Goal: Information Seeking & Learning: Learn about a topic

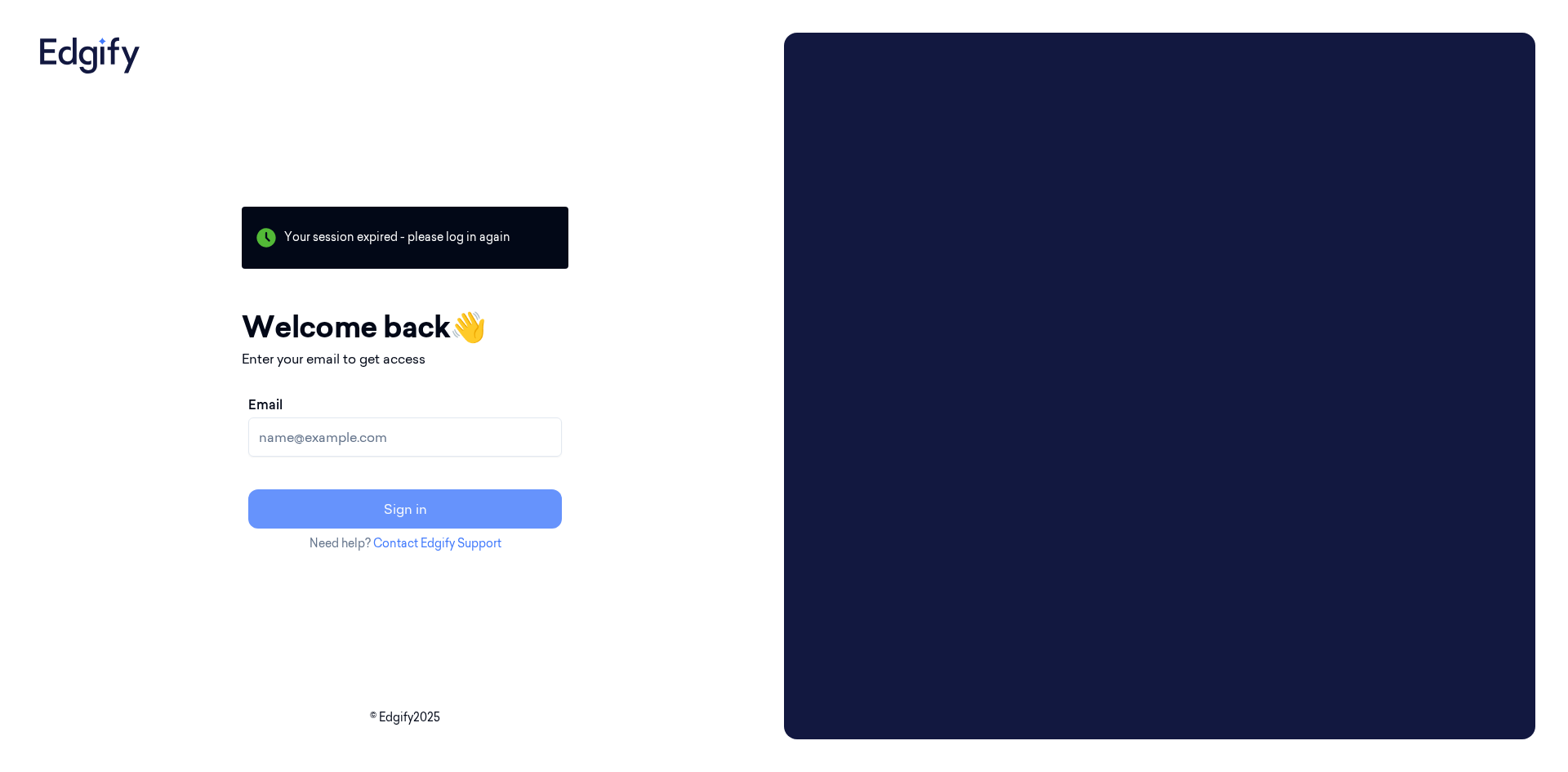
click at [511, 501] on button "Sign in" at bounding box center [405, 508] width 314 height 39
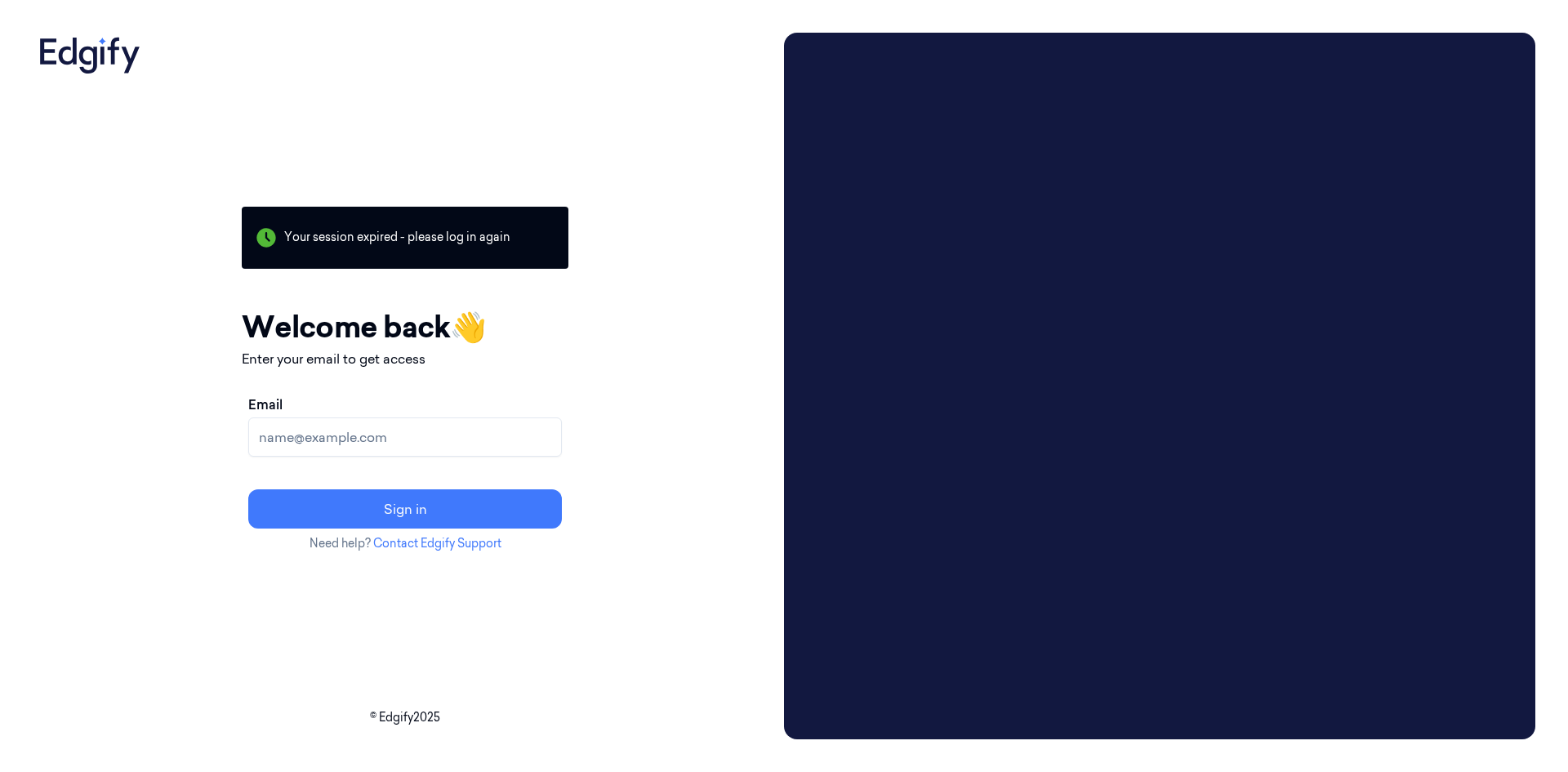
click at [444, 425] on input "Email" at bounding box center [405, 437] width 314 height 39
type input "[EMAIL_ADDRESS][DOMAIN_NAME]"
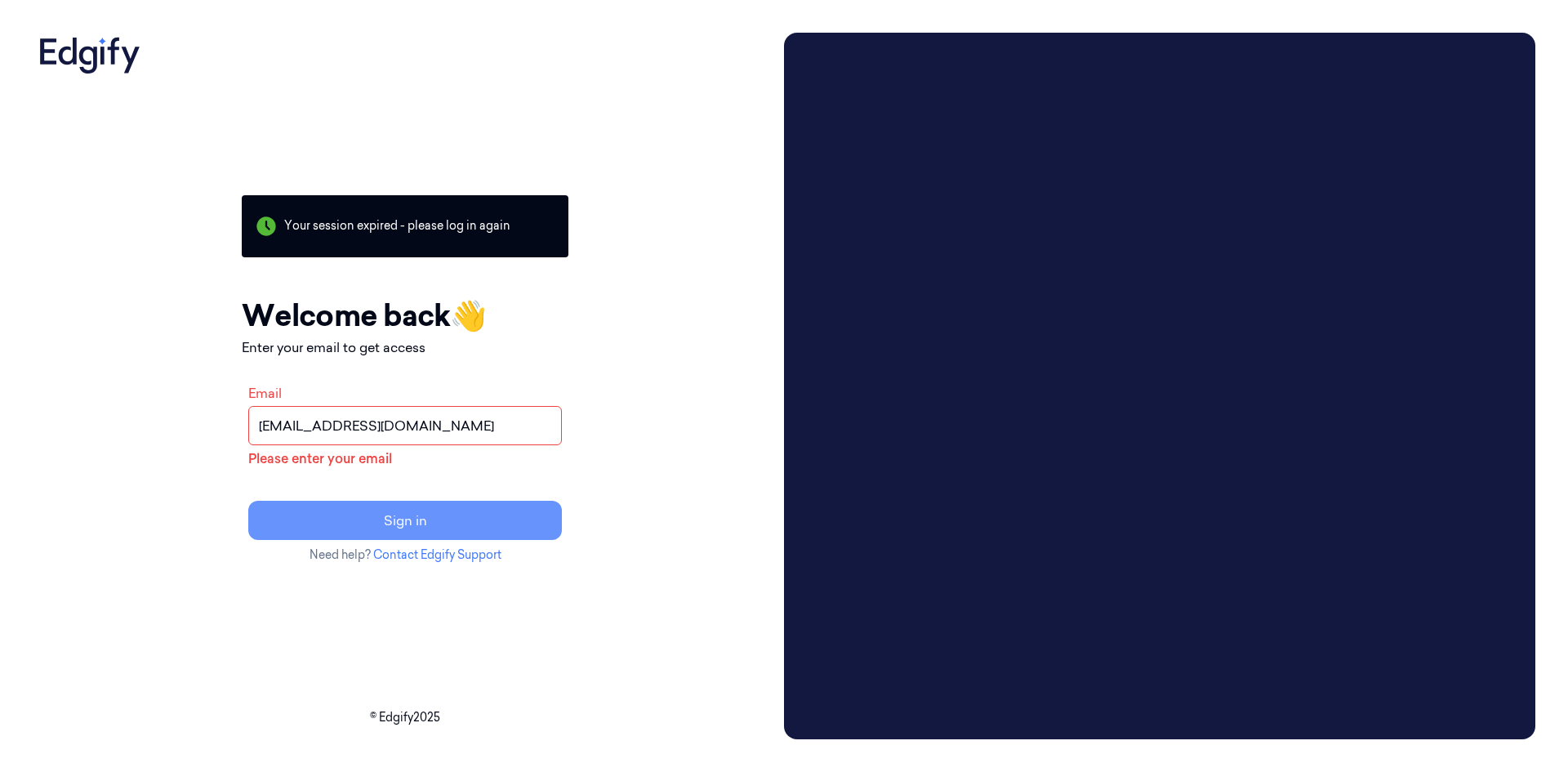
click at [446, 519] on button "Sign in" at bounding box center [405, 520] width 314 height 39
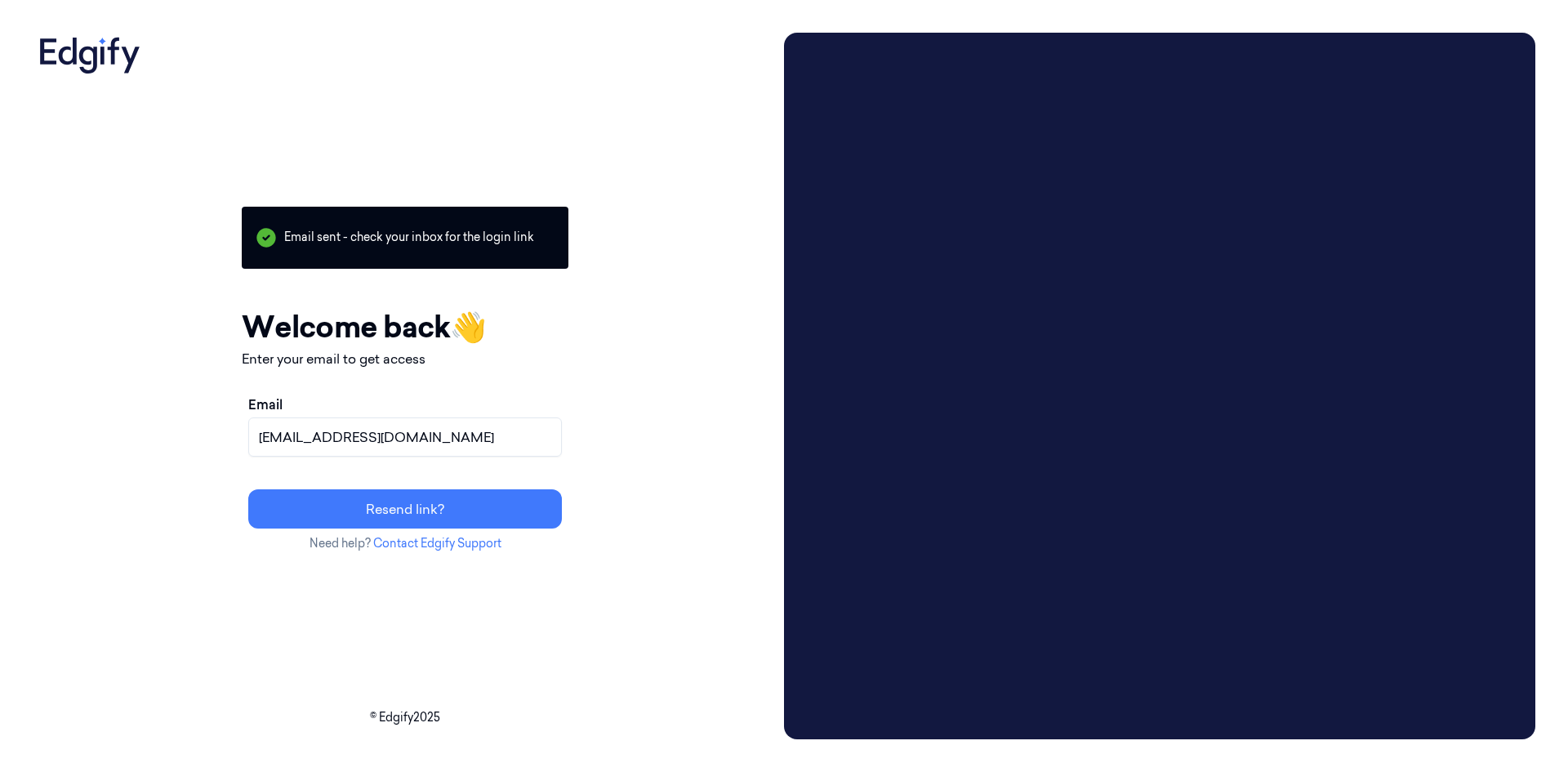
drag, startPoint x: 526, startPoint y: 435, endPoint x: 304, endPoint y: 452, distance: 222.6
click at [304, 452] on div "Email [EMAIL_ADDRESS][DOMAIN_NAME] Resend link?" at bounding box center [405, 461] width 327 height 147
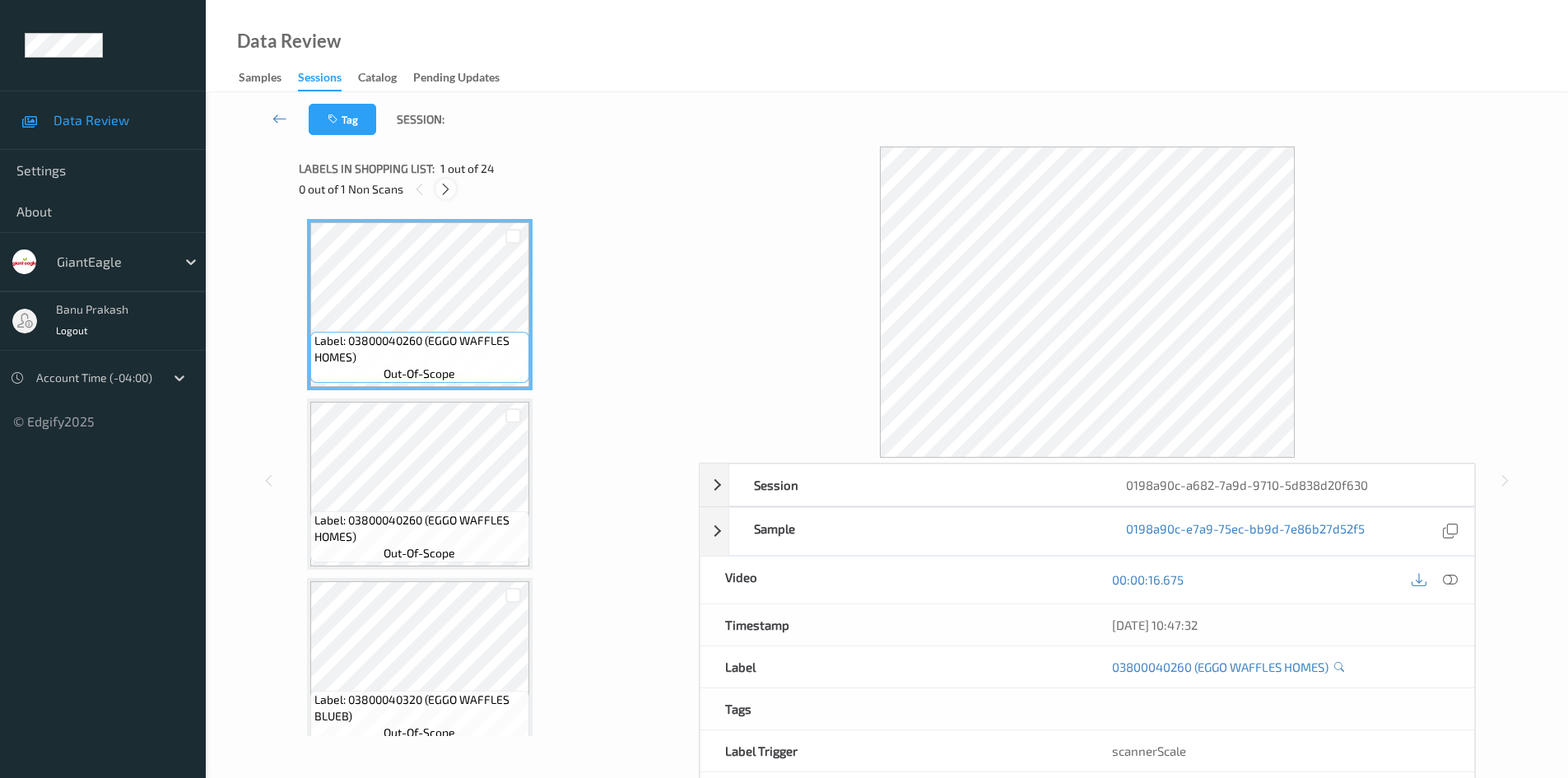
click at [451, 186] on icon at bounding box center [445, 189] width 14 height 15
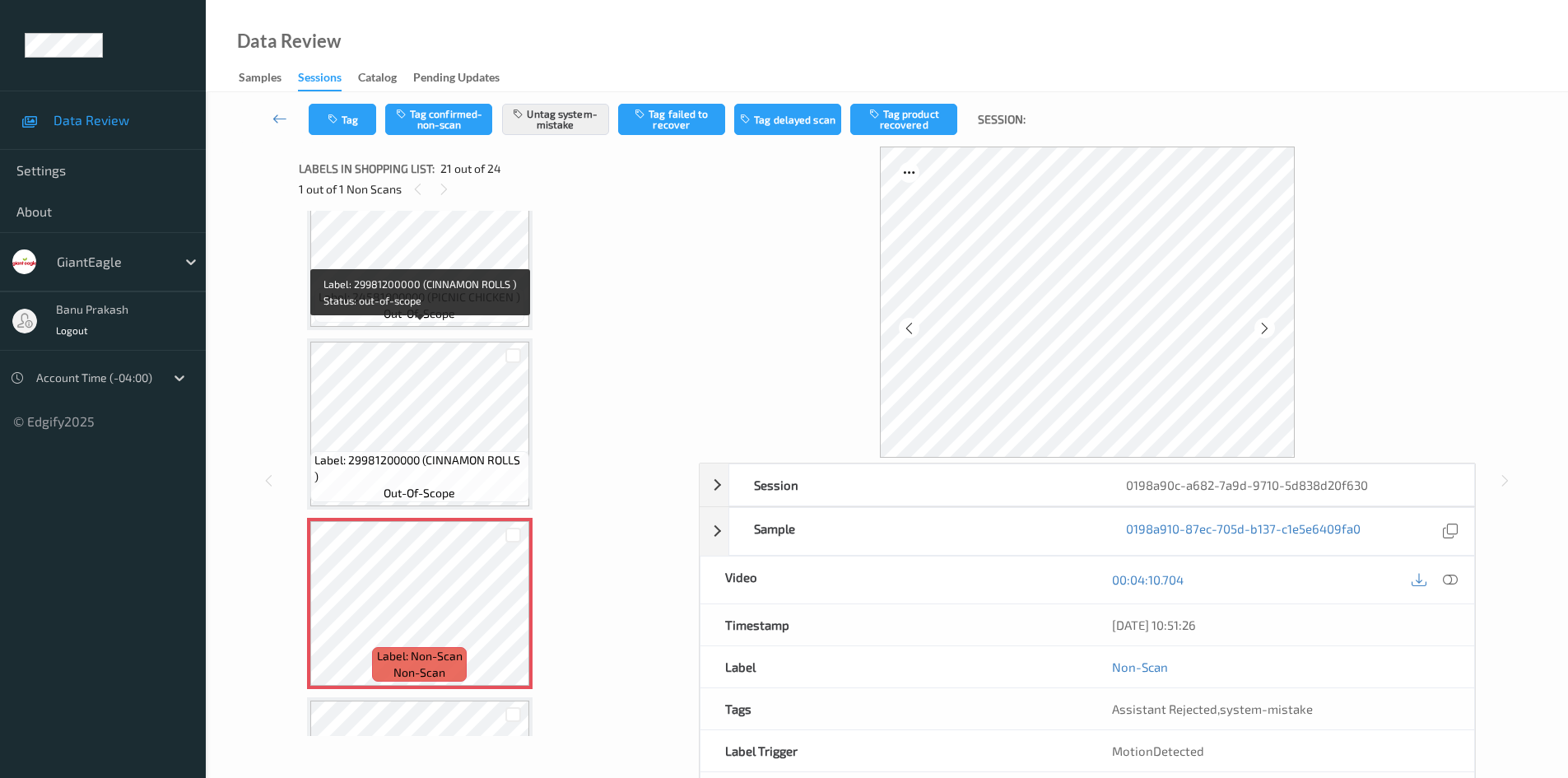
scroll to position [3253, 0]
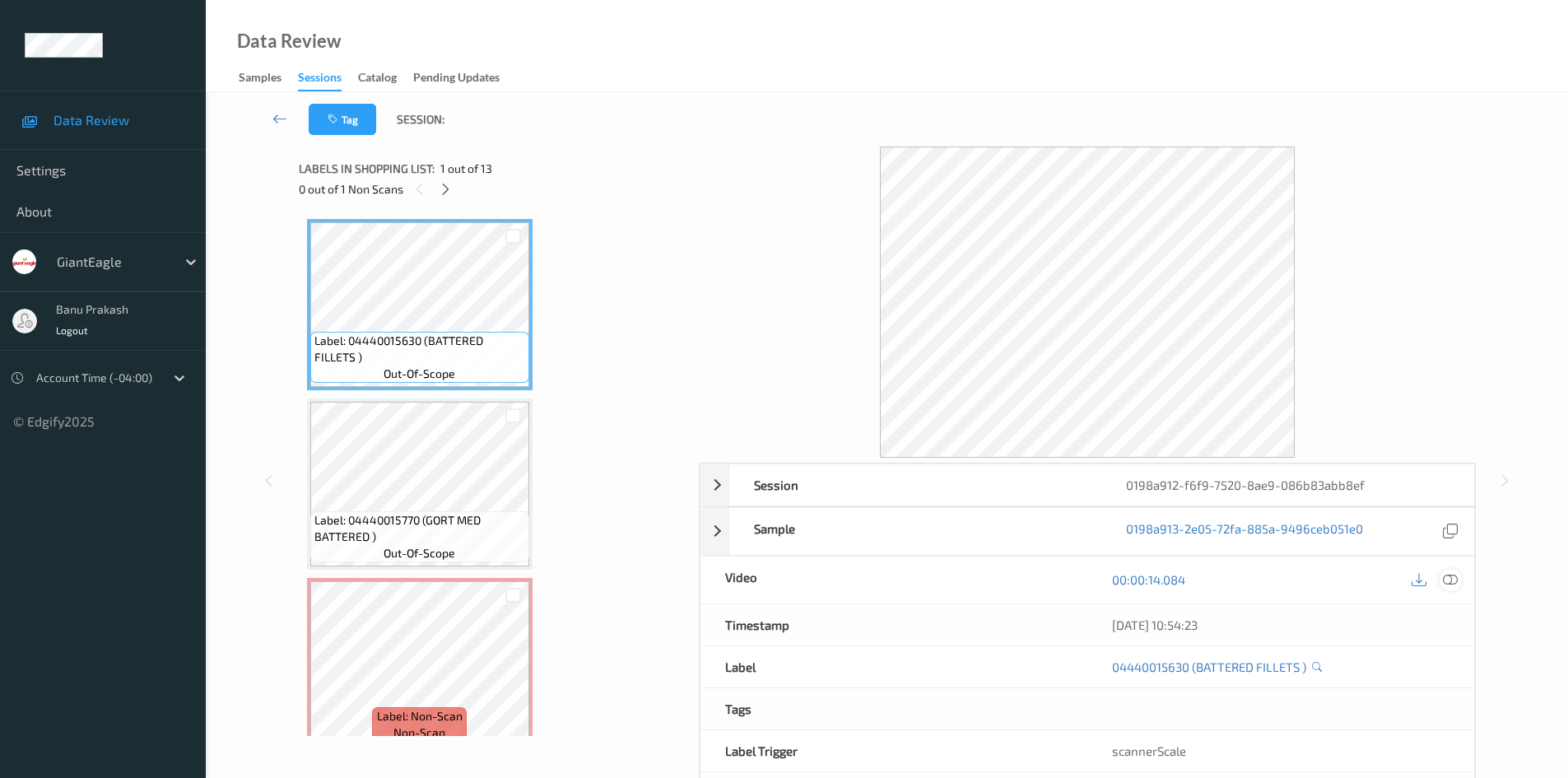
click at [1452, 584] on icon at bounding box center [1451, 580] width 15 height 15
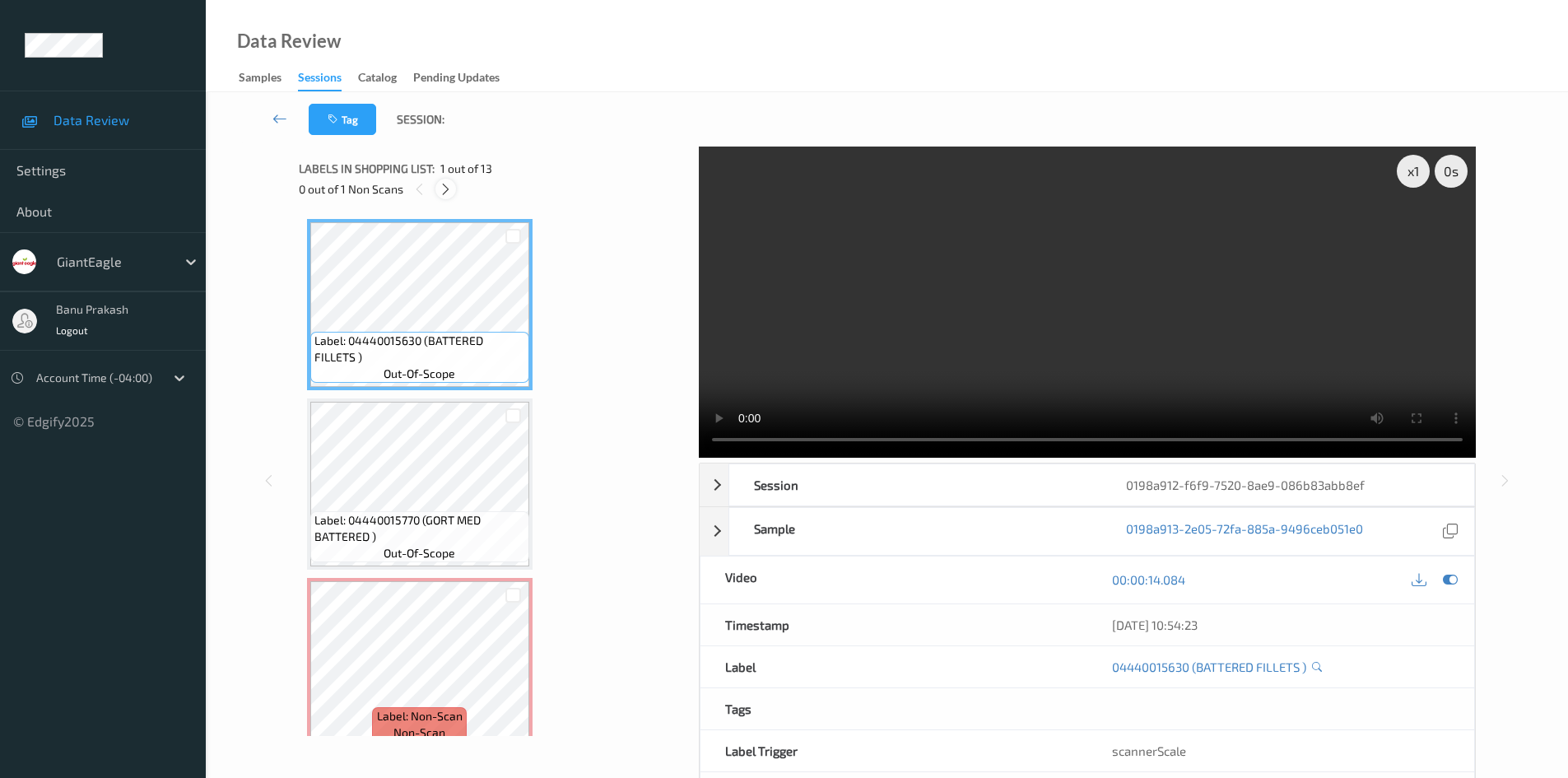
click at [445, 199] on div at bounding box center [445, 188] width 21 height 21
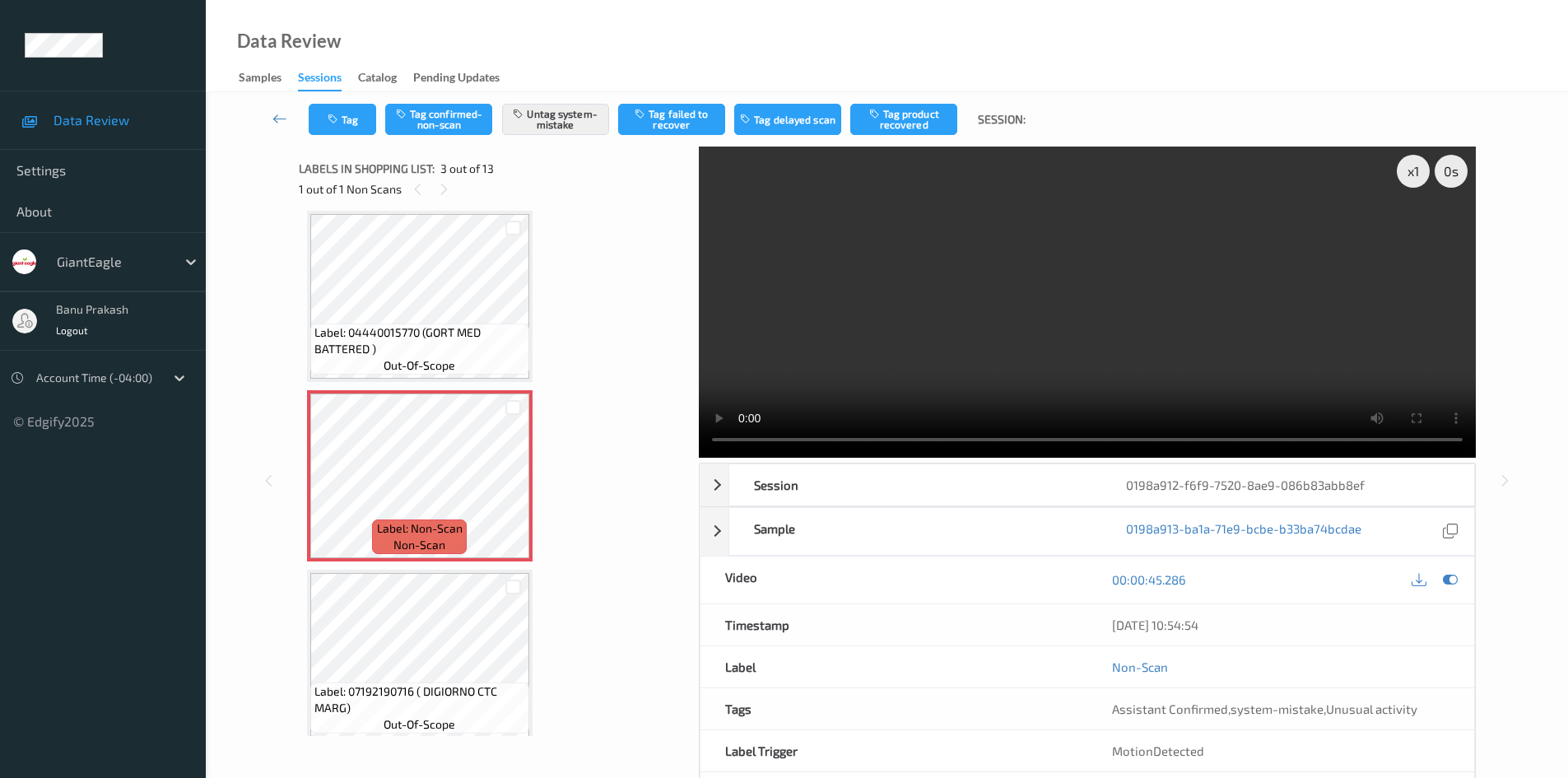
click at [1283, 314] on video at bounding box center [1087, 302] width 777 height 311
click at [1162, 372] on video at bounding box center [1087, 302] width 777 height 311
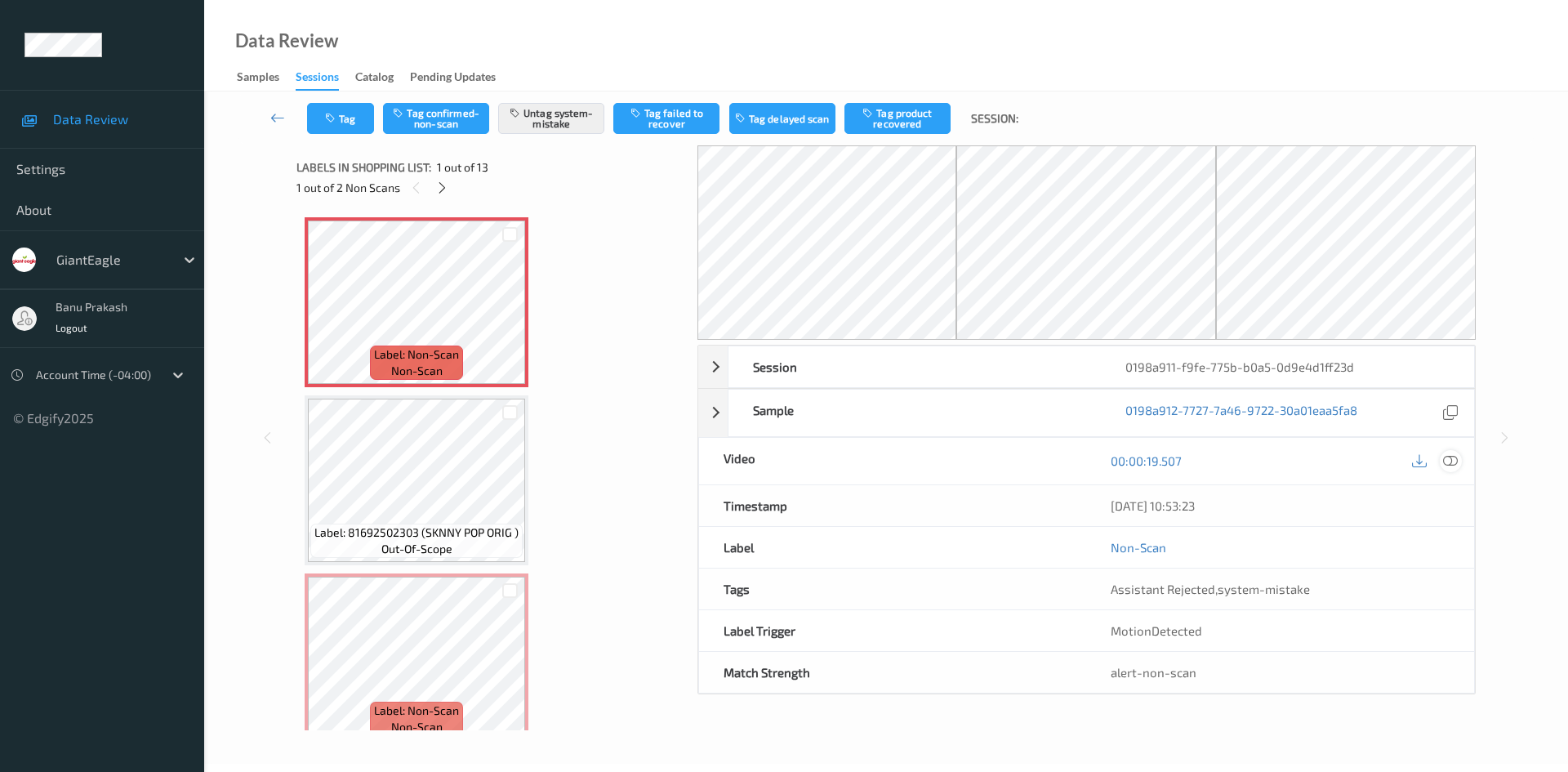
click at [1449, 457] on icon at bounding box center [1450, 461] width 15 height 15
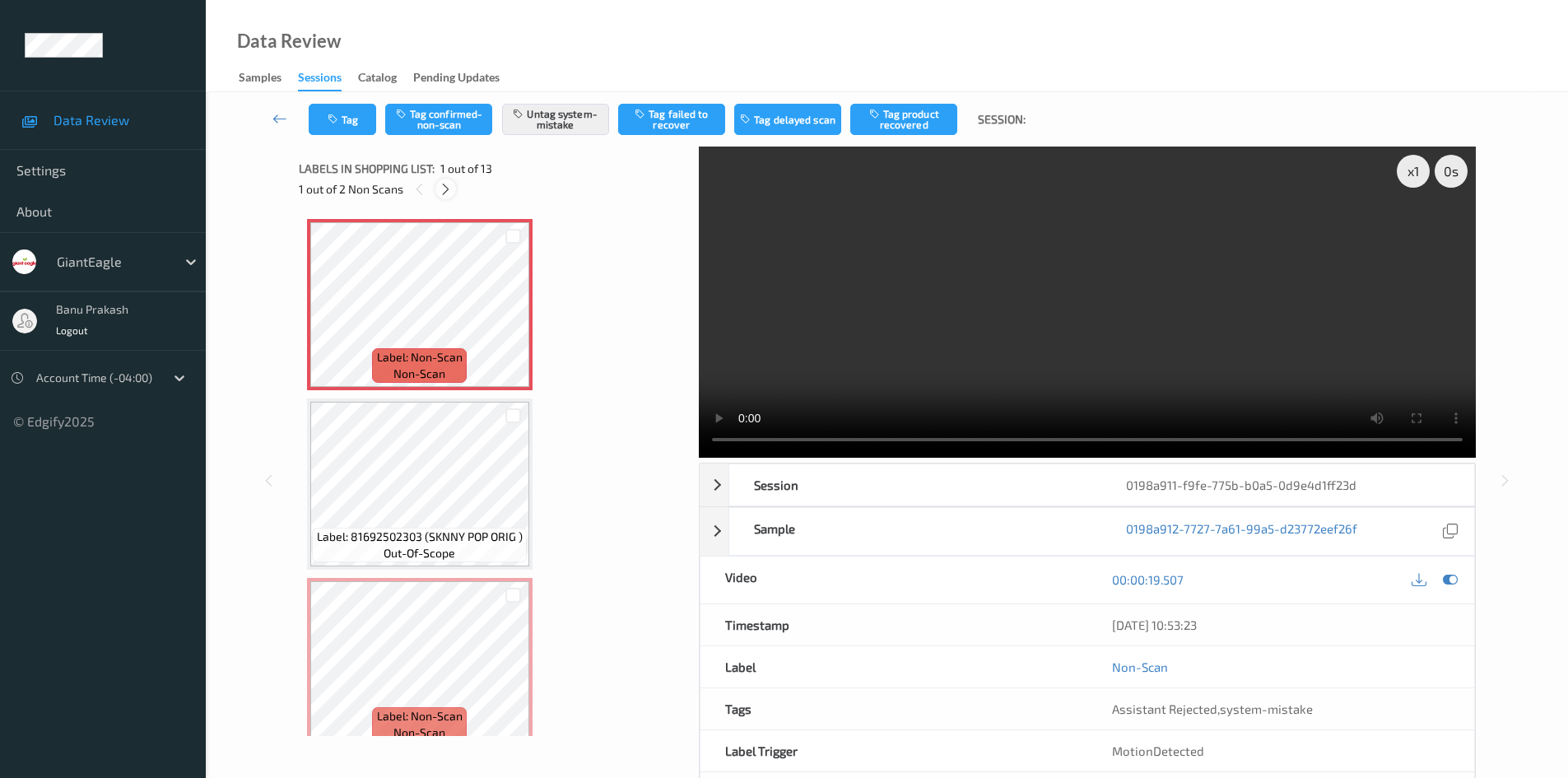
click at [444, 195] on icon at bounding box center [445, 189] width 14 height 15
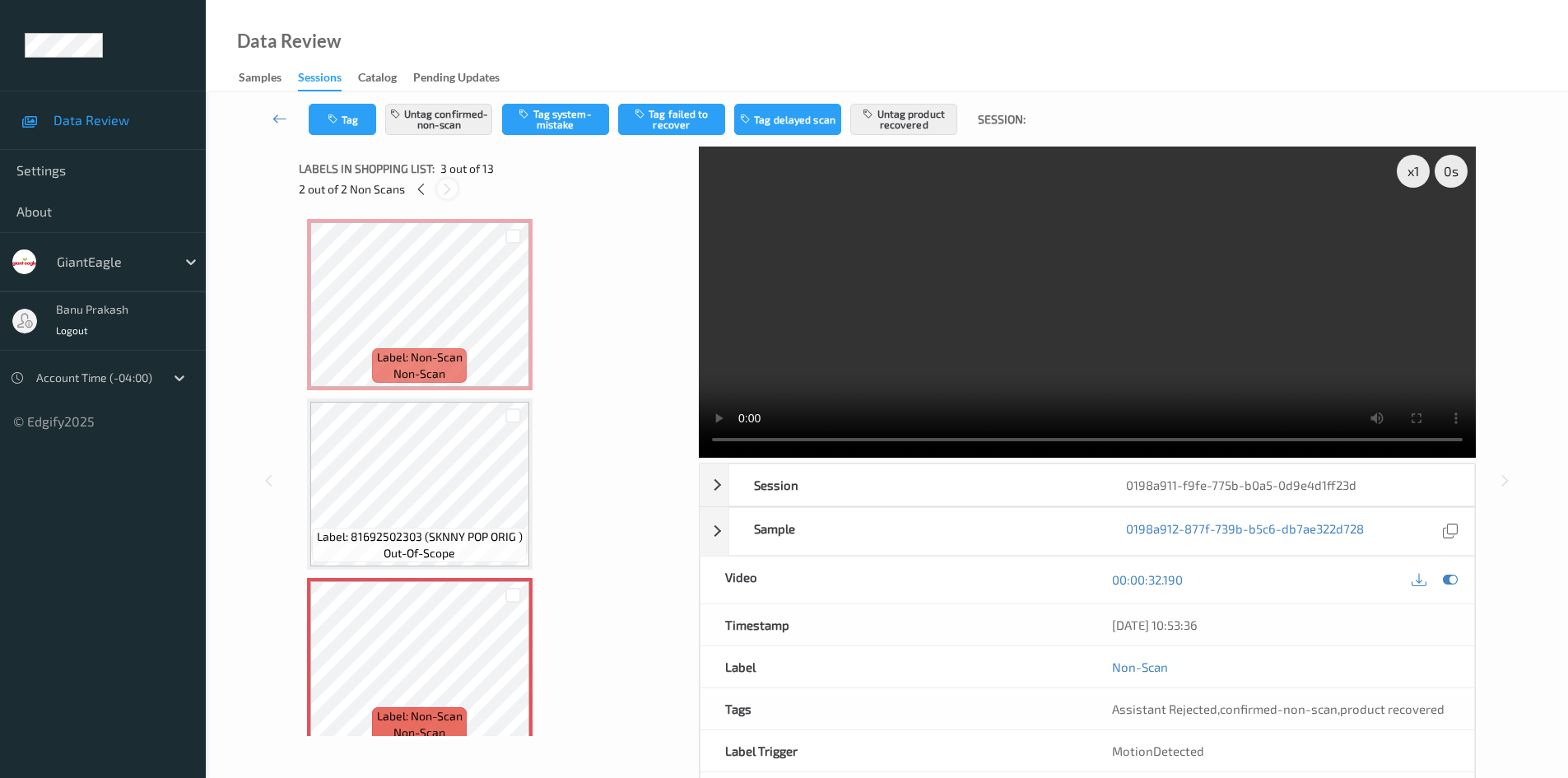
scroll to position [187, 0]
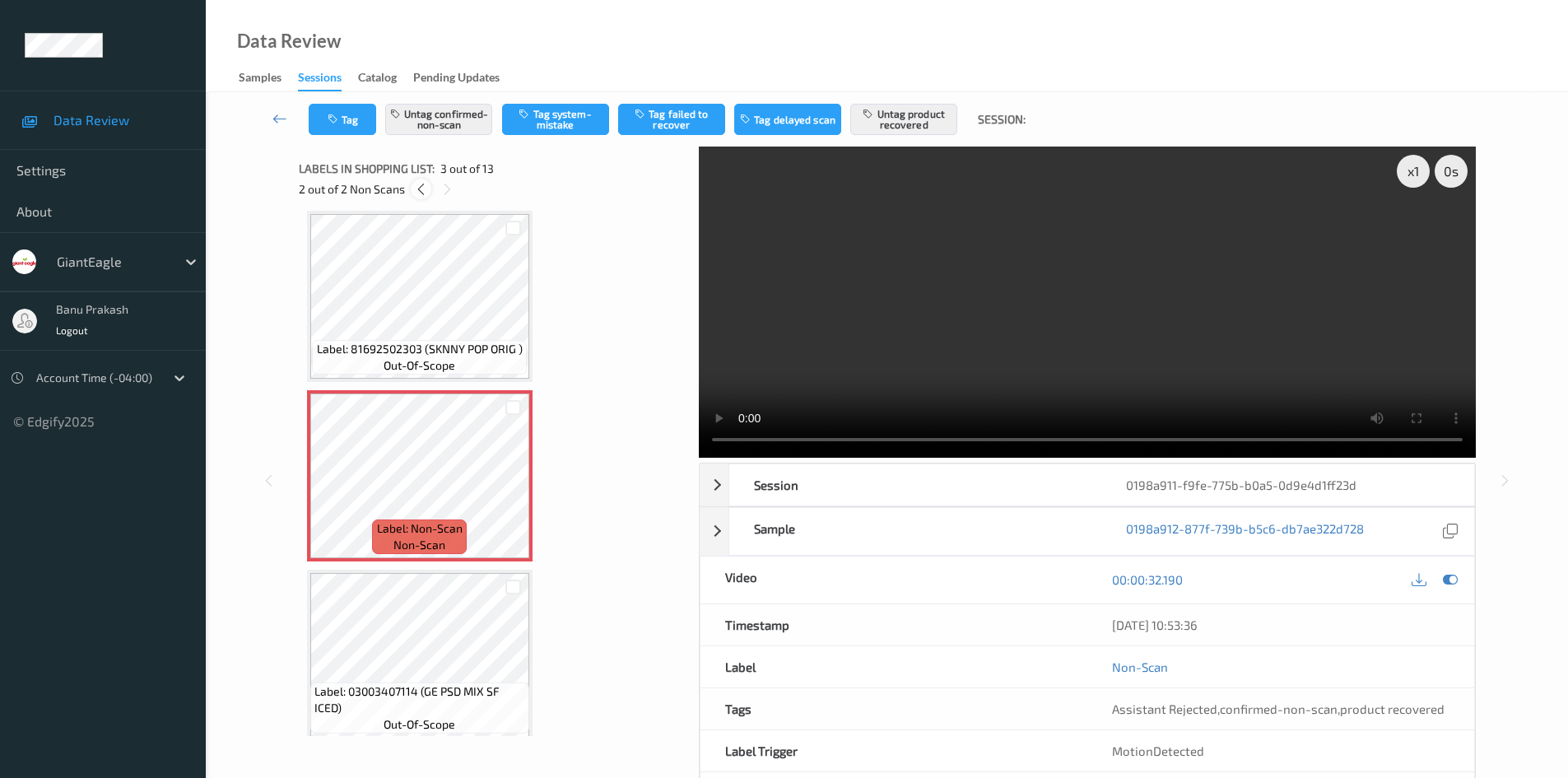
click at [416, 187] on icon at bounding box center [421, 189] width 14 height 15
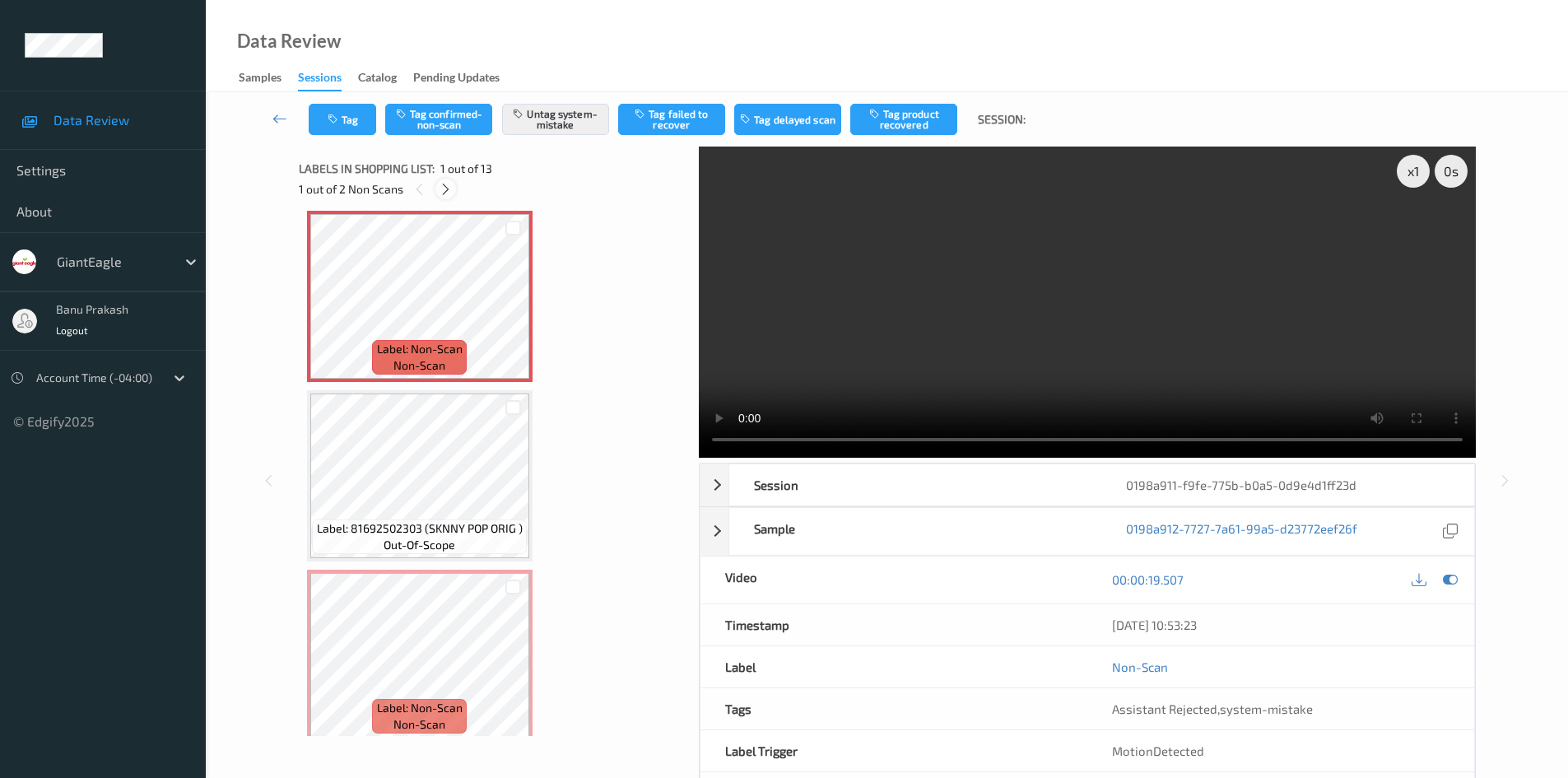
click at [445, 189] on icon at bounding box center [445, 189] width 14 height 15
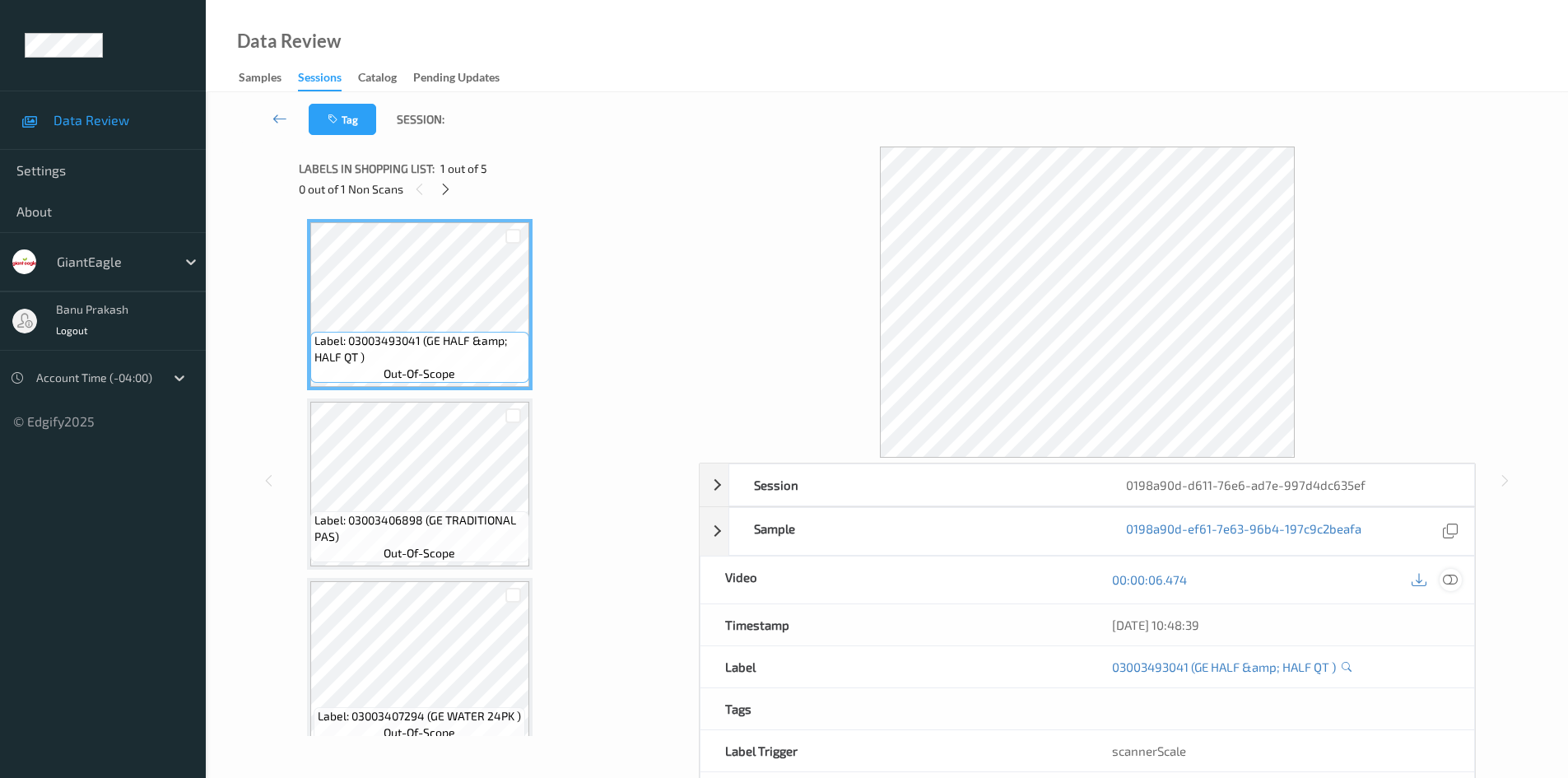
click at [1454, 576] on icon at bounding box center [1451, 580] width 15 height 15
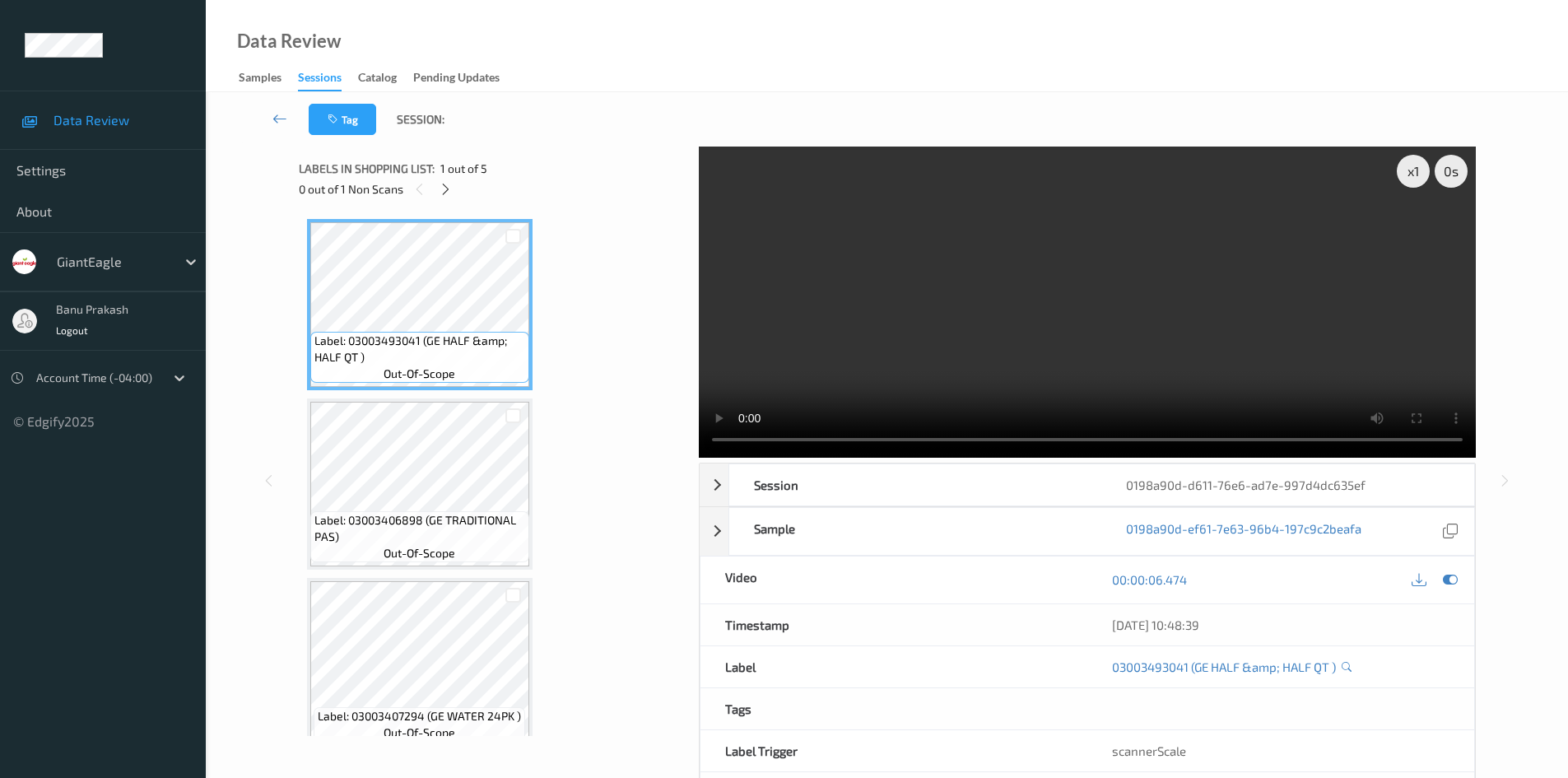
drag, startPoint x: 1051, startPoint y: 358, endPoint x: 915, endPoint y: 320, distance: 141.2
click at [1051, 358] on video at bounding box center [1087, 302] width 777 height 311
click at [450, 186] on icon at bounding box center [445, 189] width 14 height 15
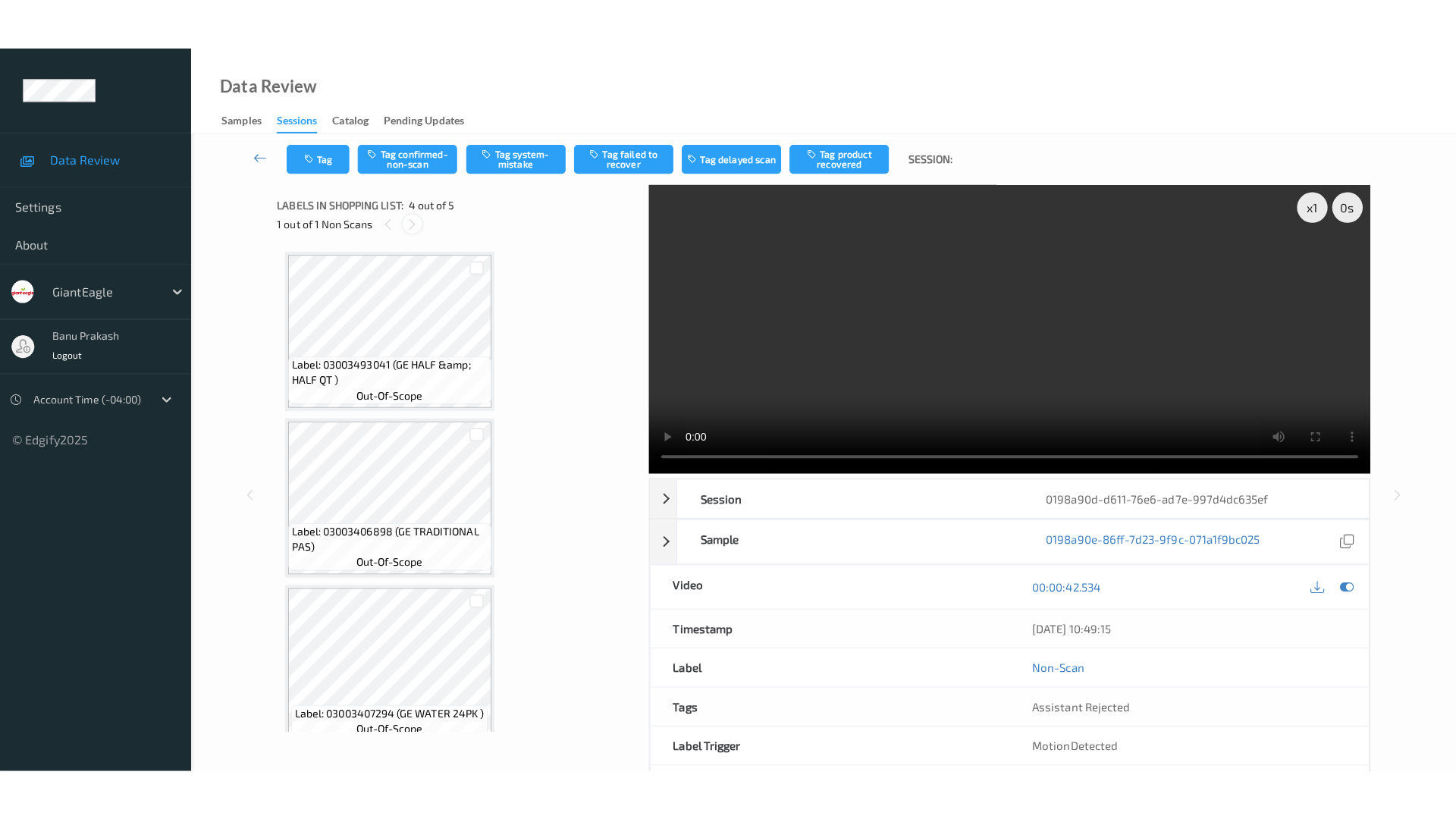
scroll to position [338, 0]
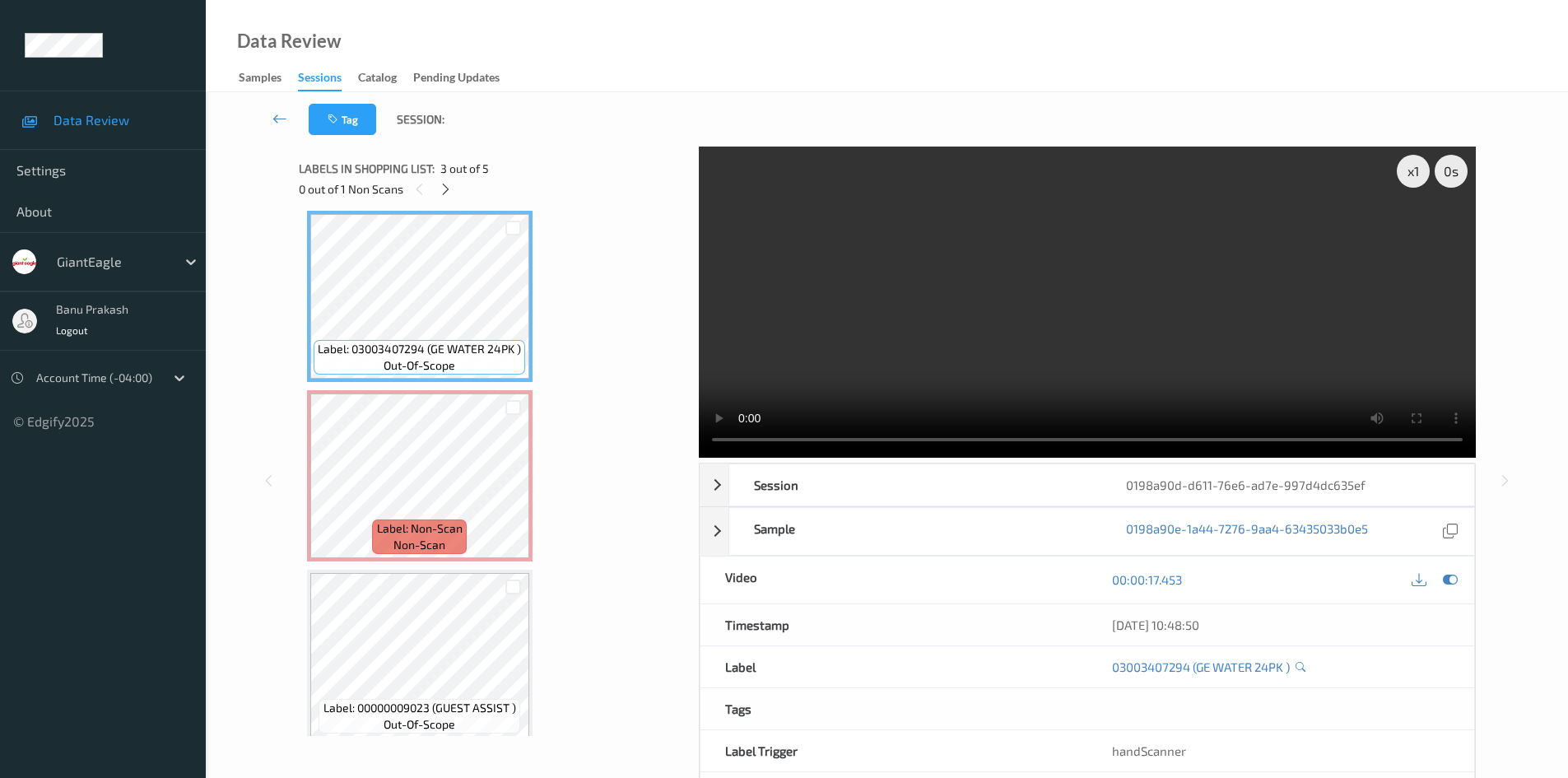
click at [982, 274] on video at bounding box center [1087, 302] width 777 height 311
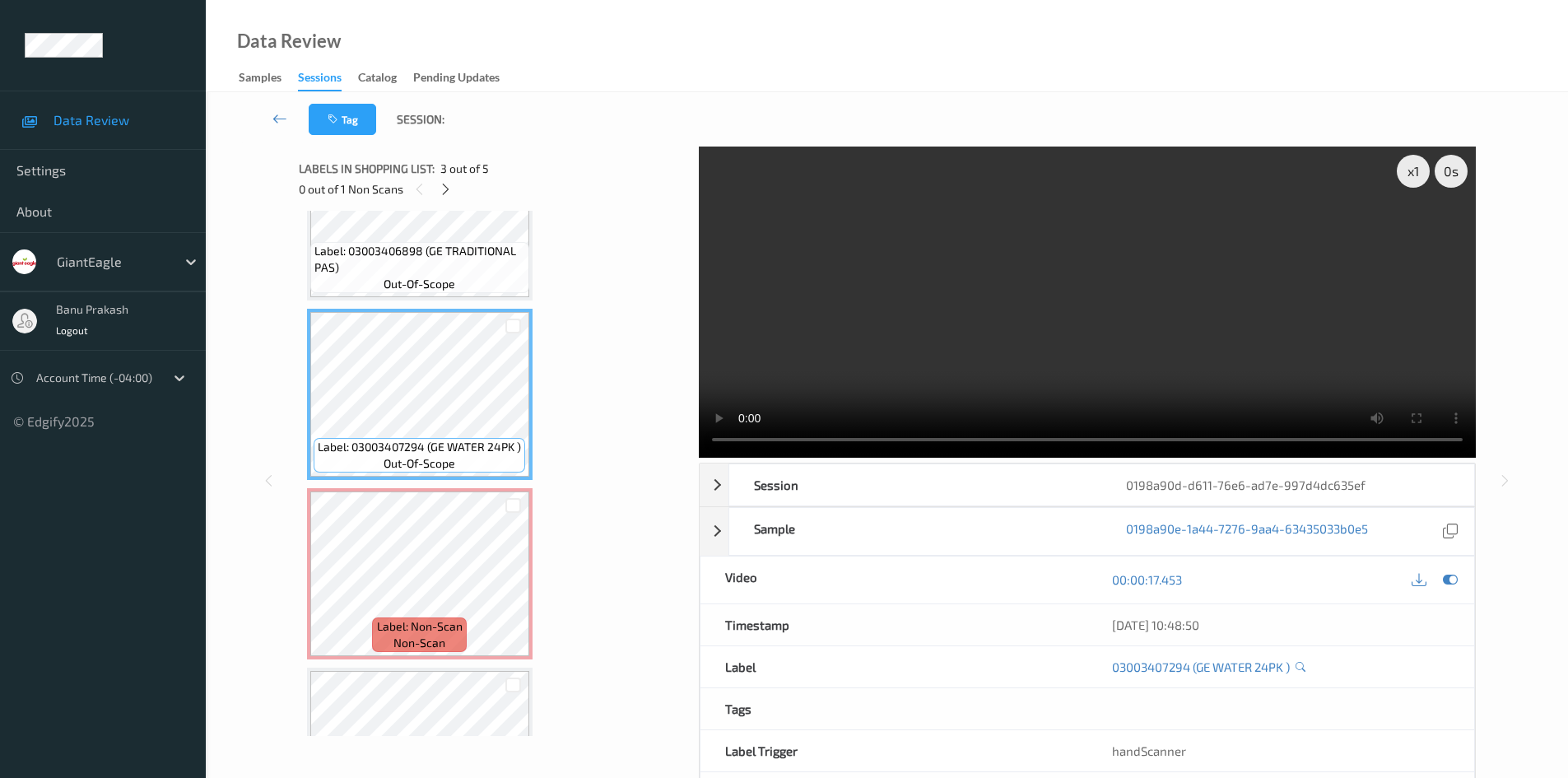
click at [1115, 320] on video at bounding box center [1087, 302] width 777 height 311
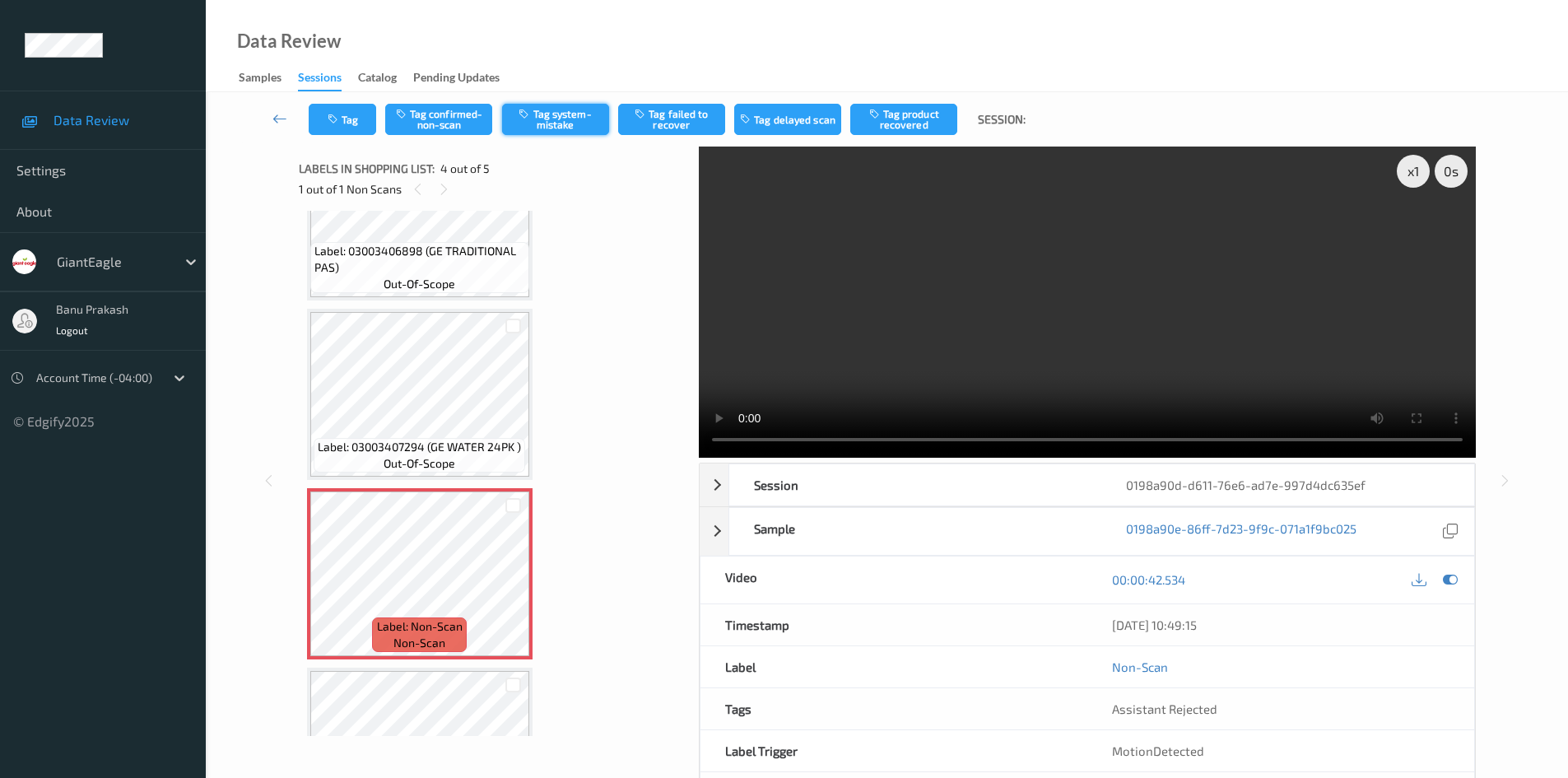
click at [583, 124] on button "Tag system-mistake" at bounding box center [556, 119] width 107 height 31
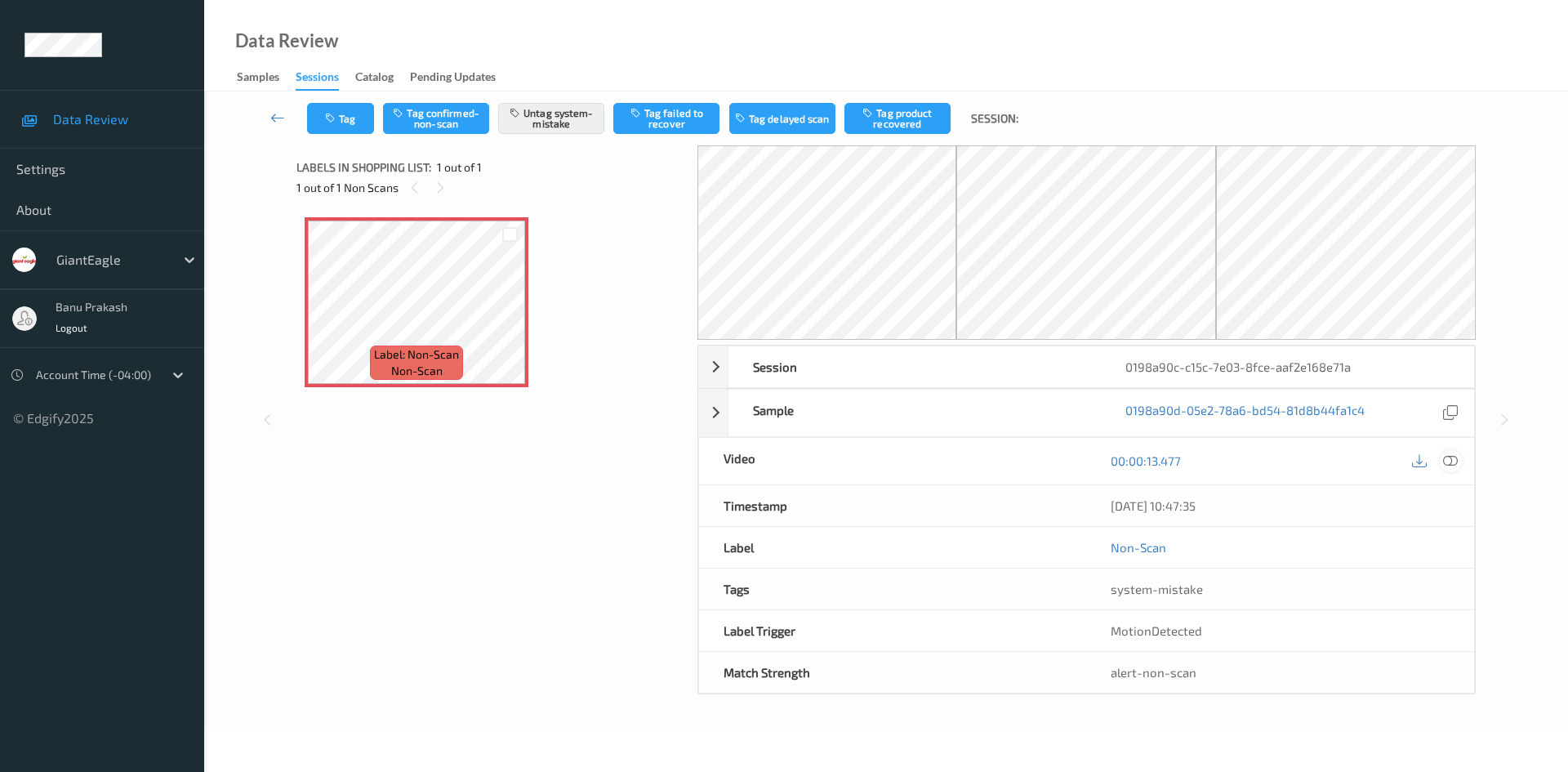
click at [1453, 463] on icon at bounding box center [1450, 461] width 15 height 15
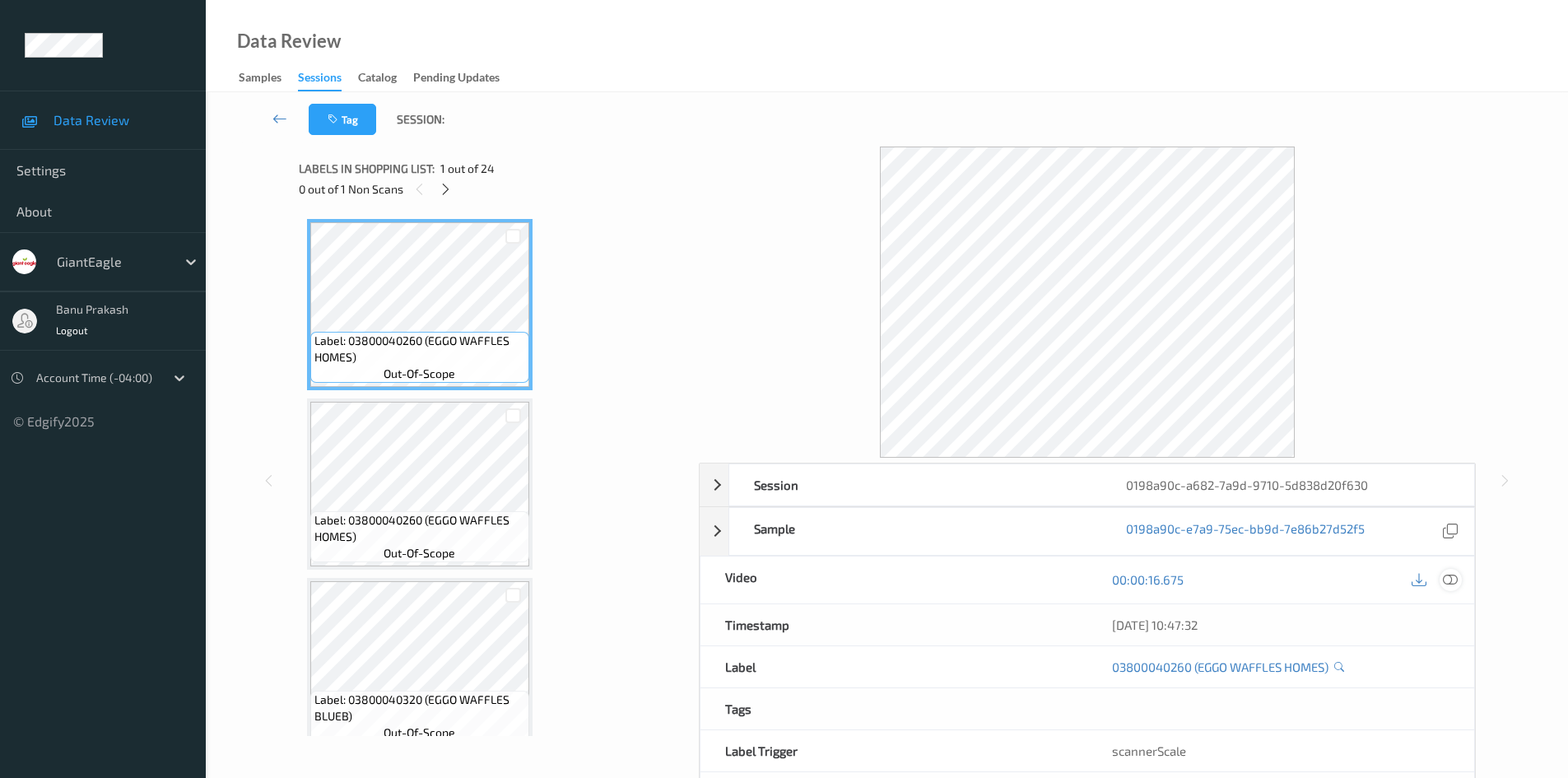
click at [1447, 581] on icon at bounding box center [1451, 580] width 15 height 15
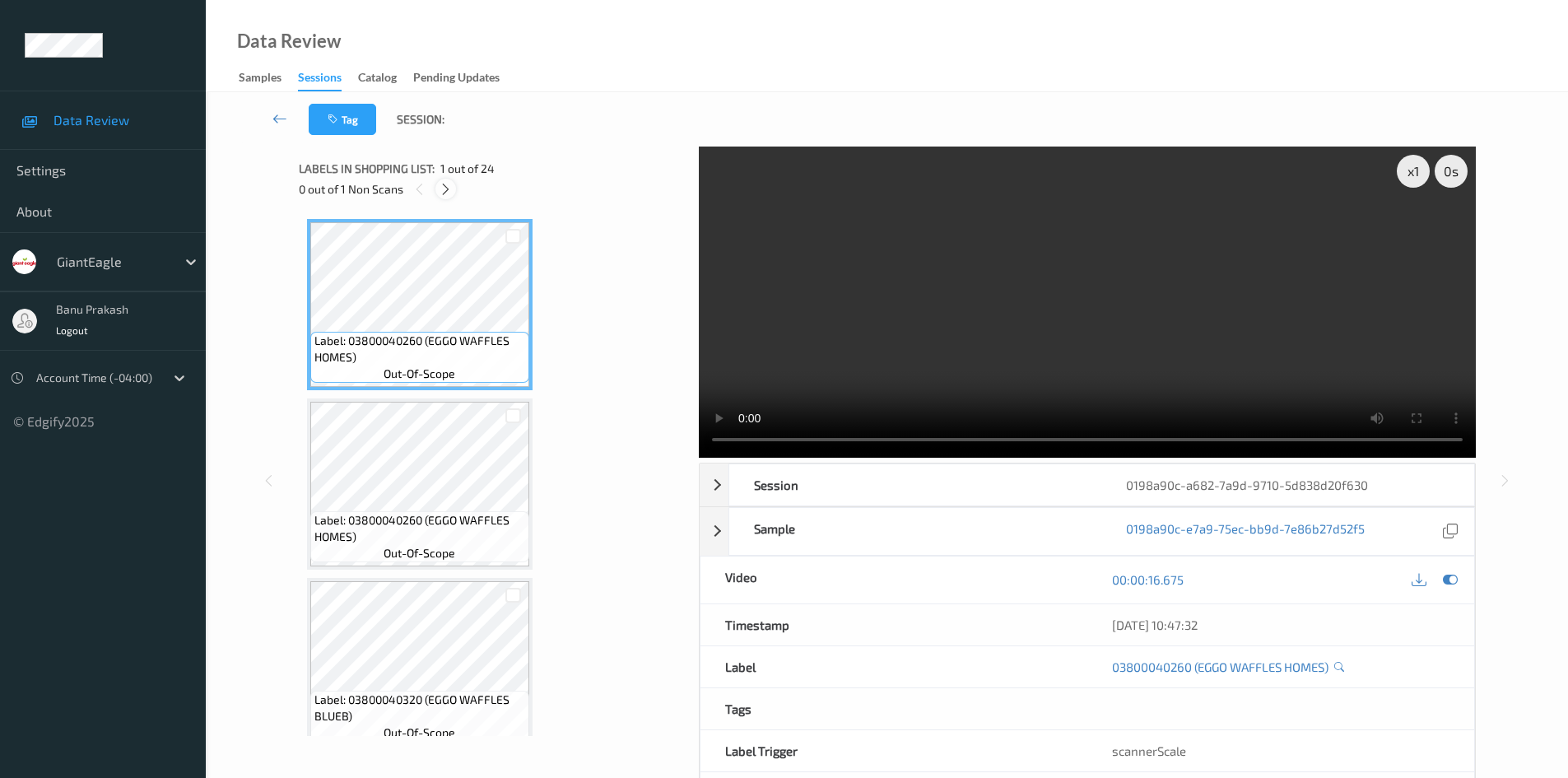
click at [447, 192] on icon at bounding box center [445, 189] width 14 height 15
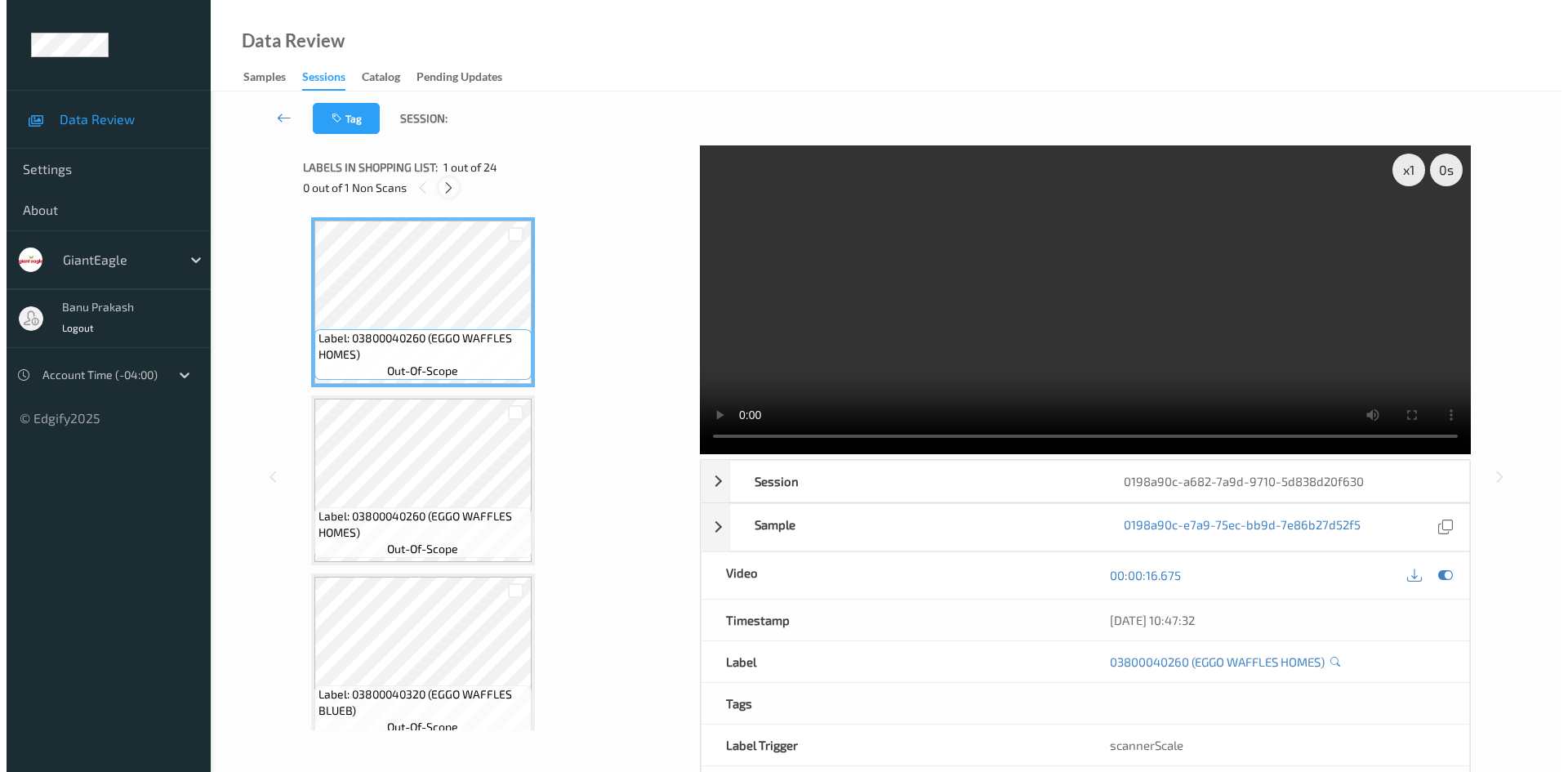
scroll to position [3391, 0]
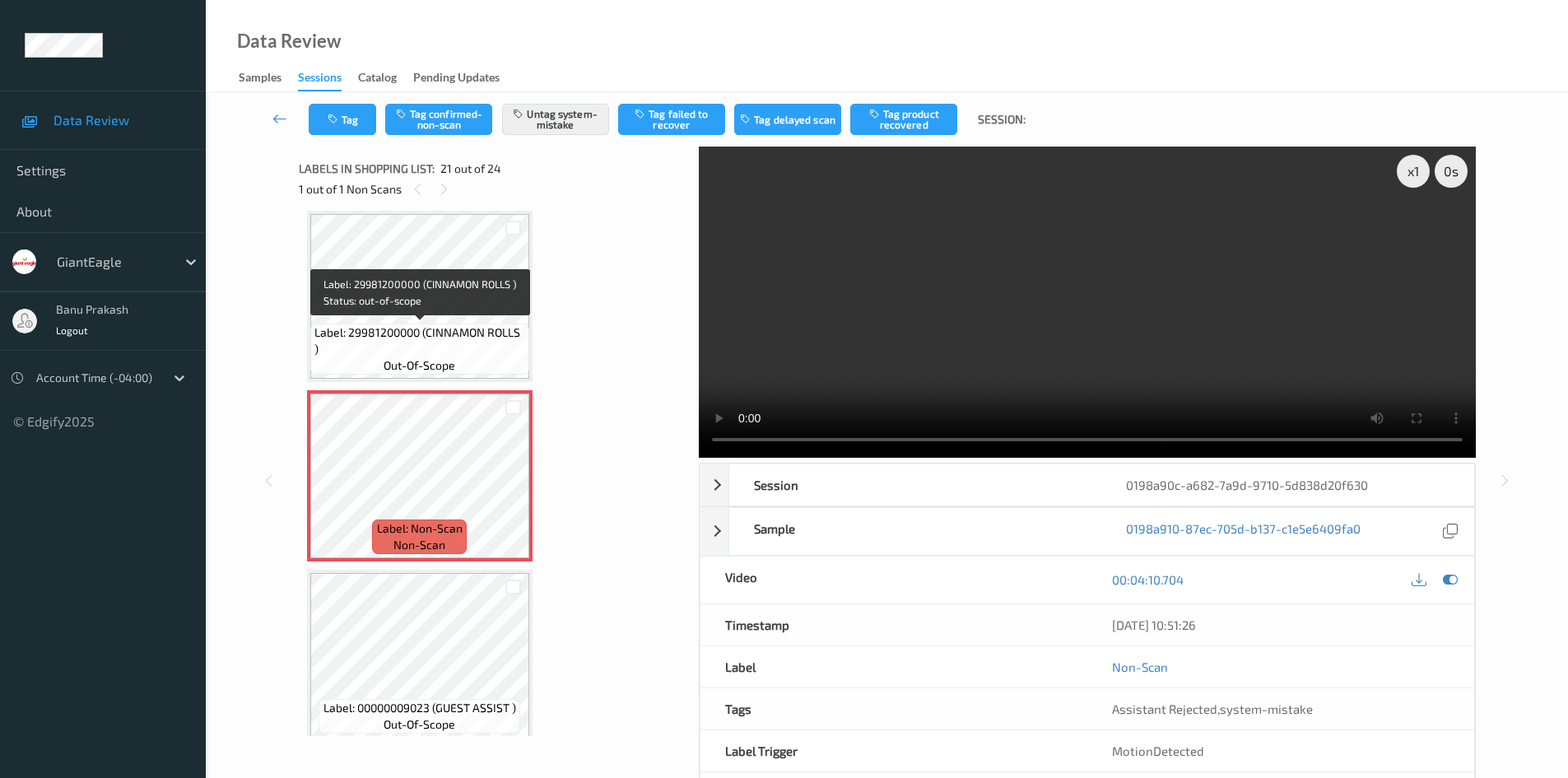
click at [437, 354] on span "Label: 29981200000 (CINNAMON ROLLS )" at bounding box center [420, 340] width 211 height 33
click at [438, 335] on span "Label: 29981200000 (CINNAMON ROLLS )" at bounding box center [420, 340] width 211 height 33
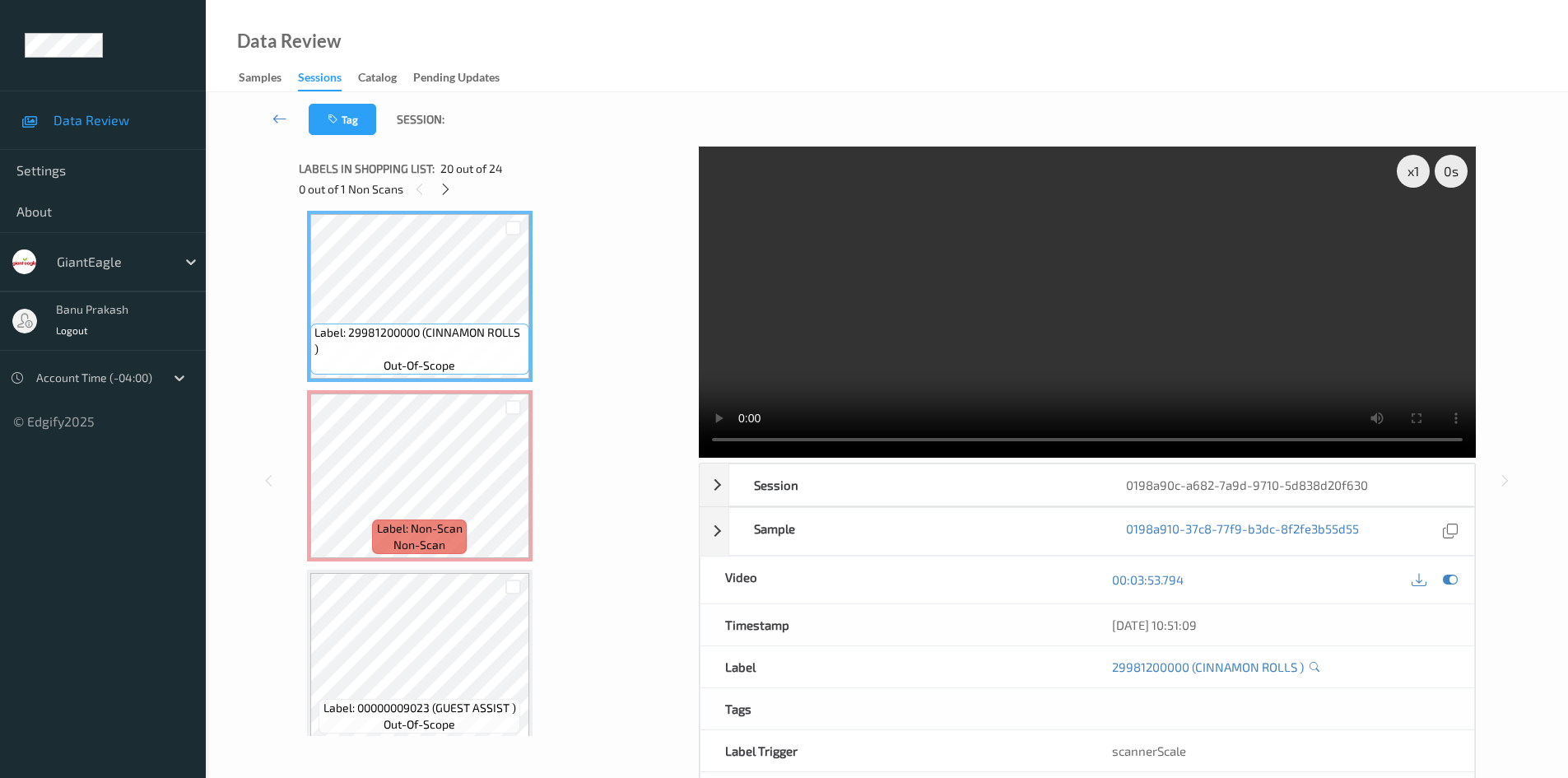
click at [1077, 230] on video at bounding box center [1087, 302] width 777 height 311
click at [974, 310] on video at bounding box center [1087, 302] width 777 height 311
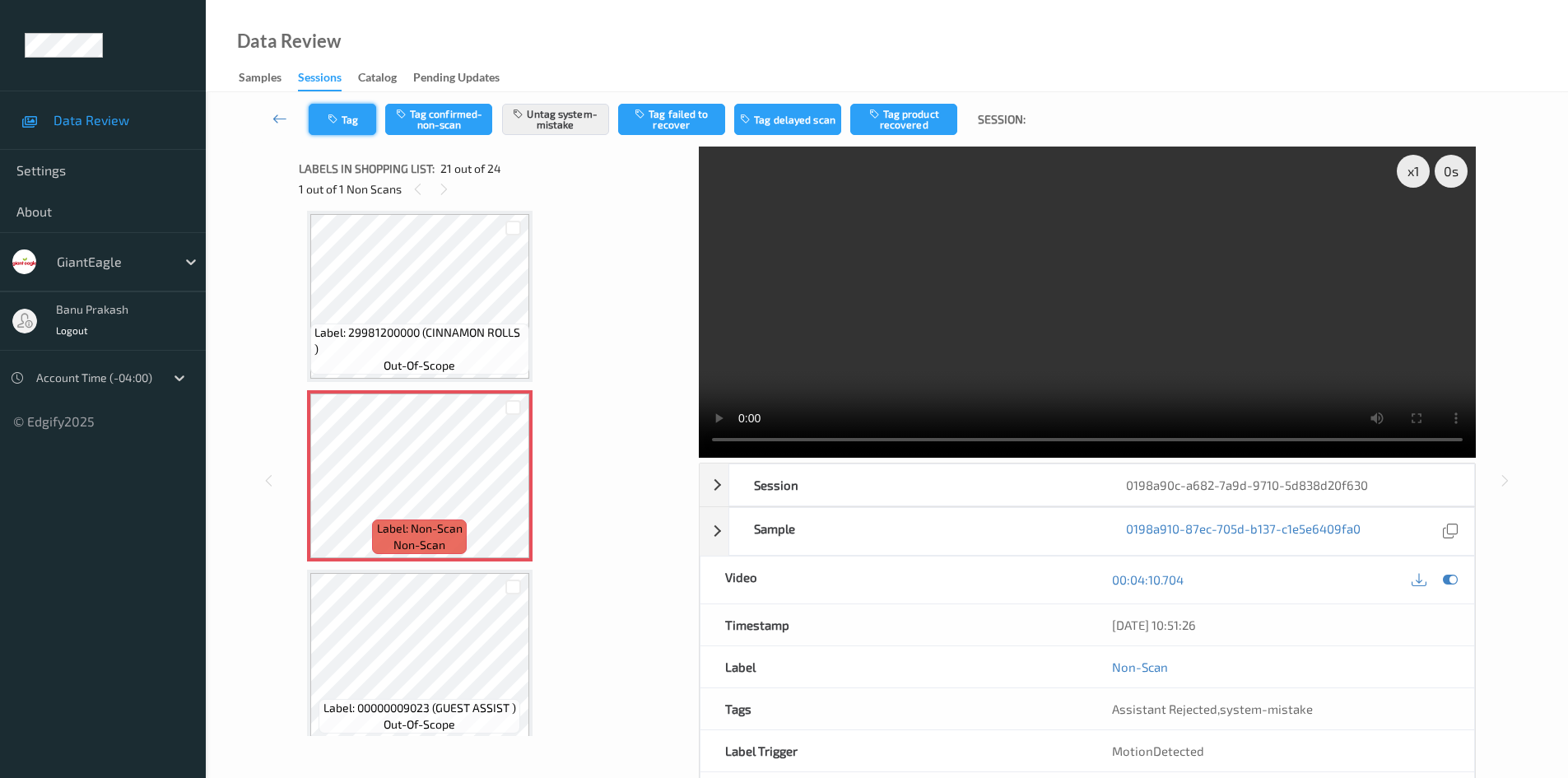
click at [331, 117] on icon "button" at bounding box center [335, 120] width 14 height 12
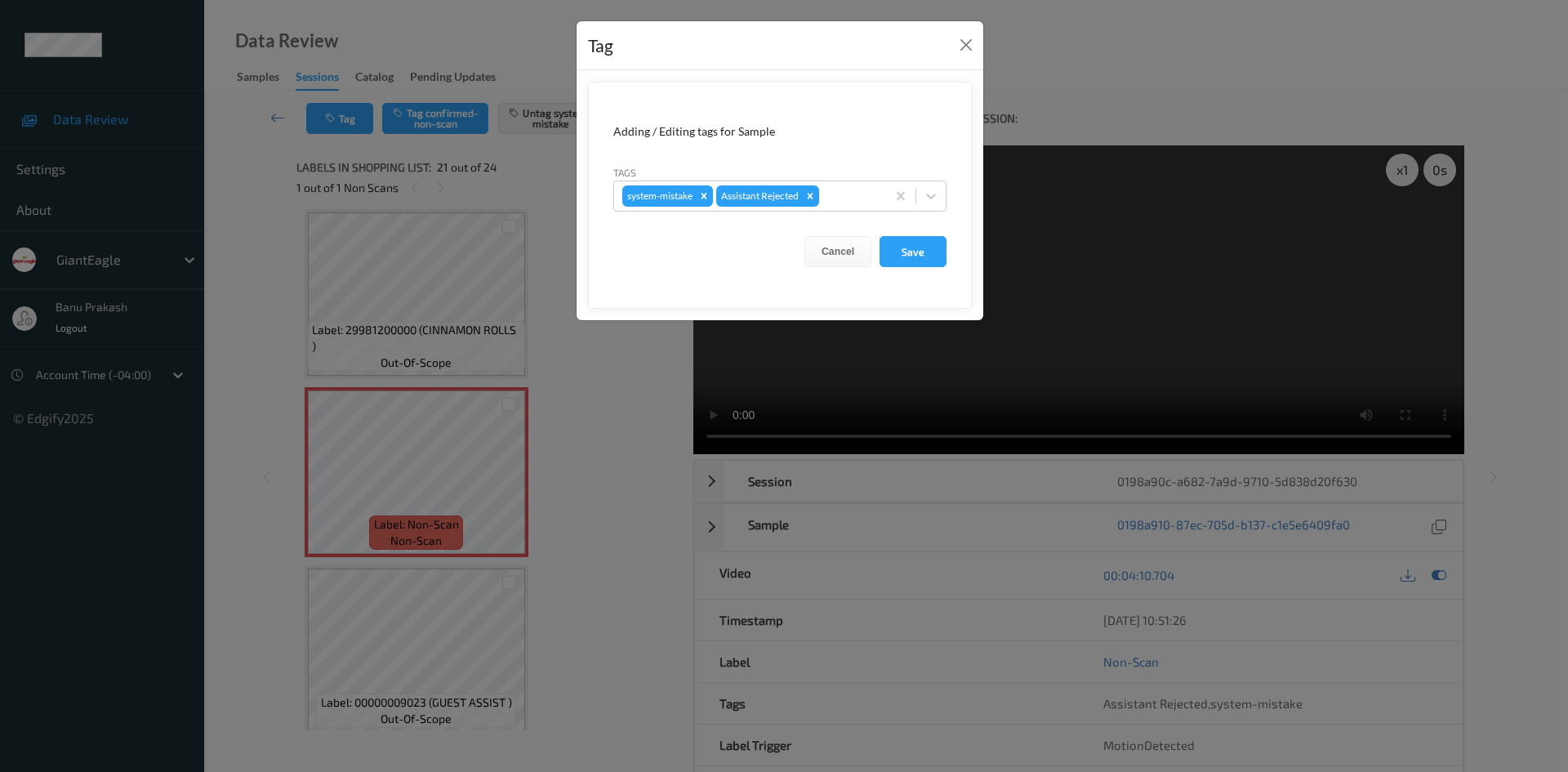
click at [919, 212] on form "Adding / Editing tags for Sample Tags system-mistake Assistant Rejected Cancel …" at bounding box center [779, 195] width 383 height 227
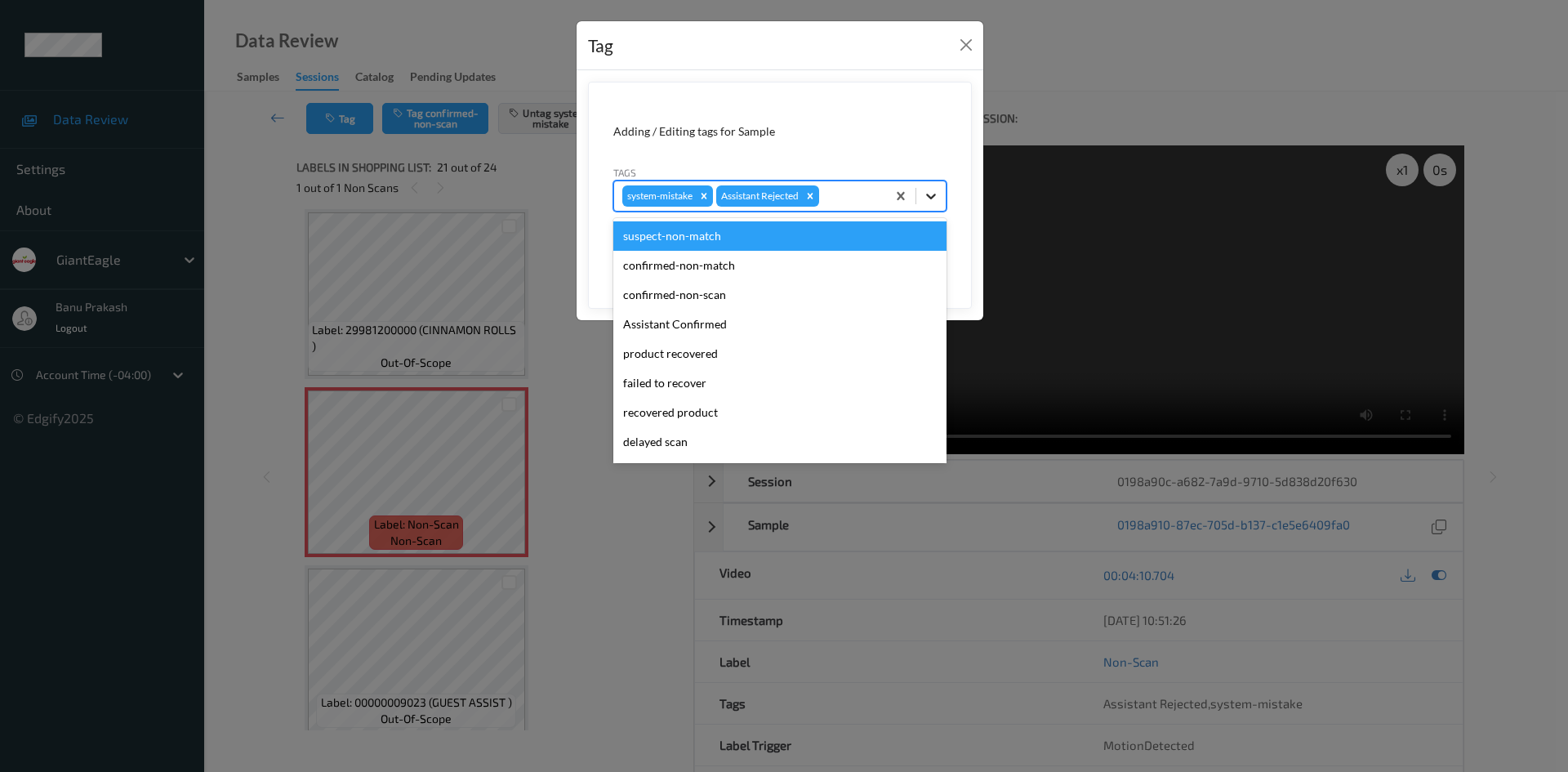
click at [928, 202] on icon at bounding box center [931, 196] width 17 height 17
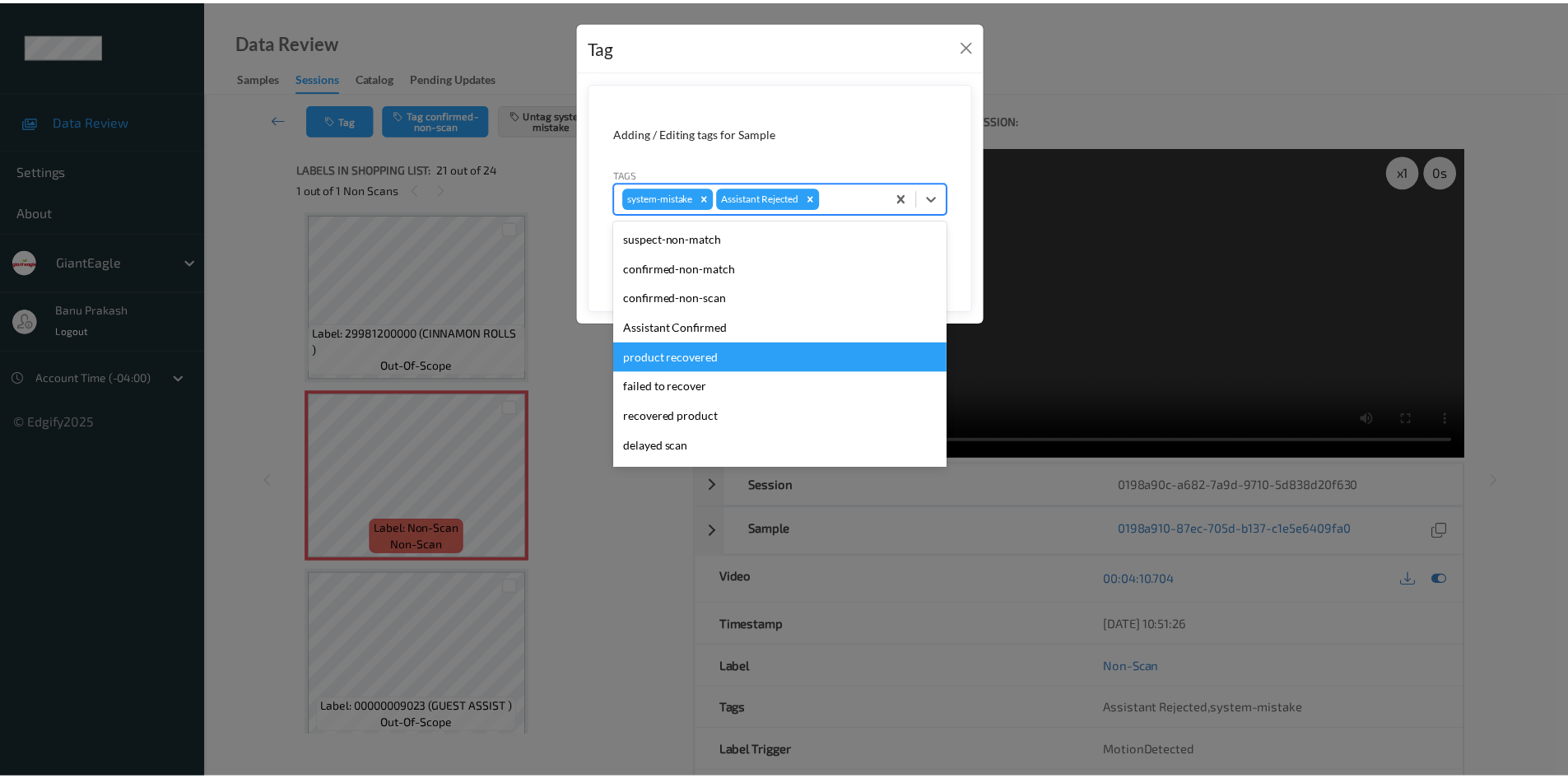
scroll to position [145, 0]
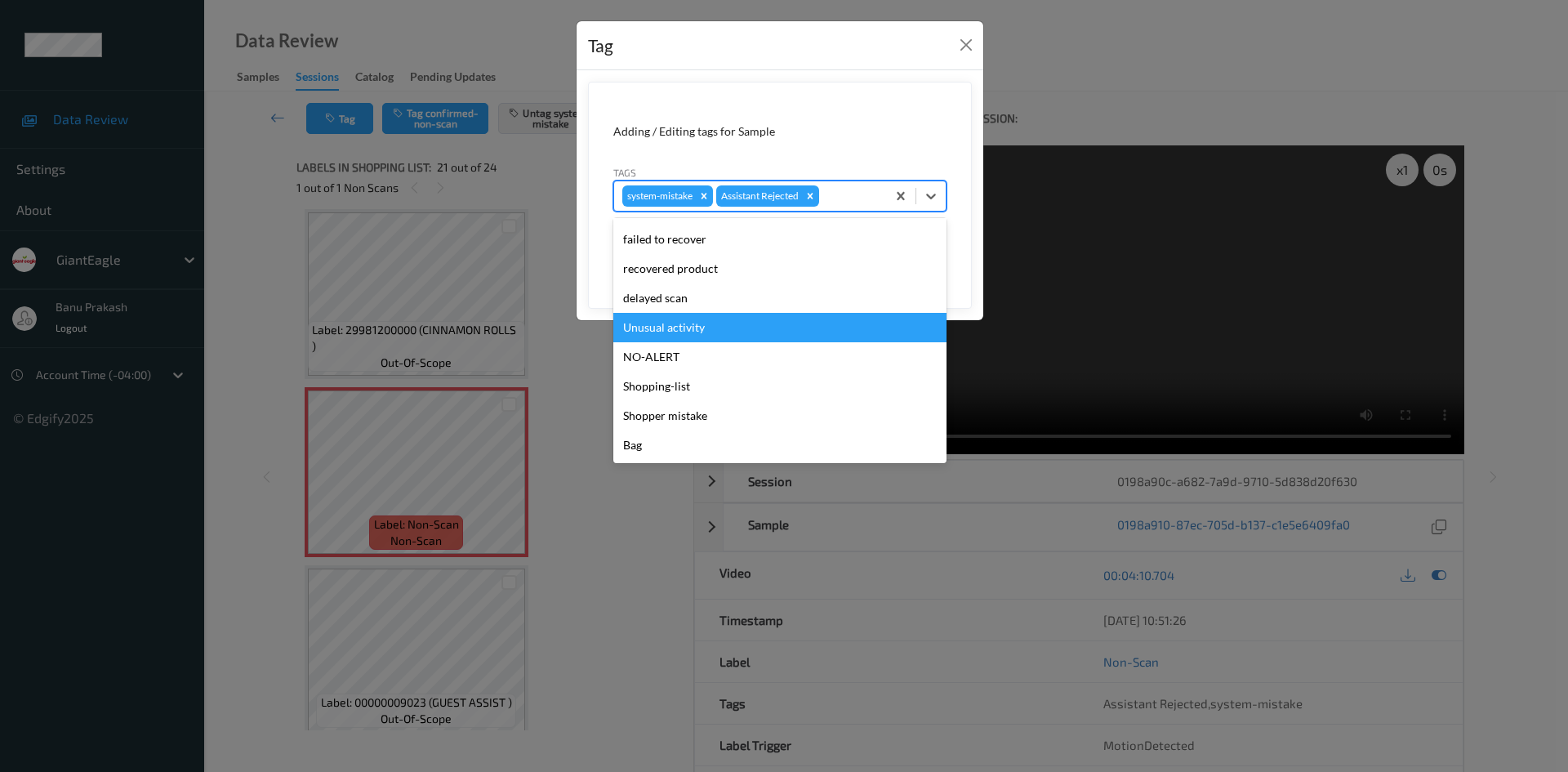
click at [706, 327] on div "Unusual activity" at bounding box center [779, 327] width 333 height 29
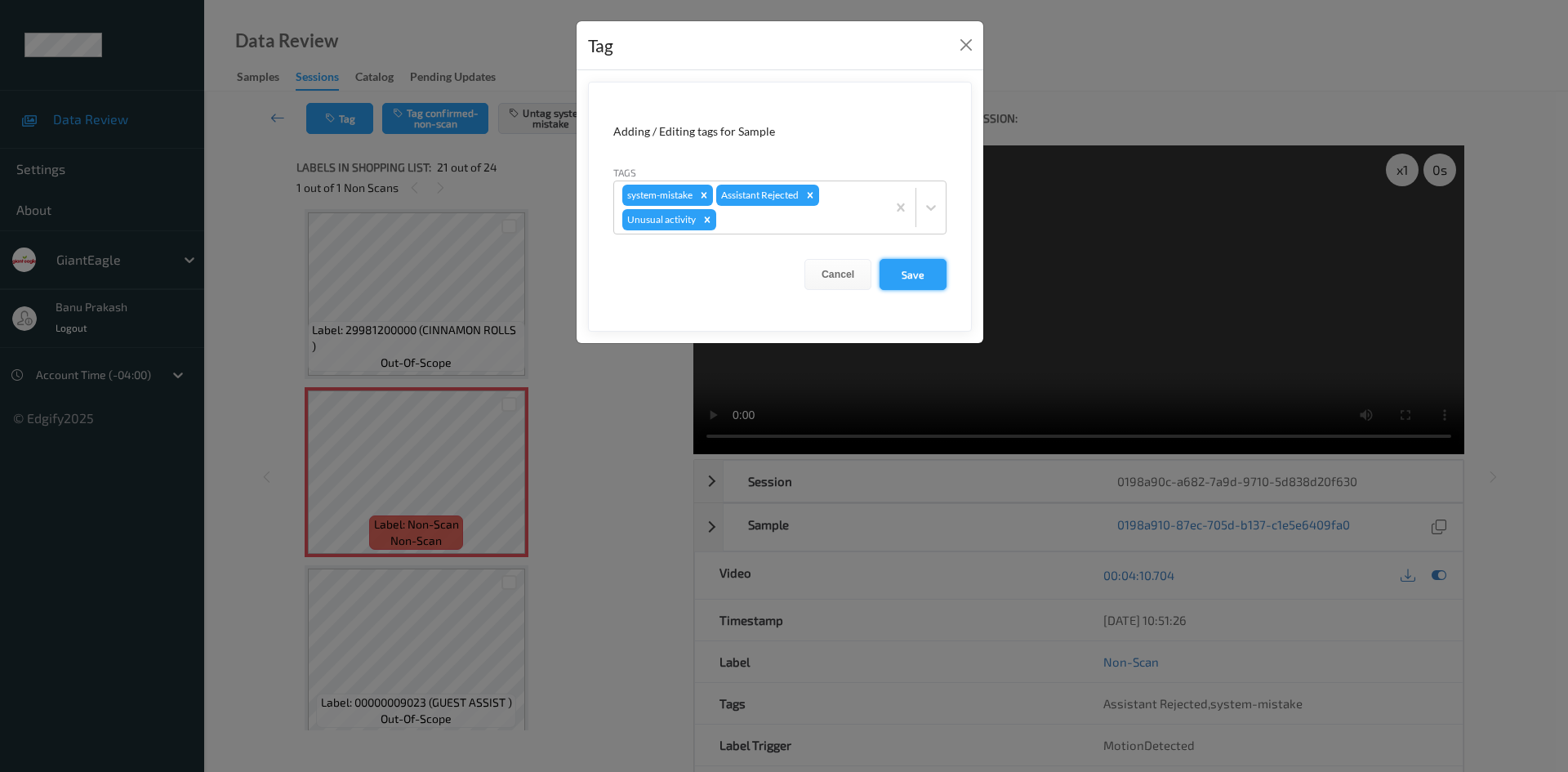
click at [906, 275] on button "Save" at bounding box center [913, 274] width 67 height 31
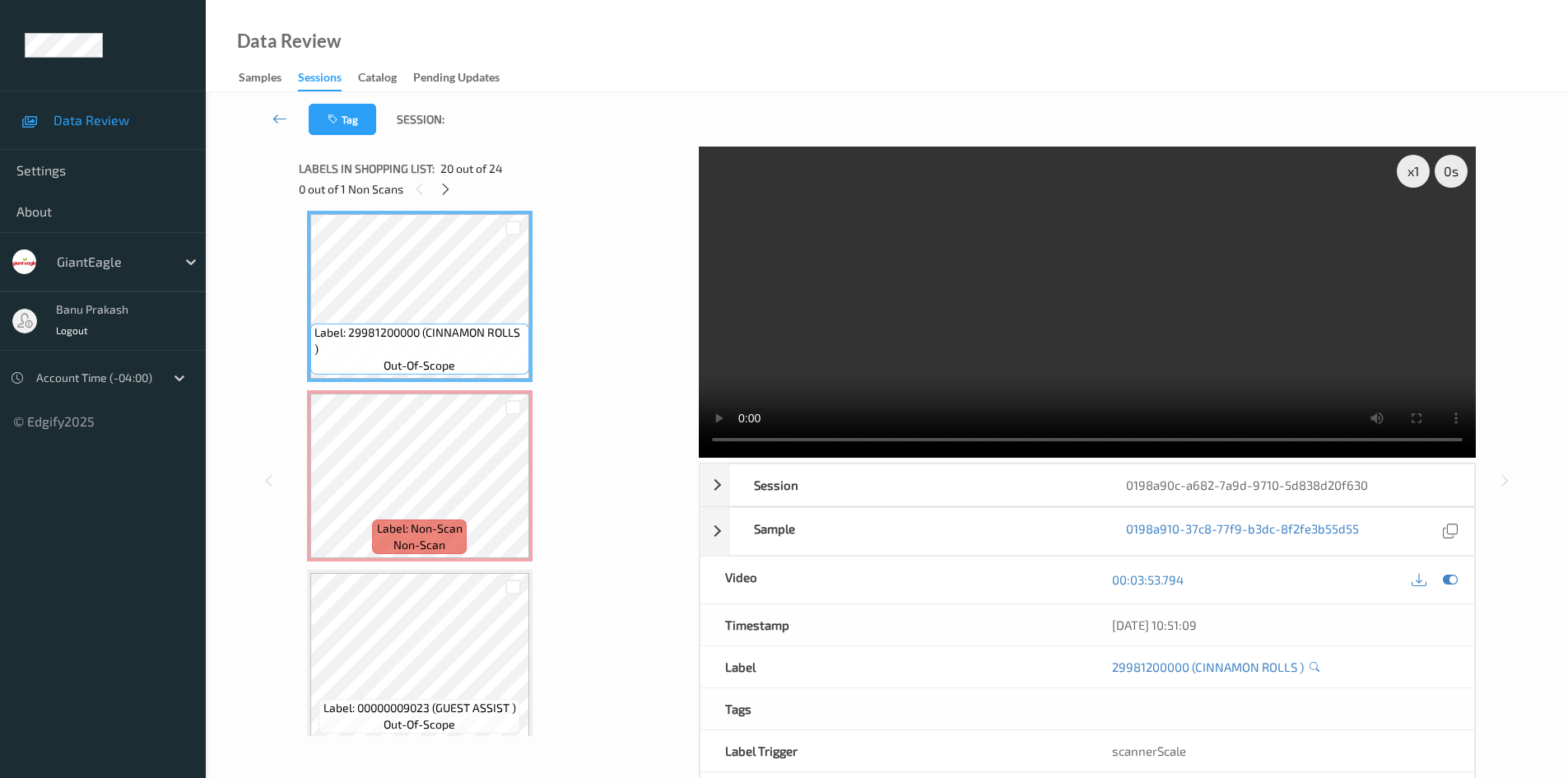
click at [1060, 270] on video at bounding box center [1087, 302] width 777 height 311
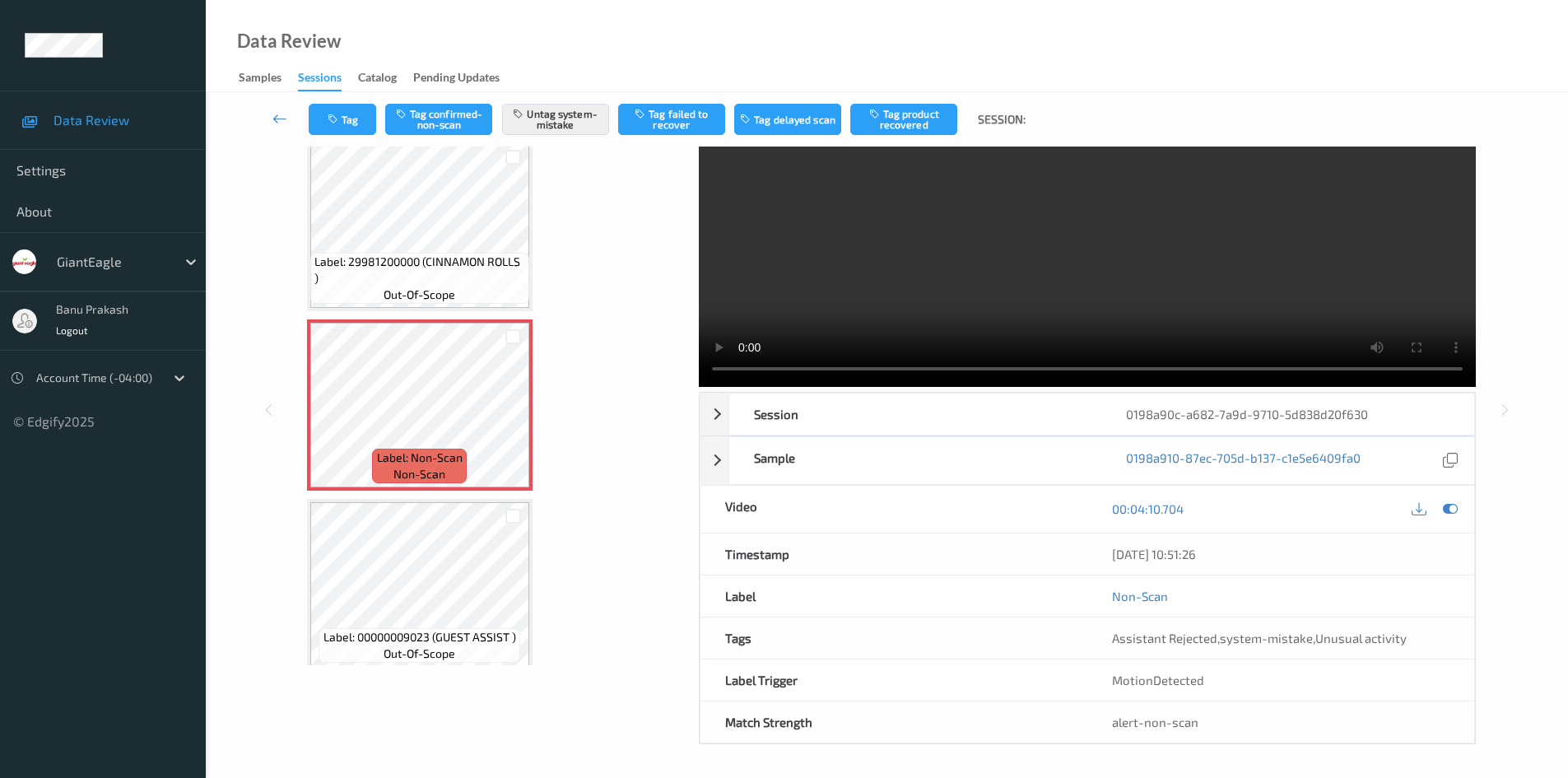
click at [1153, 264] on video at bounding box center [1087, 232] width 777 height 311
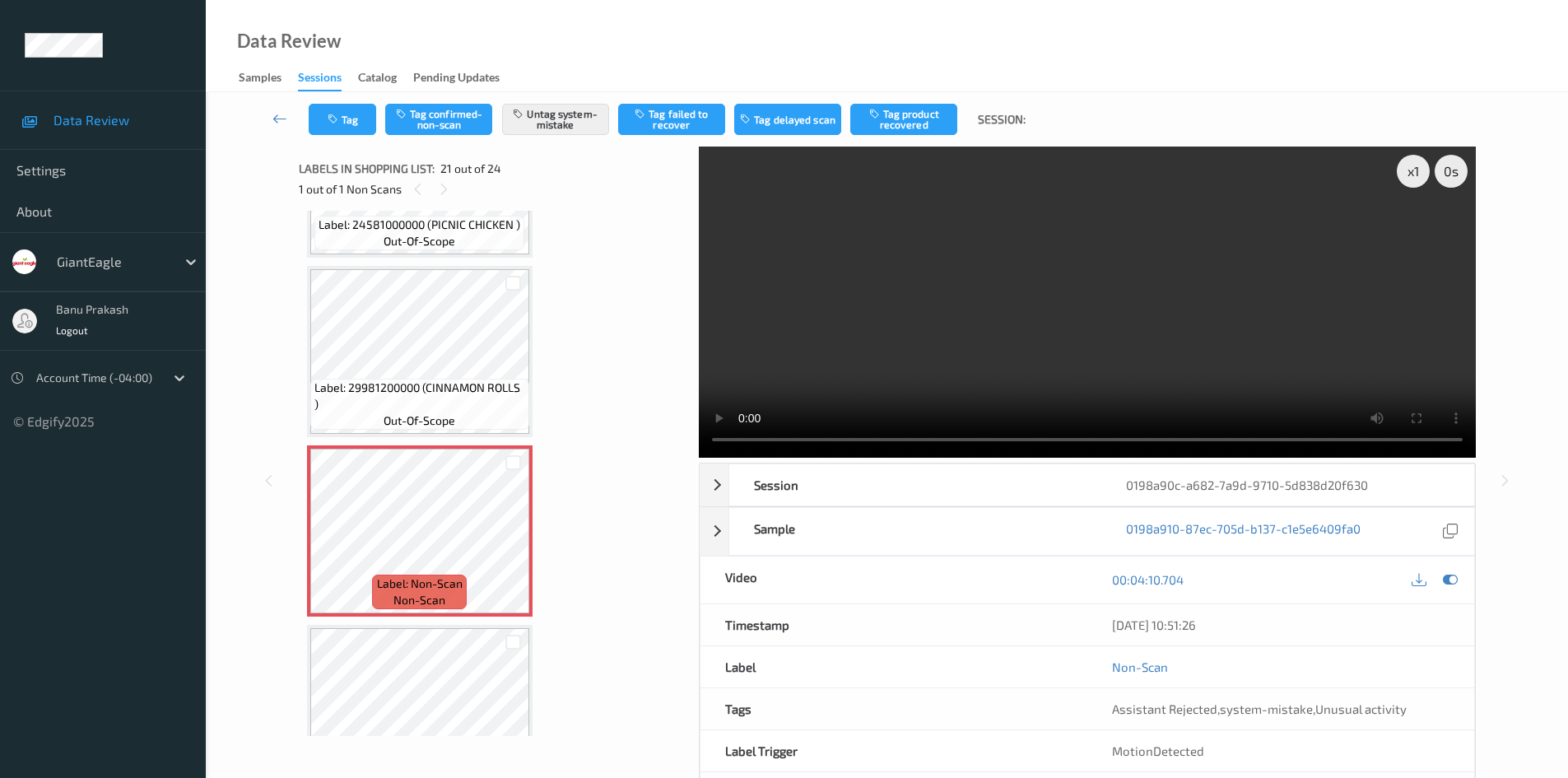
scroll to position [3335, 0]
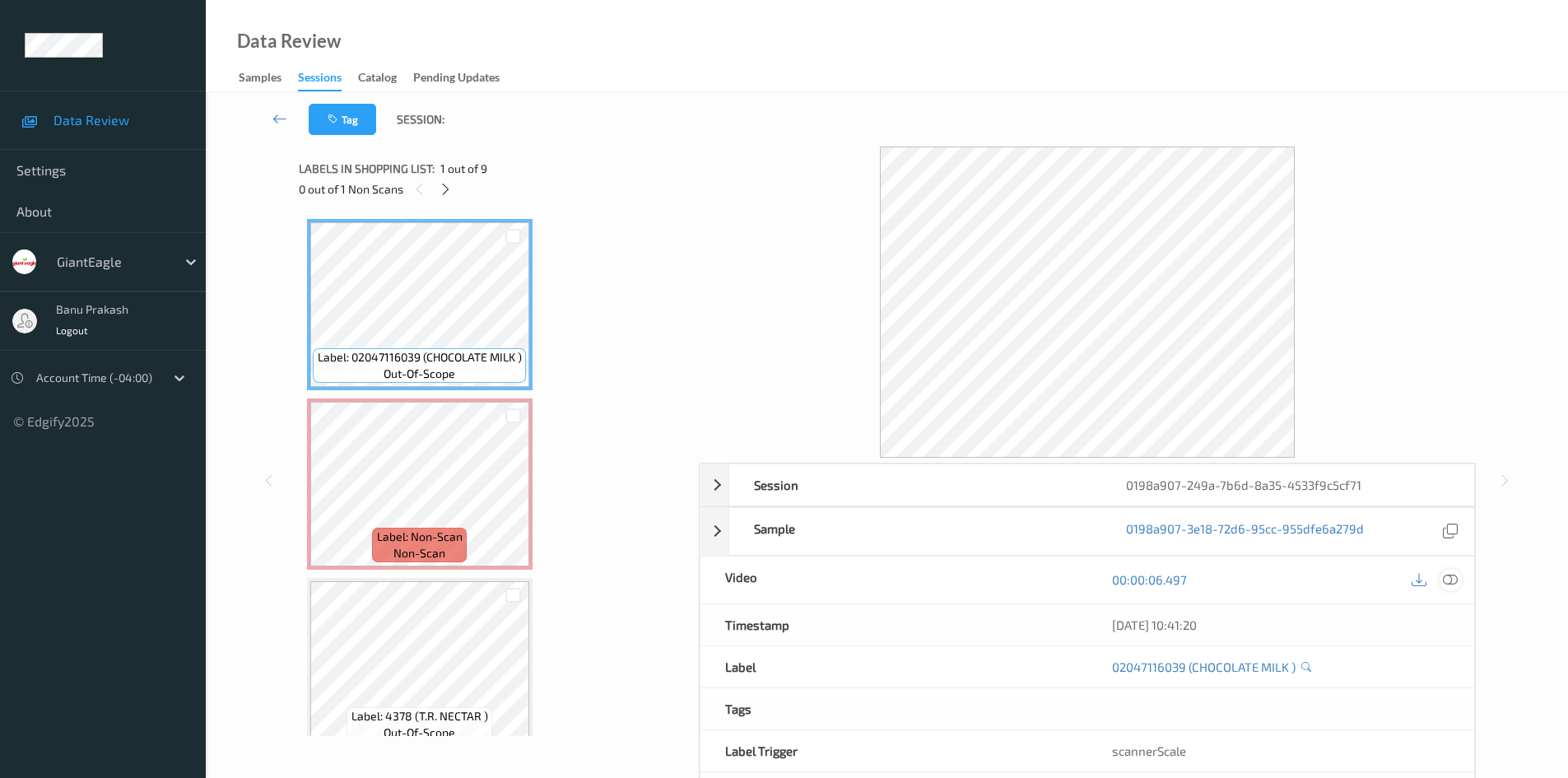
click at [1453, 575] on icon at bounding box center [1451, 580] width 15 height 15
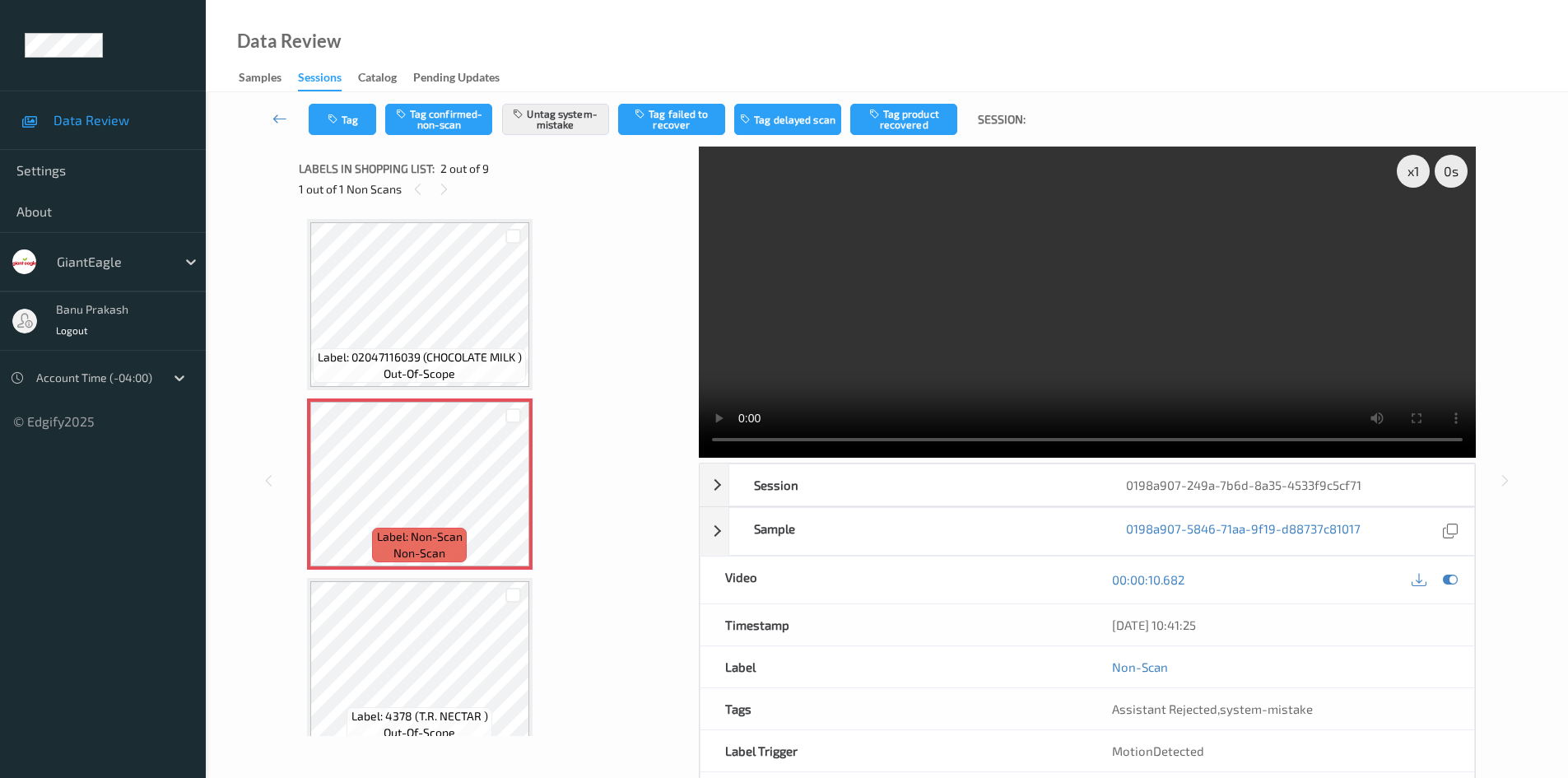
click at [836, 288] on video at bounding box center [1087, 302] width 777 height 311
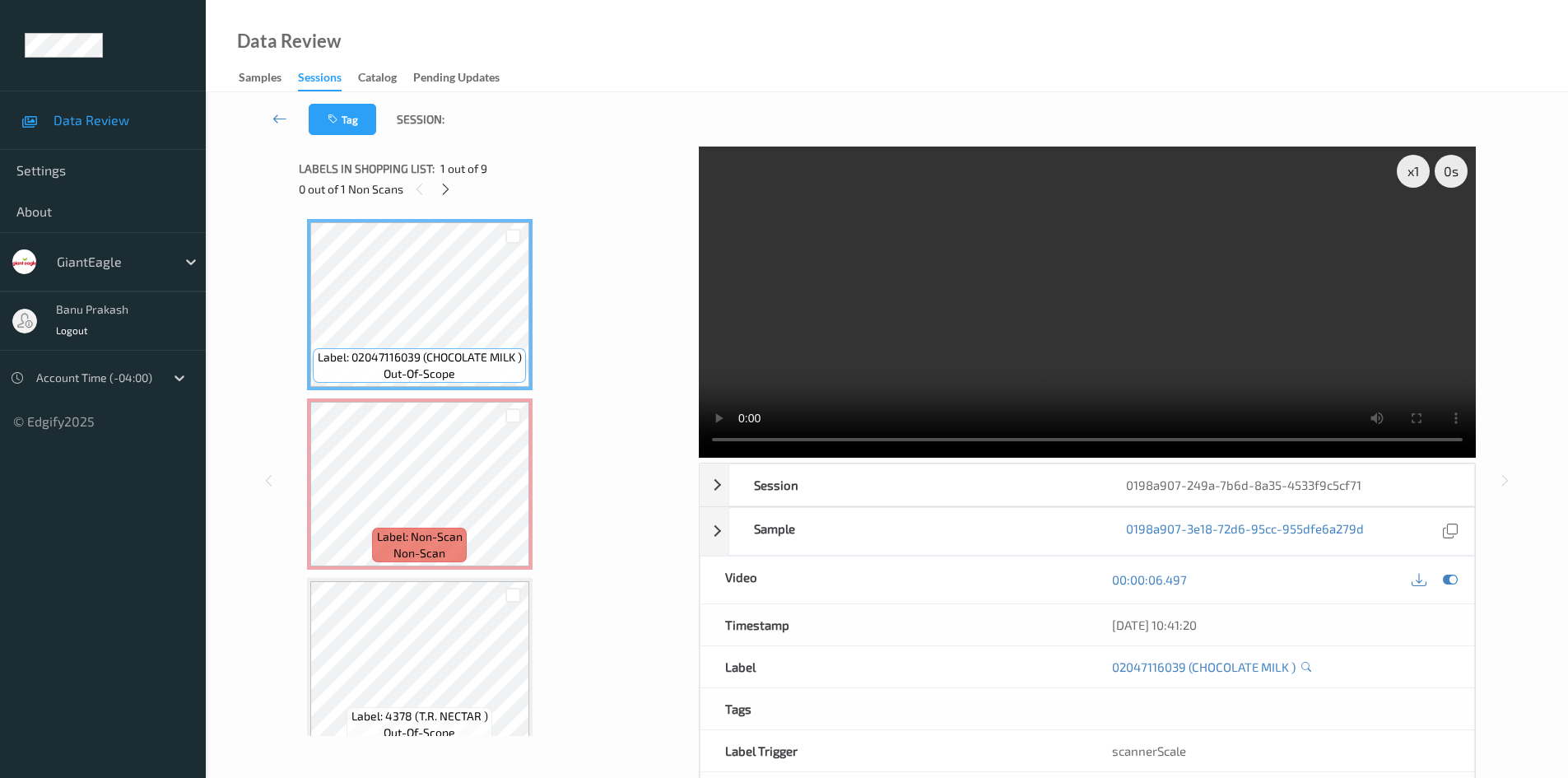
click at [933, 292] on video at bounding box center [1087, 302] width 777 height 311
click at [815, 218] on video at bounding box center [1087, 302] width 777 height 311
click at [1030, 322] on video at bounding box center [1087, 302] width 777 height 311
click at [953, 302] on video at bounding box center [1087, 302] width 777 height 311
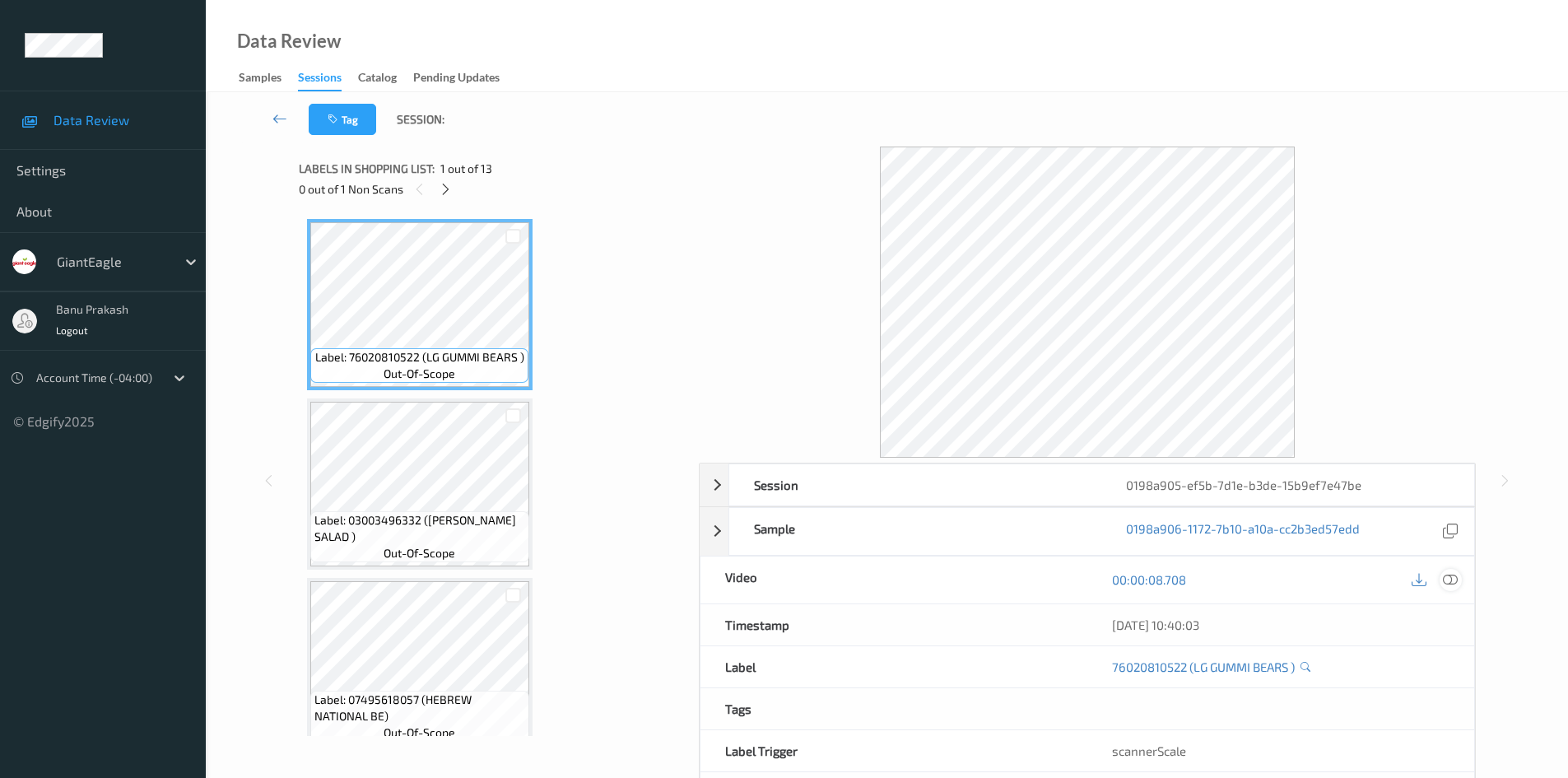
click at [1444, 580] on icon at bounding box center [1451, 580] width 15 height 15
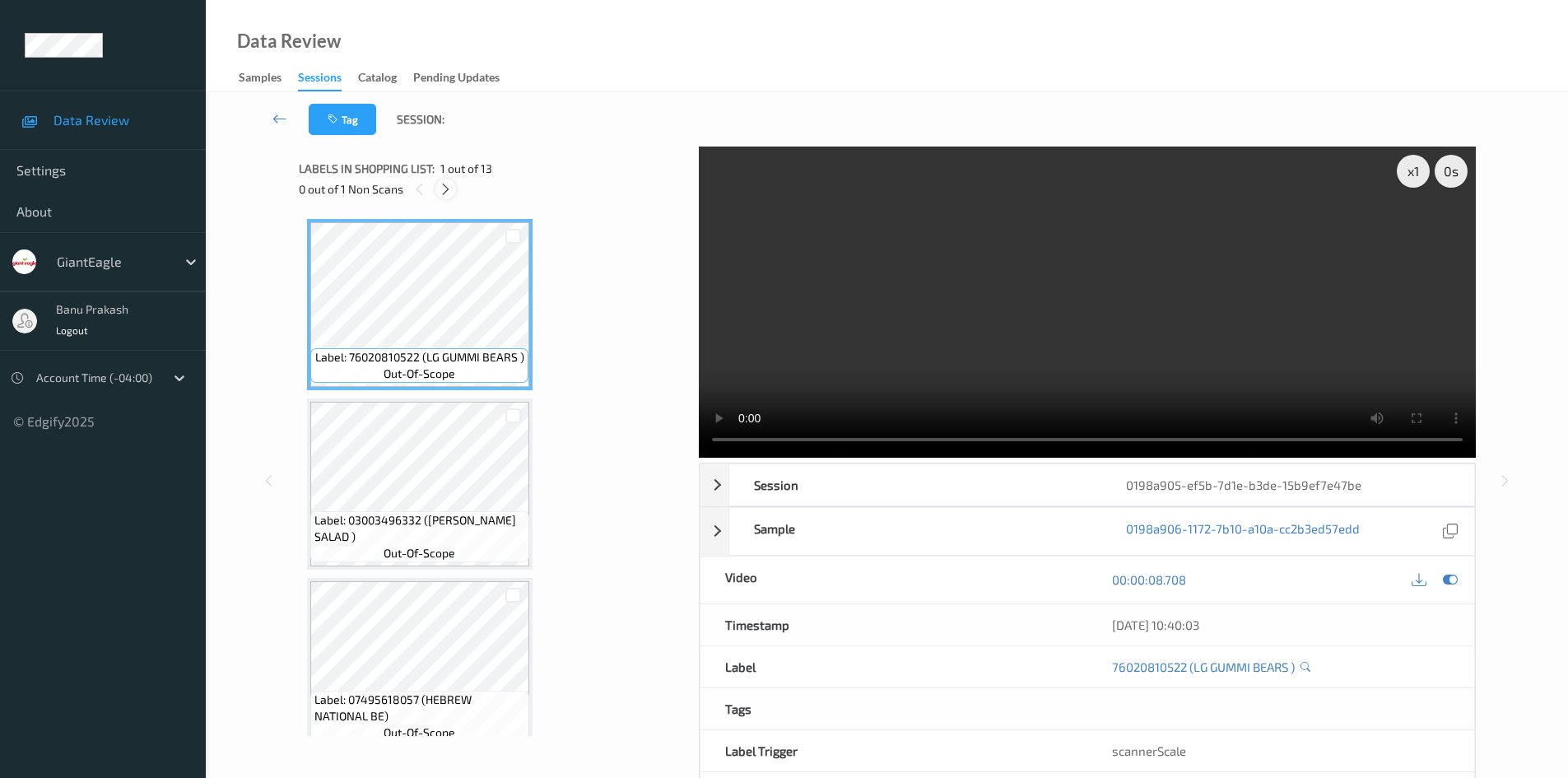
click at [447, 190] on icon at bounding box center [445, 189] width 14 height 15
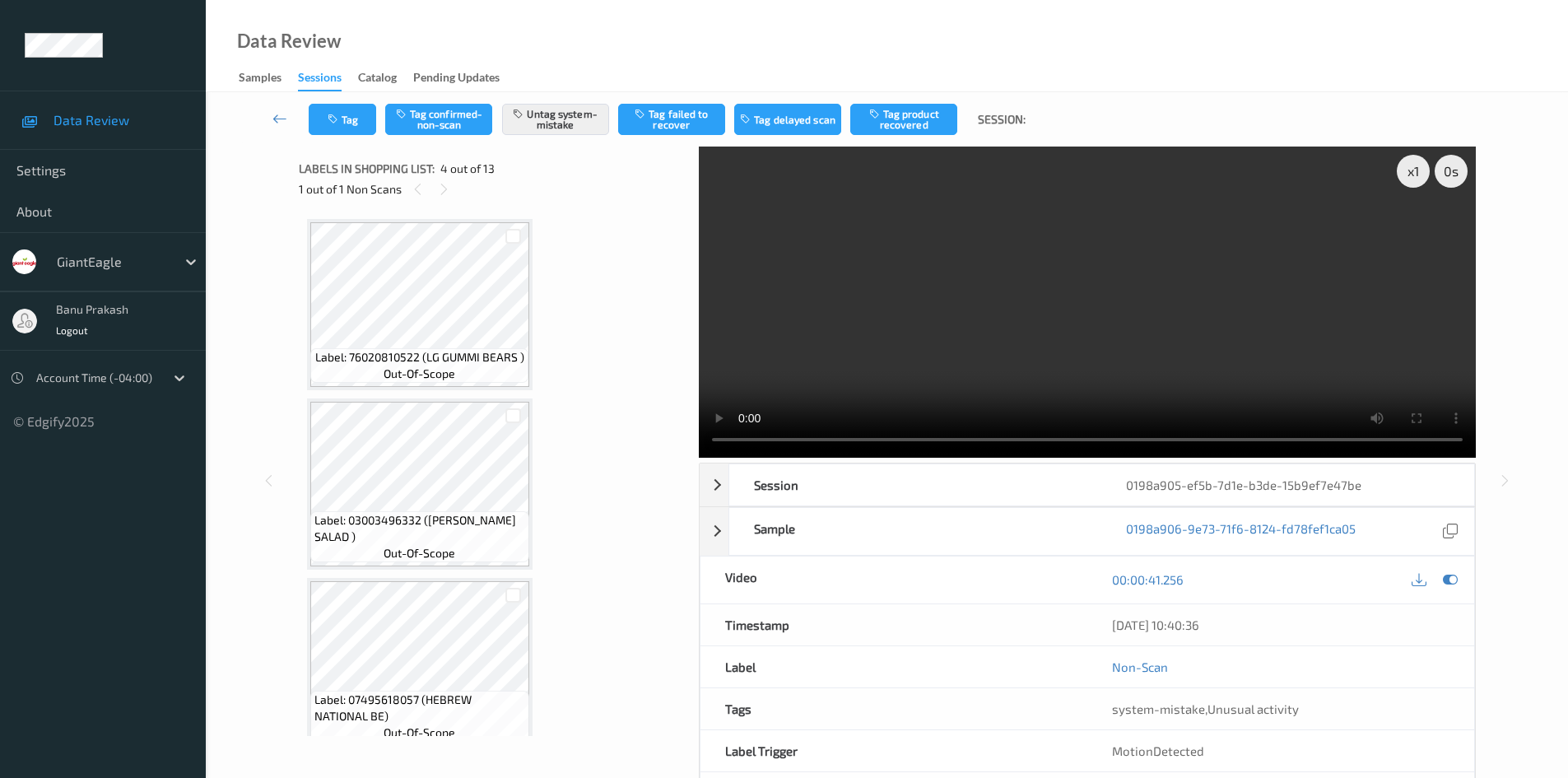
scroll to position [367, 0]
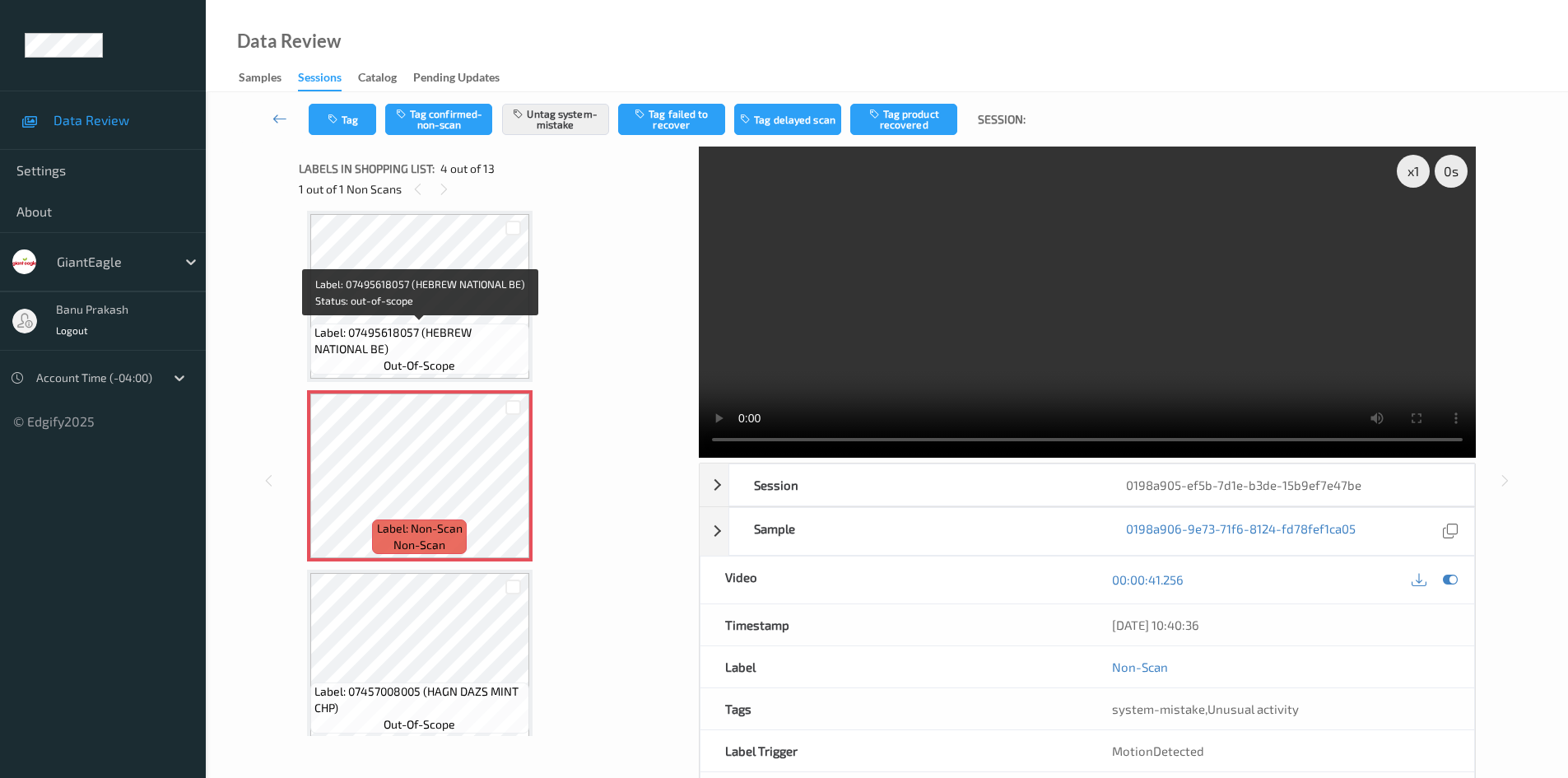
click at [437, 350] on span "Label: 07495618057 (HEBREW NATIONAL BE)" at bounding box center [420, 340] width 211 height 33
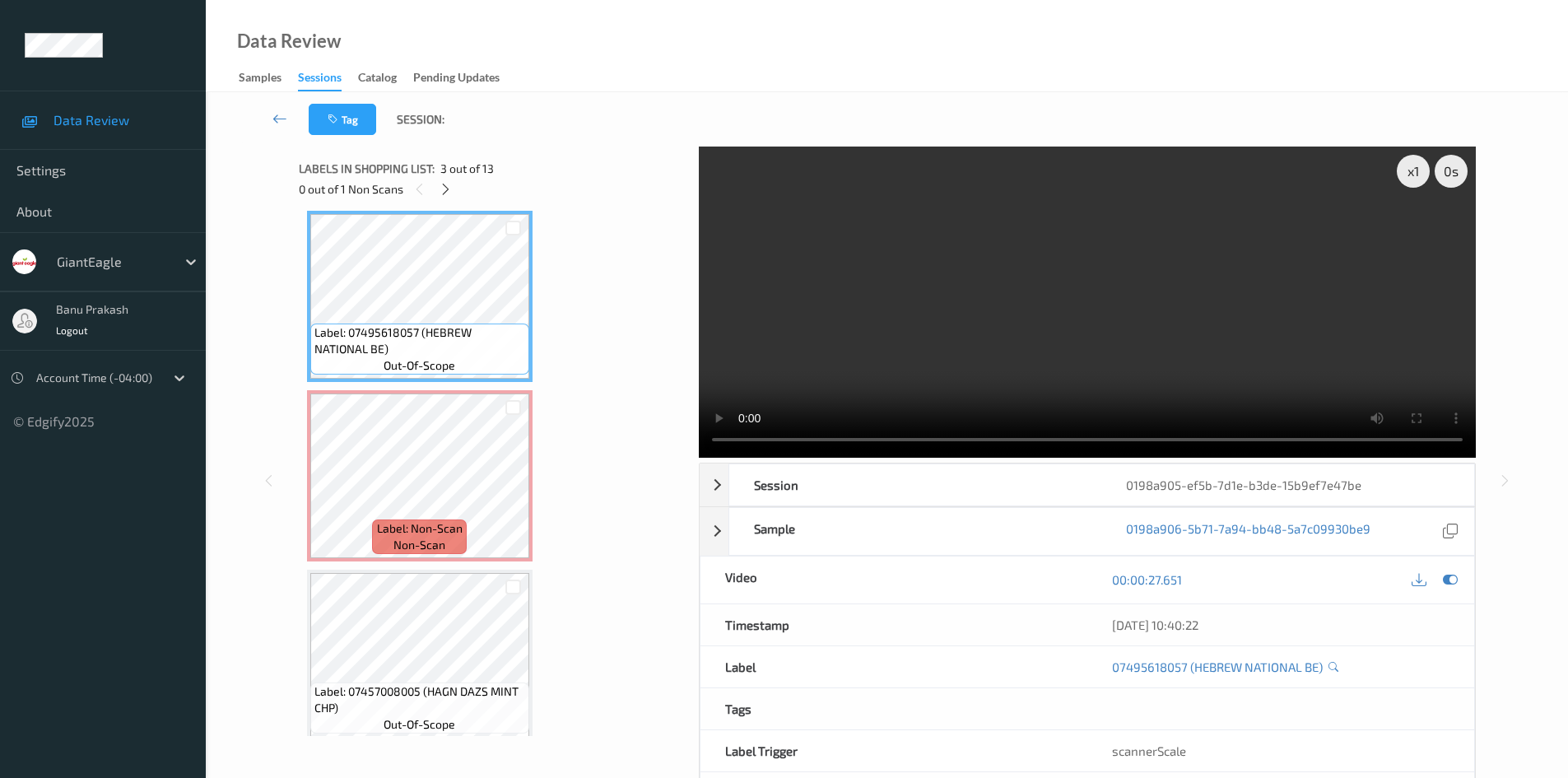
click at [911, 231] on video at bounding box center [1087, 302] width 777 height 311
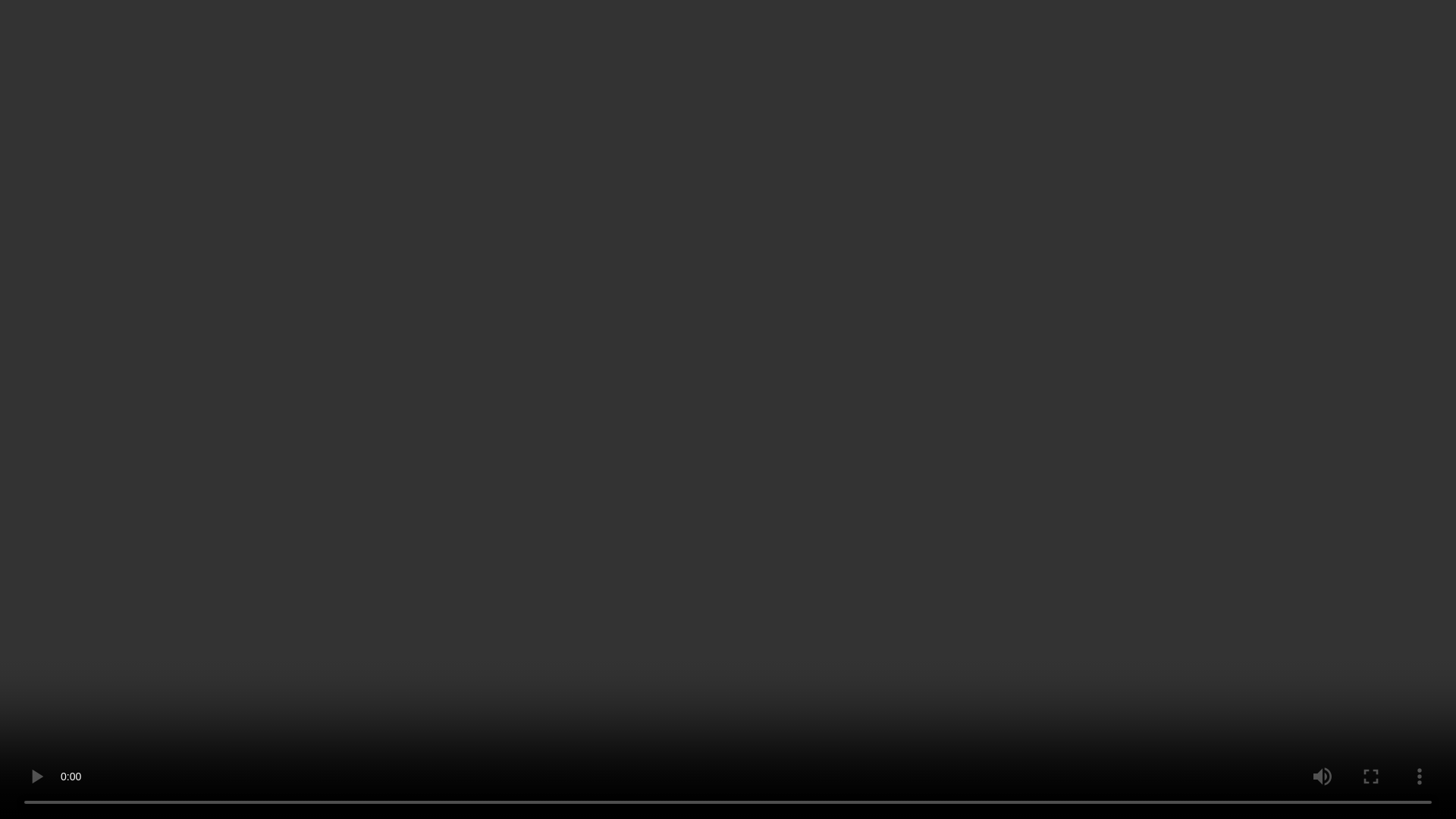
click at [916, 538] on video at bounding box center [728, 409] width 1456 height 819
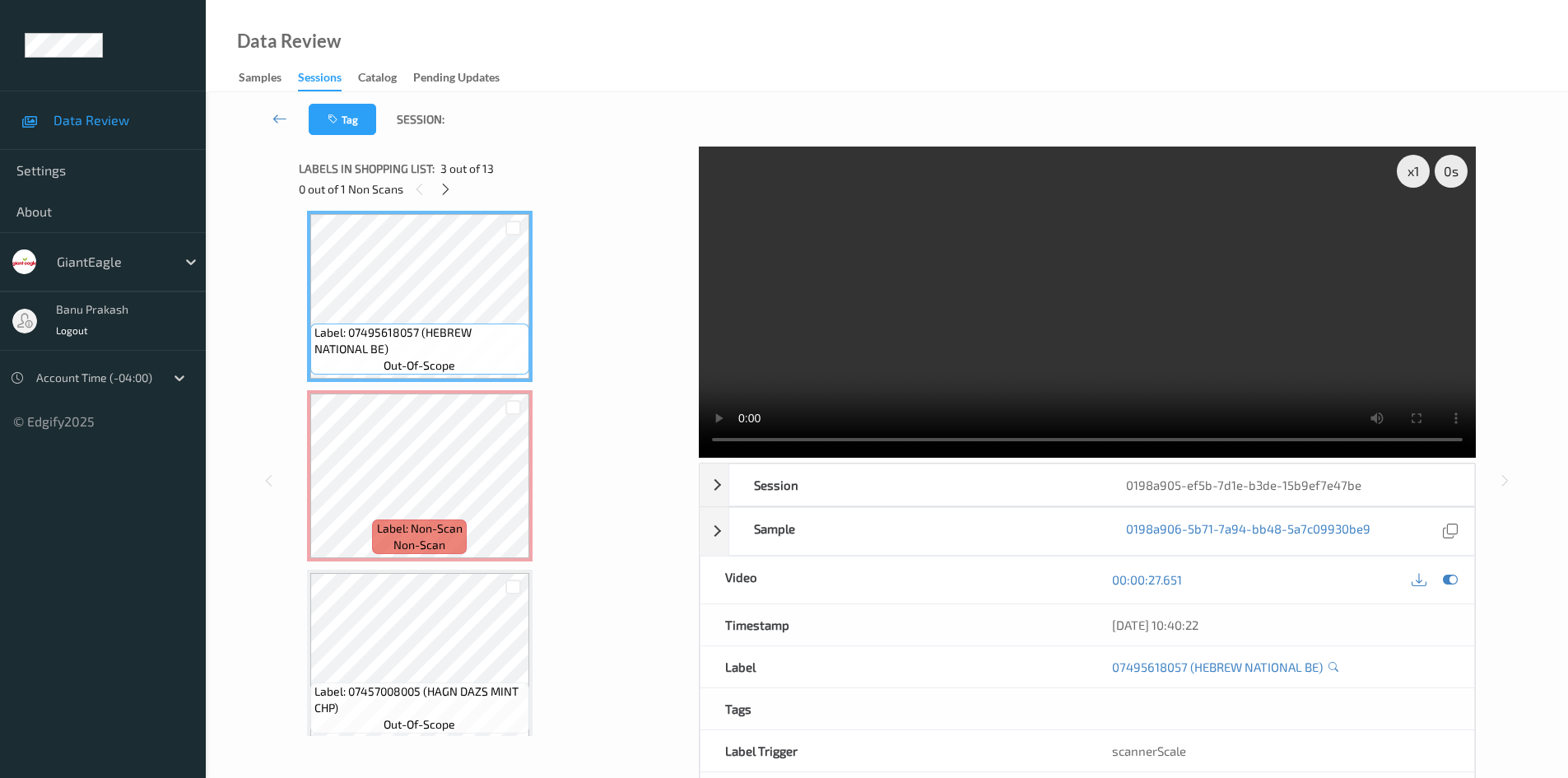
click at [1231, 287] on video at bounding box center [1087, 302] width 777 height 311
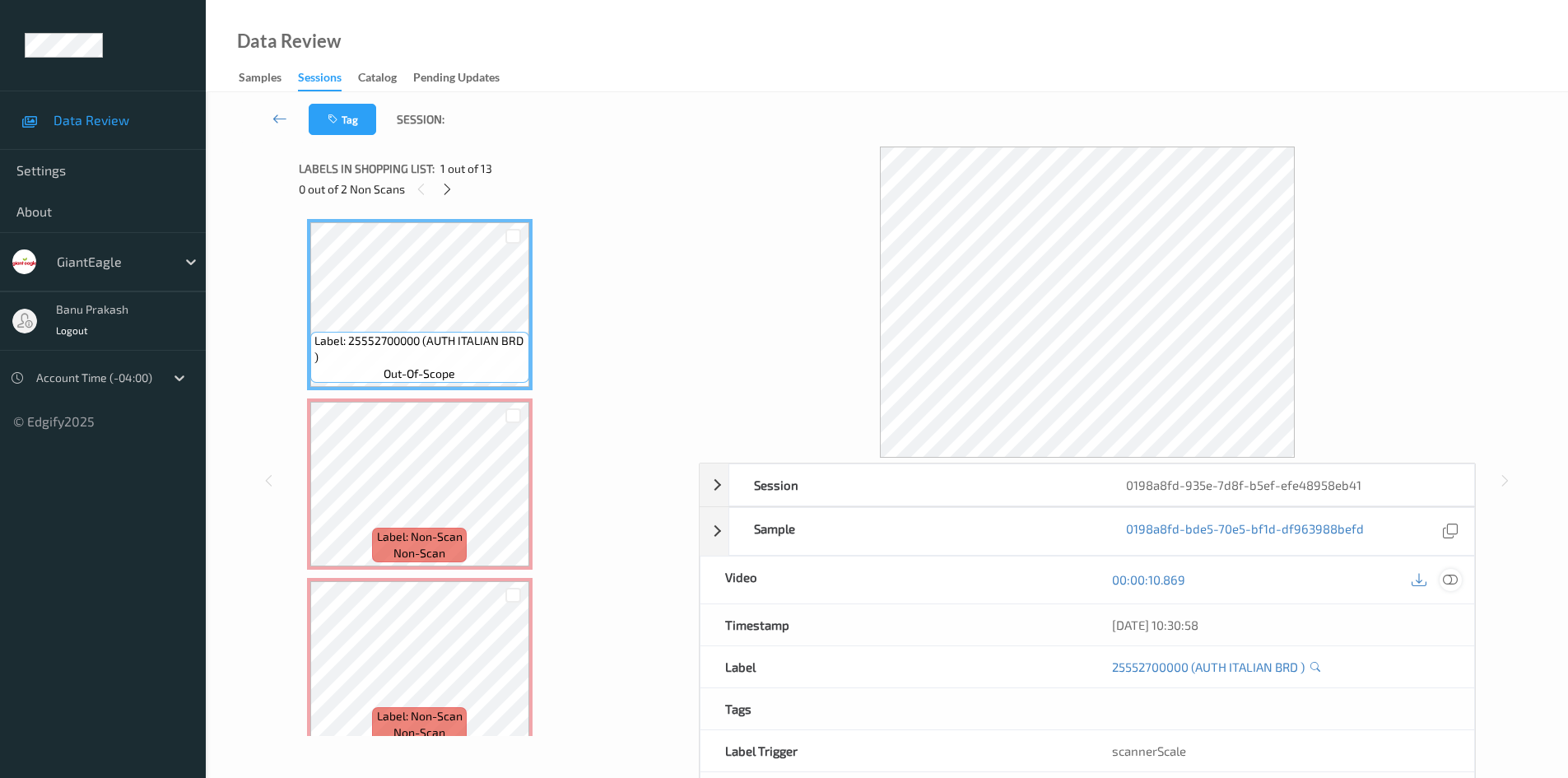
click at [1452, 581] on icon at bounding box center [1451, 580] width 15 height 15
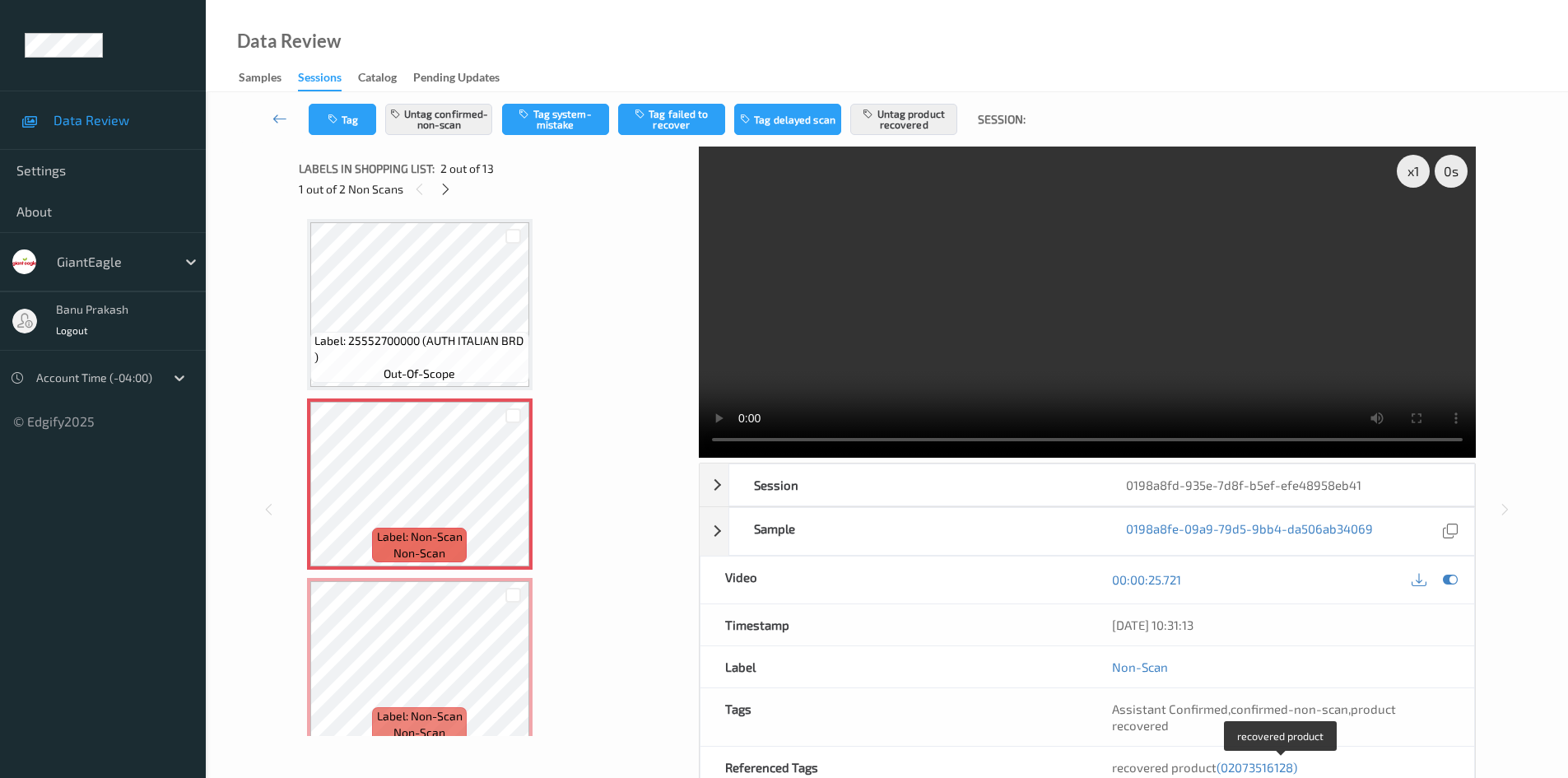
click at [1216, 775] on div "recovered product (02073516128)" at bounding box center [1280, 767] width 337 height 17
click at [1246, 766] on span "(02073516128)" at bounding box center [1257, 767] width 80 height 15
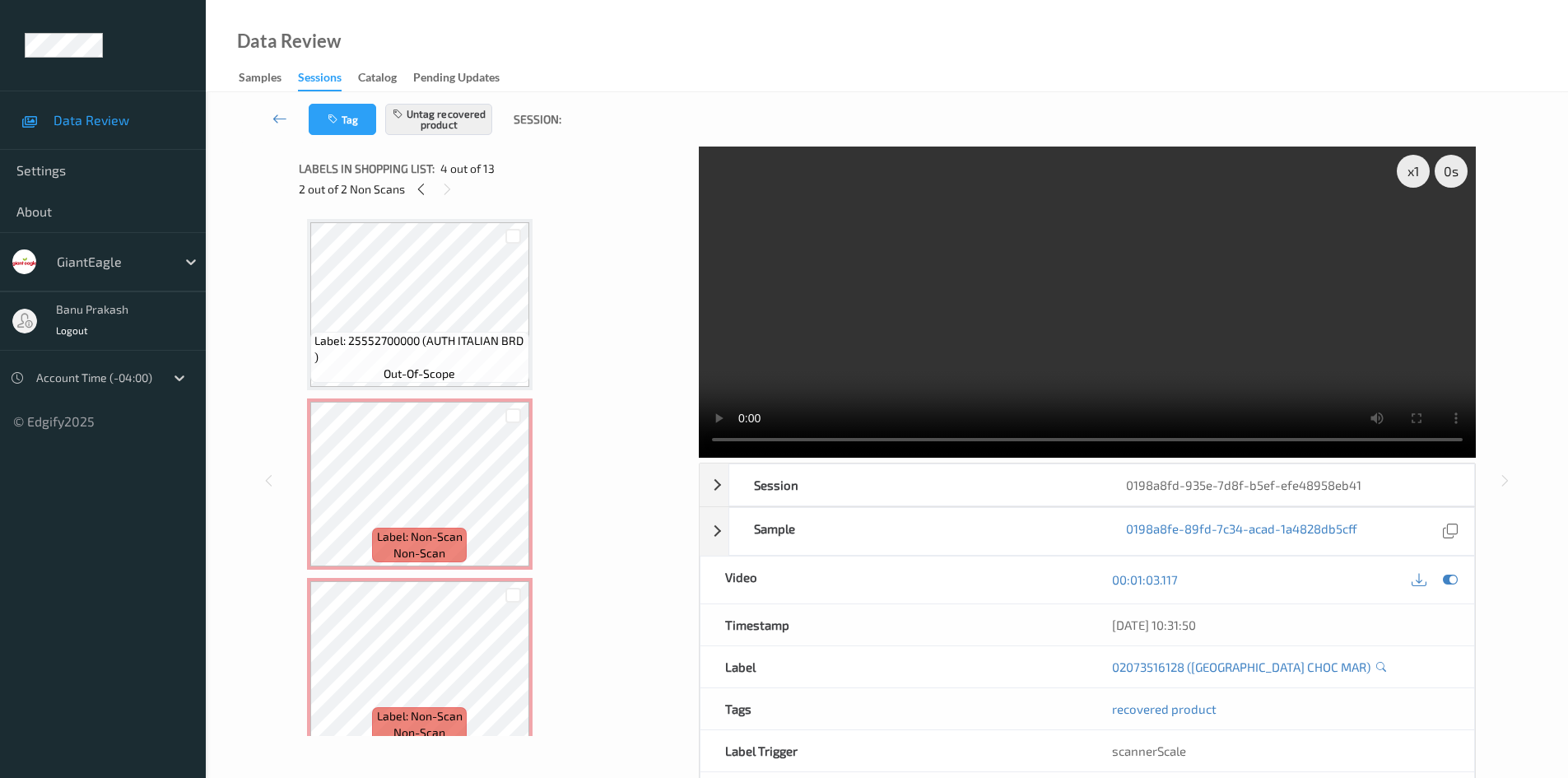
scroll to position [367, 0]
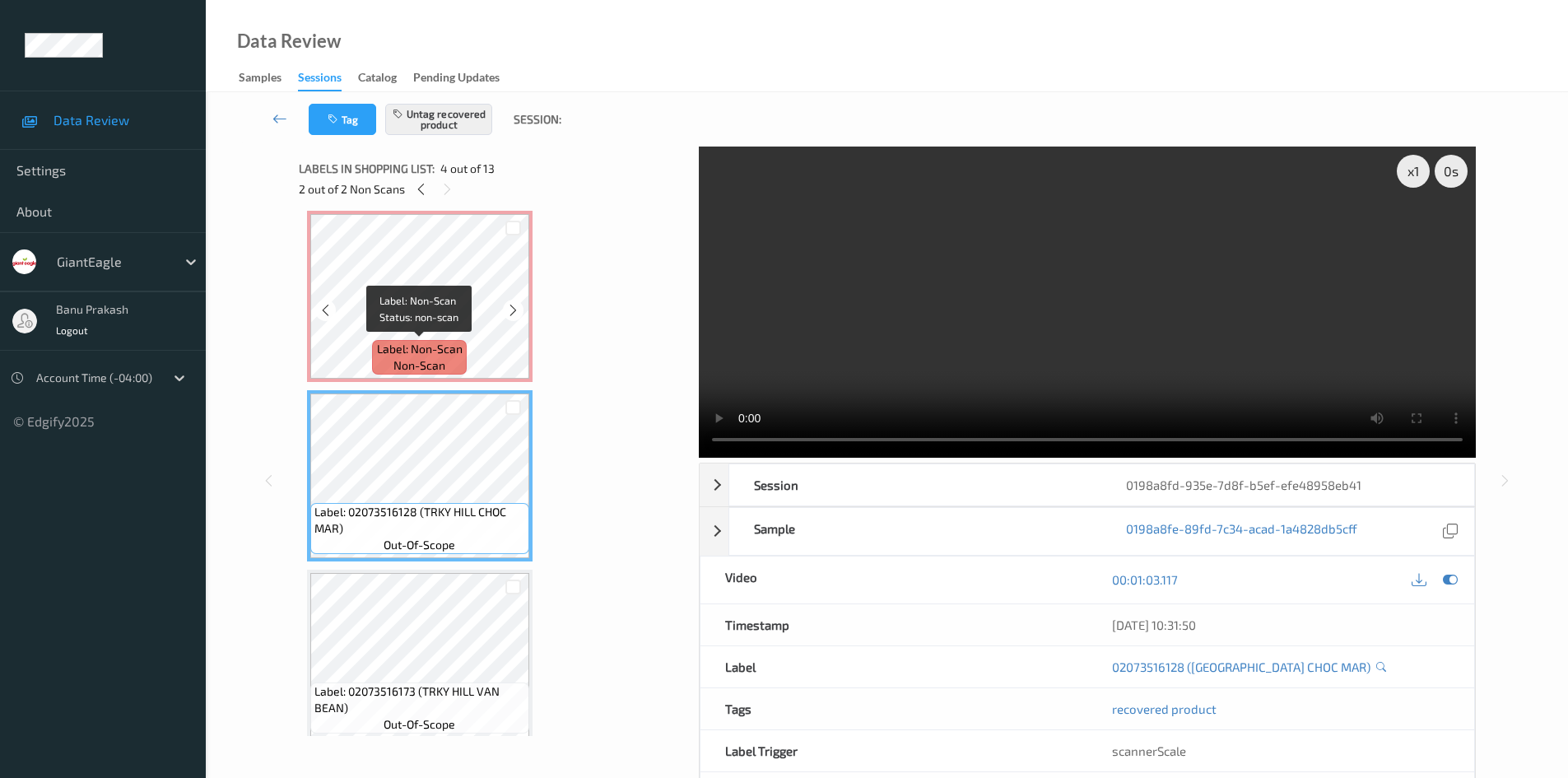
click at [440, 341] on span "Label: Non-Scan" at bounding box center [420, 349] width 85 height 17
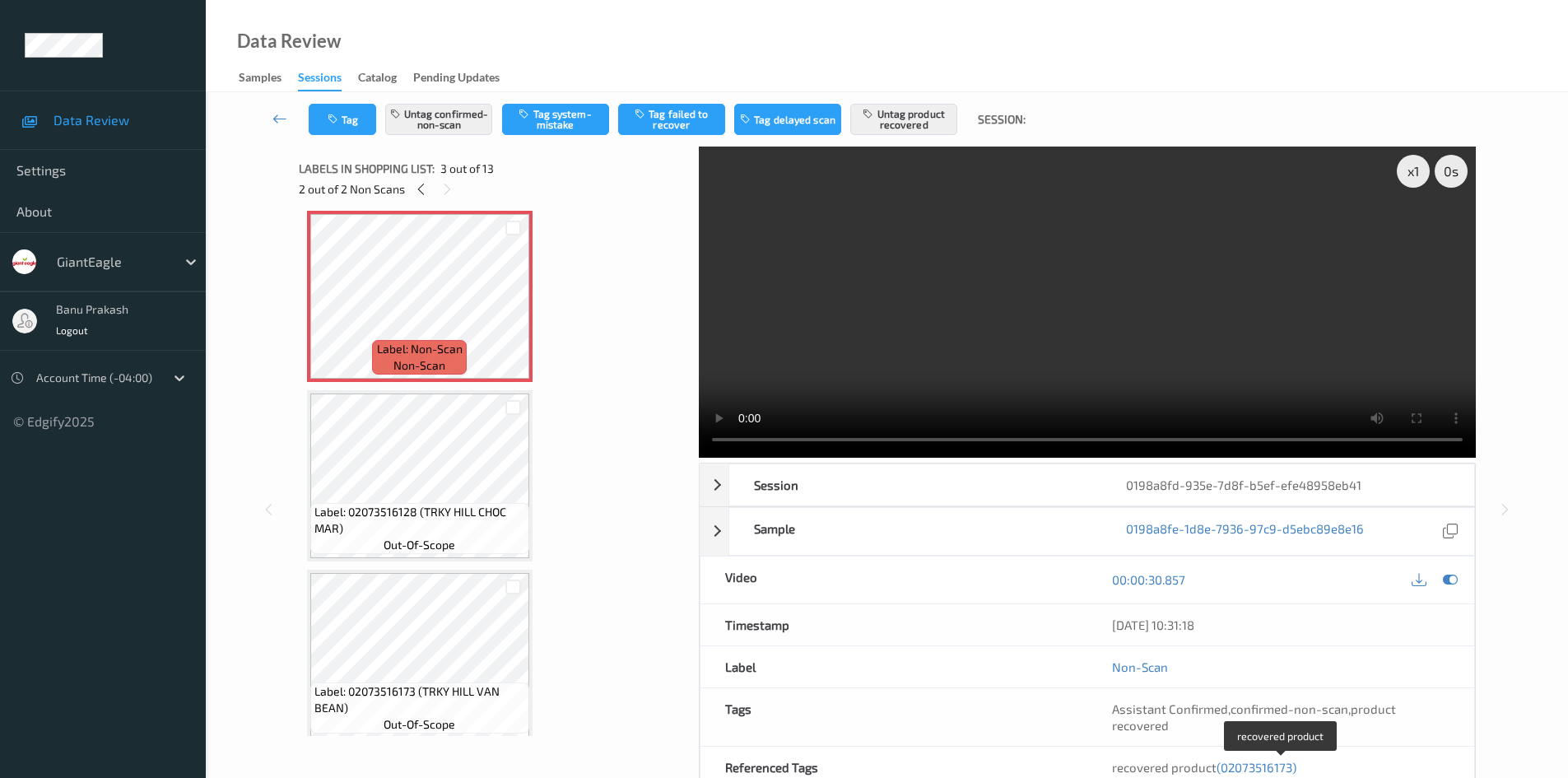
click at [1288, 770] on span "(02073516173)" at bounding box center [1256, 767] width 79 height 15
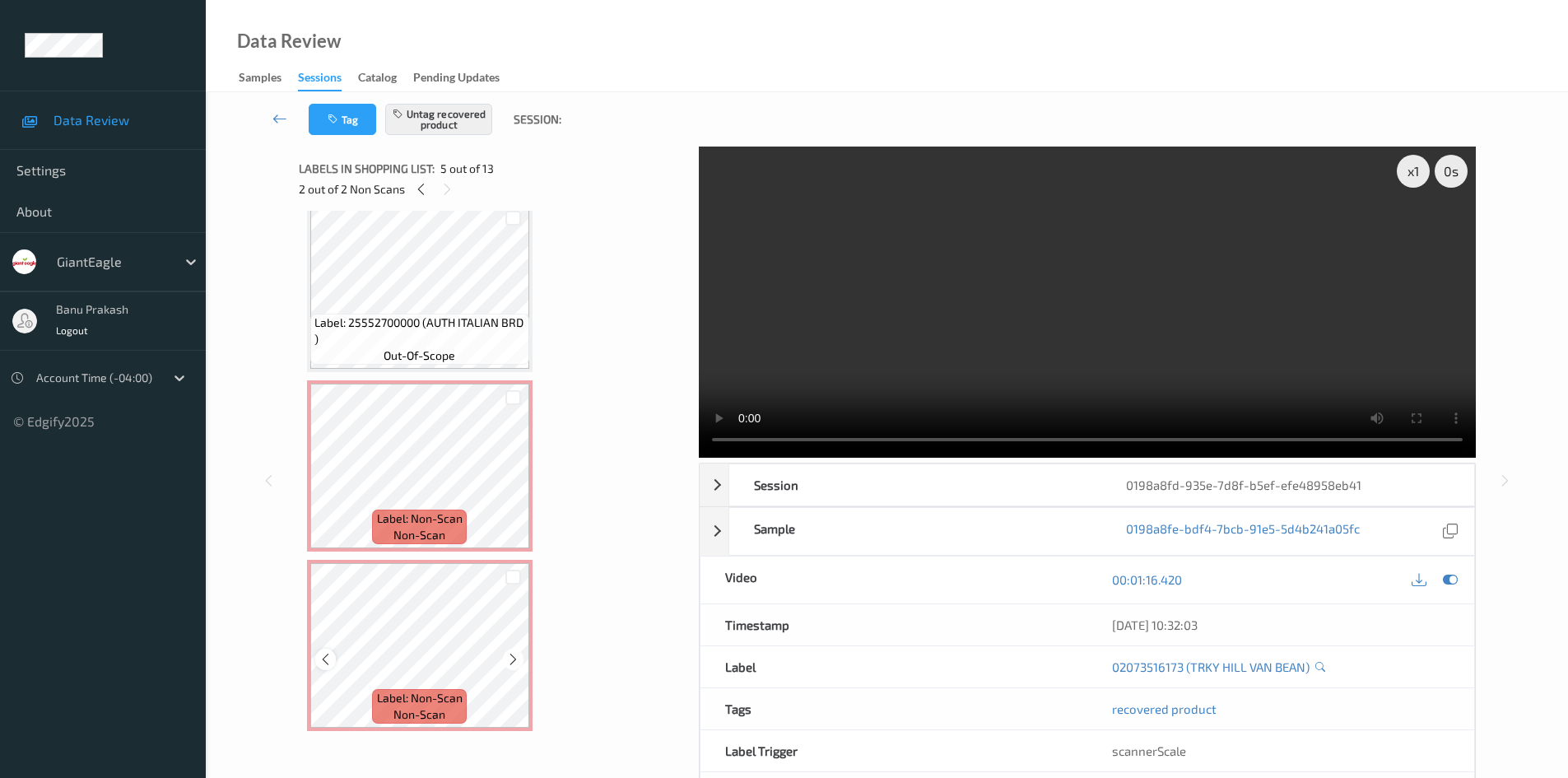
scroll to position [0, 0]
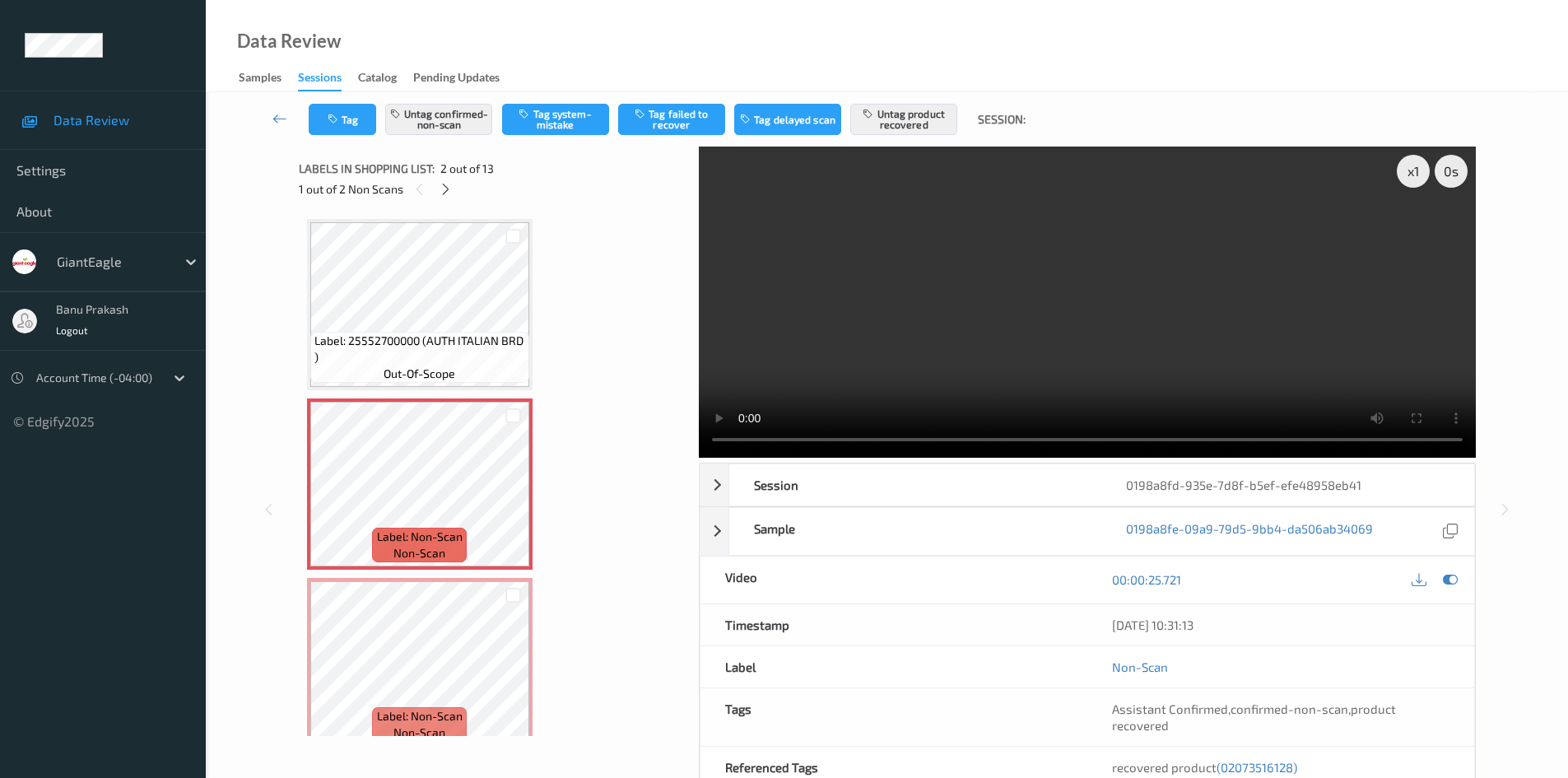
click at [1073, 358] on video at bounding box center [1087, 302] width 777 height 311
click at [1200, 310] on video at bounding box center [1087, 302] width 777 height 311
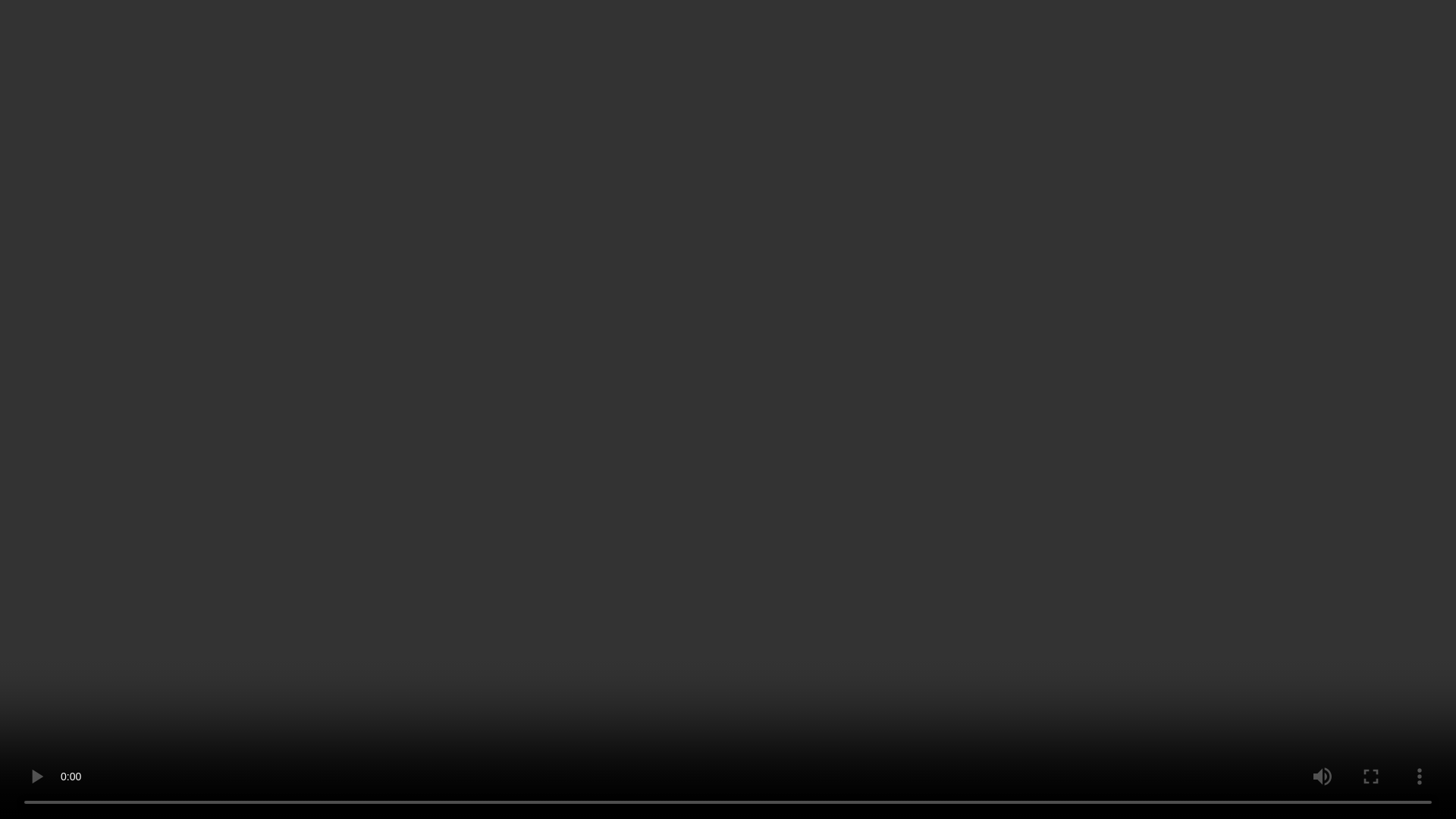
click at [930, 582] on video at bounding box center [728, 409] width 1456 height 819
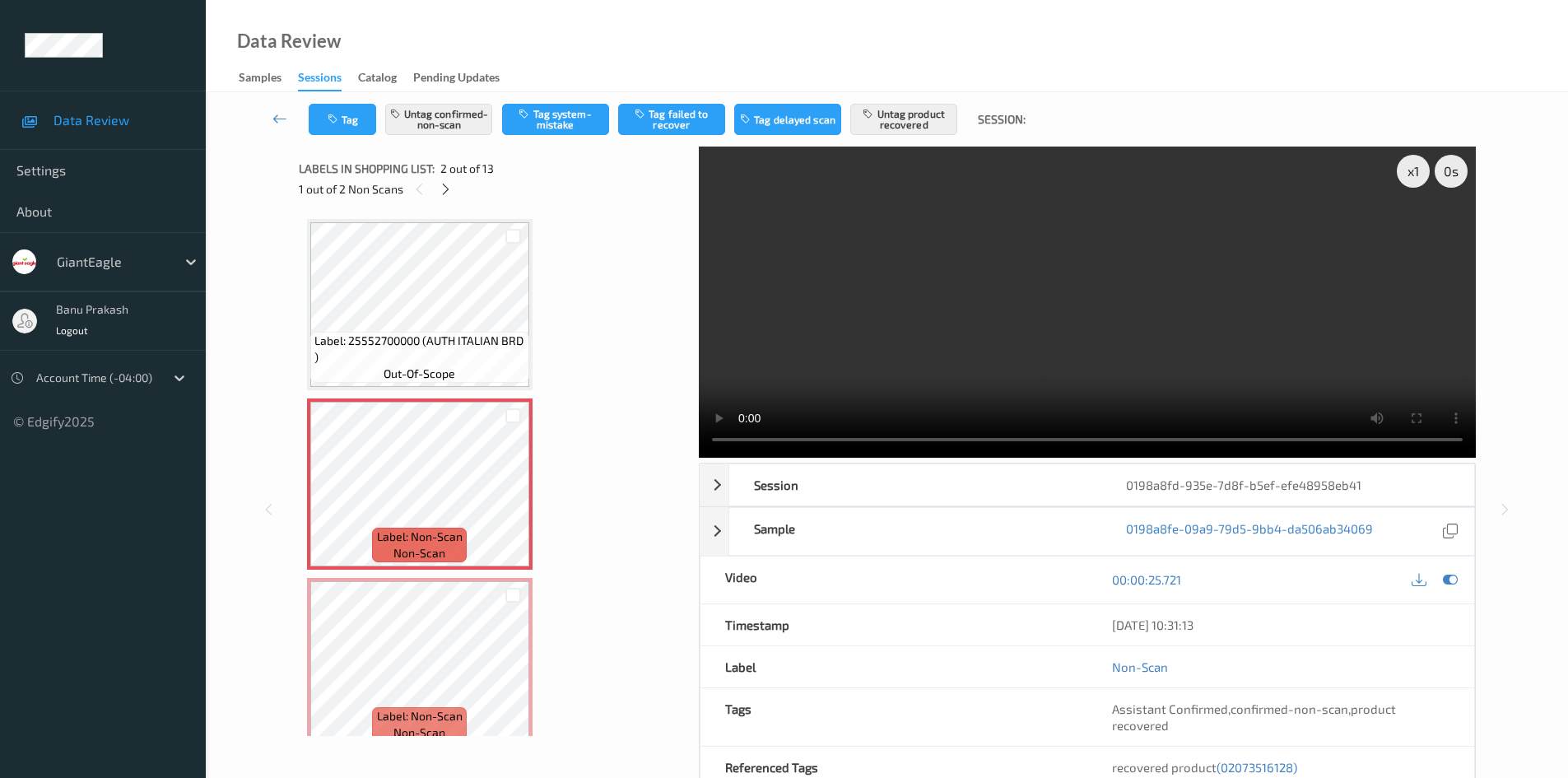
click at [1187, 325] on video at bounding box center [1087, 302] width 777 height 311
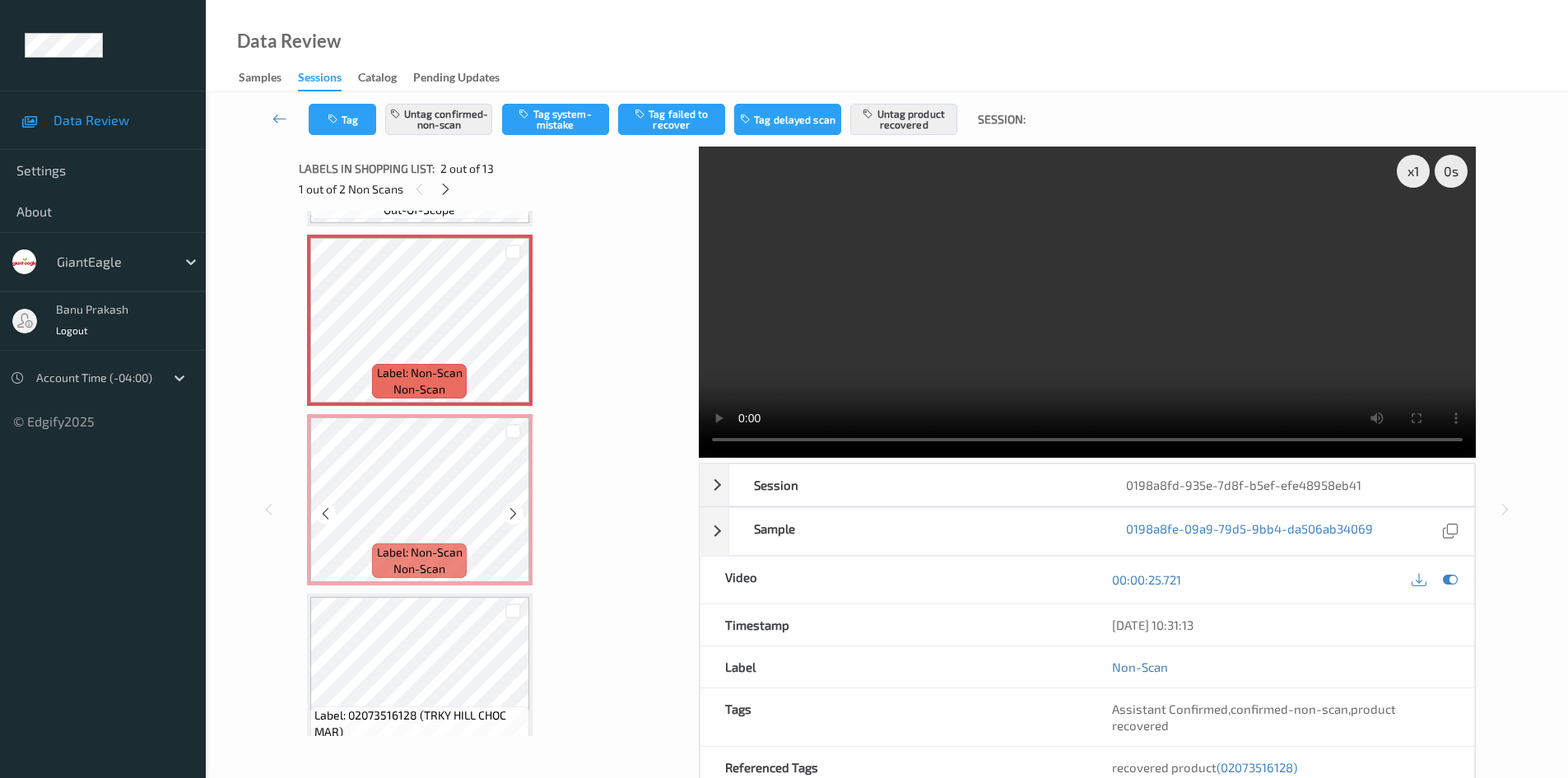
scroll to position [165, 0]
click at [1225, 769] on span "(02073516128)" at bounding box center [1257, 767] width 80 height 15
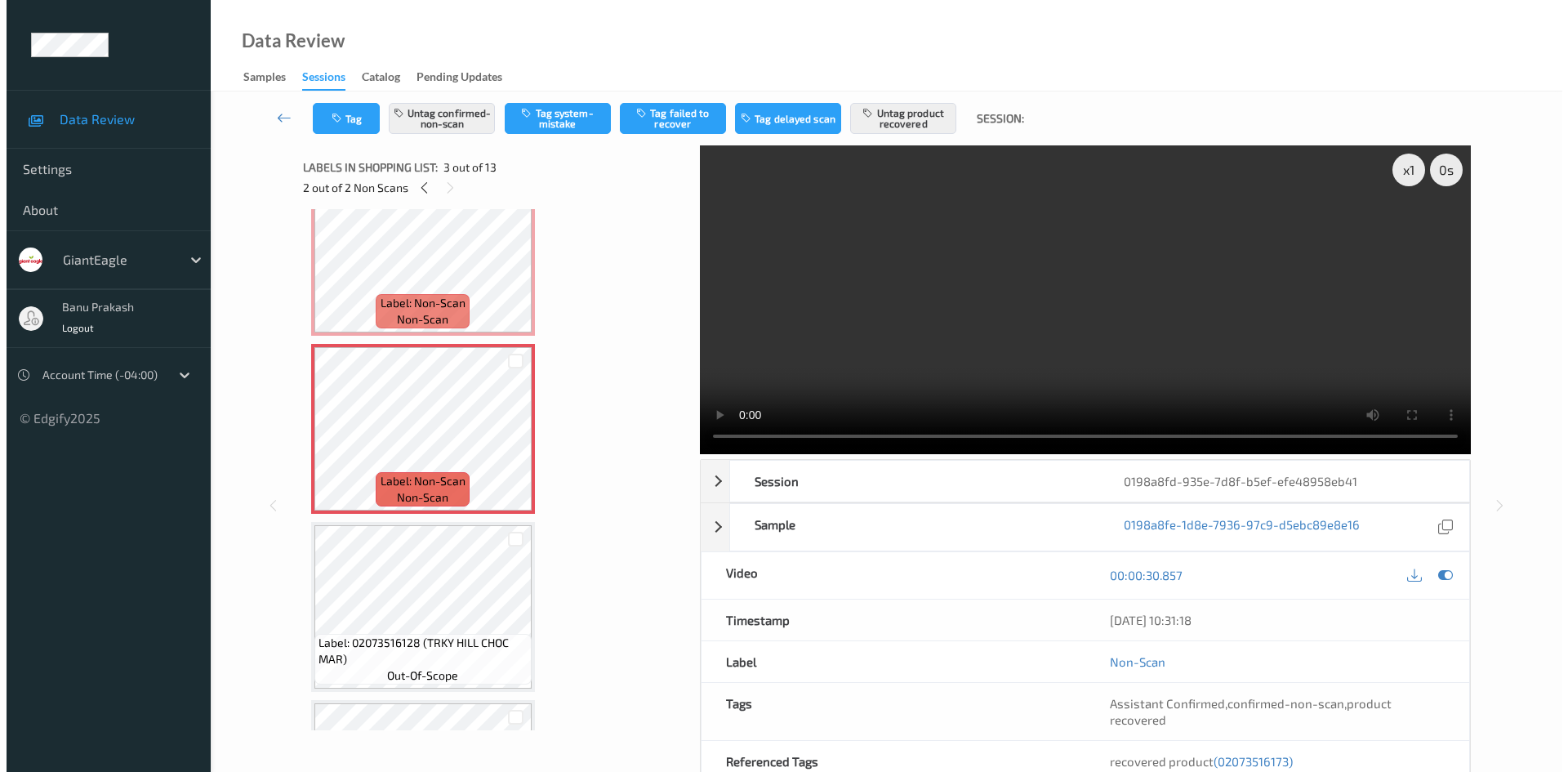
scroll to position [201, 0]
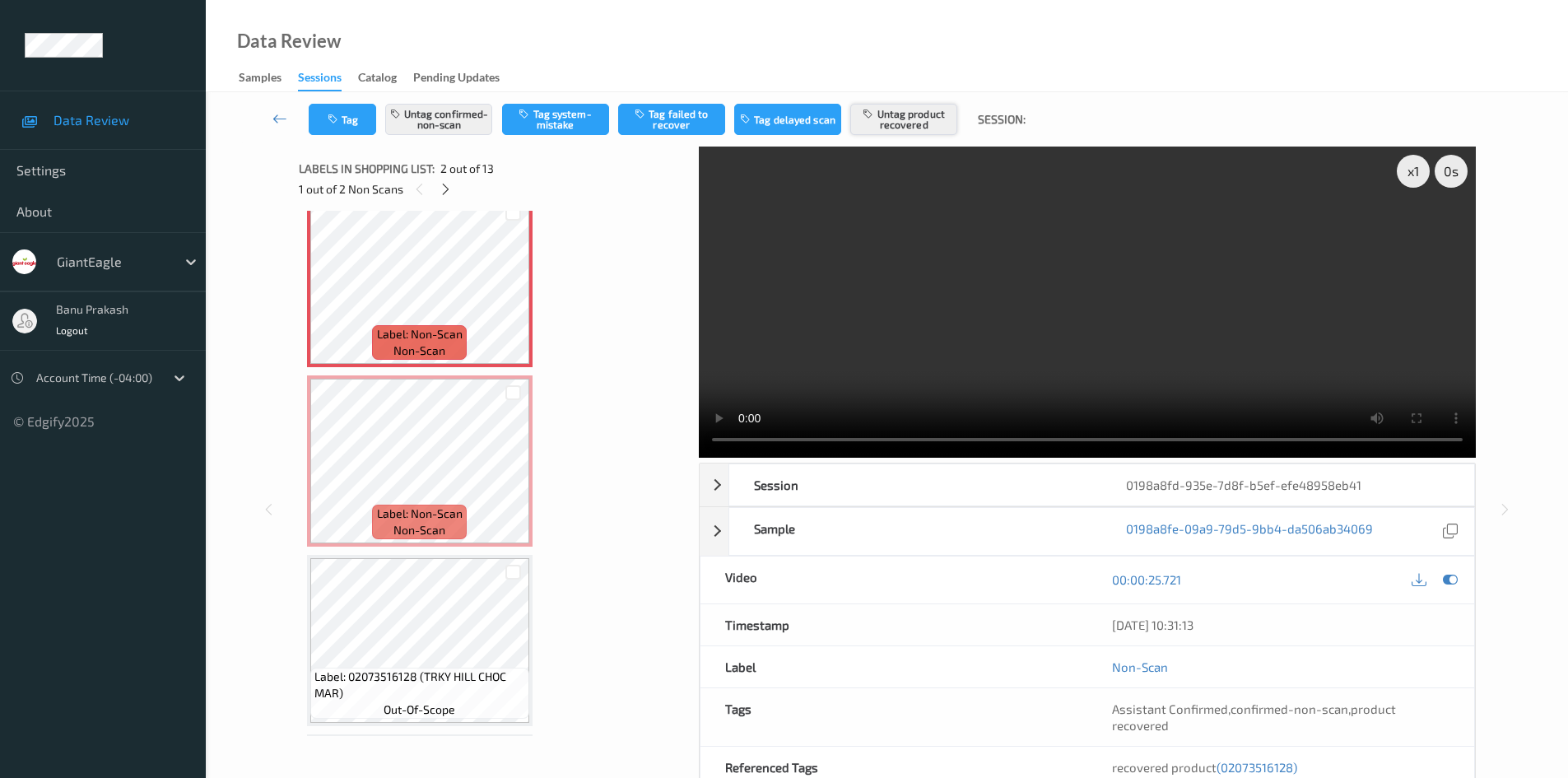
click at [940, 117] on button "Untag product recovered" at bounding box center [904, 119] width 107 height 31
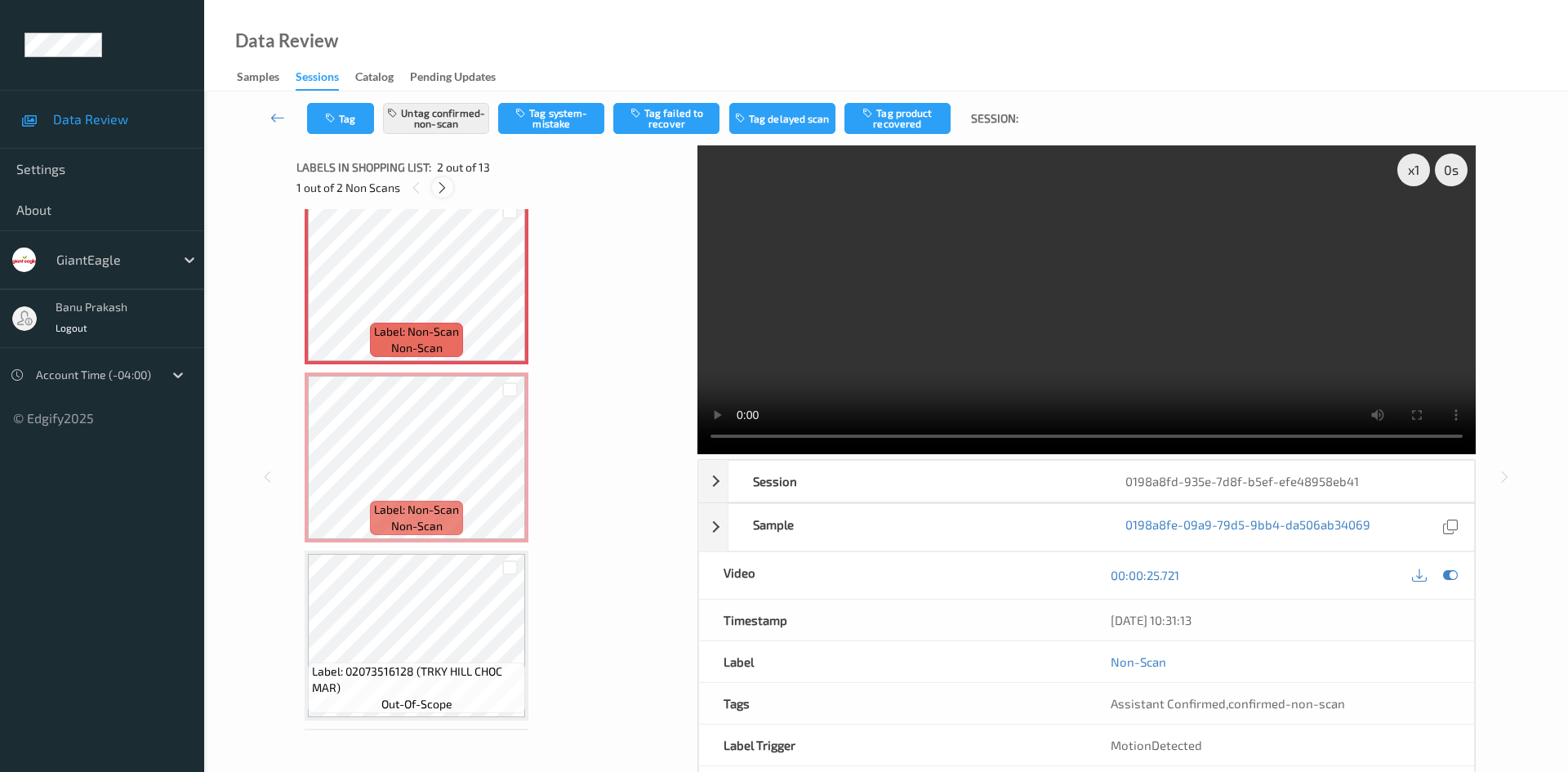
click at [439, 189] on icon at bounding box center [442, 188] width 14 height 15
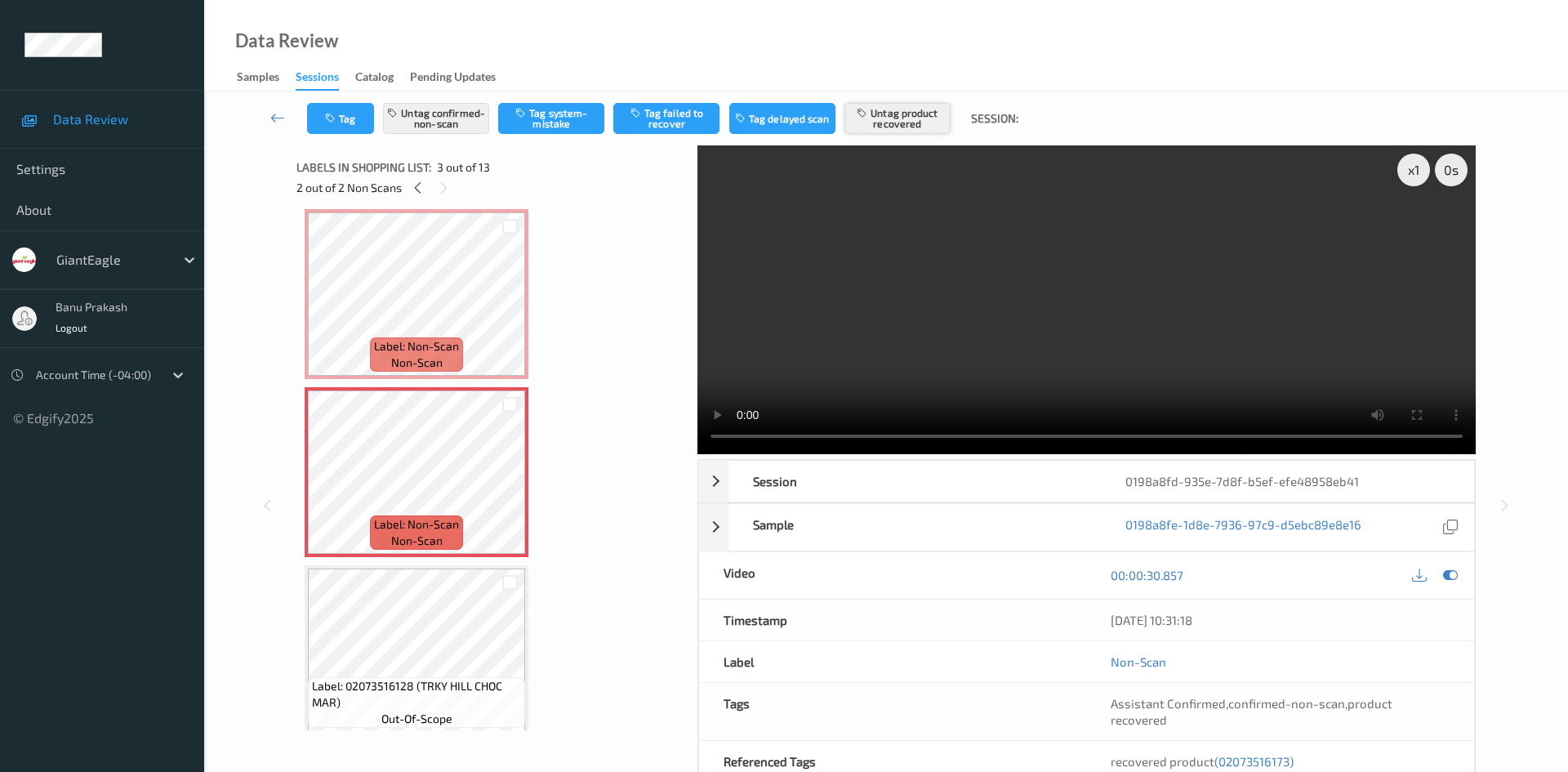
click at [876, 119] on button "Untag product recovered" at bounding box center [897, 118] width 106 height 31
click at [410, 188] on div at bounding box center [418, 187] width 21 height 21
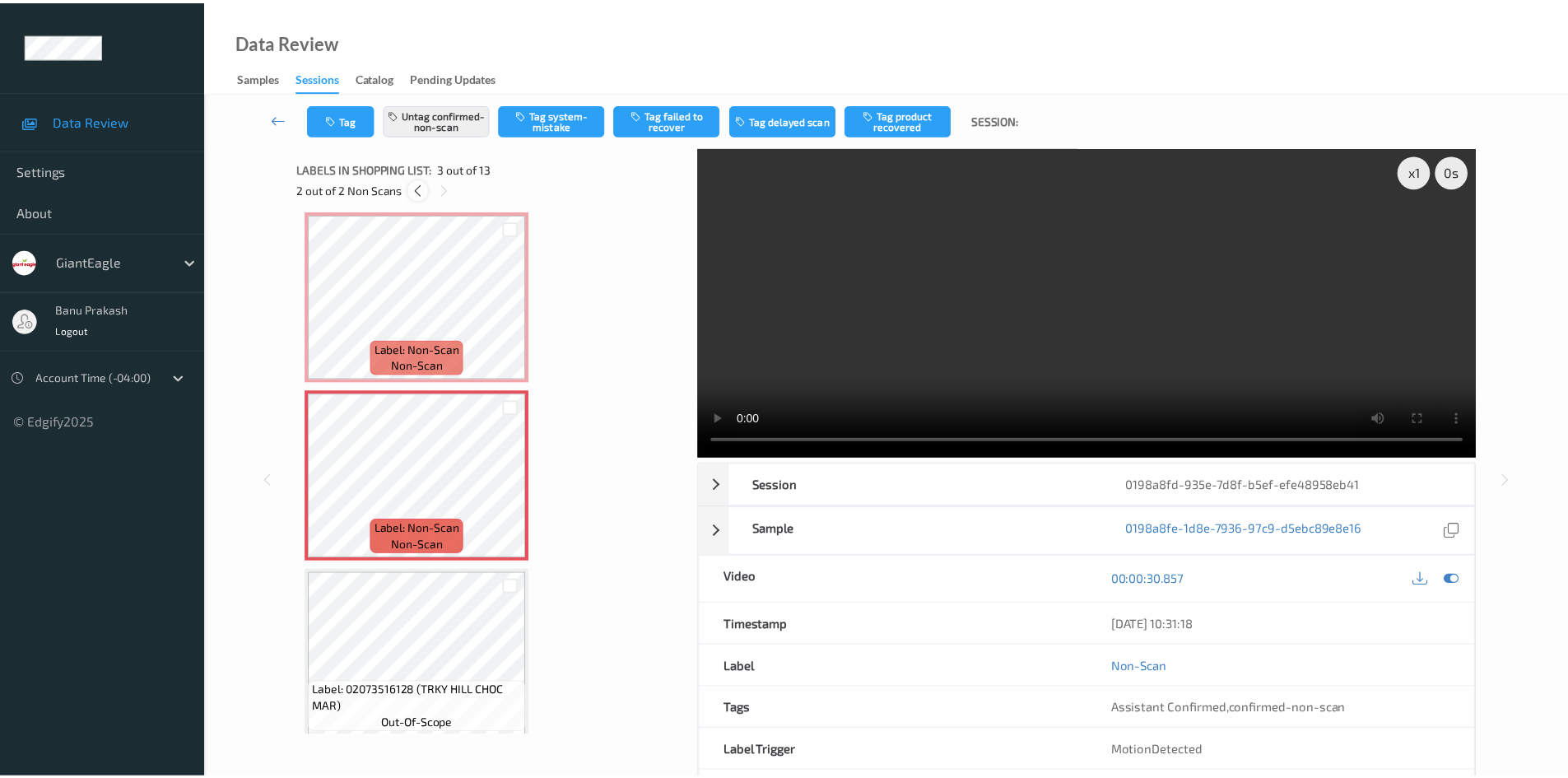
scroll to position [8, 0]
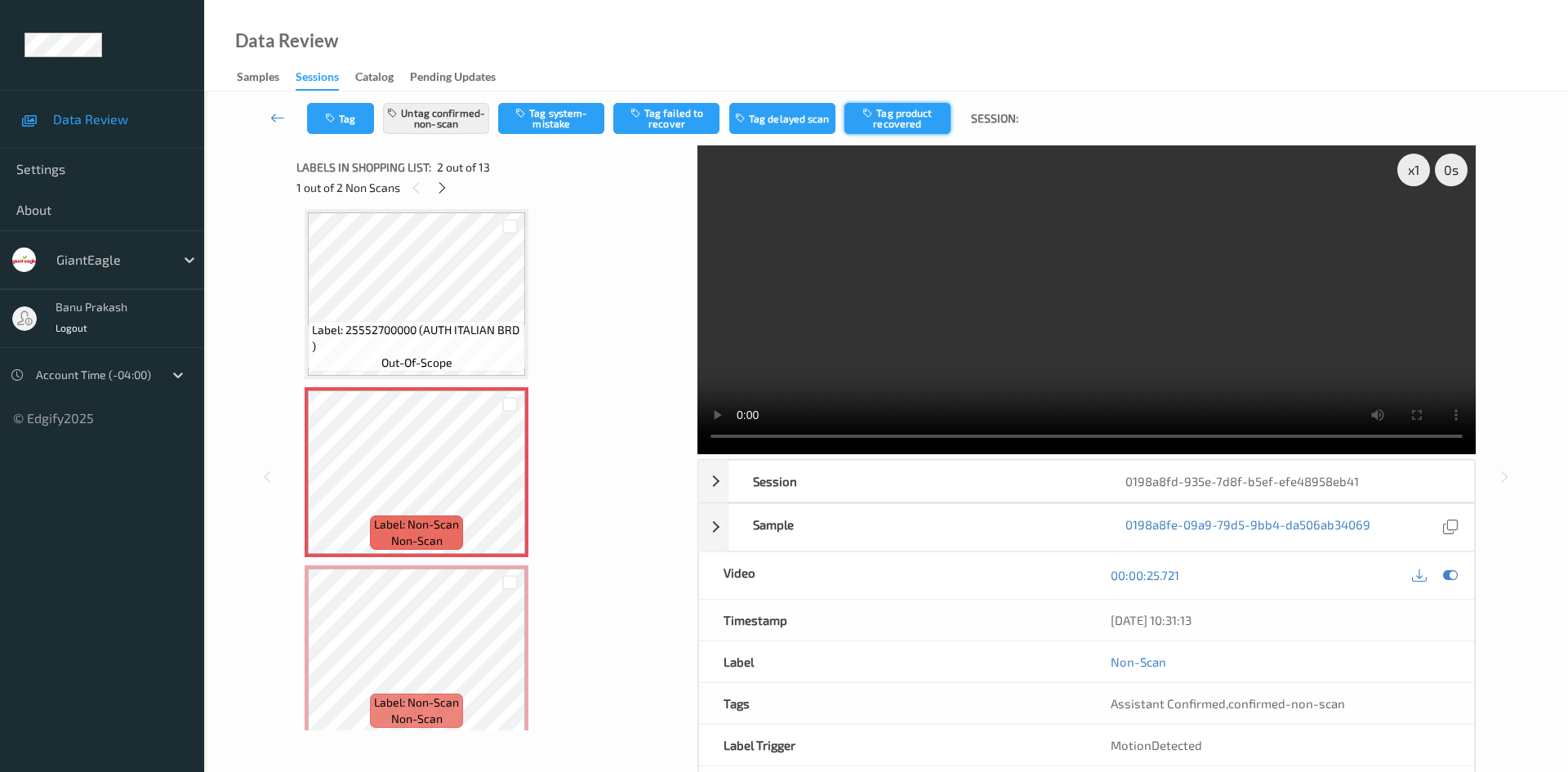
click at [891, 123] on button "Tag product recovered" at bounding box center [897, 118] width 106 height 31
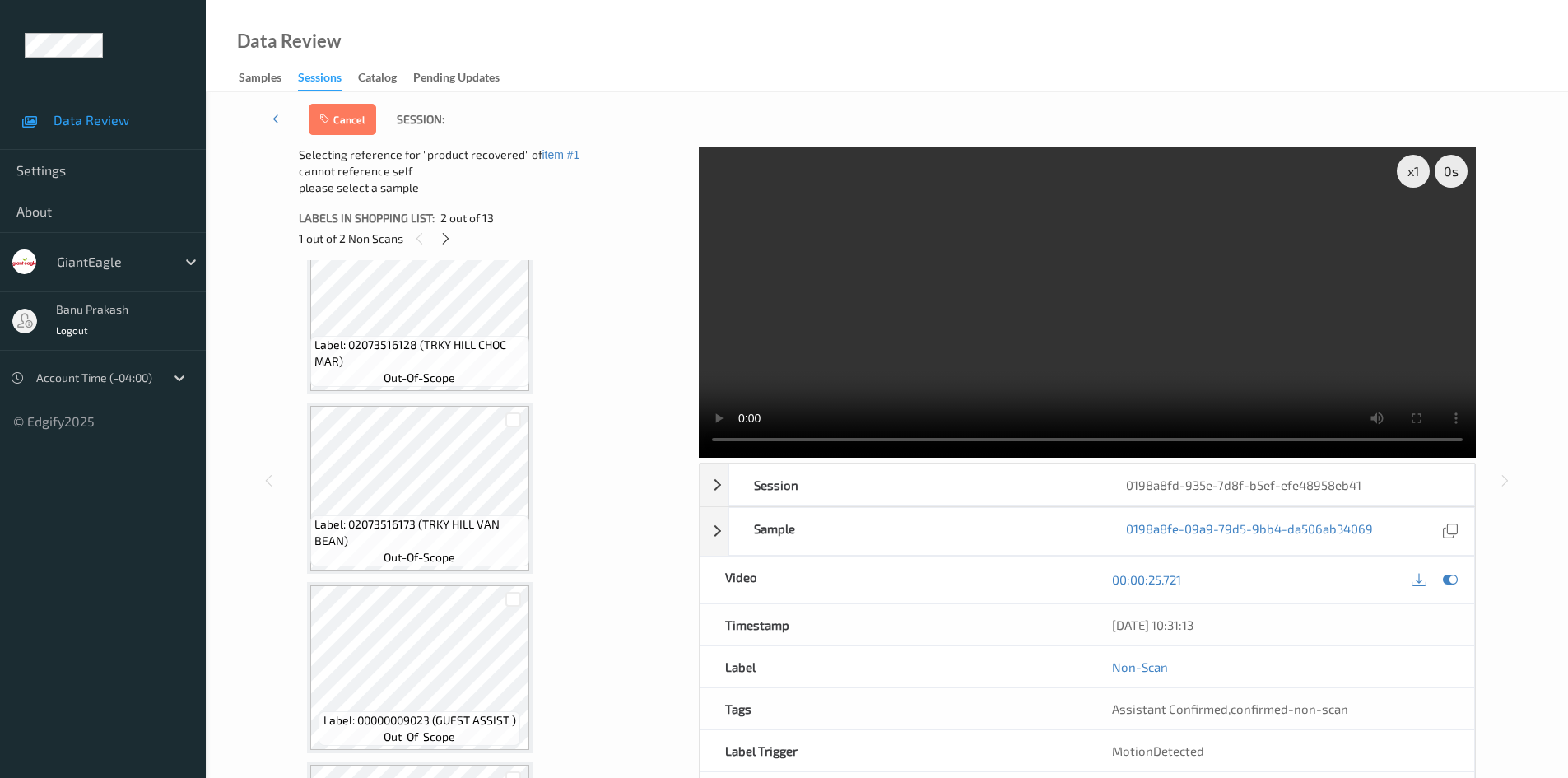
scroll to position [585, 0]
click at [514, 417] on div at bounding box center [513, 419] width 16 height 16
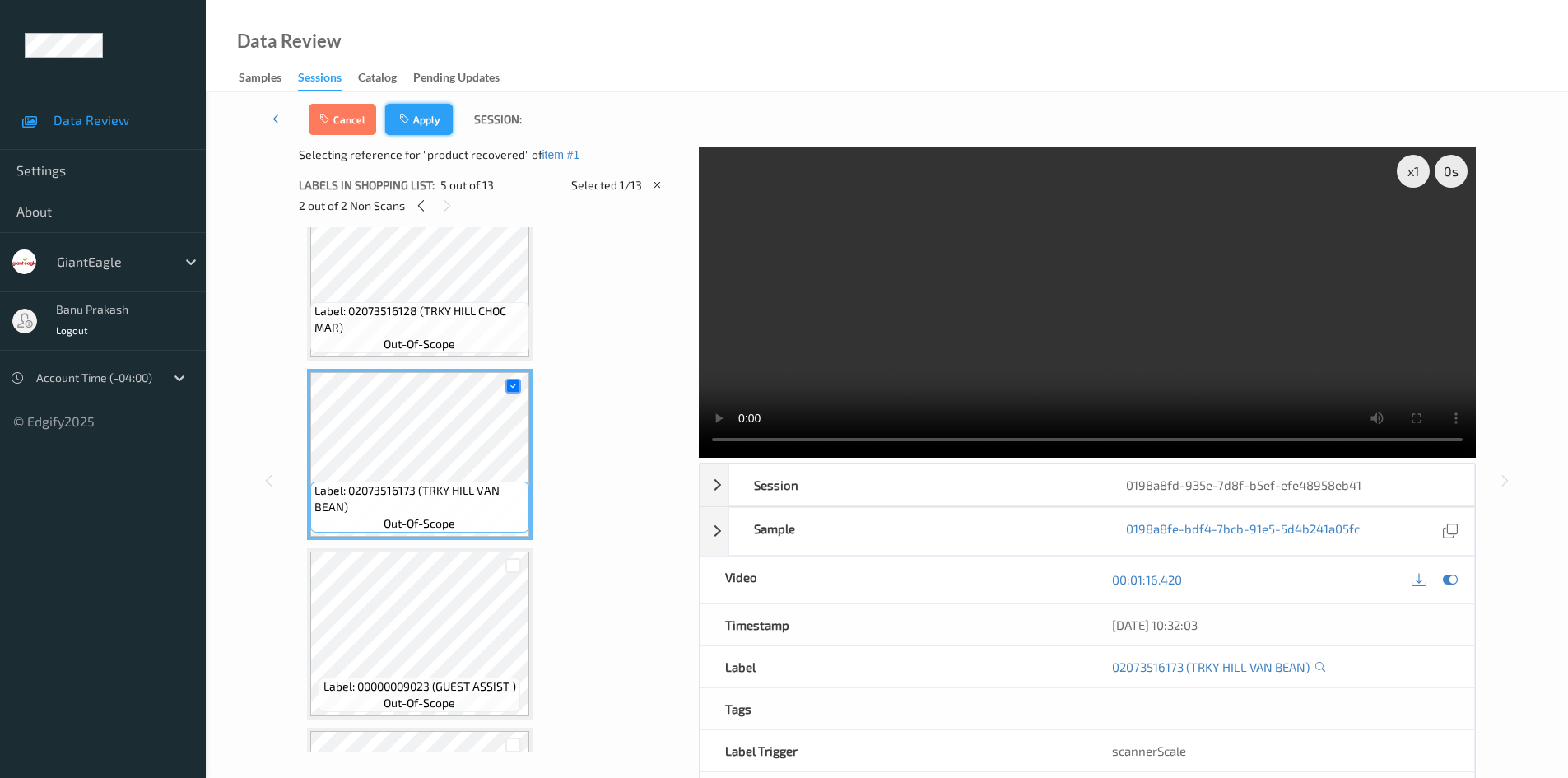
click at [439, 131] on button "Apply" at bounding box center [418, 119] width 68 height 31
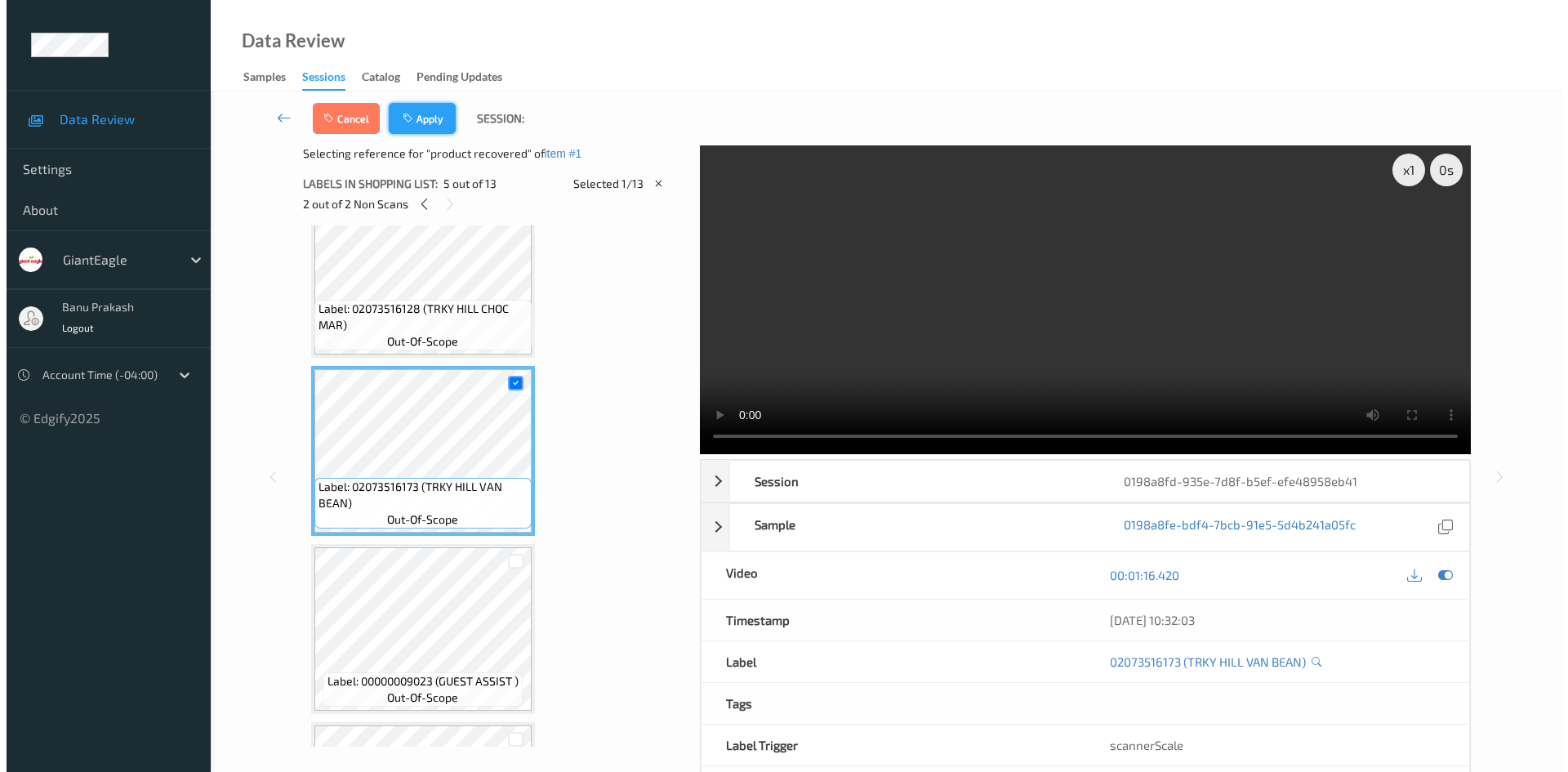
scroll to position [8, 0]
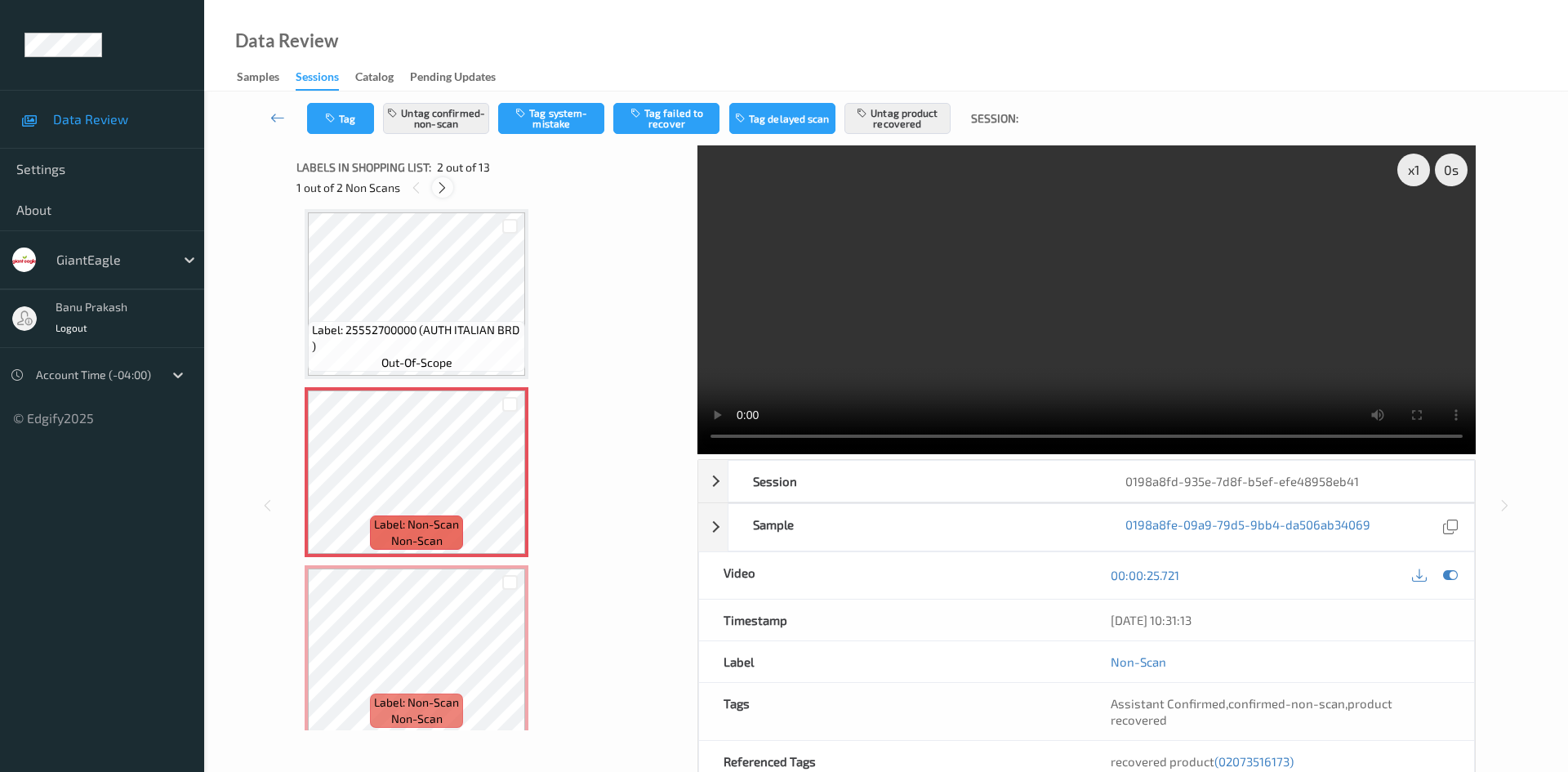
click at [442, 183] on icon at bounding box center [442, 188] width 14 height 15
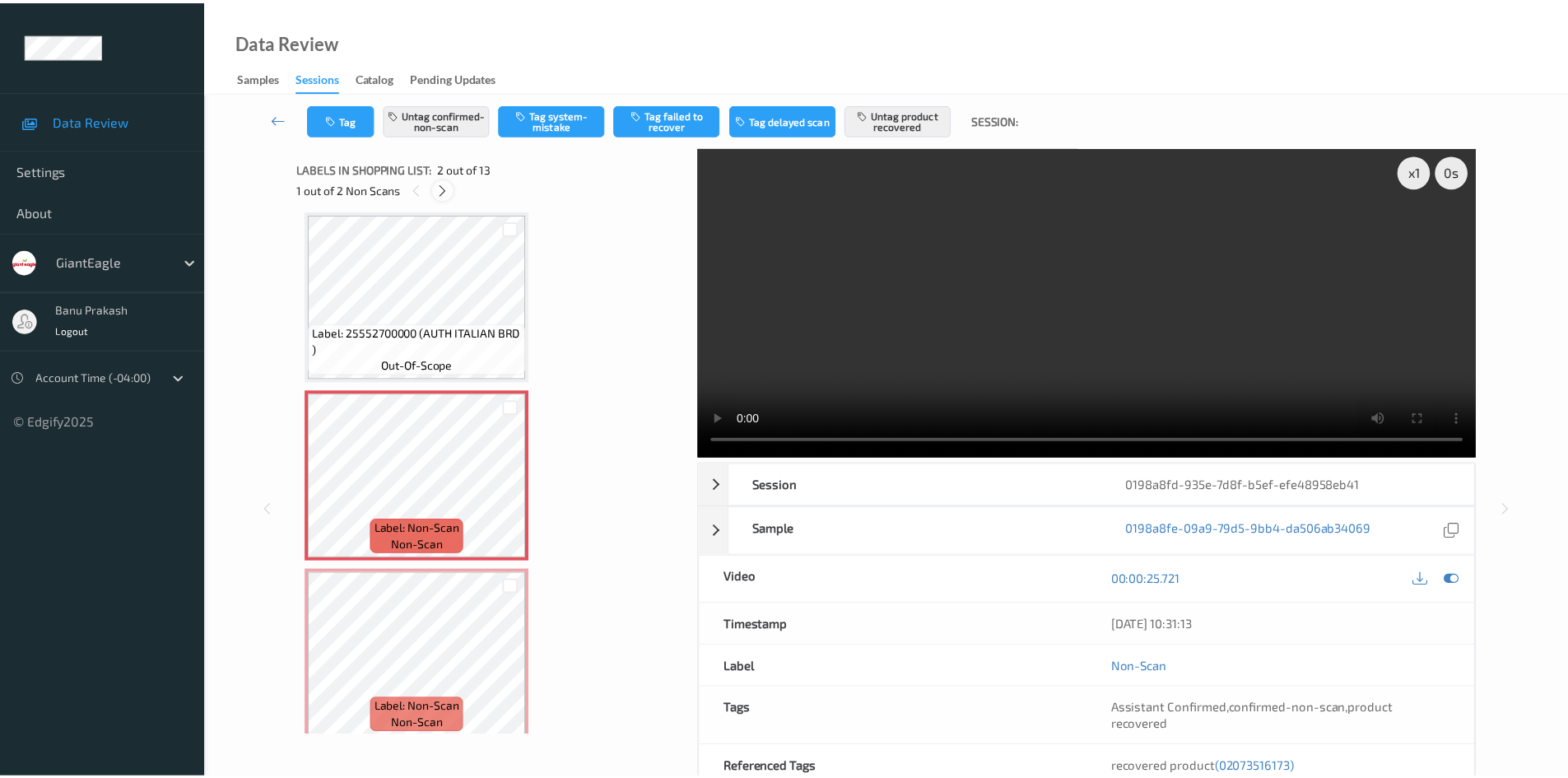
scroll to position [187, 0]
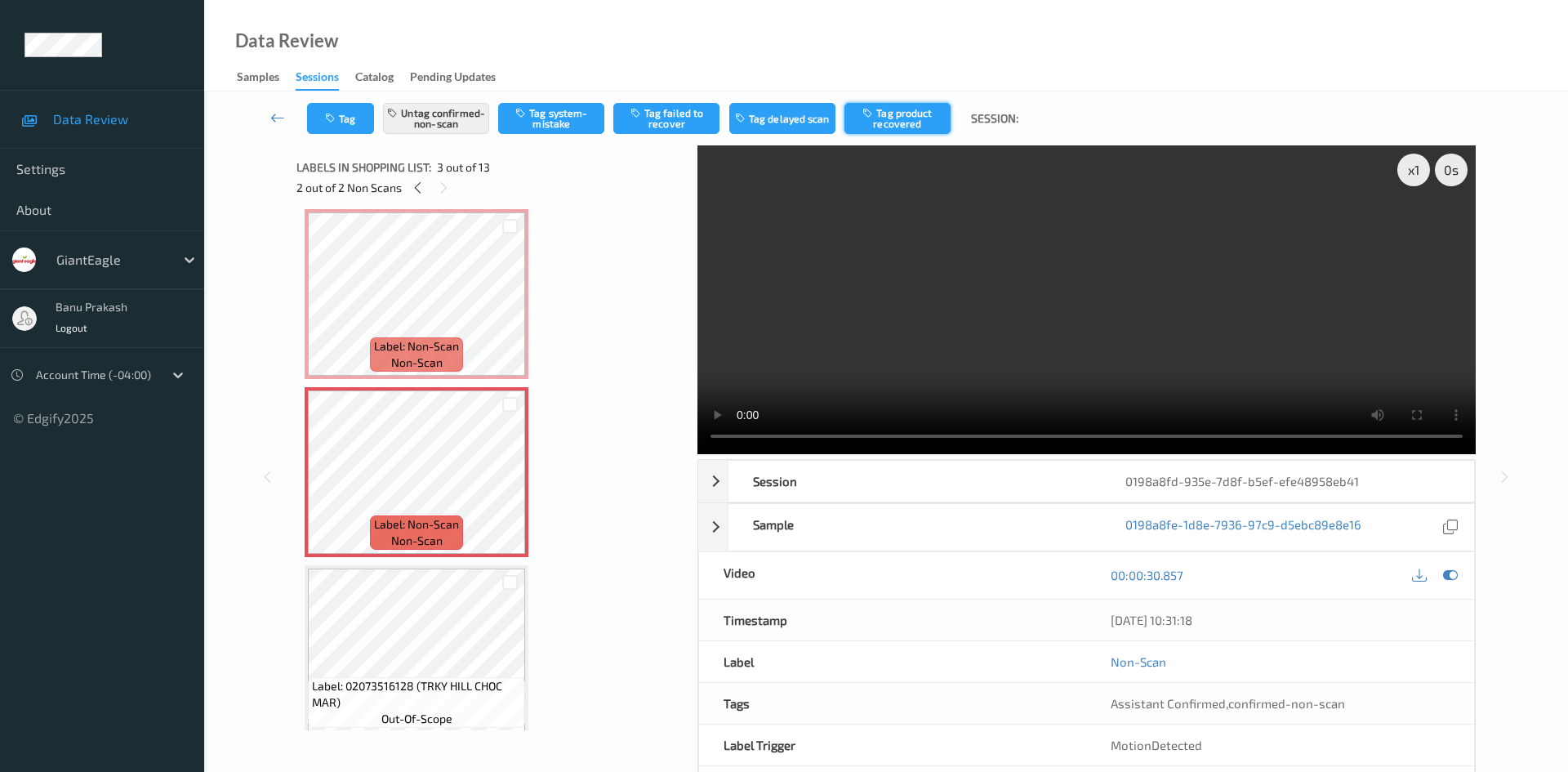
click at [921, 120] on button "Tag product recovered" at bounding box center [897, 118] width 106 height 31
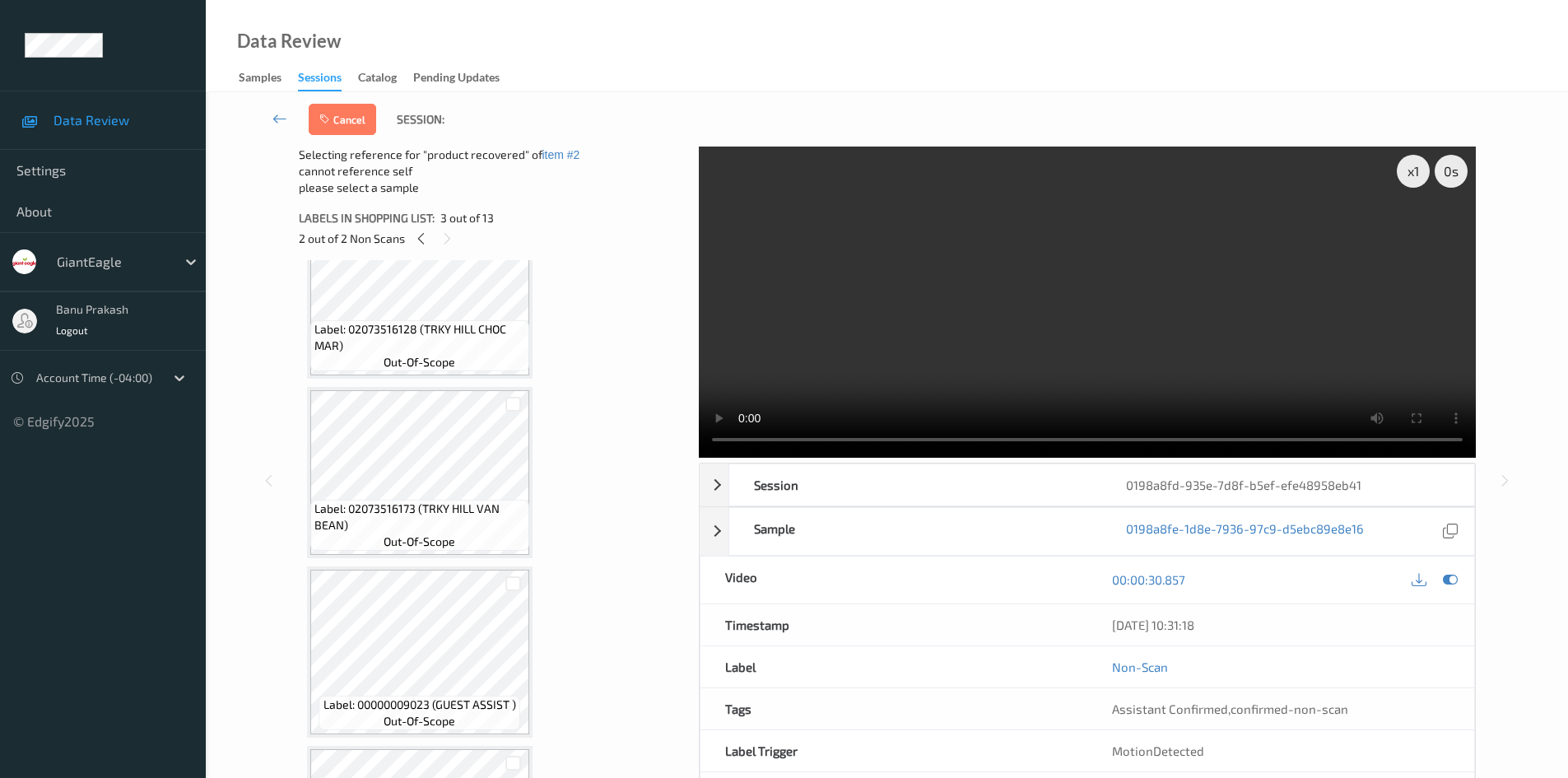
scroll to position [434, 0]
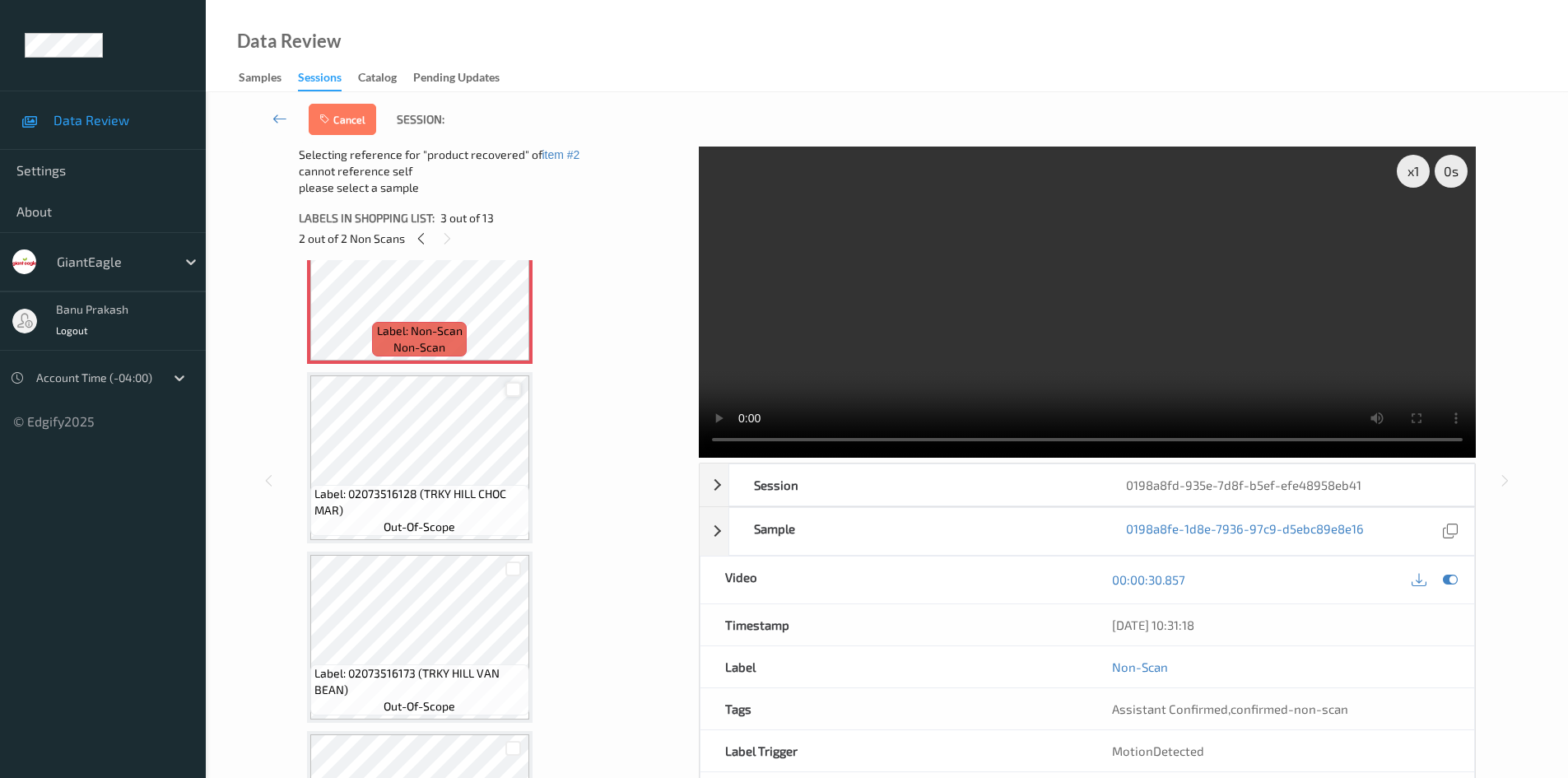
click at [515, 390] on div at bounding box center [513, 390] width 16 height 16
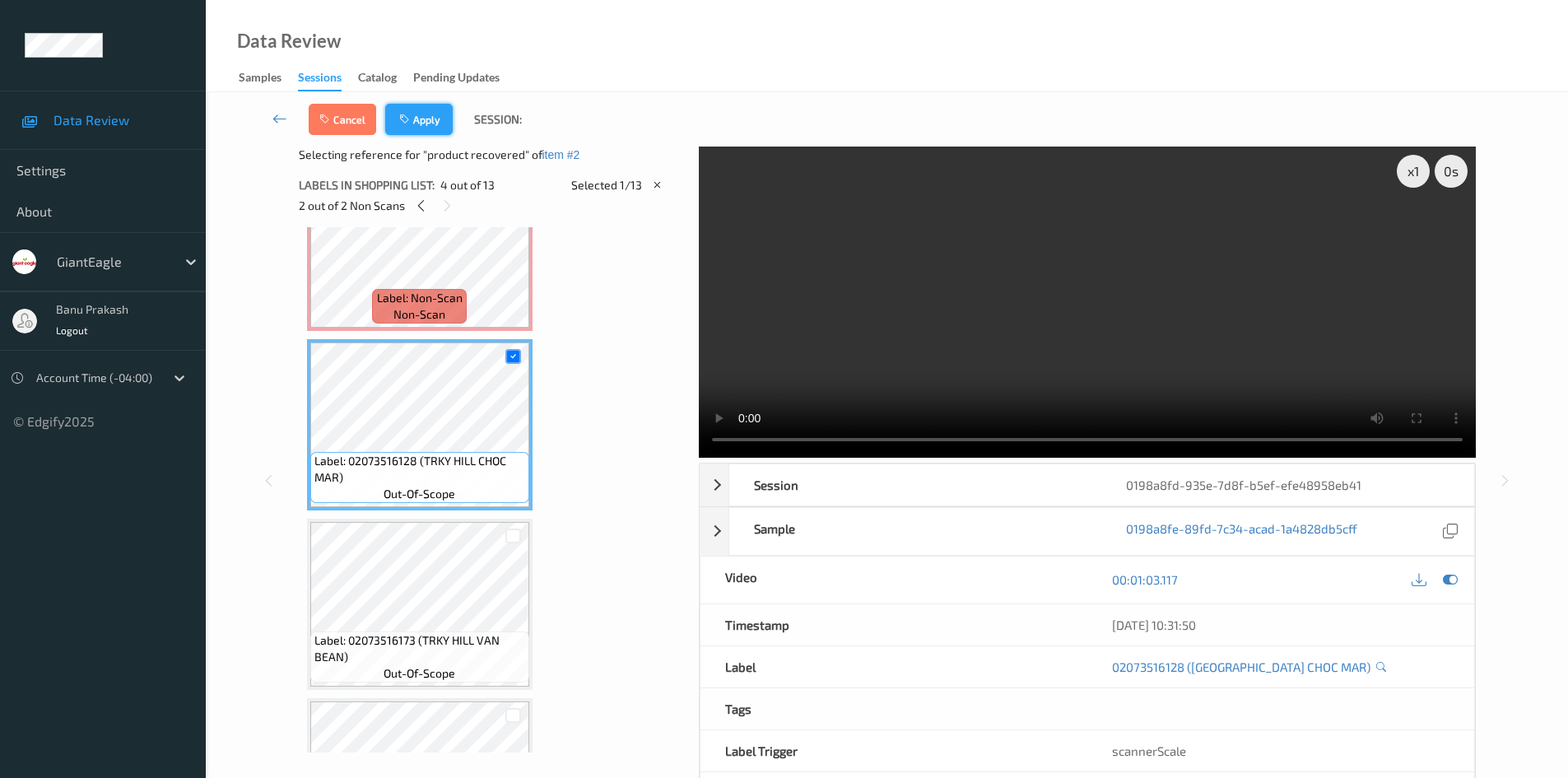
click at [423, 124] on button "Apply" at bounding box center [418, 119] width 68 height 31
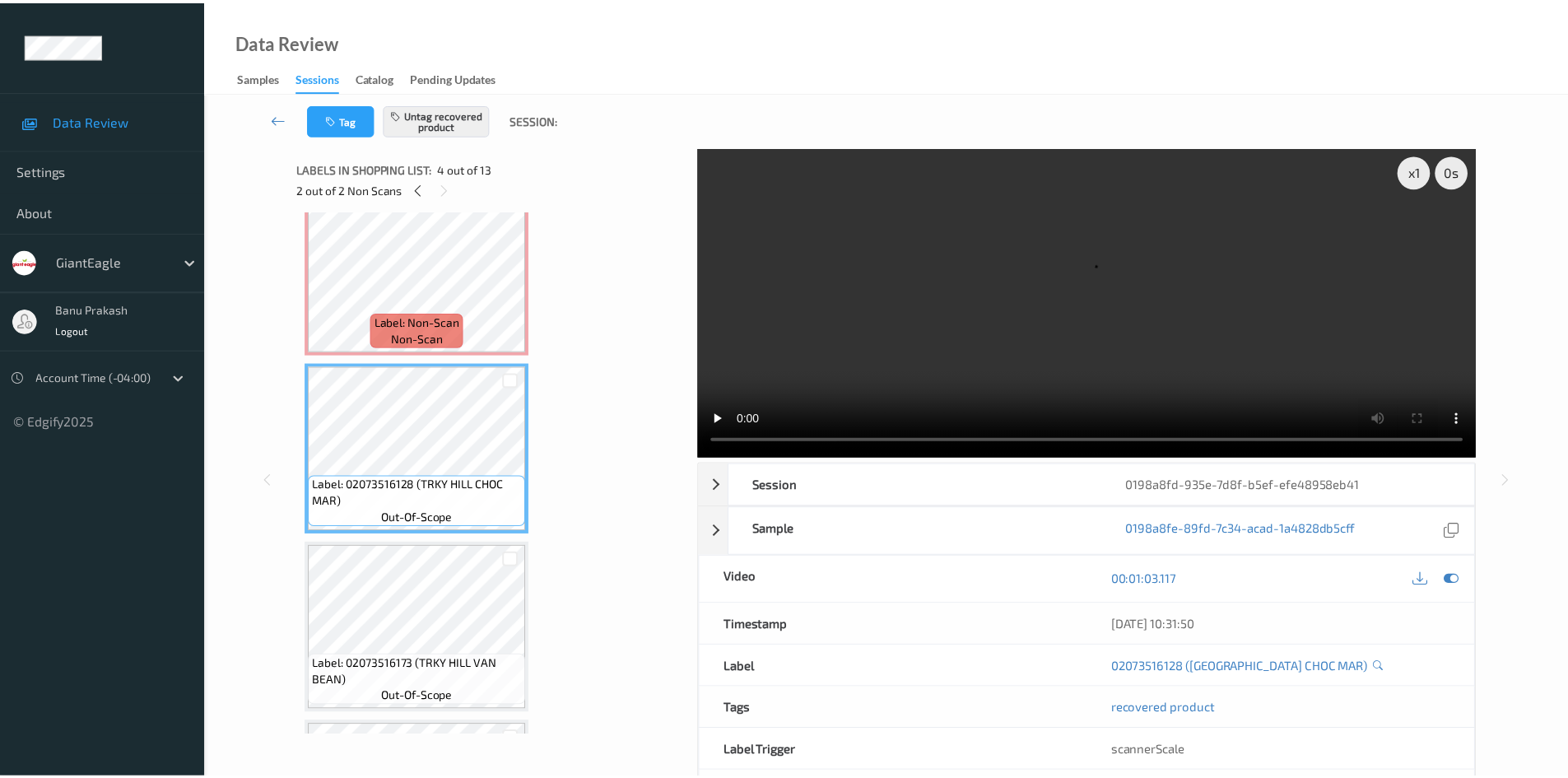
scroll to position [412, 0]
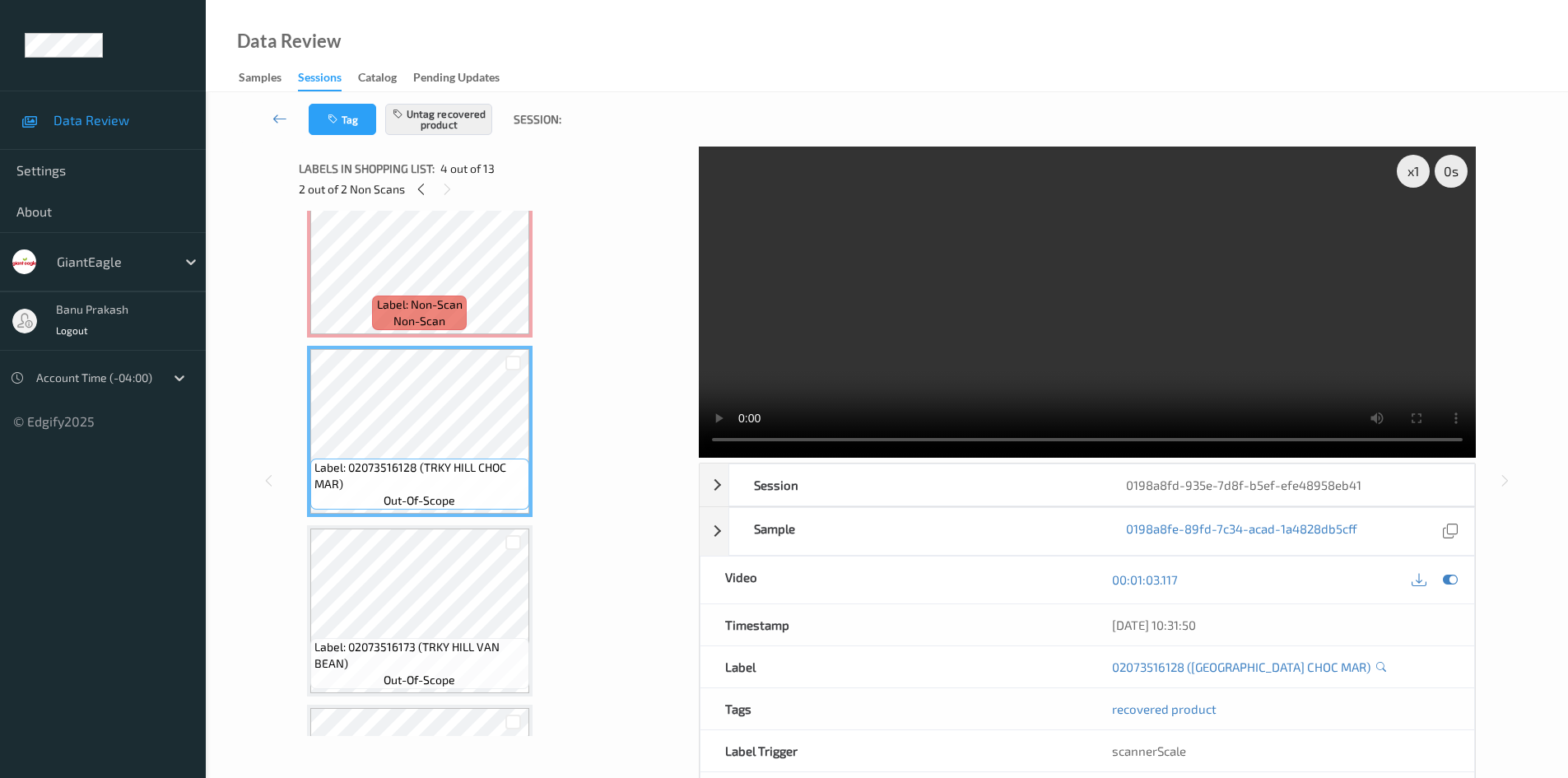
click at [1033, 356] on video at bounding box center [1087, 302] width 777 height 311
click at [425, 183] on icon at bounding box center [421, 189] width 14 height 15
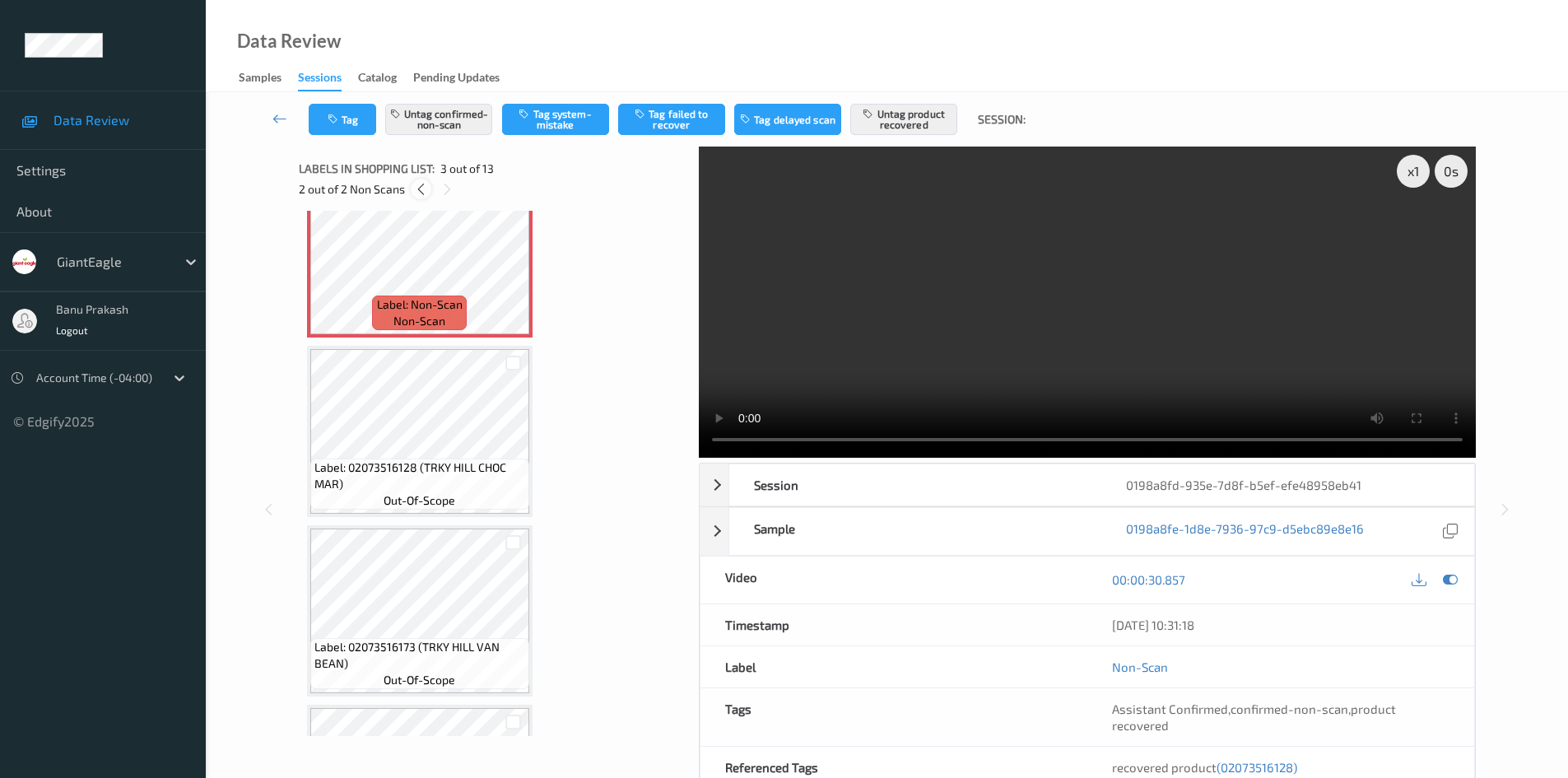
scroll to position [187, 0]
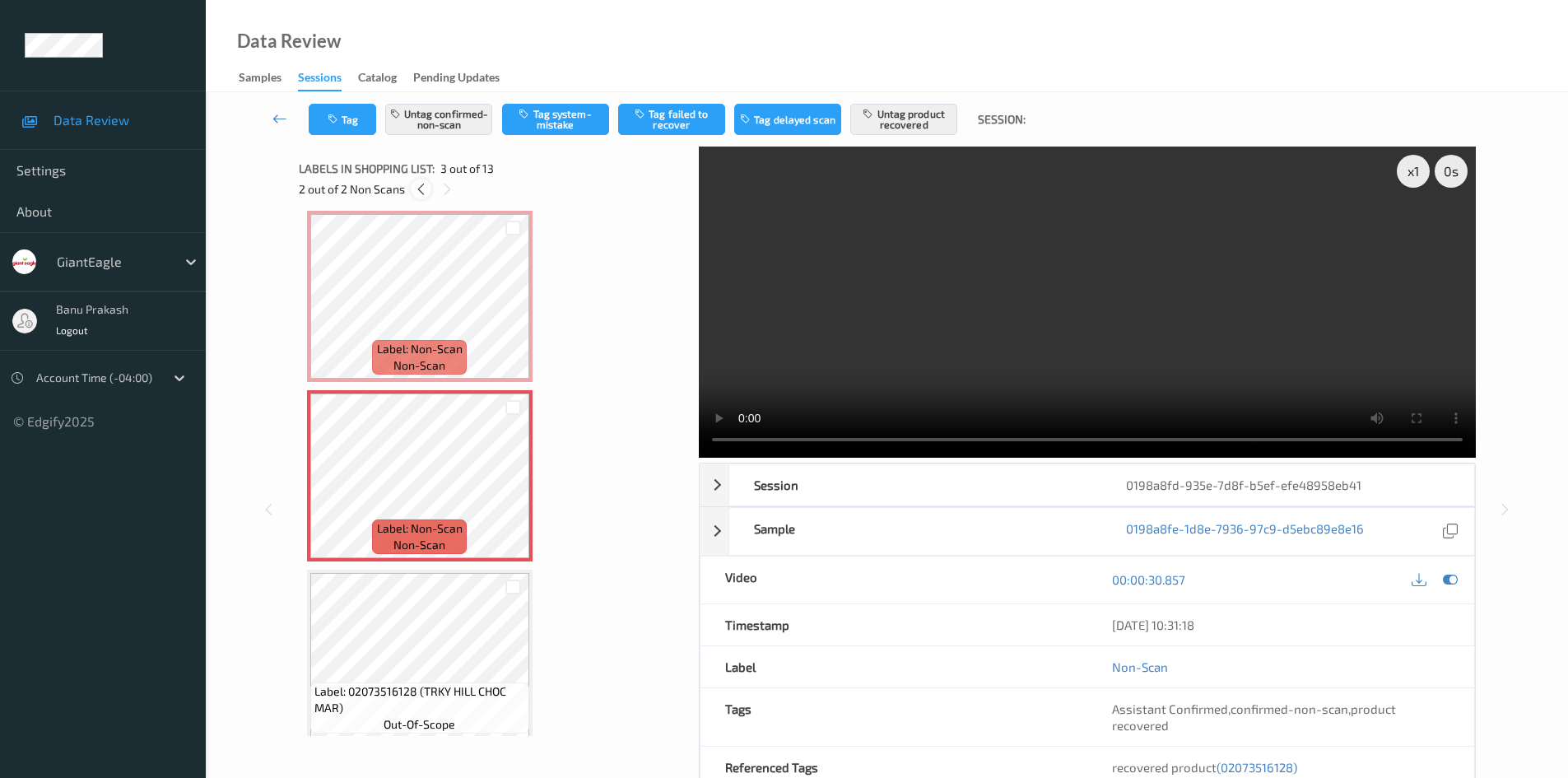
click at [427, 196] on icon at bounding box center [421, 189] width 14 height 15
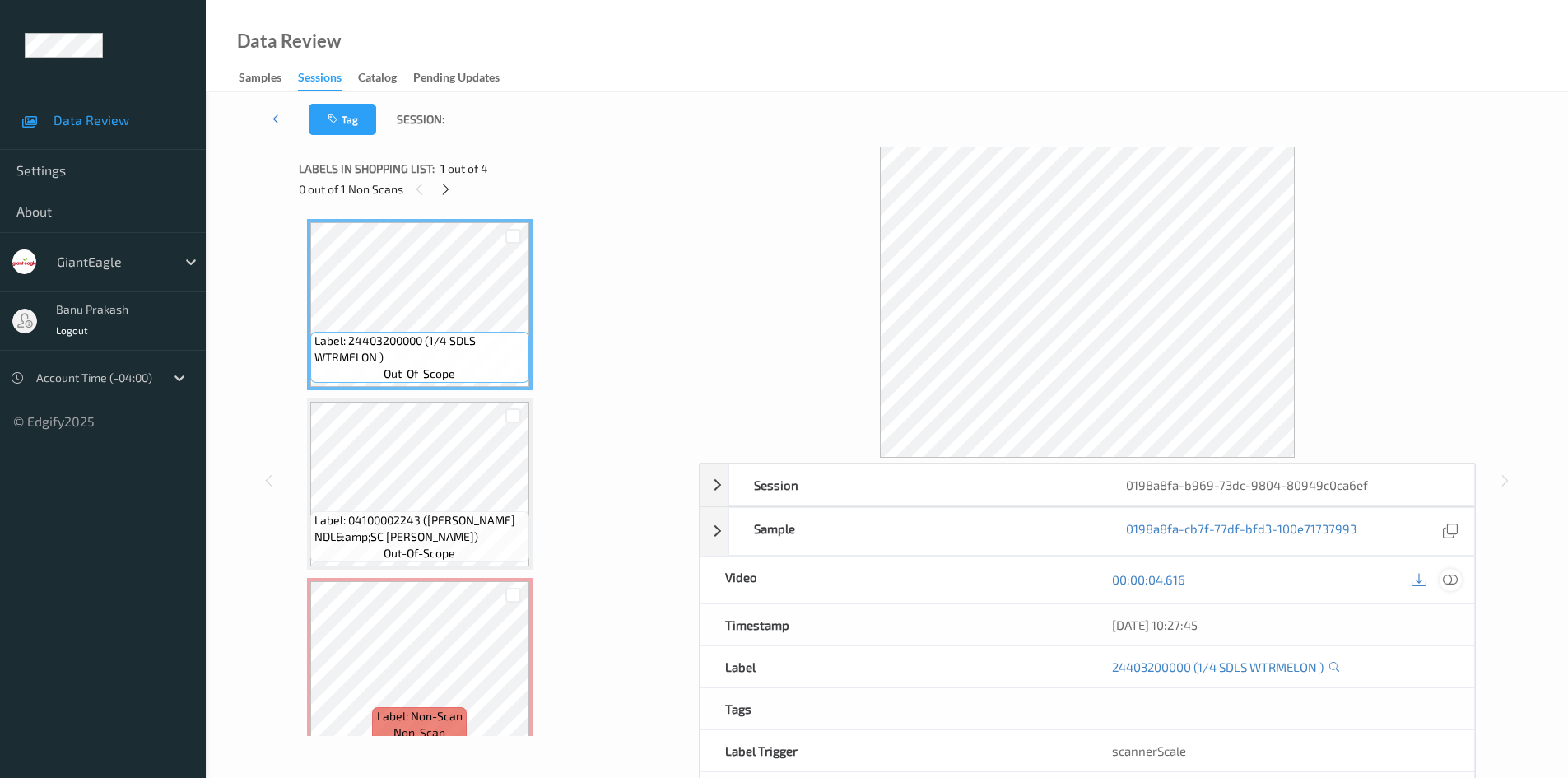
click at [1454, 576] on icon at bounding box center [1451, 580] width 15 height 15
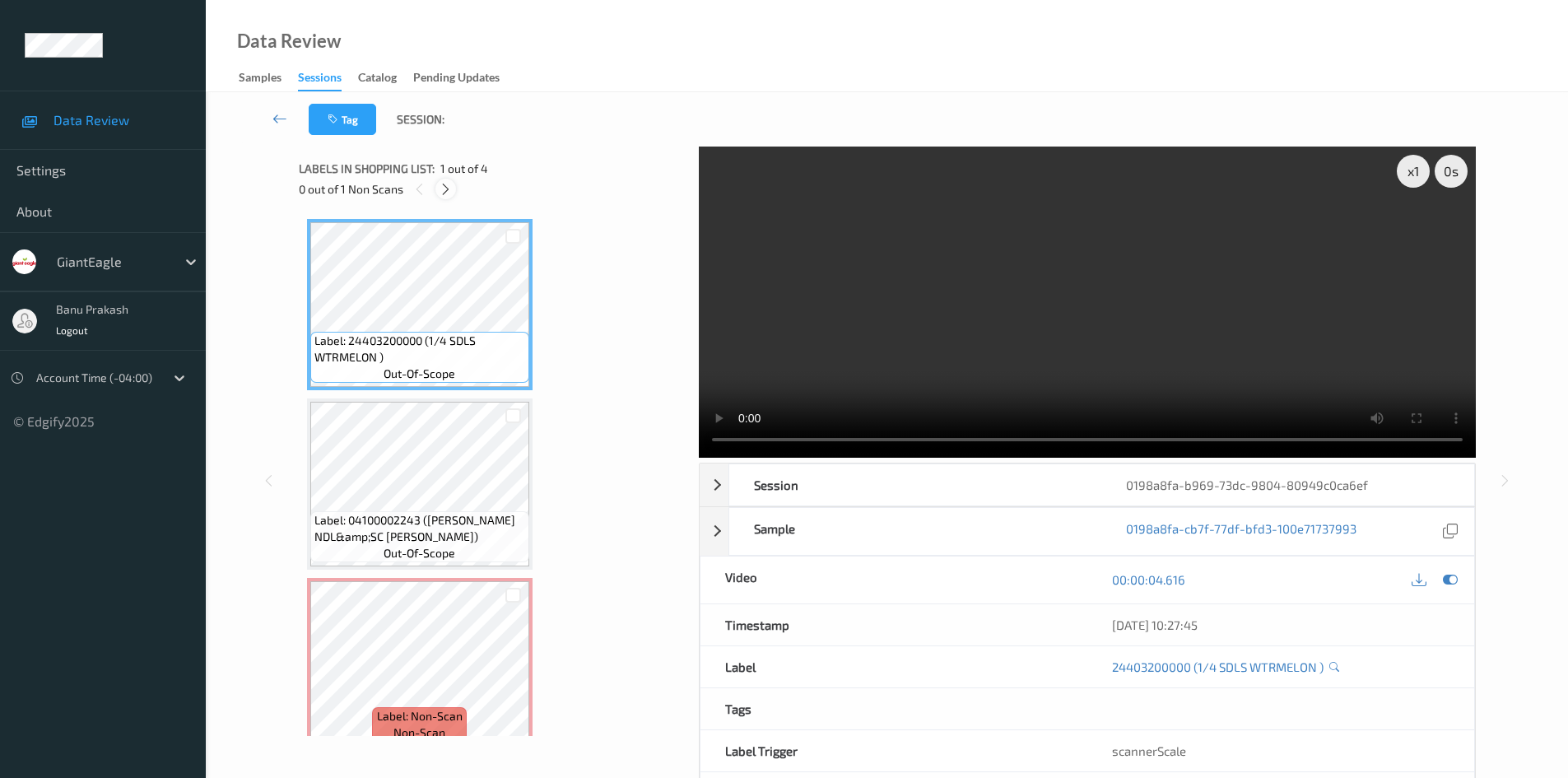
click at [451, 190] on icon at bounding box center [445, 189] width 14 height 15
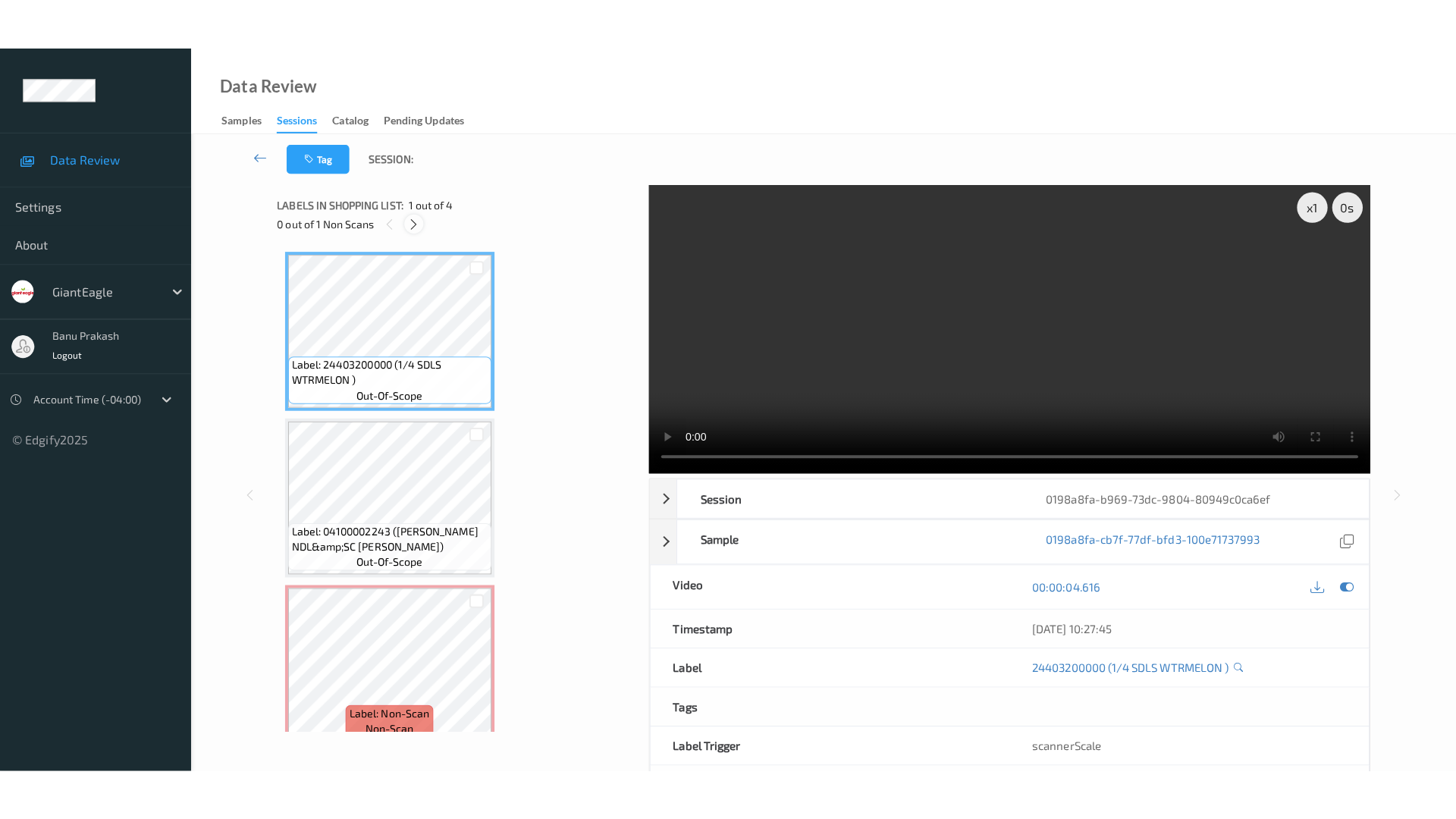
scroll to position [173, 0]
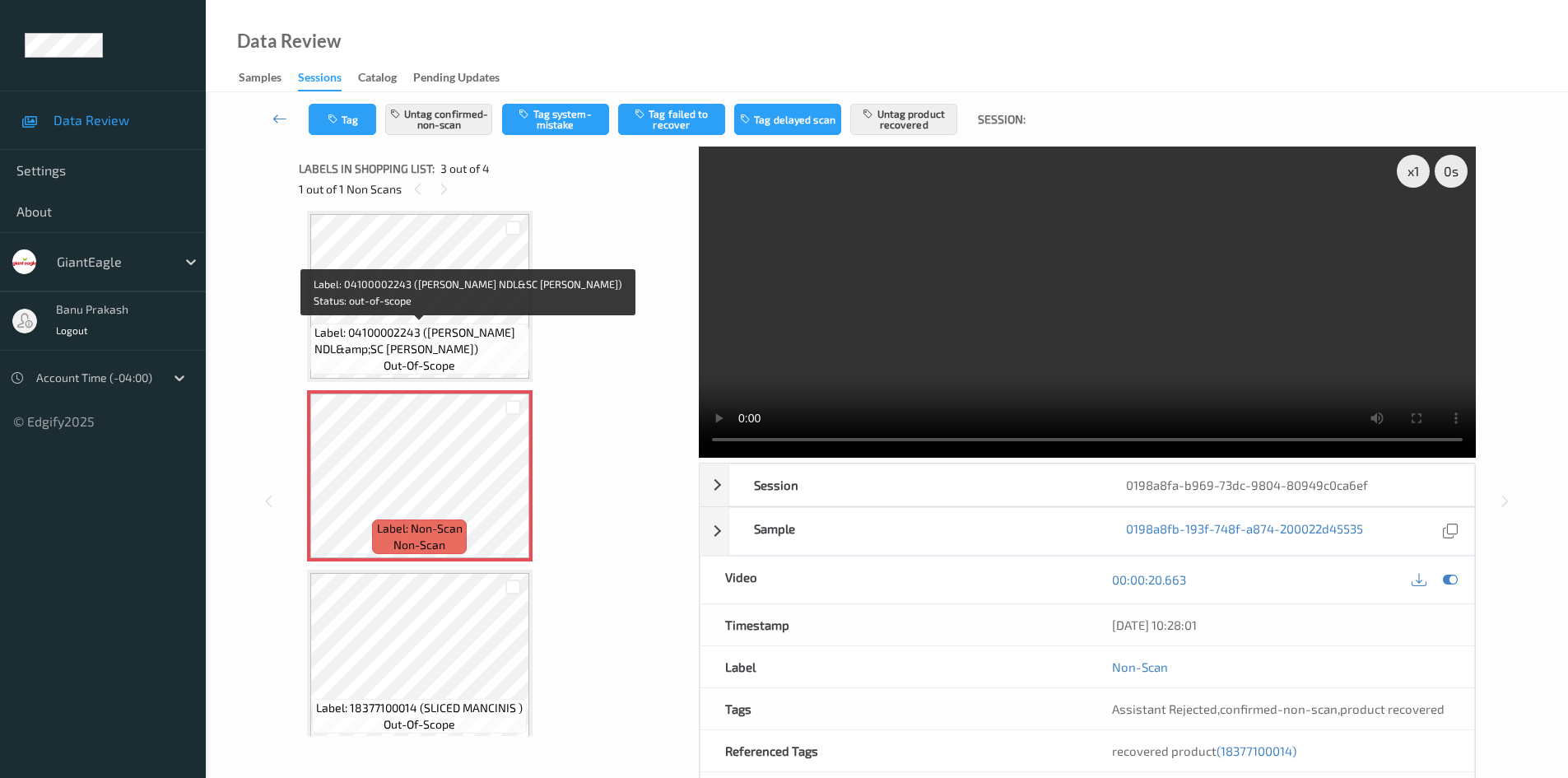
click at [410, 341] on span "Label: 04100002243 (KNORR NDL&amp;SC ALFRE)" at bounding box center [420, 340] width 211 height 33
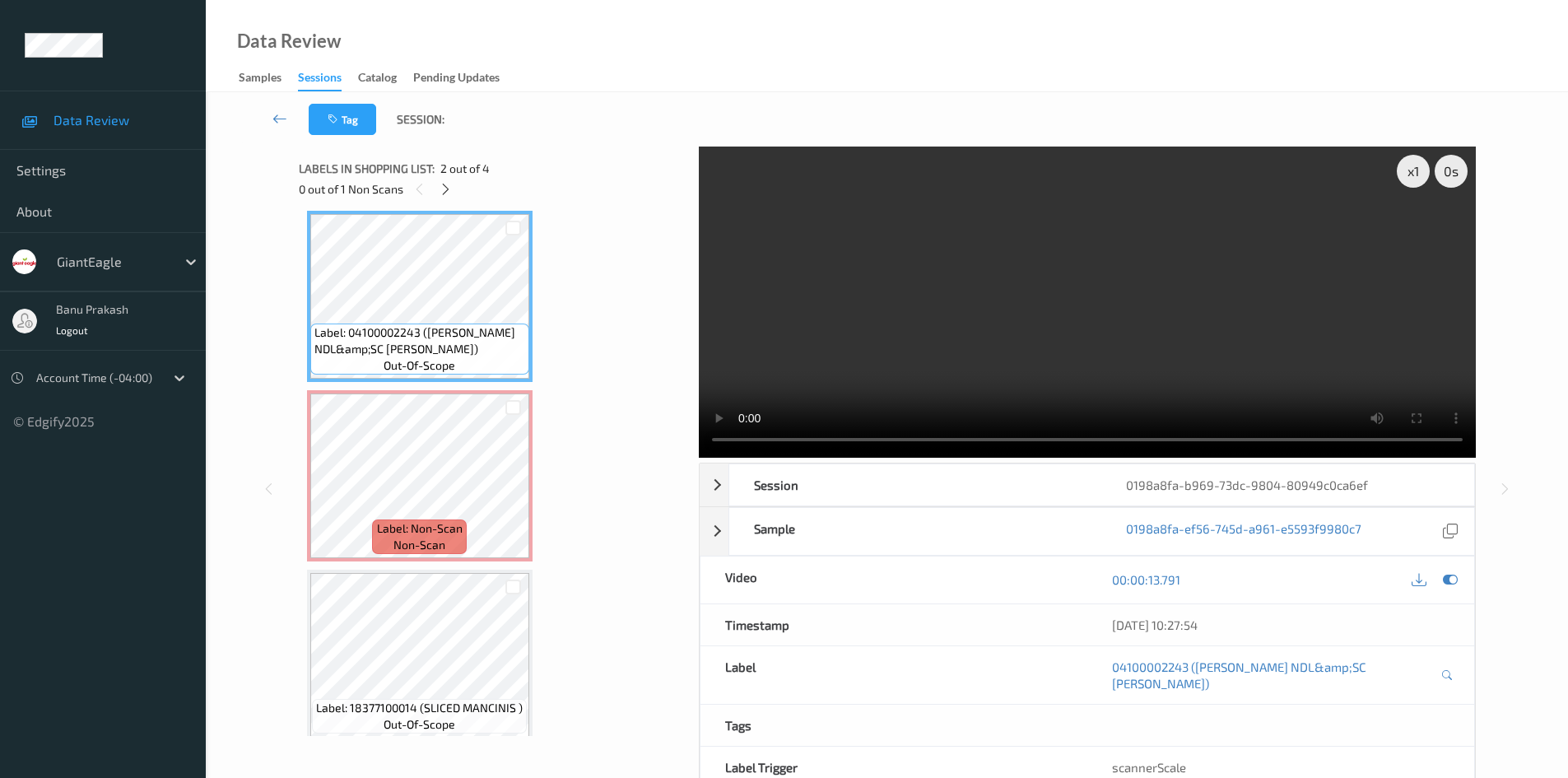
click at [1012, 330] on video at bounding box center [1087, 302] width 777 height 311
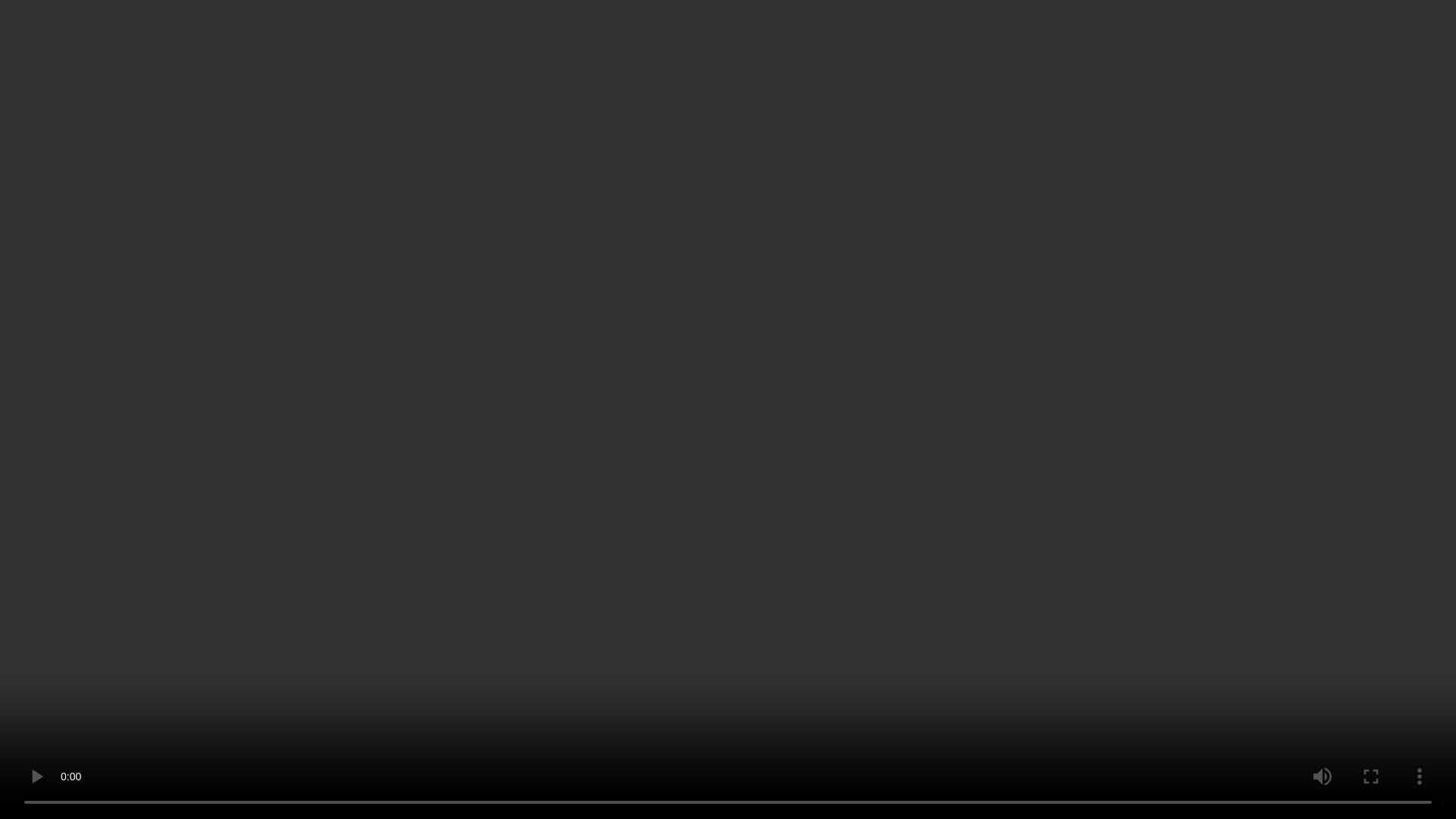
click at [817, 480] on video at bounding box center [728, 409] width 1456 height 819
click at [587, 586] on video at bounding box center [728, 409] width 1456 height 819
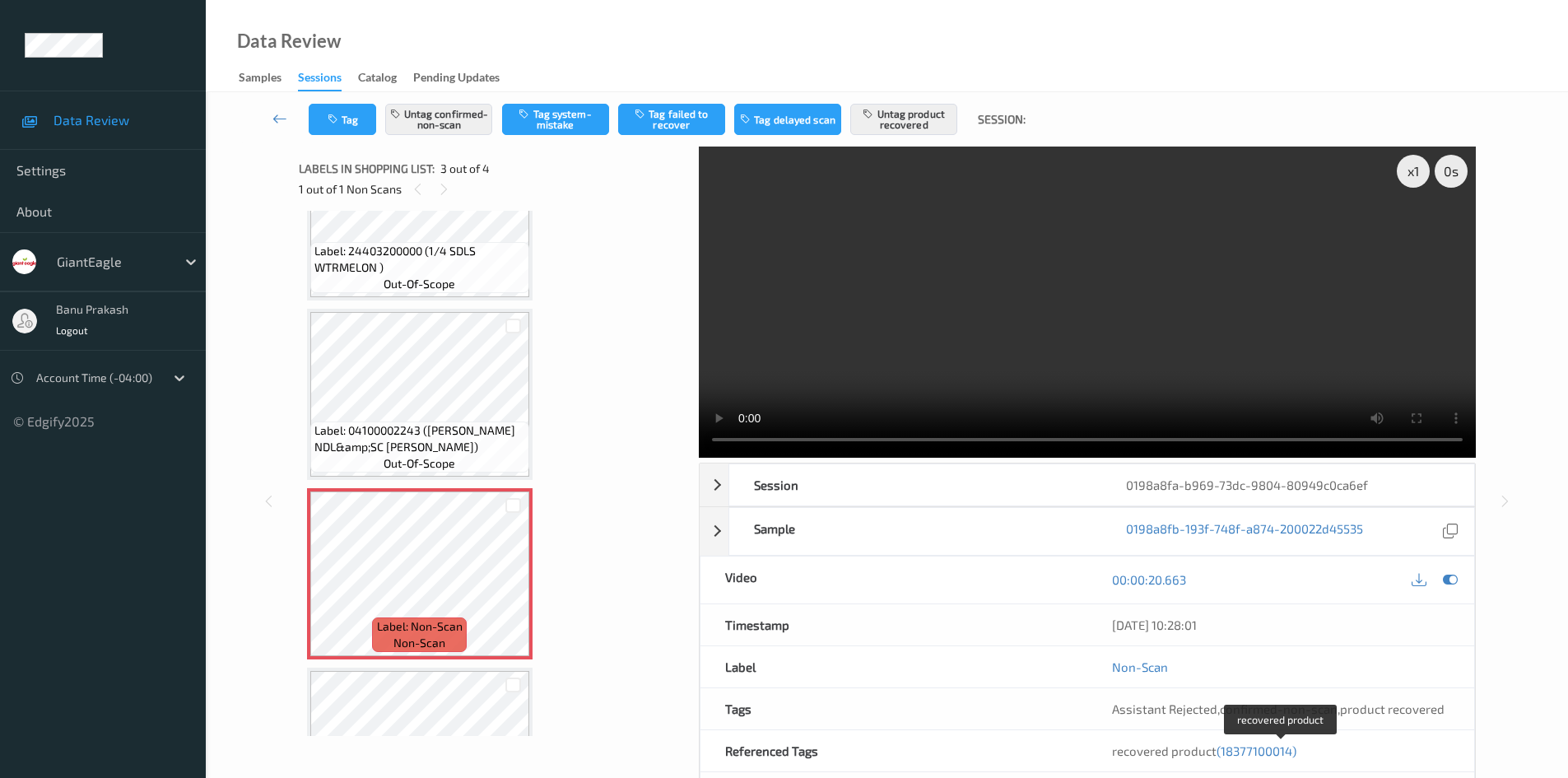
click at [1272, 750] on span "(18377100014)" at bounding box center [1256, 750] width 79 height 15
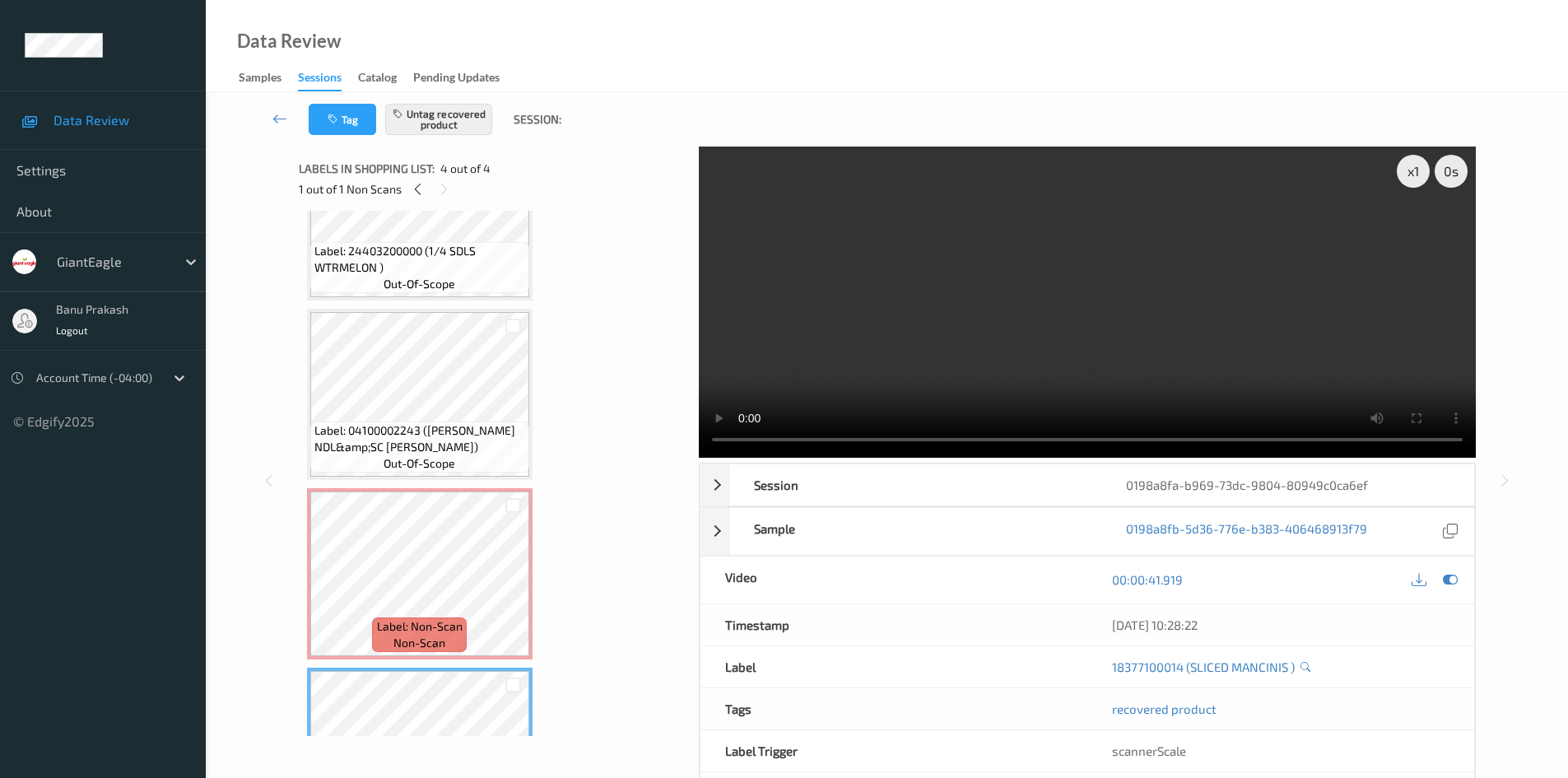
scroll to position [201, 0]
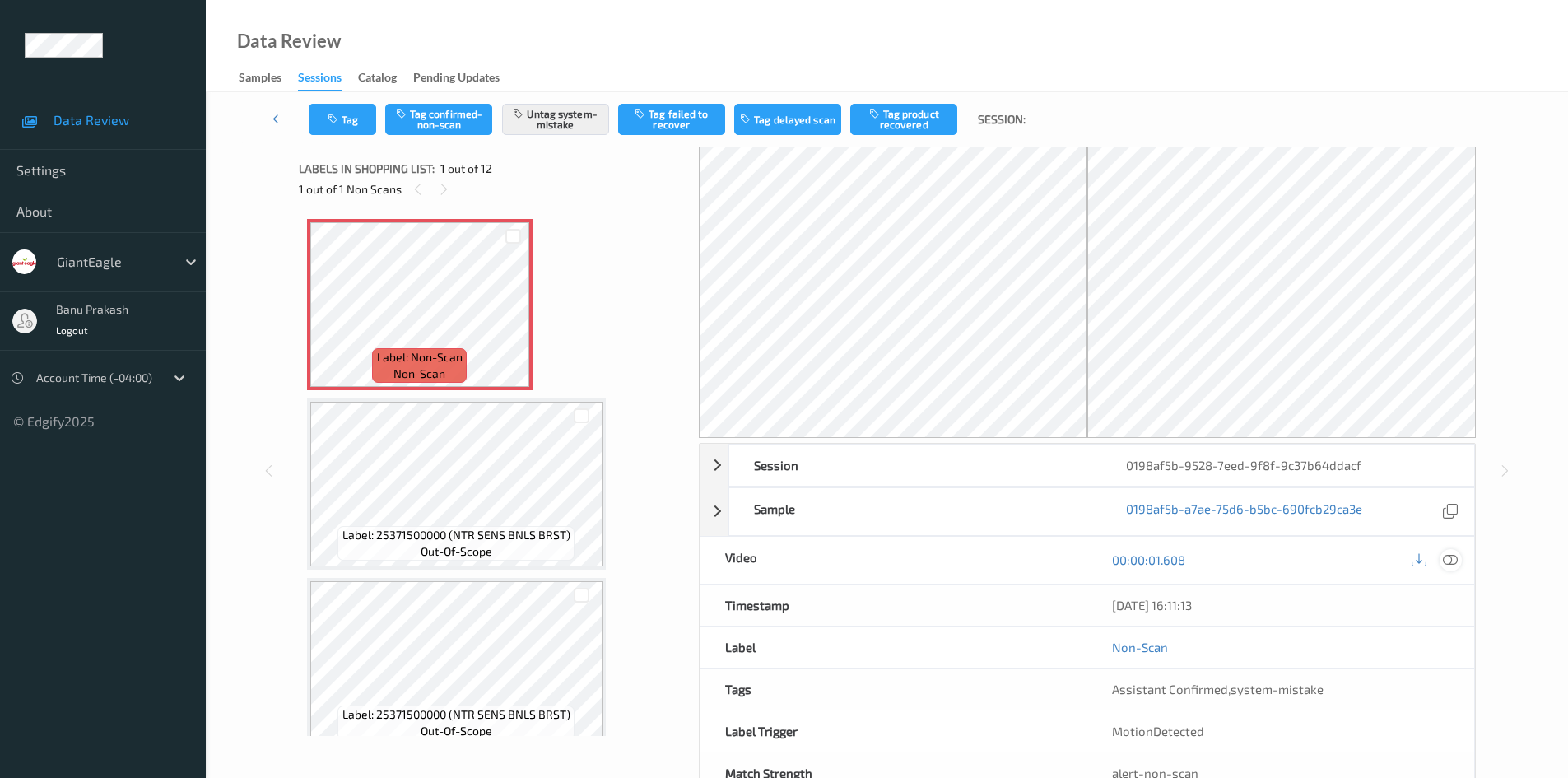
click at [1452, 556] on icon at bounding box center [1451, 560] width 15 height 15
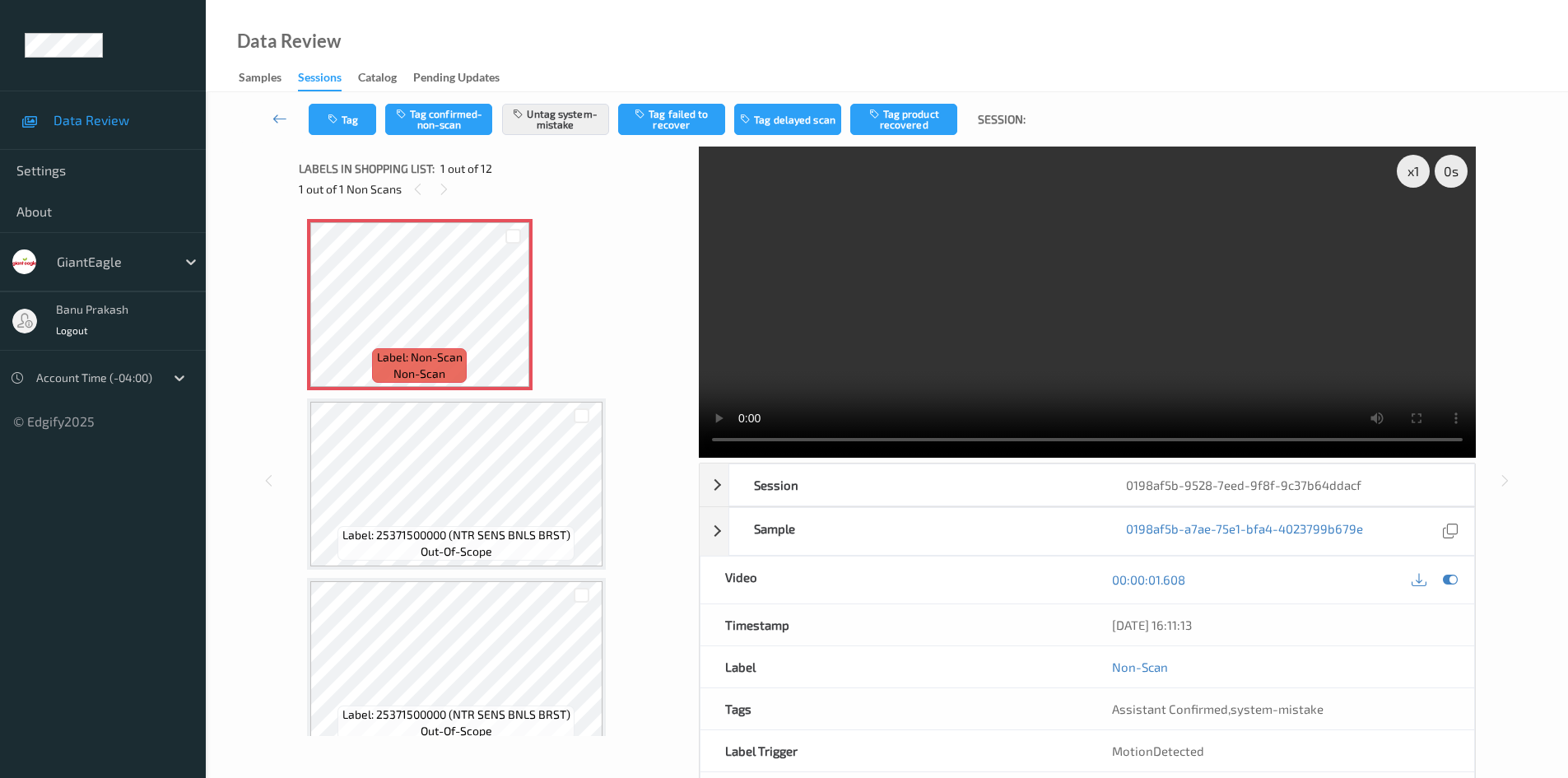
click at [882, 314] on video at bounding box center [1087, 302] width 777 height 311
click at [1021, 310] on video at bounding box center [1087, 302] width 777 height 311
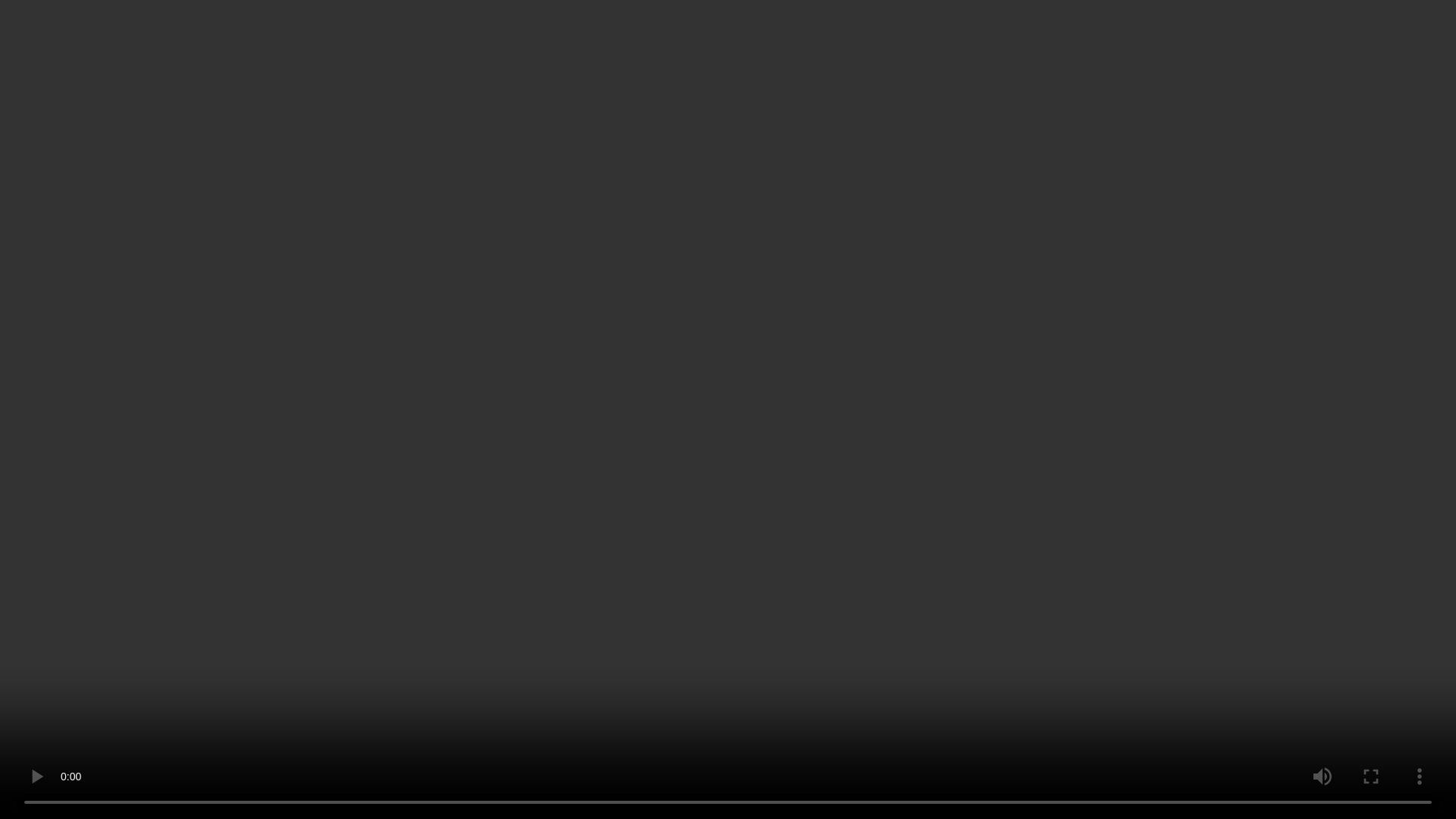
click at [778, 516] on video at bounding box center [728, 409] width 1456 height 819
click at [418, 486] on video at bounding box center [728, 409] width 1456 height 819
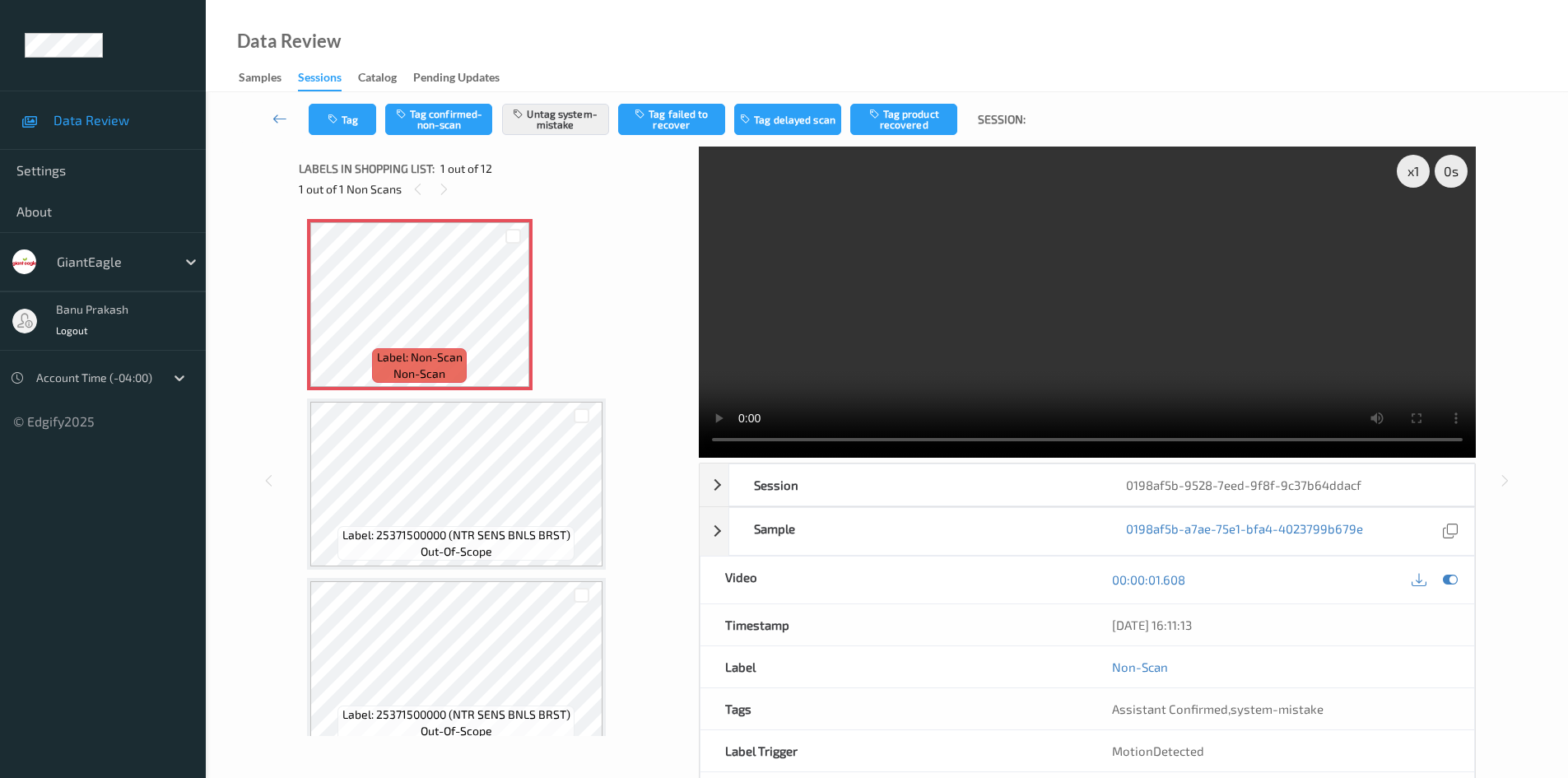
click at [1021, 269] on video at bounding box center [1087, 302] width 777 height 311
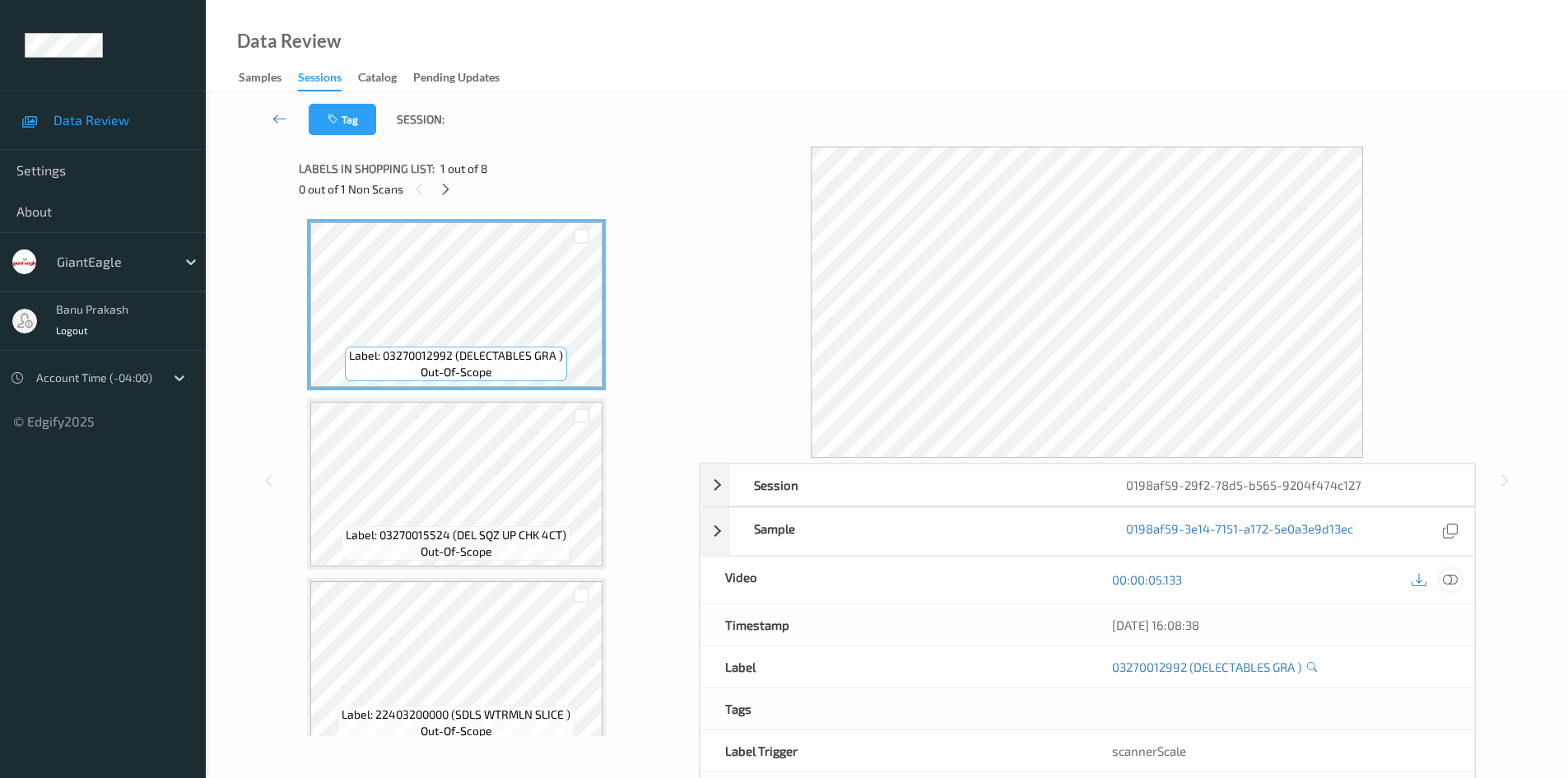
click at [1444, 581] on icon at bounding box center [1451, 580] width 15 height 15
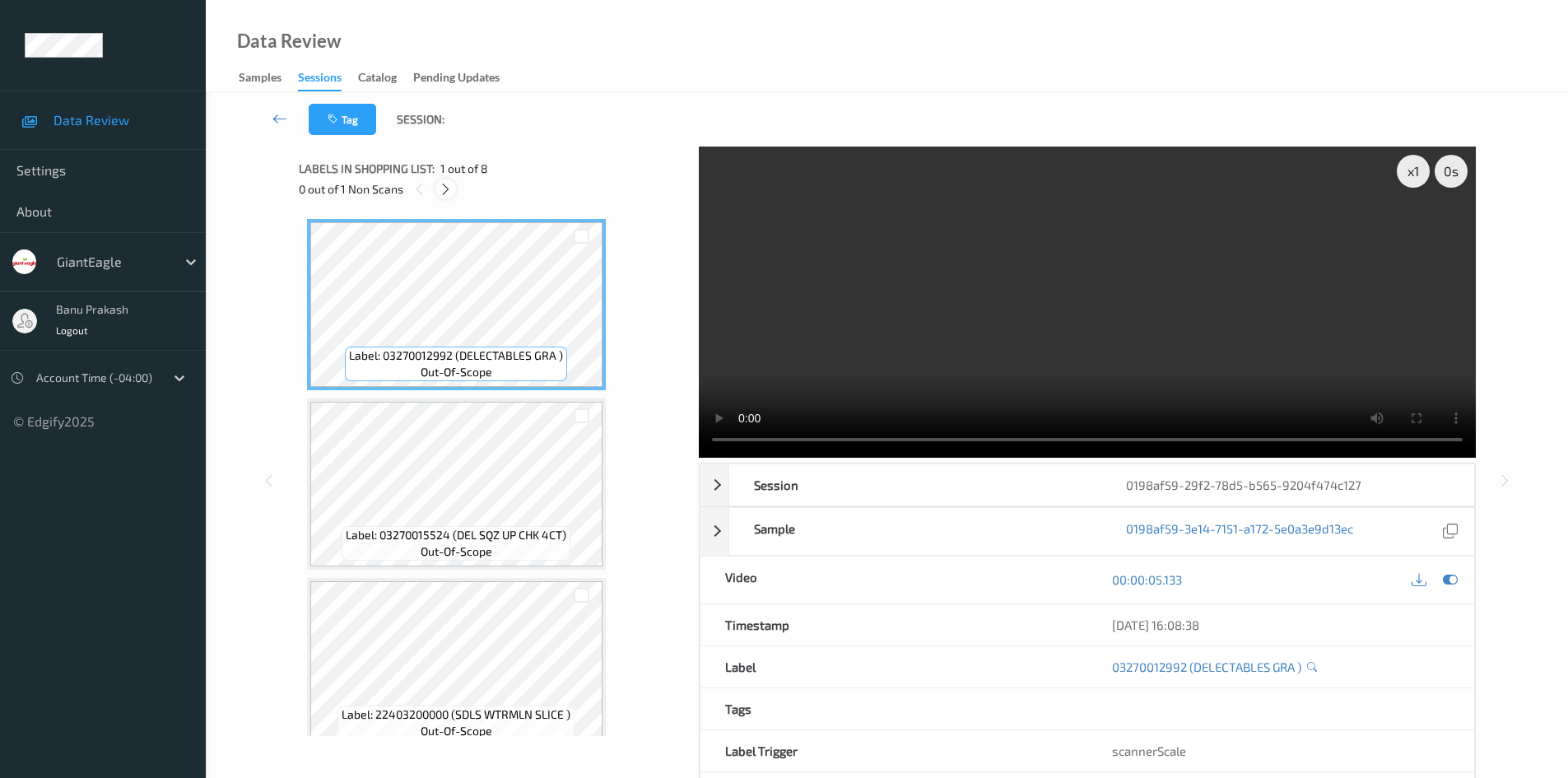
click at [447, 196] on icon at bounding box center [445, 189] width 14 height 15
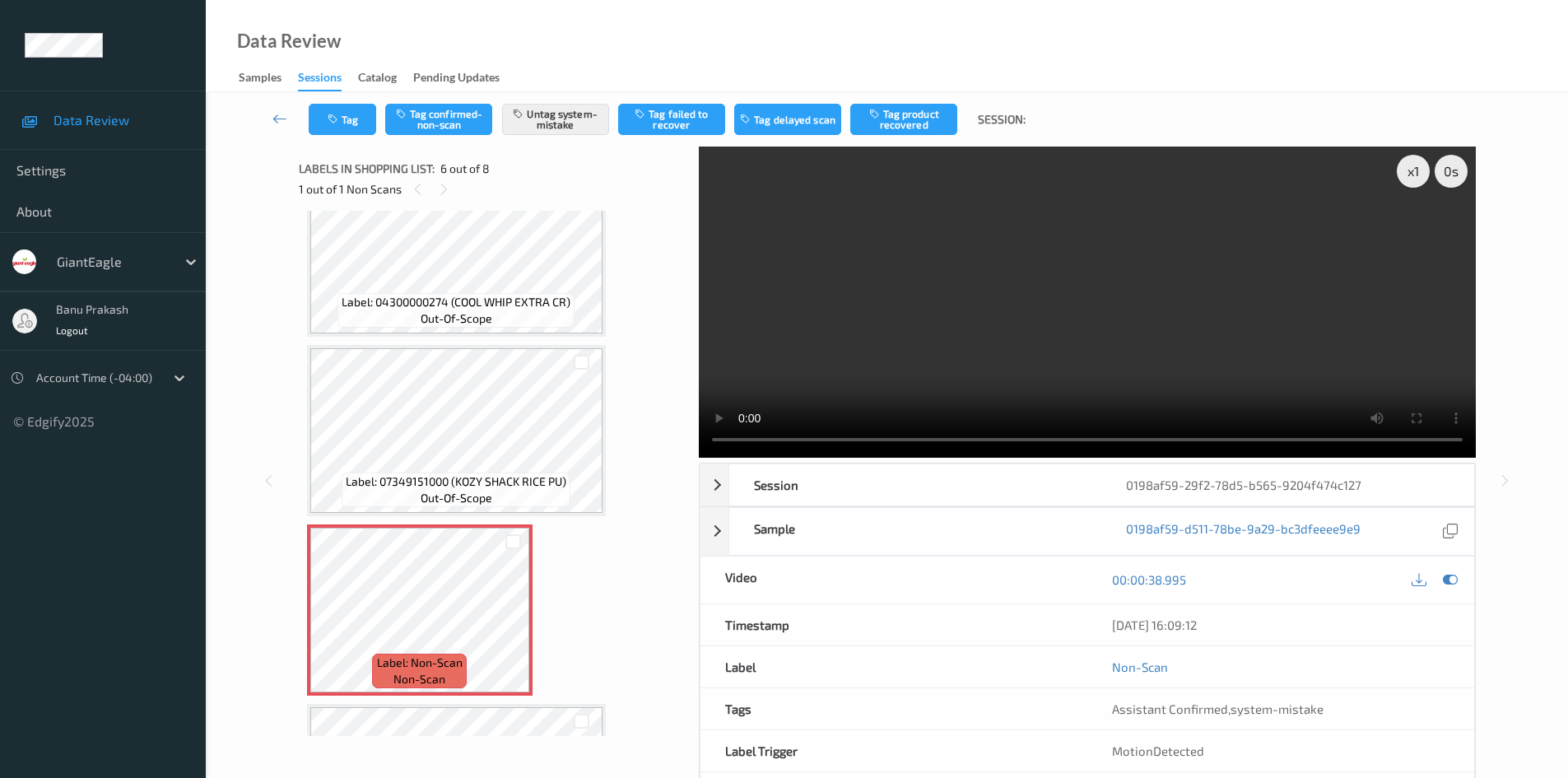
scroll to position [589, 0]
click at [507, 624] on icon at bounding box center [513, 627] width 14 height 15
click at [510, 624] on icon at bounding box center [513, 627] width 14 height 15
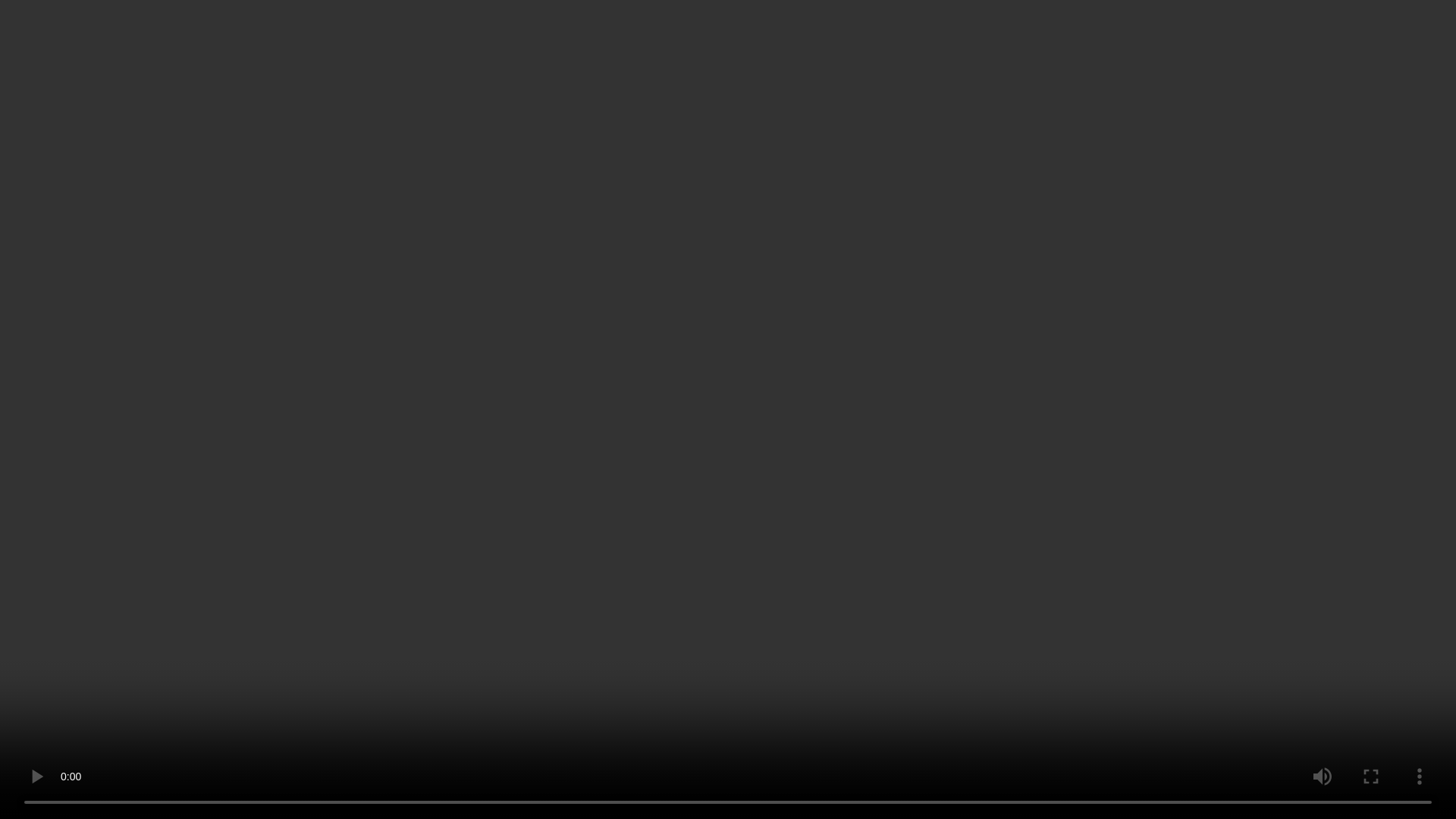
click at [970, 448] on video at bounding box center [728, 409] width 1456 height 819
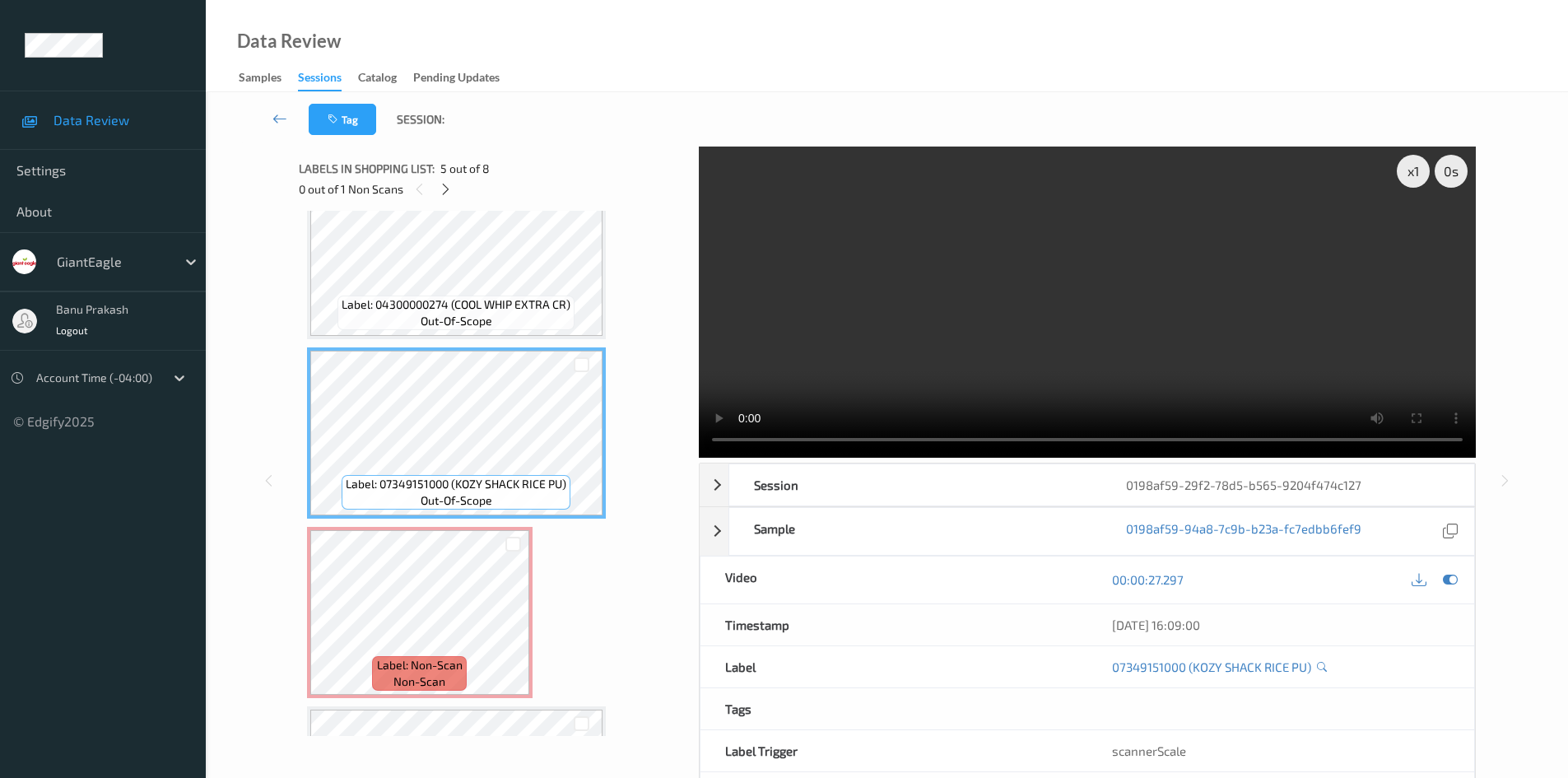
click at [1086, 298] on video at bounding box center [1087, 302] width 777 height 311
click at [512, 637] on div at bounding box center [513, 626] width 21 height 21
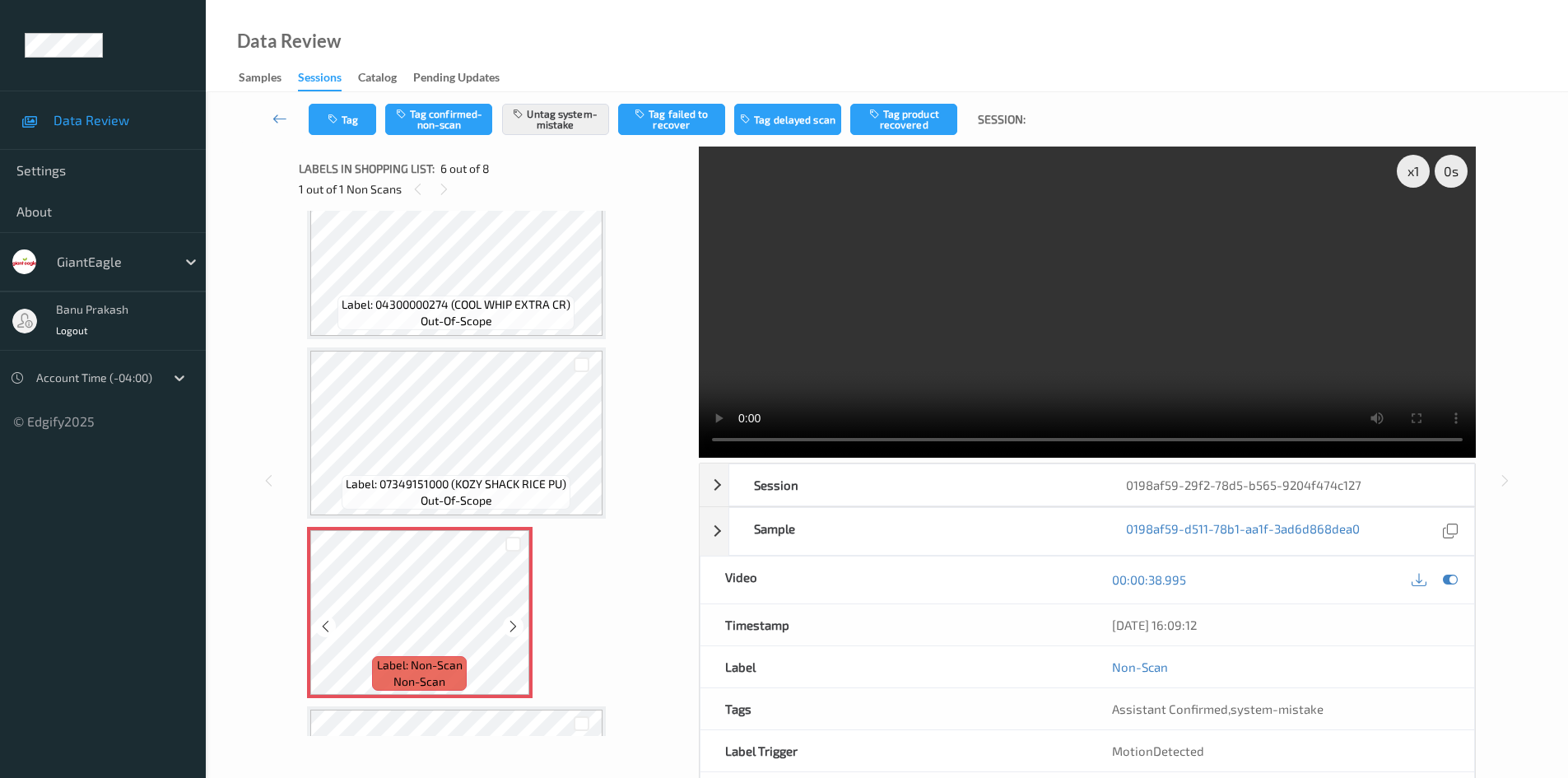
click at [512, 637] on div at bounding box center [513, 626] width 21 height 21
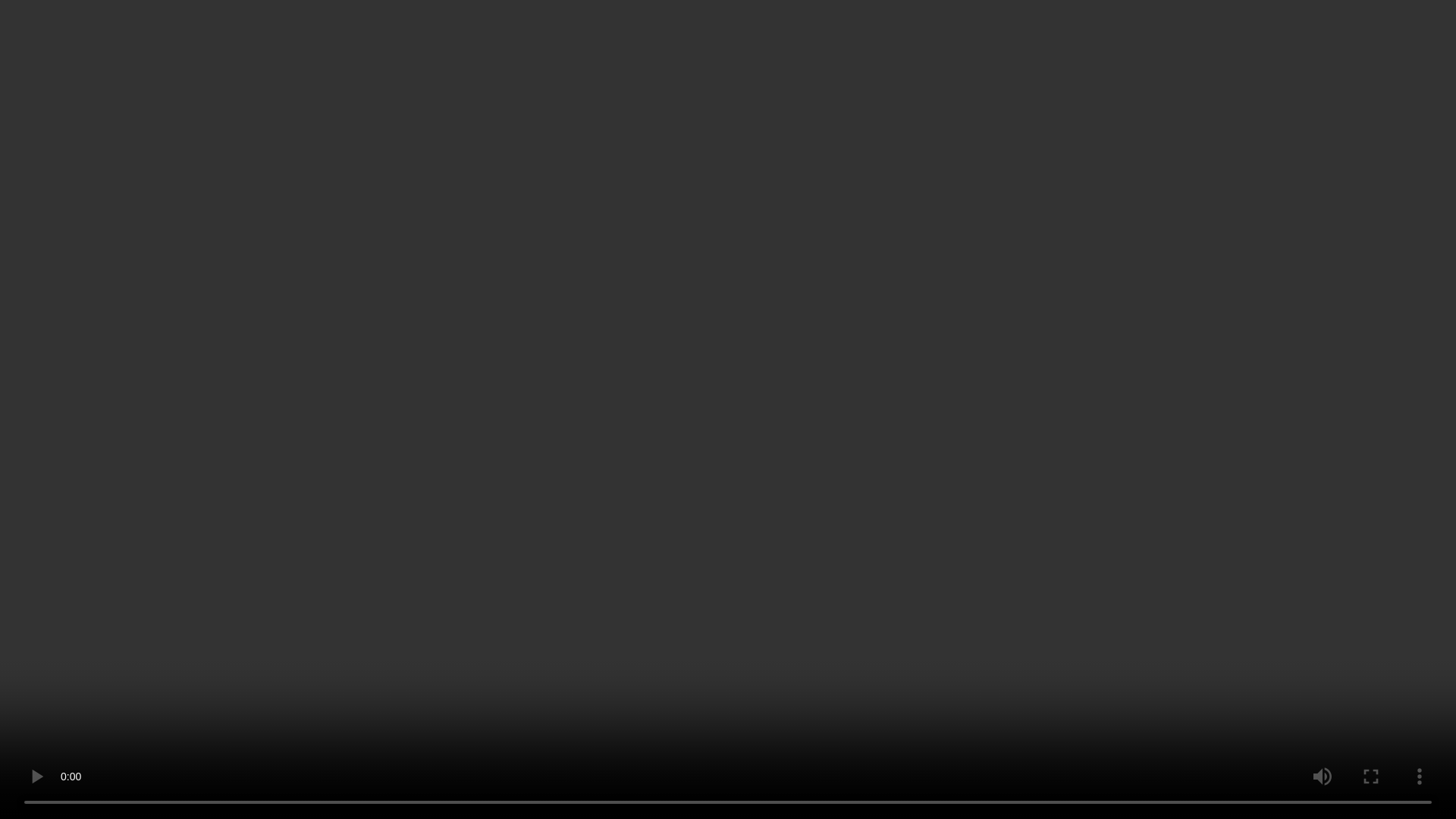
click at [495, 523] on video at bounding box center [728, 409] width 1456 height 819
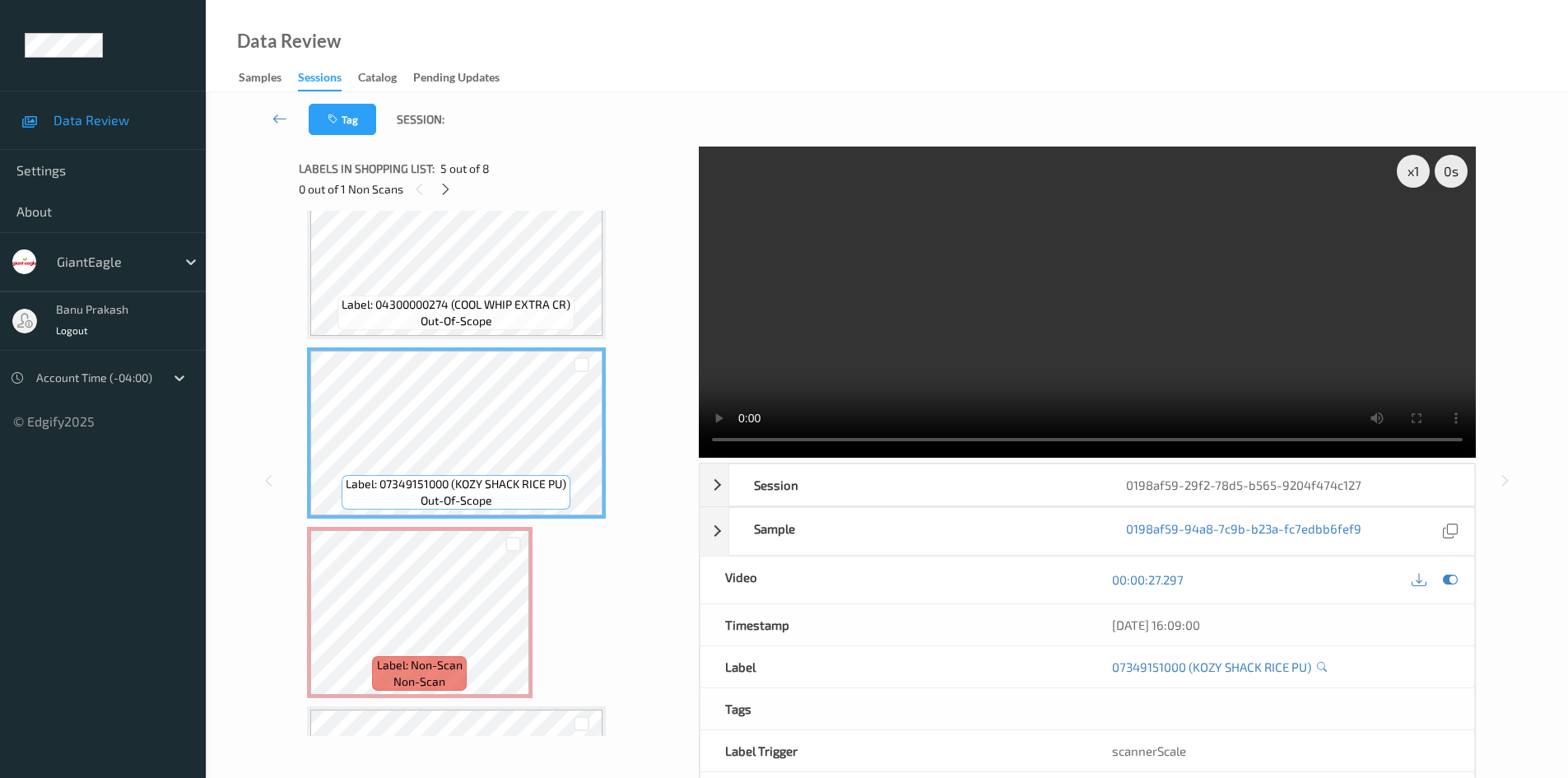
click at [1096, 371] on video at bounding box center [1087, 302] width 777 height 311
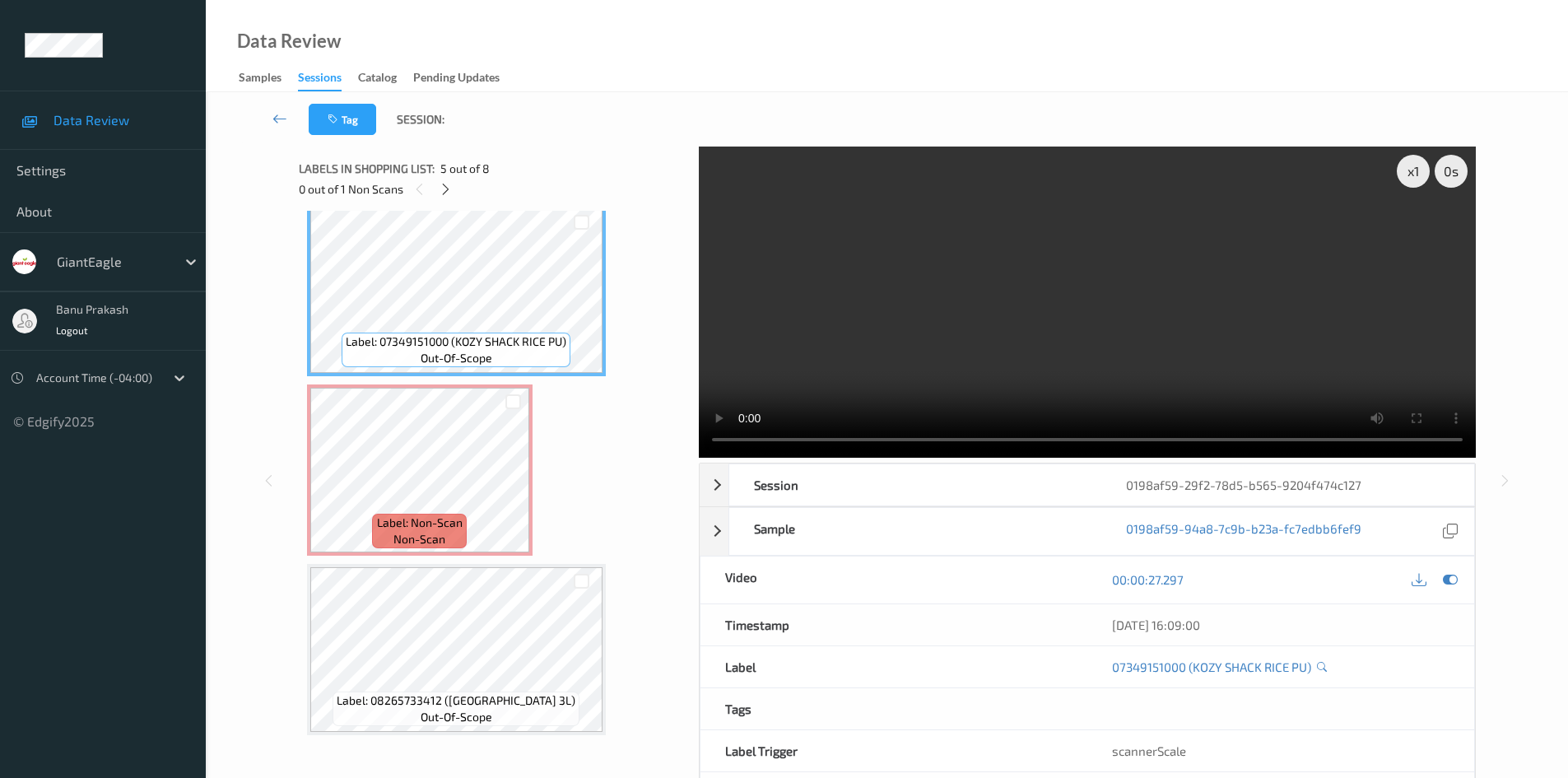
scroll to position [754, 0]
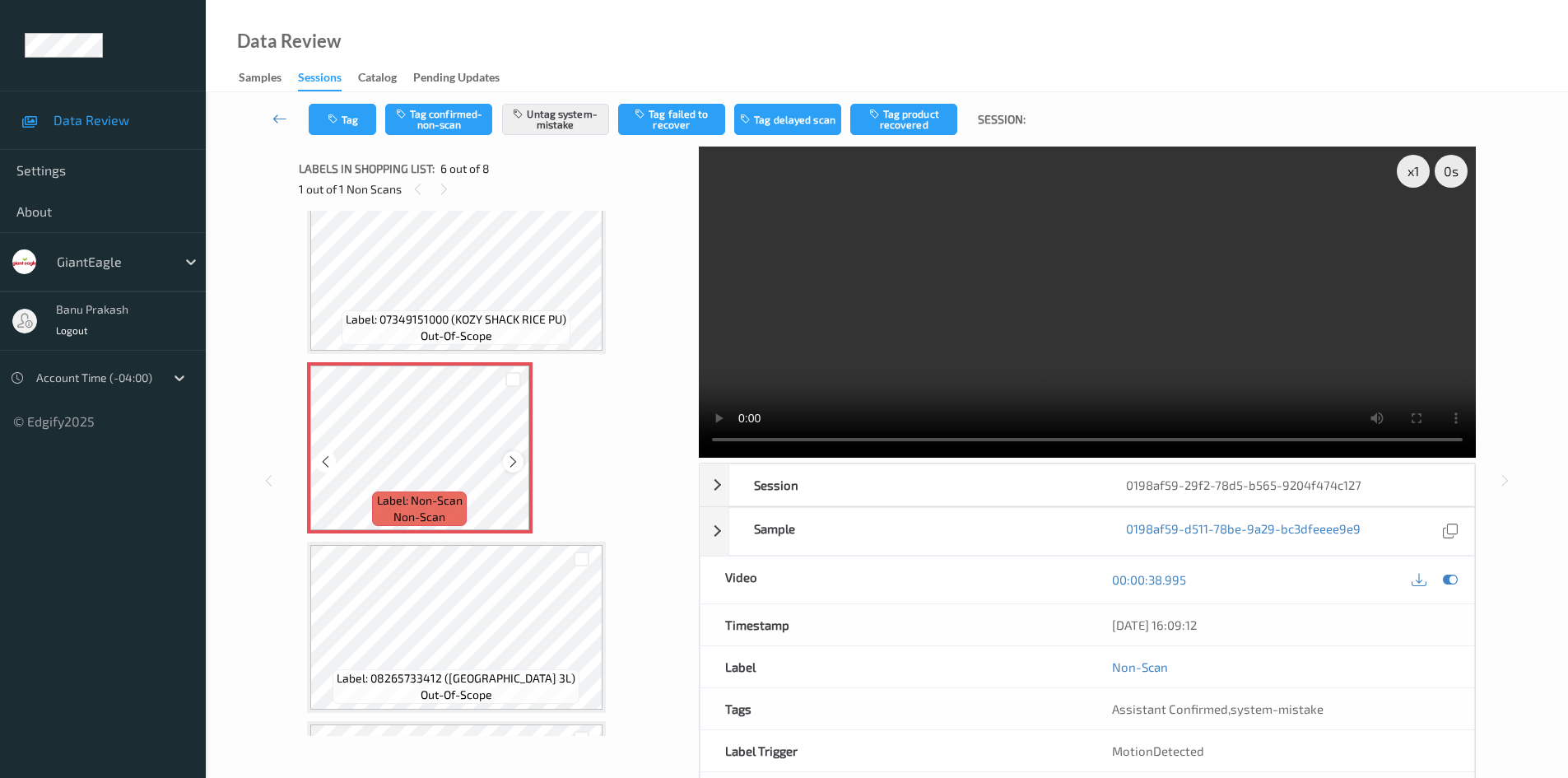
click at [512, 454] on icon at bounding box center [513, 462] width 14 height 15
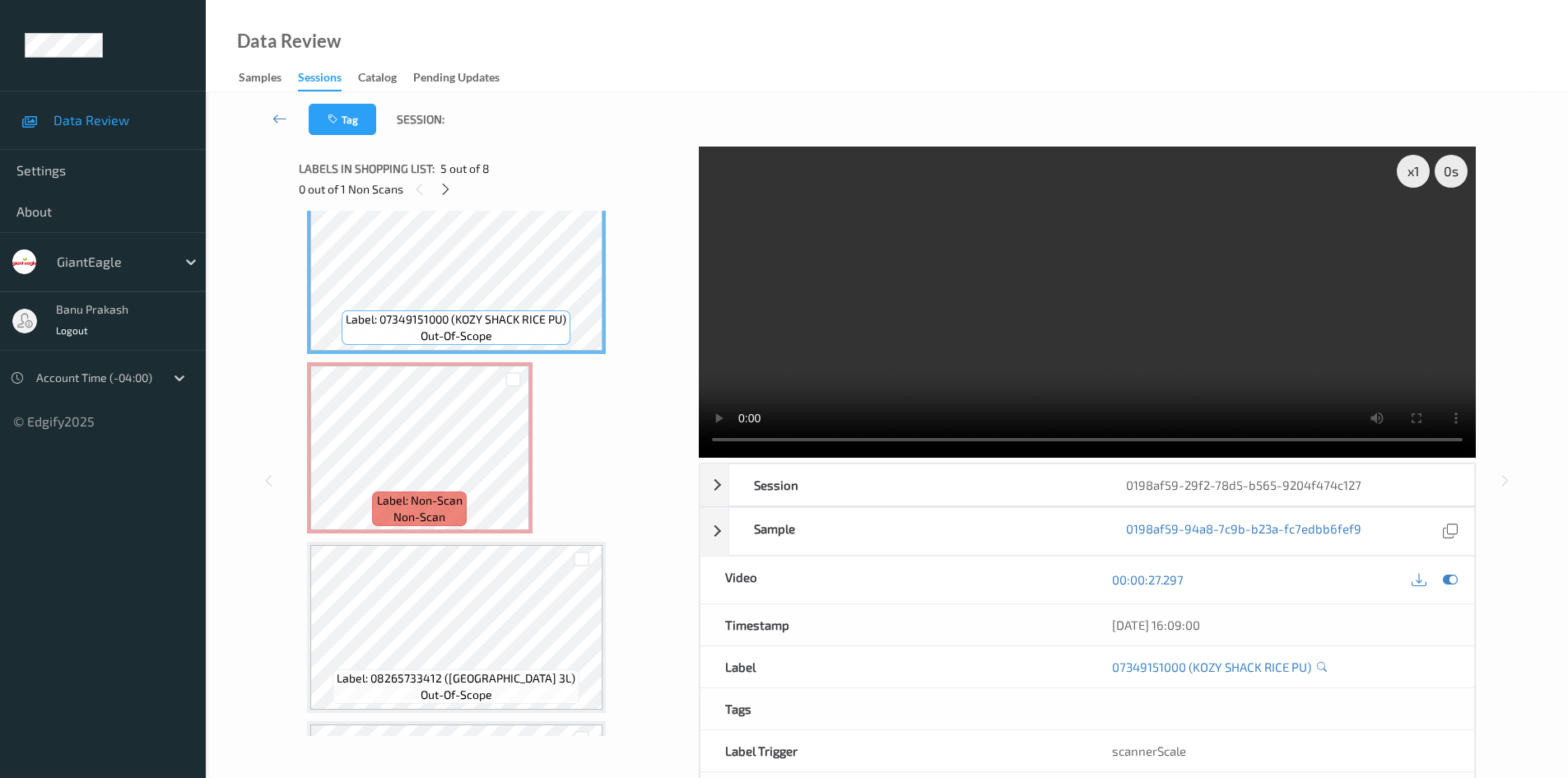
click at [1025, 296] on video at bounding box center [1087, 302] width 777 height 311
click at [1063, 310] on video at bounding box center [1087, 302] width 777 height 311
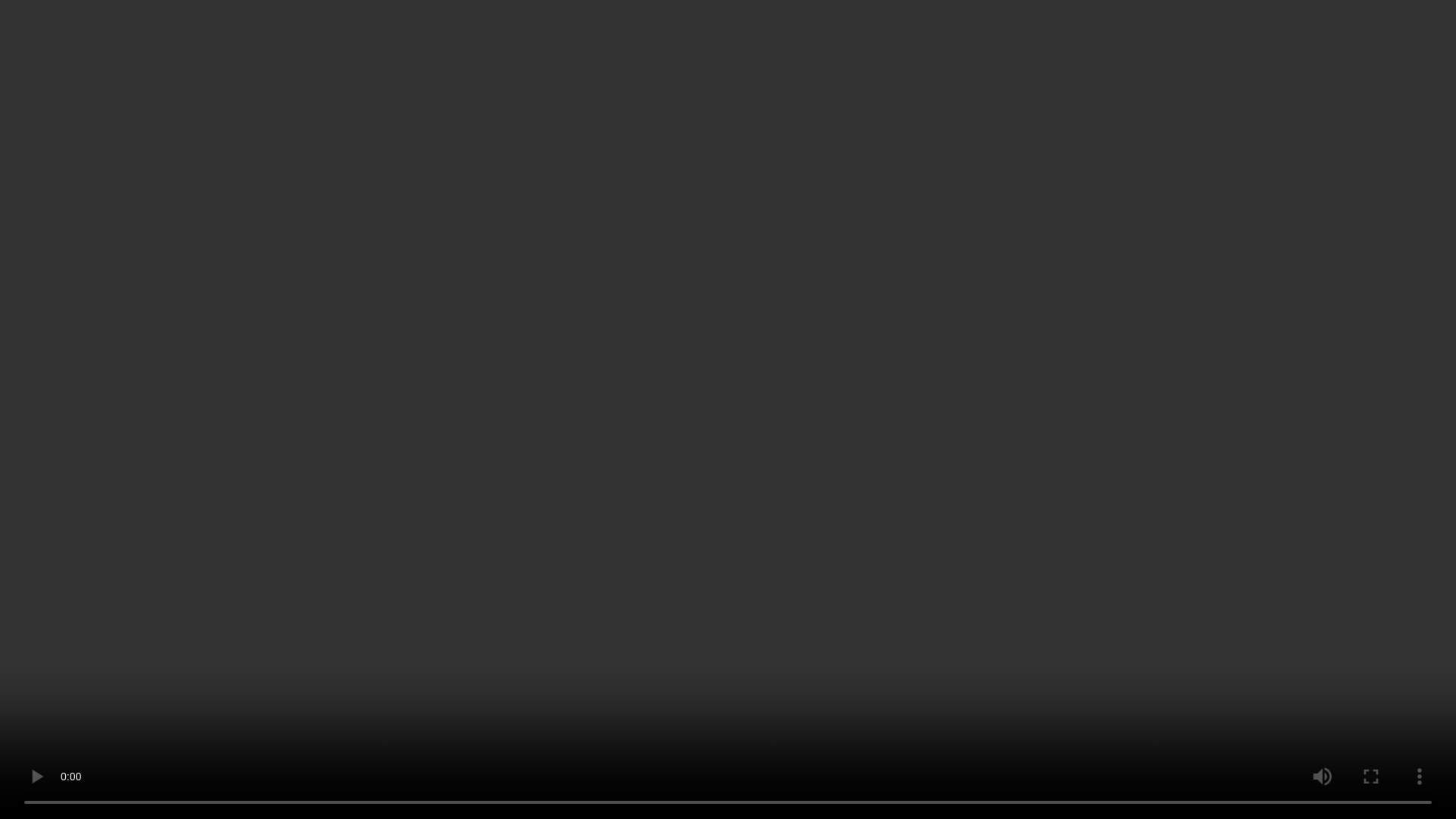
click at [630, 516] on video at bounding box center [728, 409] width 1456 height 819
click at [841, 543] on video at bounding box center [728, 409] width 1456 height 819
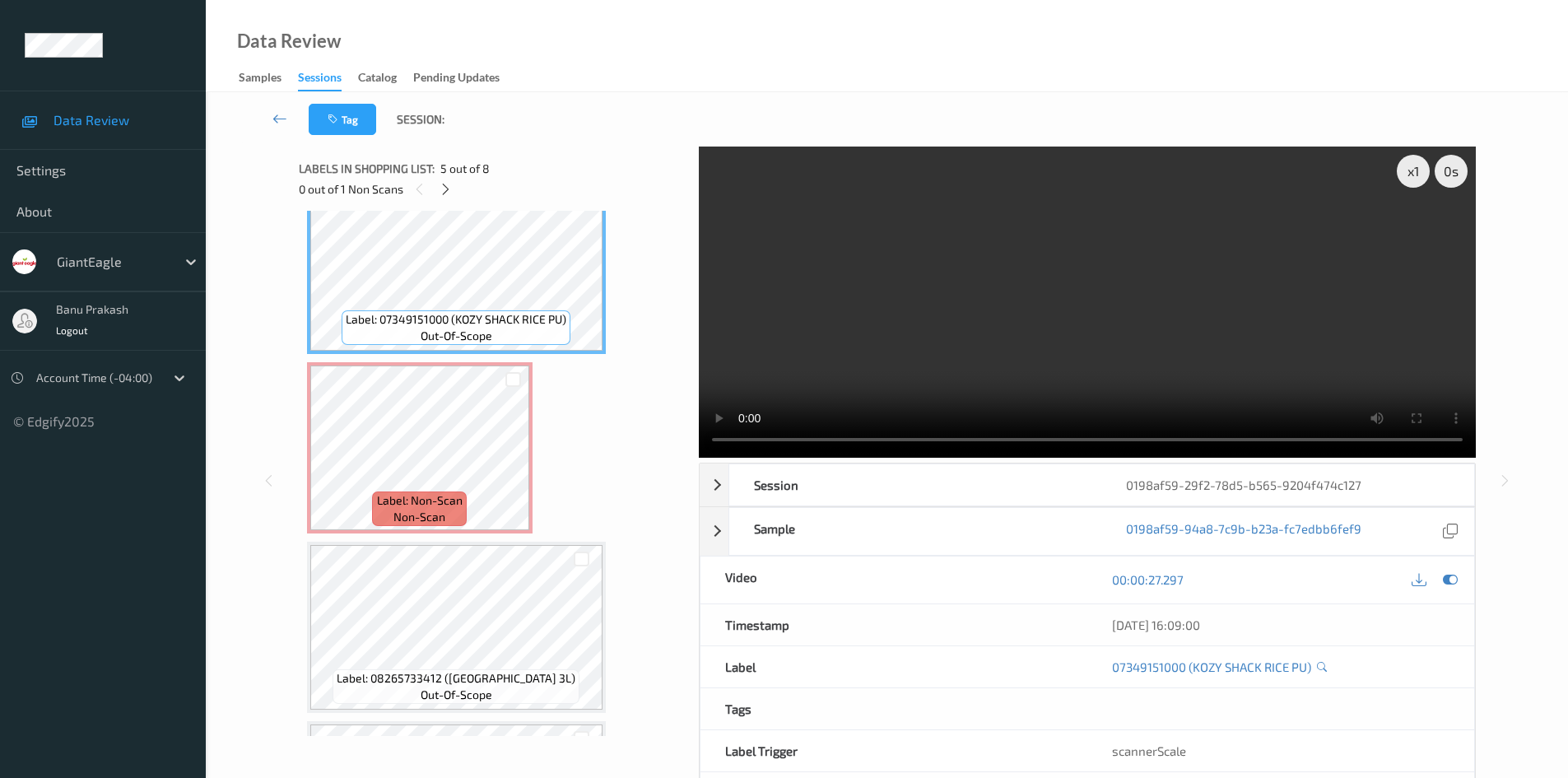
click at [1067, 322] on video at bounding box center [1087, 302] width 777 height 311
click at [1243, 283] on video at bounding box center [1087, 302] width 777 height 311
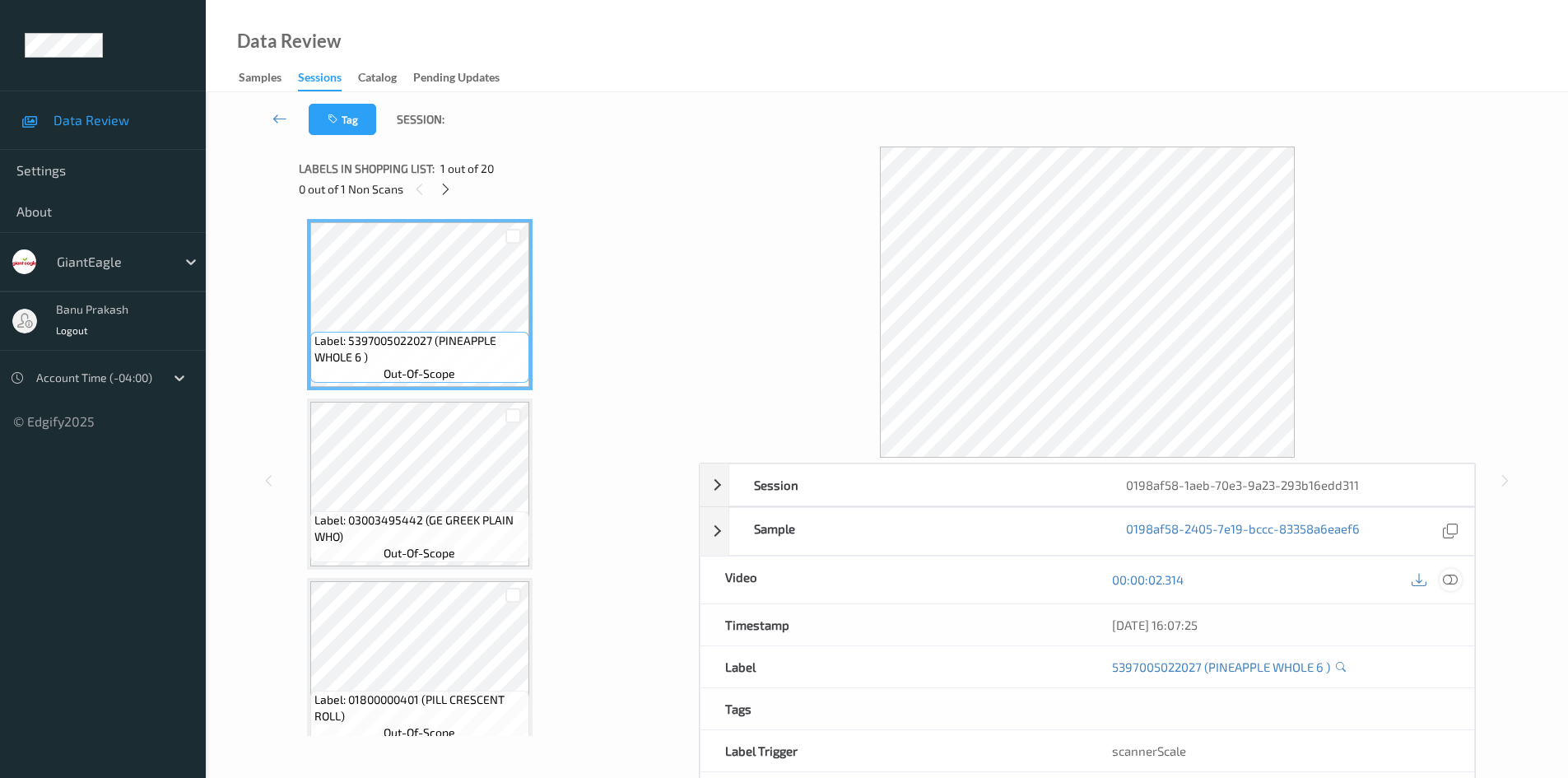
click at [1445, 581] on icon at bounding box center [1451, 580] width 15 height 15
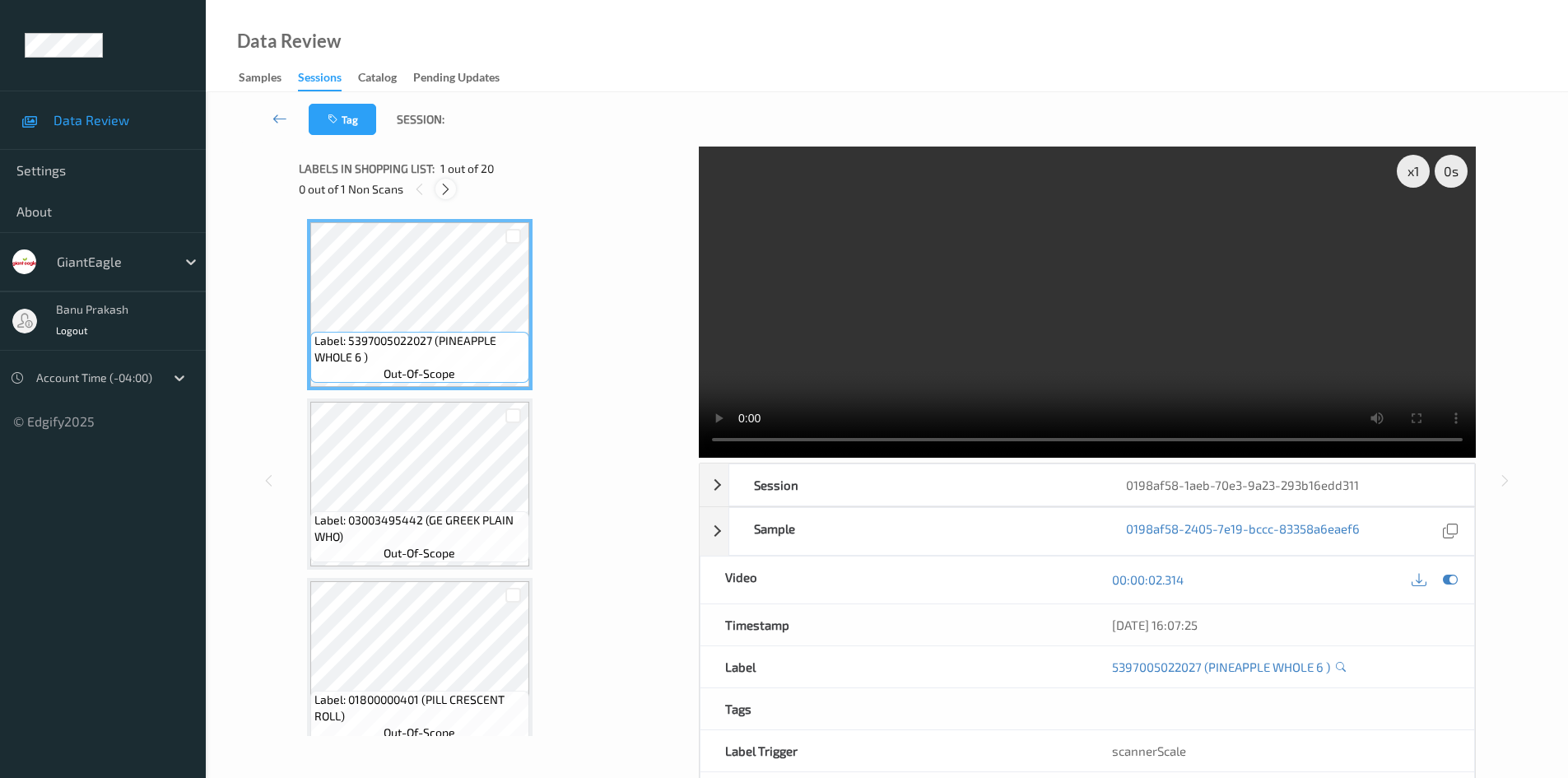
click at [442, 197] on div at bounding box center [445, 188] width 21 height 21
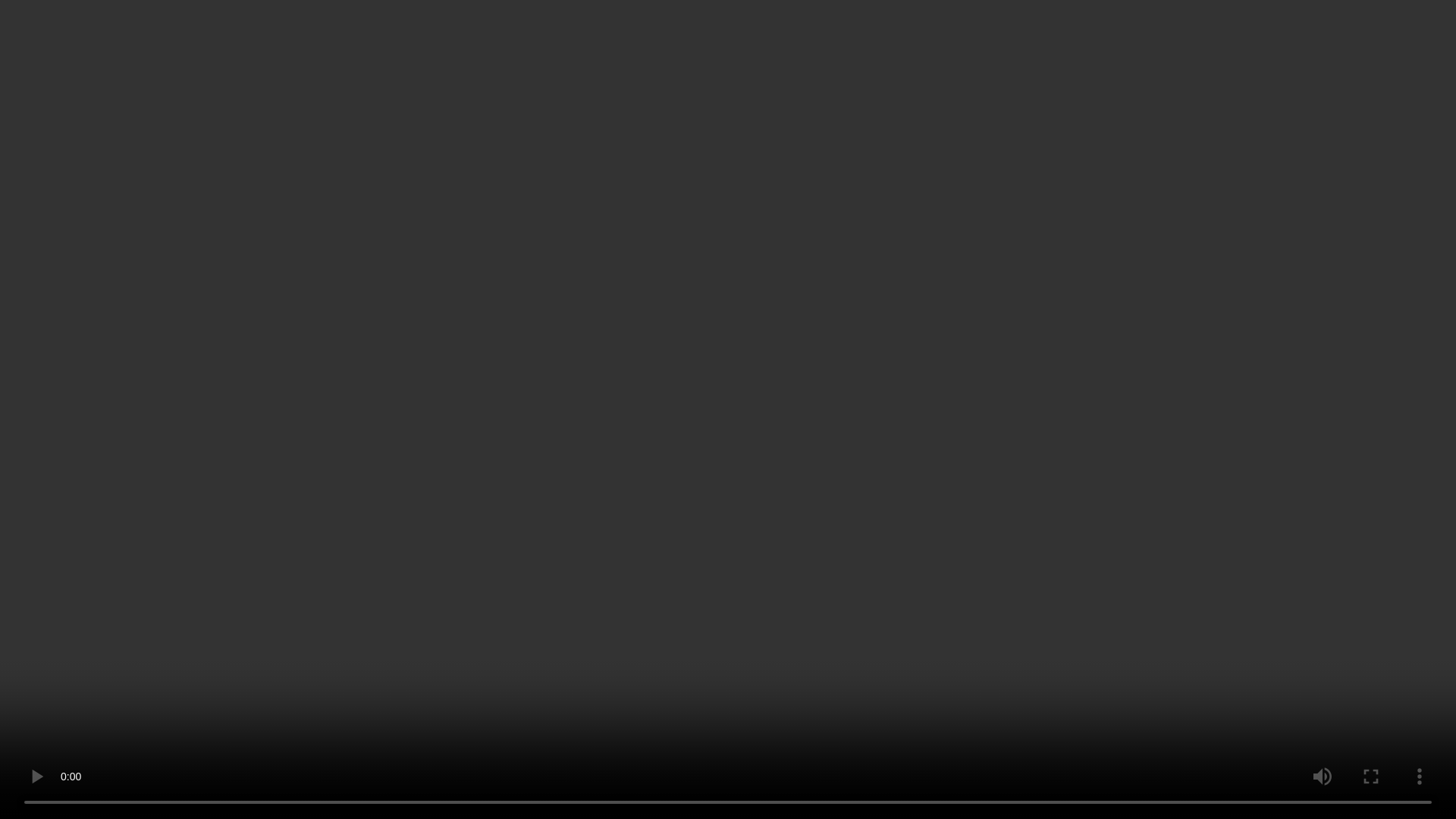
click at [642, 427] on video at bounding box center [728, 409] width 1456 height 819
click at [1220, 458] on video at bounding box center [728, 409] width 1456 height 819
click at [480, 476] on video at bounding box center [728, 409] width 1456 height 819
click at [916, 672] on video at bounding box center [728, 409] width 1456 height 819
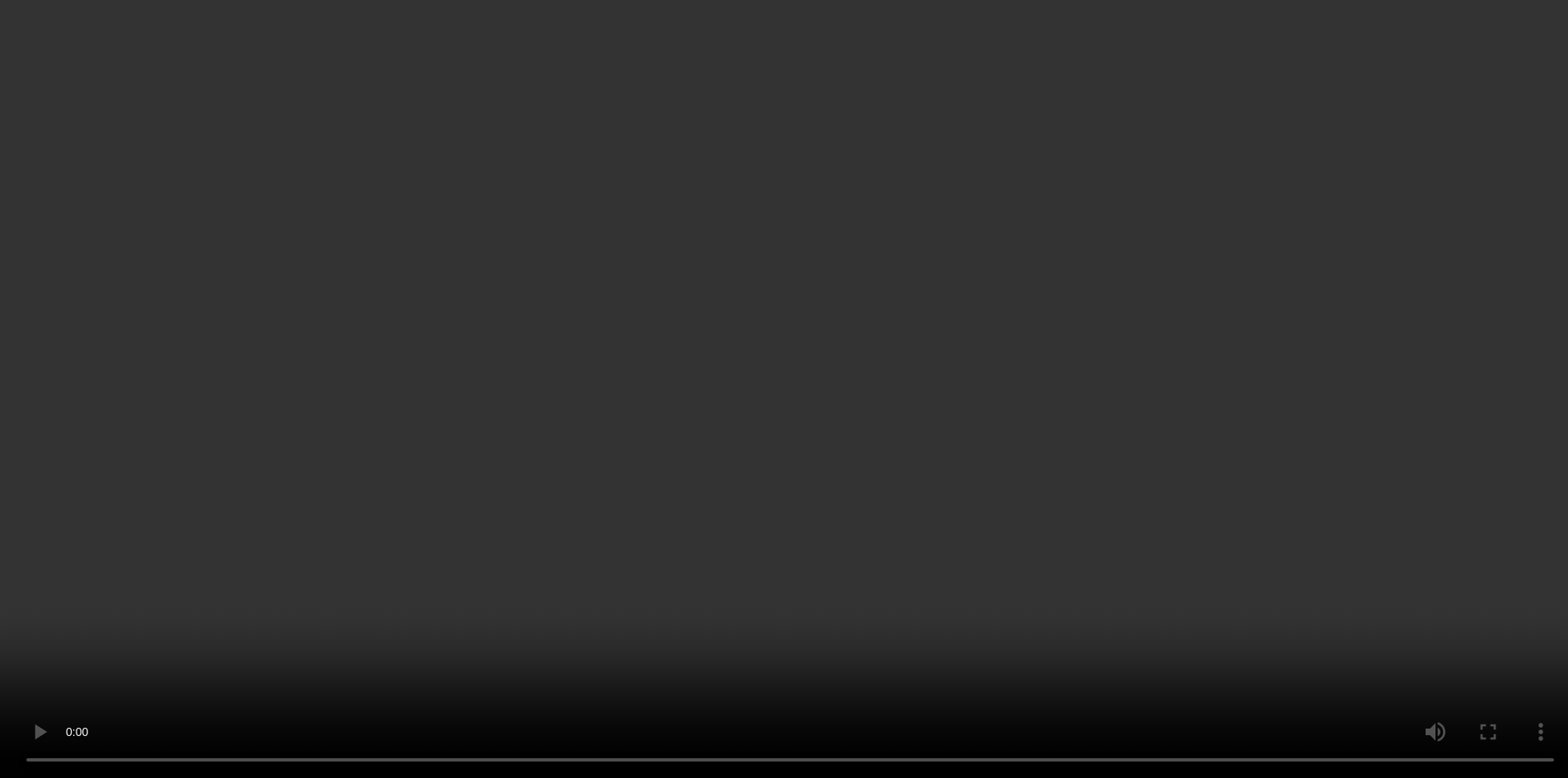
scroll to position [1347, 0]
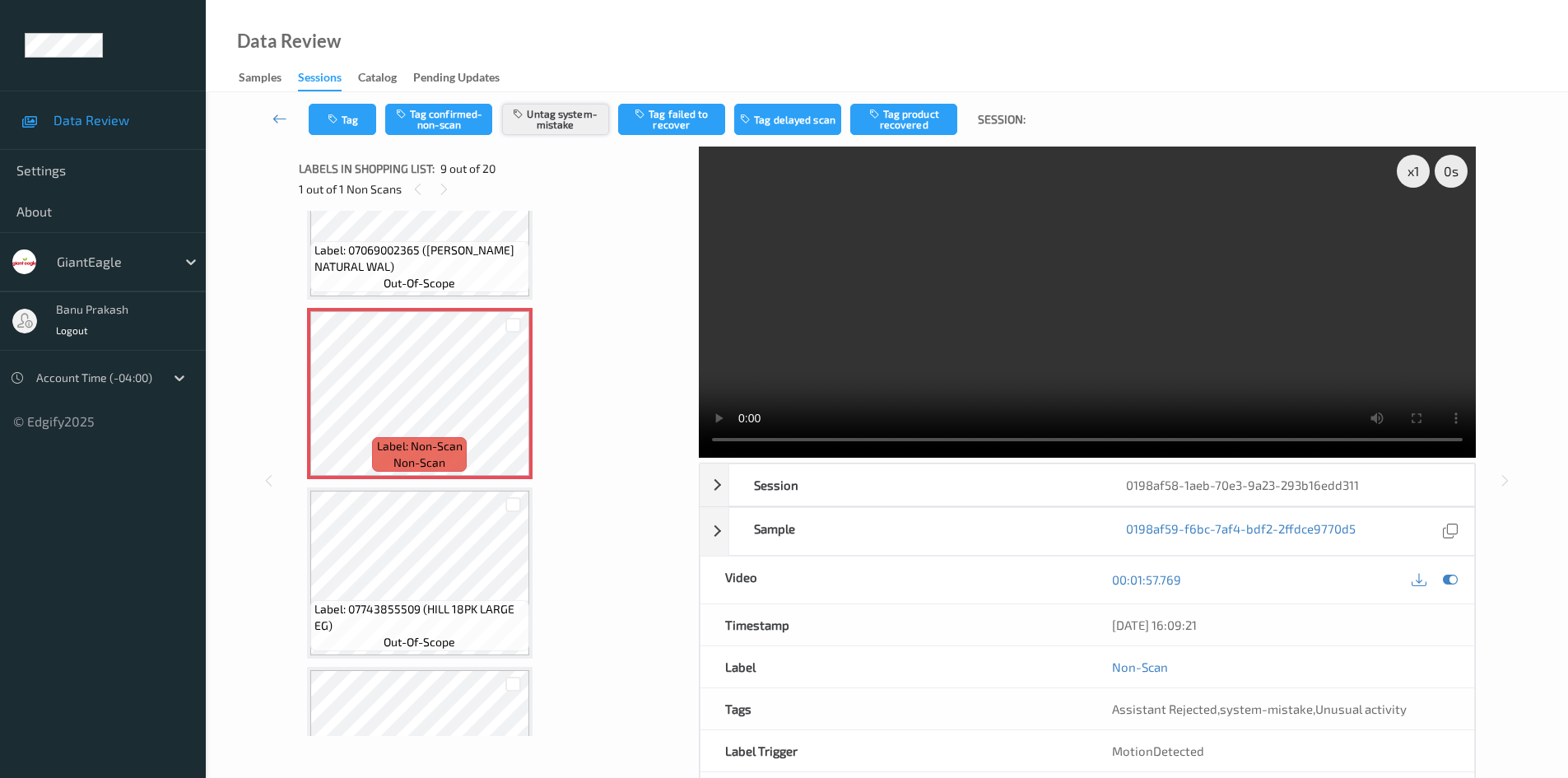
click at [560, 125] on button "Untag system-mistake" at bounding box center [556, 119] width 107 height 31
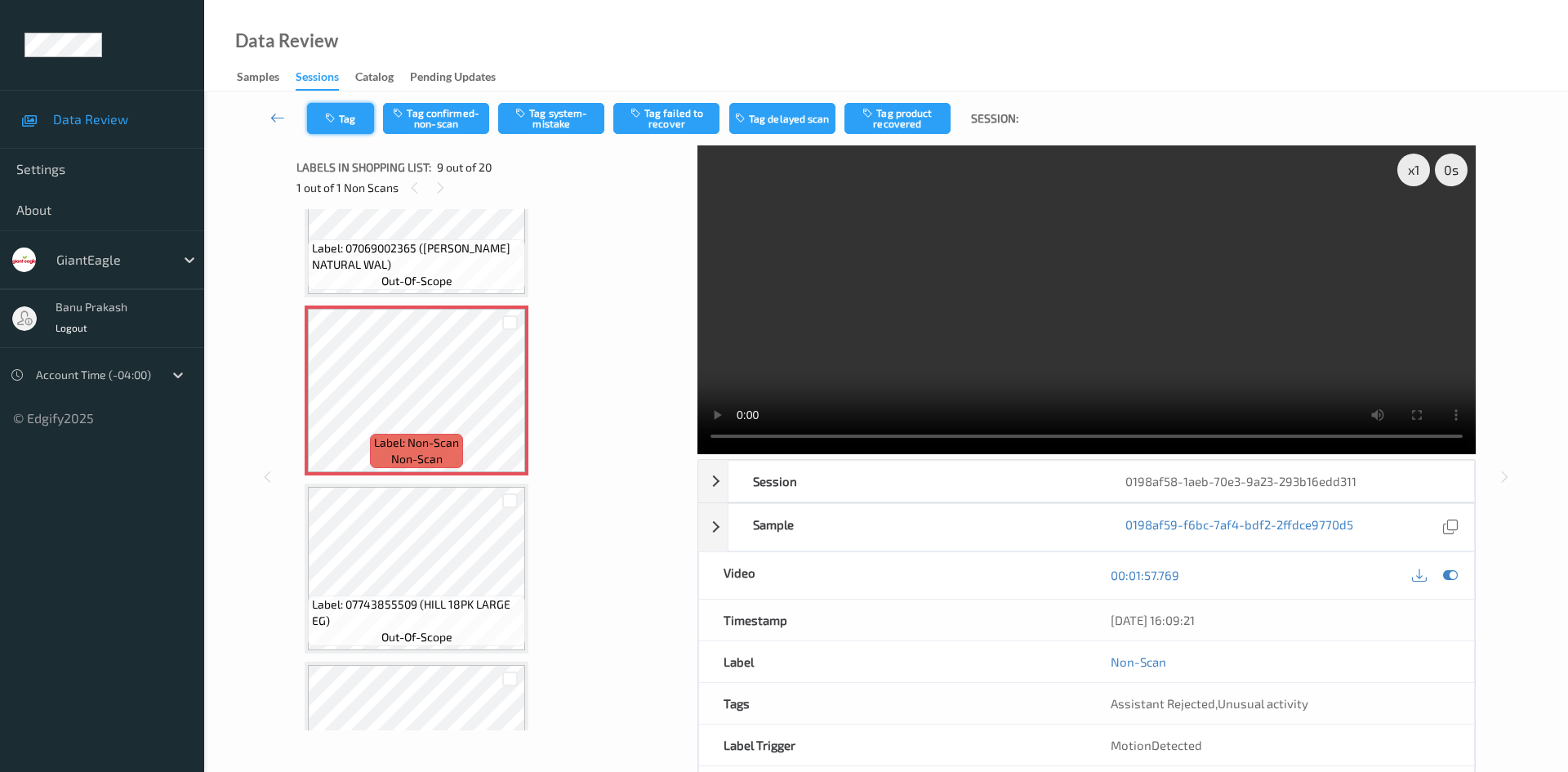
click at [340, 127] on button "Tag" at bounding box center [340, 118] width 67 height 31
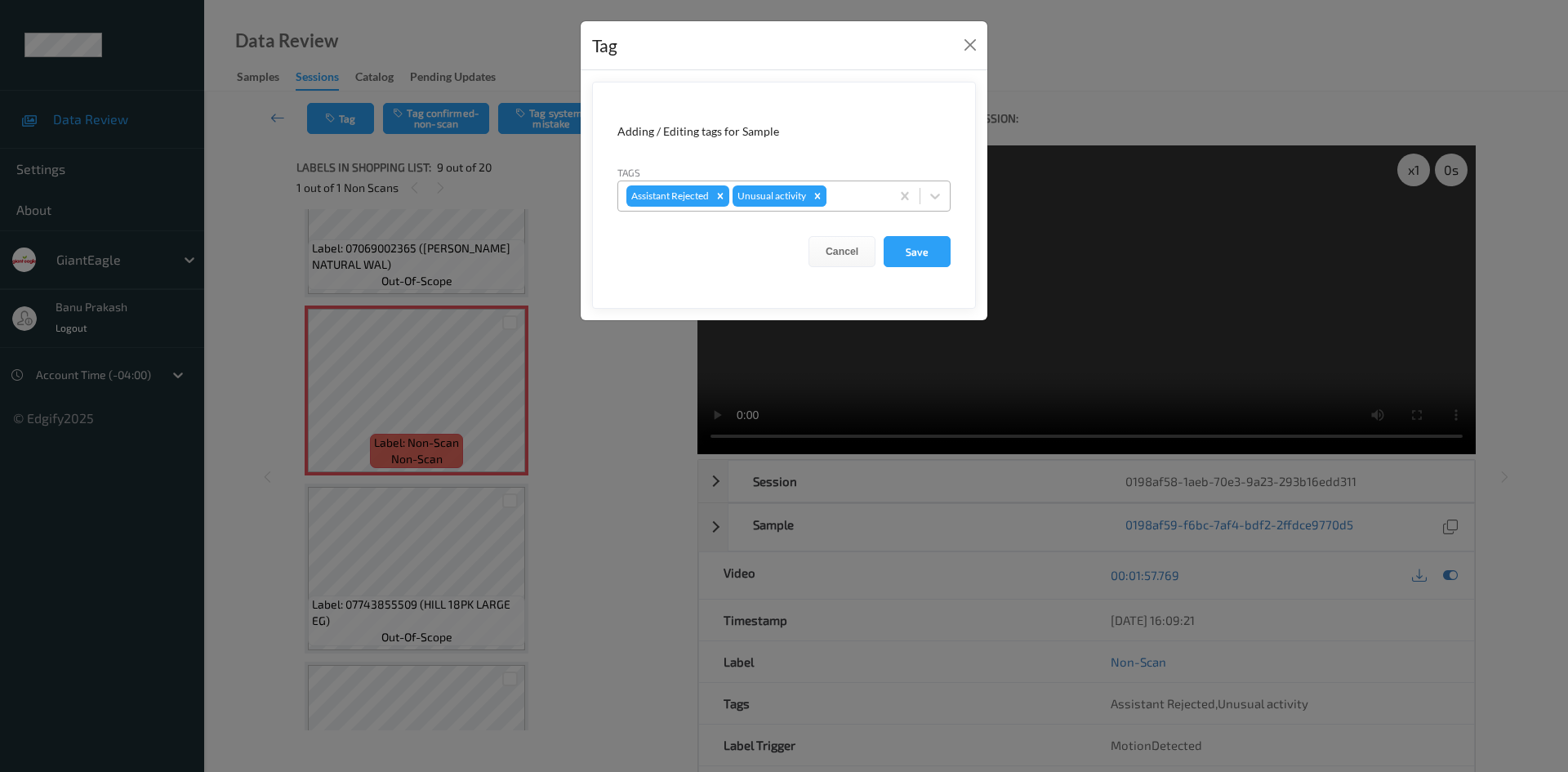
click at [819, 193] on icon "Remove Unusual activity" at bounding box center [818, 196] width 12 height 12
click at [918, 248] on button "Save" at bounding box center [917, 251] width 67 height 31
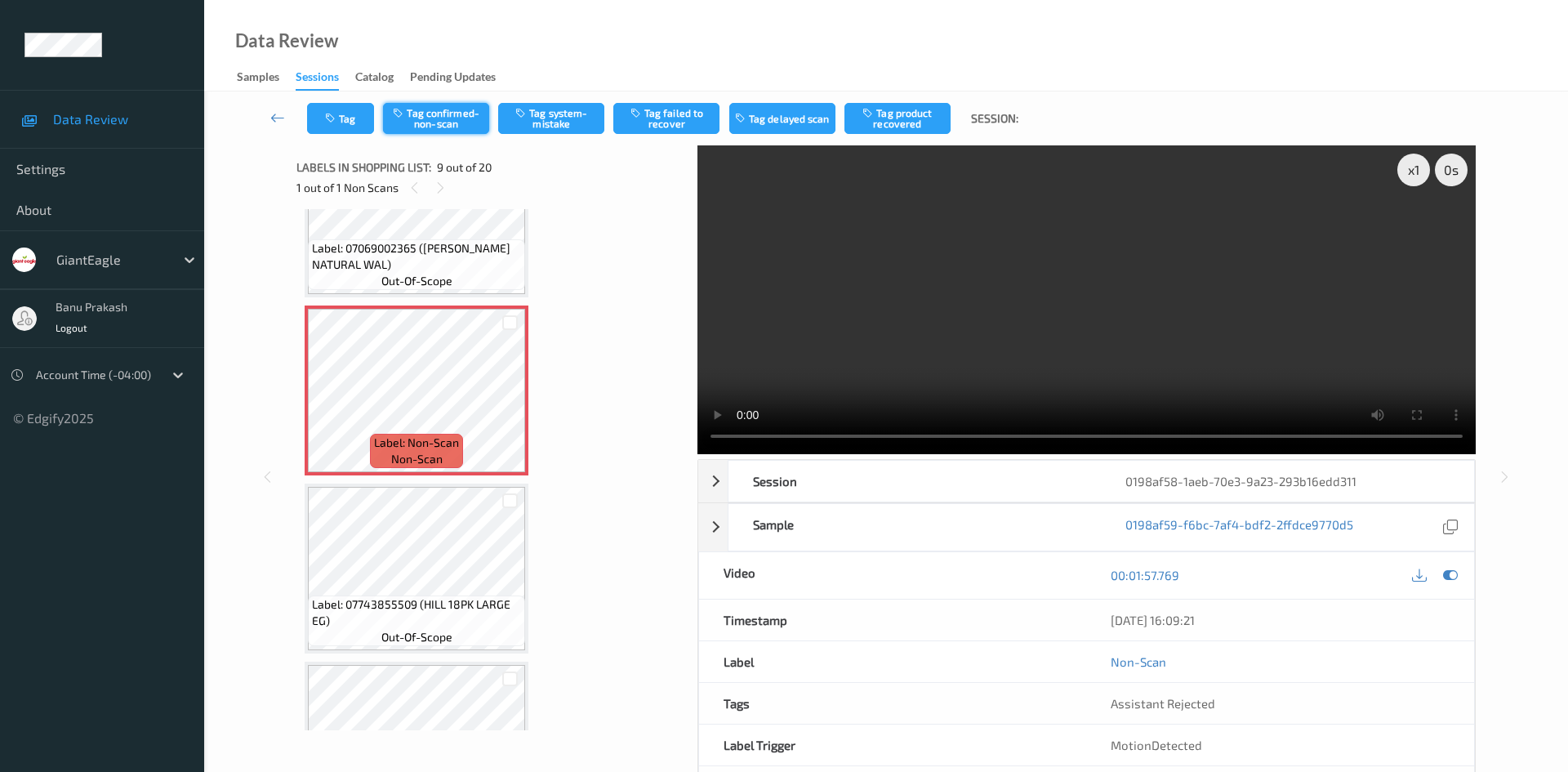
click at [431, 125] on button "Tag confirmed-non-scan" at bounding box center [436, 118] width 106 height 31
click at [868, 119] on icon "button" at bounding box center [869, 113] width 14 height 12
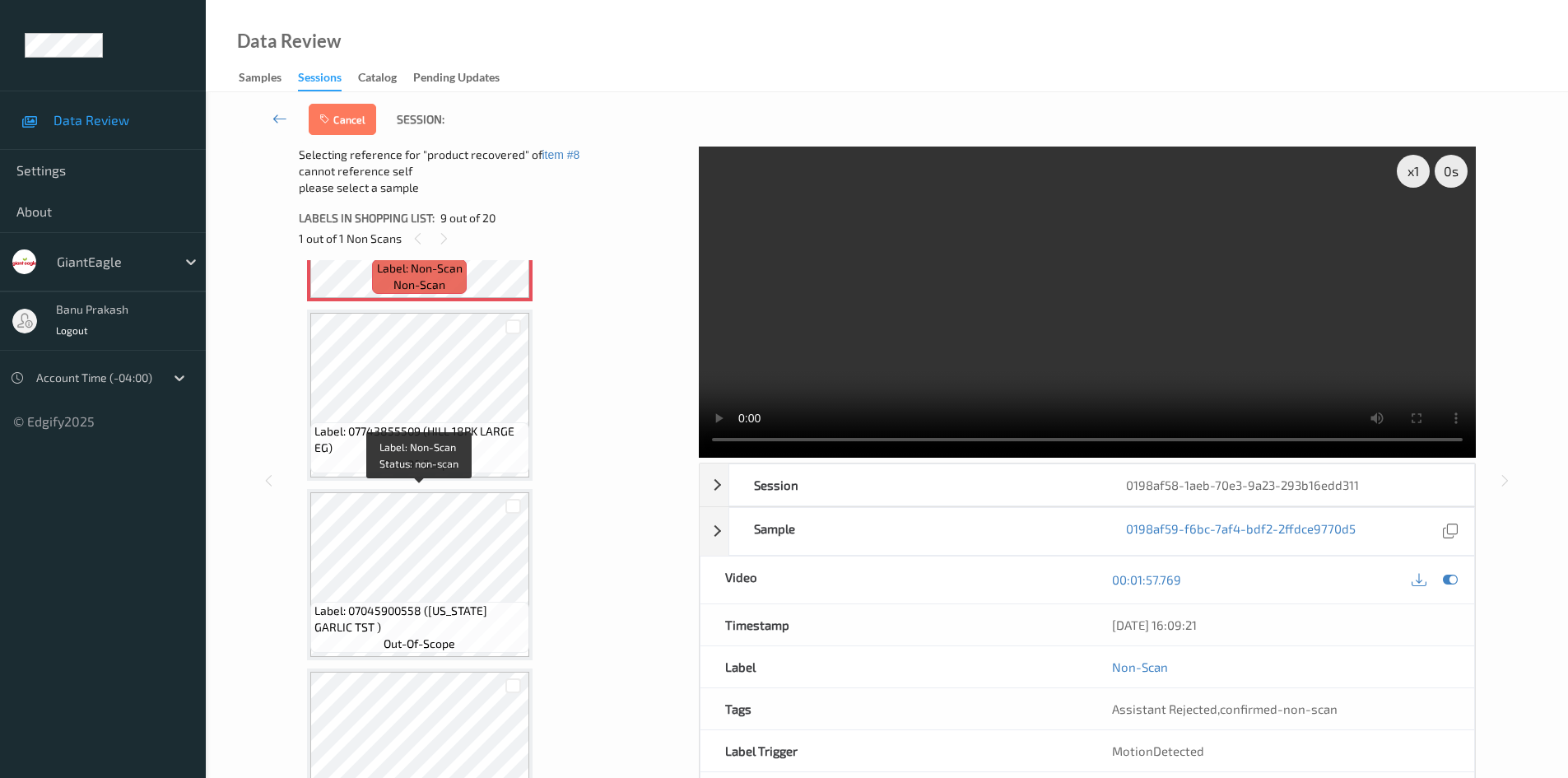
scroll to position [1594, 0]
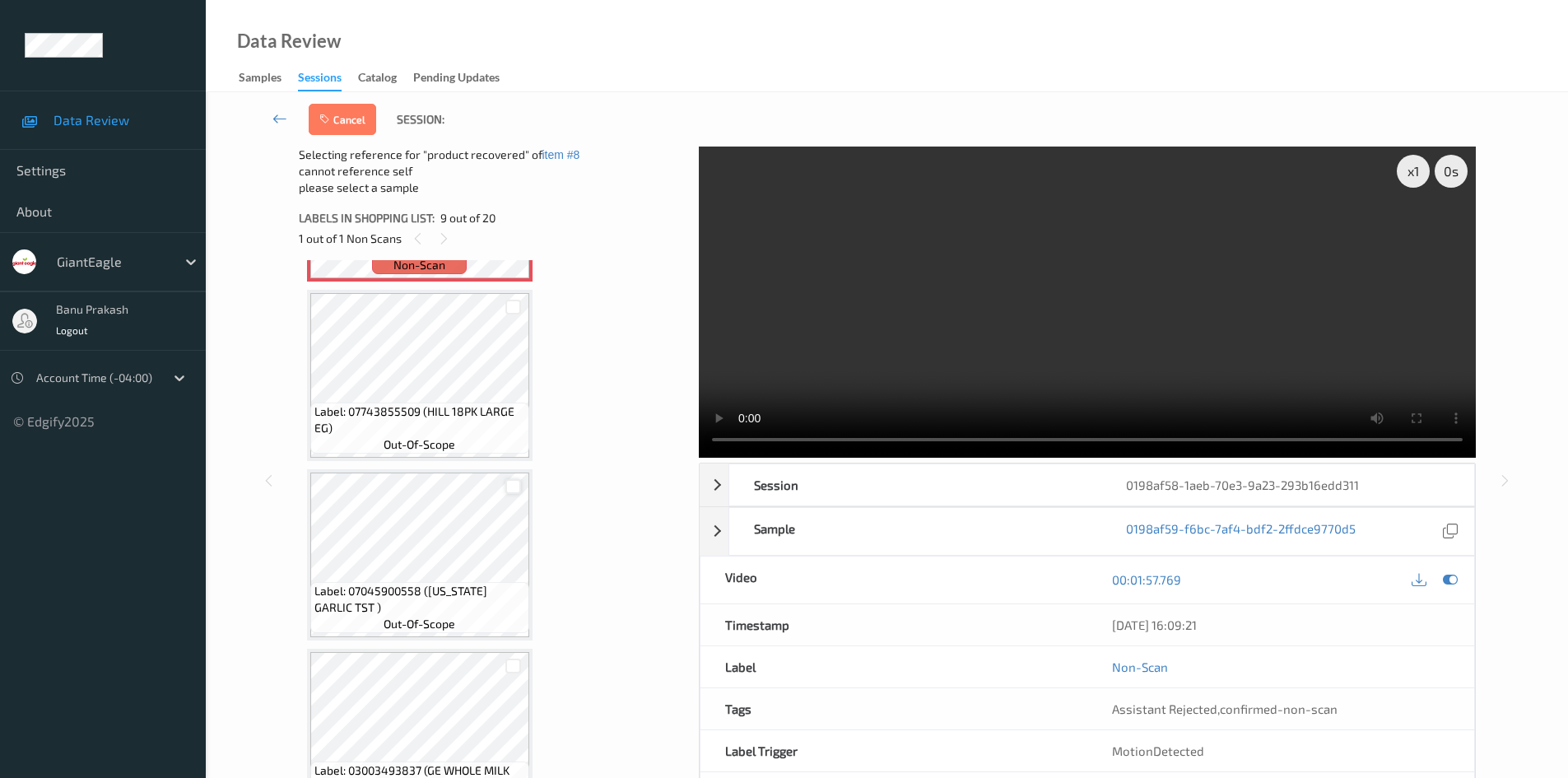
click at [512, 483] on div at bounding box center [513, 487] width 16 height 16
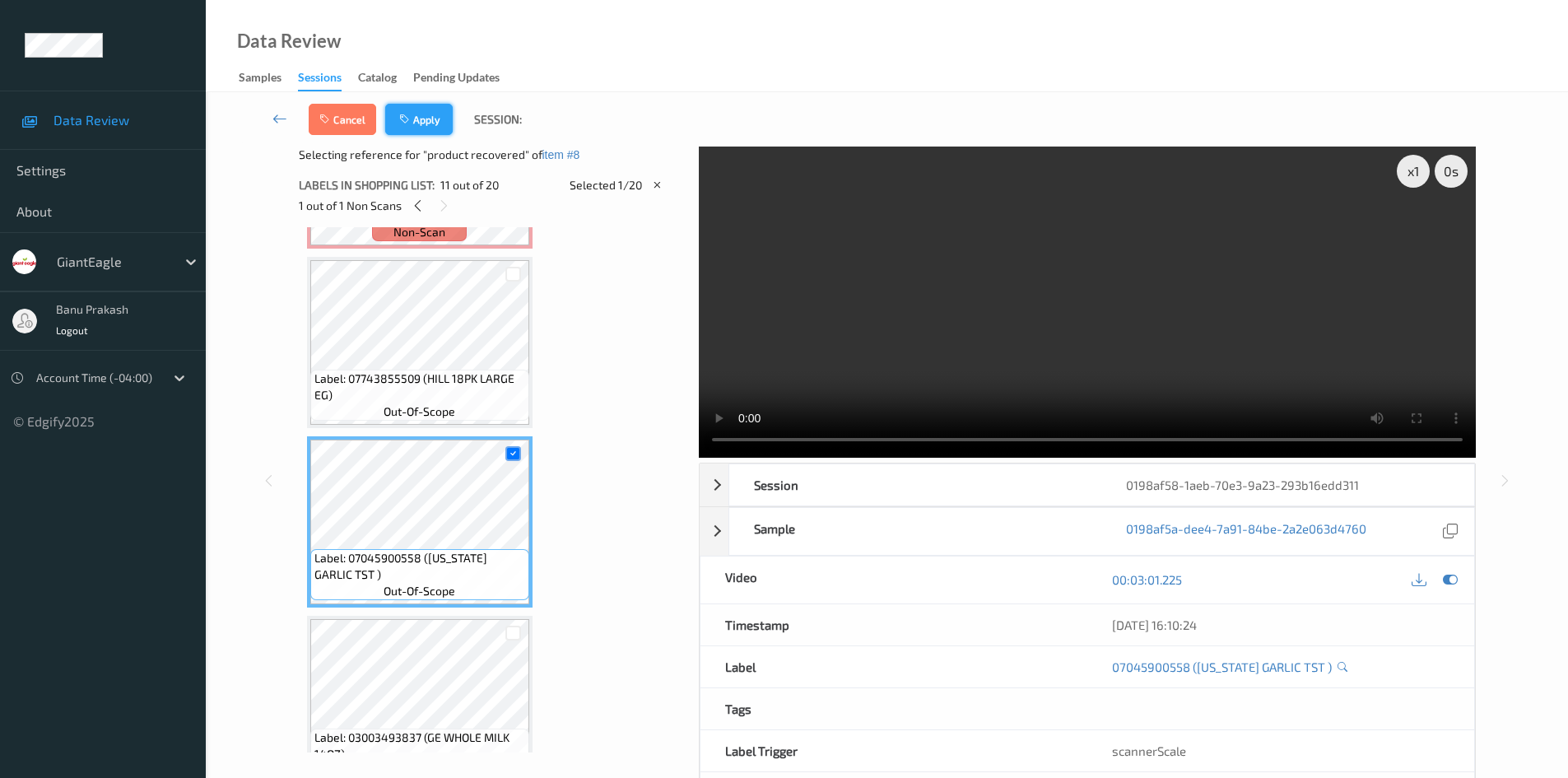
click at [433, 121] on button "Apply" at bounding box center [418, 119] width 68 height 31
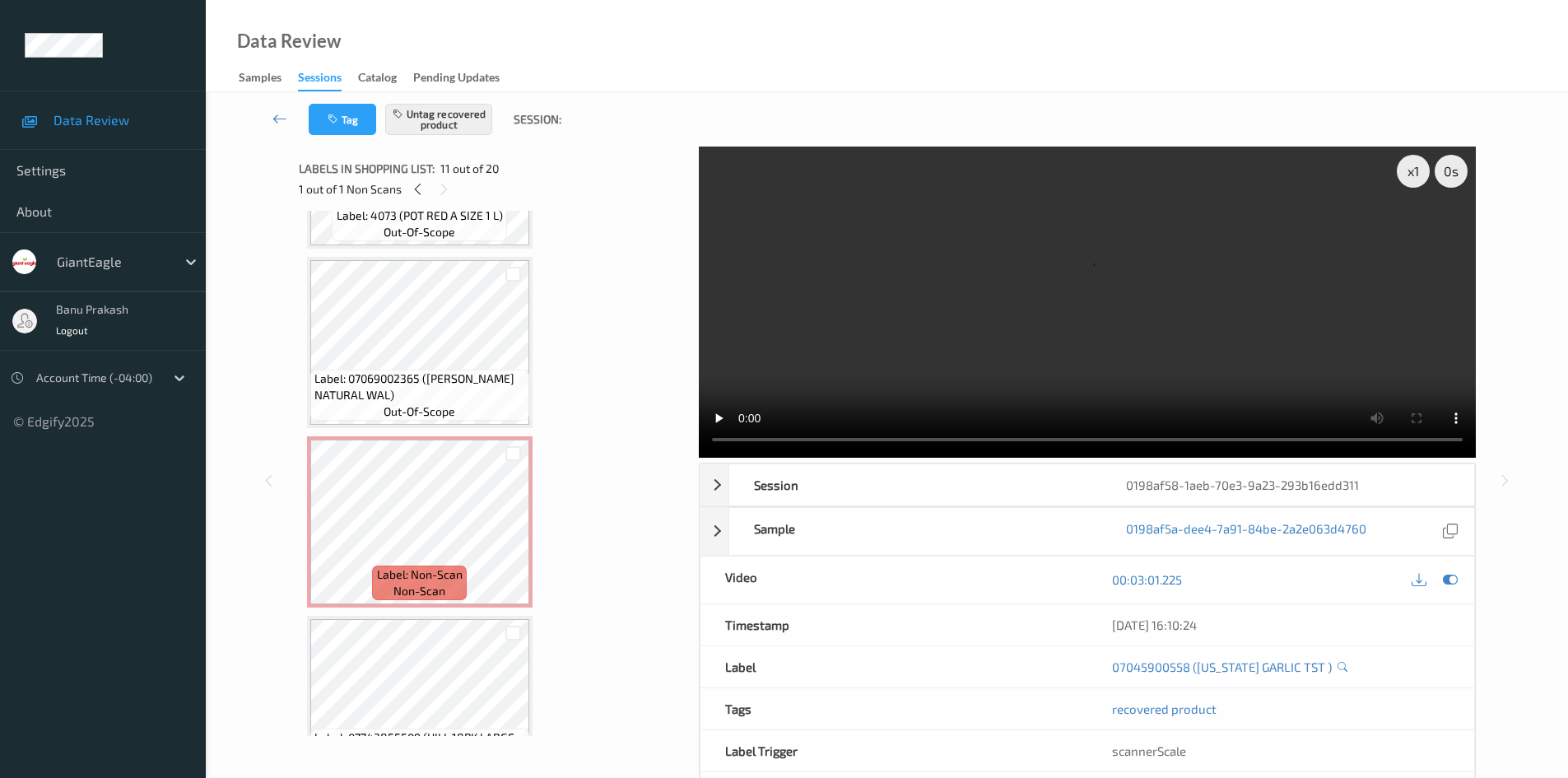
scroll to position [1182, 0]
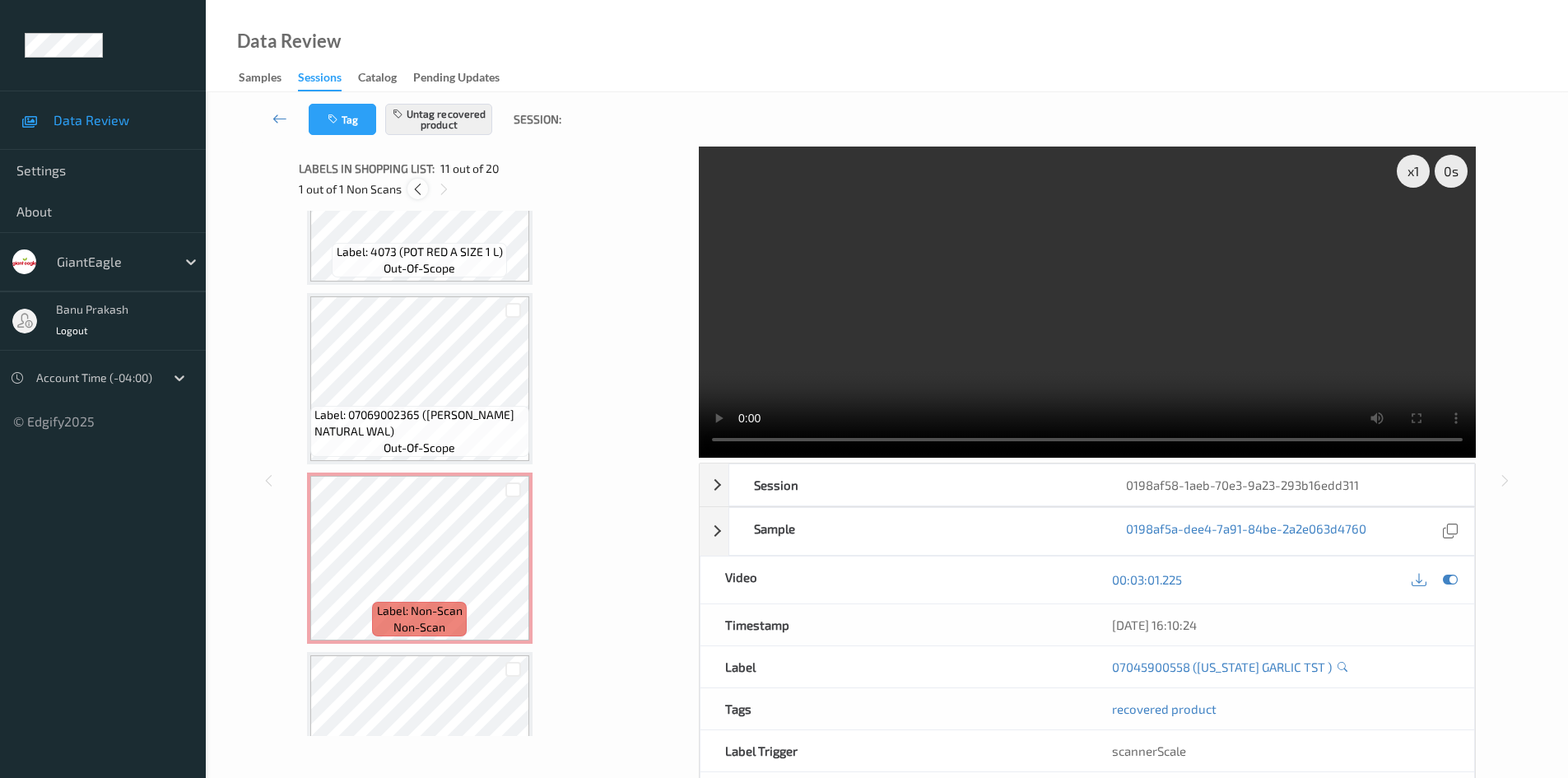
click at [414, 187] on icon at bounding box center [418, 189] width 14 height 15
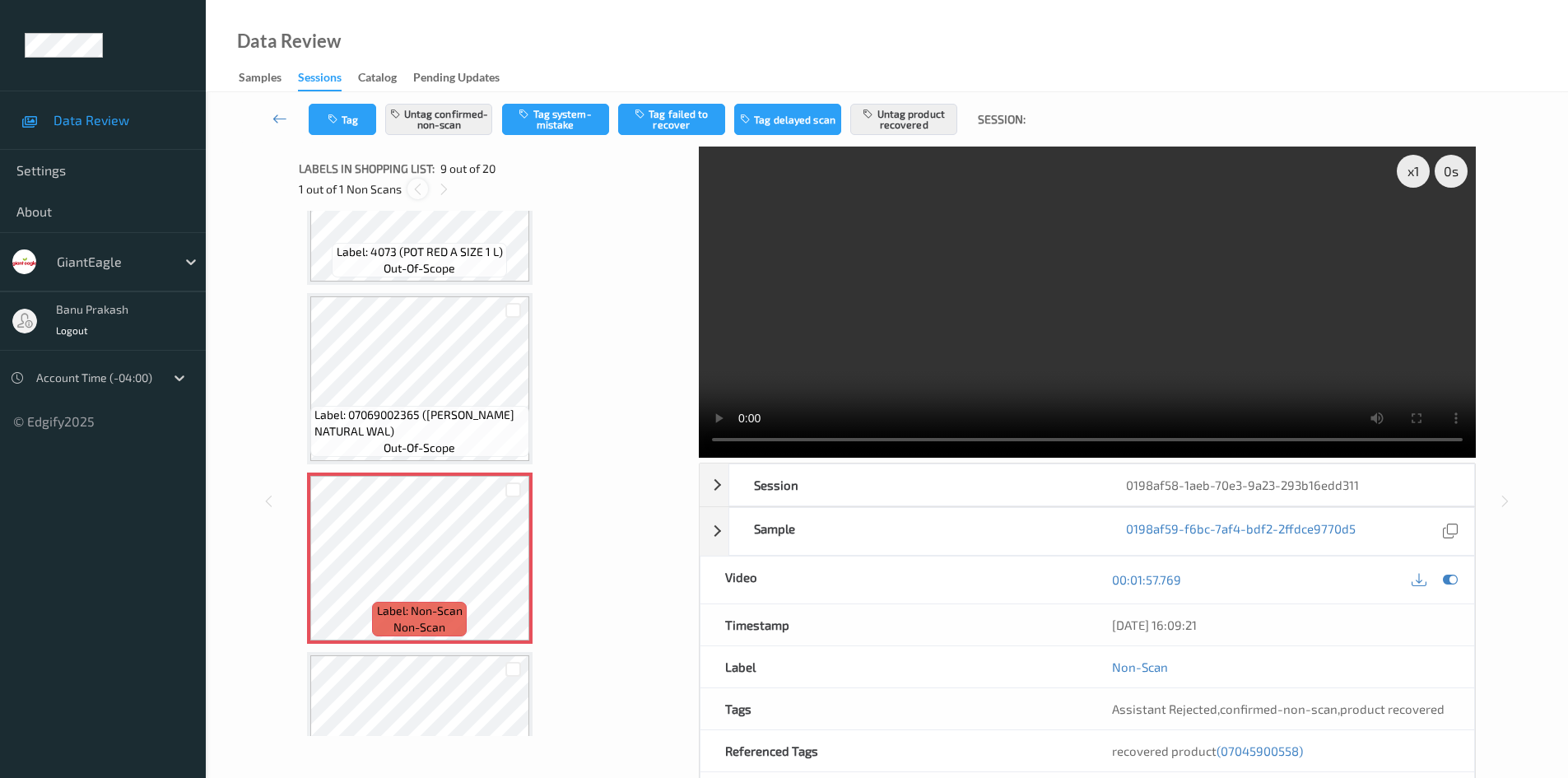
scroll to position [1264, 0]
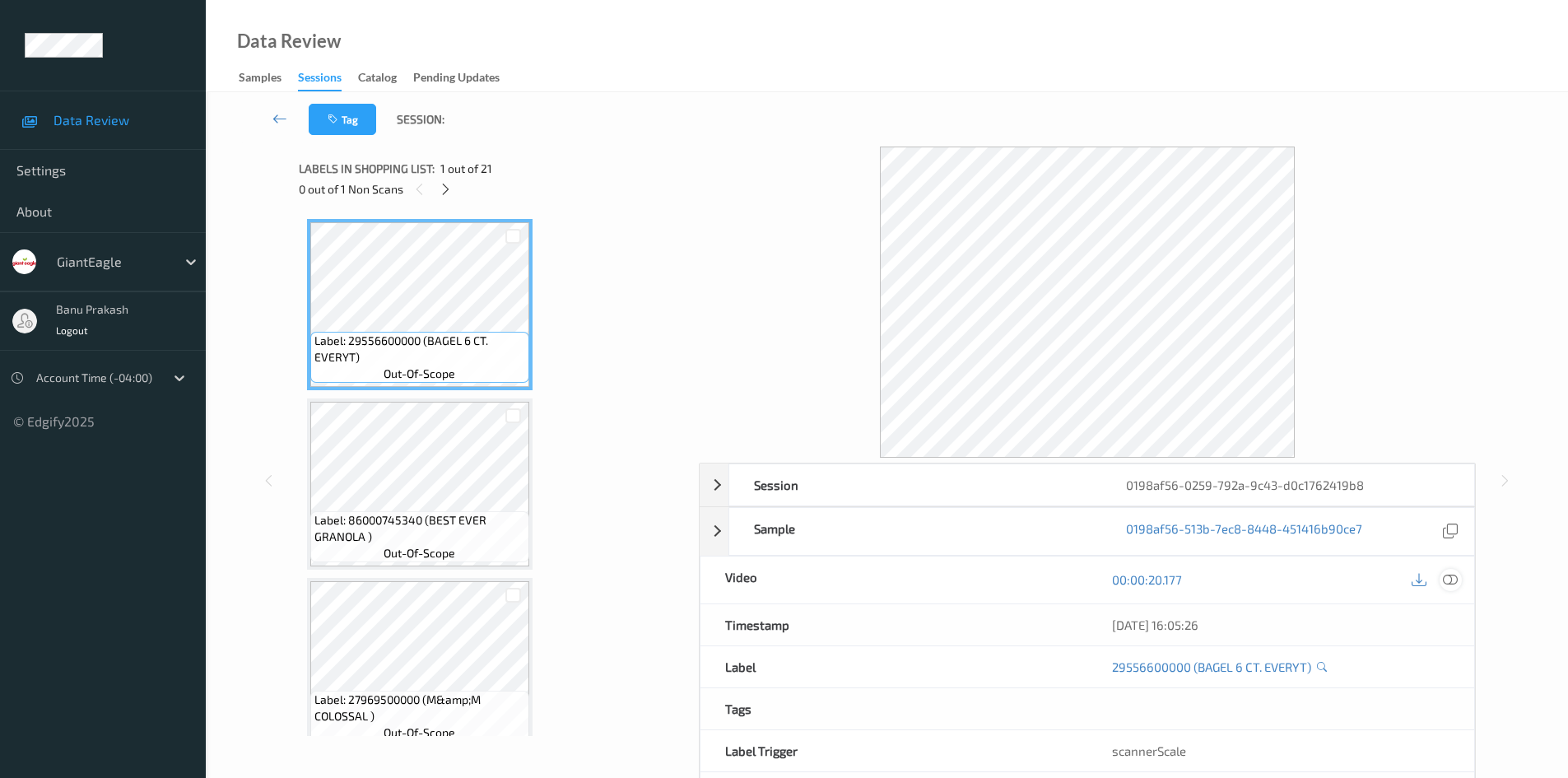
click at [1448, 584] on icon at bounding box center [1451, 580] width 15 height 15
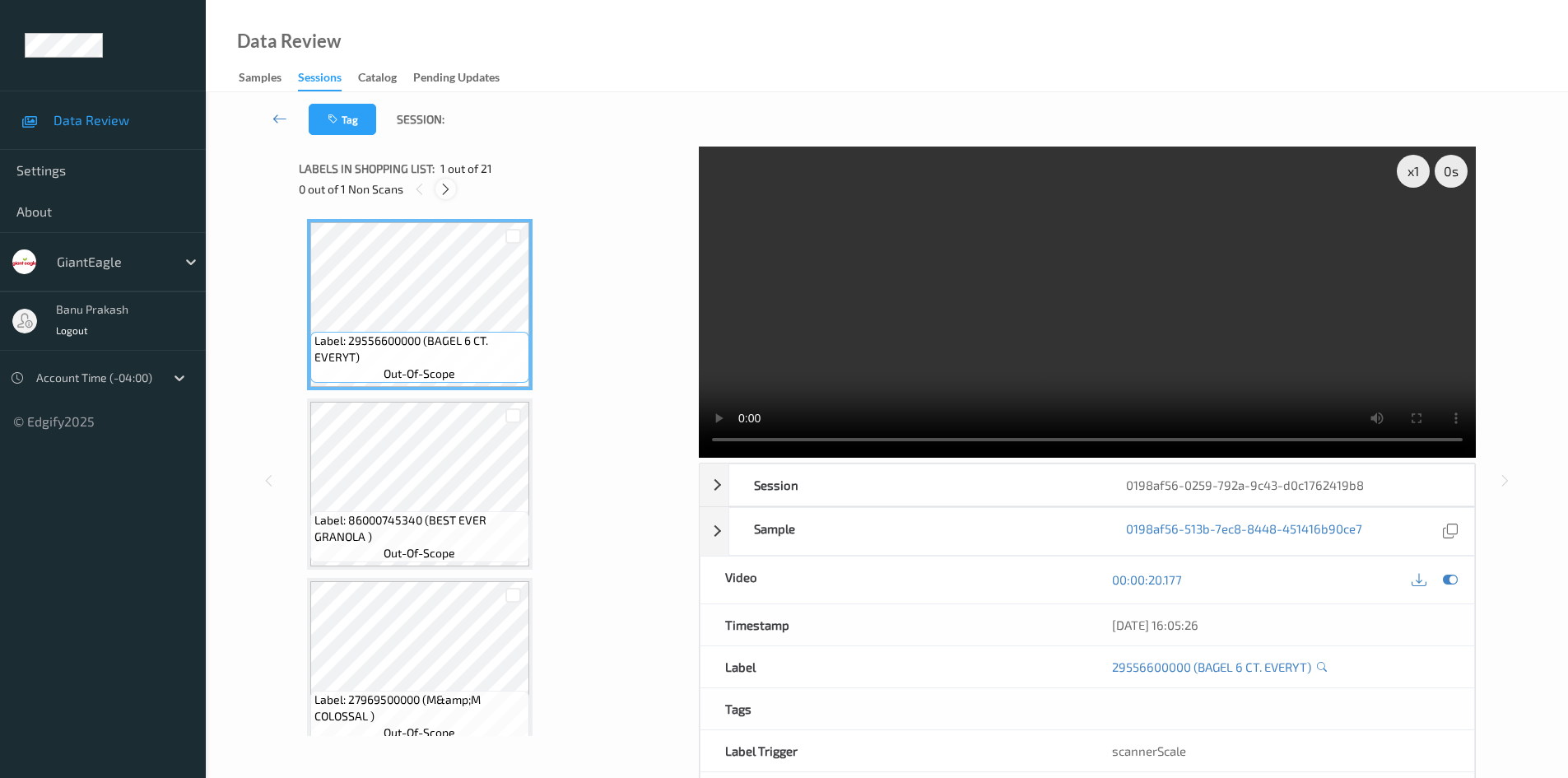
click at [445, 190] on icon at bounding box center [445, 189] width 14 height 15
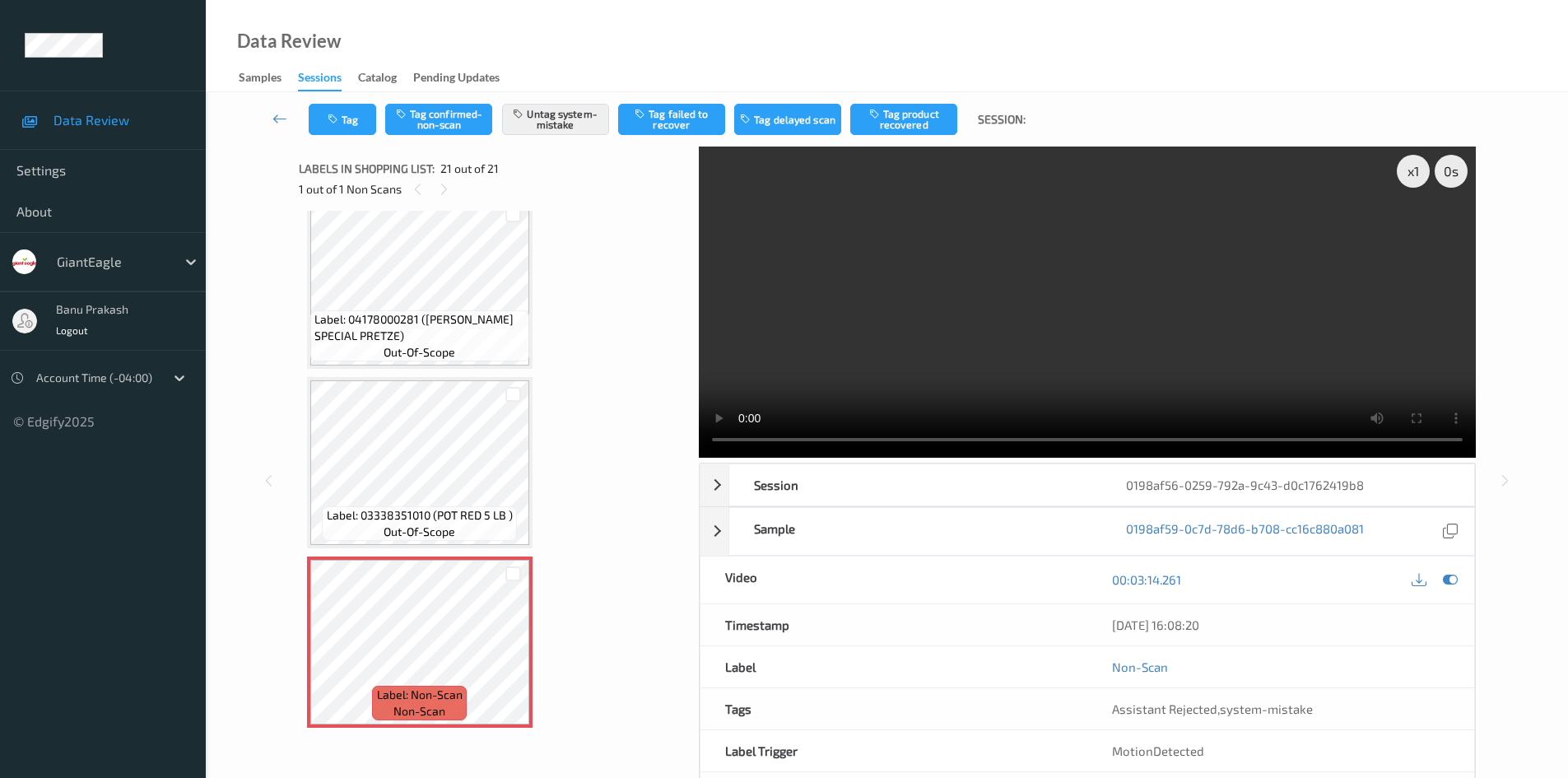
click at [1000, 363] on video at bounding box center [1087, 302] width 777 height 311
click at [994, 354] on video at bounding box center [1087, 302] width 777 height 311
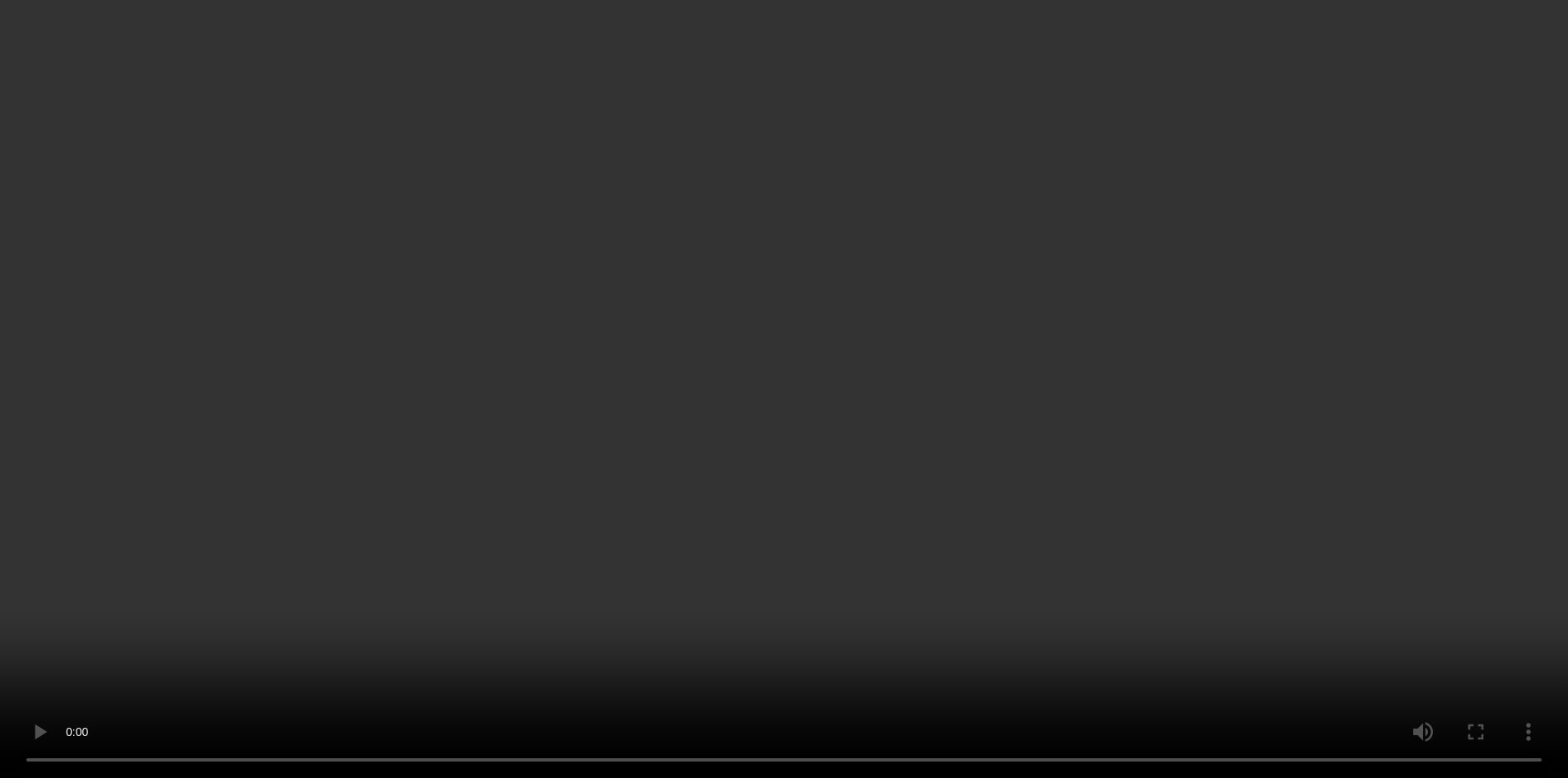
scroll to position [3140, 0]
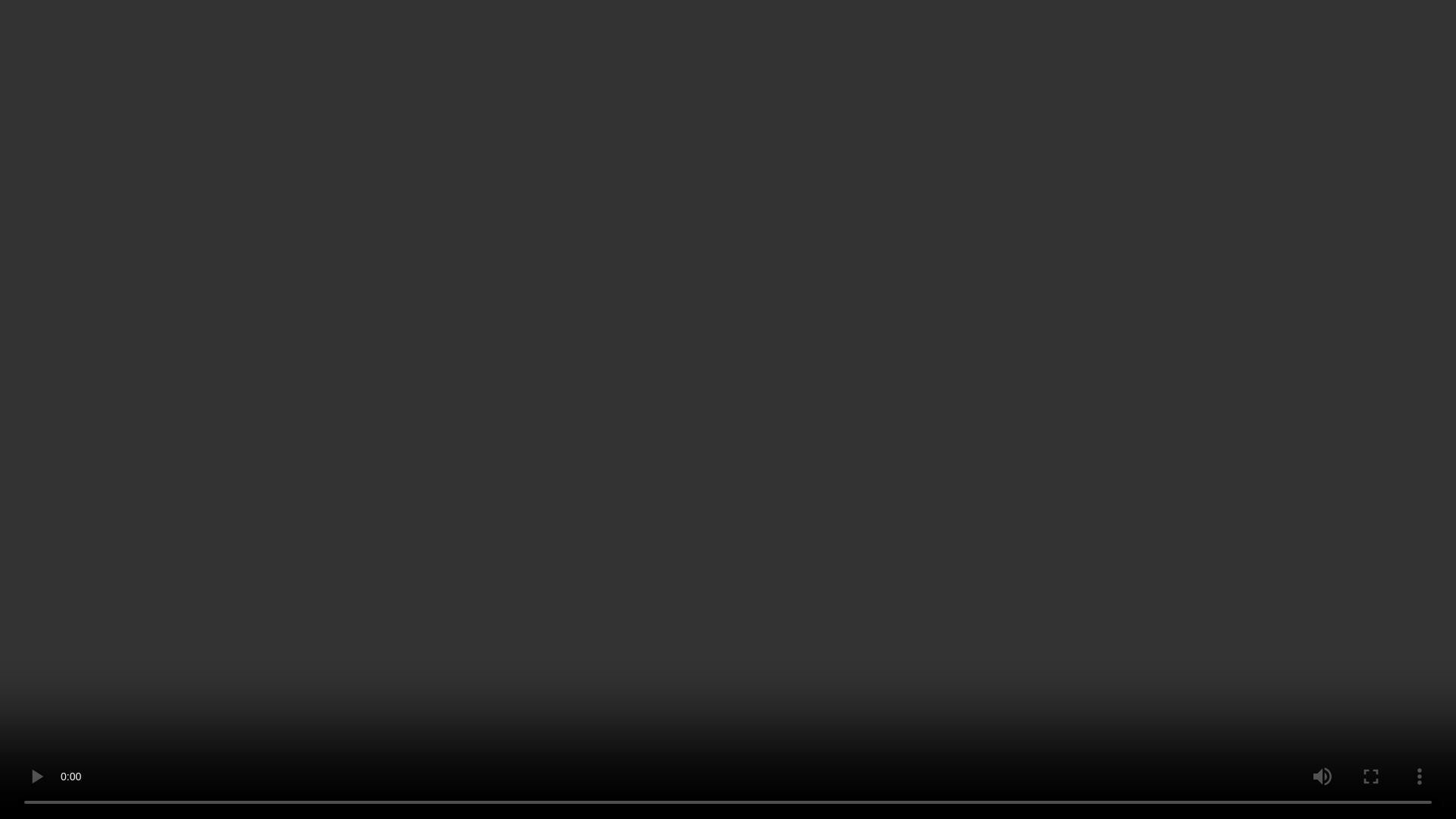
click at [811, 495] on video at bounding box center [728, 409] width 1456 height 819
click at [1189, 586] on video at bounding box center [728, 409] width 1456 height 819
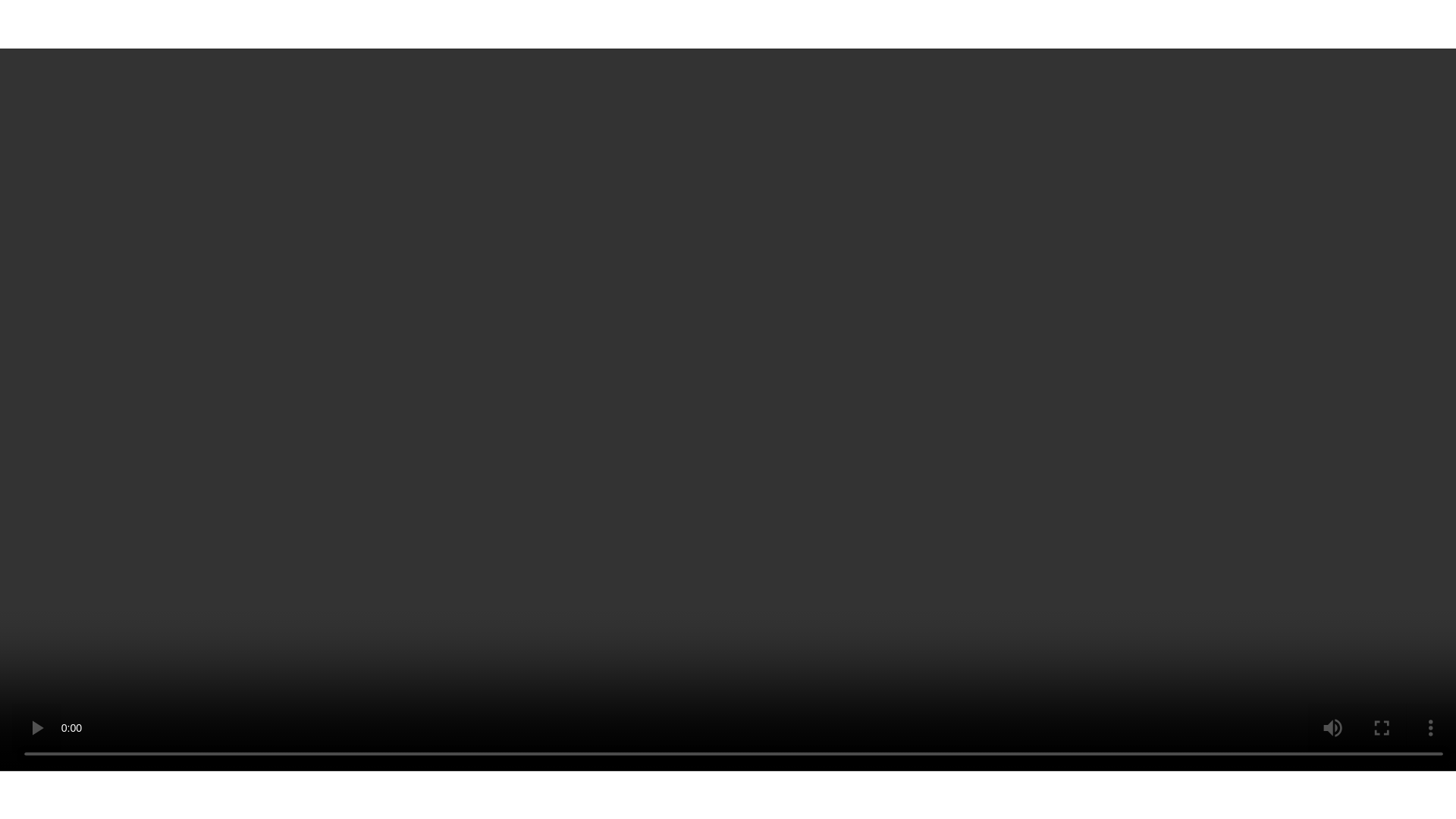
scroll to position [2994, 0]
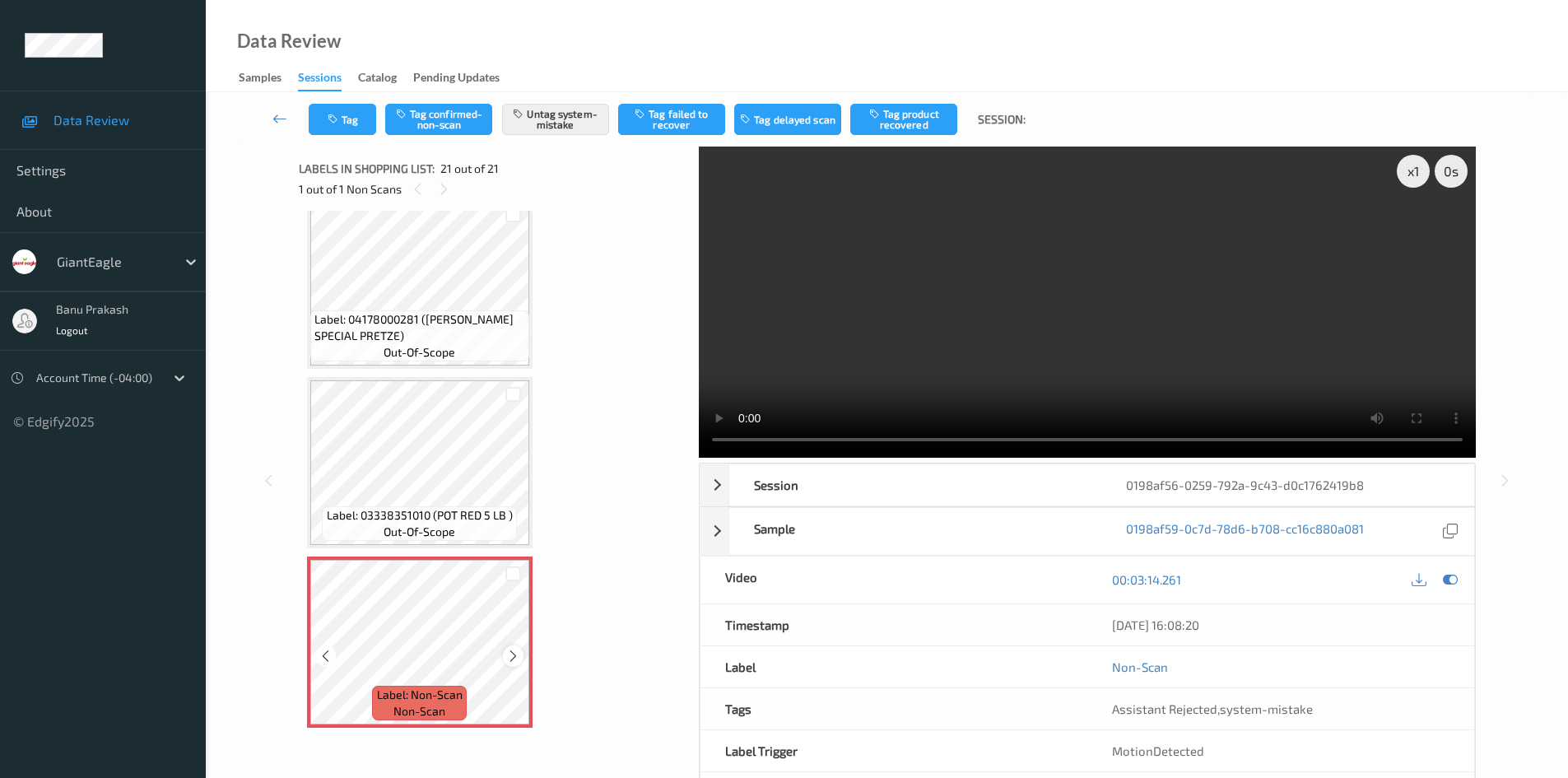
click at [520, 654] on div at bounding box center [513, 655] width 21 height 21
click at [409, 510] on span "Label: 03338351010 (POT RED 5 LB )" at bounding box center [420, 515] width 186 height 17
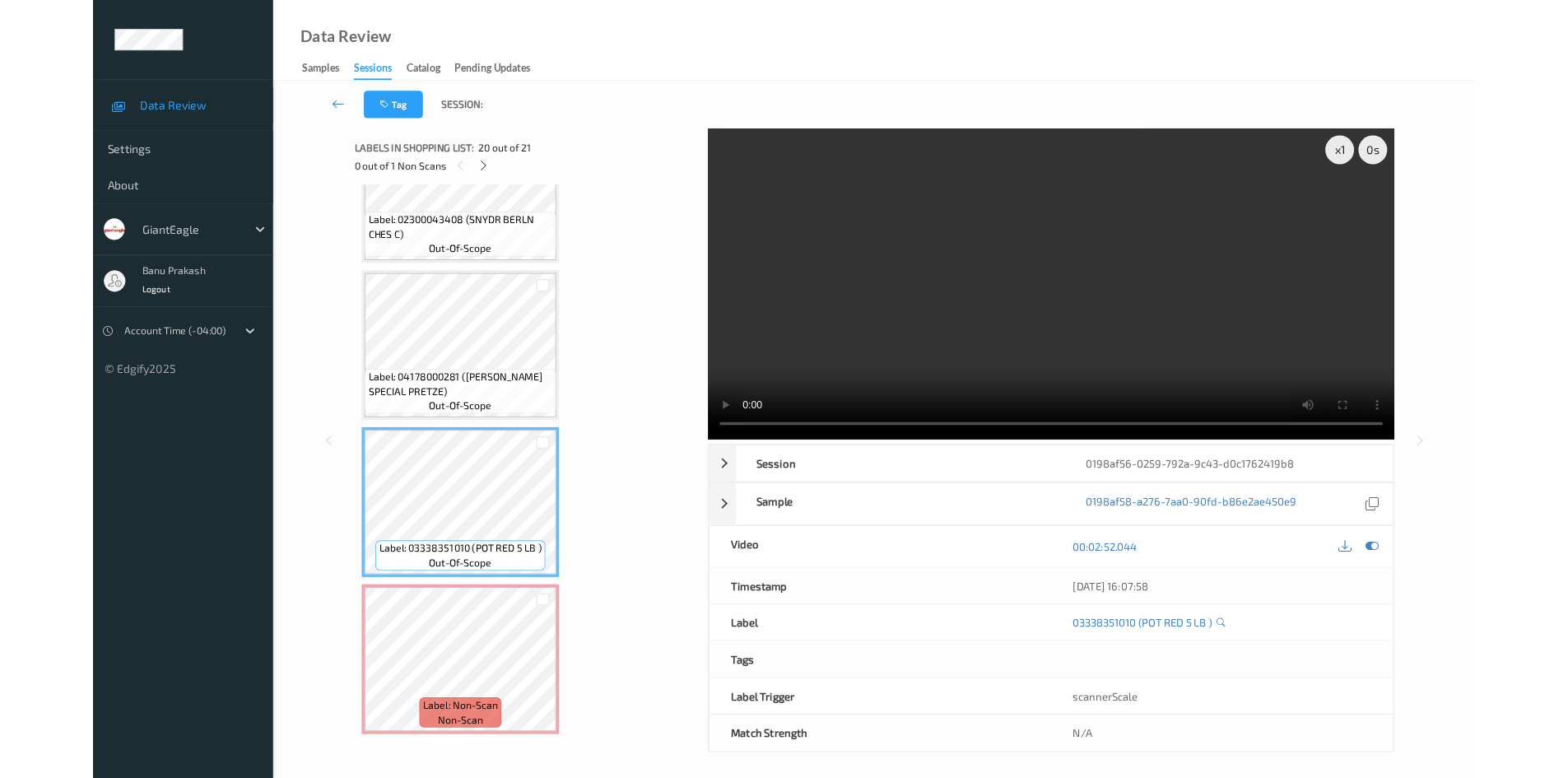
scroll to position [3140, 0]
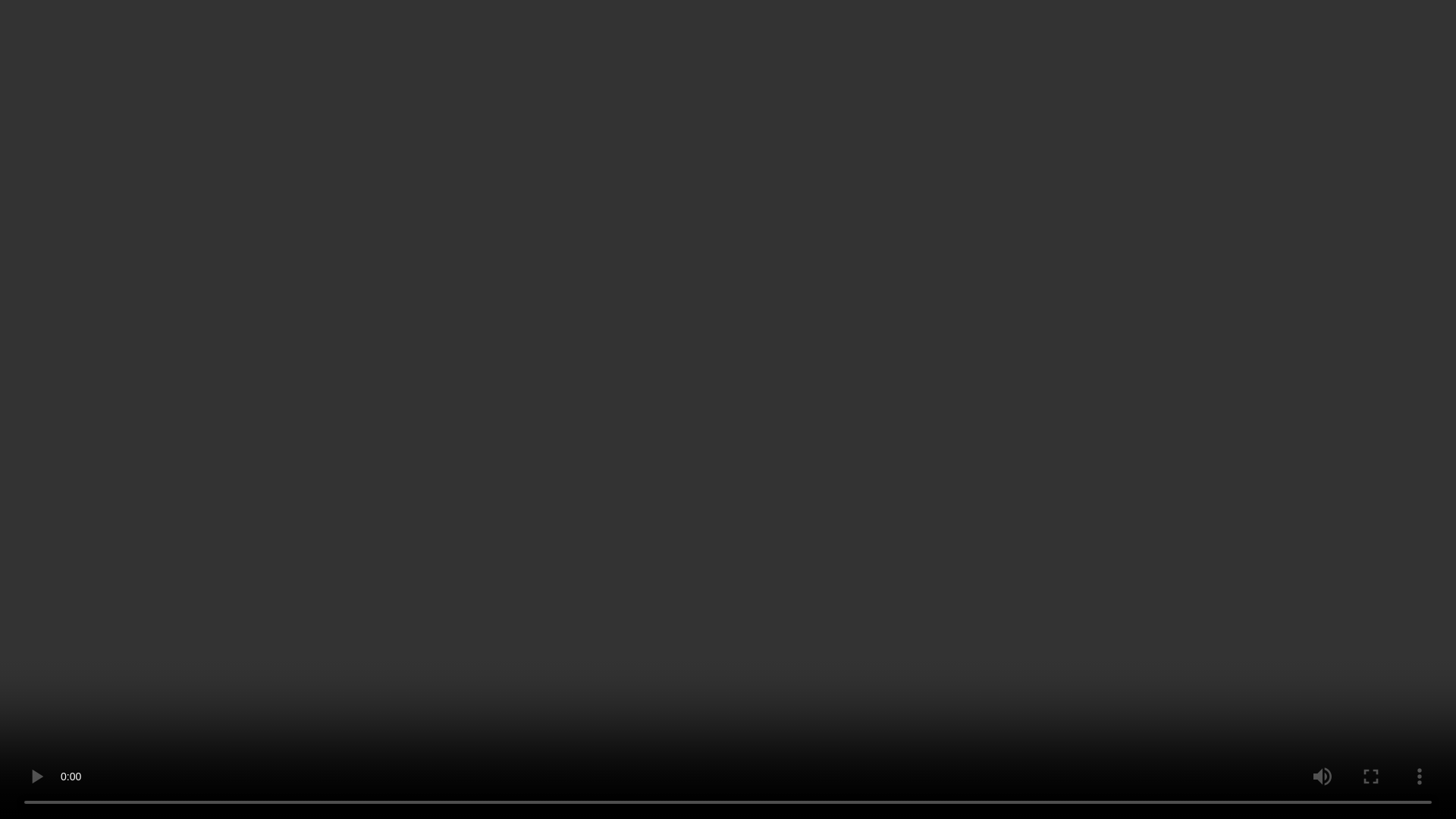
click at [876, 684] on video at bounding box center [728, 409] width 1456 height 819
click at [951, 628] on video at bounding box center [728, 409] width 1456 height 819
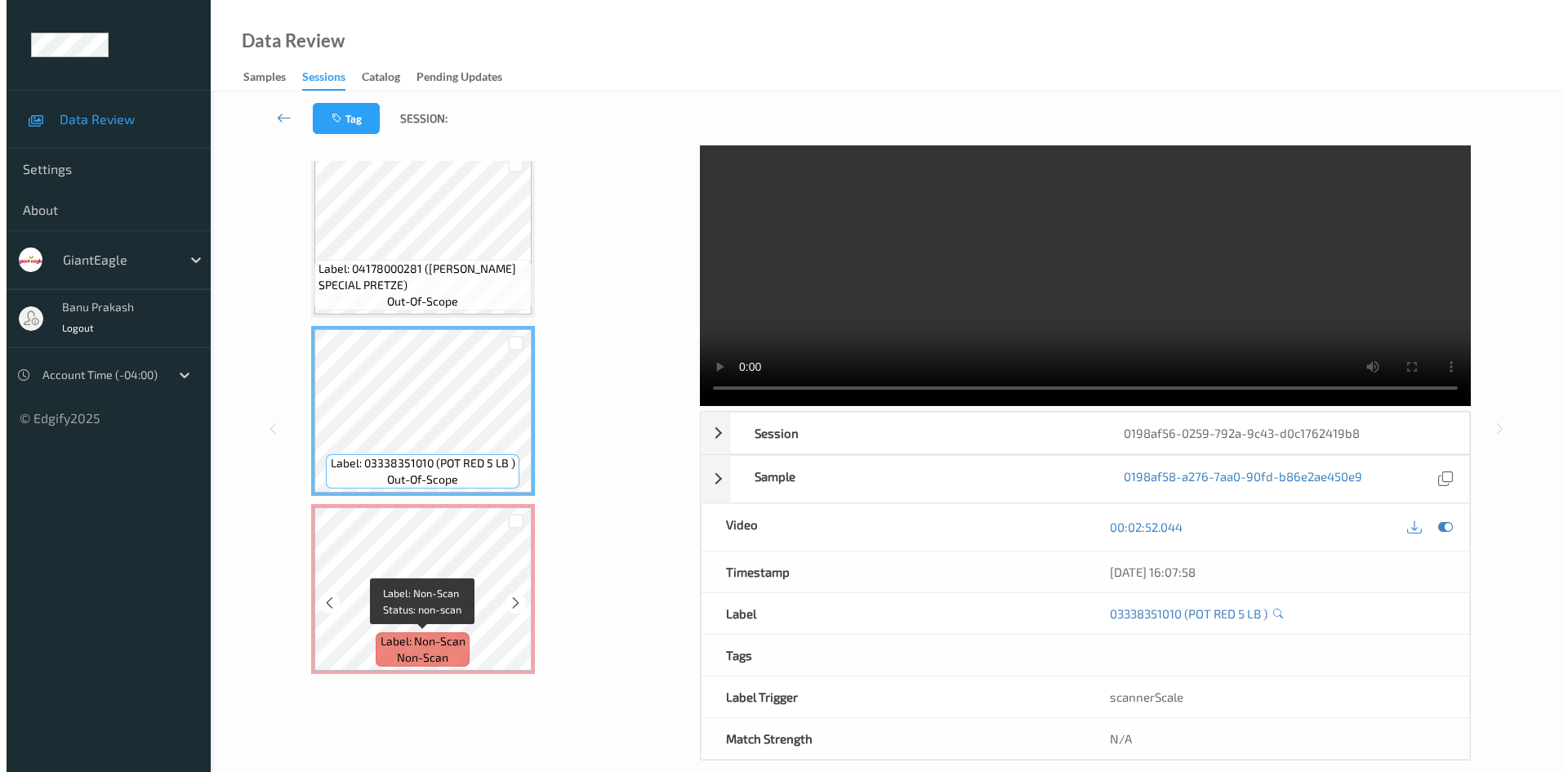
scroll to position [71, 0]
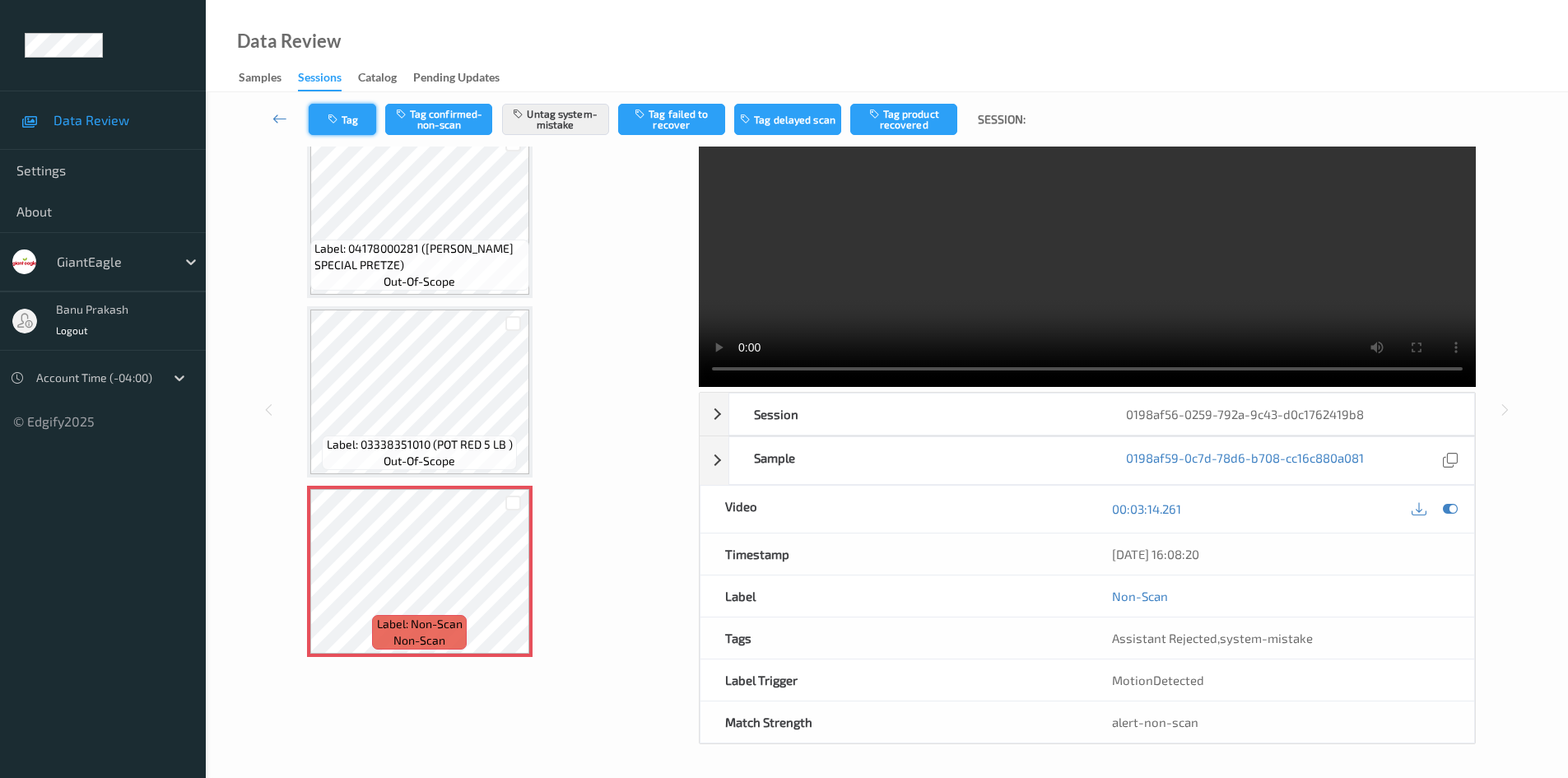
click at [356, 131] on button "Tag" at bounding box center [342, 119] width 68 height 31
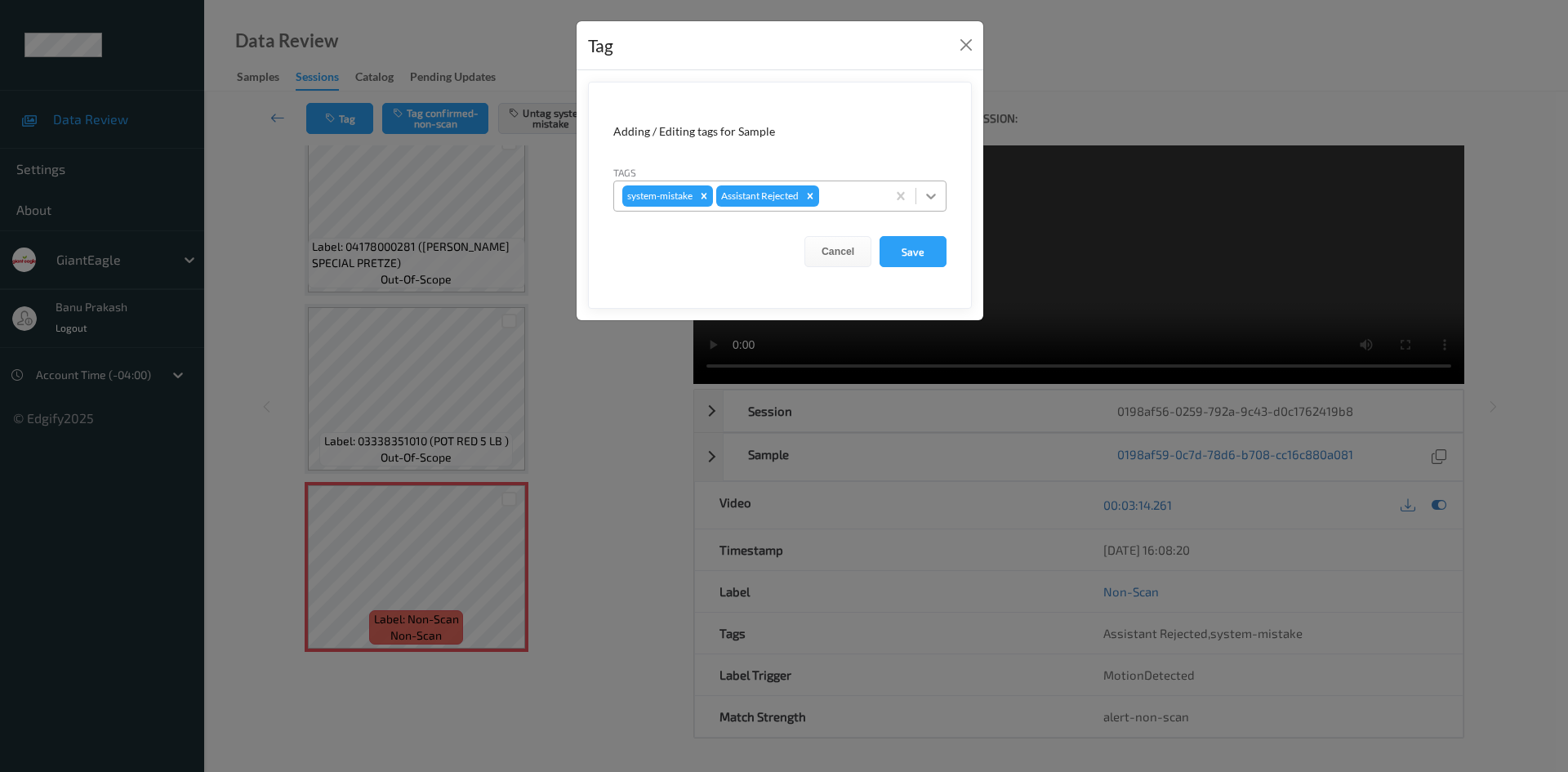
click at [928, 199] on icon at bounding box center [931, 196] width 17 height 17
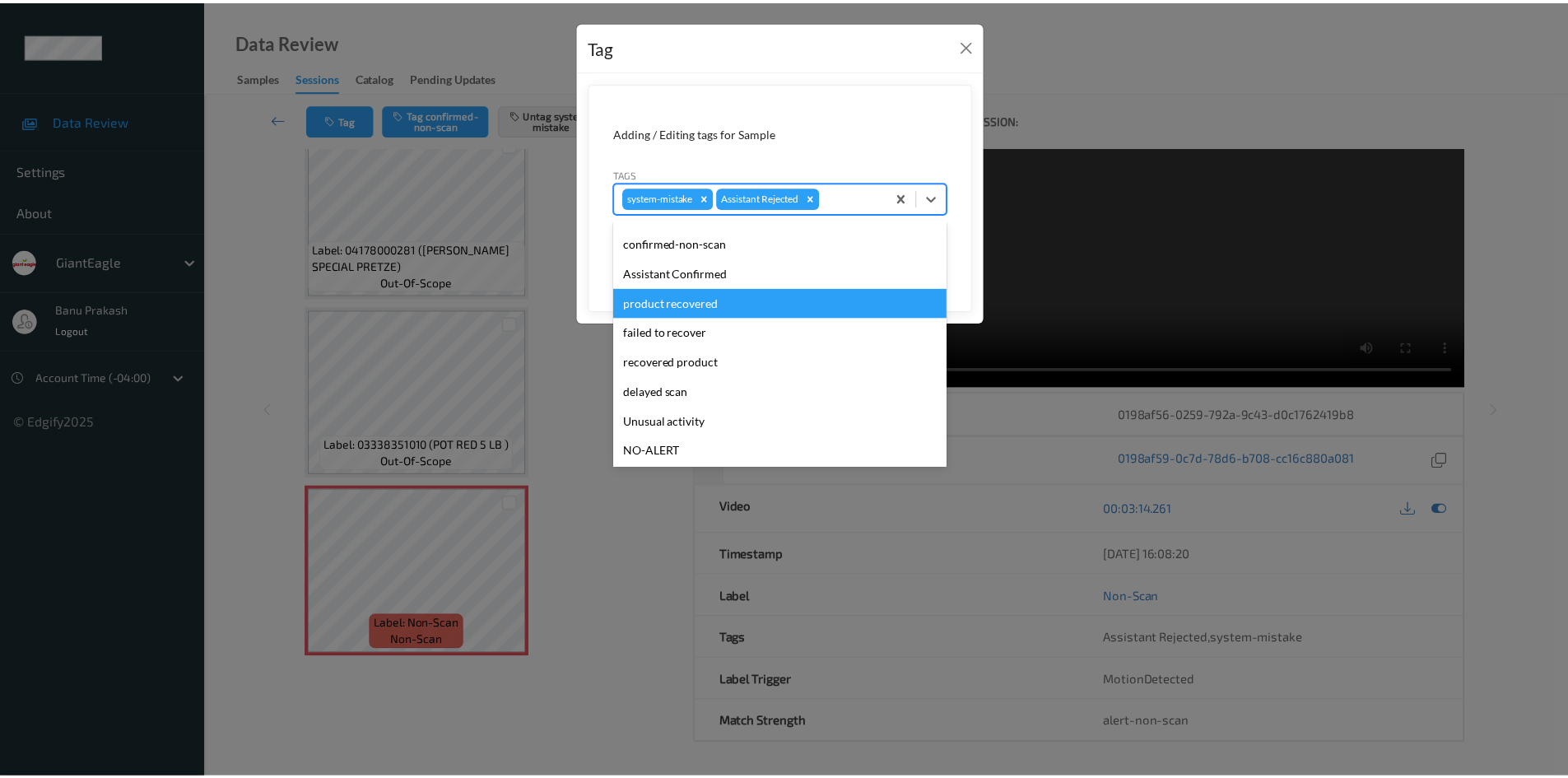
scroll to position [82, 0]
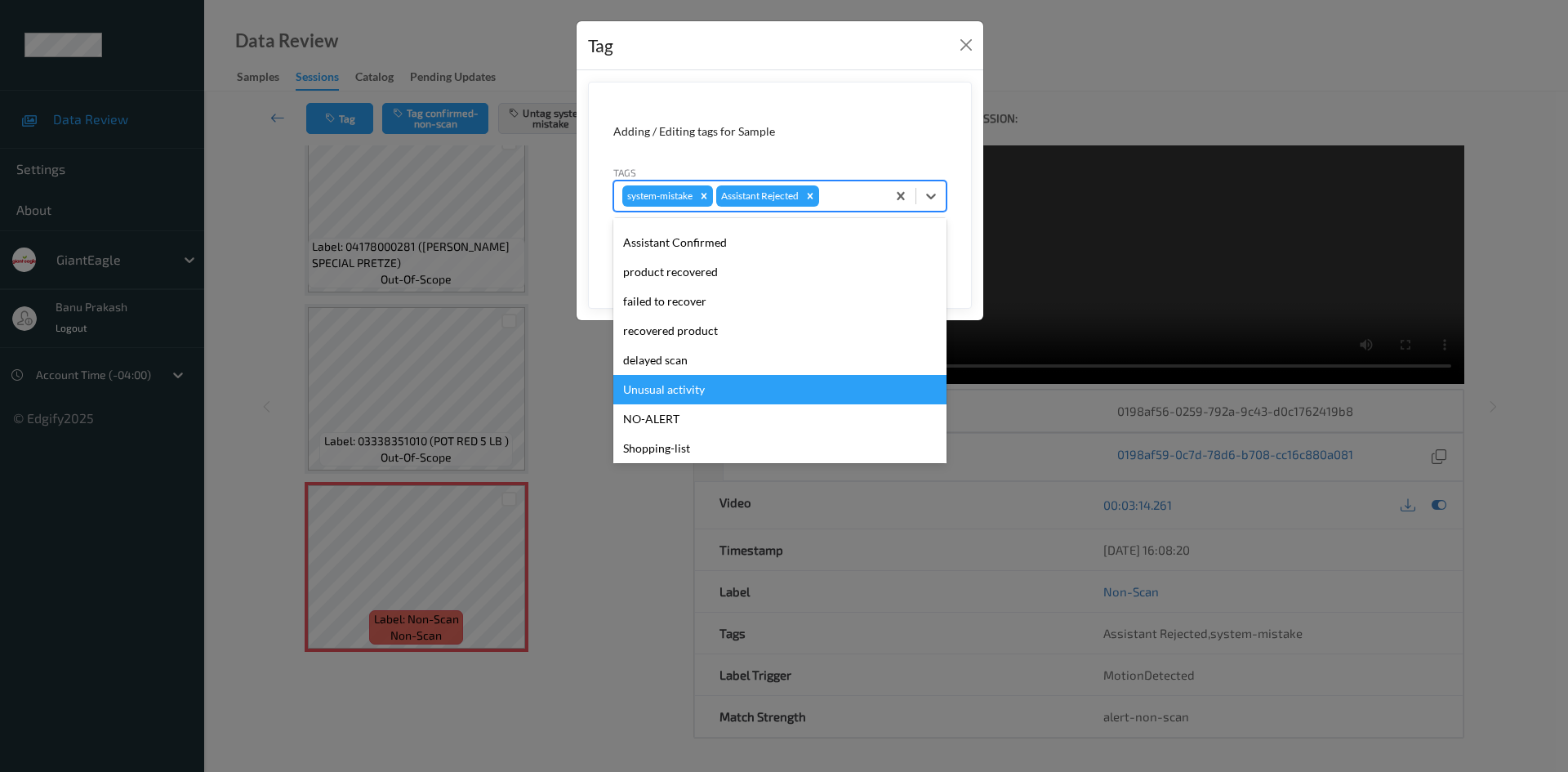
click at [691, 385] on div "Unusual activity" at bounding box center [779, 389] width 333 height 29
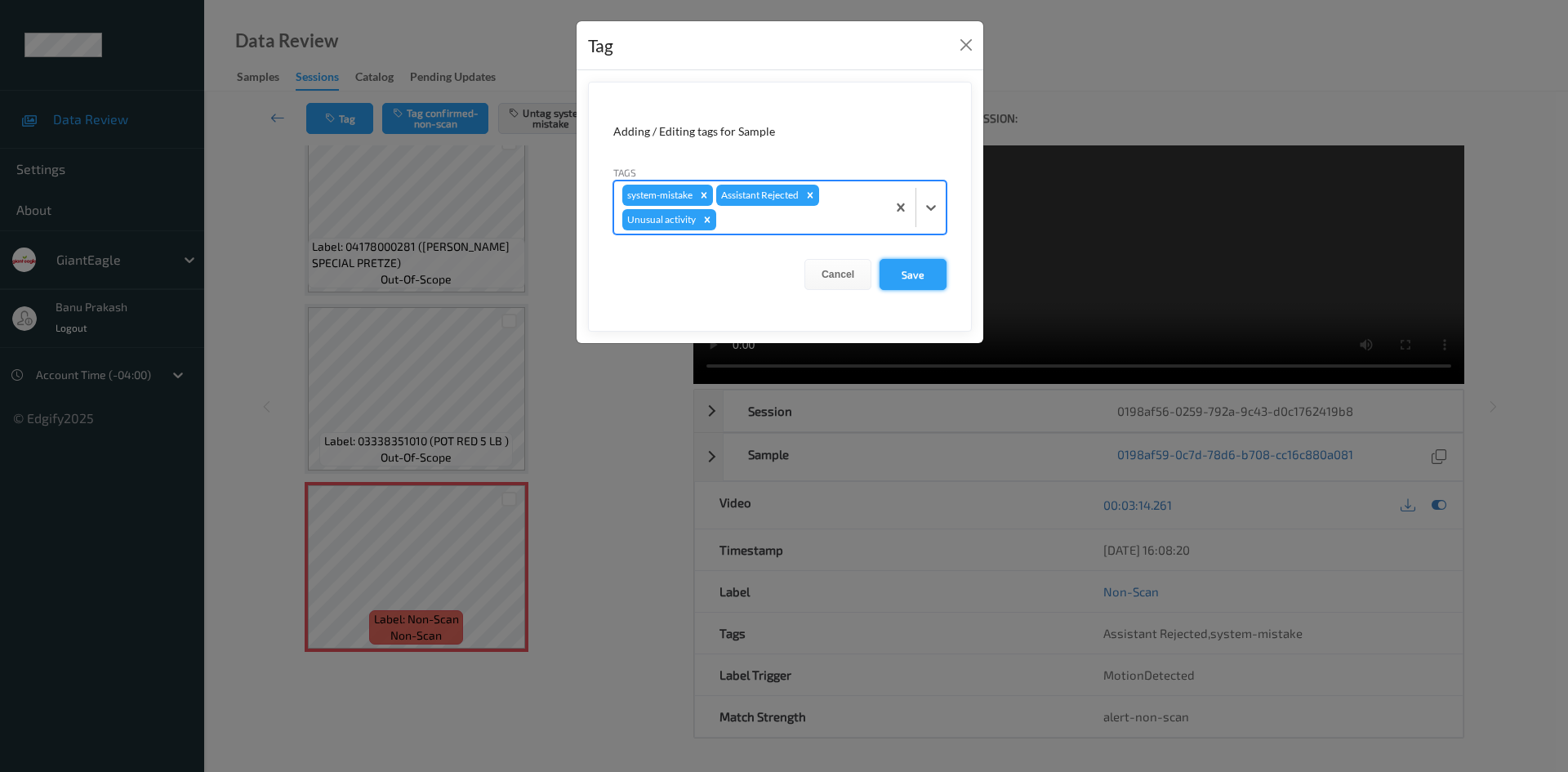
click at [920, 276] on button "Save" at bounding box center [913, 274] width 67 height 31
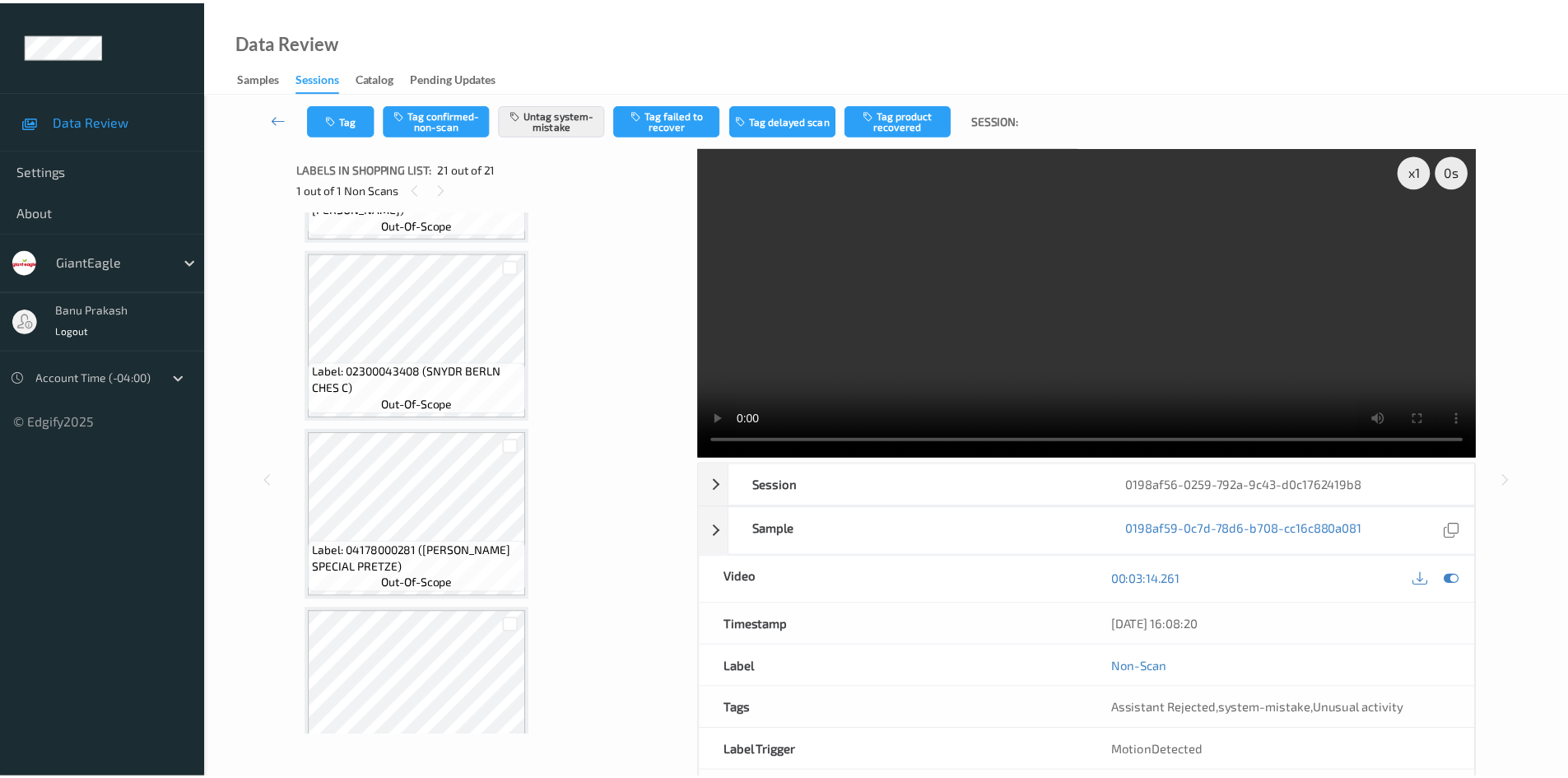
scroll to position [3004, 0]
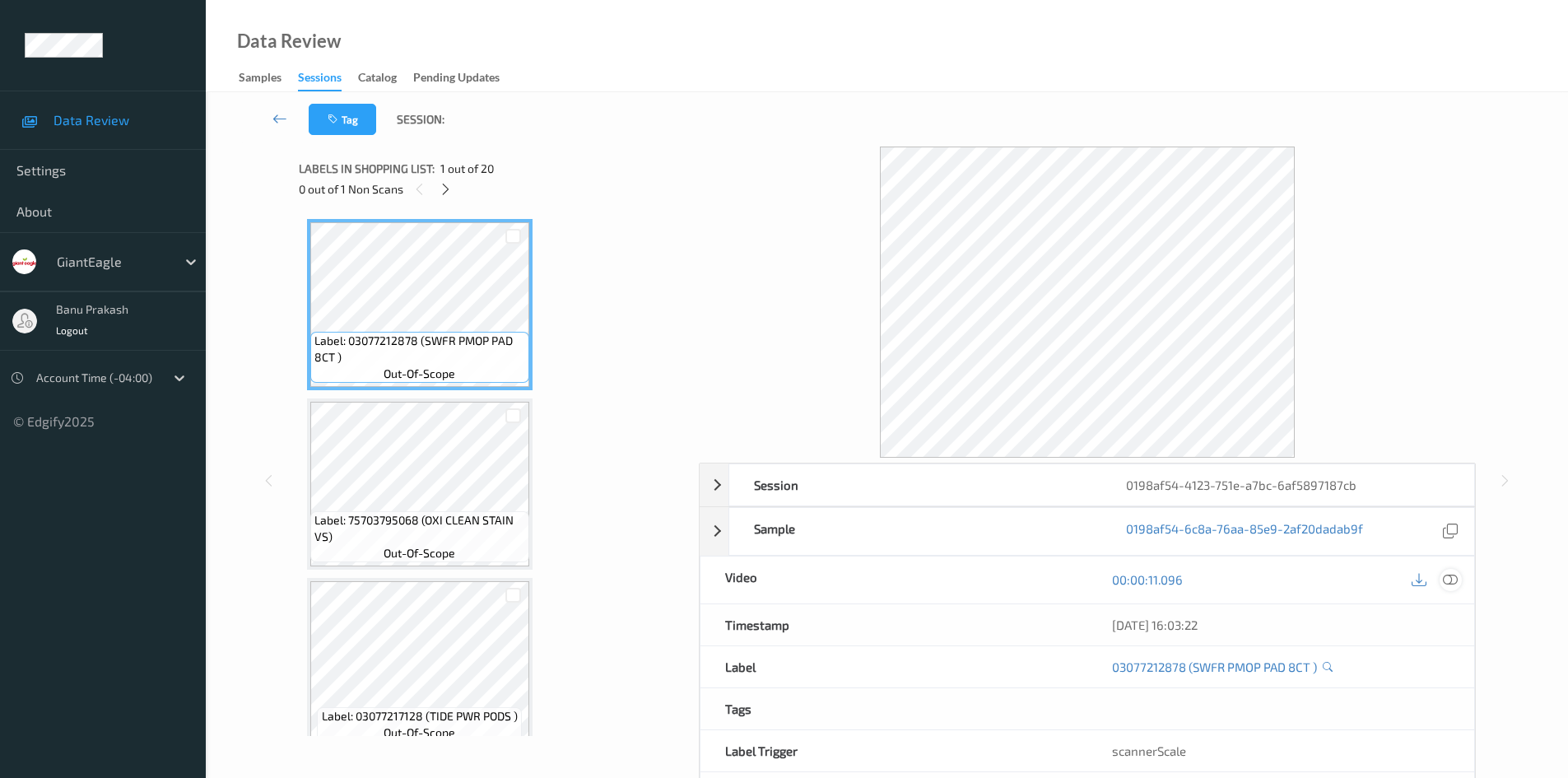
click at [1450, 581] on icon at bounding box center [1451, 580] width 15 height 15
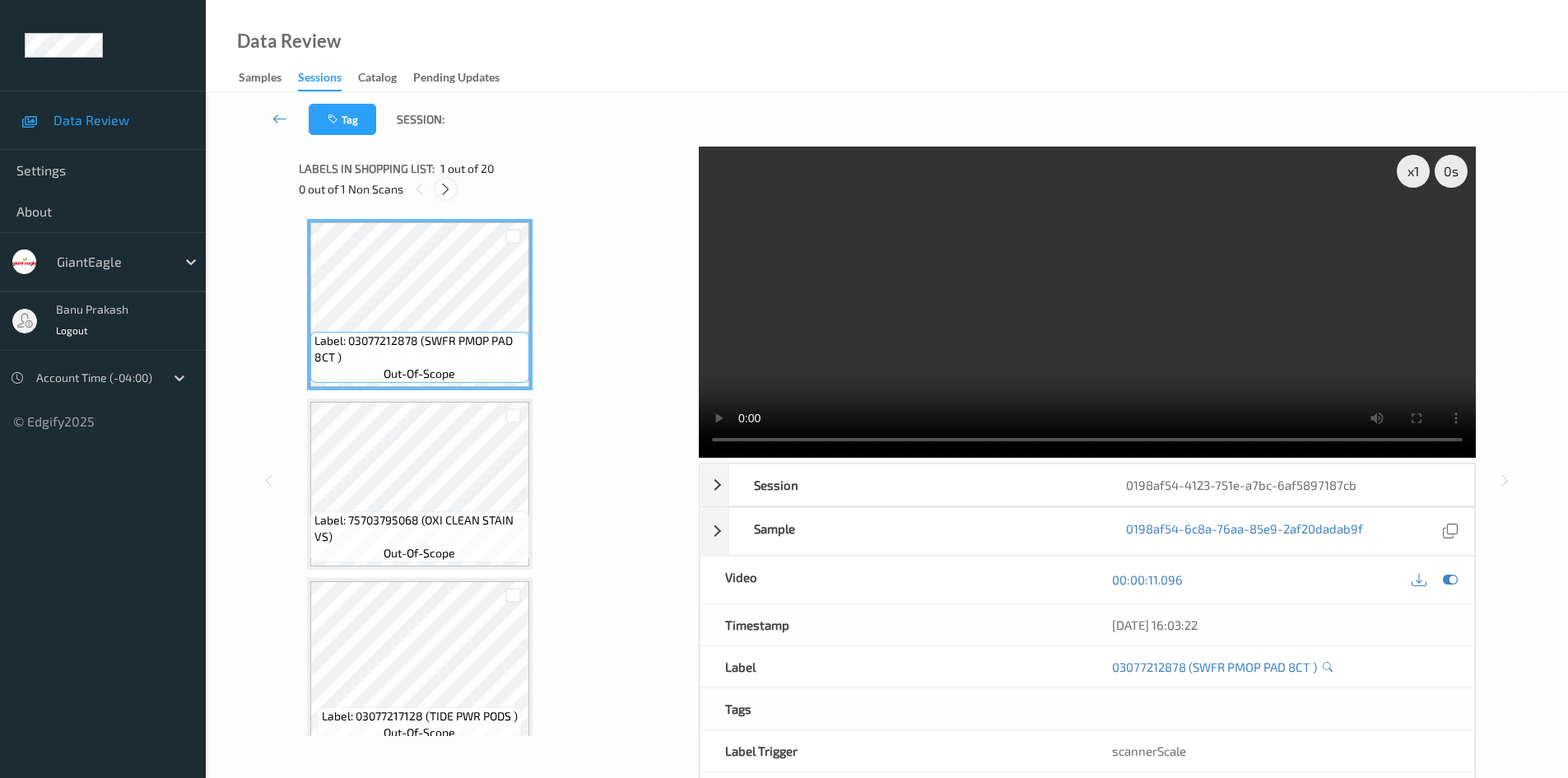
click at [438, 190] on div at bounding box center [445, 188] width 21 height 21
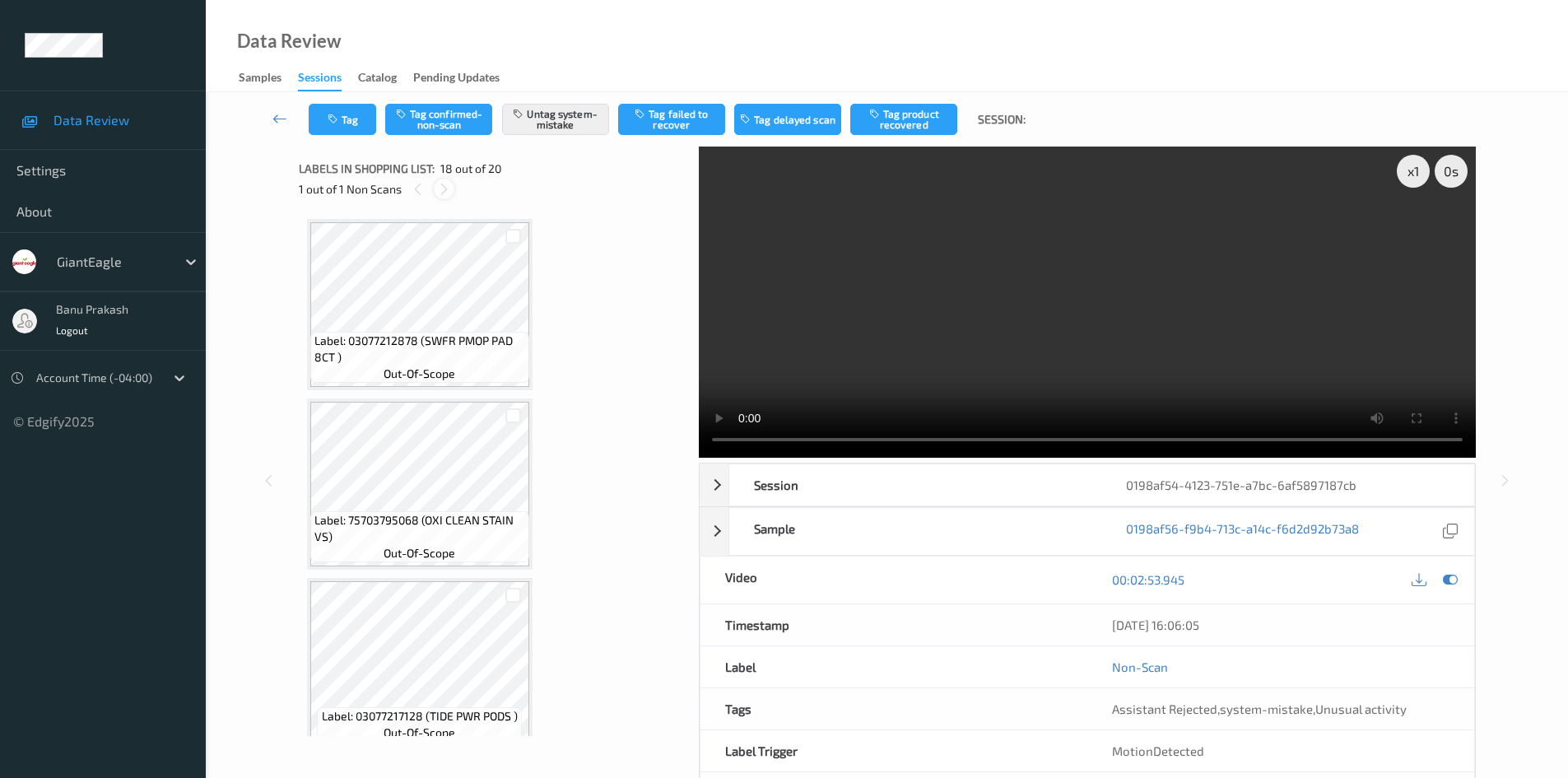
scroll to position [2879, 0]
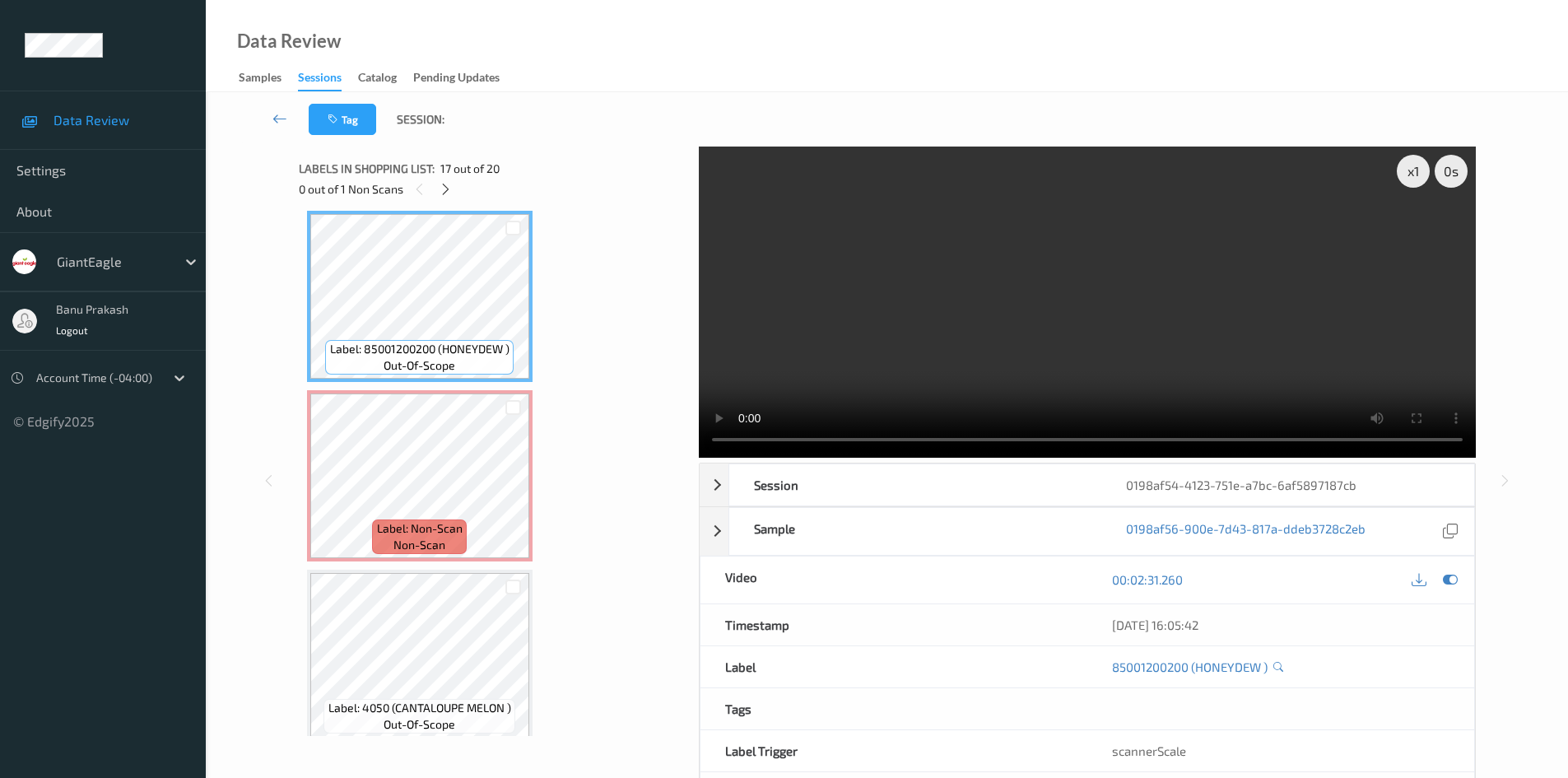
click at [847, 352] on video at bounding box center [1087, 302] width 777 height 311
click at [510, 494] on icon at bounding box center [513, 490] width 14 height 15
click at [1110, 371] on video at bounding box center [1087, 302] width 777 height 311
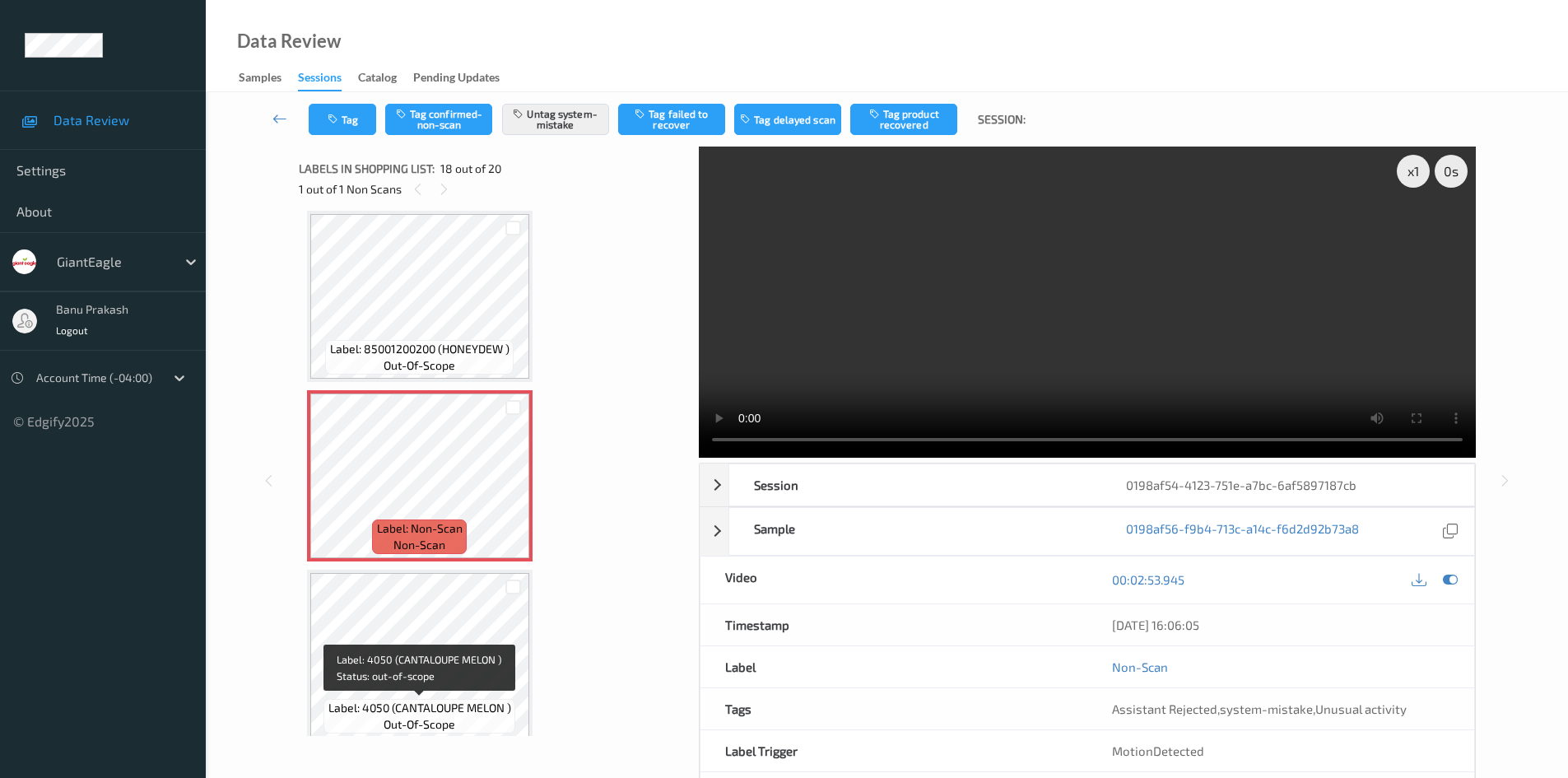
click at [428, 717] on span "out-of-scope" at bounding box center [419, 724] width 72 height 17
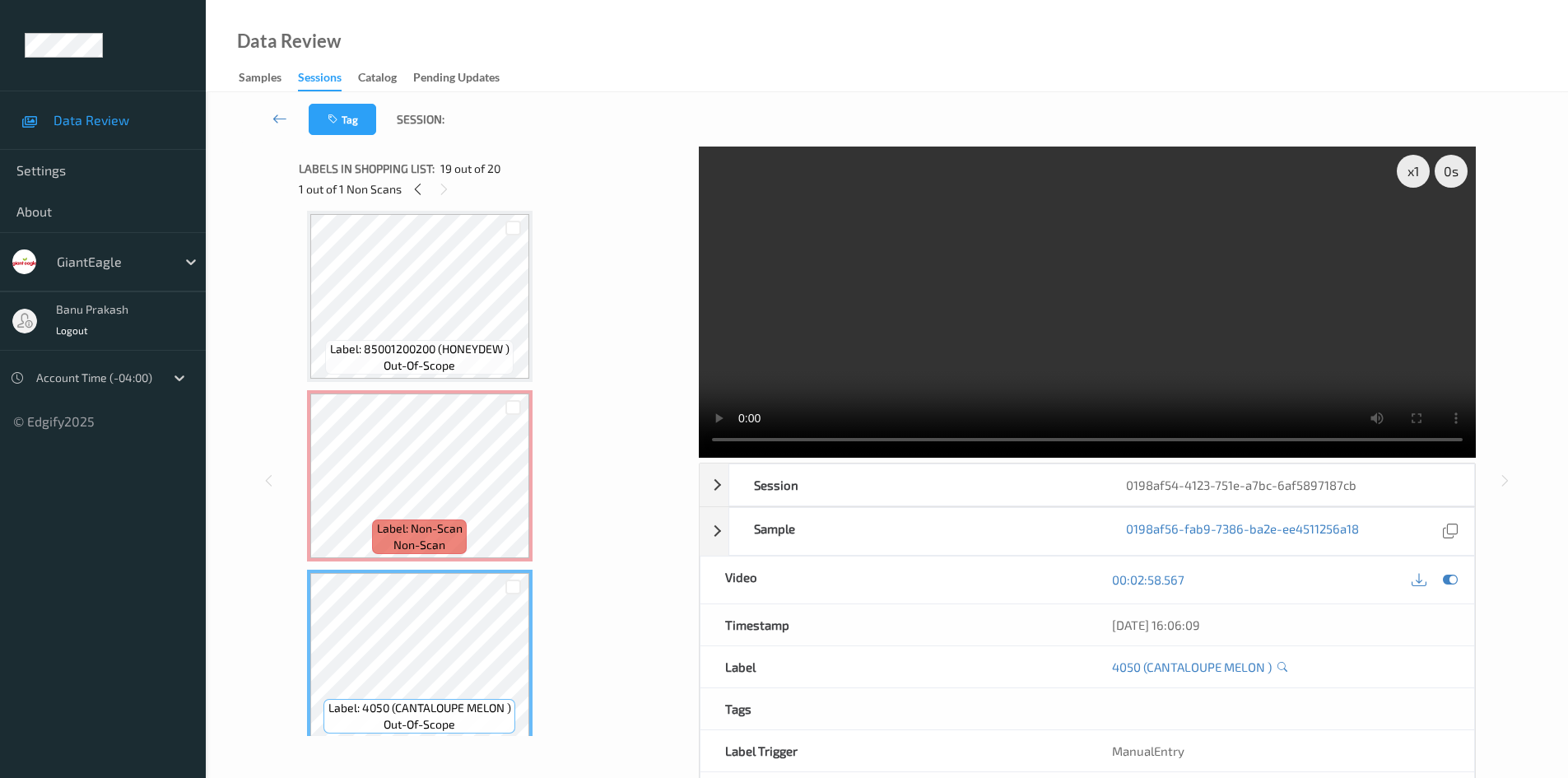
click at [515, 490] on icon at bounding box center [513, 490] width 14 height 15
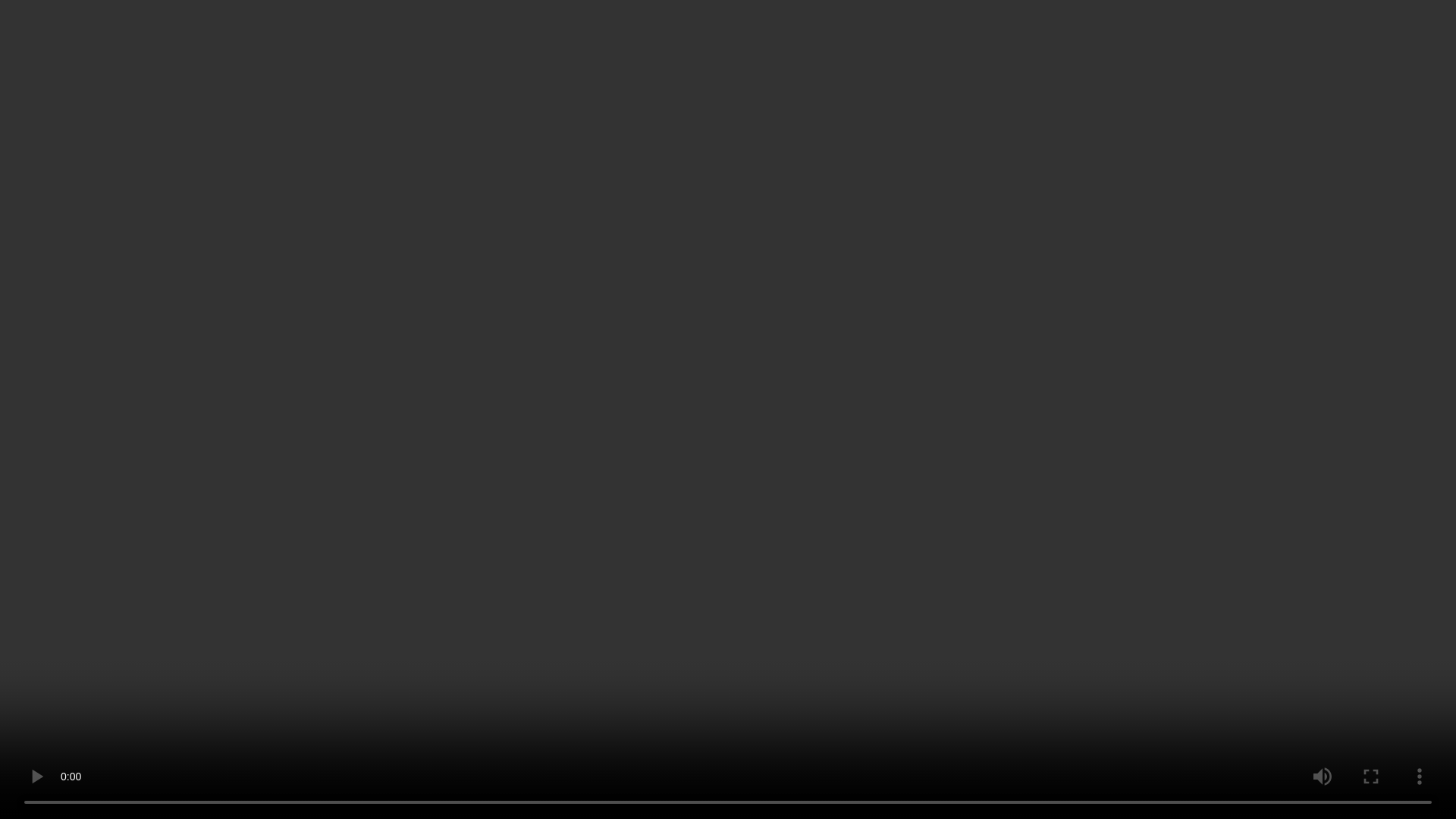
click at [910, 637] on video at bounding box center [728, 409] width 1456 height 819
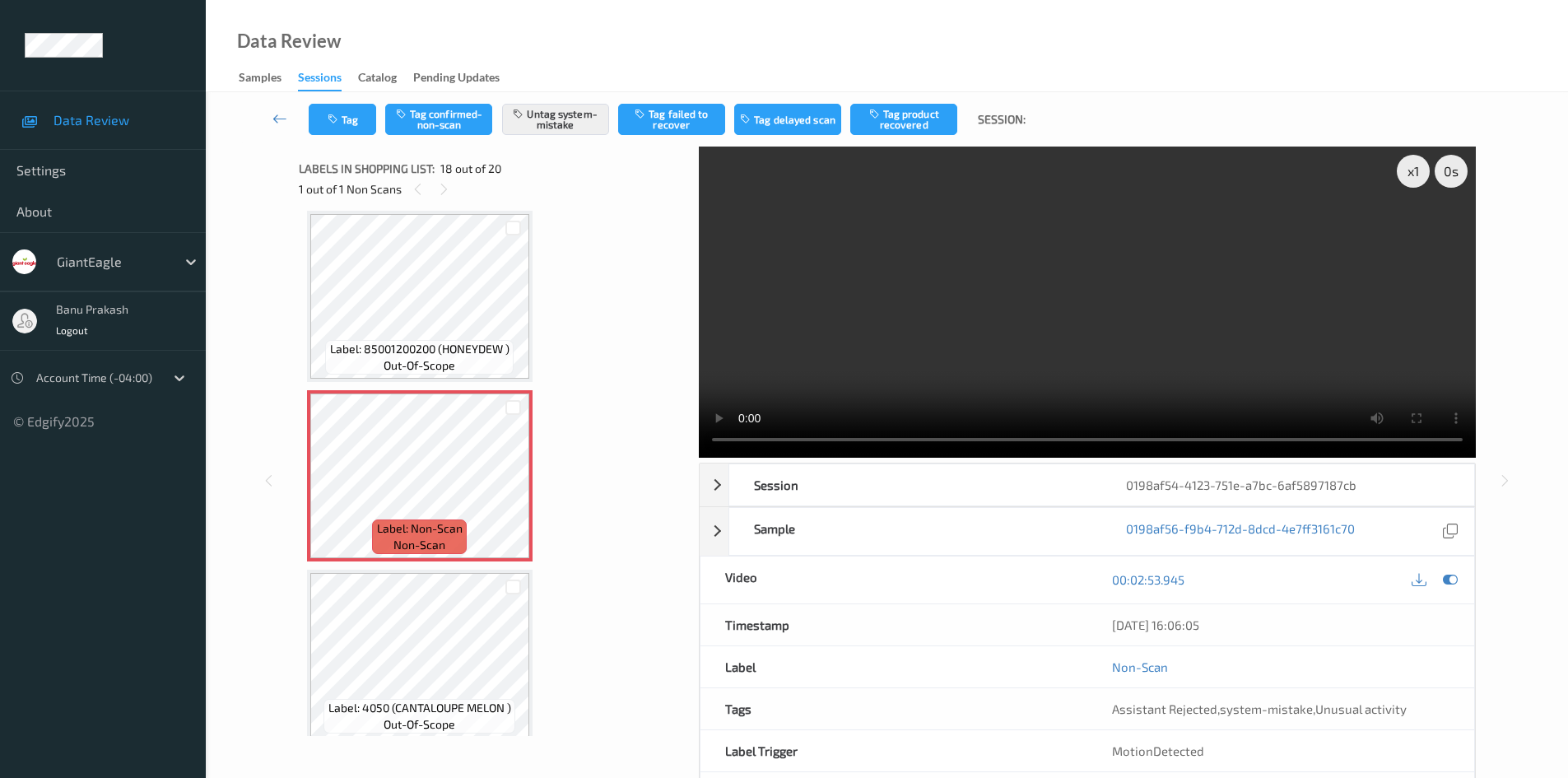
click at [1024, 354] on video at bounding box center [1087, 302] width 777 height 311
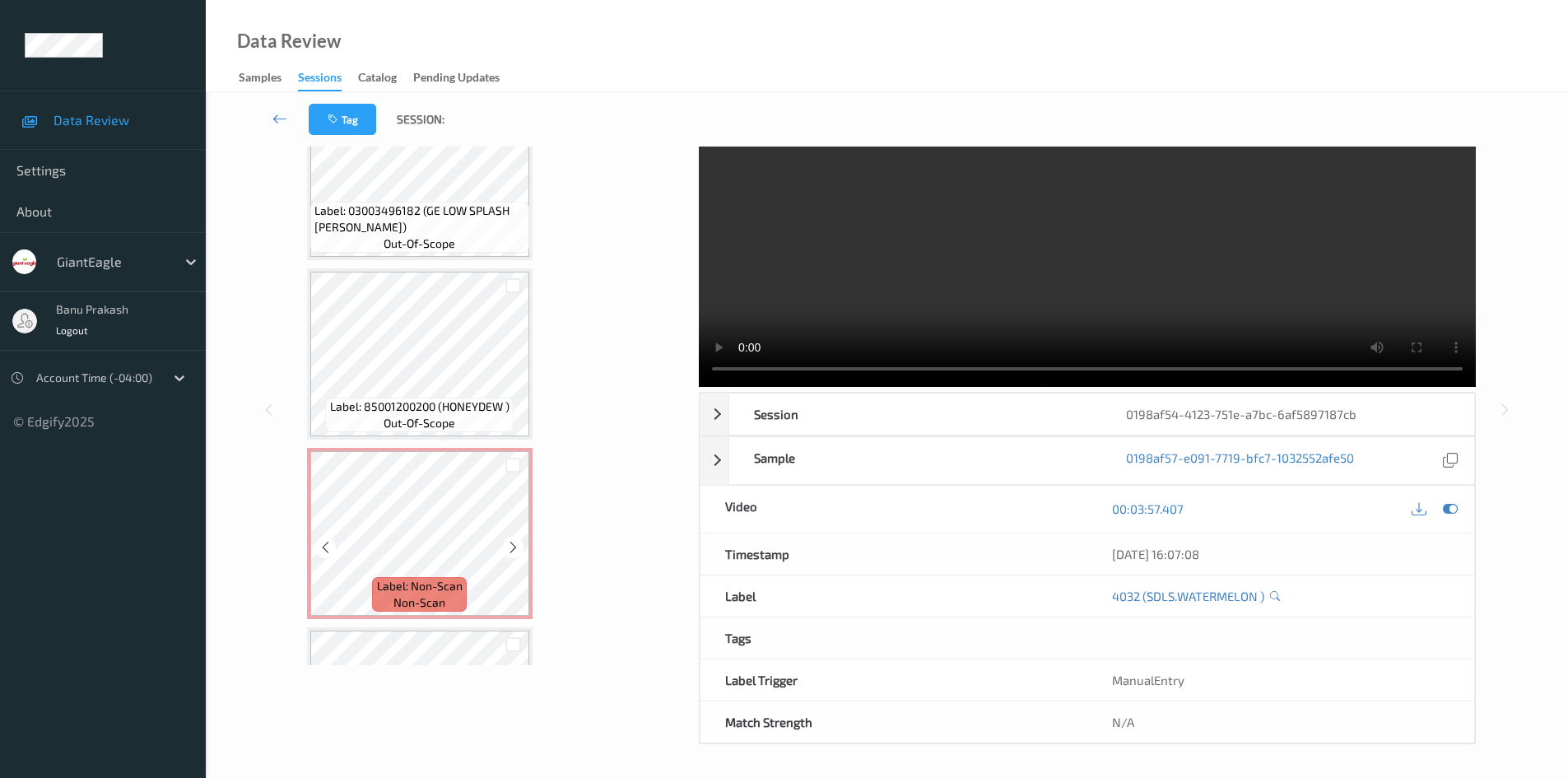
scroll to position [2742, 0]
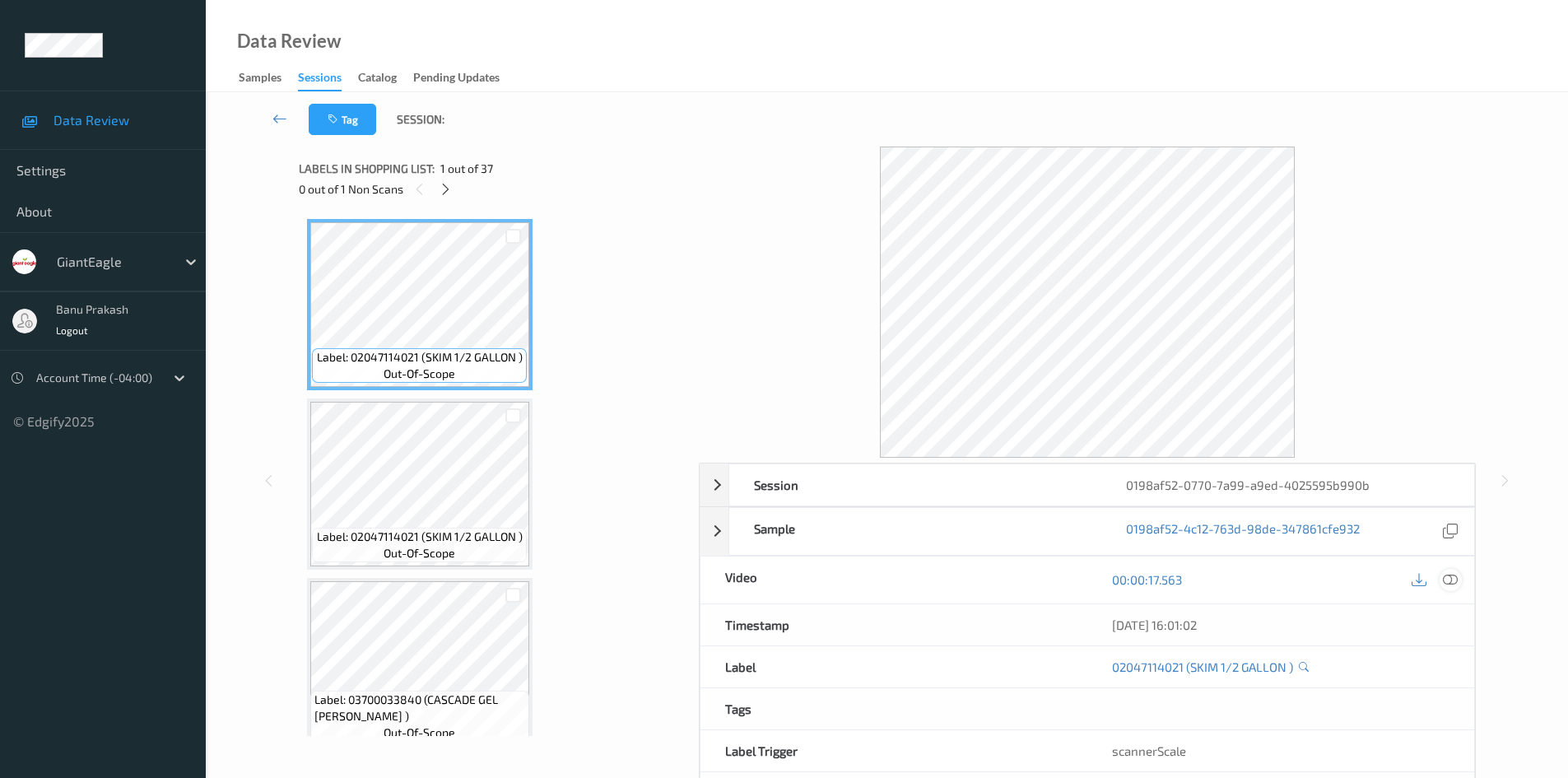
click at [1456, 579] on icon at bounding box center [1451, 580] width 15 height 15
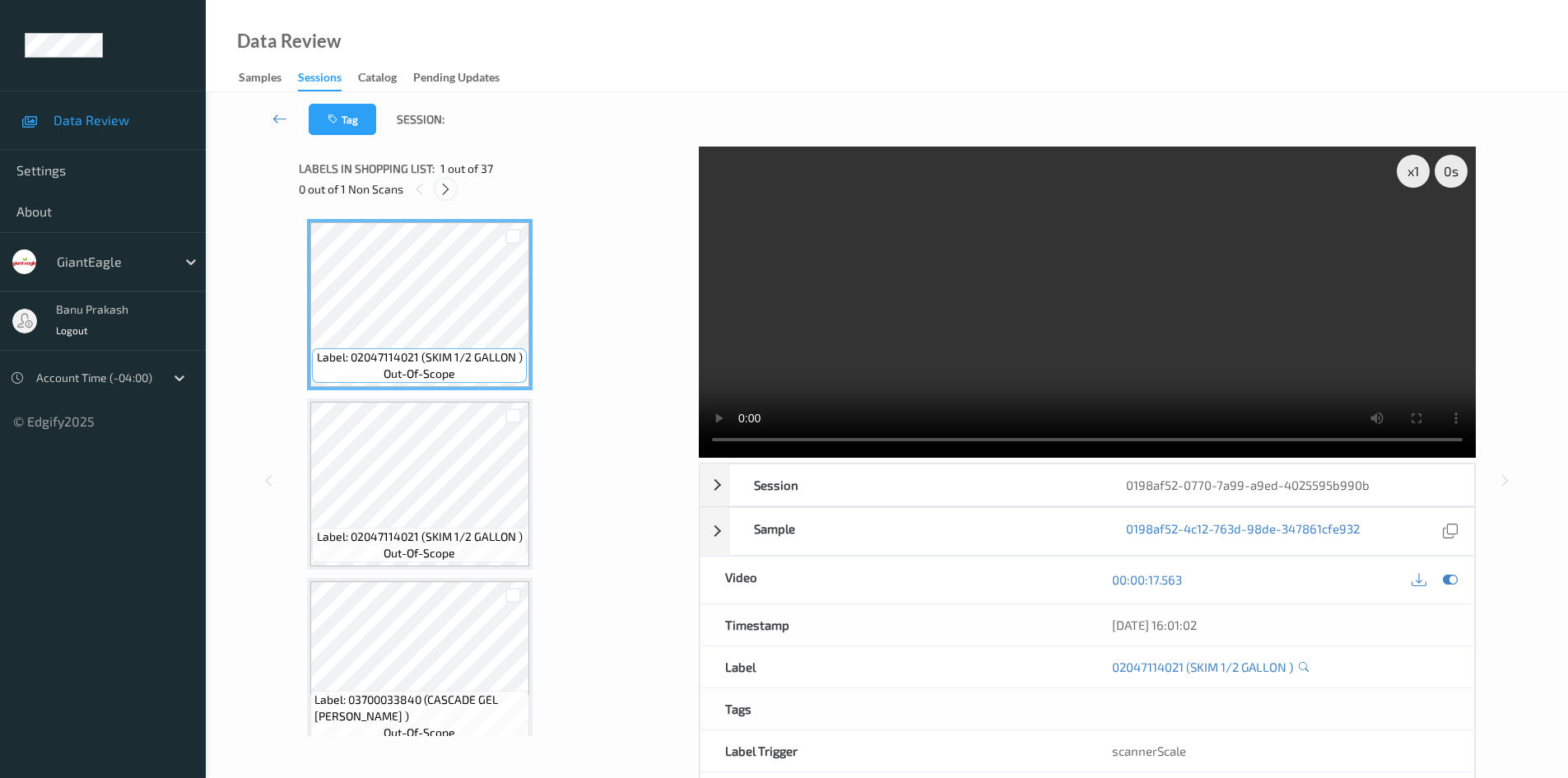
click at [437, 188] on div at bounding box center [445, 188] width 21 height 21
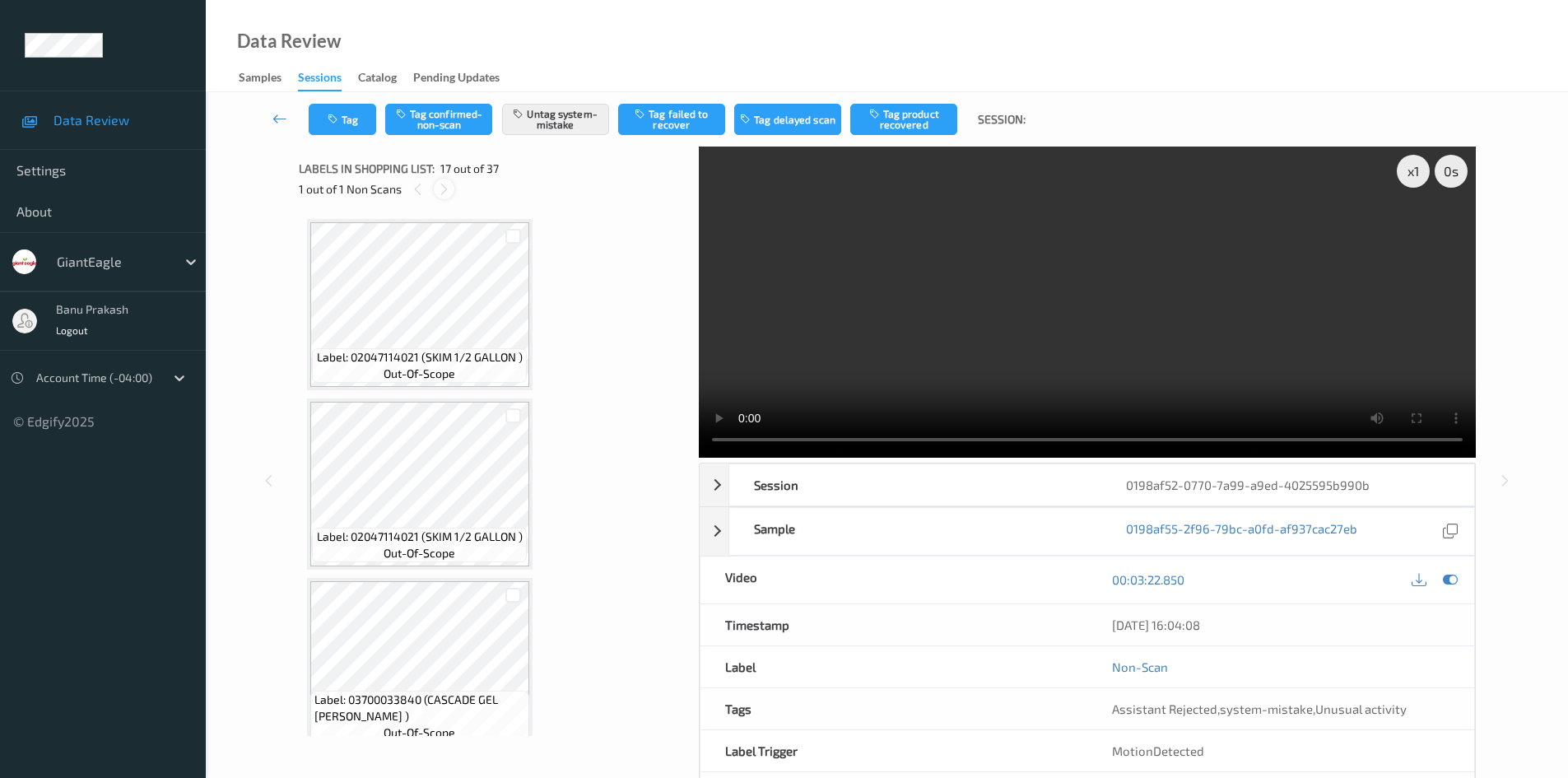
scroll to position [2700, 0]
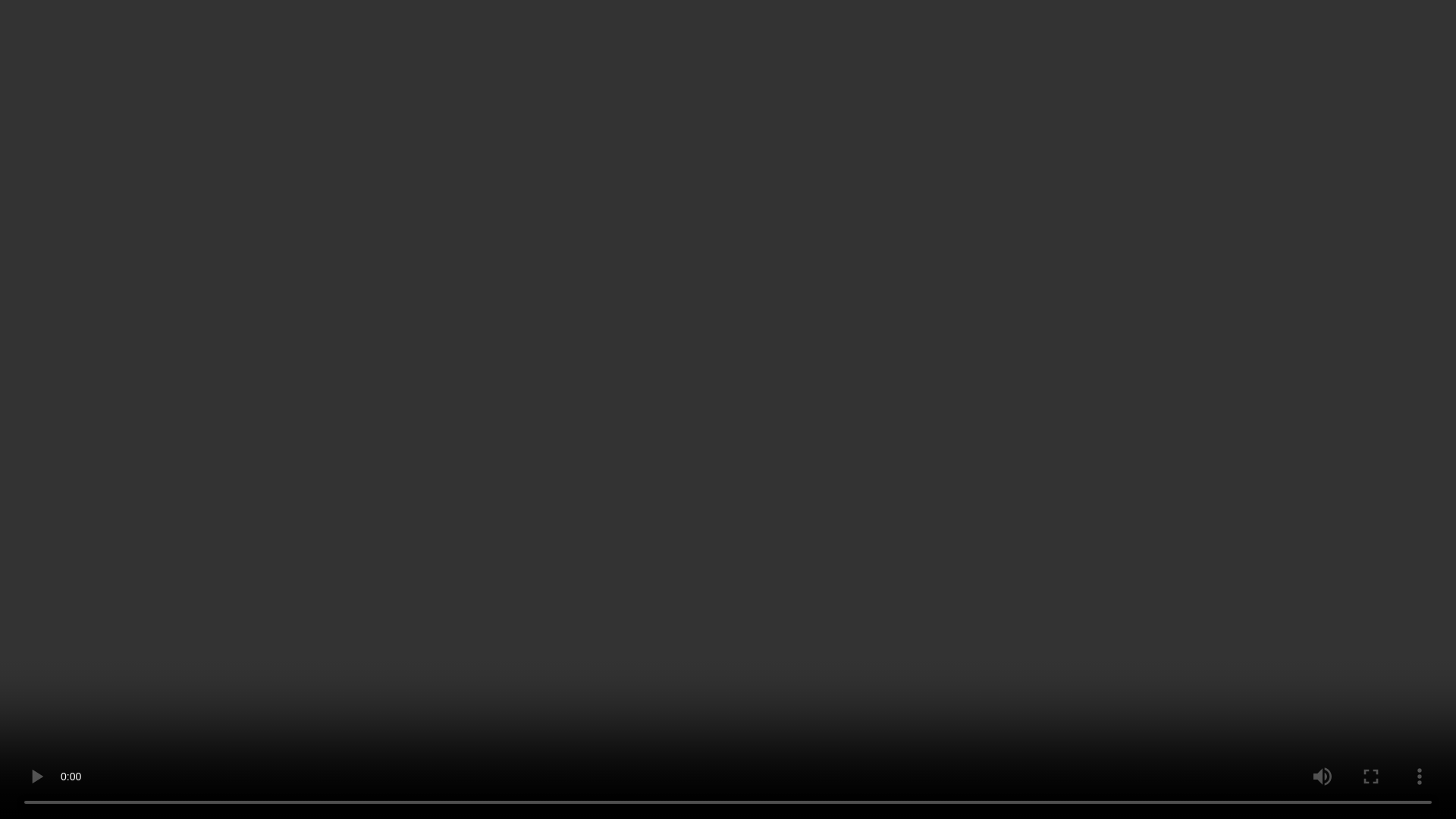
click at [868, 622] on video at bounding box center [728, 409] width 1456 height 819
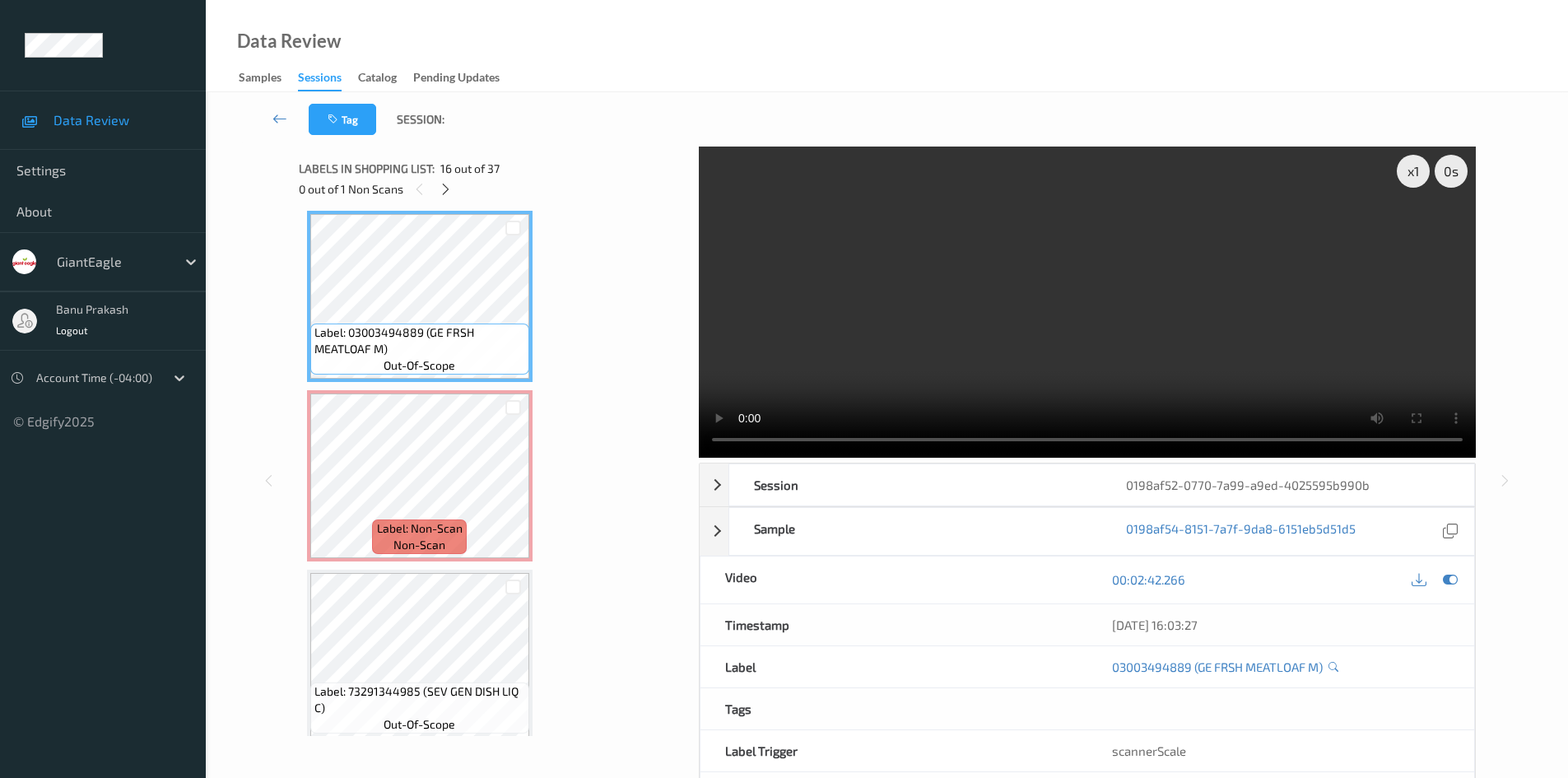
click at [1194, 381] on video at bounding box center [1087, 302] width 777 height 311
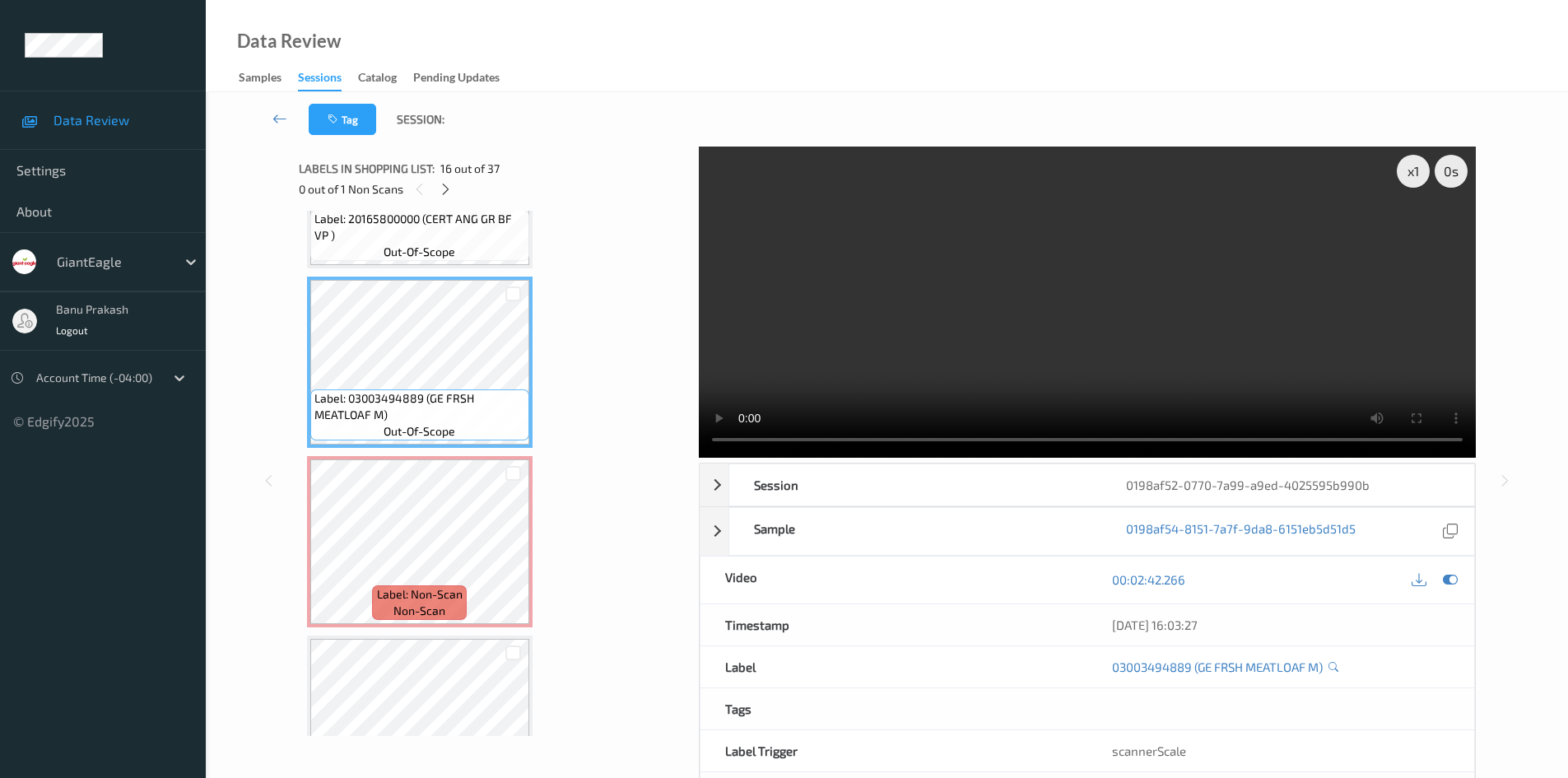
scroll to position [2535, 0]
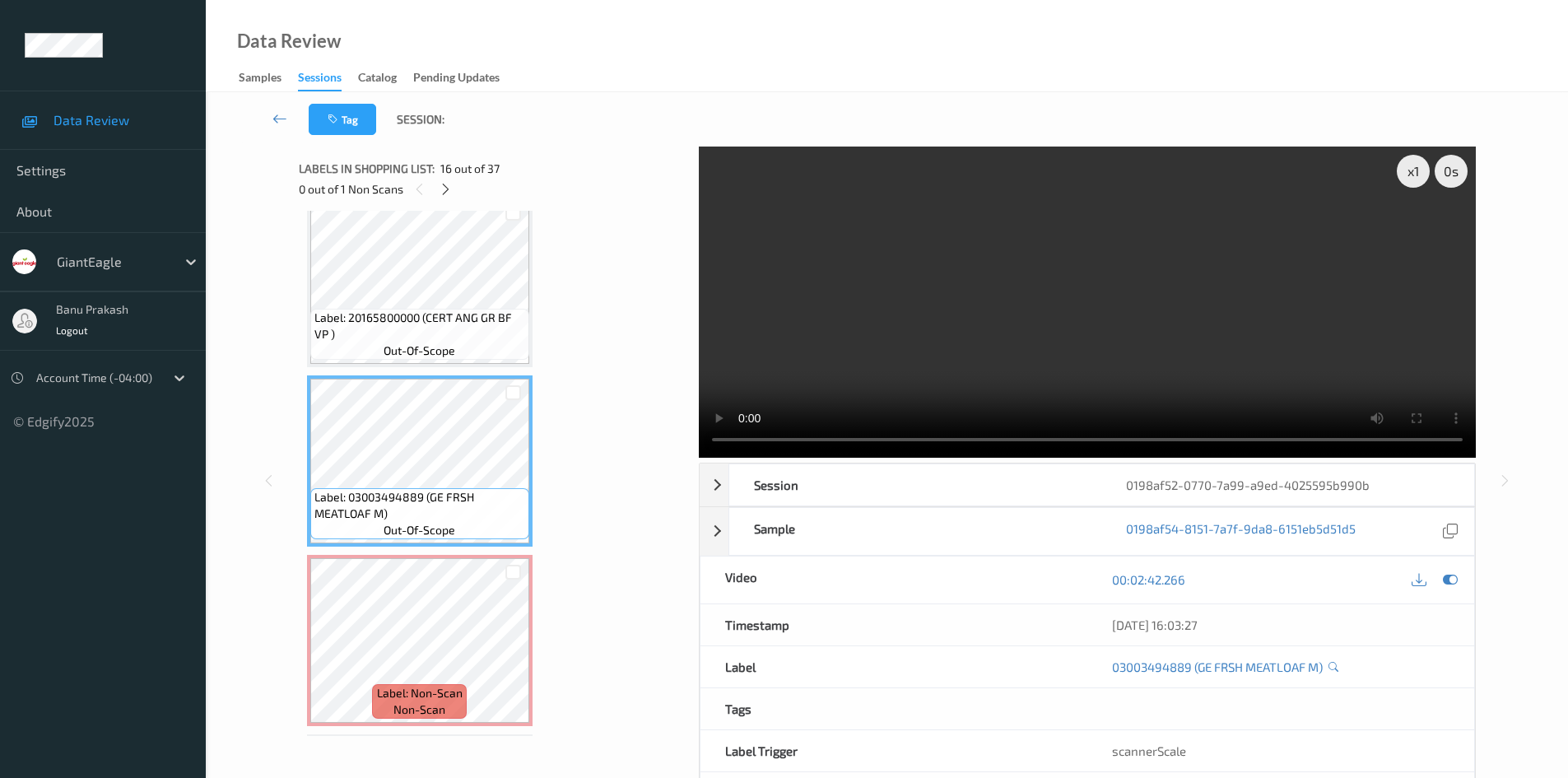
click at [477, 332] on span "Label: 20165800000 (CERT ANG GR BF VP )" at bounding box center [420, 325] width 211 height 33
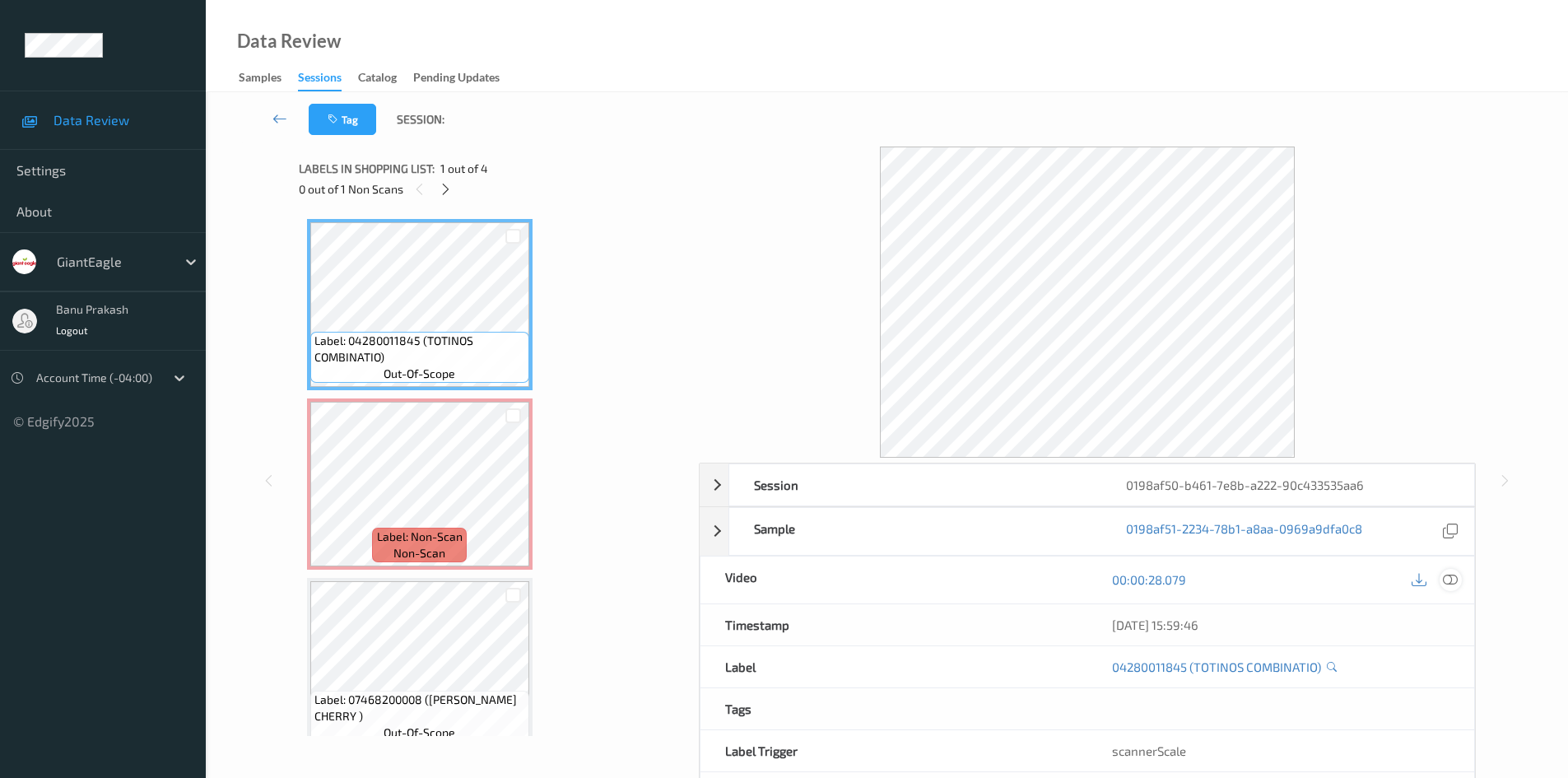
click at [1451, 579] on icon at bounding box center [1451, 580] width 15 height 15
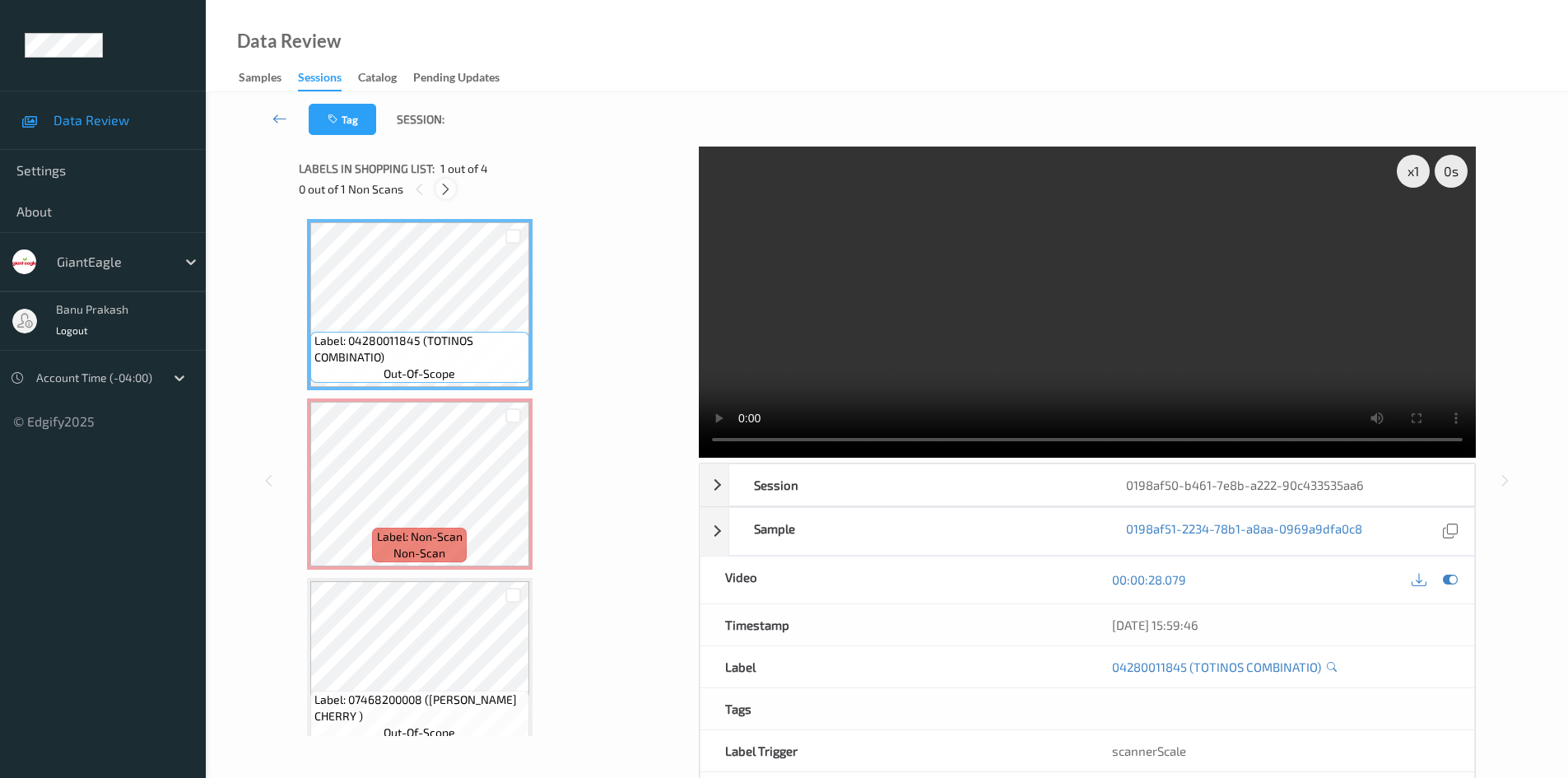
click at [443, 186] on icon at bounding box center [445, 189] width 14 height 15
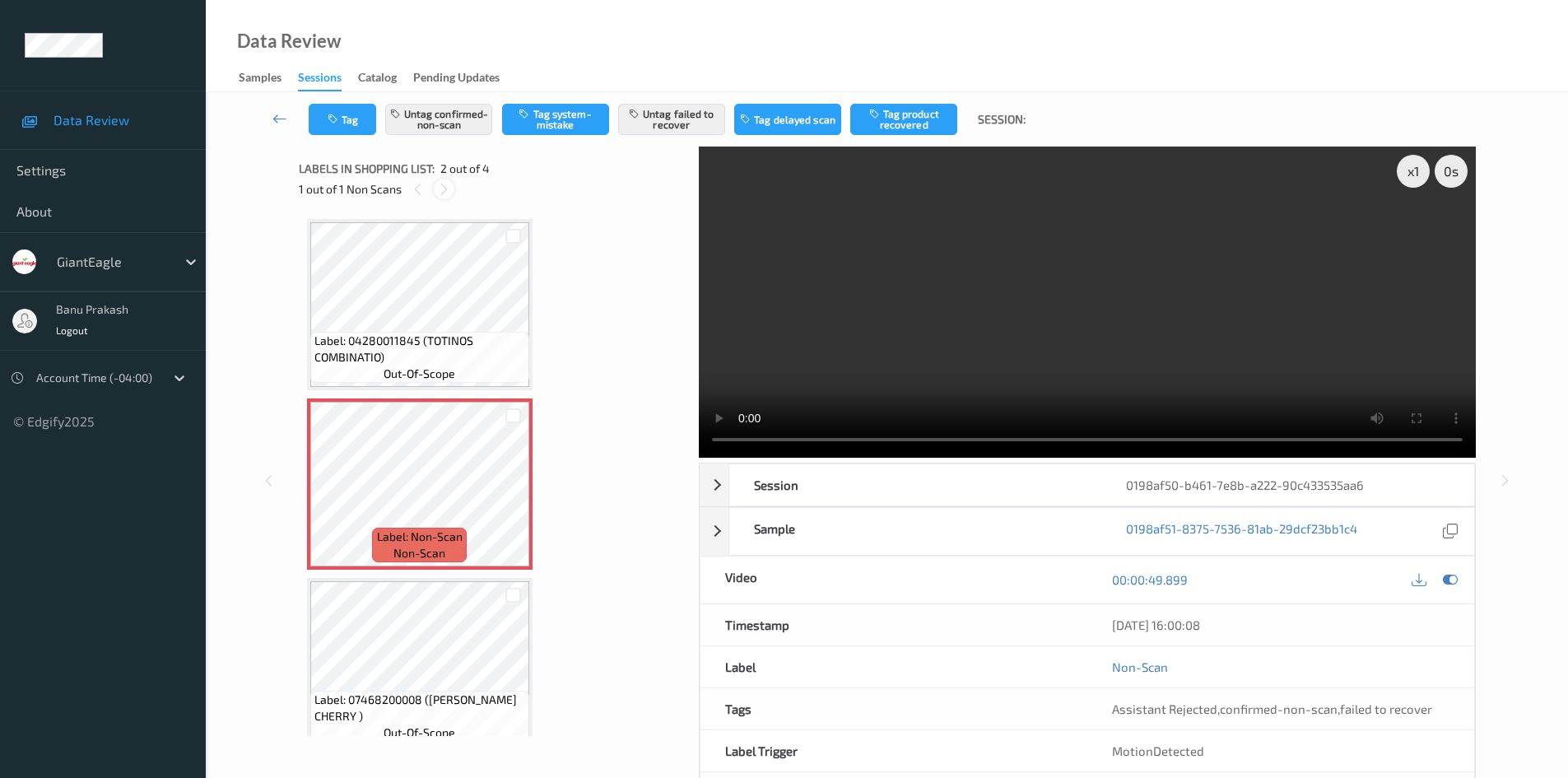
scroll to position [8, 0]
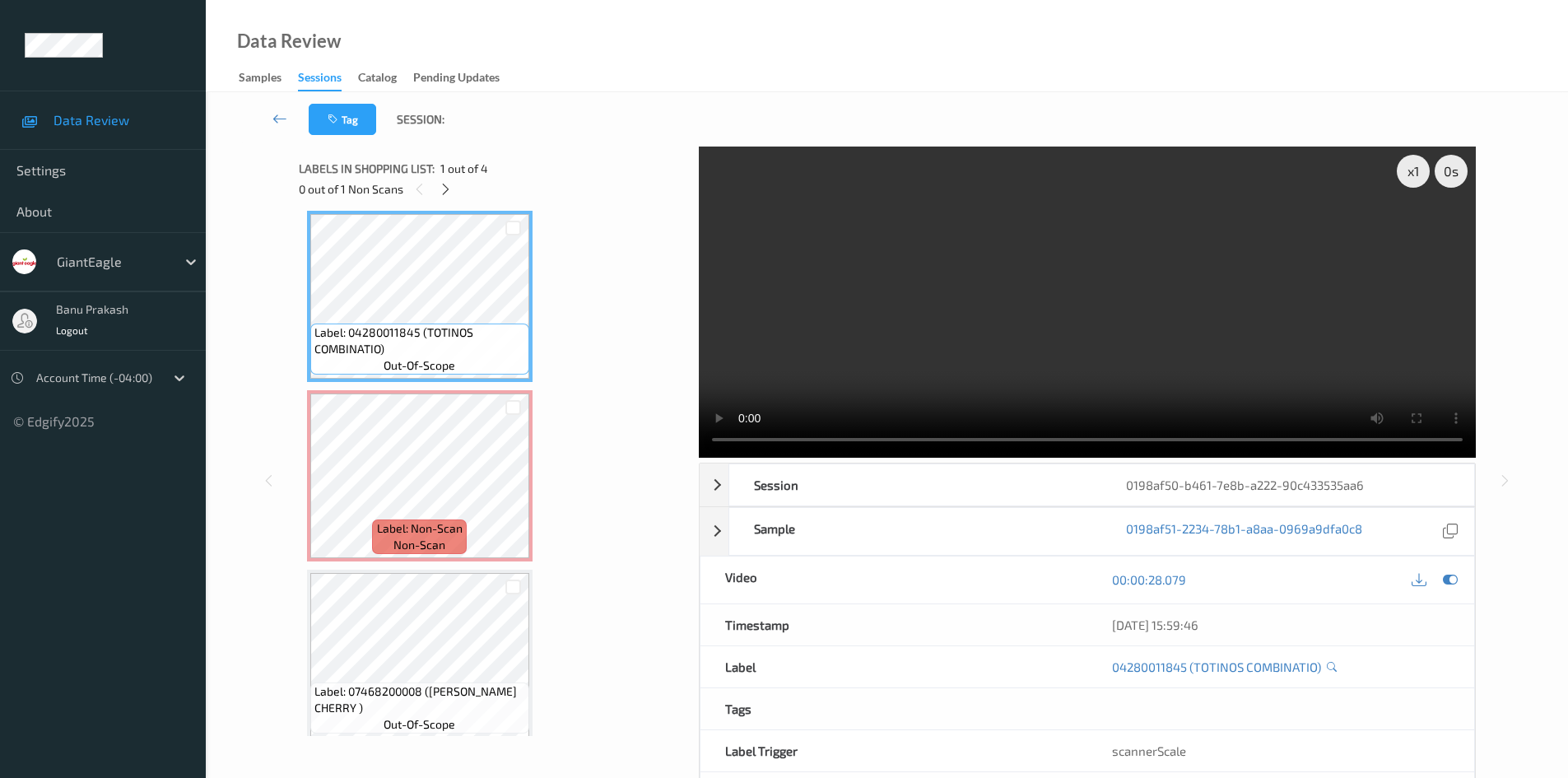
click at [1031, 320] on video at bounding box center [1087, 302] width 777 height 311
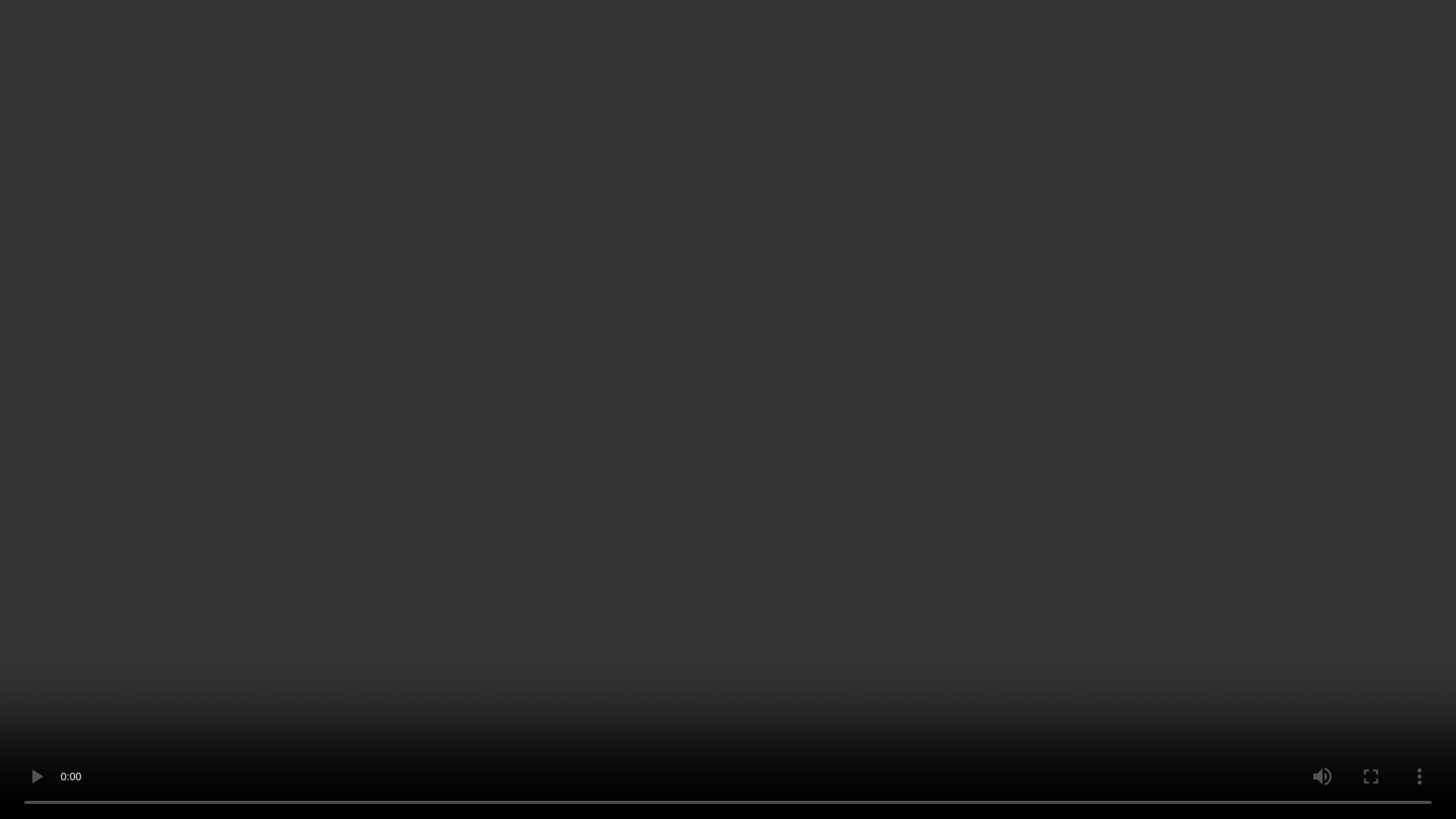
click at [678, 539] on video at bounding box center [728, 409] width 1456 height 819
click at [542, 716] on video at bounding box center [728, 409] width 1456 height 819
click at [758, 607] on video at bounding box center [728, 409] width 1456 height 819
click at [882, 407] on video at bounding box center [728, 409] width 1456 height 819
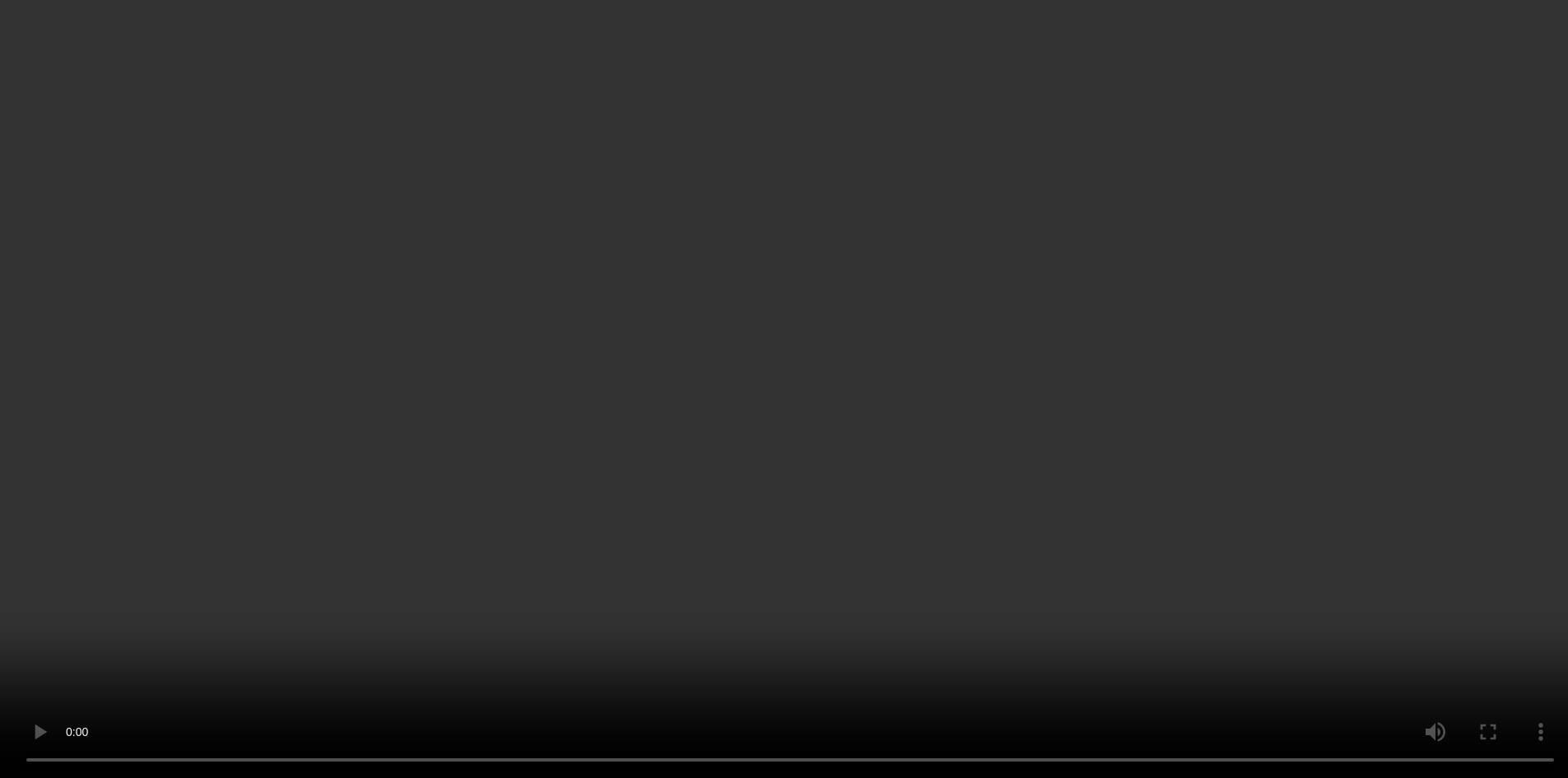
scroll to position [0, 0]
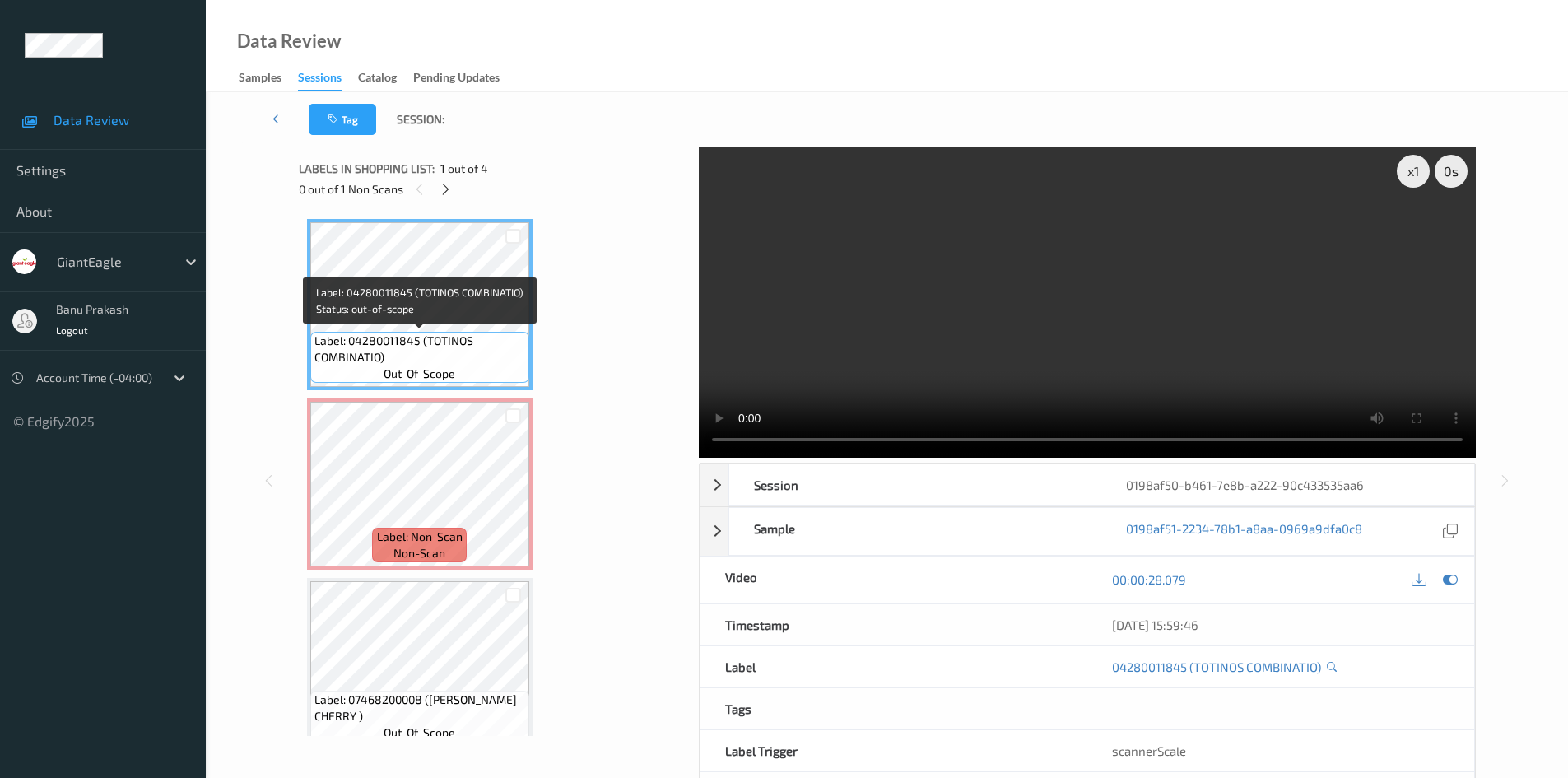
click at [427, 340] on span "Label: 04280011845 (TOTINOS COMBINATIO)" at bounding box center [420, 348] width 211 height 33
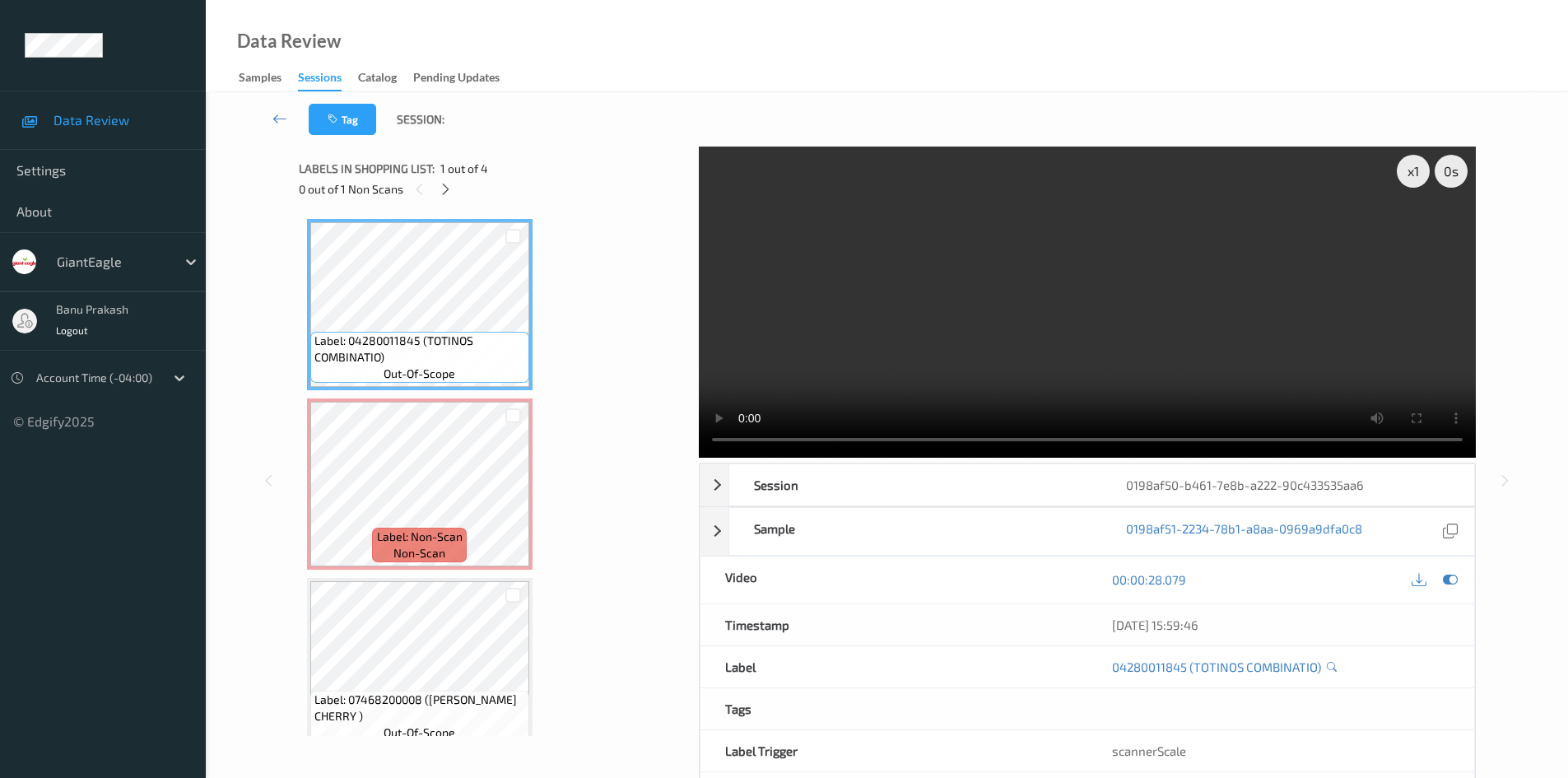
click at [948, 278] on video at bounding box center [1087, 302] width 777 height 311
click at [1012, 337] on video at bounding box center [1087, 302] width 777 height 311
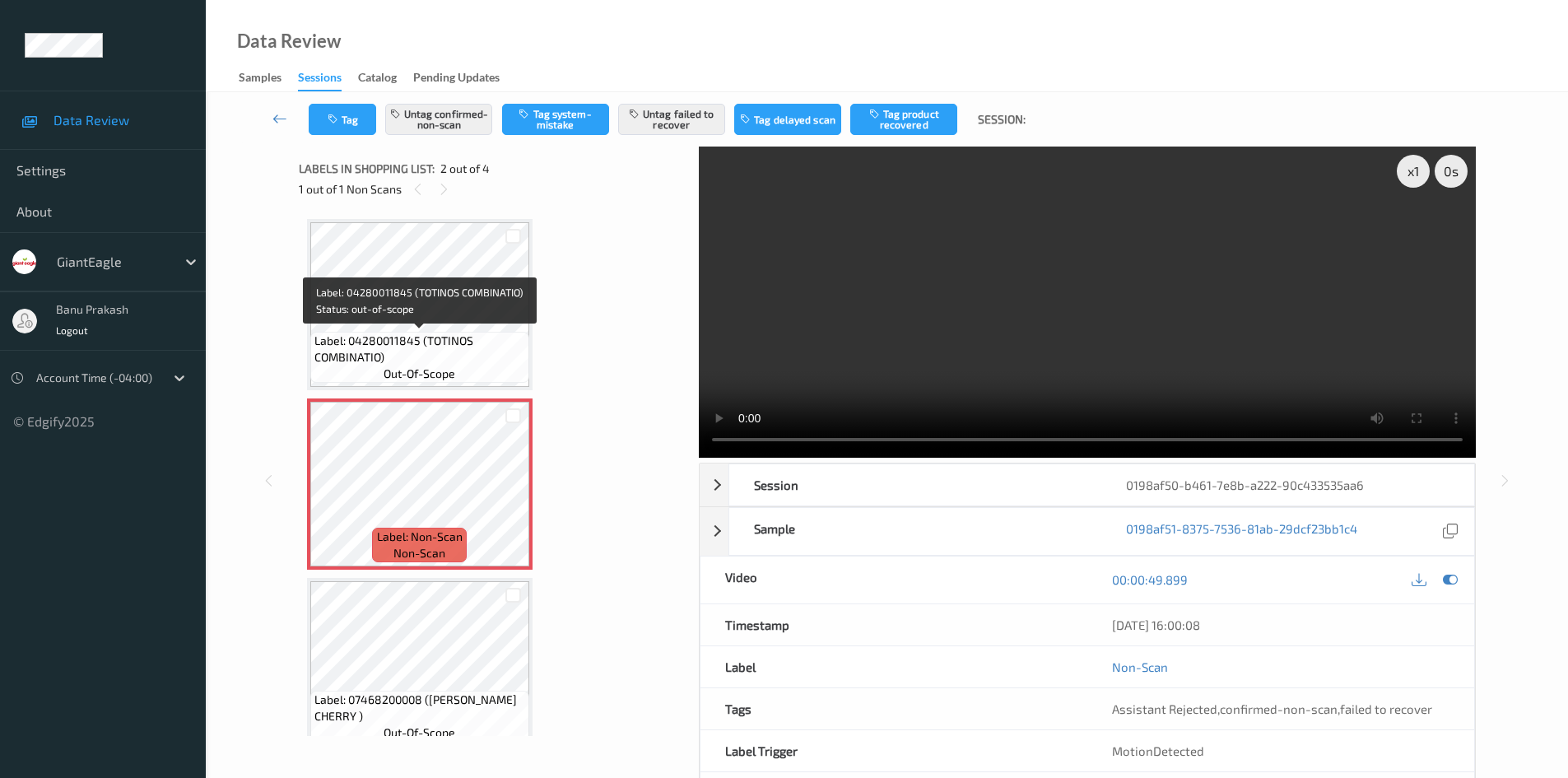
click at [419, 335] on span "Label: 04280011845 (TOTINOS COMBINATIO)" at bounding box center [420, 348] width 211 height 33
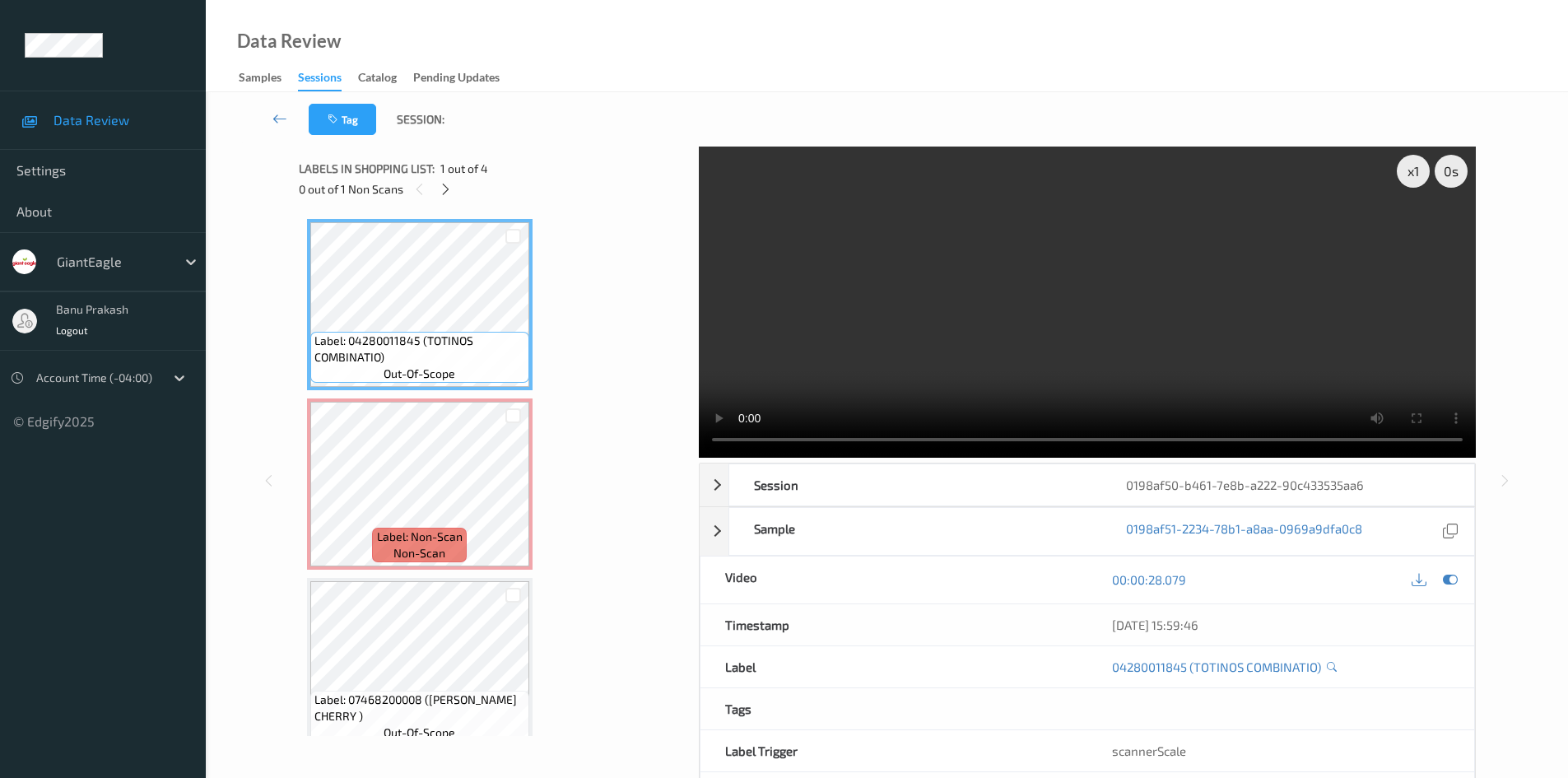
click at [1104, 339] on video at bounding box center [1087, 302] width 777 height 311
click at [1000, 315] on video at bounding box center [1087, 302] width 777 height 311
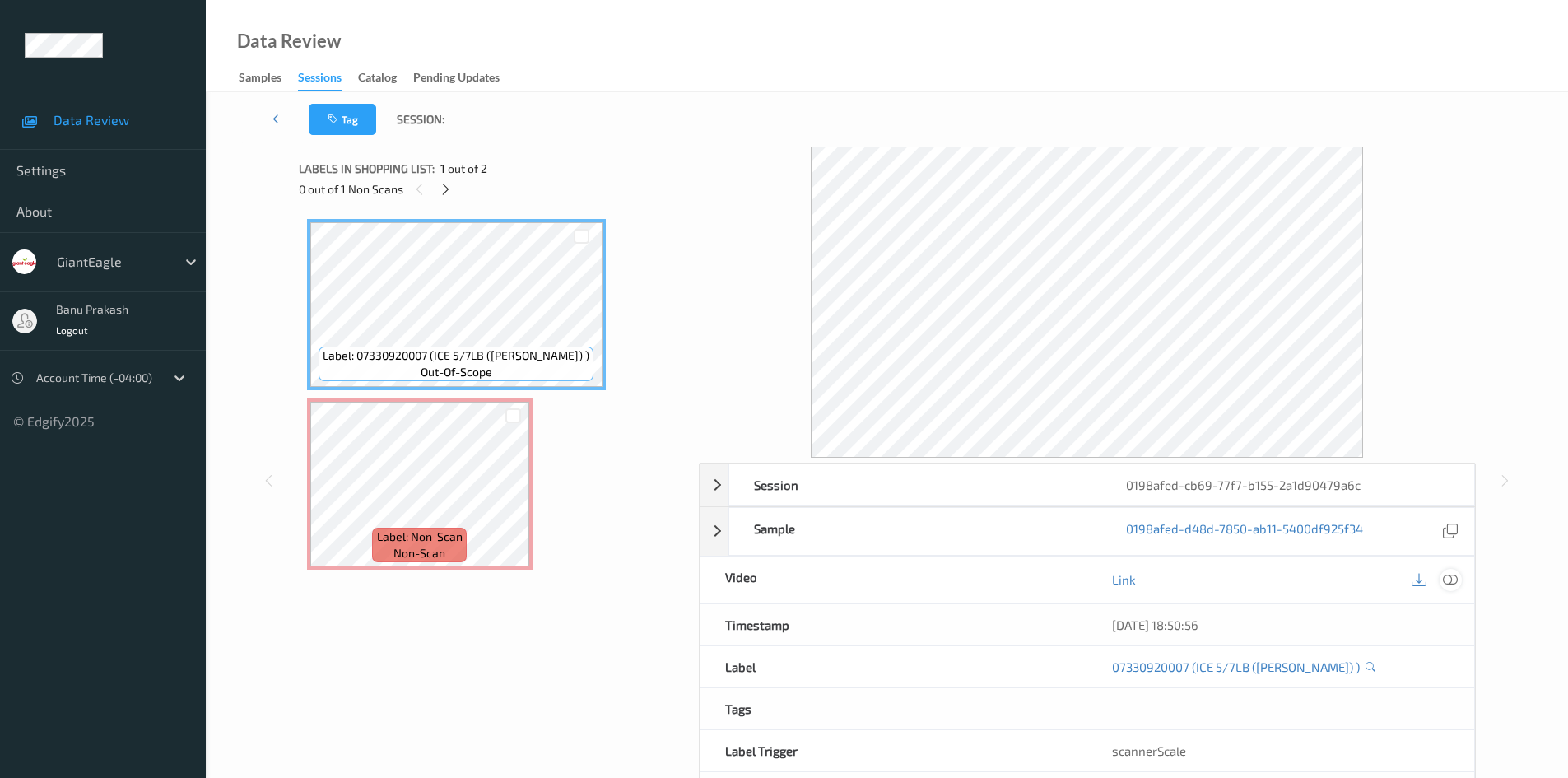
click at [1457, 578] on icon at bounding box center [1451, 580] width 15 height 15
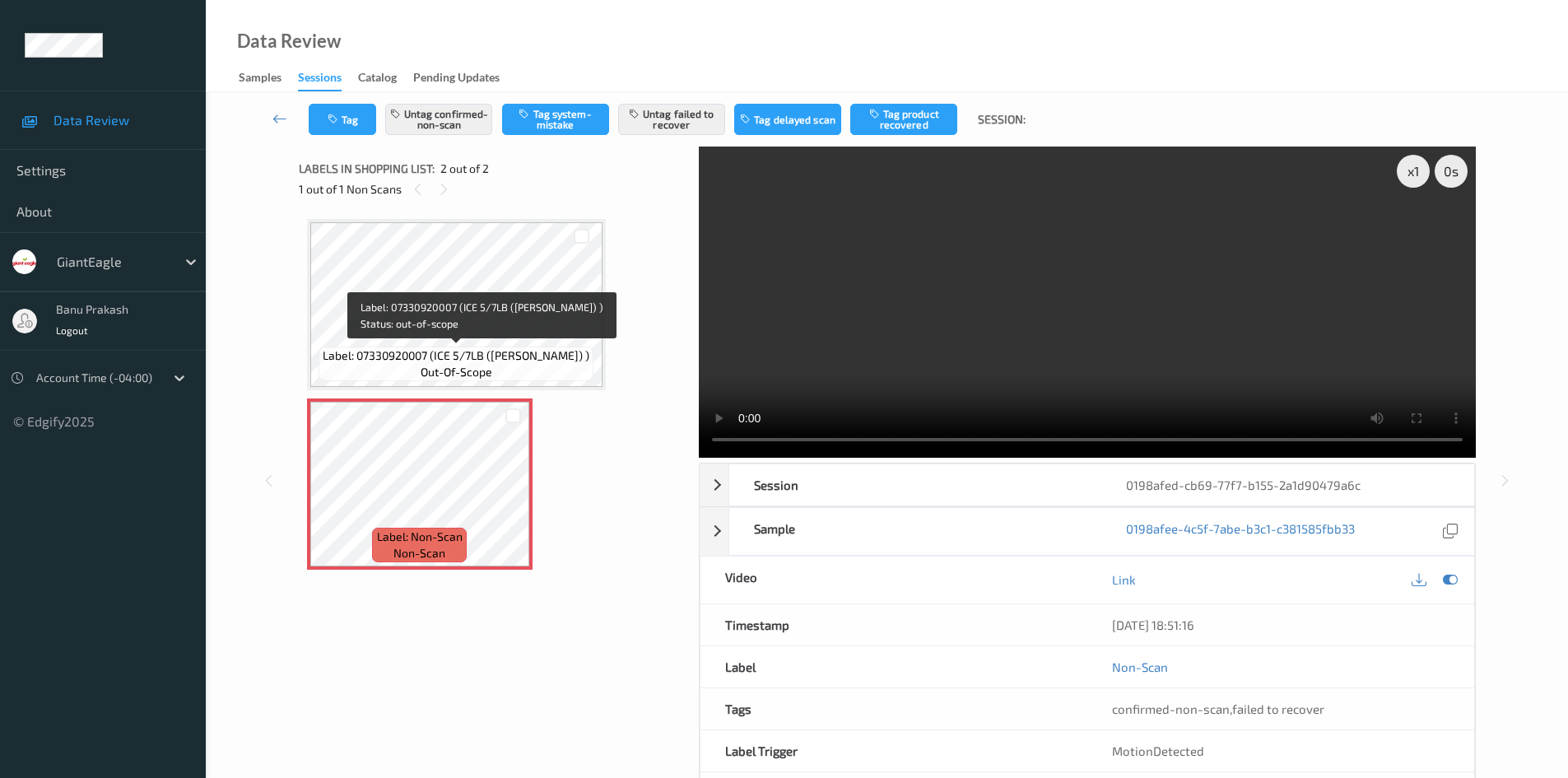
click at [432, 347] on span "Label: 07330920007 (ICE 5/7LB ([PERSON_NAME]) )" at bounding box center [456, 356] width 267 height 17
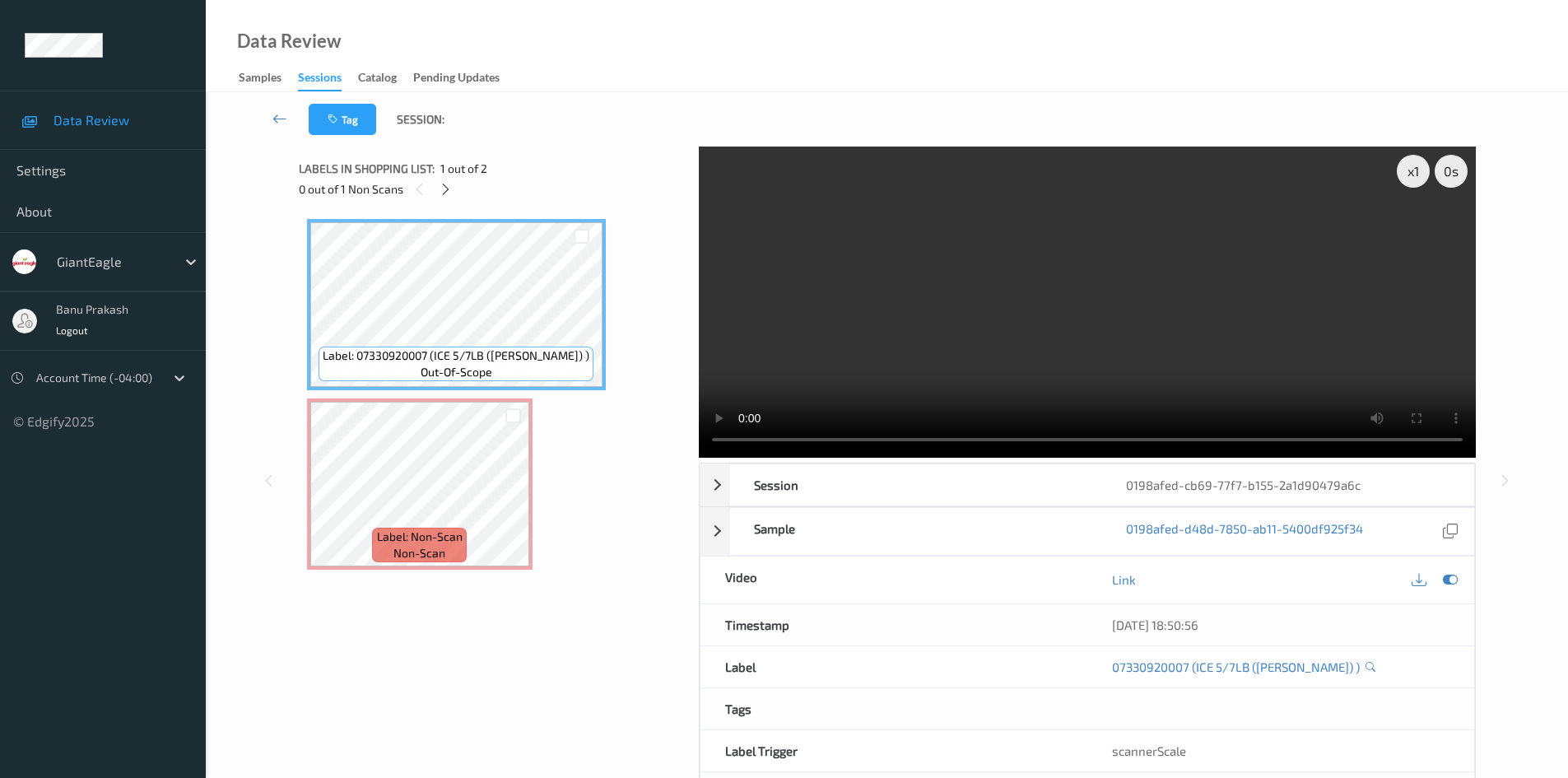
click at [1071, 255] on video at bounding box center [1087, 302] width 777 height 311
click at [512, 494] on icon at bounding box center [513, 498] width 14 height 15
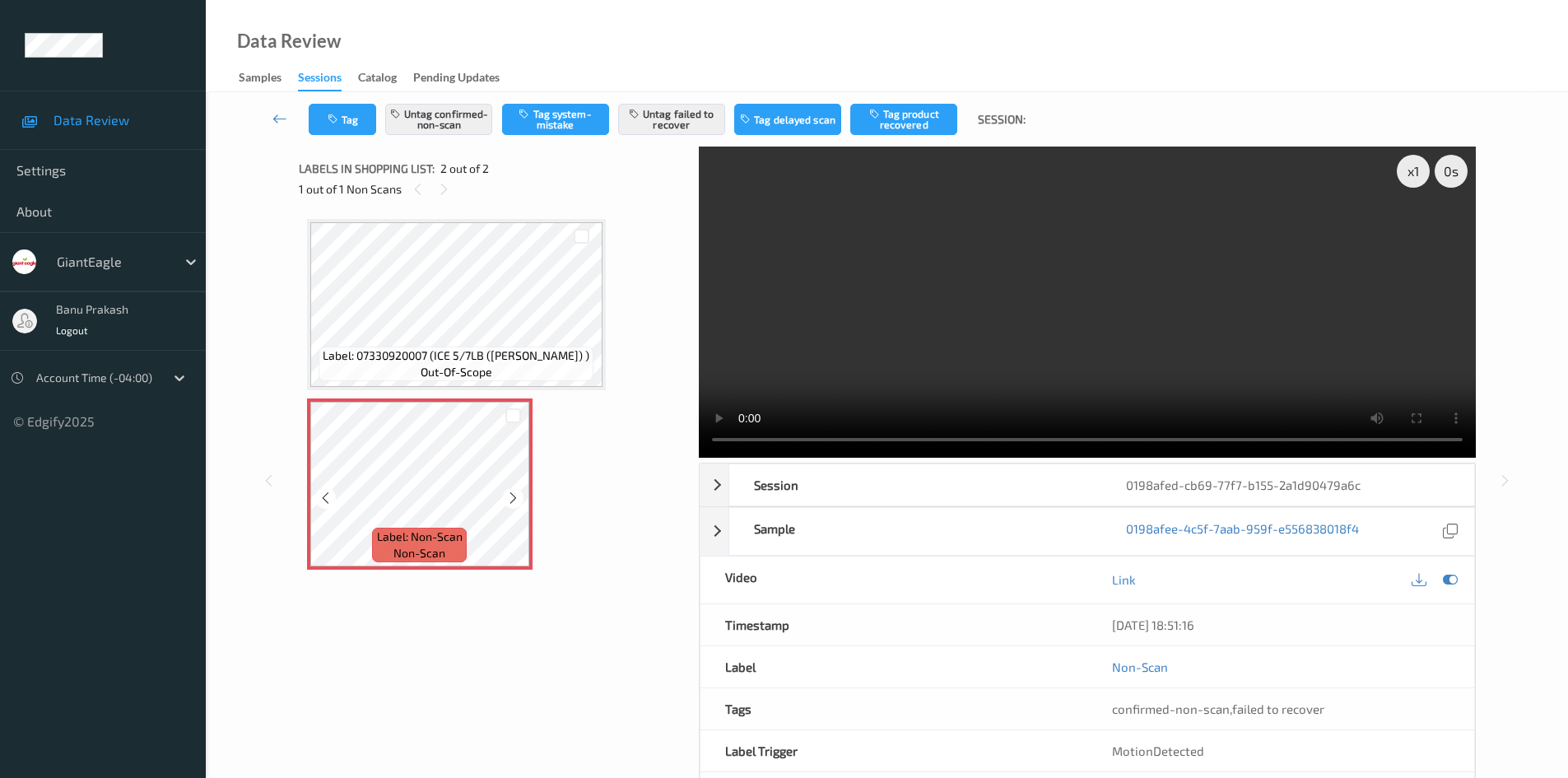
click at [512, 494] on icon at bounding box center [513, 498] width 14 height 15
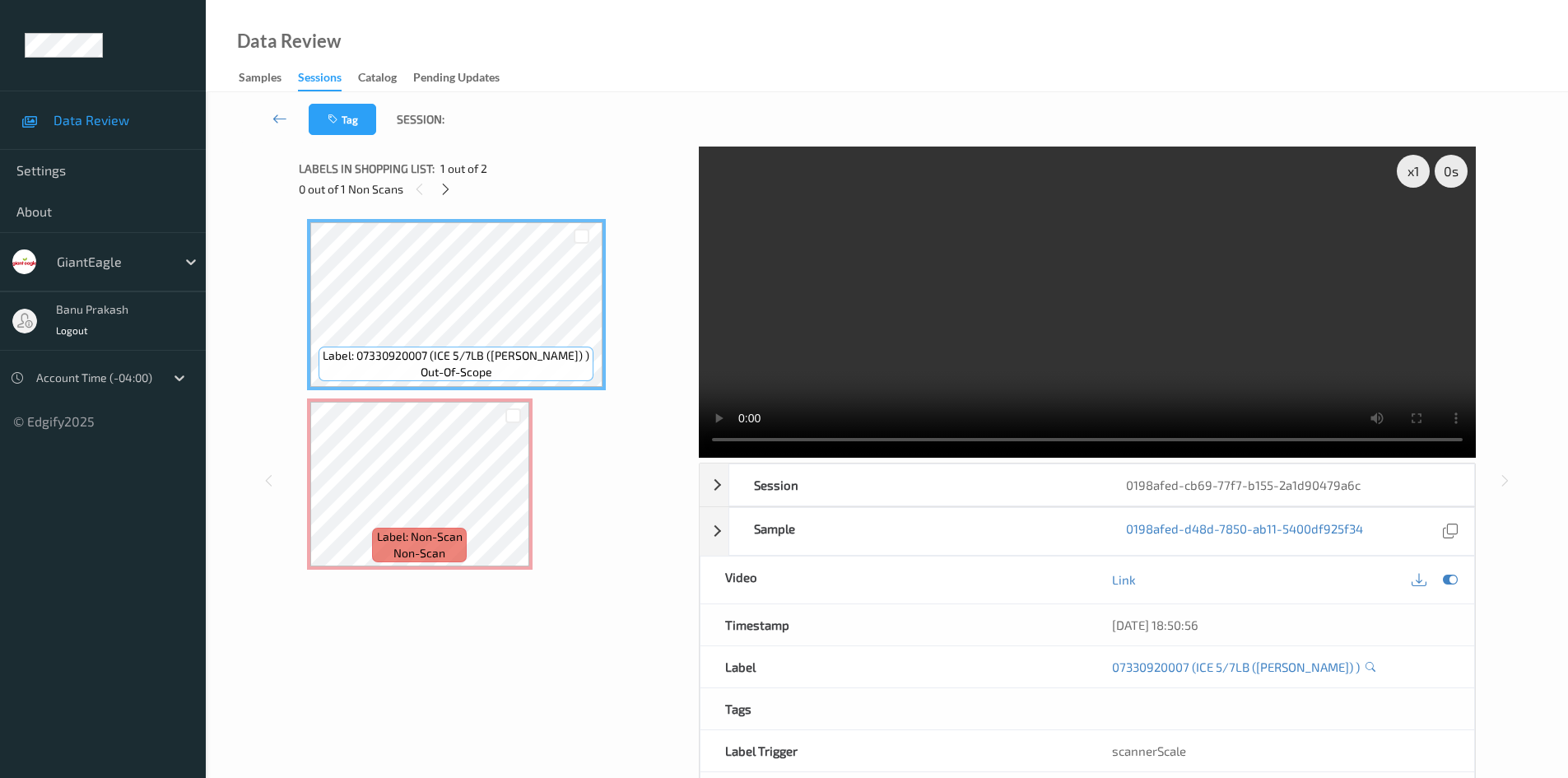
click at [1086, 310] on video at bounding box center [1087, 302] width 777 height 311
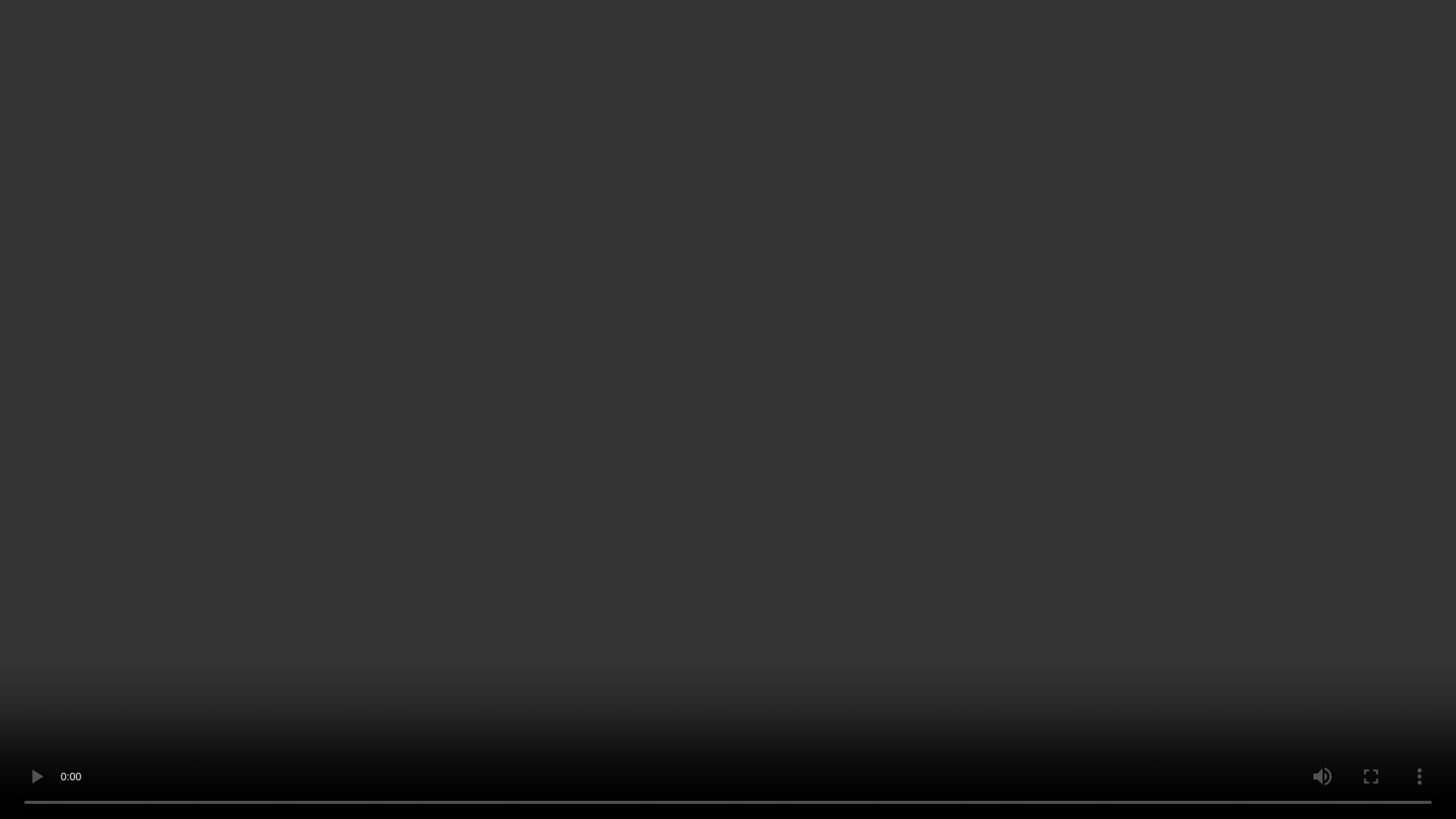
click at [947, 605] on video at bounding box center [728, 409] width 1456 height 819
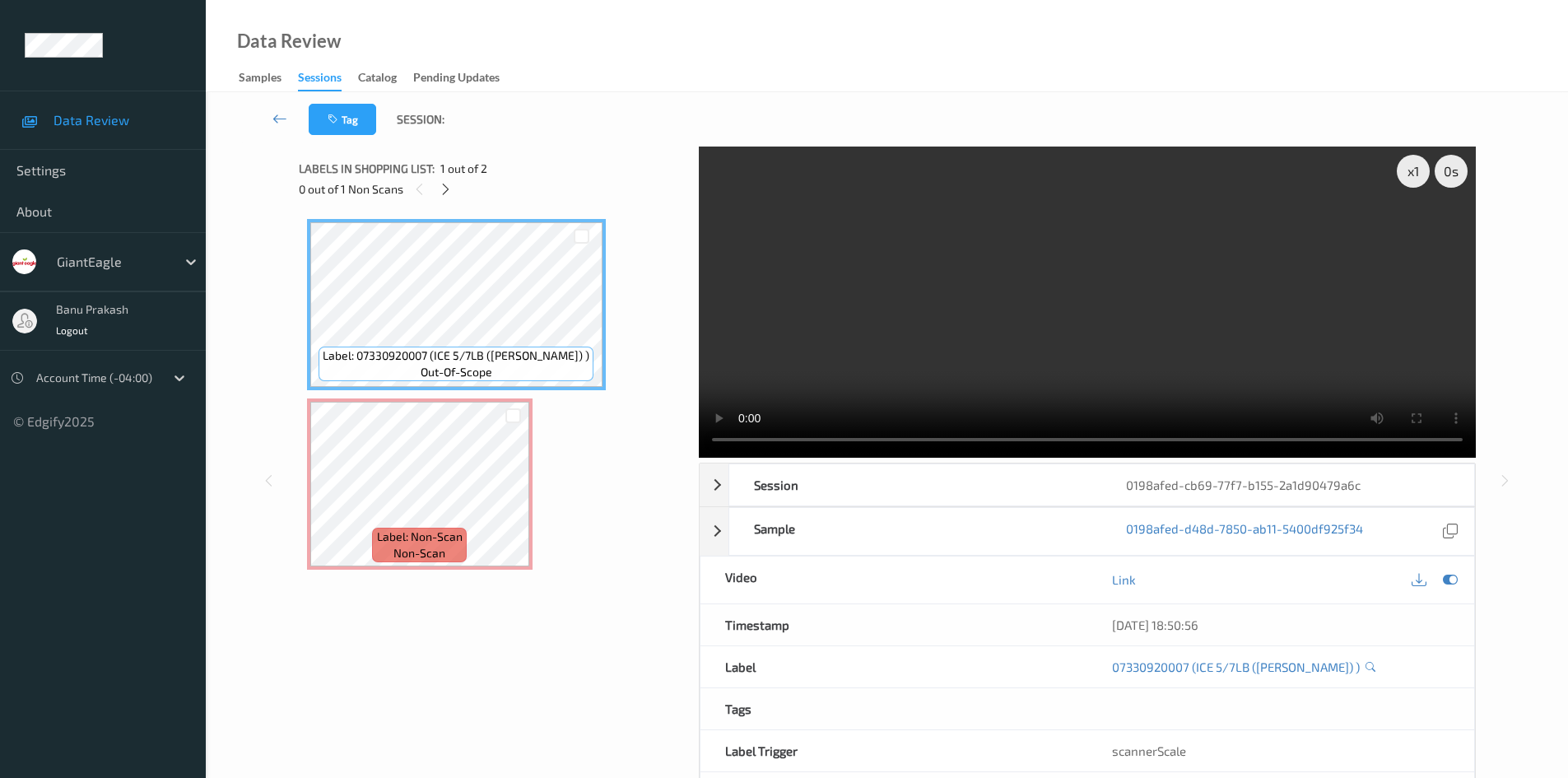
click at [1124, 315] on video at bounding box center [1087, 302] width 777 height 311
click at [429, 558] on span "non-scan" at bounding box center [419, 553] width 52 height 17
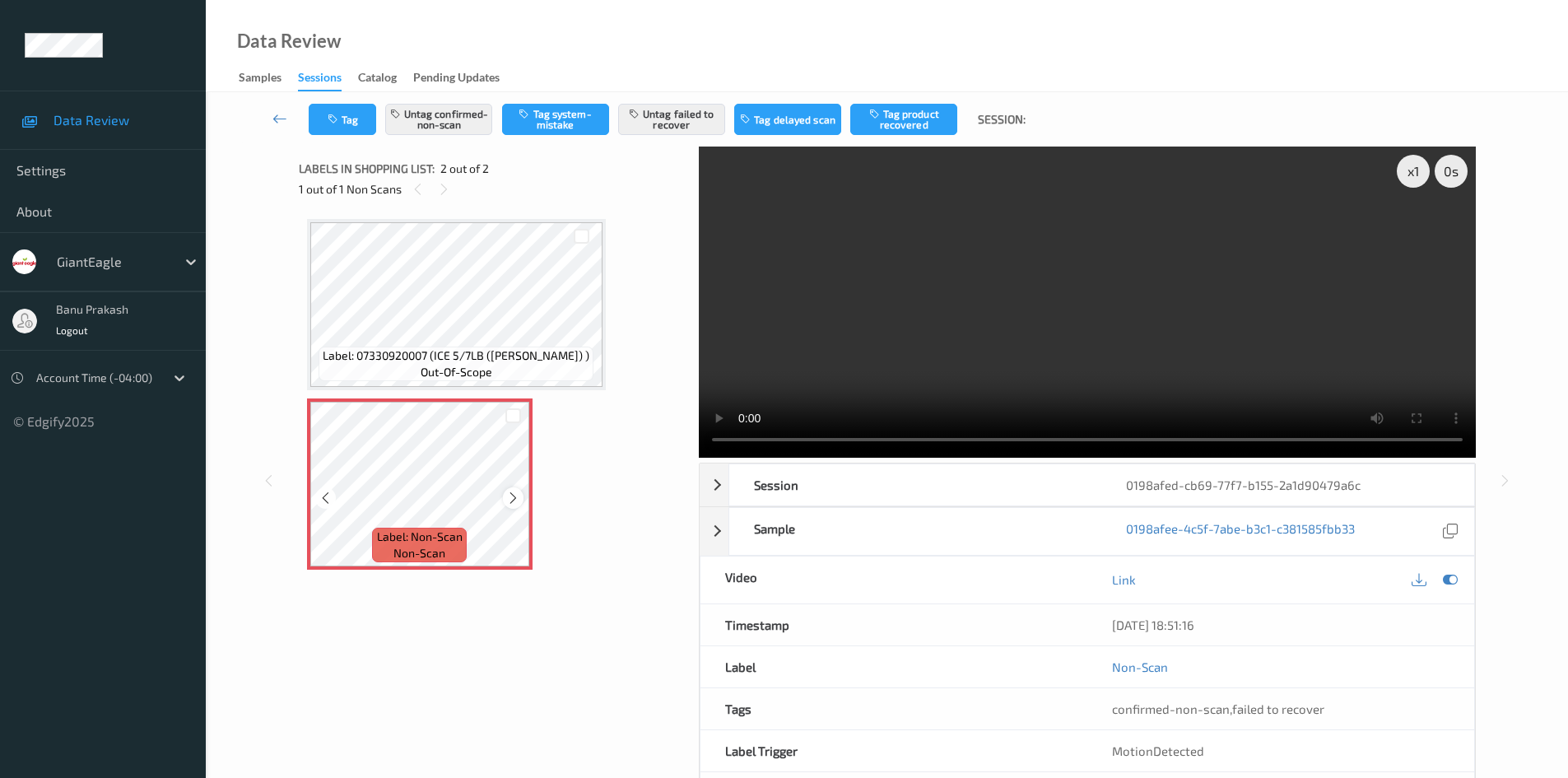
click at [515, 501] on icon at bounding box center [513, 498] width 14 height 15
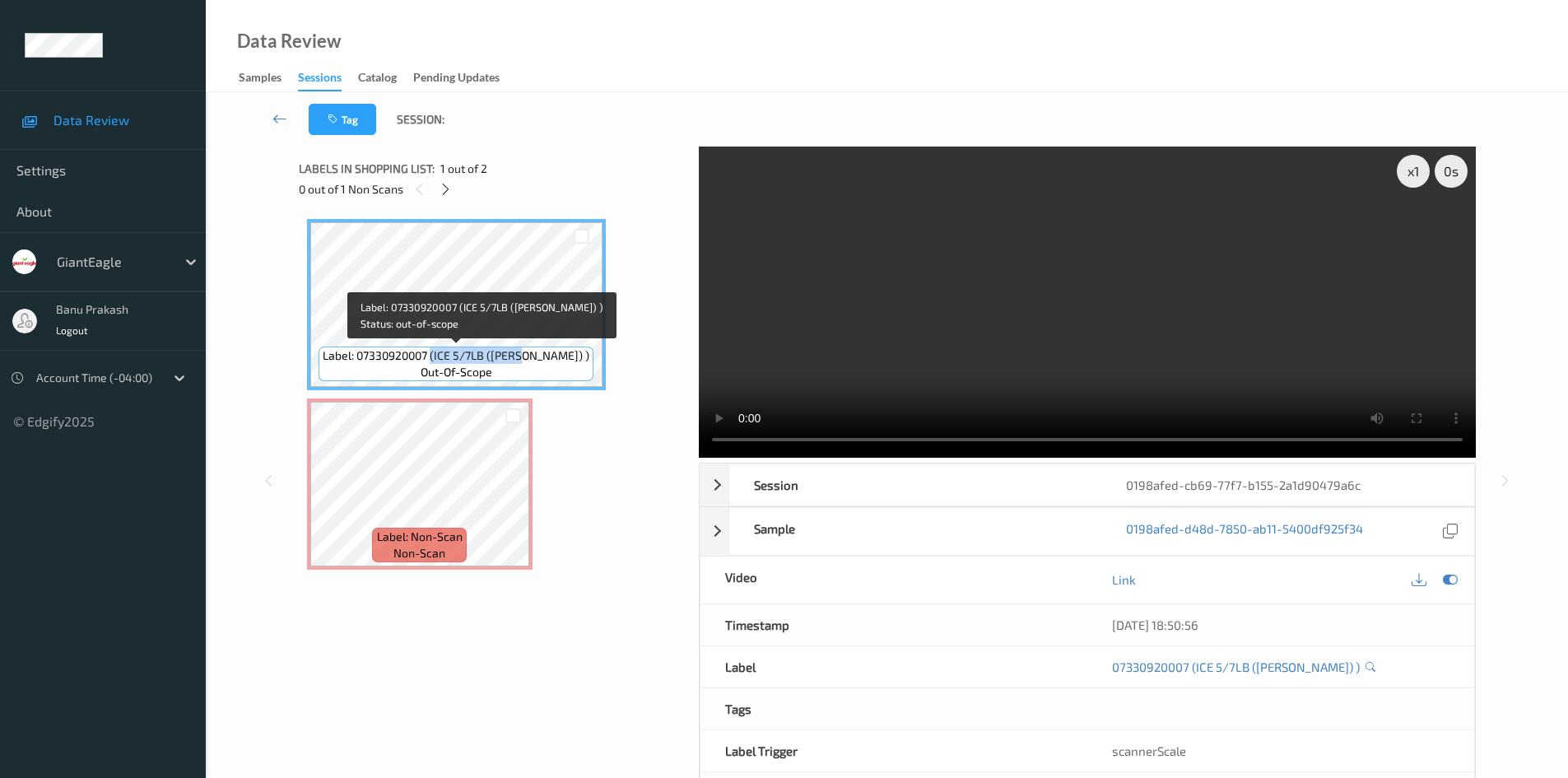
drag, startPoint x: 458, startPoint y: 358, endPoint x: 553, endPoint y: 357, distance: 95.0
click at [553, 357] on span "Label: 07330920007 (ICE 5/7LB ([PERSON_NAME]) )" at bounding box center [456, 356] width 267 height 17
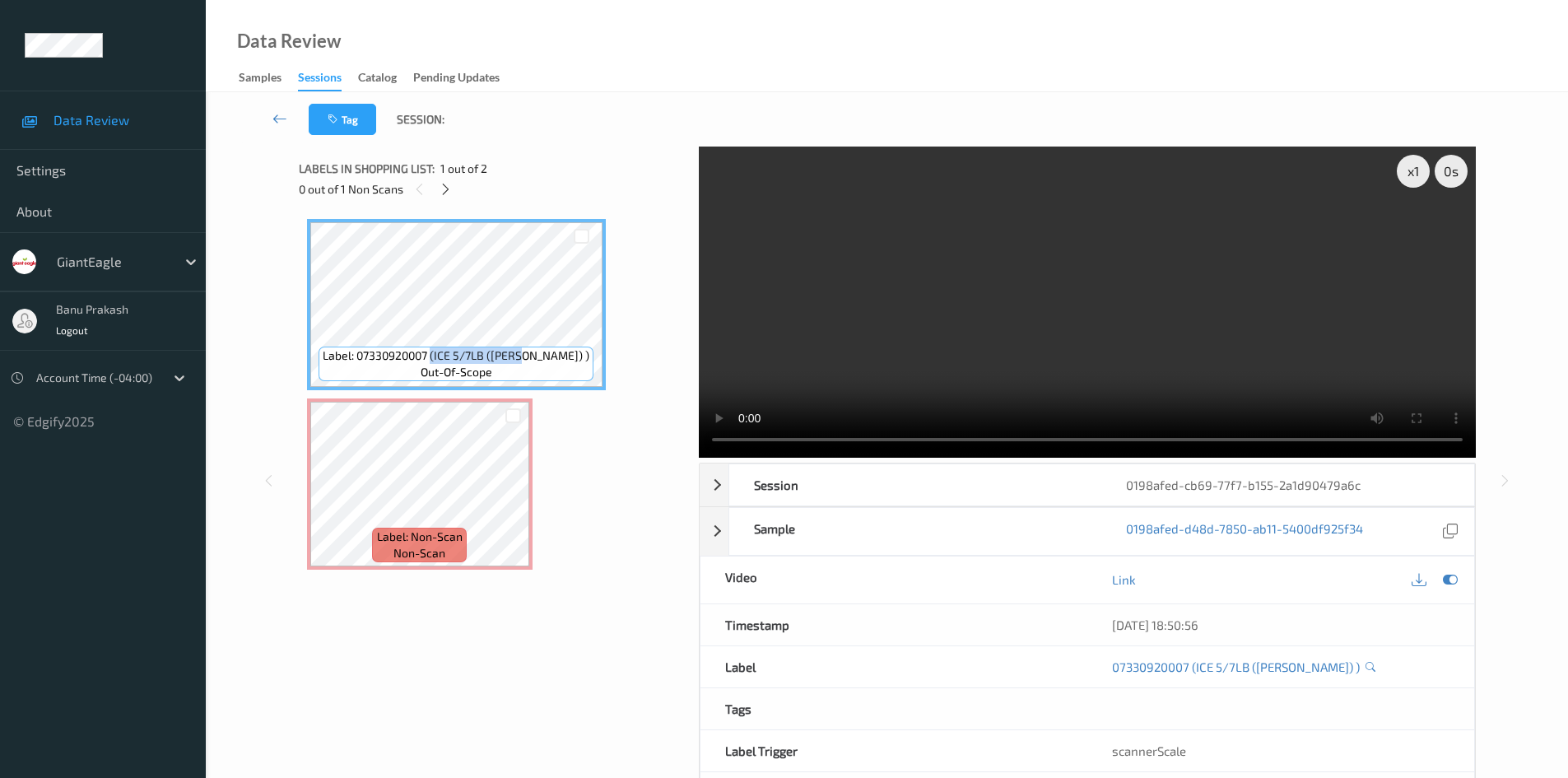
copy span "(ICE 5/7LB ([PERSON_NAME]"
click at [1024, 303] on video at bounding box center [1087, 302] width 777 height 311
click at [1003, 296] on video at bounding box center [1087, 302] width 777 height 311
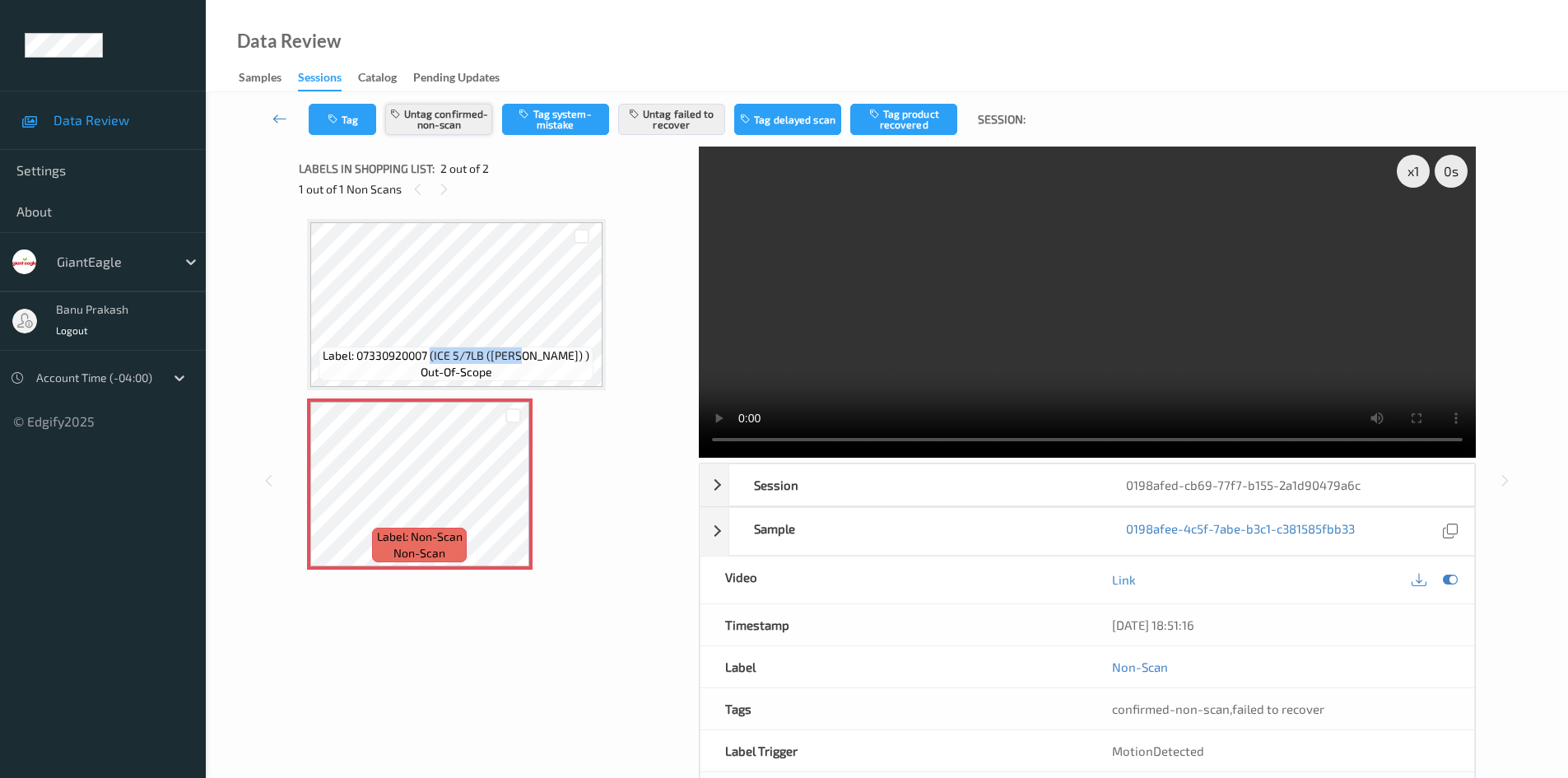
click at [454, 119] on button "Untag confirmed-non-scan" at bounding box center [438, 119] width 107 height 31
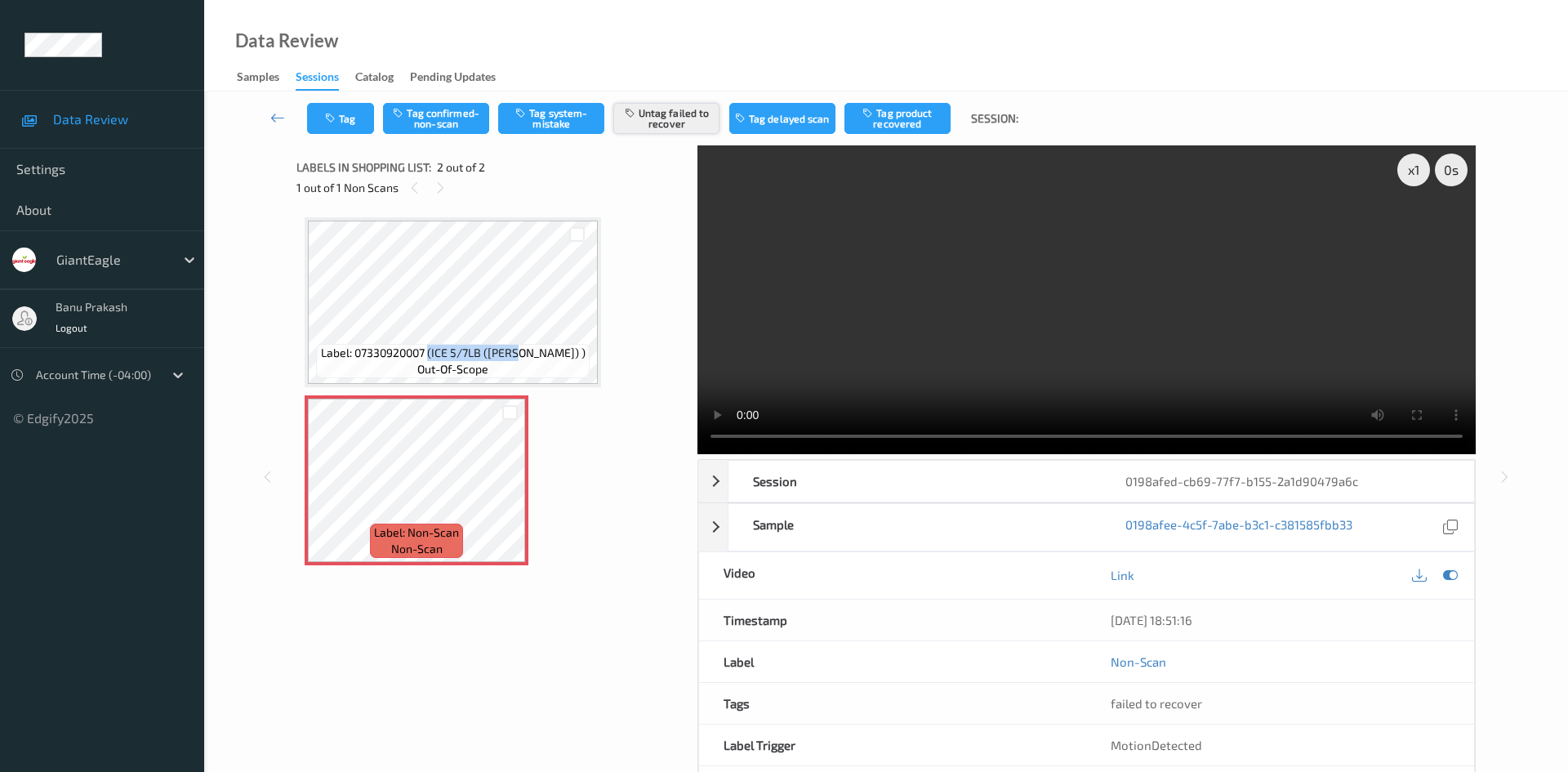
click at [699, 120] on button "Untag failed to recover" at bounding box center [667, 118] width 106 height 31
click at [563, 114] on button "Tag system-mistake" at bounding box center [551, 118] width 106 height 31
click at [359, 131] on button "Tag" at bounding box center [340, 118] width 67 height 31
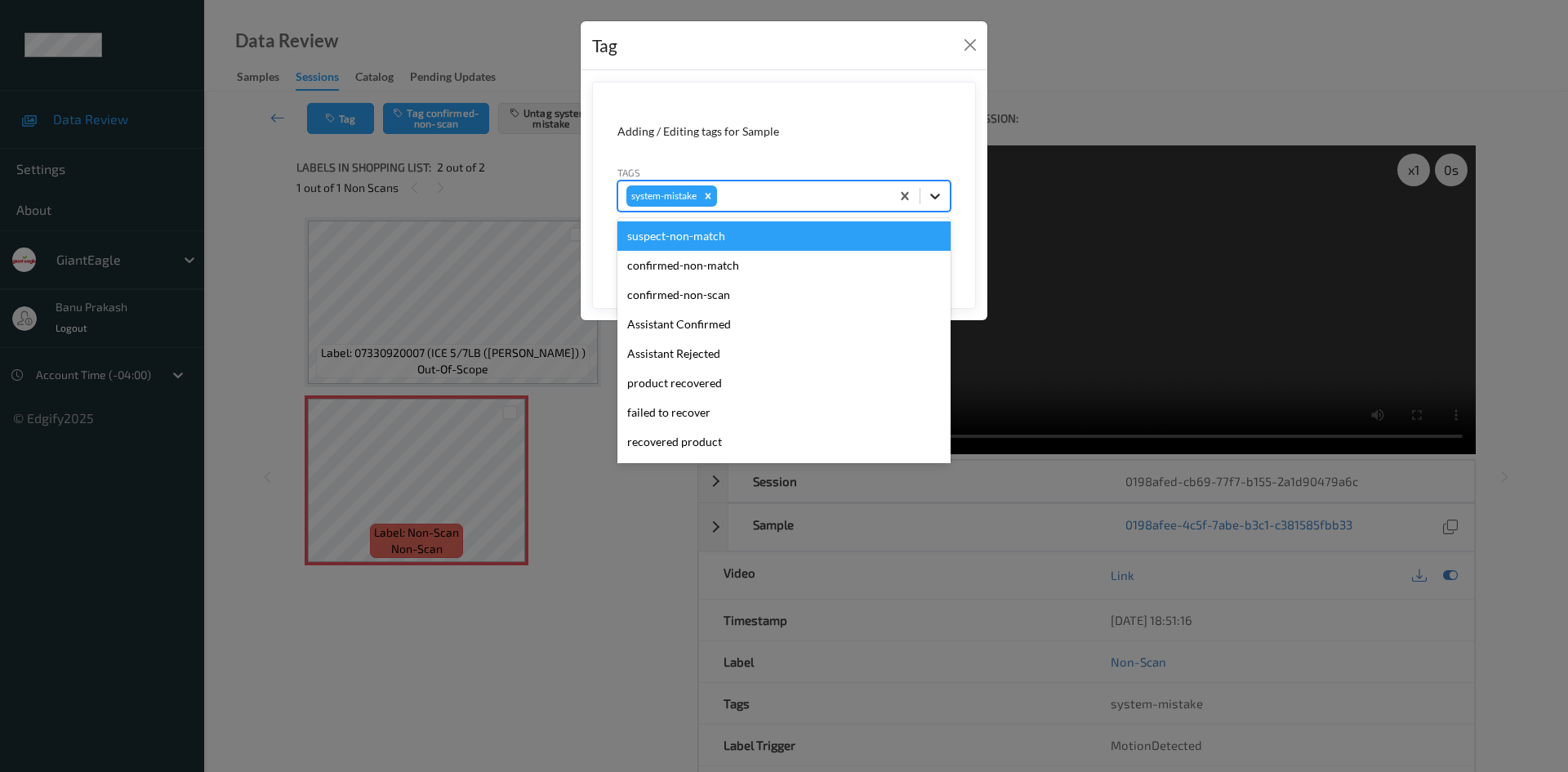
click at [936, 201] on icon at bounding box center [935, 196] width 17 height 17
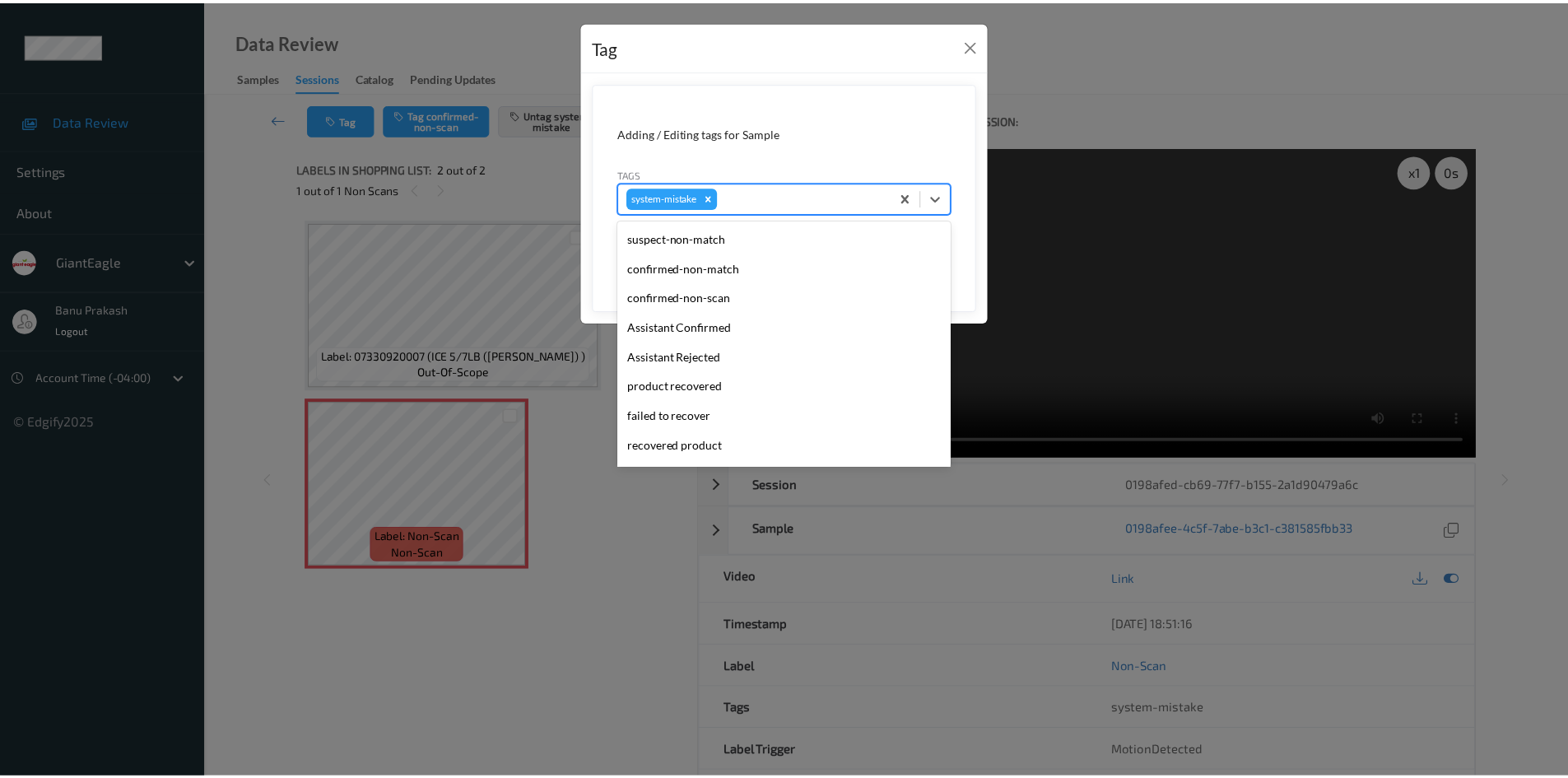
scroll to position [175, 0]
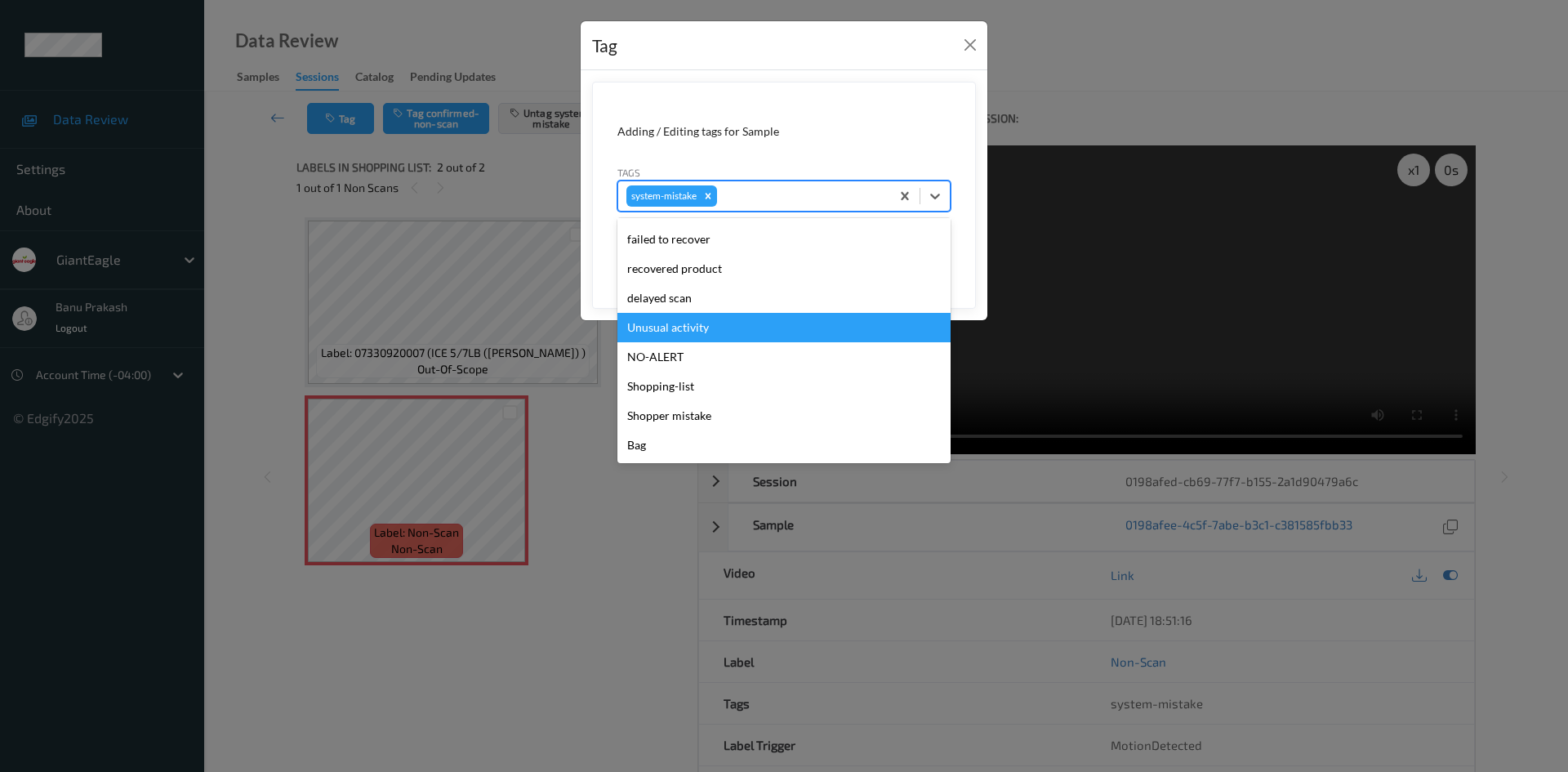
click at [670, 333] on div "Unusual activity" at bounding box center [784, 327] width 333 height 29
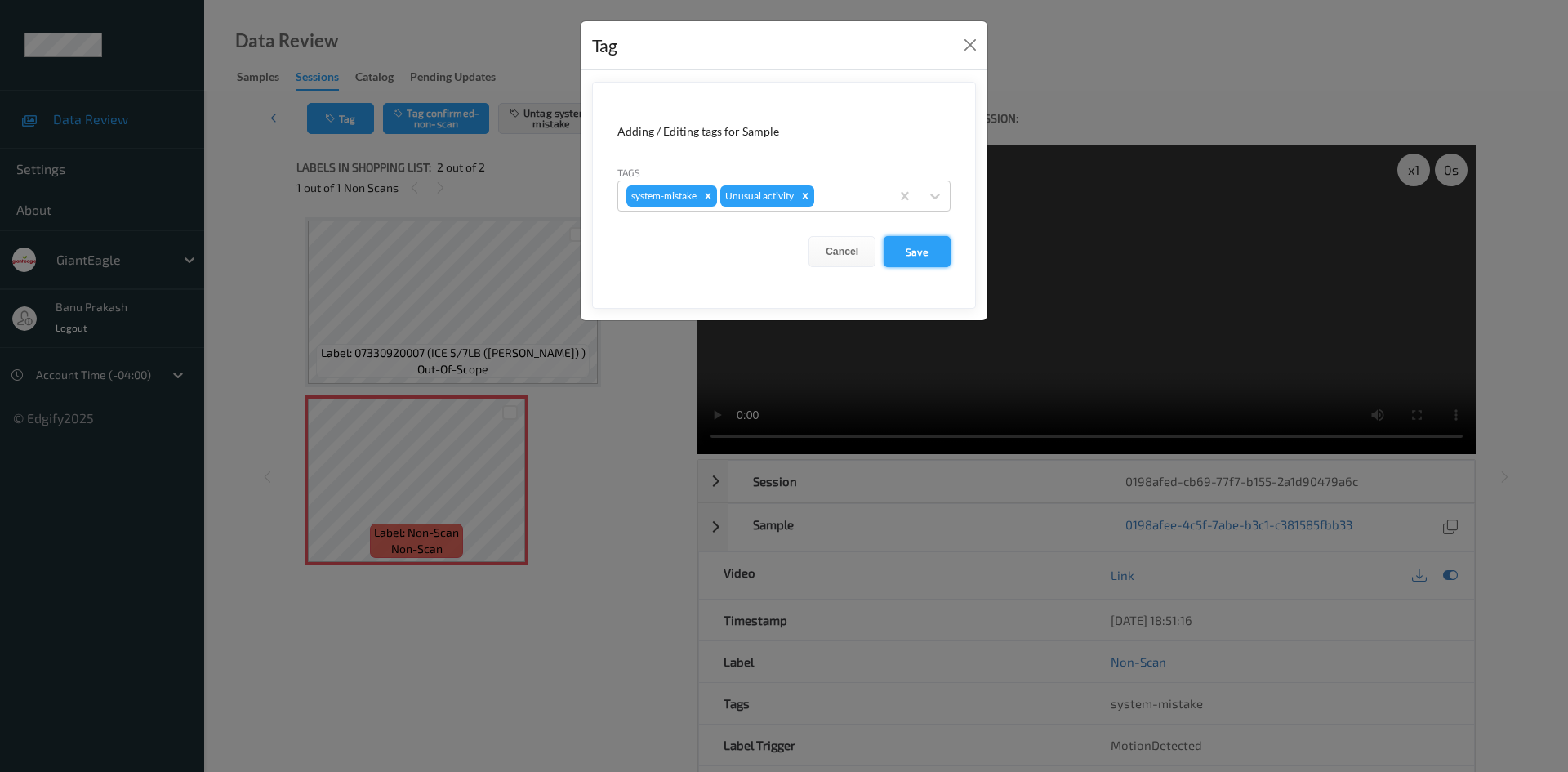
click at [908, 251] on button "Save" at bounding box center [917, 251] width 67 height 31
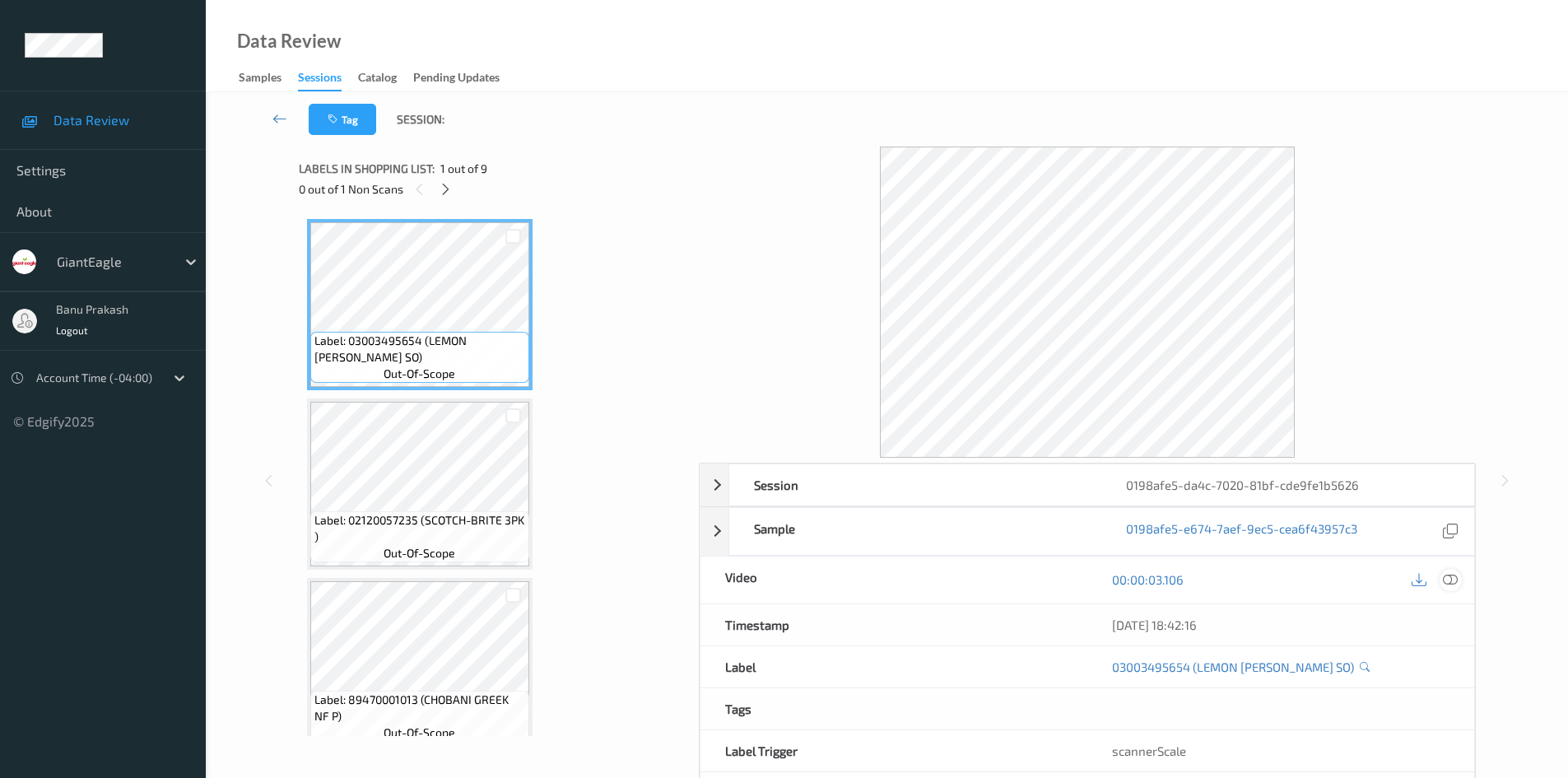
click at [1448, 577] on icon at bounding box center [1451, 580] width 15 height 15
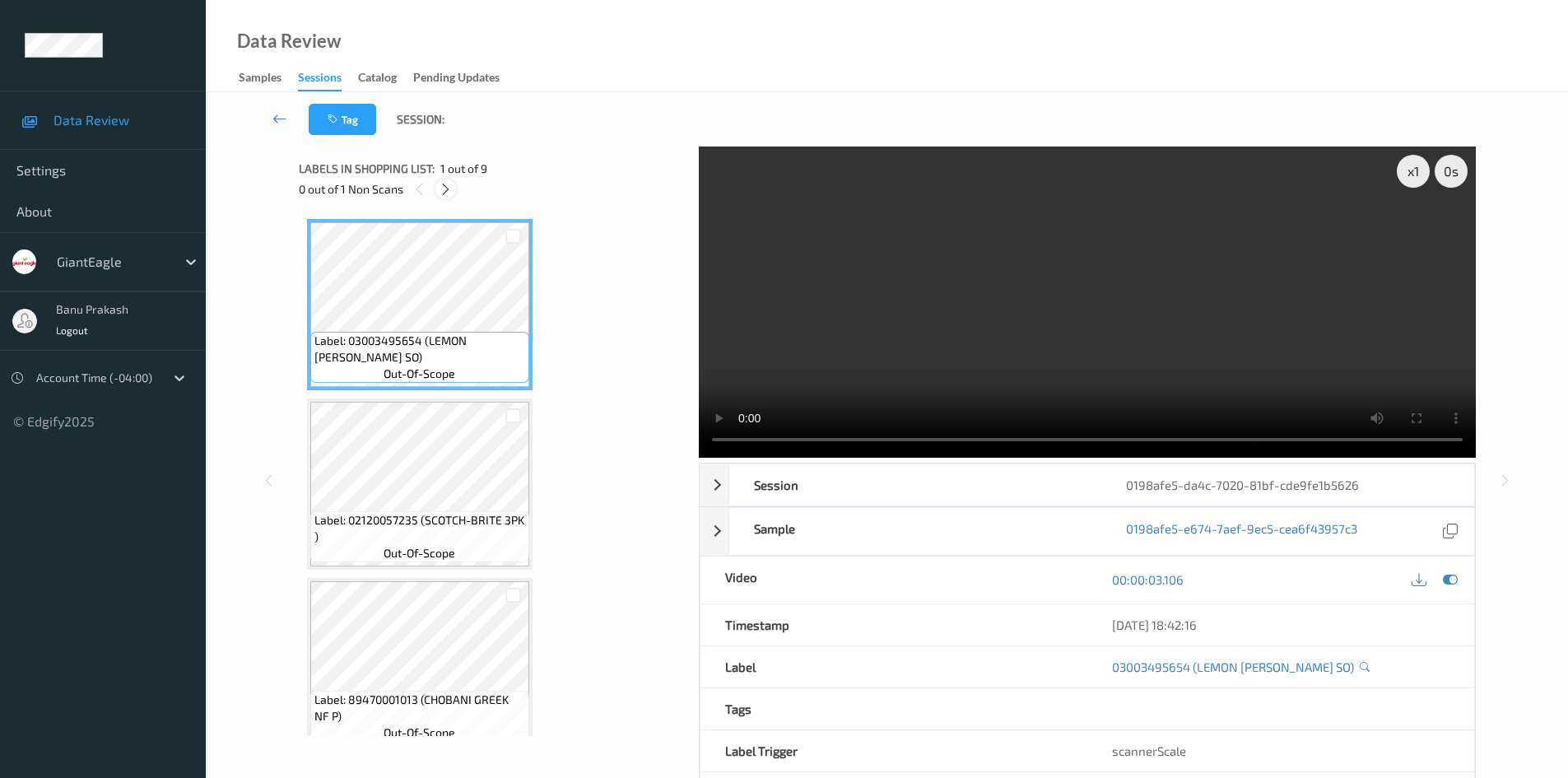
click at [443, 178] on div at bounding box center [445, 188] width 21 height 21
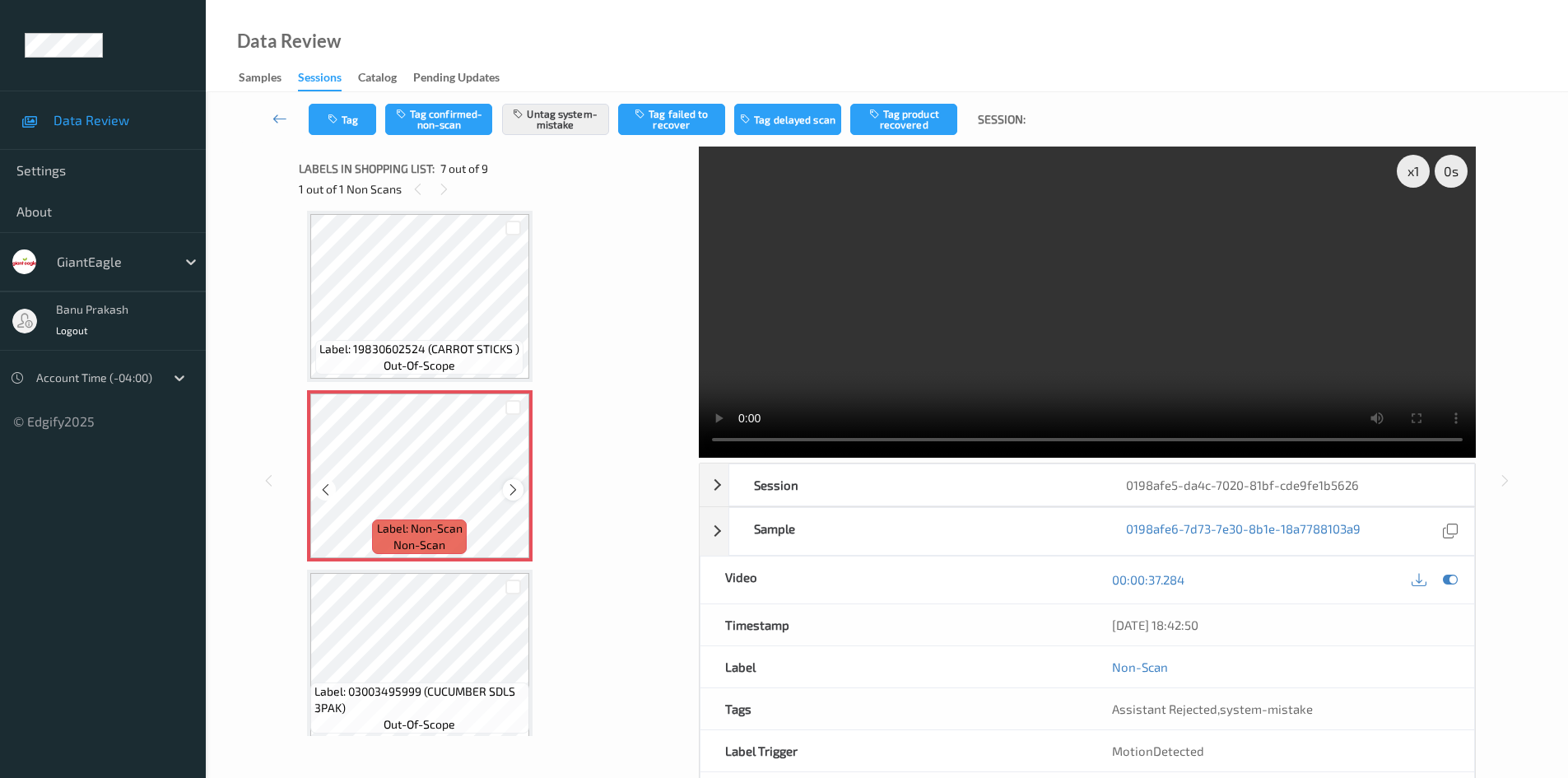
click at [518, 489] on icon at bounding box center [513, 490] width 14 height 15
click at [517, 484] on icon at bounding box center [513, 490] width 14 height 15
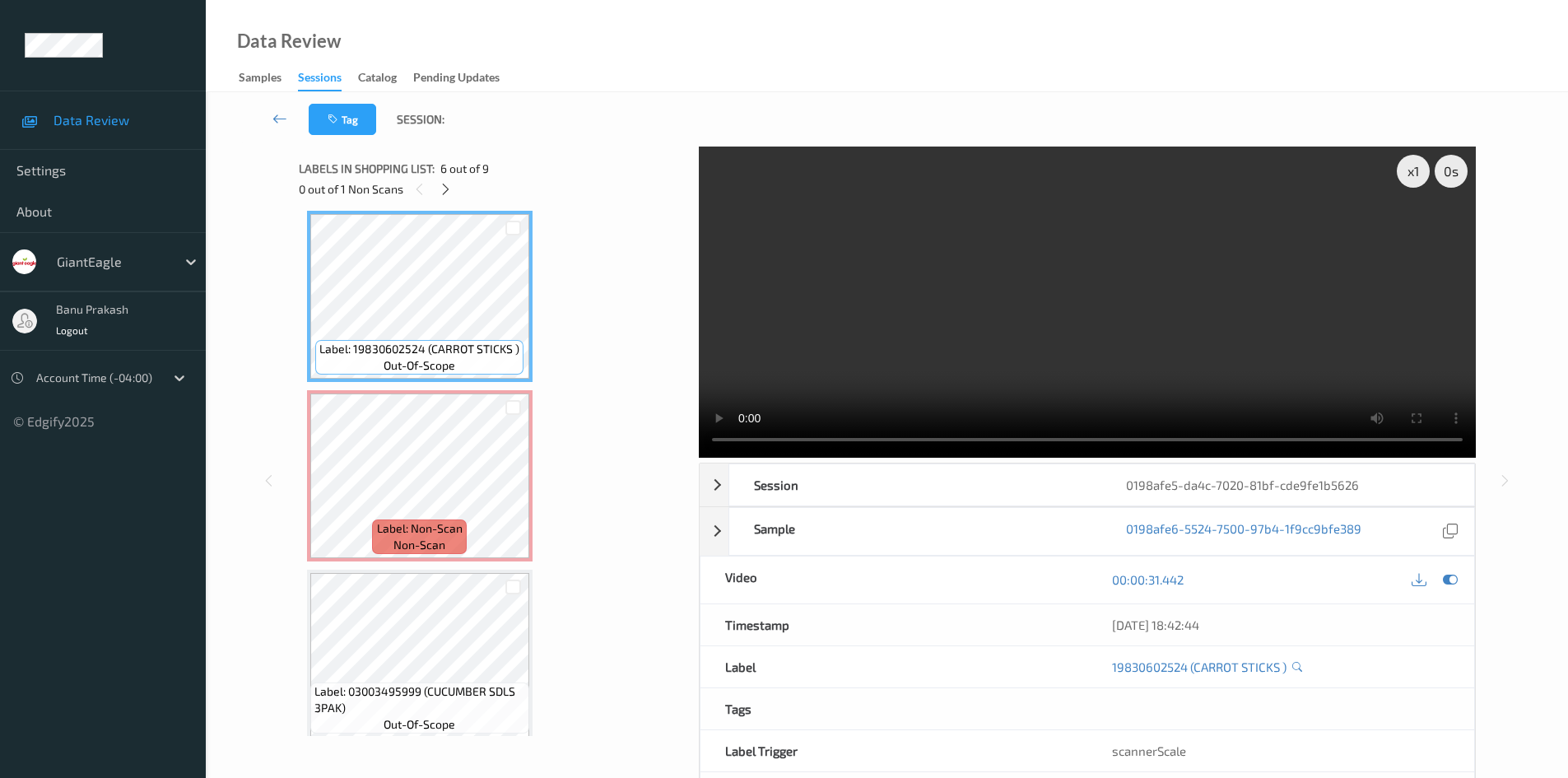
click at [1027, 274] on video at bounding box center [1087, 302] width 777 height 311
click at [932, 323] on video at bounding box center [1087, 302] width 777 height 311
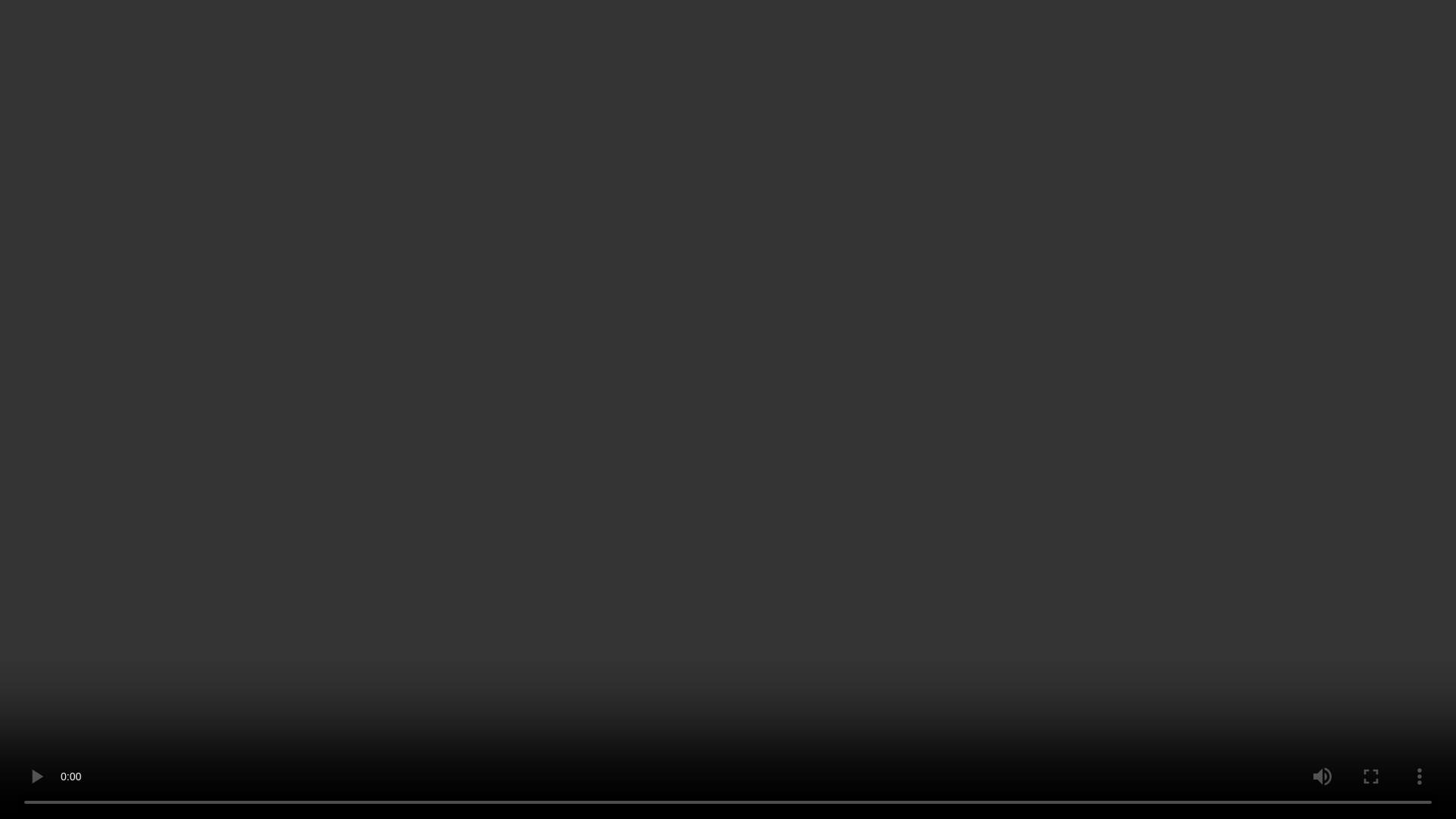
click at [560, 609] on video at bounding box center [728, 409] width 1456 height 819
click at [621, 649] on video at bounding box center [728, 409] width 1456 height 819
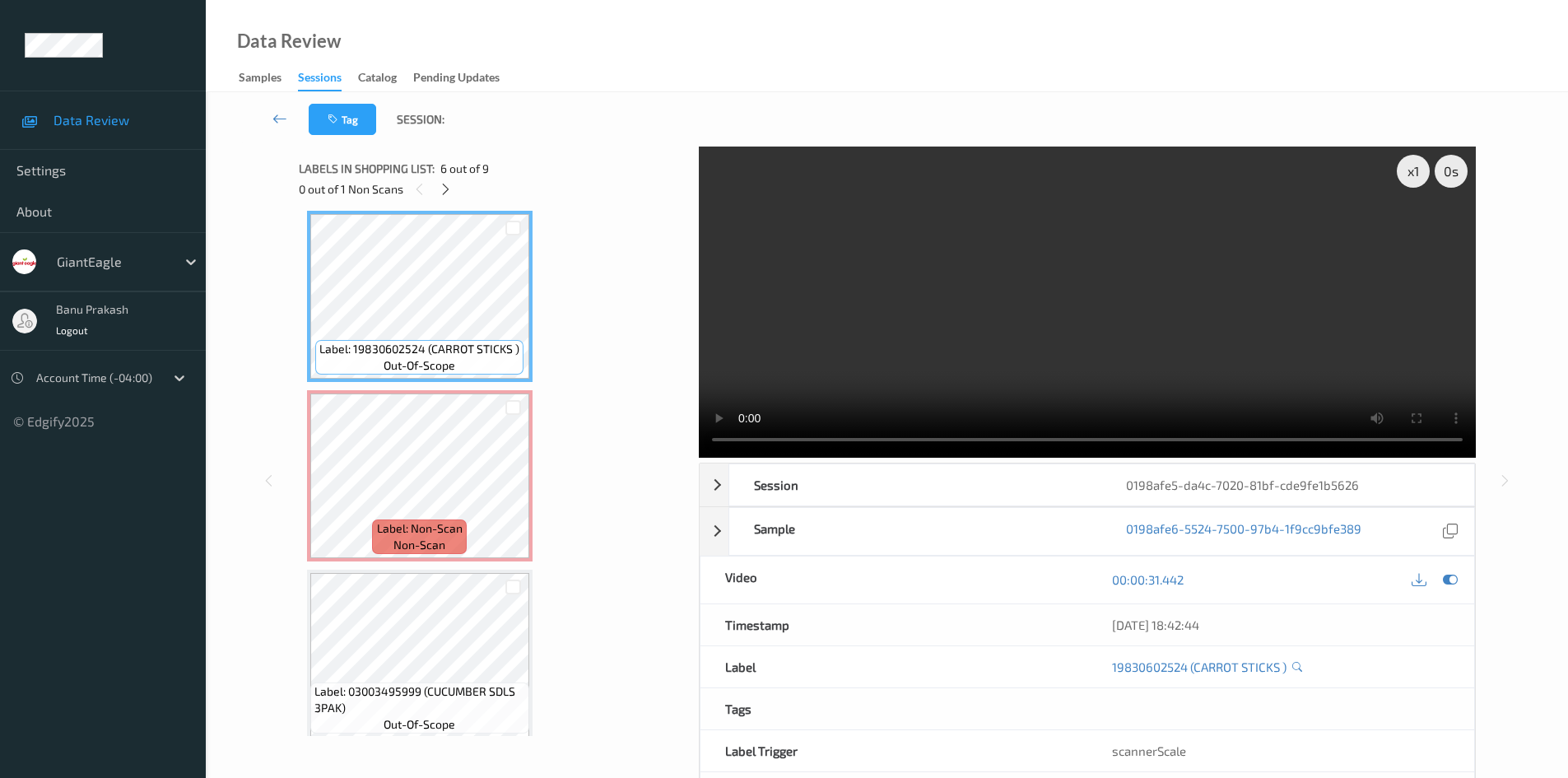
click at [1124, 315] on video at bounding box center [1087, 302] width 777 height 311
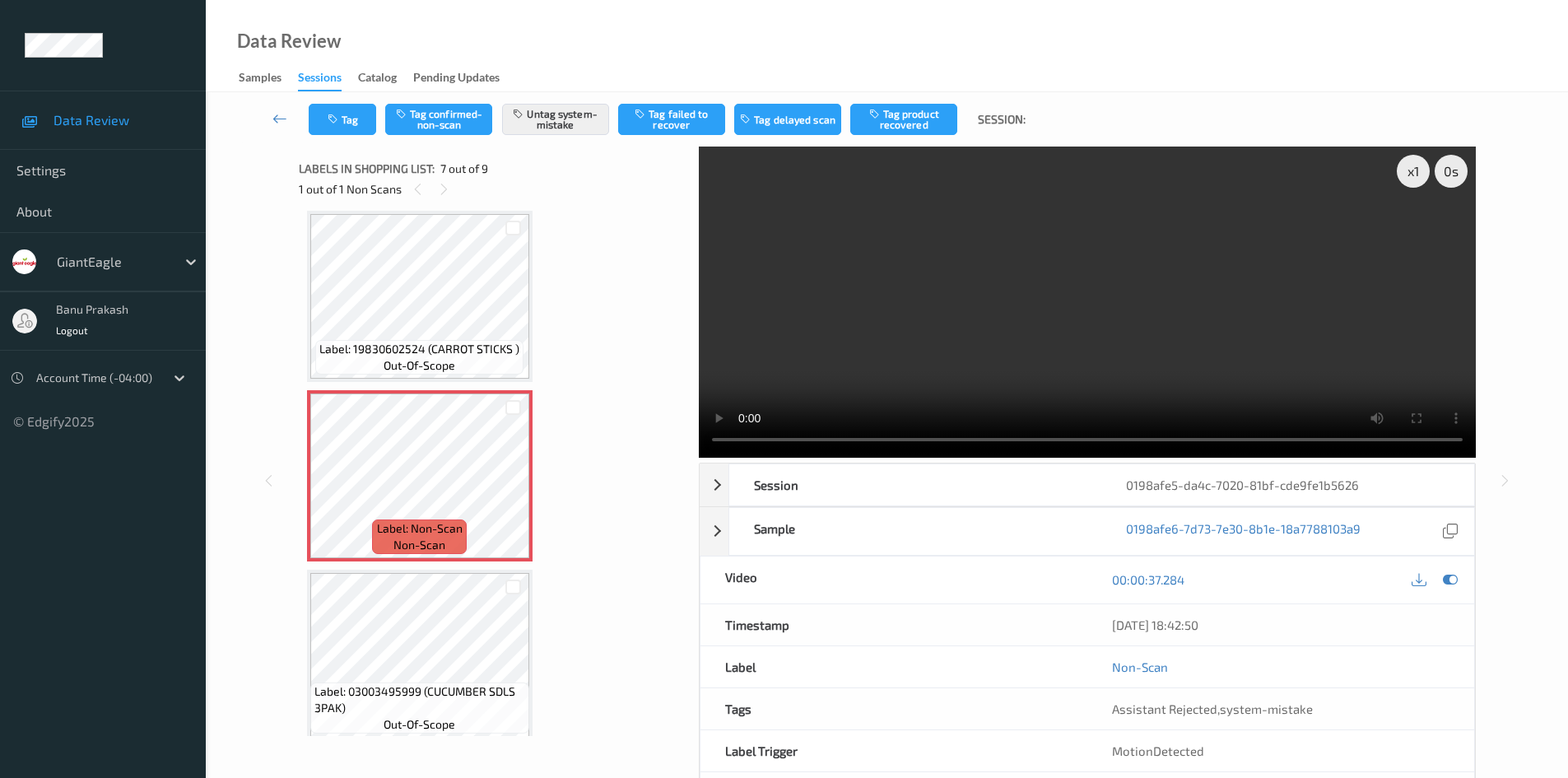
click at [1058, 386] on video at bounding box center [1087, 302] width 777 height 311
click at [506, 483] on div at bounding box center [513, 489] width 21 height 21
click at [510, 483] on icon at bounding box center [513, 490] width 14 height 15
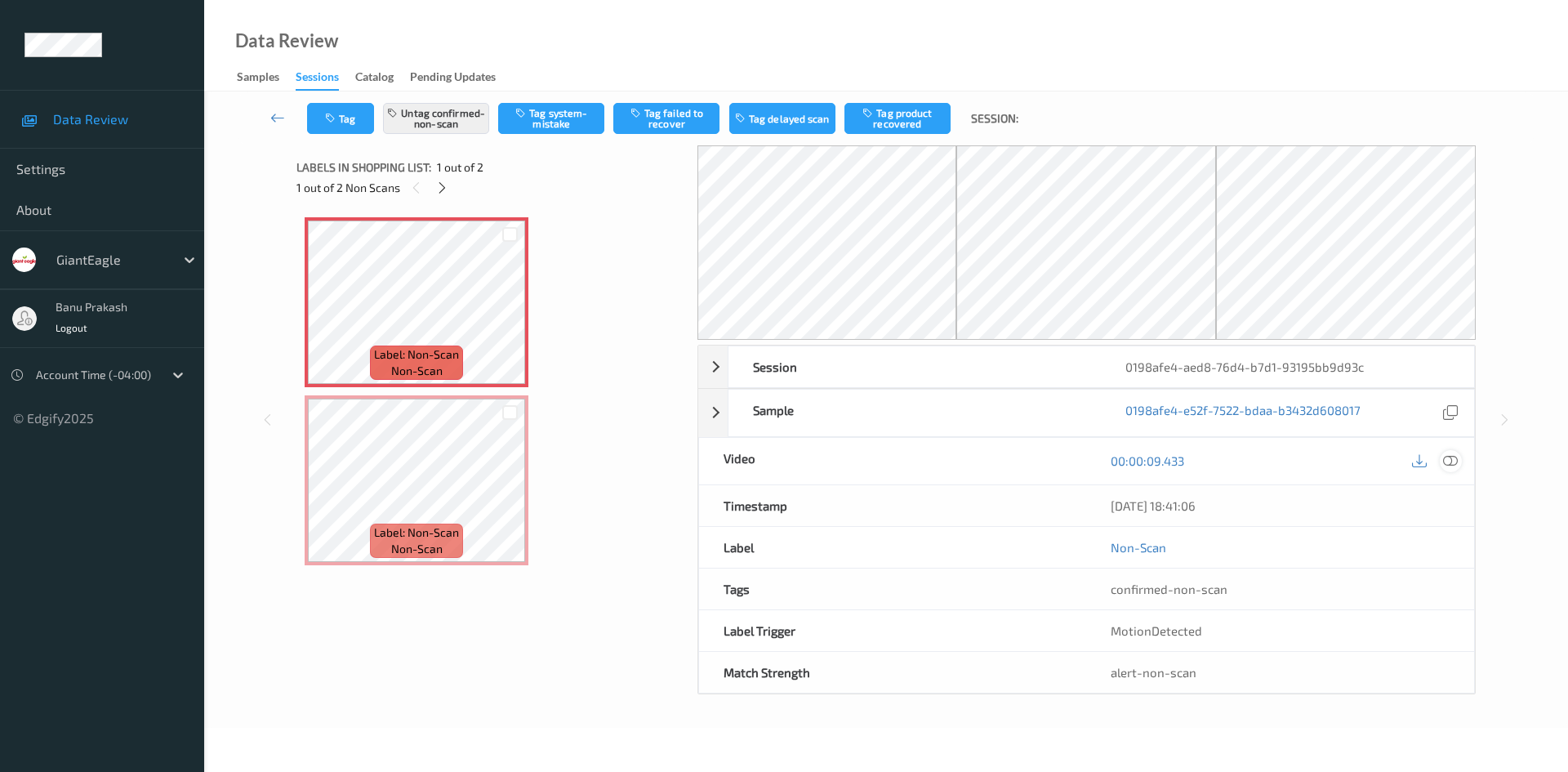
click at [1445, 462] on icon at bounding box center [1450, 461] width 15 height 15
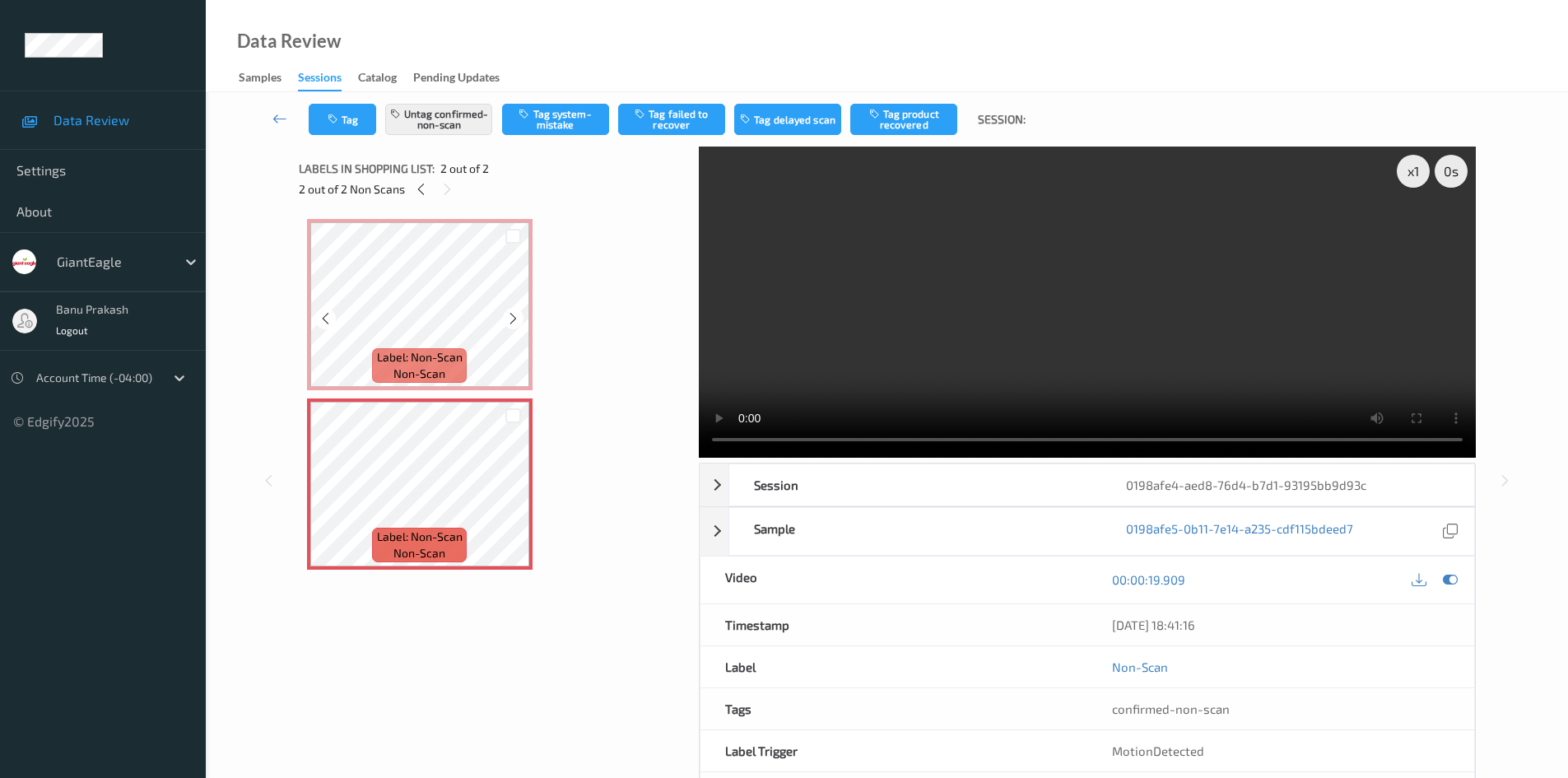
click at [464, 350] on div "Label: Non-Scan non-scan" at bounding box center [419, 365] width 94 height 34
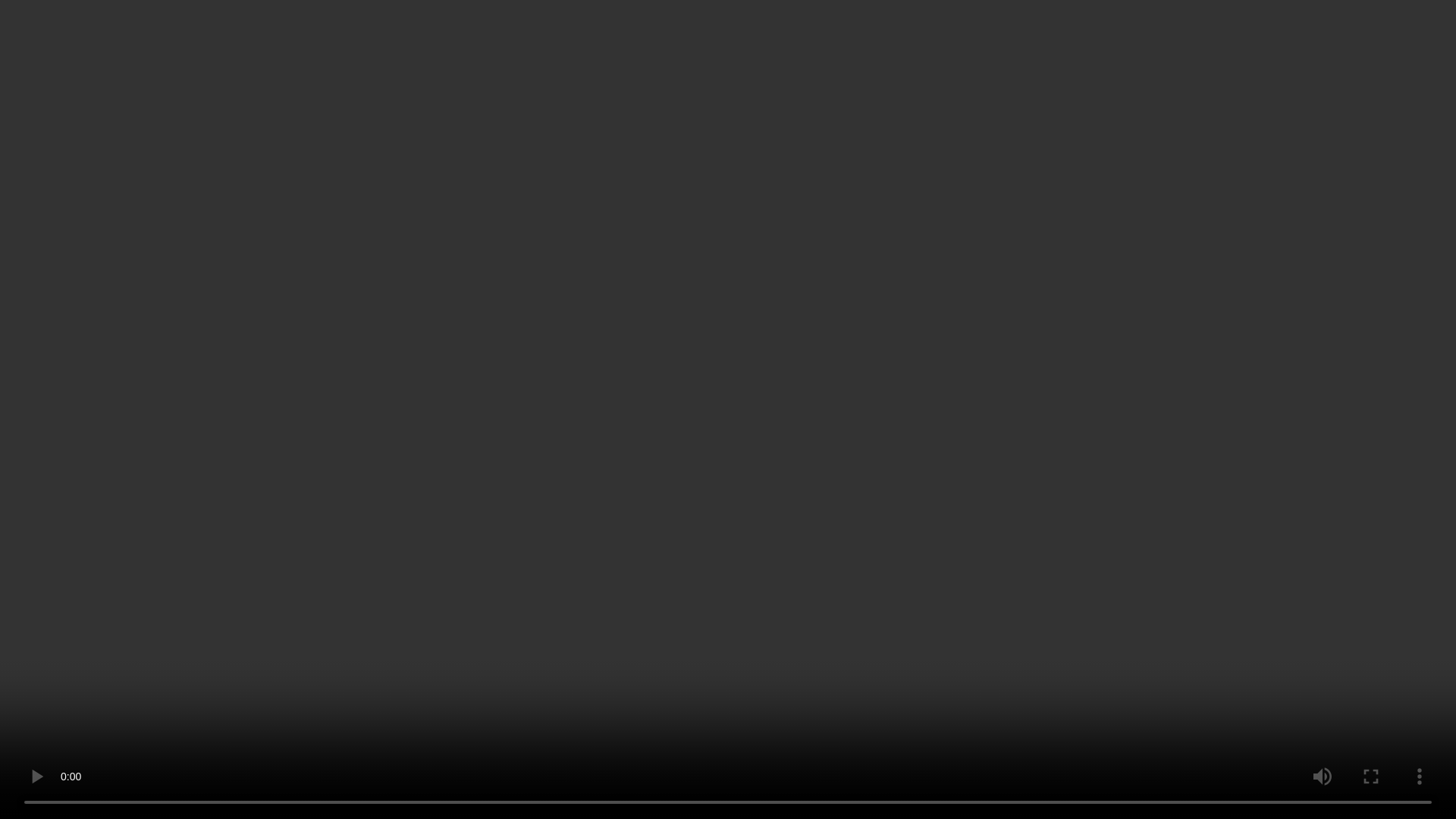
click at [858, 454] on video at bounding box center [728, 409] width 1456 height 819
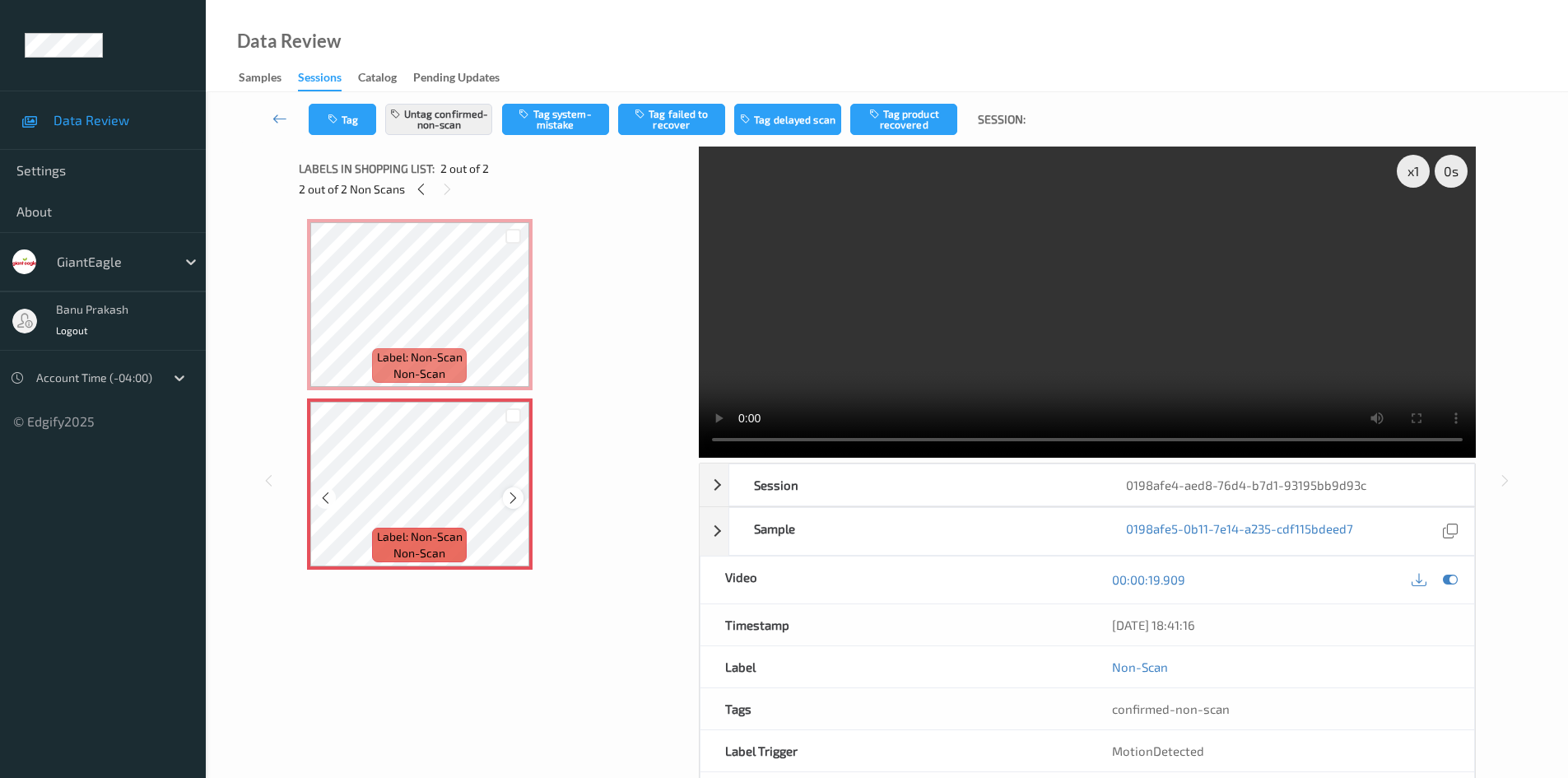
click at [518, 495] on icon at bounding box center [513, 498] width 14 height 15
click at [1117, 313] on video at bounding box center [1087, 302] width 777 height 311
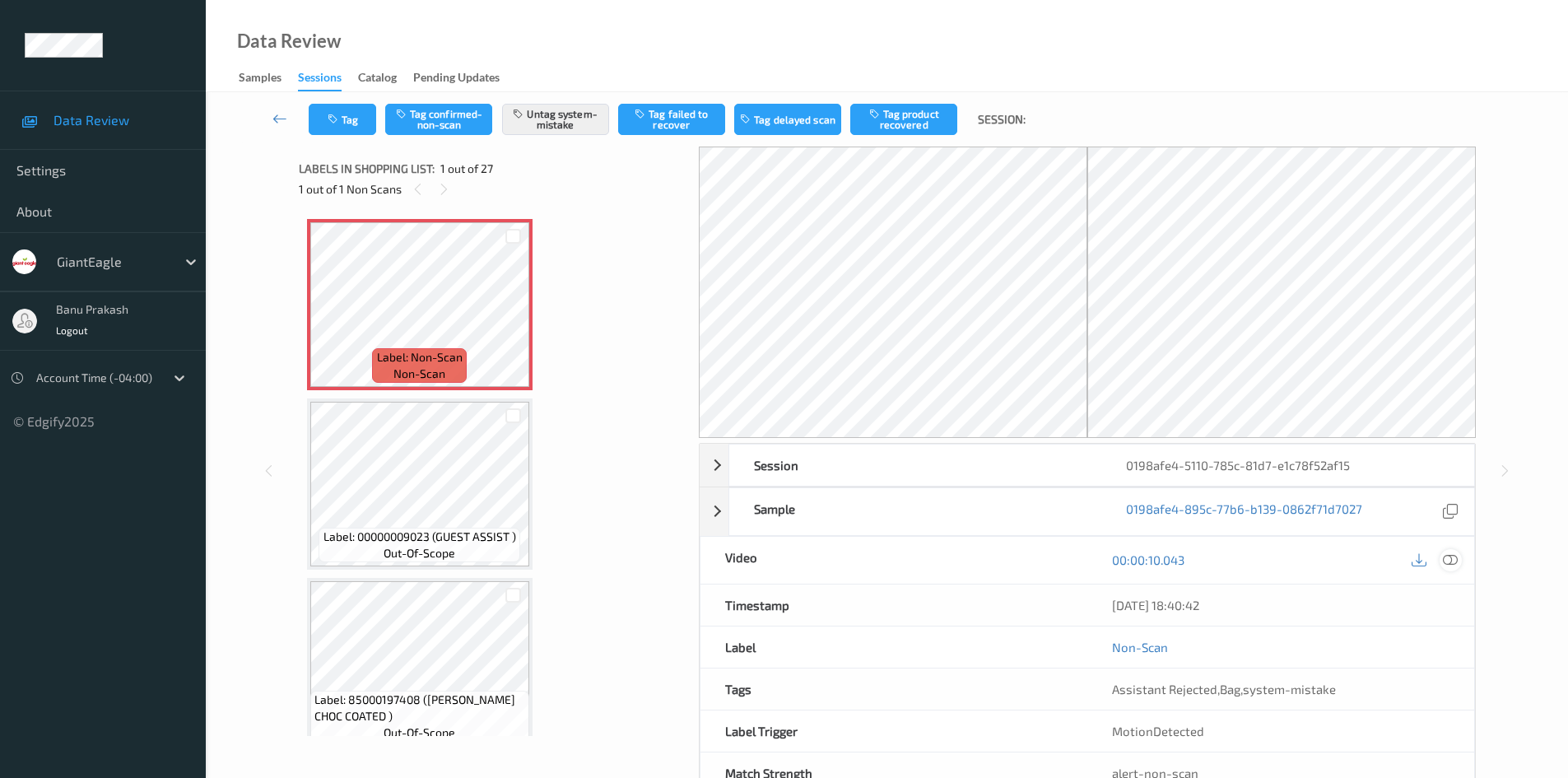
click at [1447, 556] on icon at bounding box center [1451, 560] width 15 height 15
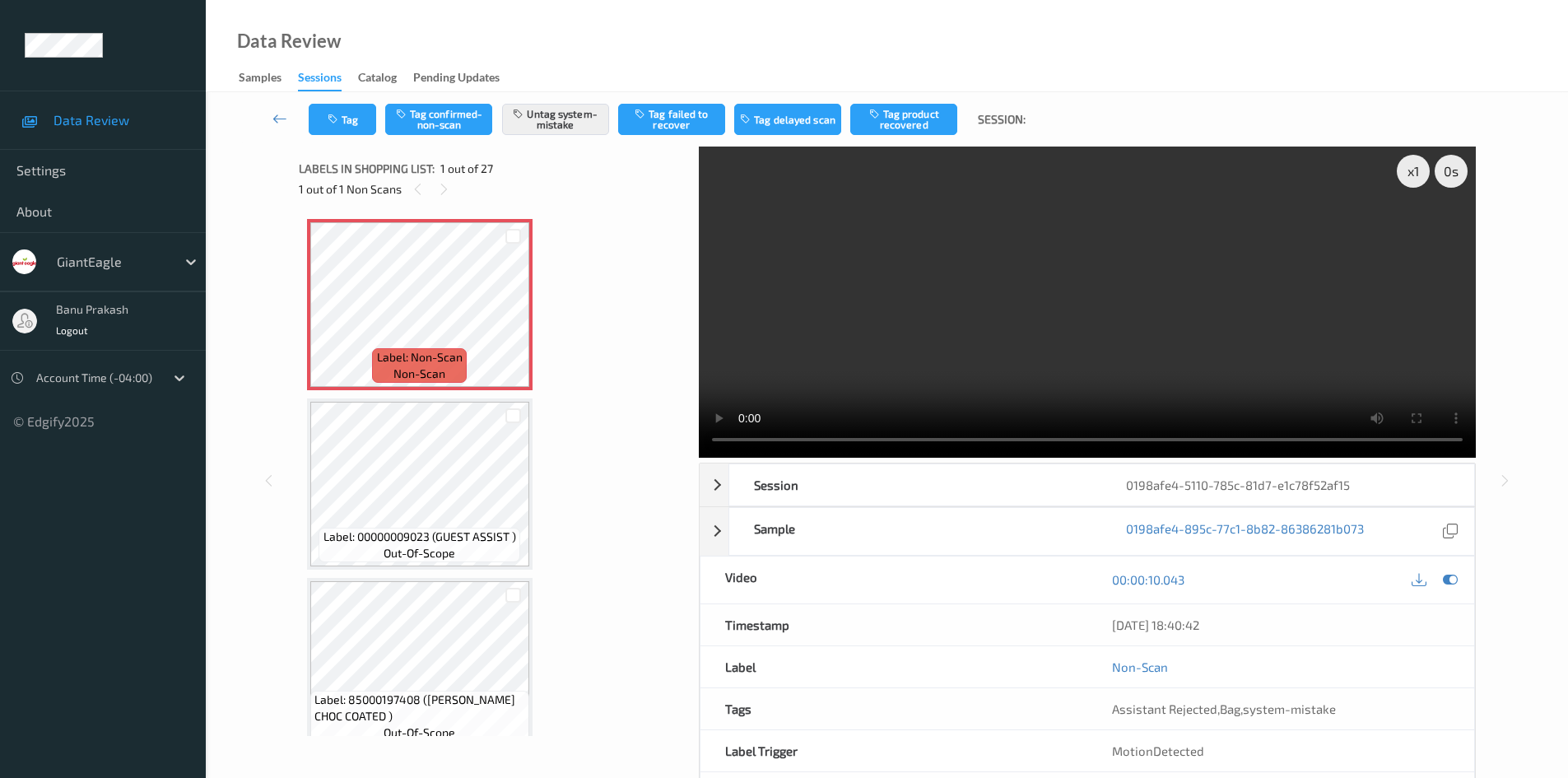
click at [1148, 323] on video at bounding box center [1087, 302] width 777 height 311
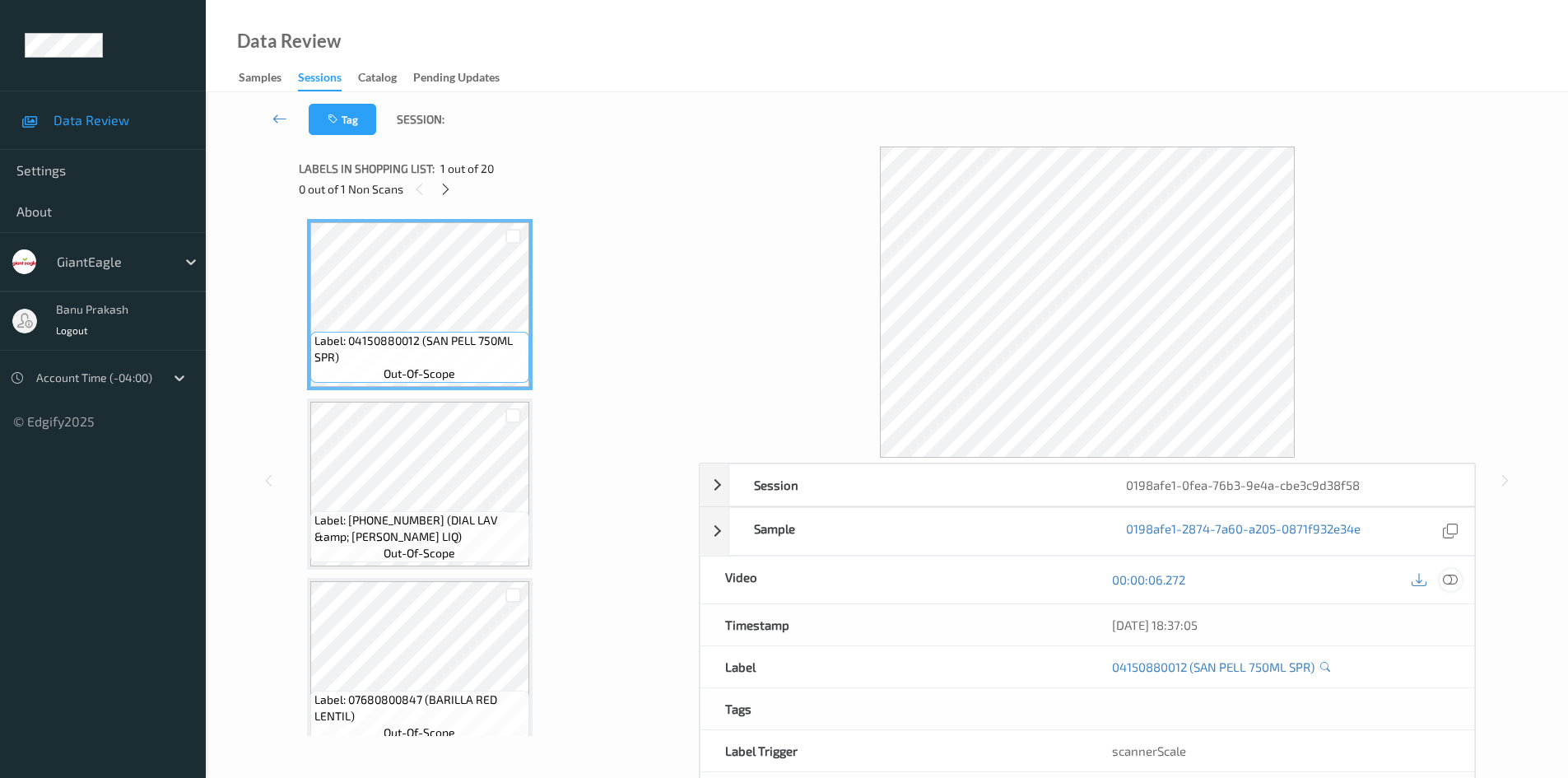
click at [1448, 581] on icon at bounding box center [1451, 580] width 15 height 15
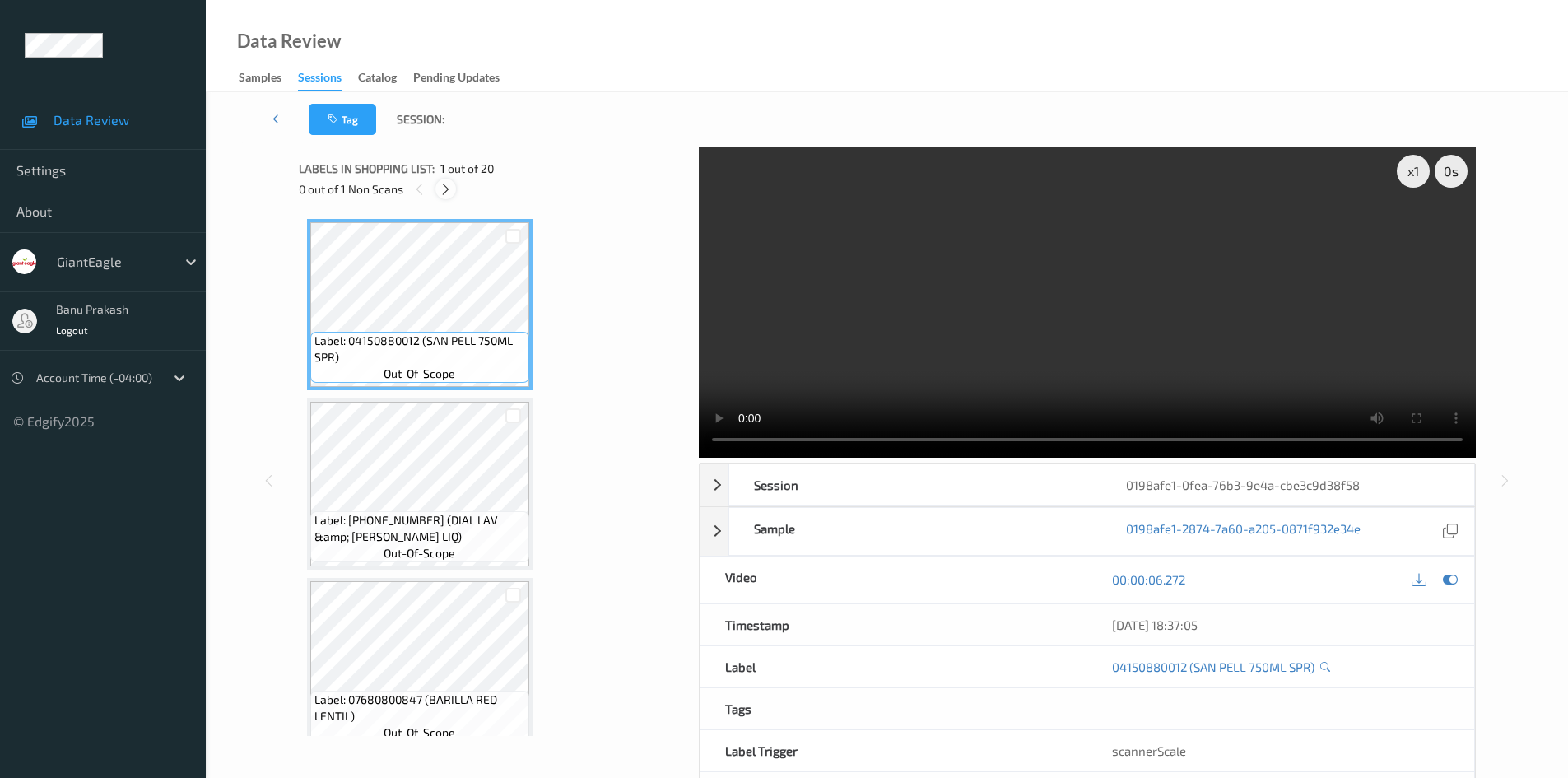
click at [441, 192] on icon at bounding box center [445, 189] width 14 height 15
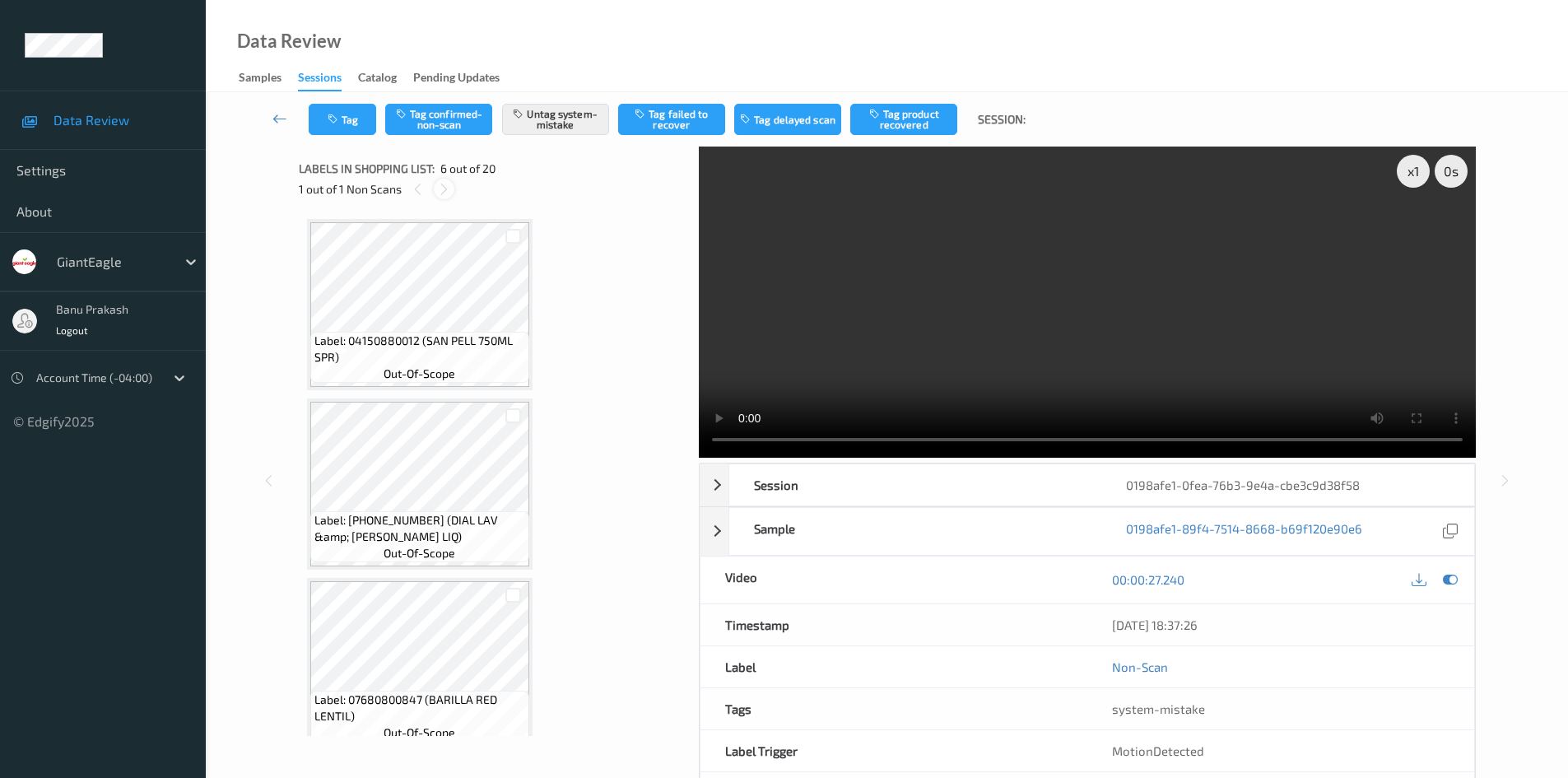
scroll to position [726, 0]
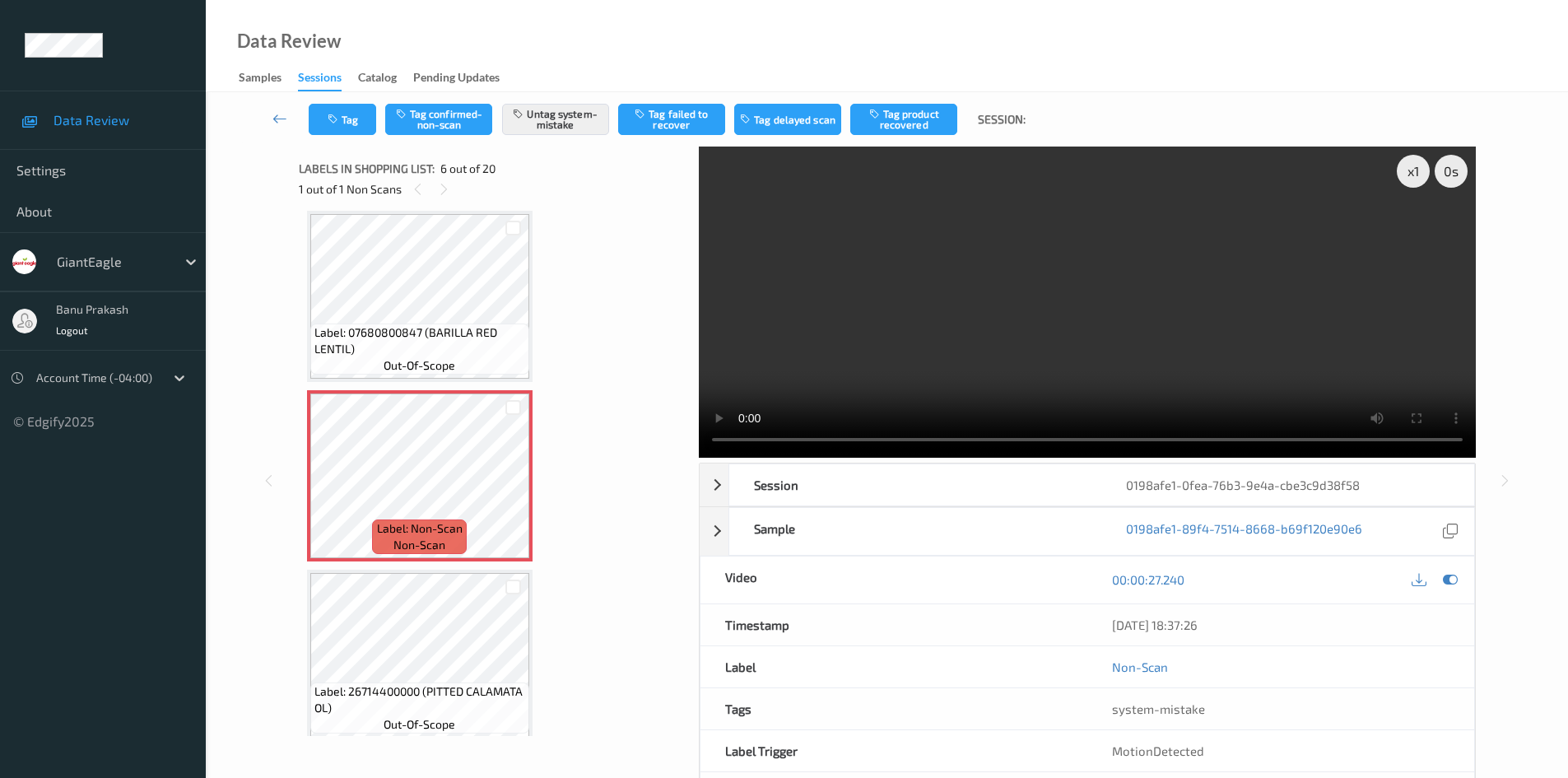
click at [1063, 353] on video at bounding box center [1087, 302] width 777 height 311
click at [490, 339] on span "Label: 07680800847 (BARILLA RED LENTIL)" at bounding box center [420, 340] width 211 height 33
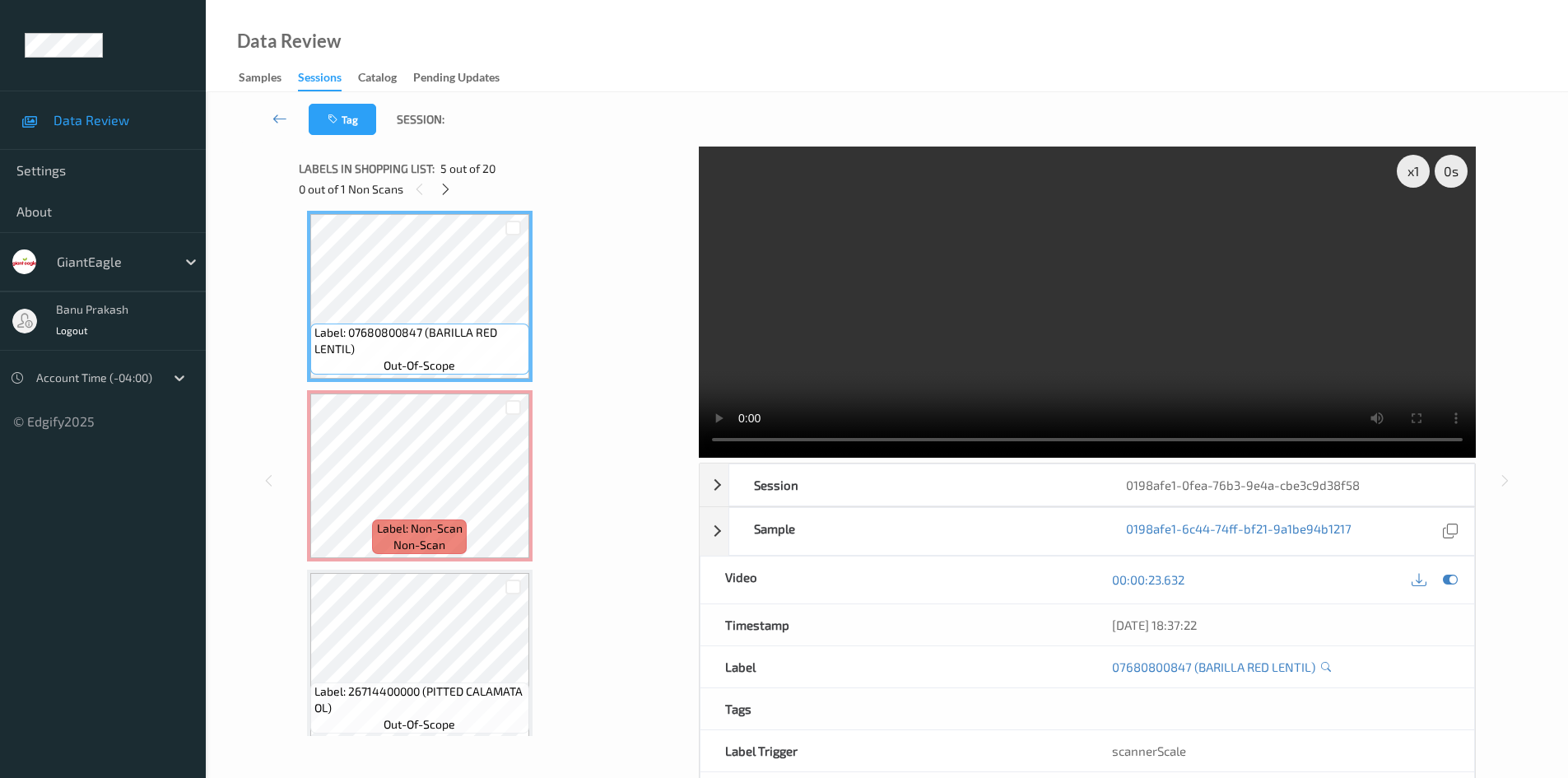
click at [891, 330] on video at bounding box center [1087, 302] width 777 height 311
click at [940, 342] on video at bounding box center [1087, 302] width 777 height 311
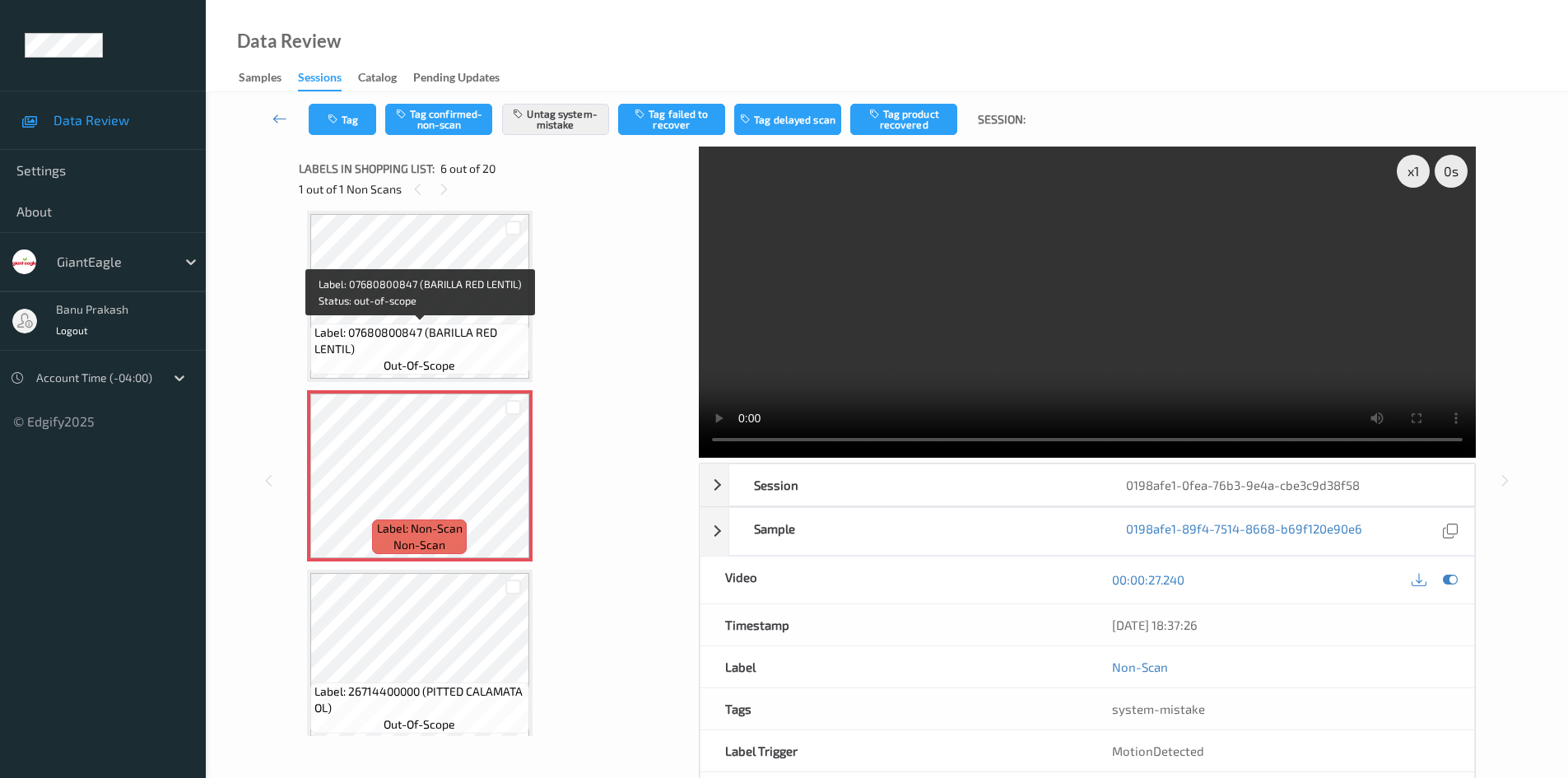
click at [393, 351] on span "Label: 07680800847 (BARILLA RED LENTIL)" at bounding box center [420, 340] width 211 height 33
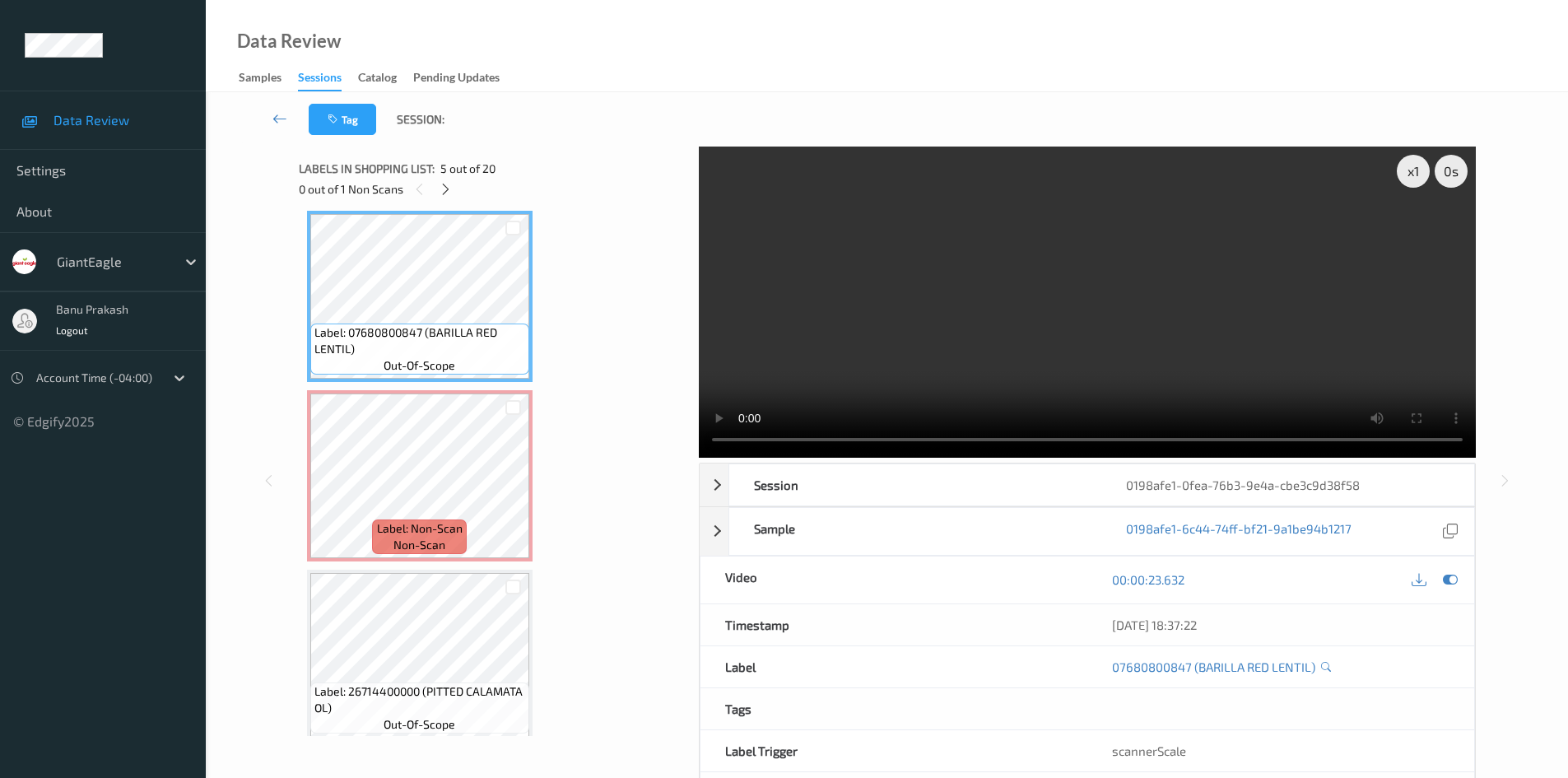
click at [930, 362] on video at bounding box center [1087, 302] width 777 height 311
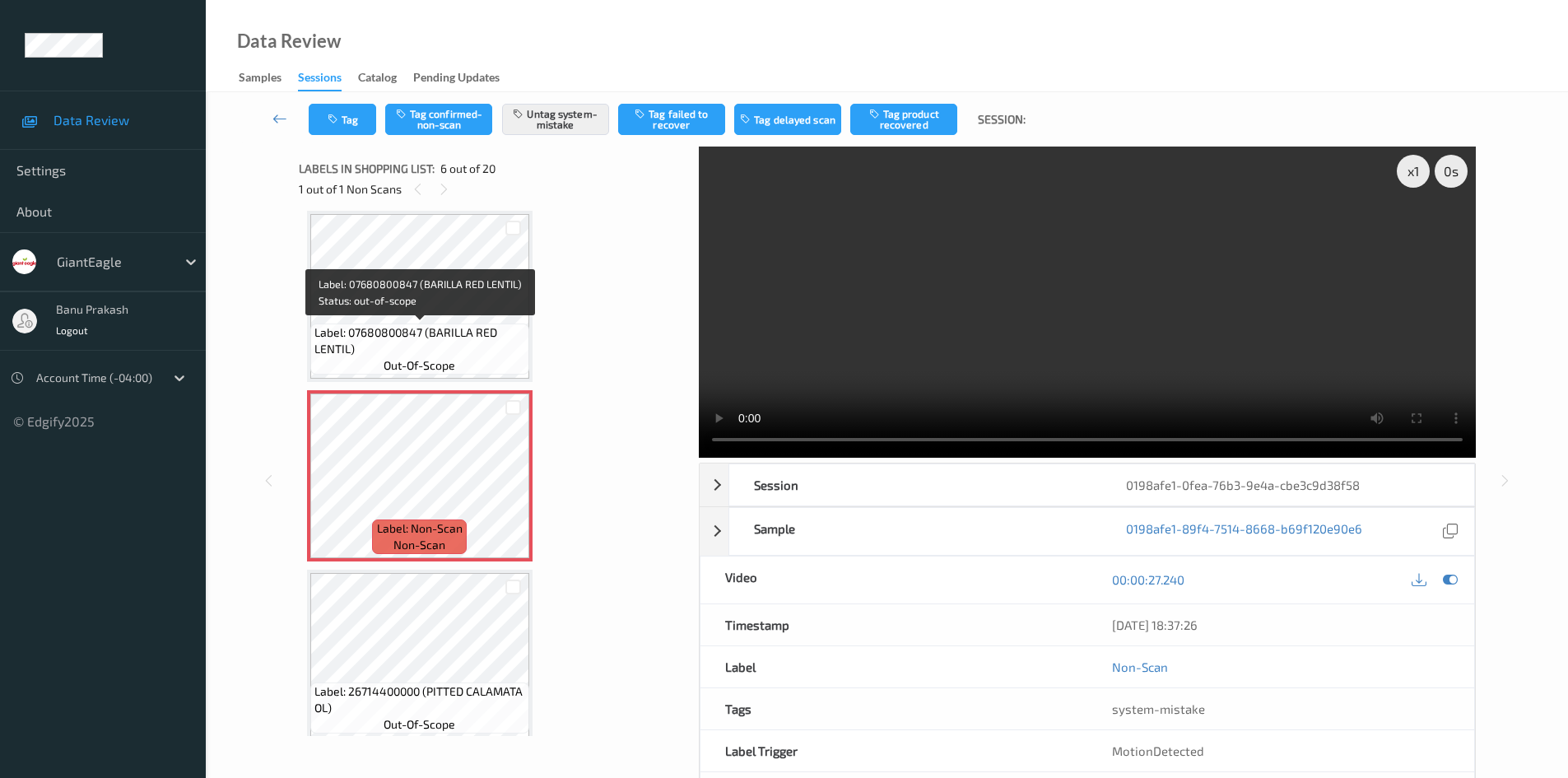
click at [457, 326] on span "Label: 07680800847 (BARILLA RED LENTIL)" at bounding box center [420, 340] width 211 height 33
click at [438, 344] on span "Label: 07680800847 (BARILLA RED LENTIL)" at bounding box center [420, 340] width 211 height 33
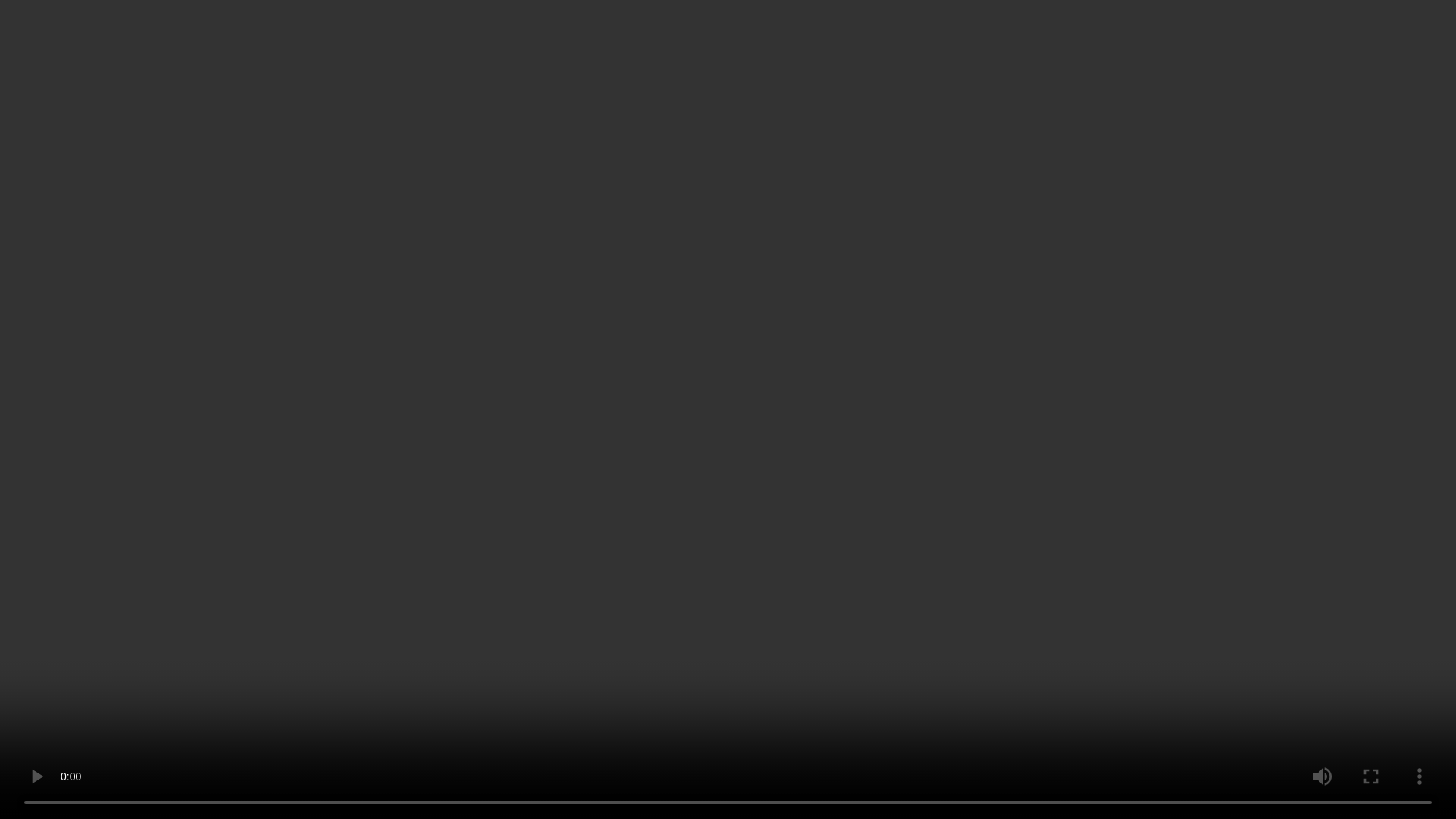
click at [664, 502] on video at bounding box center [728, 409] width 1456 height 819
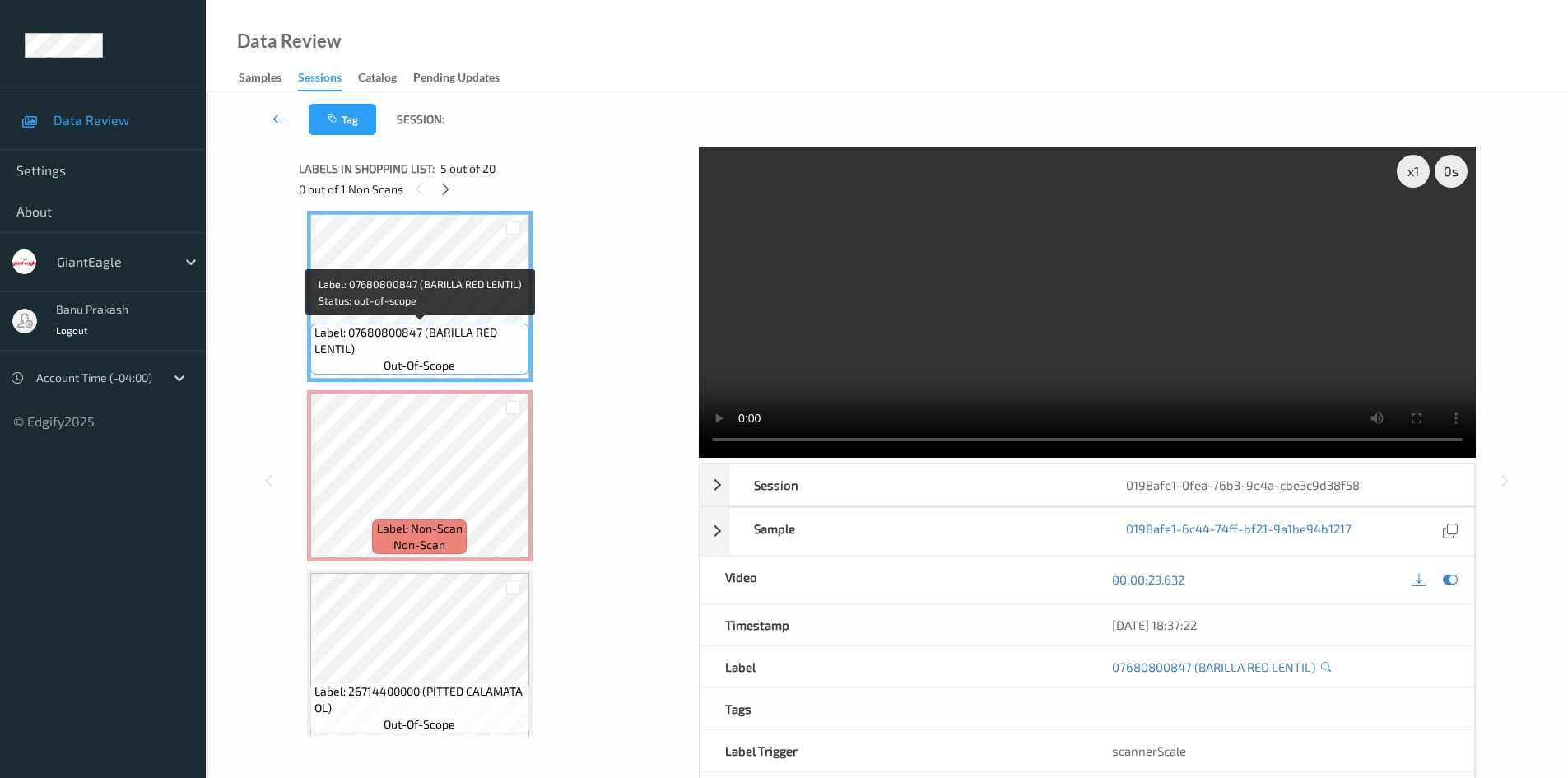
click at [421, 347] on span "Label: 07680800847 (BARILLA RED LENTIL)" at bounding box center [420, 340] width 211 height 33
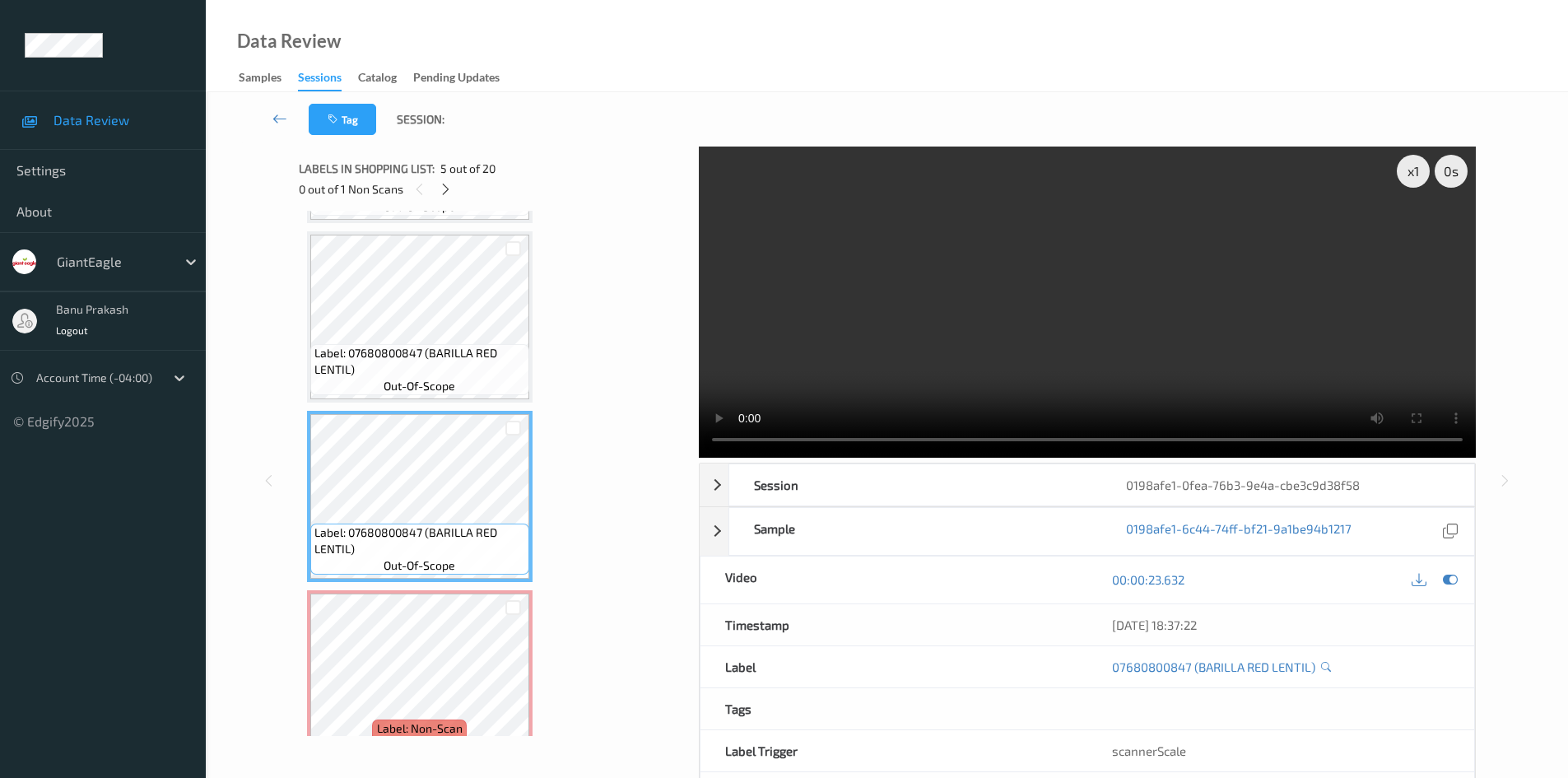
scroll to position [479, 0]
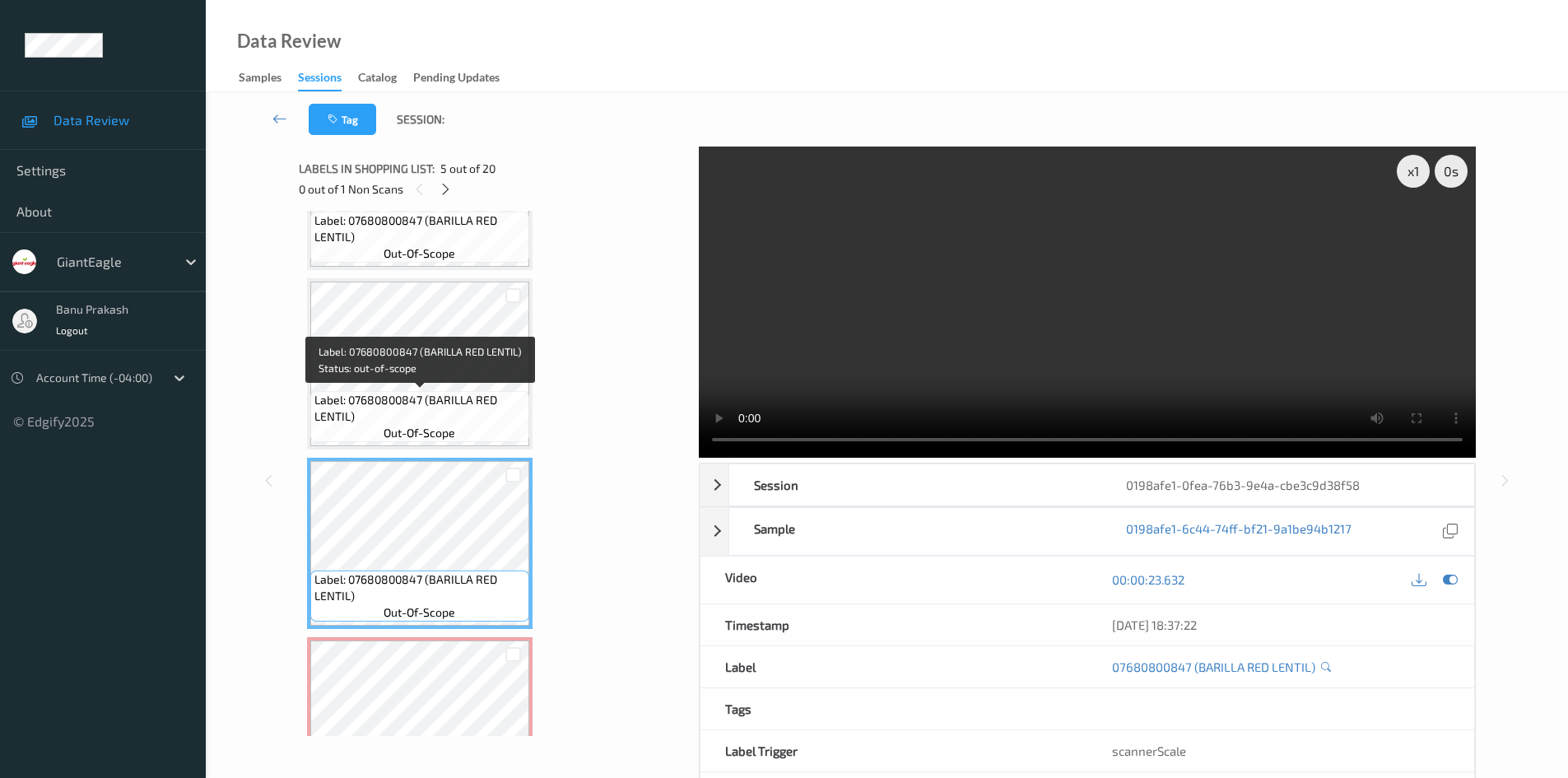
click at [431, 397] on span "Label: 07680800847 (BARILLA RED LENTIL)" at bounding box center [420, 407] width 211 height 33
click at [928, 356] on video at bounding box center [1087, 302] width 777 height 311
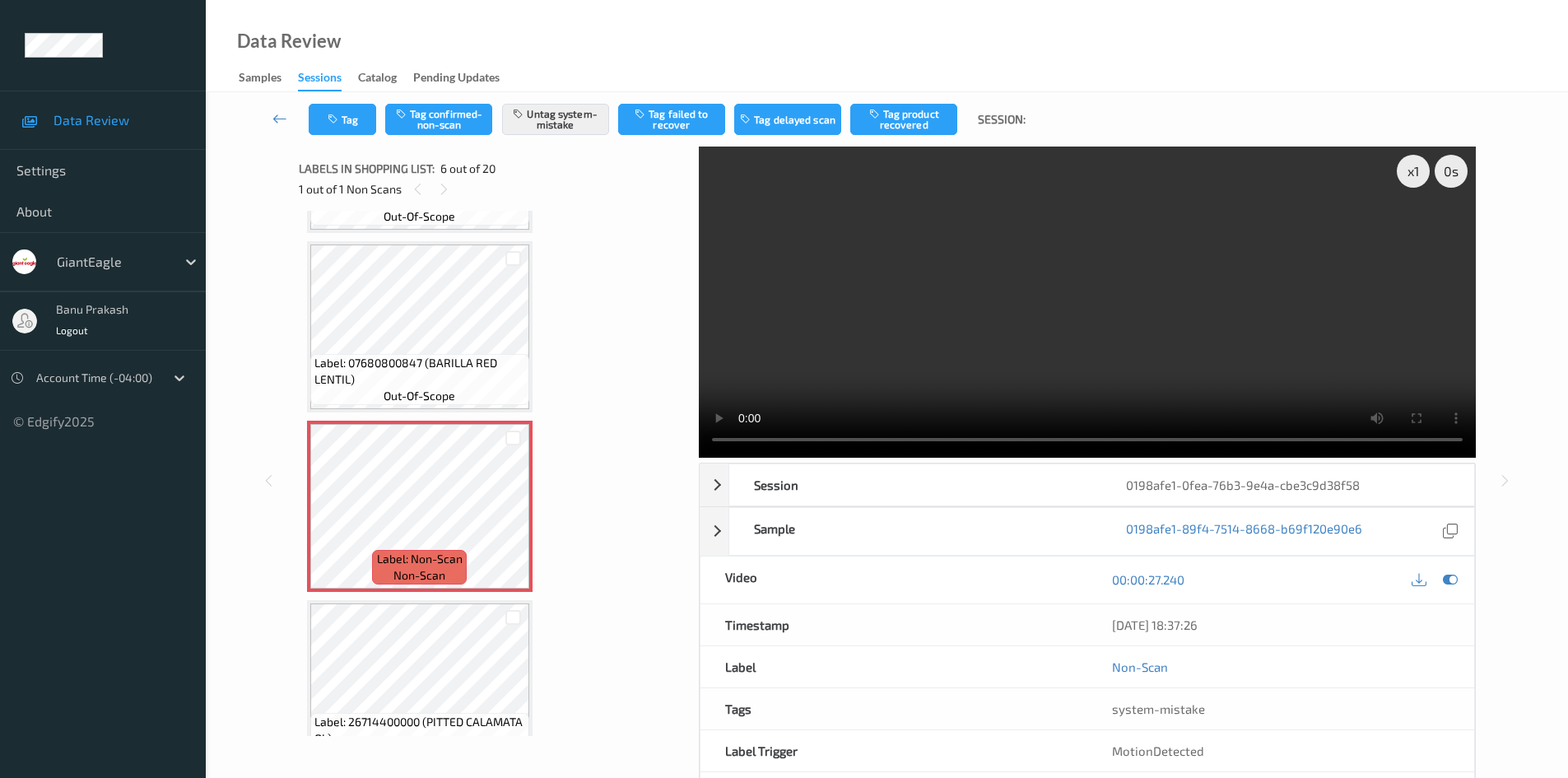
scroll to position [726, 0]
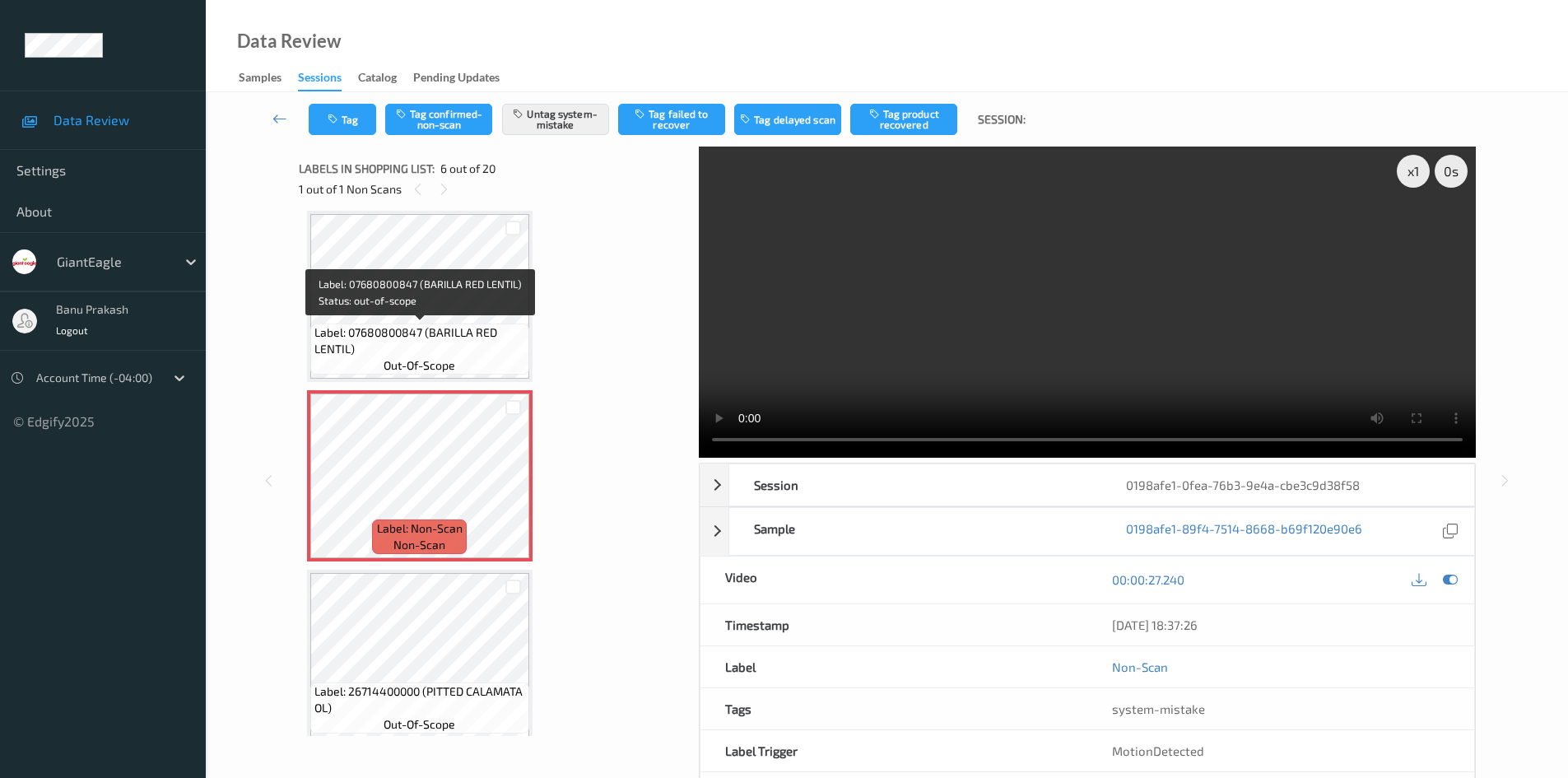
click at [426, 326] on span "Label: 07680800847 (BARILLA RED LENTIL)" at bounding box center [420, 340] width 211 height 33
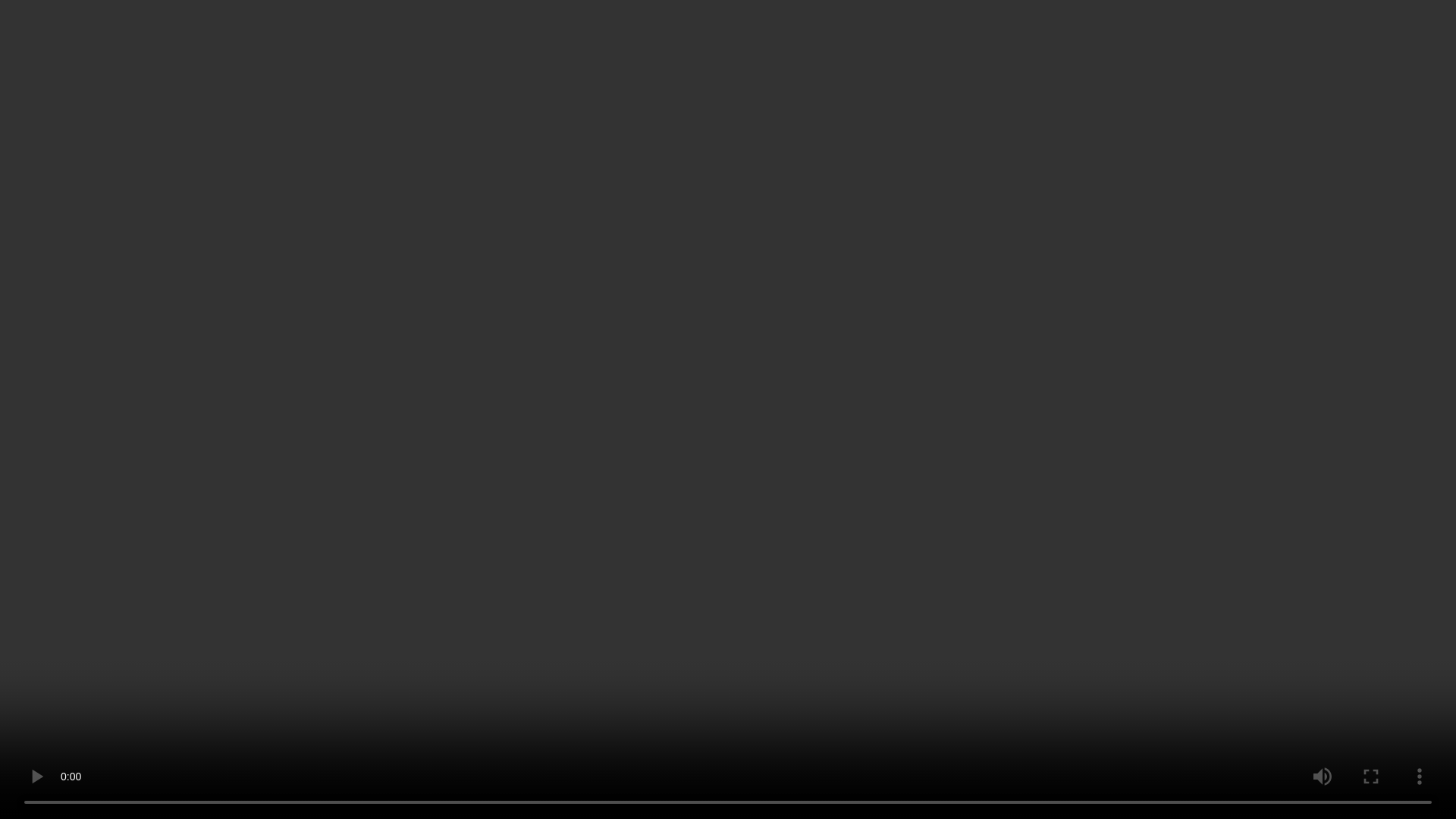
click at [674, 539] on video at bounding box center [728, 409] width 1456 height 819
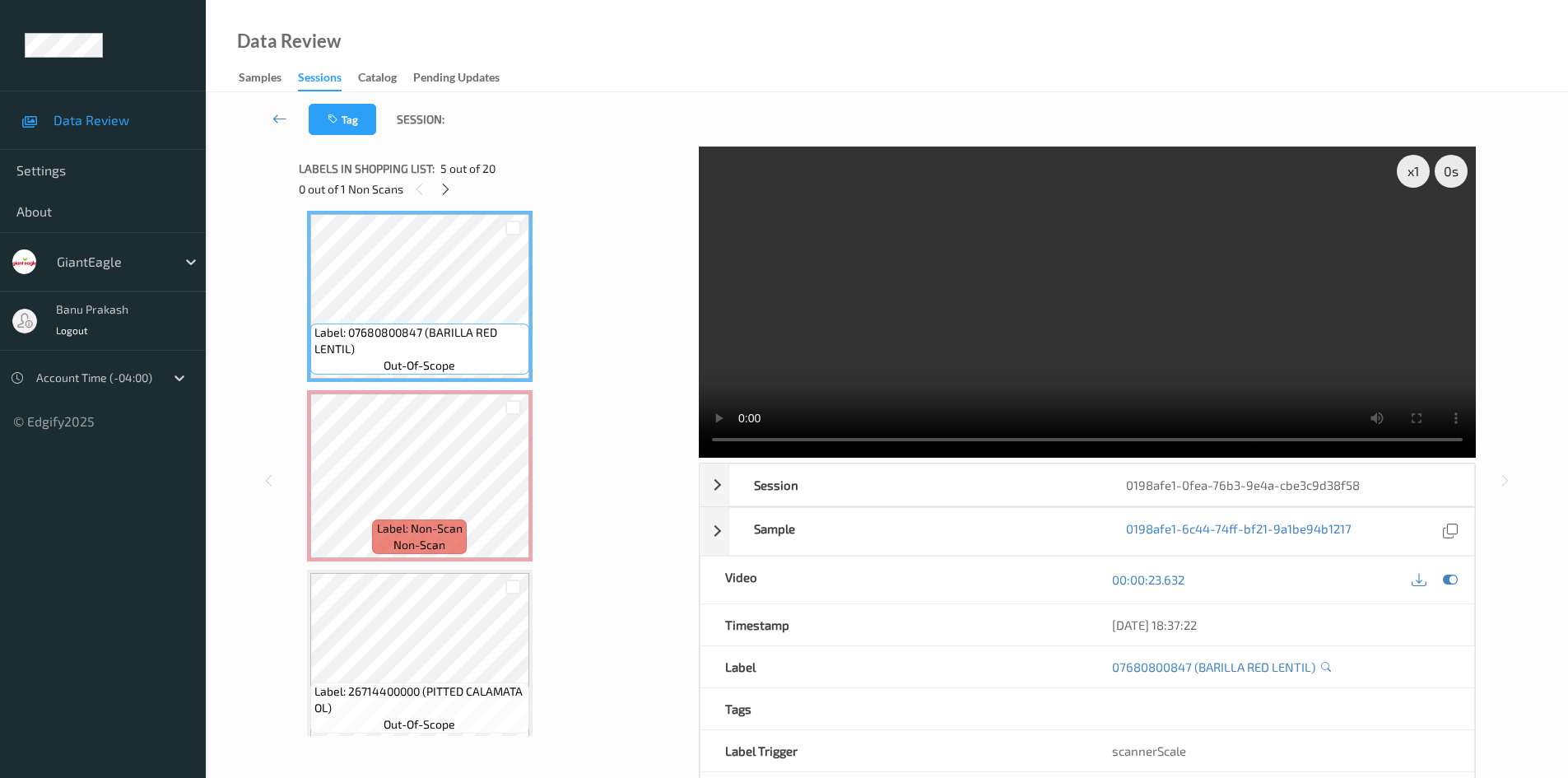
click at [1192, 357] on video at bounding box center [1087, 302] width 777 height 311
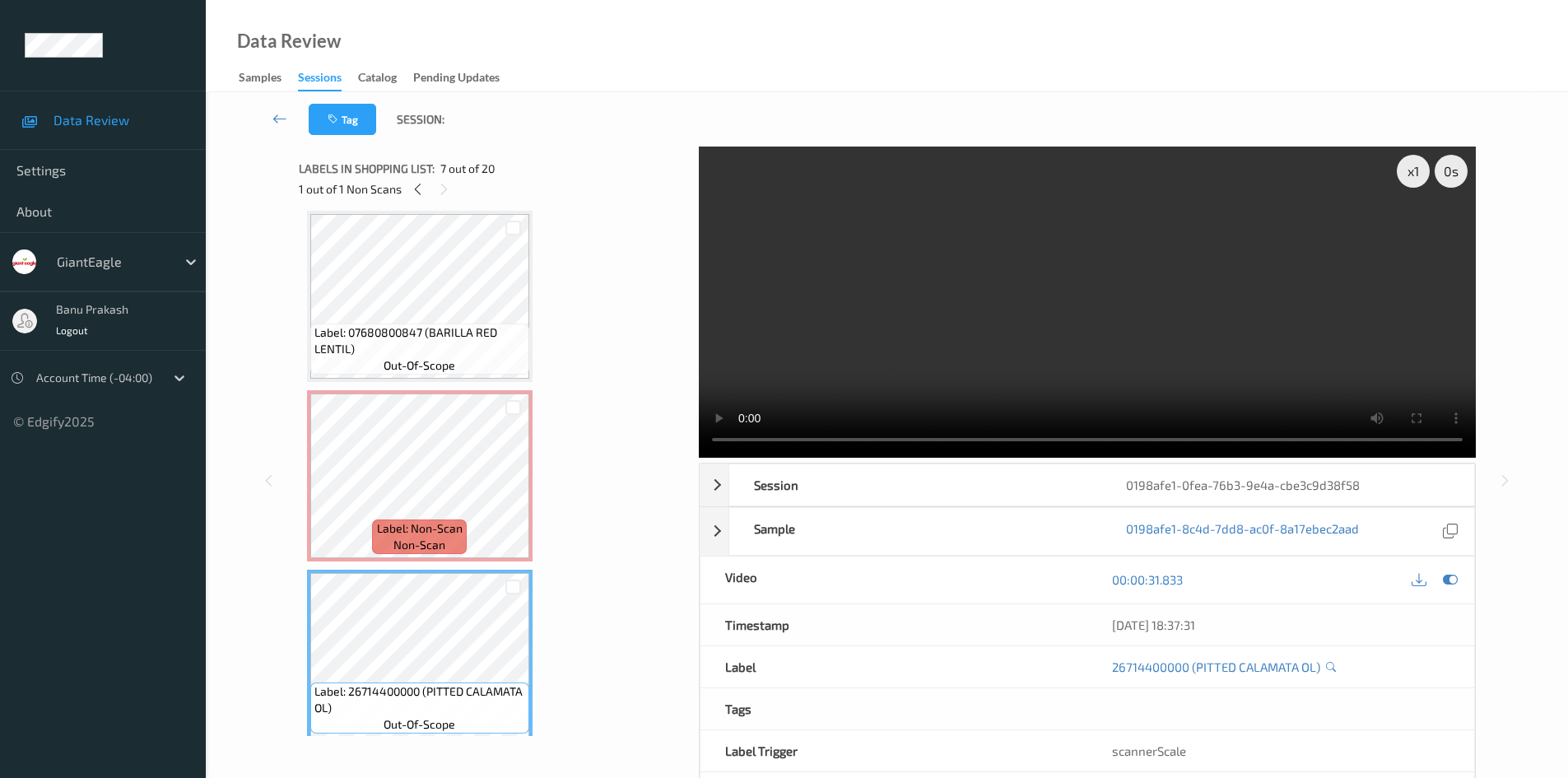
click at [1216, 352] on video at bounding box center [1087, 302] width 777 height 311
click at [1046, 327] on video at bounding box center [1087, 302] width 777 height 311
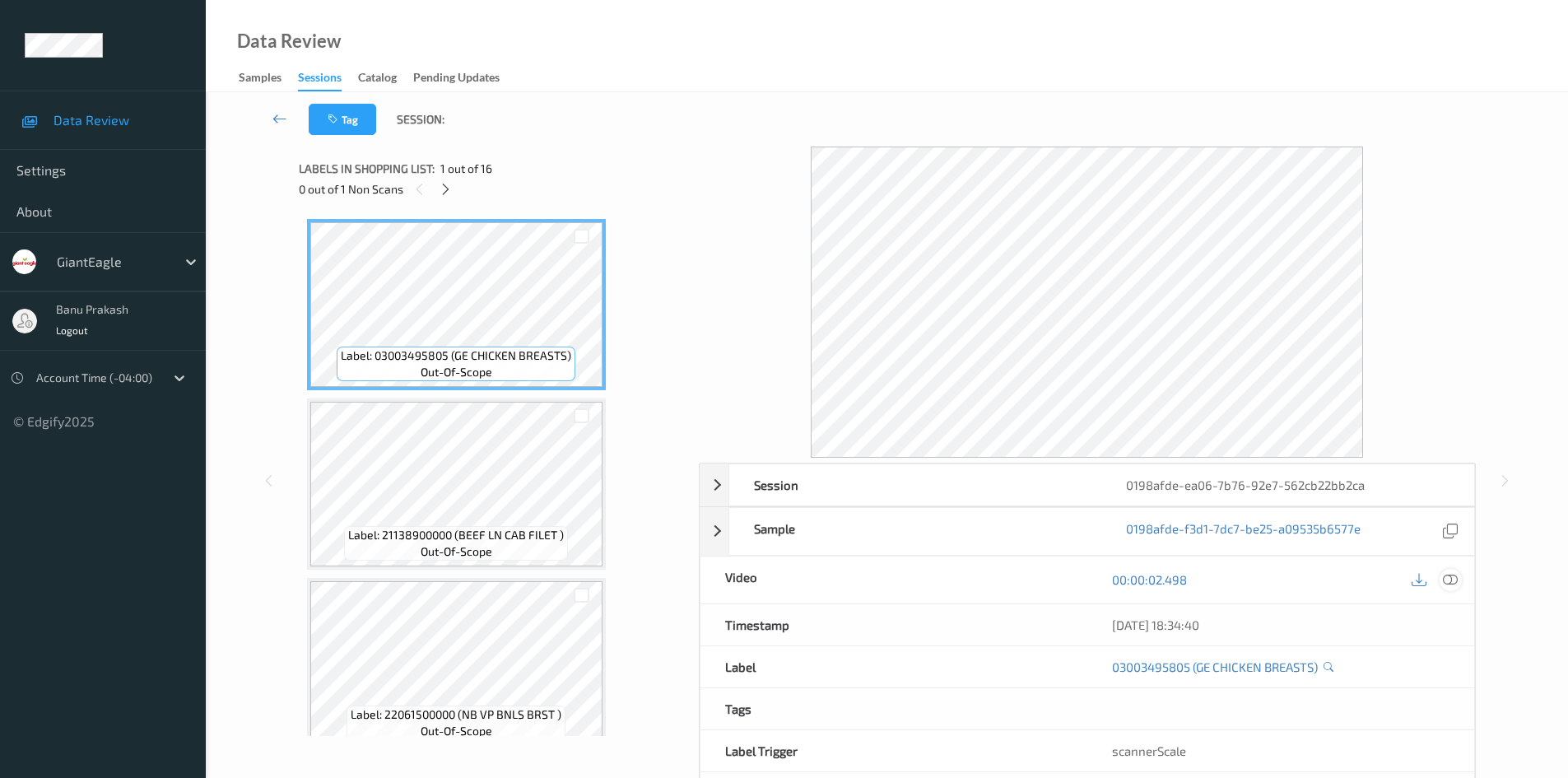
click at [1448, 581] on icon at bounding box center [1451, 580] width 15 height 15
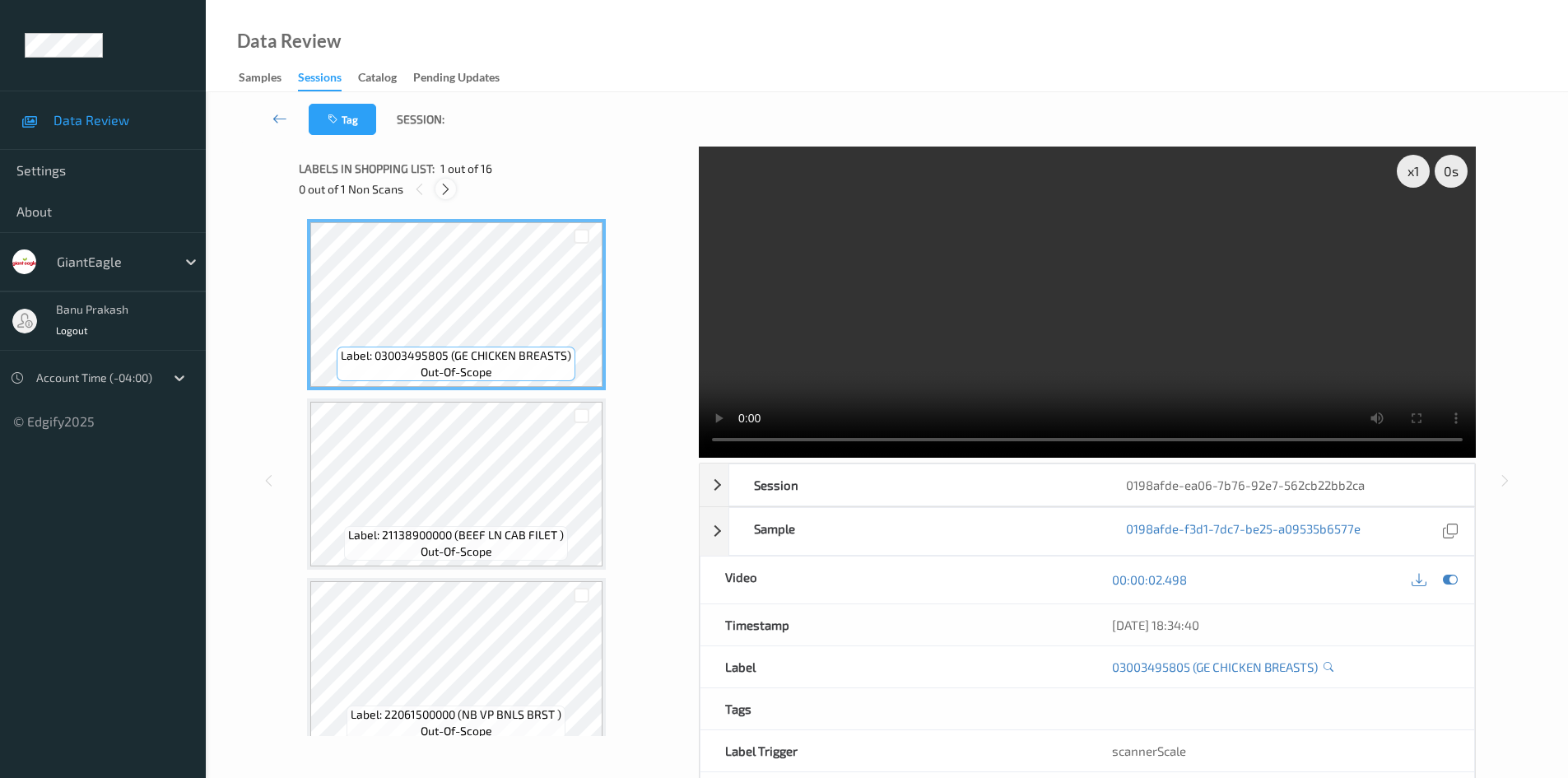
click at [443, 189] on icon at bounding box center [445, 189] width 14 height 15
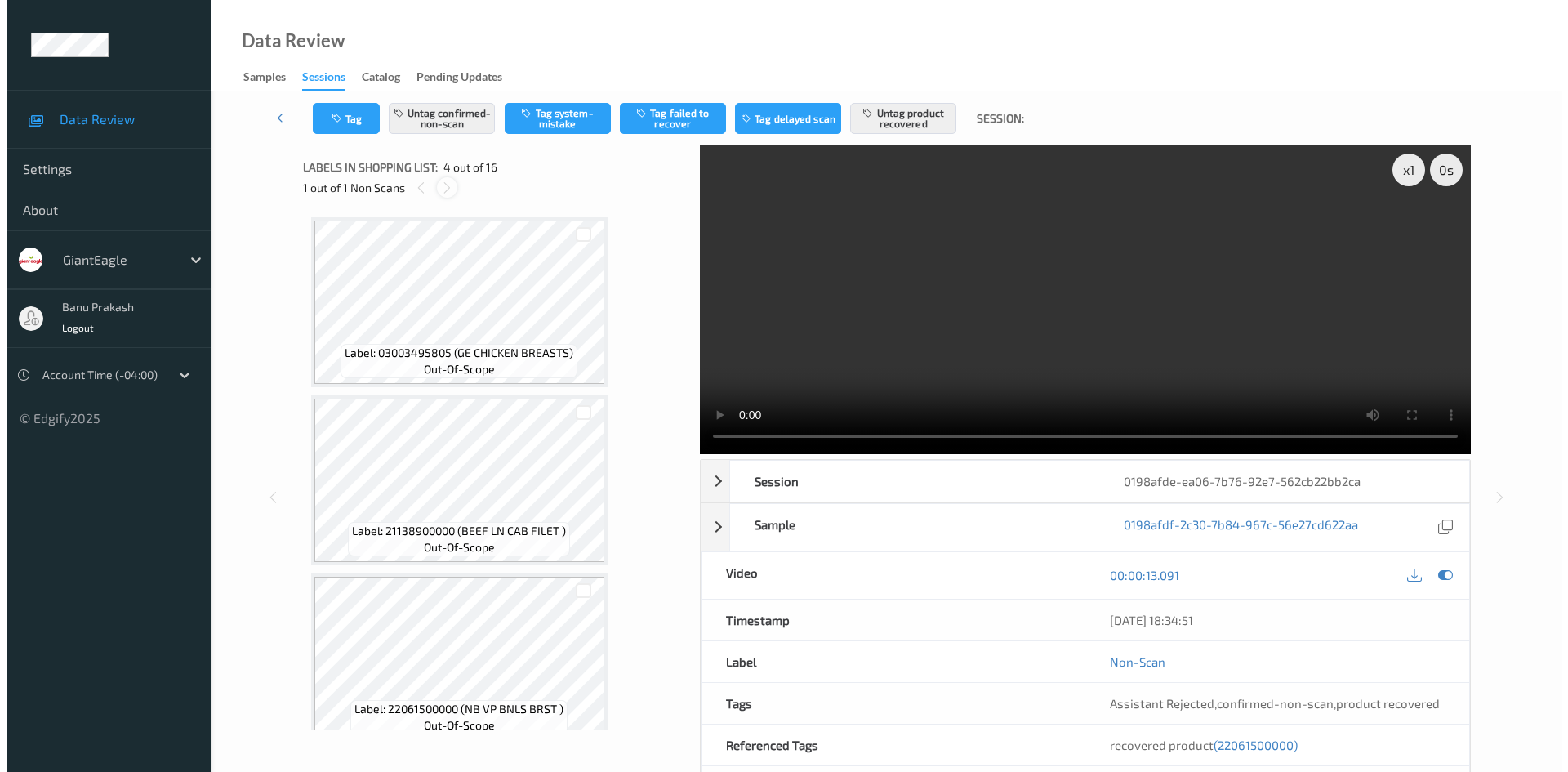
scroll to position [364, 0]
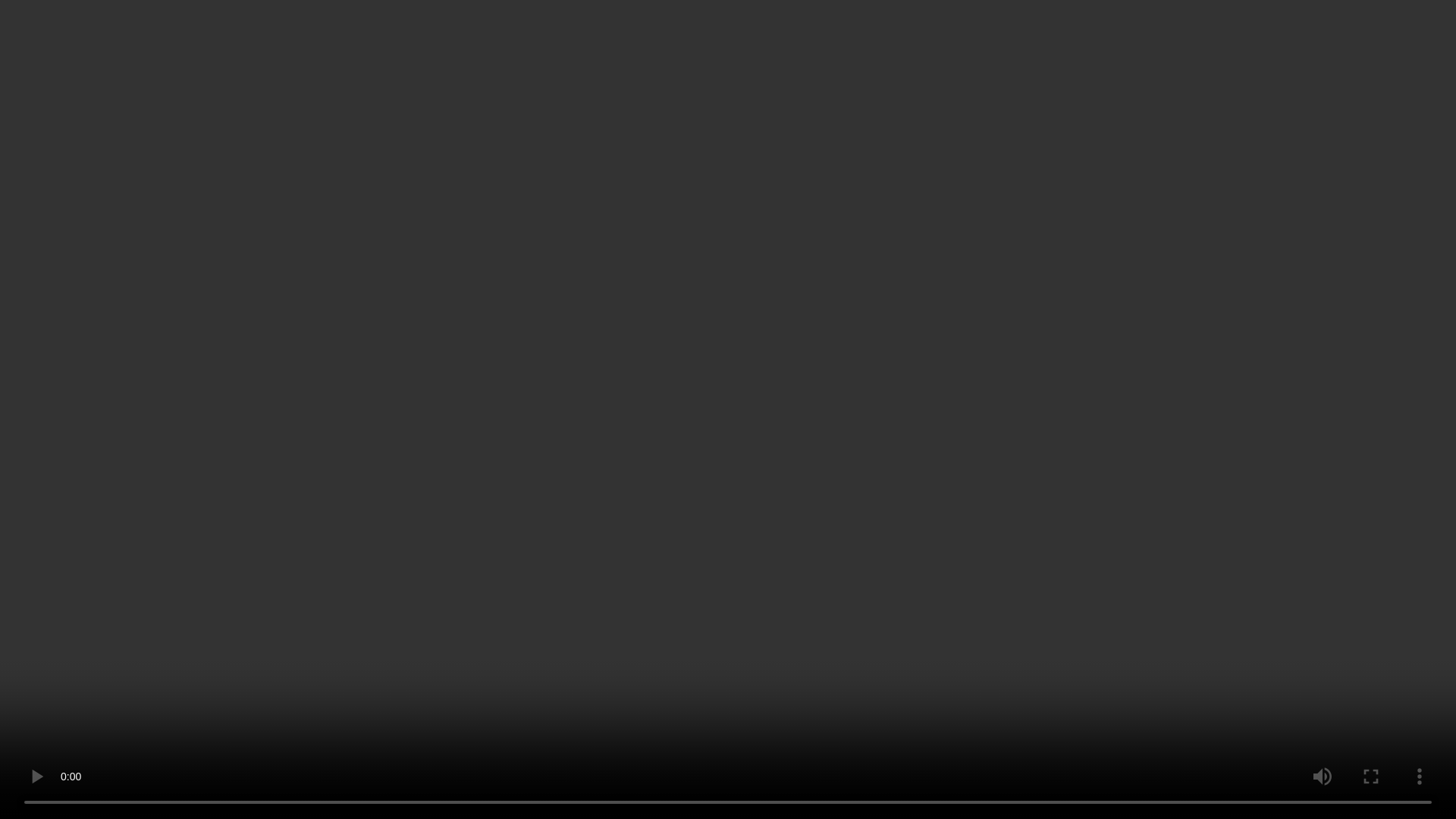
click at [657, 456] on video at bounding box center [728, 409] width 1456 height 819
click at [393, 408] on video at bounding box center [728, 409] width 1456 height 819
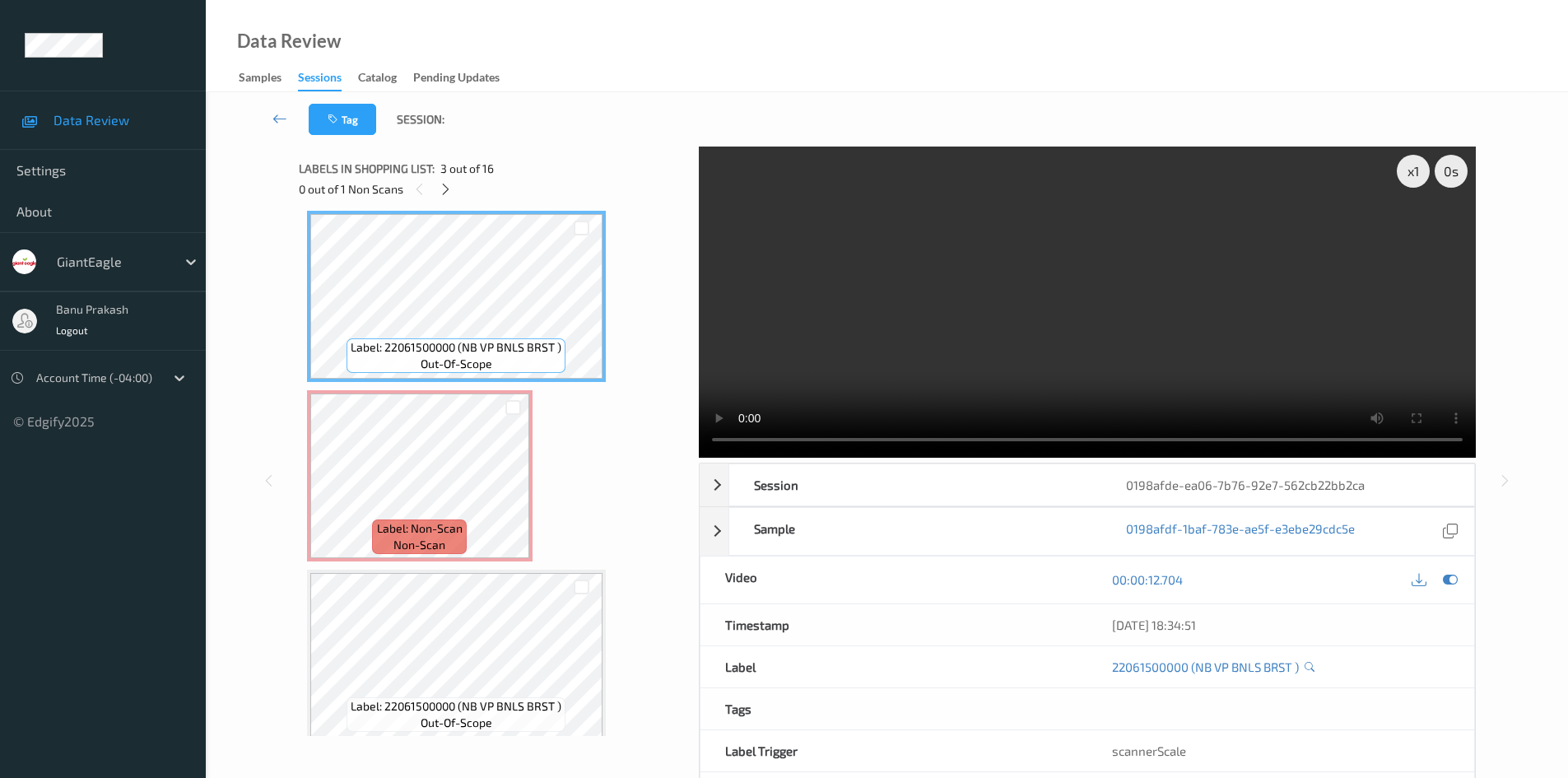
click at [1145, 289] on video at bounding box center [1087, 302] width 777 height 311
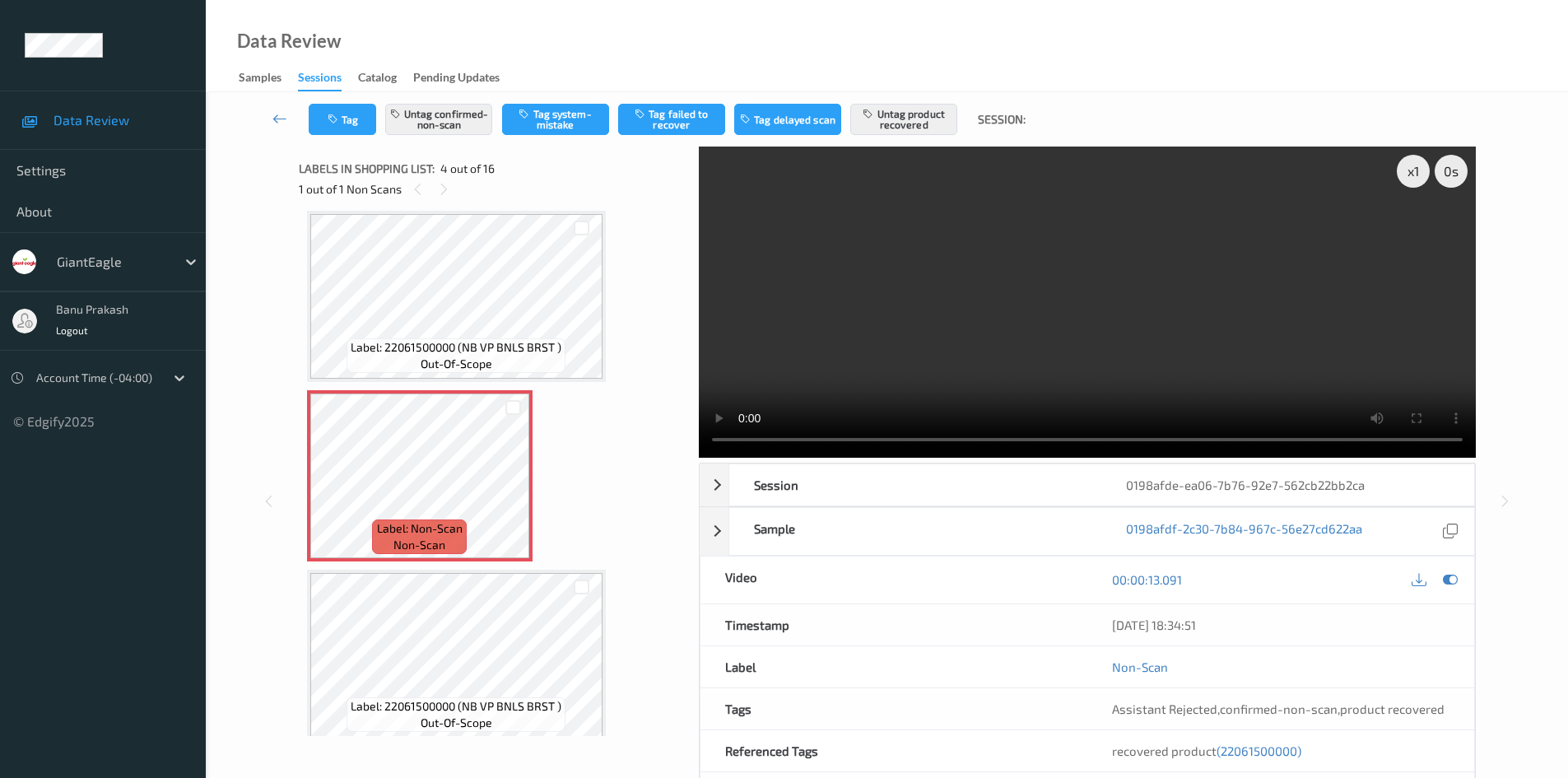
click at [976, 303] on video at bounding box center [1087, 302] width 777 height 311
click at [472, 362] on span "out-of-scope" at bounding box center [457, 364] width 72 height 17
click at [1100, 276] on video at bounding box center [1087, 302] width 777 height 311
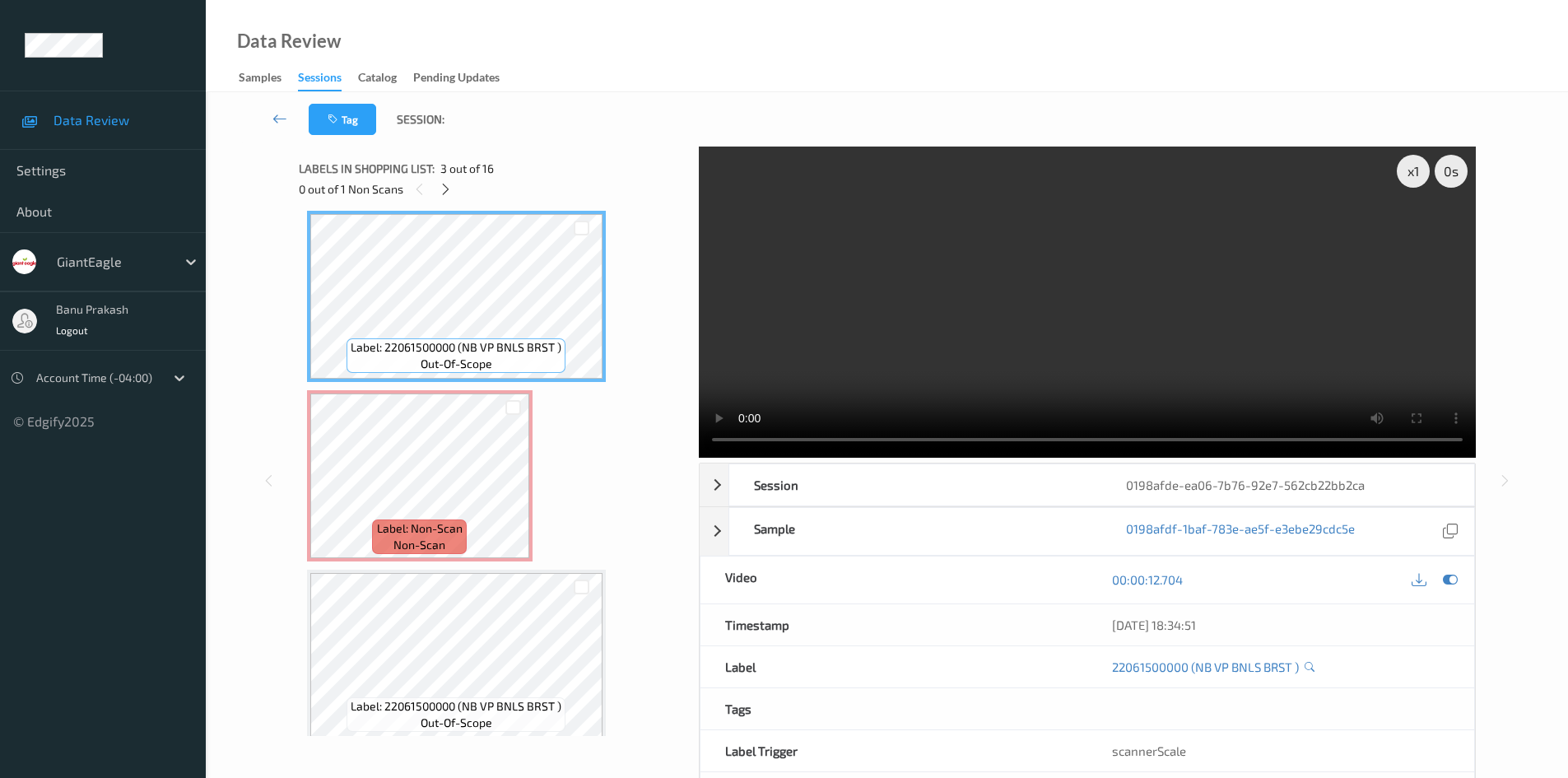
click at [1112, 284] on video at bounding box center [1087, 302] width 777 height 311
click at [465, 359] on span "out-of-scope" at bounding box center [457, 364] width 72 height 17
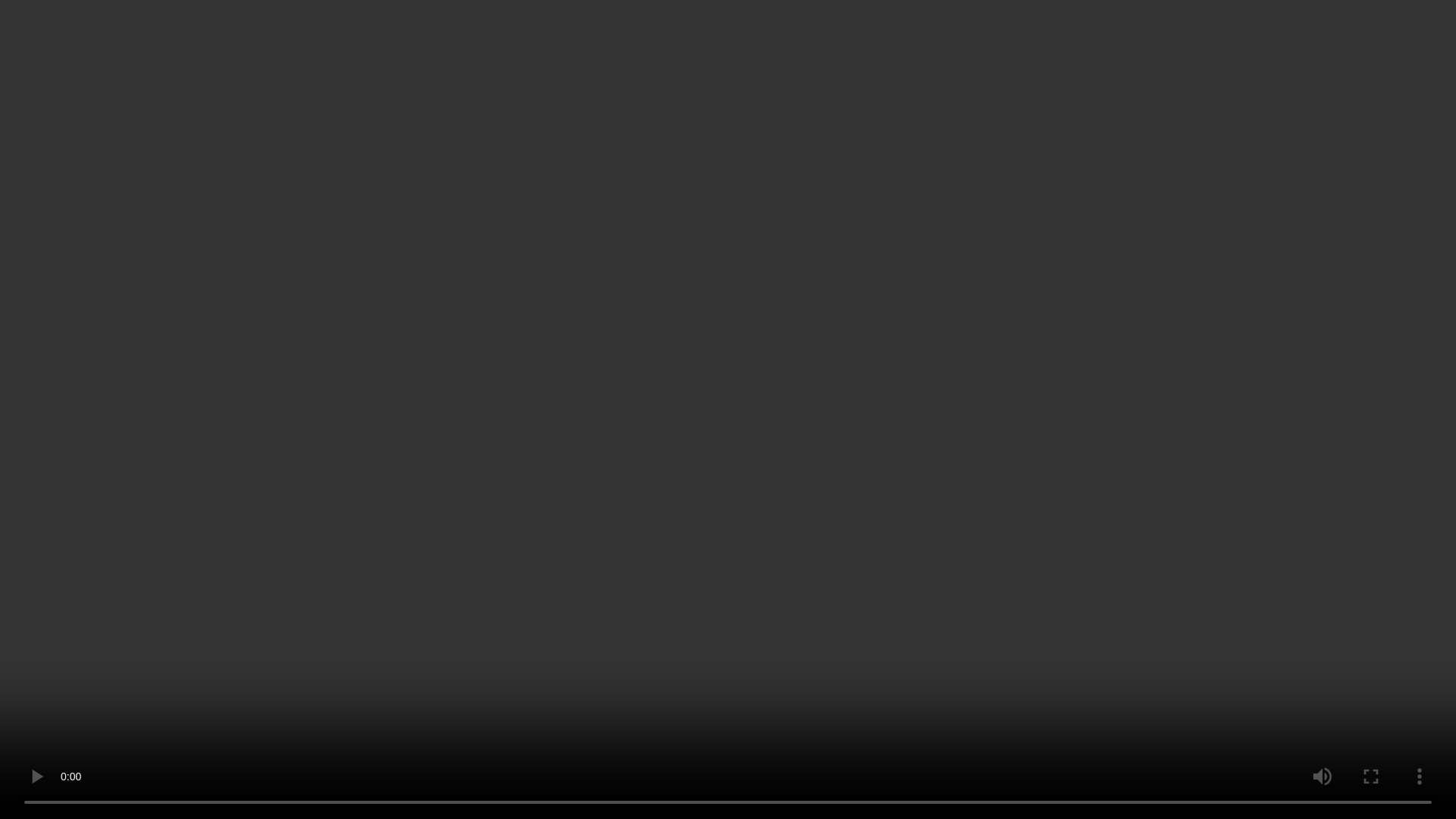
click at [534, 619] on video at bounding box center [728, 409] width 1456 height 819
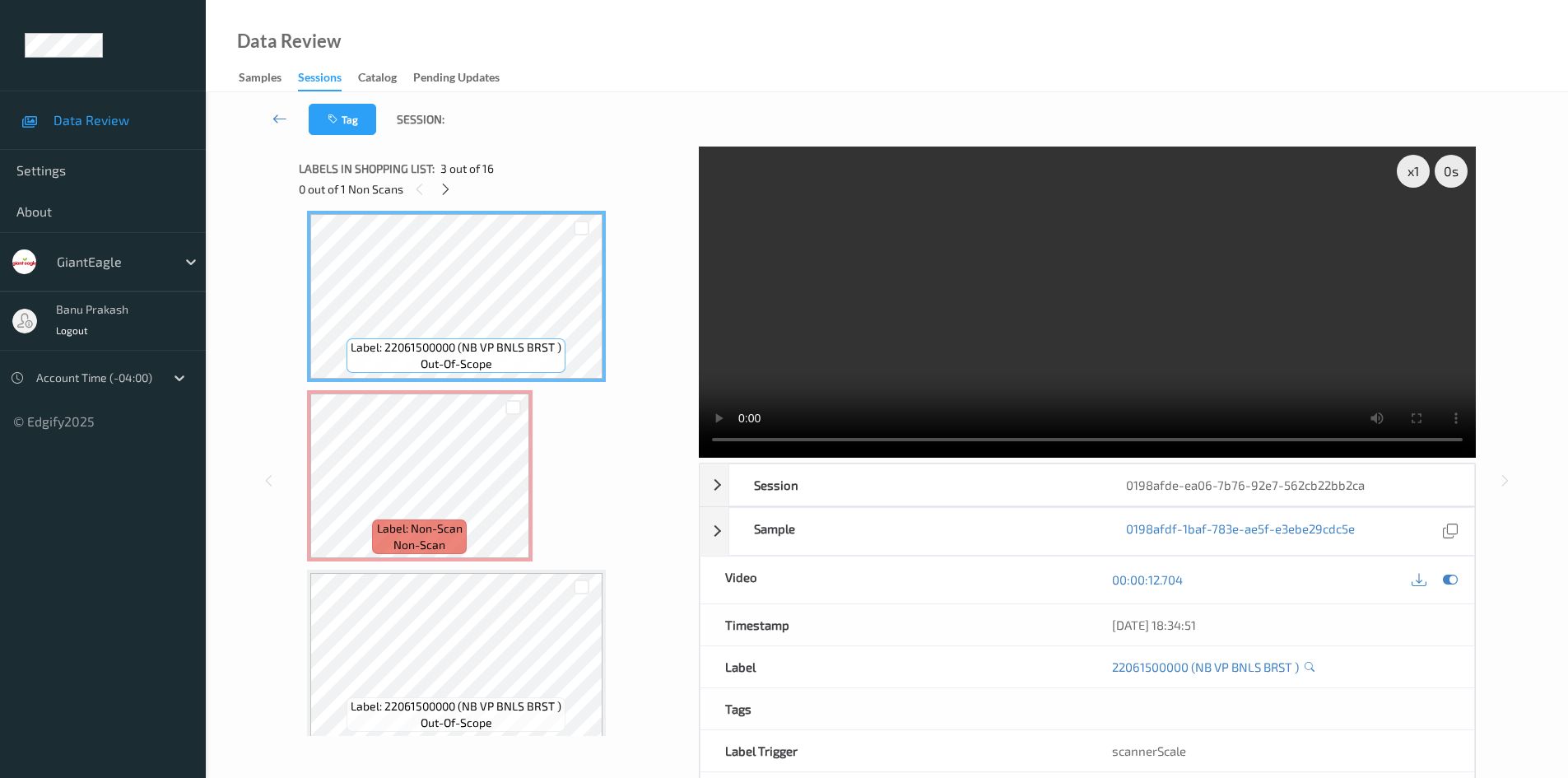
click at [1051, 366] on video at bounding box center [1087, 302] width 777 height 311
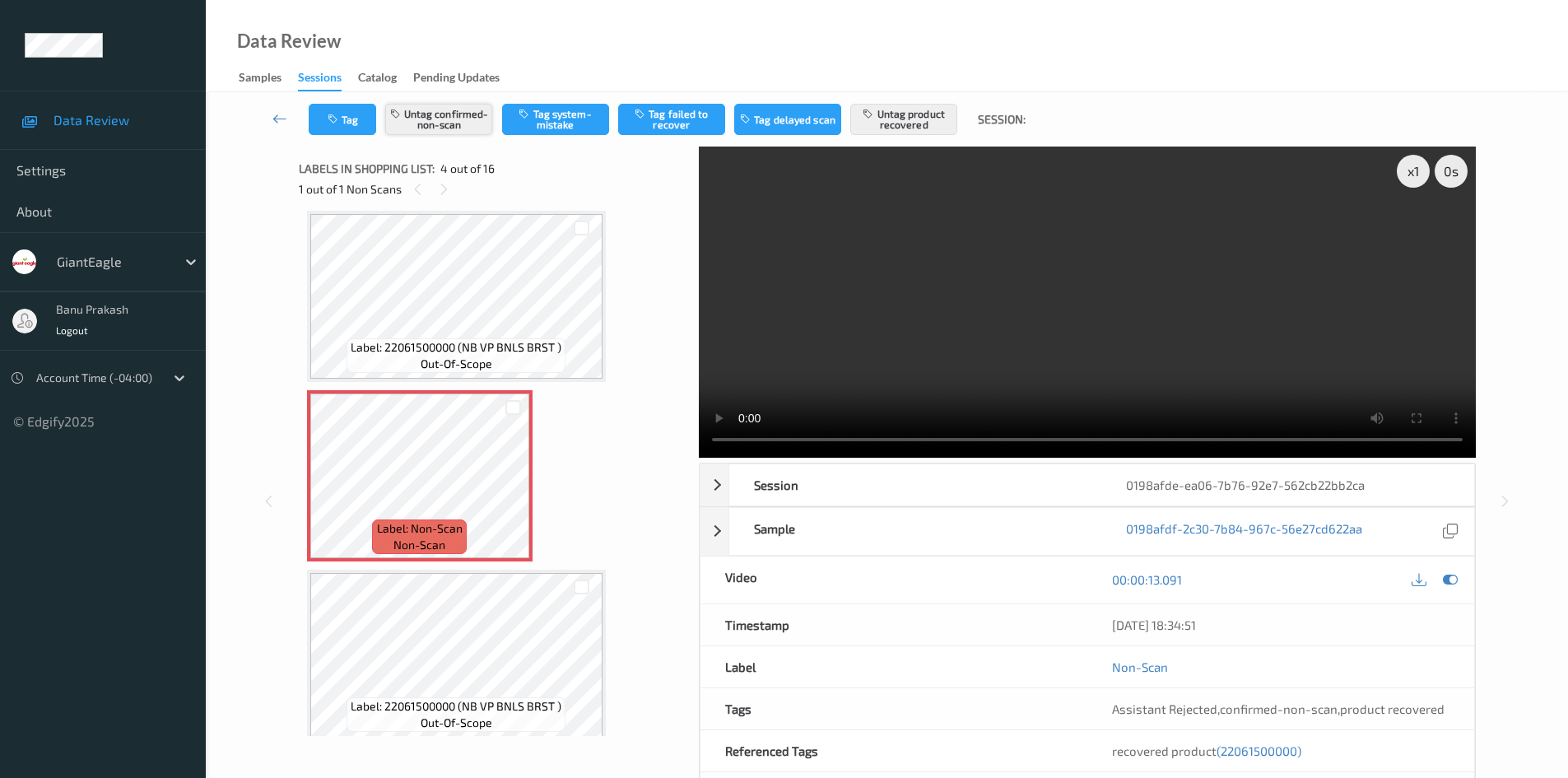
click at [458, 125] on button "Untag confirmed-non-scan" at bounding box center [438, 119] width 107 height 31
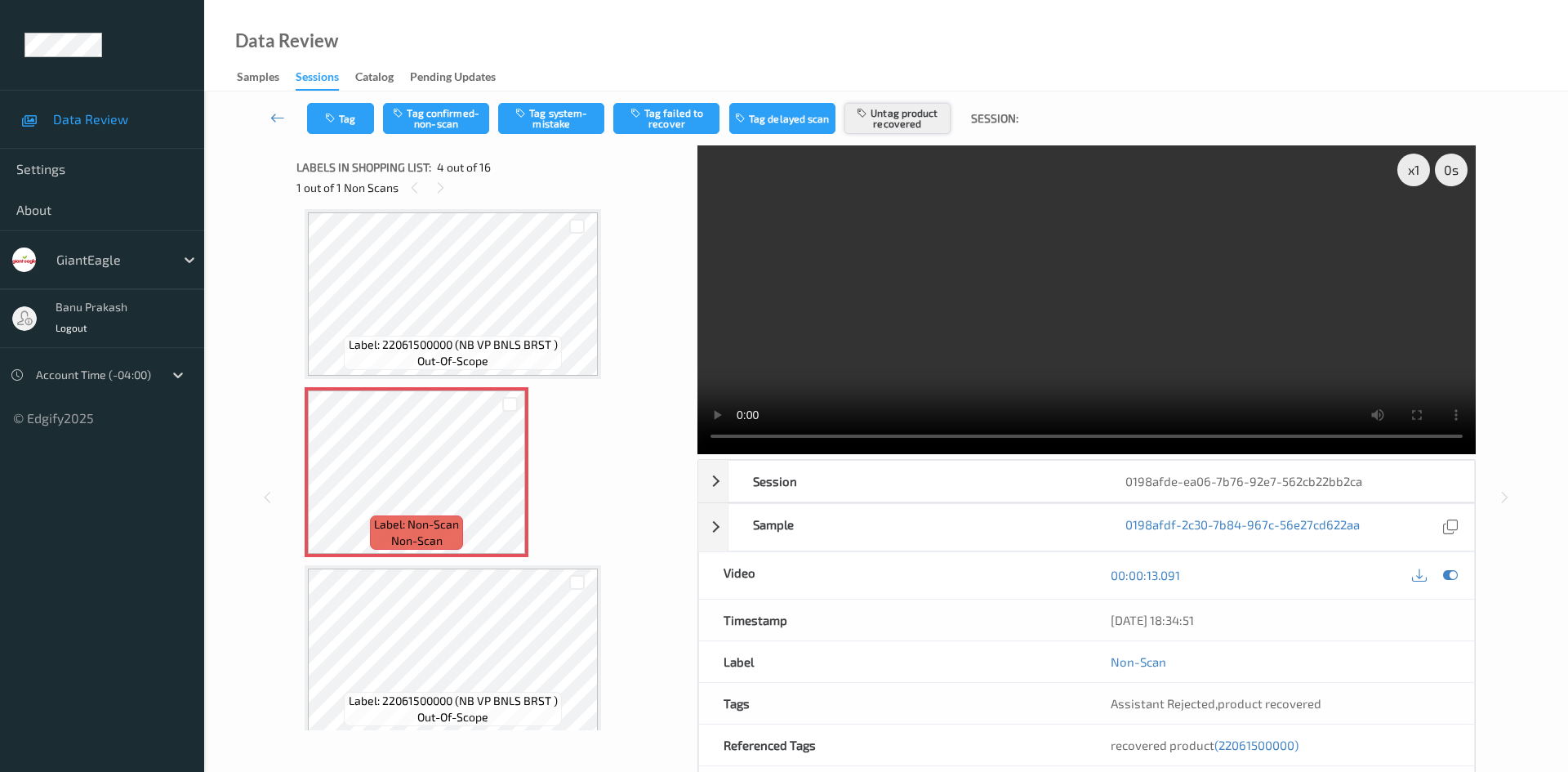
click at [868, 108] on icon "button" at bounding box center [863, 113] width 14 height 12
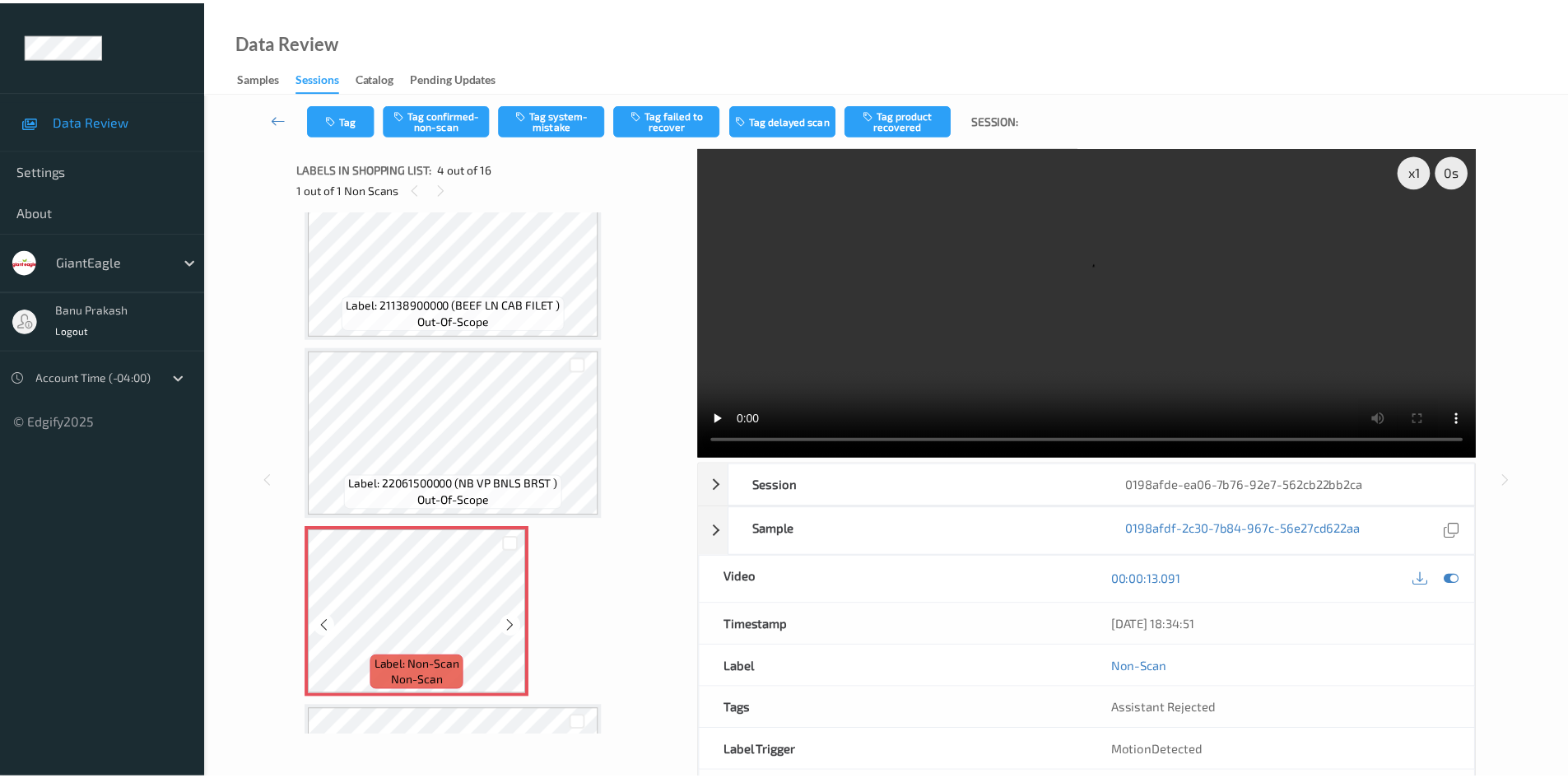
scroll to position [202, 0]
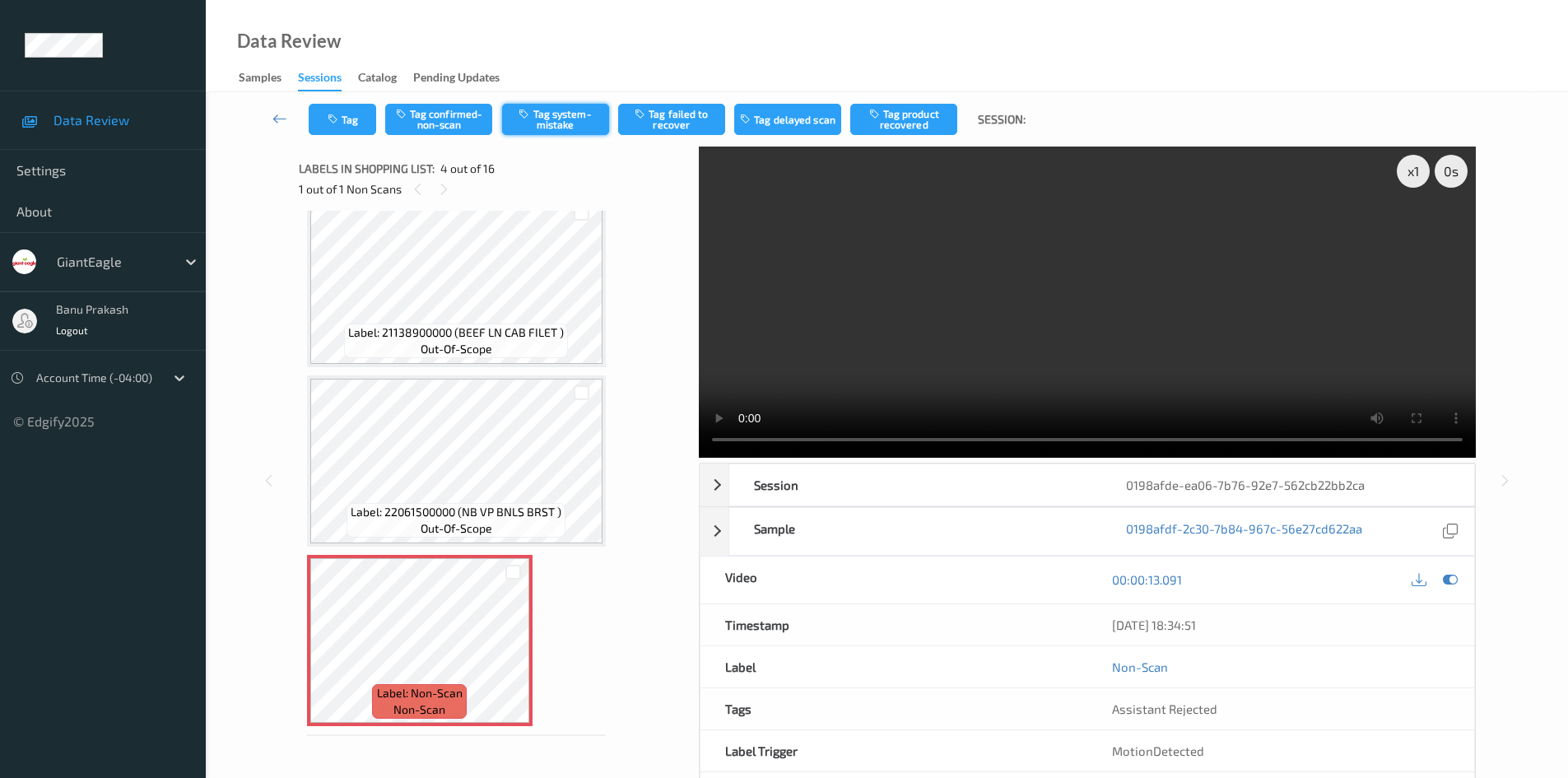
click at [526, 116] on icon "button" at bounding box center [525, 114] width 14 height 12
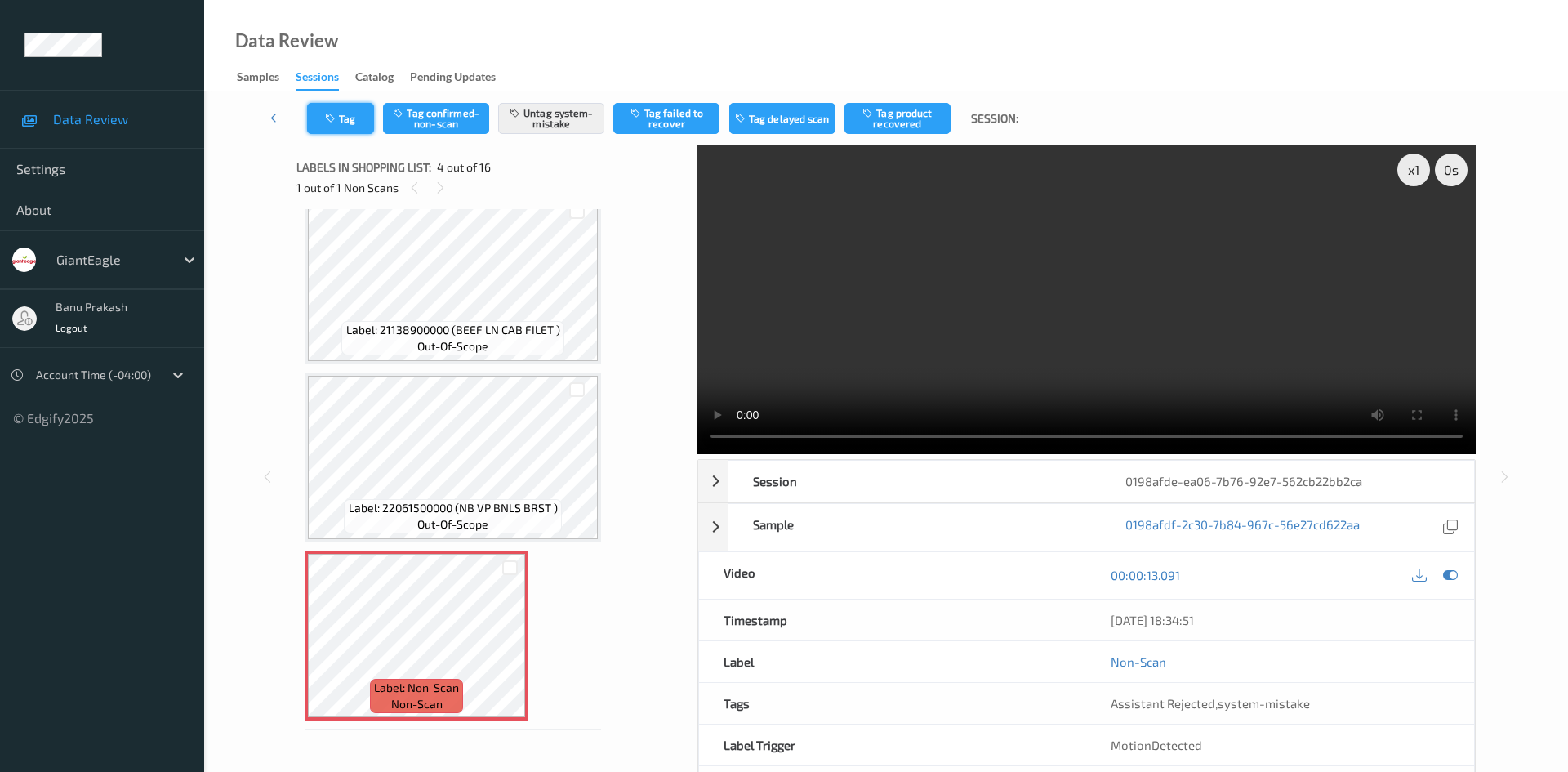
click at [371, 124] on button "Tag" at bounding box center [340, 118] width 67 height 31
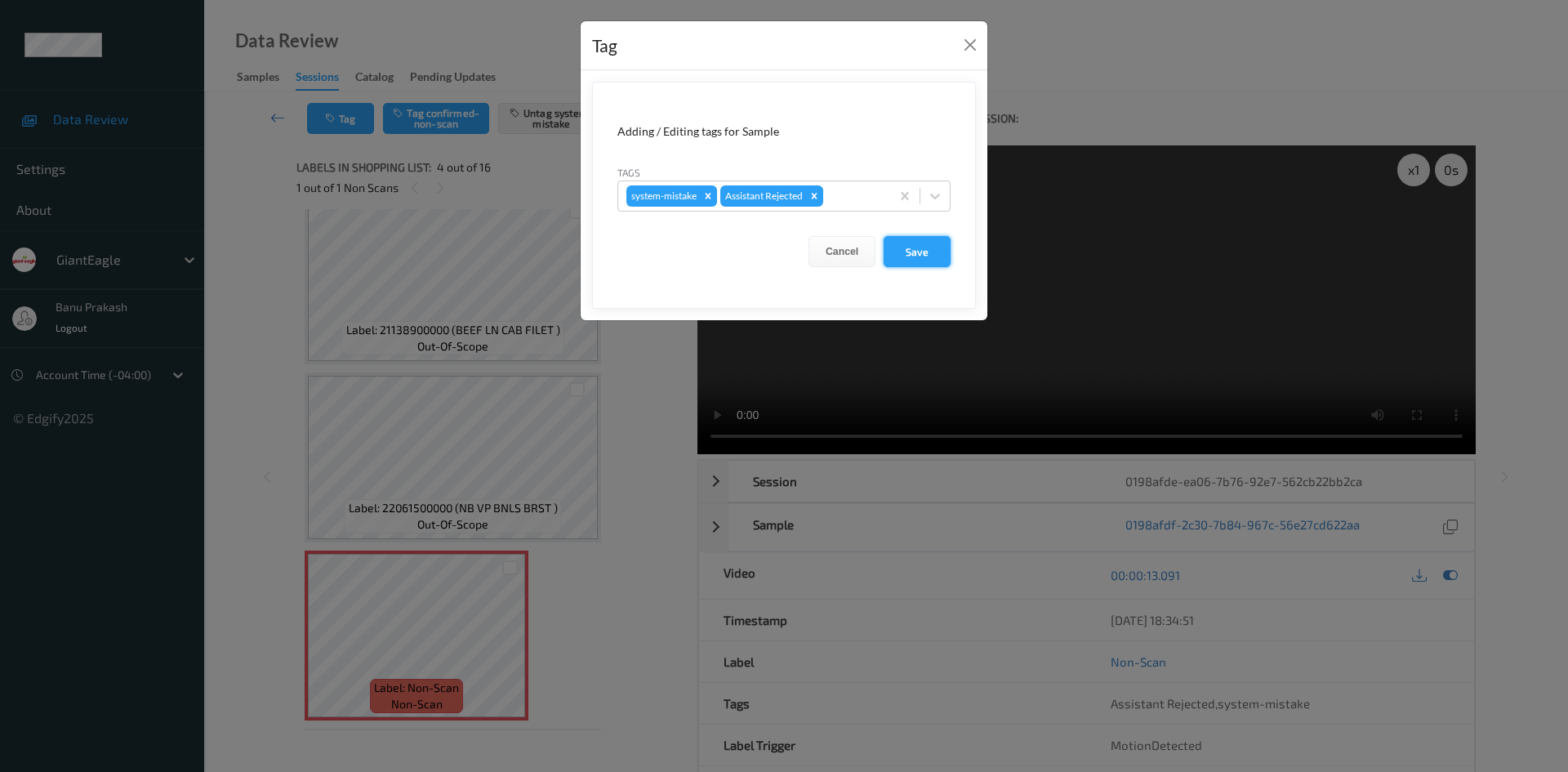
click at [909, 257] on button "Save" at bounding box center [917, 251] width 67 height 31
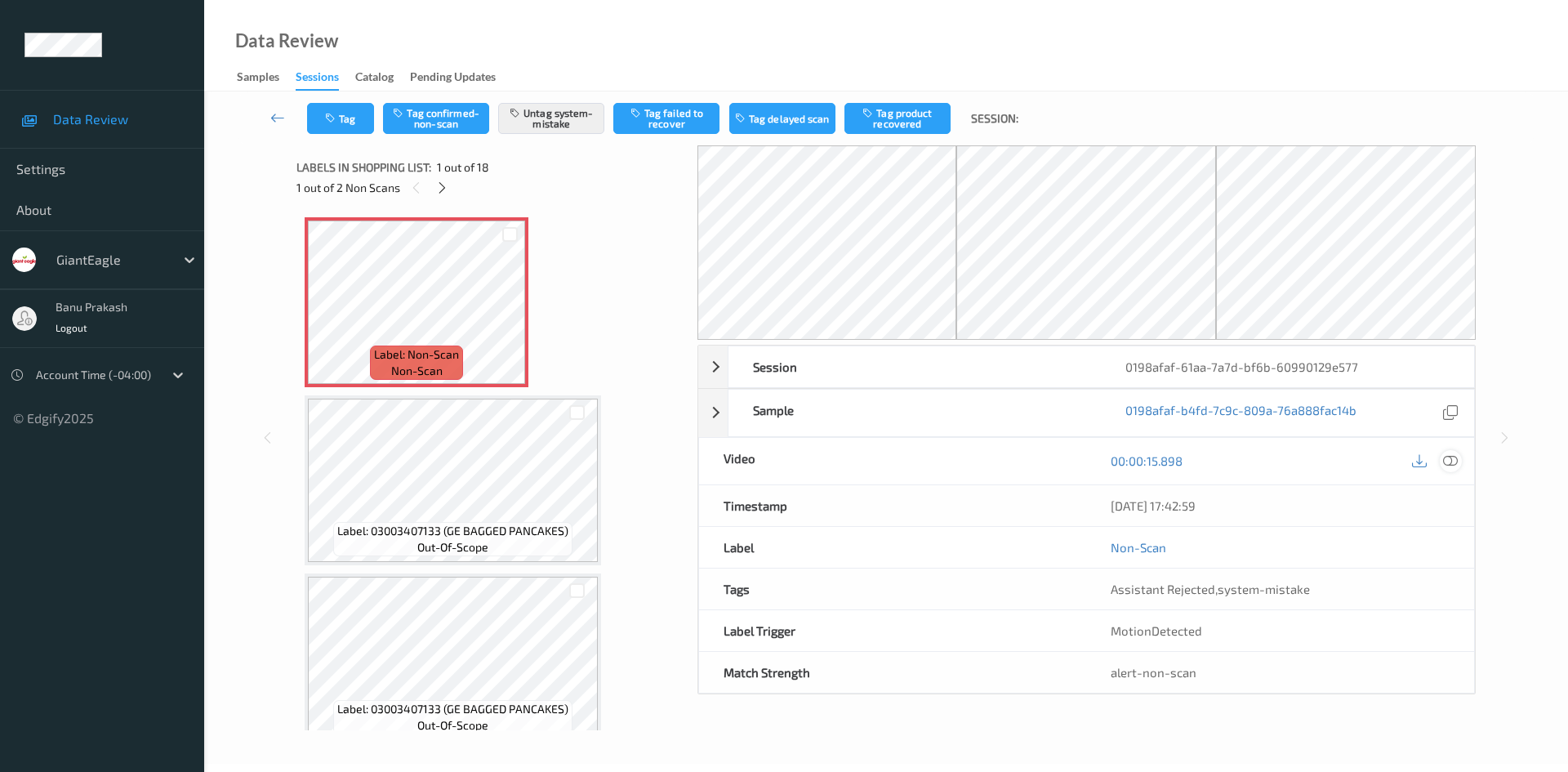
click at [1446, 465] on icon at bounding box center [1450, 461] width 15 height 15
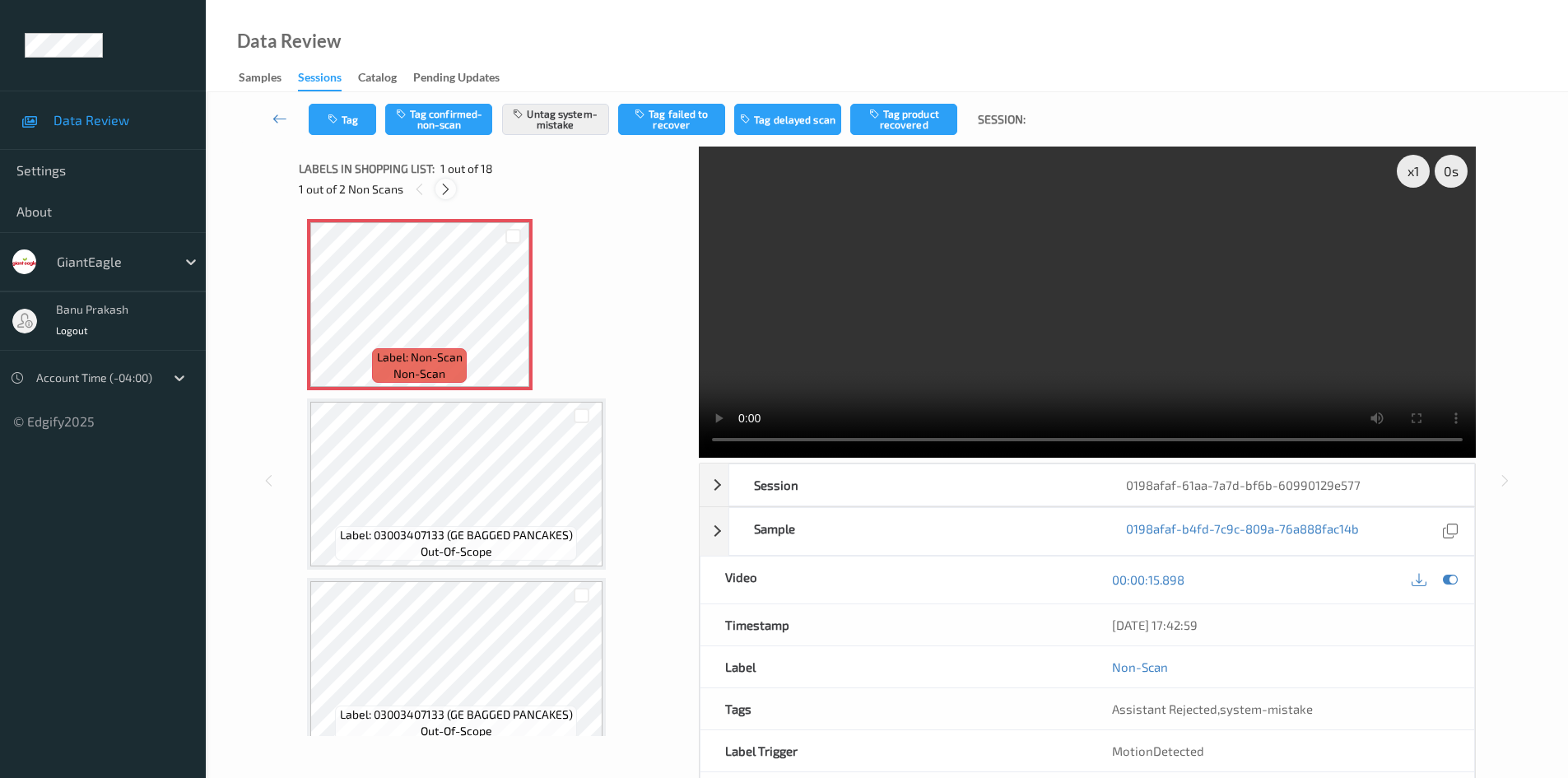
click at [446, 190] on icon at bounding box center [445, 189] width 14 height 15
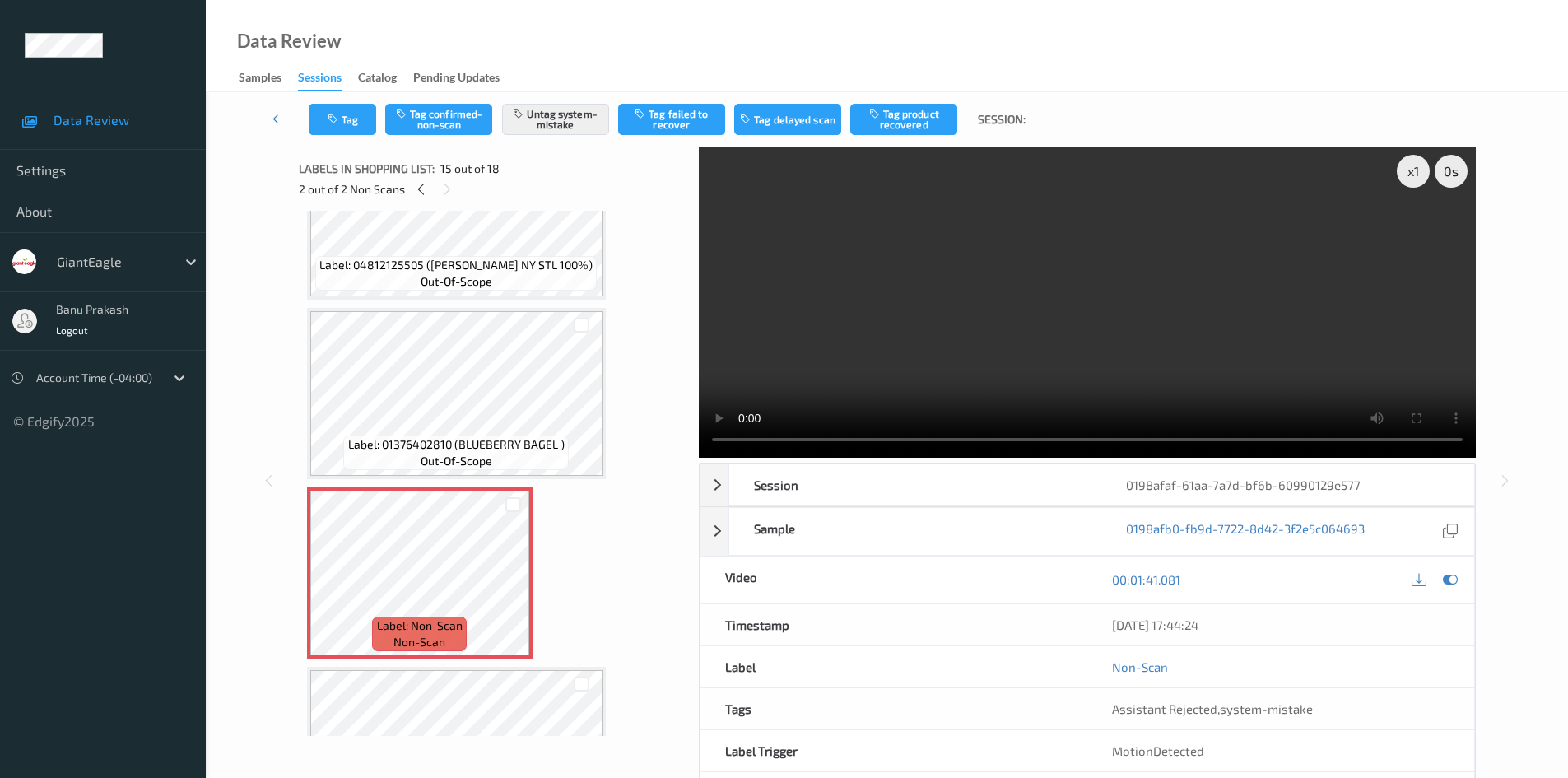
scroll to position [2176, 0]
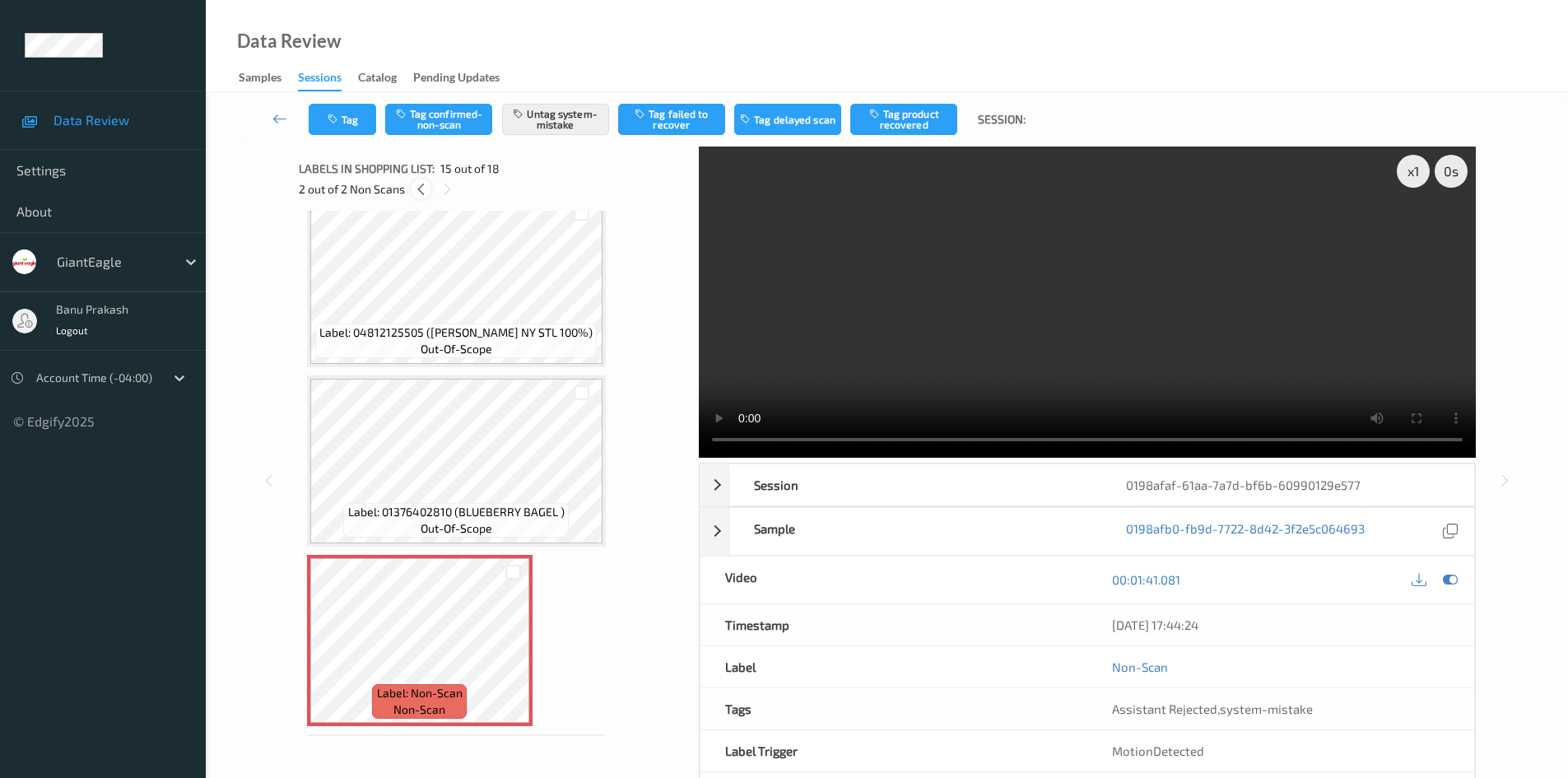
click at [415, 182] on icon at bounding box center [421, 189] width 14 height 15
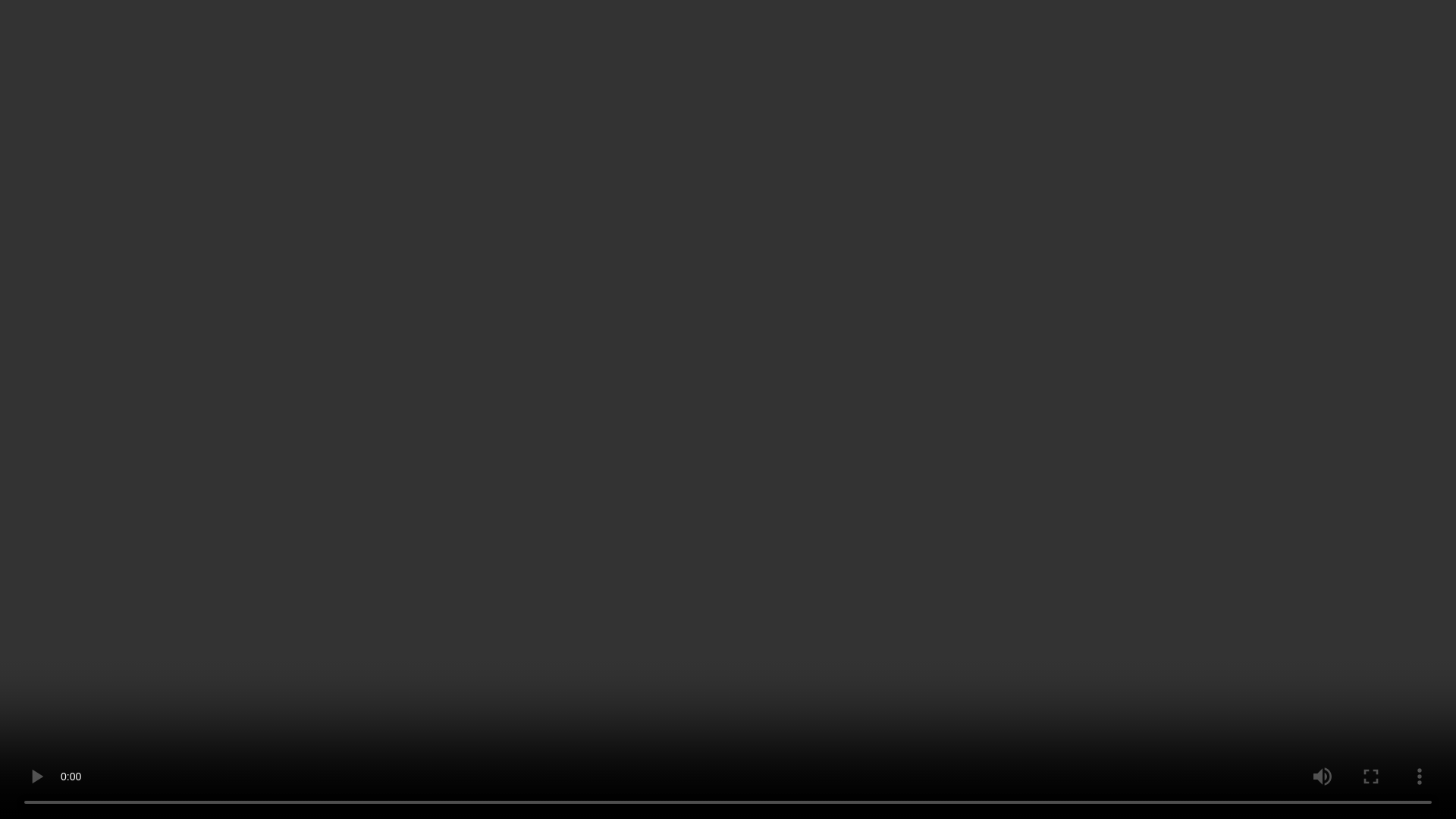
click at [800, 663] on video at bounding box center [728, 409] width 1456 height 819
click at [1229, 569] on video at bounding box center [728, 409] width 1456 height 819
click at [713, 487] on video at bounding box center [728, 409] width 1456 height 819
click at [1207, 603] on video at bounding box center [728, 409] width 1456 height 819
click at [709, 457] on video at bounding box center [728, 409] width 1456 height 819
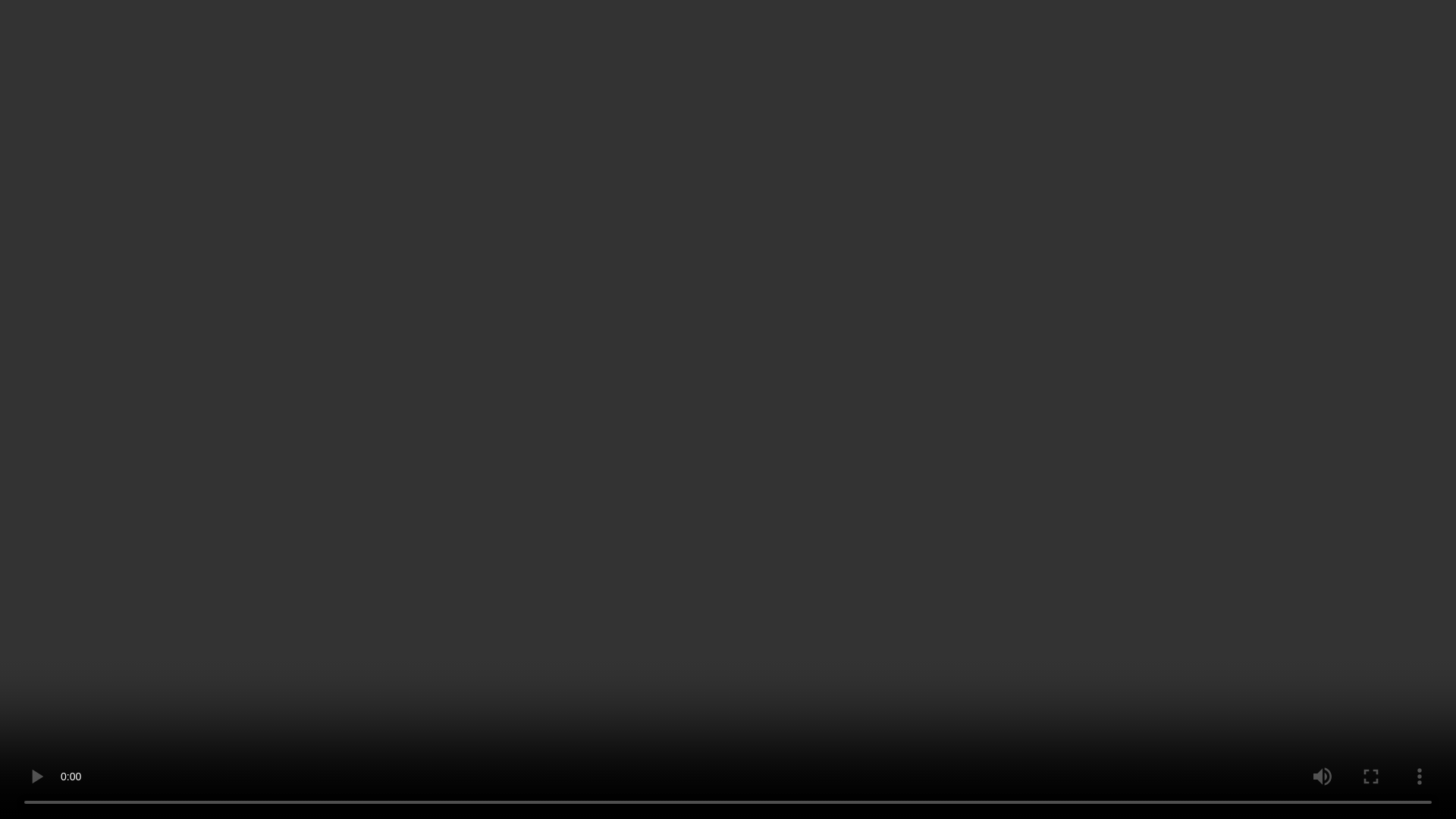
click at [844, 464] on video at bounding box center [728, 409] width 1456 height 819
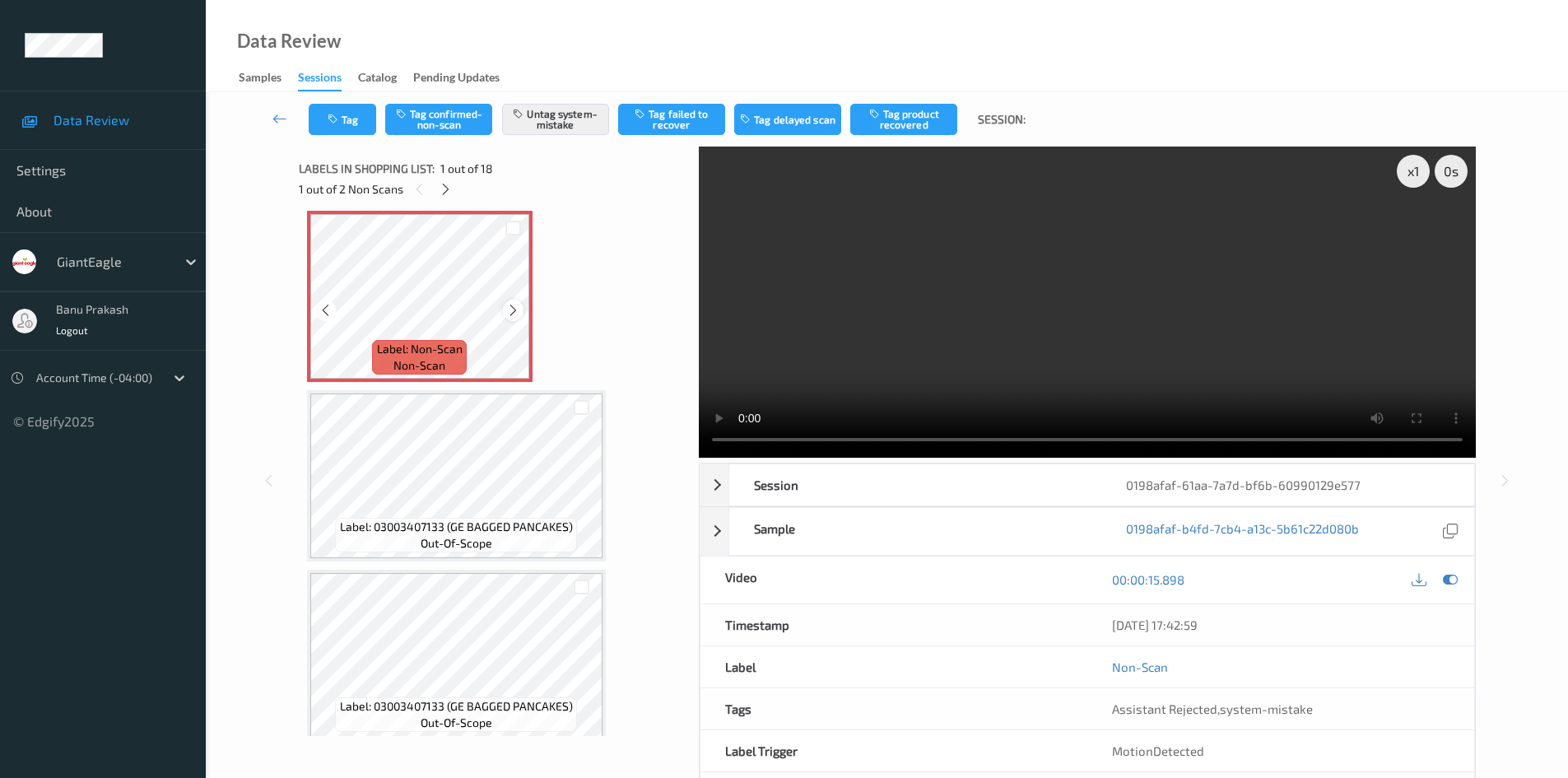
click at [518, 315] on icon at bounding box center [513, 310] width 14 height 15
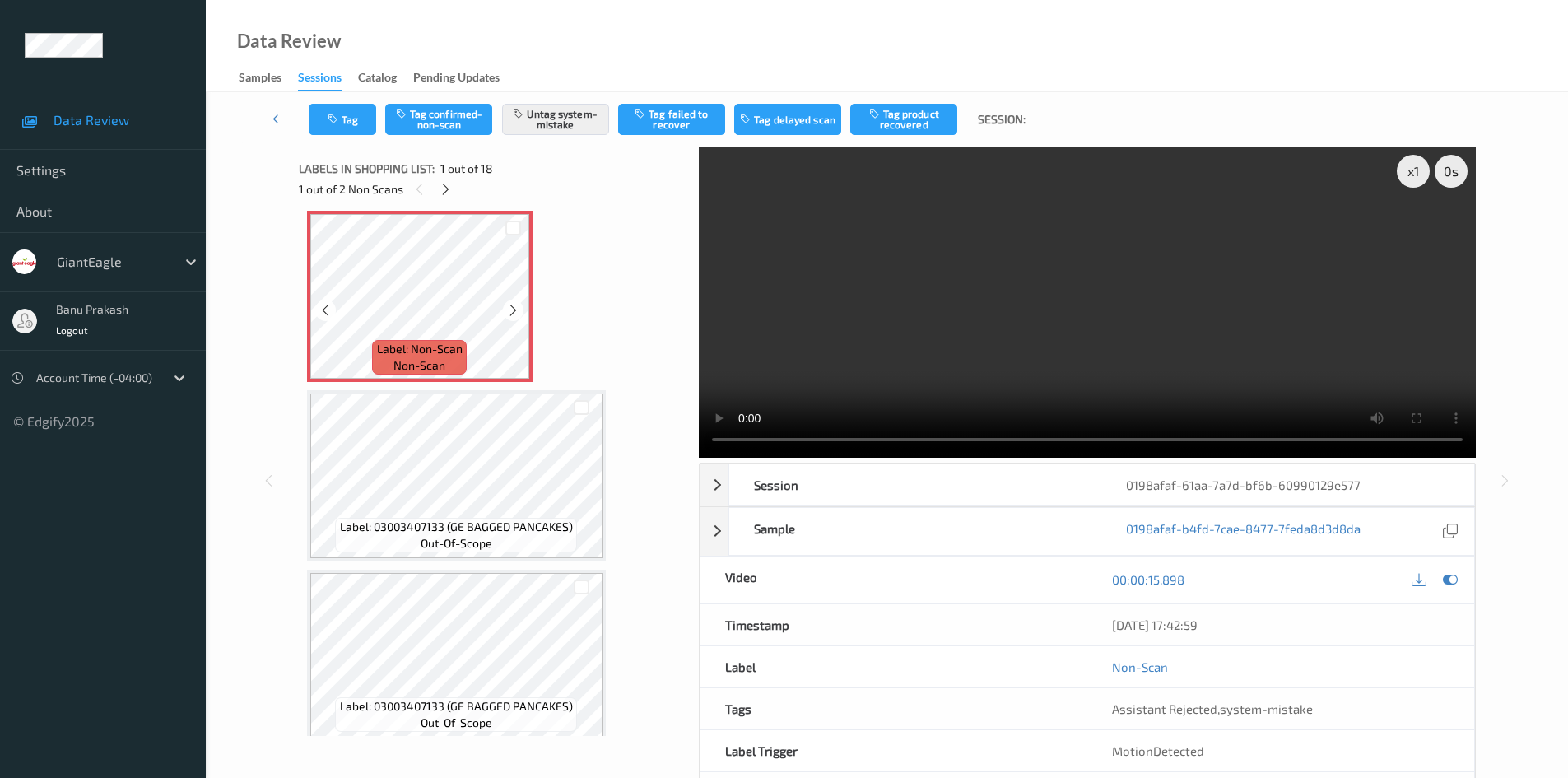
click at [518, 315] on icon at bounding box center [513, 310] width 14 height 15
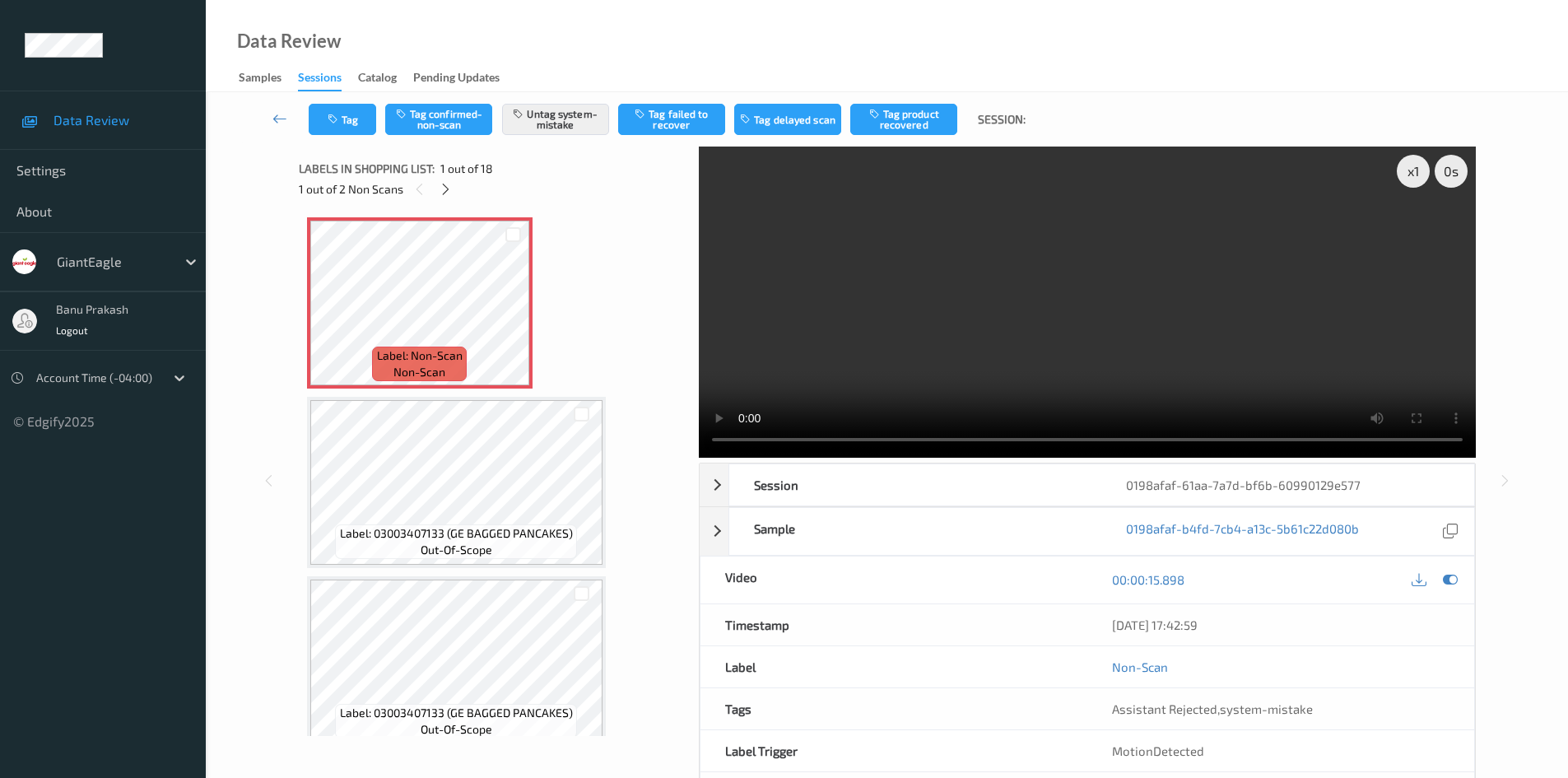
scroll to position [0, 0]
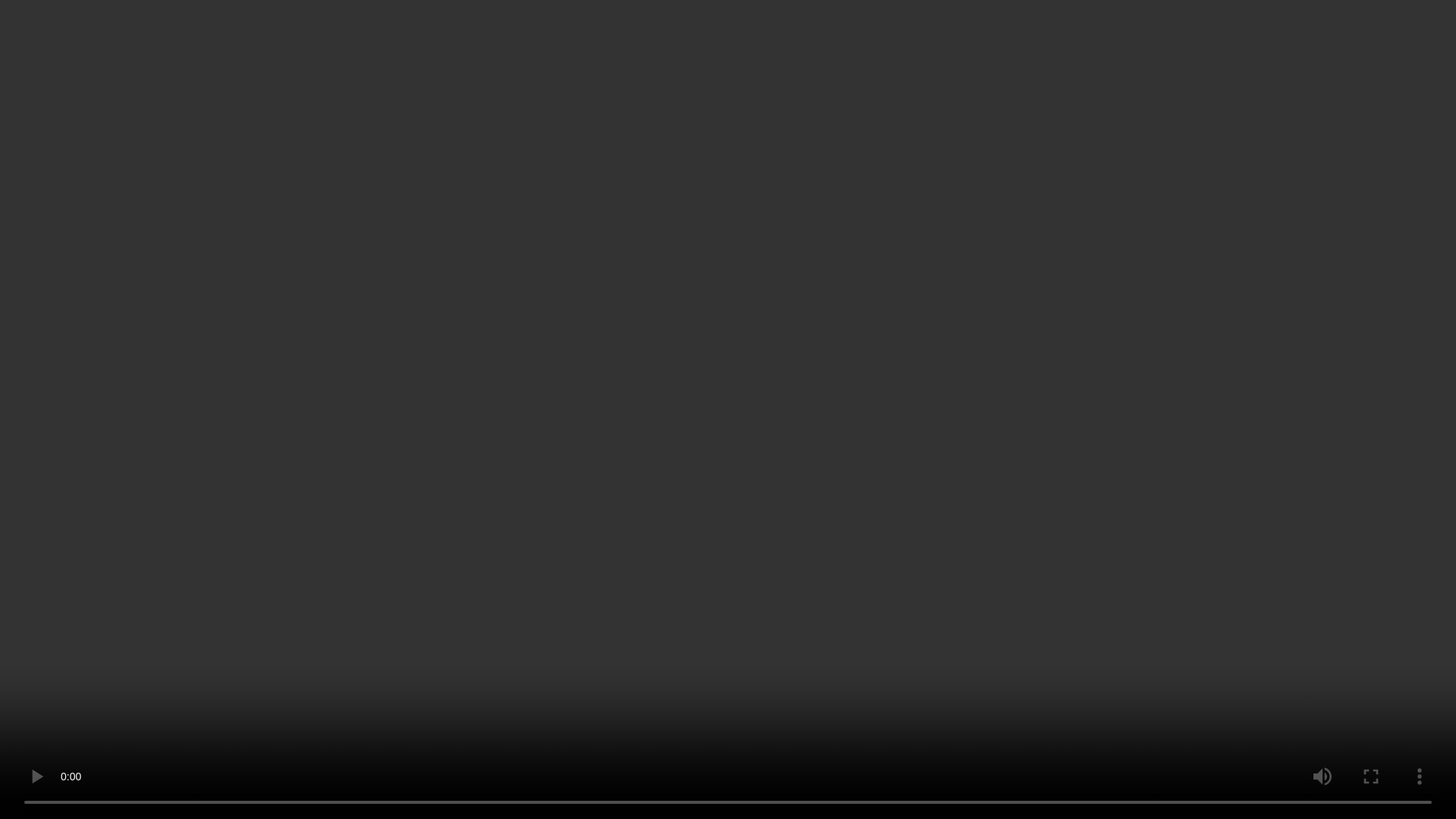
click at [836, 533] on video at bounding box center [728, 409] width 1456 height 819
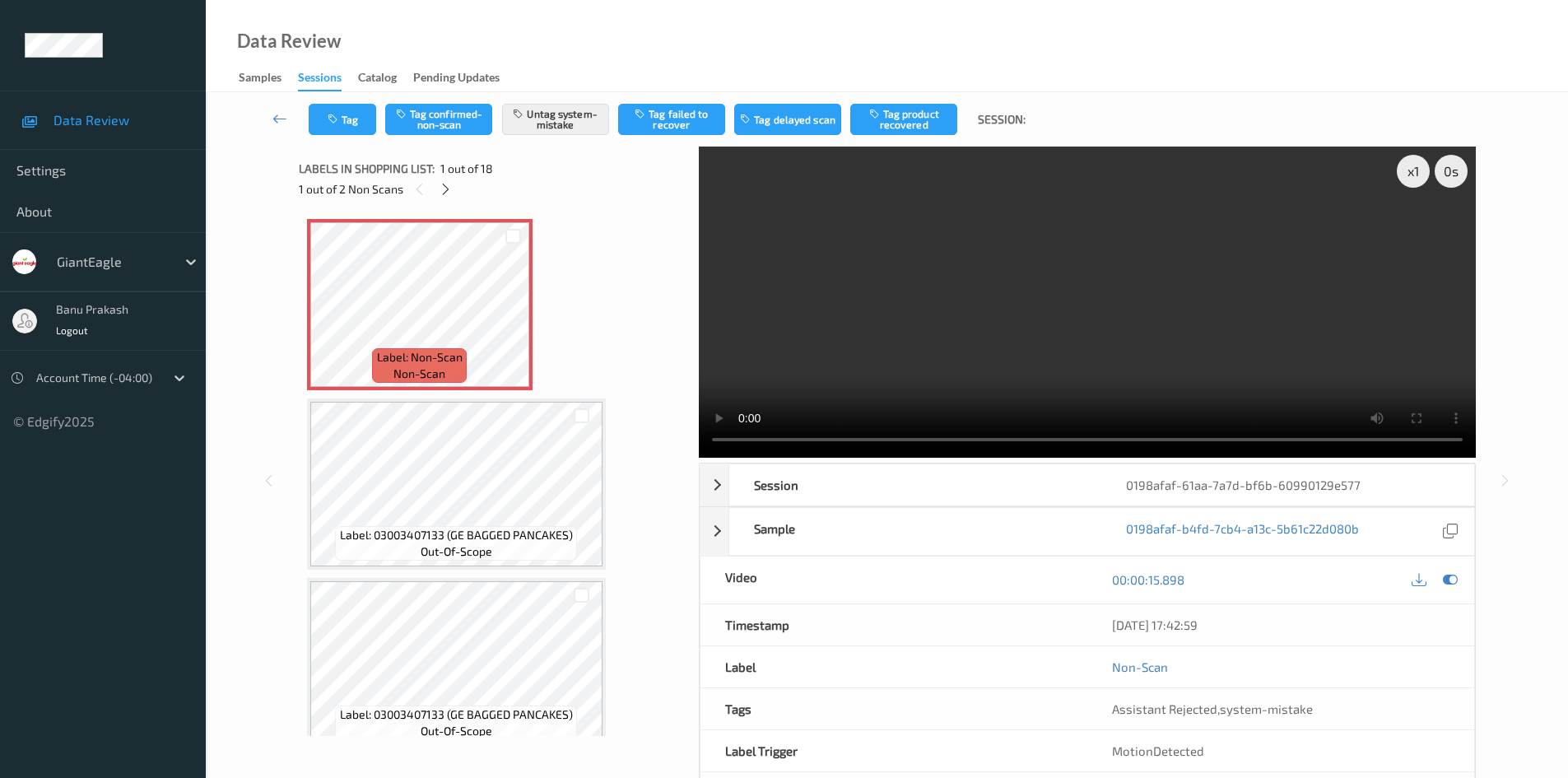
click at [1146, 366] on video at bounding box center [1087, 302] width 777 height 311
click at [451, 193] on icon at bounding box center [445, 189] width 14 height 15
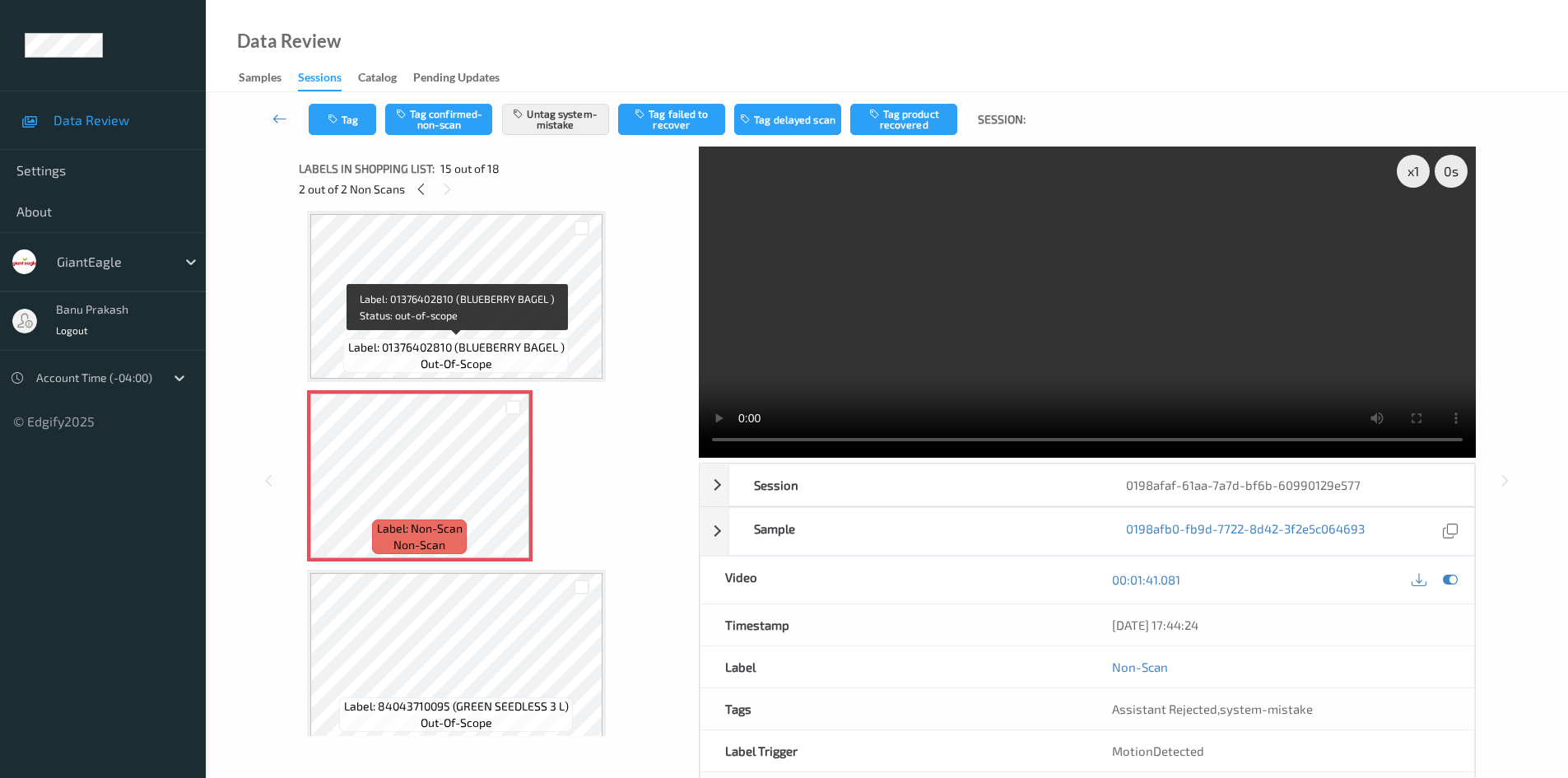
click at [428, 338] on div "Label: 01376402810 (BLUEBERRY BAGEL ) out-of-scope" at bounding box center [455, 355] width 225 height 34
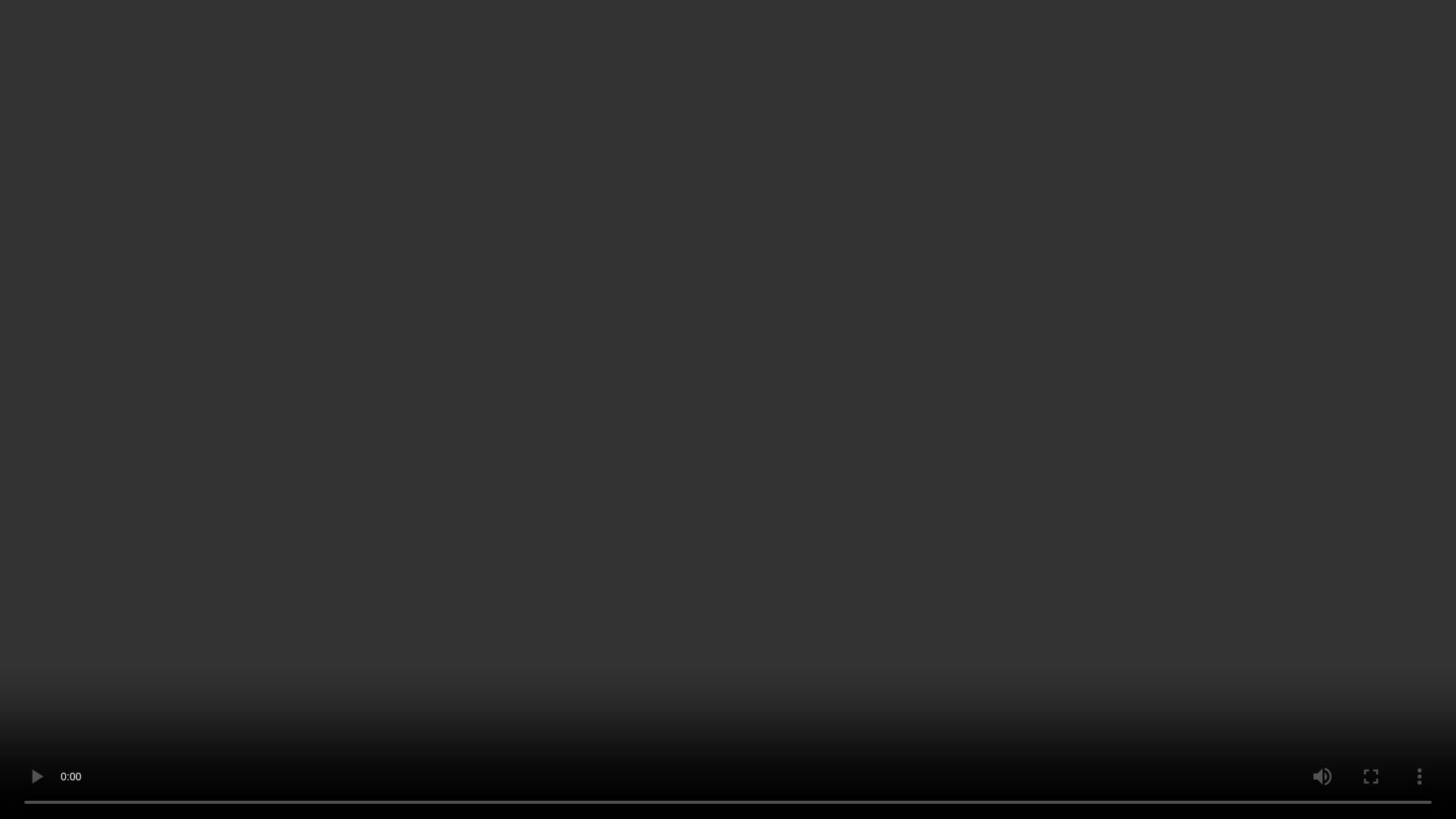
click at [836, 403] on video at bounding box center [728, 409] width 1456 height 819
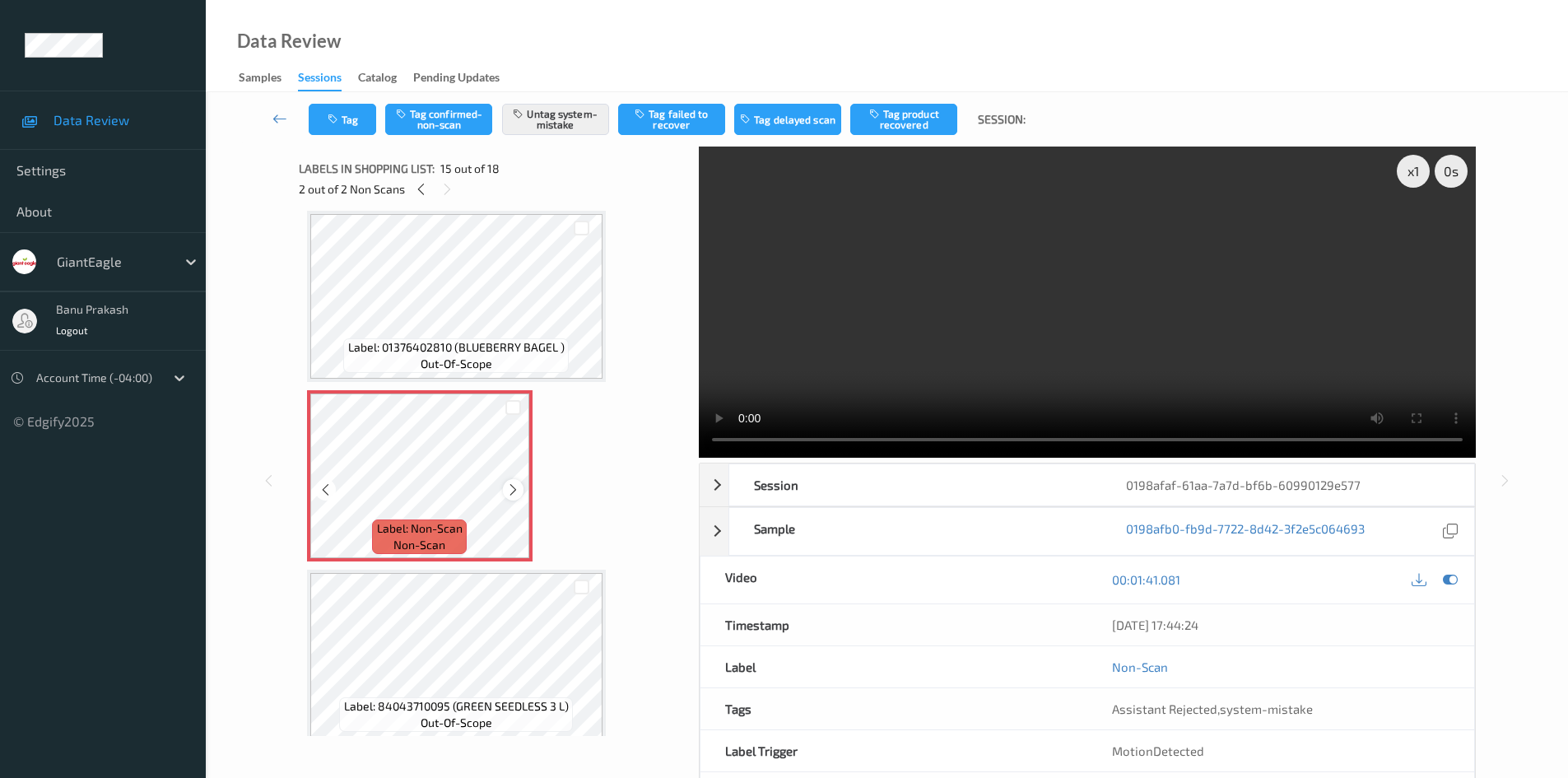
click at [515, 483] on icon at bounding box center [513, 490] width 14 height 15
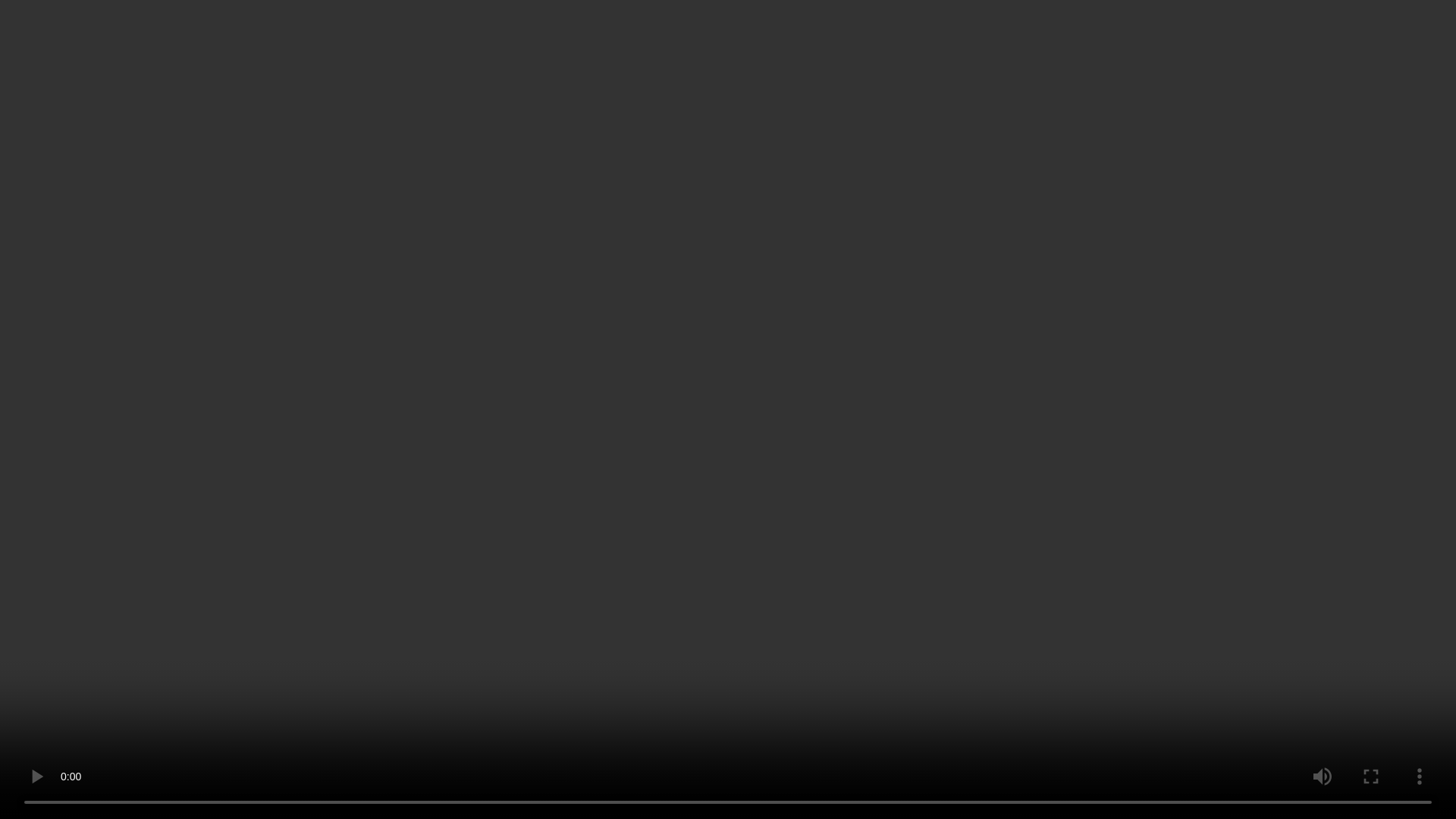
click at [1039, 423] on video at bounding box center [728, 409] width 1456 height 819
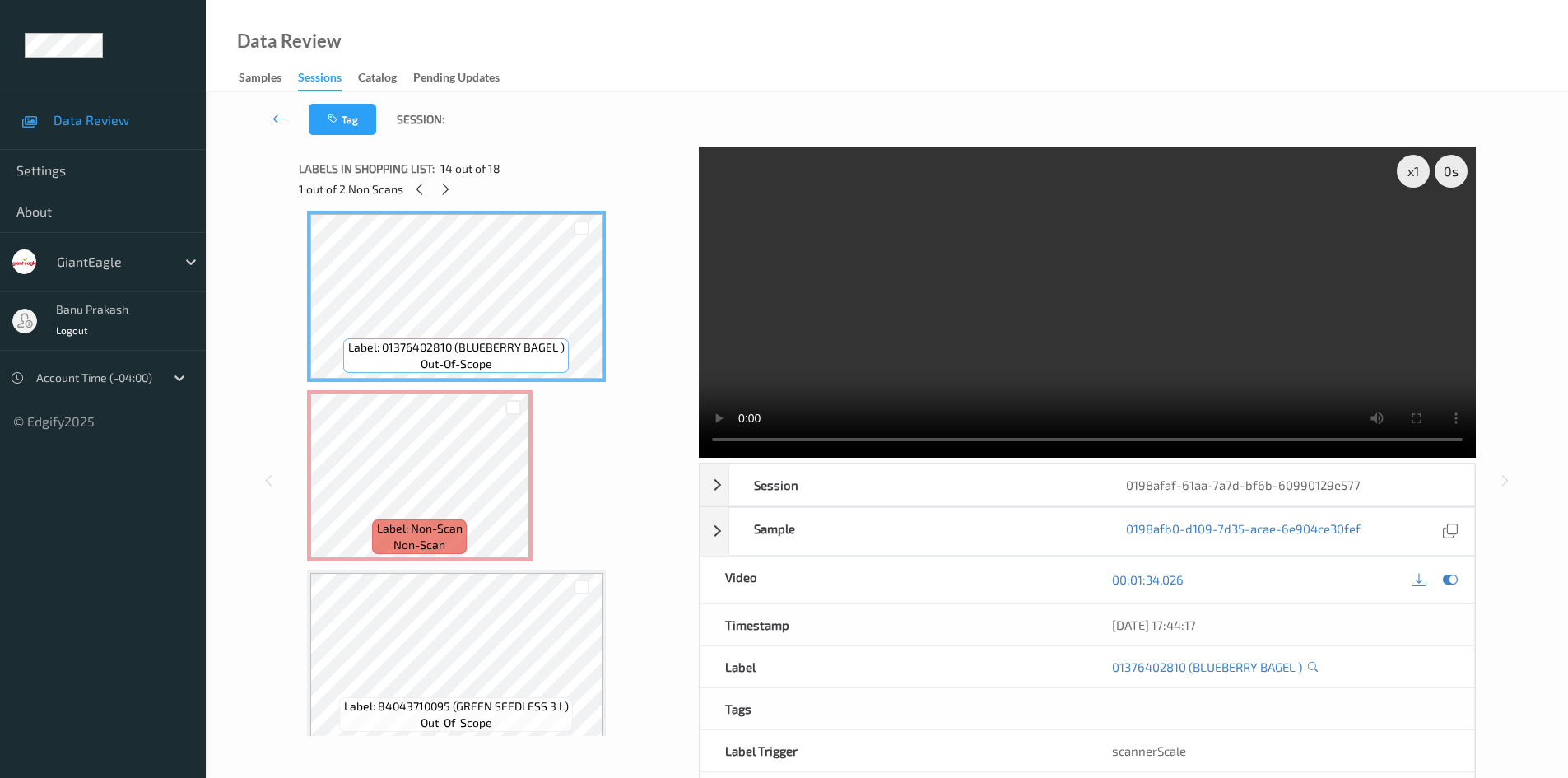
click at [1125, 291] on video at bounding box center [1087, 302] width 777 height 311
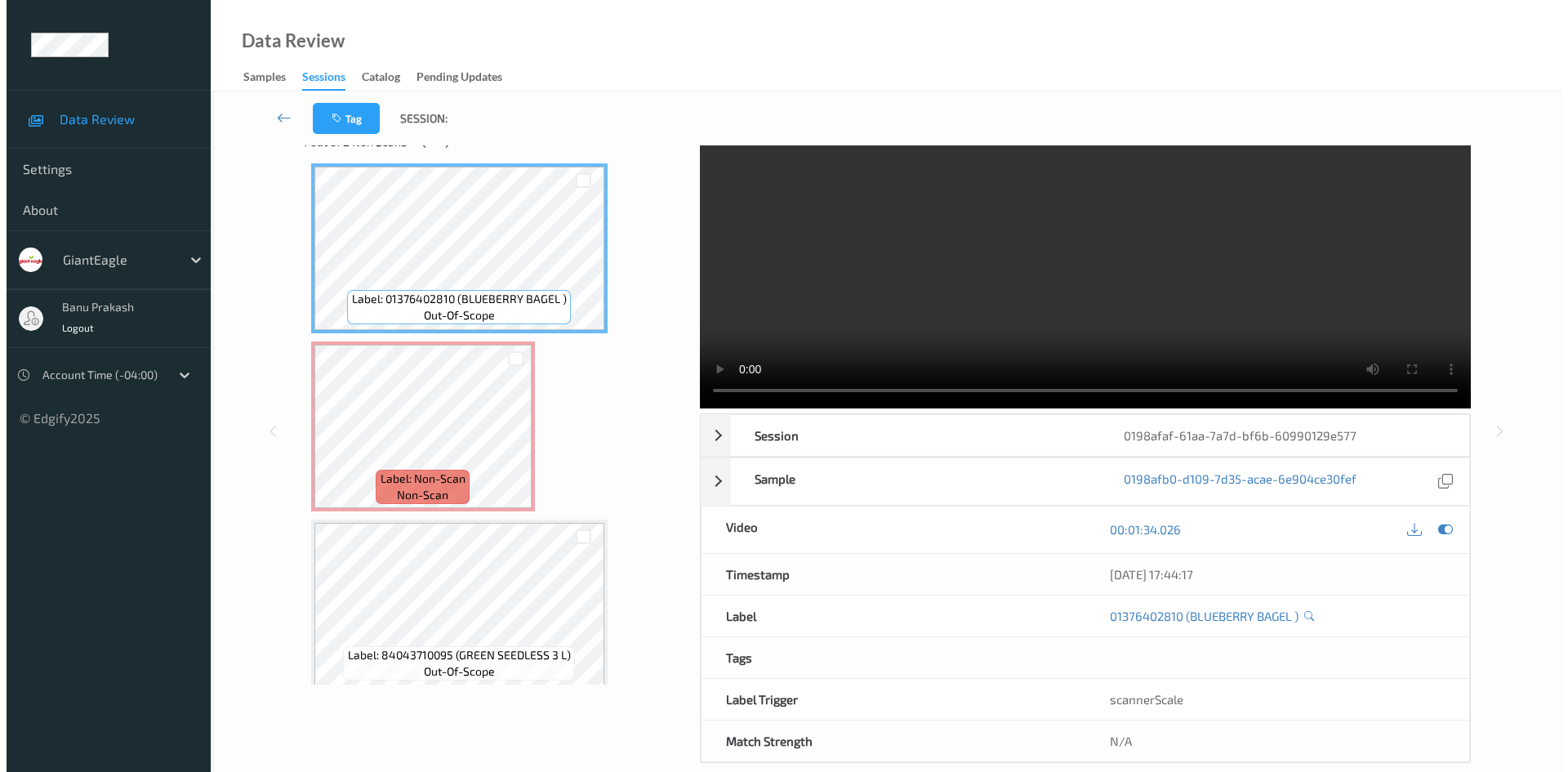
scroll to position [71, 0]
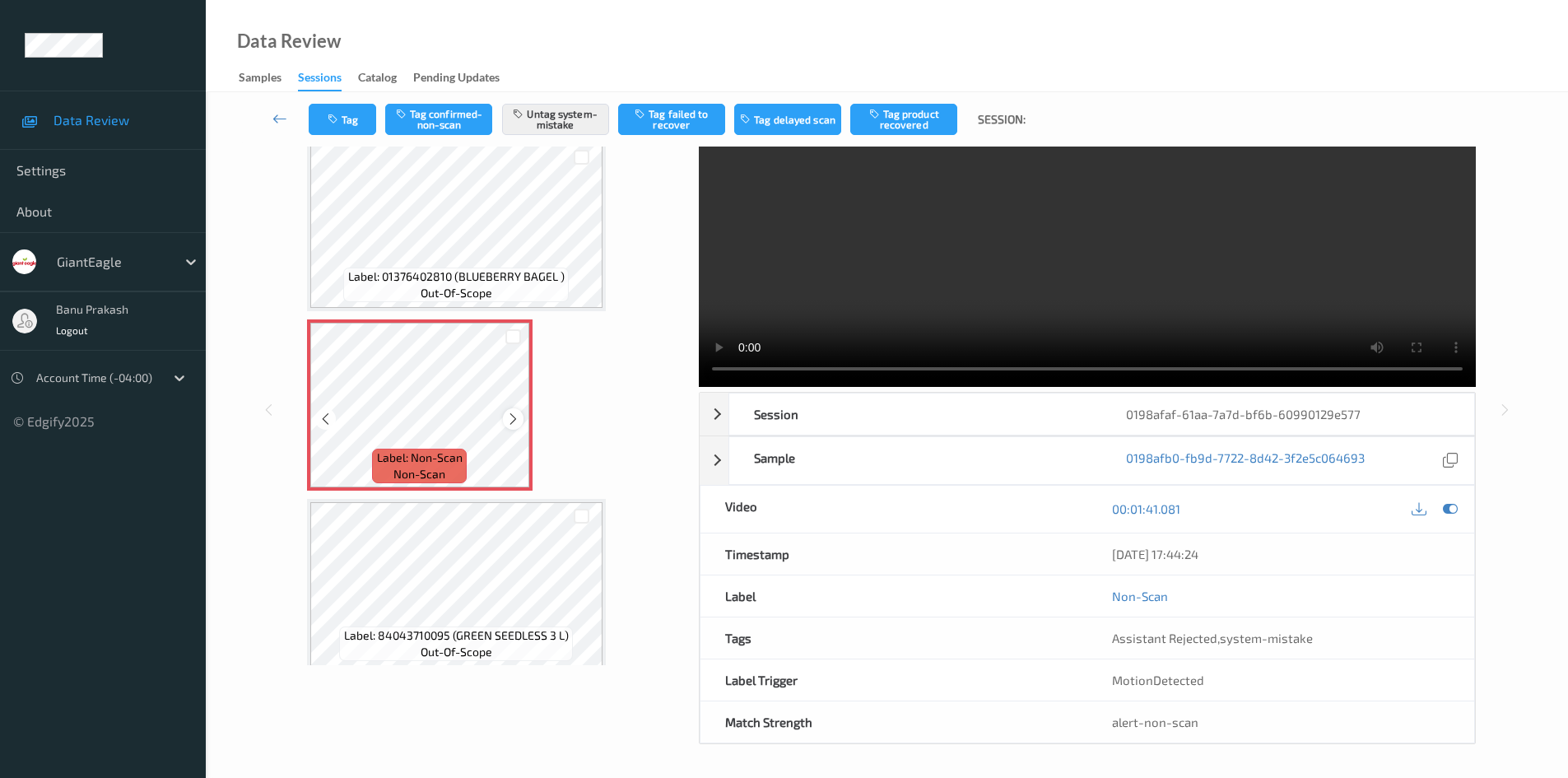
click at [522, 415] on div at bounding box center [513, 418] width 21 height 21
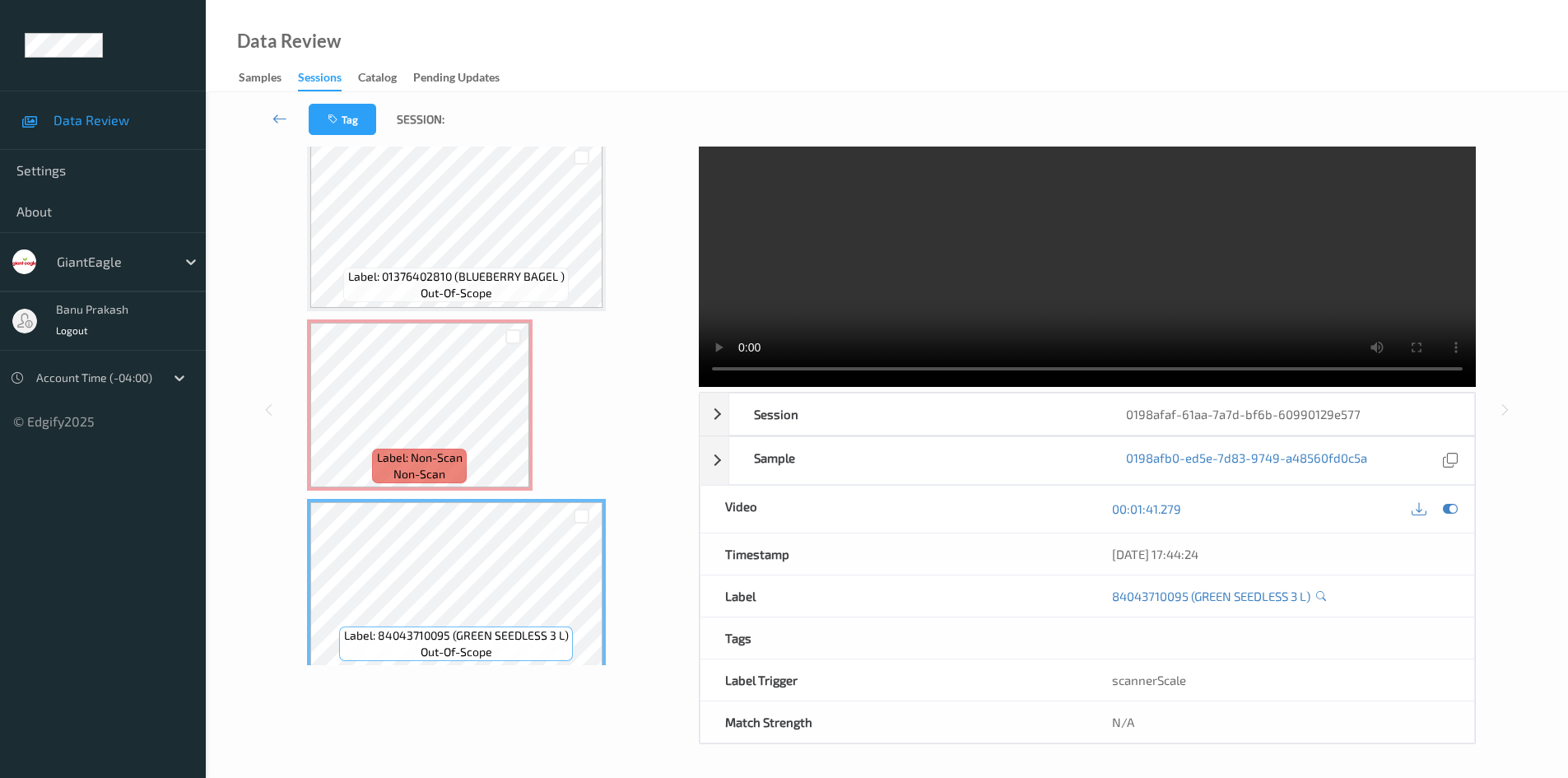
click at [1022, 216] on video at bounding box center [1087, 232] width 777 height 311
click at [913, 275] on video at bounding box center [1087, 232] width 777 height 311
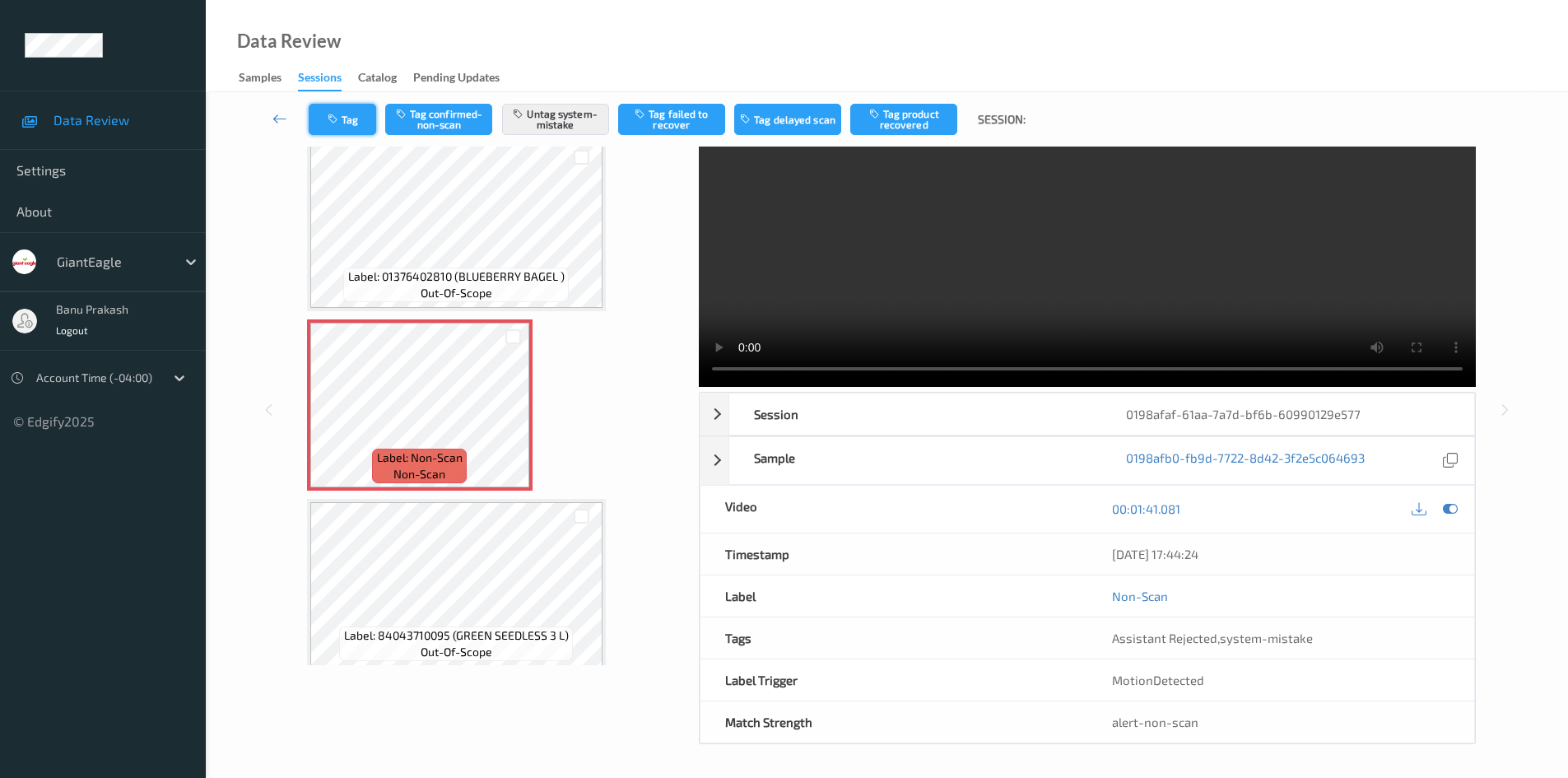
click at [343, 107] on button "Tag" at bounding box center [342, 119] width 68 height 31
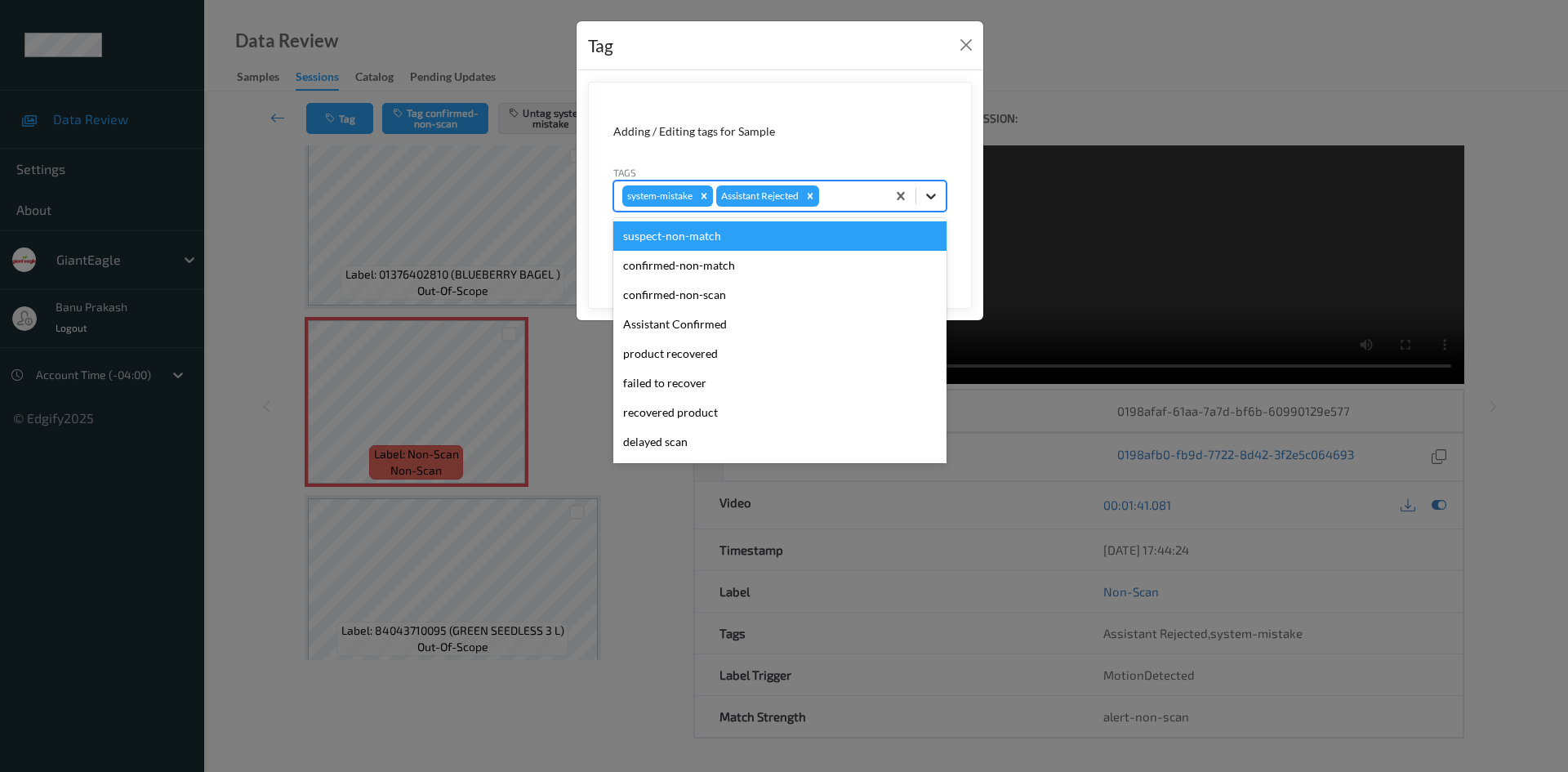
click at [937, 189] on icon at bounding box center [931, 196] width 17 height 17
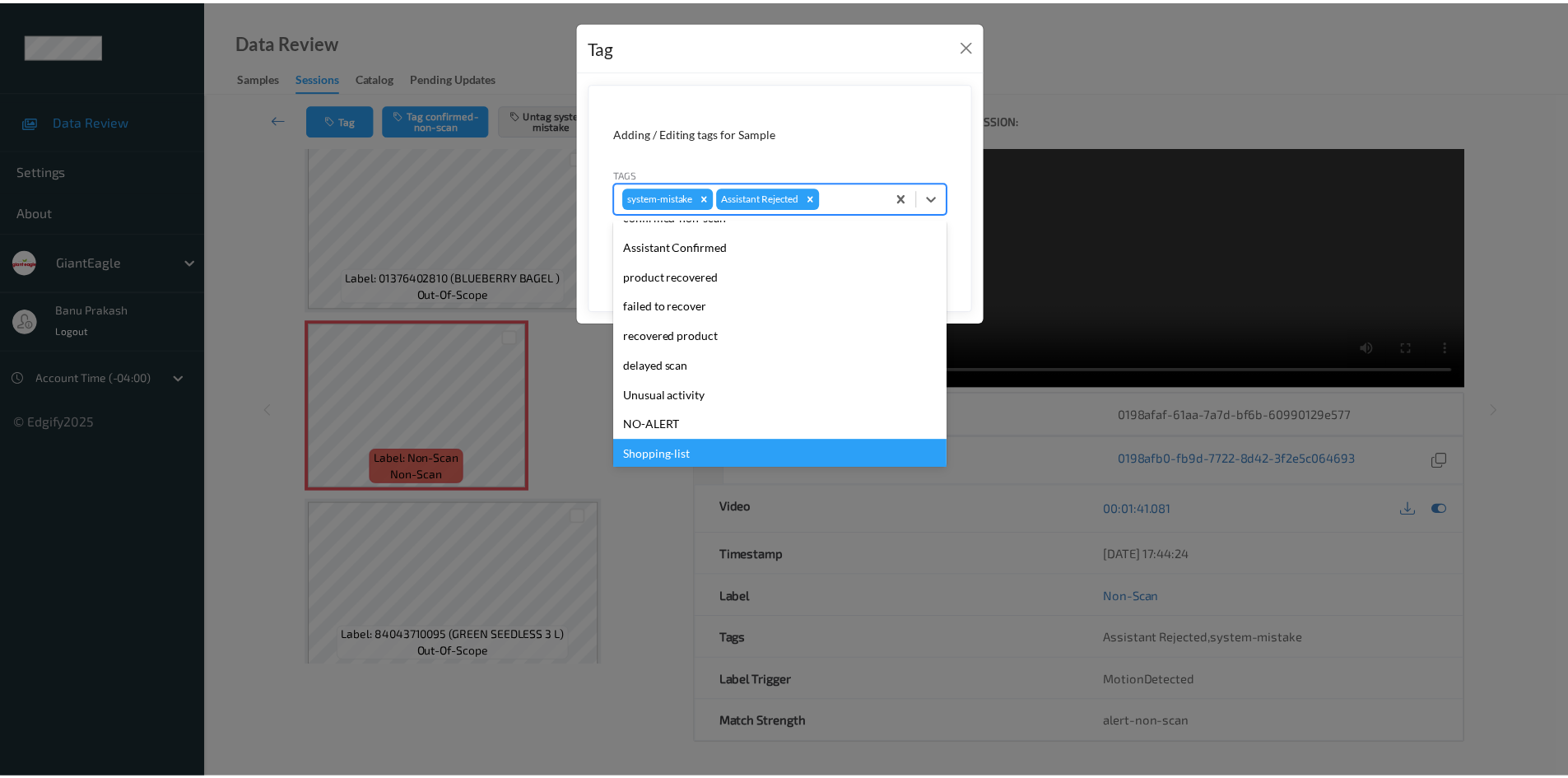
scroll to position [145, 0]
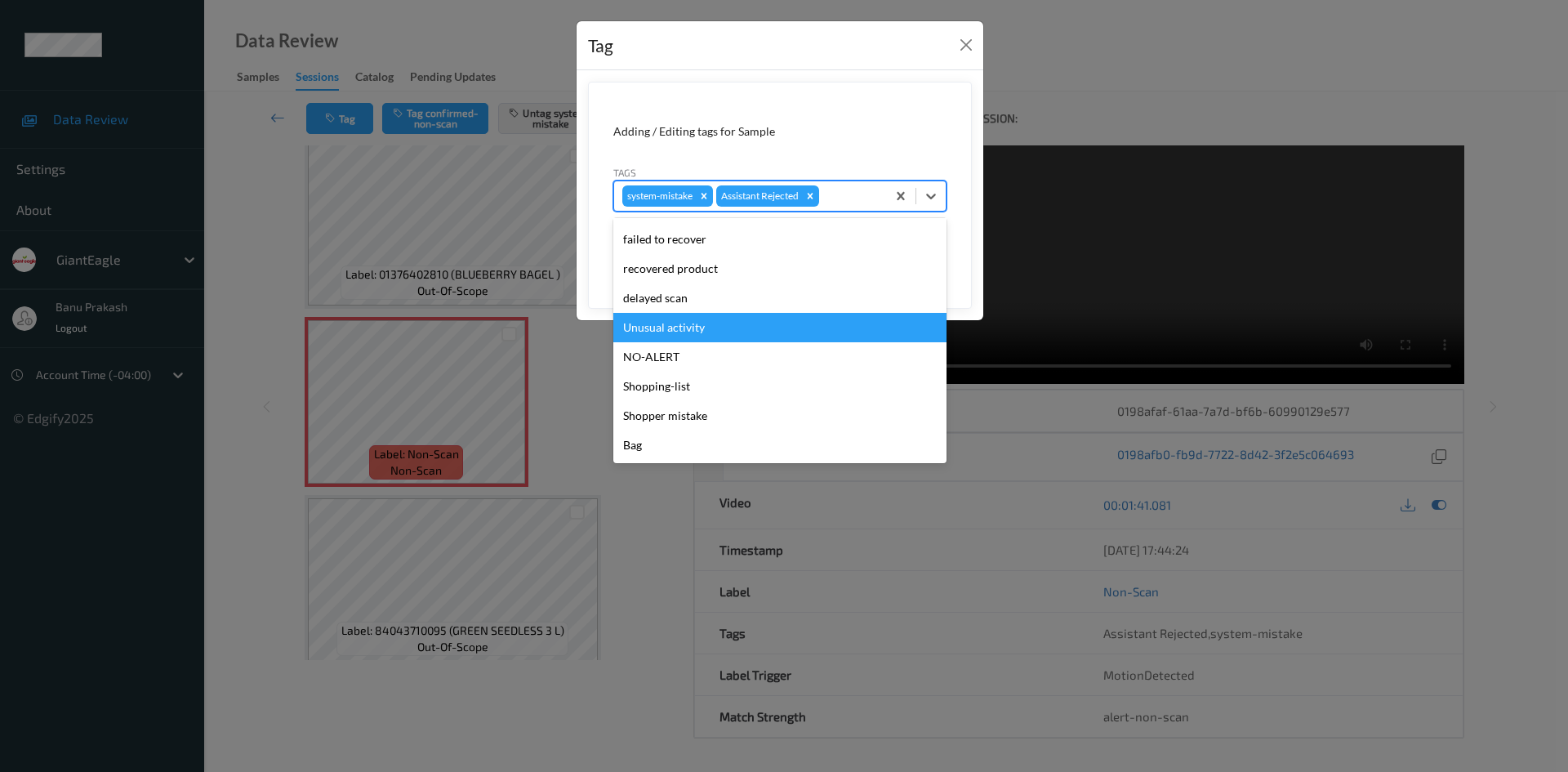
click at [710, 333] on div "Unusual activity" at bounding box center [779, 327] width 333 height 29
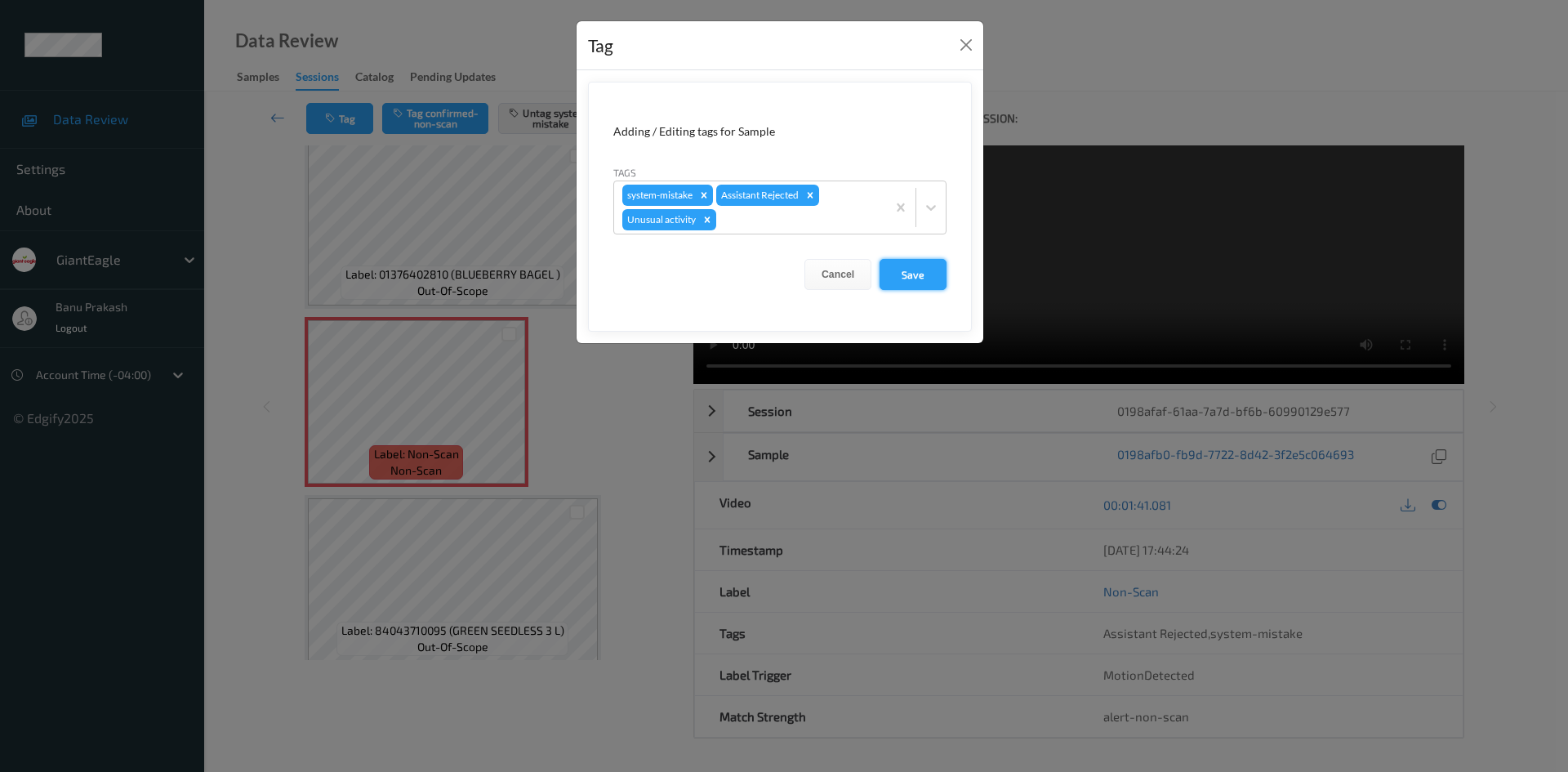
click at [929, 274] on button "Save" at bounding box center [913, 274] width 67 height 31
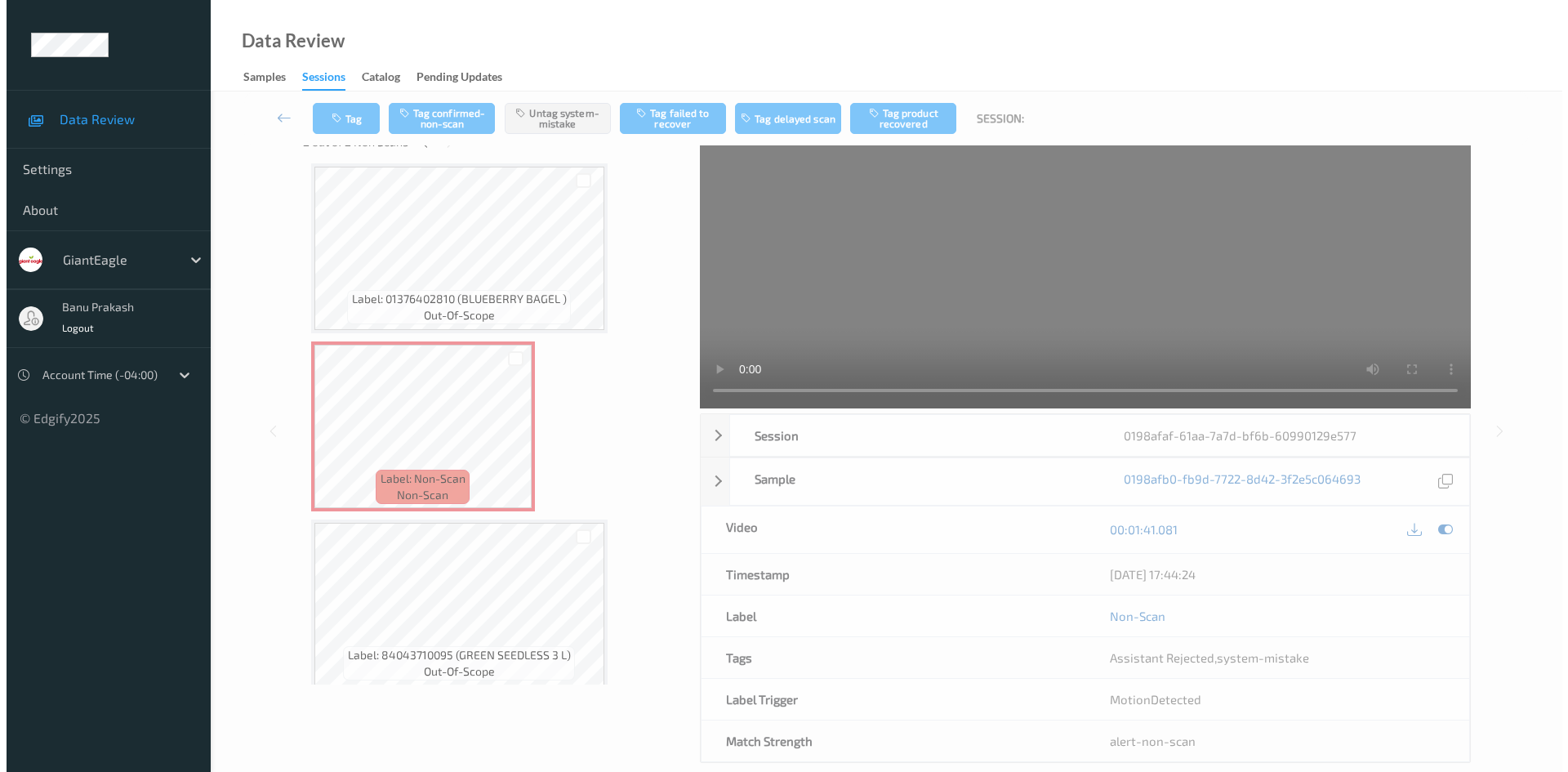
scroll to position [0, 0]
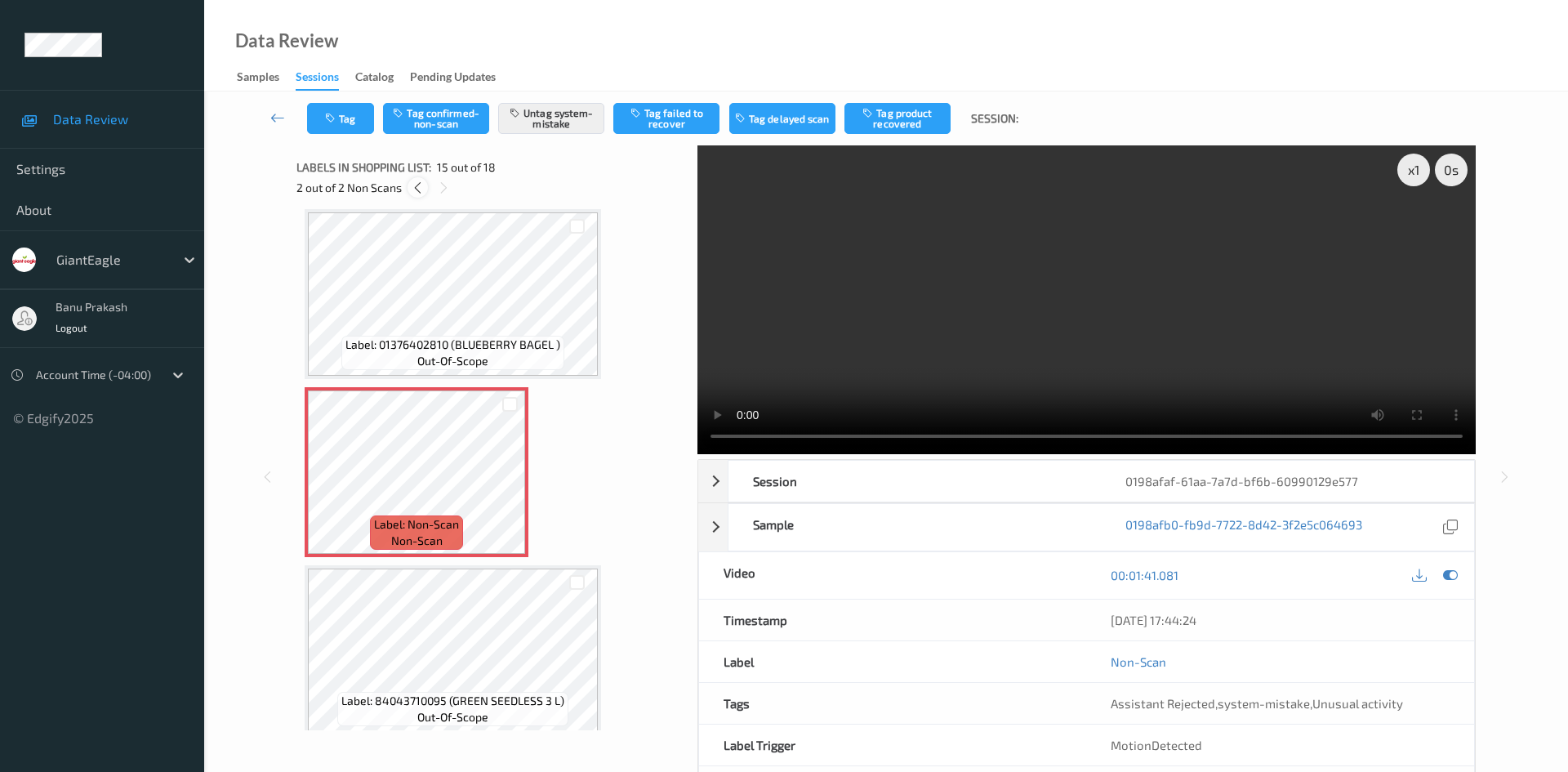
click at [423, 191] on icon at bounding box center [418, 188] width 14 height 15
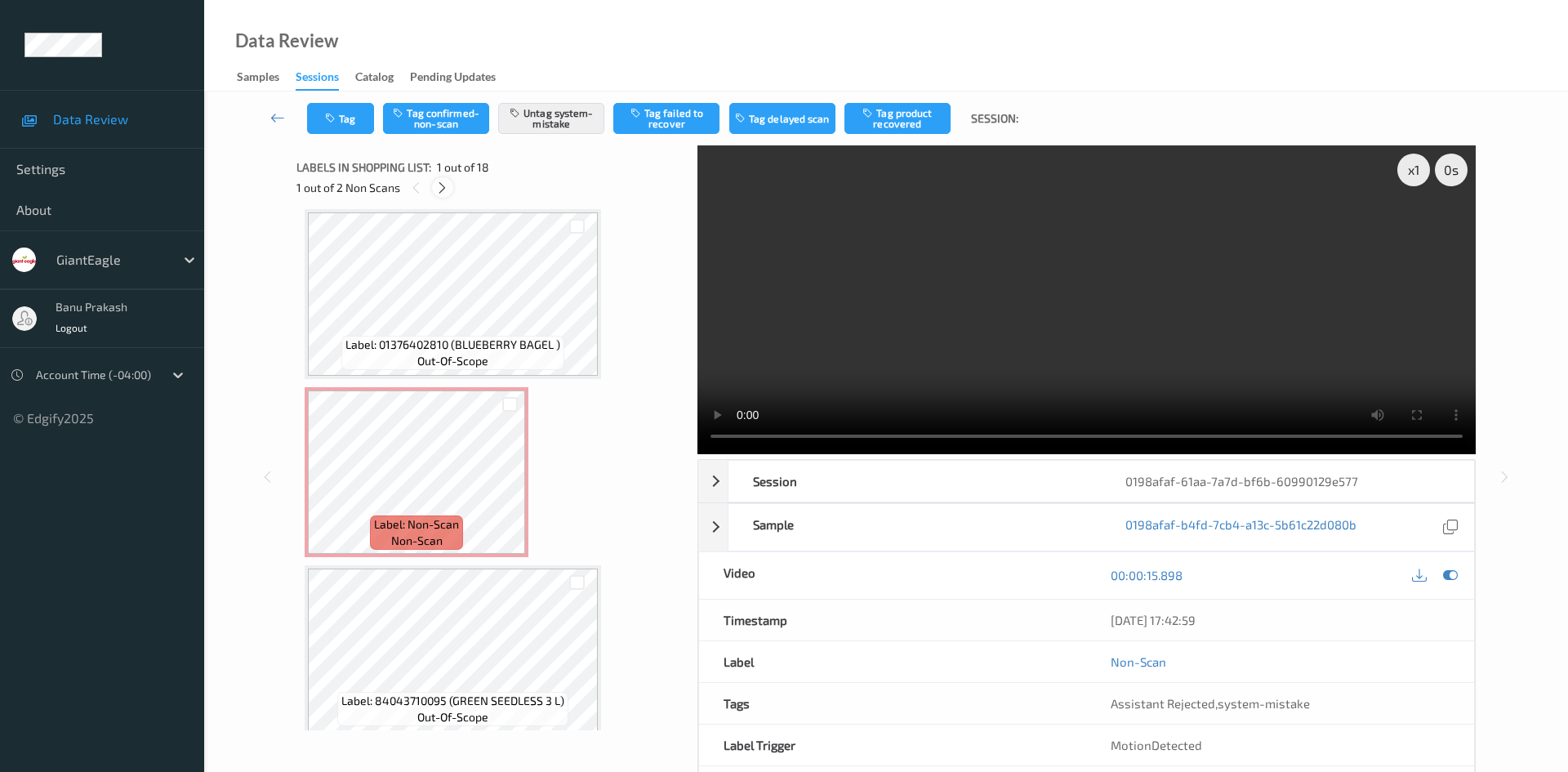
scroll to position [8, 0]
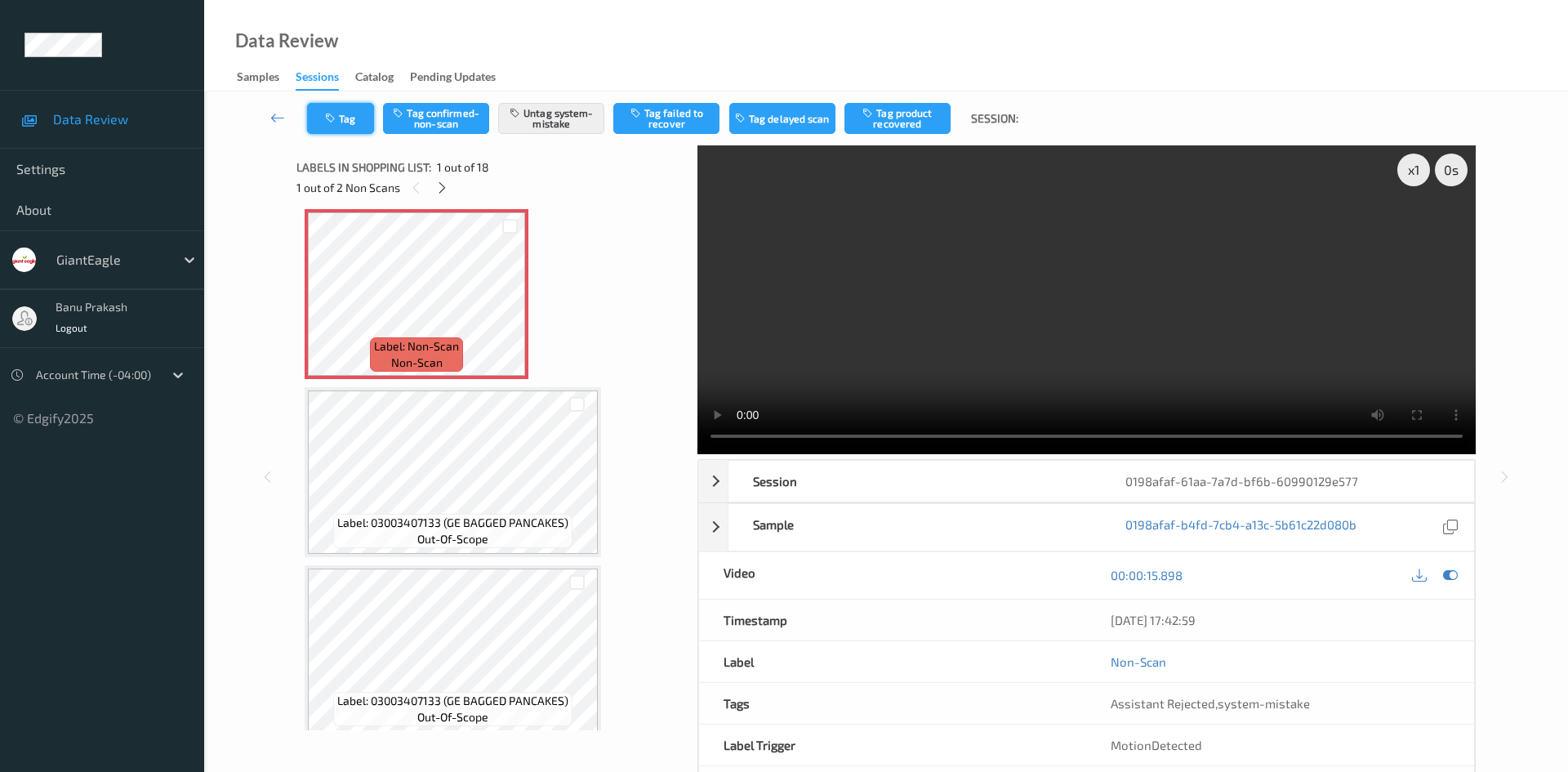
click at [349, 110] on button "Tag" at bounding box center [340, 118] width 67 height 31
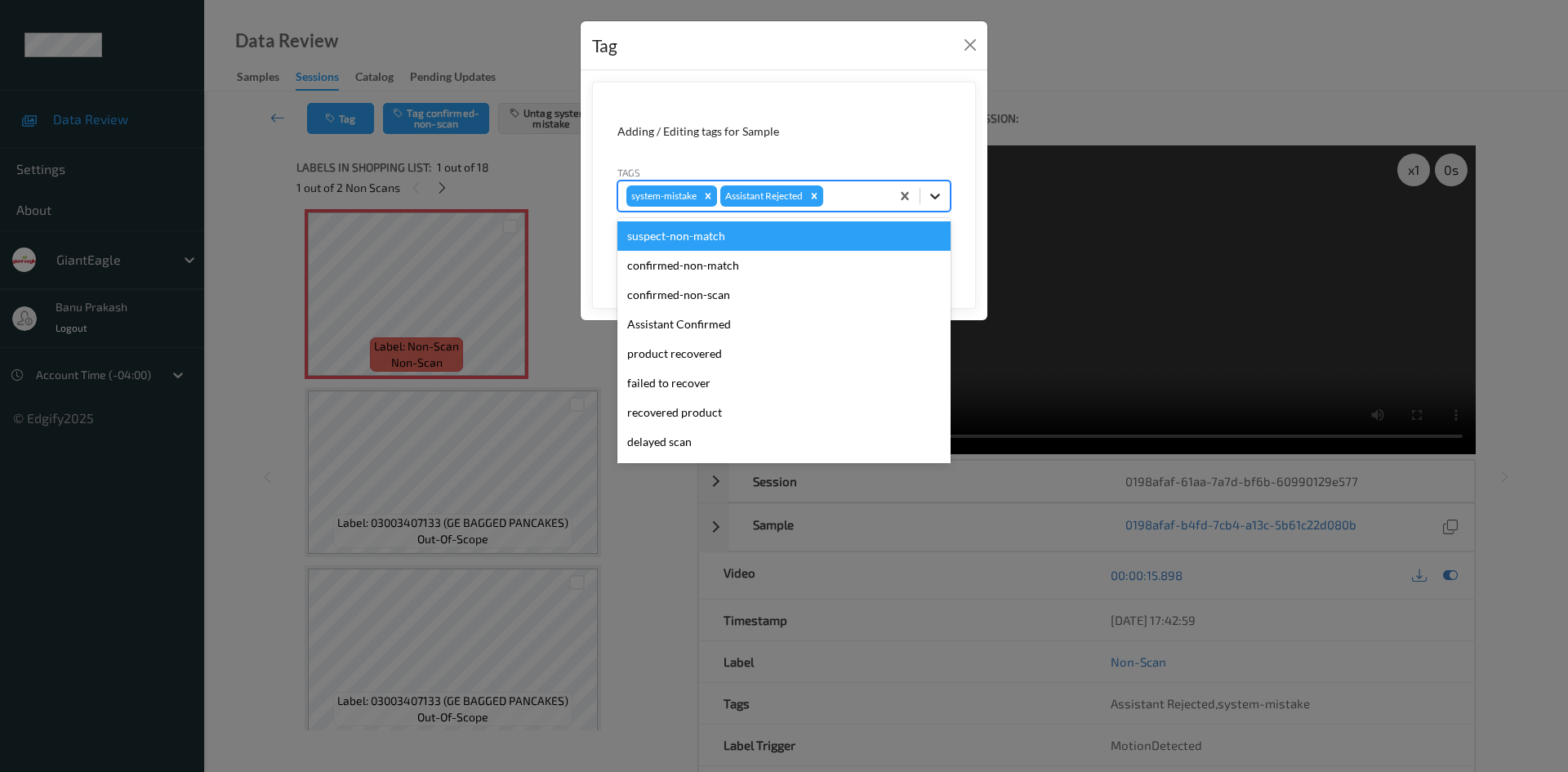
click at [945, 191] on div at bounding box center [935, 195] width 29 height 29
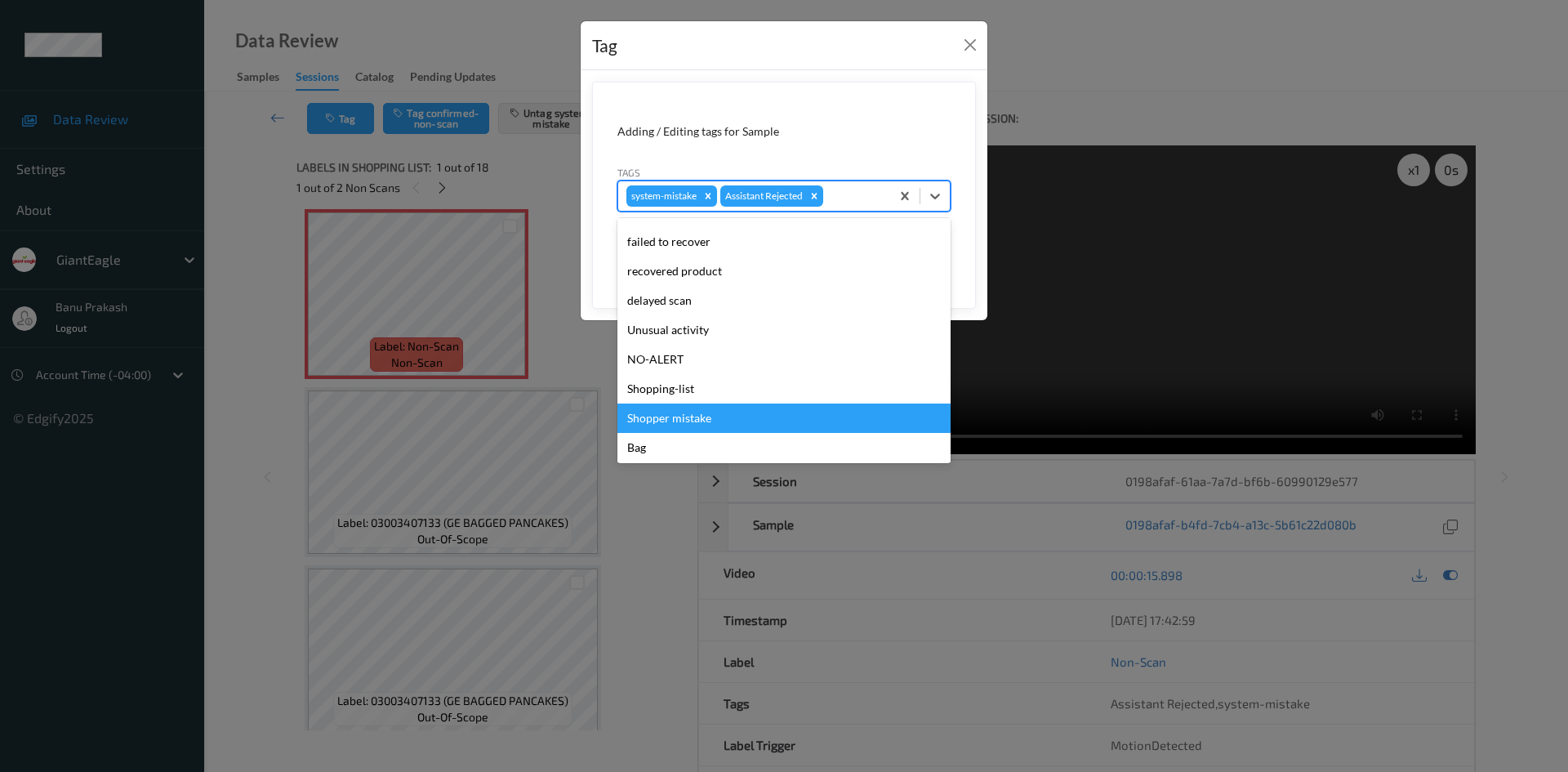
scroll to position [144, 0]
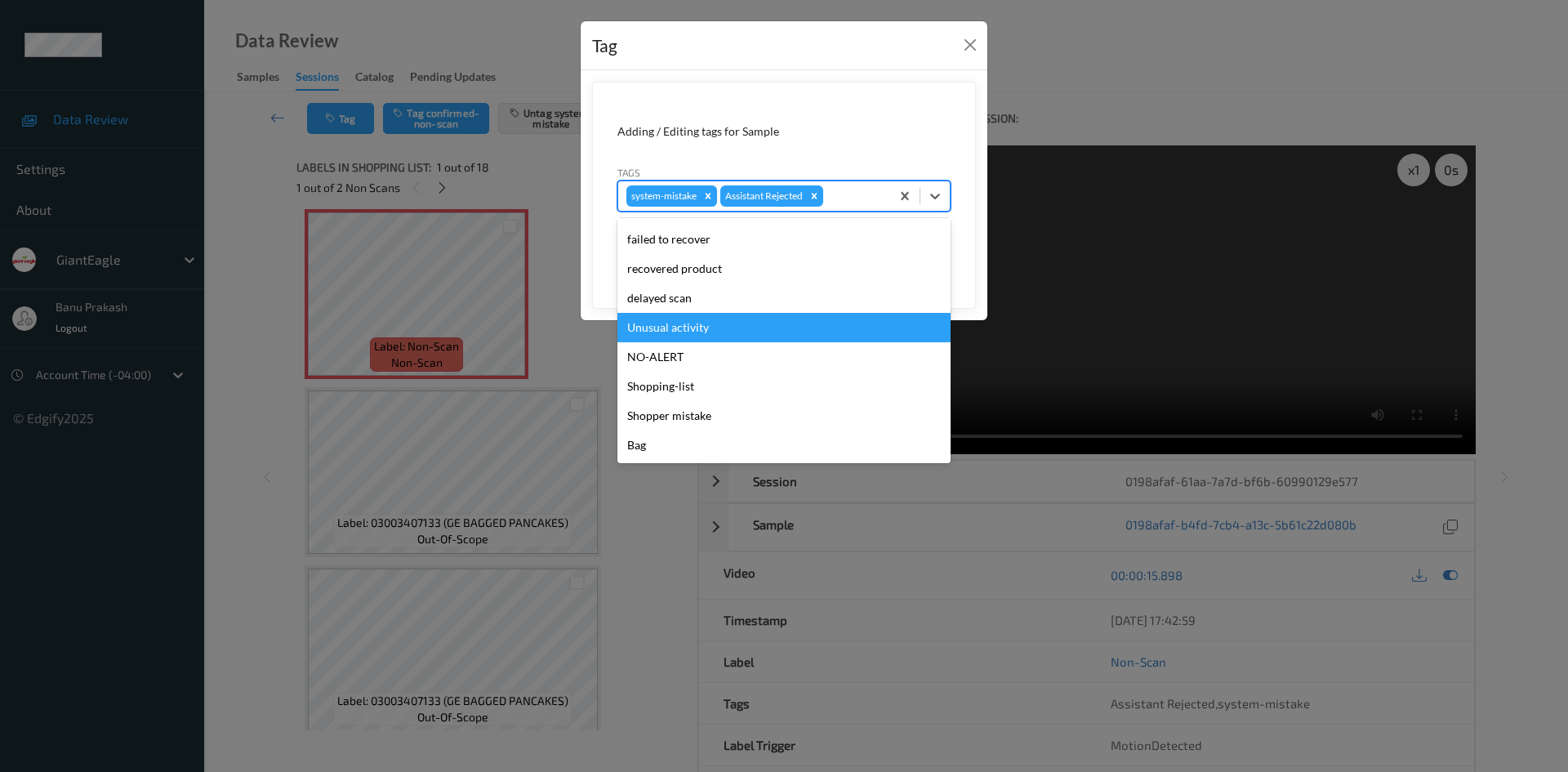
click at [711, 325] on div "Unusual activity" at bounding box center [784, 327] width 333 height 29
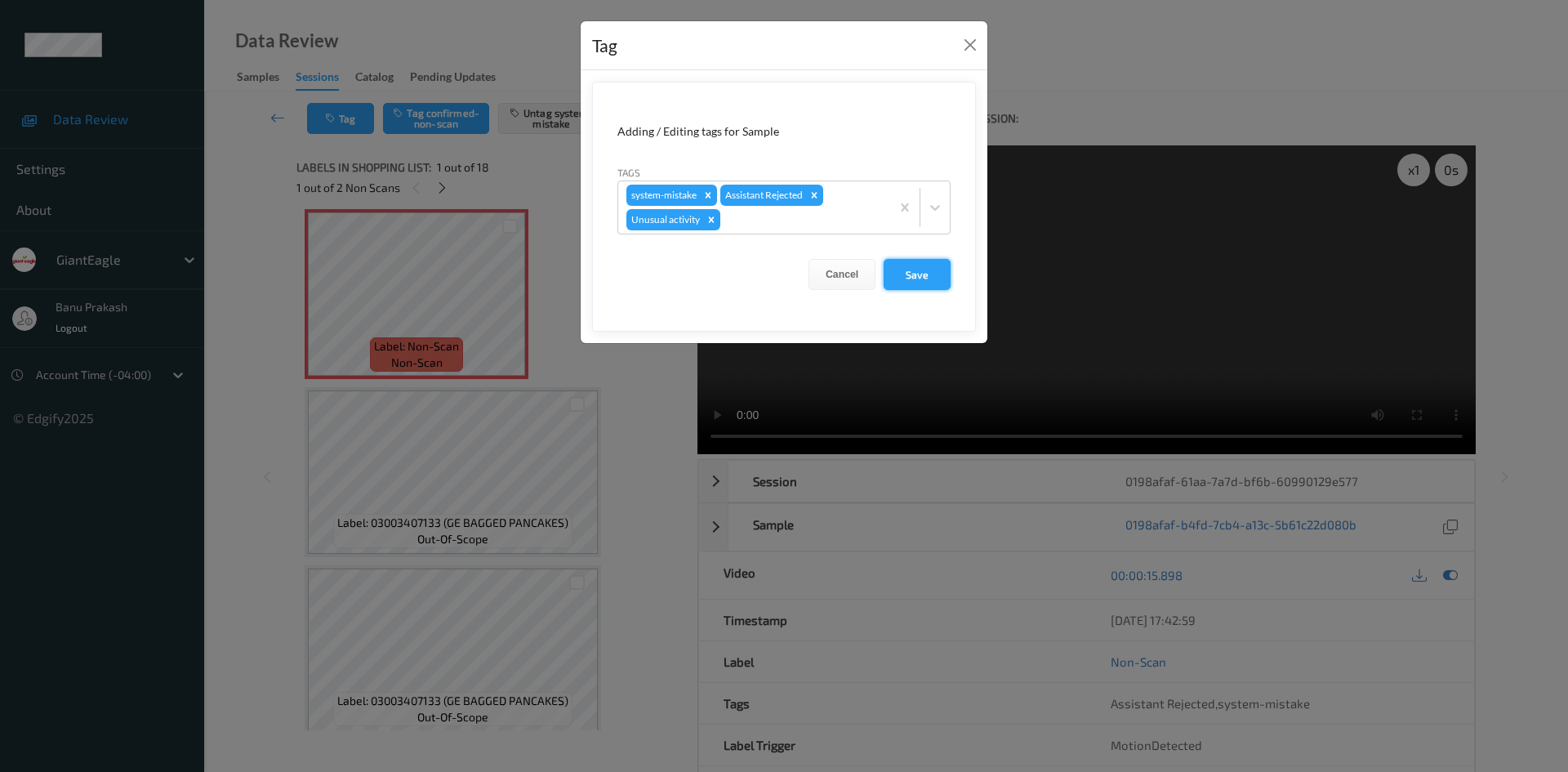
click at [921, 264] on button "Save" at bounding box center [917, 274] width 67 height 31
click at [921, 271] on form "Adding / Editing tags for Sample Tags system-mistake Assistant Rejected Unusual…" at bounding box center [784, 206] width 383 height 250
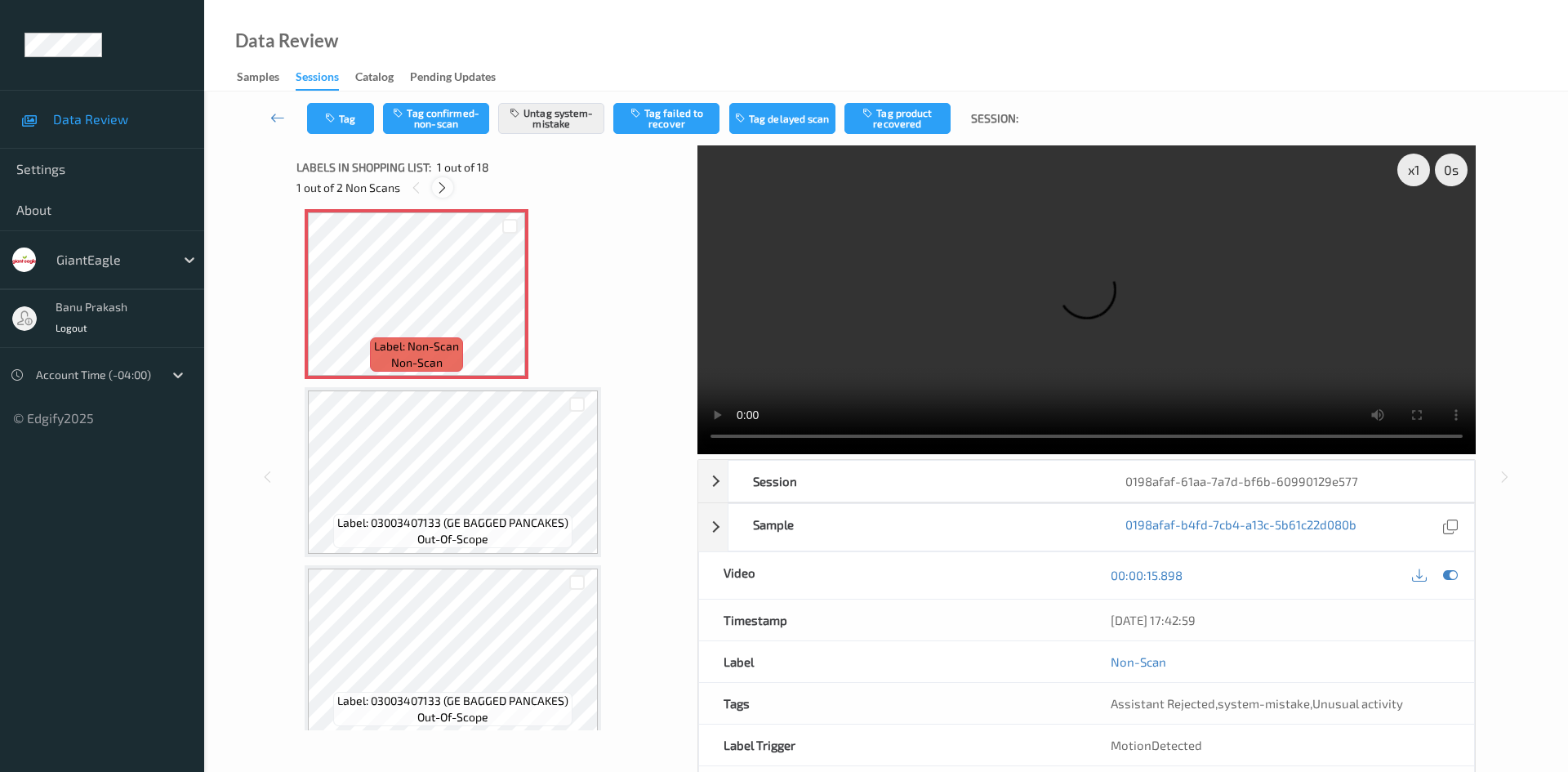
click at [441, 193] on icon at bounding box center [442, 188] width 14 height 15
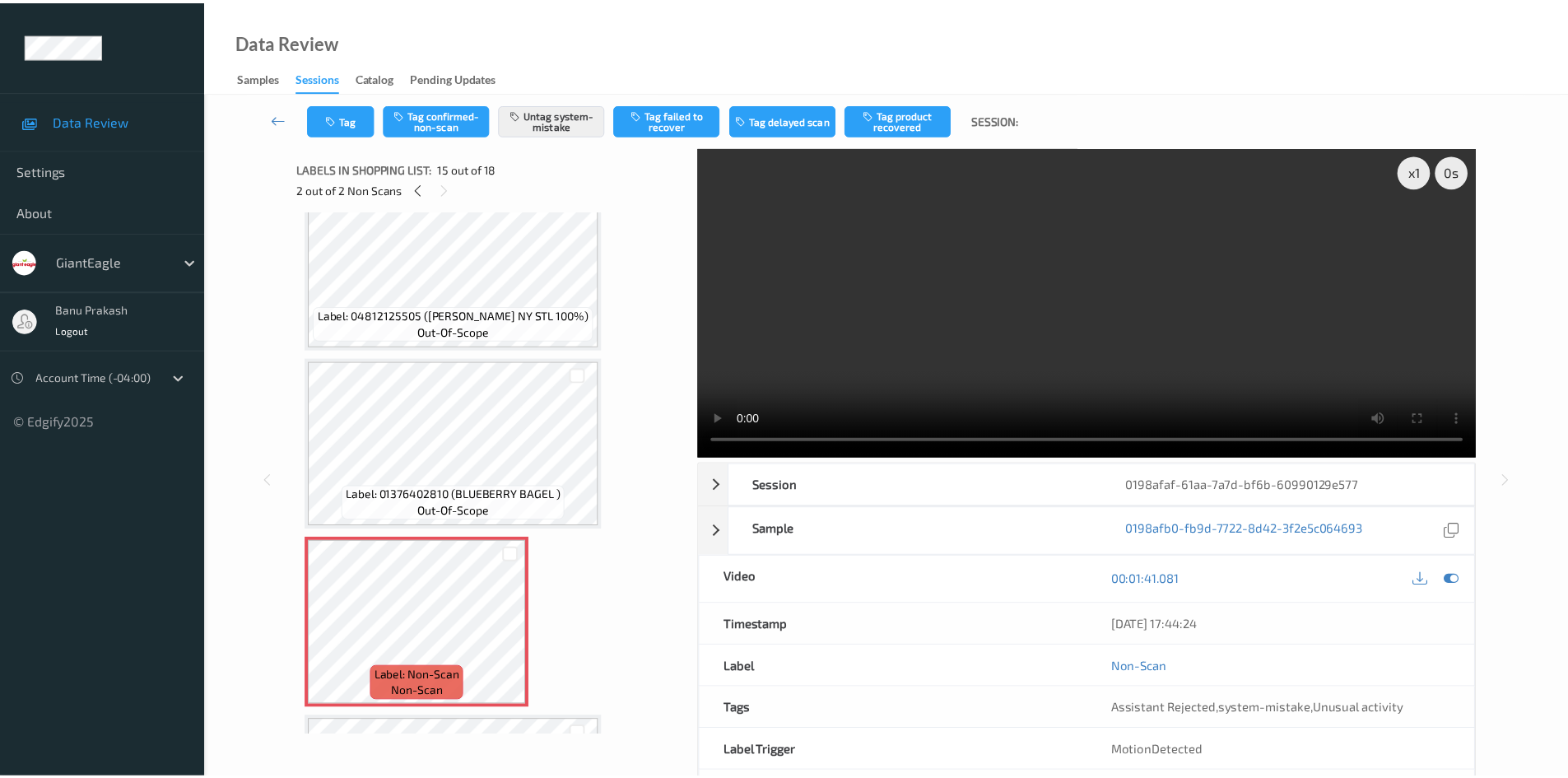
scroll to position [2176, 0]
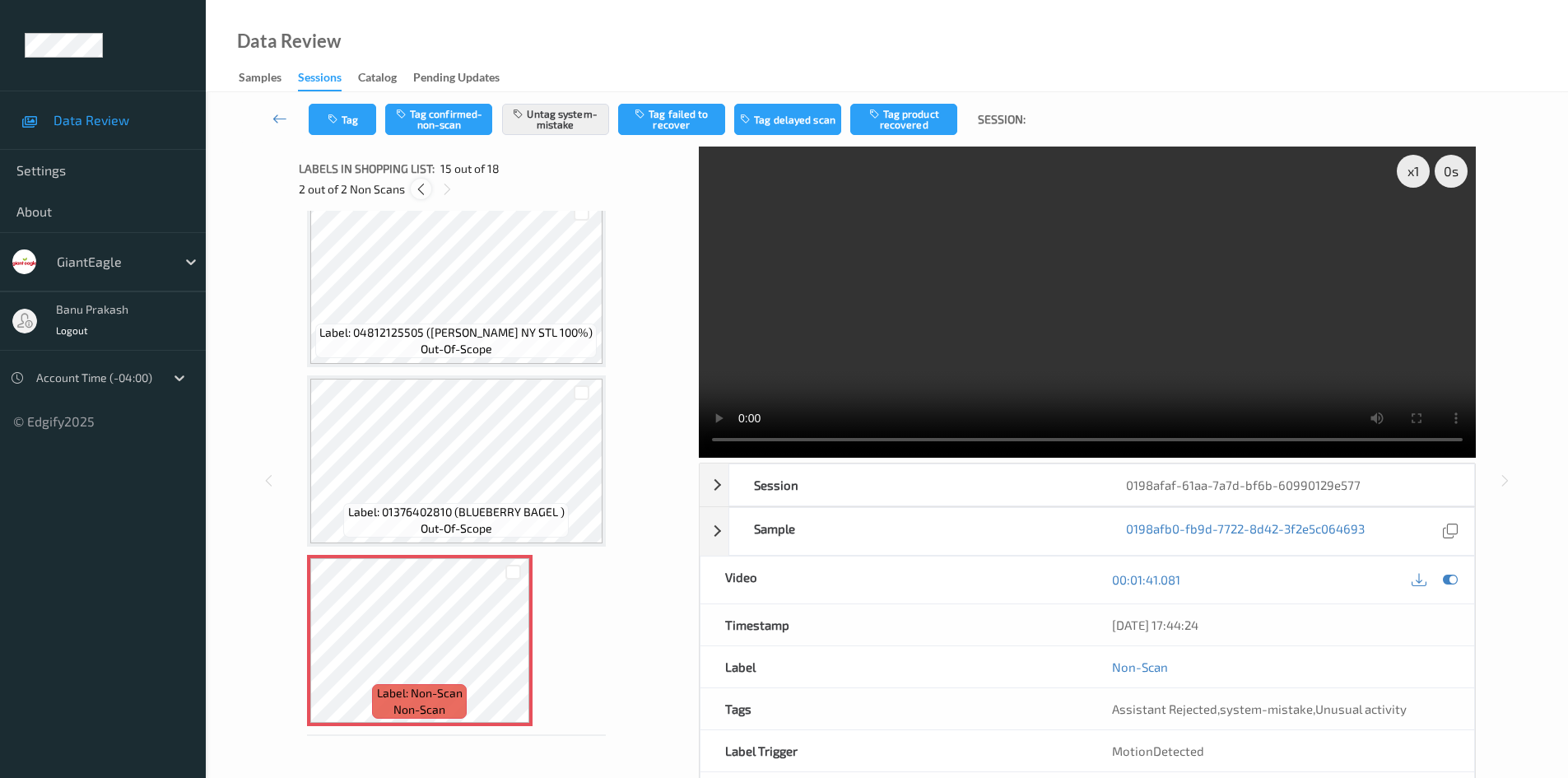
click at [422, 186] on icon at bounding box center [421, 189] width 14 height 15
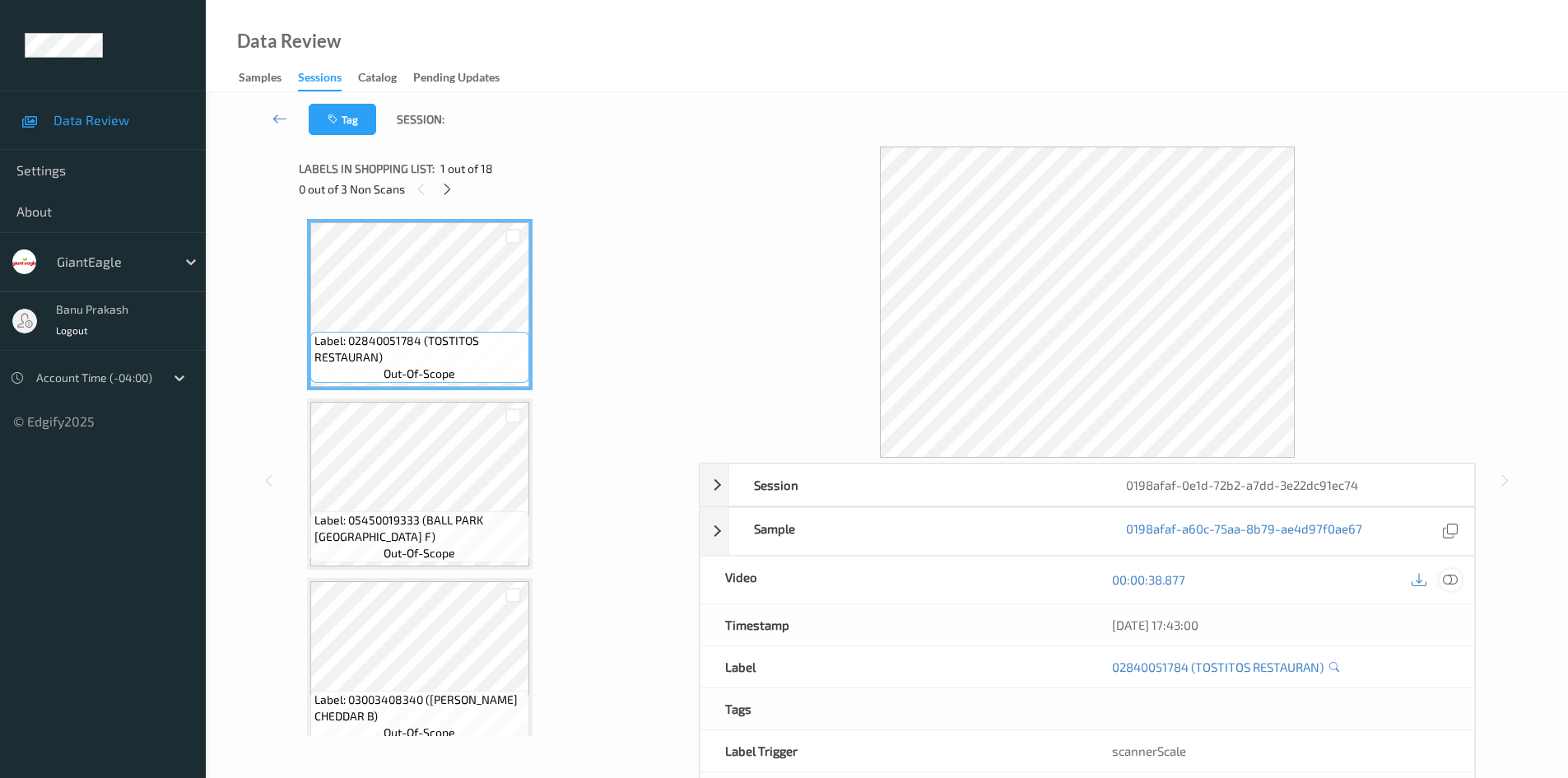
click at [1448, 576] on icon at bounding box center [1451, 580] width 15 height 15
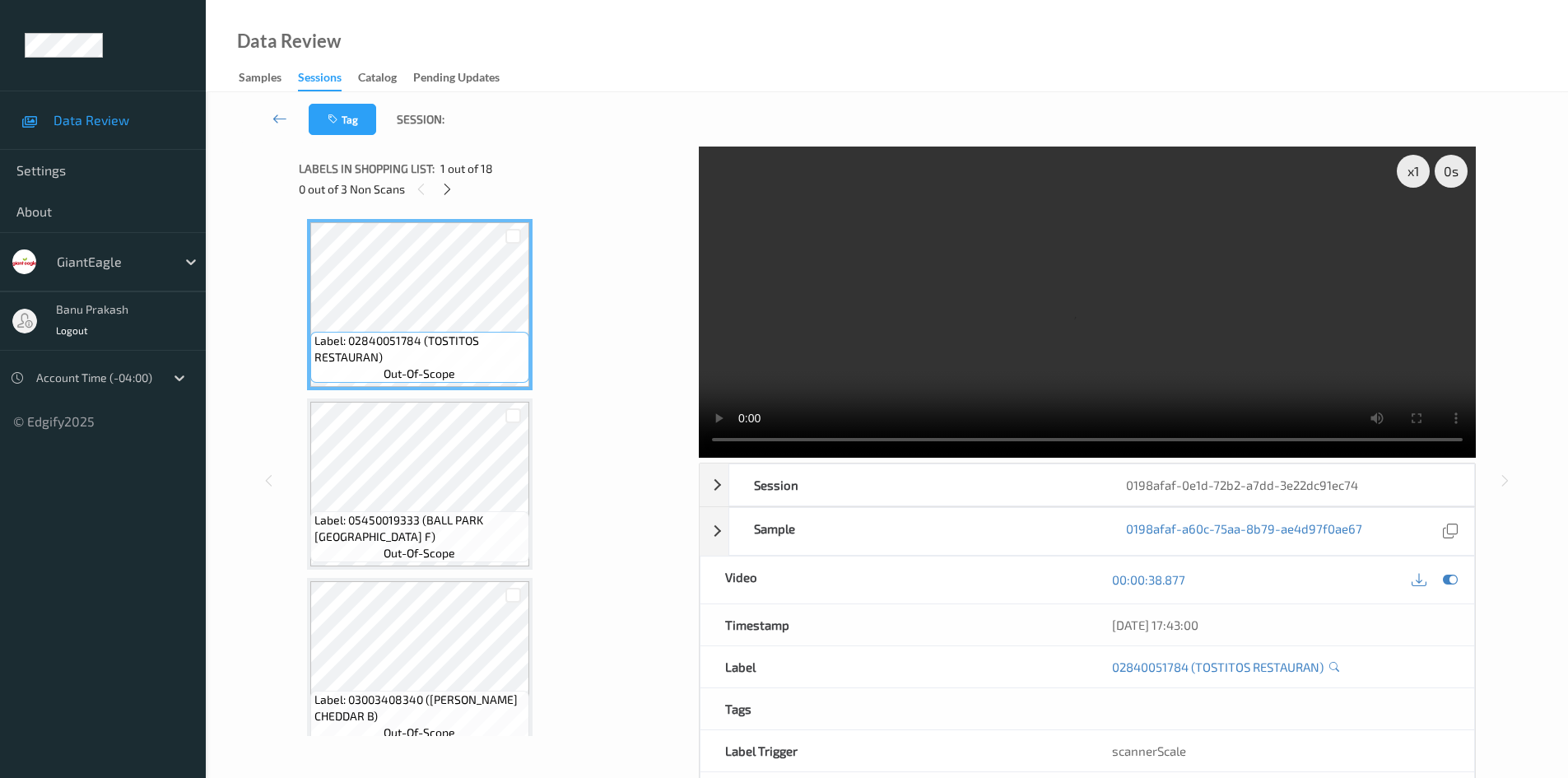
click at [437, 199] on div "0 out of 3 Non Scans" at bounding box center [493, 188] width 388 height 21
click at [447, 197] on div at bounding box center [447, 188] width 21 height 21
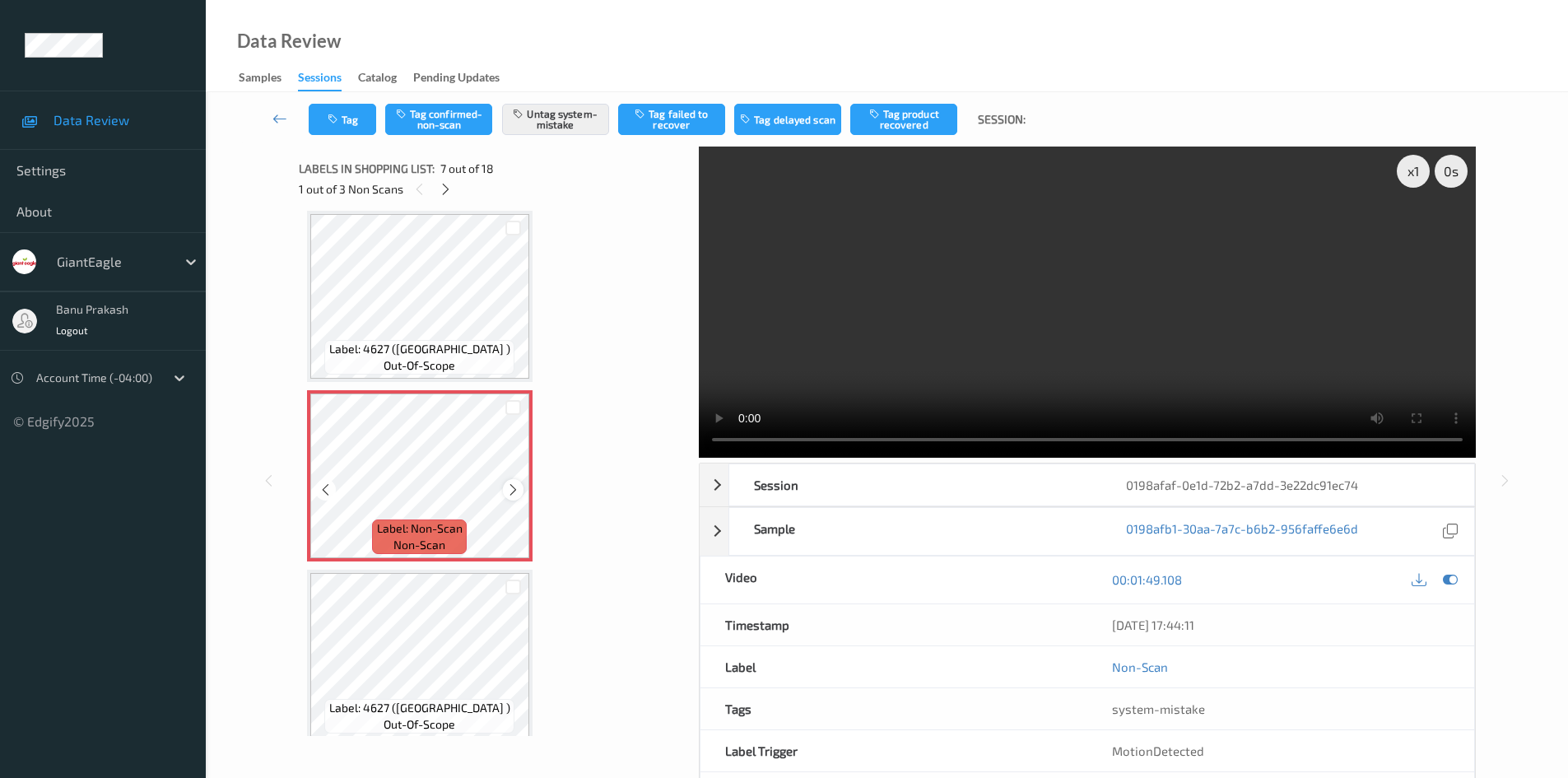
click at [512, 486] on icon at bounding box center [513, 490] width 14 height 15
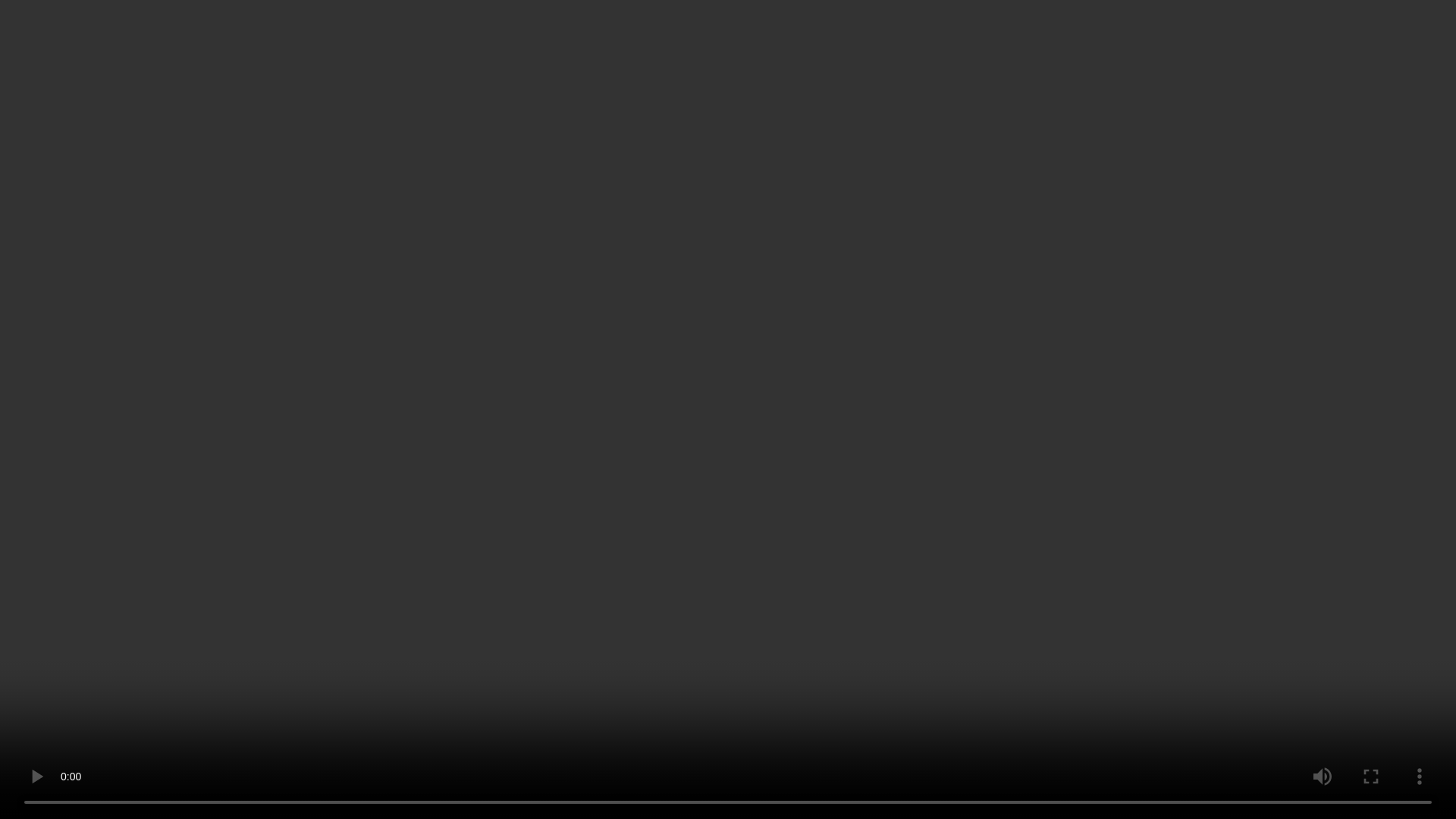
click at [653, 421] on video at bounding box center [728, 409] width 1456 height 819
click at [651, 494] on video at bounding box center [728, 409] width 1456 height 819
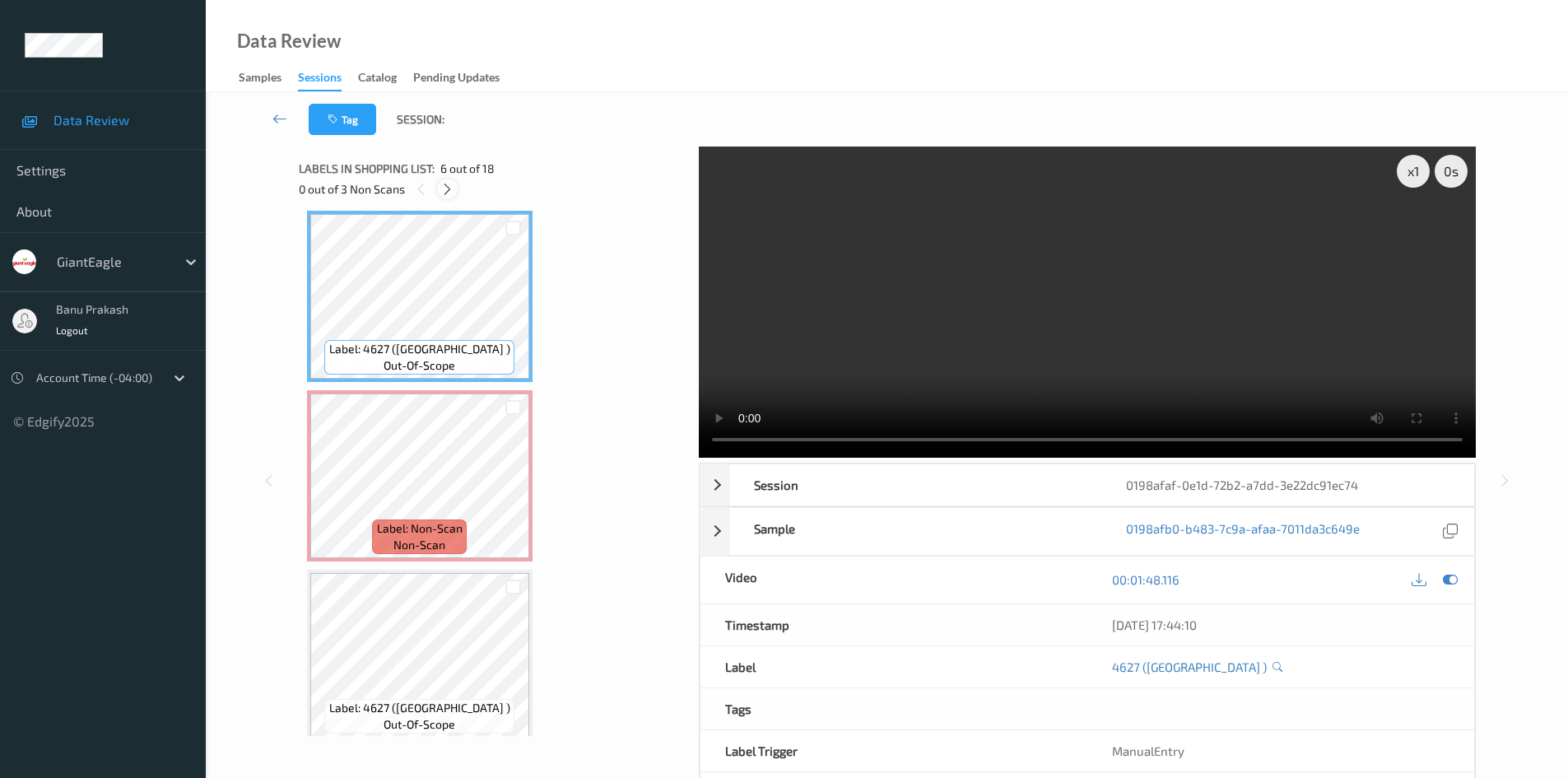
click at [450, 187] on icon at bounding box center [447, 189] width 14 height 15
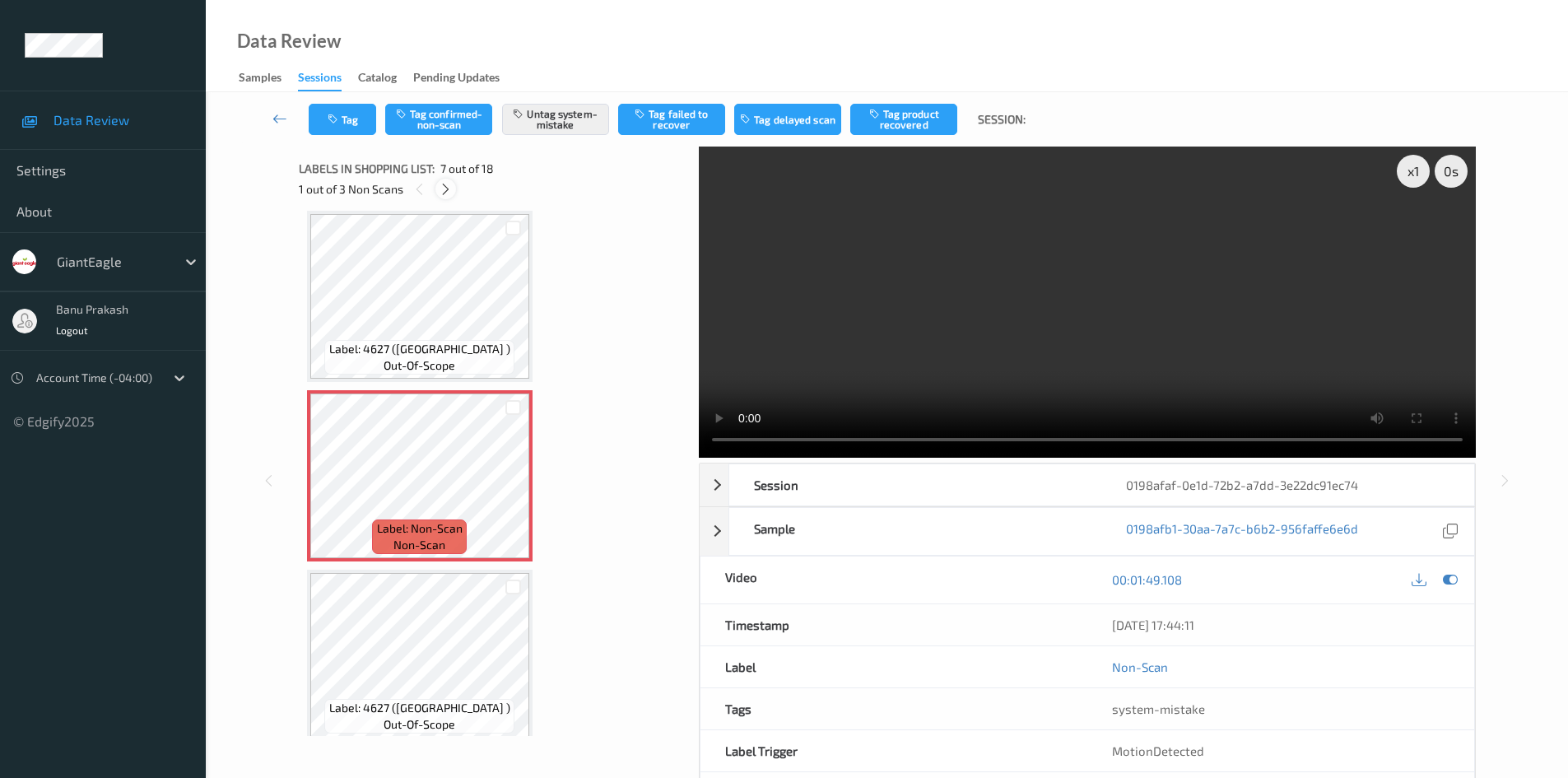
click at [450, 187] on icon at bounding box center [445, 189] width 14 height 15
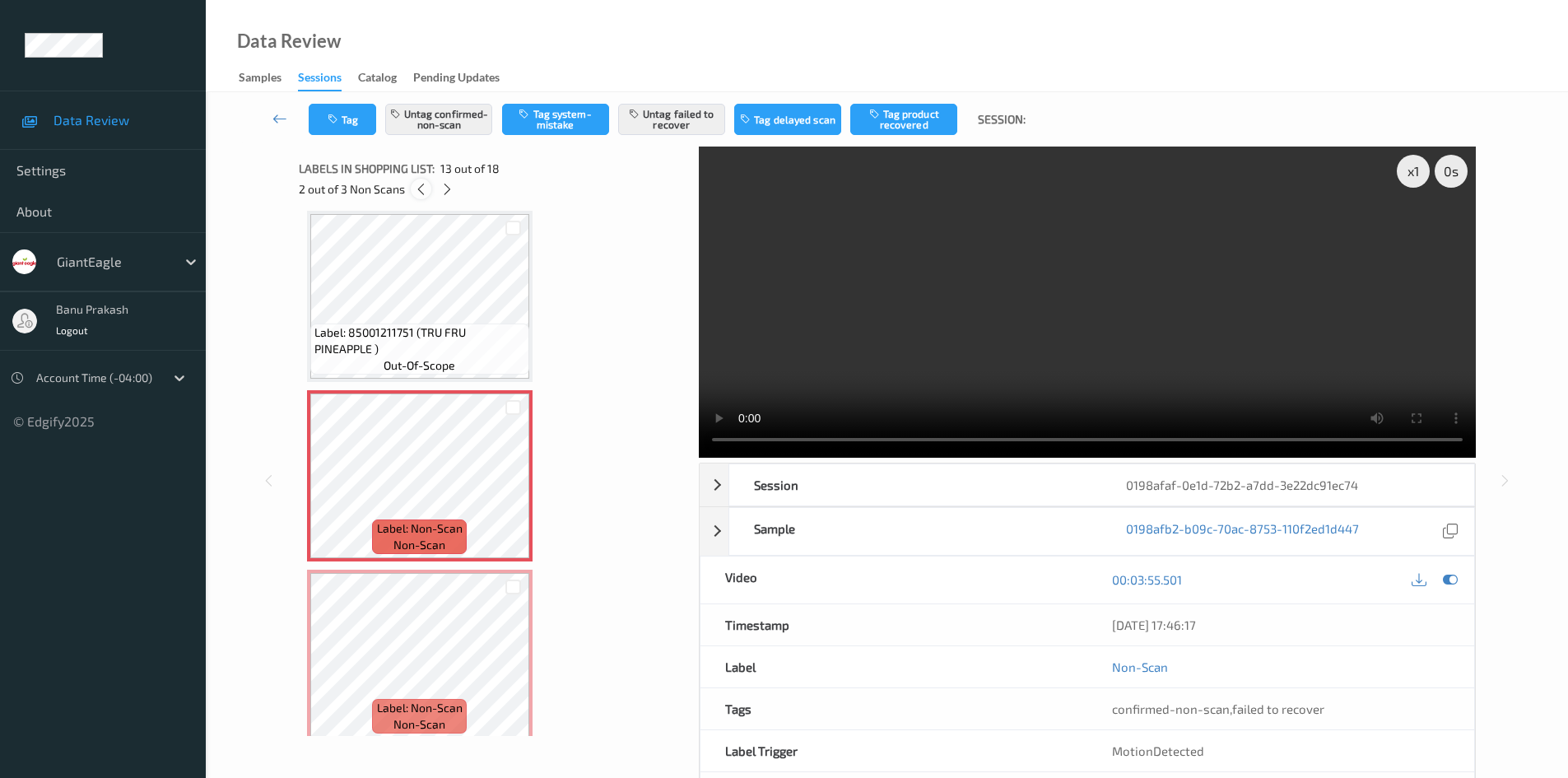
click at [426, 194] on icon at bounding box center [421, 189] width 14 height 15
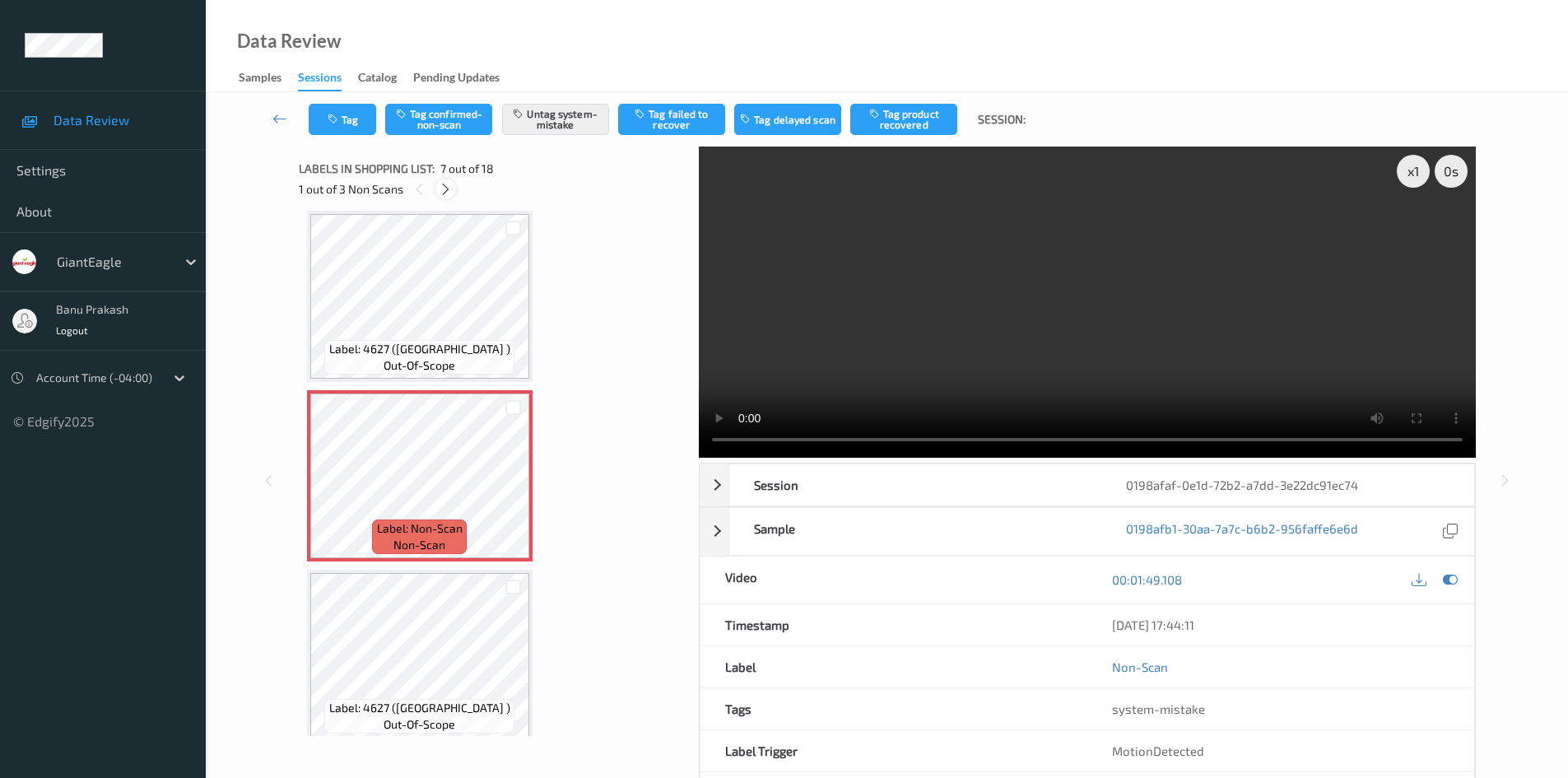
click at [448, 191] on icon at bounding box center [445, 189] width 14 height 15
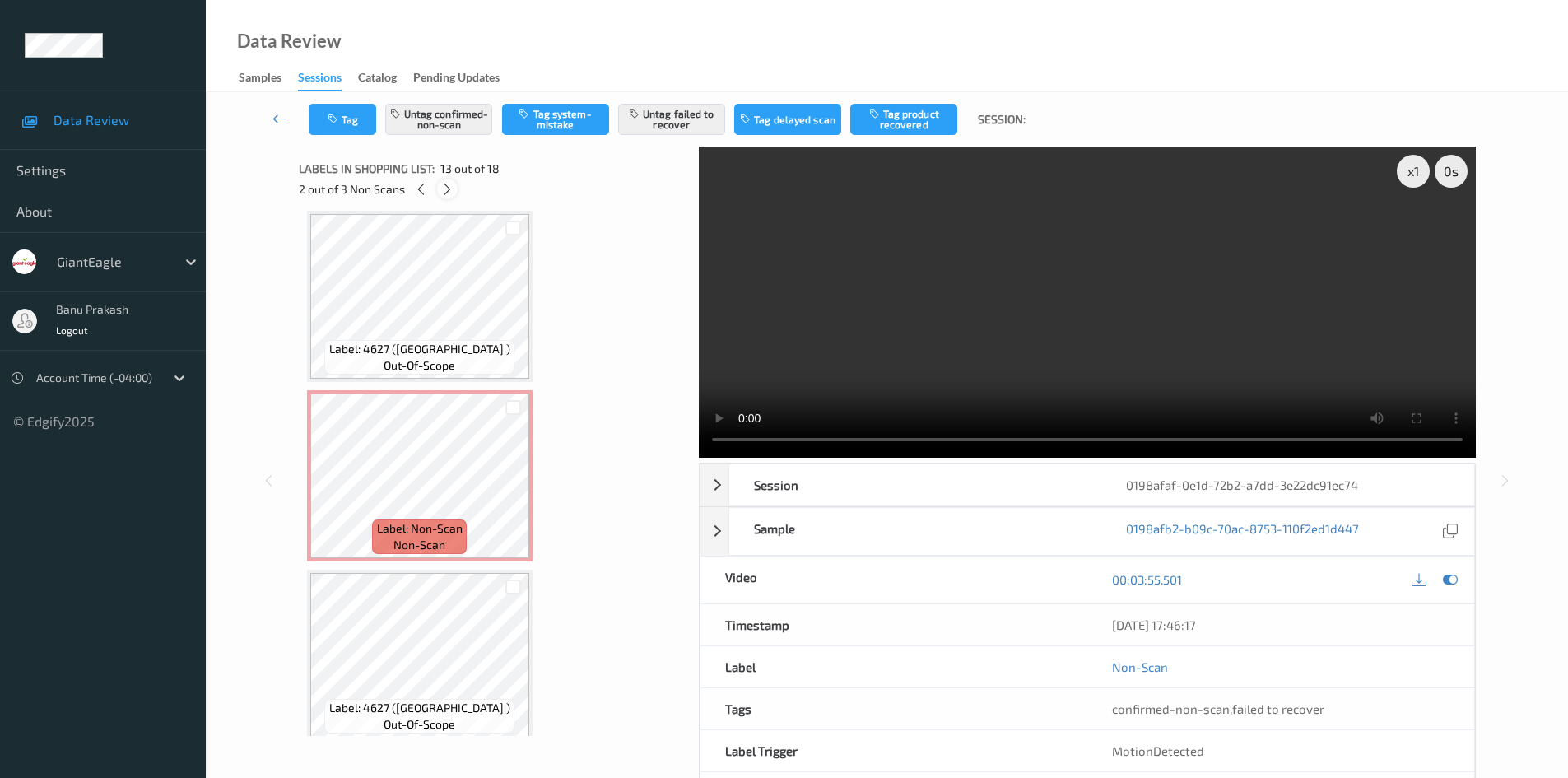
scroll to position [1982, 0]
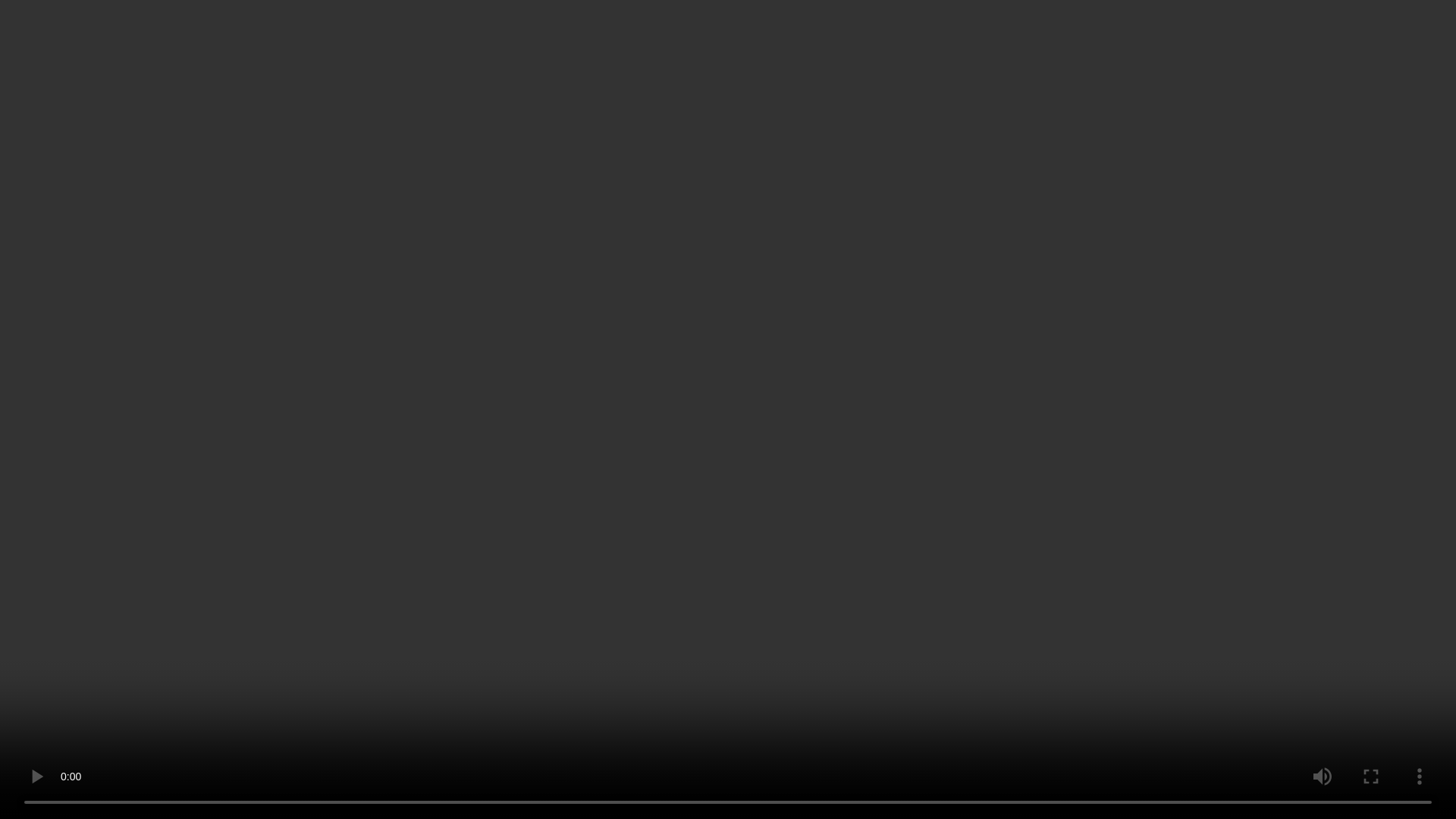
click at [807, 386] on video at bounding box center [728, 409] width 1456 height 819
click at [311, 545] on video at bounding box center [728, 409] width 1456 height 819
click at [379, 470] on video at bounding box center [728, 409] width 1456 height 819
click at [21, 707] on video at bounding box center [728, 409] width 1456 height 819
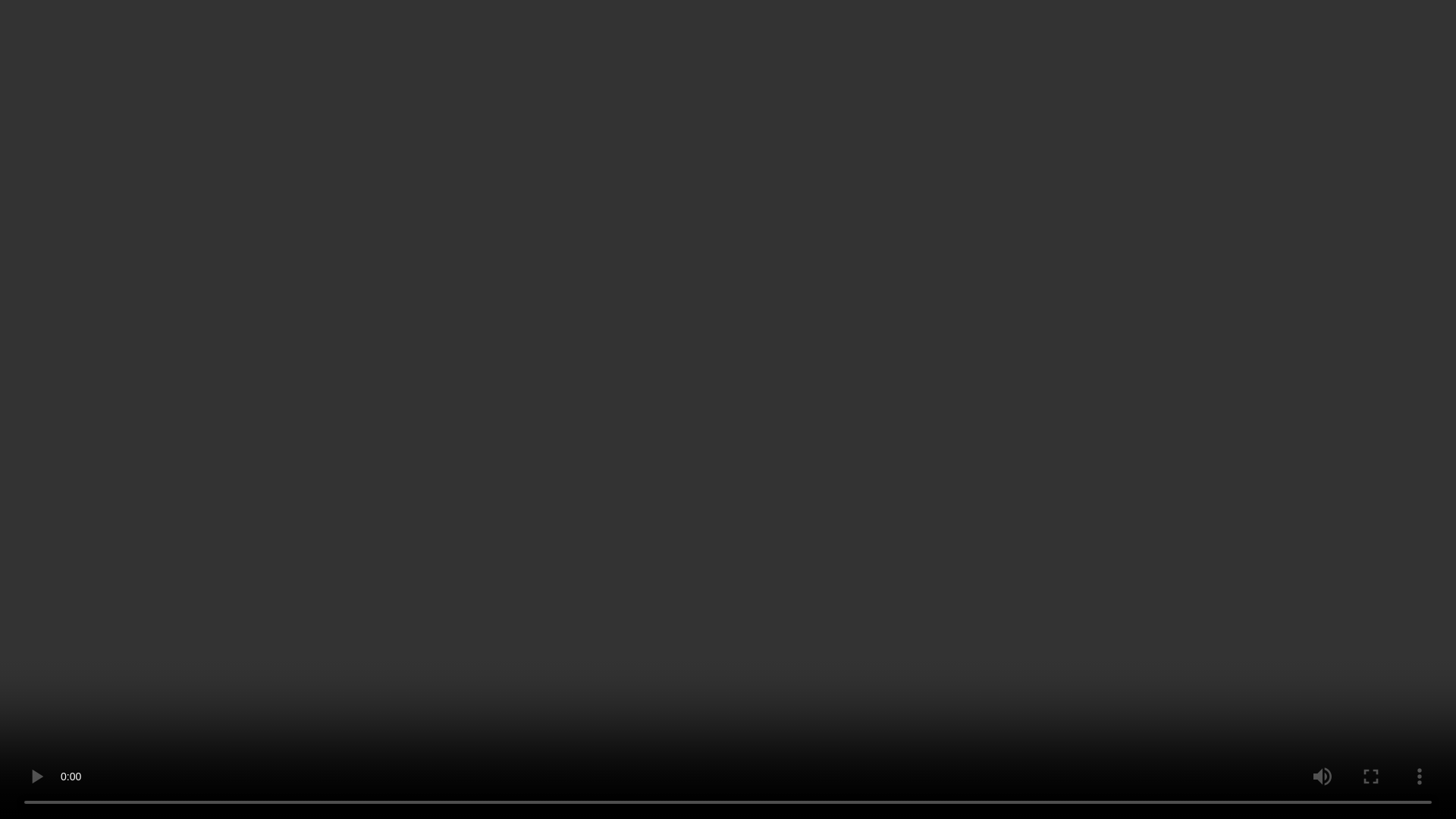
click at [546, 716] on video at bounding box center [728, 409] width 1456 height 819
click at [762, 323] on video at bounding box center [728, 409] width 1456 height 819
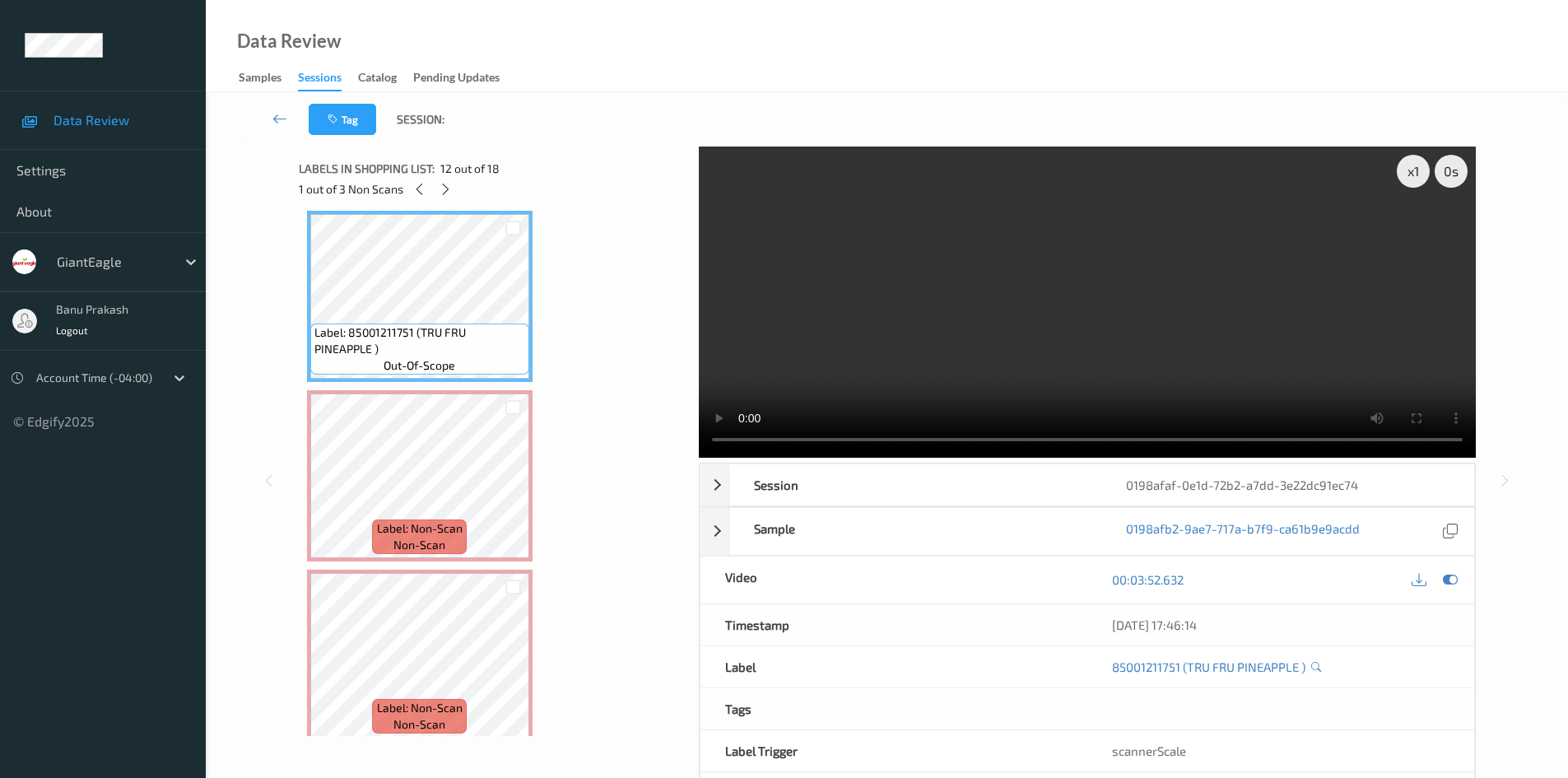
click at [1170, 371] on video at bounding box center [1087, 302] width 777 height 311
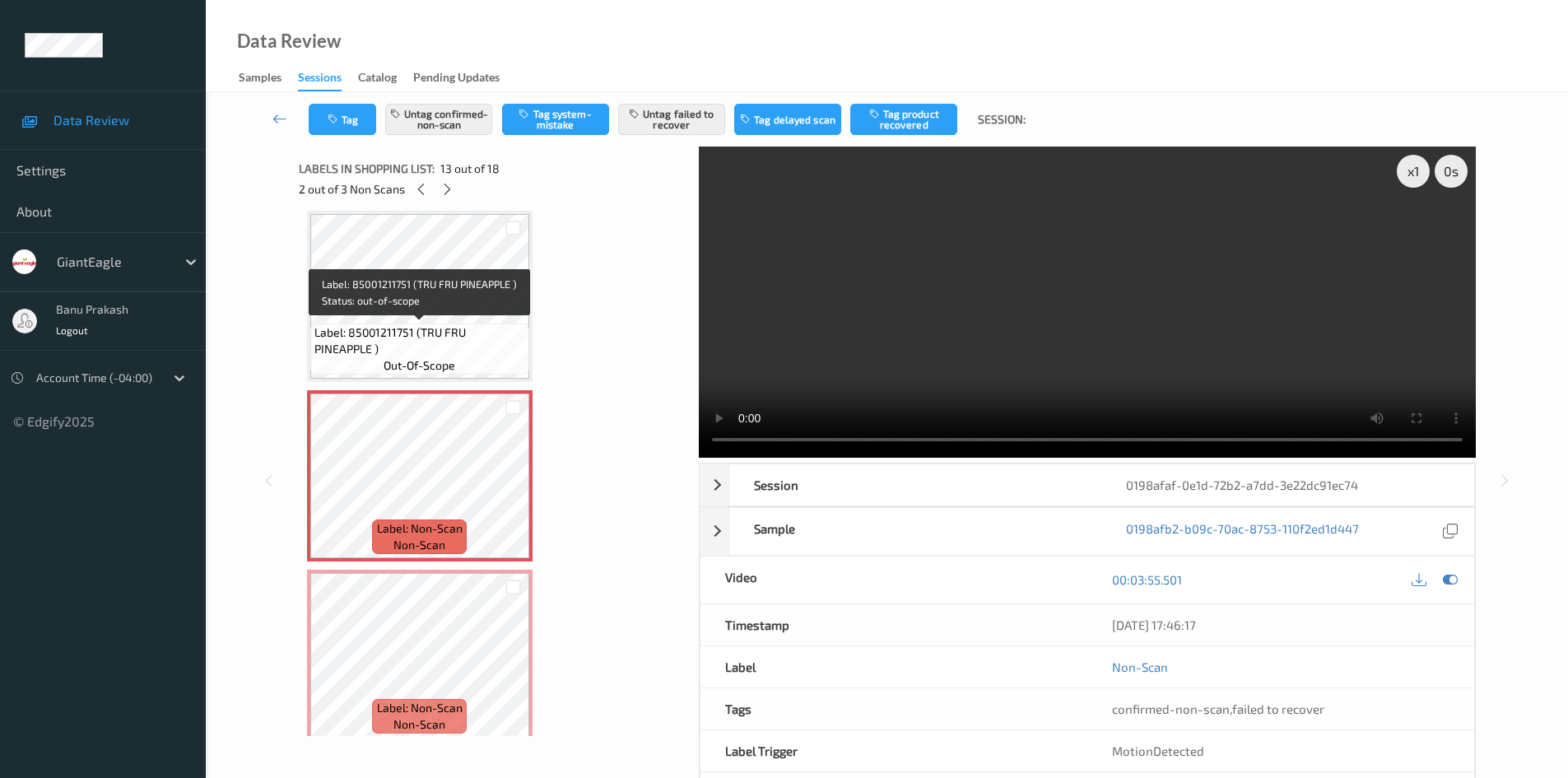
click at [456, 346] on span "Label: 85001211751 (TRU FRU PINEAPPLE )" at bounding box center [420, 340] width 211 height 33
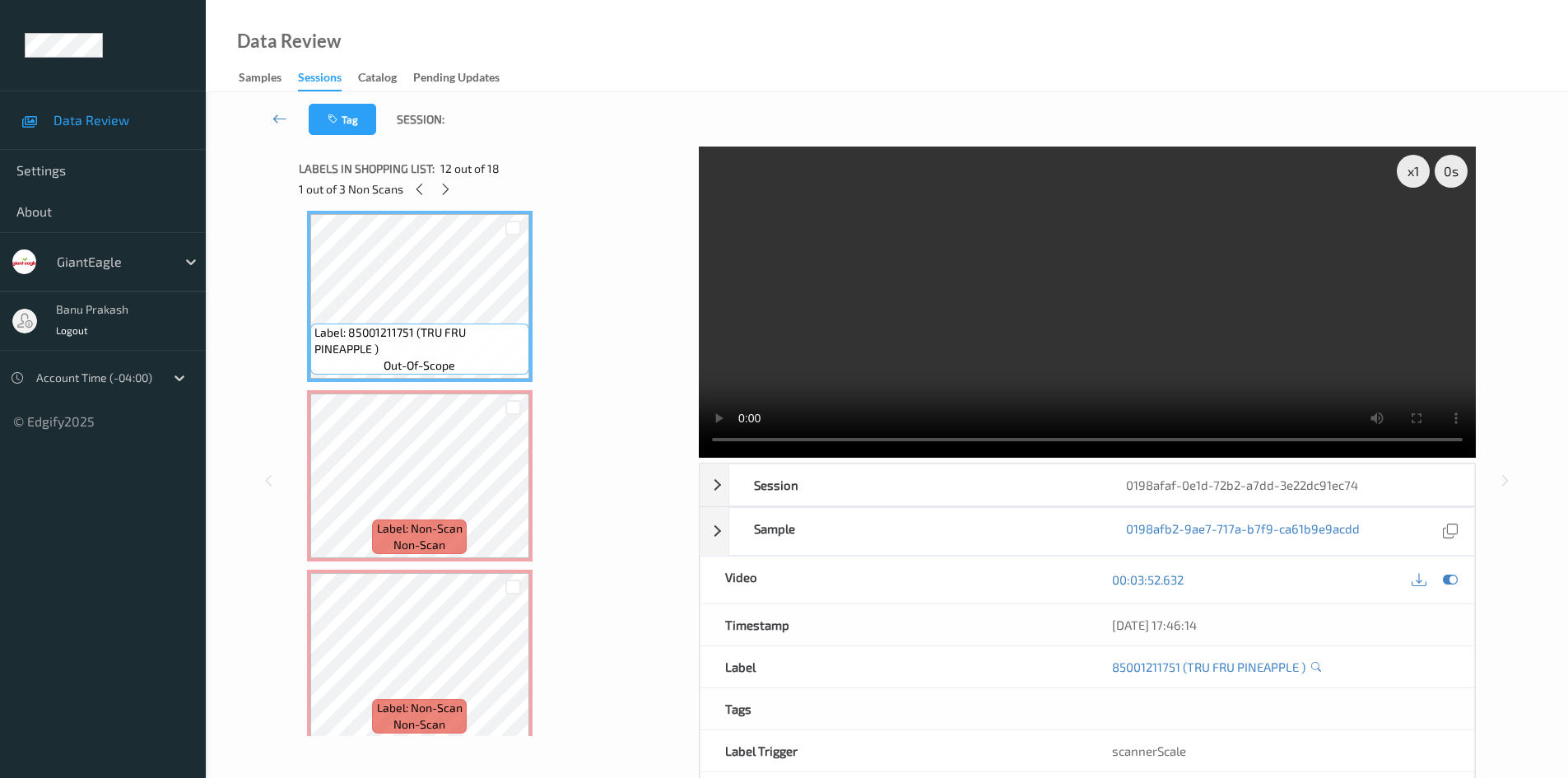
click at [1038, 330] on video at bounding box center [1087, 302] width 777 height 311
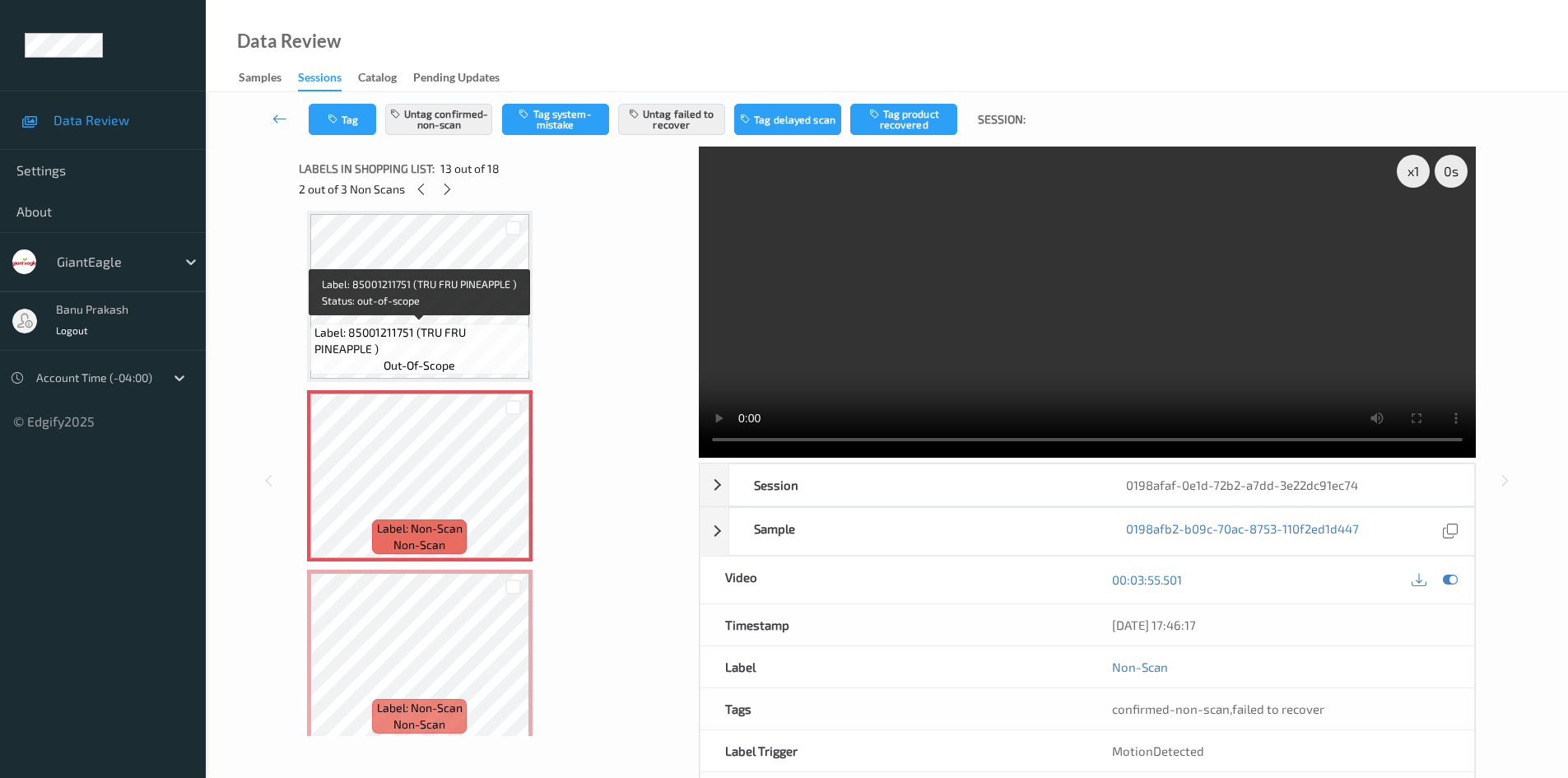
click at [481, 326] on span "Label: 85001211751 (TRU FRU PINEAPPLE )" at bounding box center [420, 340] width 211 height 33
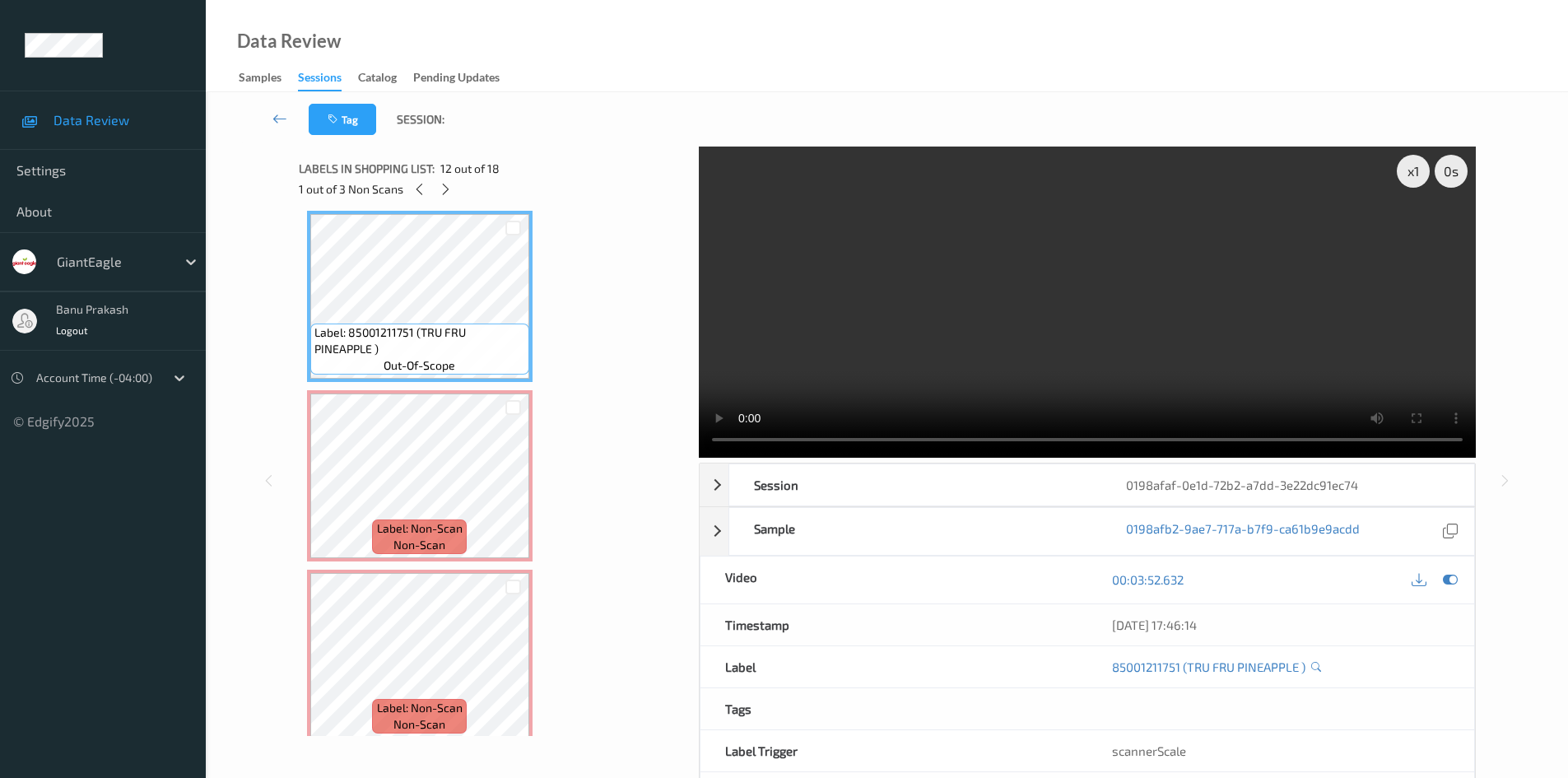
click at [1155, 352] on video at bounding box center [1087, 302] width 777 height 311
click at [863, 269] on video at bounding box center [1087, 302] width 777 height 311
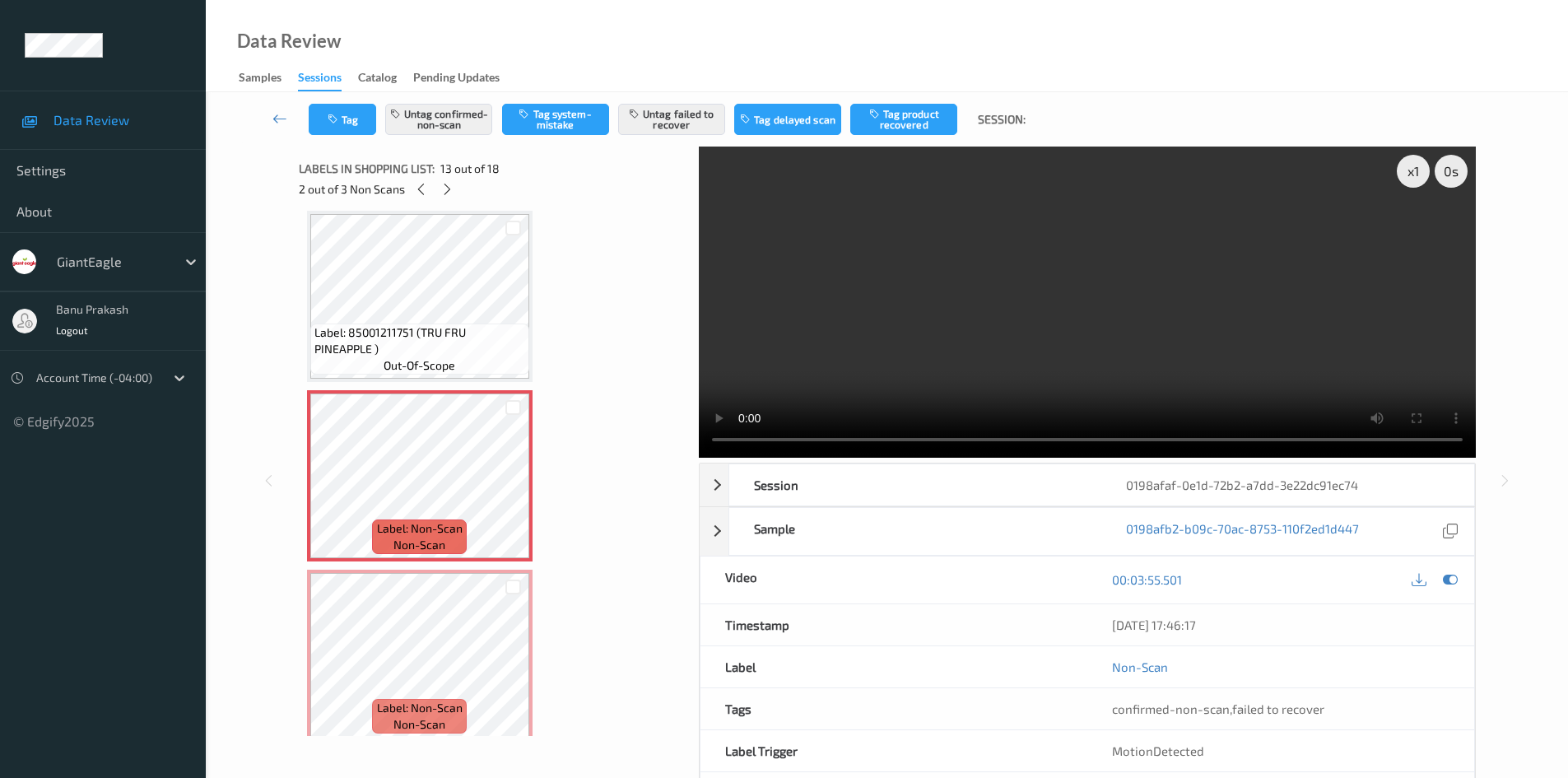
click at [441, 347] on span "Label: 85001211751 (TRU FRU PINEAPPLE )" at bounding box center [420, 340] width 211 height 33
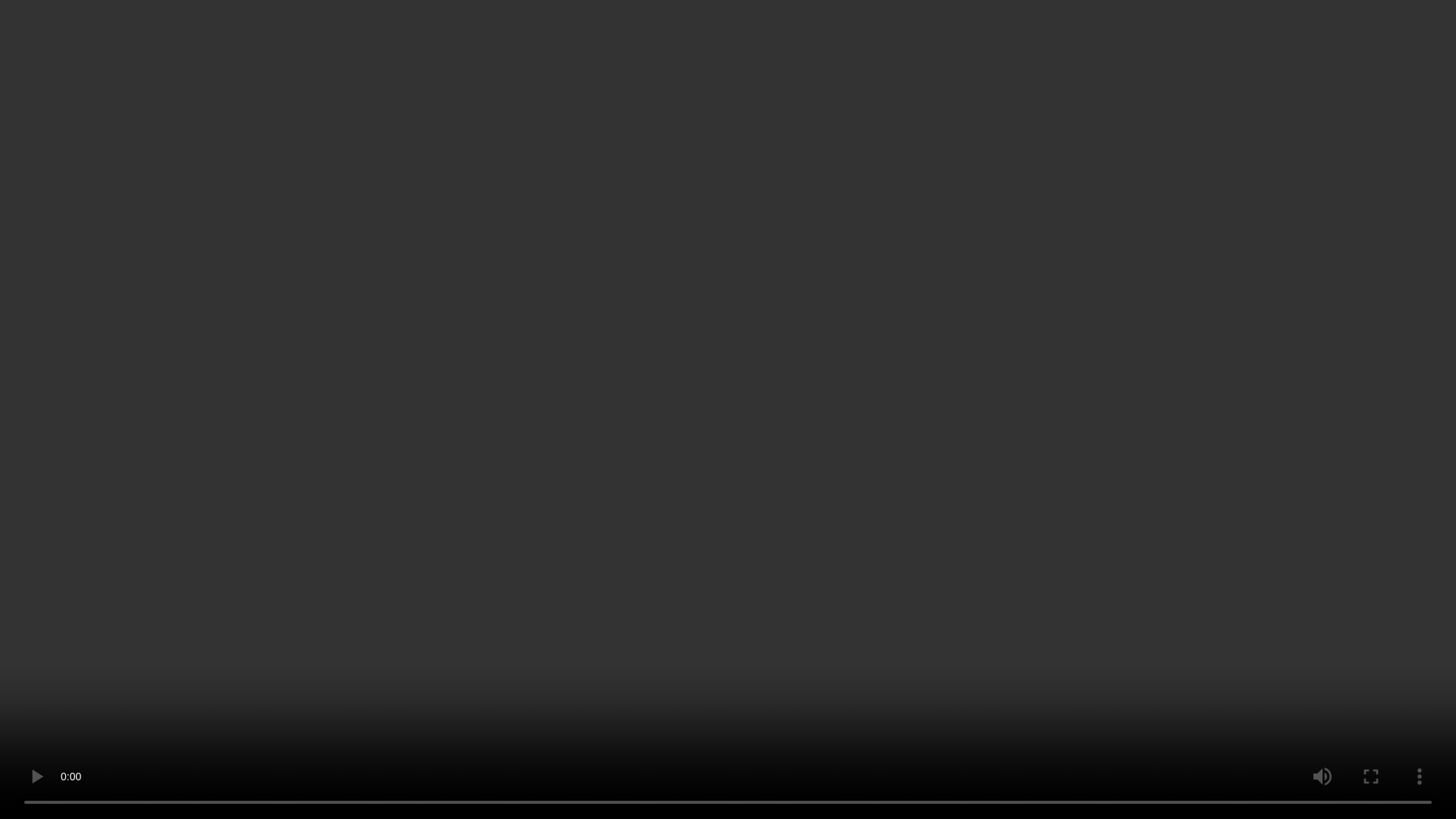
click at [970, 519] on video at bounding box center [728, 409] width 1456 height 819
click at [647, 576] on video at bounding box center [728, 409] width 1456 height 819
click at [820, 617] on video at bounding box center [728, 409] width 1456 height 819
click at [799, 332] on video at bounding box center [728, 409] width 1456 height 819
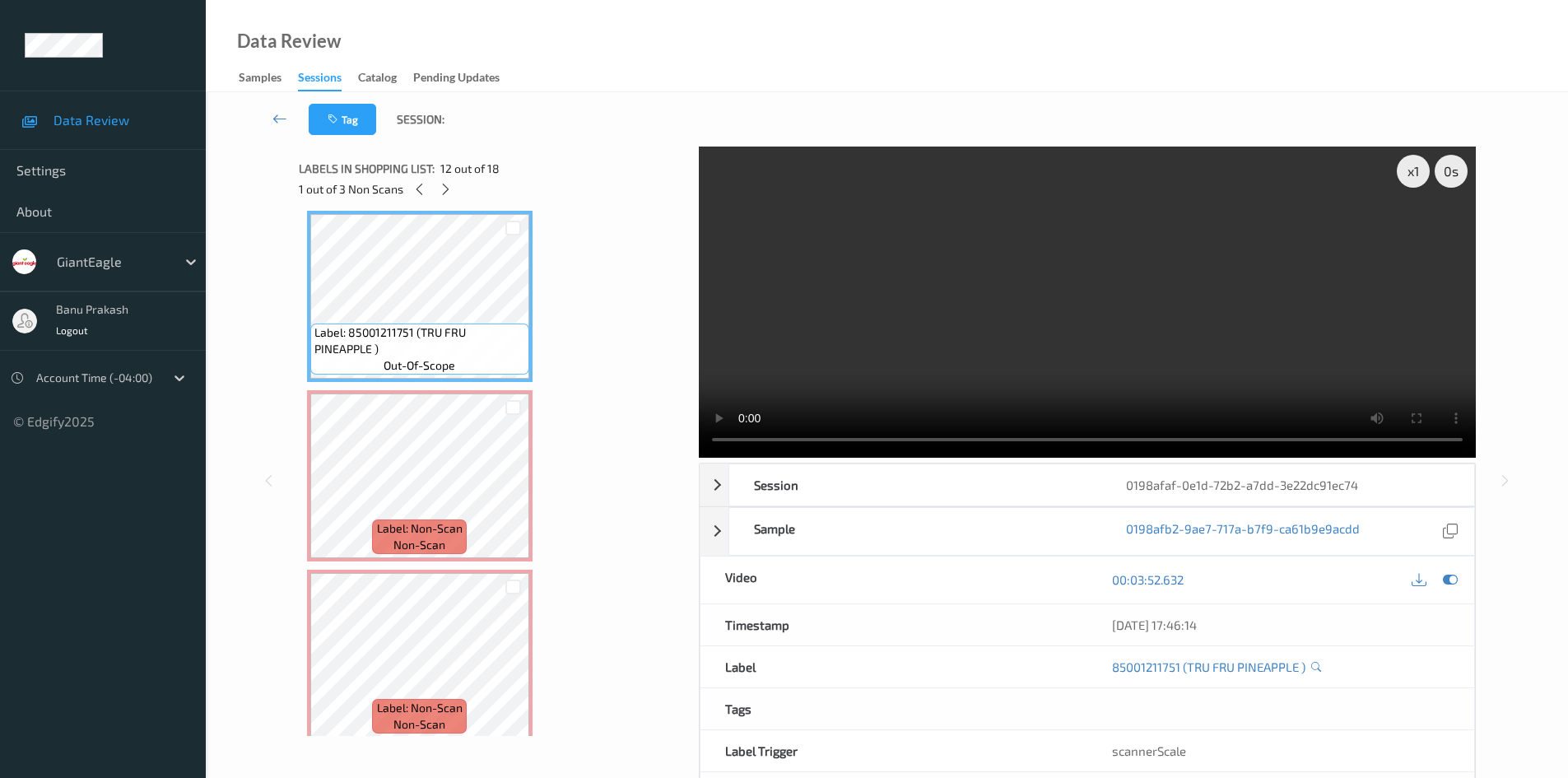
click at [1136, 352] on video at bounding box center [1087, 302] width 777 height 311
click at [1144, 345] on video at bounding box center [1087, 302] width 777 height 311
click at [1323, 330] on video at bounding box center [1087, 302] width 777 height 311
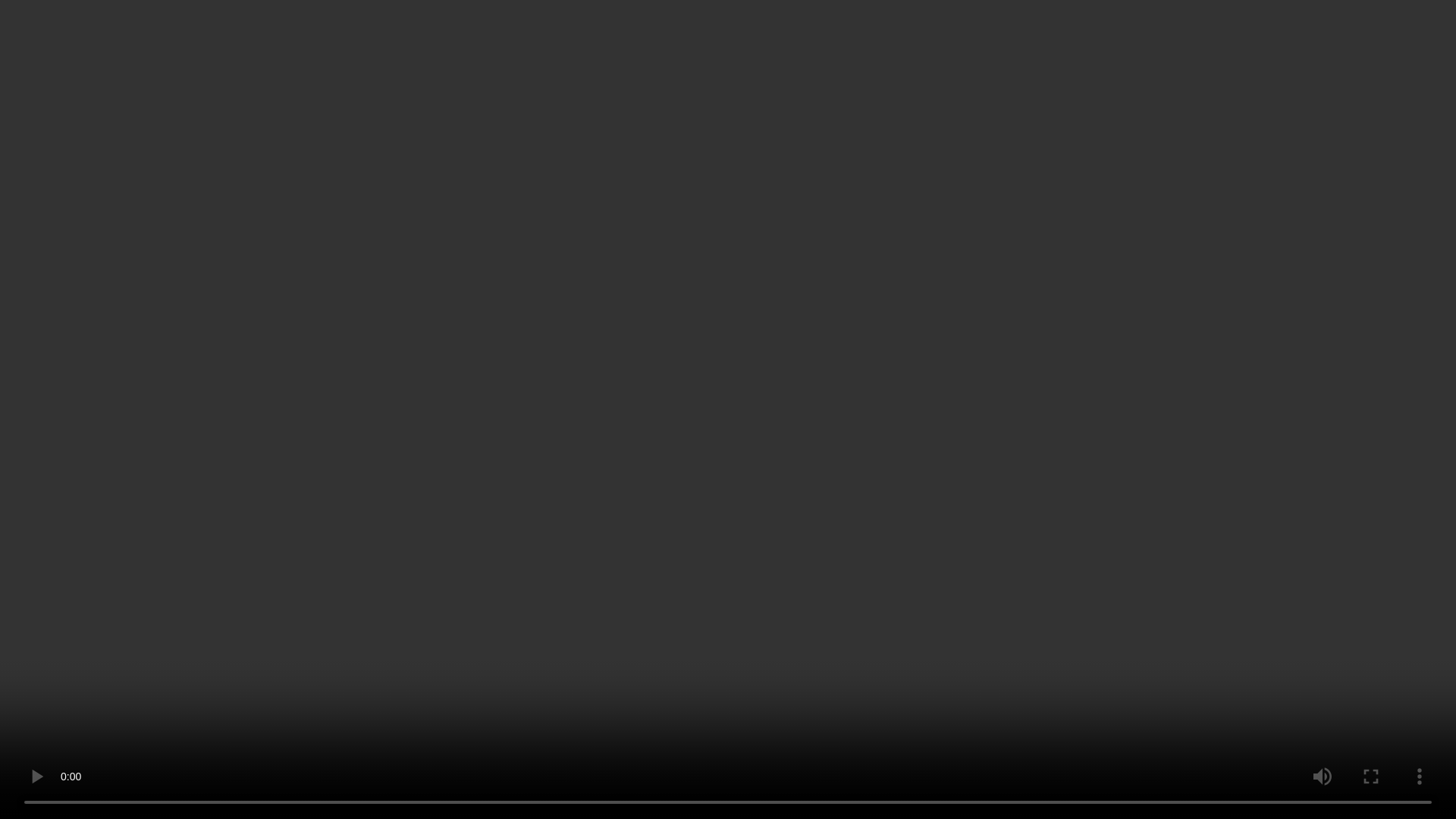
click at [881, 297] on video at bounding box center [728, 409] width 1456 height 819
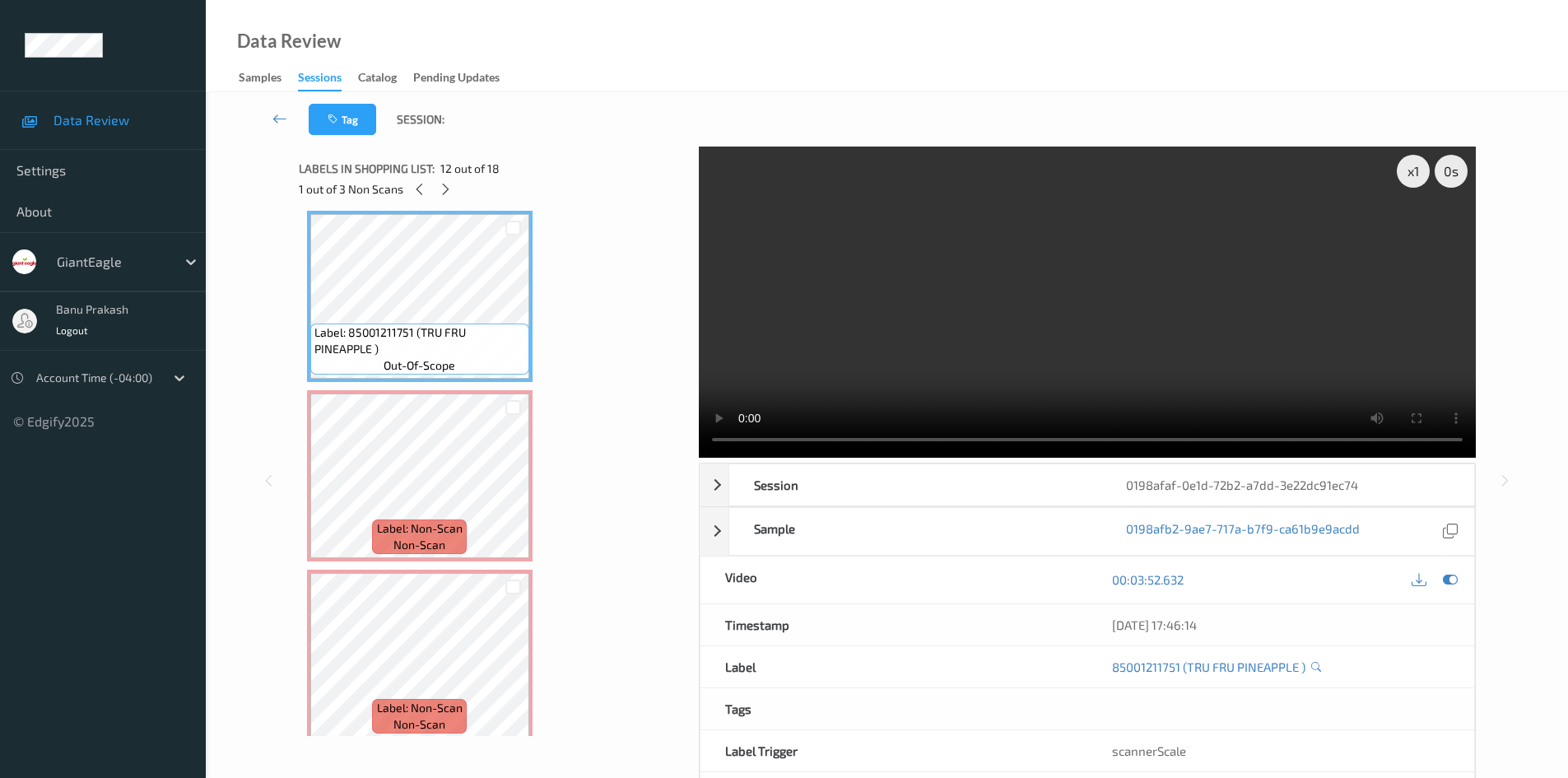
click at [1085, 349] on video at bounding box center [1087, 302] width 777 height 311
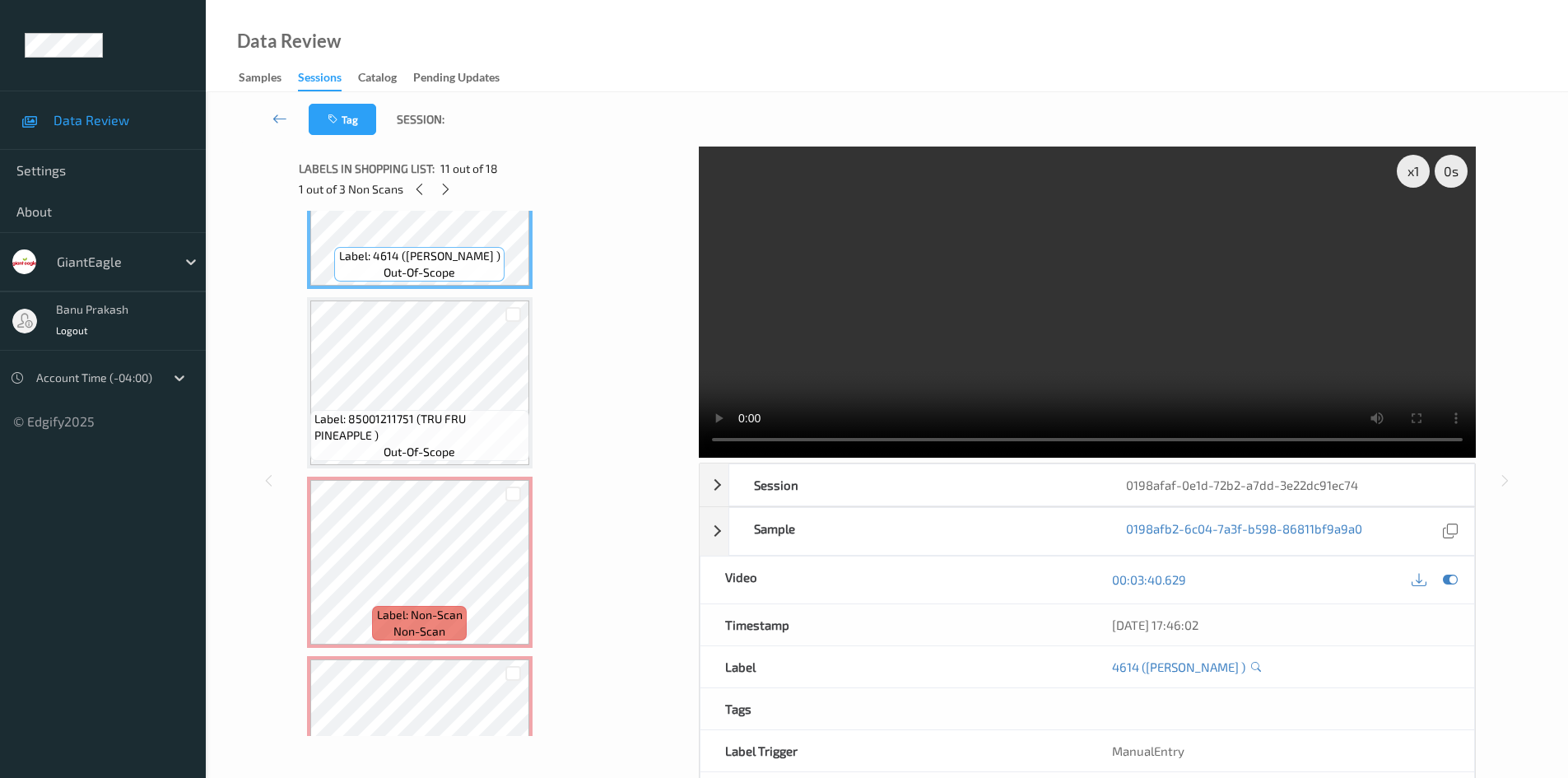
scroll to position [1900, 0]
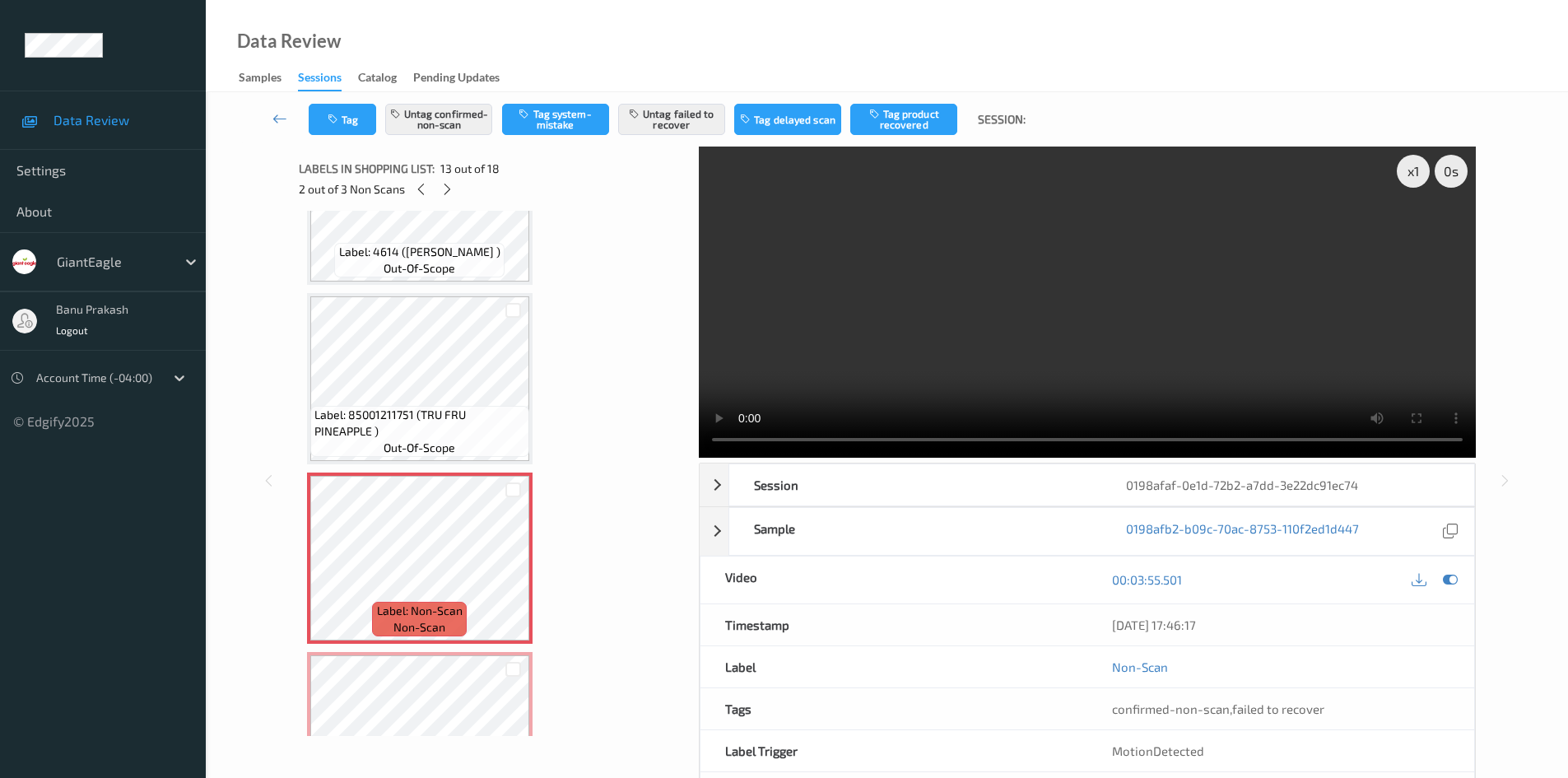
click at [1053, 339] on video at bounding box center [1087, 302] width 777 height 311
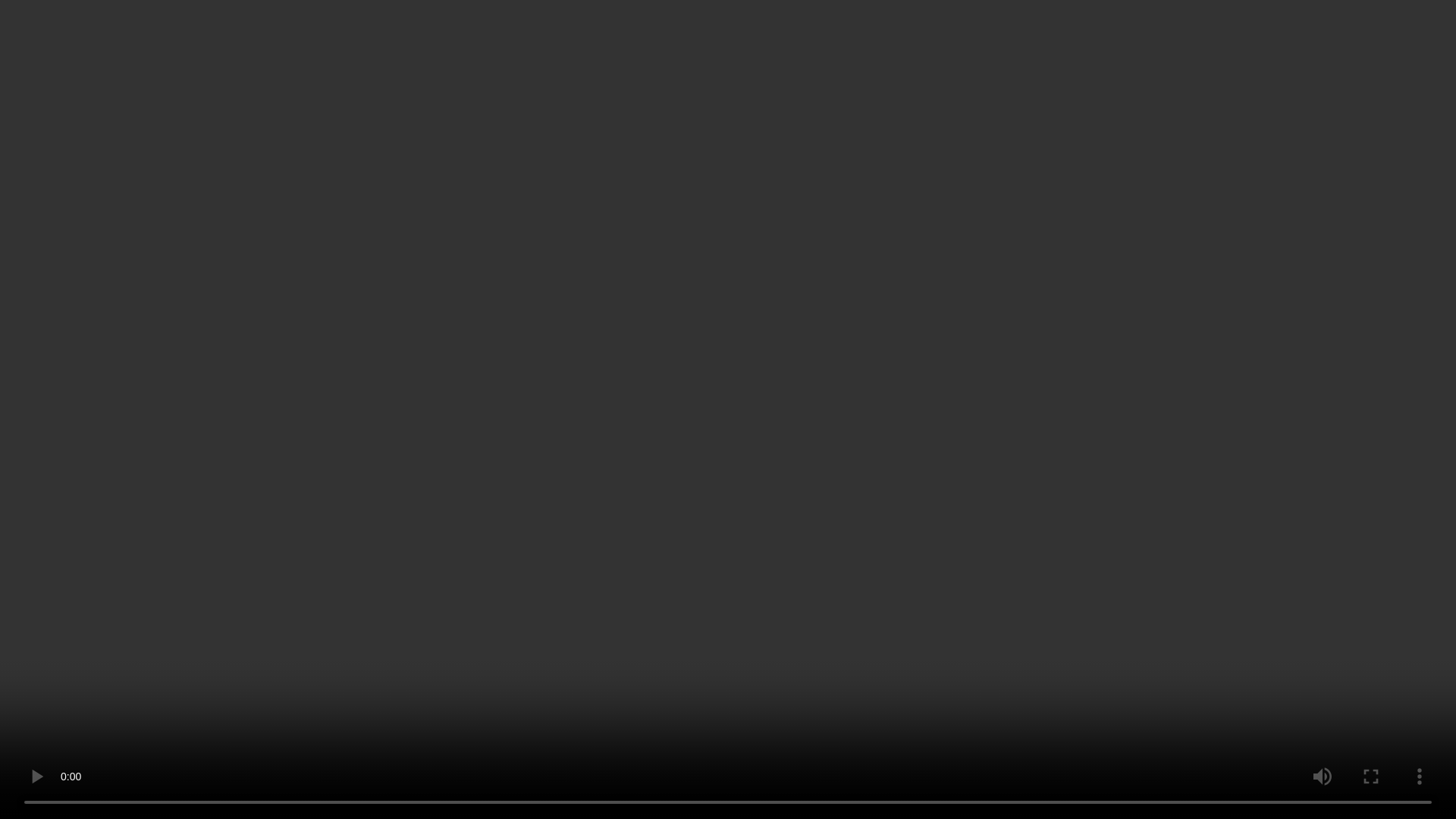
click at [802, 334] on video at bounding box center [728, 409] width 1456 height 819
click at [615, 338] on video at bounding box center [728, 409] width 1456 height 819
click at [533, 350] on video at bounding box center [728, 409] width 1456 height 819
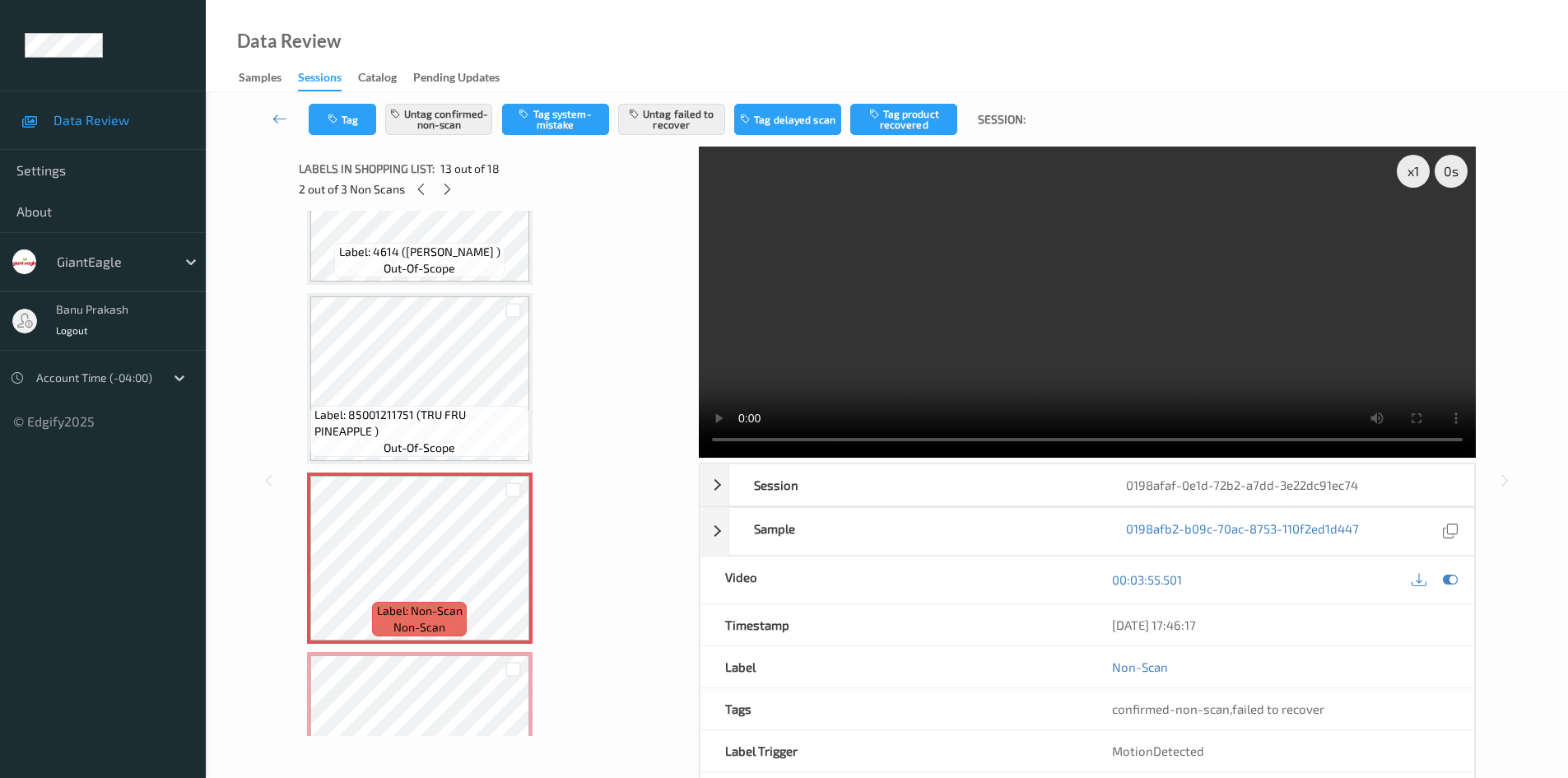
click at [1207, 321] on video at bounding box center [1087, 302] width 777 height 311
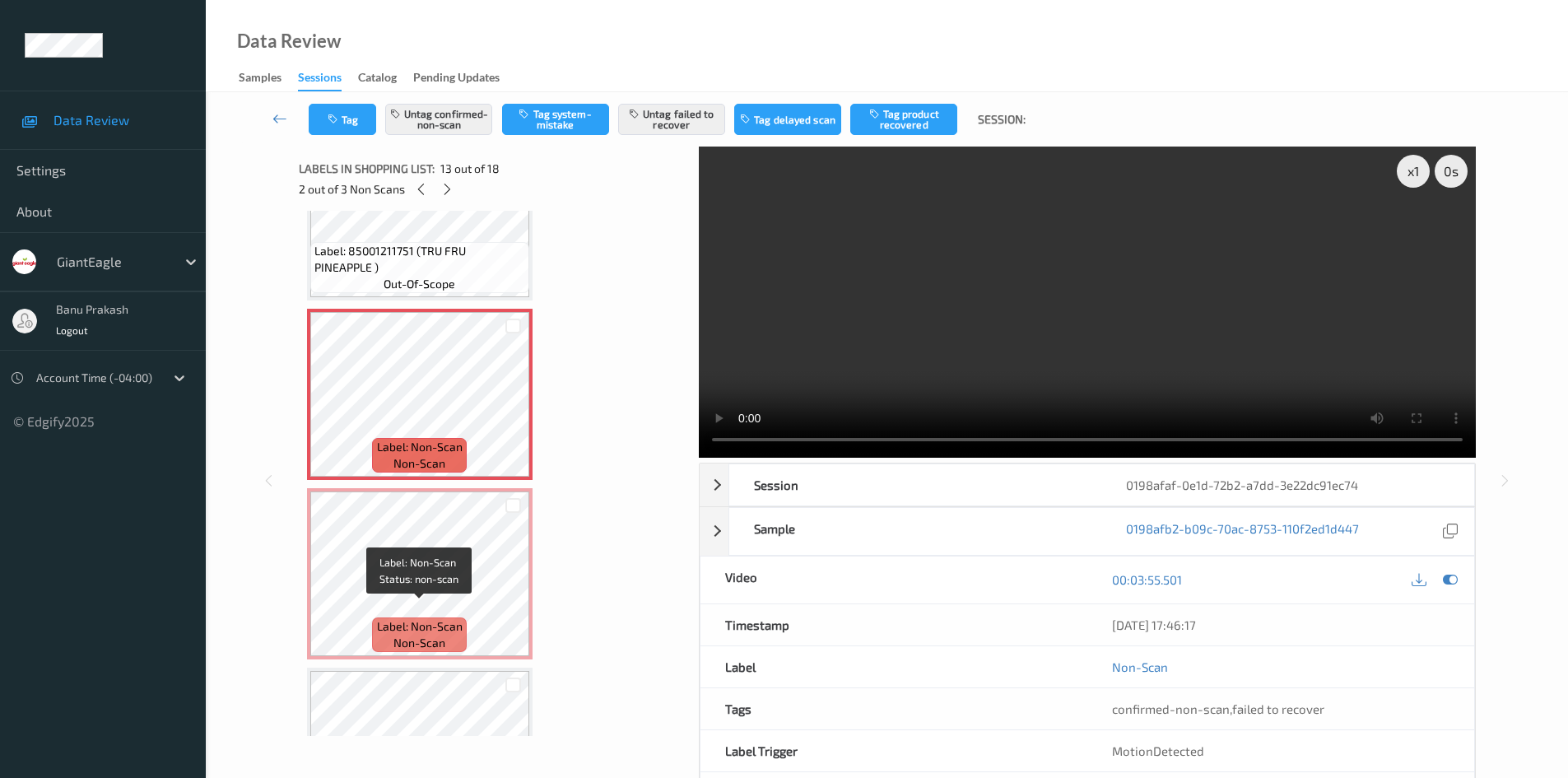
scroll to position [2065, 0]
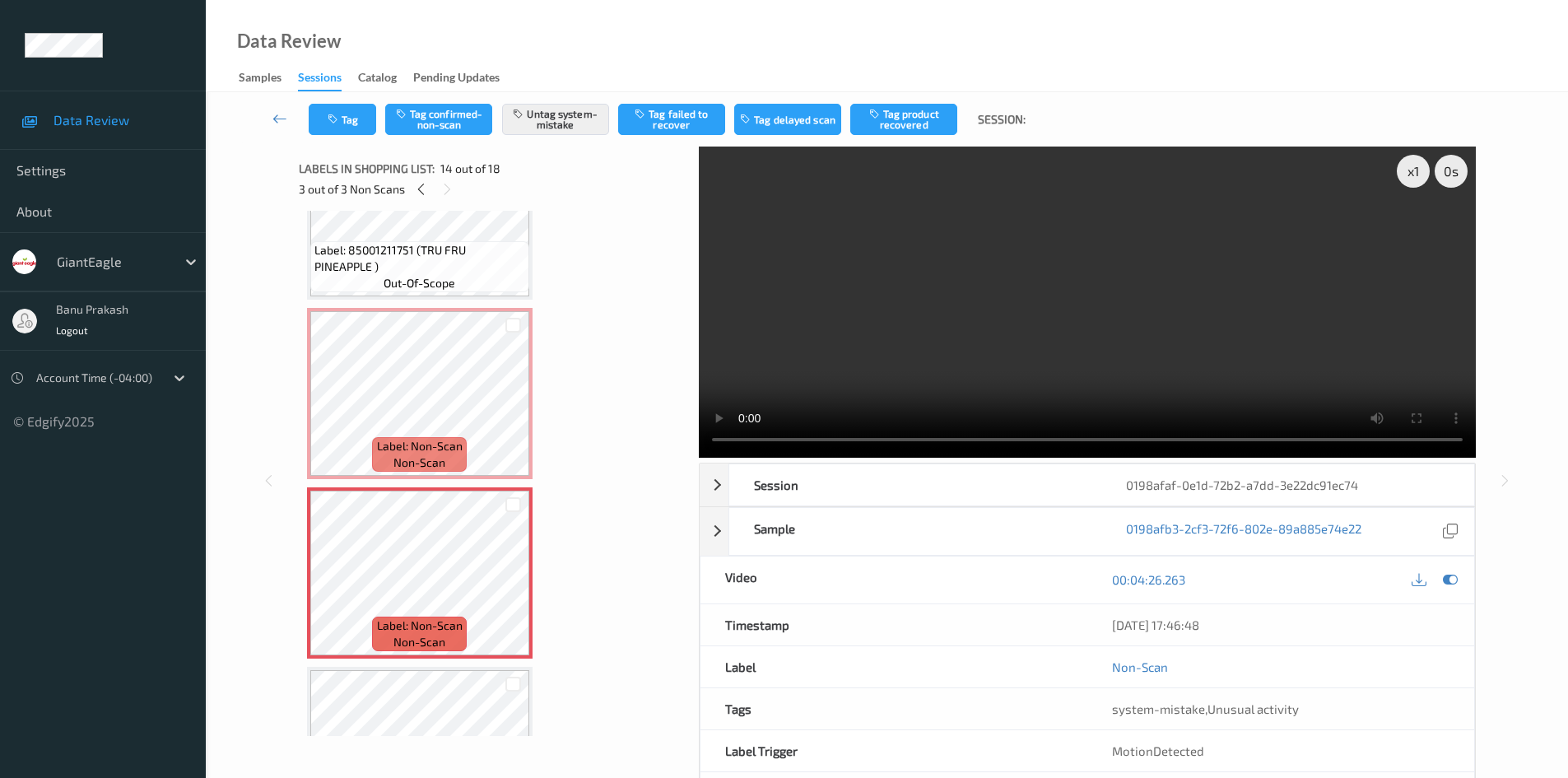
click at [1064, 339] on video at bounding box center [1087, 302] width 777 height 311
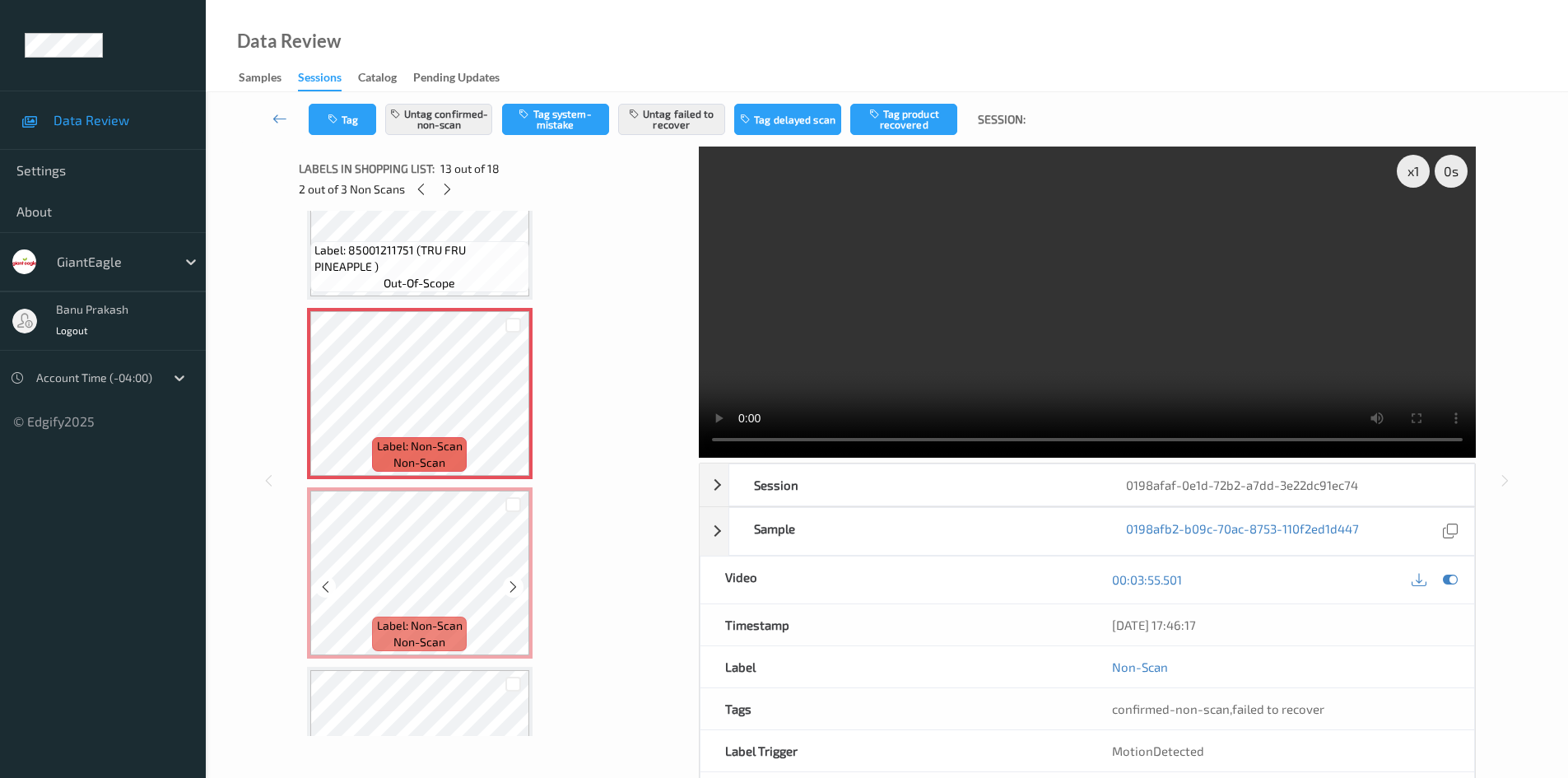
click at [502, 494] on div at bounding box center [512, 504] width 31 height 27
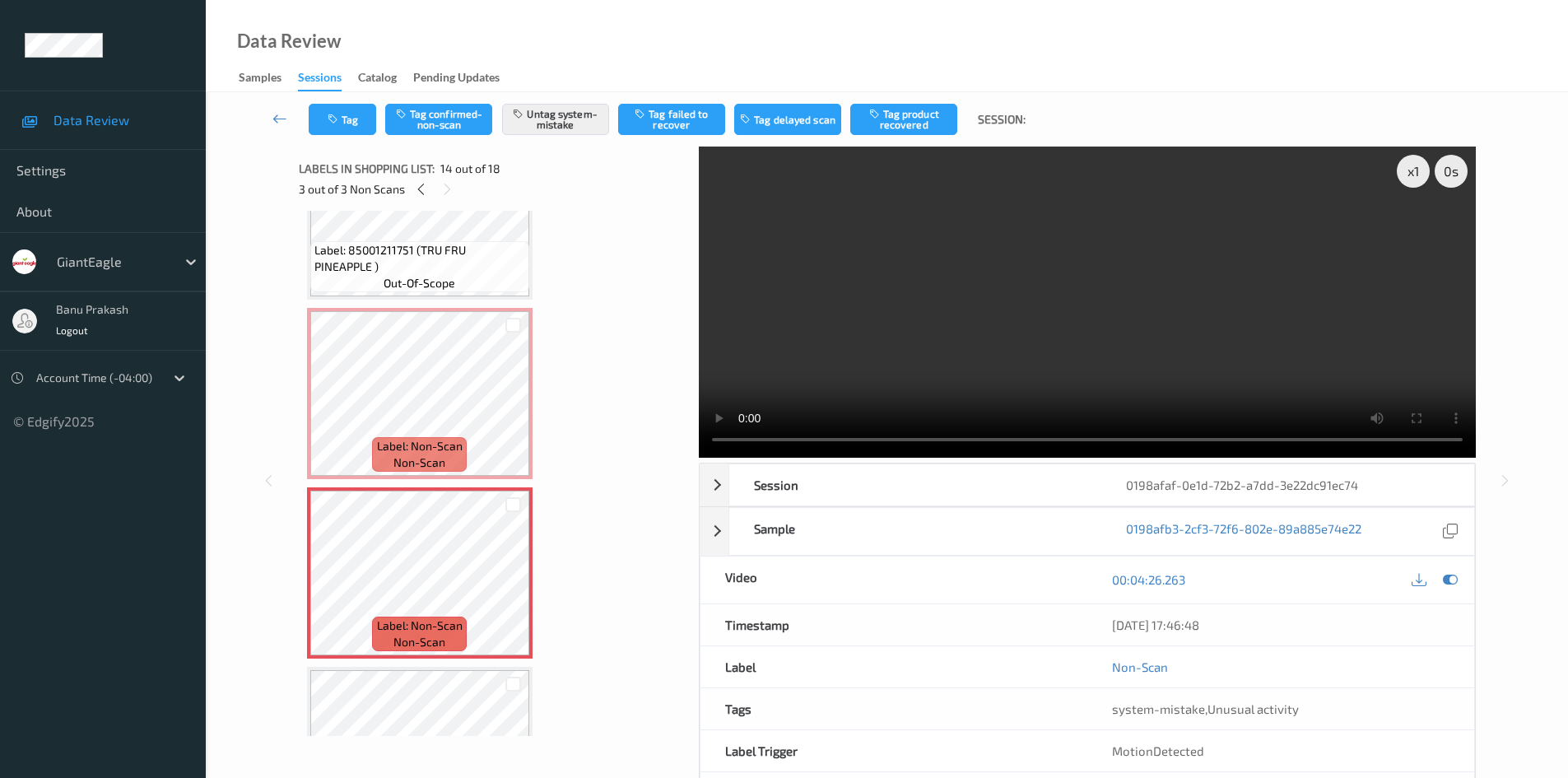
click at [941, 371] on video at bounding box center [1087, 302] width 777 height 311
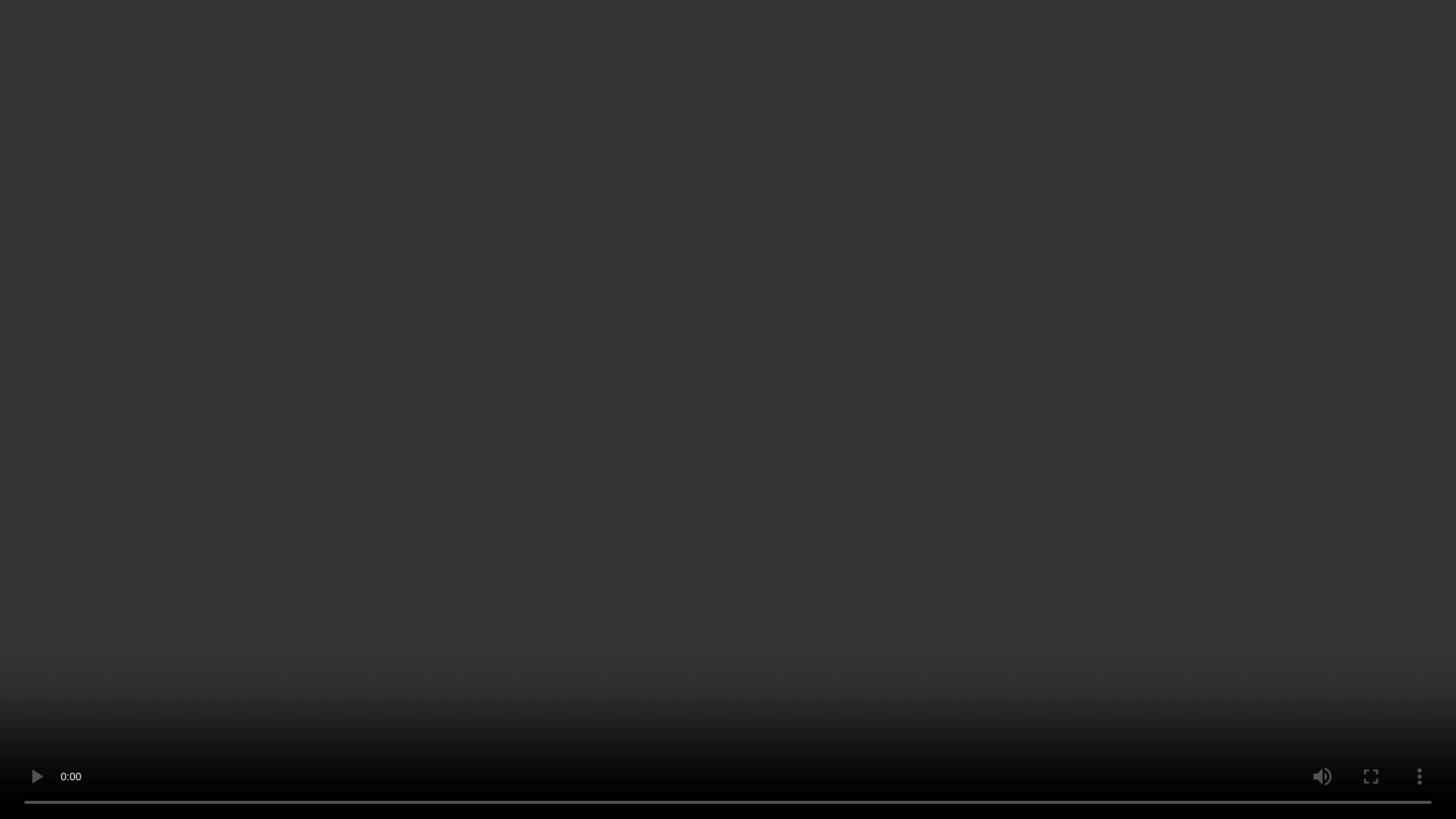
click at [931, 598] on video at bounding box center [728, 409] width 1456 height 819
click at [1190, 680] on video at bounding box center [728, 409] width 1456 height 819
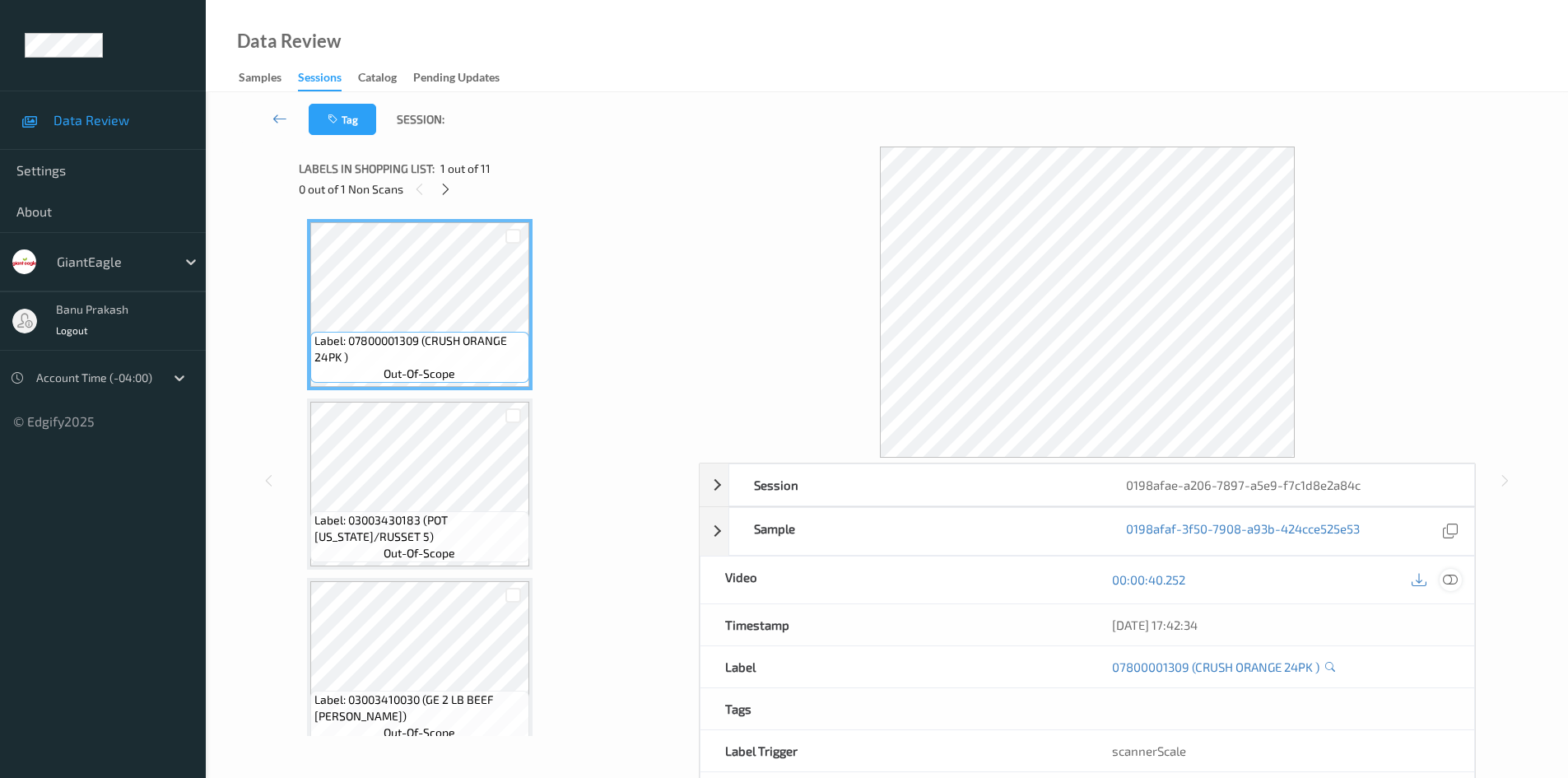
click at [1455, 575] on icon at bounding box center [1451, 580] width 15 height 15
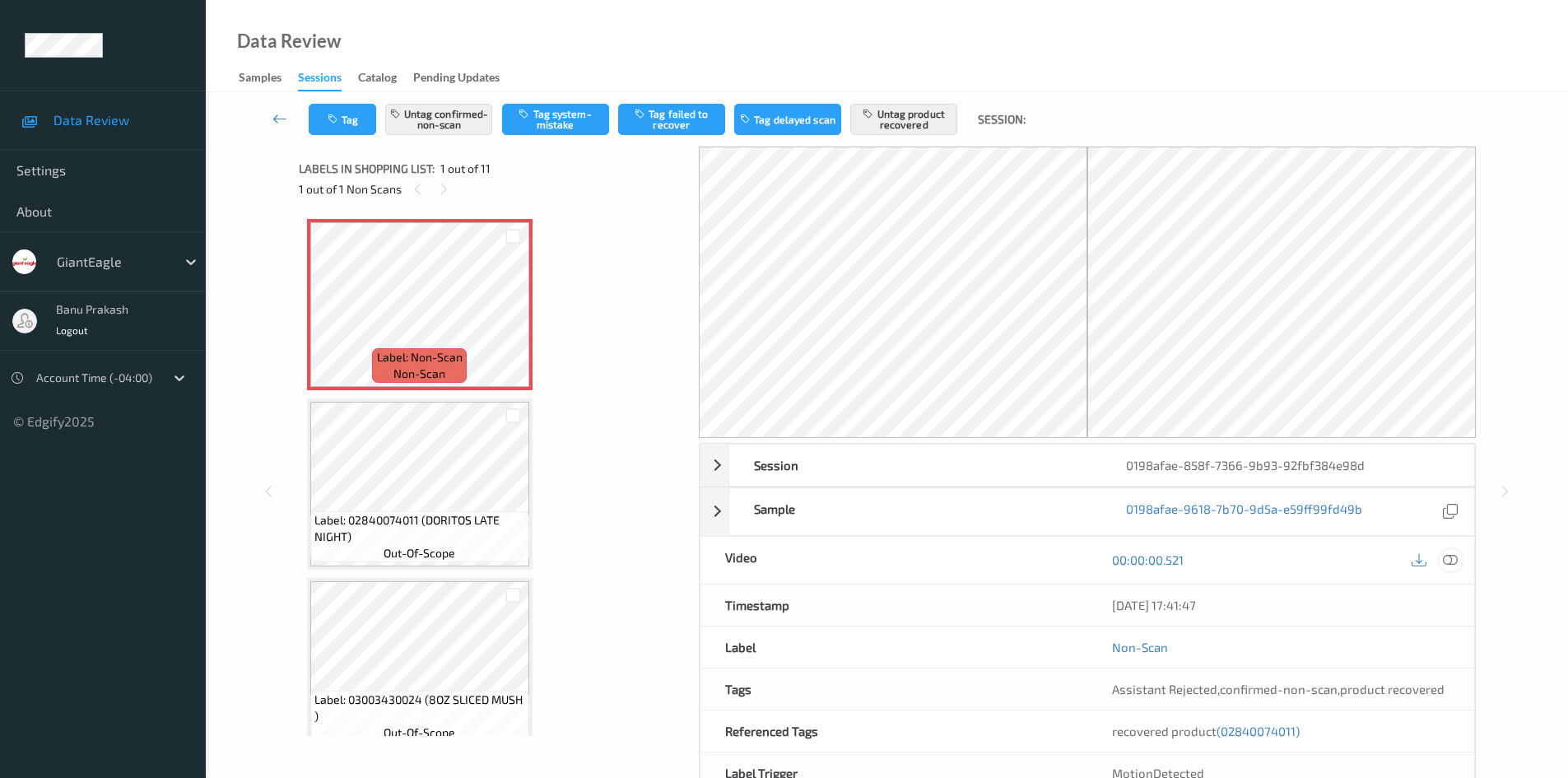
click at [1454, 561] on icon at bounding box center [1451, 560] width 15 height 15
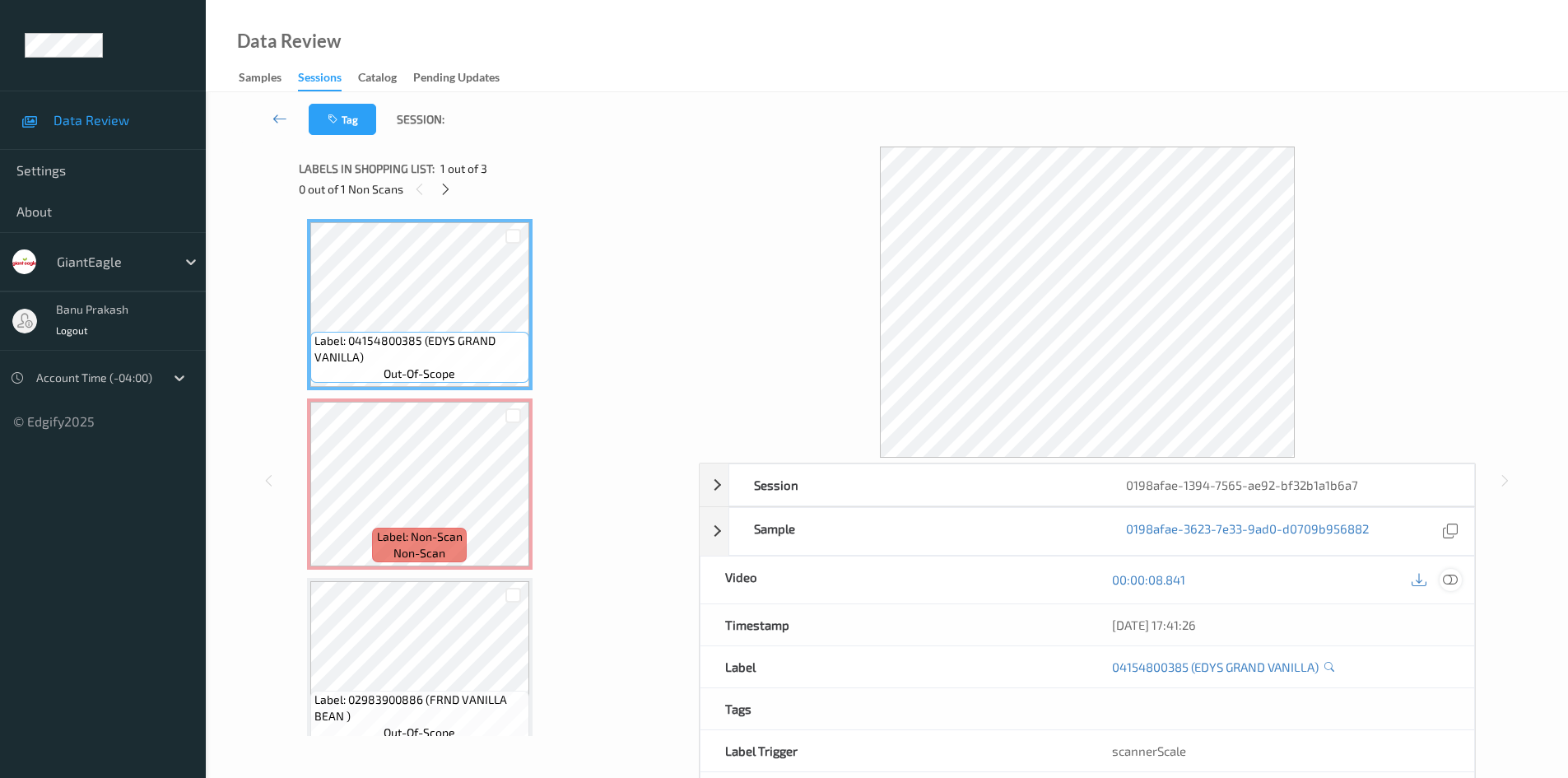
click at [1450, 576] on icon at bounding box center [1451, 580] width 15 height 15
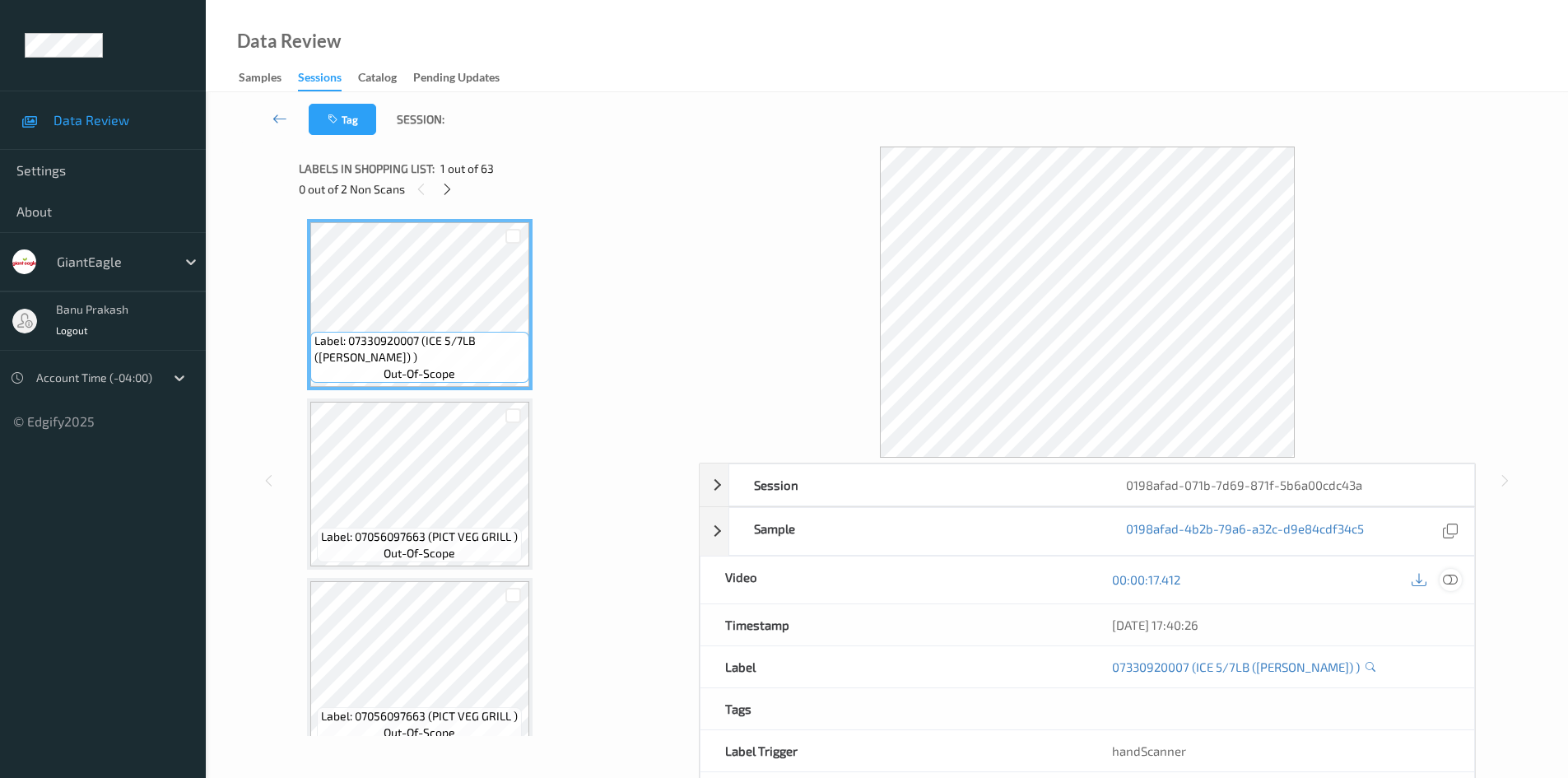
click at [1448, 573] on icon at bounding box center [1451, 580] width 15 height 15
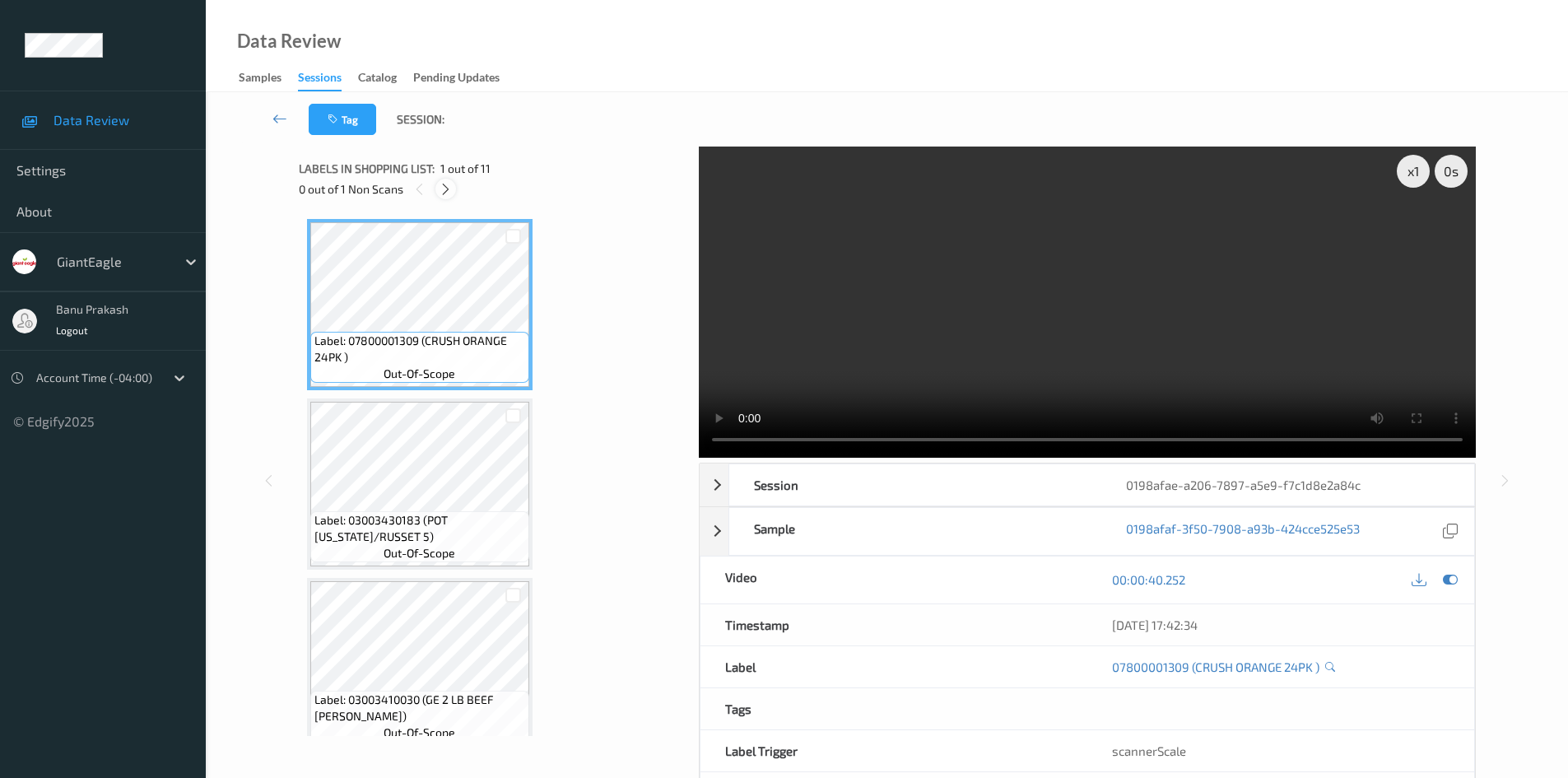
click at [442, 191] on icon at bounding box center [445, 189] width 14 height 15
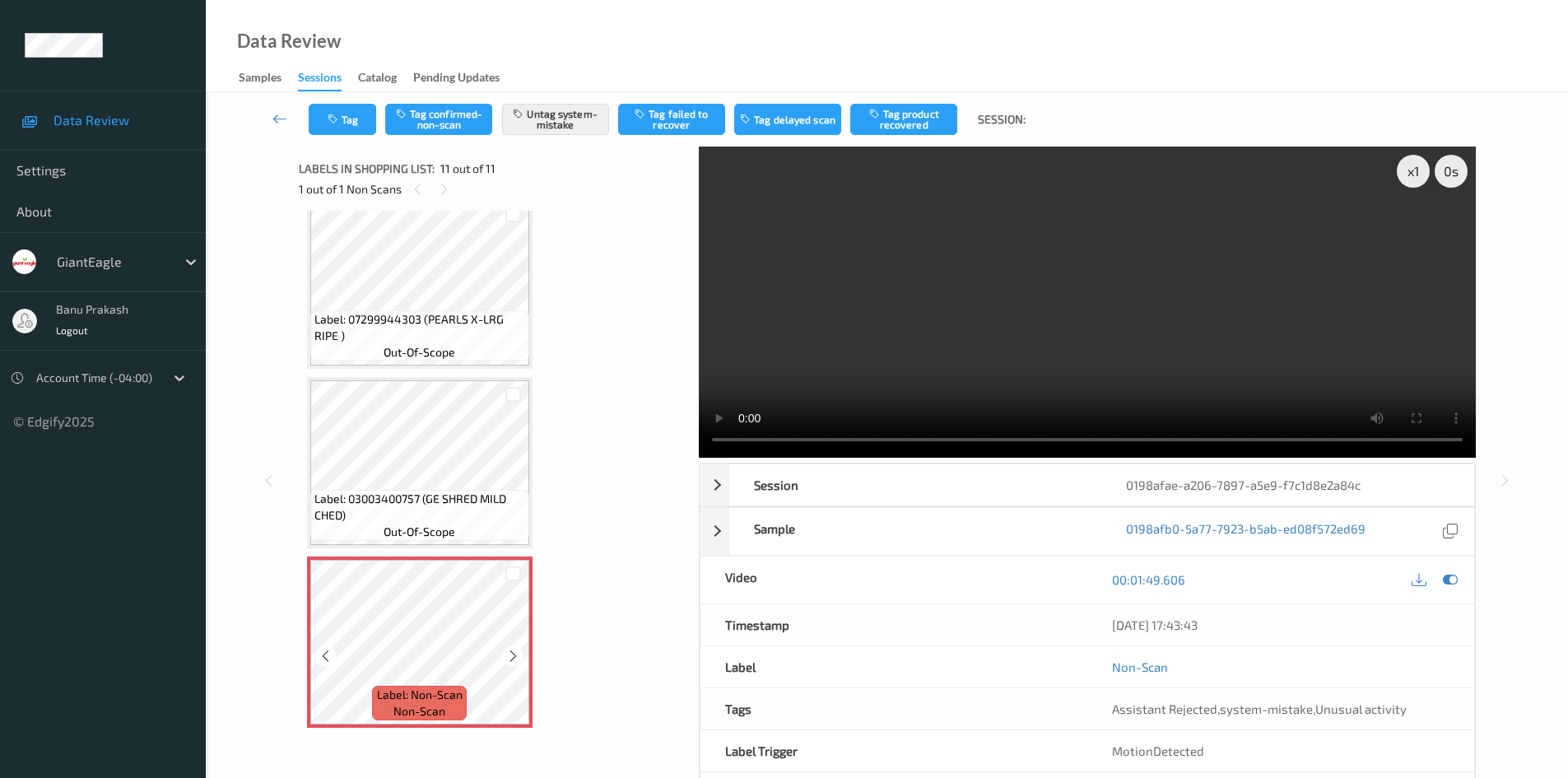
scroll to position [71, 0]
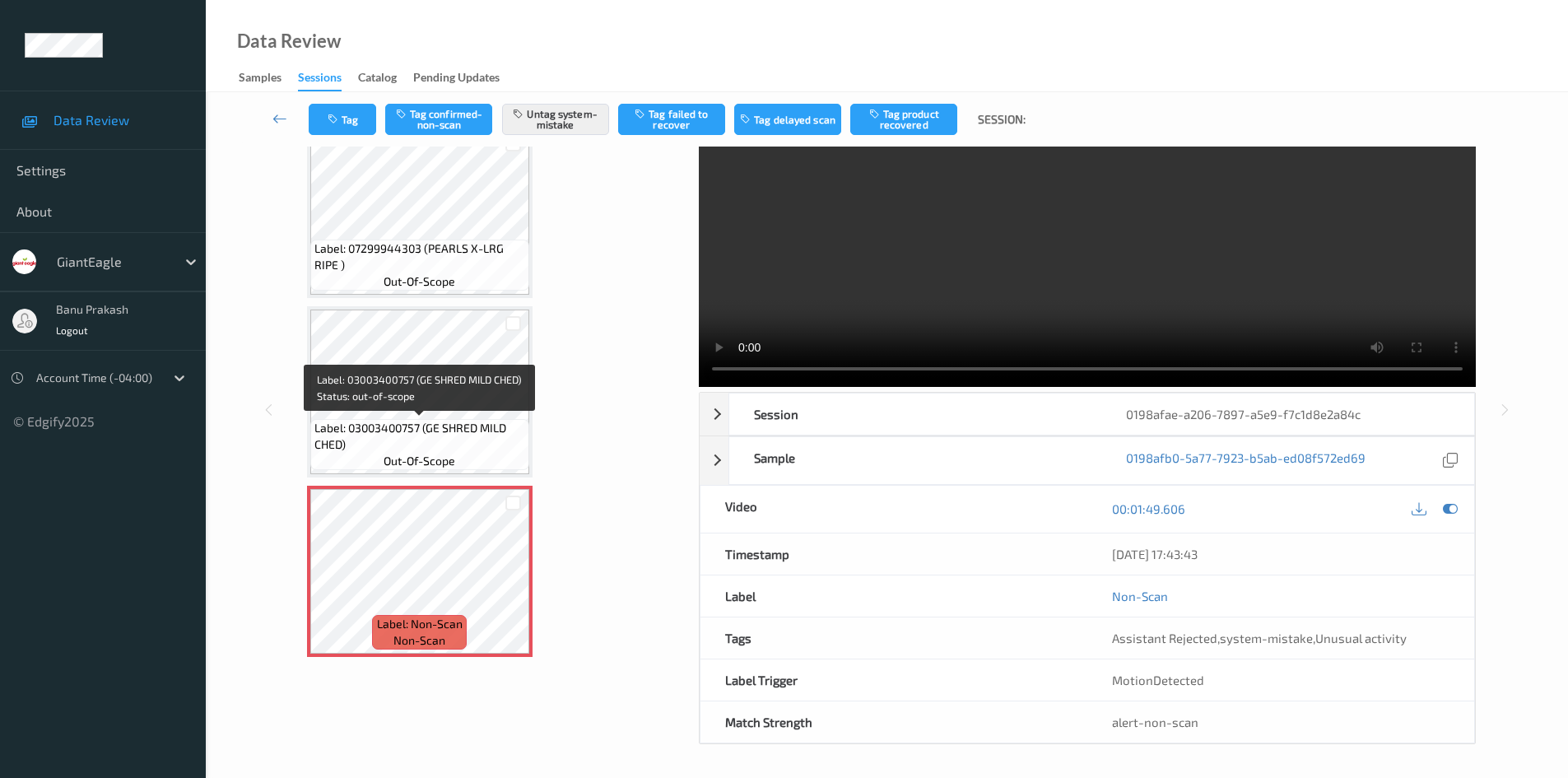
click at [468, 433] on span "Label: 03003400757 (GE SHRED MILD CHED)" at bounding box center [420, 436] width 211 height 33
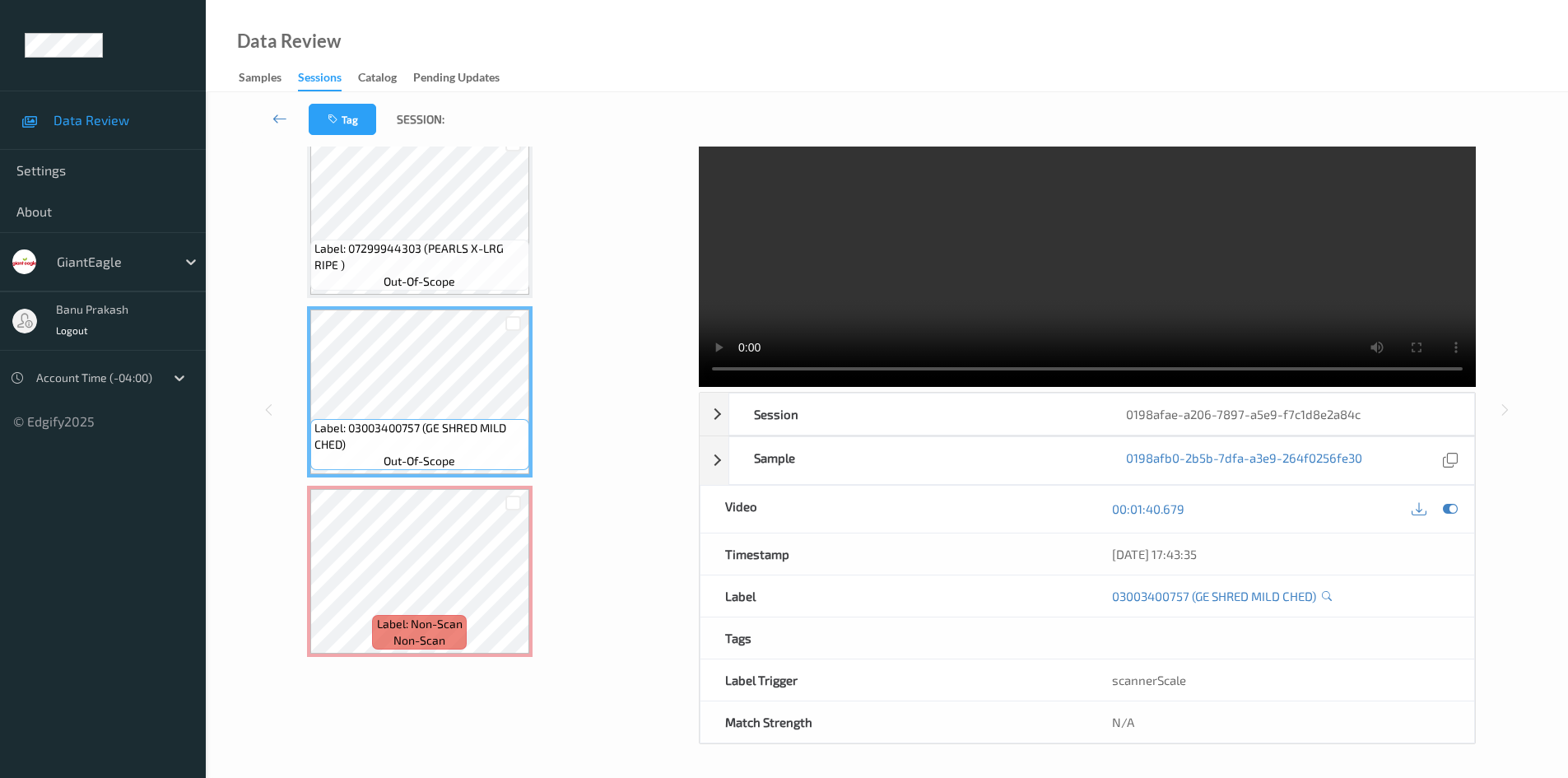
click at [995, 256] on video at bounding box center [1087, 232] width 777 height 311
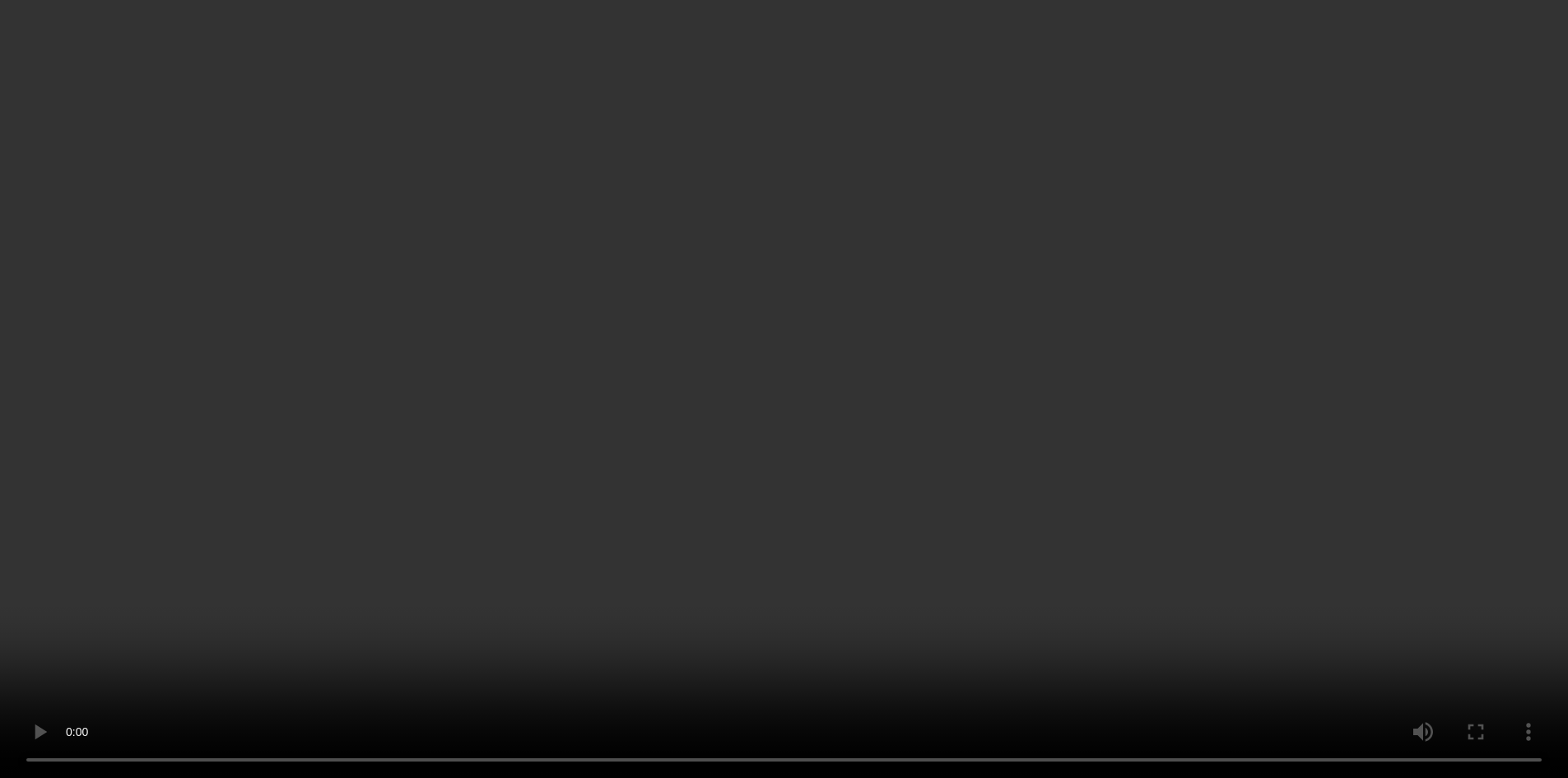
scroll to position [1346, 0]
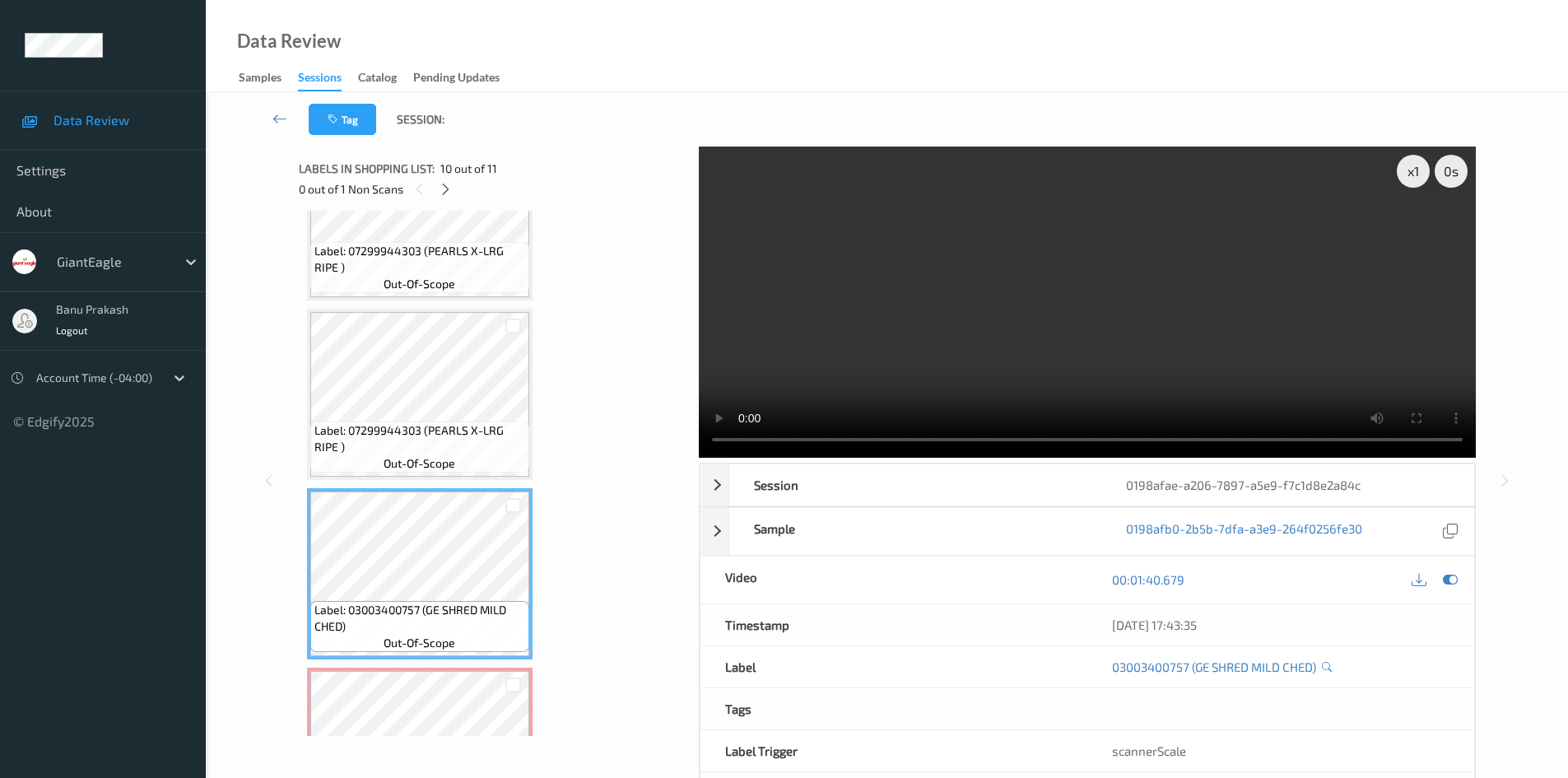
click at [1012, 294] on video at bounding box center [1087, 302] width 777 height 311
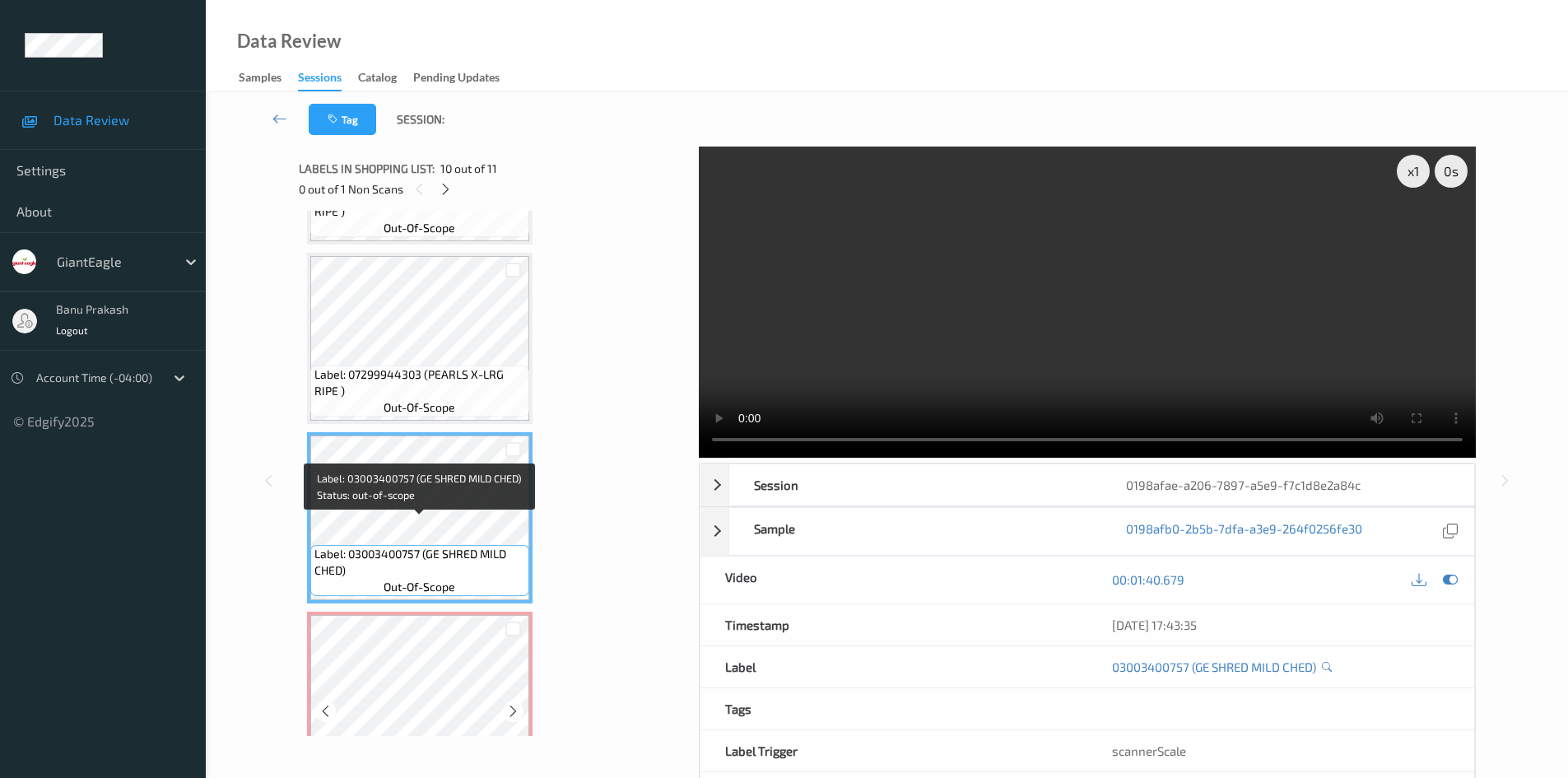
scroll to position [1456, 0]
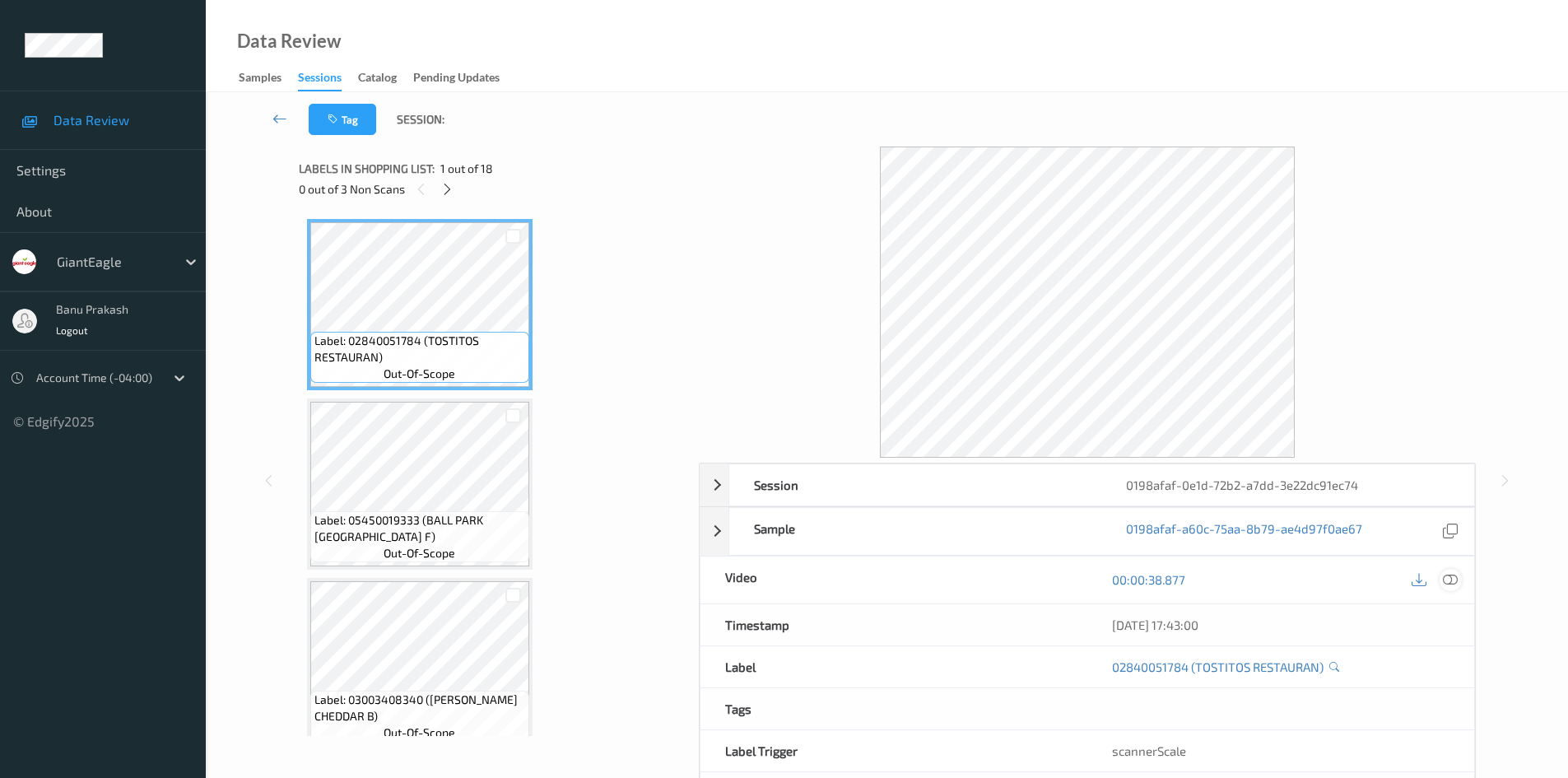
click at [1454, 581] on icon at bounding box center [1451, 580] width 15 height 15
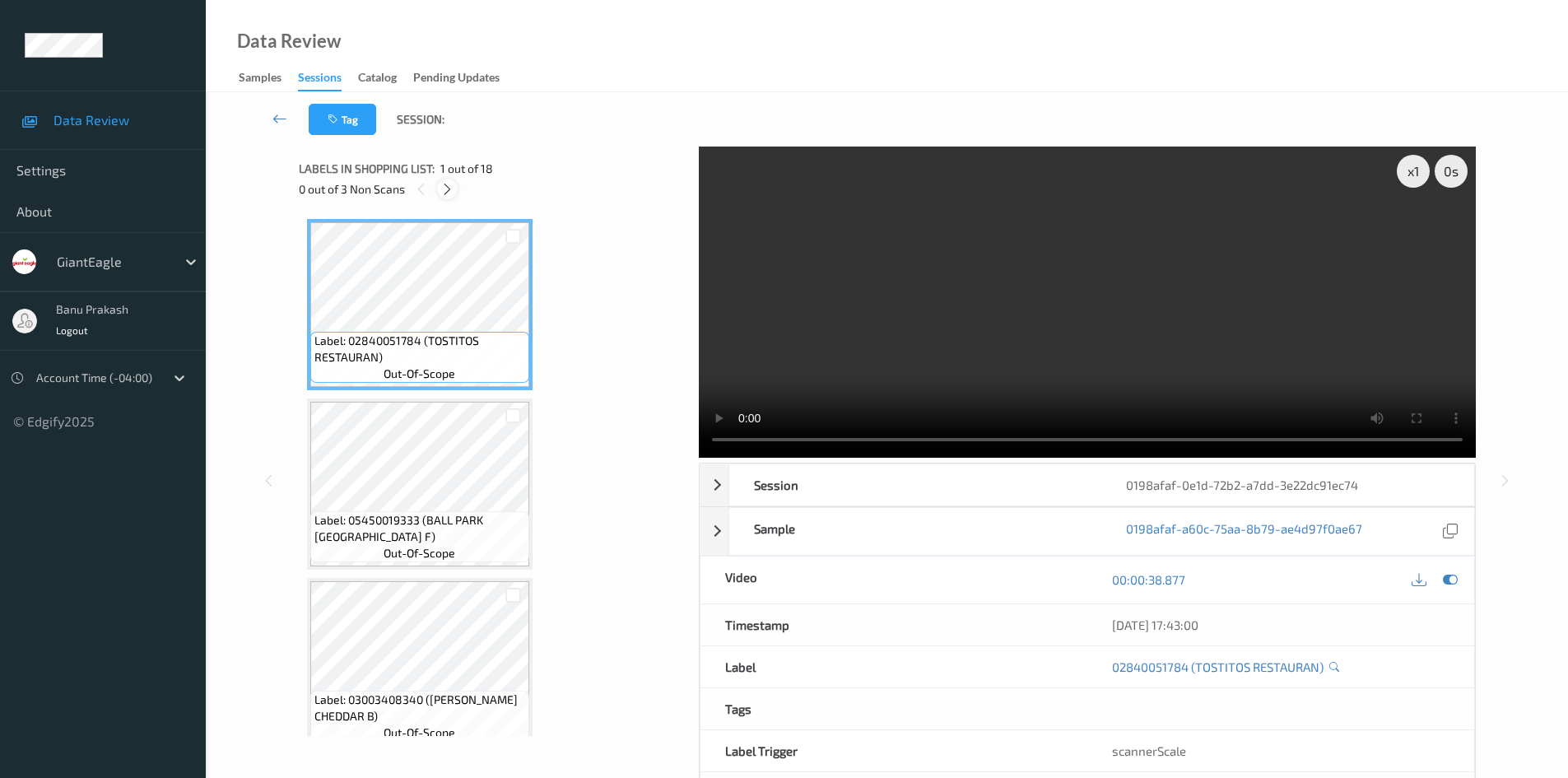
click at [443, 191] on icon at bounding box center [447, 189] width 14 height 15
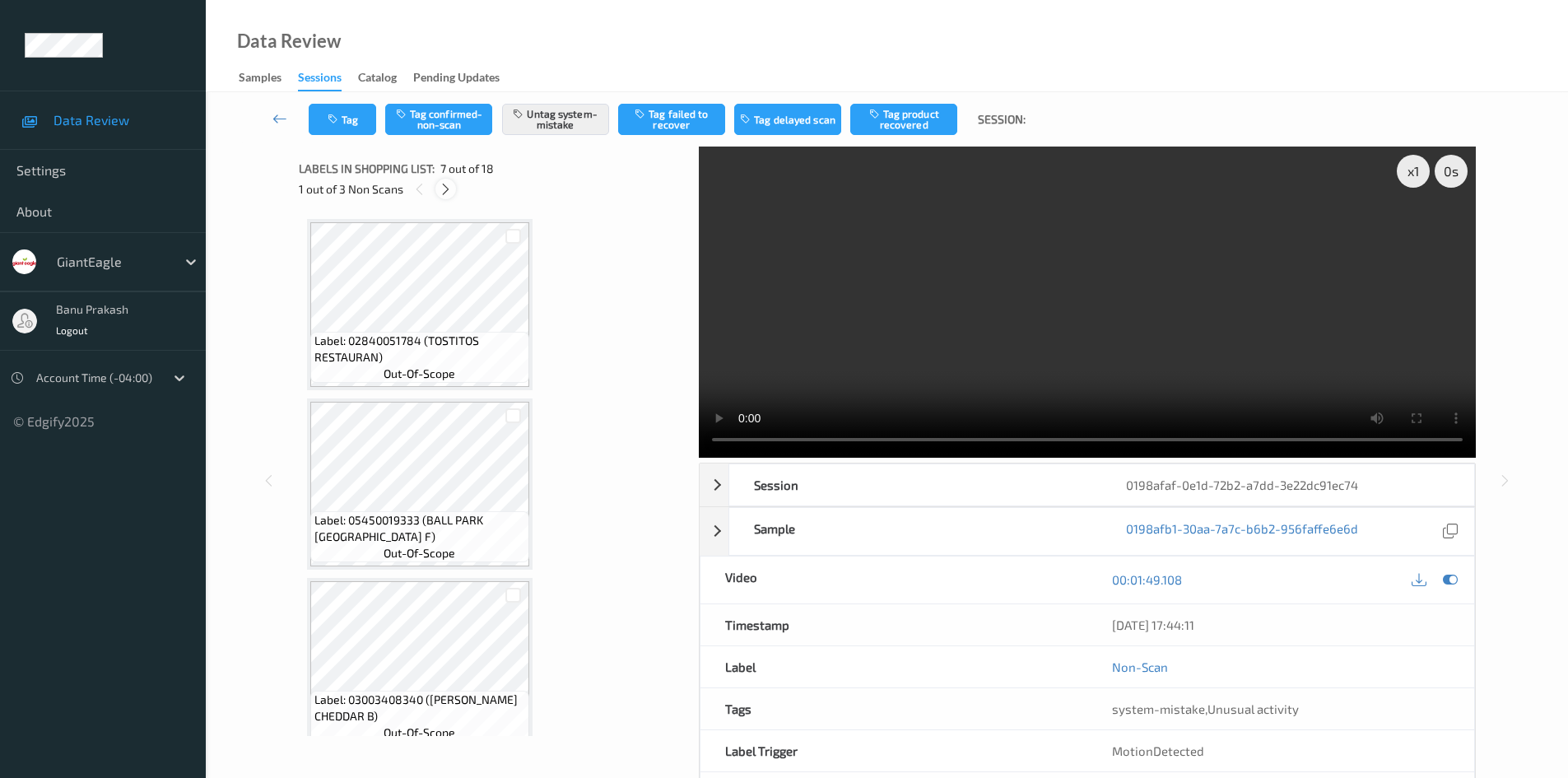
scroll to position [905, 0]
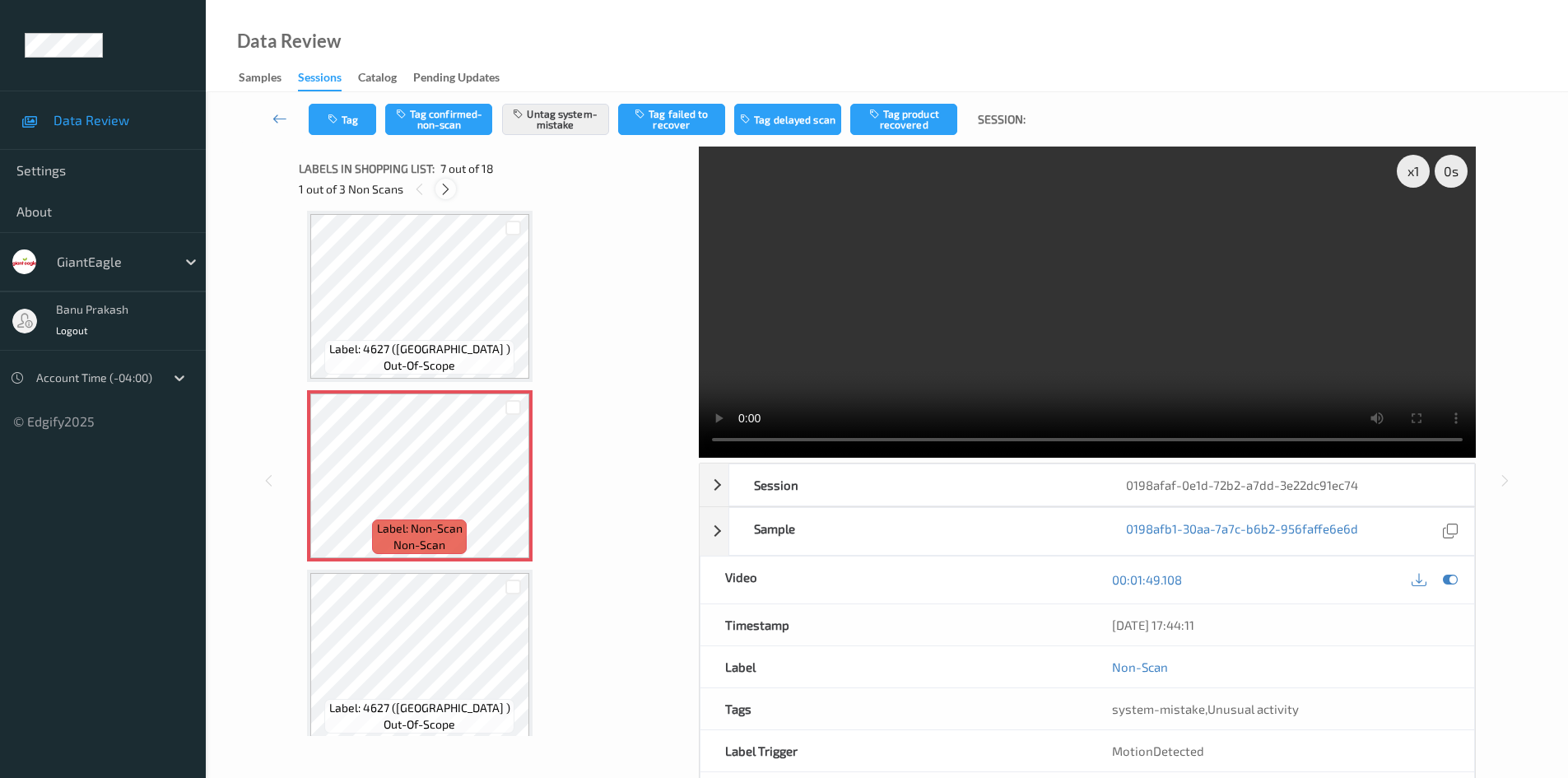
click at [448, 192] on icon at bounding box center [445, 189] width 14 height 15
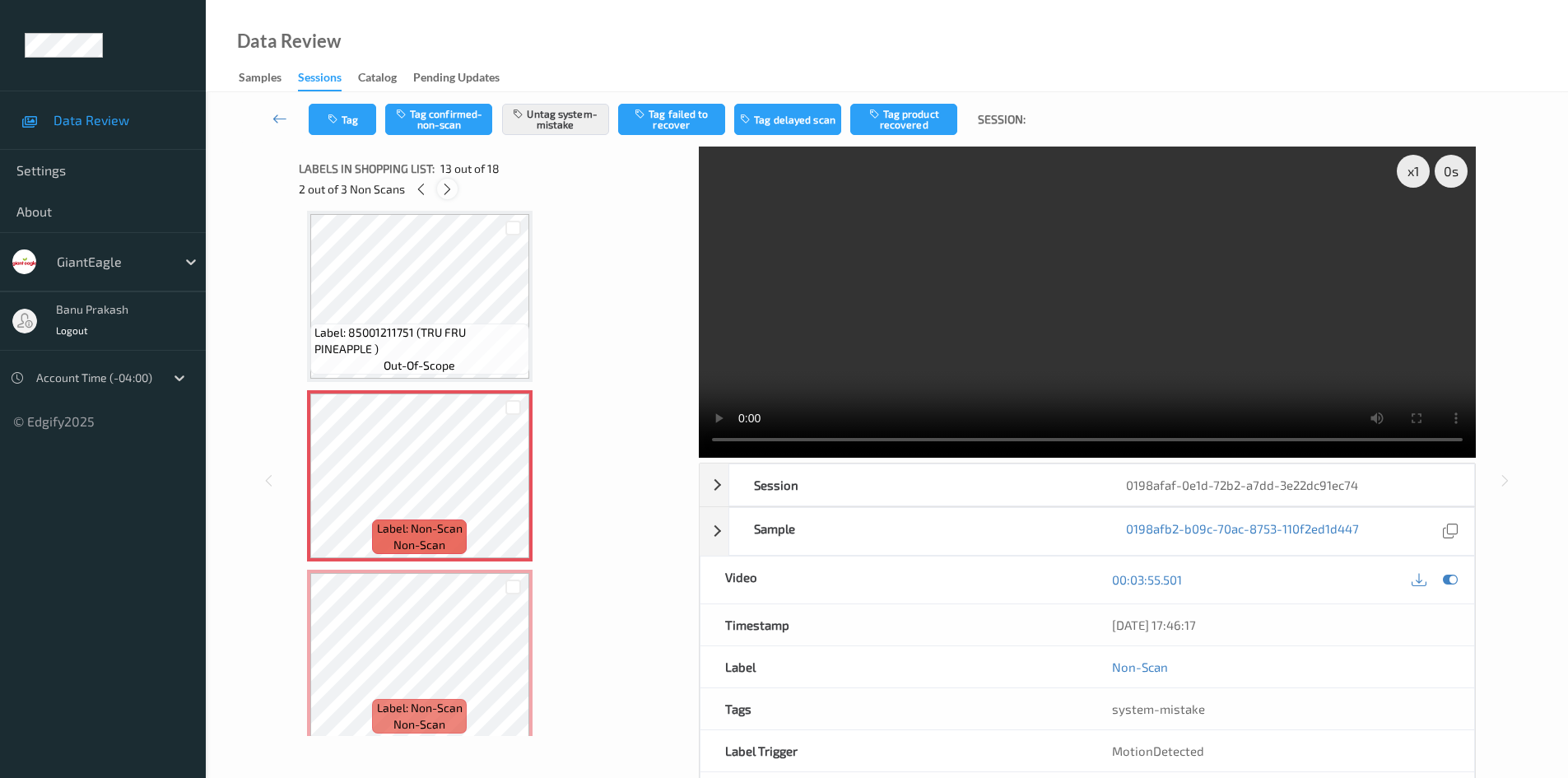
click at [448, 192] on icon at bounding box center [447, 189] width 14 height 15
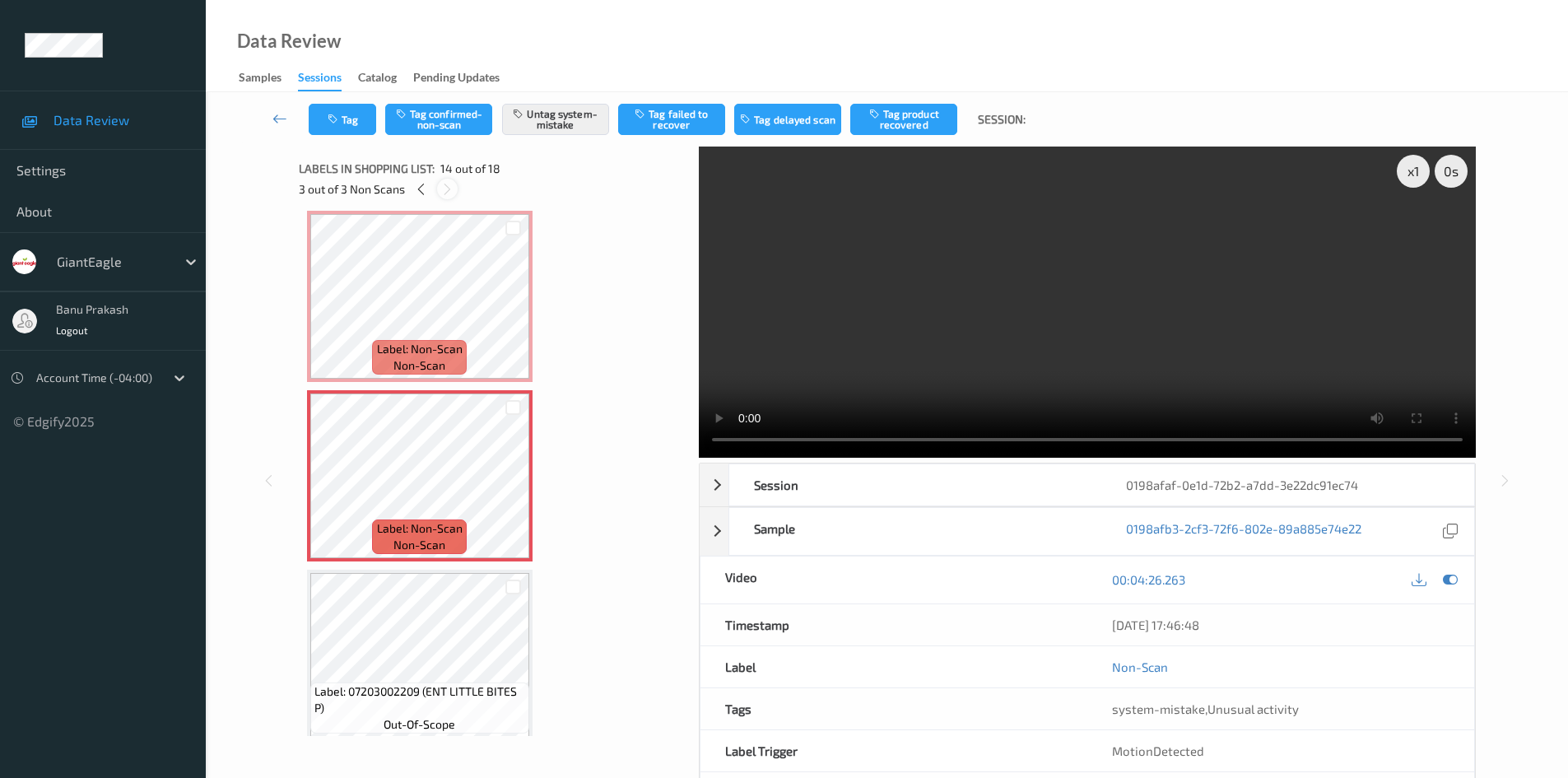
click at [448, 192] on icon at bounding box center [447, 189] width 14 height 15
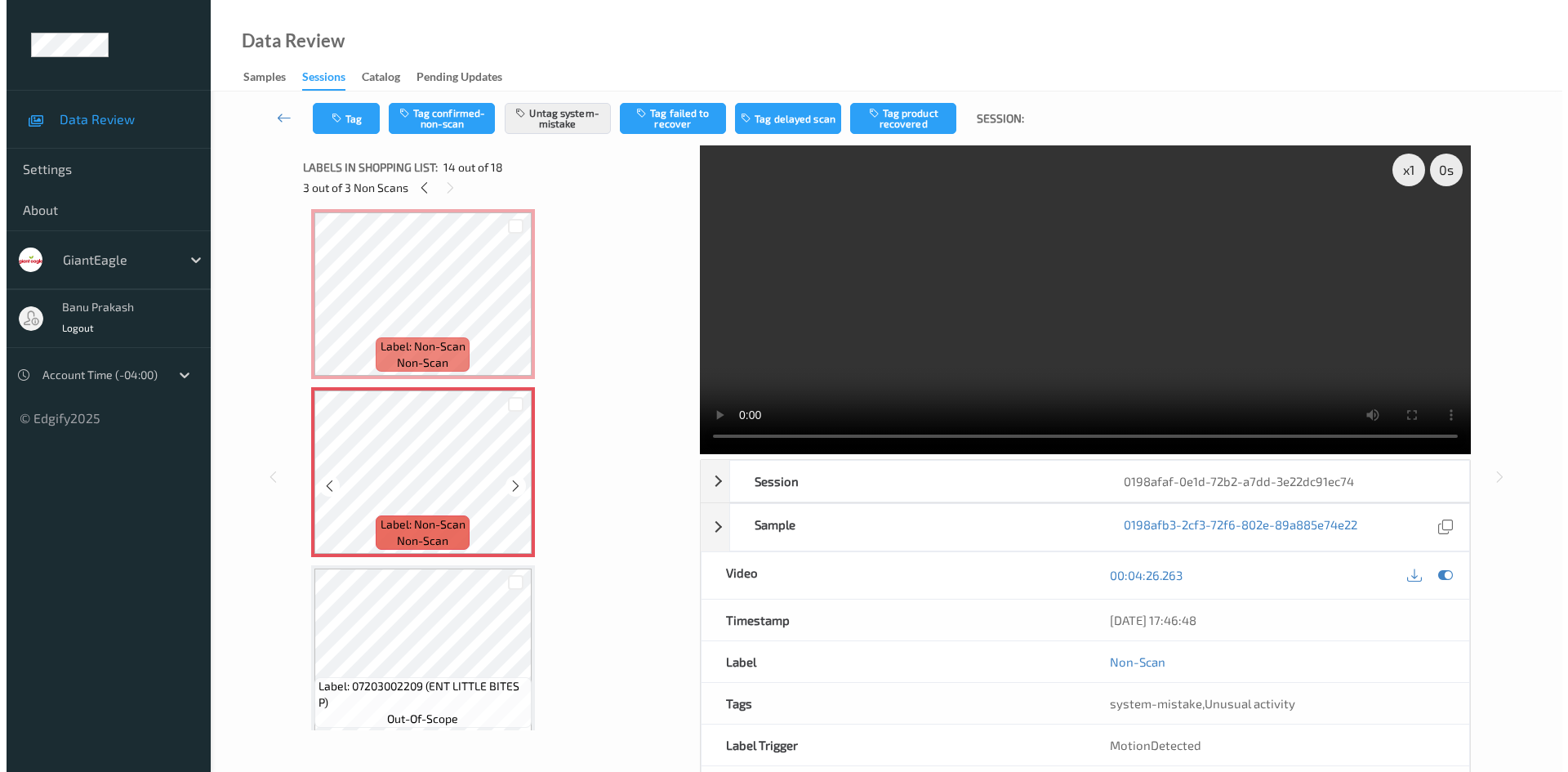
scroll to position [1981, 0]
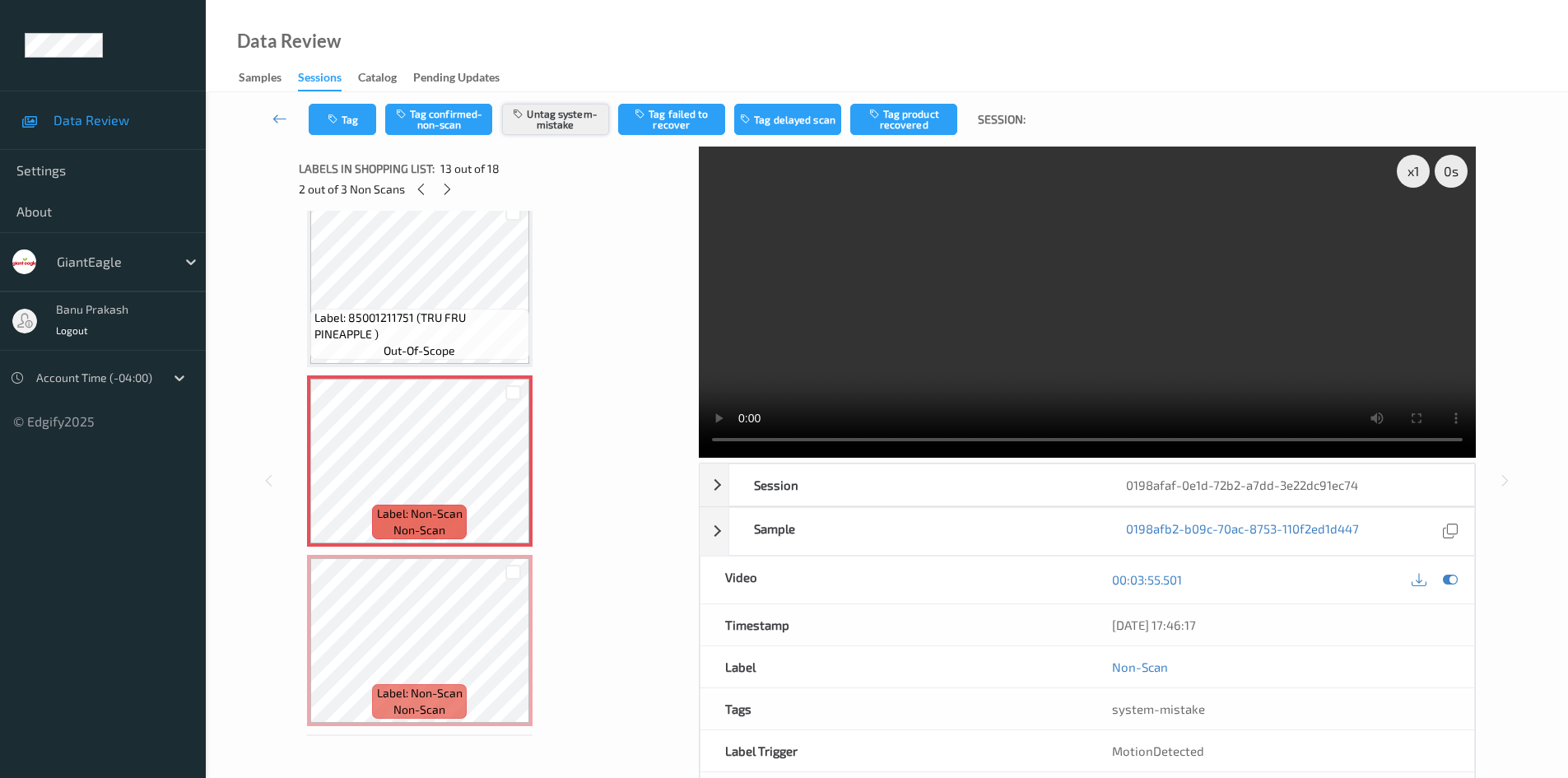
click at [550, 119] on button "Untag system-mistake" at bounding box center [556, 119] width 107 height 31
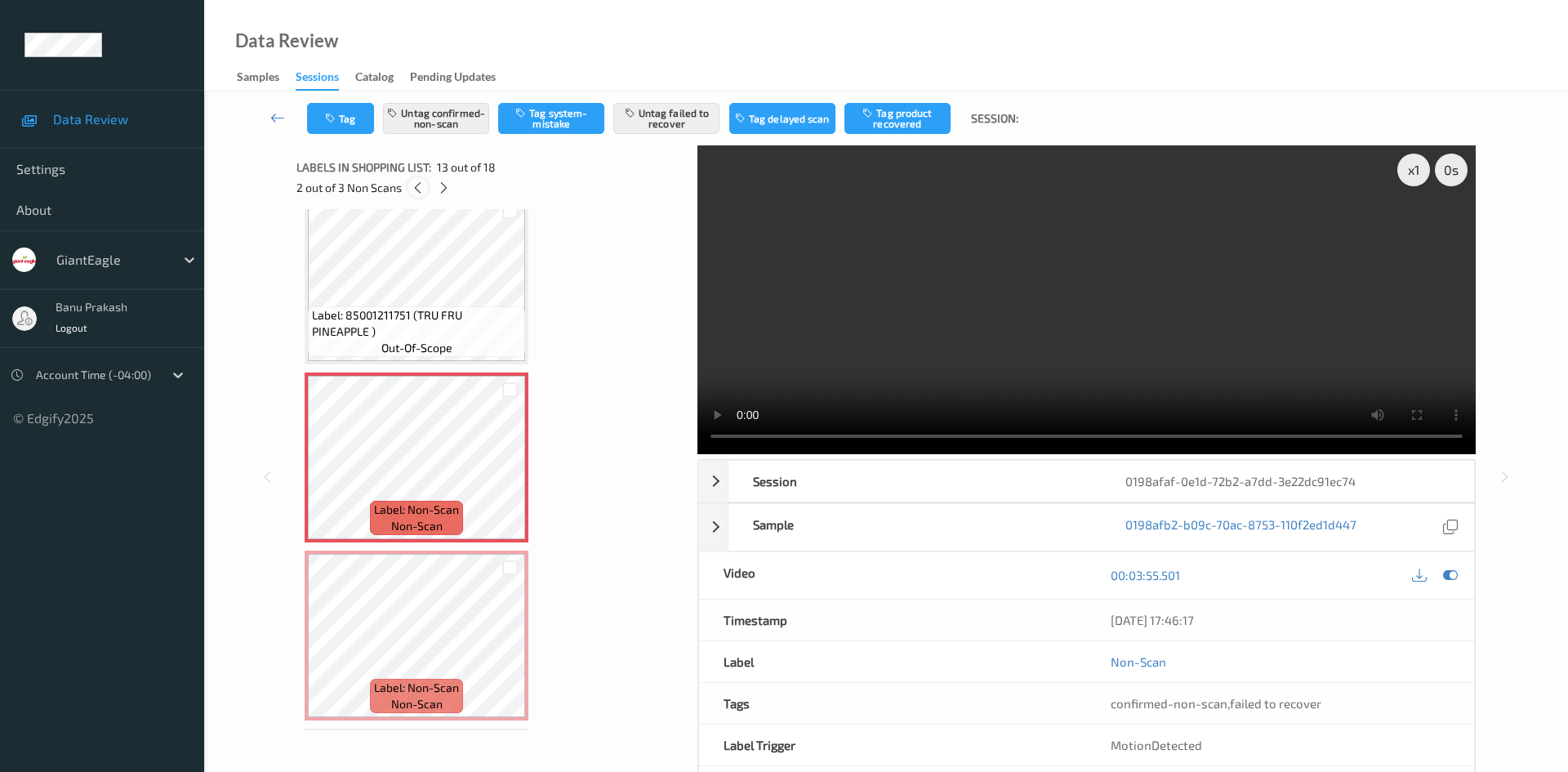
click at [421, 191] on icon at bounding box center [418, 188] width 14 height 15
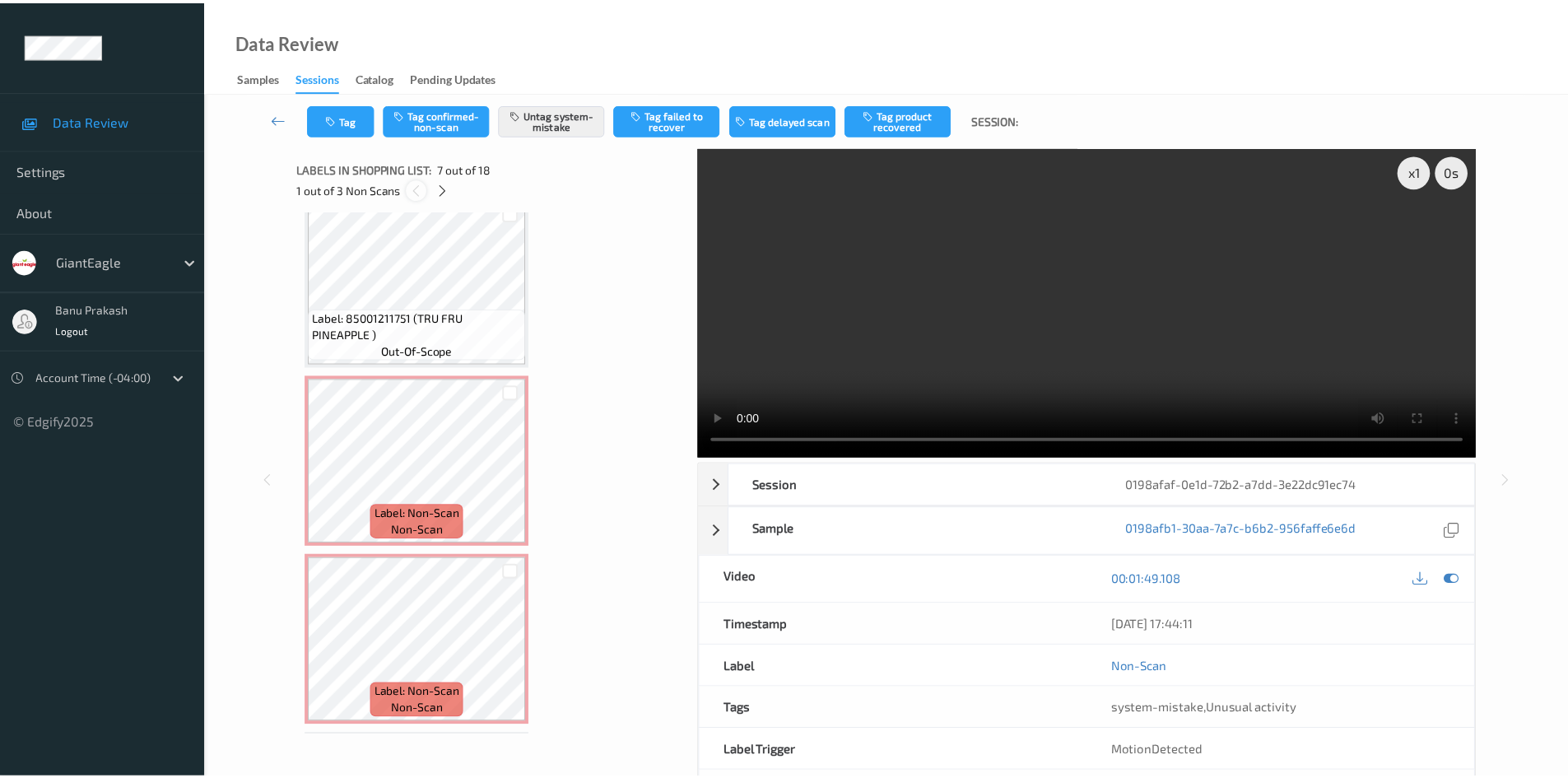
scroll to position [905, 0]
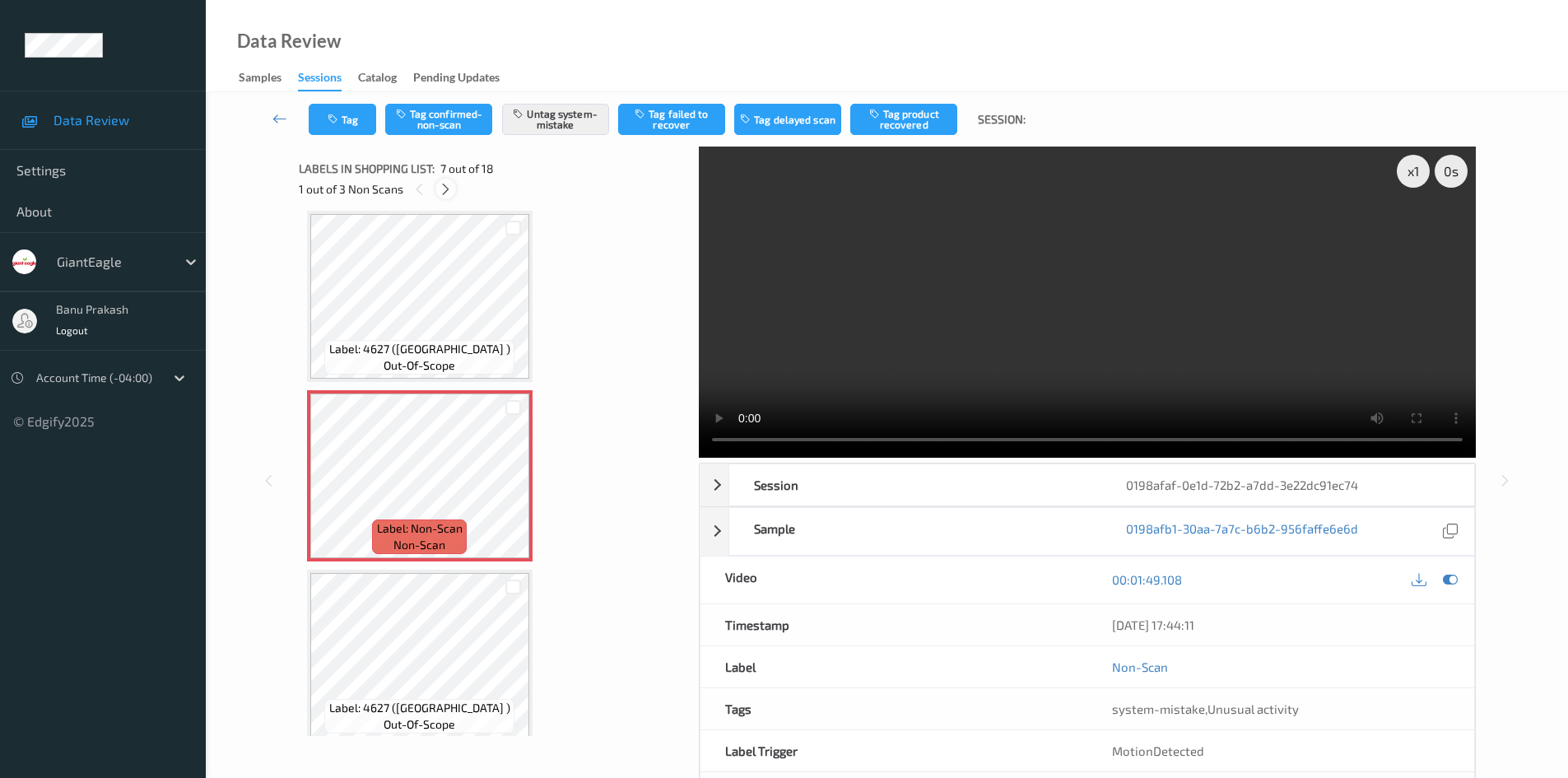
click at [443, 184] on icon at bounding box center [445, 189] width 14 height 15
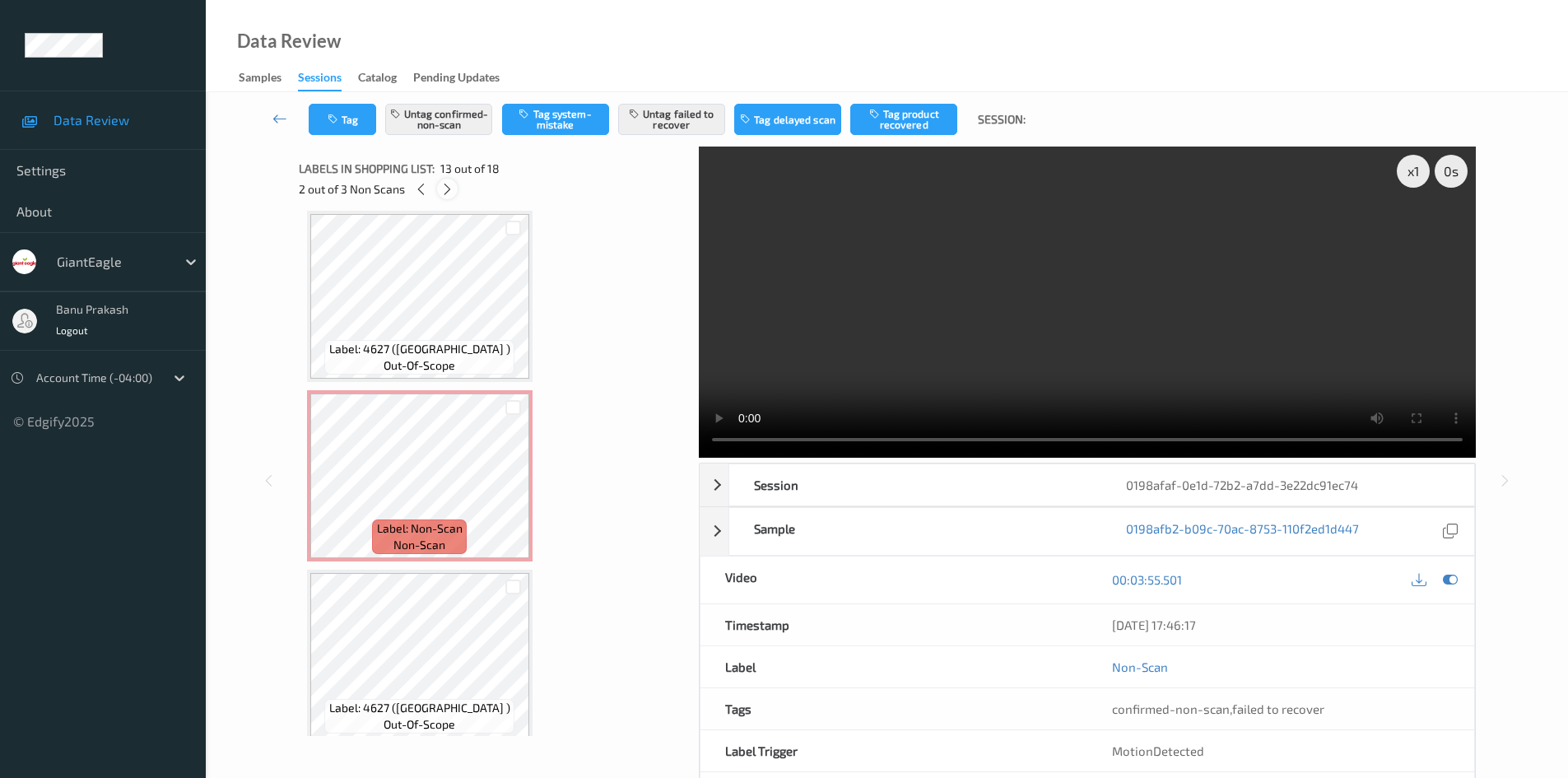
scroll to position [1982, 0]
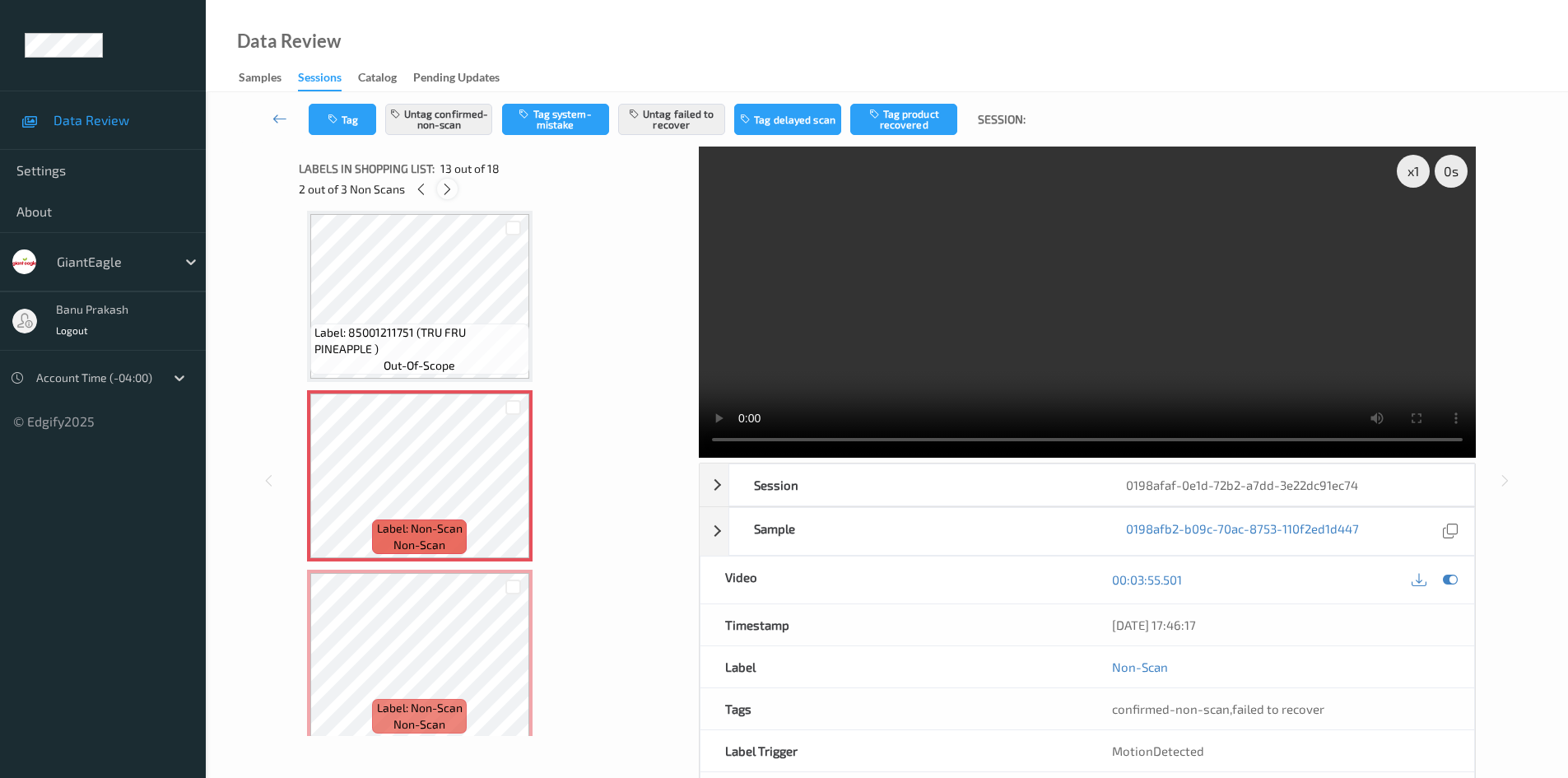
click at [443, 184] on icon at bounding box center [447, 189] width 14 height 15
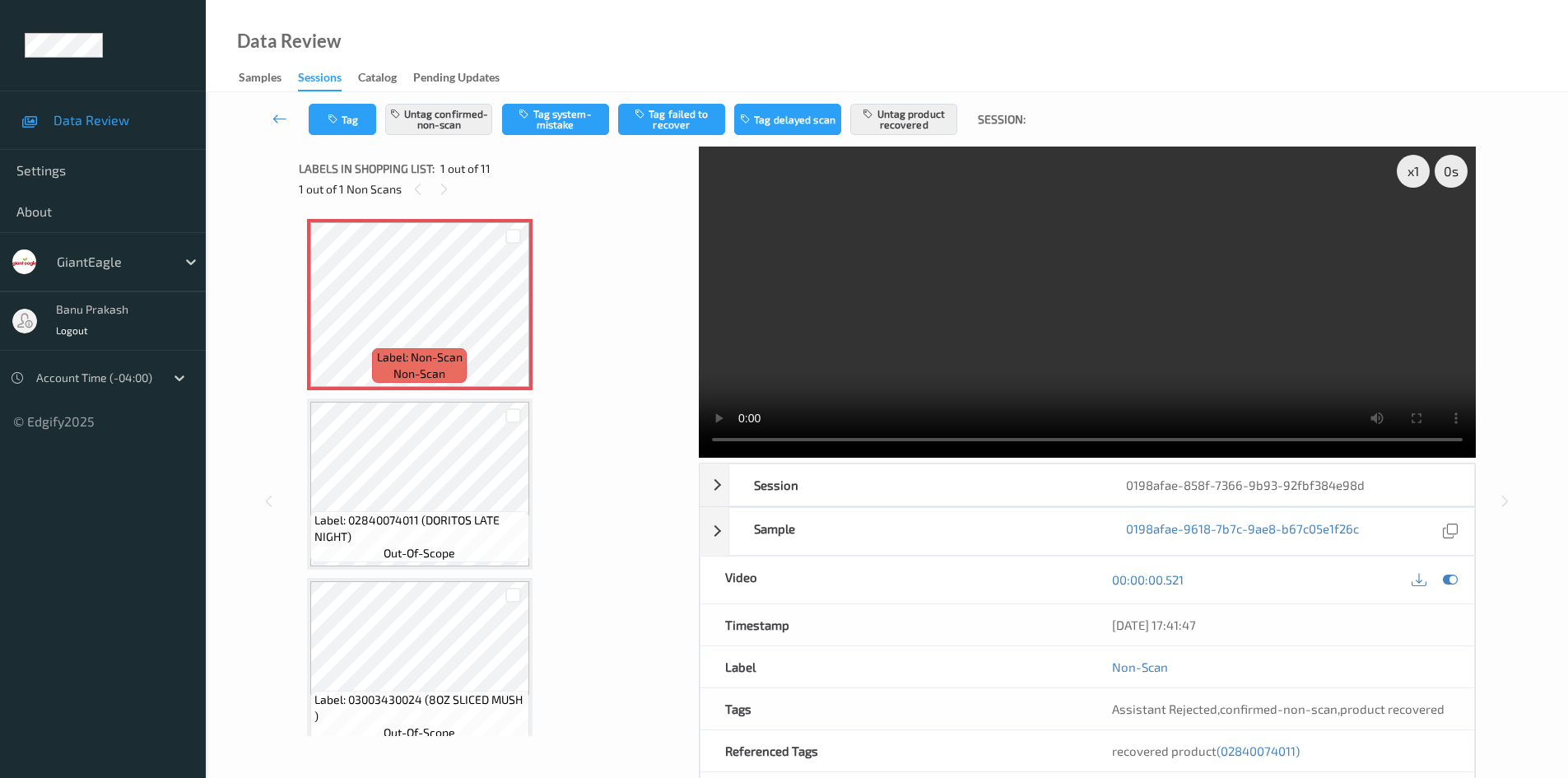
click at [834, 303] on video at bounding box center [1087, 302] width 777 height 311
click at [732, 285] on video at bounding box center [1087, 302] width 777 height 311
click at [879, 351] on video at bounding box center [1087, 302] width 777 height 311
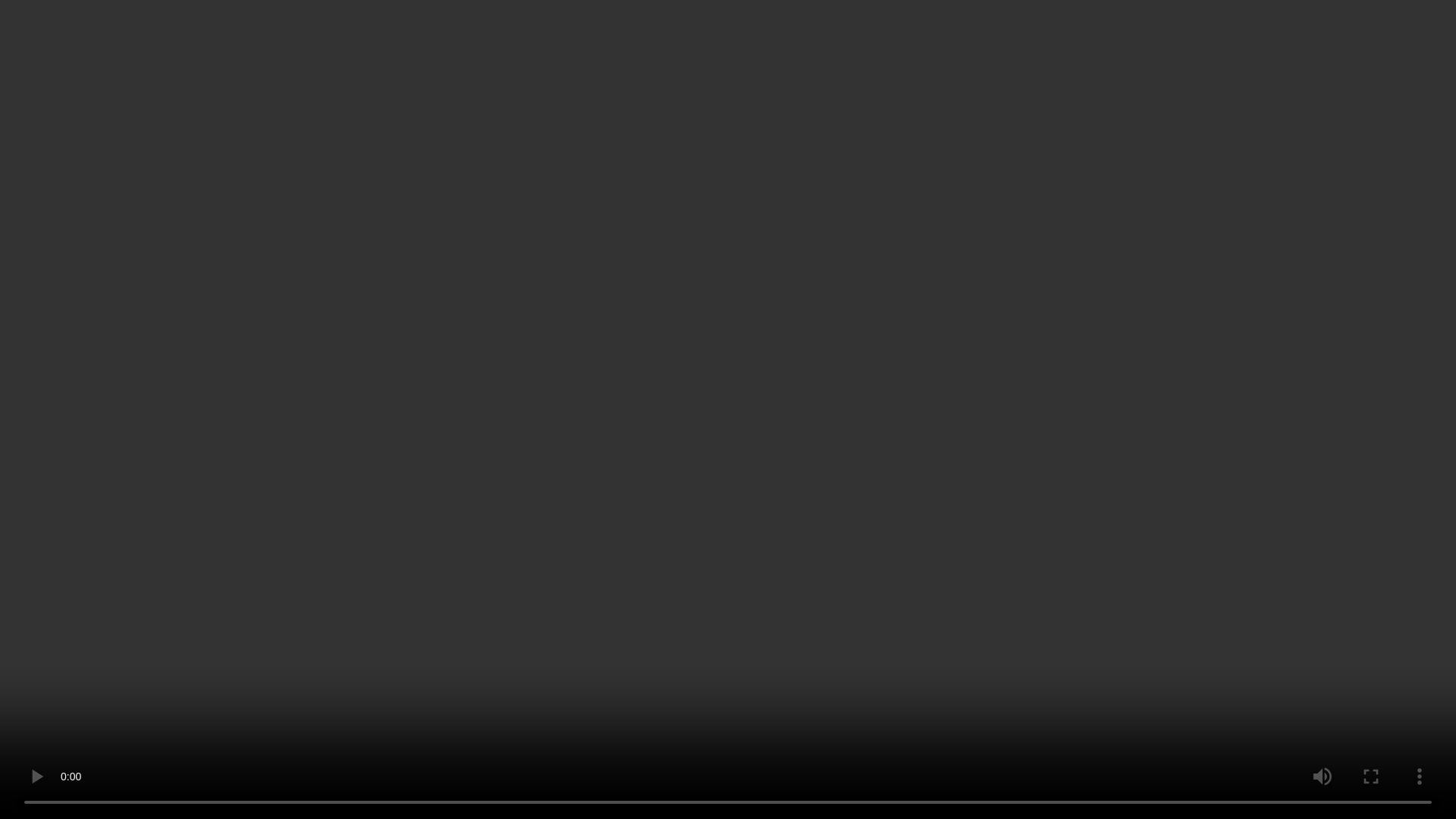
click at [511, 428] on video at bounding box center [728, 409] width 1456 height 819
click at [508, 419] on video at bounding box center [728, 409] width 1456 height 819
click at [761, 601] on video at bounding box center [728, 409] width 1456 height 819
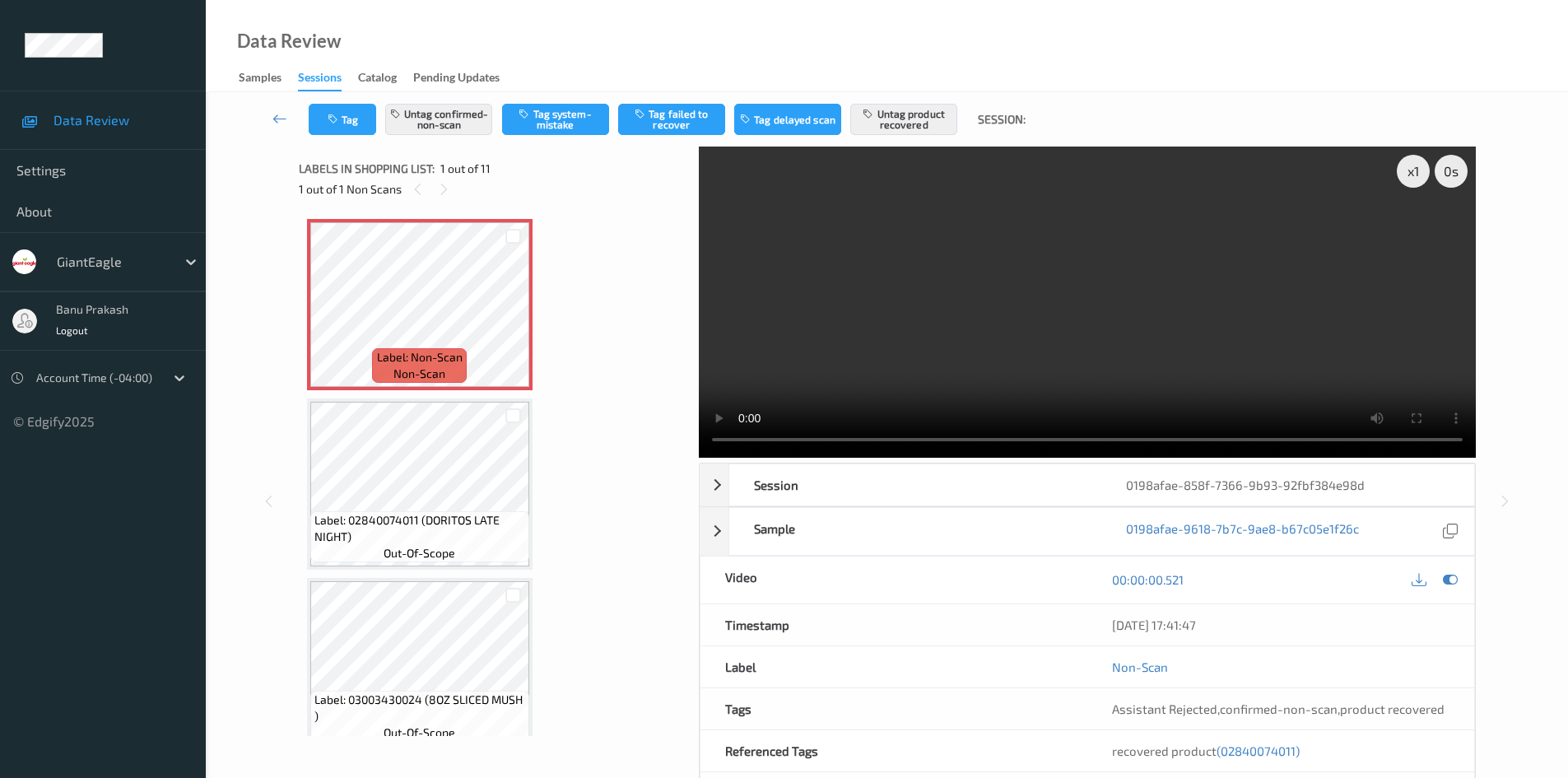
click at [1005, 235] on video at bounding box center [1087, 302] width 777 height 311
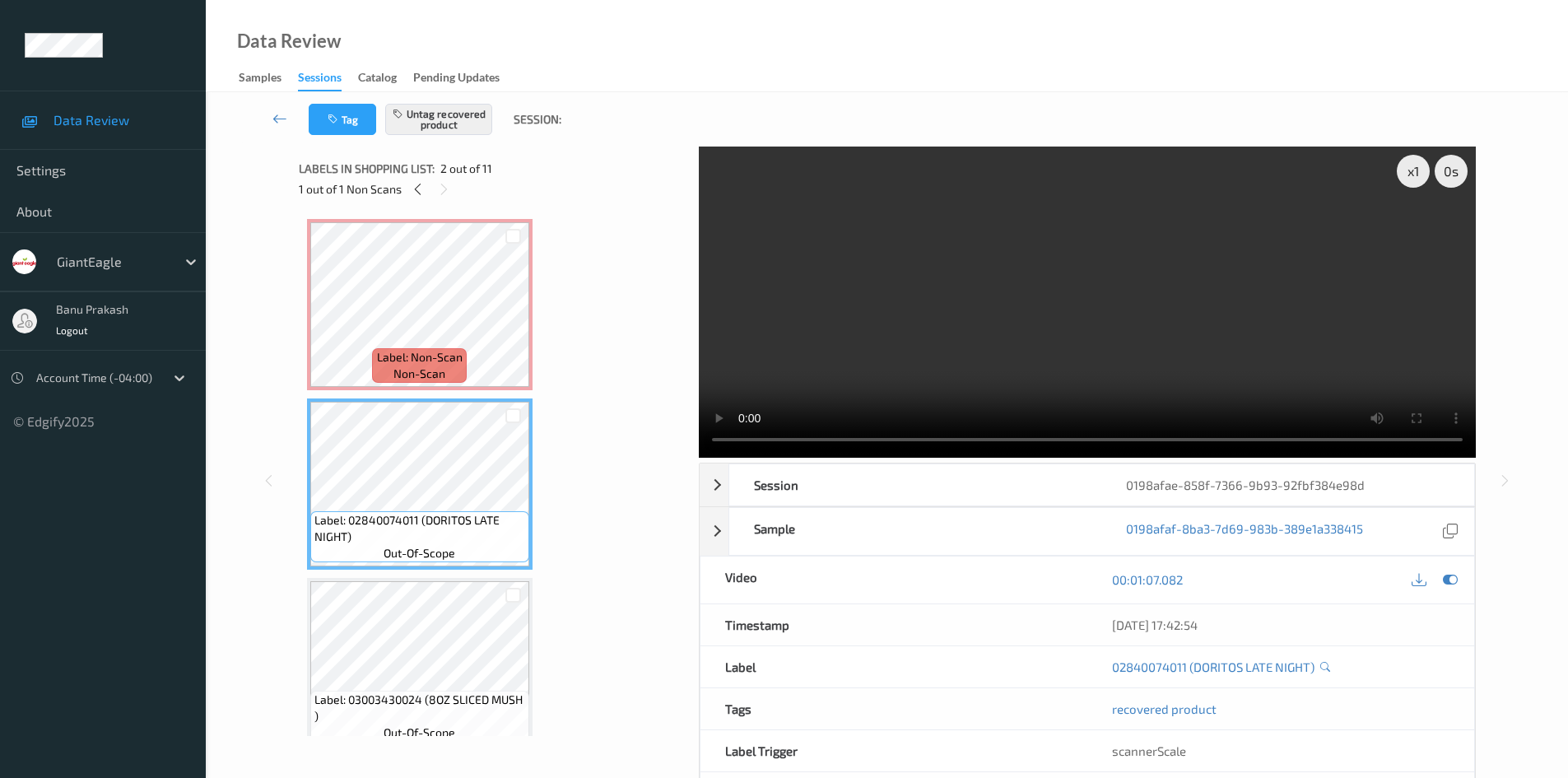
click at [994, 315] on video at bounding box center [1087, 302] width 777 height 311
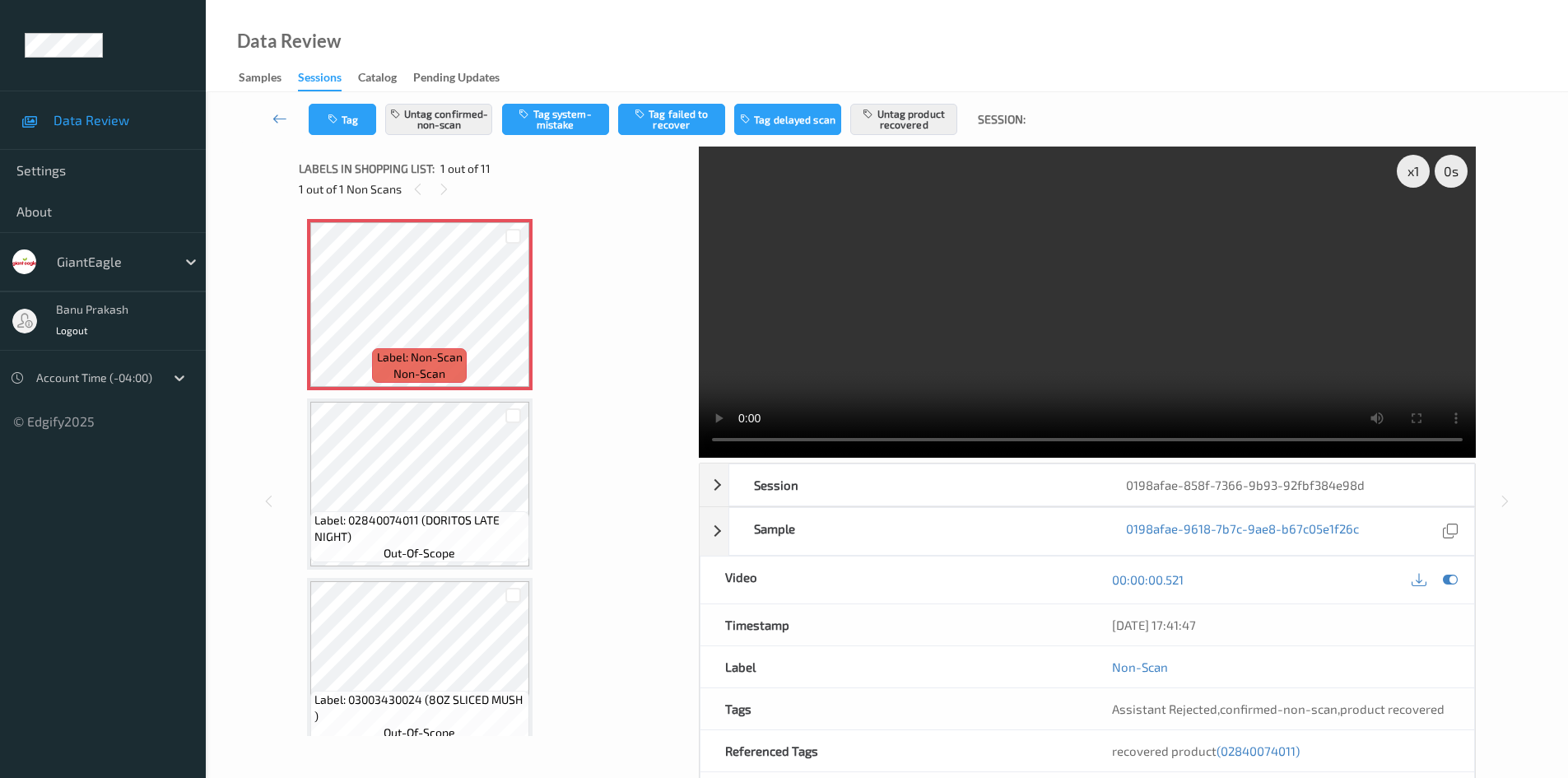
click at [1053, 289] on video at bounding box center [1087, 302] width 777 height 311
click at [1243, 324] on video at bounding box center [1087, 302] width 777 height 311
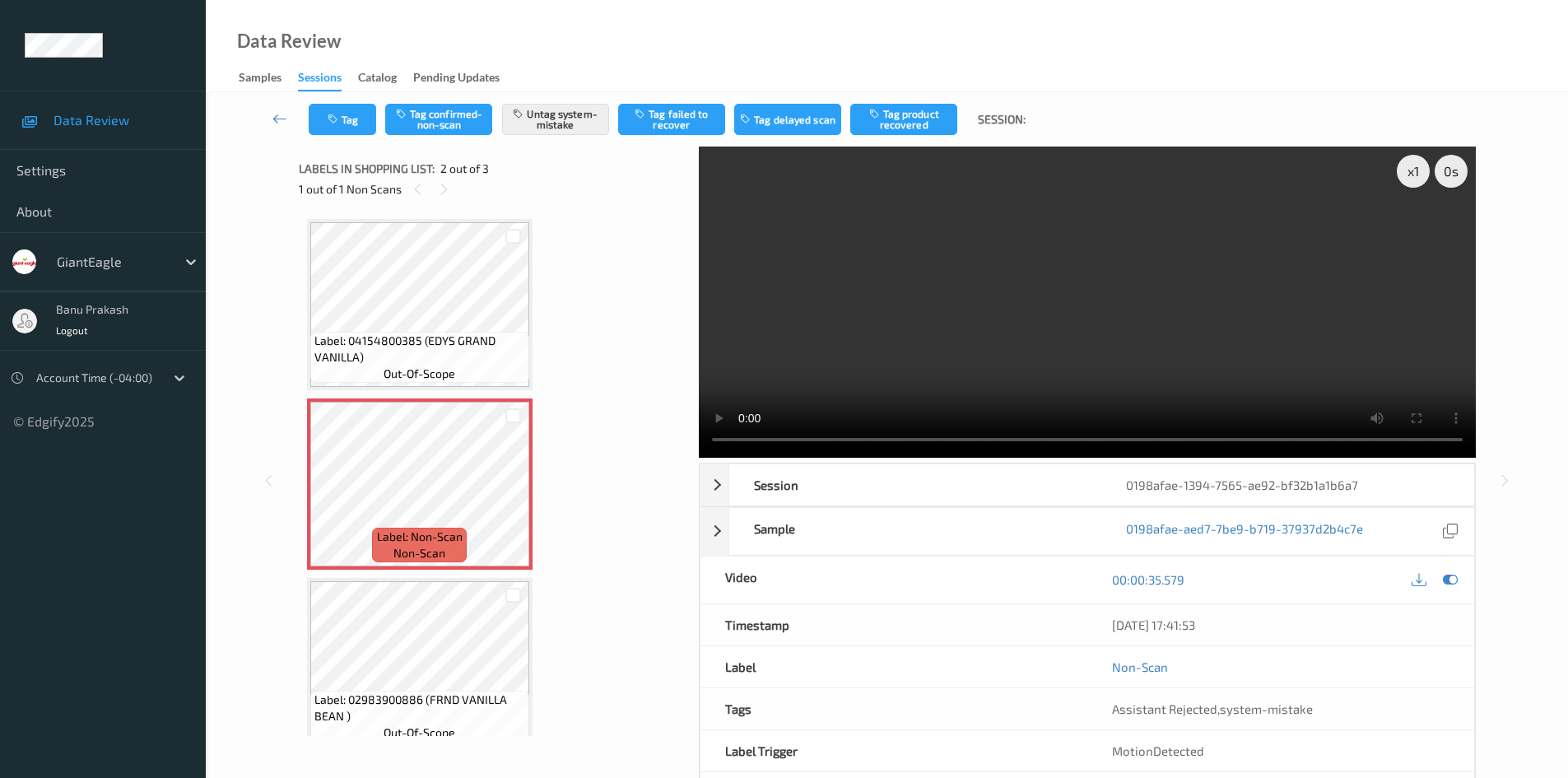
click video
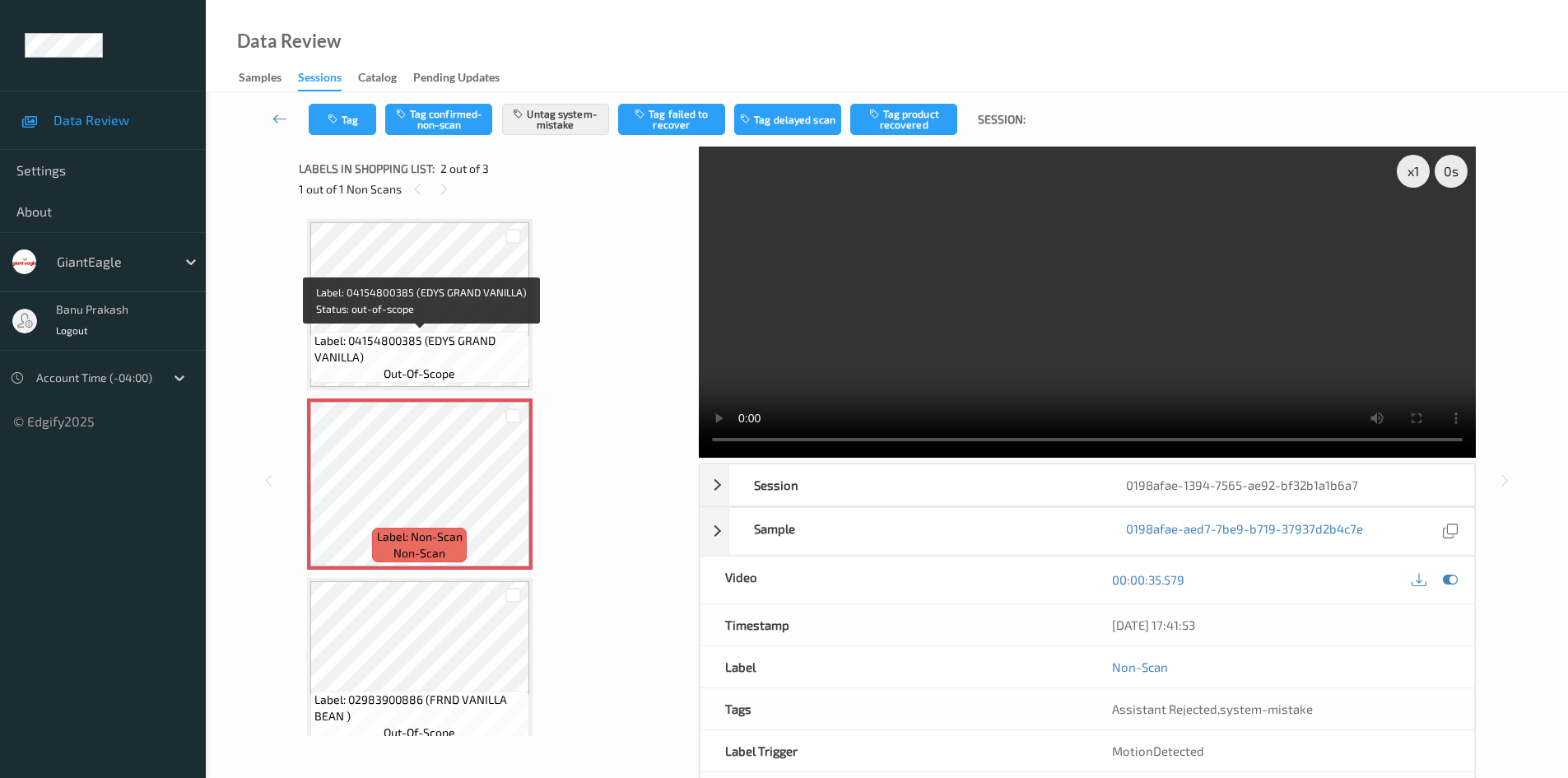
click span "Label: 04154800385 (EDYS GRAND VANILLA)"
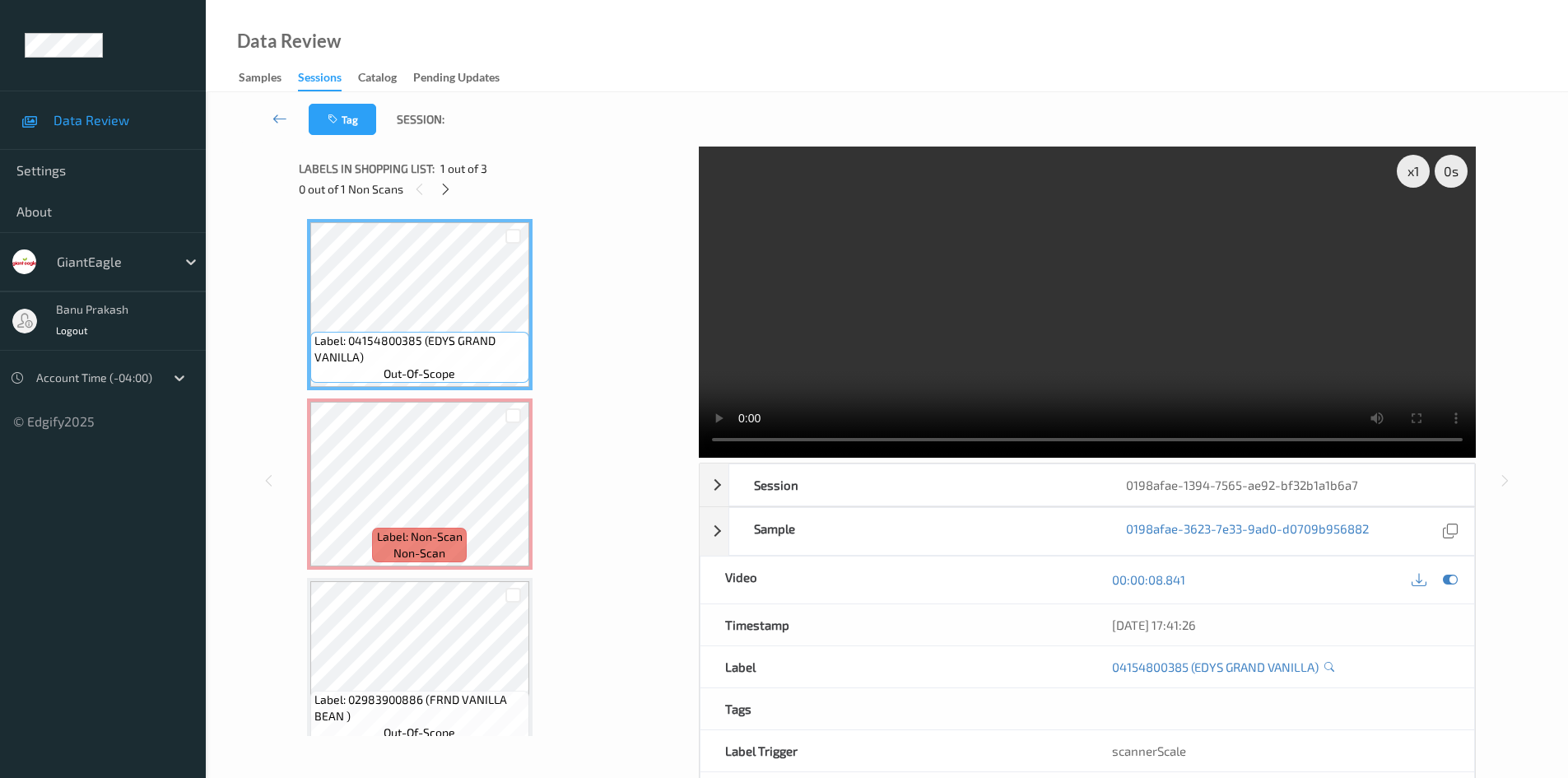
click video
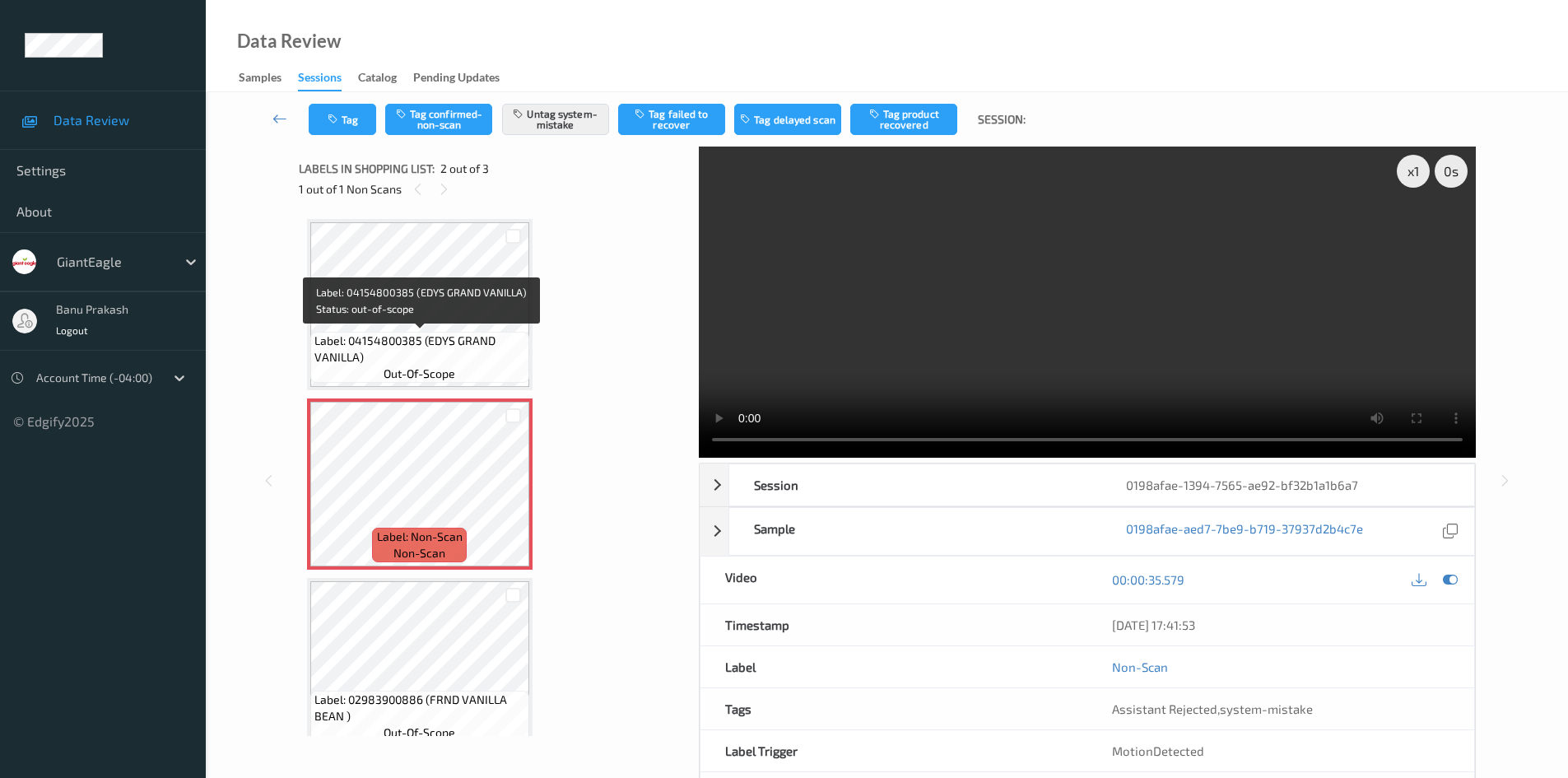
click span "Label: 04154800385 (EDYS GRAND VANILLA)"
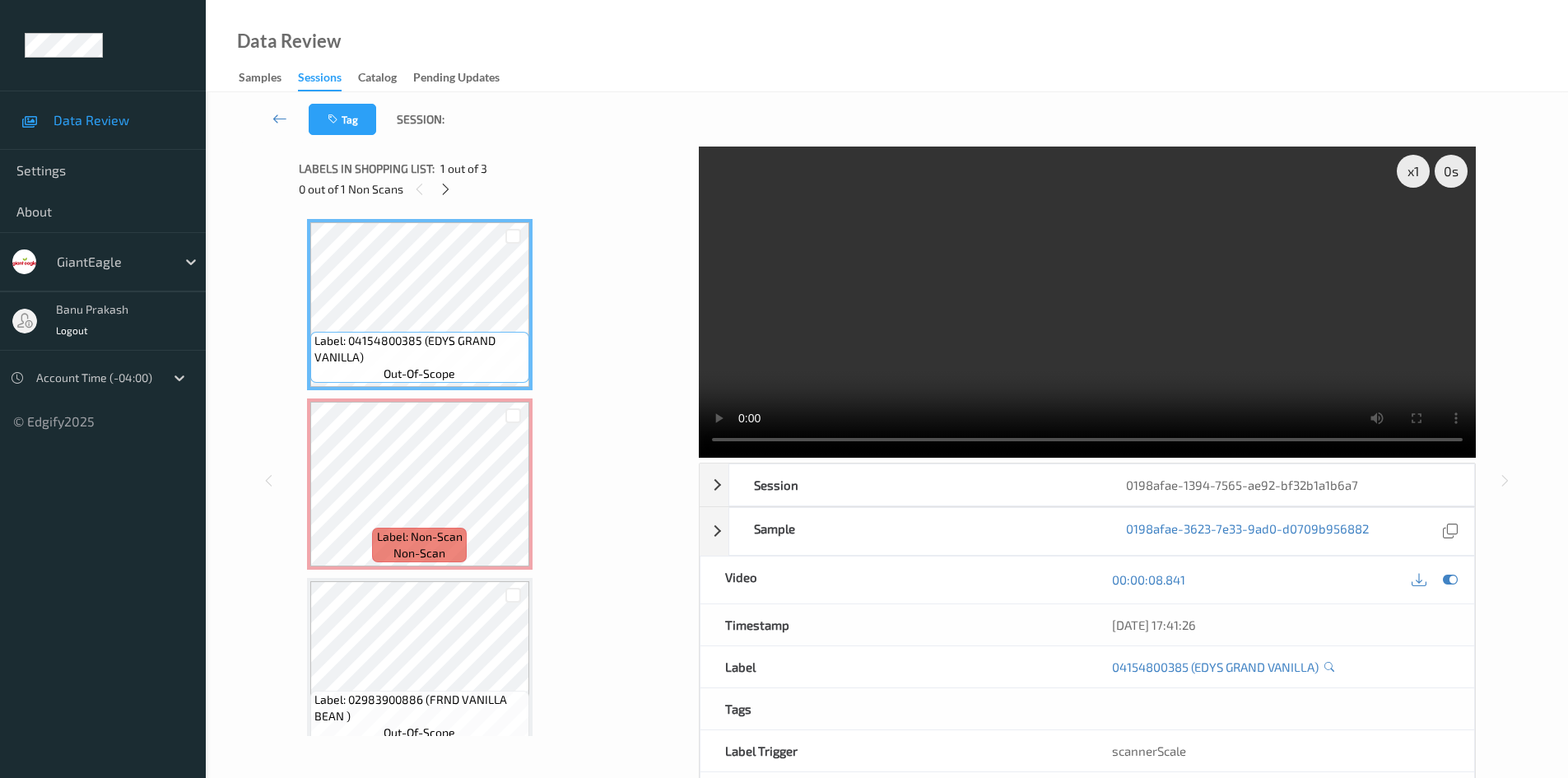
click video
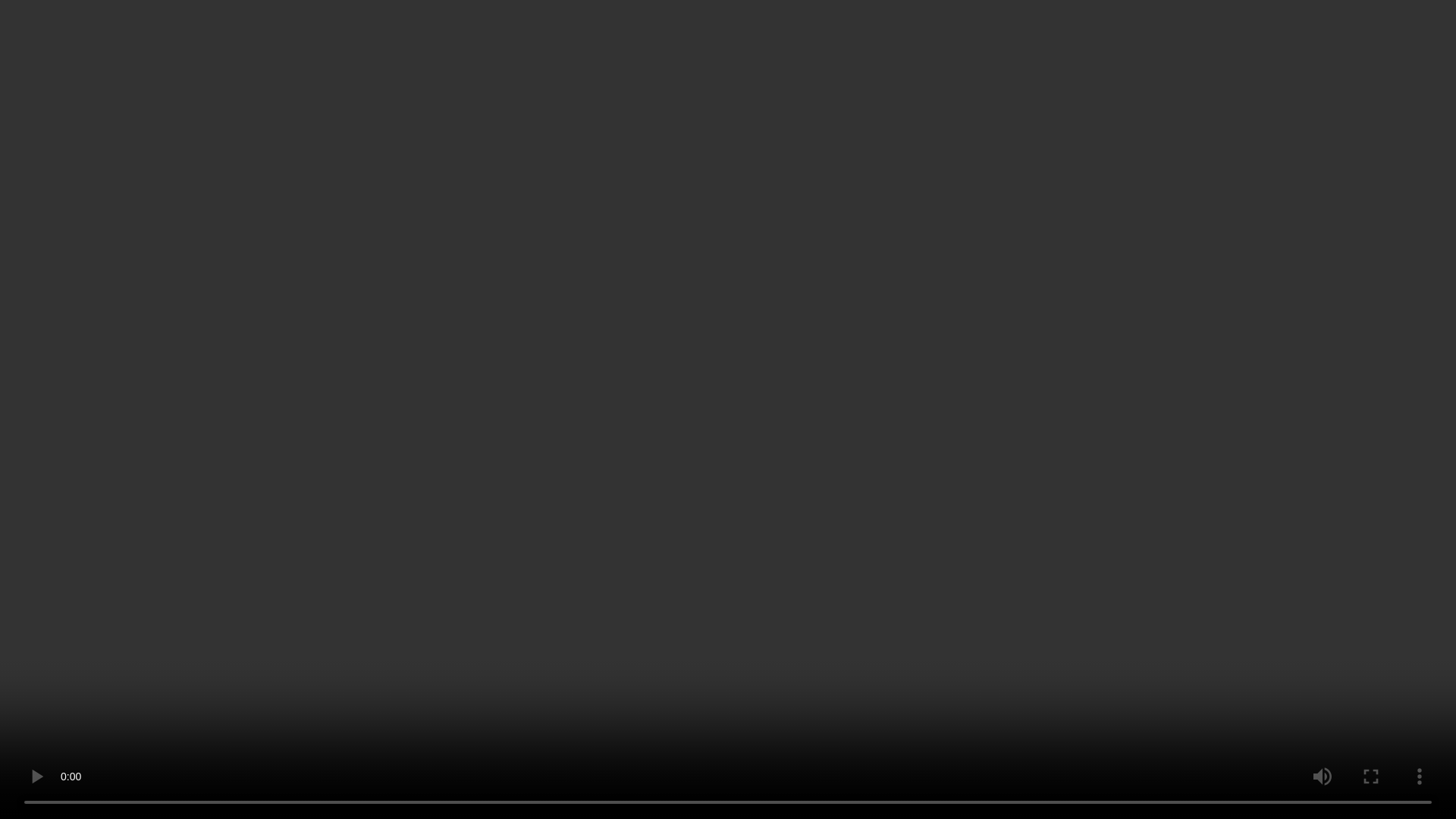
click video
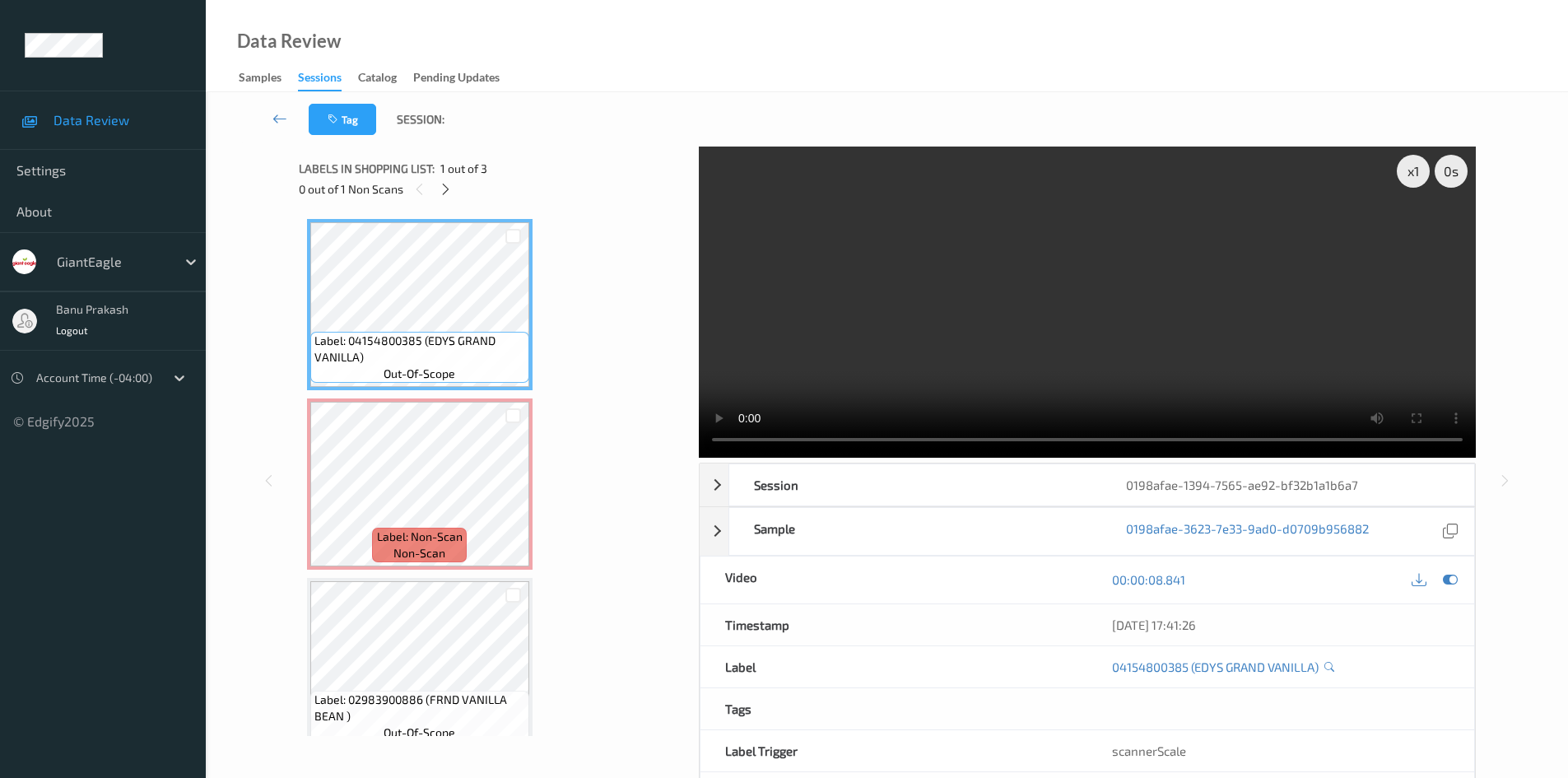
click video
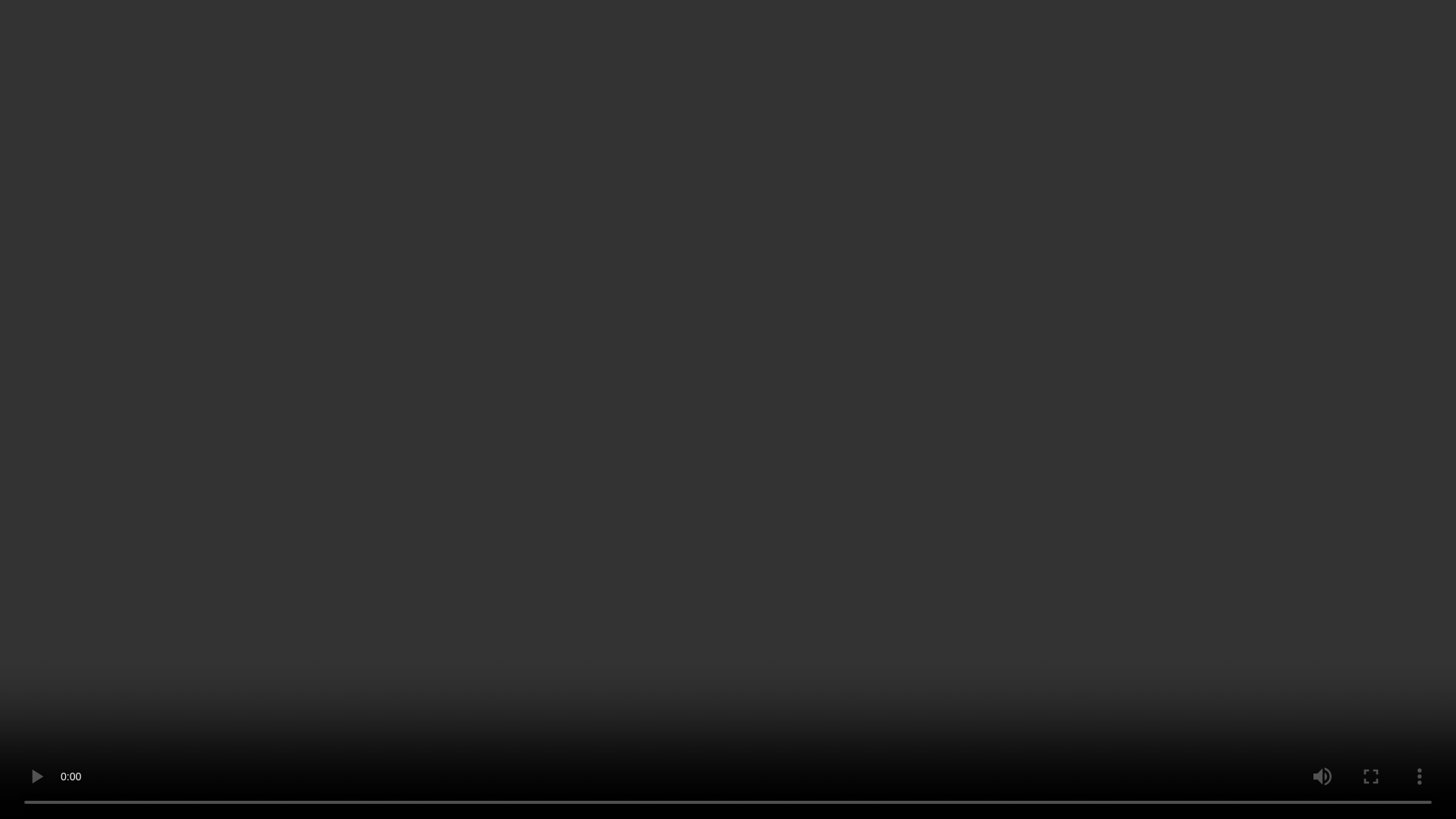
click video
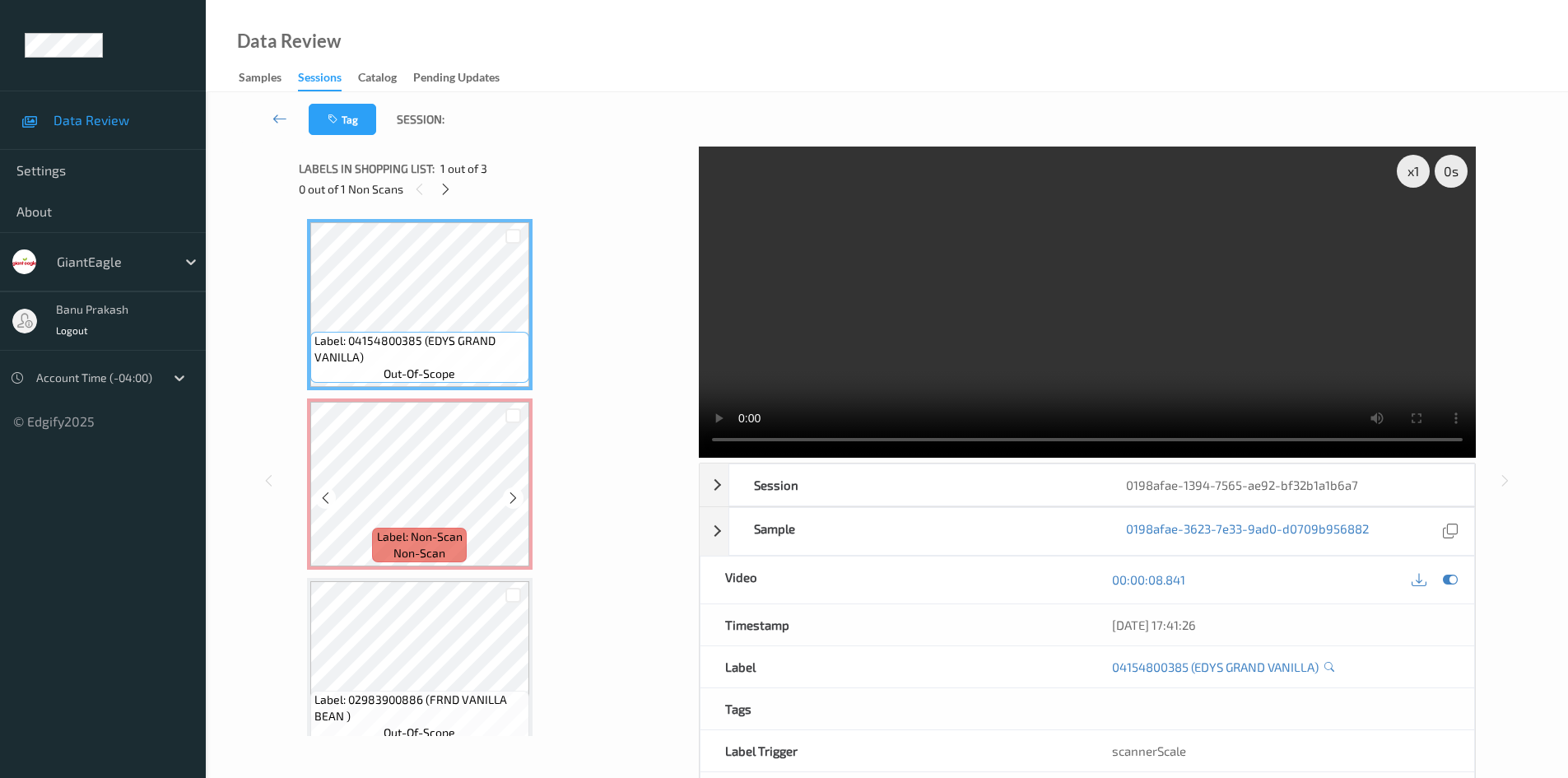
click div "Label: Non-Scan non-scan"
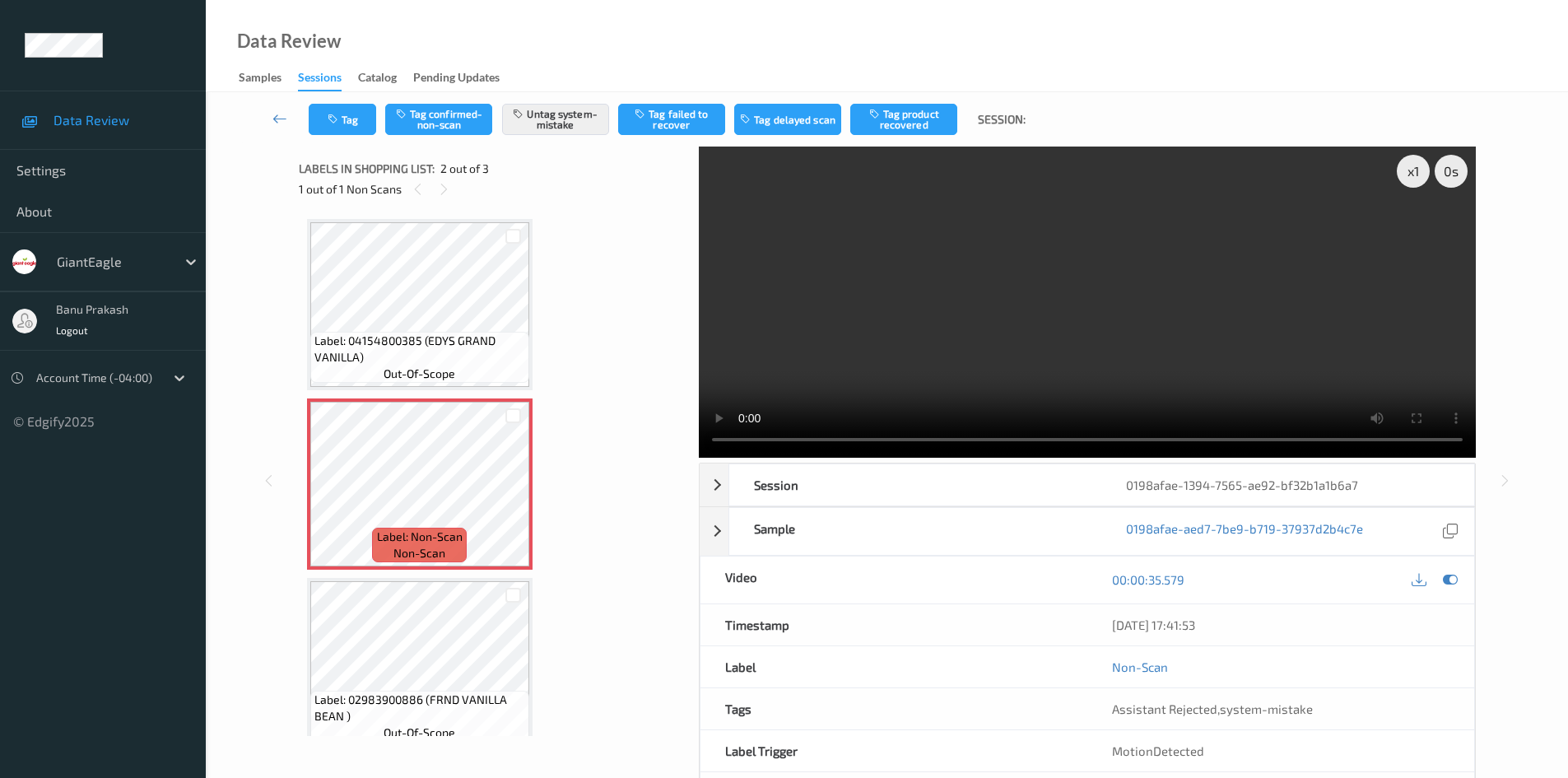
click video
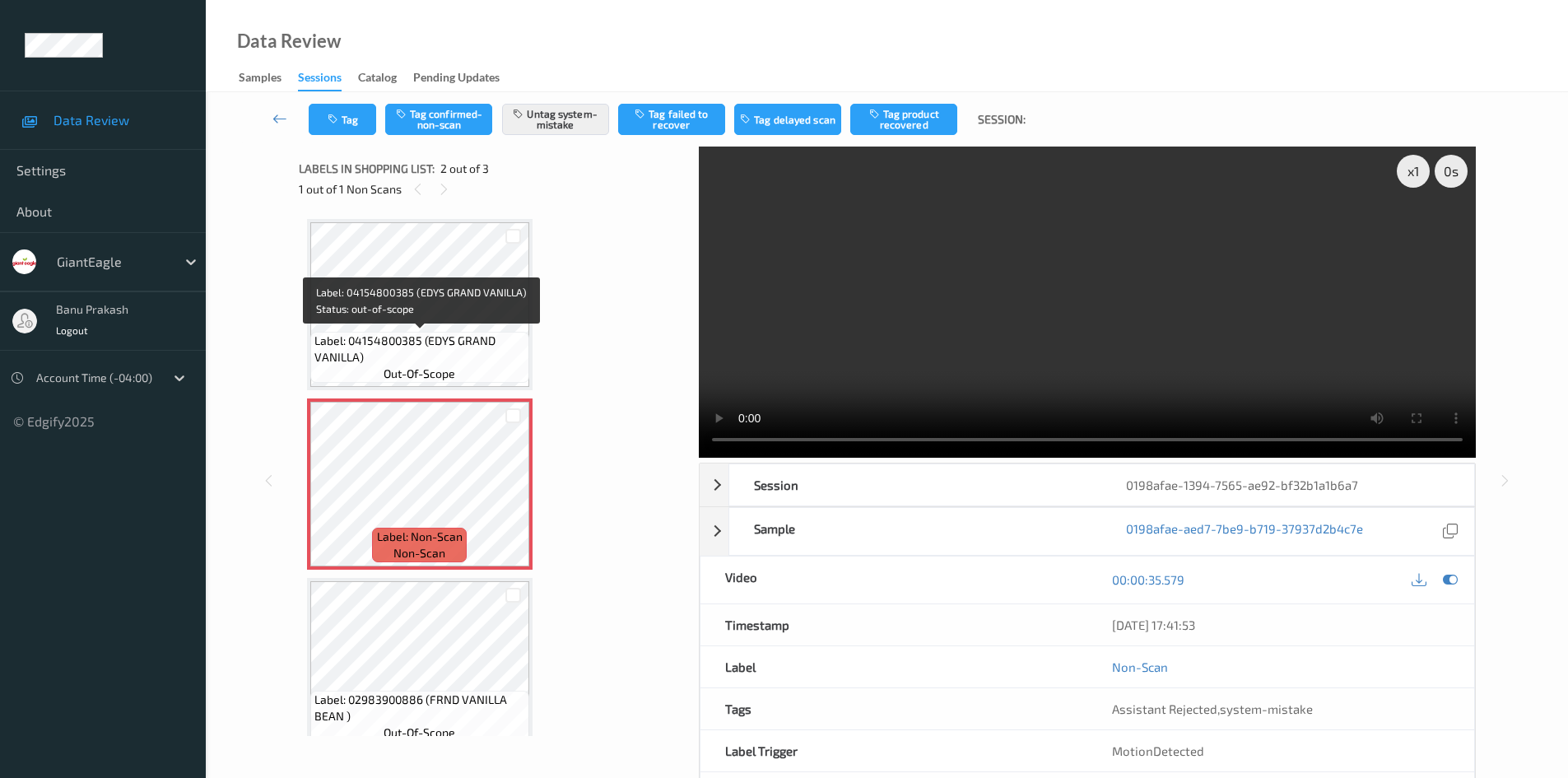
click span "Label: 04154800385 (EDYS GRAND VANILLA)"
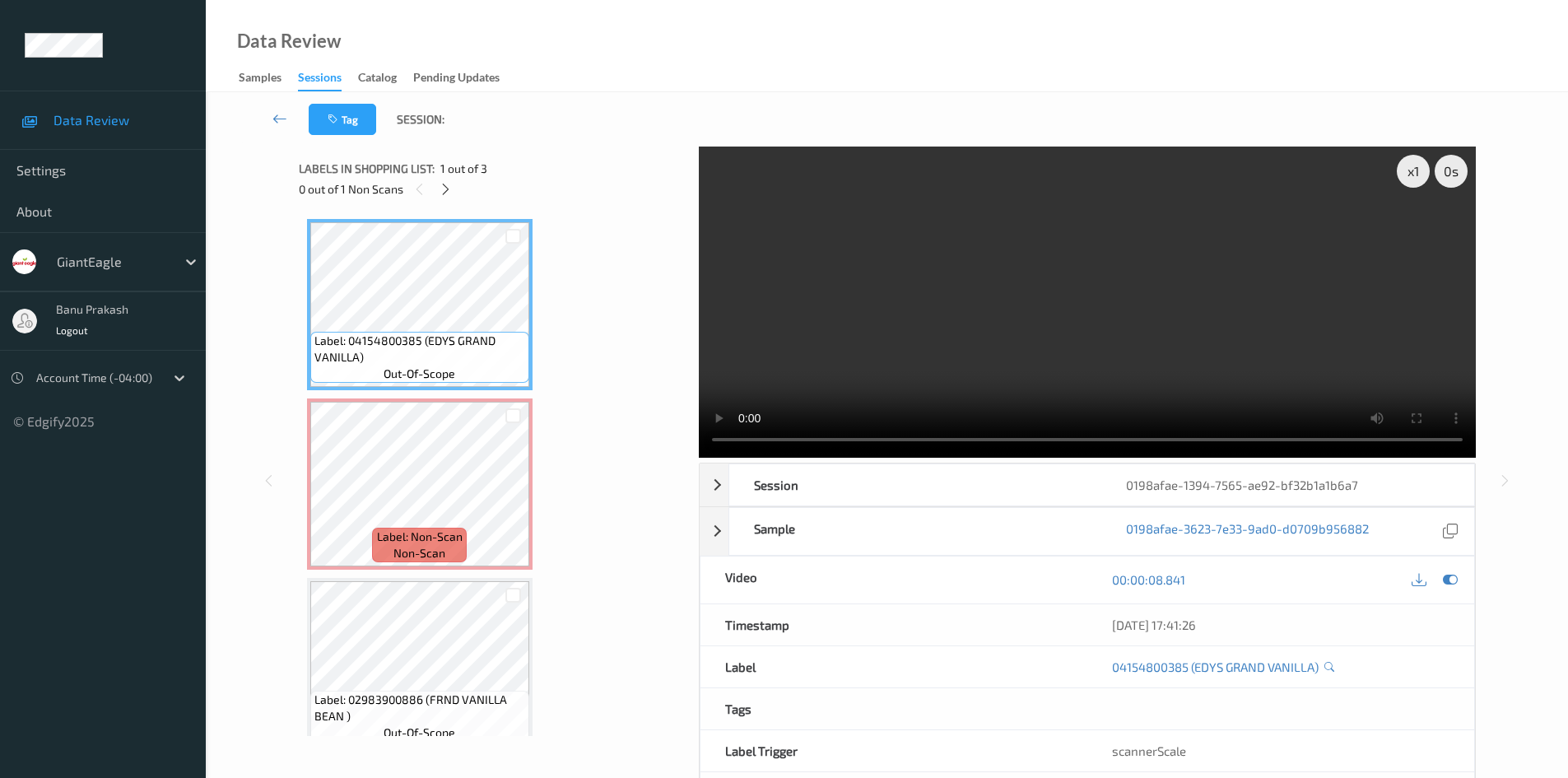
click video
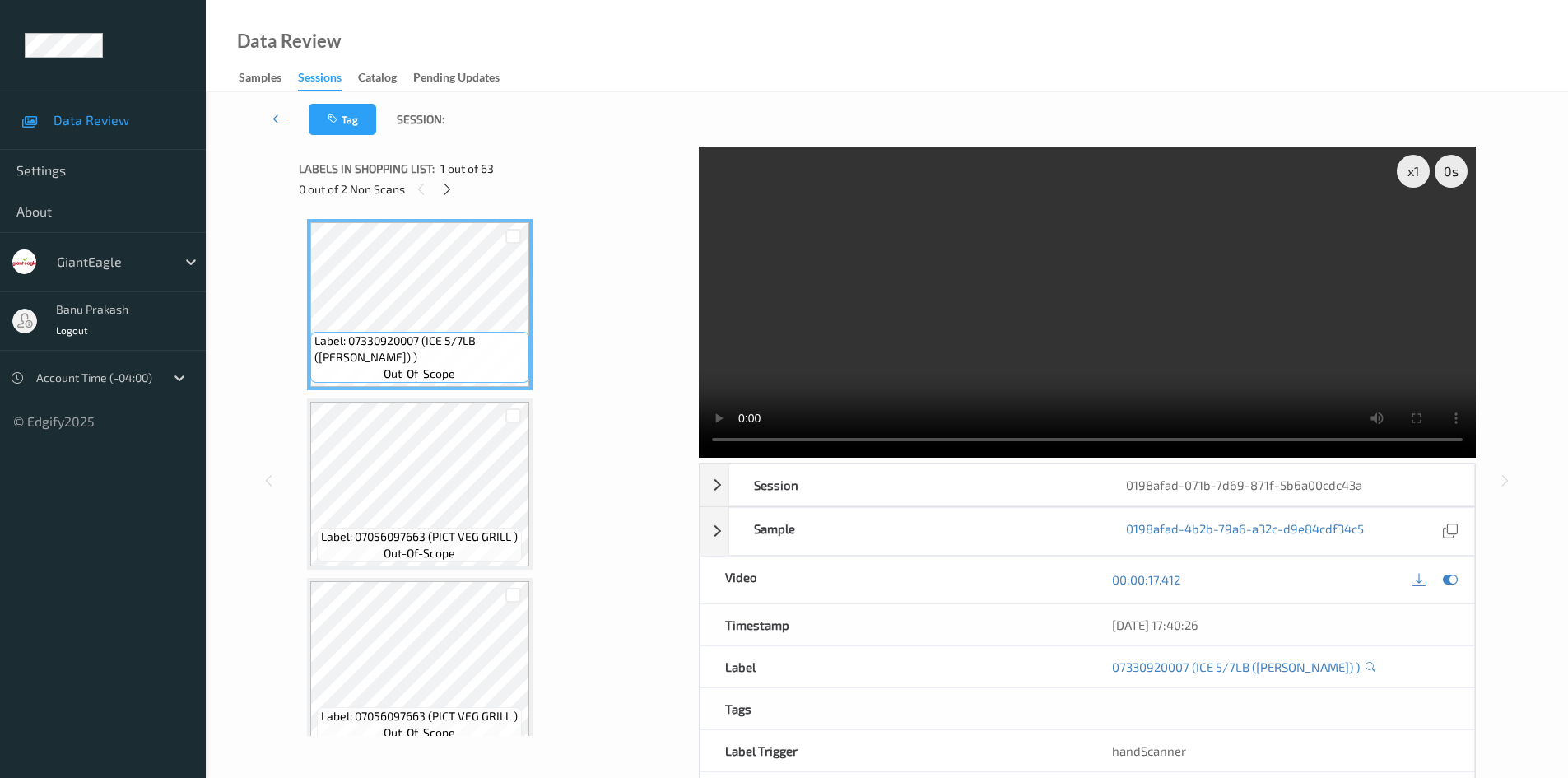
click at [446, 332] on span "Label: 07330920007 (ICE 5/7LB ([PERSON_NAME]) )" at bounding box center [420, 348] width 211 height 33
click at [450, 187] on icon at bounding box center [447, 189] width 14 height 15
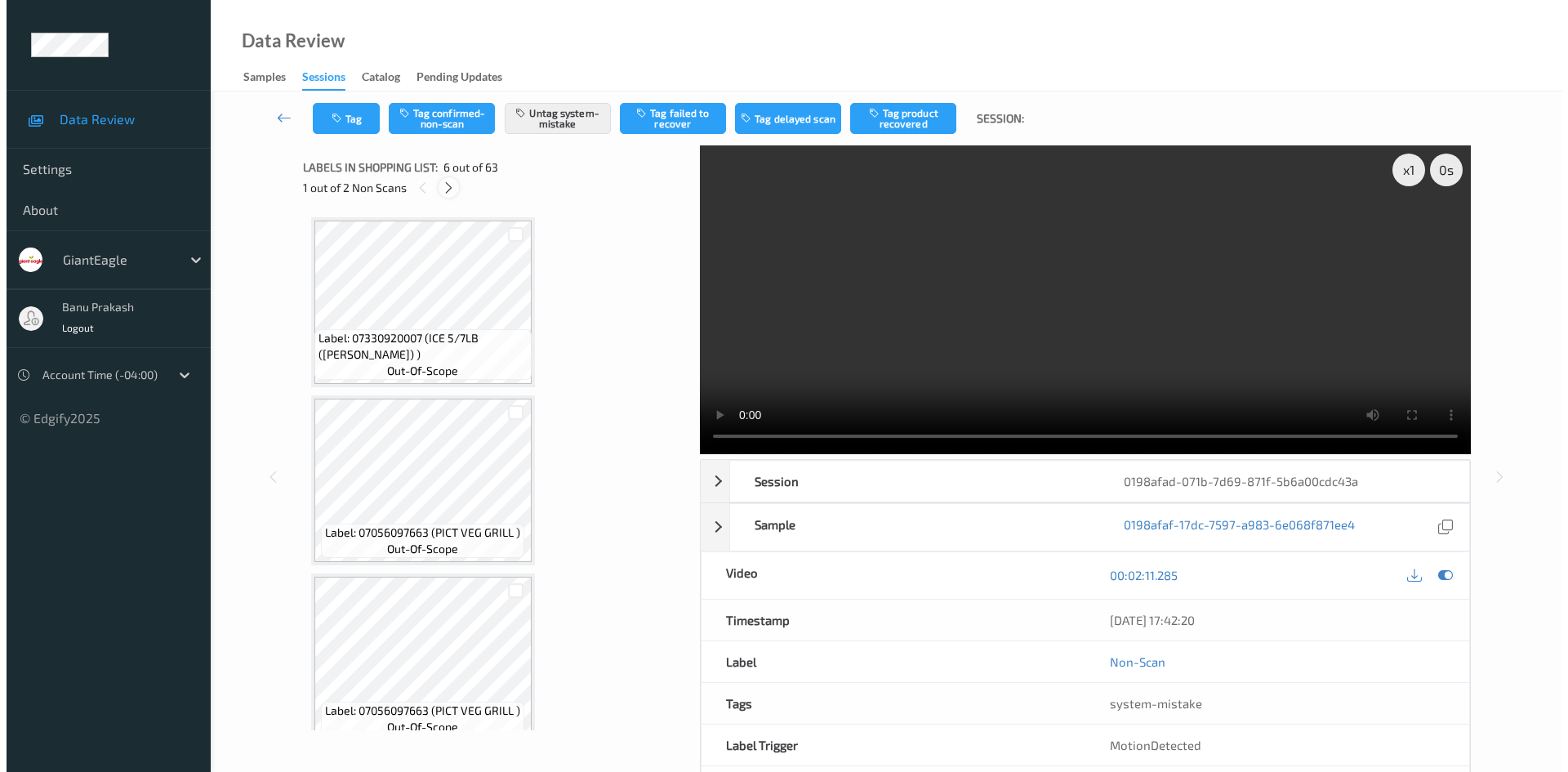
scroll to position [721, 0]
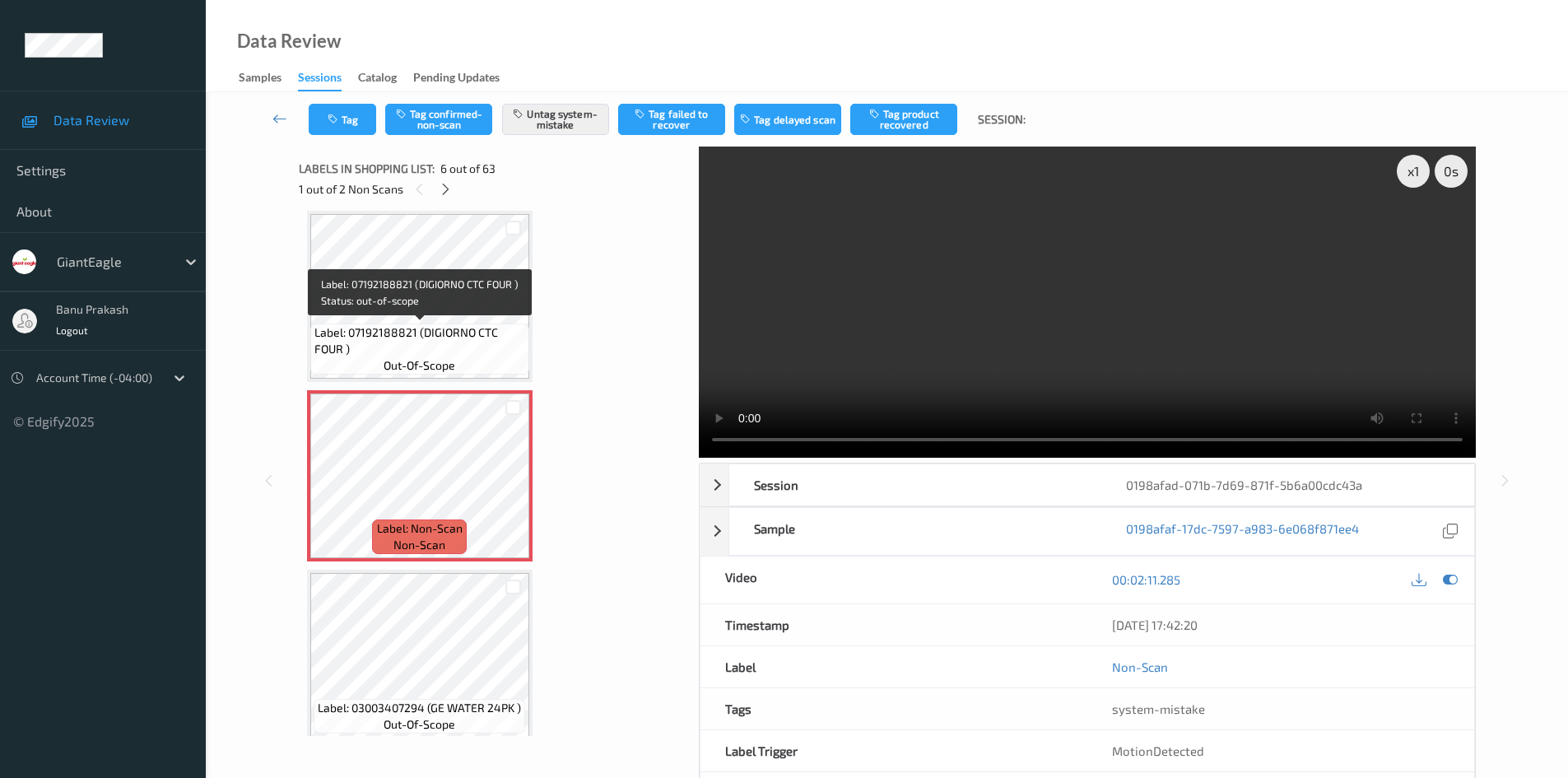
click at [433, 330] on span "Label: 07192188821 (DIGIORNO CTC FOUR )" at bounding box center [420, 340] width 211 height 33
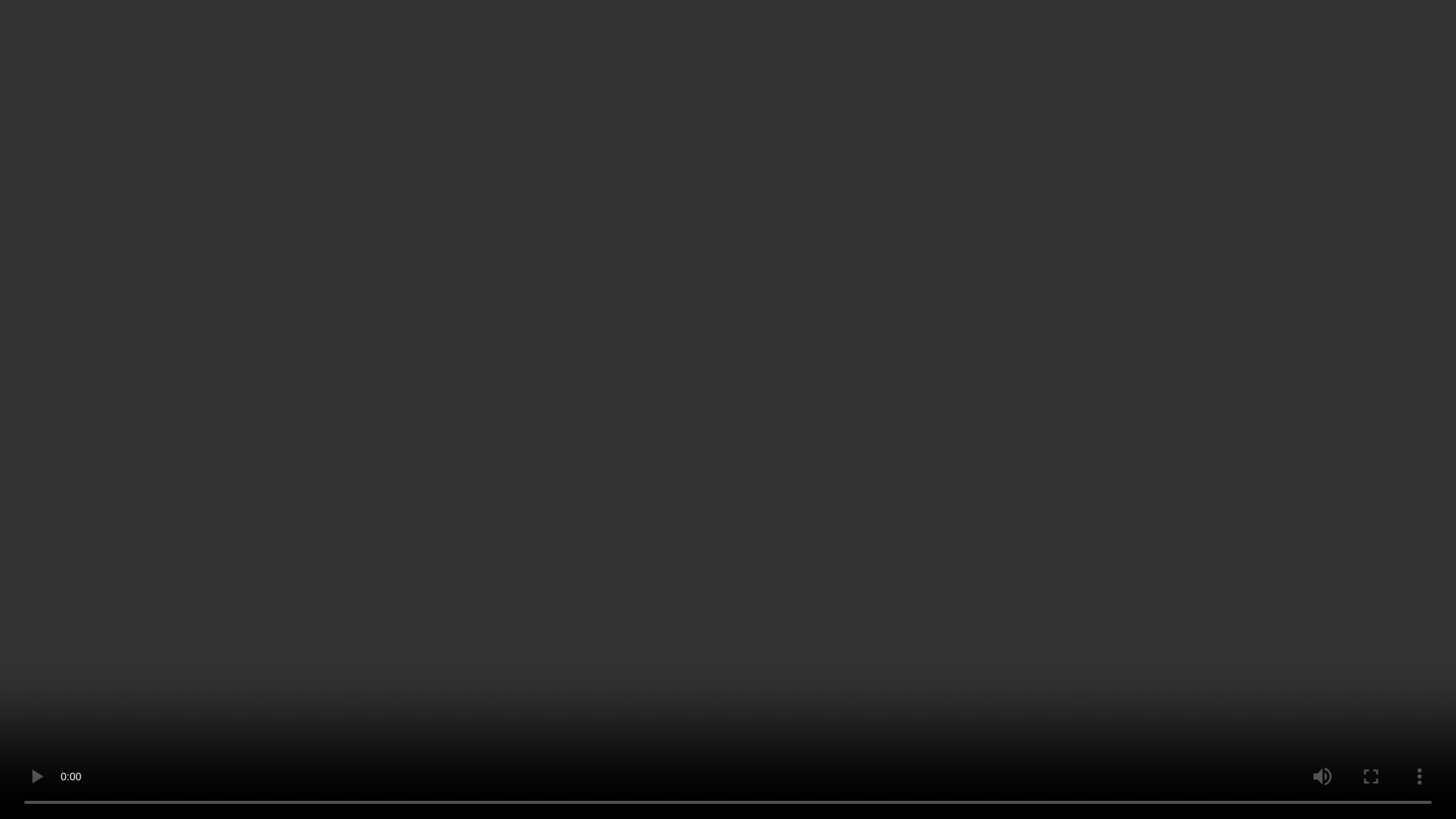
click at [1118, 540] on video at bounding box center [728, 409] width 1456 height 819
click at [517, 493] on video at bounding box center [728, 409] width 1456 height 819
click at [635, 629] on video at bounding box center [728, 409] width 1456 height 819
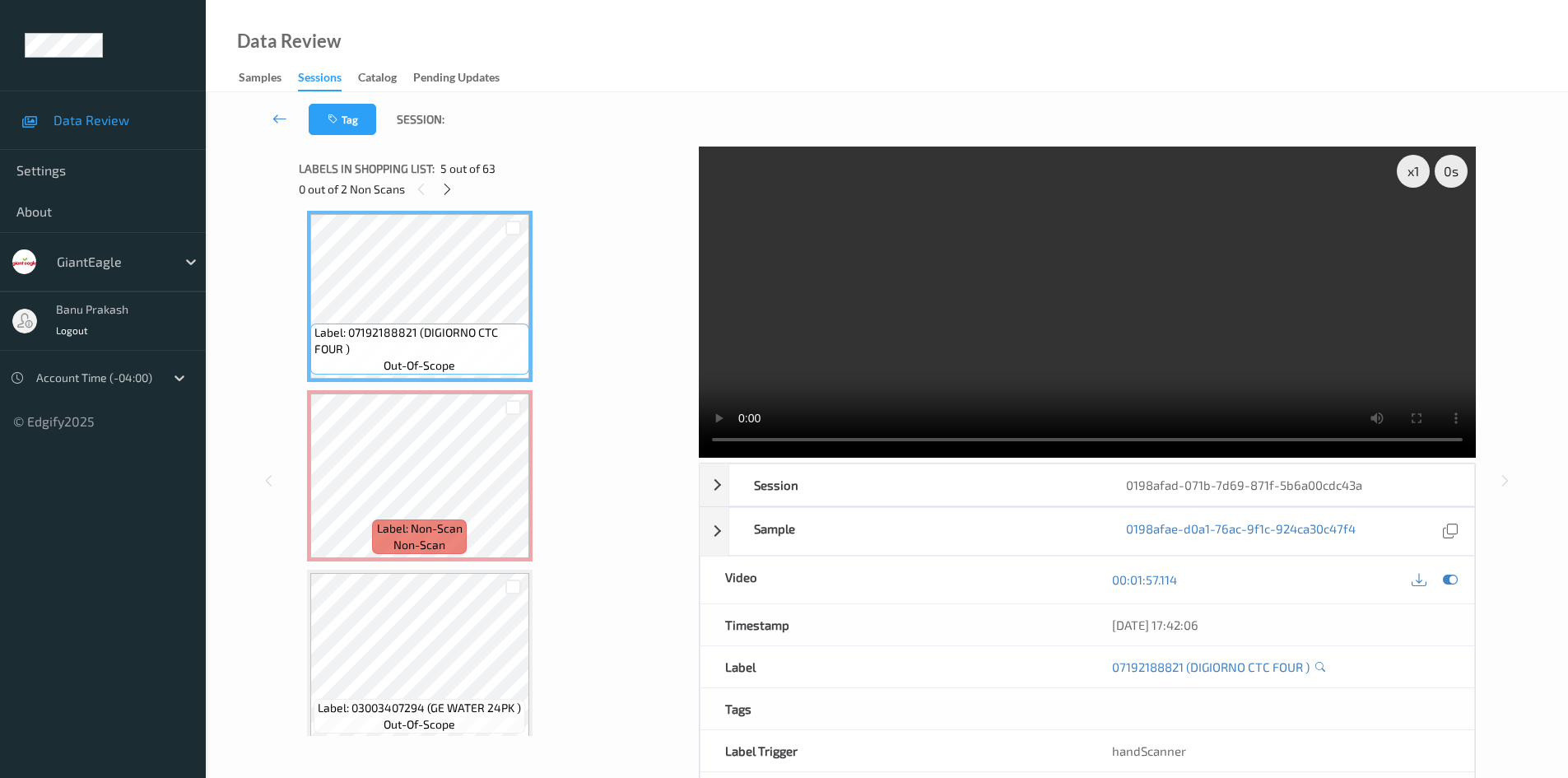
click at [1052, 339] on video at bounding box center [1087, 302] width 777 height 311
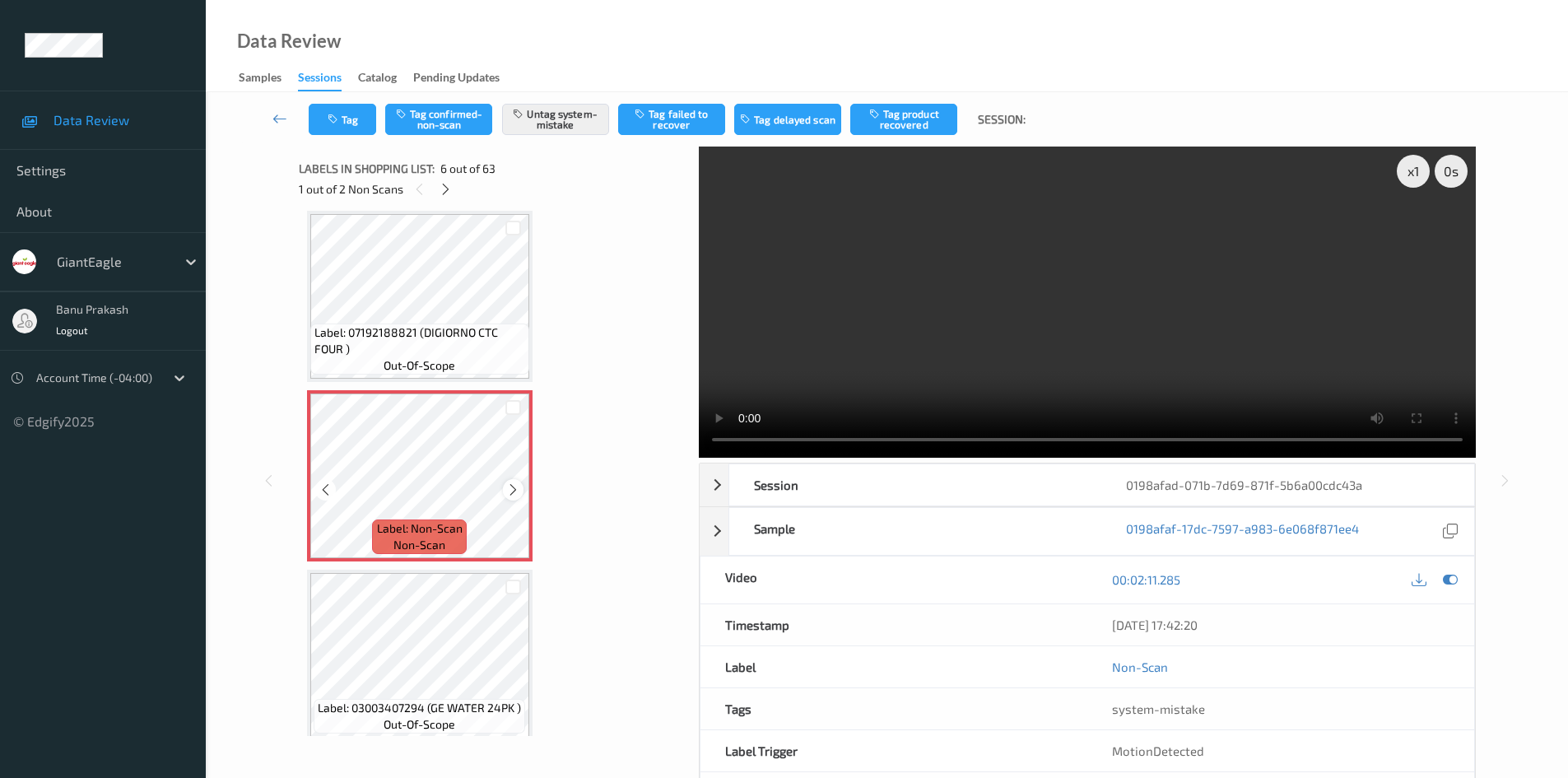
click at [513, 491] on icon at bounding box center [513, 490] width 14 height 15
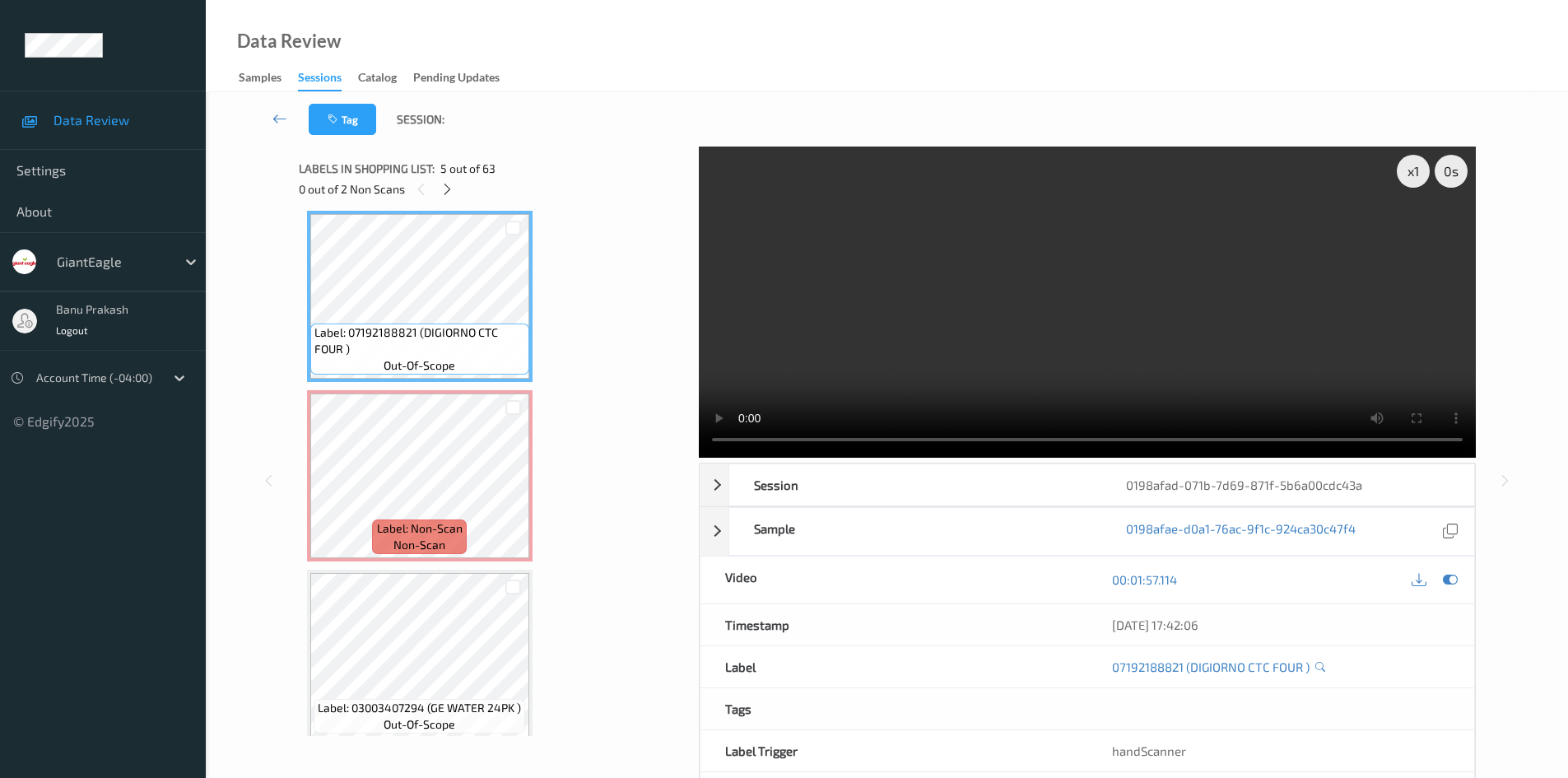
click at [1293, 315] on video at bounding box center [1087, 302] width 777 height 311
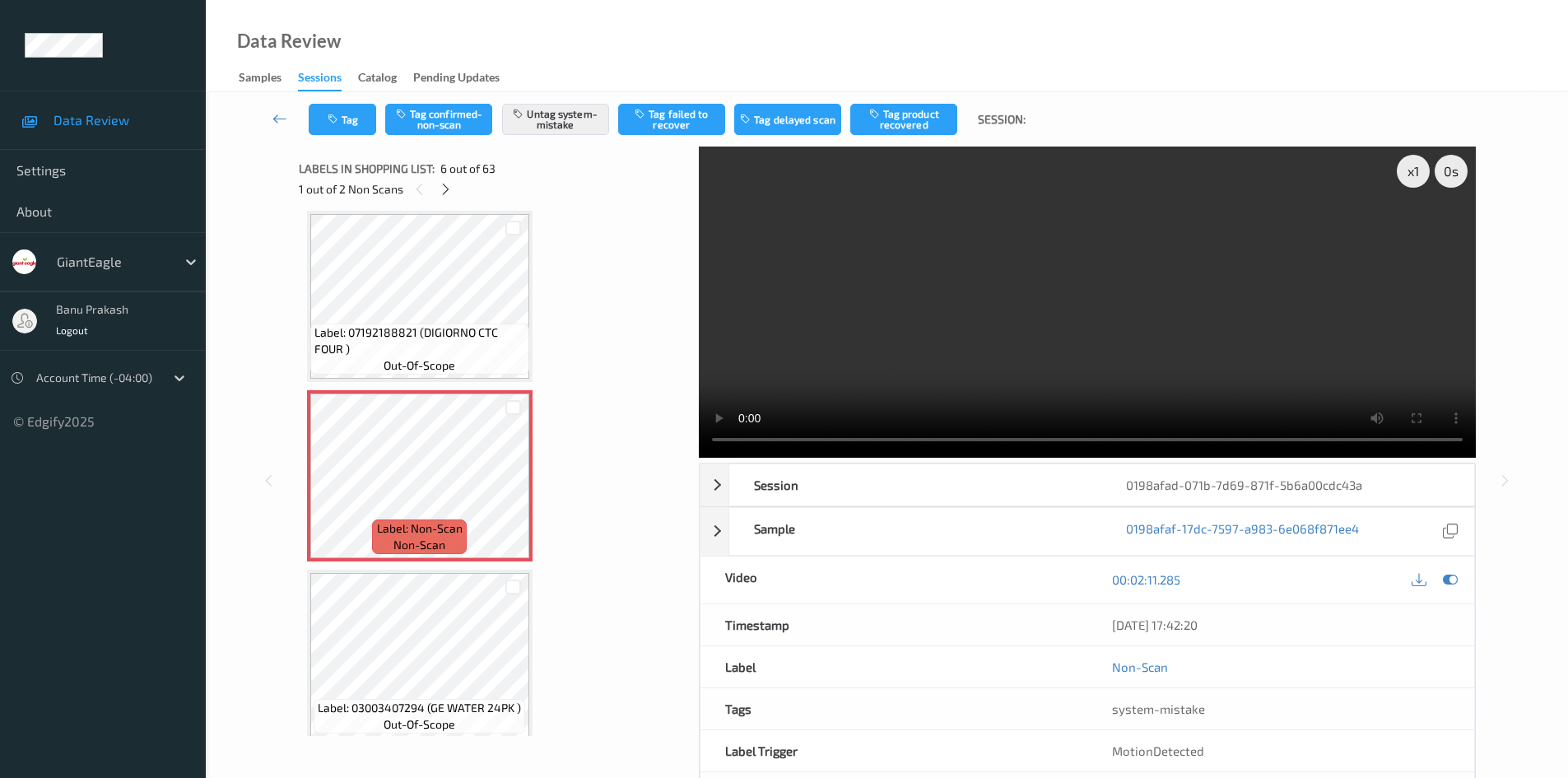
click at [807, 361] on video at bounding box center [1087, 302] width 777 height 311
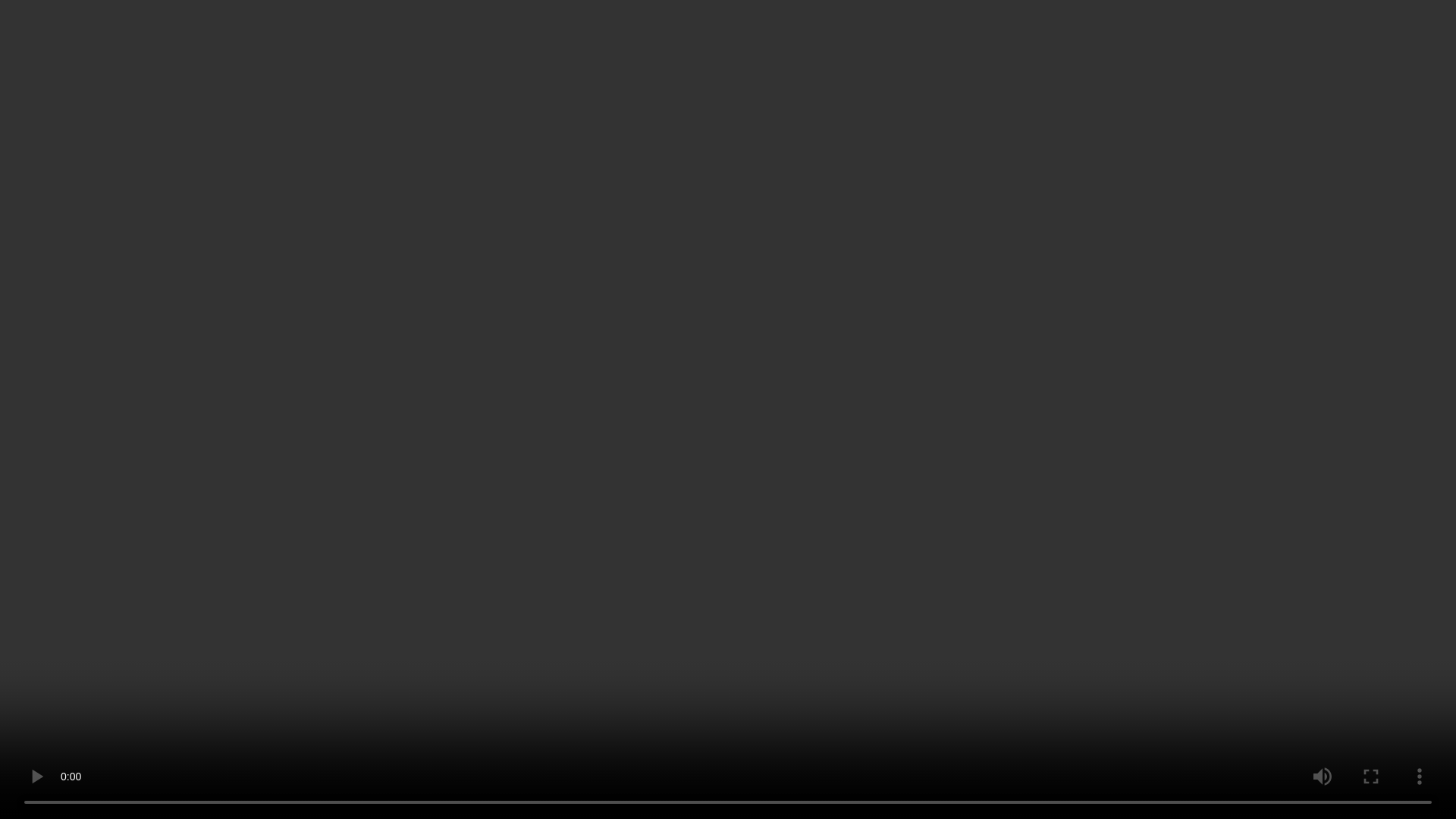
click at [764, 673] on video at bounding box center [728, 409] width 1456 height 819
click at [655, 372] on video at bounding box center [728, 409] width 1456 height 819
click at [704, 391] on video at bounding box center [728, 409] width 1456 height 819
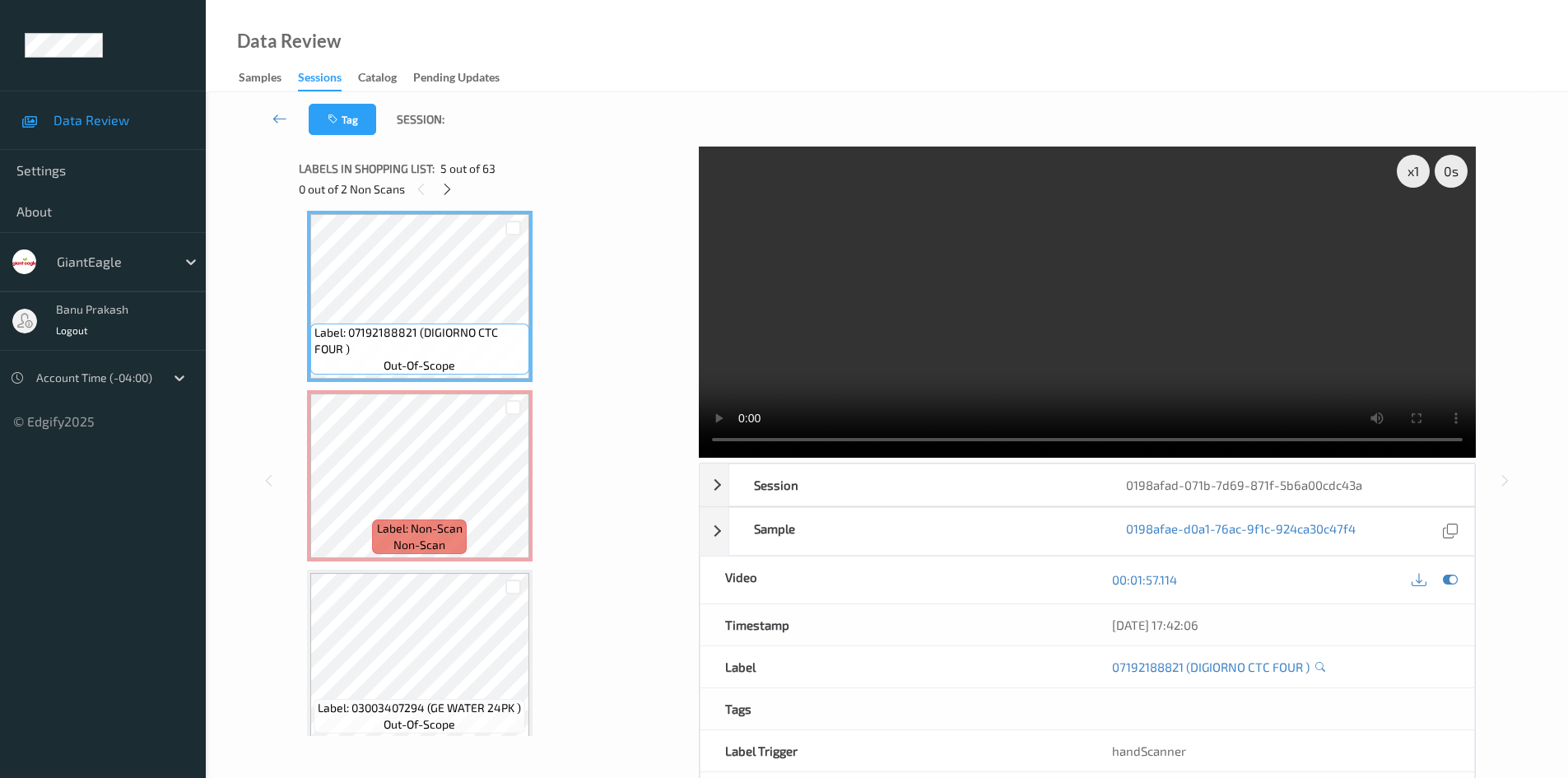
click at [1058, 166] on video at bounding box center [1087, 302] width 777 height 311
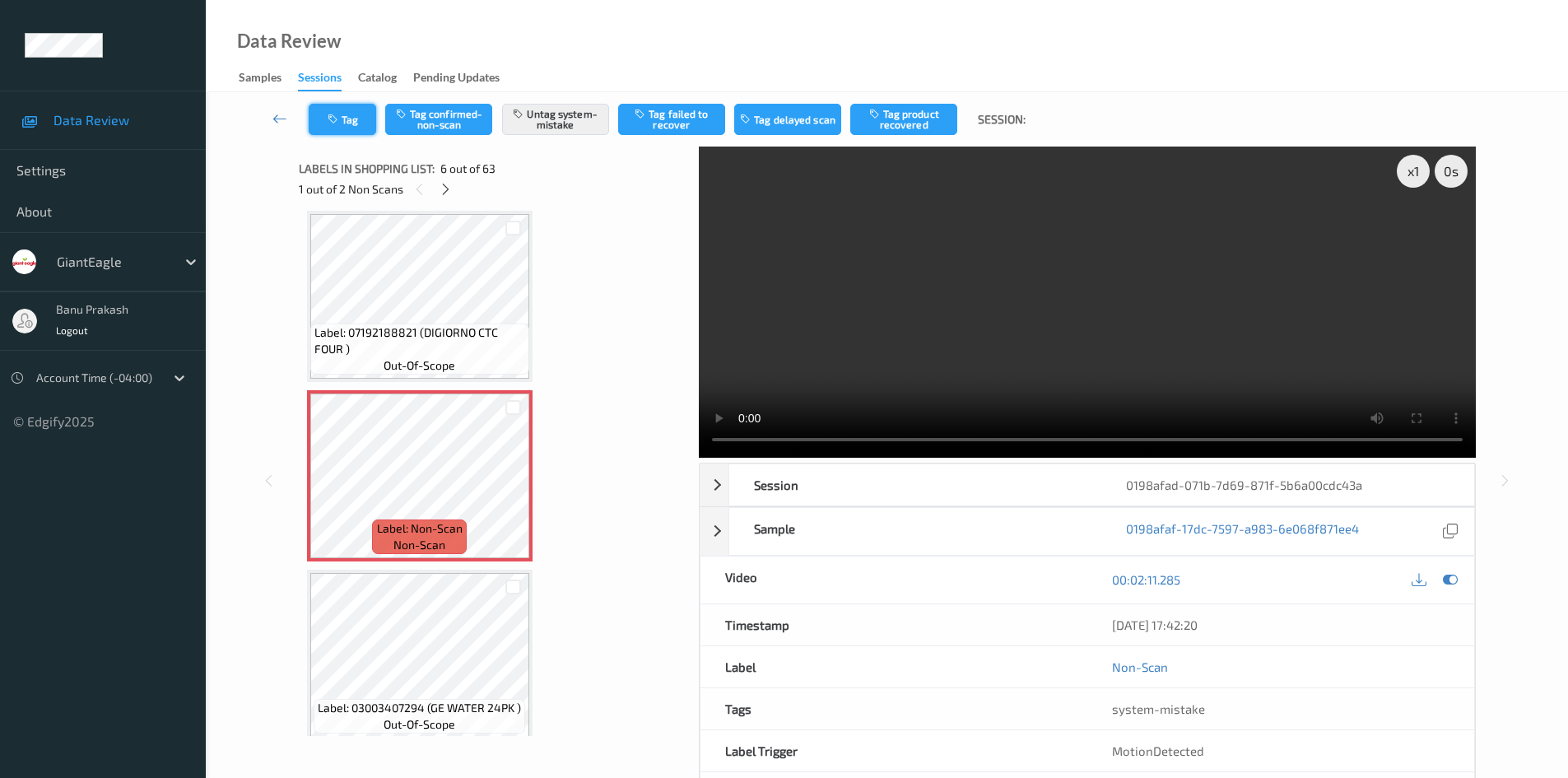
click at [346, 114] on button "Tag" at bounding box center [342, 119] width 68 height 31
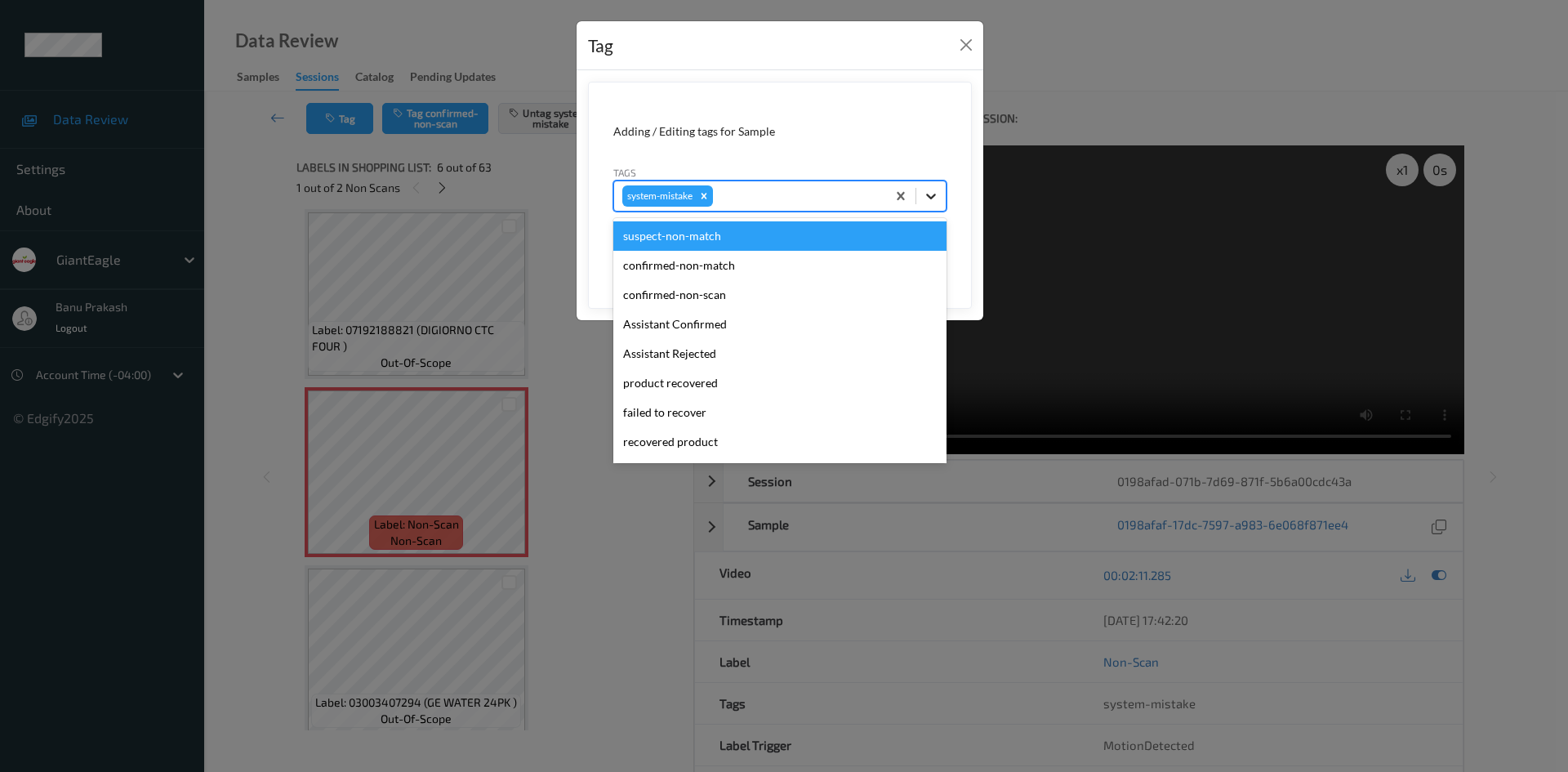
click at [931, 190] on icon at bounding box center [931, 196] width 17 height 17
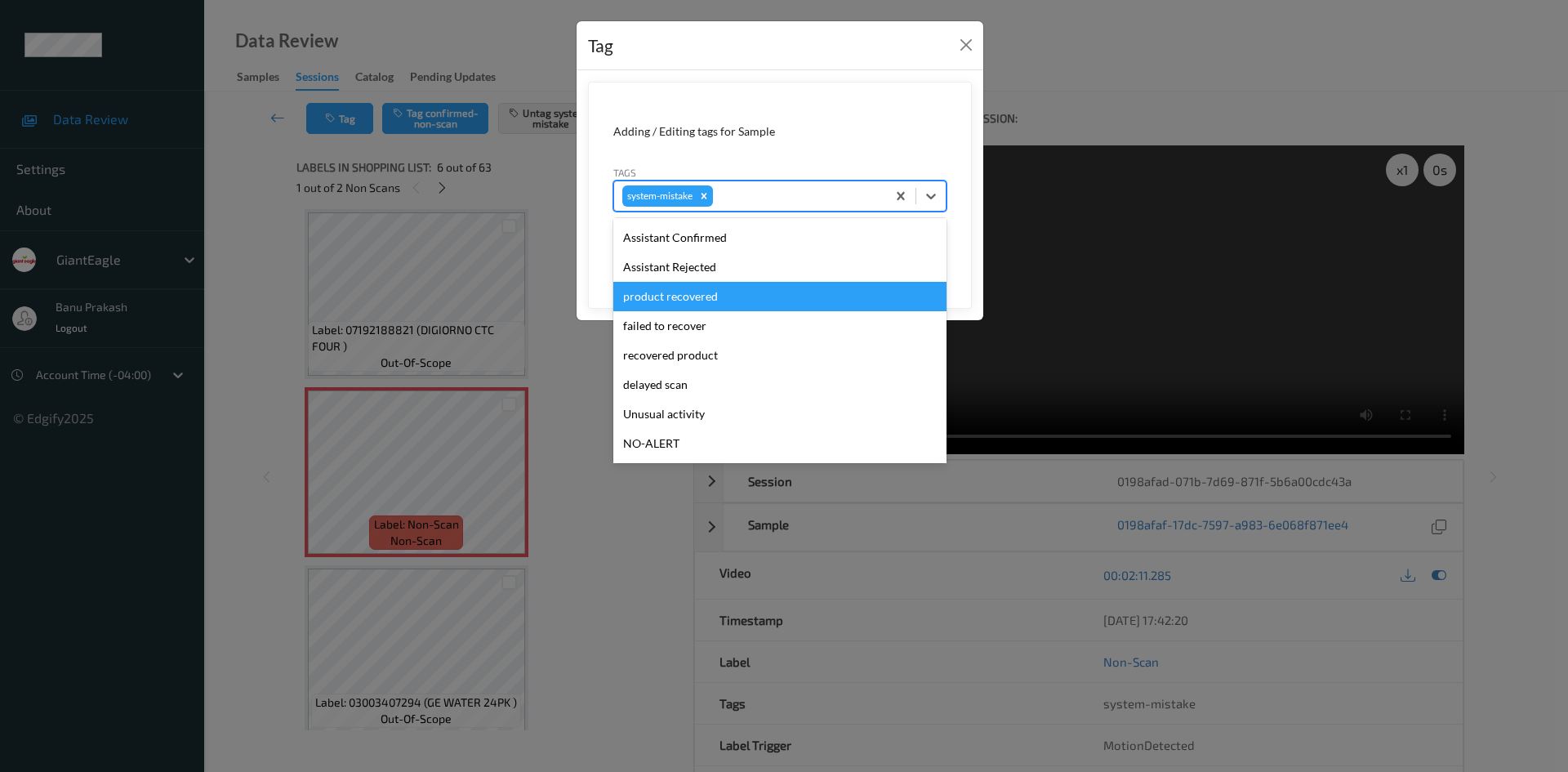
scroll to position [164, 0]
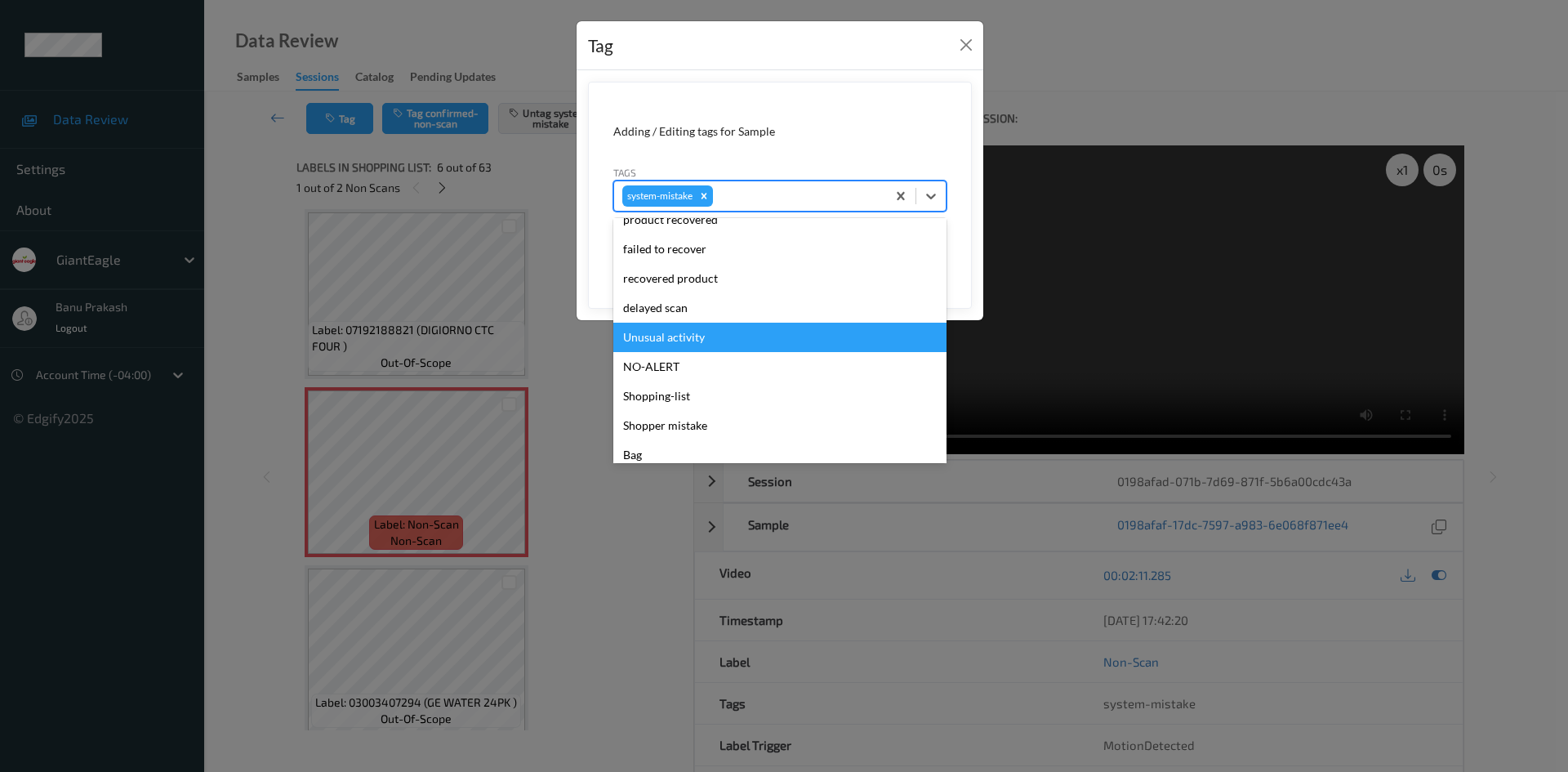
click at [741, 344] on div "Unusual activity" at bounding box center [779, 337] width 333 height 29
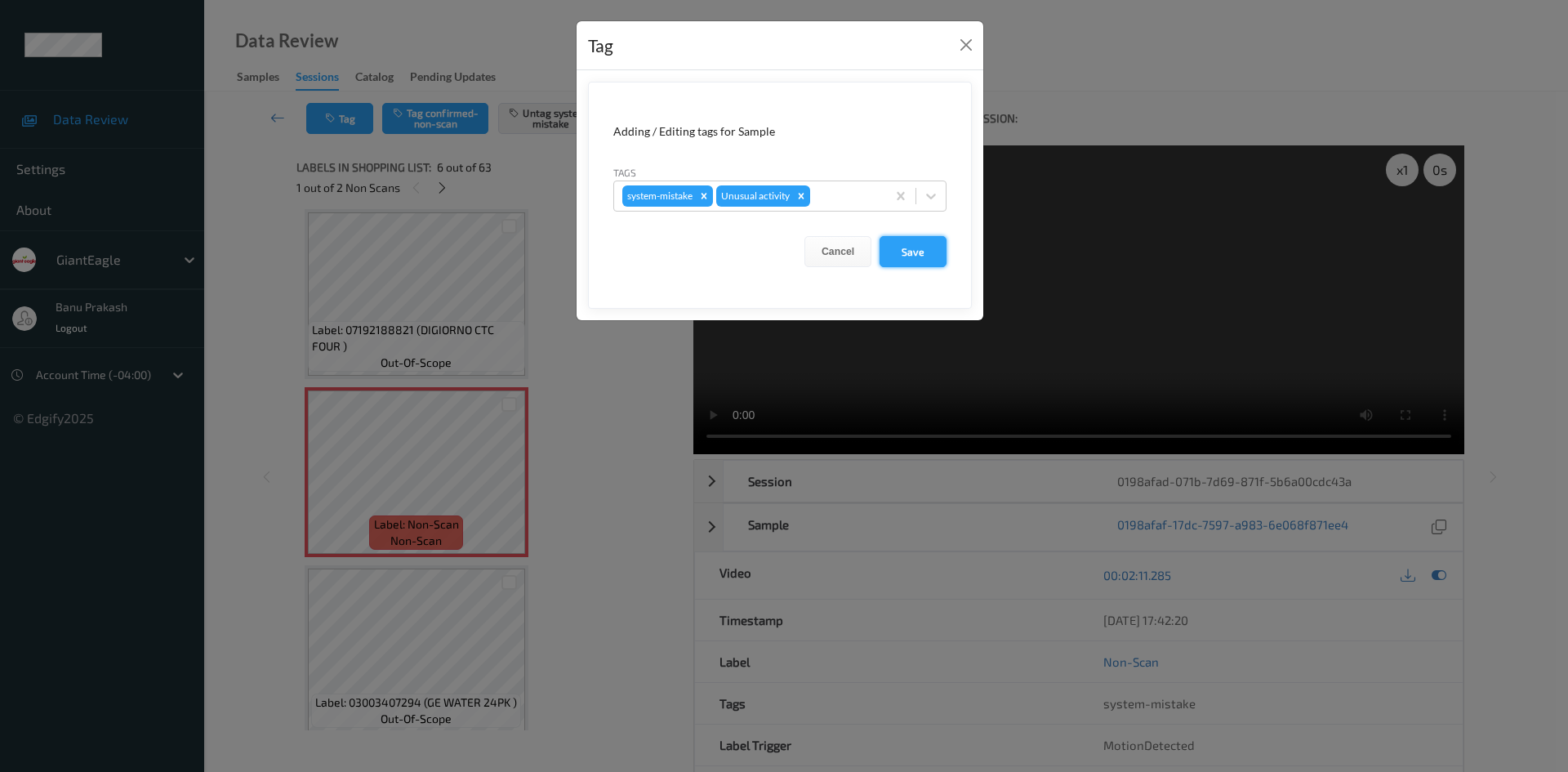
click at [922, 246] on button "Save" at bounding box center [913, 251] width 67 height 31
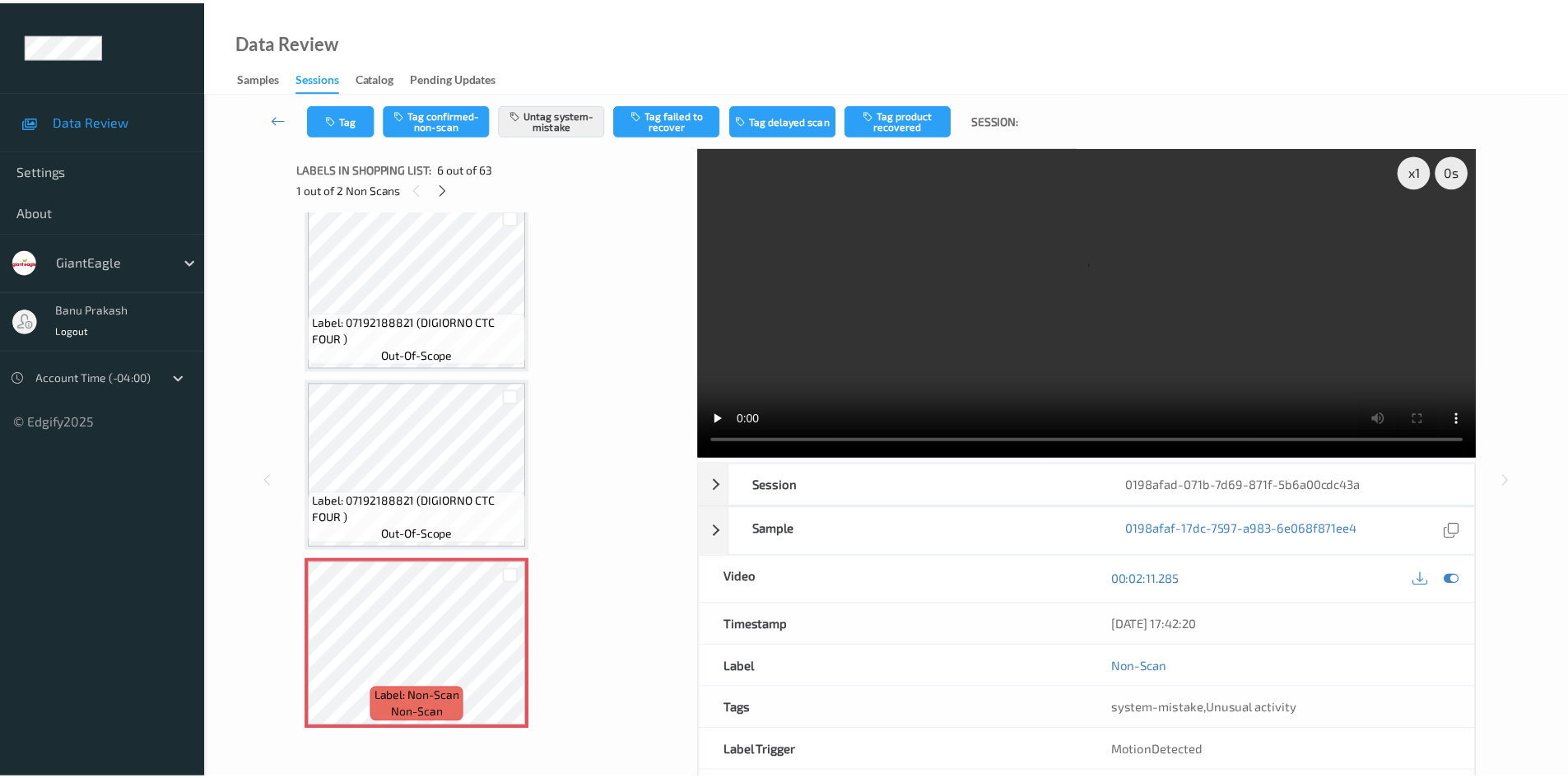
scroll to position [397, 0]
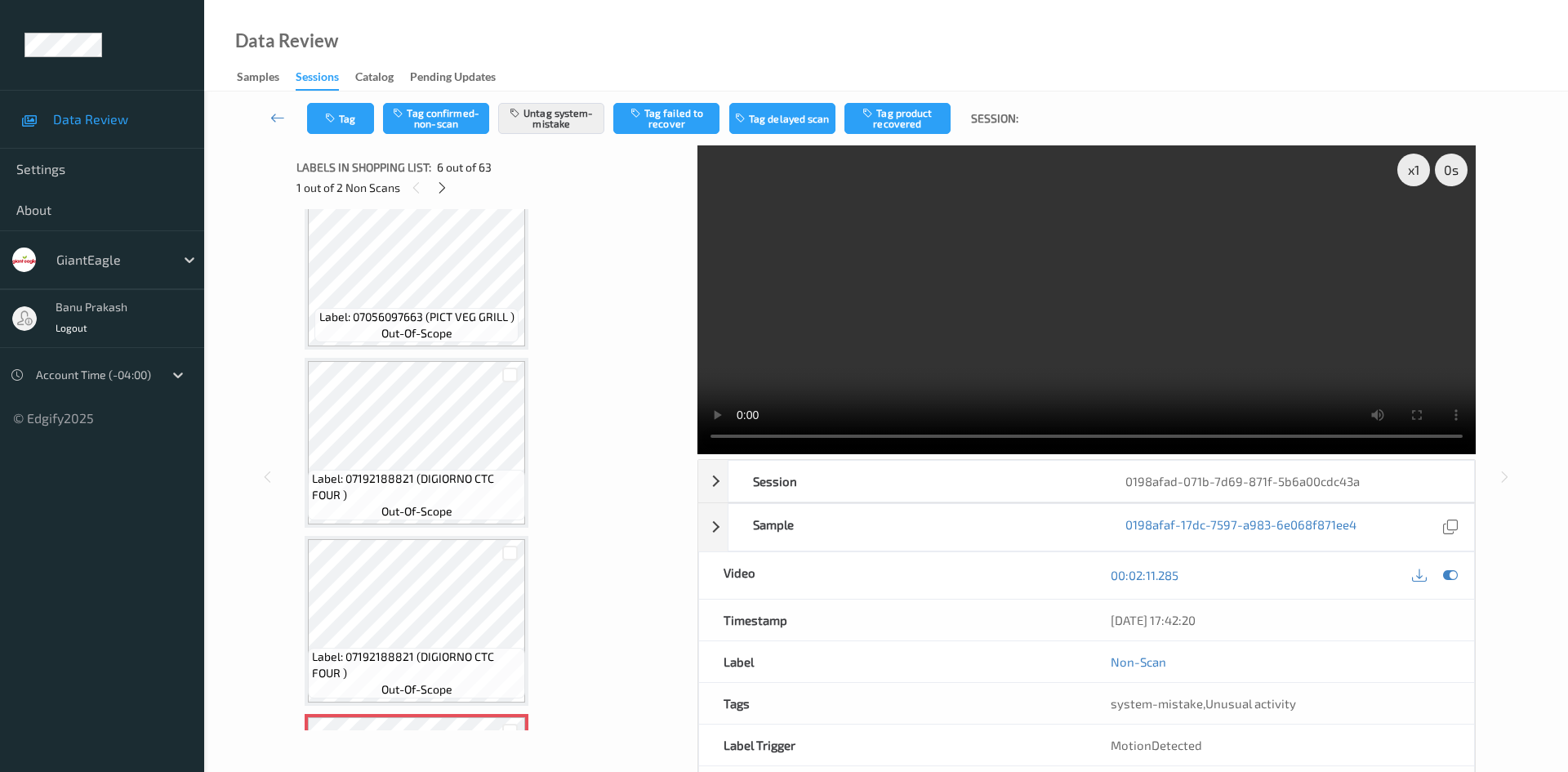
click at [603, 27] on div "Data Review Samples Sessions Catalog Pending Updates" at bounding box center [886, 46] width 1364 height 91
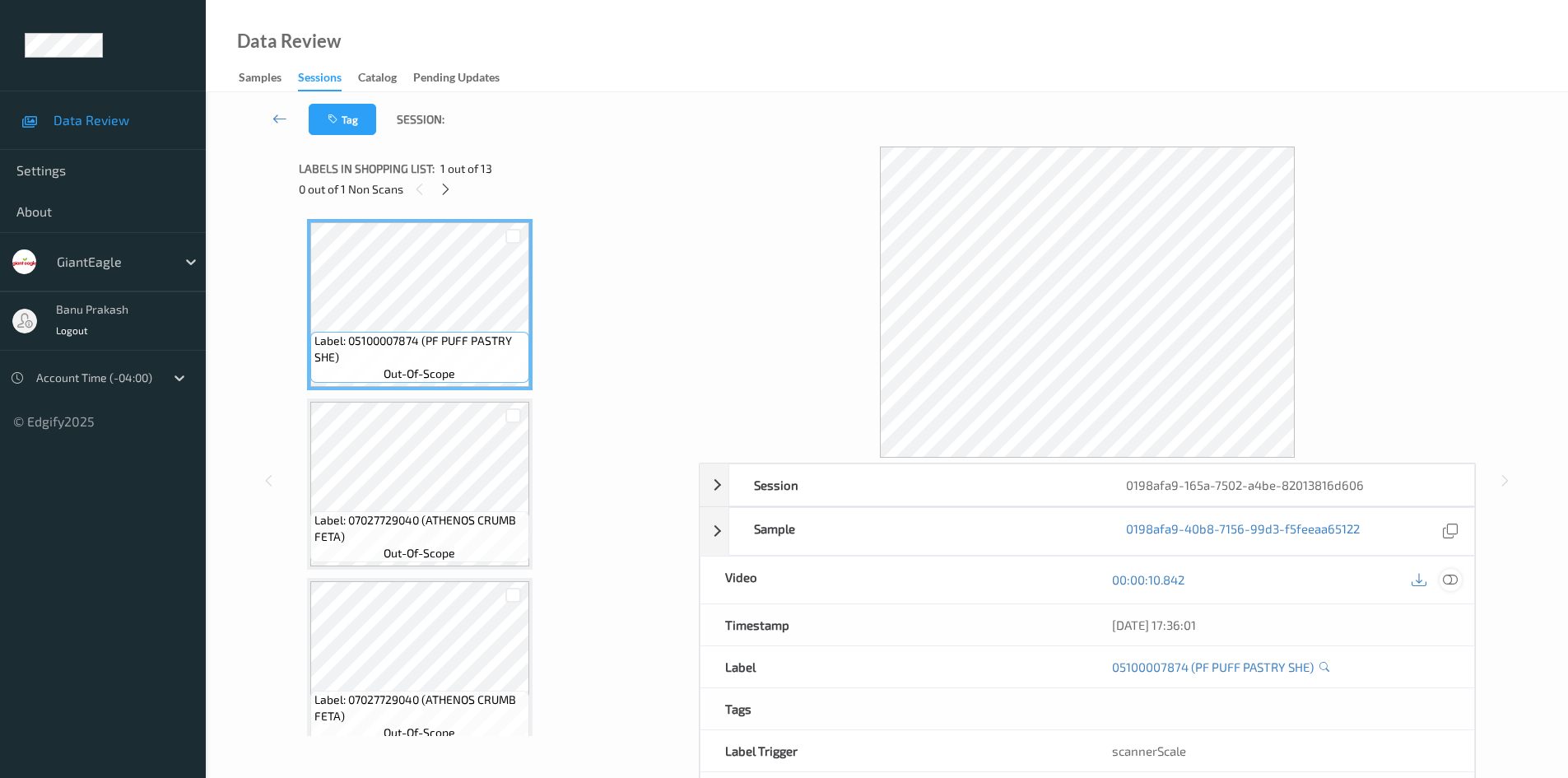
click at [1459, 583] on div at bounding box center [1451, 580] width 23 height 23
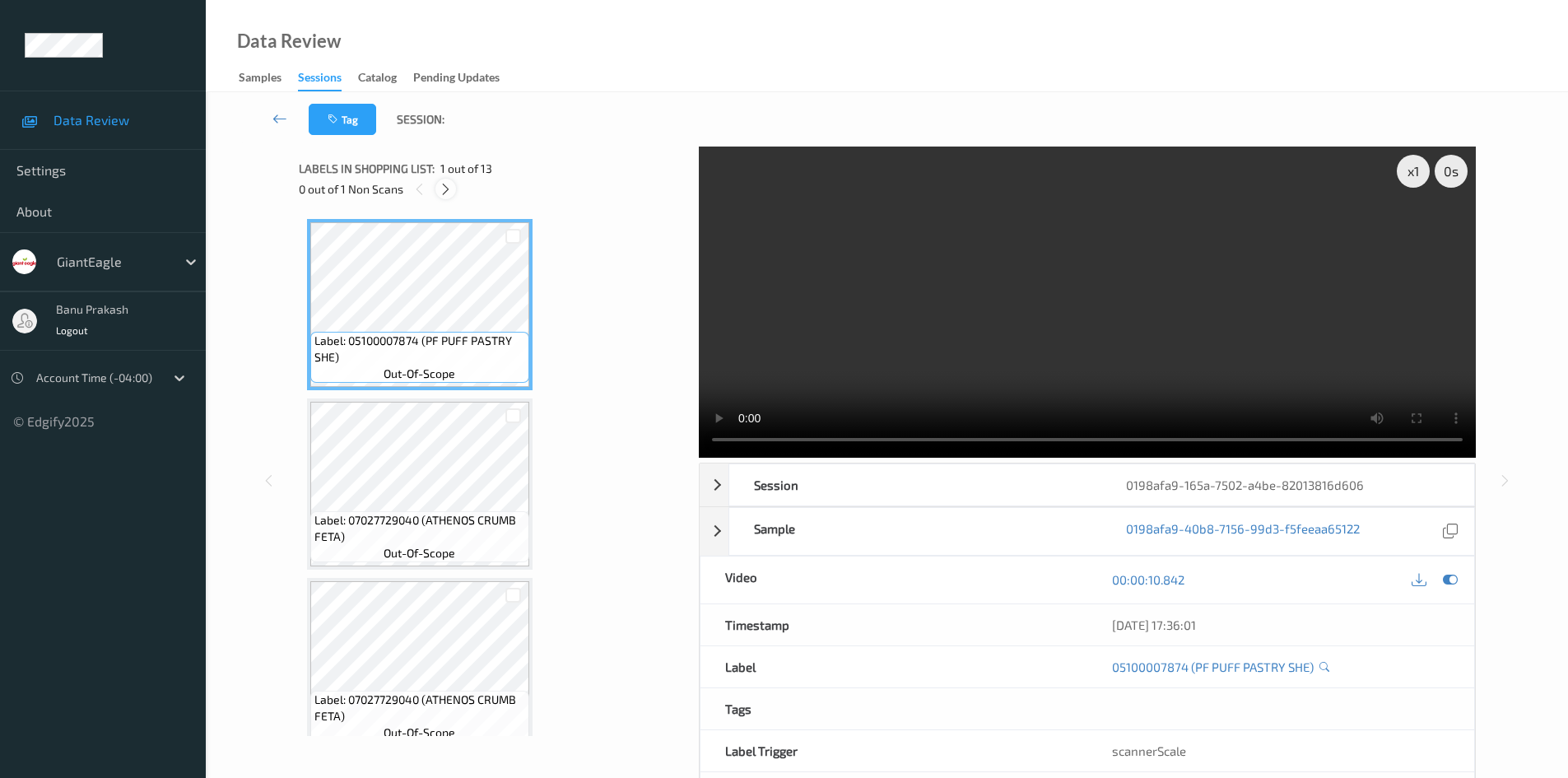
click at [452, 187] on icon at bounding box center [445, 189] width 14 height 15
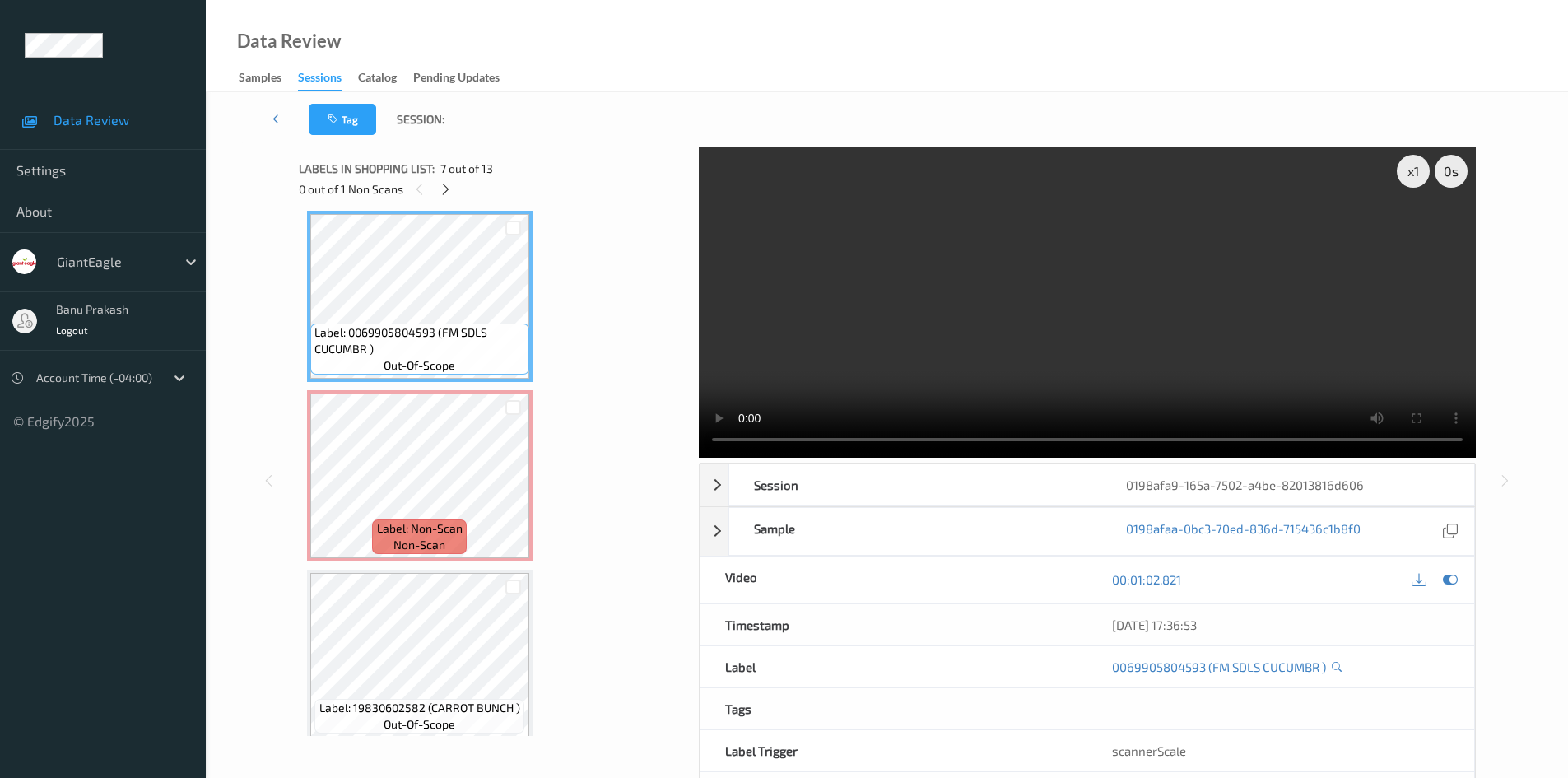
click at [1075, 332] on video at bounding box center [1087, 302] width 777 height 311
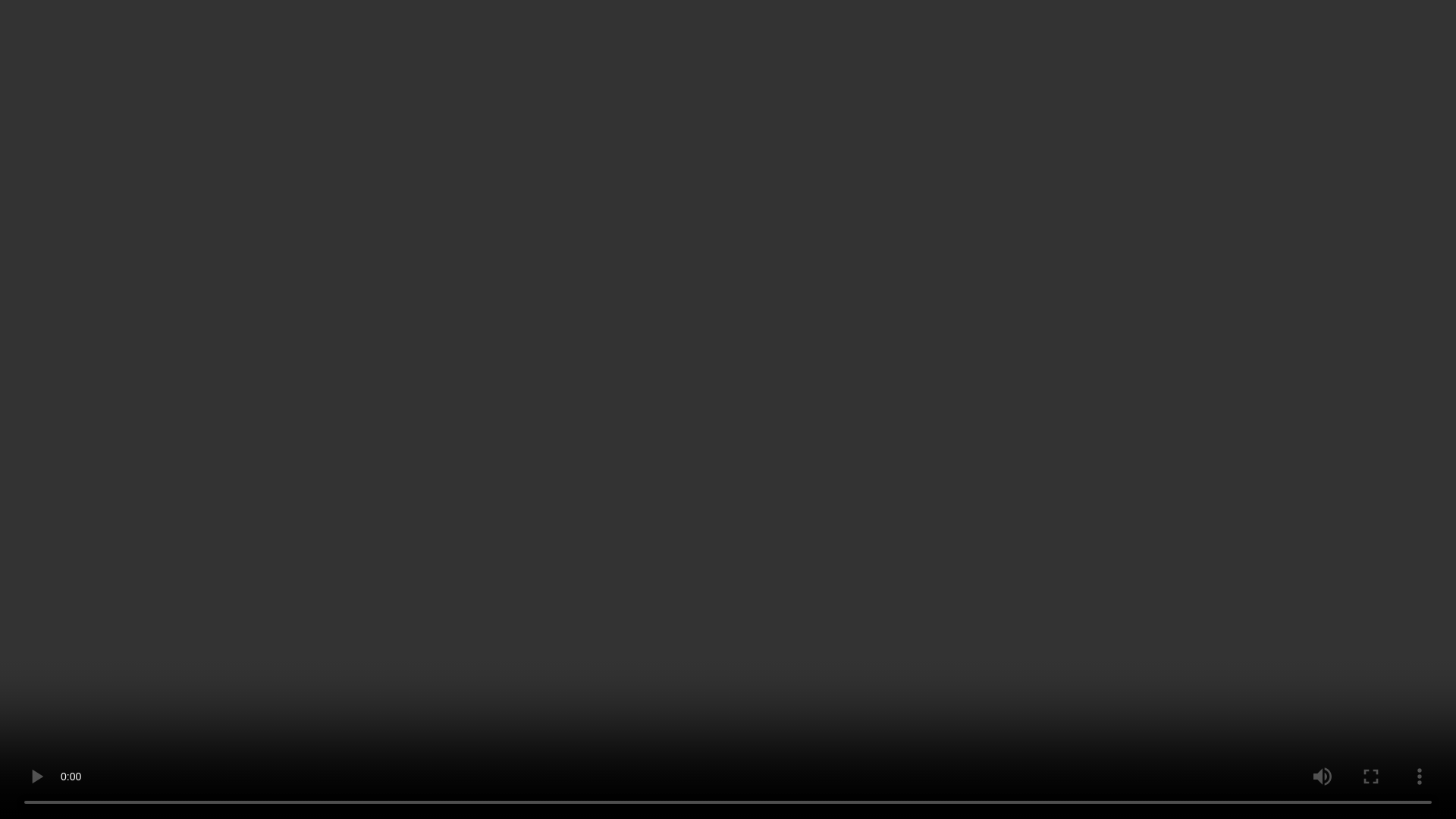
click at [522, 401] on video at bounding box center [728, 409] width 1456 height 819
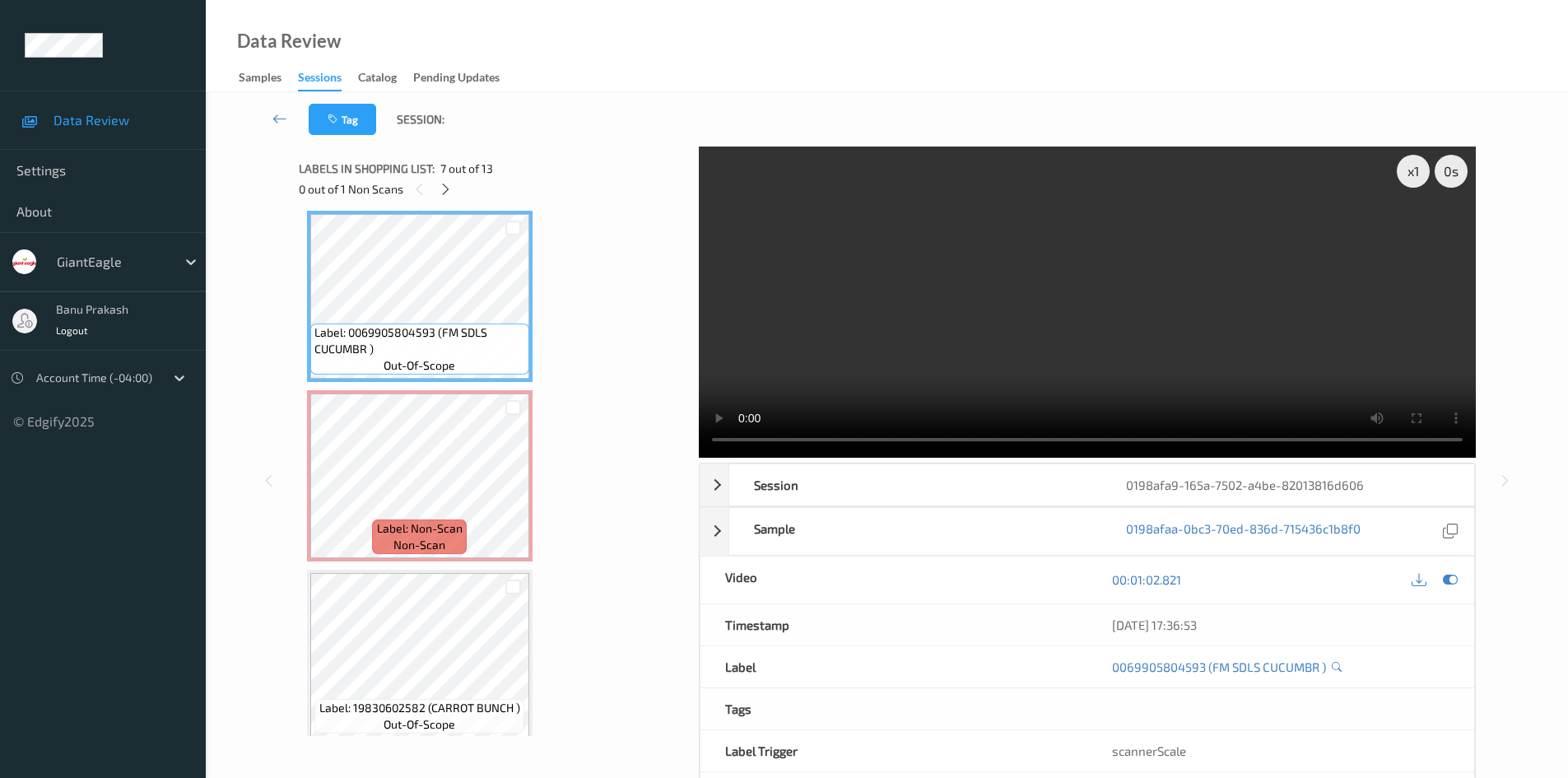
click at [1138, 364] on video at bounding box center [1087, 302] width 777 height 311
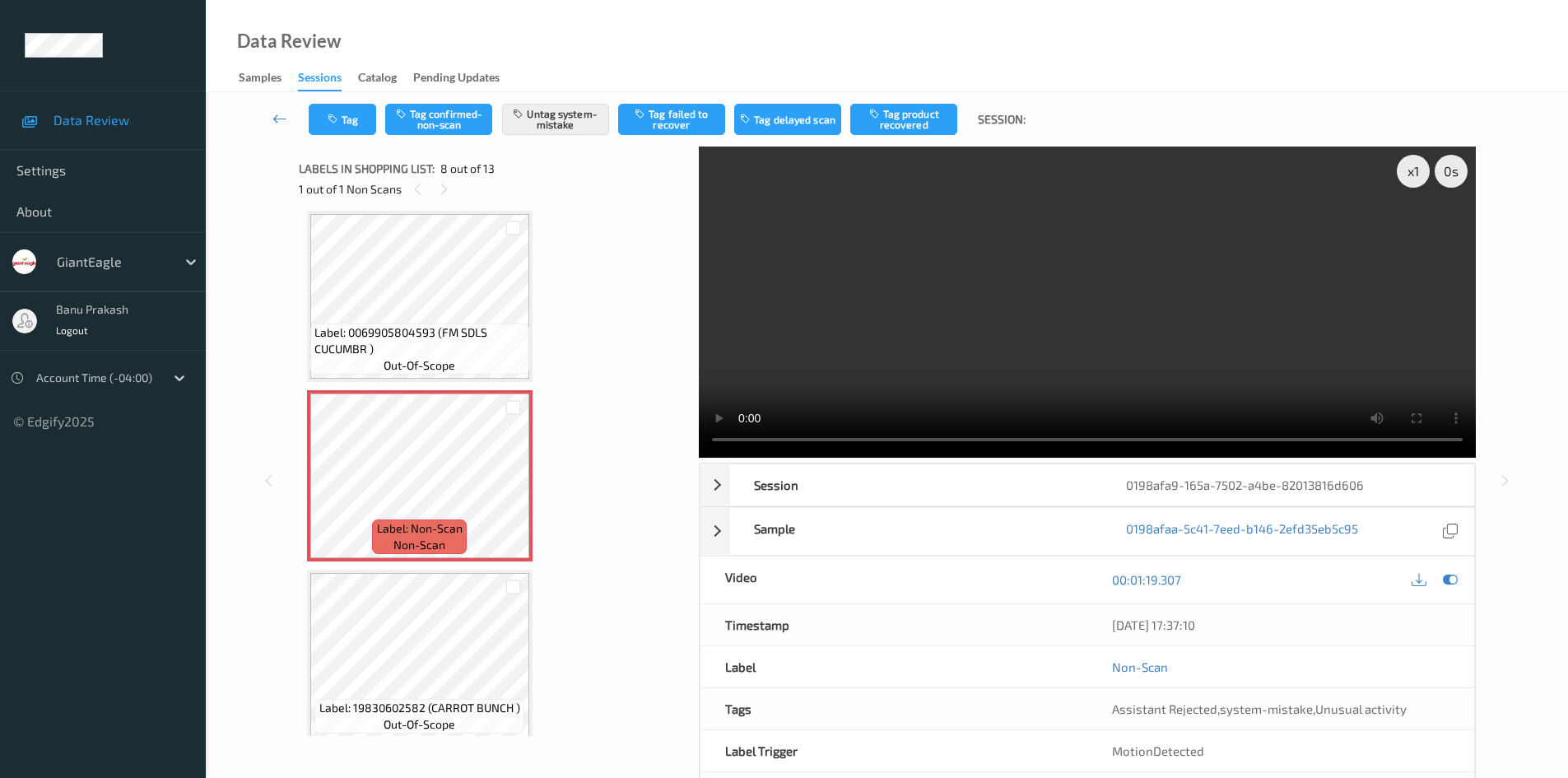
click at [1002, 310] on video at bounding box center [1087, 302] width 777 height 311
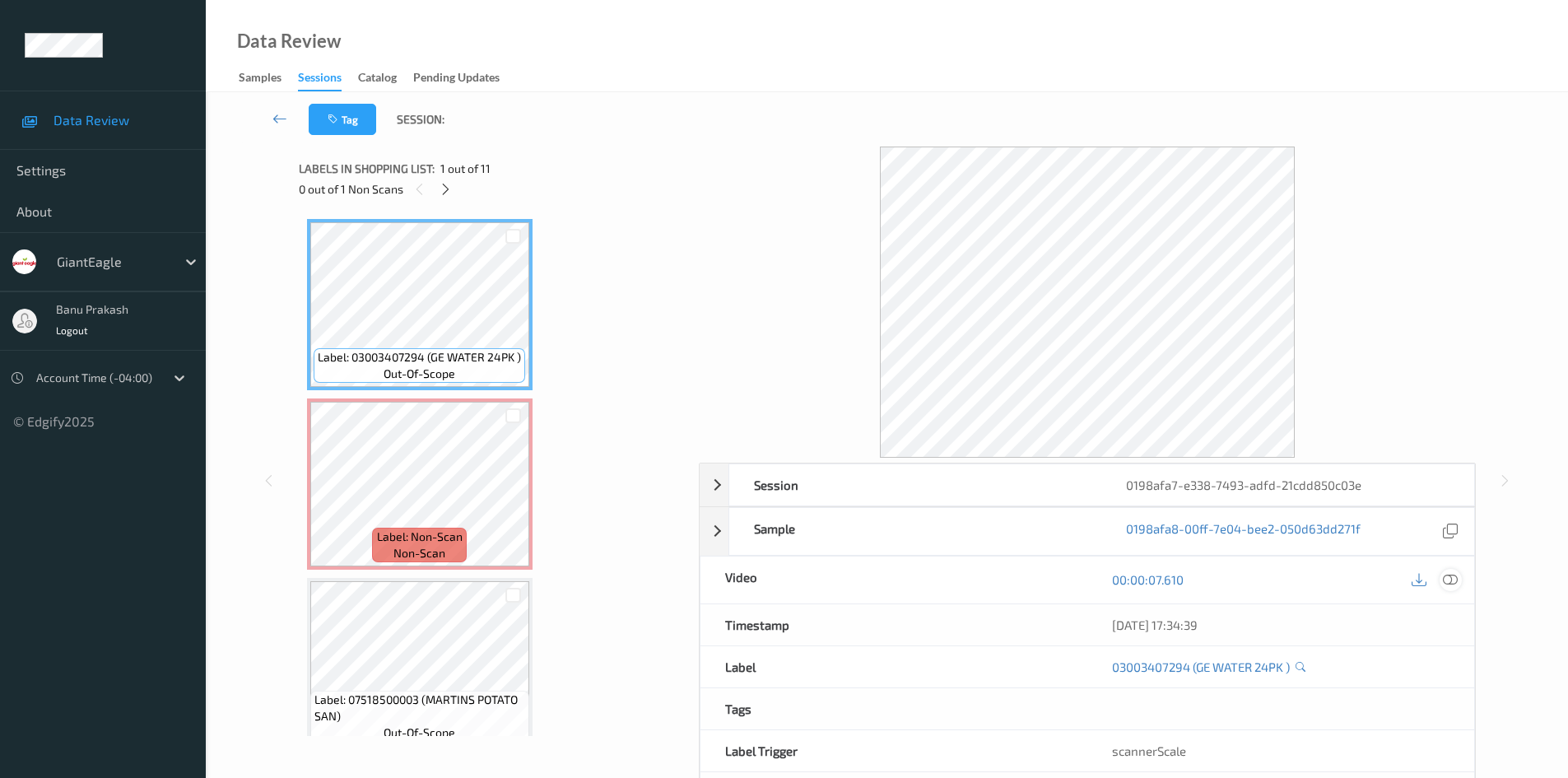
click at [1447, 582] on icon at bounding box center [1451, 580] width 15 height 15
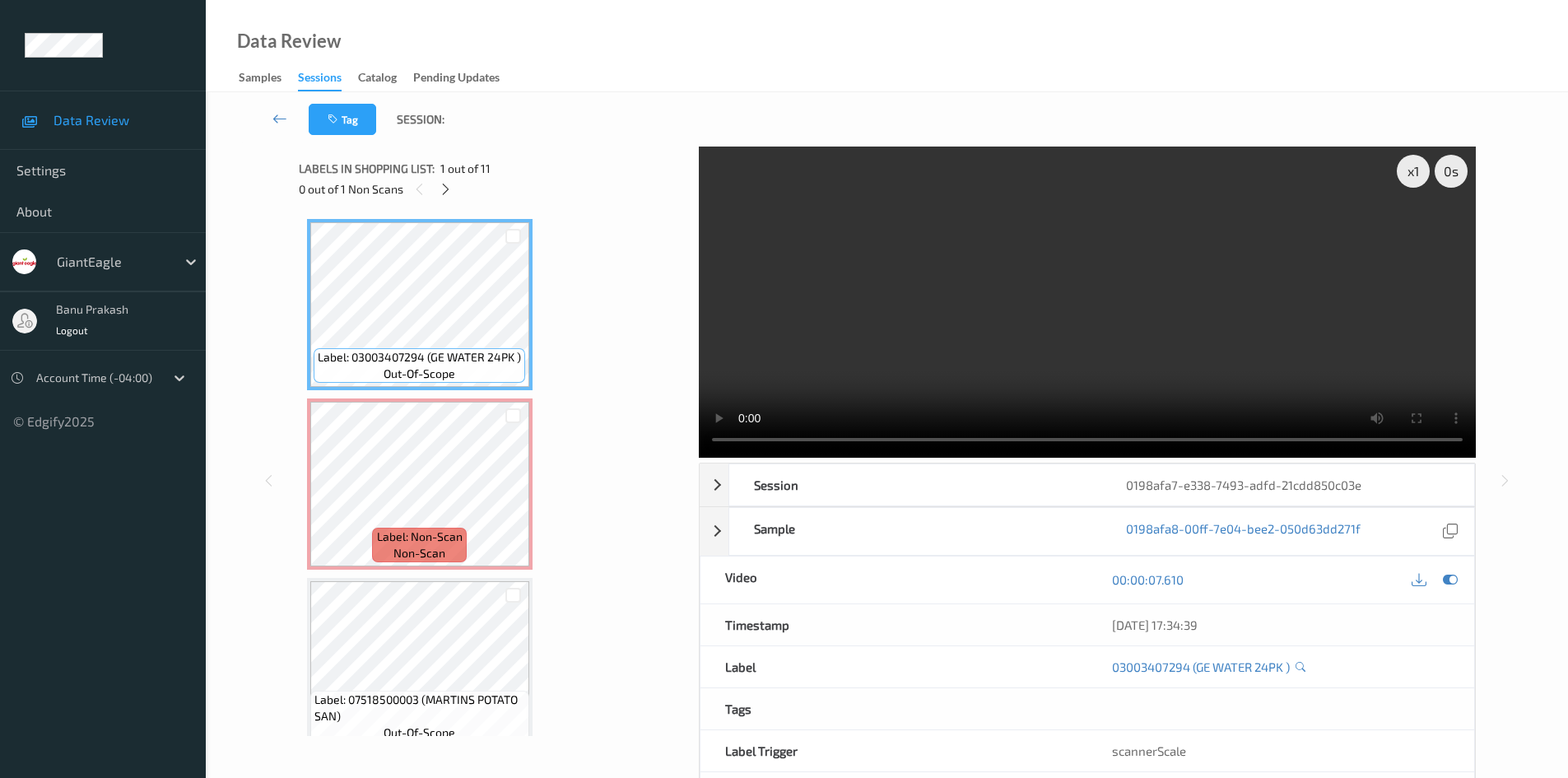
click at [1128, 349] on video at bounding box center [1087, 302] width 777 height 311
drag, startPoint x: 1125, startPoint y: 342, endPoint x: 1099, endPoint y: 351, distance: 27.5
click at [1125, 342] on video at bounding box center [1087, 302] width 777 height 311
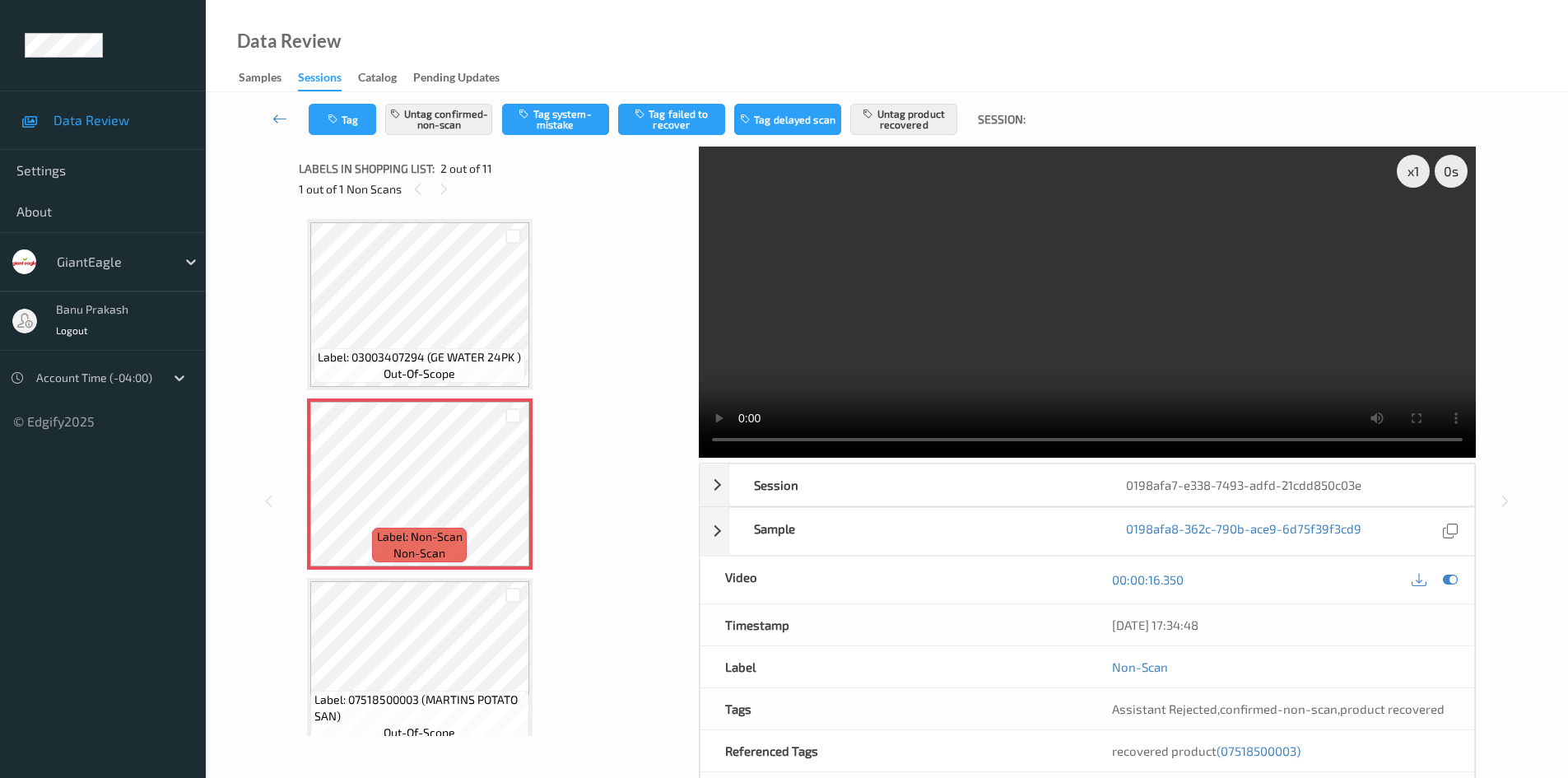
click at [941, 342] on video at bounding box center [1087, 302] width 777 height 311
click at [839, 346] on video at bounding box center [1087, 302] width 777 height 311
click at [1213, 753] on span "recovered product (07518500003)" at bounding box center [1206, 750] width 188 height 15
click at [1248, 753] on span "(07518500003)" at bounding box center [1258, 750] width 84 height 15
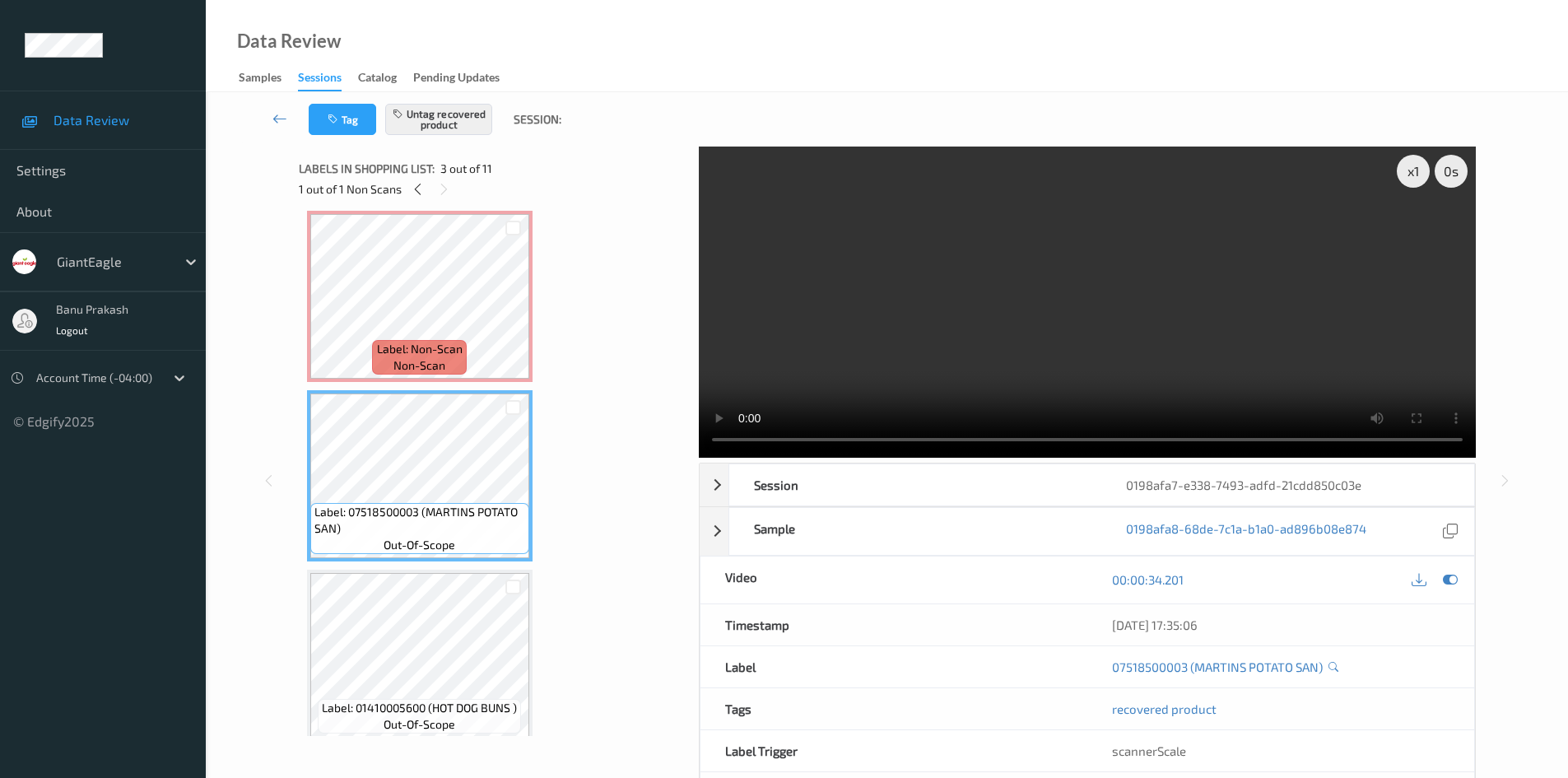
click at [1150, 248] on video at bounding box center [1087, 302] width 777 height 311
click at [1002, 238] on video at bounding box center [1087, 302] width 777 height 311
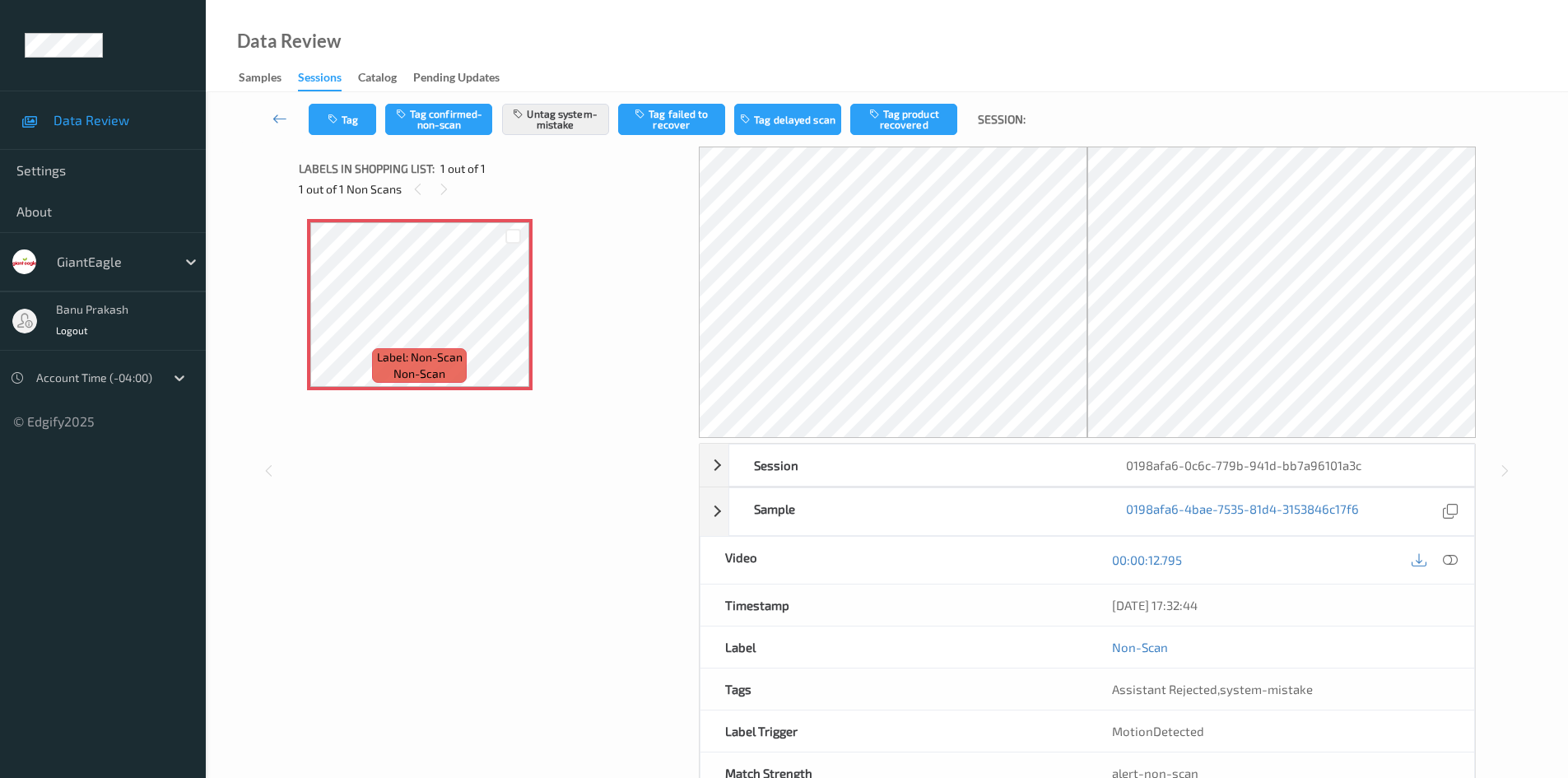
click at [1443, 554] on icon at bounding box center [1451, 560] width 15 height 15
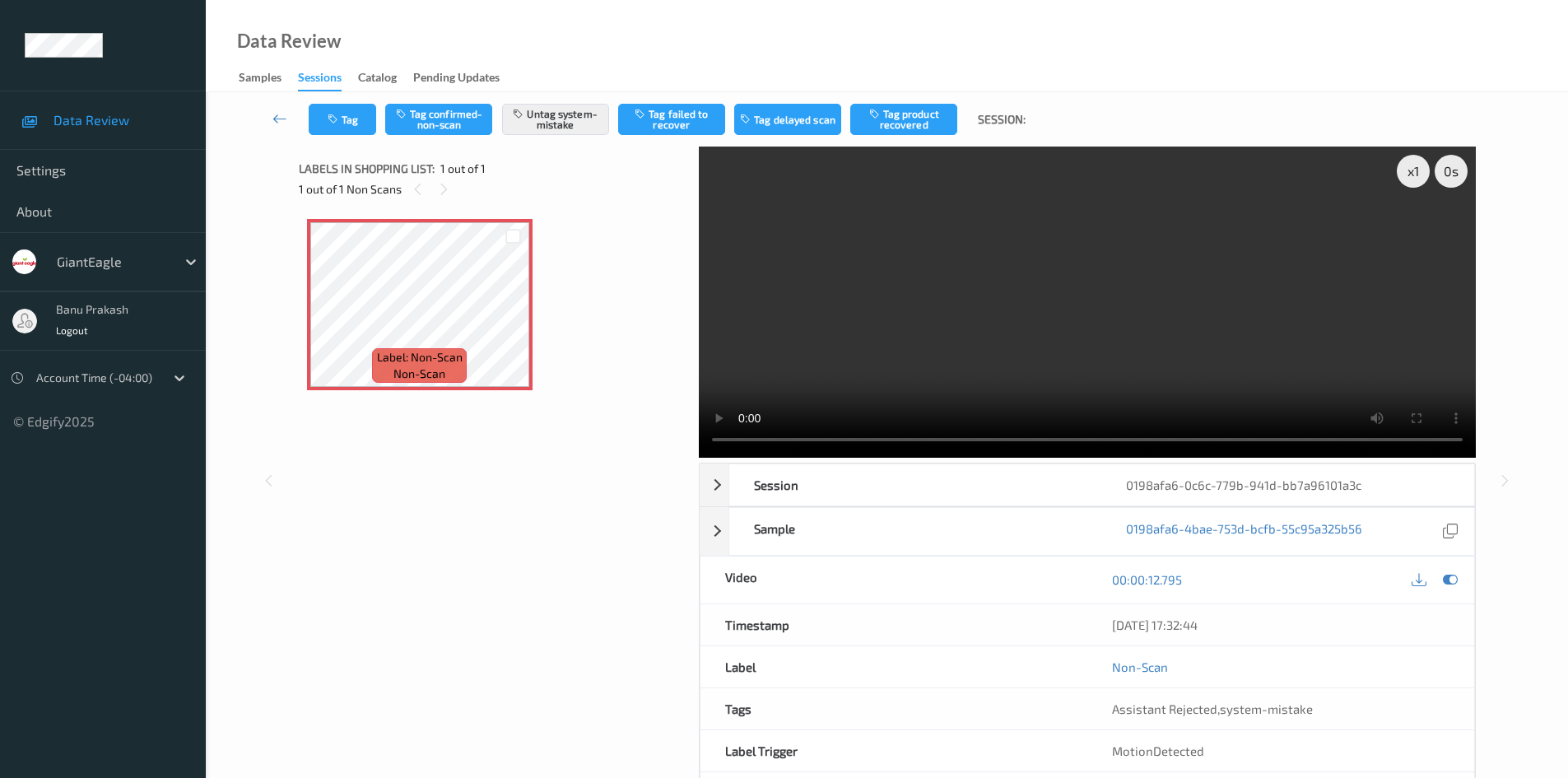
click at [1114, 370] on video at bounding box center [1087, 302] width 777 height 311
click at [1309, 332] on video at bounding box center [1087, 302] width 777 height 311
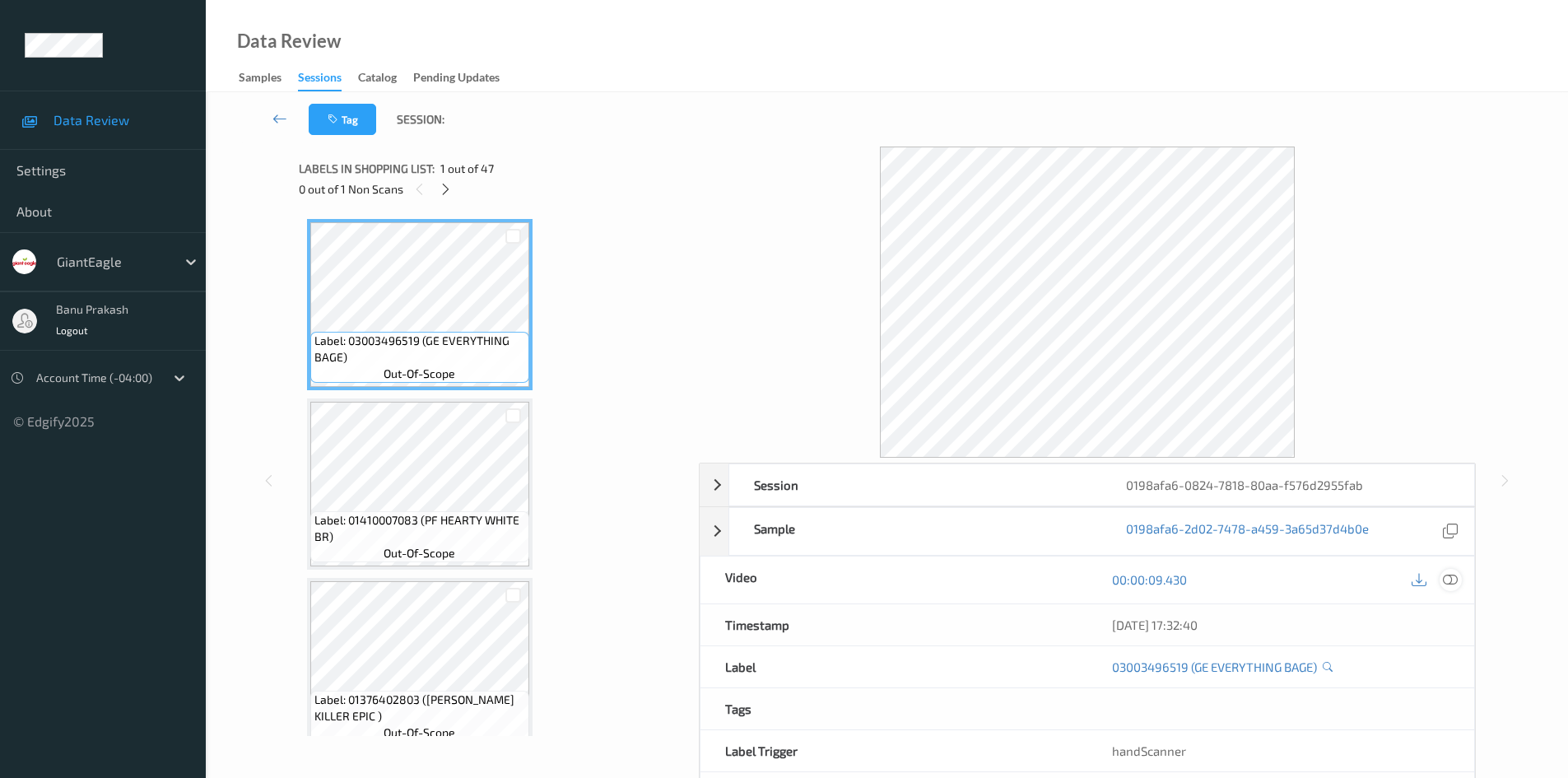
click at [1446, 576] on icon at bounding box center [1451, 580] width 15 height 15
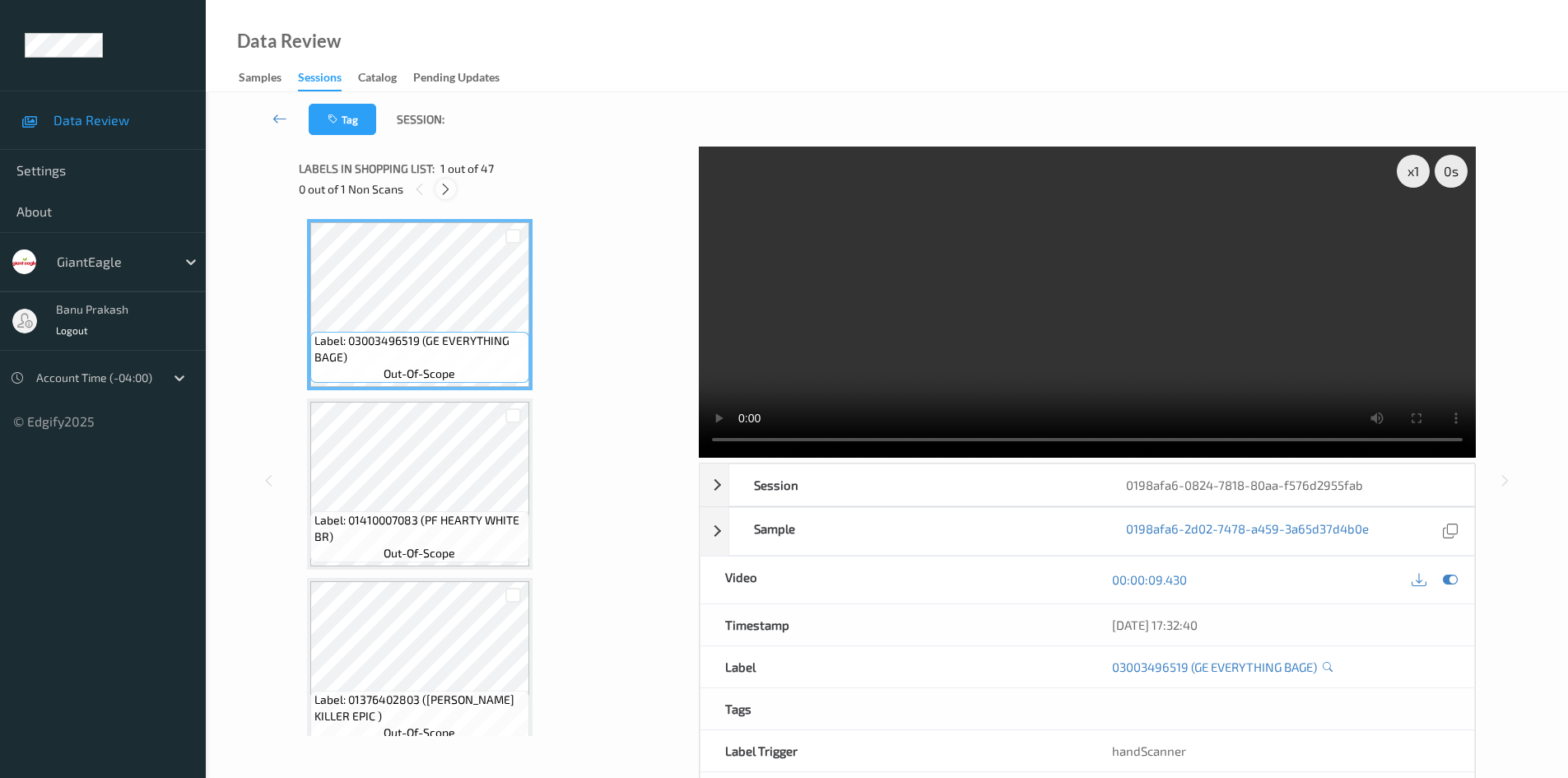
click at [453, 185] on icon at bounding box center [445, 189] width 14 height 15
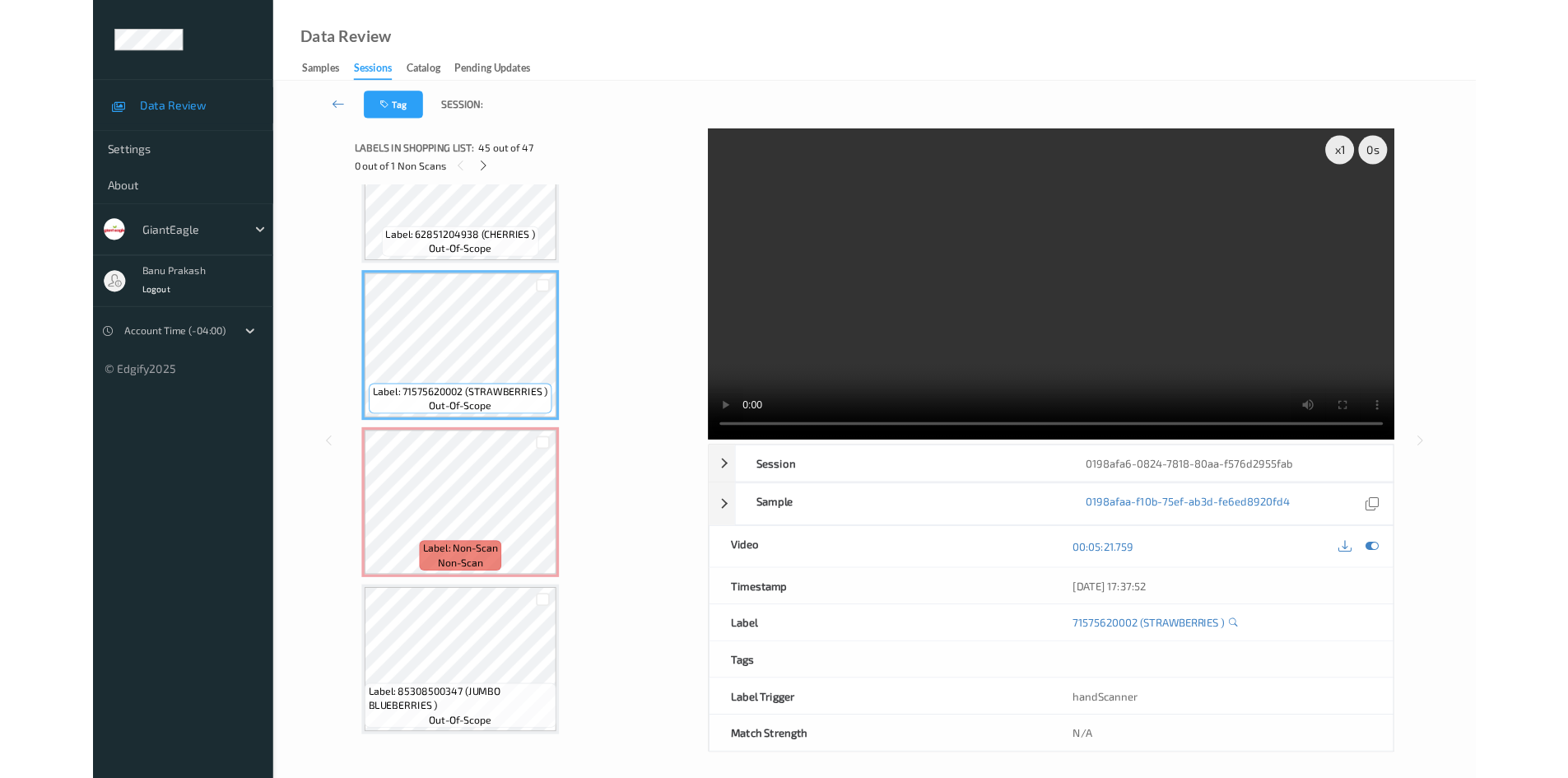
scroll to position [7805, 0]
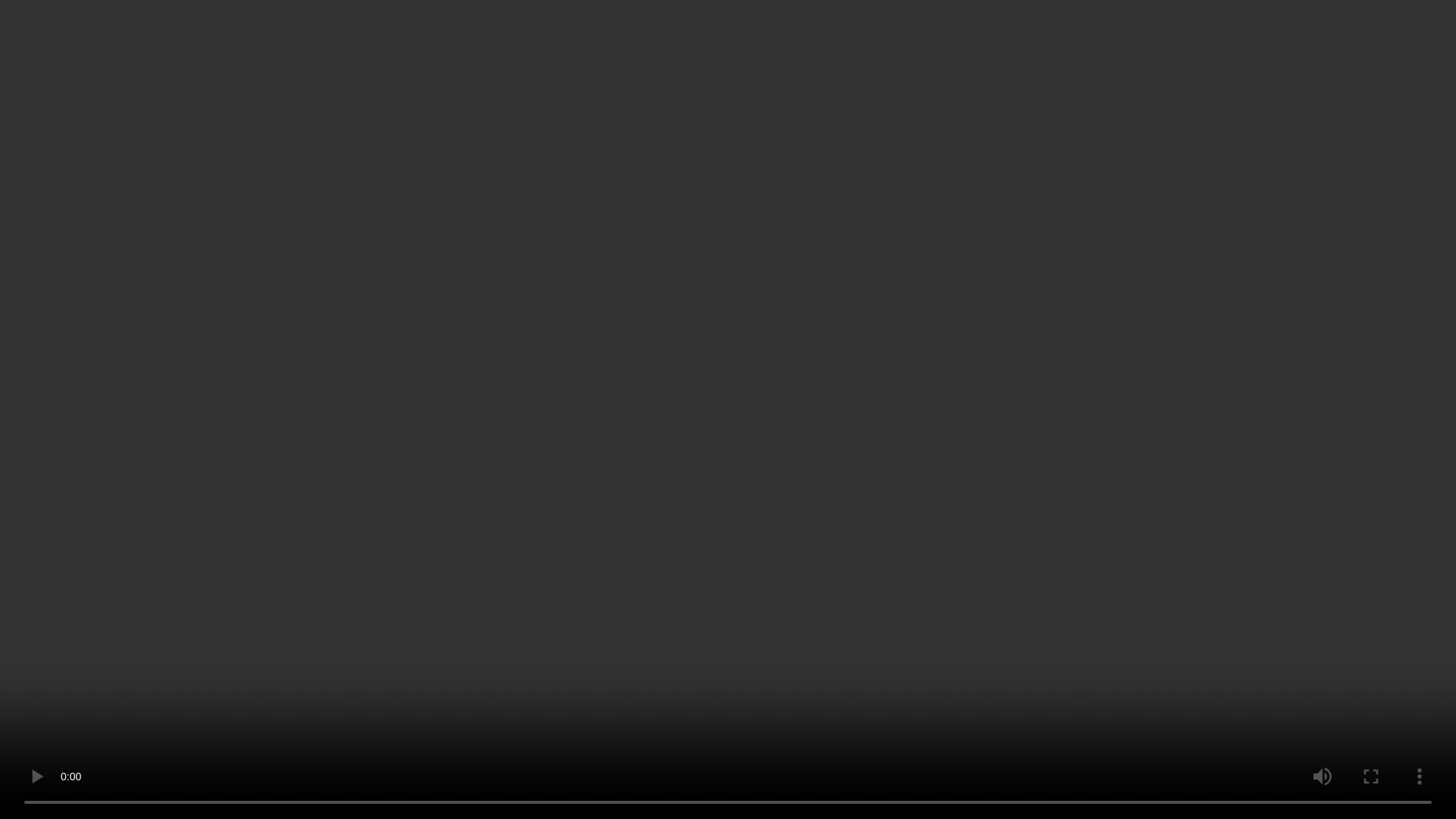
click at [923, 463] on video at bounding box center [728, 409] width 1456 height 819
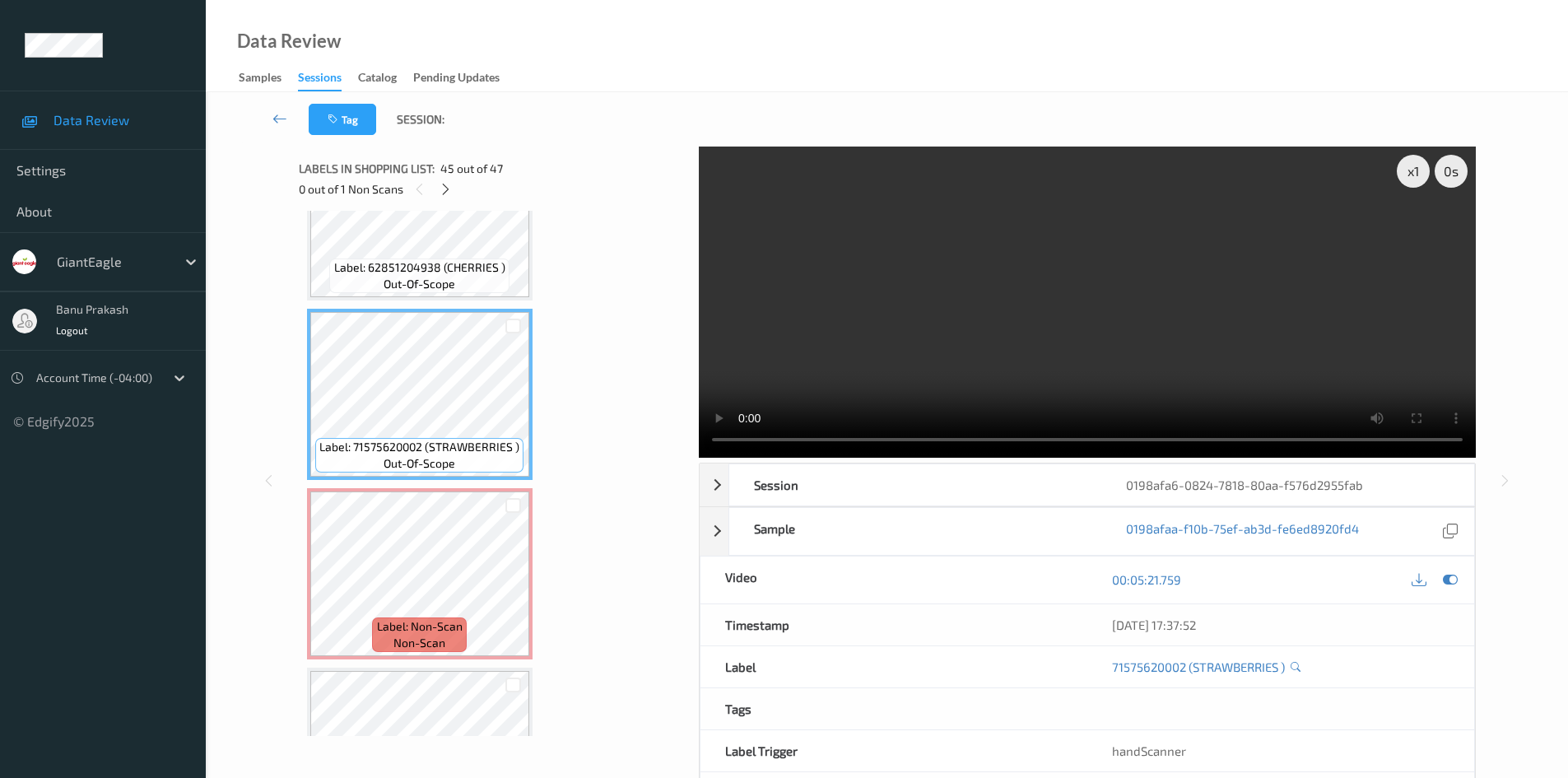
click at [1186, 373] on video at bounding box center [1087, 302] width 777 height 311
click at [911, 279] on video at bounding box center [1087, 302] width 777 height 311
click at [1045, 269] on video at bounding box center [1087, 302] width 777 height 311
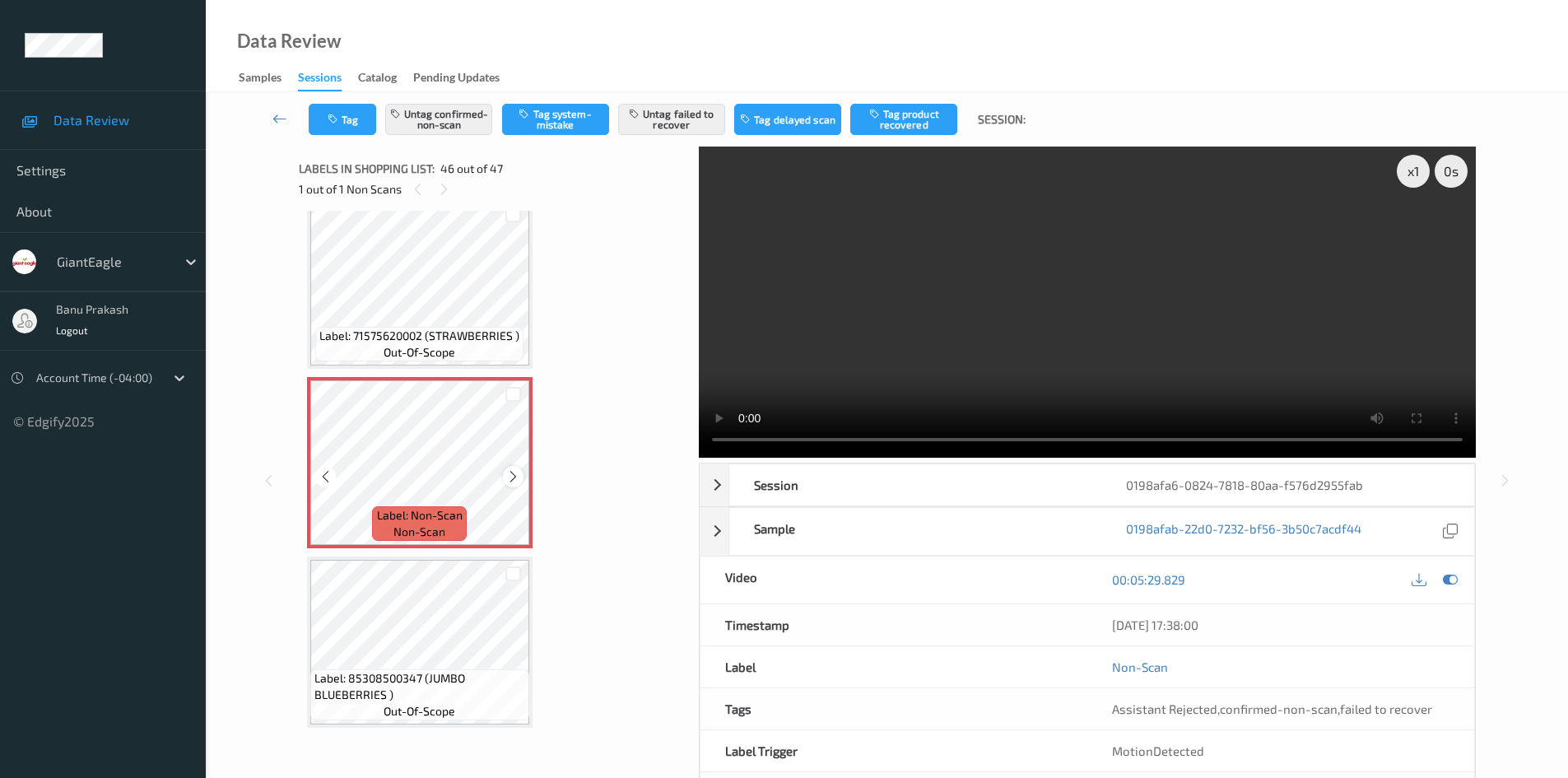
click at [521, 479] on div at bounding box center [513, 476] width 21 height 21
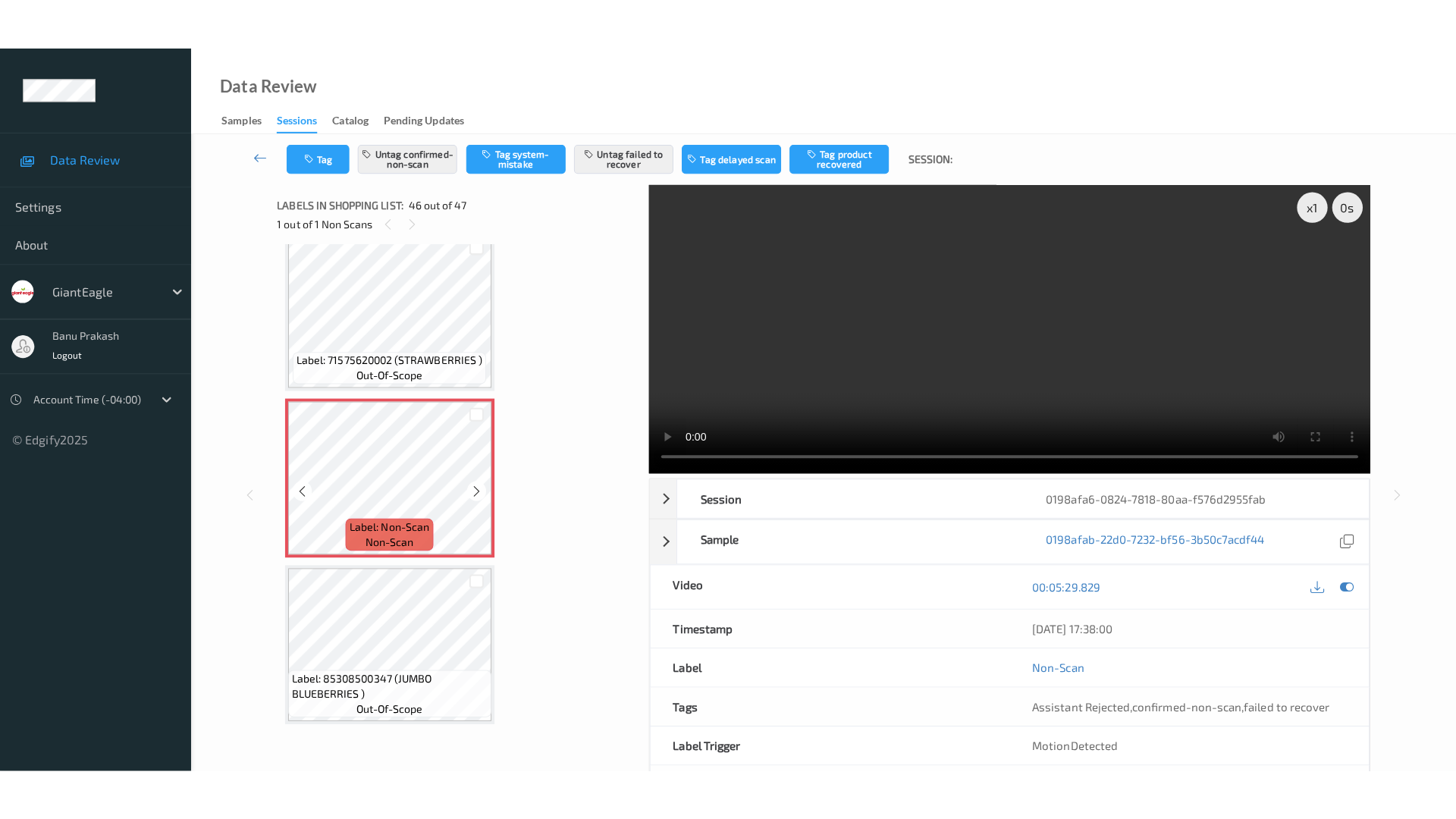
scroll to position [7215, 0]
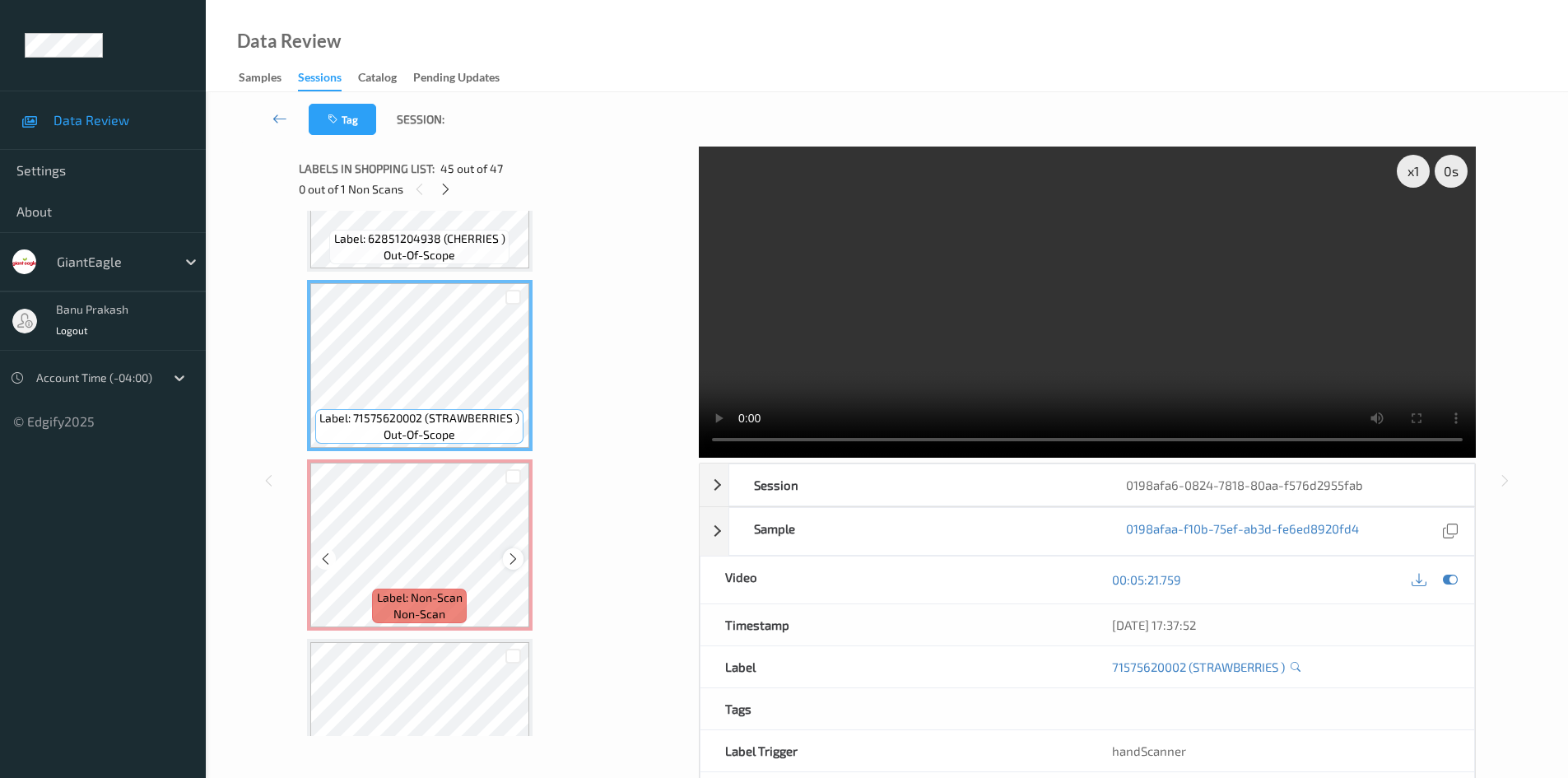
click at [507, 555] on icon at bounding box center [513, 559] width 14 height 15
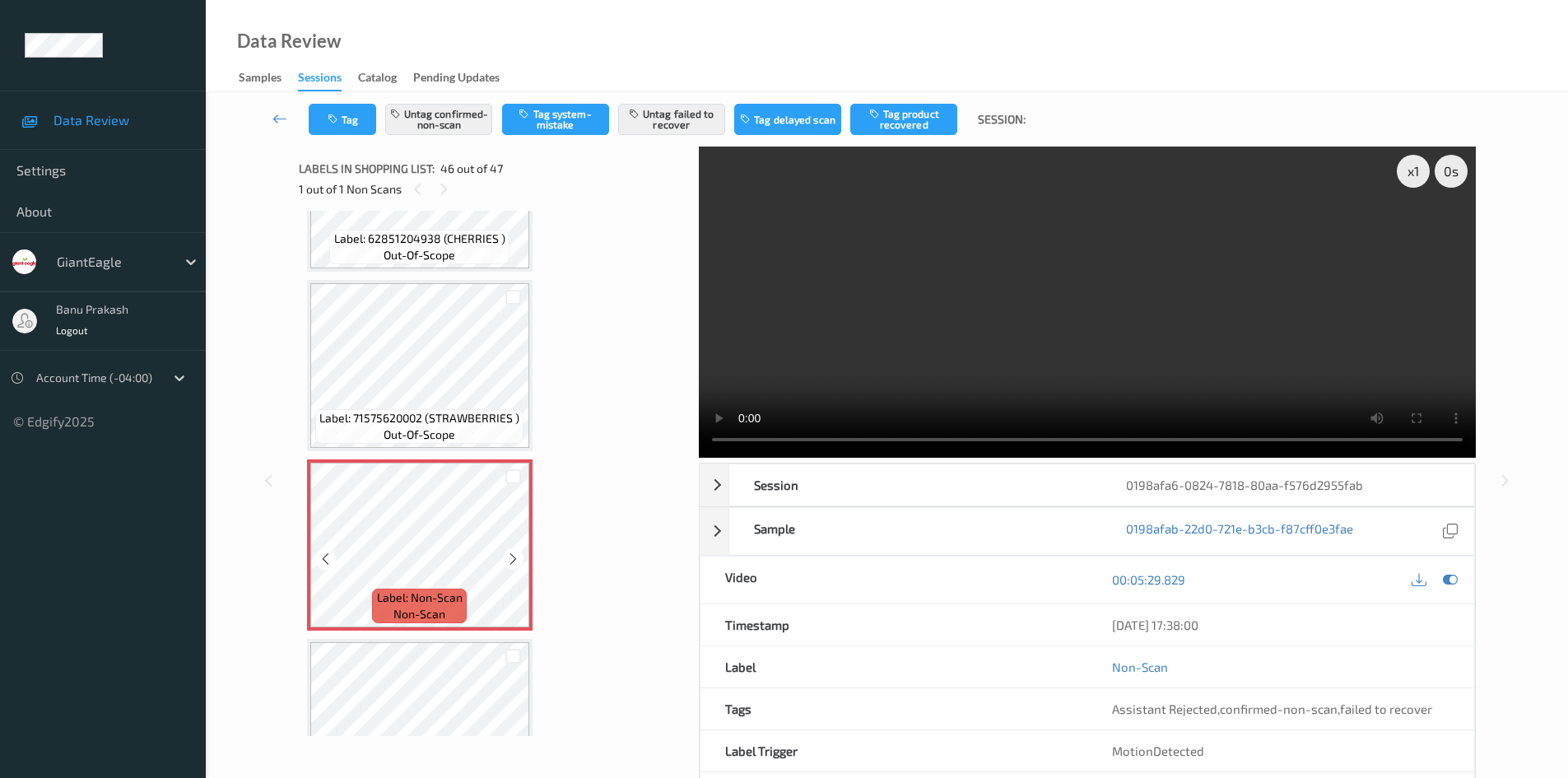
click at [507, 555] on icon at bounding box center [513, 559] width 14 height 15
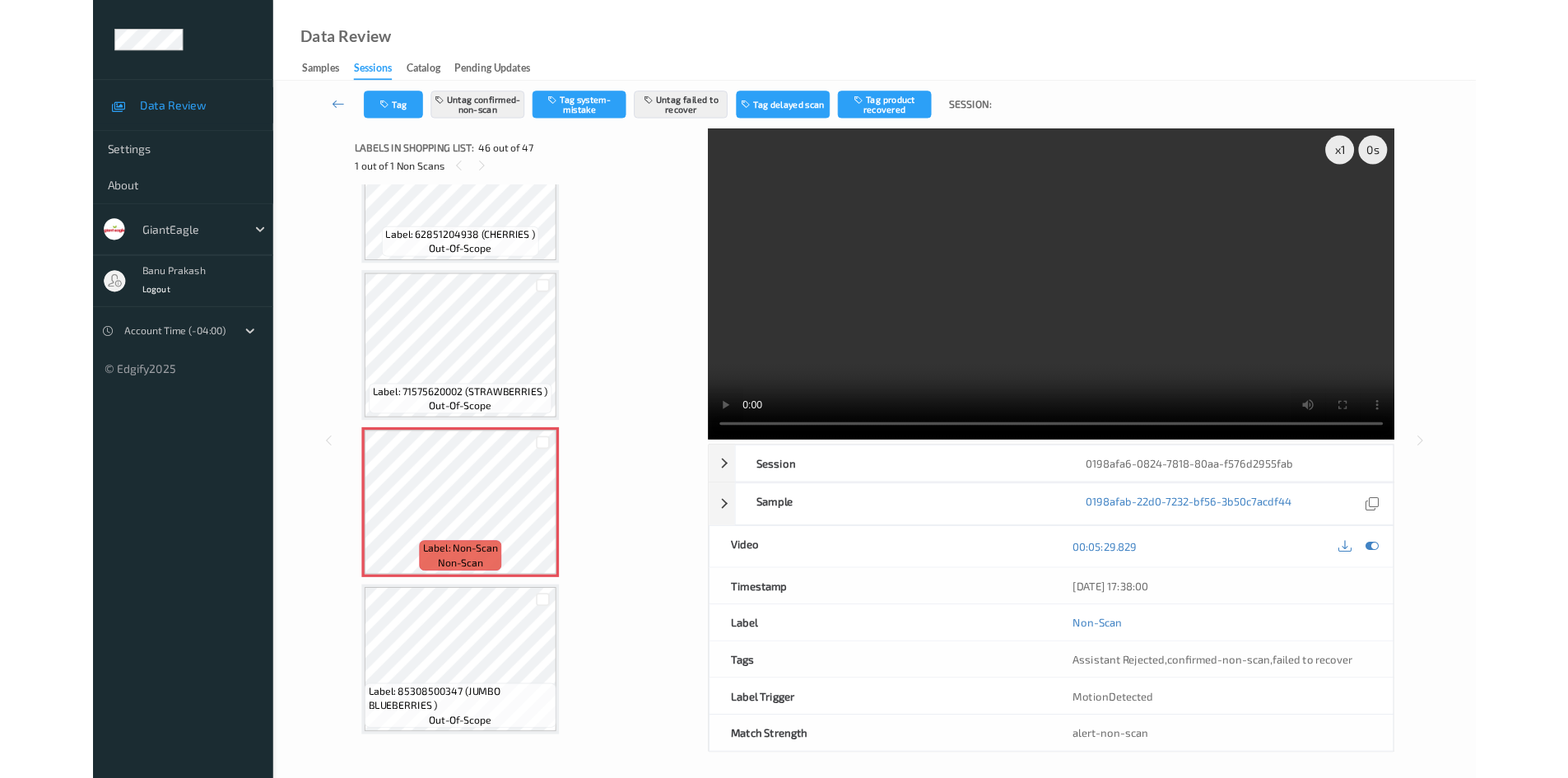
scroll to position [7805, 0]
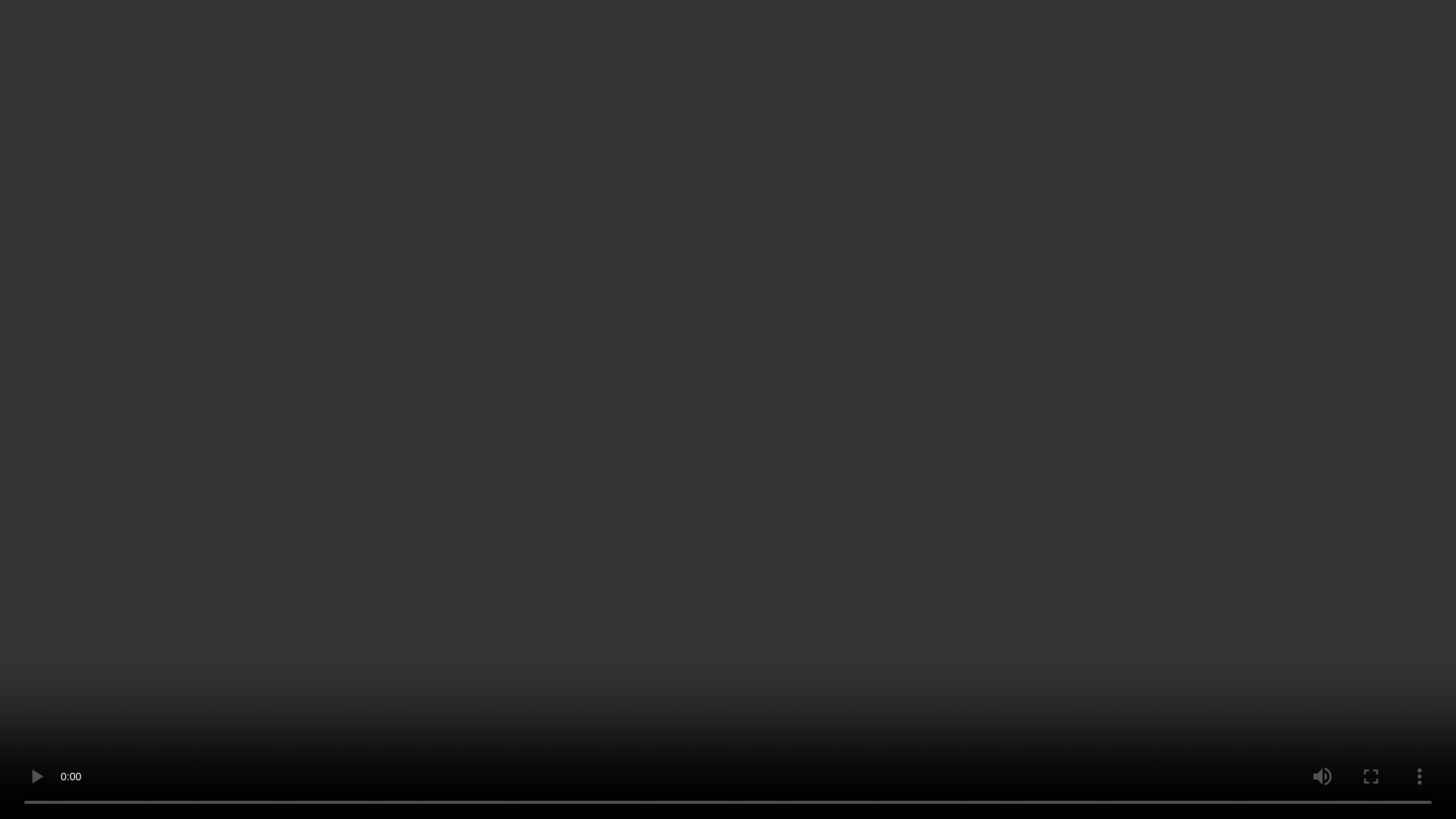
click at [734, 461] on video at bounding box center [728, 409] width 1456 height 819
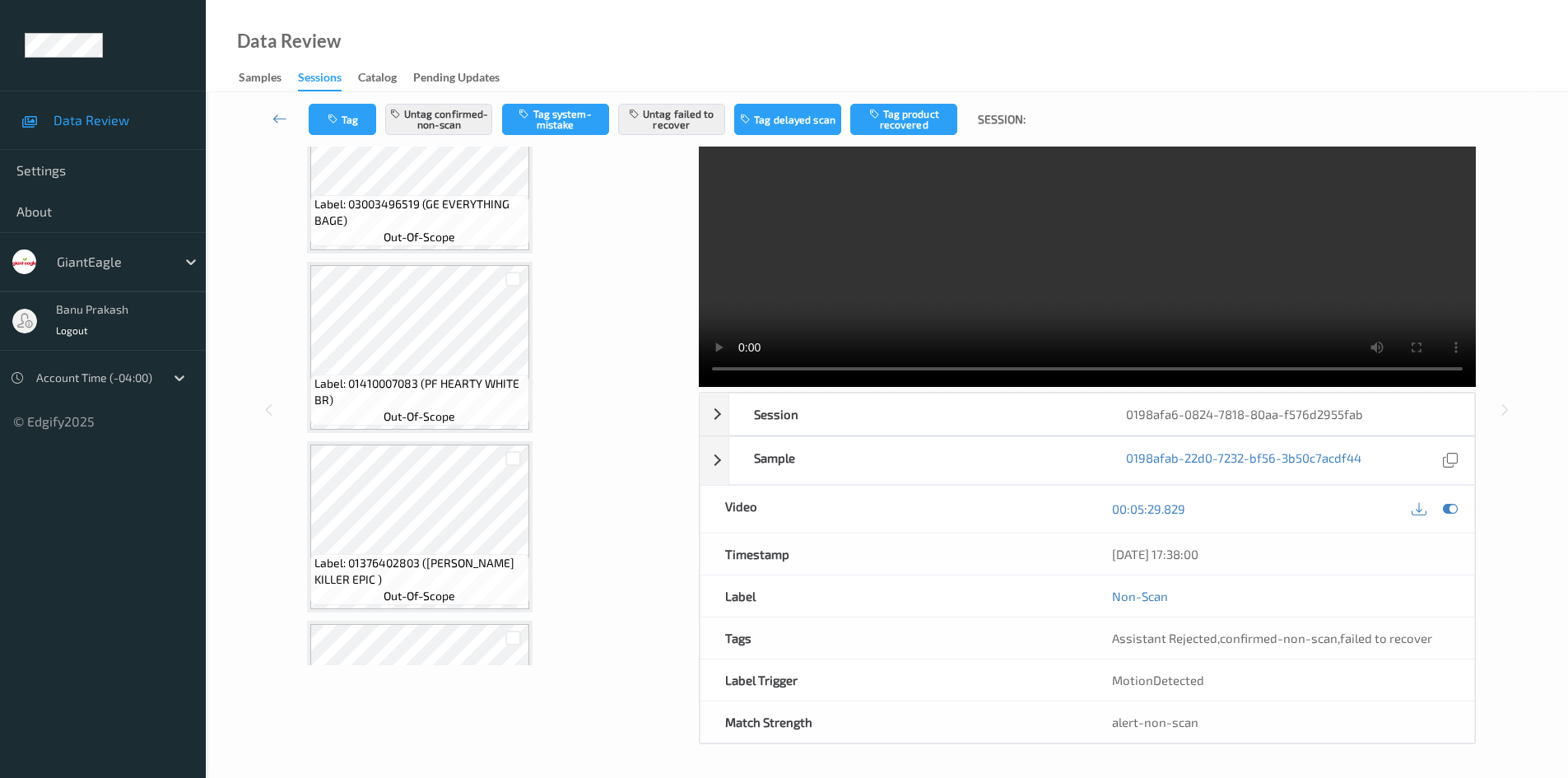
scroll to position [15, 0]
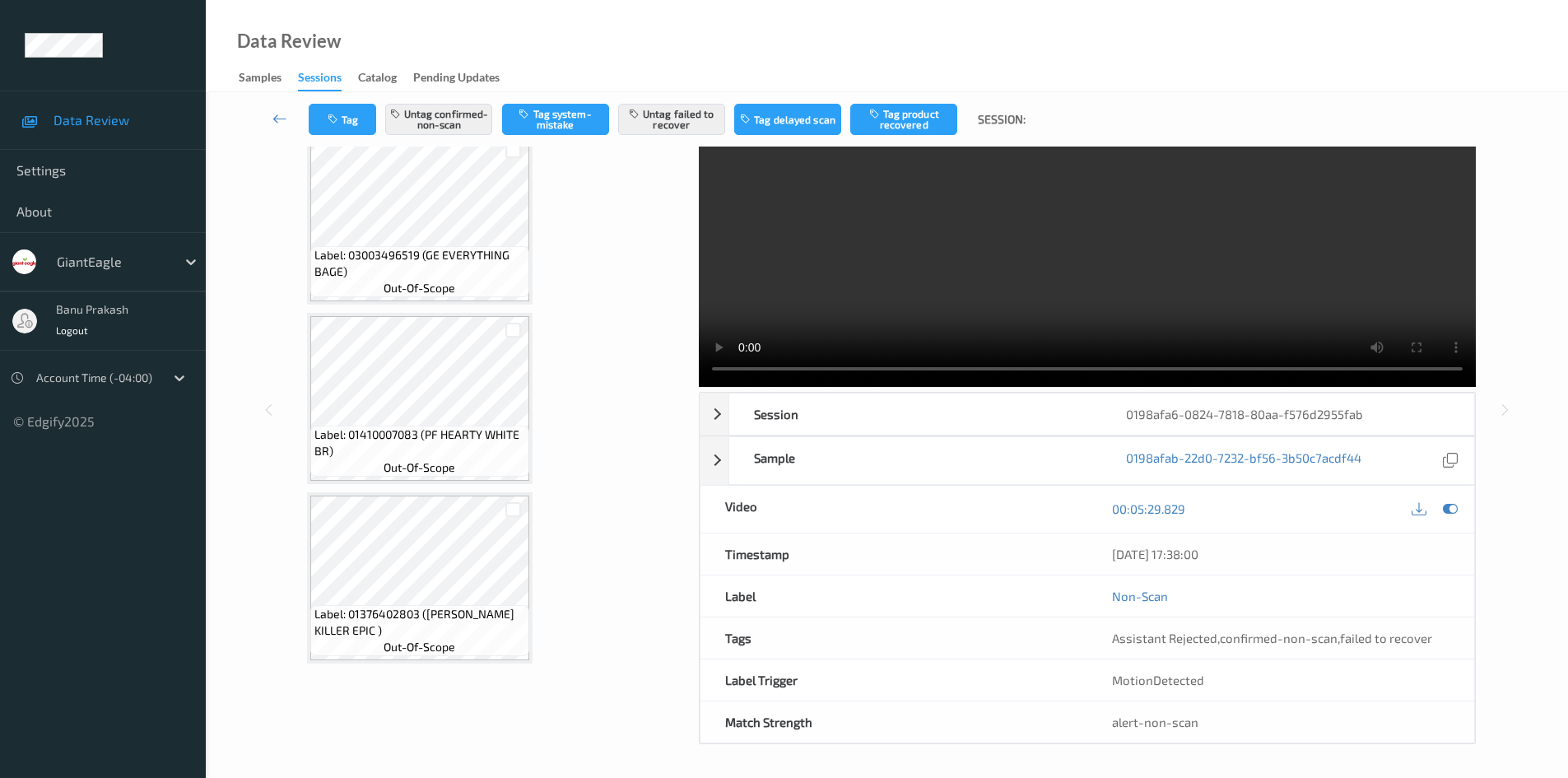
click at [1091, 300] on video at bounding box center [1087, 232] width 777 height 311
click at [1167, 288] on video at bounding box center [1087, 232] width 777 height 311
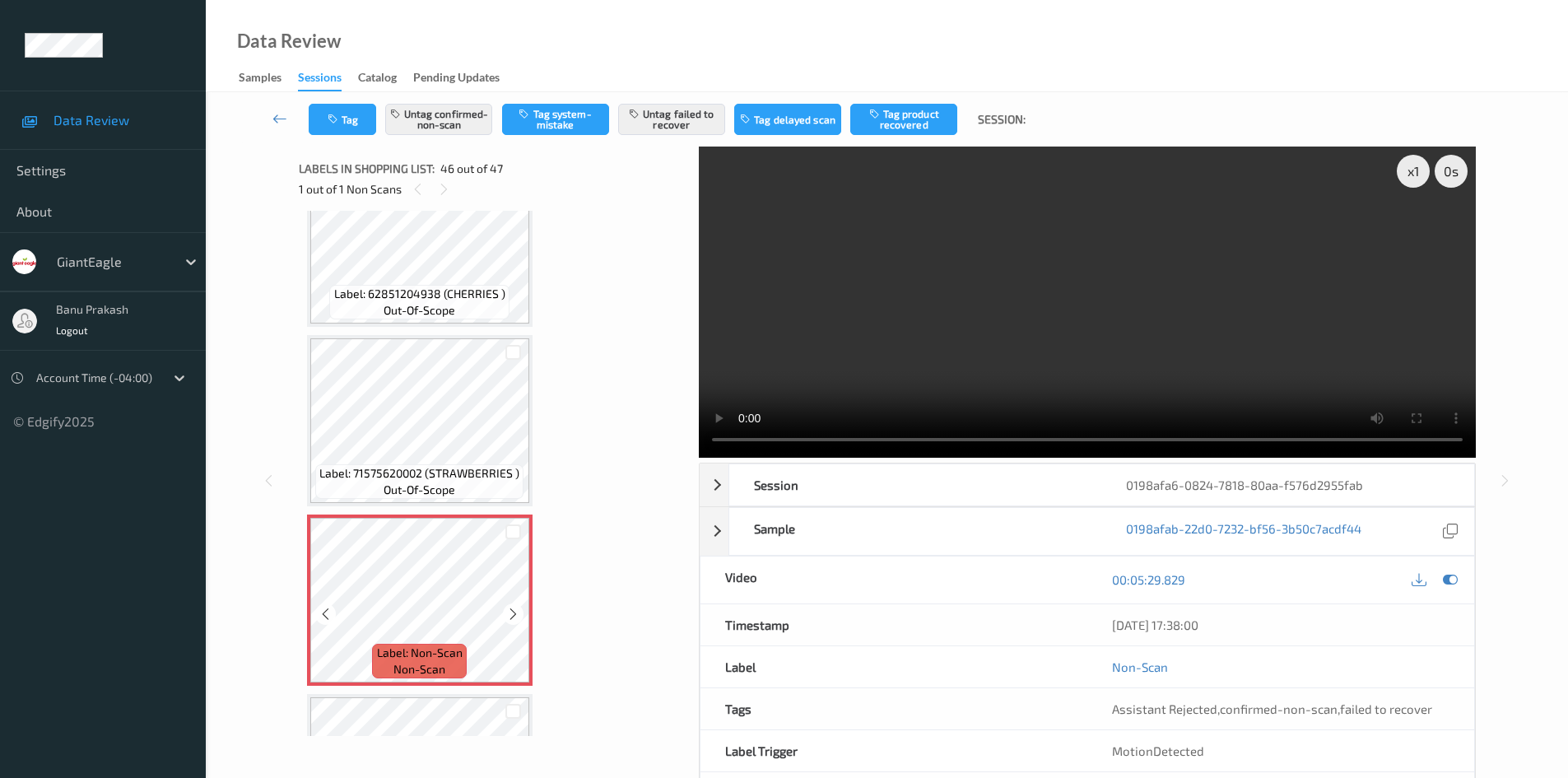
scroll to position [7916, 0]
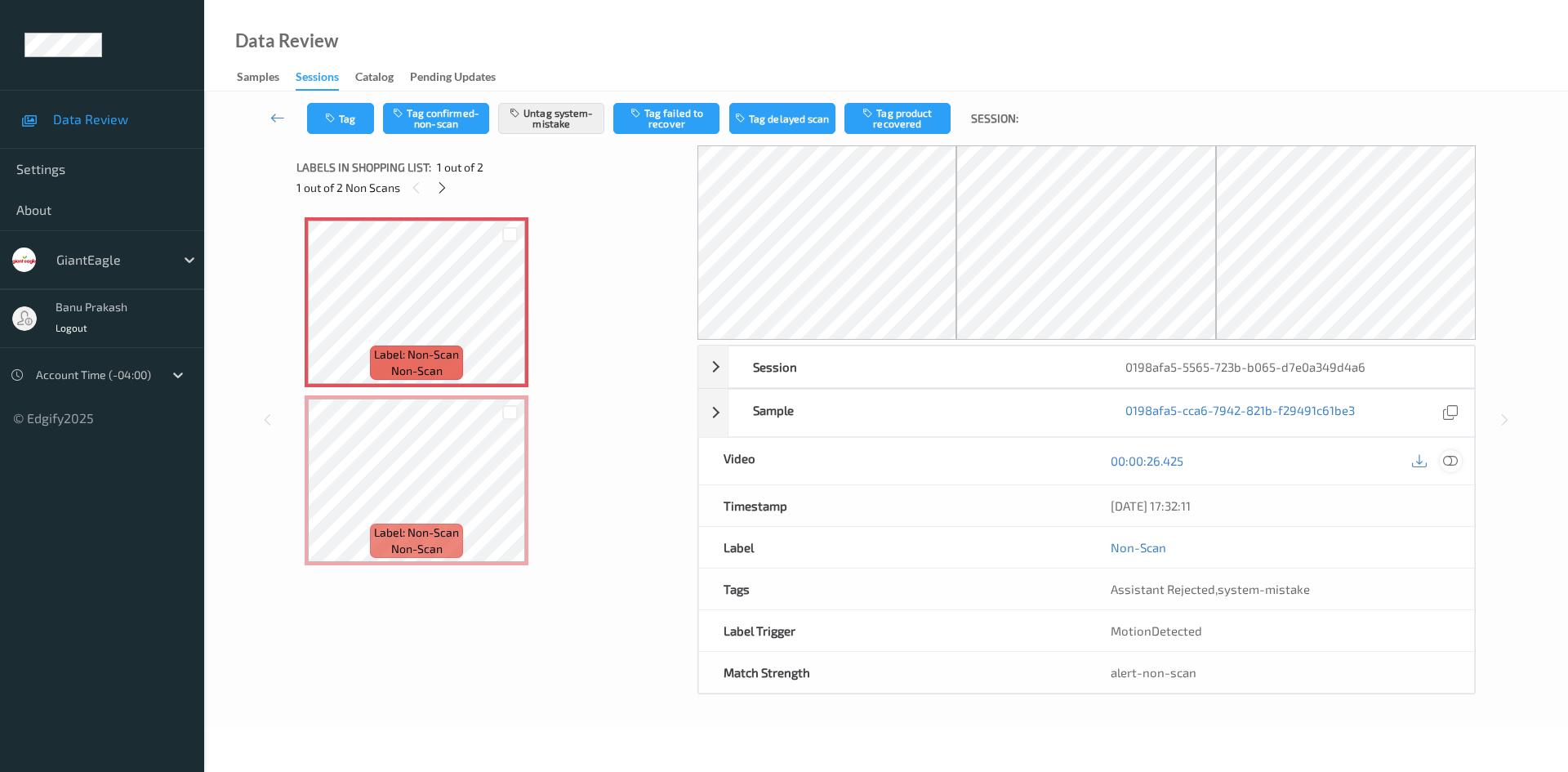
click at [1450, 462] on icon at bounding box center [1450, 461] width 15 height 15
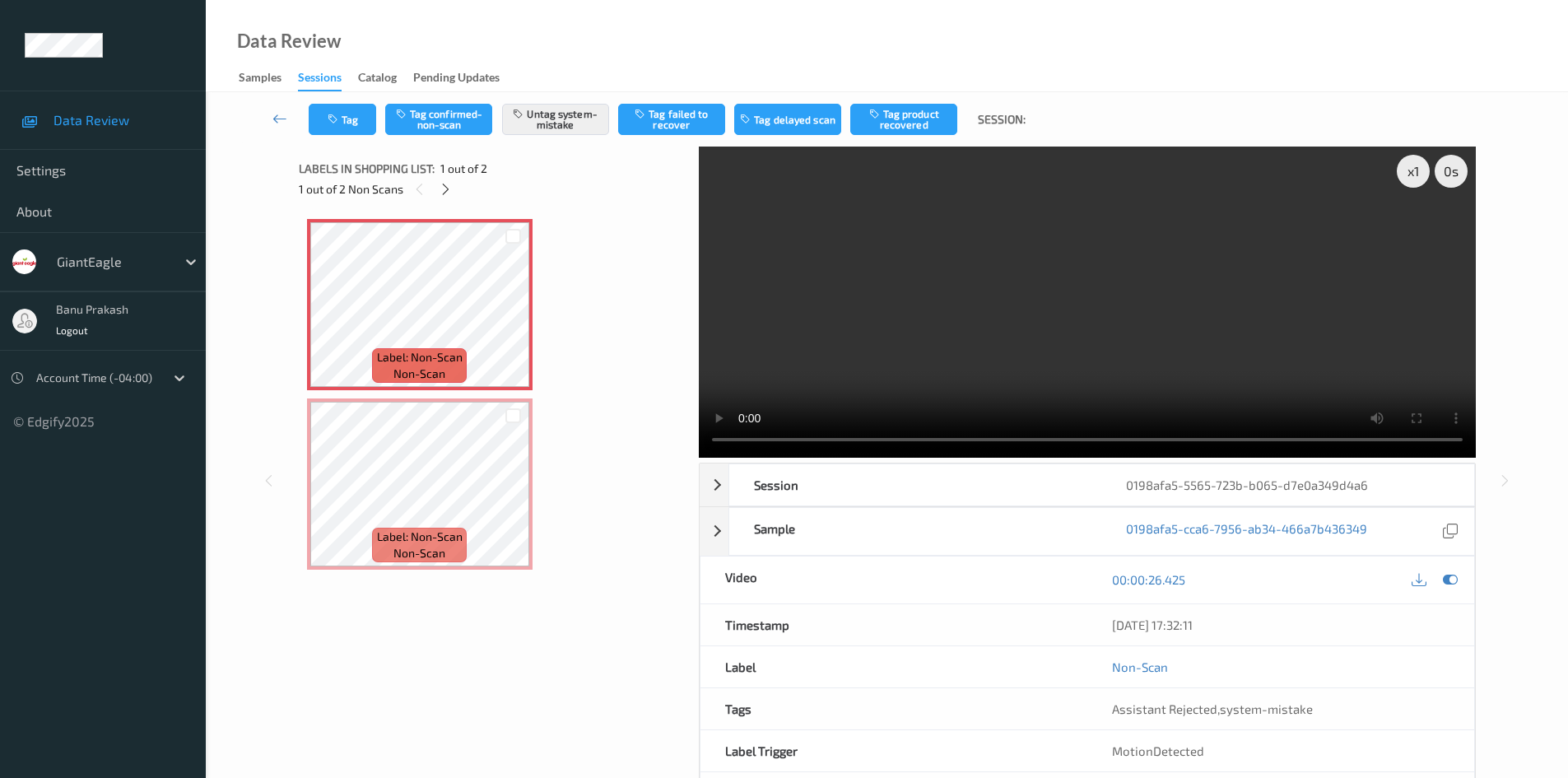
click at [878, 343] on video at bounding box center [1087, 302] width 777 height 311
click at [950, 211] on video at bounding box center [1087, 302] width 777 height 311
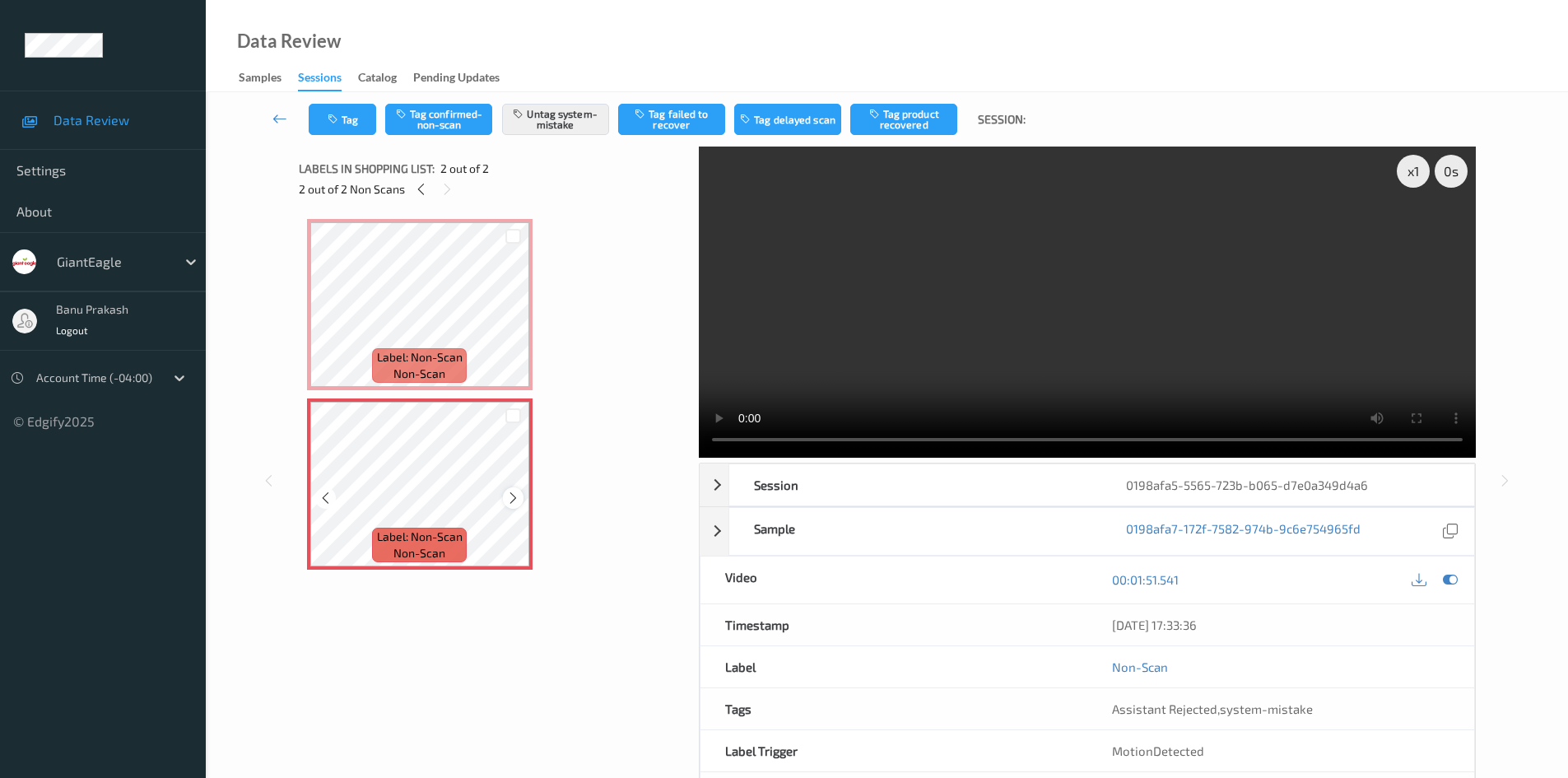
click at [508, 492] on icon at bounding box center [513, 498] width 14 height 15
click at [451, 215] on div "Label: Non-Scan non-scan Label: Non-Scan non-scan Label: Non-Scan non-scan Labe…" at bounding box center [493, 405] width 388 height 389
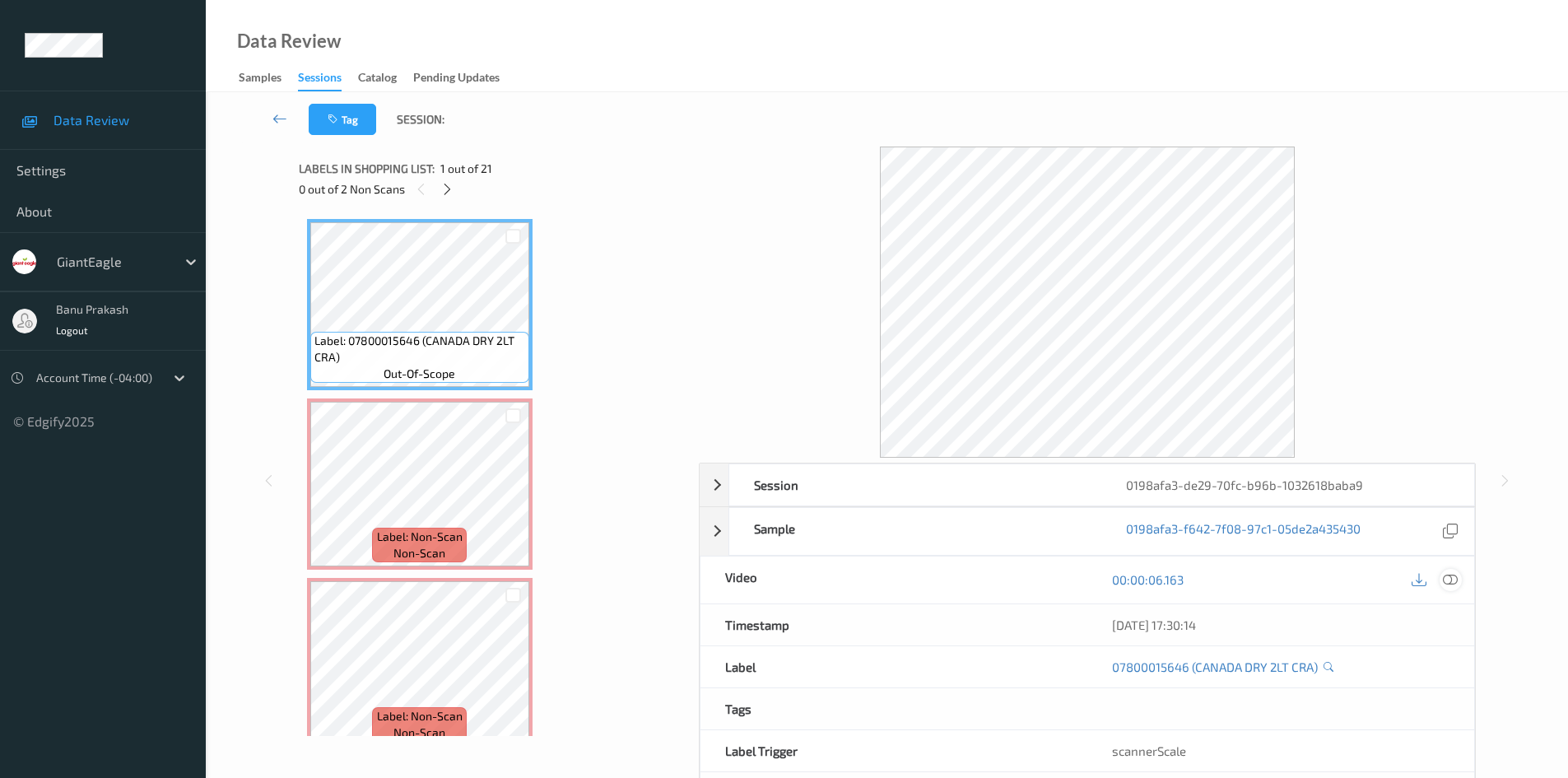
click at [1456, 581] on icon at bounding box center [1451, 580] width 15 height 15
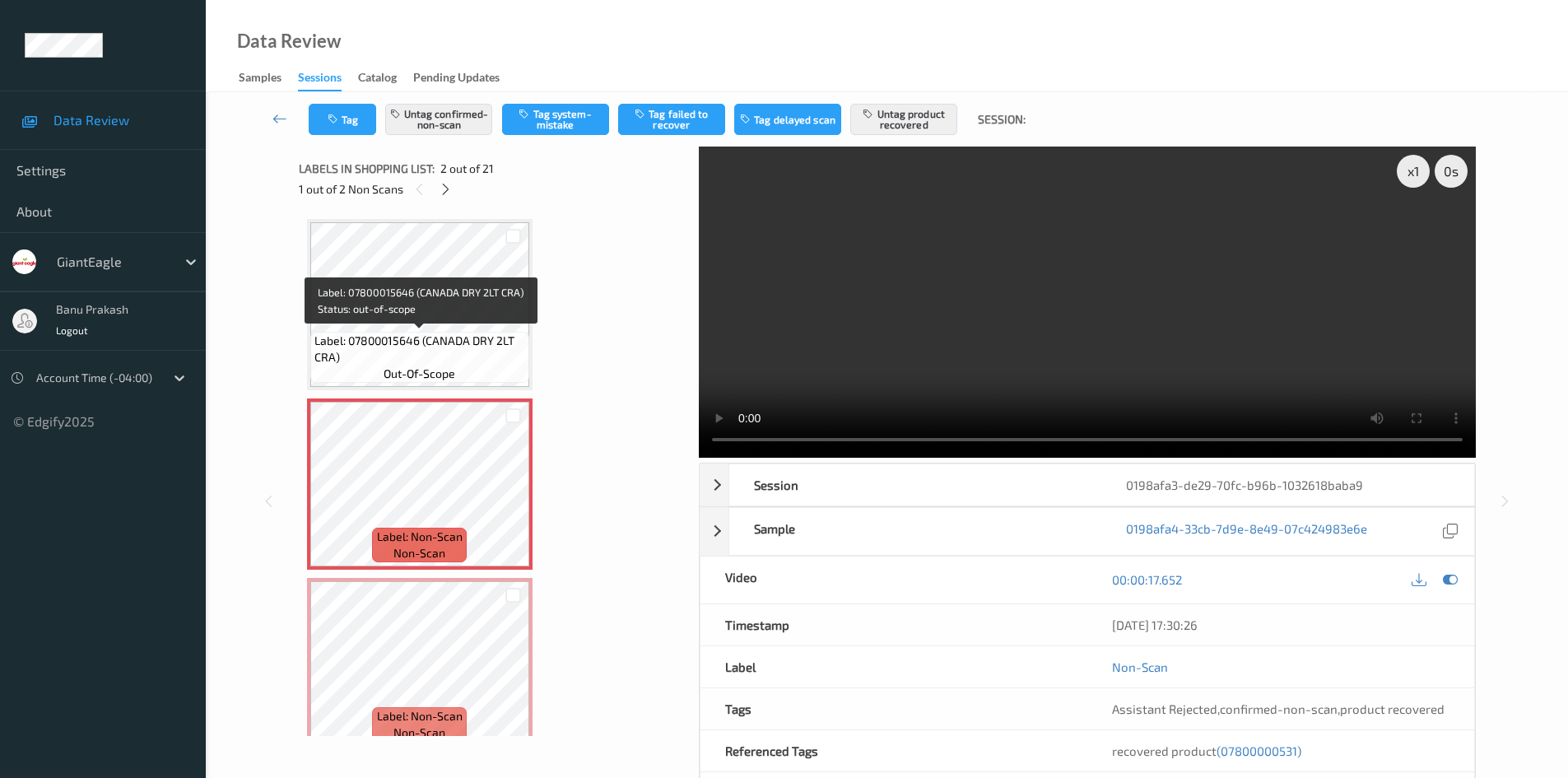
click at [441, 331] on div "Label: 07800015646 (CANADA DRY 2LT CRA) out-of-scope" at bounding box center [420, 356] width 219 height 51
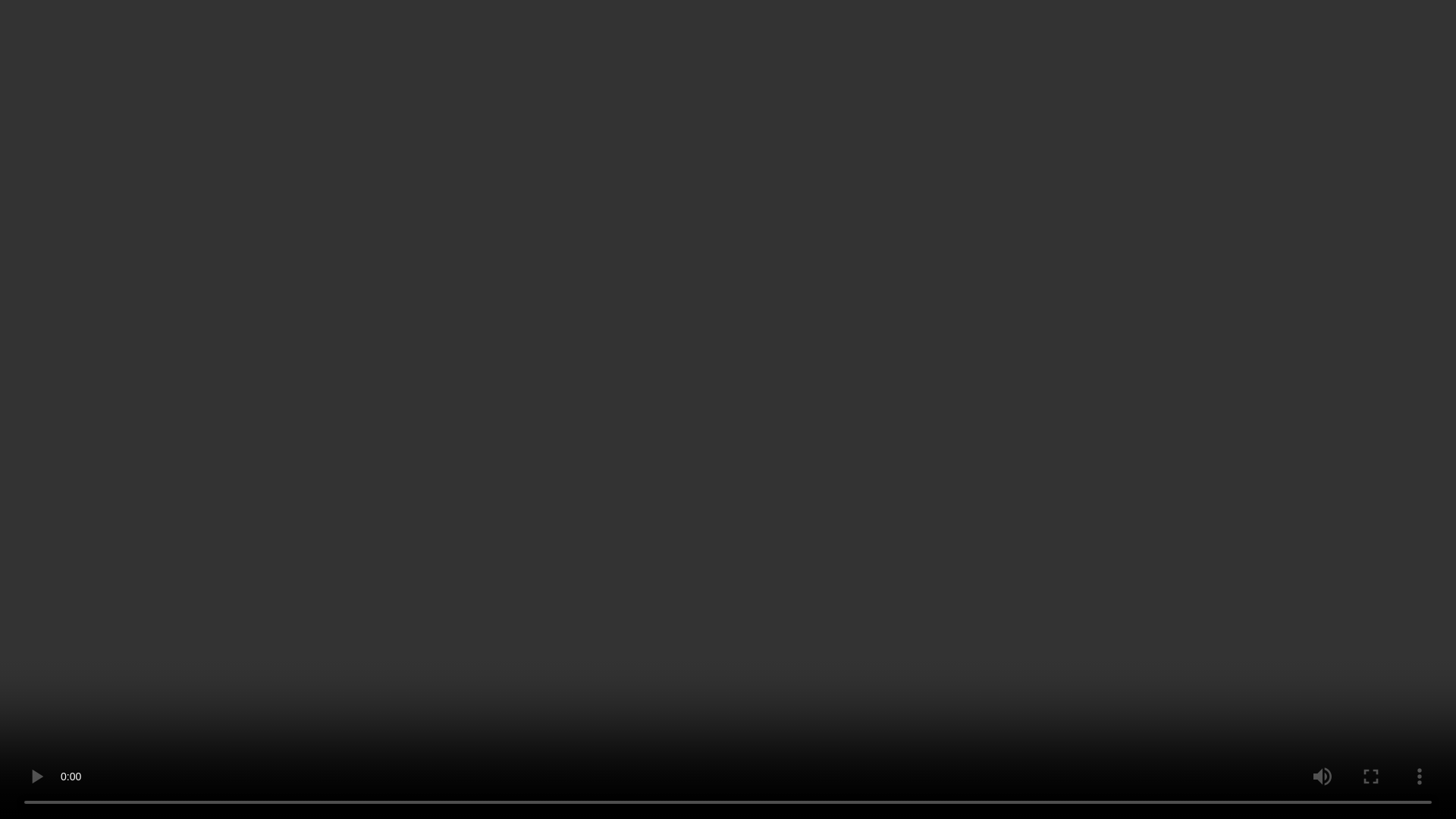
click at [582, 455] on video at bounding box center [728, 409] width 1456 height 819
click at [733, 612] on video at bounding box center [728, 409] width 1456 height 819
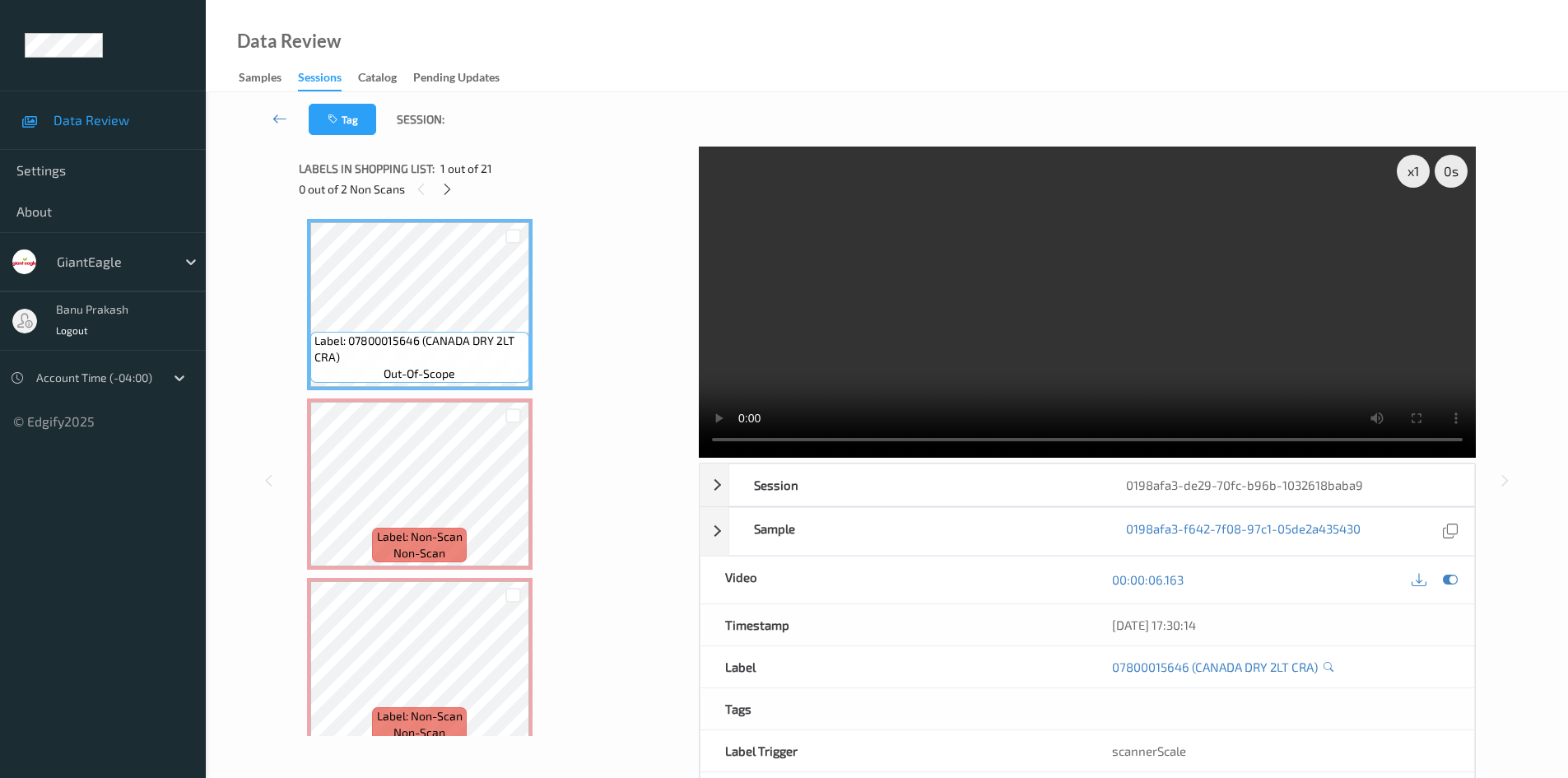
click at [932, 268] on video at bounding box center [1087, 302] width 777 height 311
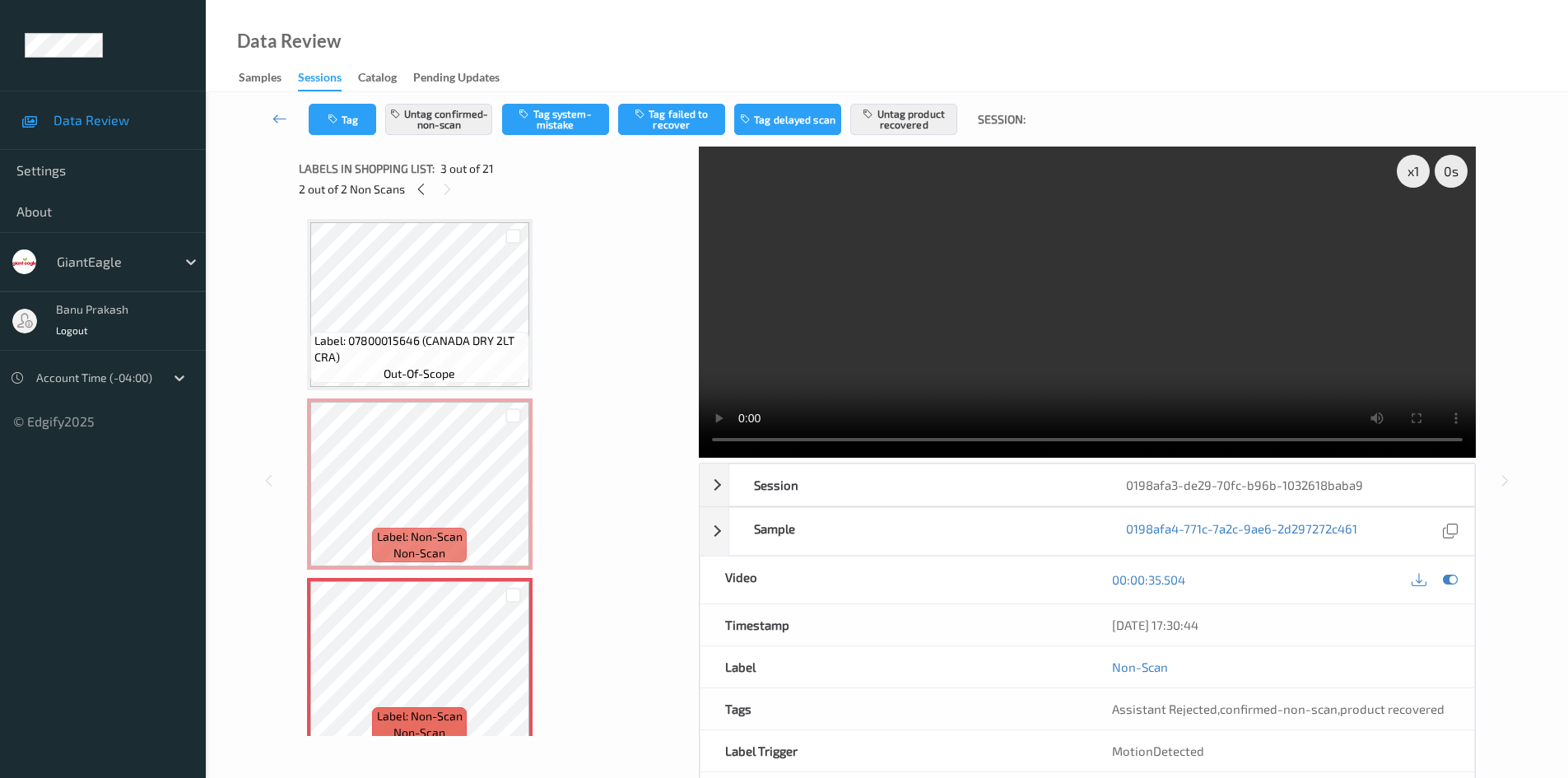
click at [894, 350] on video at bounding box center [1087, 302] width 777 height 311
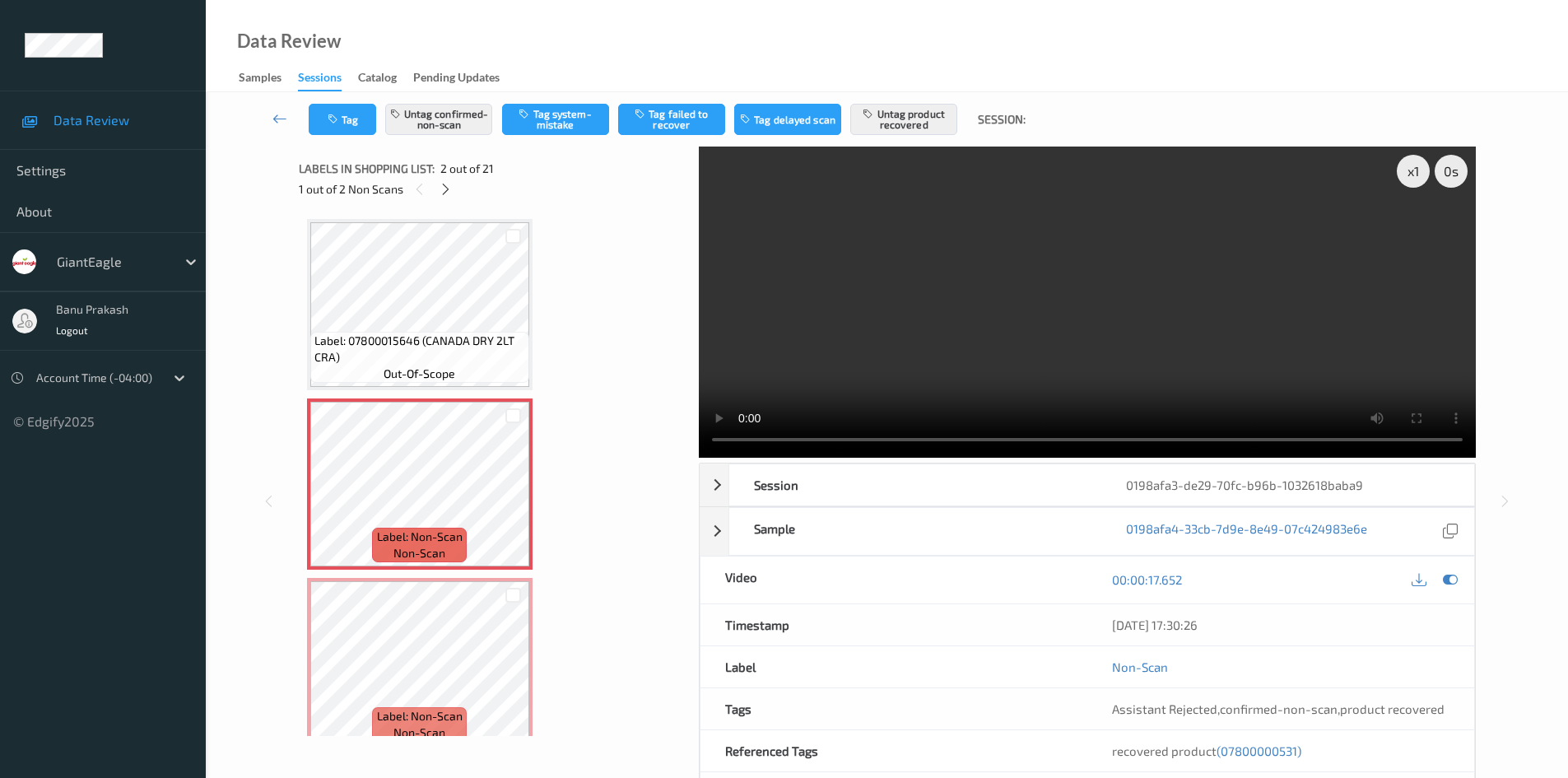
click at [1097, 325] on video at bounding box center [1087, 302] width 777 height 311
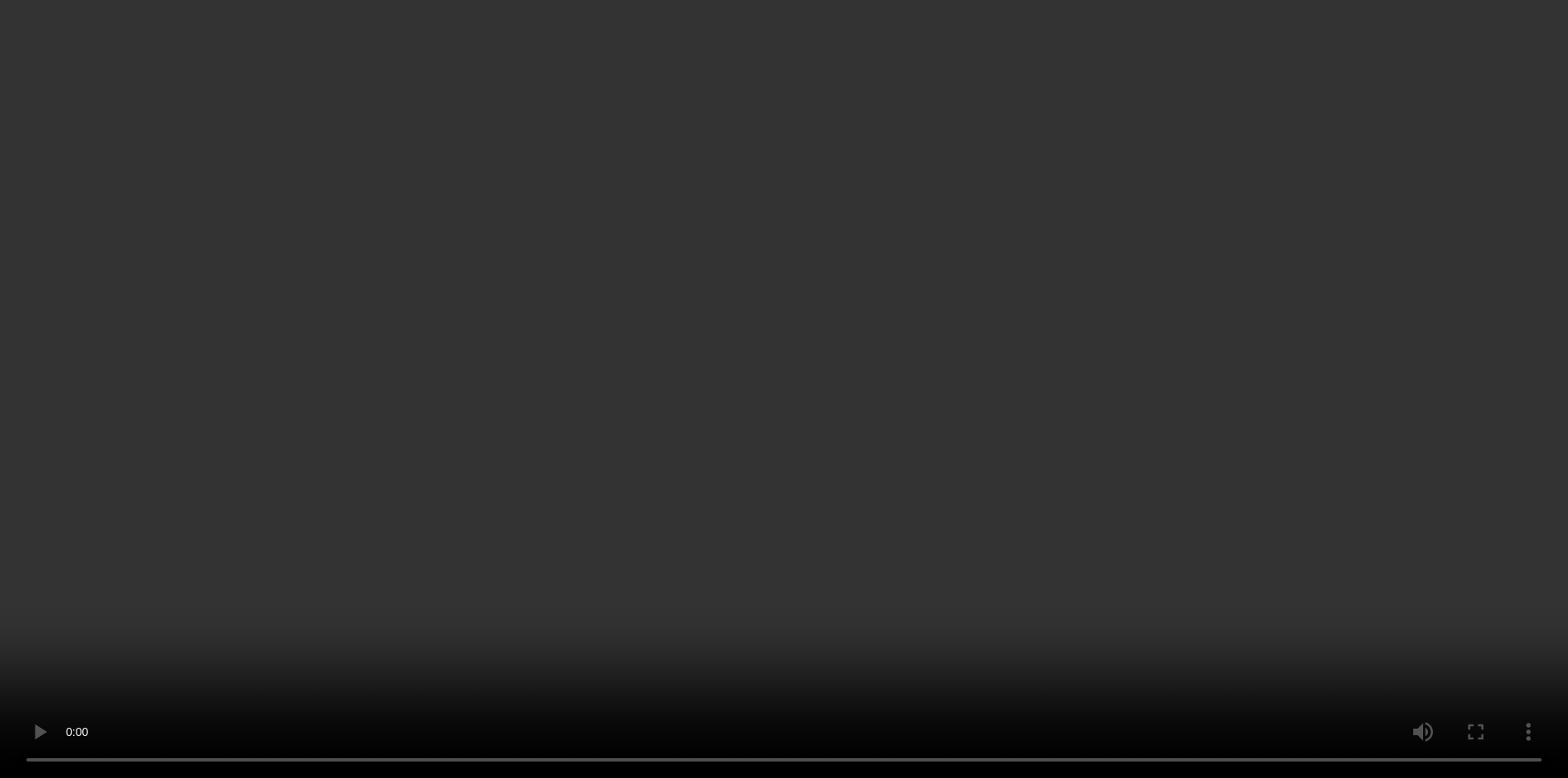
scroll to position [494, 0]
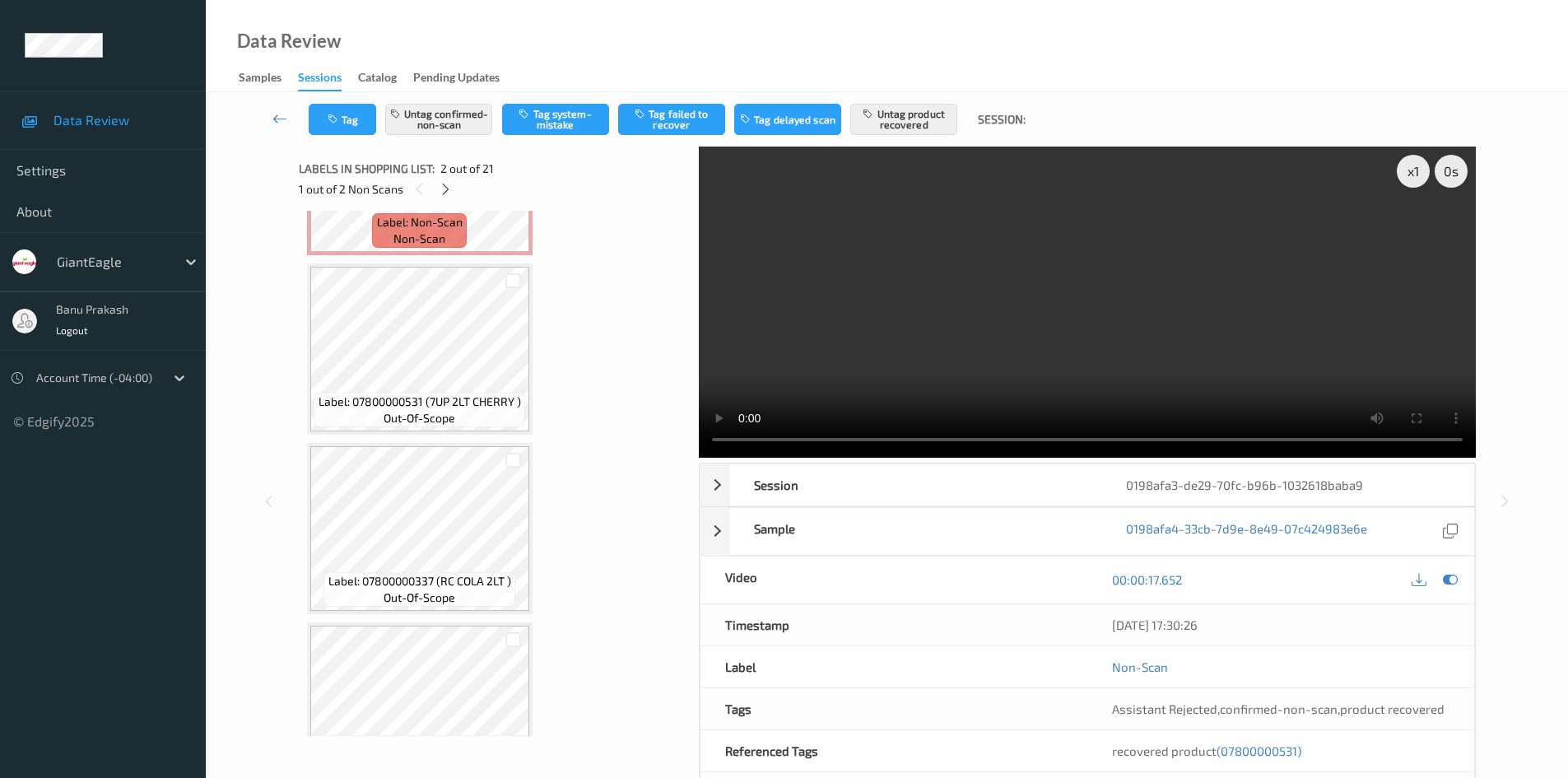
click at [1136, 271] on video at bounding box center [1087, 302] width 777 height 311
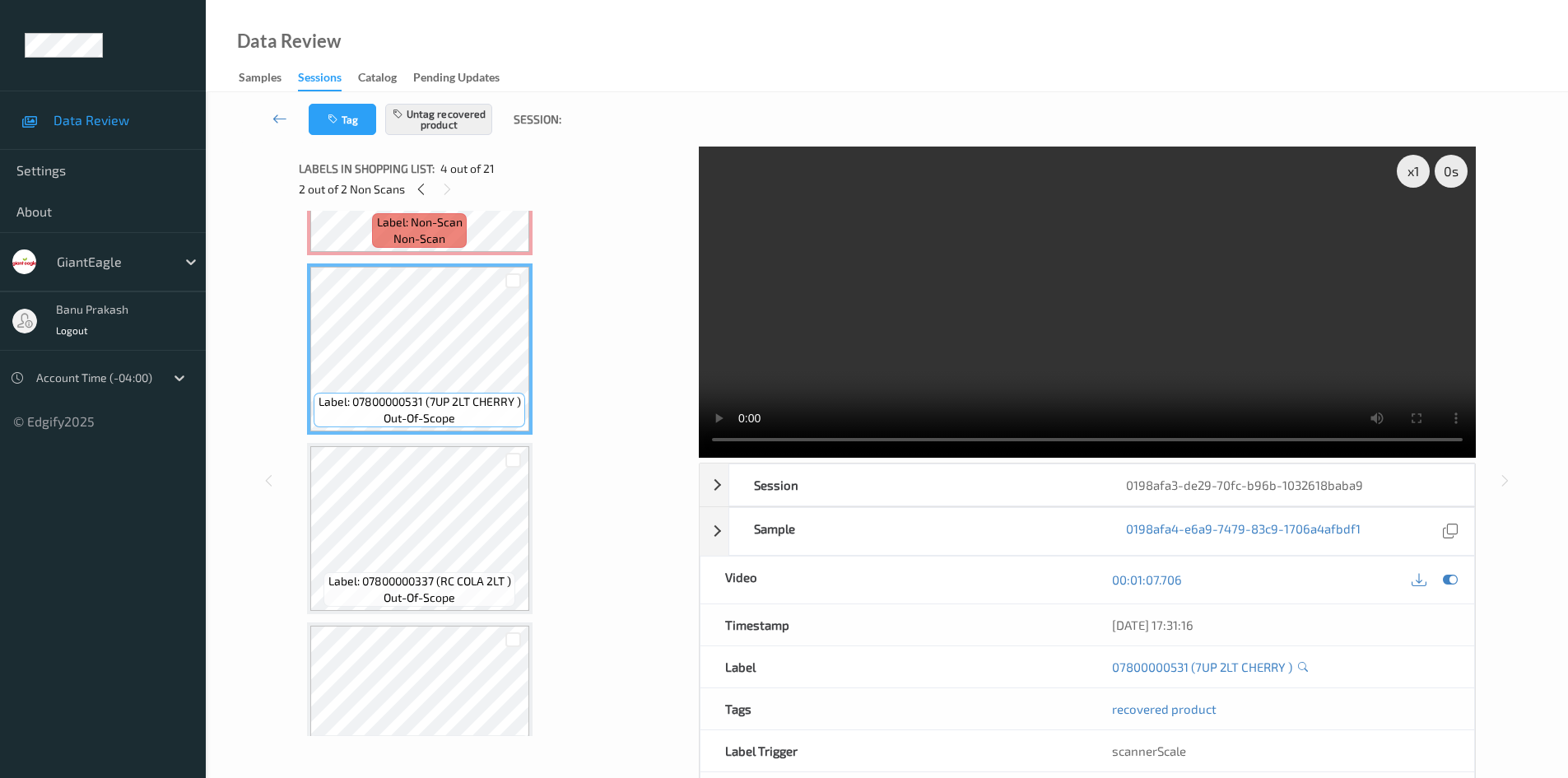
click at [965, 325] on video at bounding box center [1087, 302] width 777 height 311
click at [1027, 330] on video at bounding box center [1087, 302] width 777 height 311
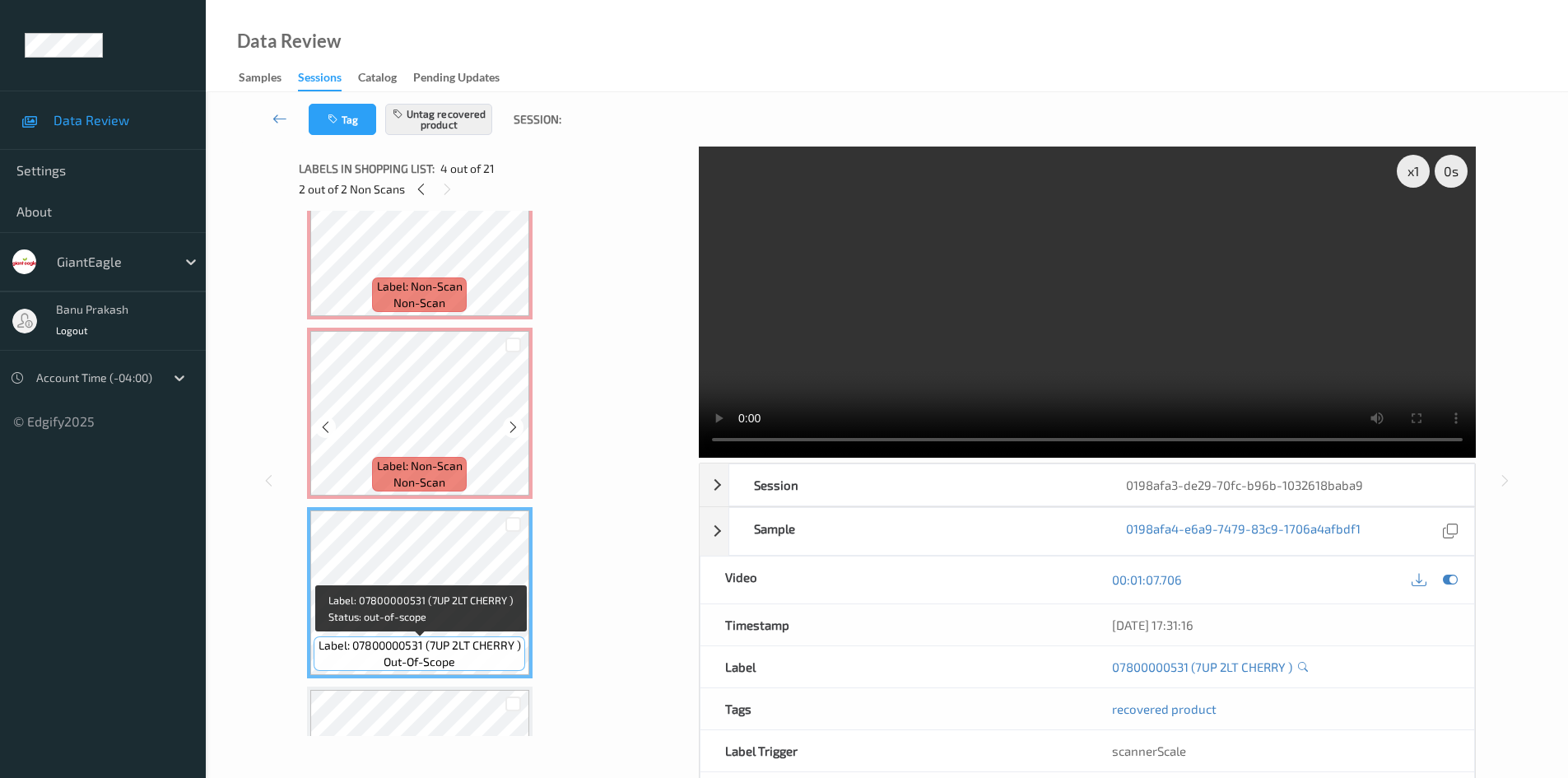
scroll to position [247, 0]
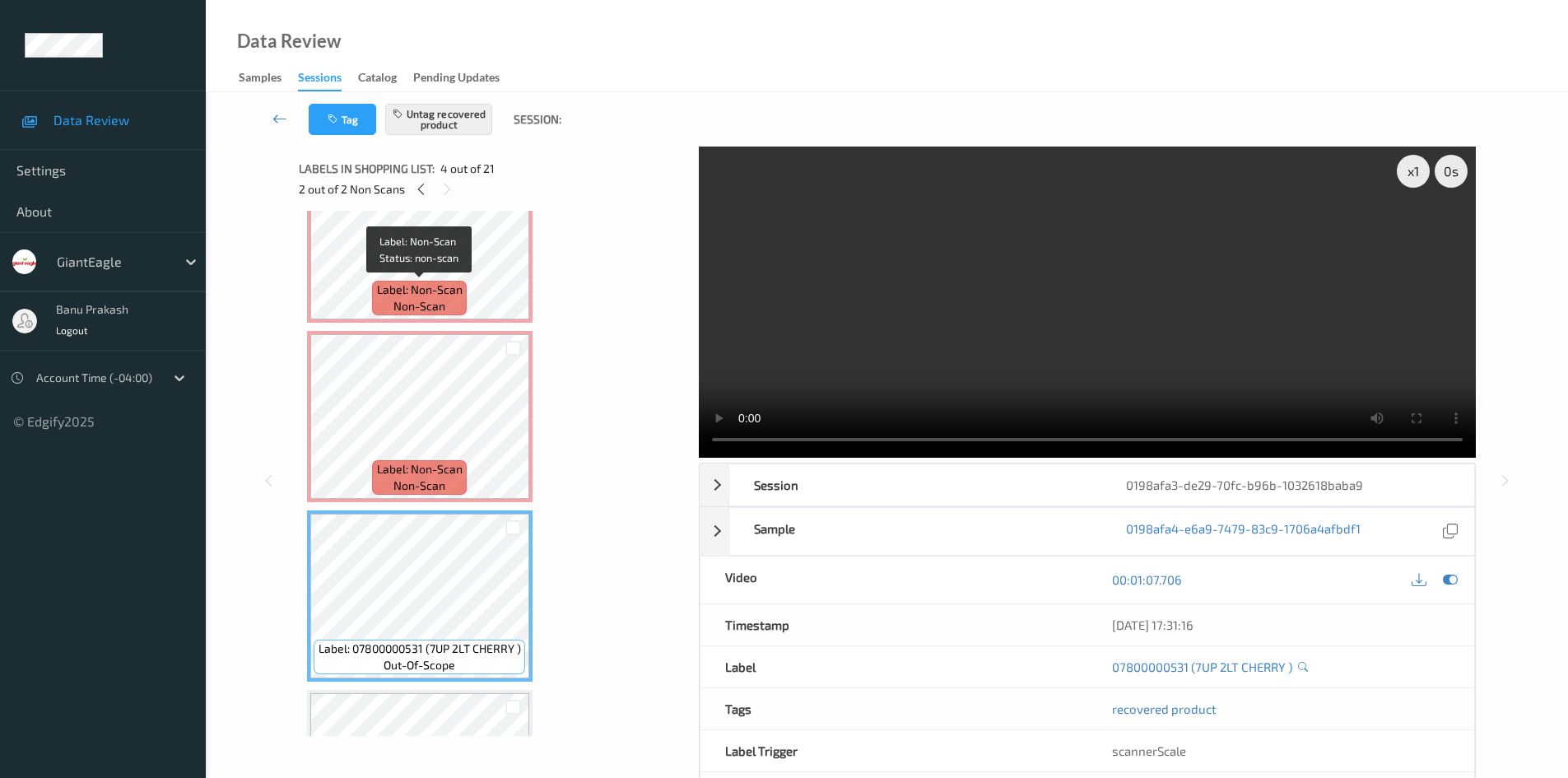
click at [403, 299] on span "non-scan" at bounding box center [419, 306] width 52 height 17
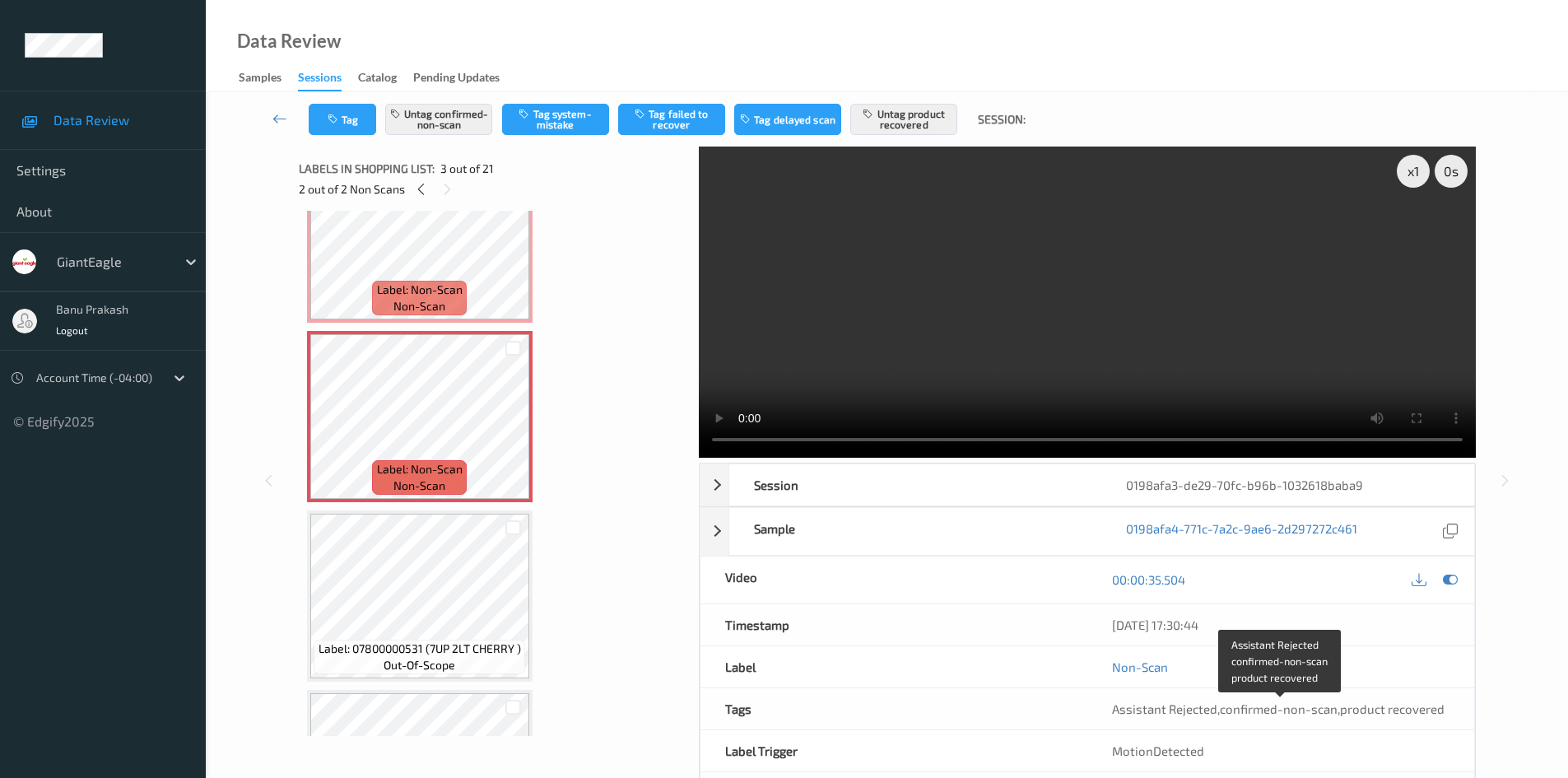
scroll to position [71, 0]
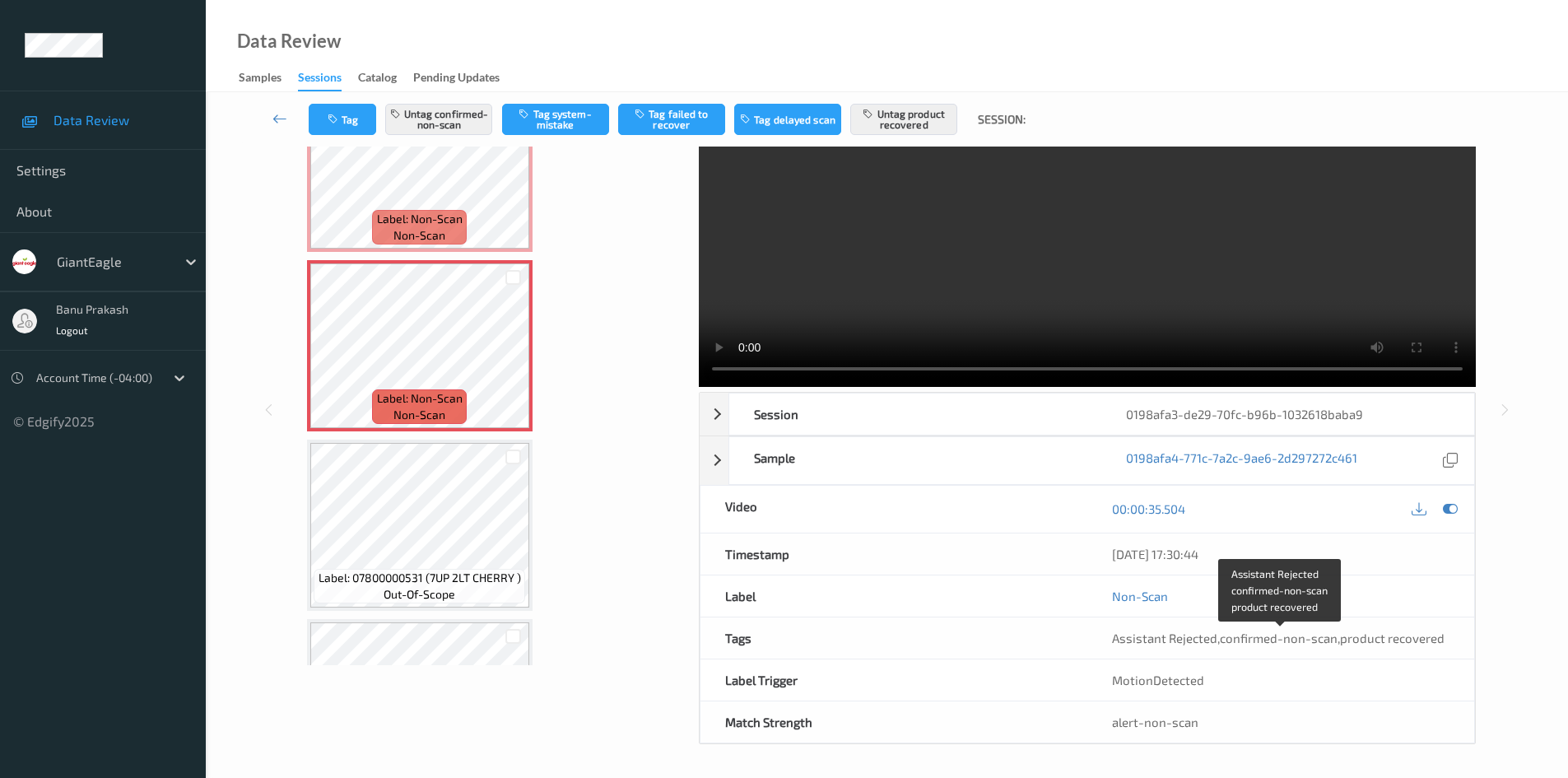
click at [1250, 637] on span "confirmed-non-scan" at bounding box center [1278, 638] width 118 height 15
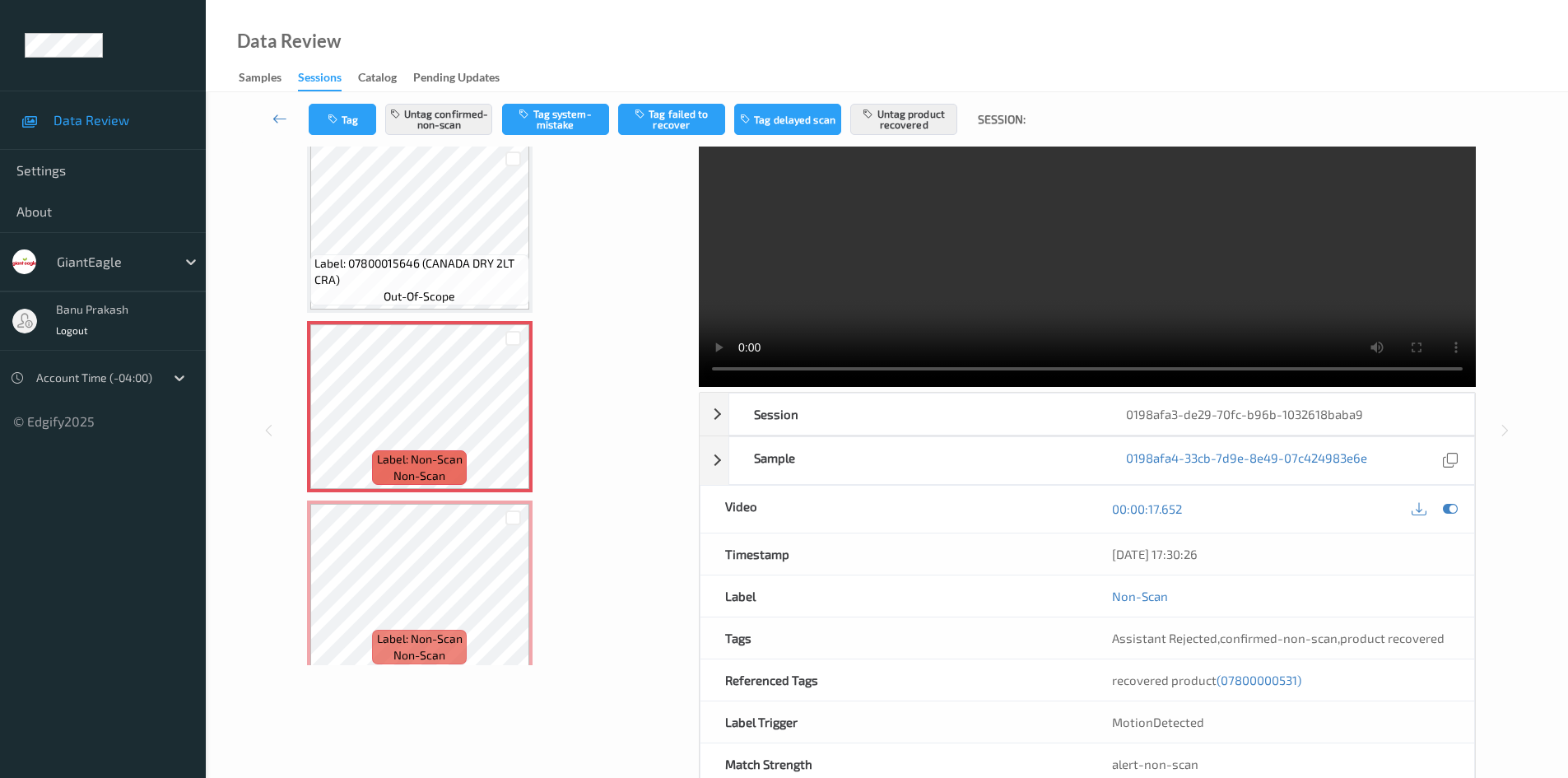
scroll to position [0, 0]
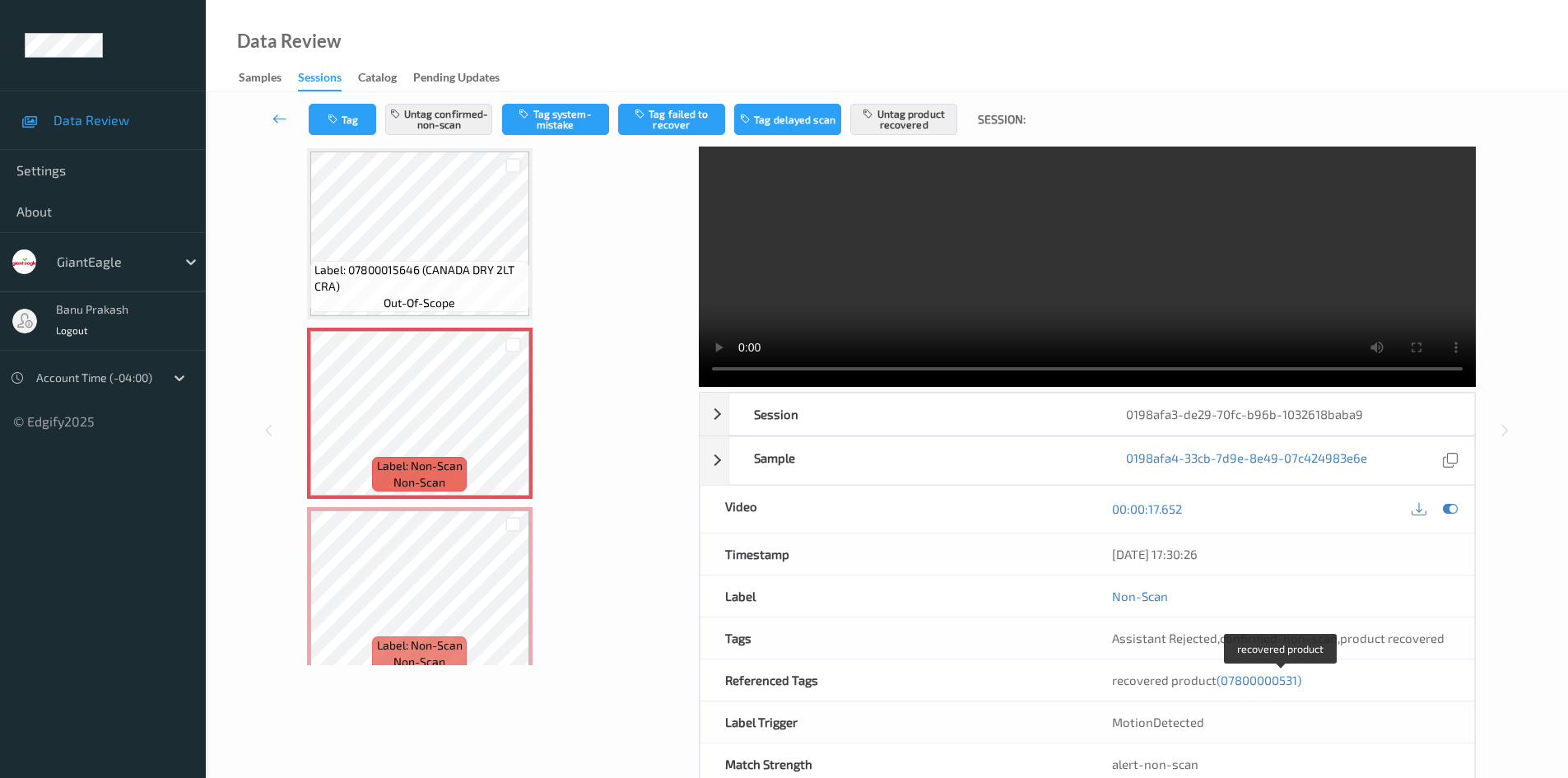
click at [1281, 682] on span "(07800000531)" at bounding box center [1258, 680] width 85 height 15
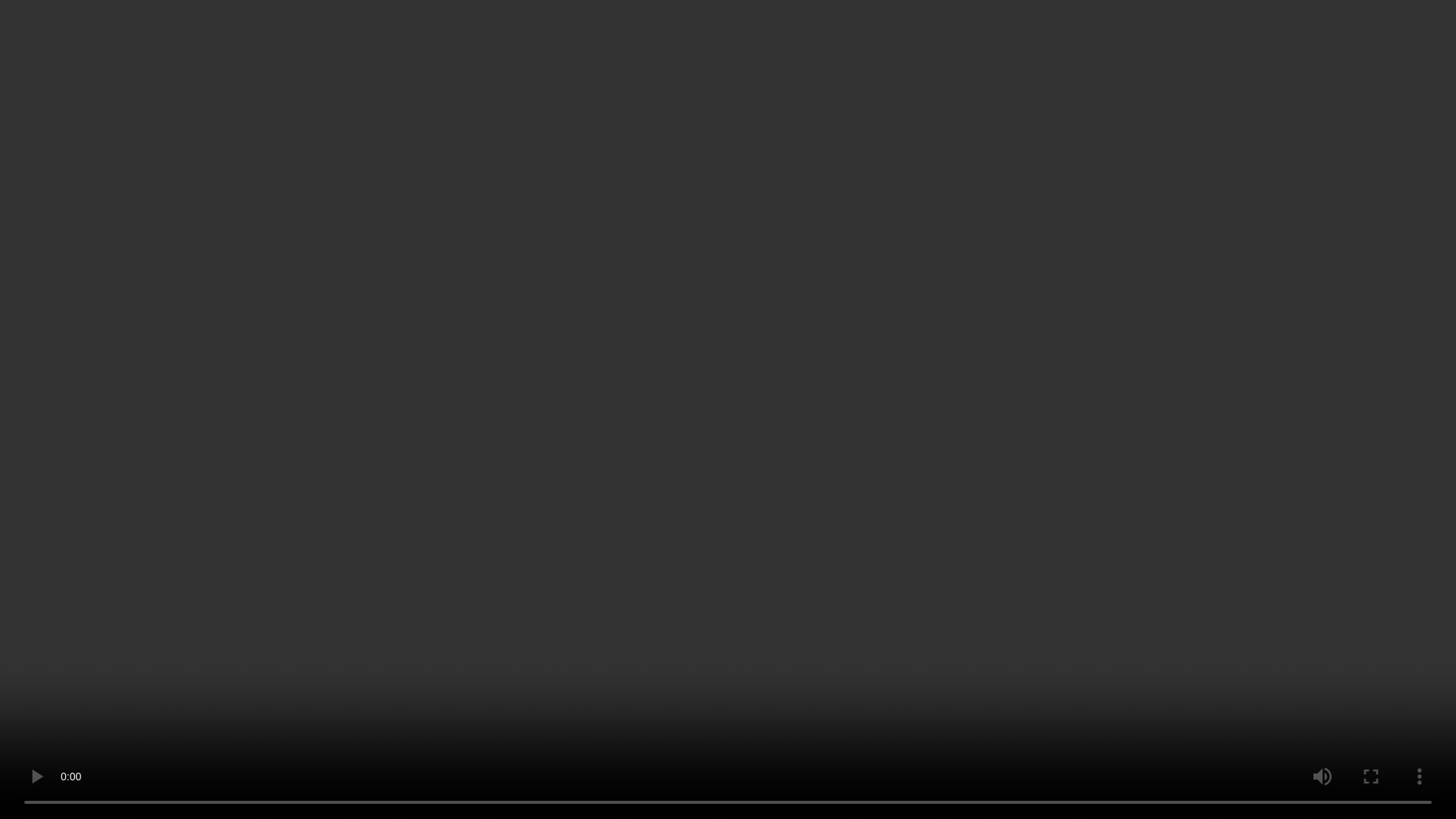
click at [1055, 525] on video at bounding box center [728, 409] width 1456 height 819
click at [904, 494] on video at bounding box center [728, 409] width 1456 height 819
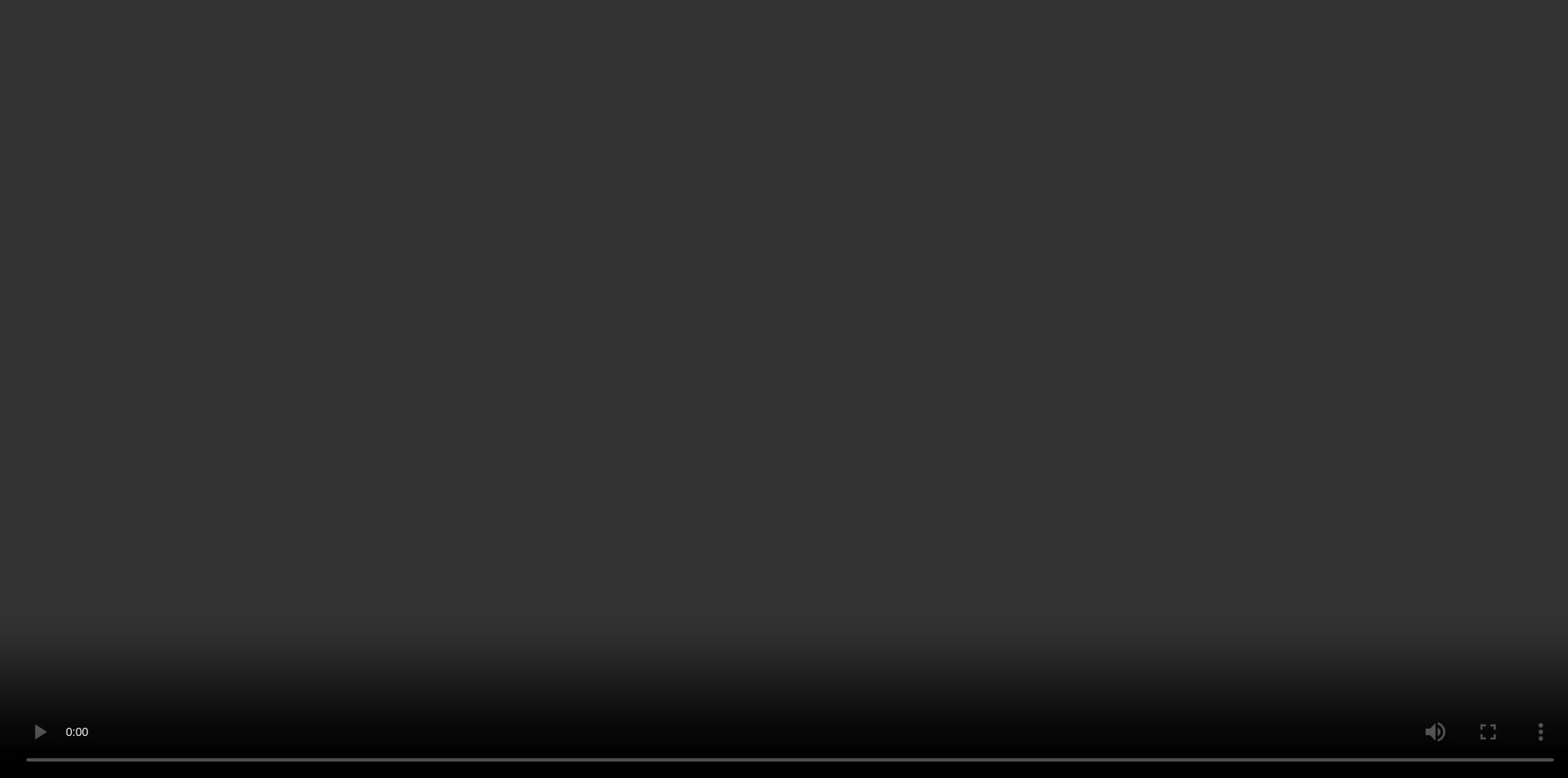
scroll to position [82, 0]
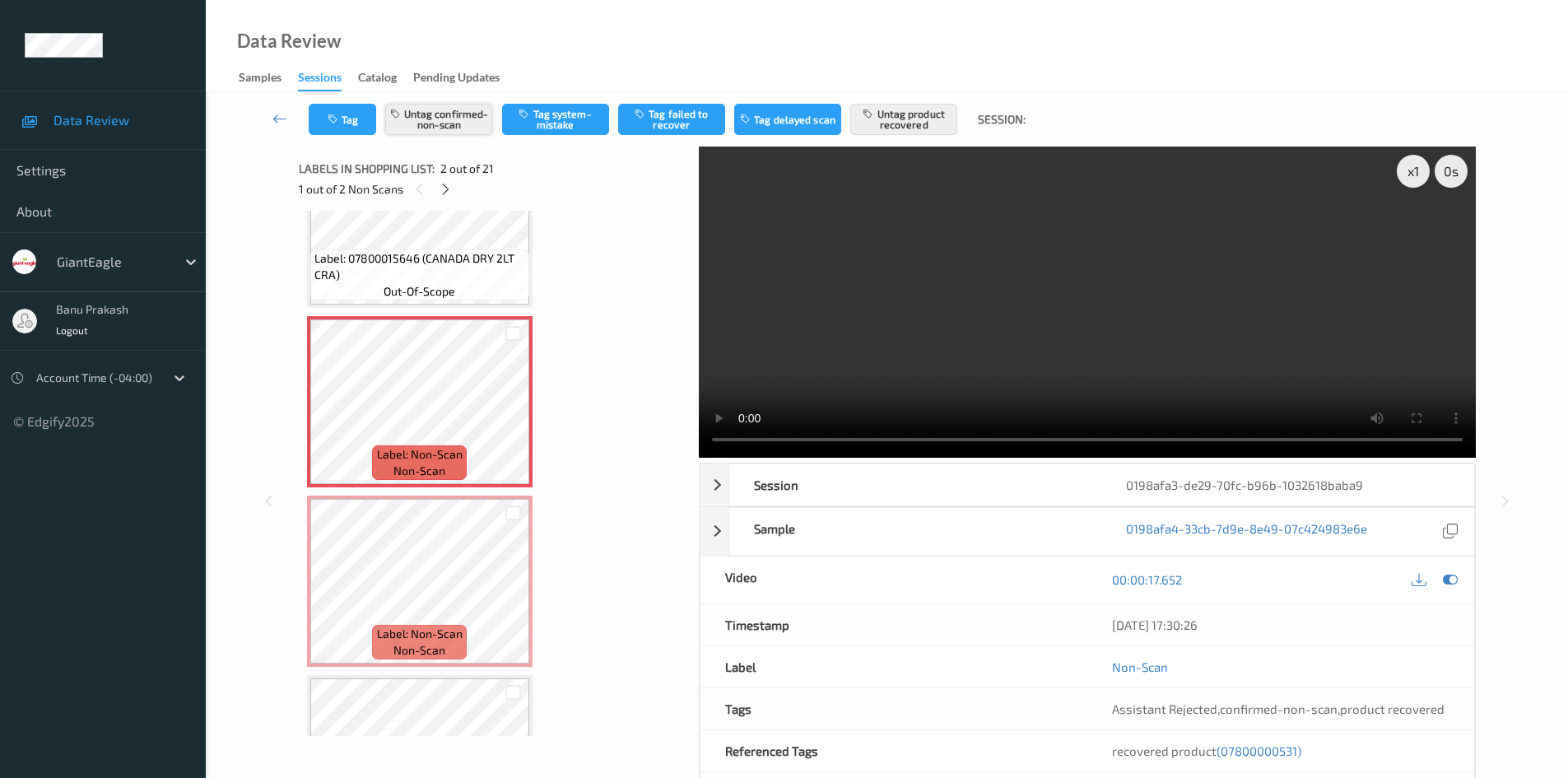
click at [442, 118] on button "Untag confirmed-non-scan" at bounding box center [438, 119] width 107 height 31
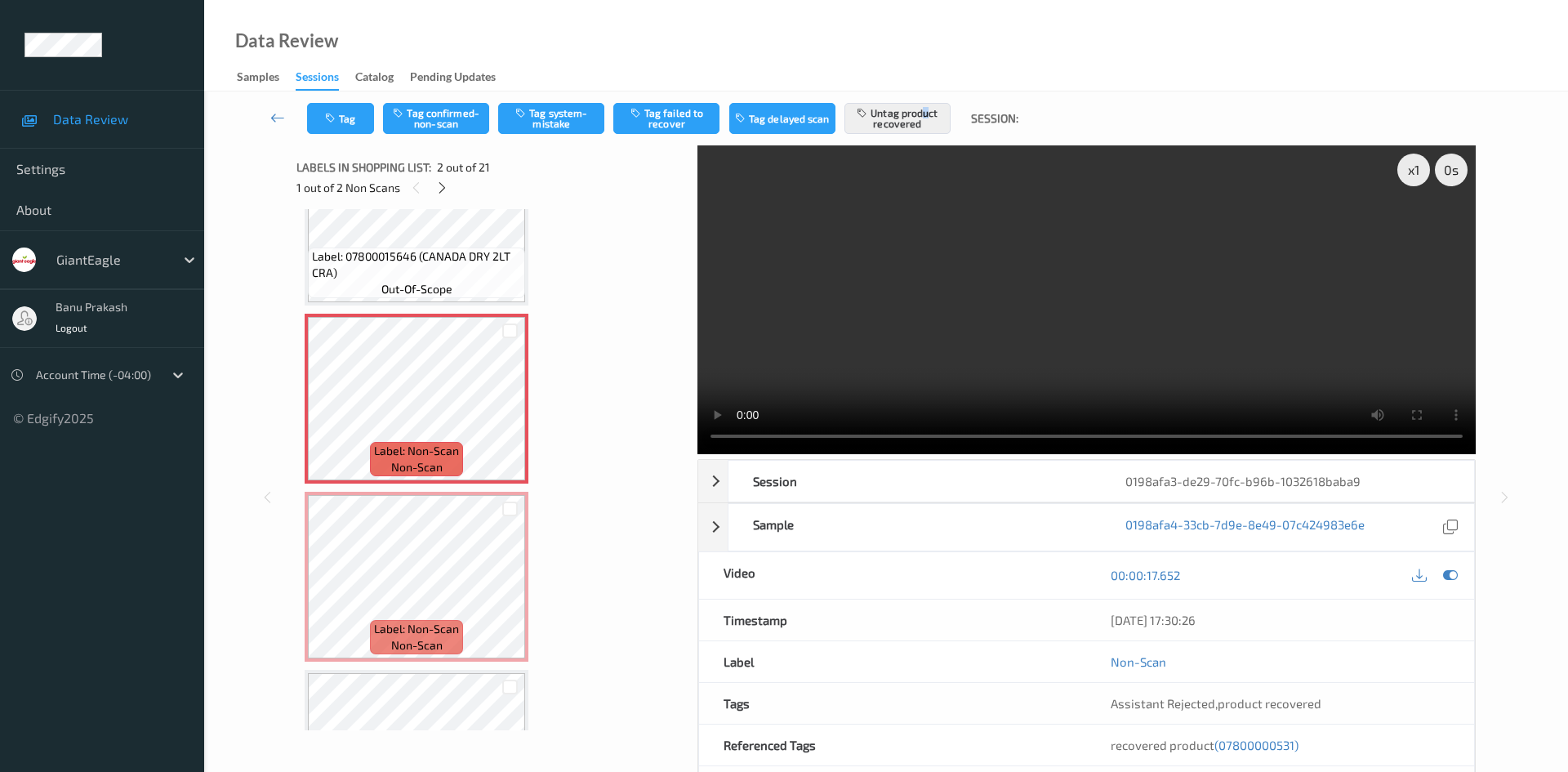
click at [926, 102] on div "Tag Tag confirmed-non-scan Tag system-mistake Tag failed to recover Tag delayed…" at bounding box center [886, 118] width 1297 height 54
click at [924, 108] on button "Untag product recovered" at bounding box center [897, 118] width 106 height 31
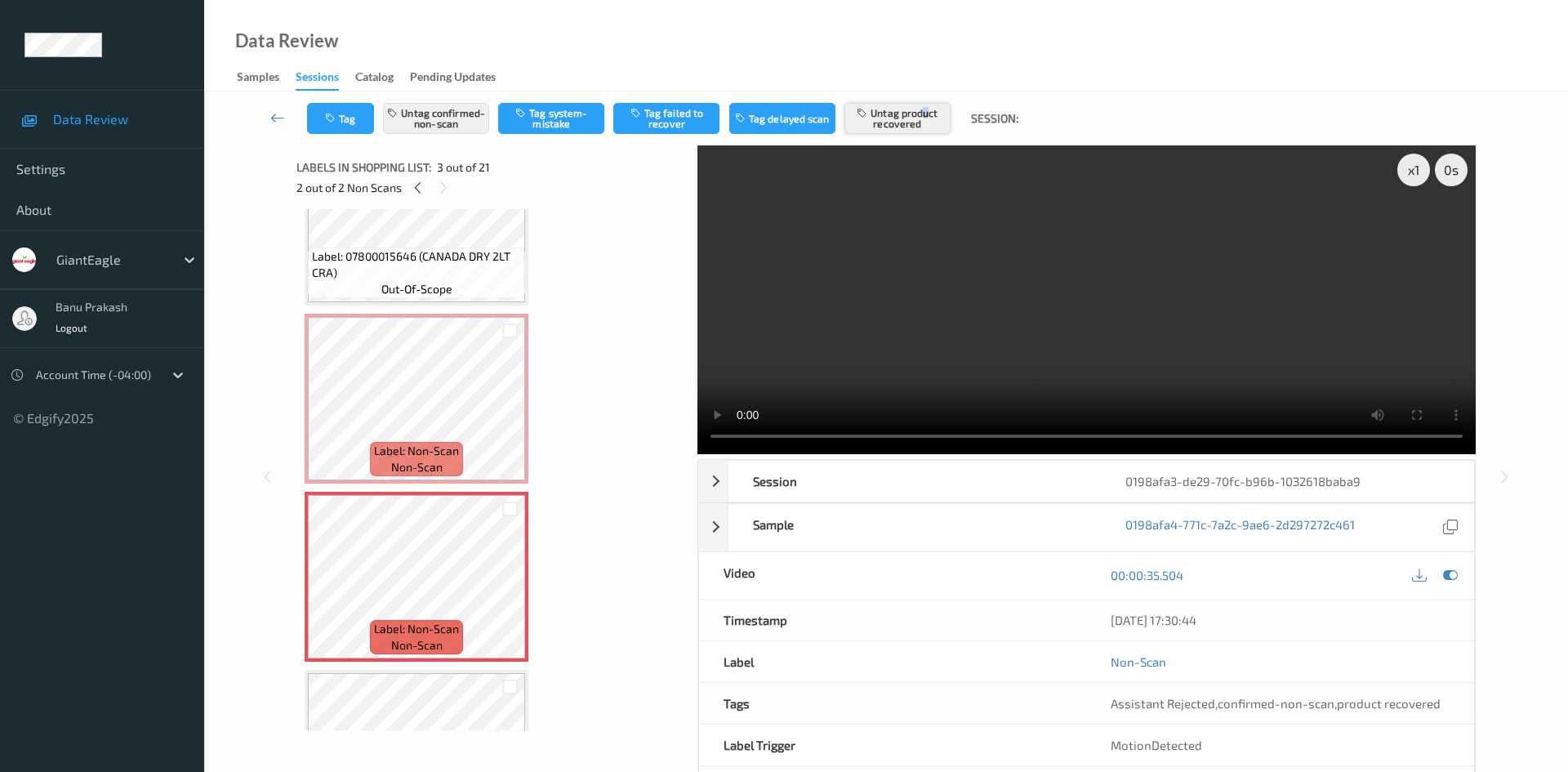
click at [921, 126] on button "Untag product recovered" at bounding box center [897, 118] width 106 height 31
click at [906, 133] on button "Tag product recovered" at bounding box center [897, 118] width 106 height 31
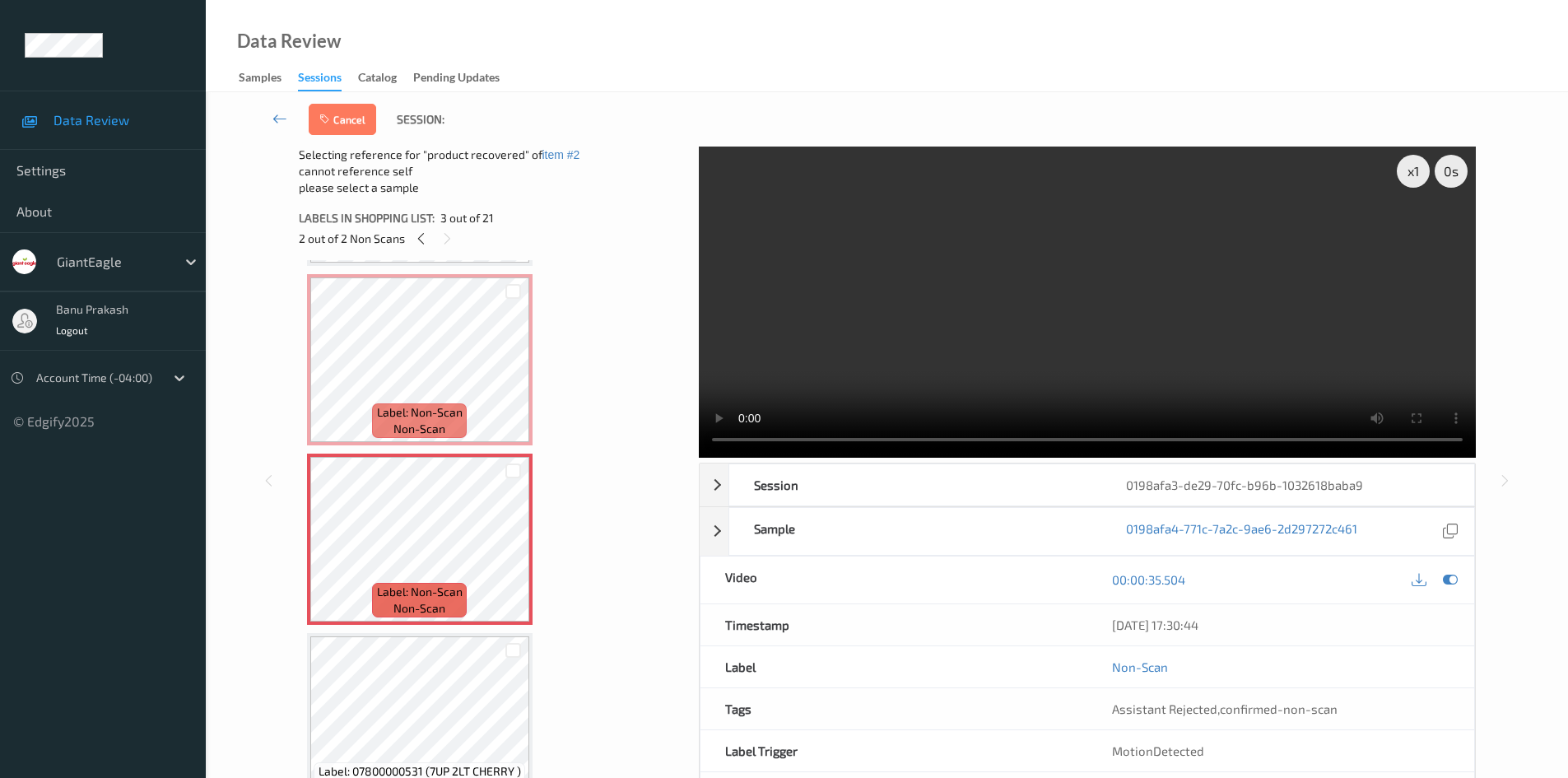
scroll to position [412, 0]
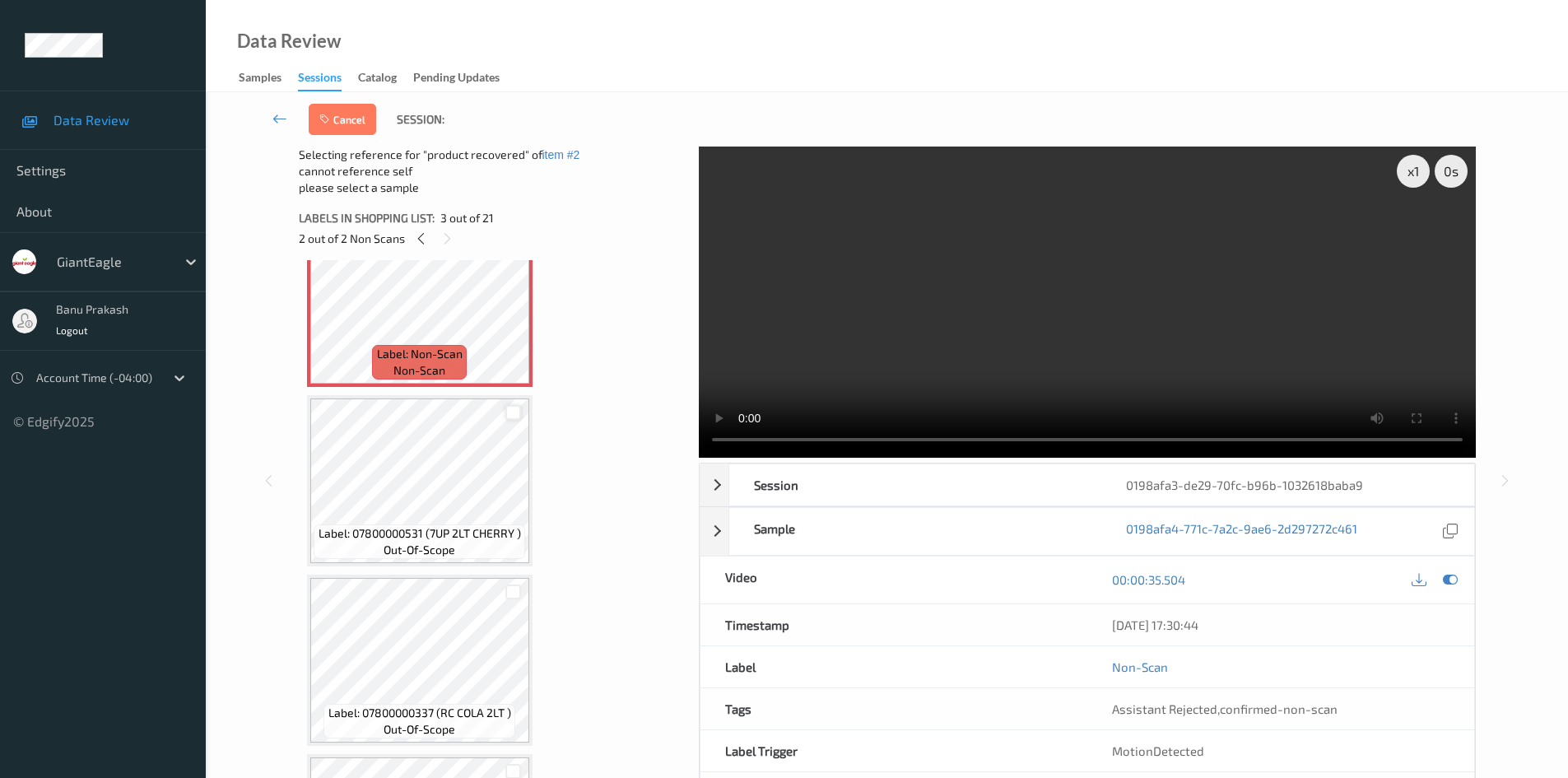
click at [510, 409] on div at bounding box center [513, 412] width 16 height 16
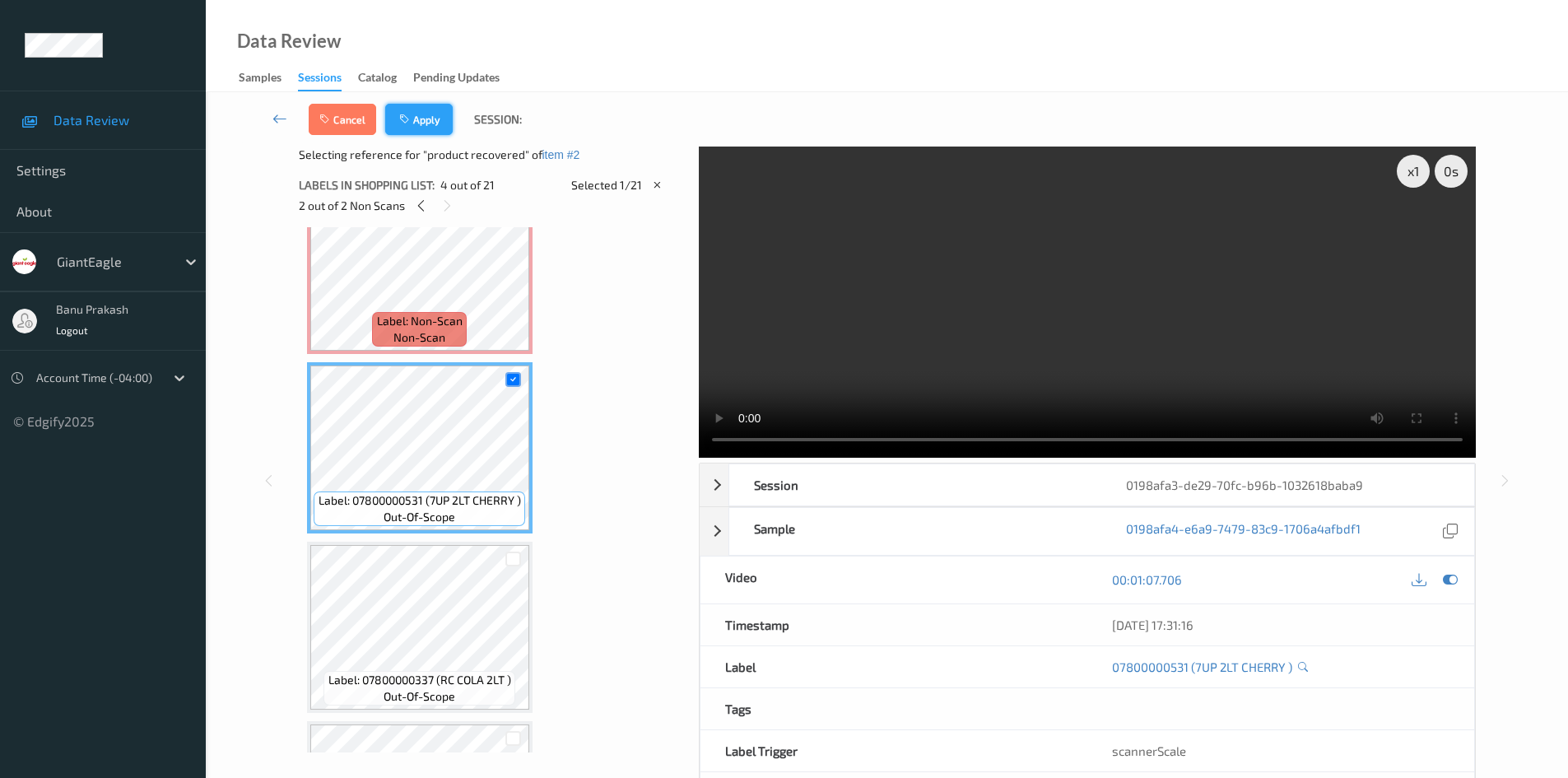
click at [432, 120] on button "Apply" at bounding box center [418, 119] width 68 height 31
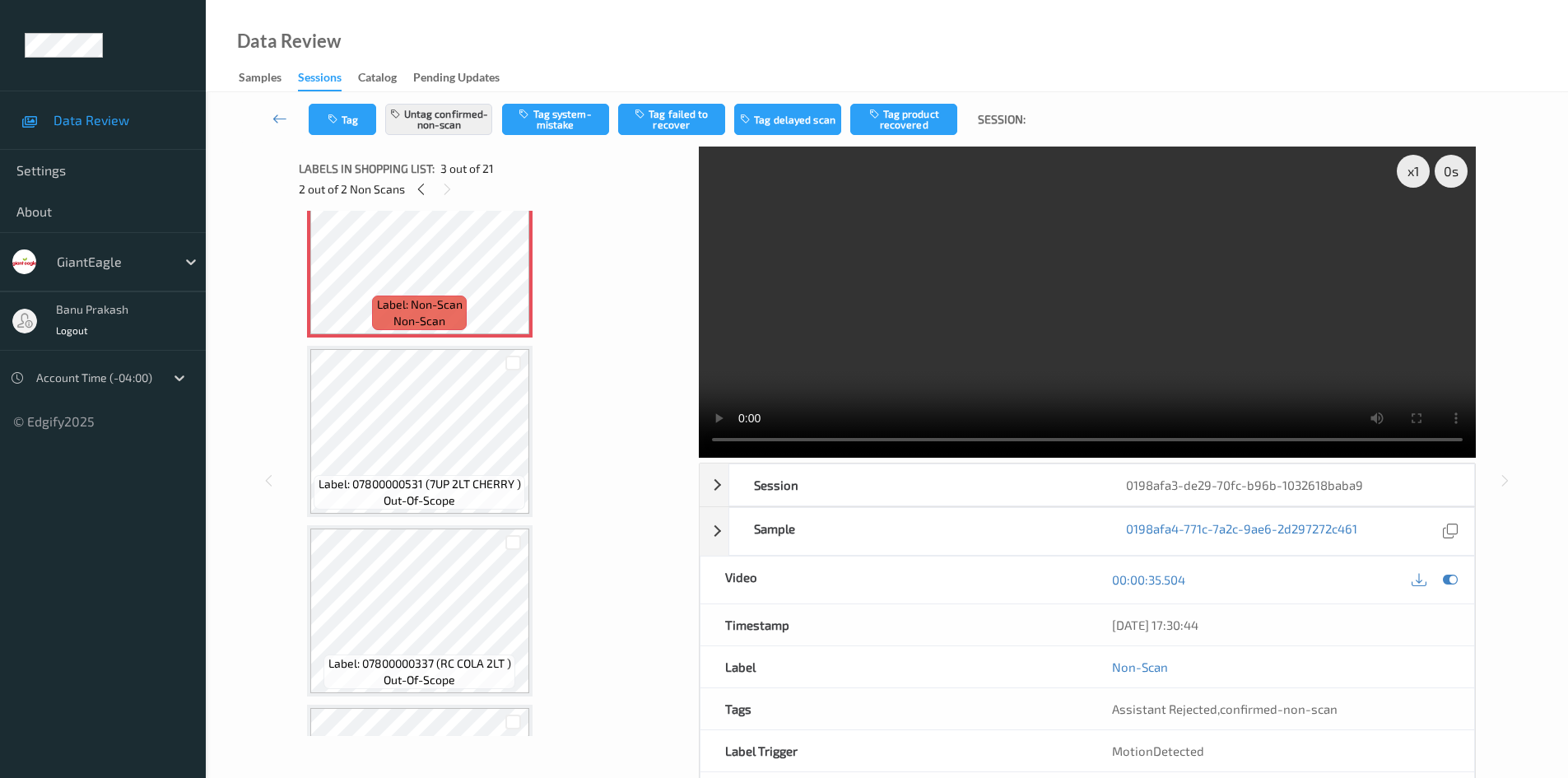
scroll to position [187, 0]
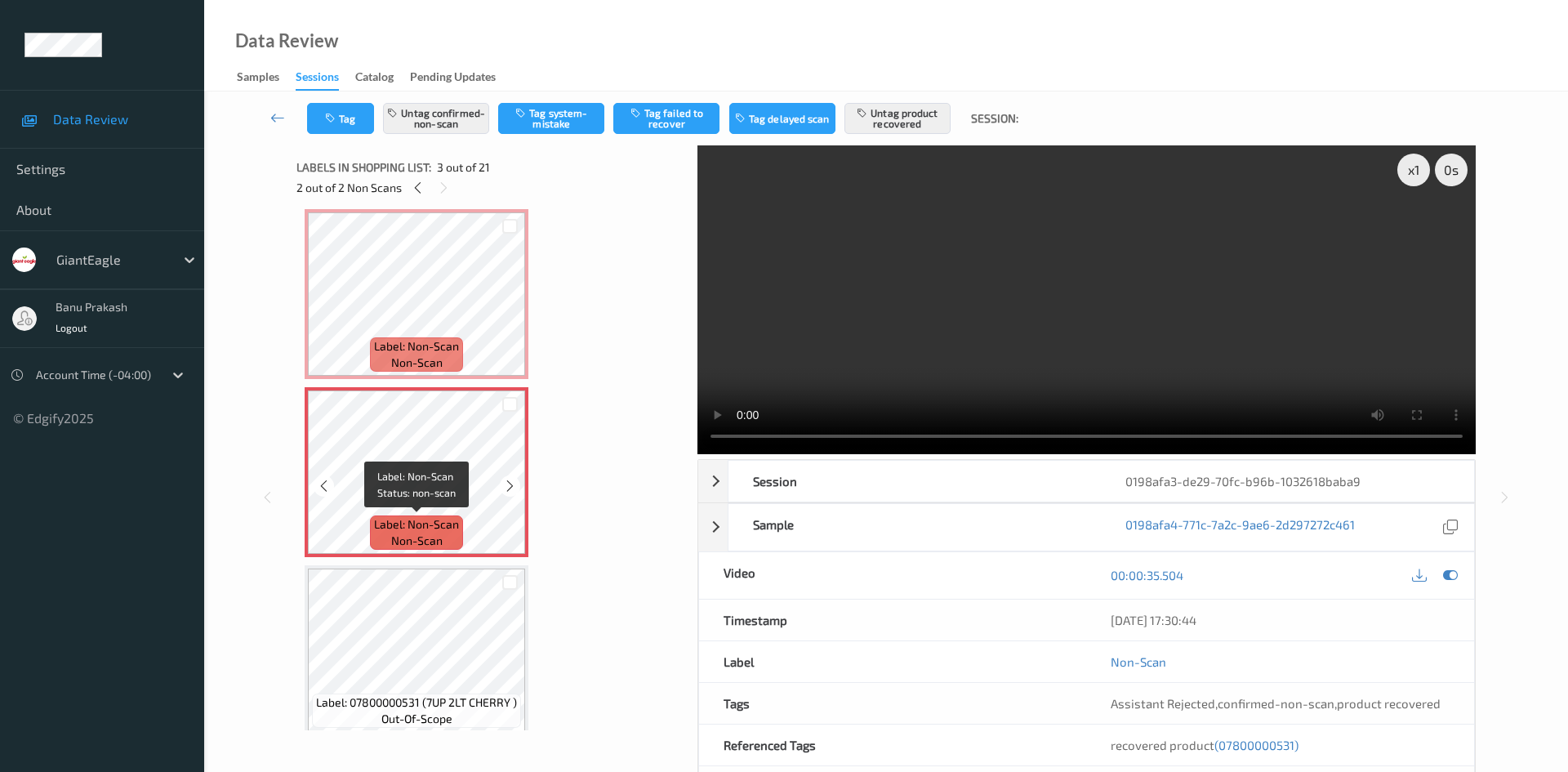
click at [434, 525] on span "Label: Non-Scan" at bounding box center [417, 525] width 85 height 17
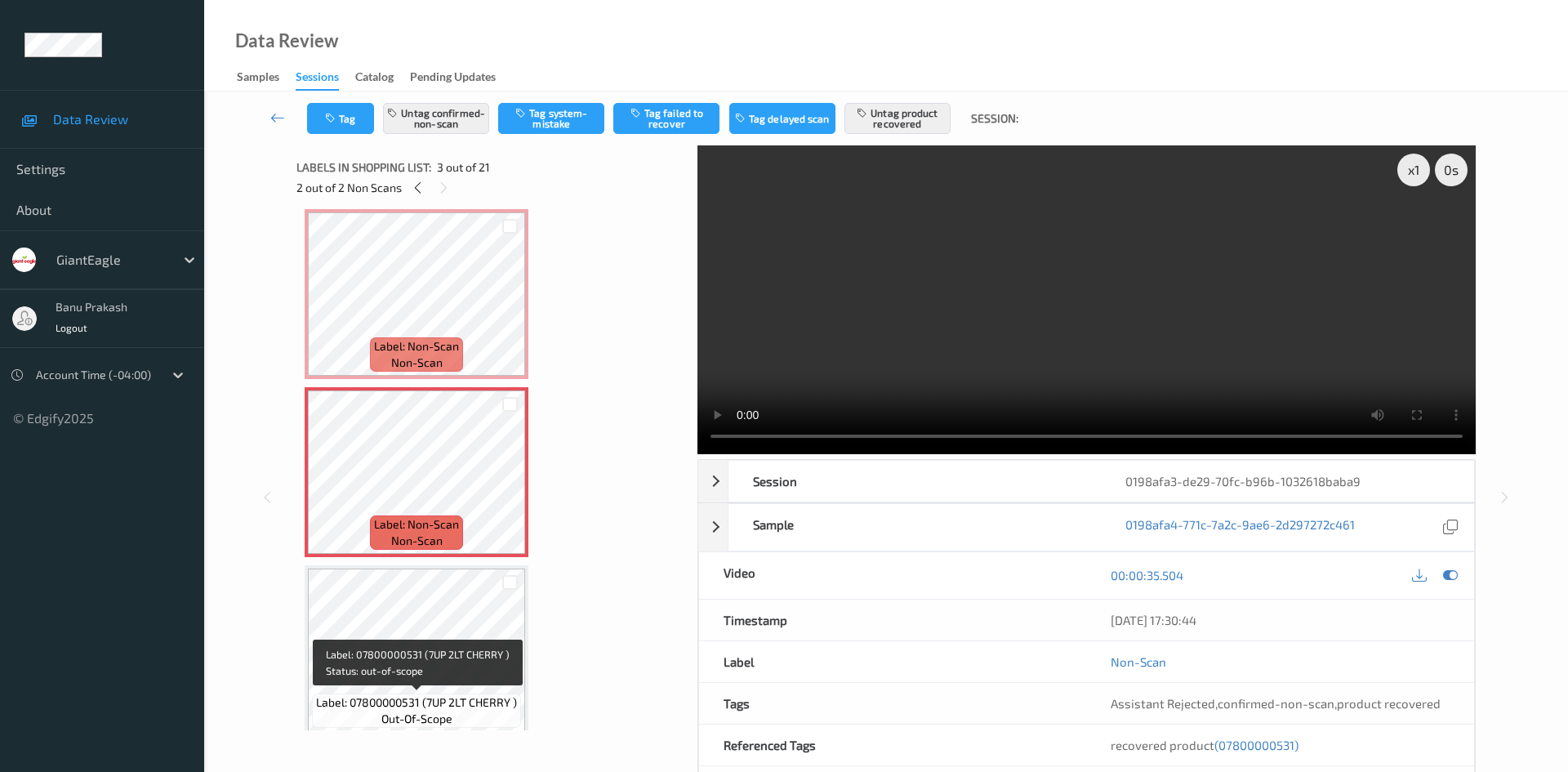
click at [417, 726] on span "out-of-scope" at bounding box center [417, 719] width 71 height 17
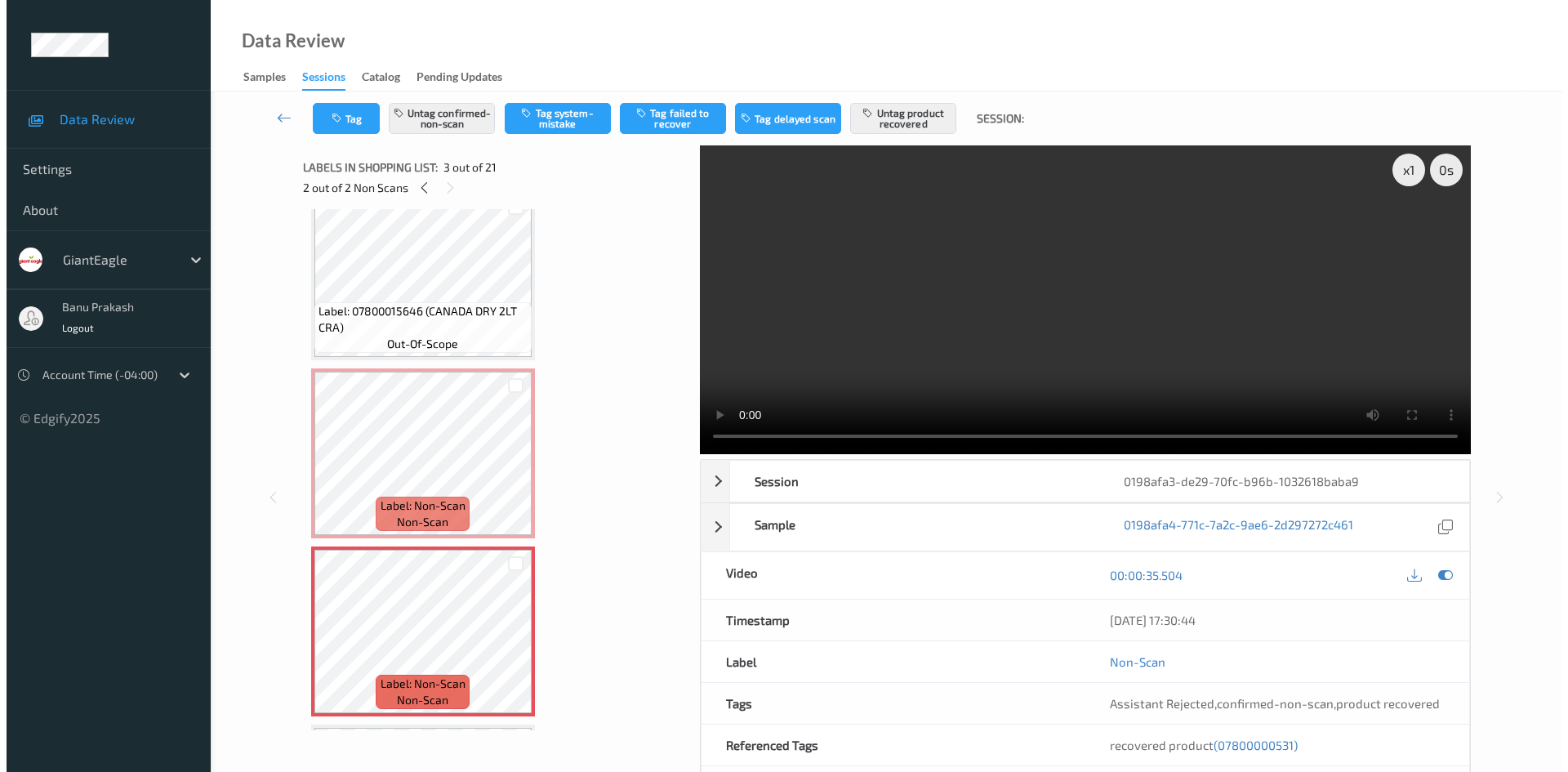
scroll to position [23, 0]
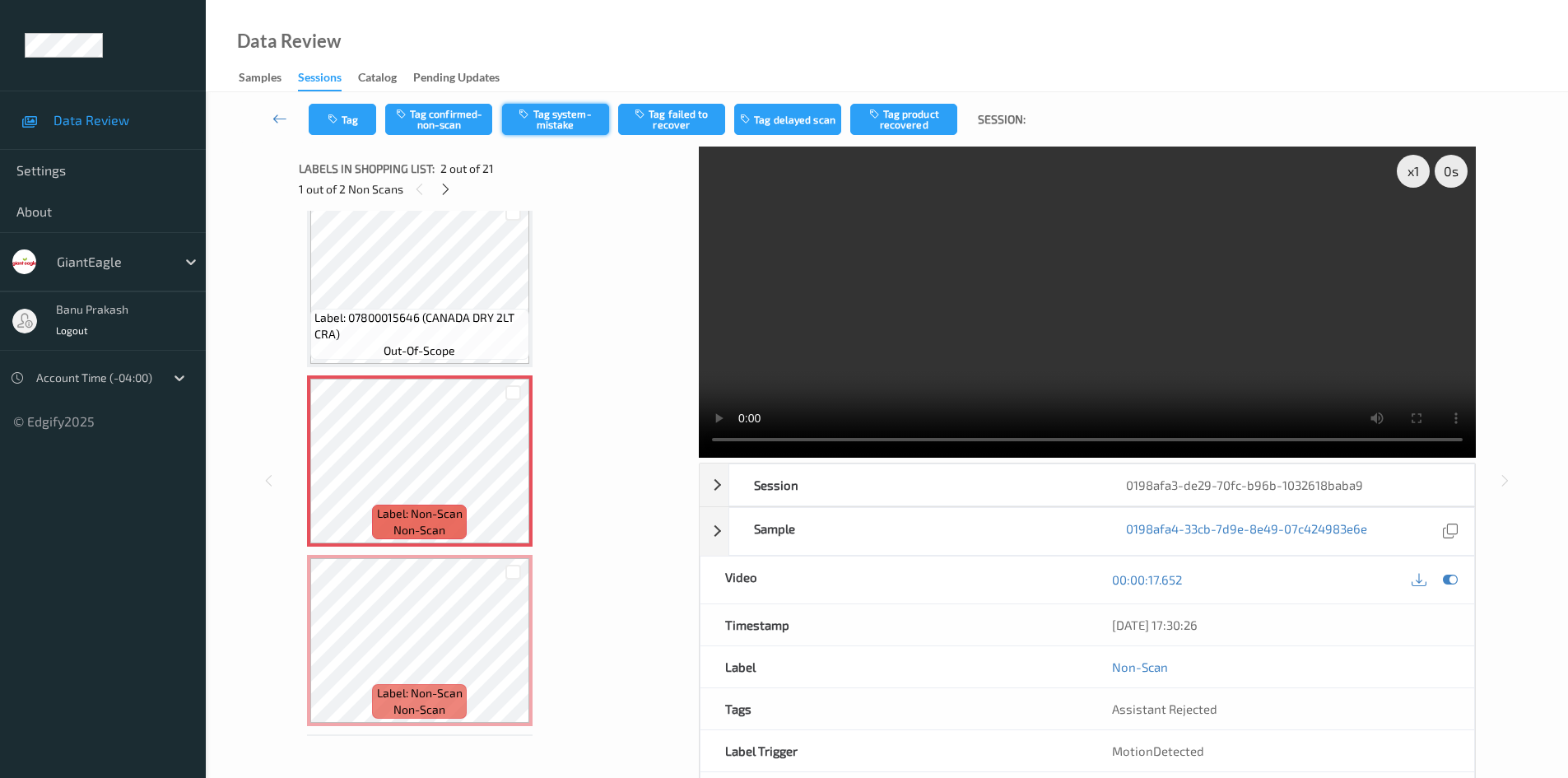
click at [581, 113] on button "Tag system-mistake" at bounding box center [556, 119] width 107 height 31
click at [332, 123] on icon "button" at bounding box center [335, 120] width 14 height 12
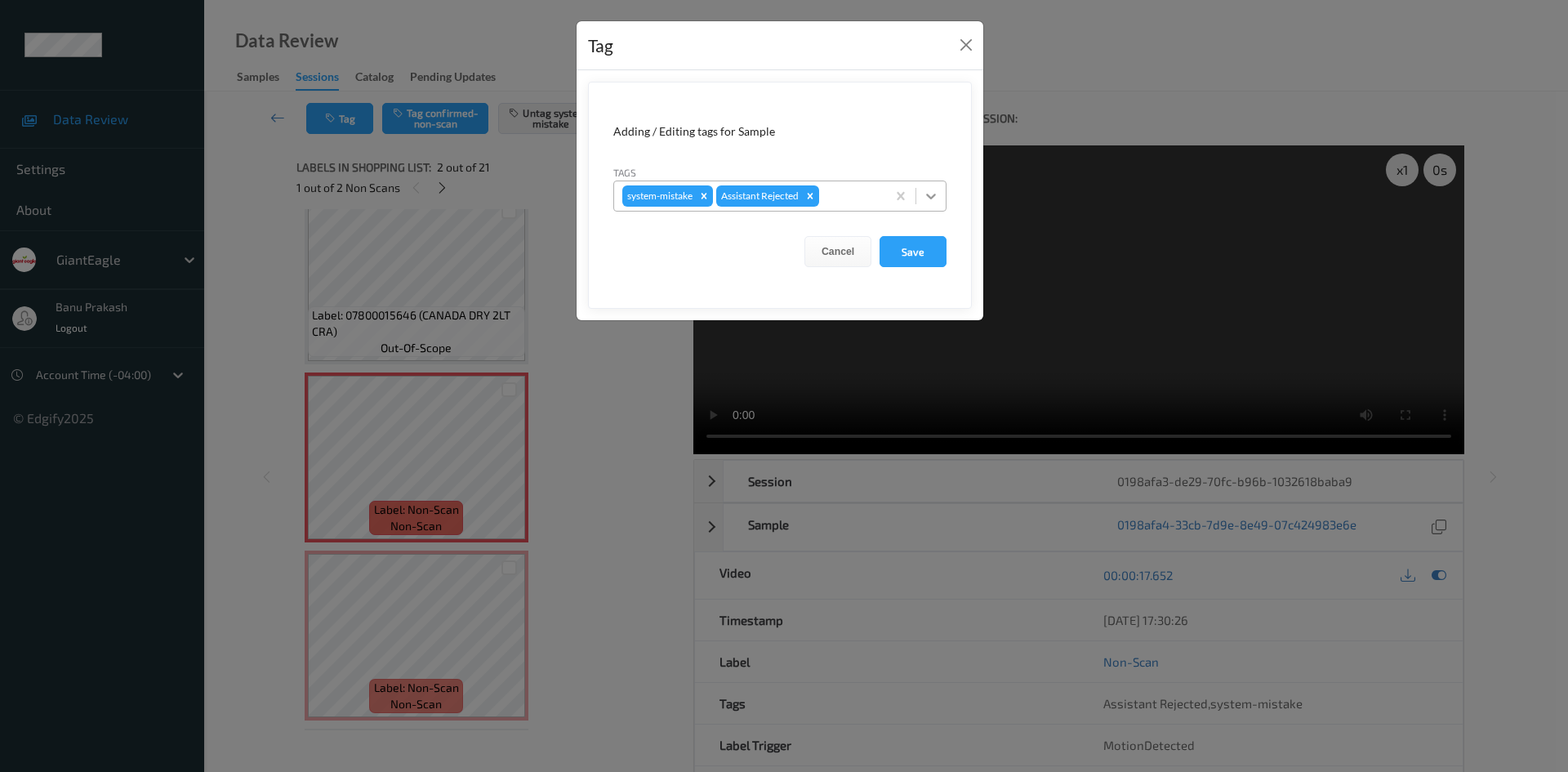
click at [937, 197] on icon at bounding box center [931, 196] width 17 height 17
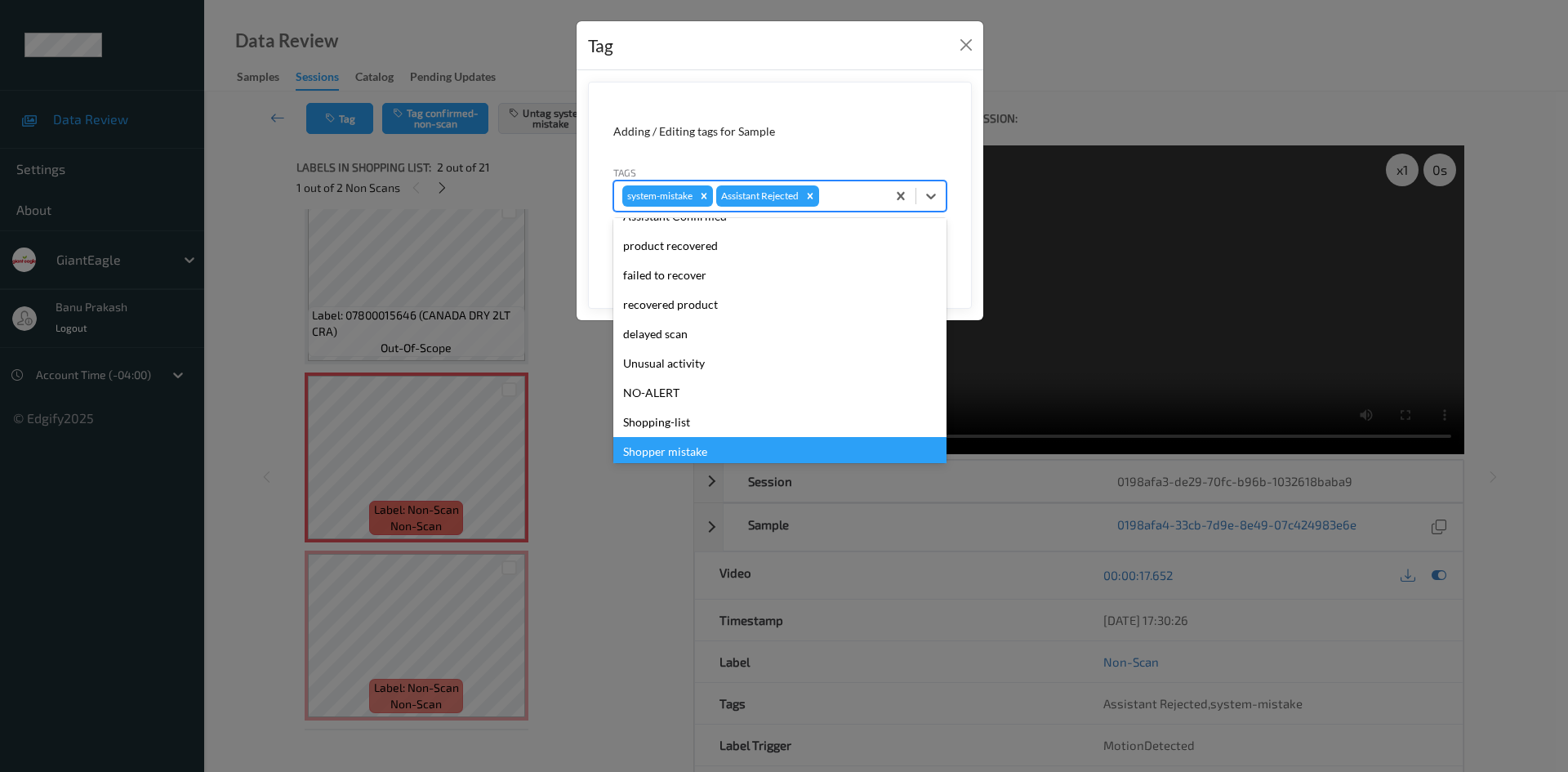
scroll to position [144, 0]
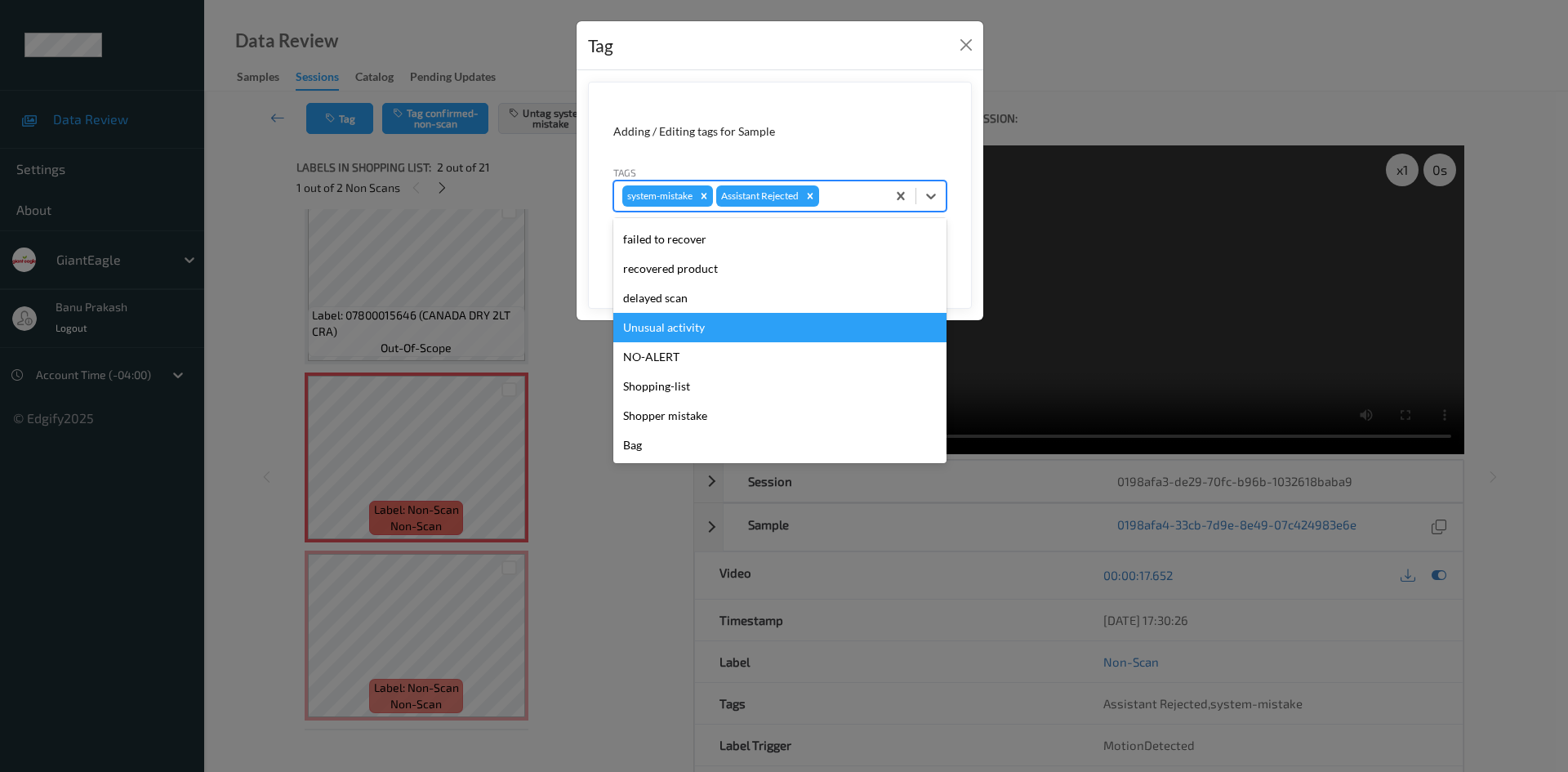
click at [702, 322] on div "Unusual activity" at bounding box center [779, 327] width 333 height 29
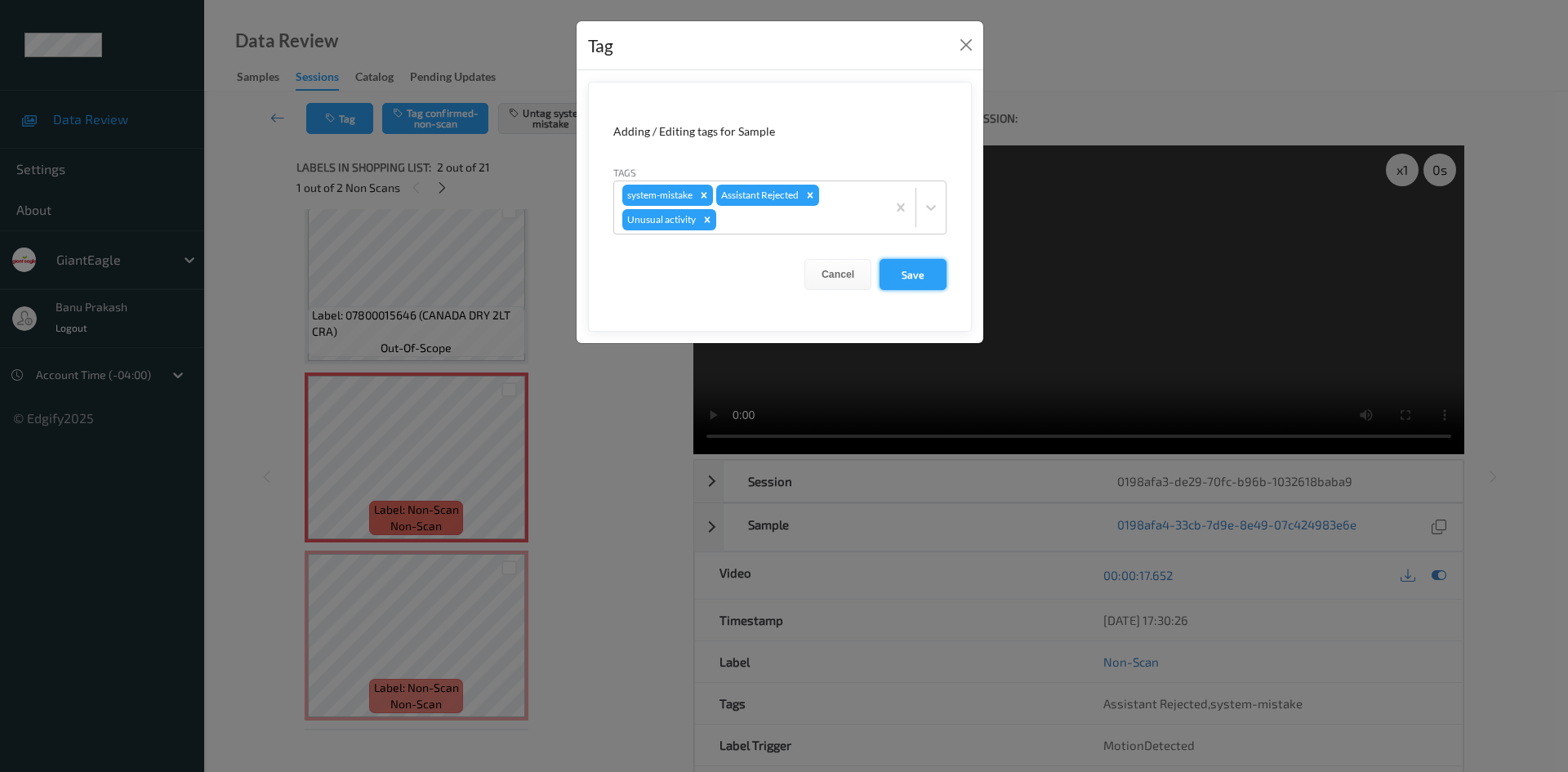
click at [930, 287] on button "Save" at bounding box center [913, 274] width 67 height 31
click at [926, 271] on button "Save" at bounding box center [913, 274] width 67 height 31
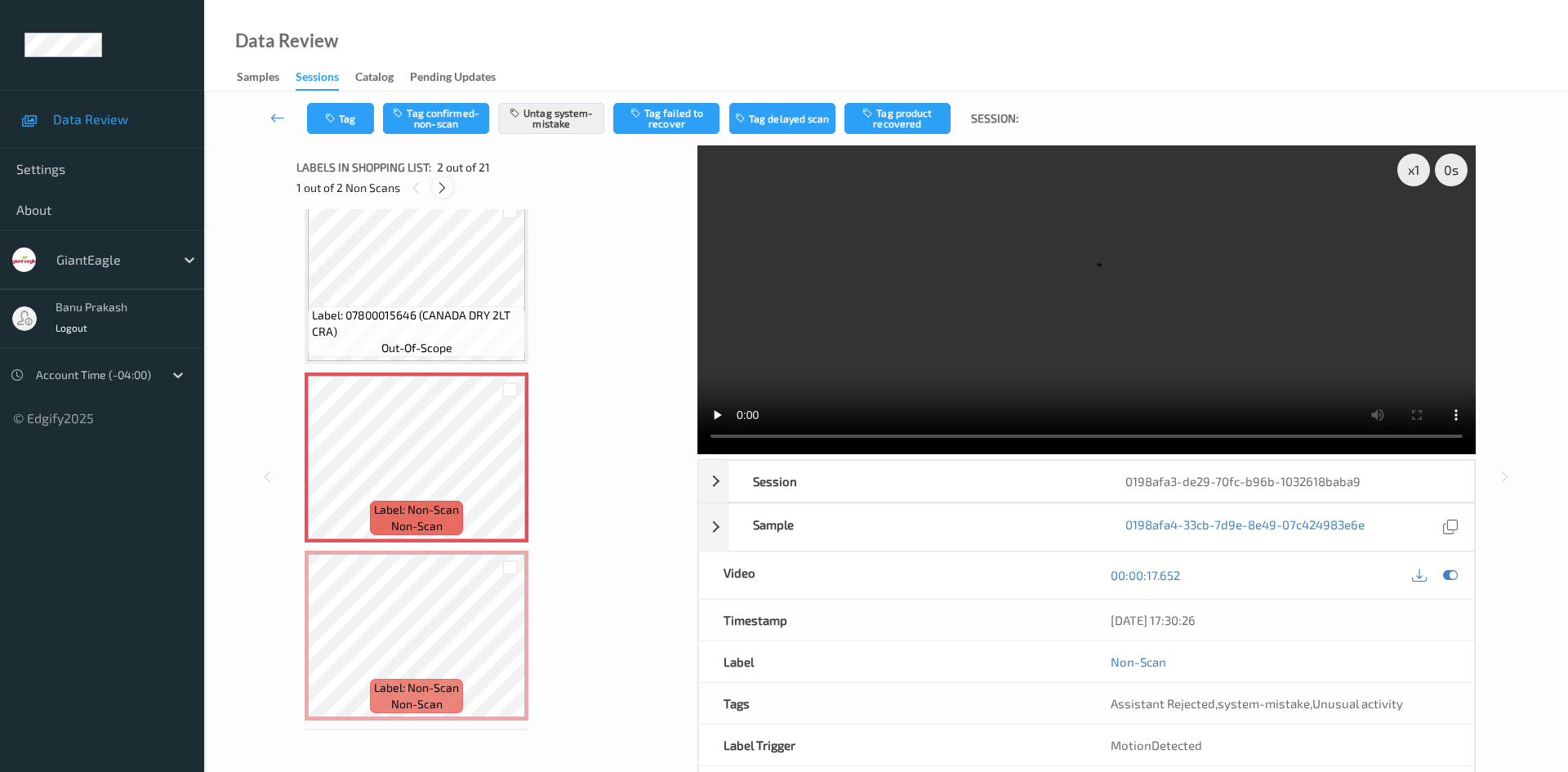
click at [437, 186] on icon at bounding box center [442, 188] width 14 height 15
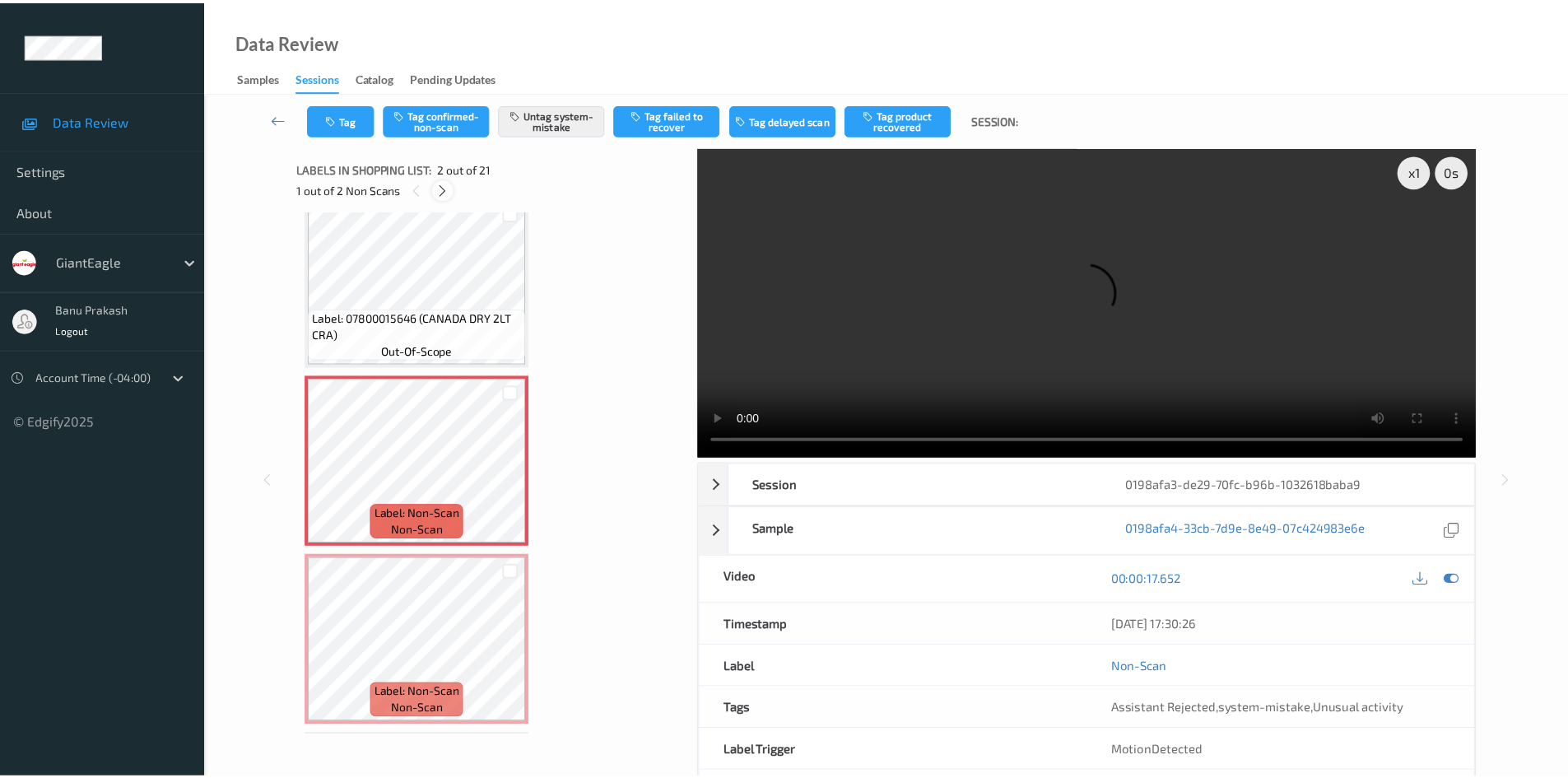
scroll to position [187, 0]
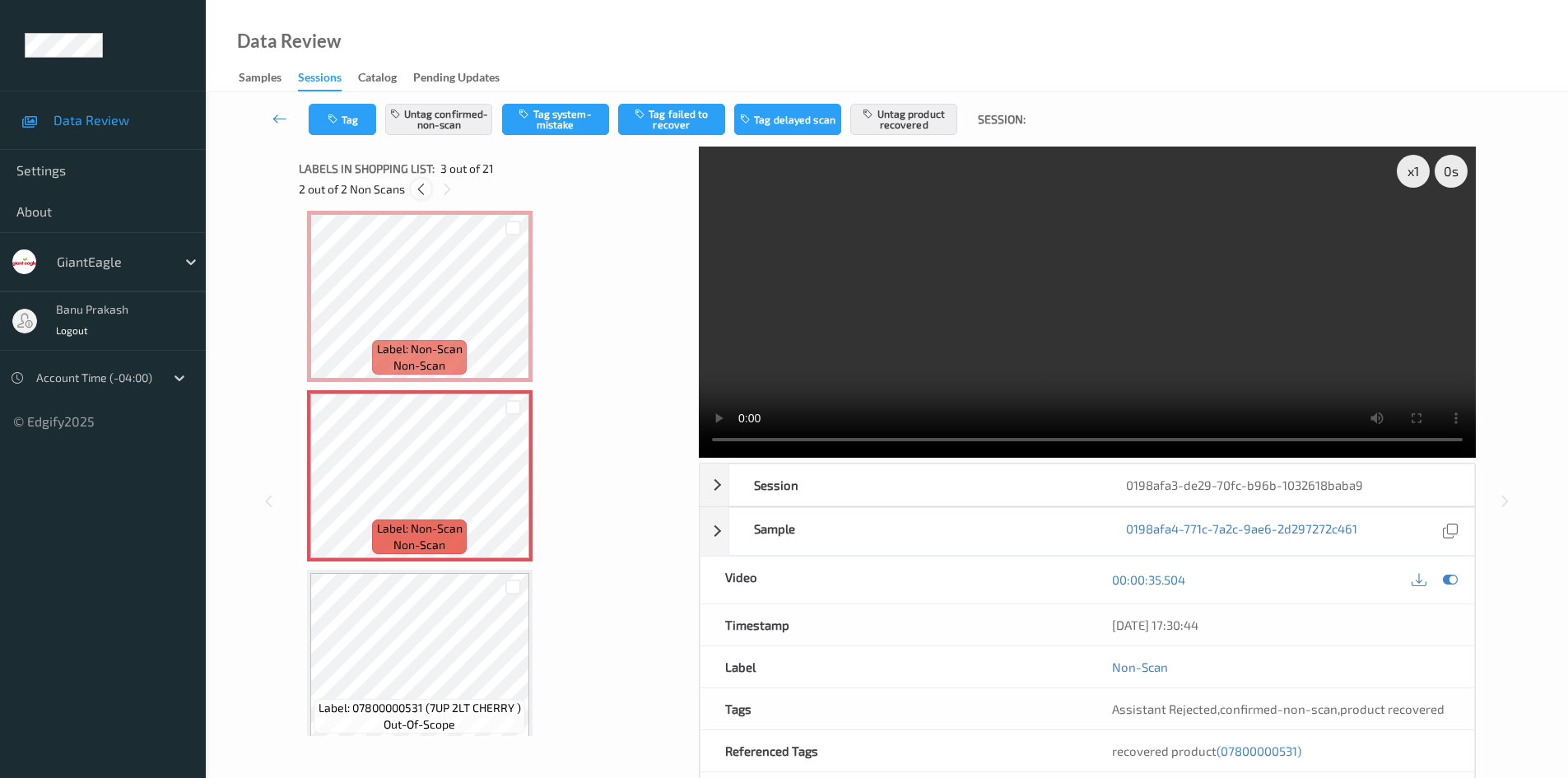
click at [425, 197] on div at bounding box center [421, 188] width 21 height 21
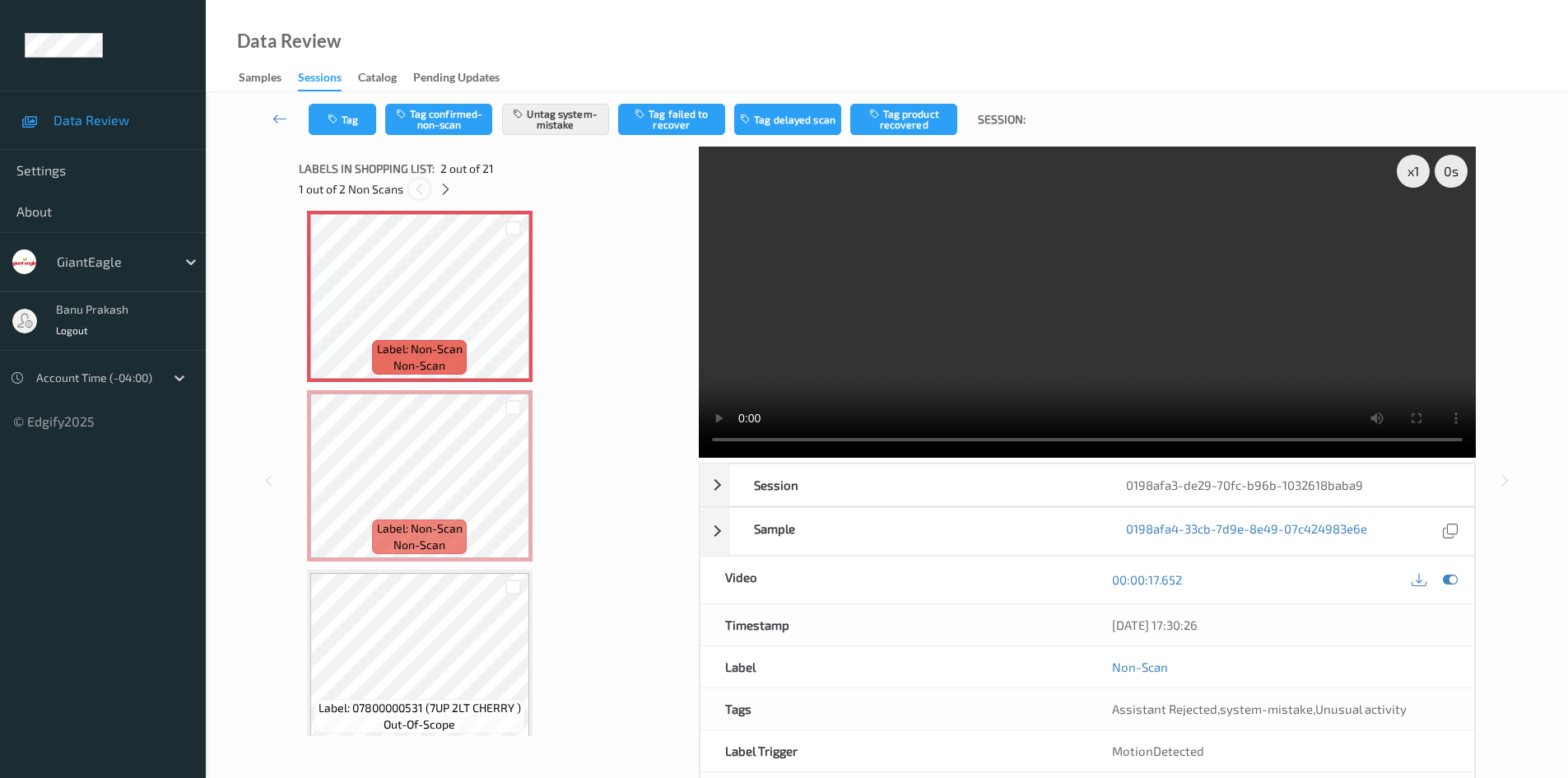
scroll to position [8, 0]
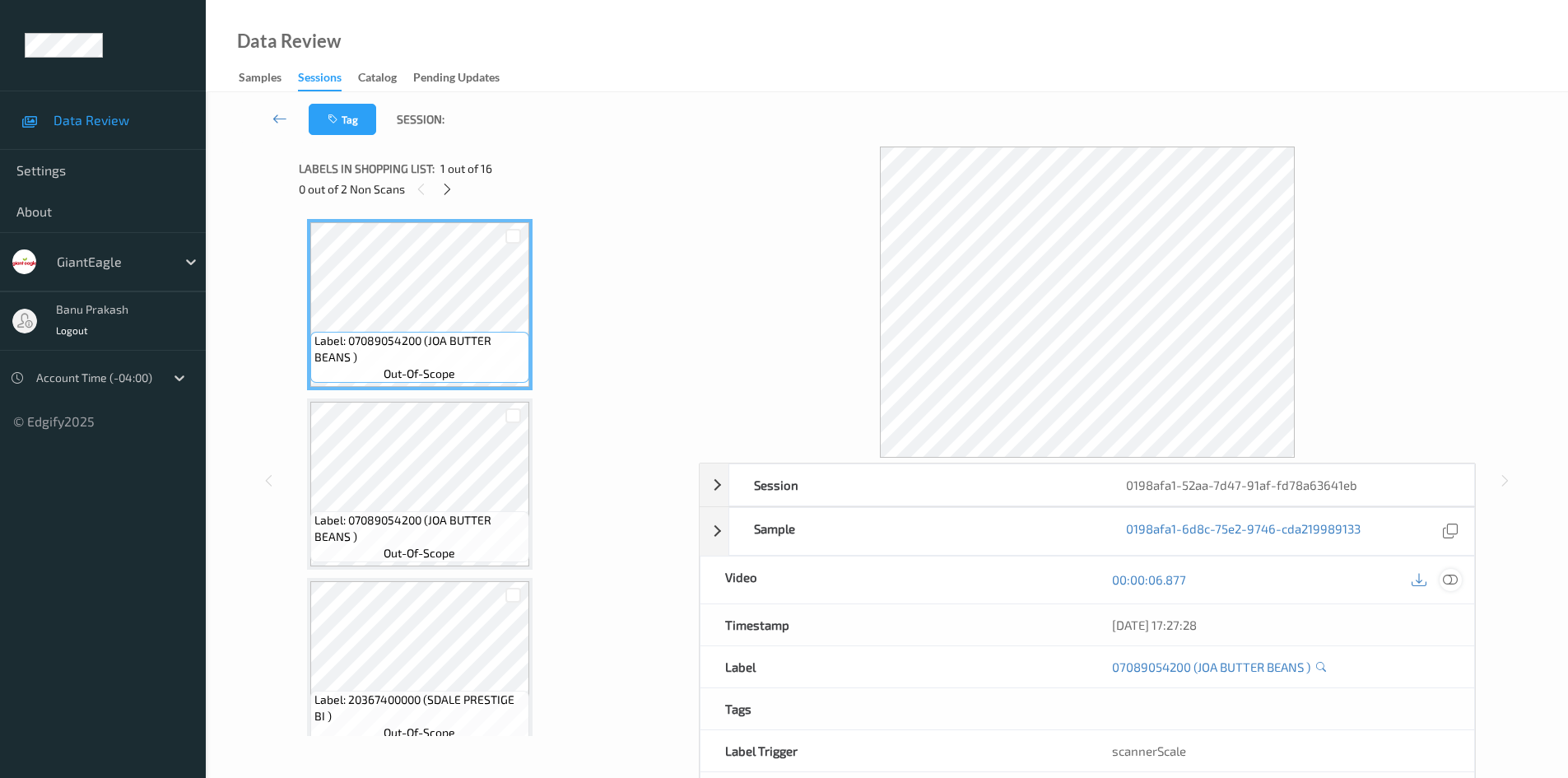
click at [1453, 580] on icon at bounding box center [1451, 580] width 15 height 15
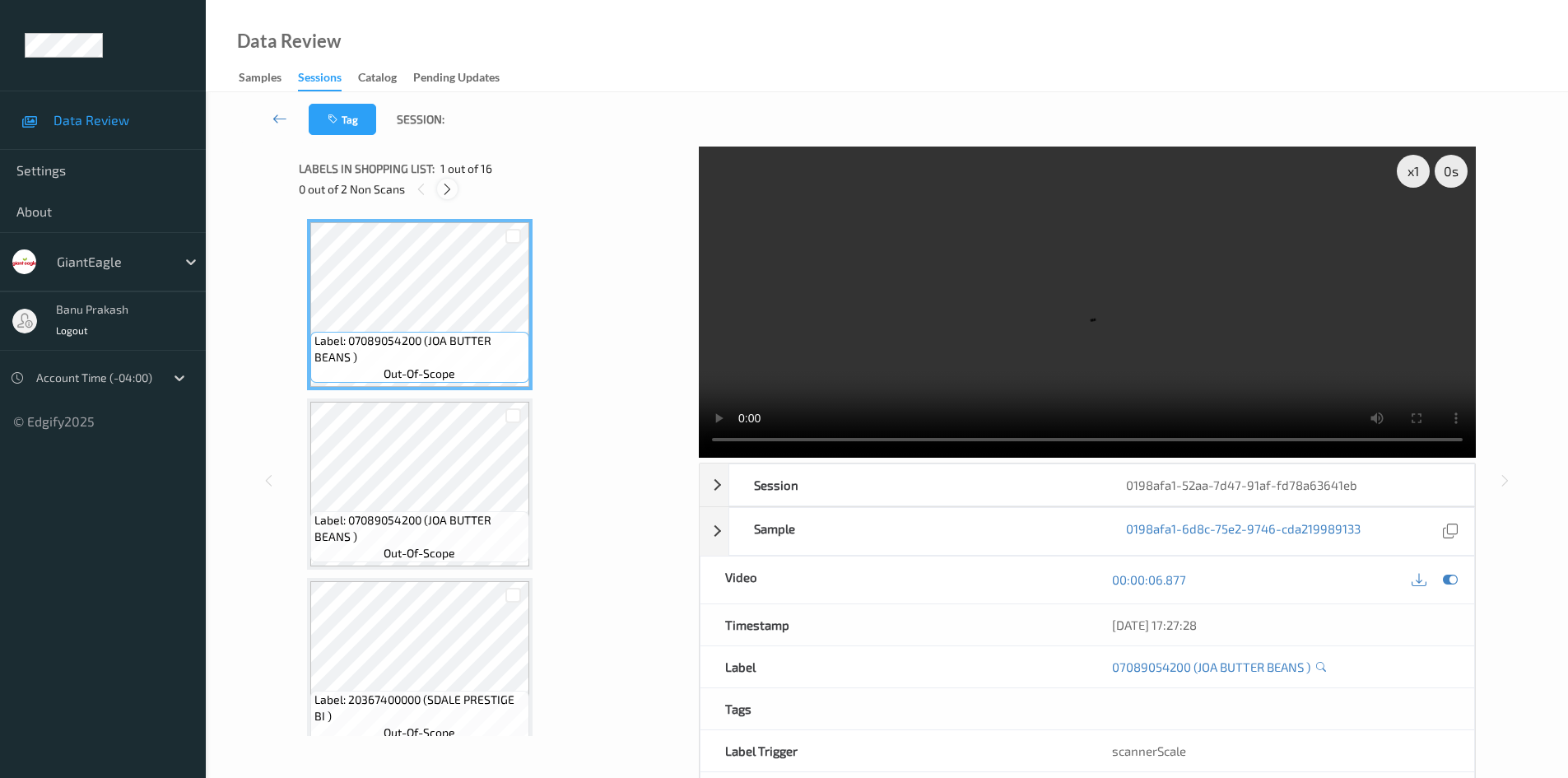
click at [453, 191] on icon at bounding box center [447, 189] width 14 height 15
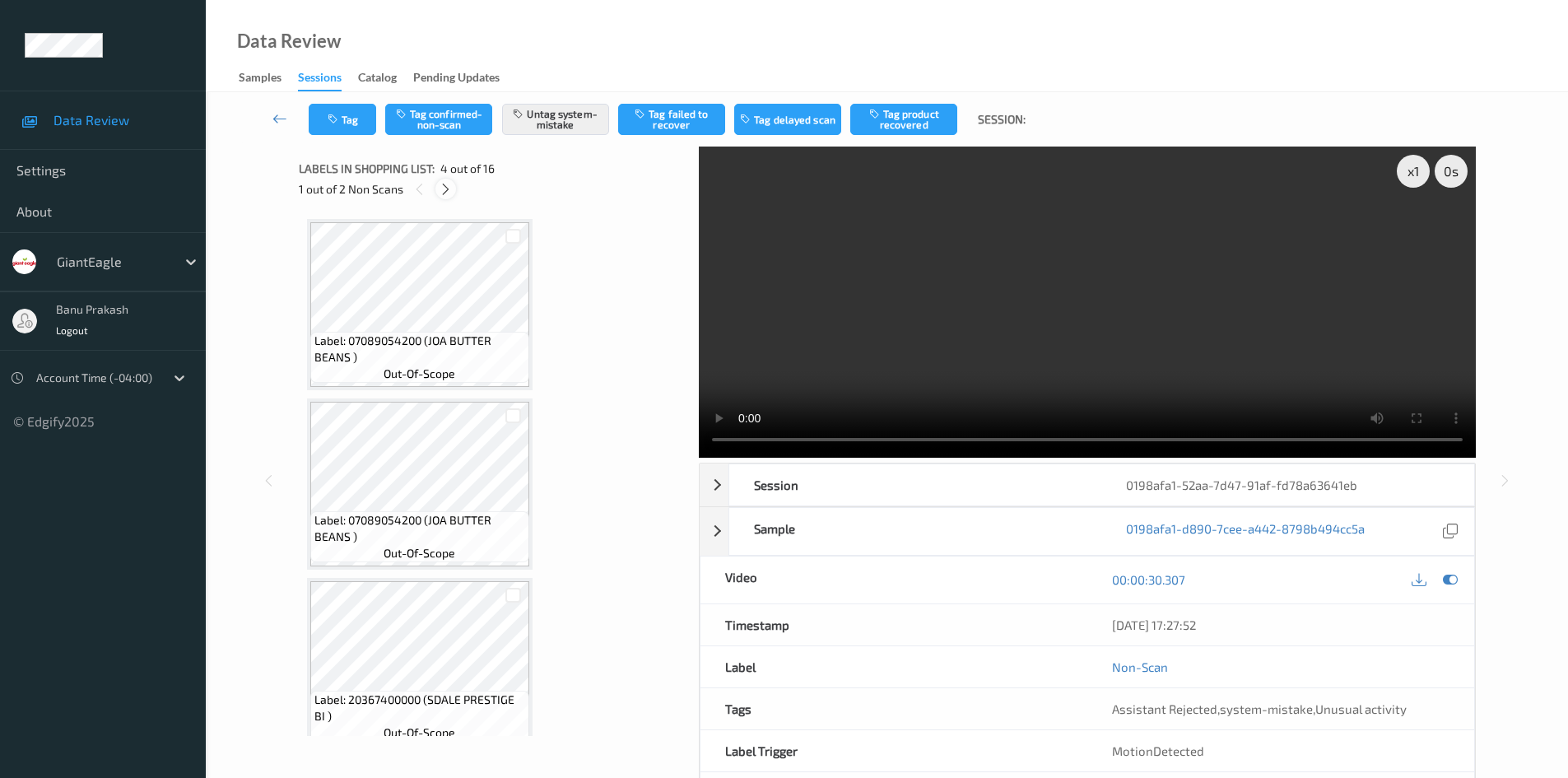
scroll to position [367, 0]
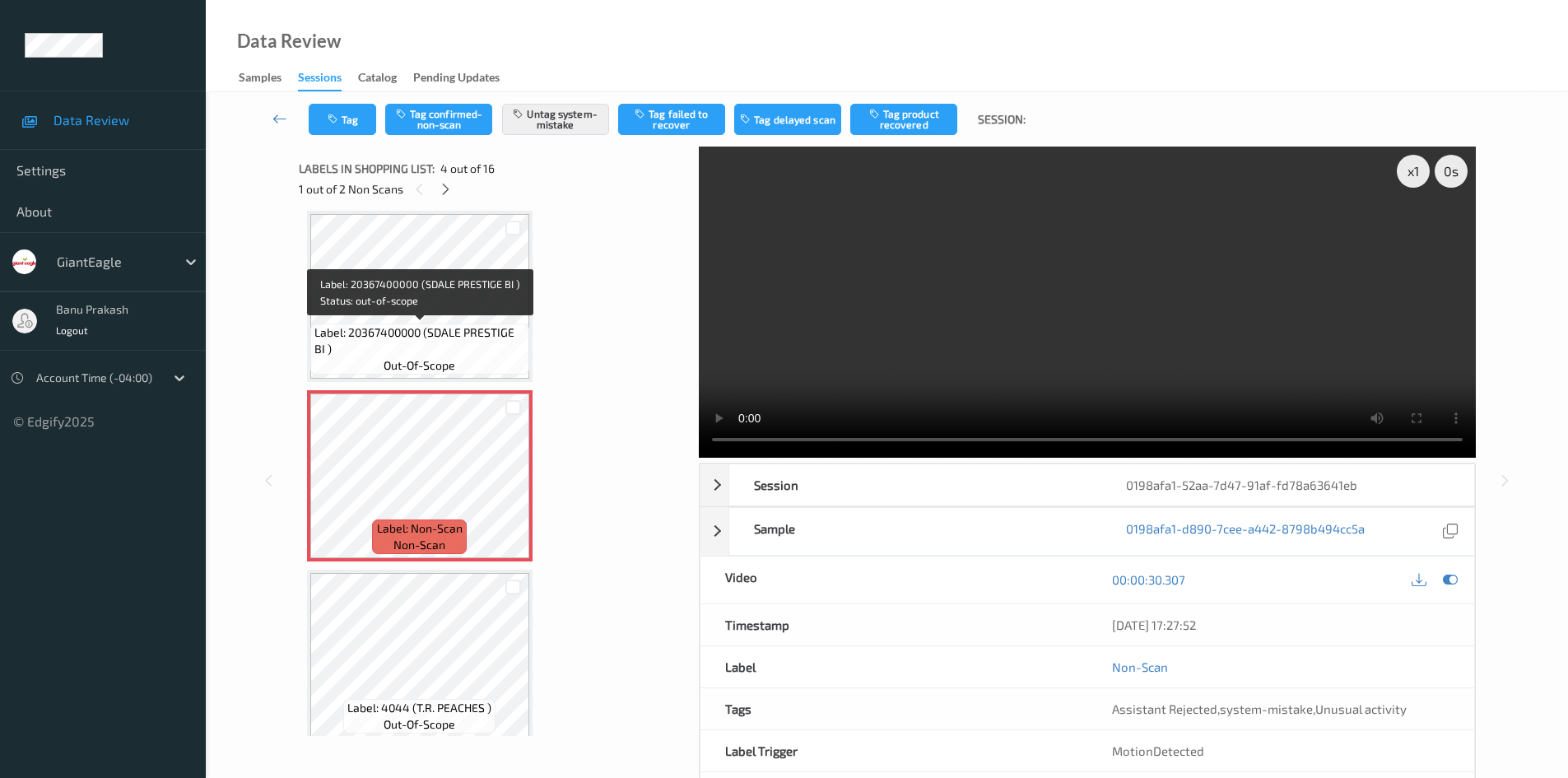
click at [400, 330] on span "Label: 20367400000 (SDALE PRESTIGE BI )" at bounding box center [420, 340] width 211 height 33
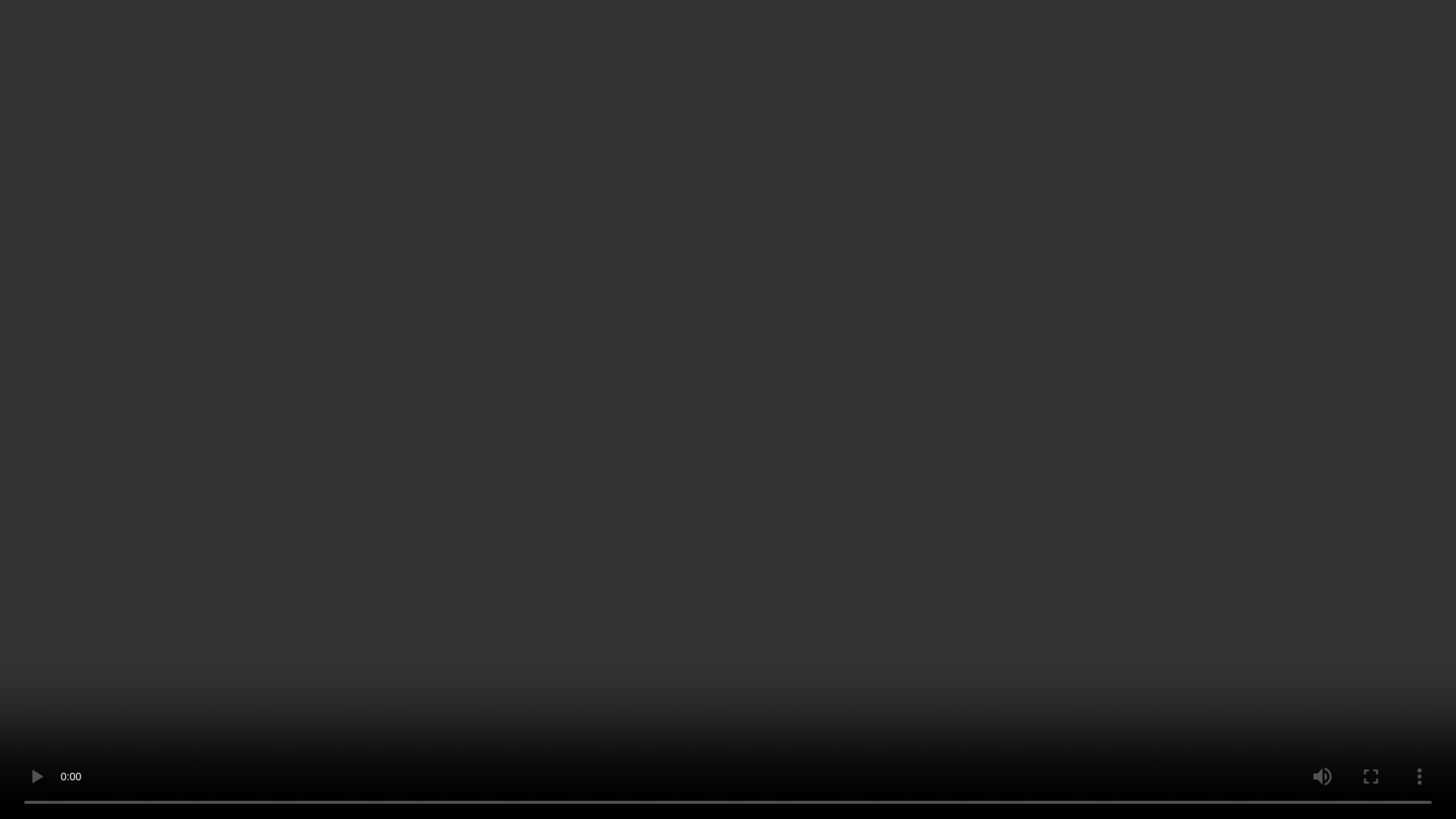
click at [952, 502] on video at bounding box center [728, 409] width 1456 height 819
click at [1408, 716] on video at bounding box center [728, 409] width 1456 height 819
click at [839, 440] on video at bounding box center [728, 409] width 1456 height 819
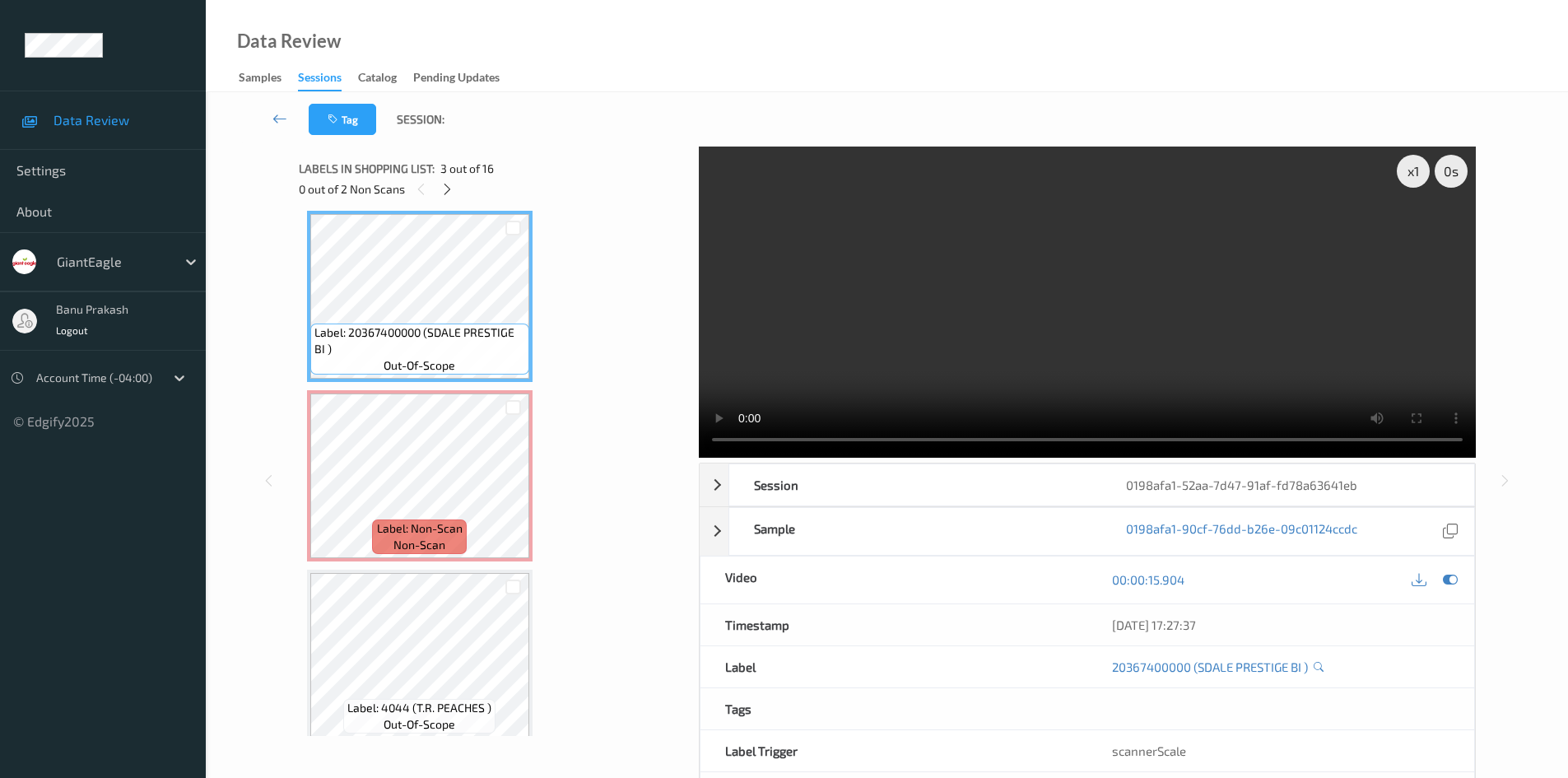
click at [913, 69] on div "Data Review Samples Sessions Catalog Pending Updates" at bounding box center [887, 46] width 1362 height 92
click at [1013, 363] on video at bounding box center [1087, 302] width 777 height 311
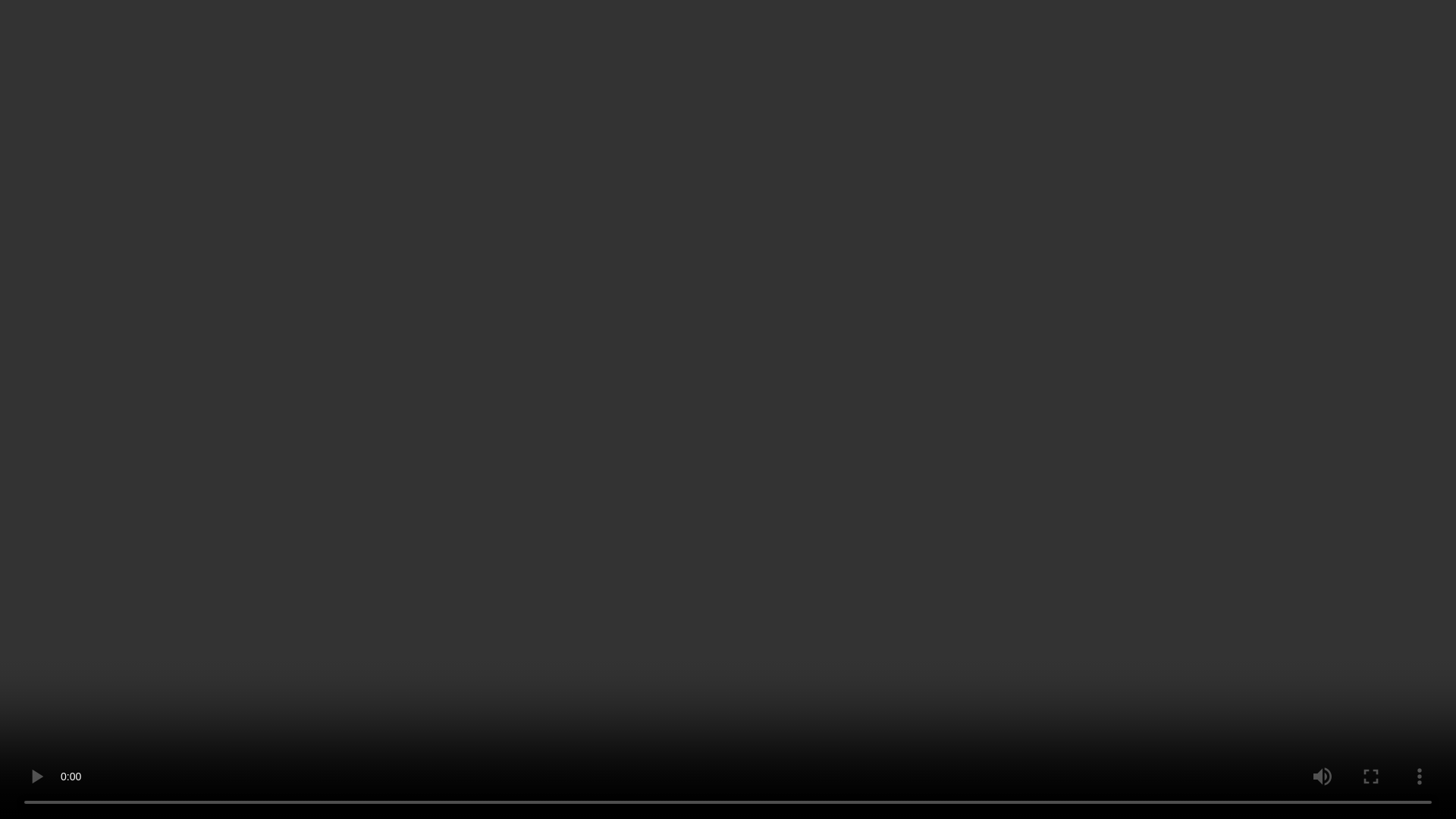
click at [640, 707] on video at bounding box center [728, 409] width 1456 height 819
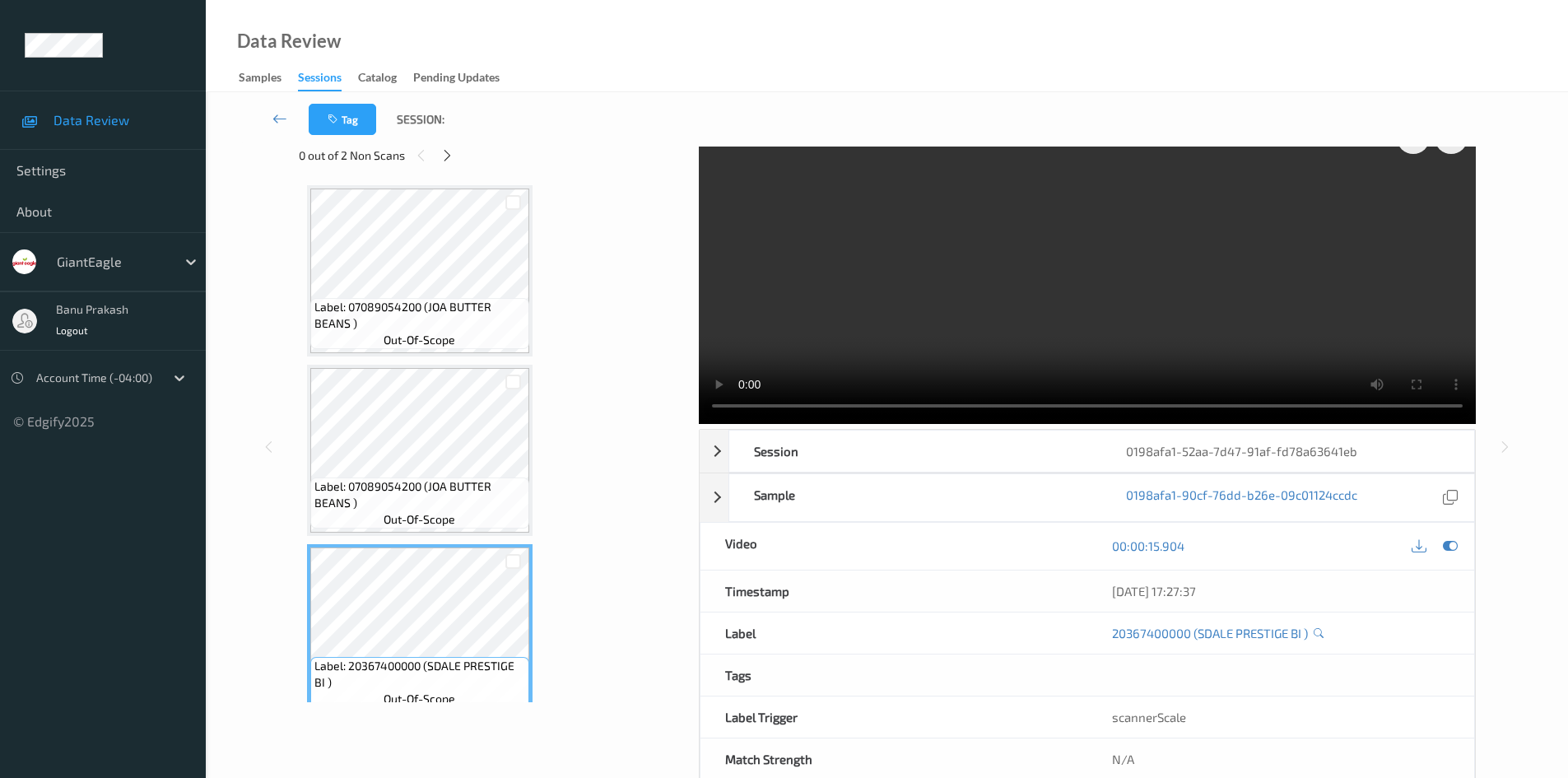
scroll to position [0, 0]
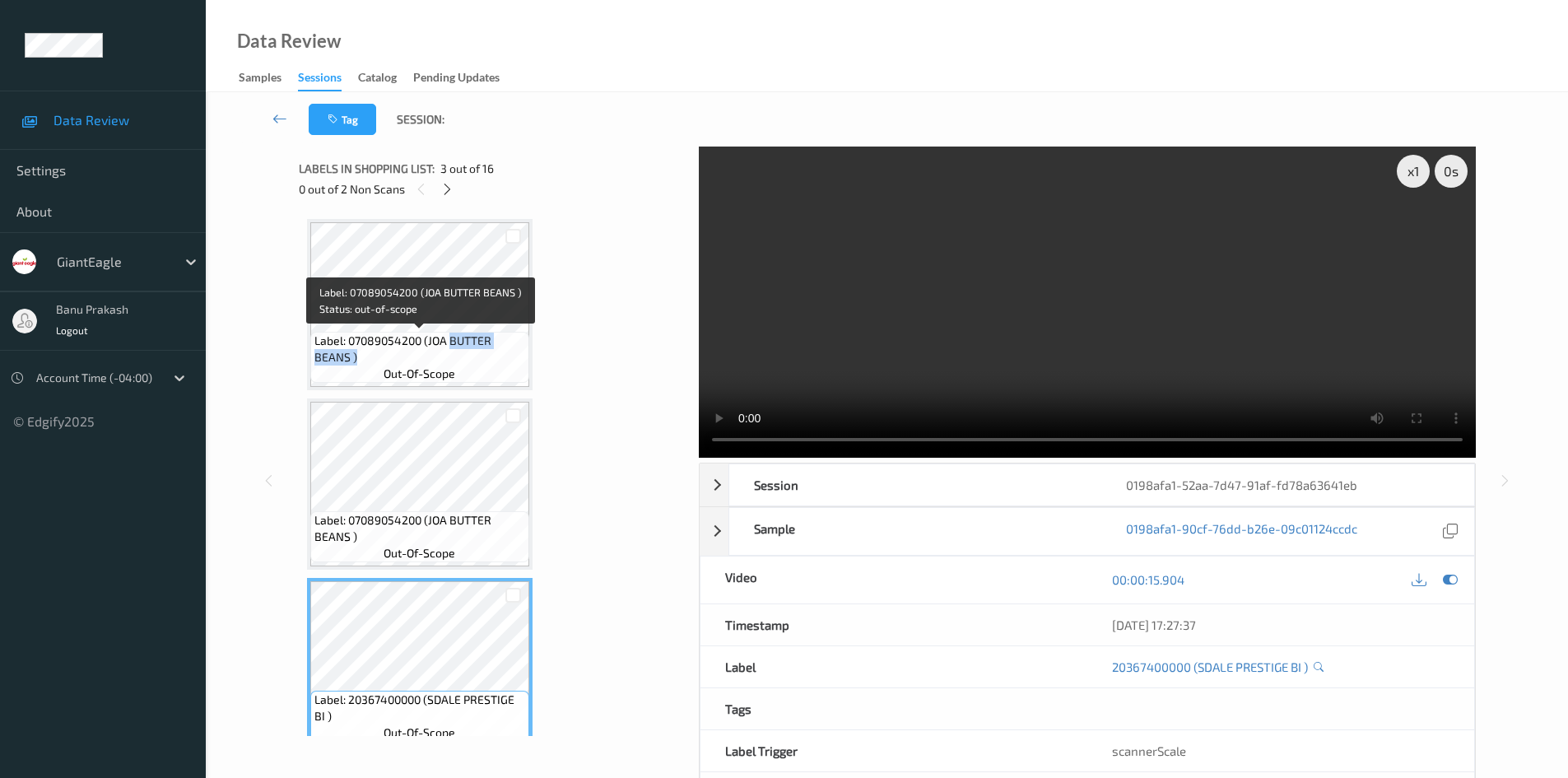
click at [451, 349] on span "Label: 07089054200 (JOA BUTTER BEANS )" at bounding box center [420, 348] width 211 height 33
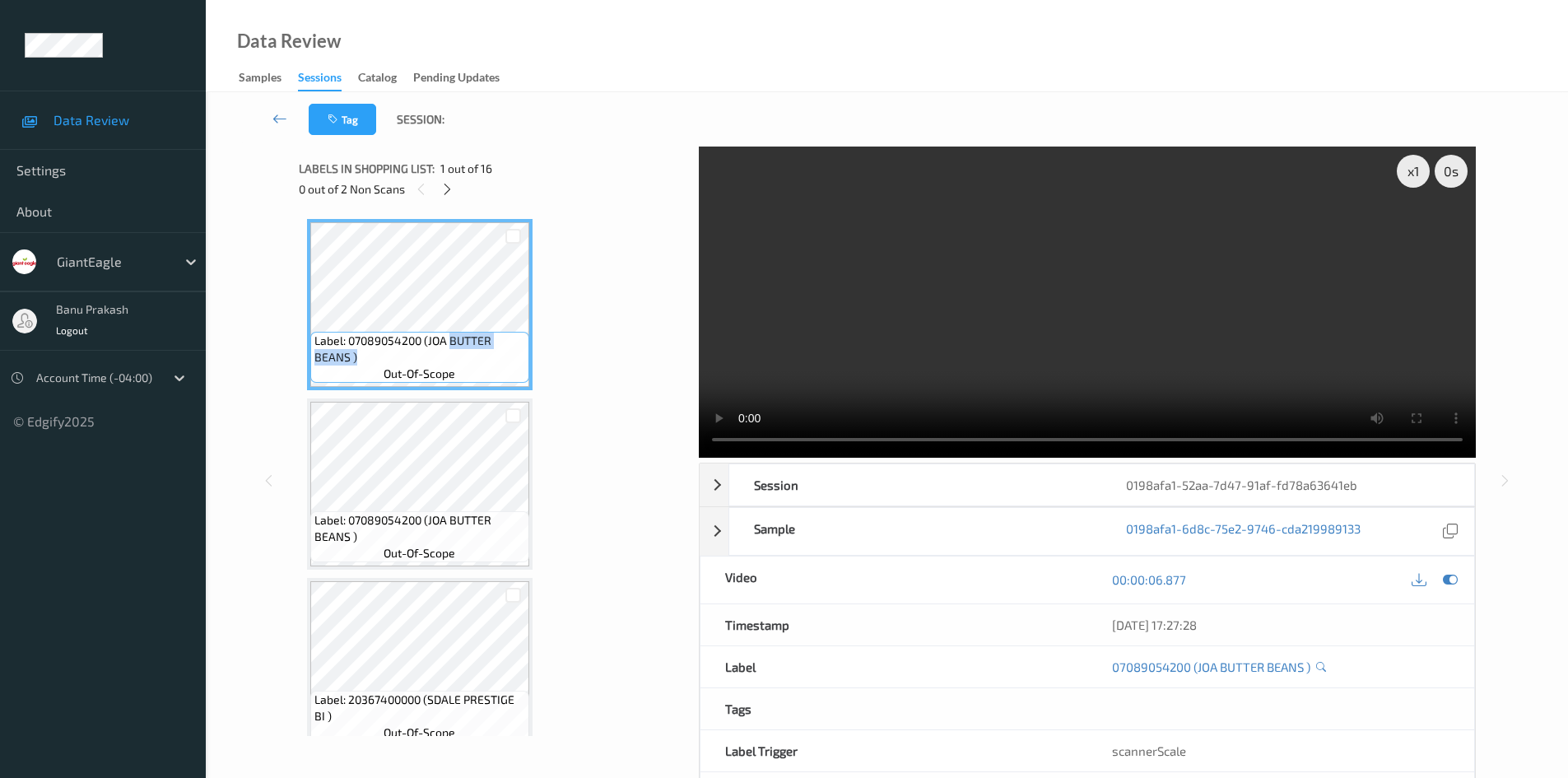
click at [1106, 280] on video at bounding box center [1087, 302] width 777 height 311
click at [1012, 345] on video at bounding box center [1087, 302] width 777 height 311
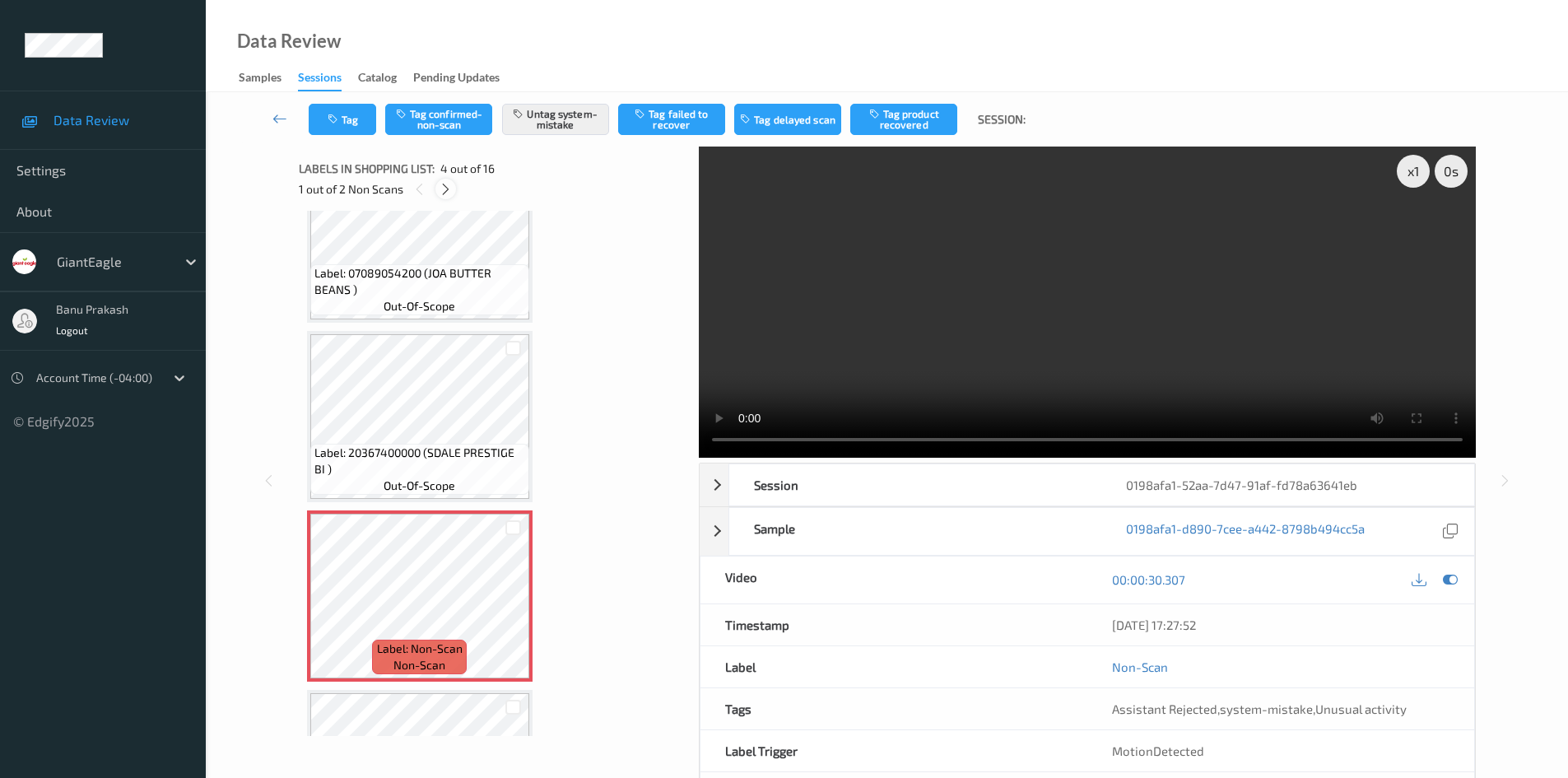
click at [437, 183] on div at bounding box center [445, 188] width 21 height 21
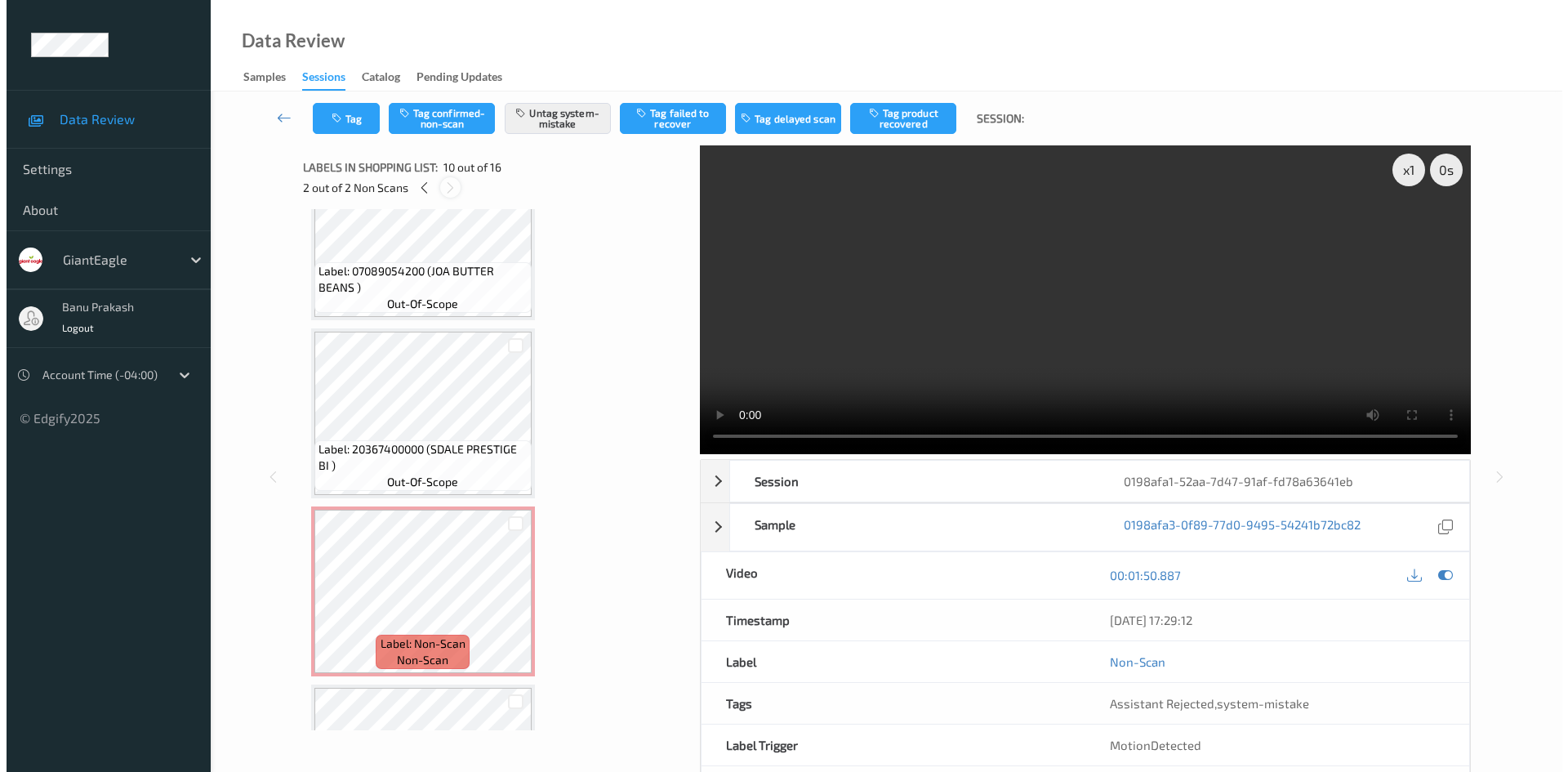
scroll to position [1433, 0]
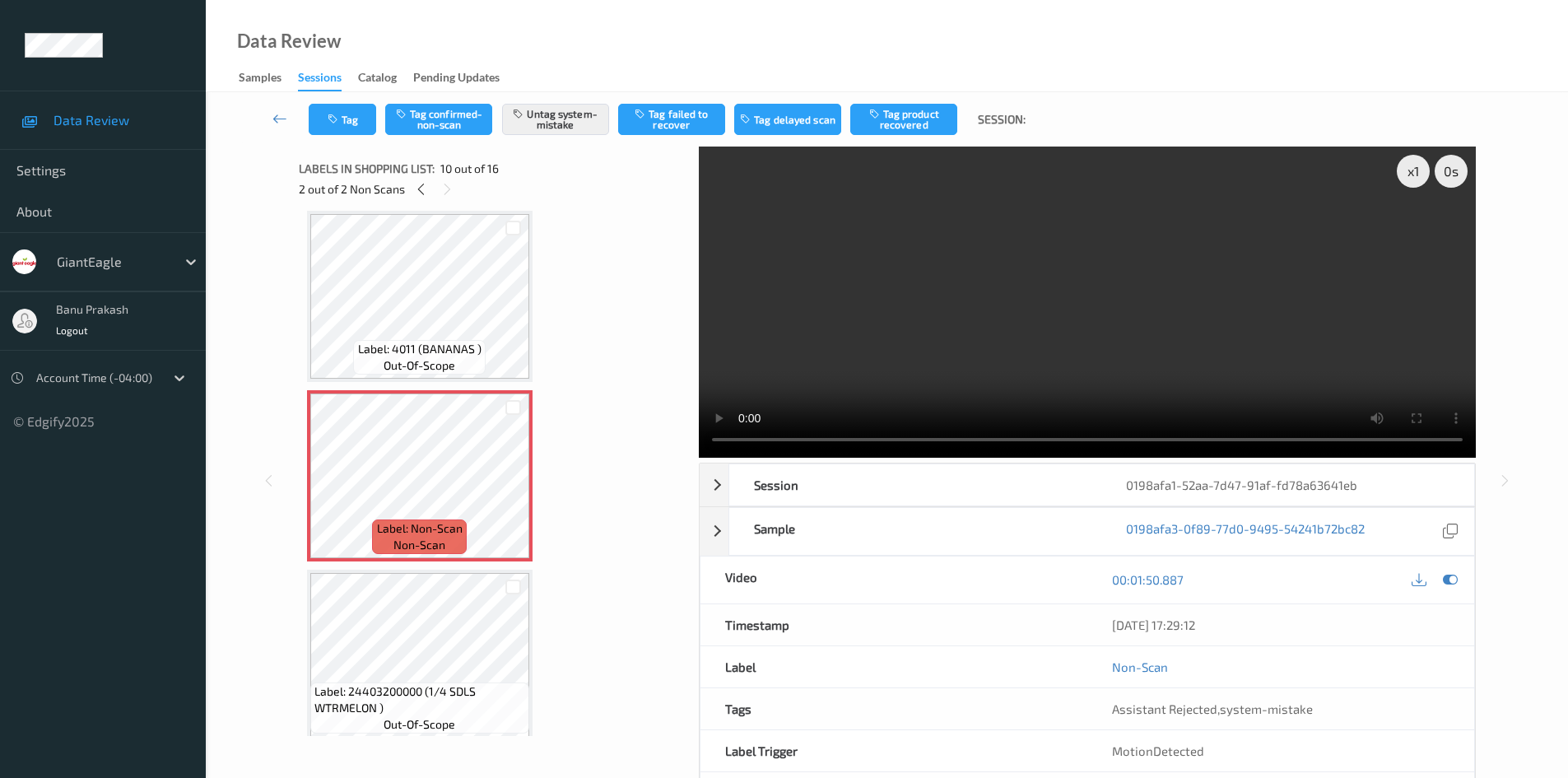
click at [1086, 284] on video at bounding box center [1087, 302] width 777 height 311
click at [1081, 348] on video at bounding box center [1087, 302] width 777 height 311
click at [359, 133] on button "Tag" at bounding box center [342, 119] width 68 height 31
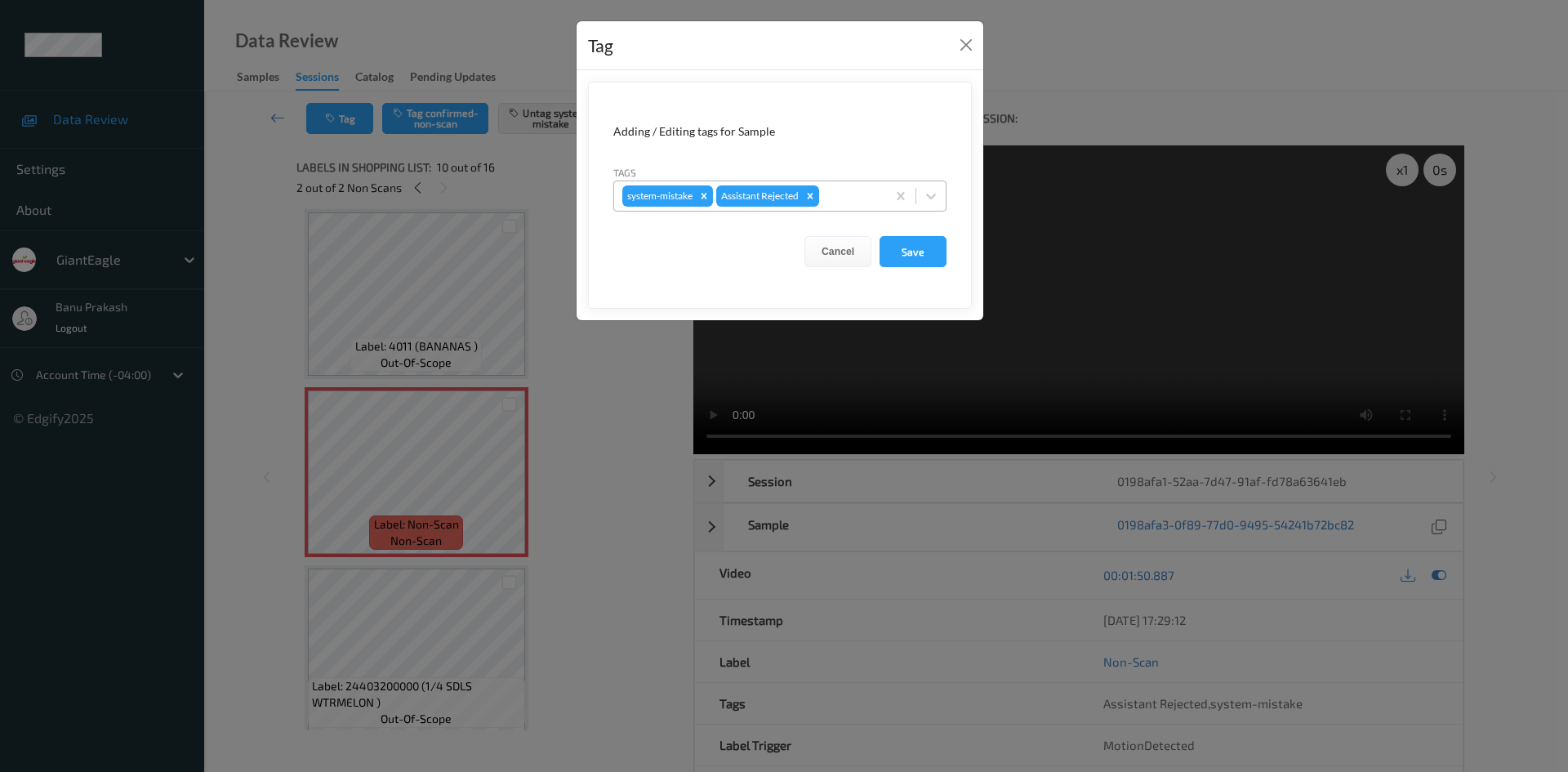
click at [945, 196] on form "Adding / Editing tags for Sample Tags system-mistake Assistant Rejected Cancel …" at bounding box center [779, 195] width 383 height 227
click at [934, 188] on icon at bounding box center [931, 196] width 17 height 17
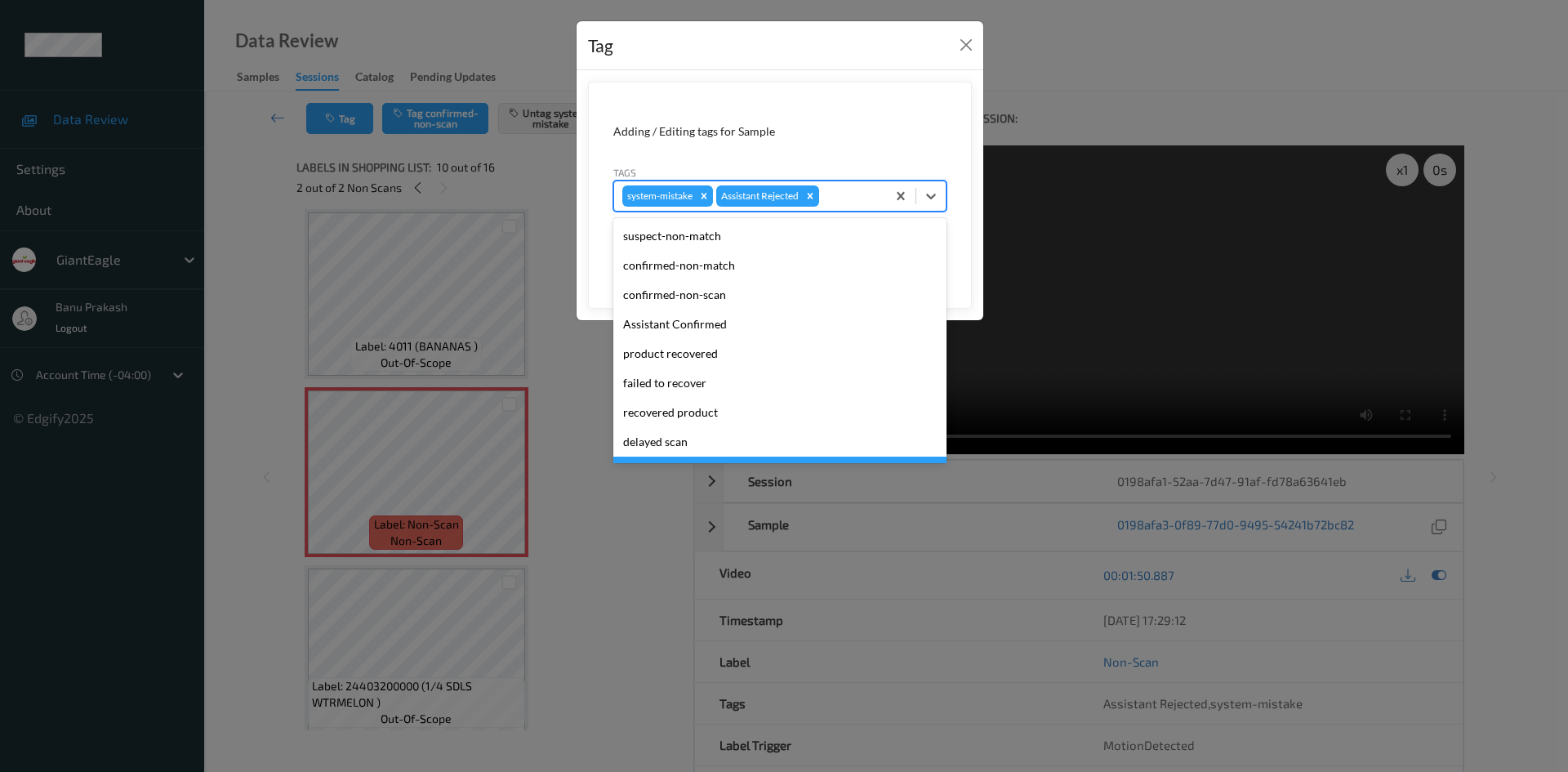
scroll to position [144, 0]
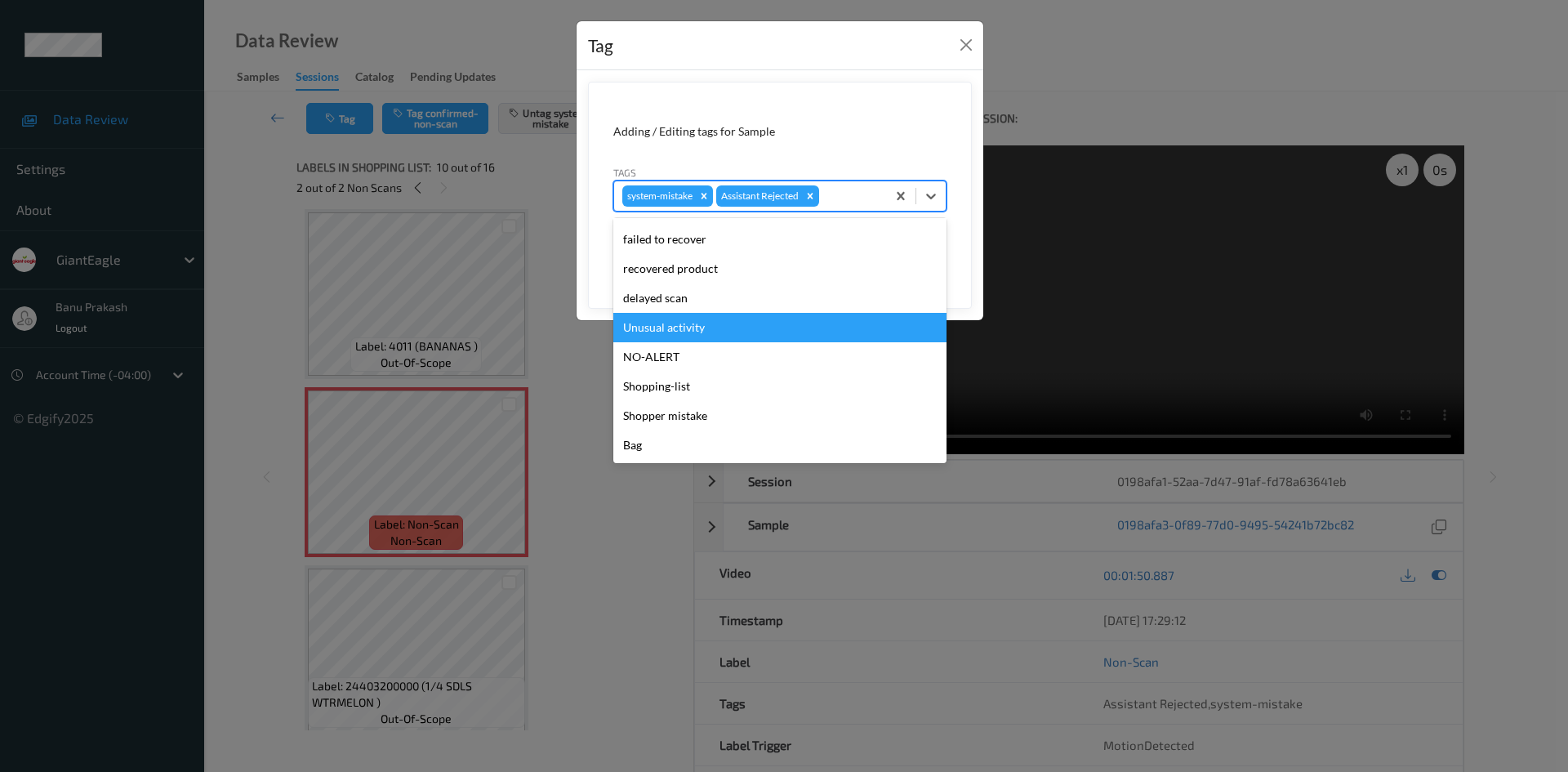
click at [739, 340] on div "Unusual activity" at bounding box center [779, 327] width 333 height 29
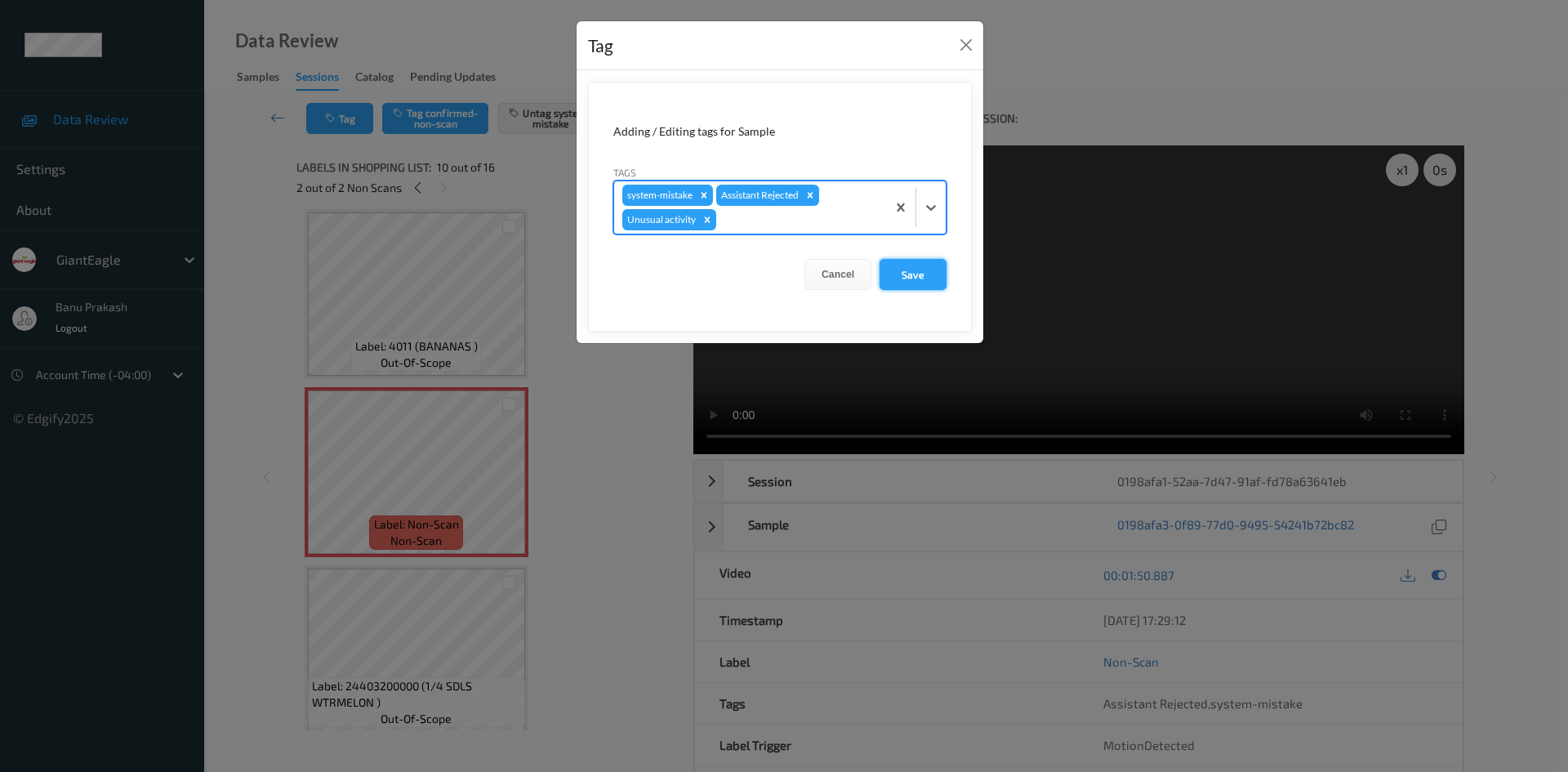
click at [909, 268] on button "Save" at bounding box center [913, 274] width 67 height 31
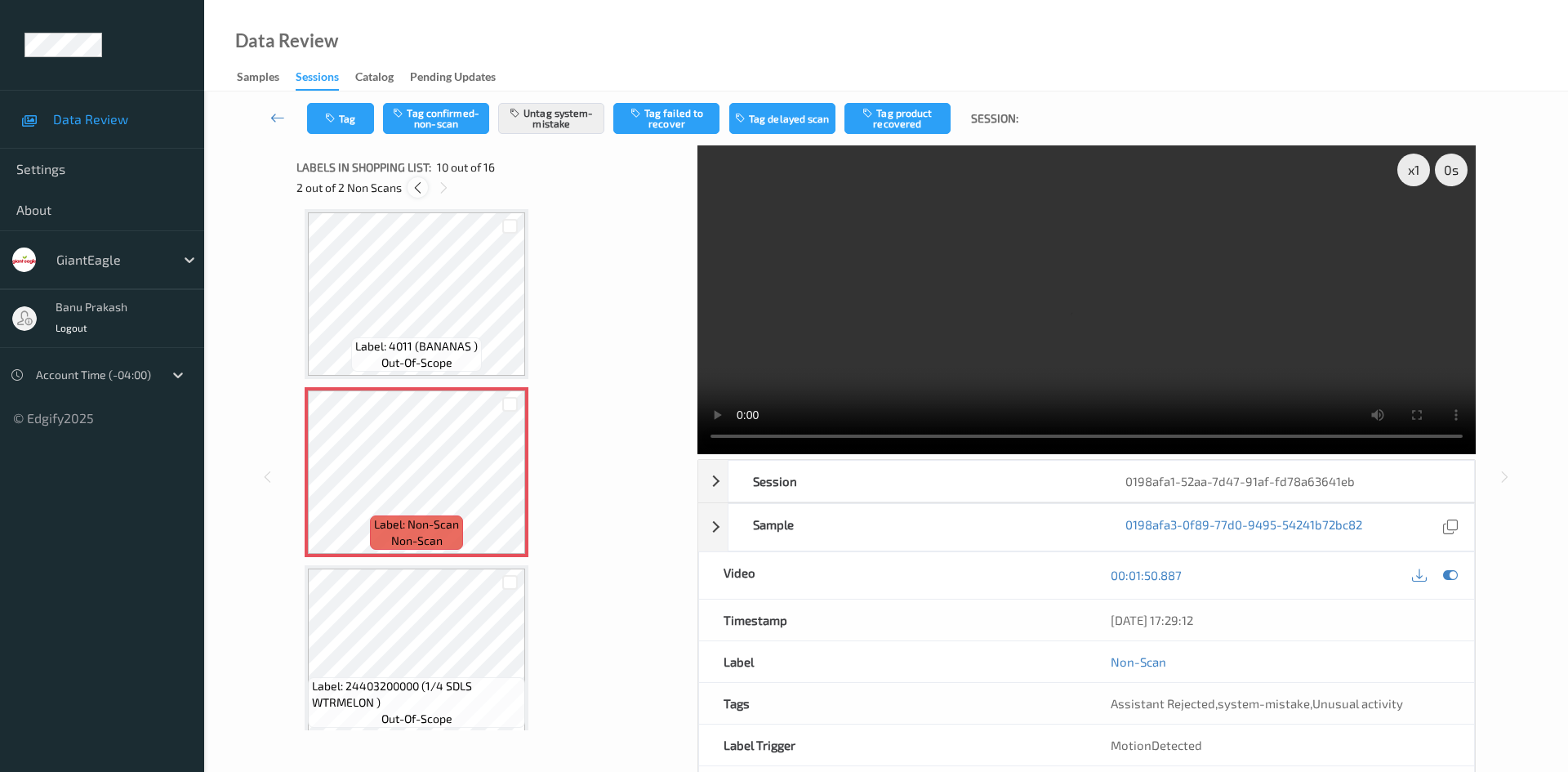
click at [417, 191] on icon at bounding box center [418, 188] width 14 height 15
click at [588, 115] on button "Untag system-mistake" at bounding box center [551, 118] width 106 height 31
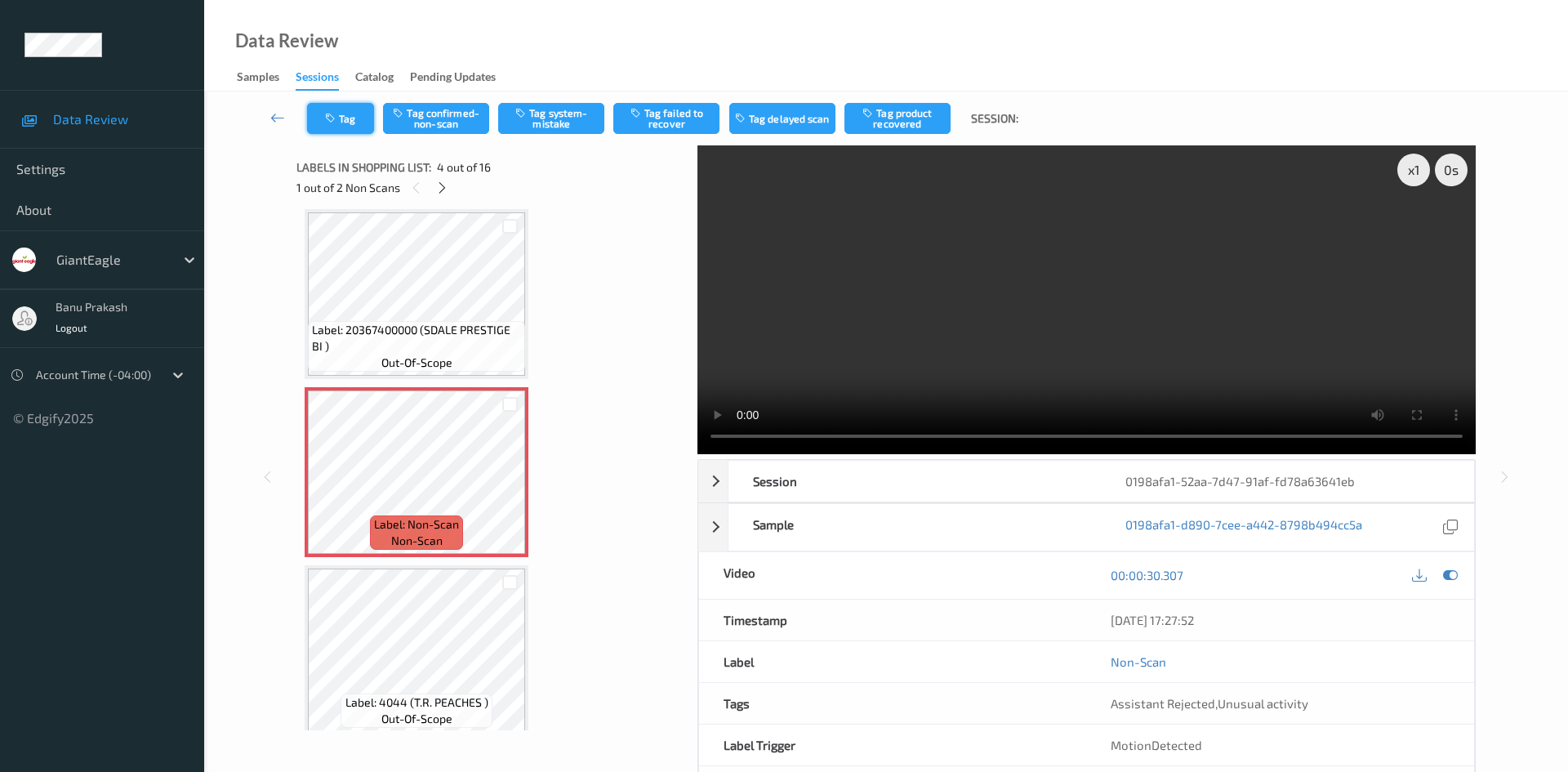
click at [333, 103] on button "Tag" at bounding box center [340, 118] width 67 height 31
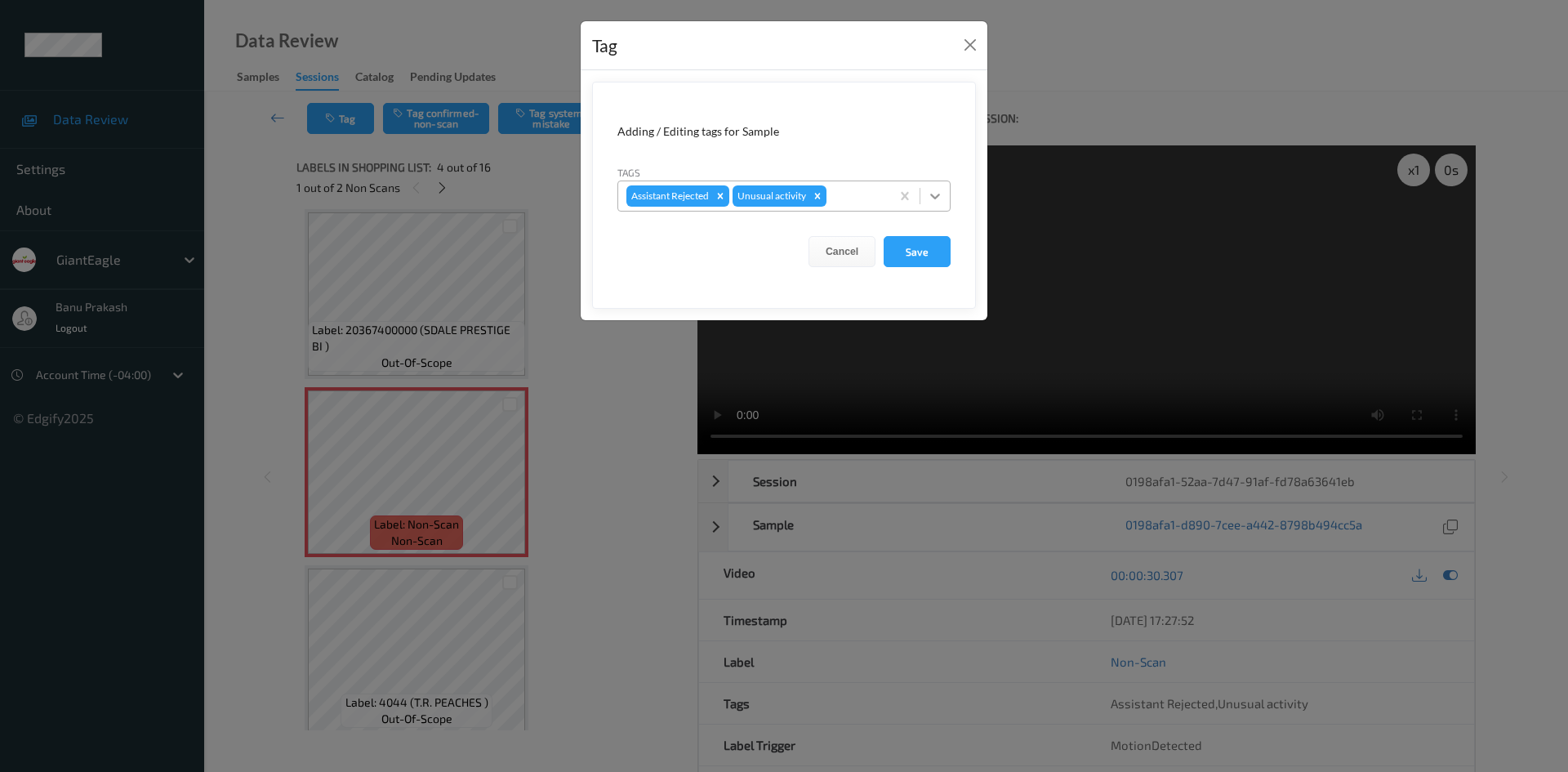
click at [925, 188] on div at bounding box center [935, 195] width 29 height 29
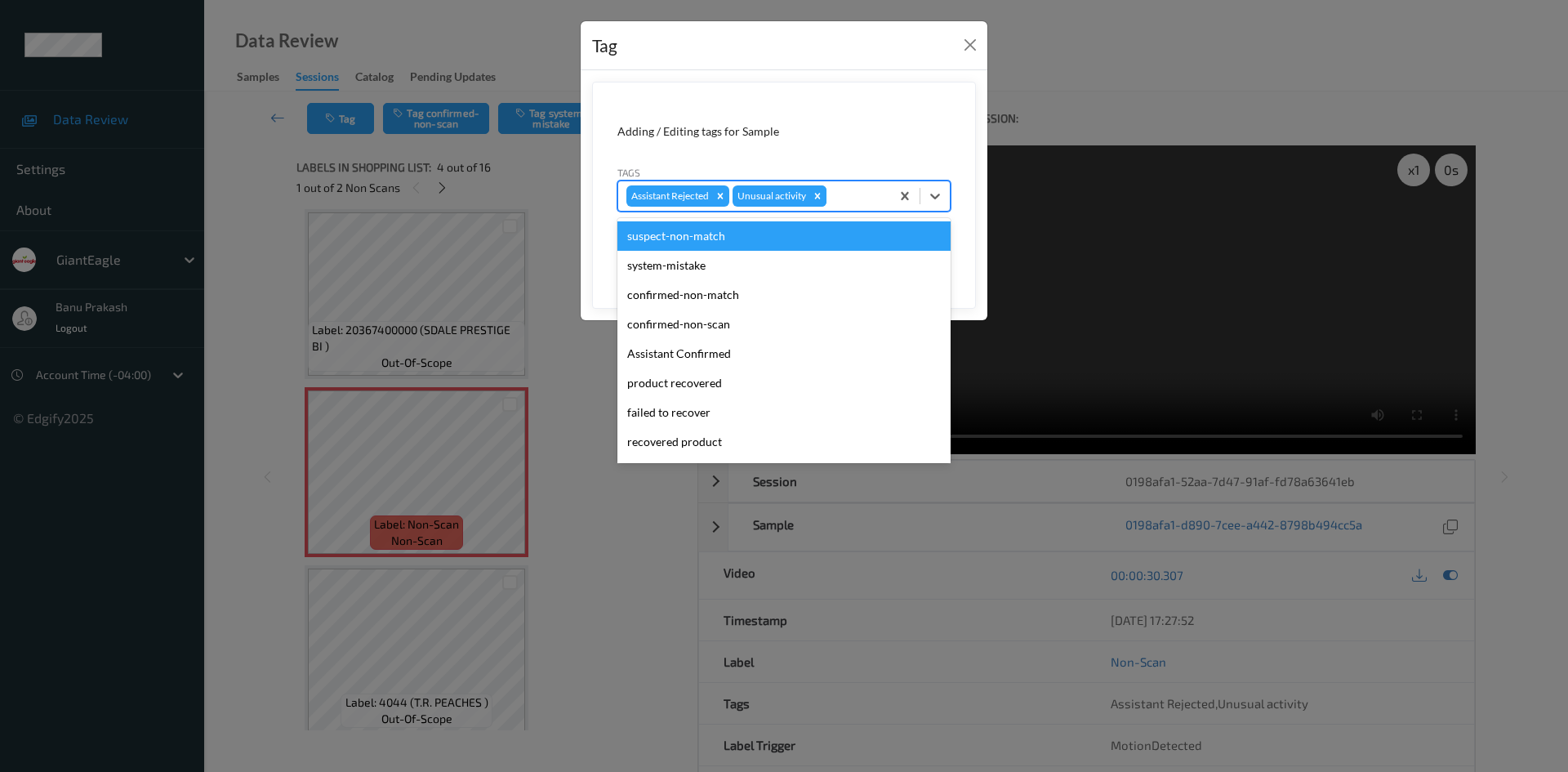
click at [820, 193] on icon "Remove Unusual activity" at bounding box center [818, 195] width 6 height 6
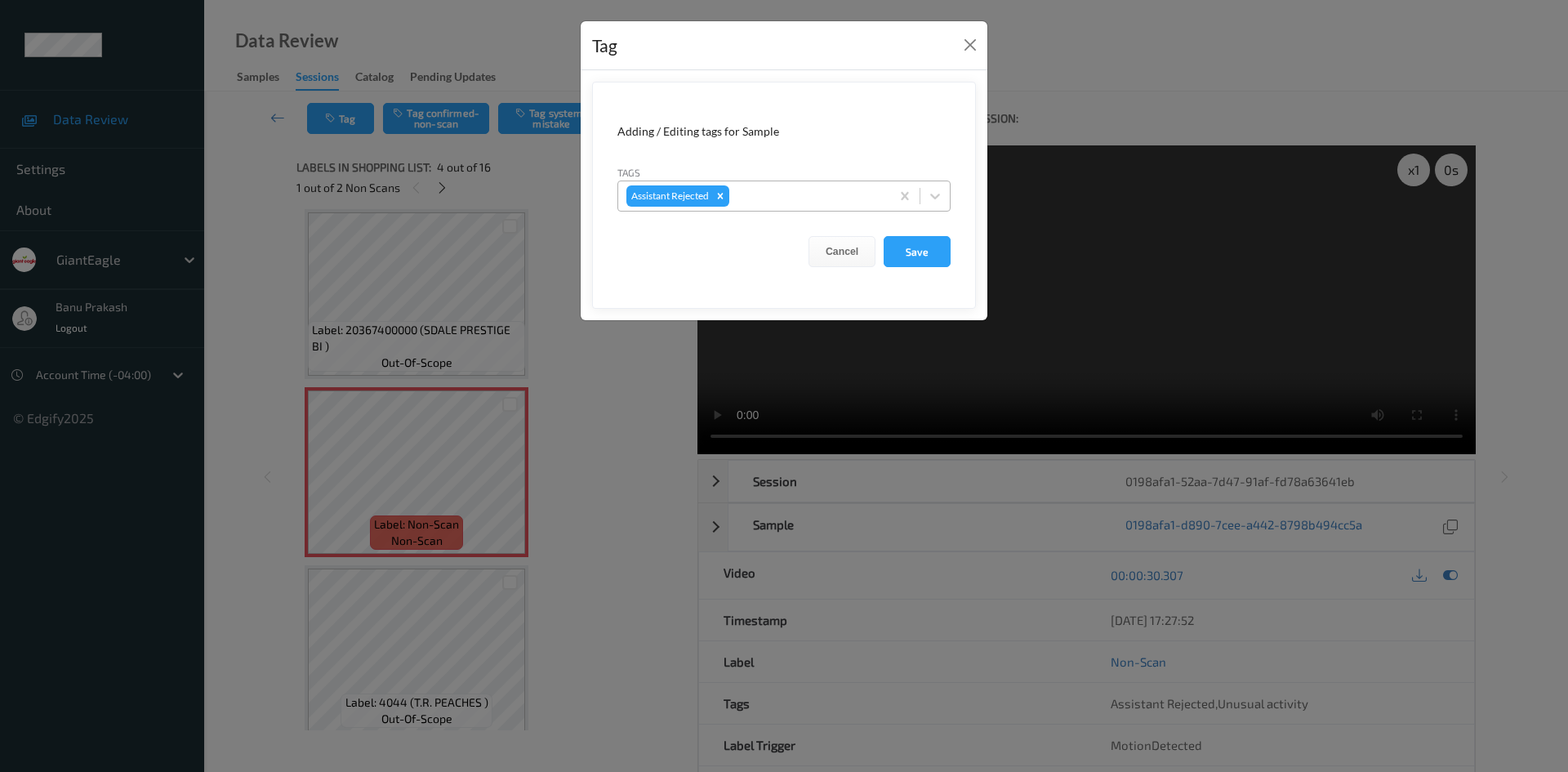
click at [975, 235] on form "Adding / Editing tags for Sample Tags Assistant Rejected Cancel Save" at bounding box center [784, 195] width 383 height 227
click at [925, 261] on button "Save" at bounding box center [917, 251] width 67 height 31
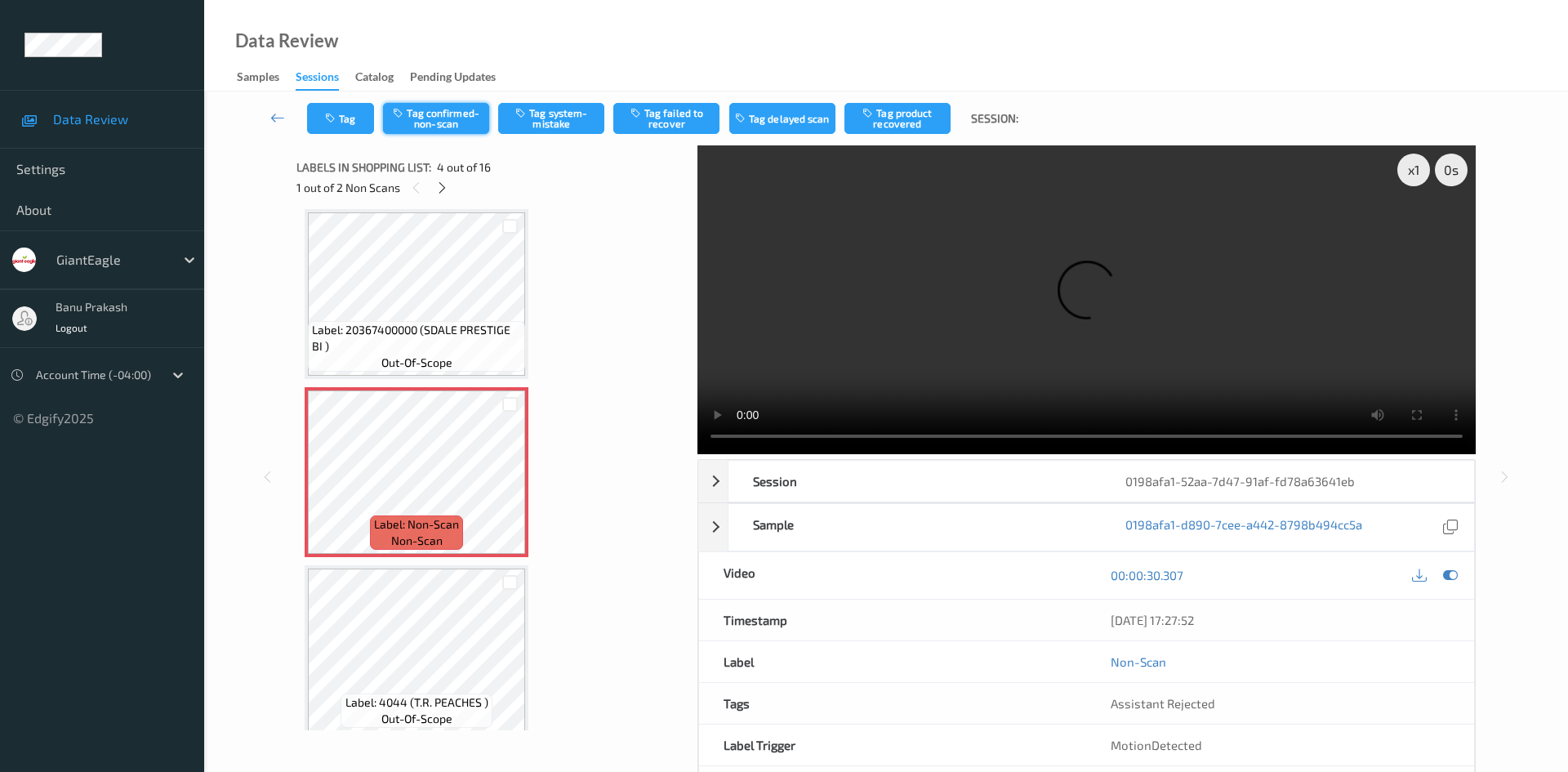
click at [485, 114] on button "Tag confirmed-non-scan" at bounding box center [436, 118] width 106 height 31
click at [631, 99] on div "Tag Untag confirmed-non-scan Tag system-mistake Tag failed to recover Tag delay…" at bounding box center [886, 118] width 1297 height 54
click at [661, 115] on button "Tag failed to recover" at bounding box center [667, 118] width 106 height 31
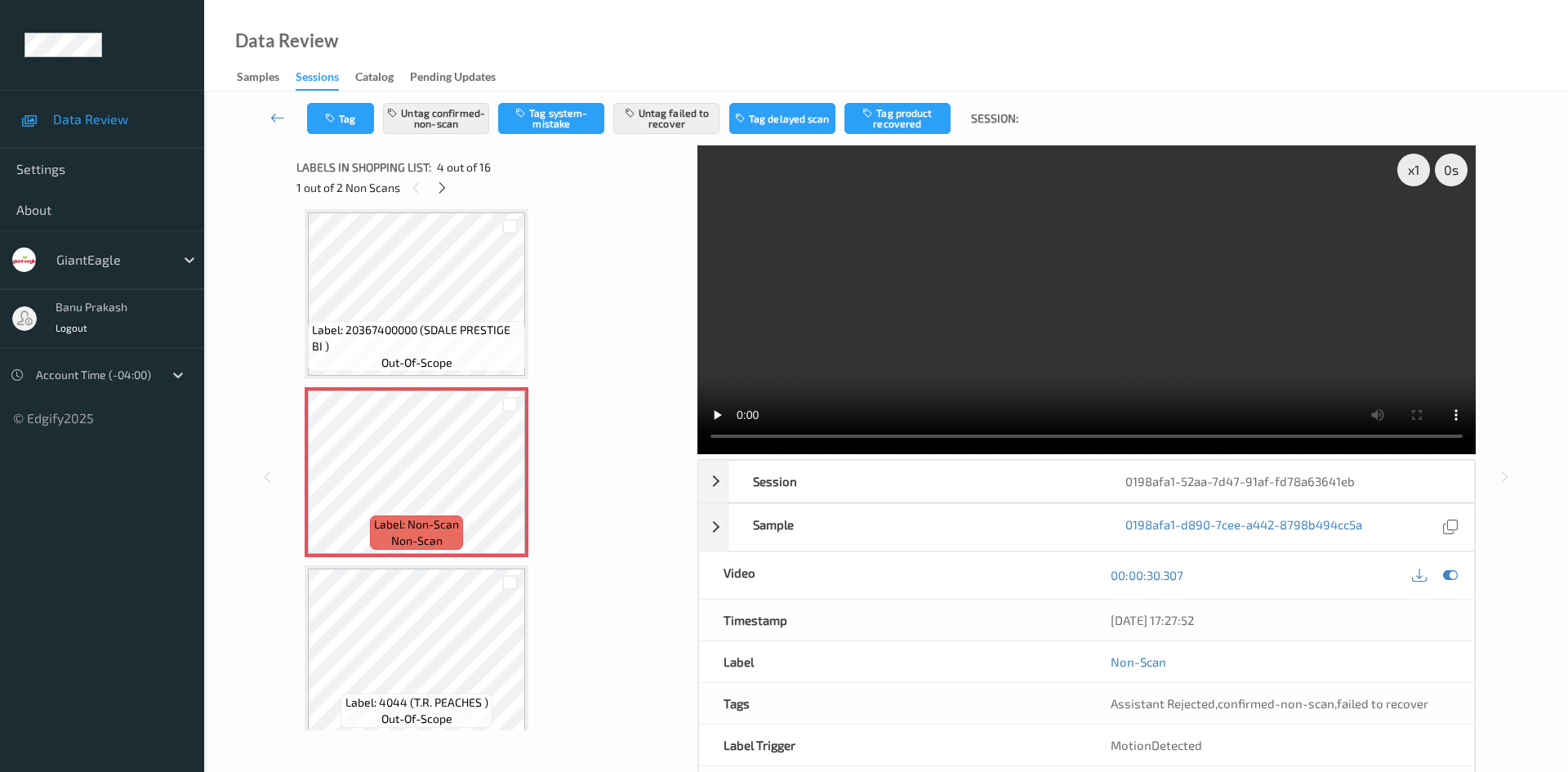
click at [454, 183] on div "1 out of 2 Non Scans" at bounding box center [491, 187] width 389 height 21
click at [442, 191] on icon at bounding box center [442, 188] width 14 height 15
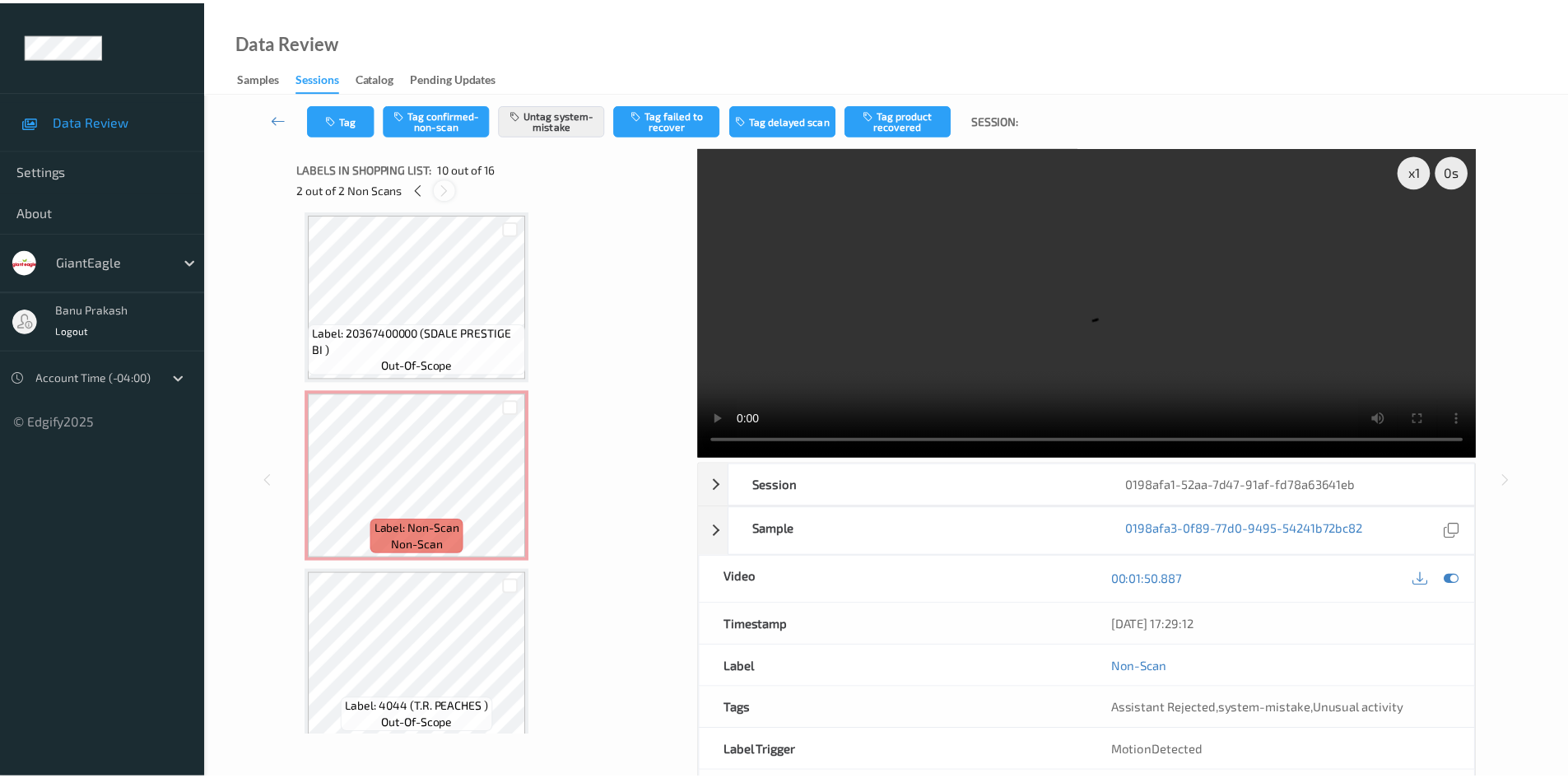
scroll to position [1444, 0]
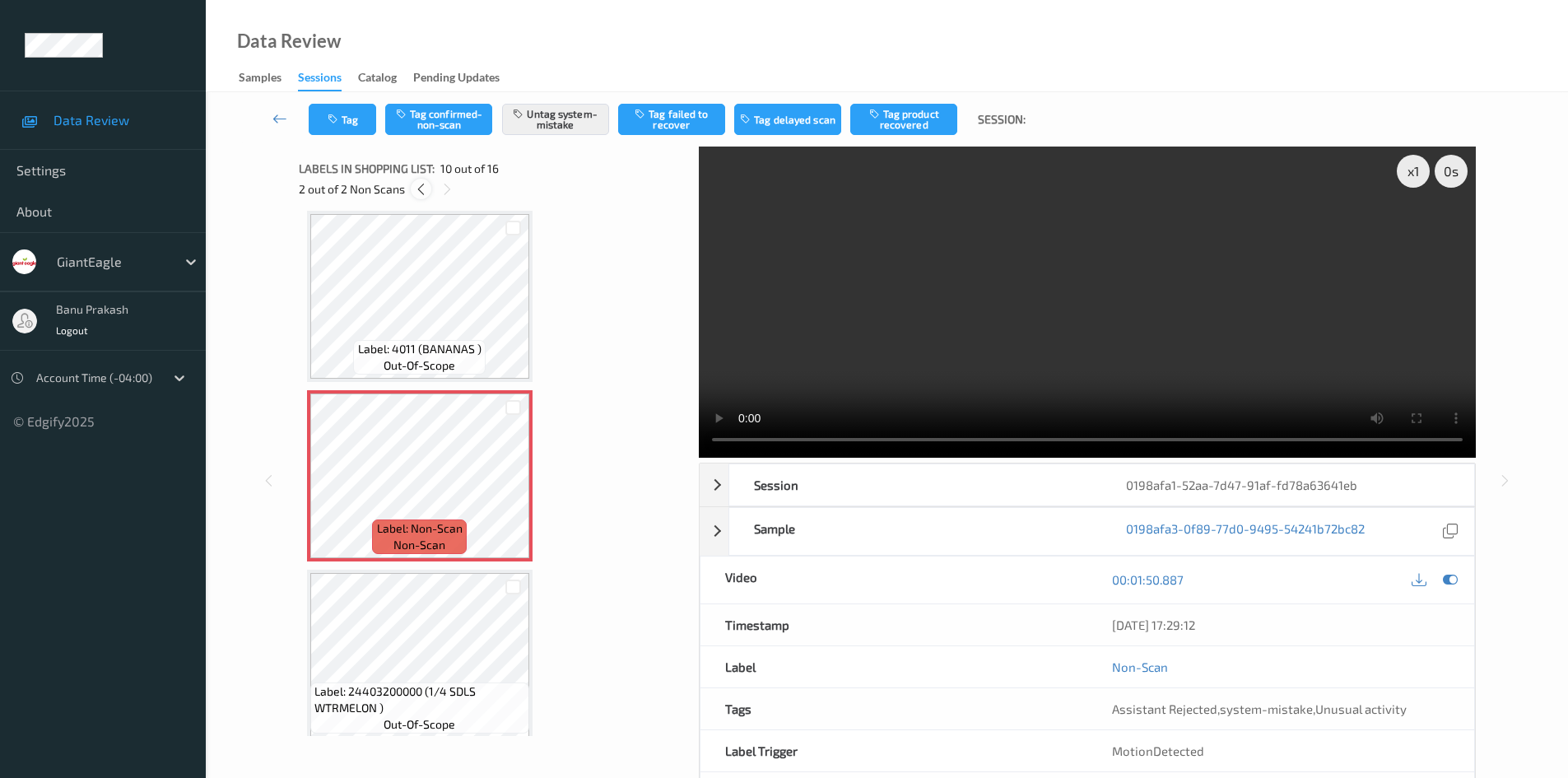
click at [418, 191] on icon at bounding box center [421, 189] width 14 height 15
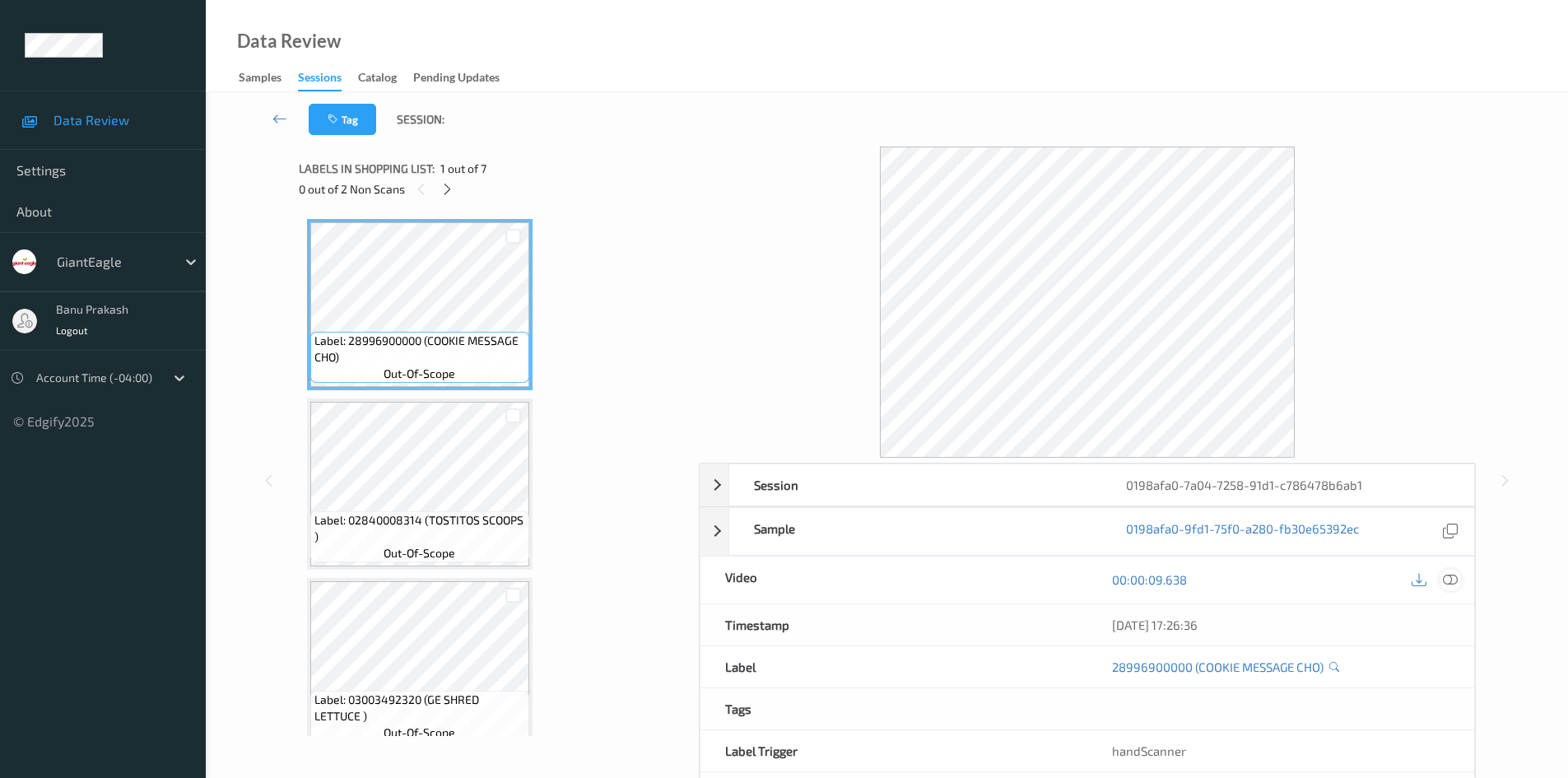
click at [1449, 585] on icon at bounding box center [1451, 580] width 15 height 15
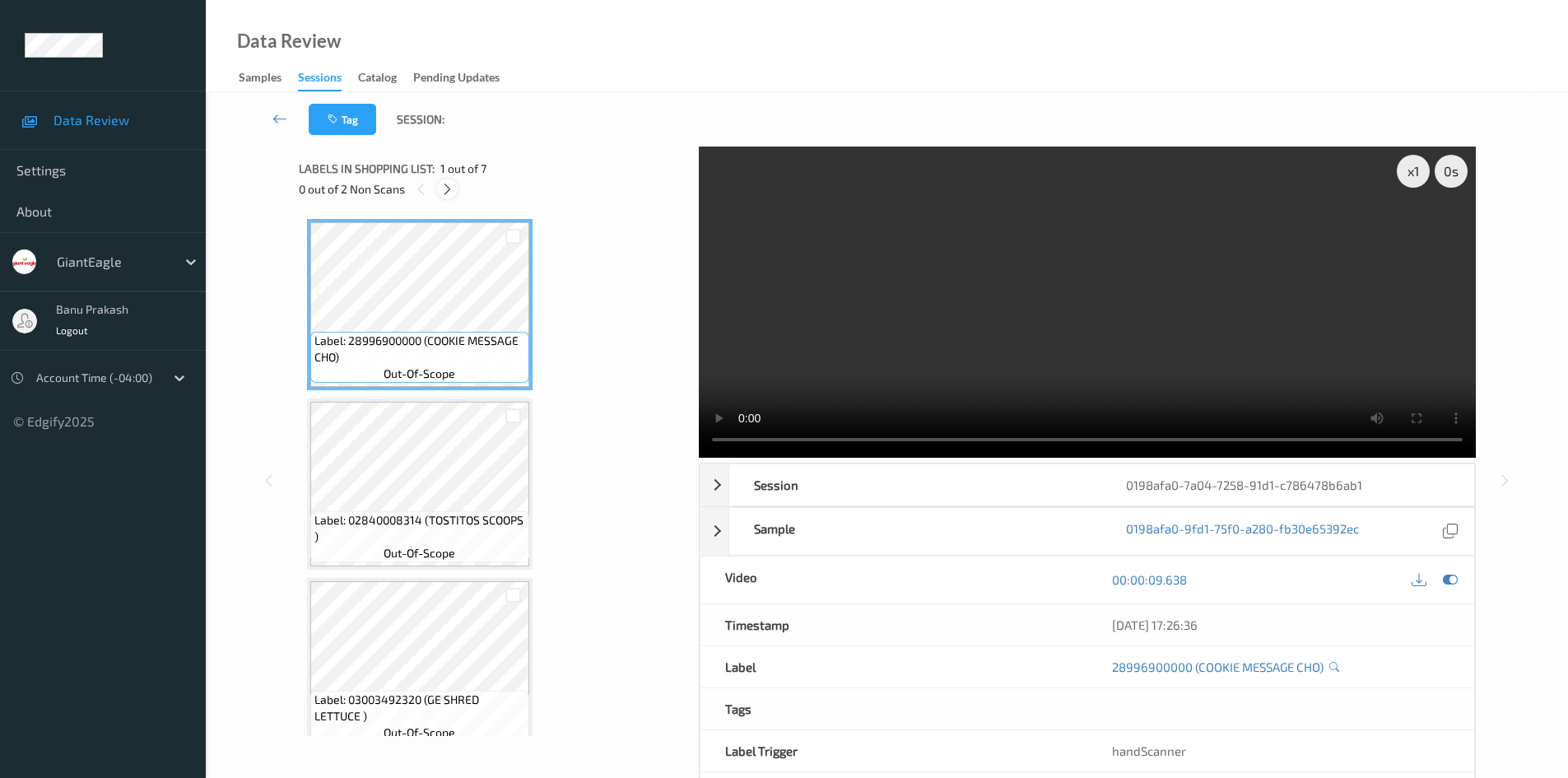
click at [438, 188] on div at bounding box center [447, 188] width 21 height 21
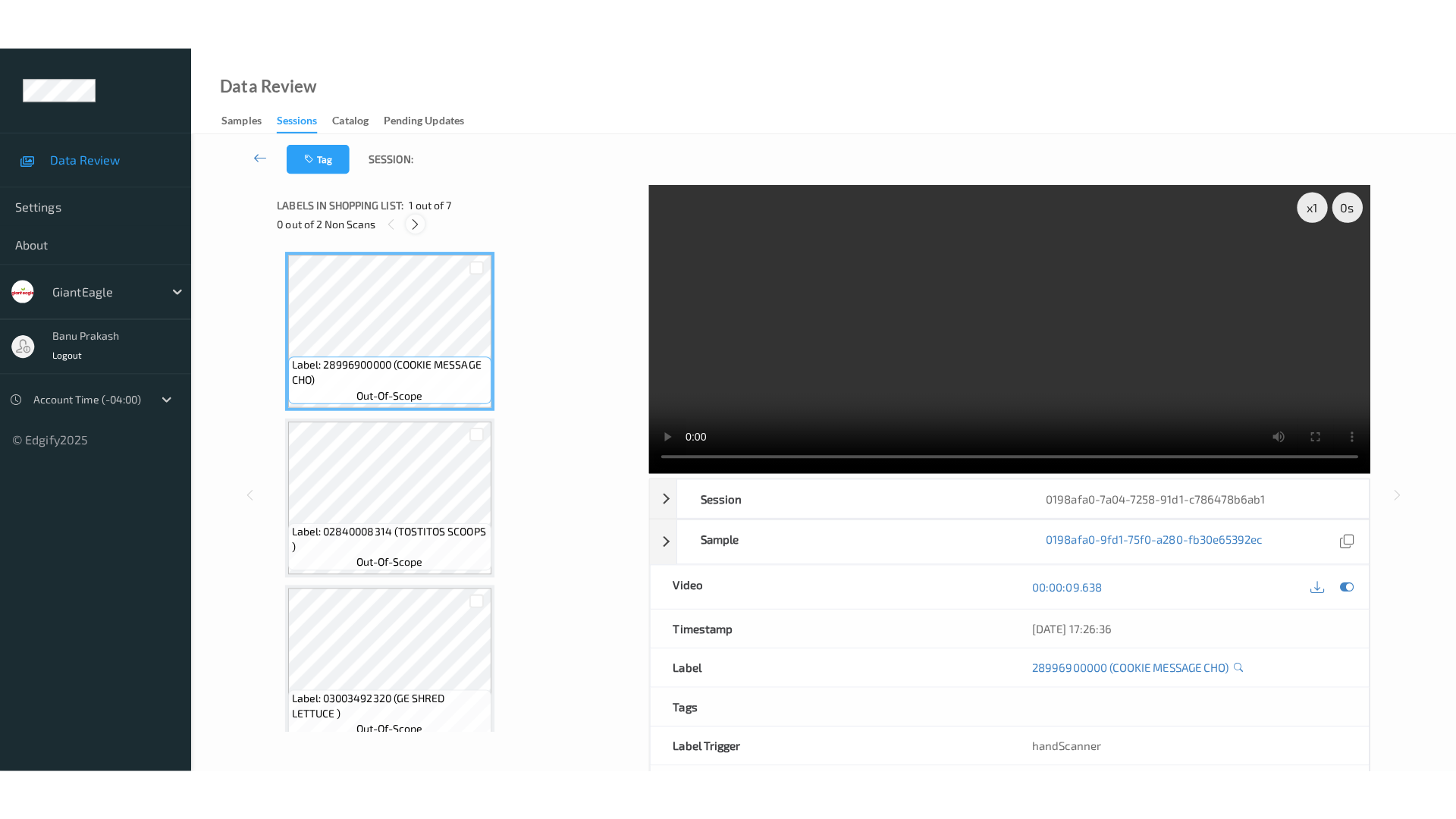
scroll to position [669, 0]
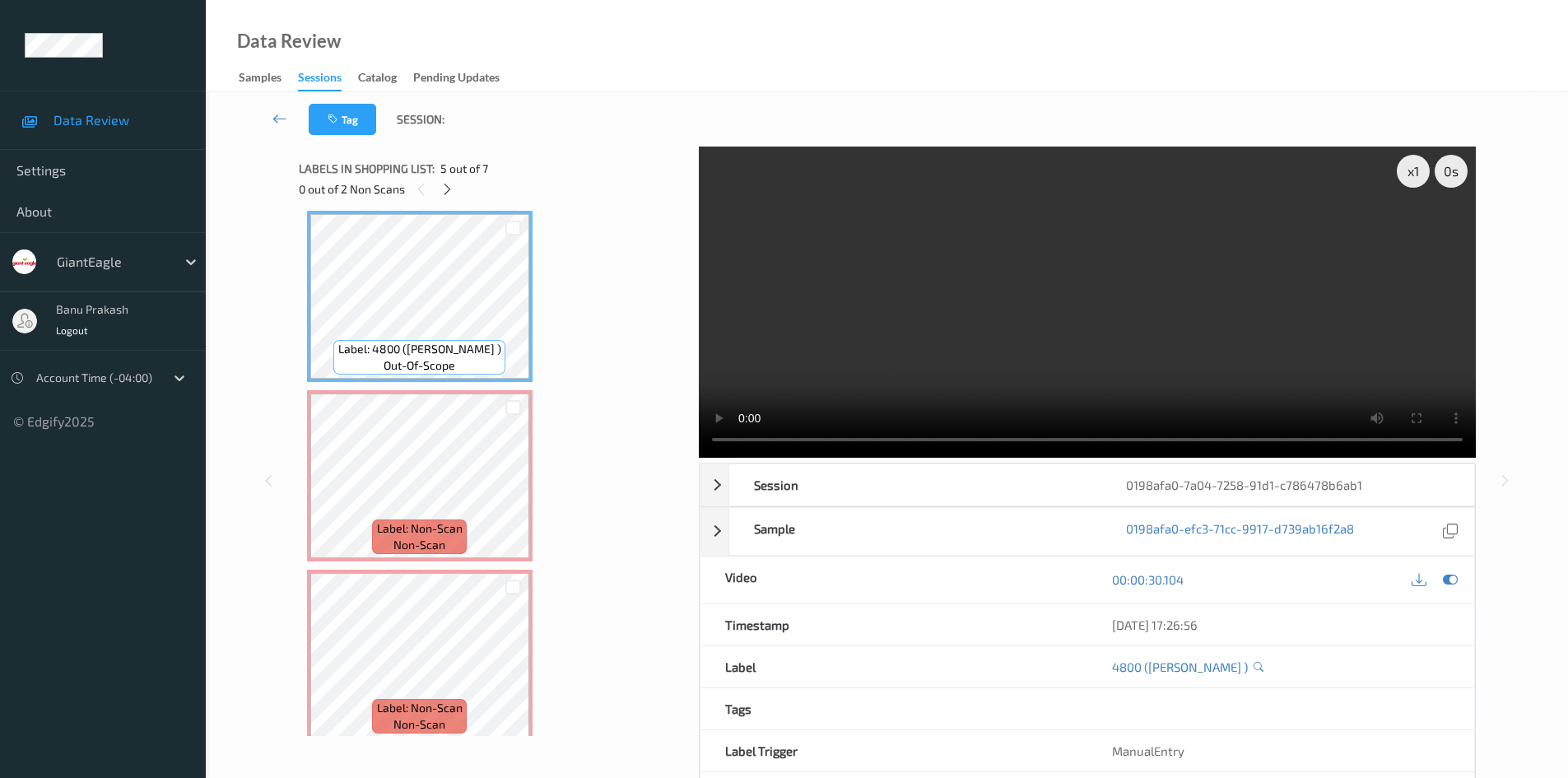
click at [992, 335] on video at bounding box center [1087, 302] width 777 height 311
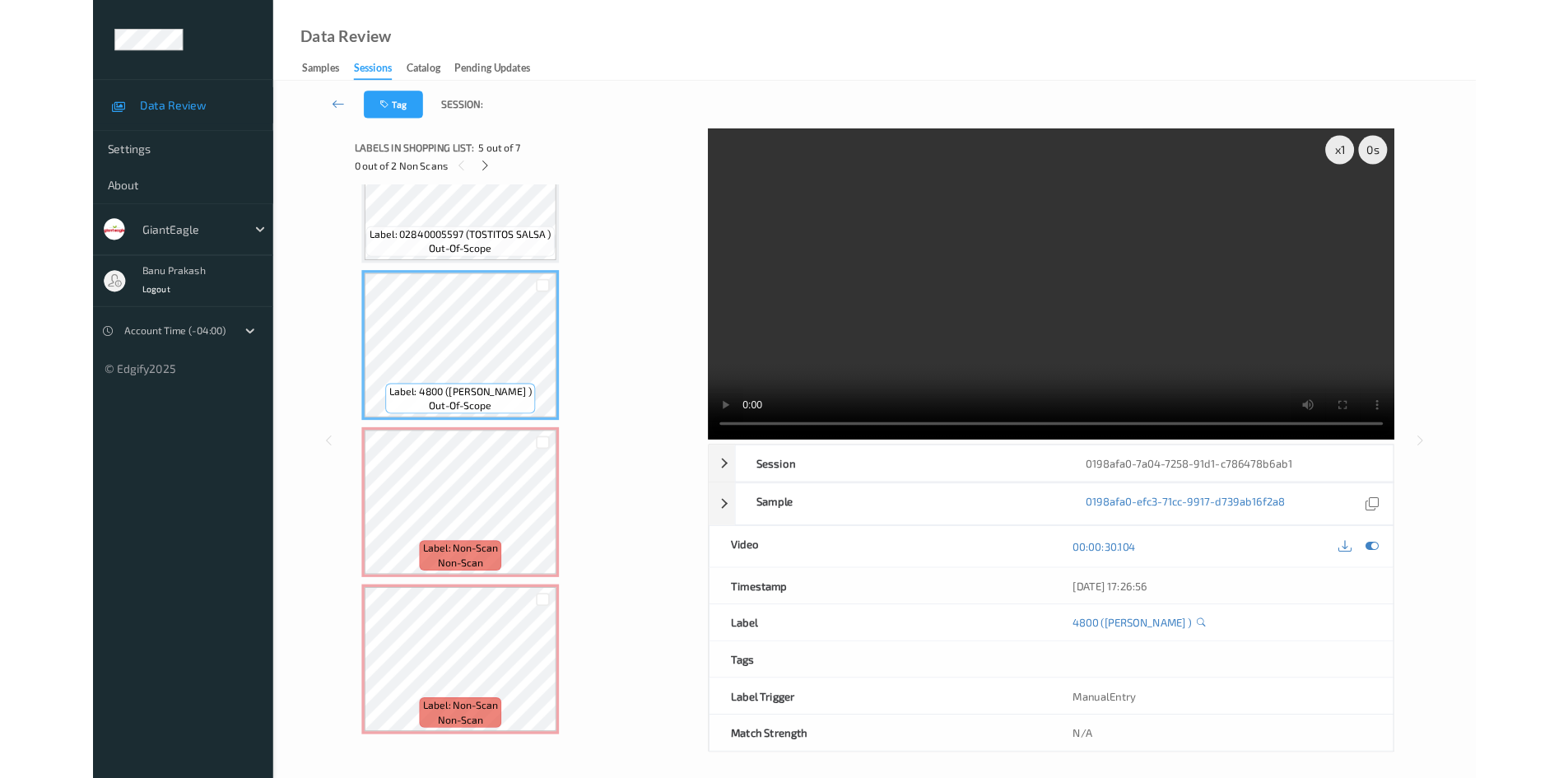
scroll to position [628, 0]
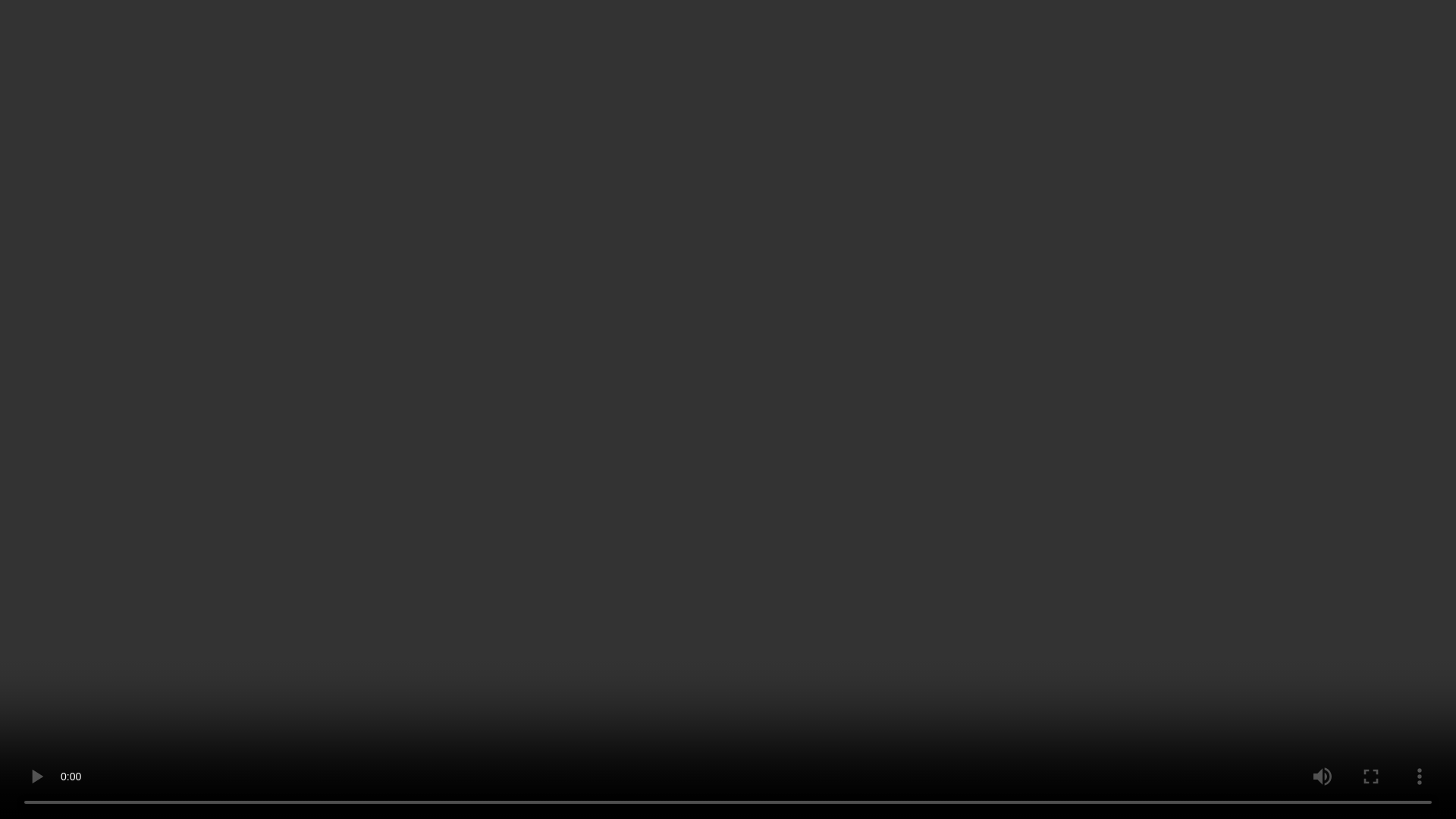
click at [695, 590] on video at bounding box center [728, 409] width 1456 height 819
click at [623, 558] on video at bounding box center [728, 409] width 1456 height 819
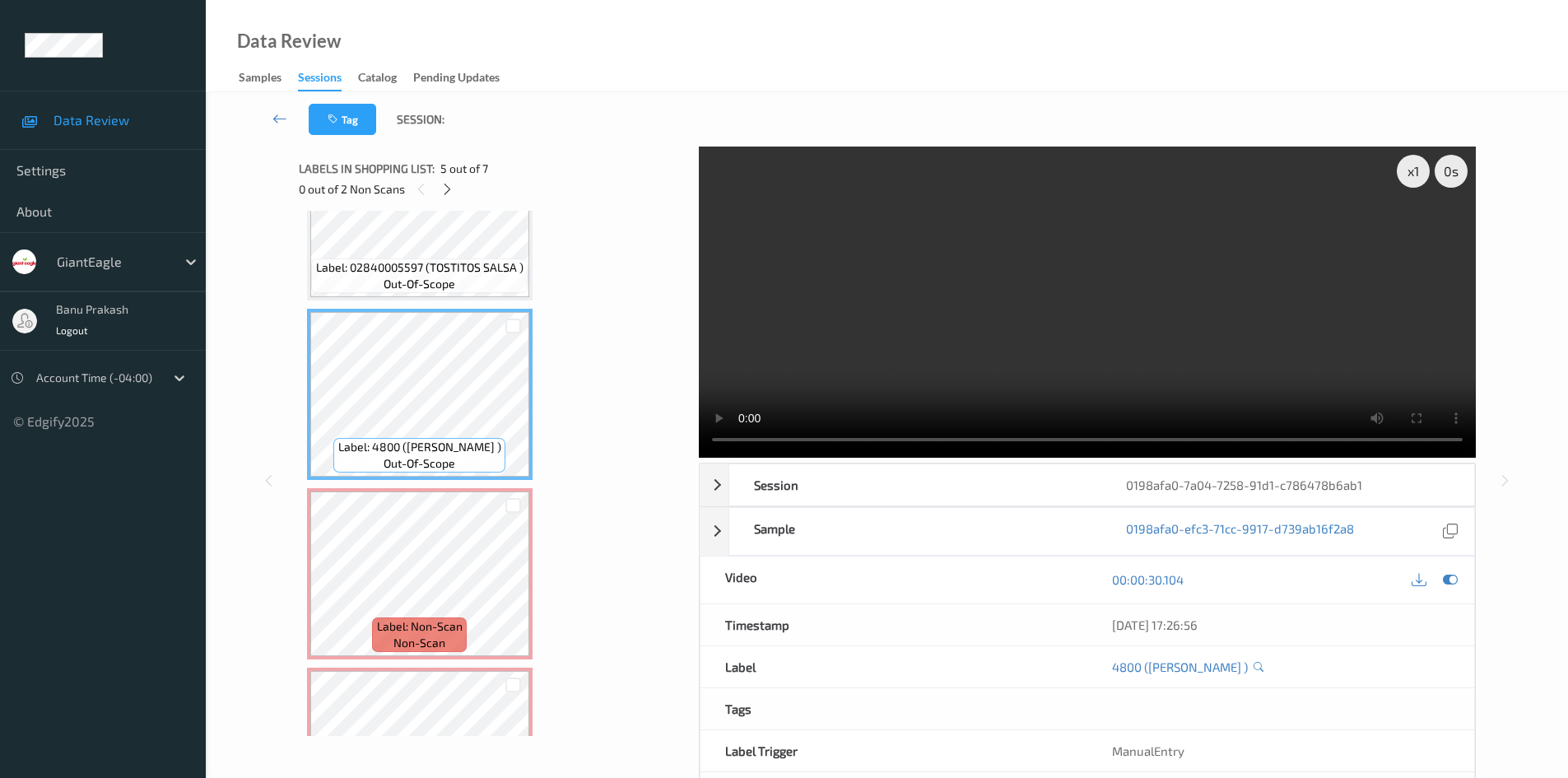
click at [1161, 291] on video at bounding box center [1087, 302] width 777 height 311
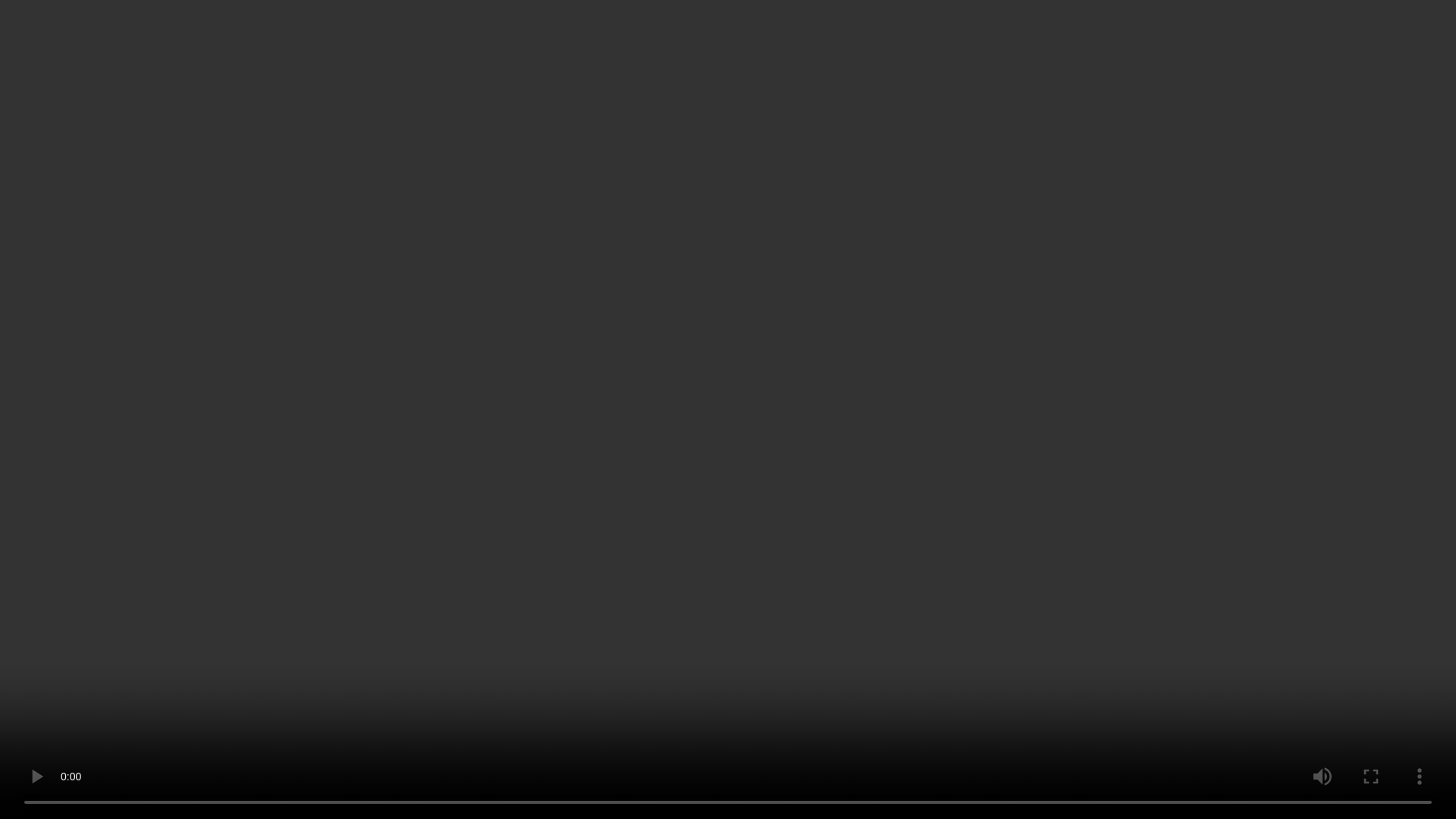
click at [979, 460] on video at bounding box center [728, 409] width 1456 height 819
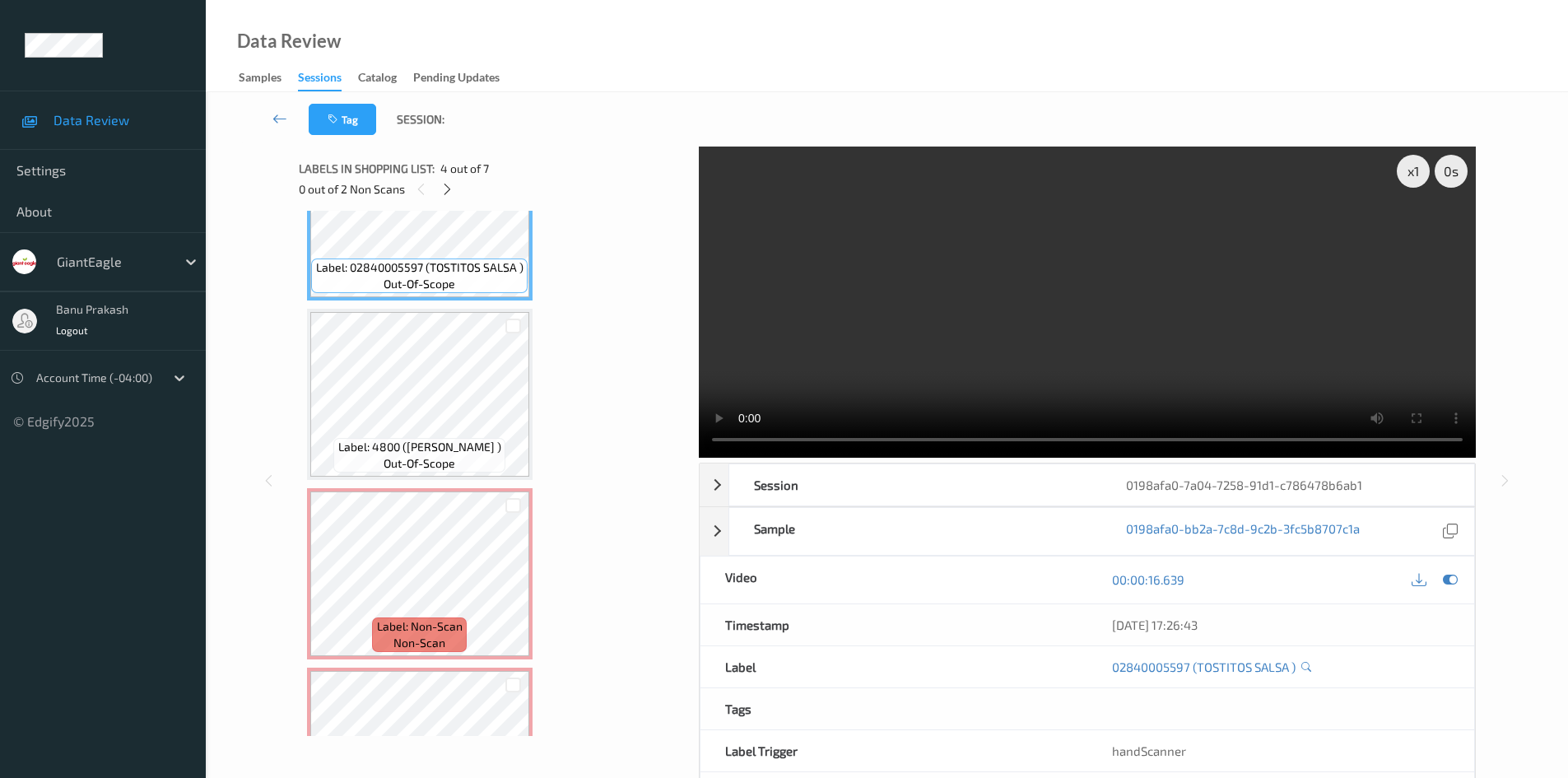
click at [933, 314] on video at bounding box center [1087, 302] width 777 height 311
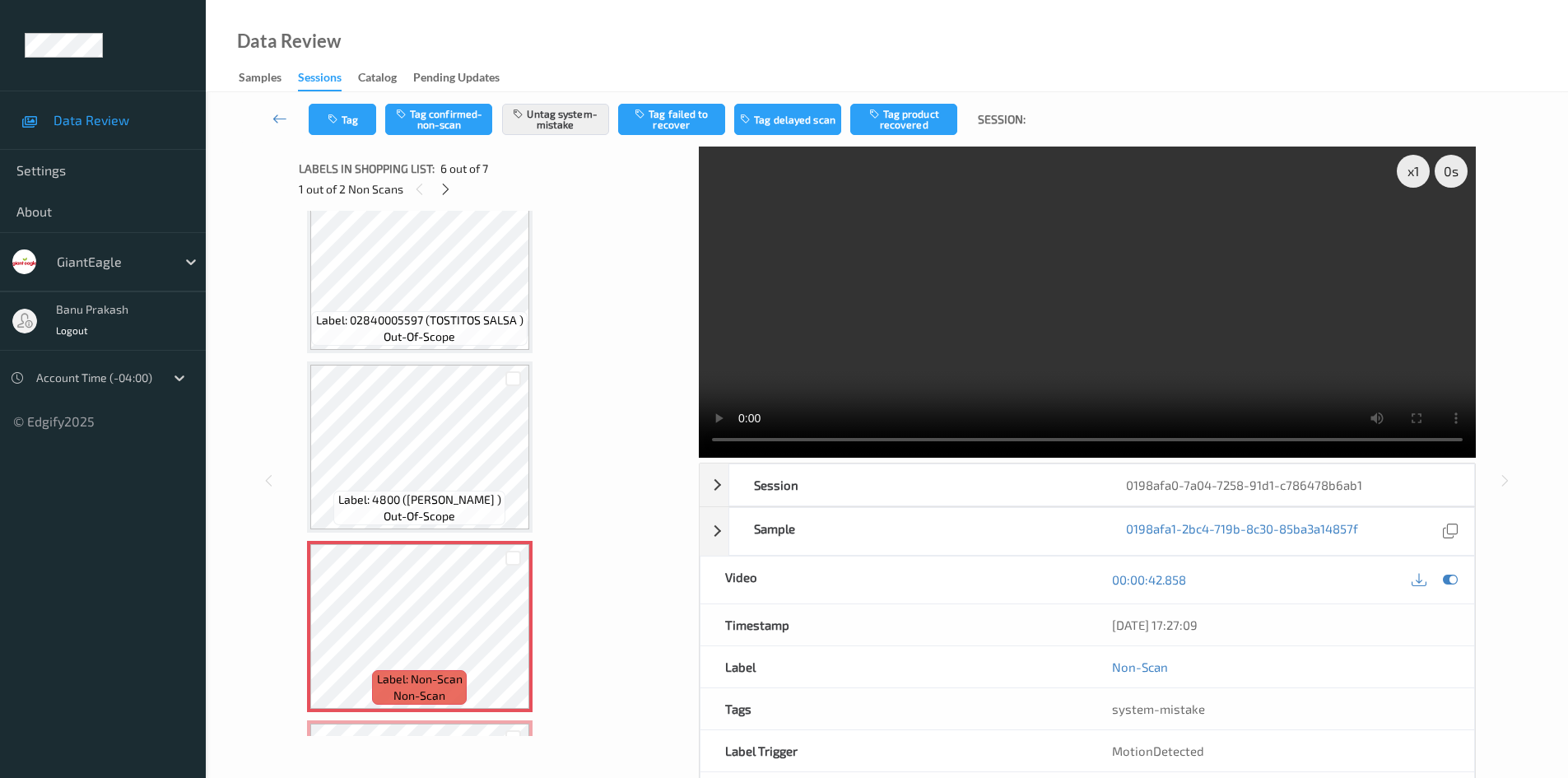
scroll to position [575, 0]
drag, startPoint x: 402, startPoint y: 498, endPoint x: 498, endPoint y: 500, distance: 96.0
click at [498, 500] on span "Label: 4800 (TOM HOMEGROWN )" at bounding box center [419, 500] width 163 height 17
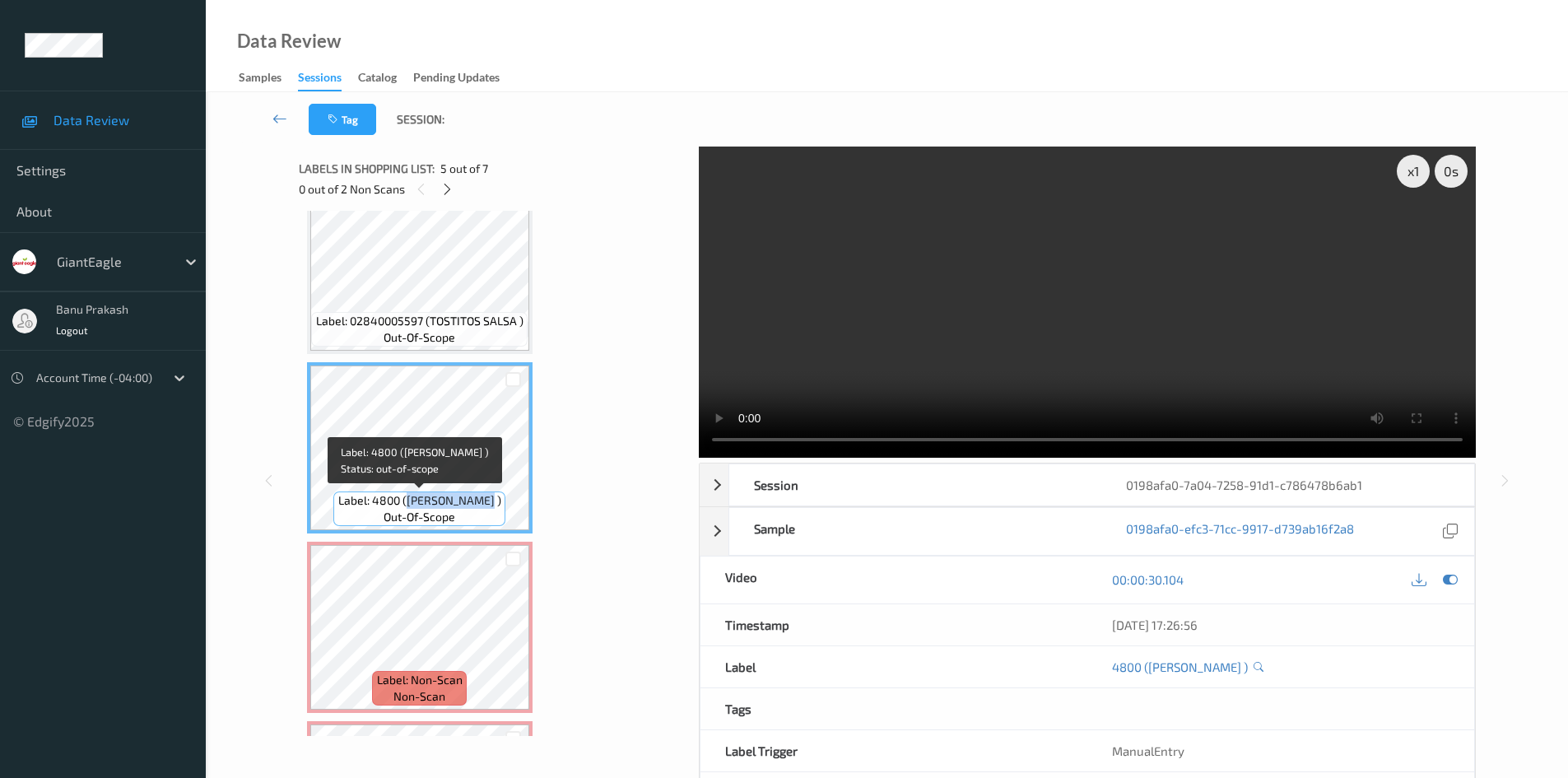
copy span "TOM HOMEGROWN"
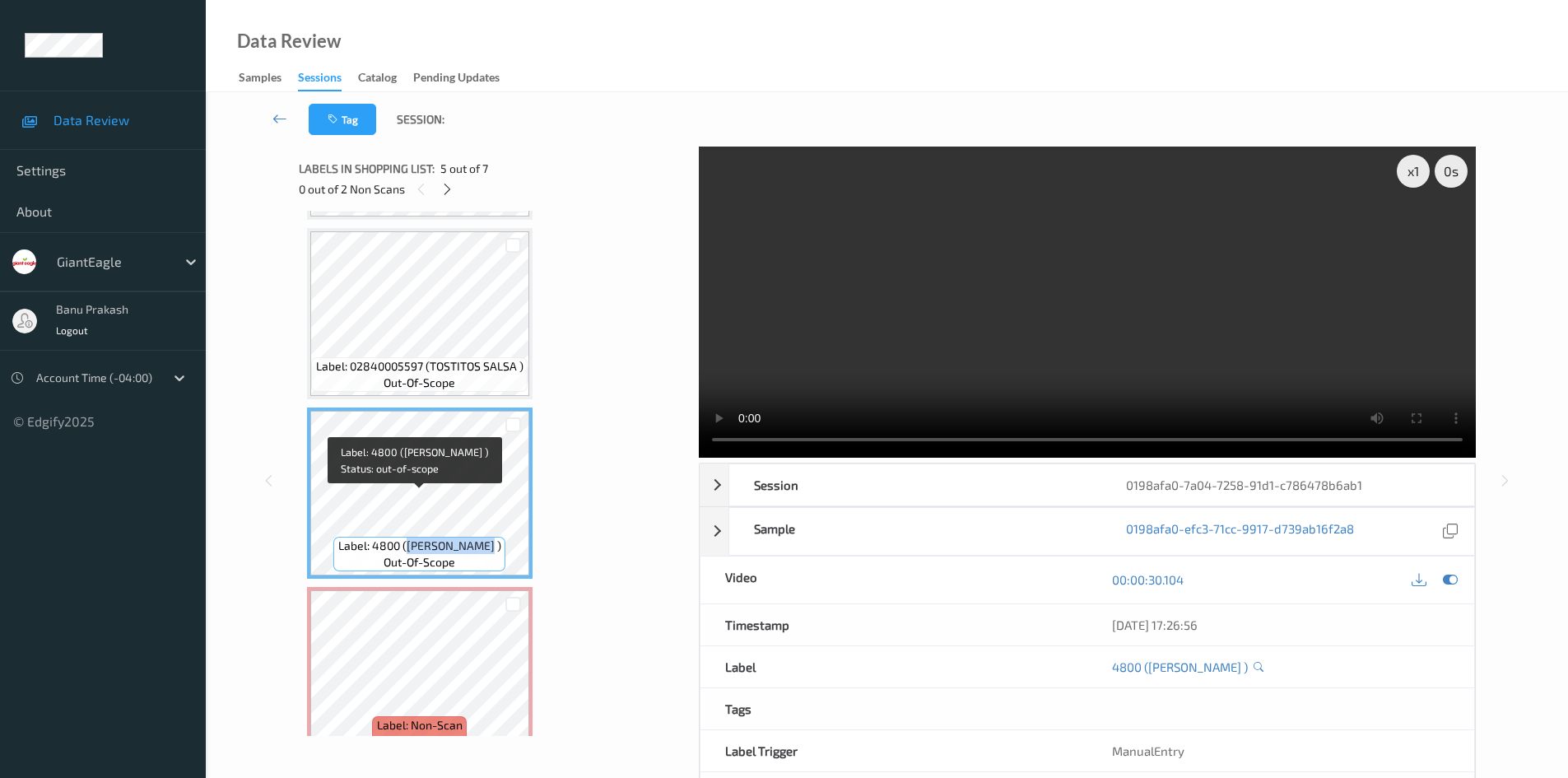
scroll to position [492, 0]
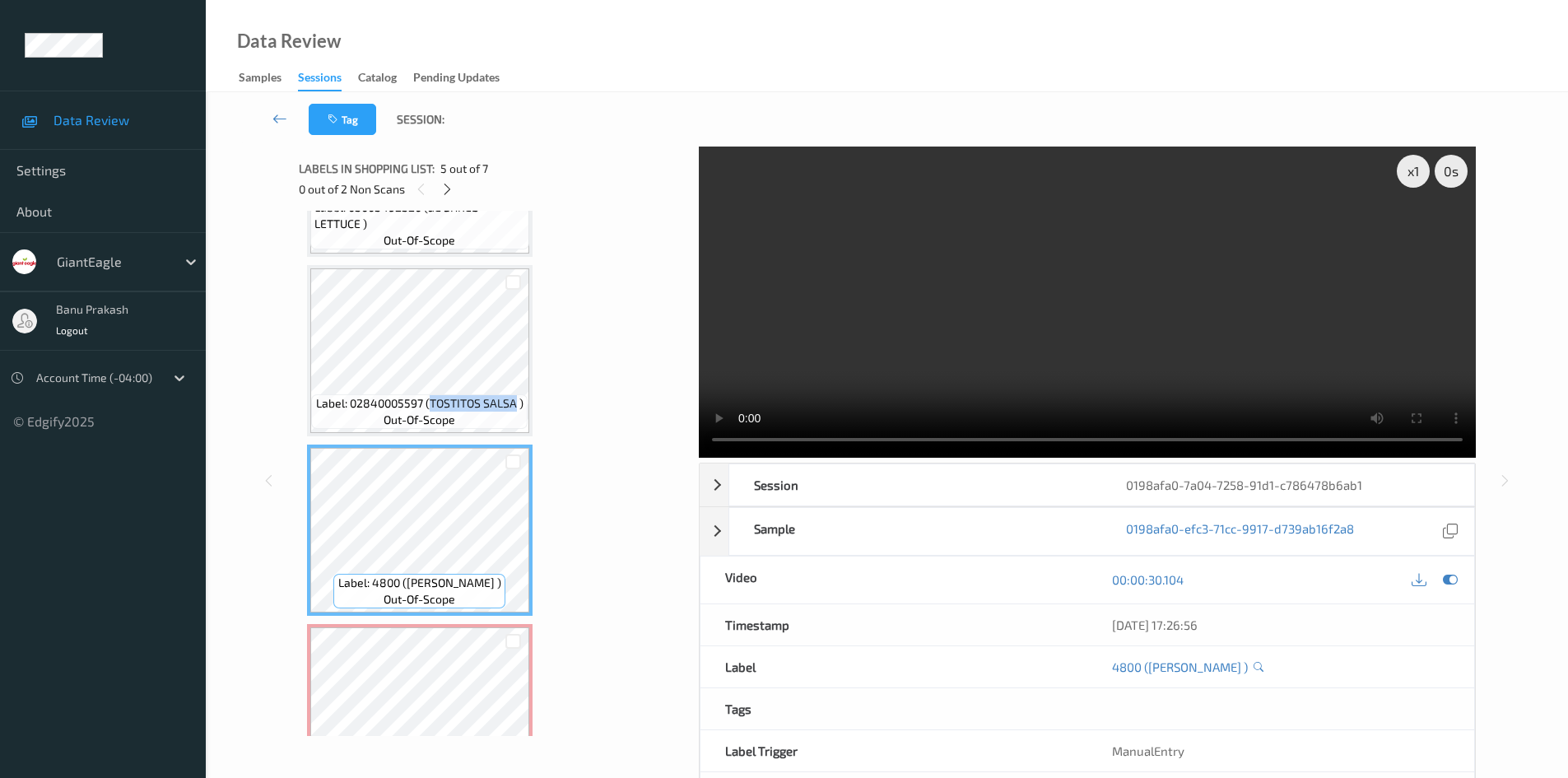
drag, startPoint x: 429, startPoint y: 405, endPoint x: 514, endPoint y: 406, distance: 85.0
click at [514, 406] on span "Label: 02840005597 (TOSTITOS SALSA )" at bounding box center [420, 403] width 208 height 17
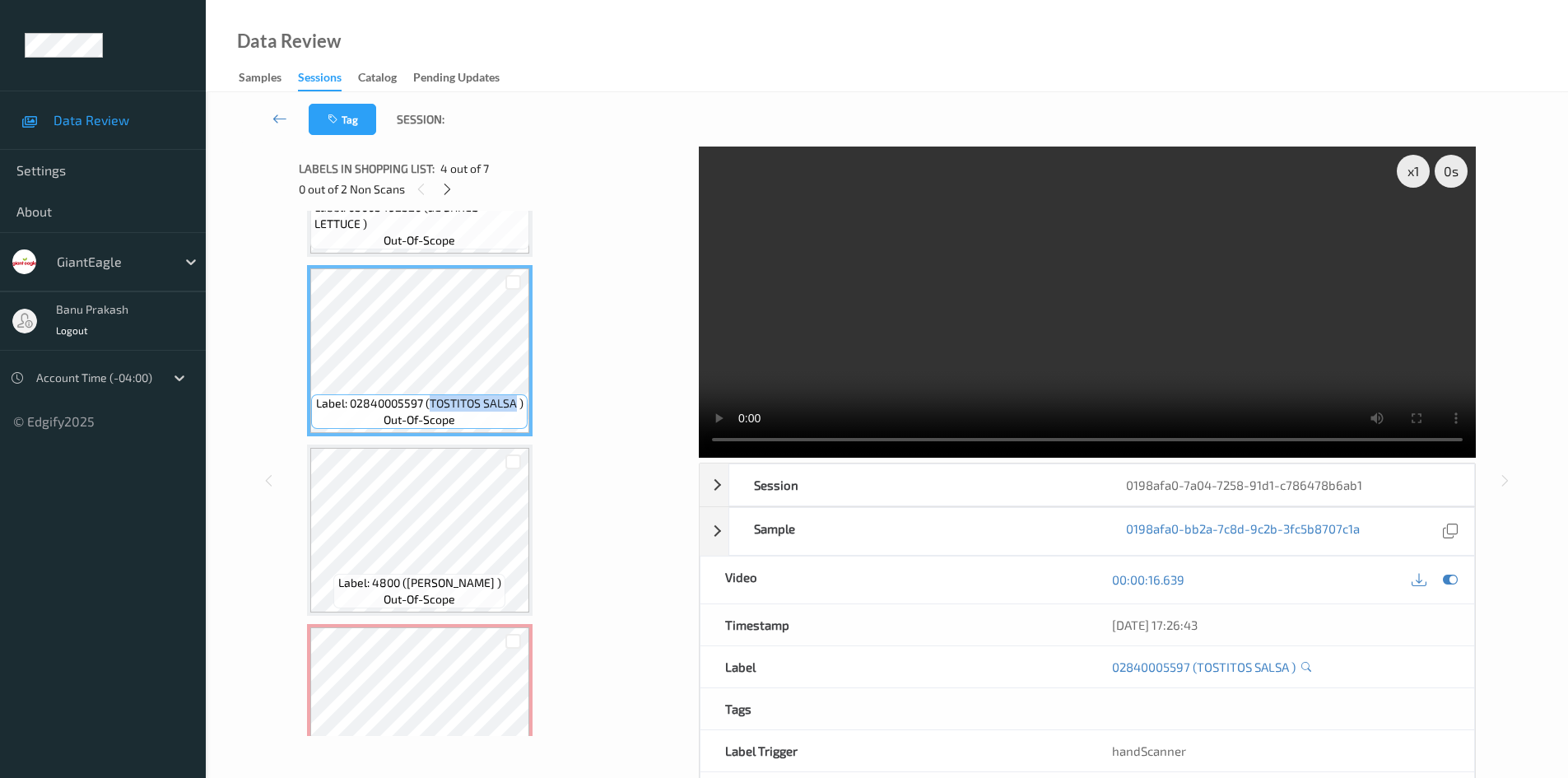
copy span "TOSTITOS SALSA"
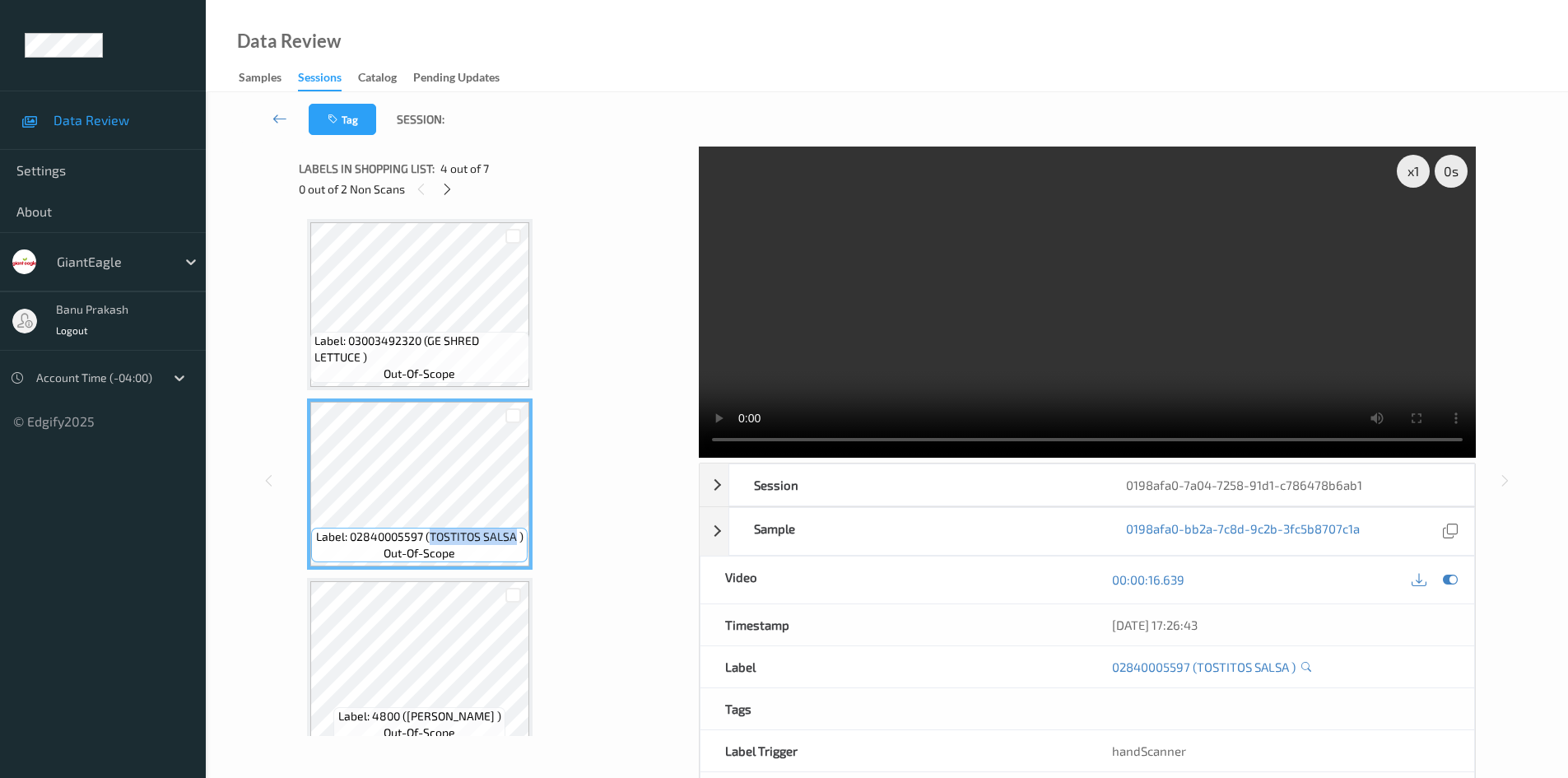
scroll to position [328, 0]
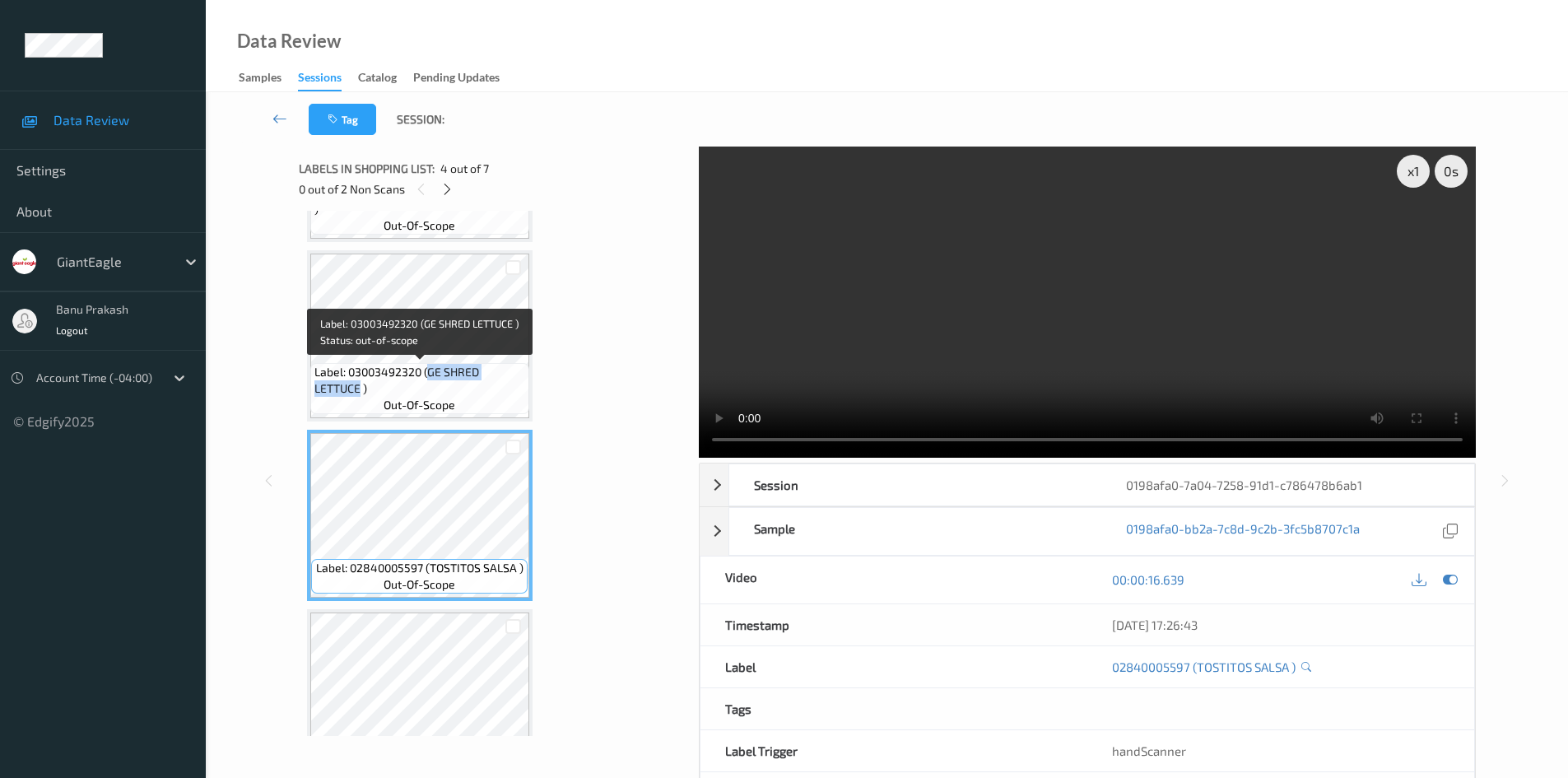
drag, startPoint x: 428, startPoint y: 377, endPoint x: 359, endPoint y: 393, distance: 70.8
click at [359, 393] on span "Label: 03003492320 (GE SHRED LETTUCE )" at bounding box center [420, 380] width 211 height 33
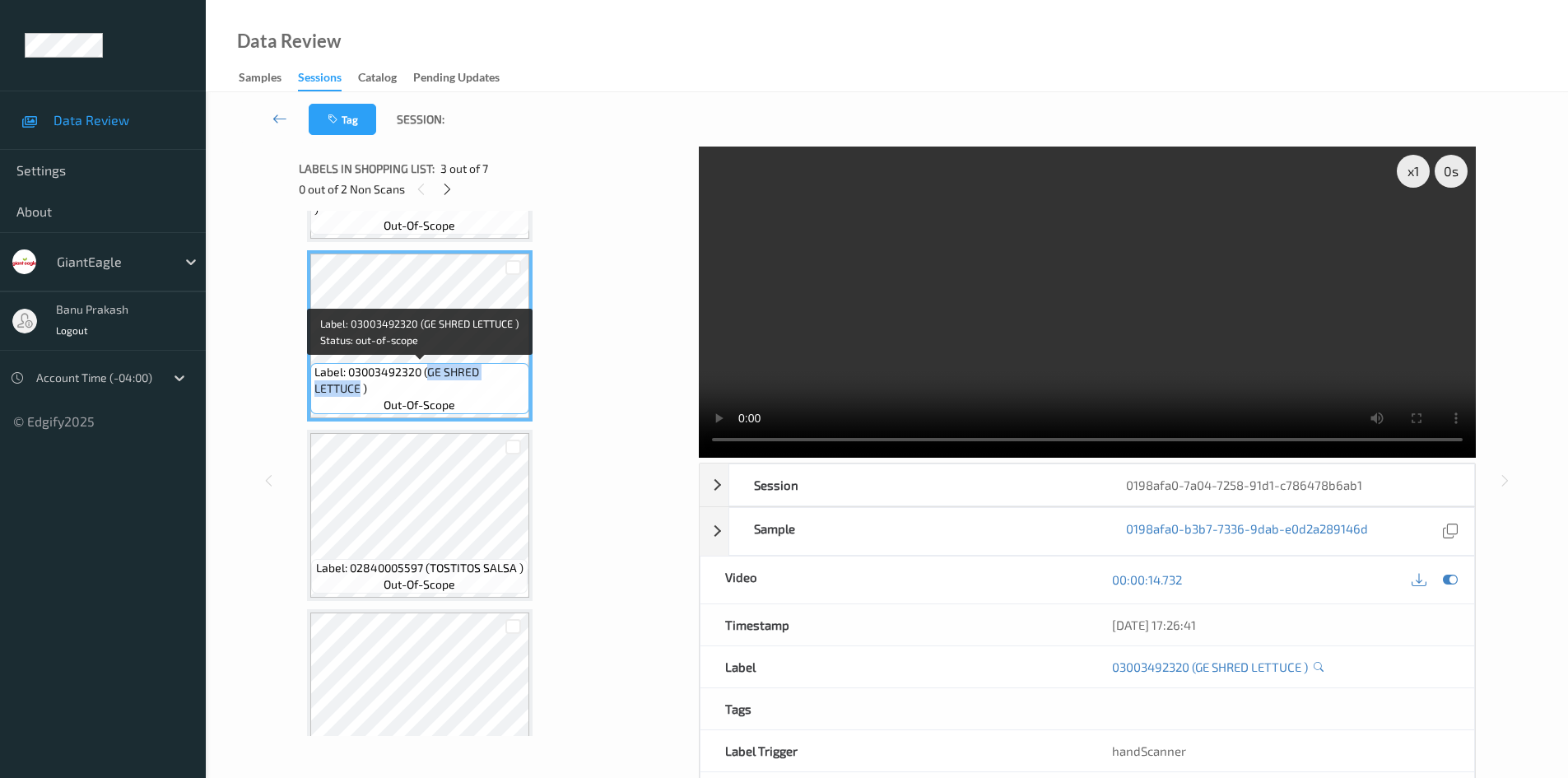
copy span "GE SHRED LETTUCE"
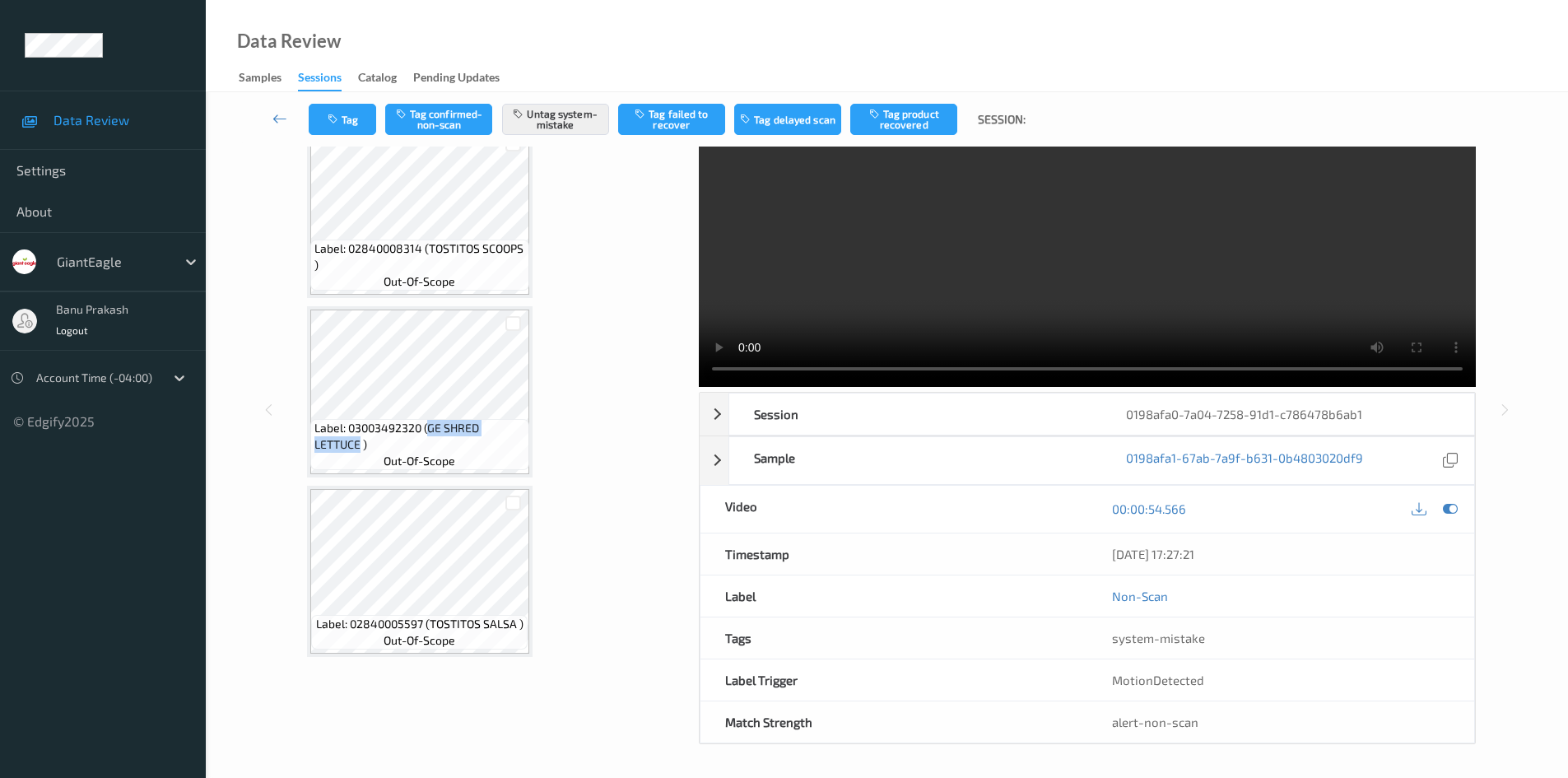
scroll to position [163, 0]
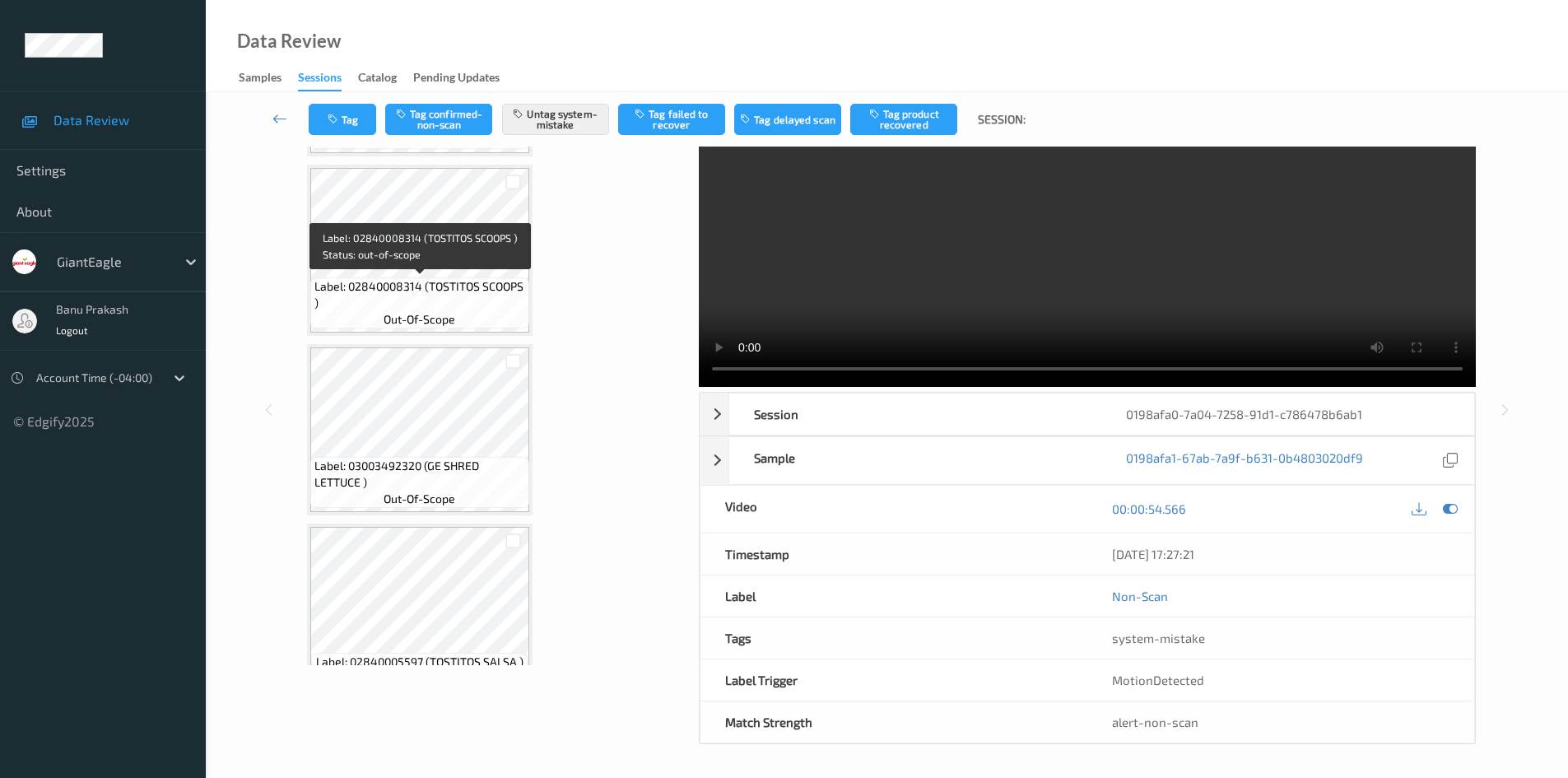
click at [439, 289] on span "Label: 02840008314 (TOSTITOS SCOOPS )" at bounding box center [420, 294] width 211 height 33
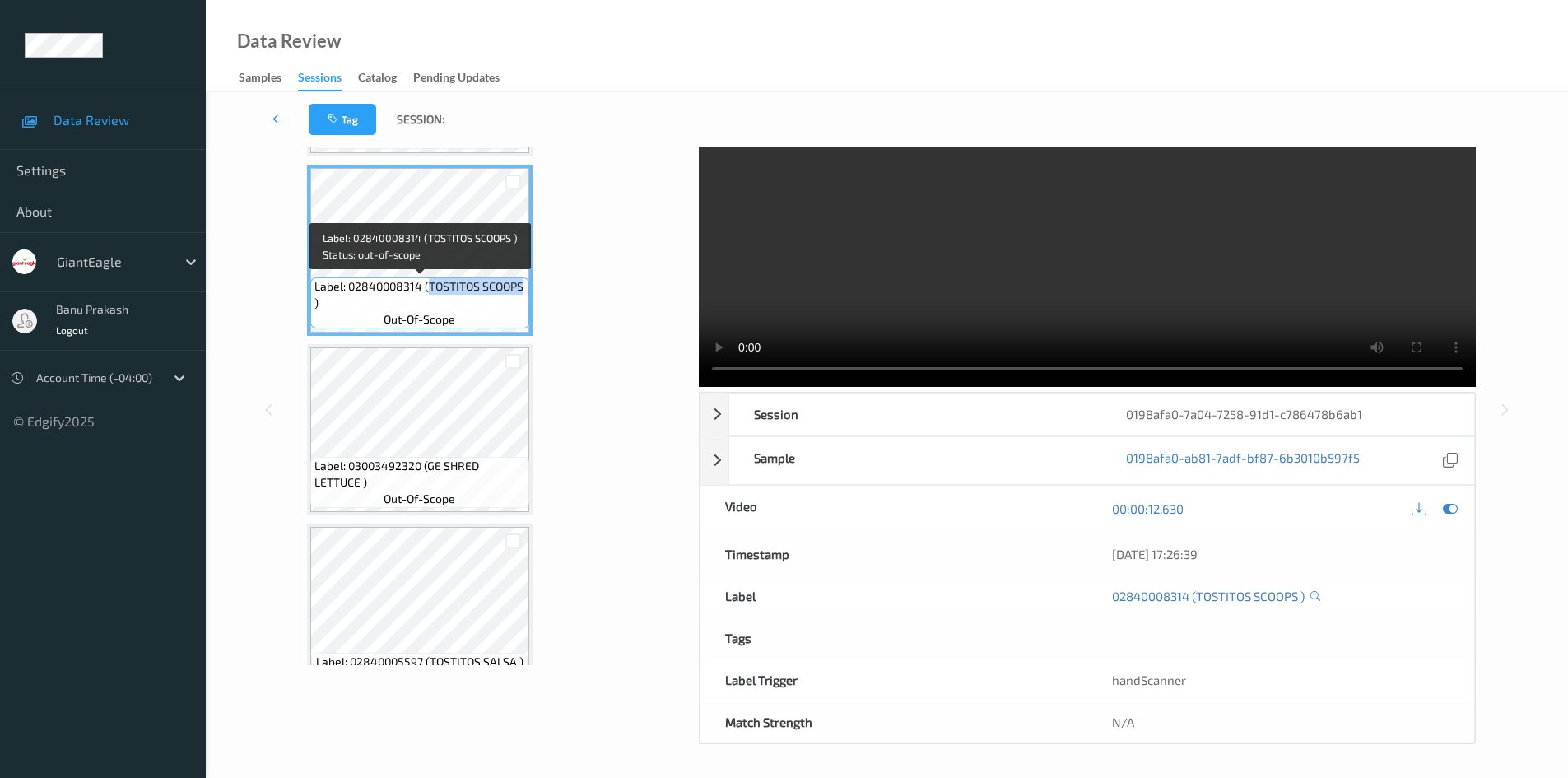
drag, startPoint x: 428, startPoint y: 286, endPoint x: 520, endPoint y: 284, distance: 92.0
click at [520, 284] on span "Label: 02840008314 (TOSTITOS SCOOPS )" at bounding box center [420, 294] width 211 height 33
copy span "TOSTITOS SCOOPS"
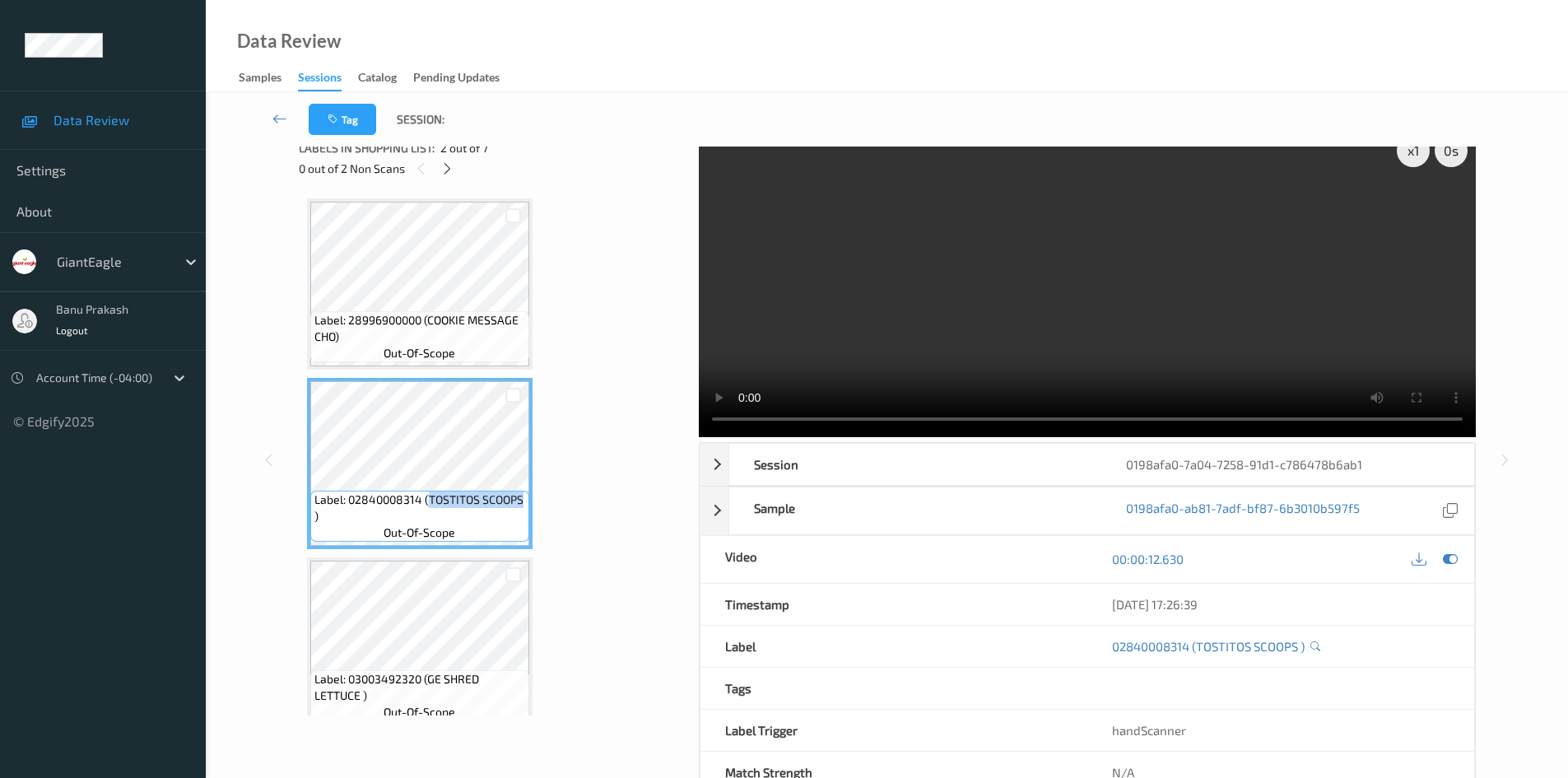
scroll to position [0, 0]
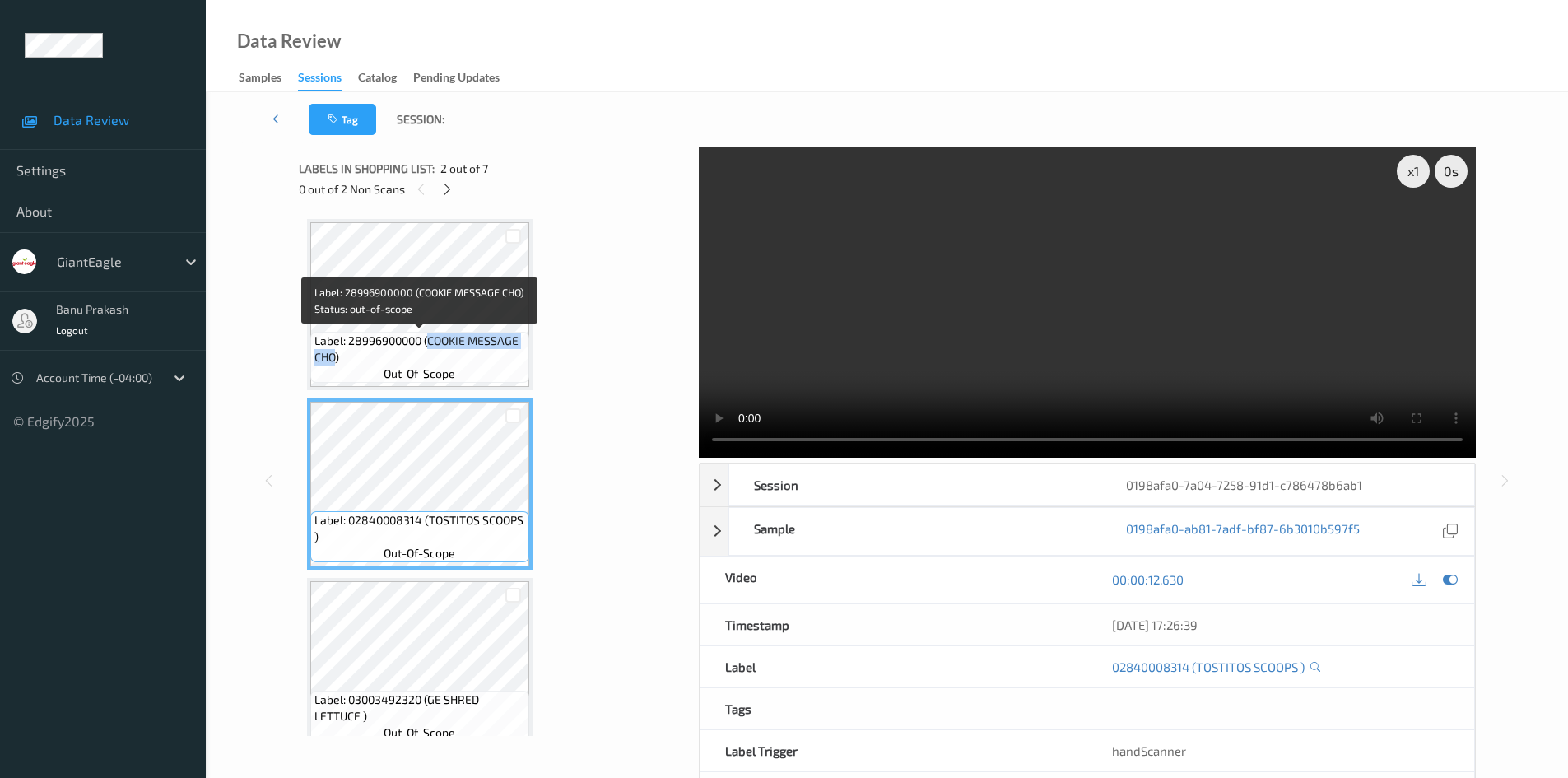
drag, startPoint x: 428, startPoint y: 342, endPoint x: 403, endPoint y: 349, distance: 26.0
click at [337, 355] on span "Label: 28996900000 (COOKIE MESSAGE CHO)" at bounding box center [420, 348] width 211 height 33
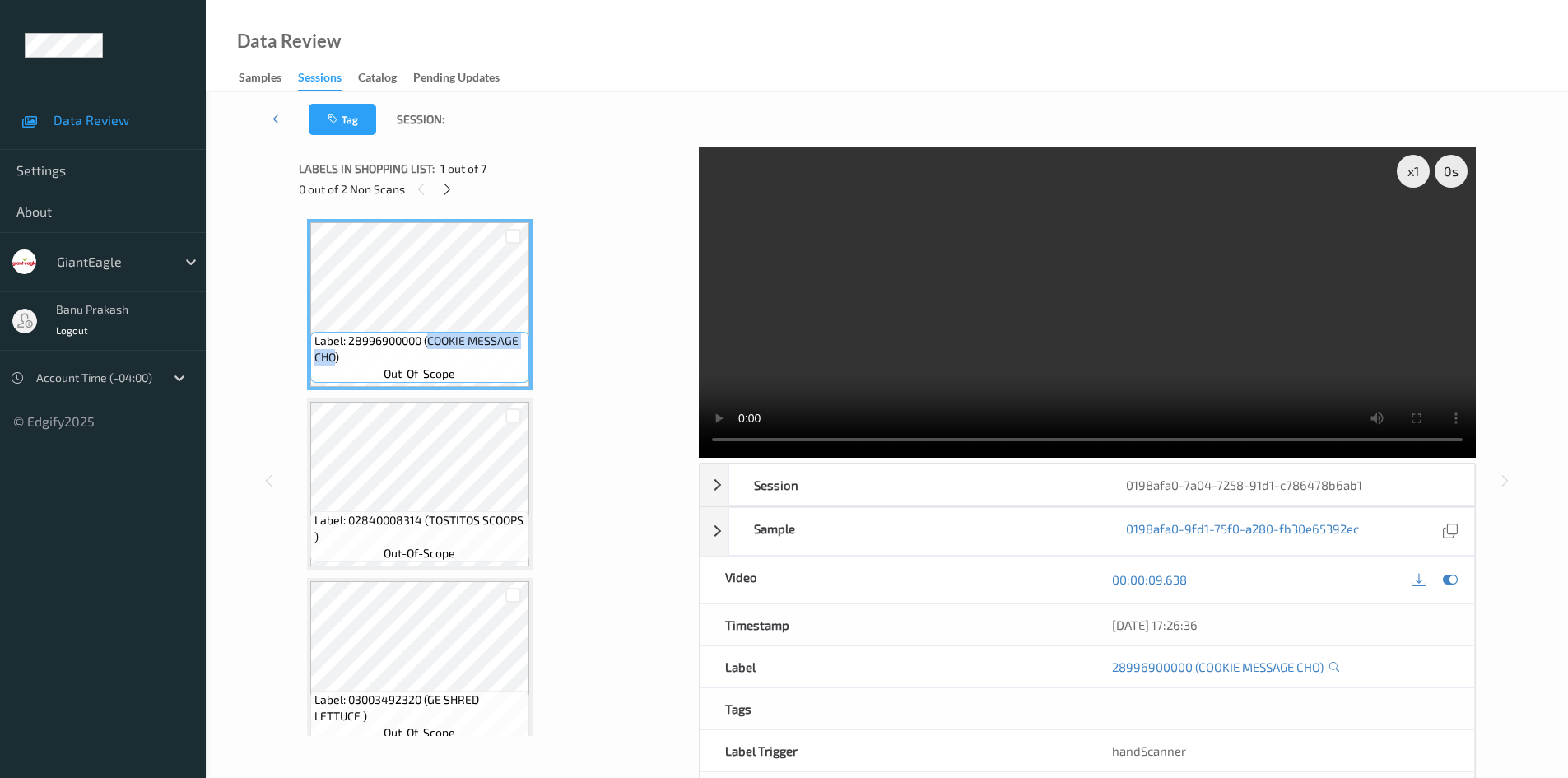
copy span "COOKIE MESSAGE CHO"
click at [442, 185] on icon at bounding box center [447, 189] width 14 height 15
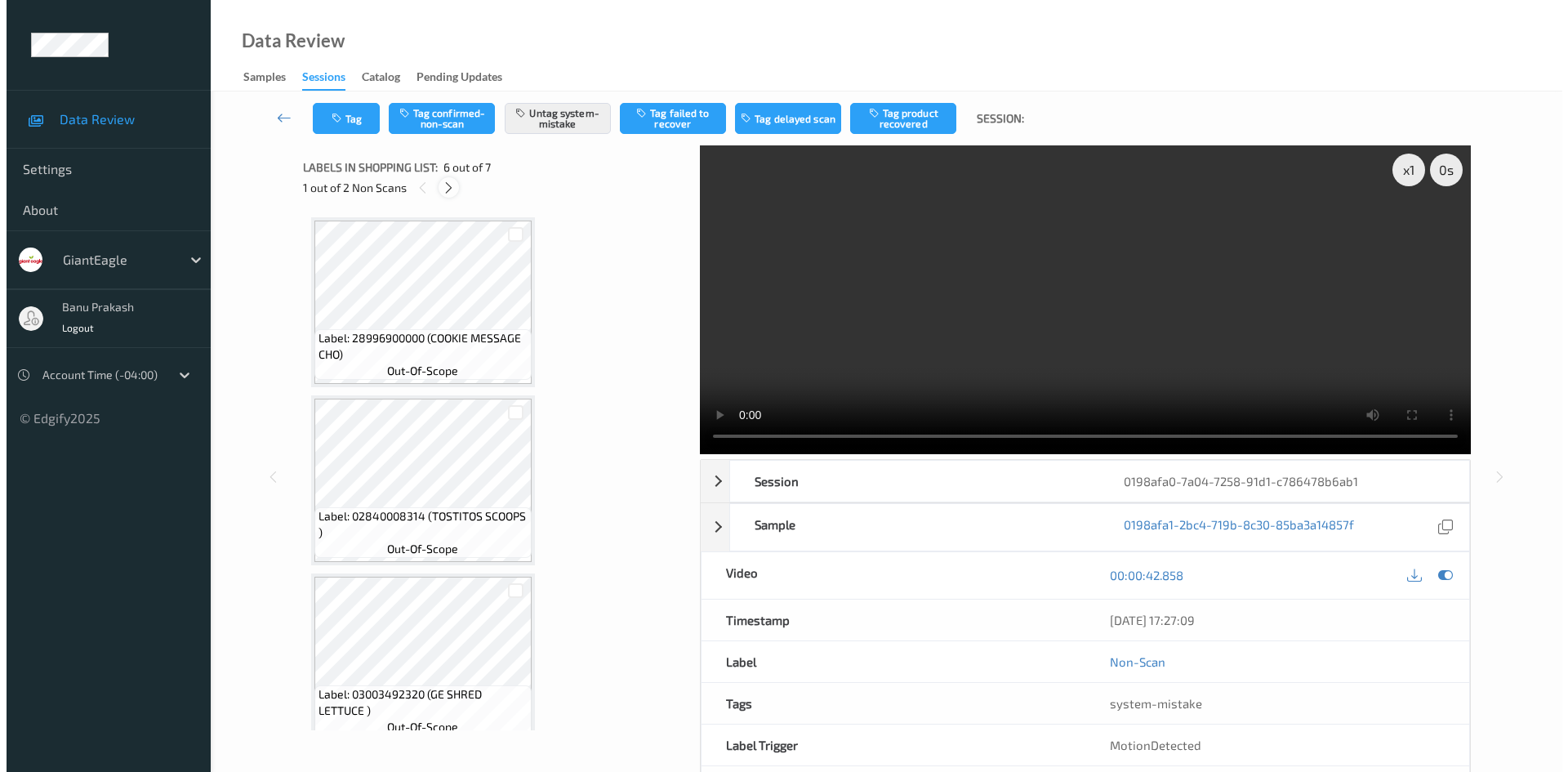
scroll to position [721, 0]
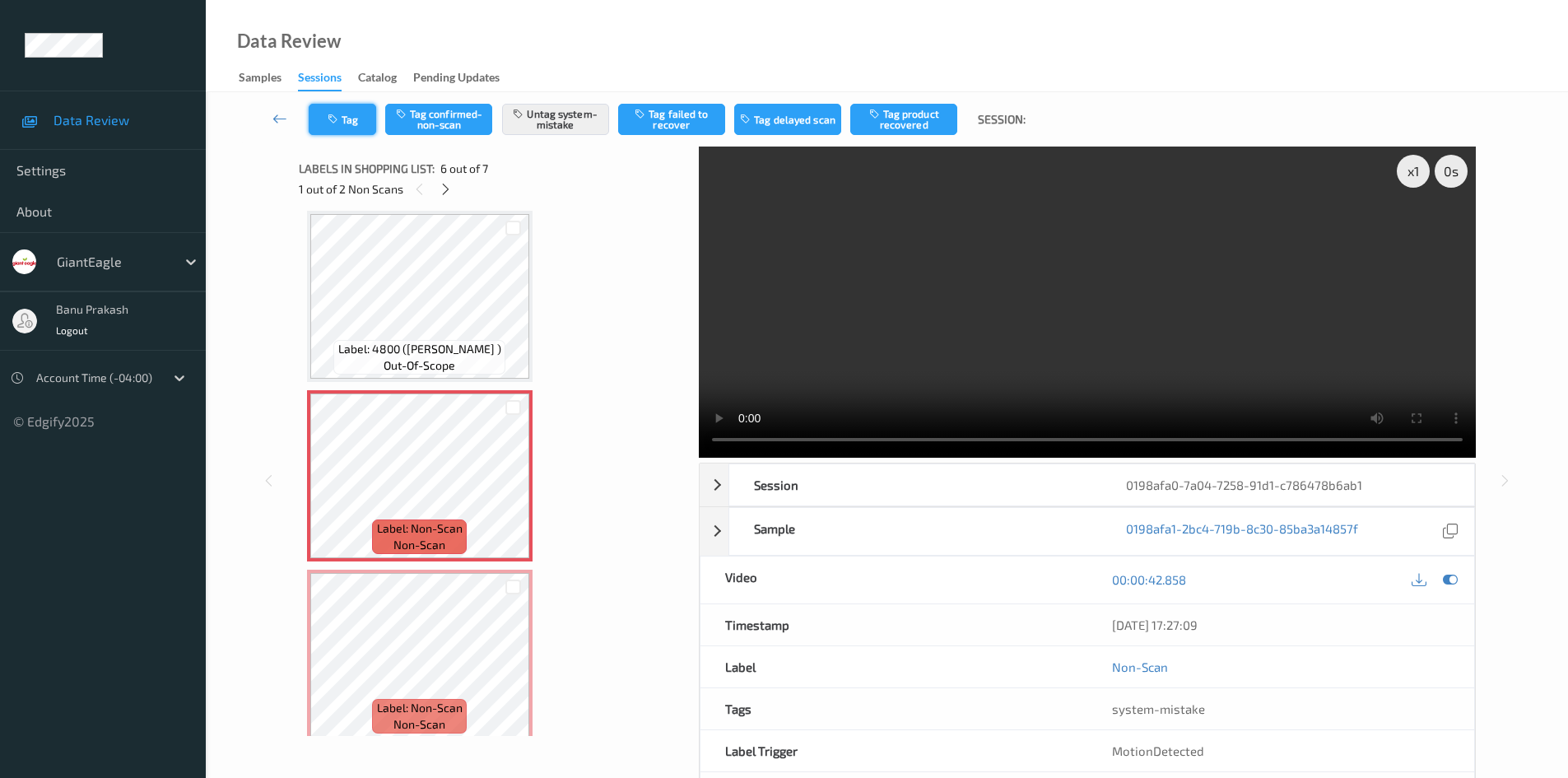
click at [334, 127] on button "Tag" at bounding box center [342, 119] width 68 height 31
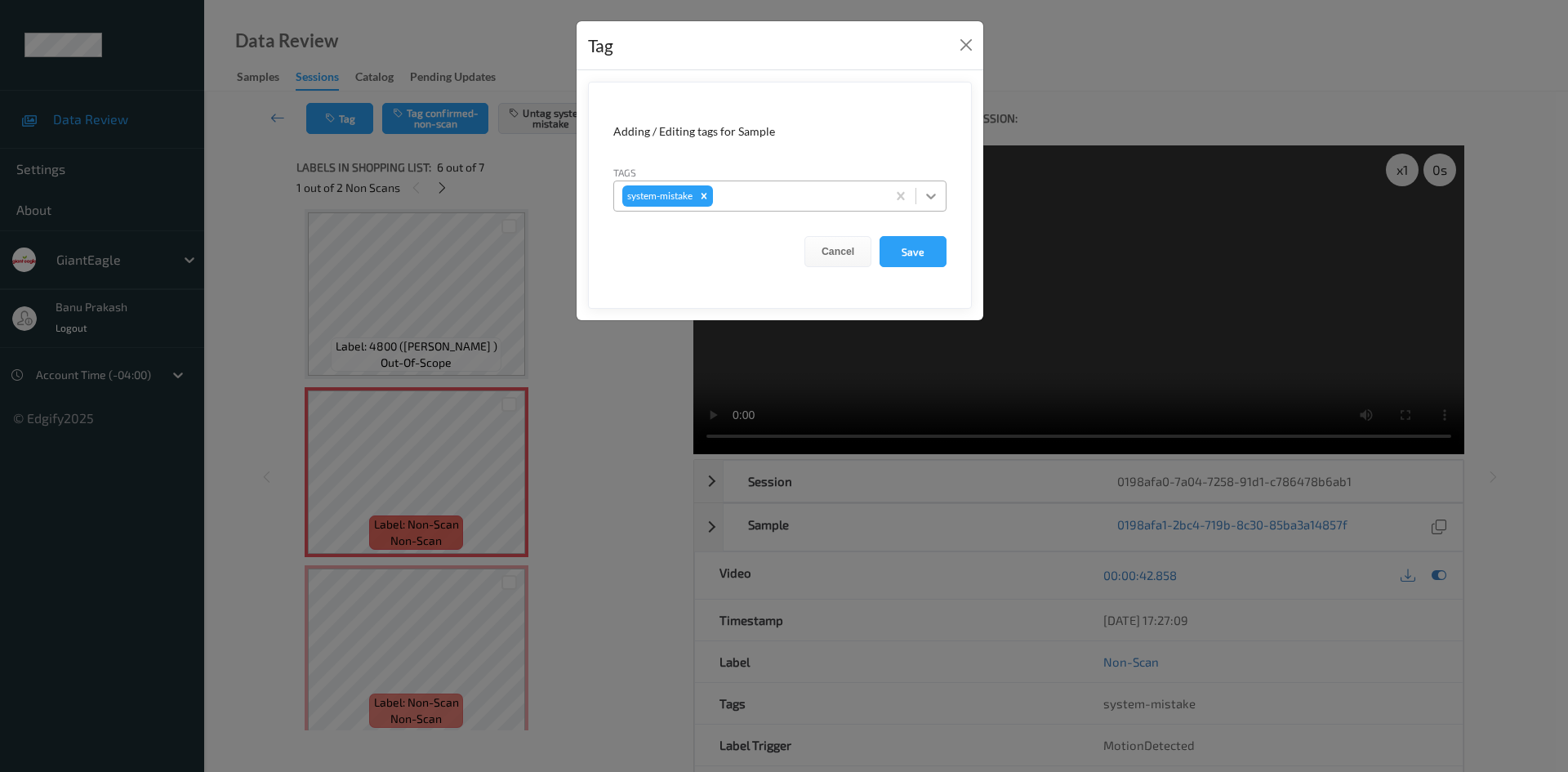
click at [931, 194] on icon at bounding box center [931, 196] width 17 height 17
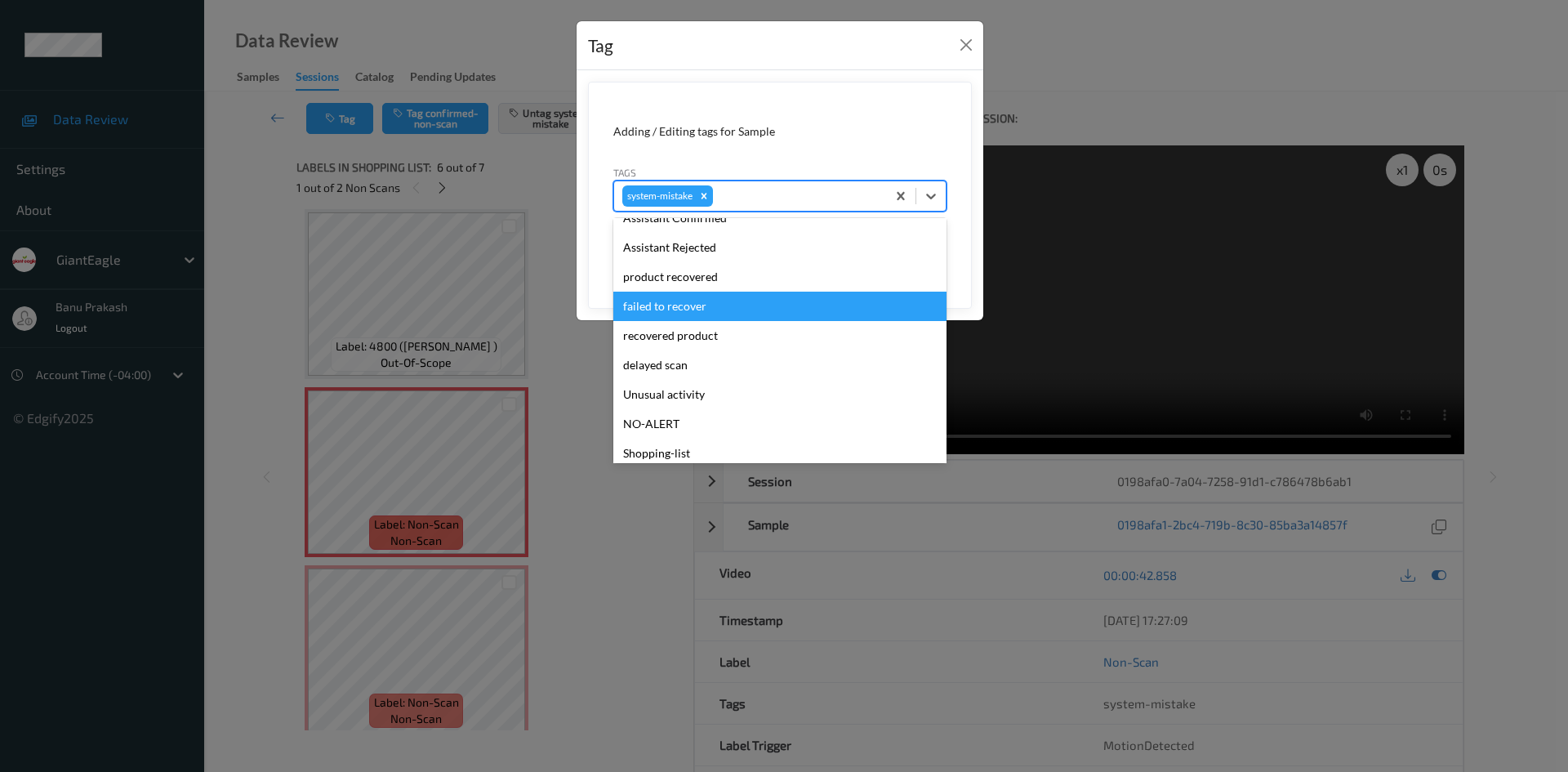
scroll to position [173, 0]
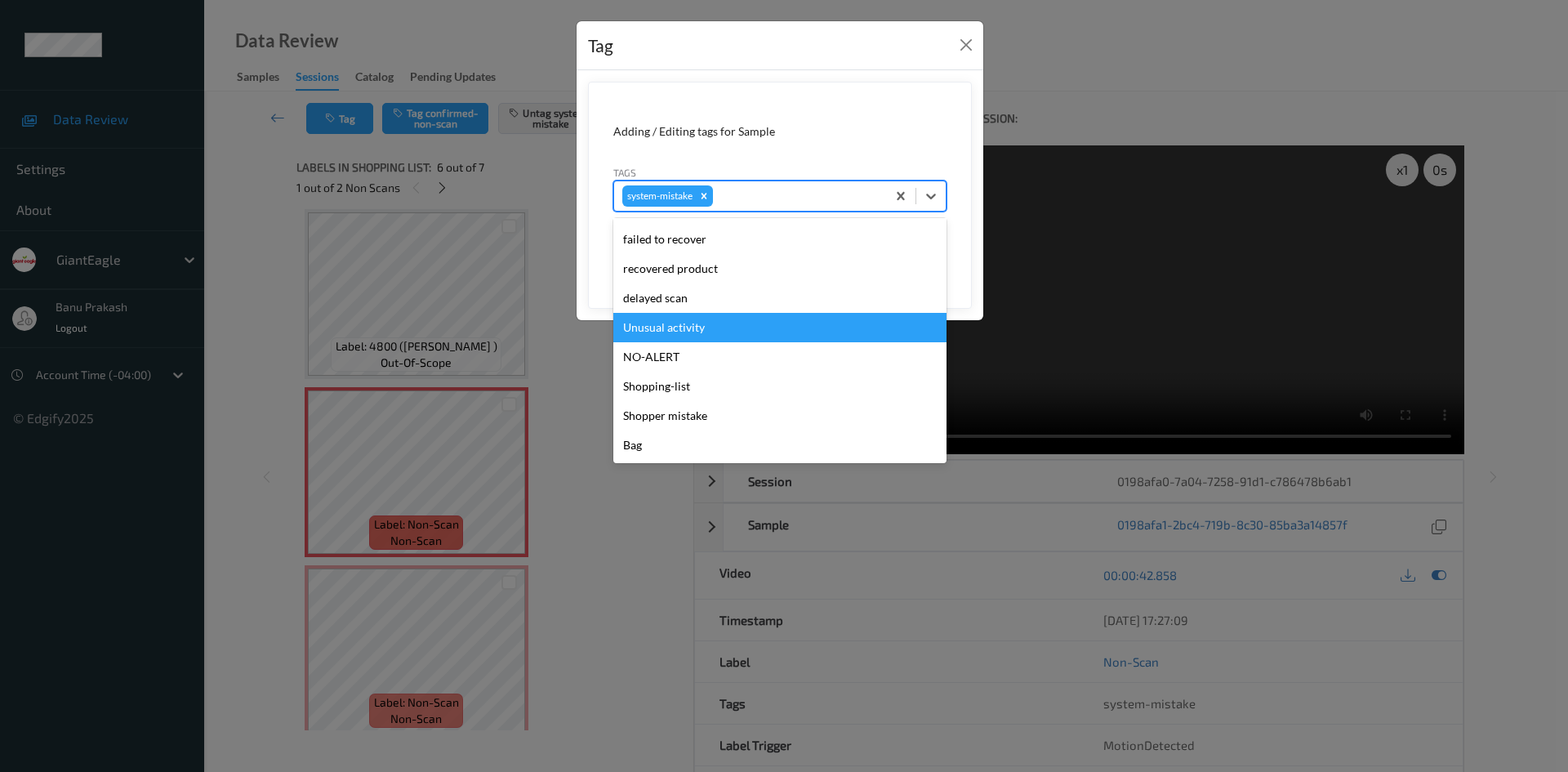
click at [723, 322] on div "Unusual activity" at bounding box center [779, 327] width 333 height 29
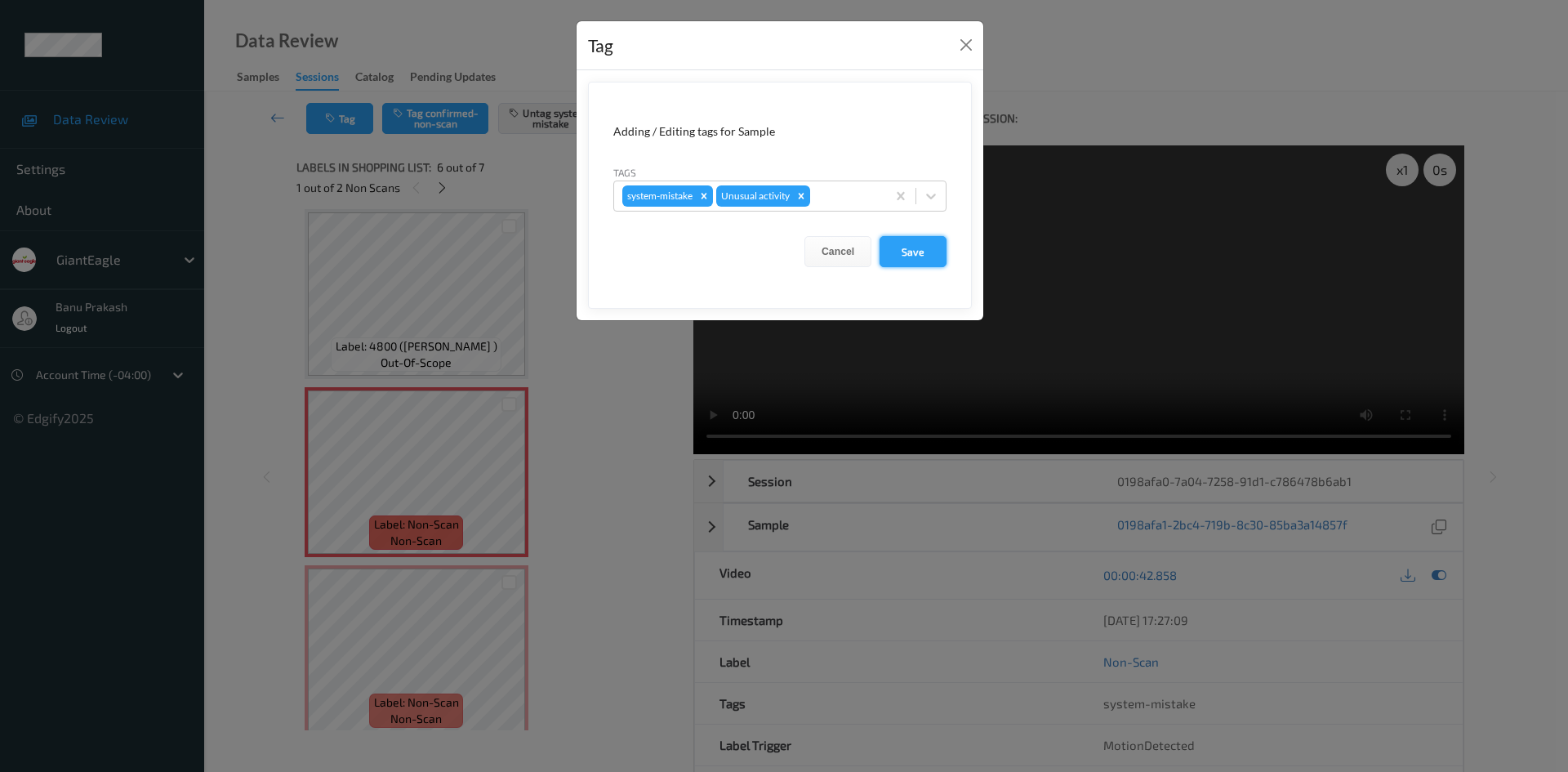
click at [889, 246] on button "Save" at bounding box center [913, 251] width 67 height 31
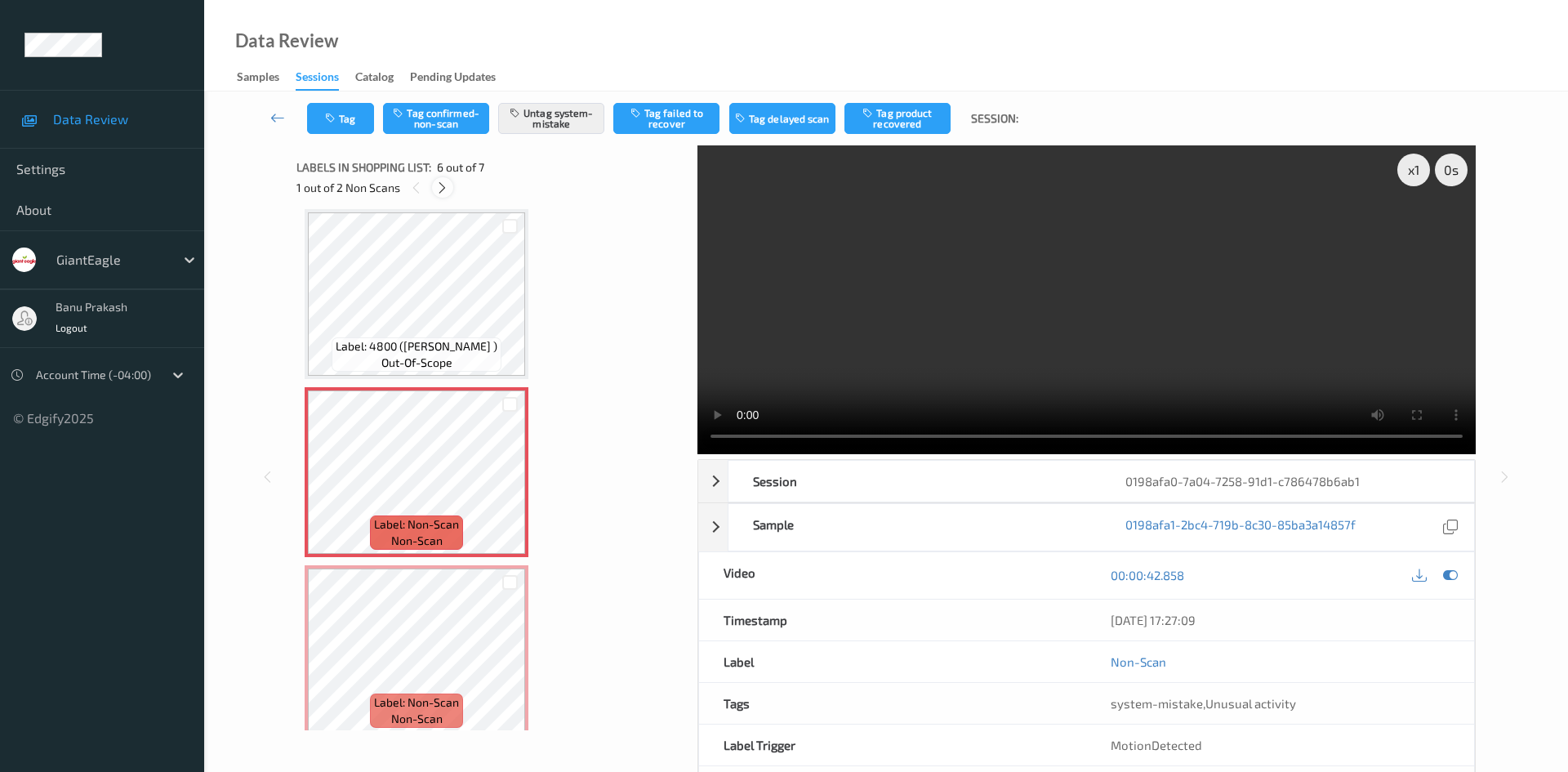
click at [441, 195] on div at bounding box center [442, 187] width 21 height 21
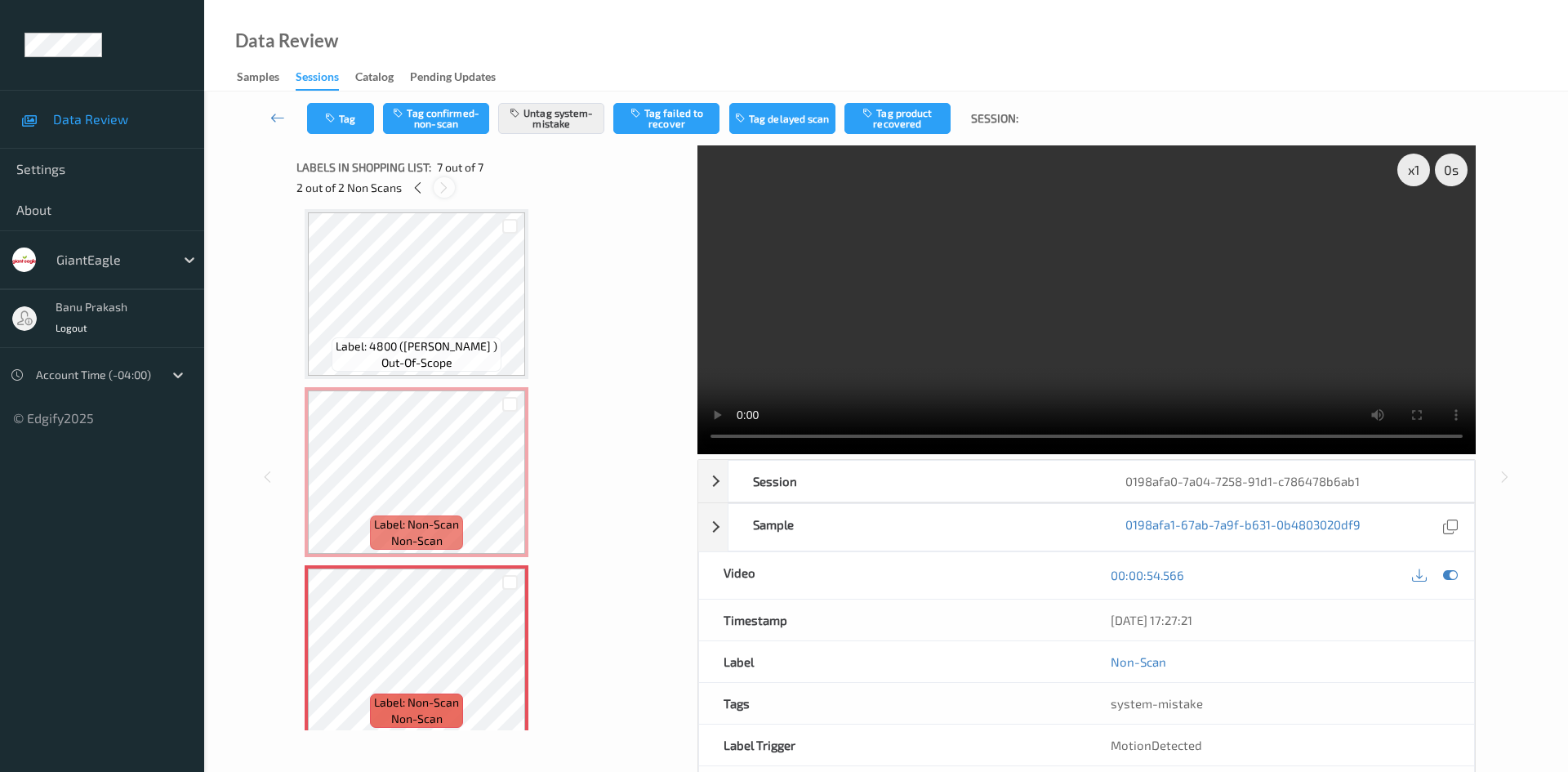
scroll to position [734, 0]
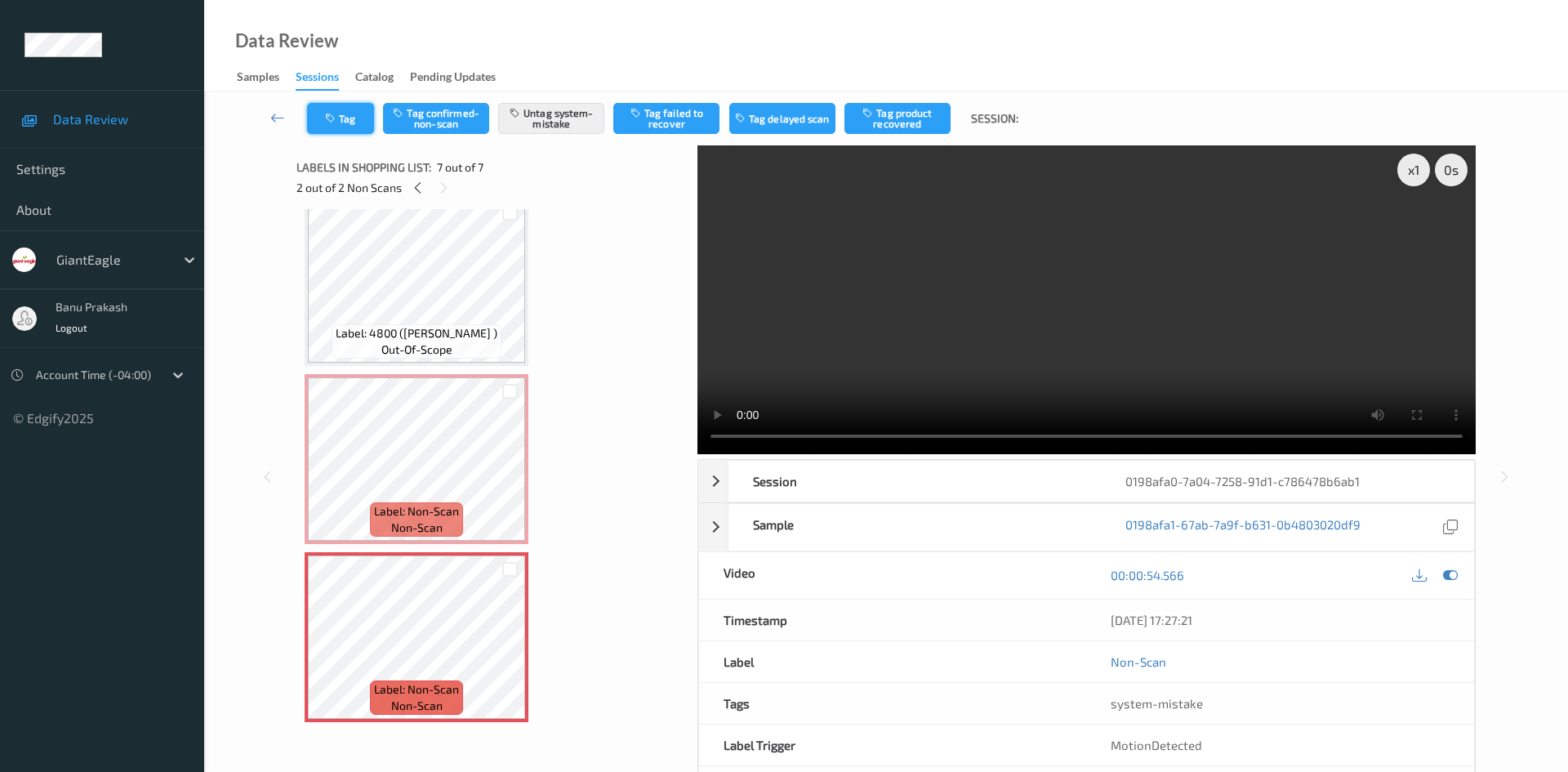
click at [315, 114] on button "Tag" at bounding box center [340, 118] width 67 height 31
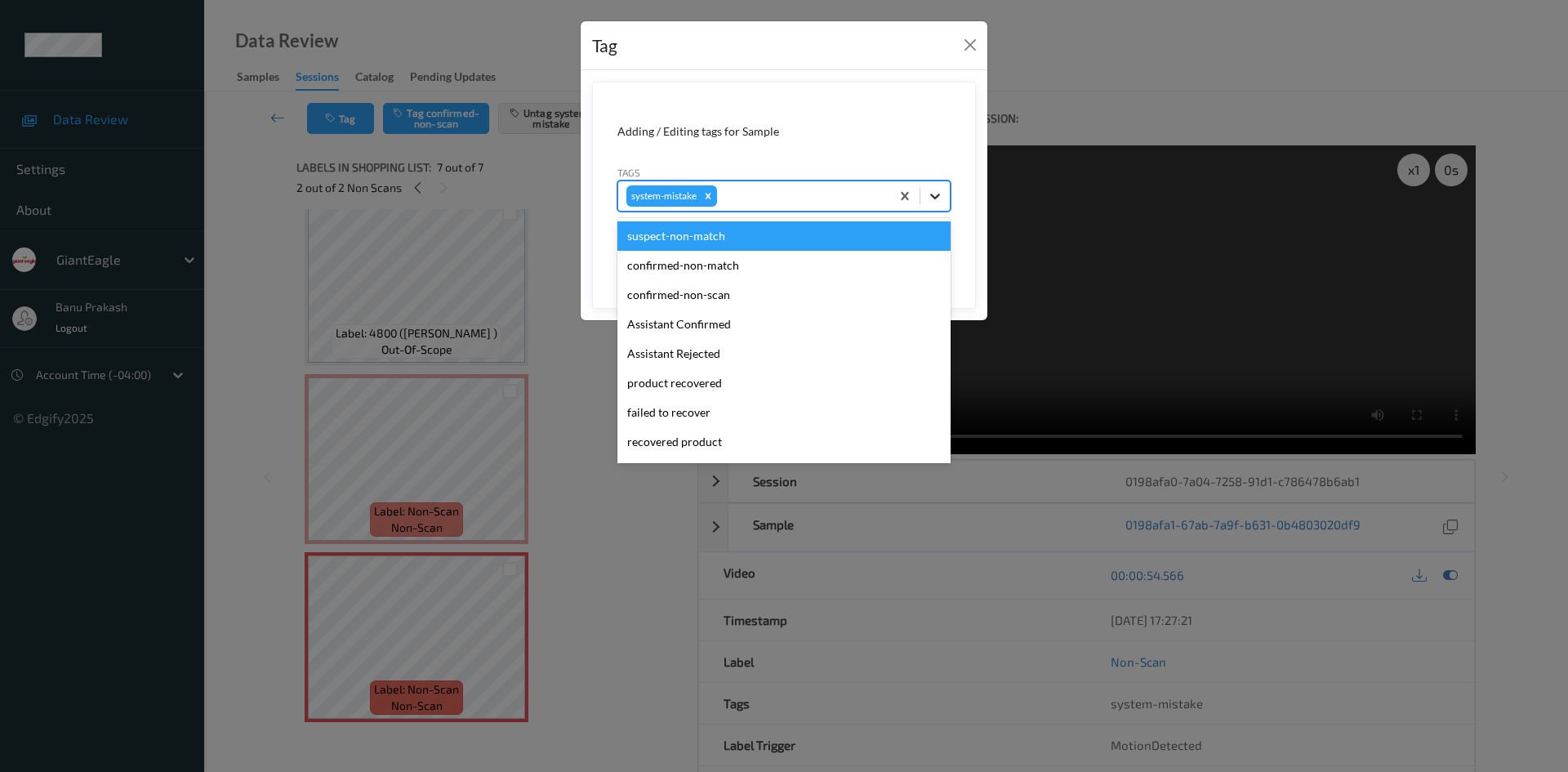
drag, startPoint x: 931, startPoint y: 193, endPoint x: 946, endPoint y: 210, distance: 22.7
click at [944, 208] on div at bounding box center [935, 195] width 29 height 29
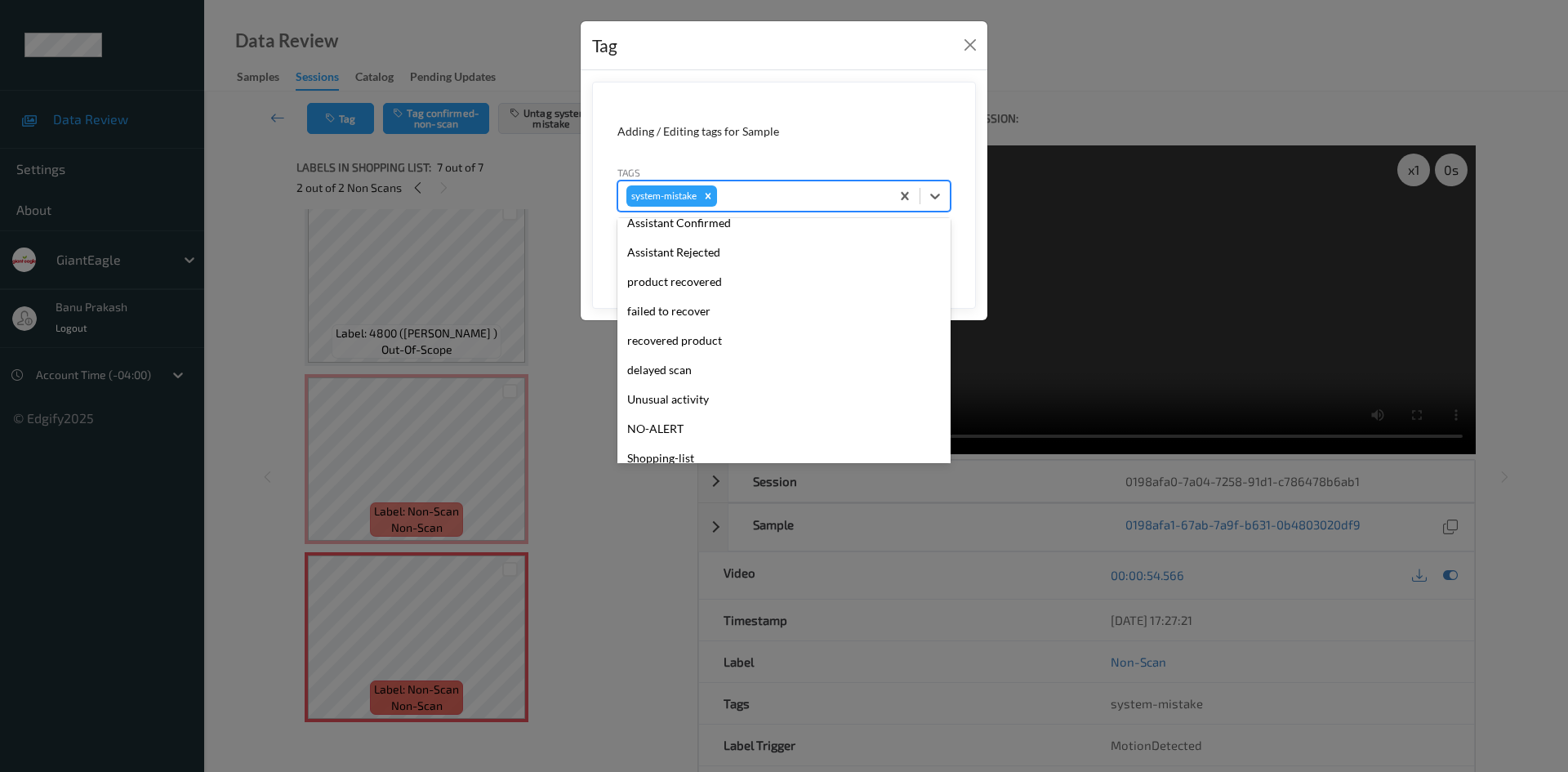
scroll to position [173, 0]
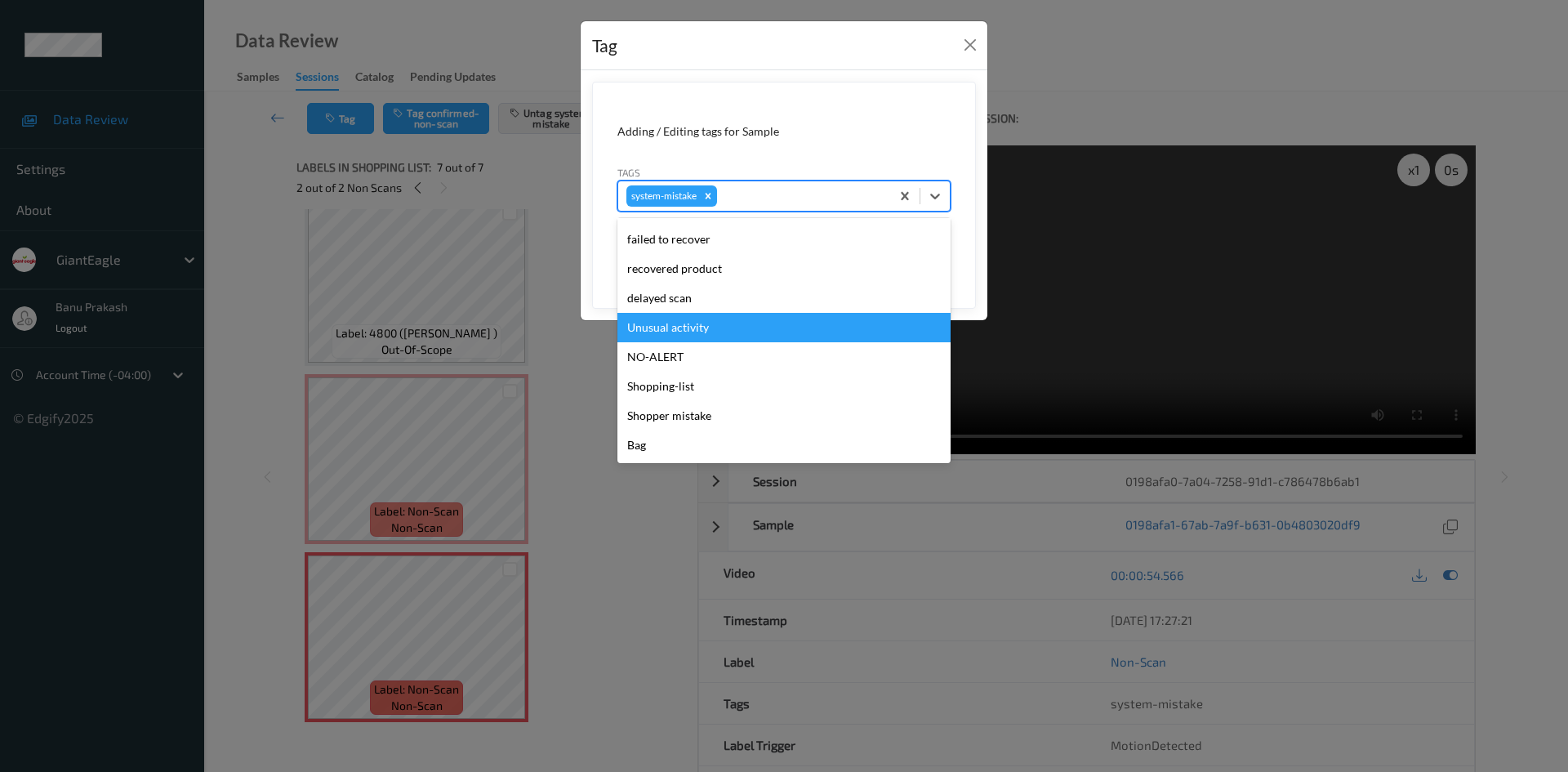
click at [701, 332] on div "Unusual activity" at bounding box center [784, 327] width 333 height 29
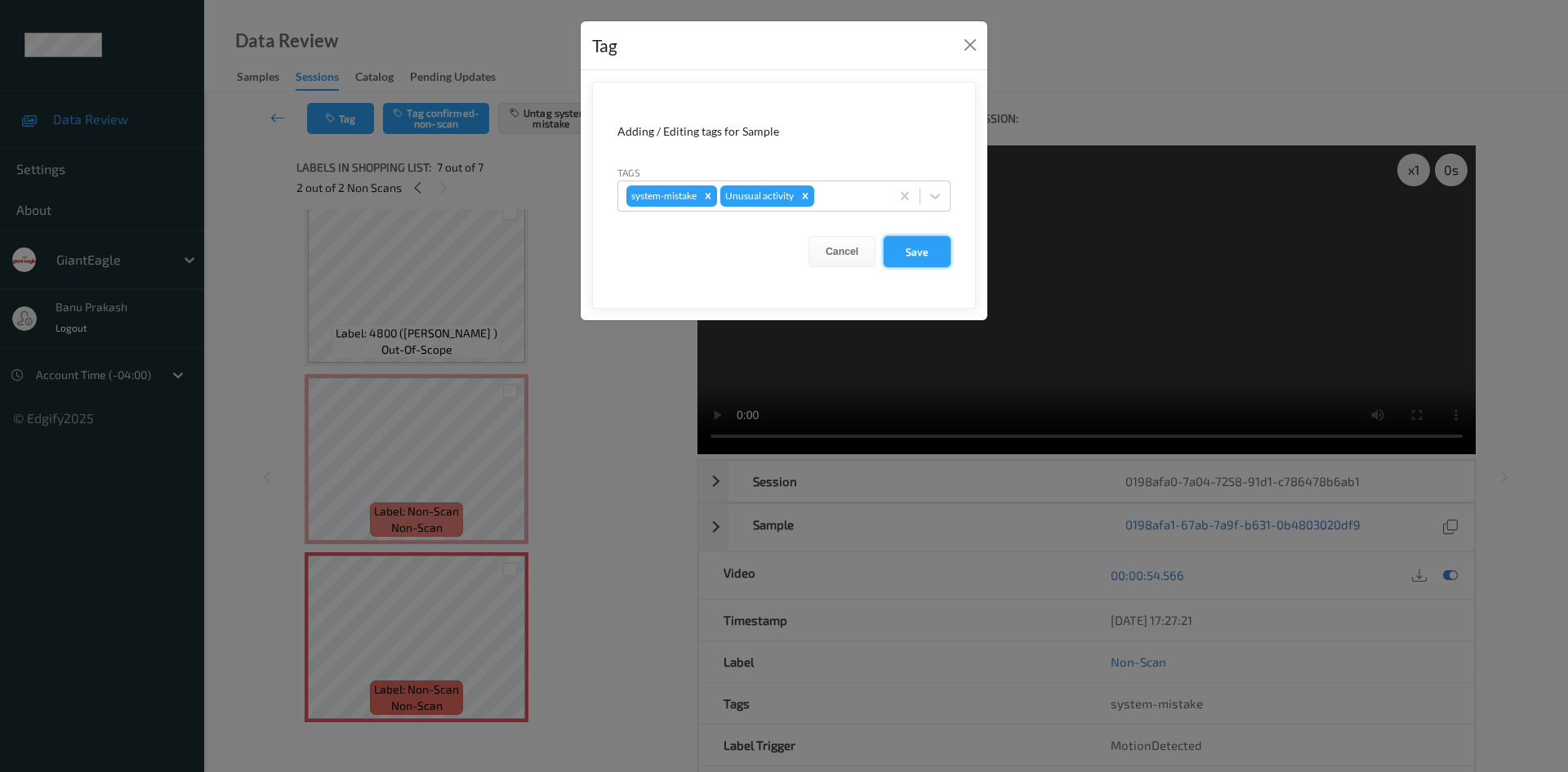
click at [936, 253] on button "Save" at bounding box center [917, 251] width 67 height 31
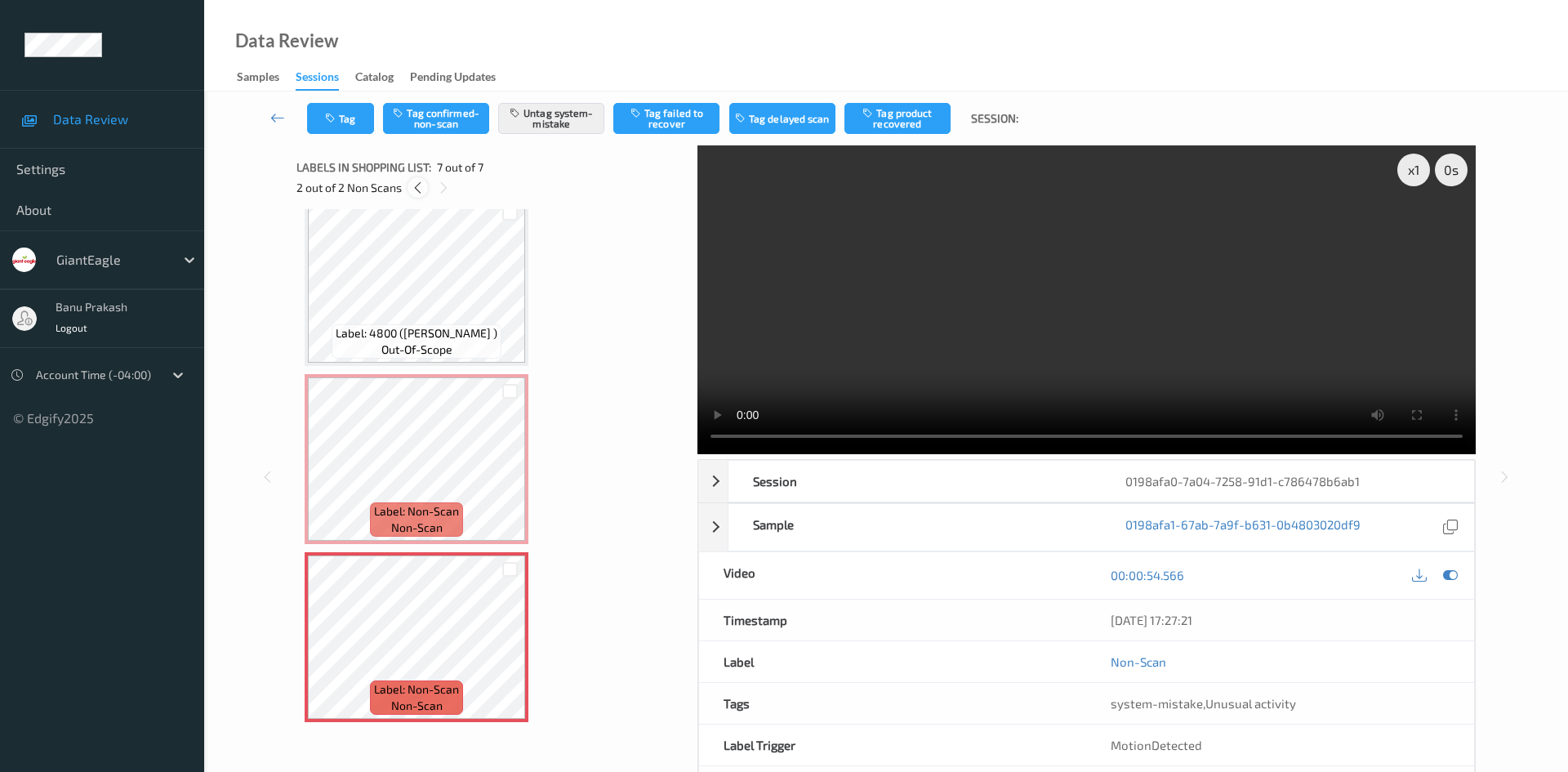
click at [417, 181] on icon at bounding box center [418, 188] width 14 height 15
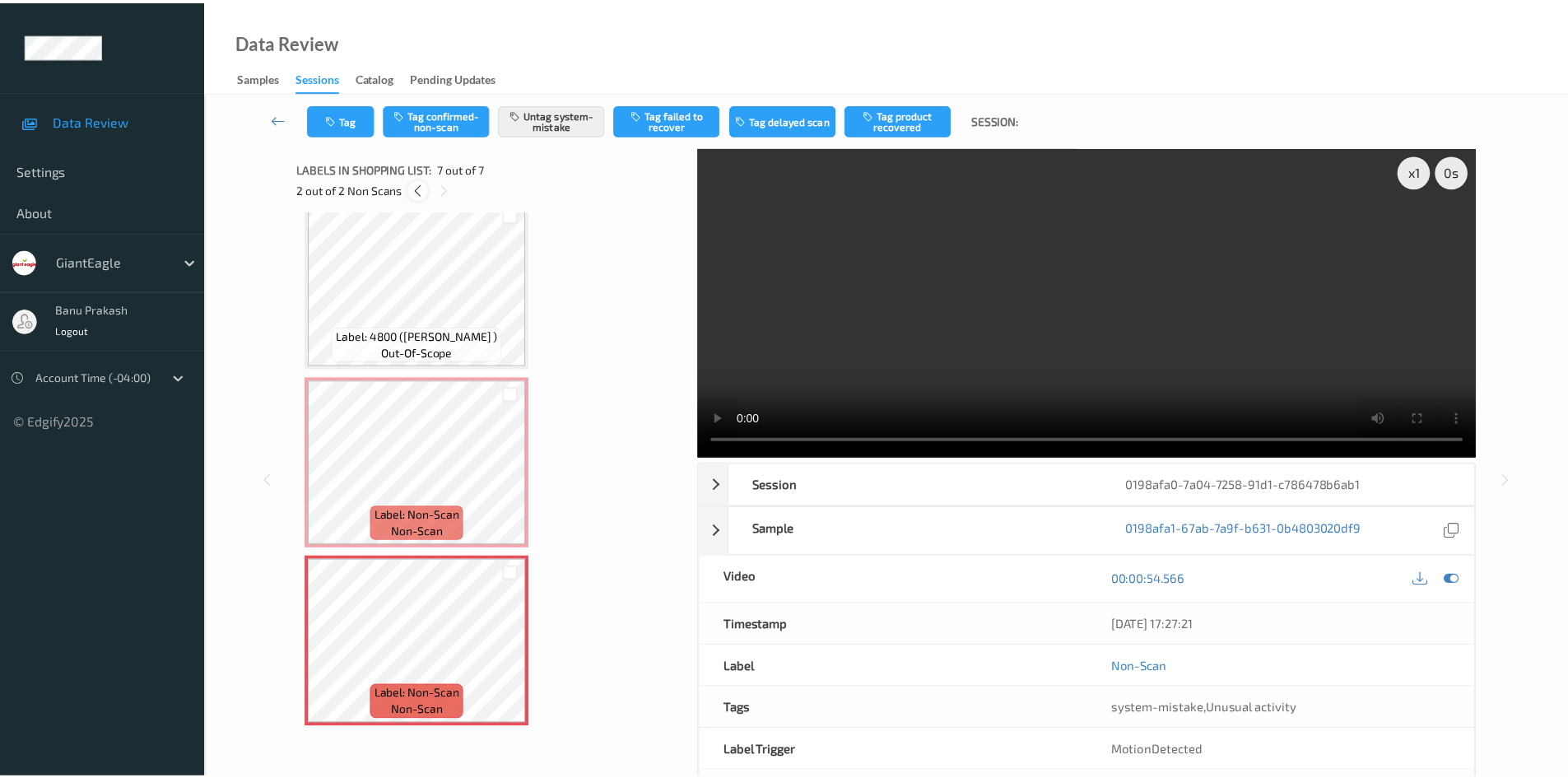
scroll to position [726, 0]
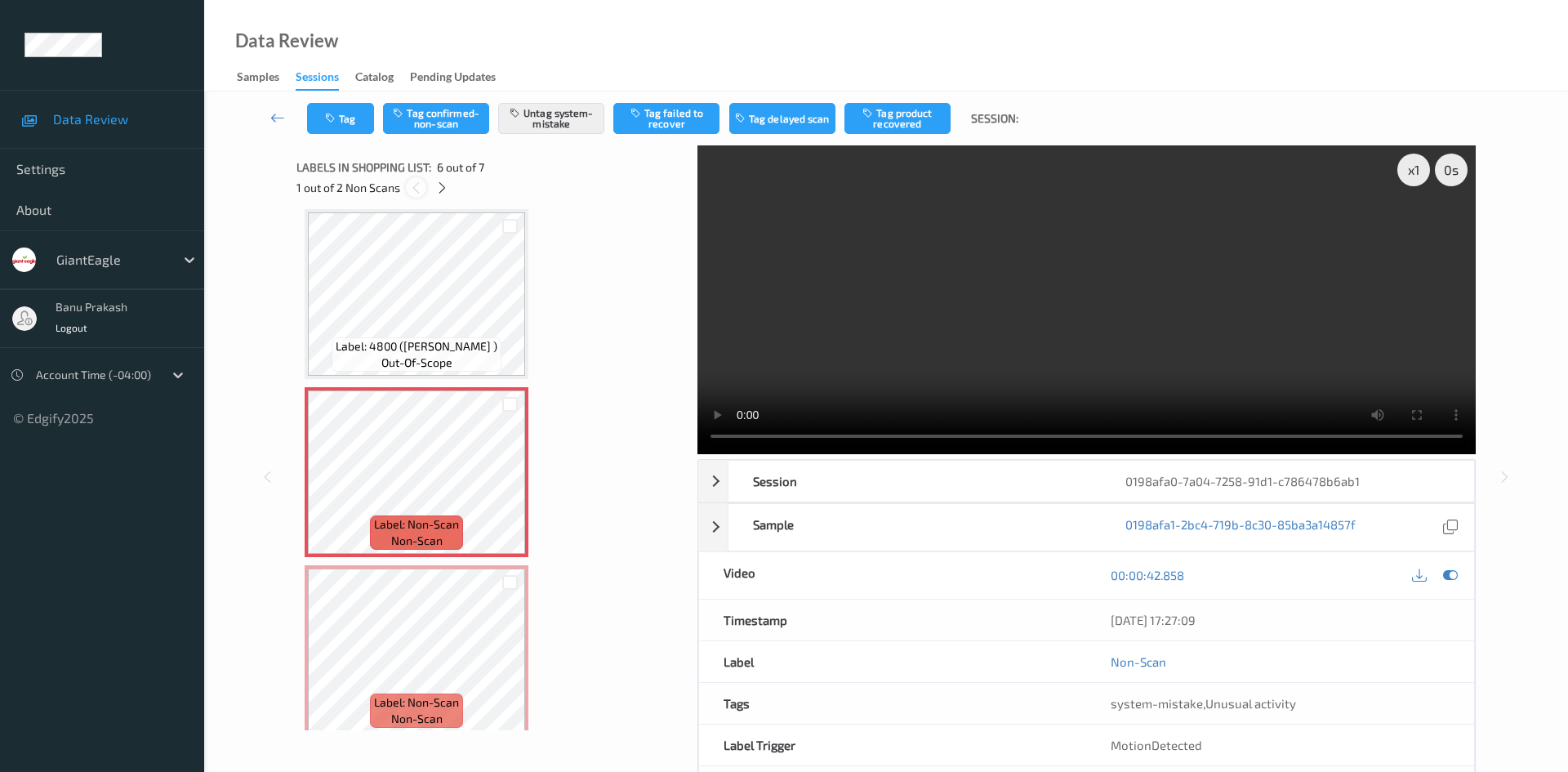
click at [417, 181] on icon at bounding box center [416, 188] width 14 height 15
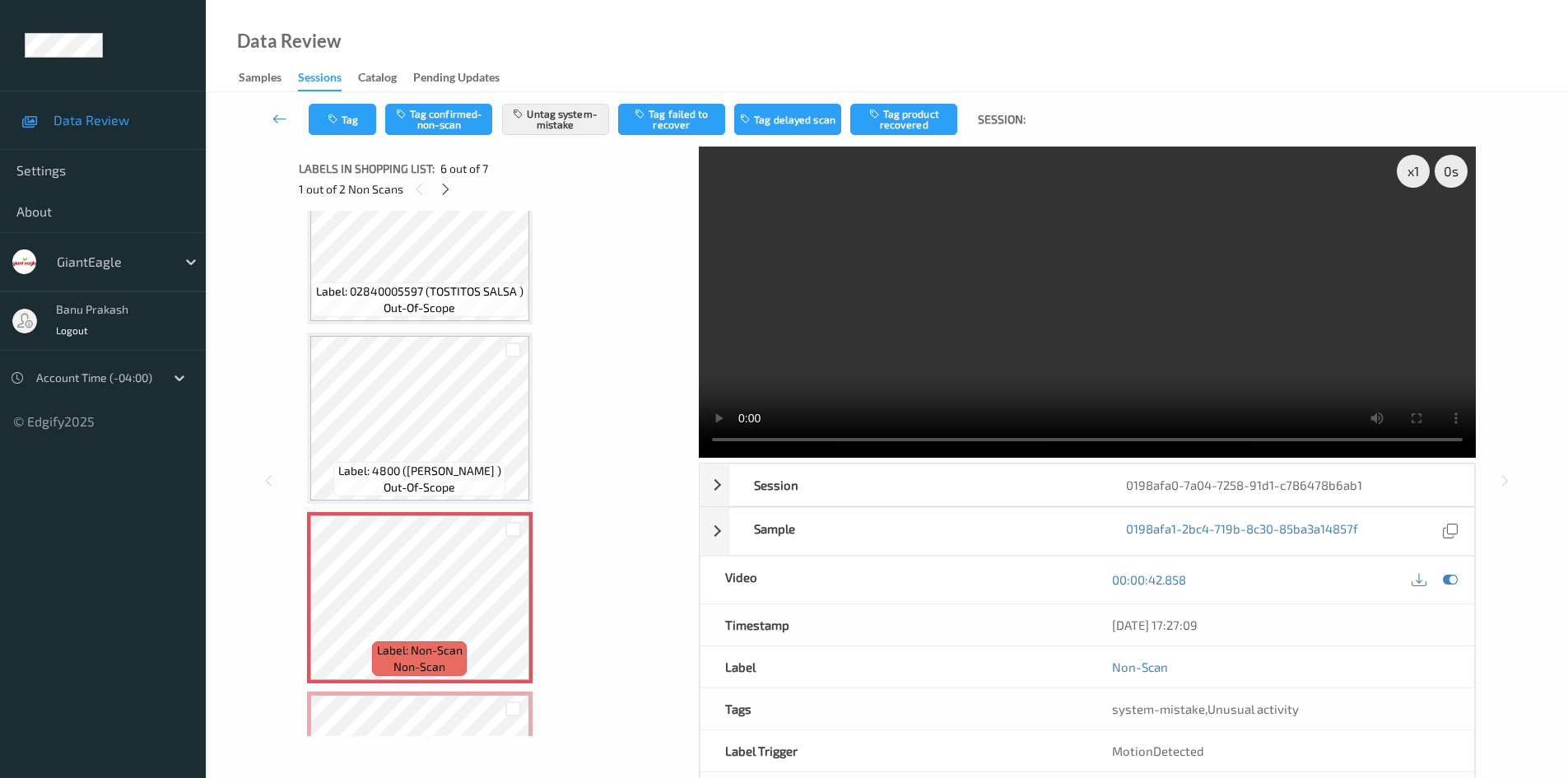
scroll to position [561, 0]
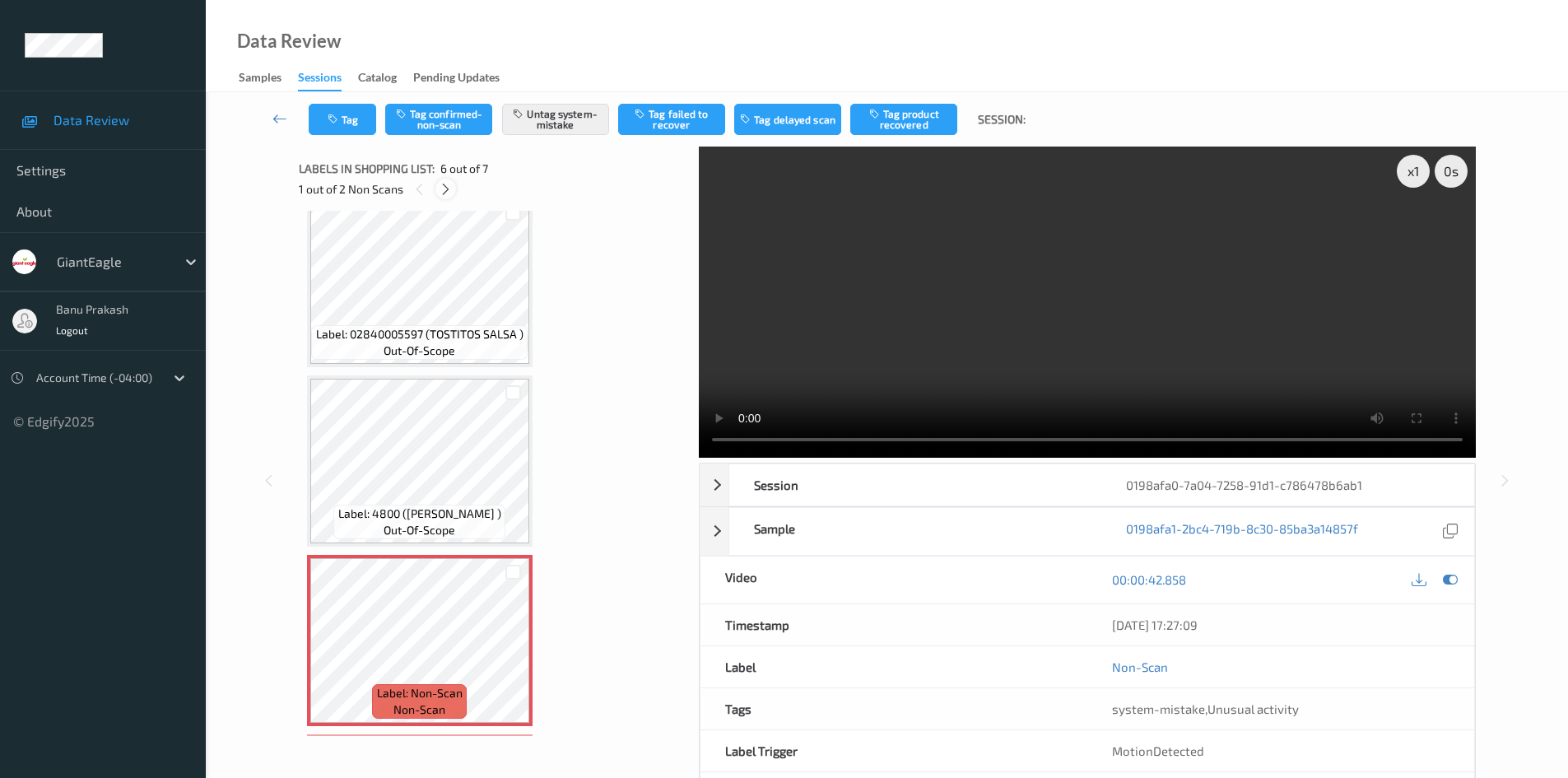
click at [436, 188] on div at bounding box center [445, 188] width 21 height 21
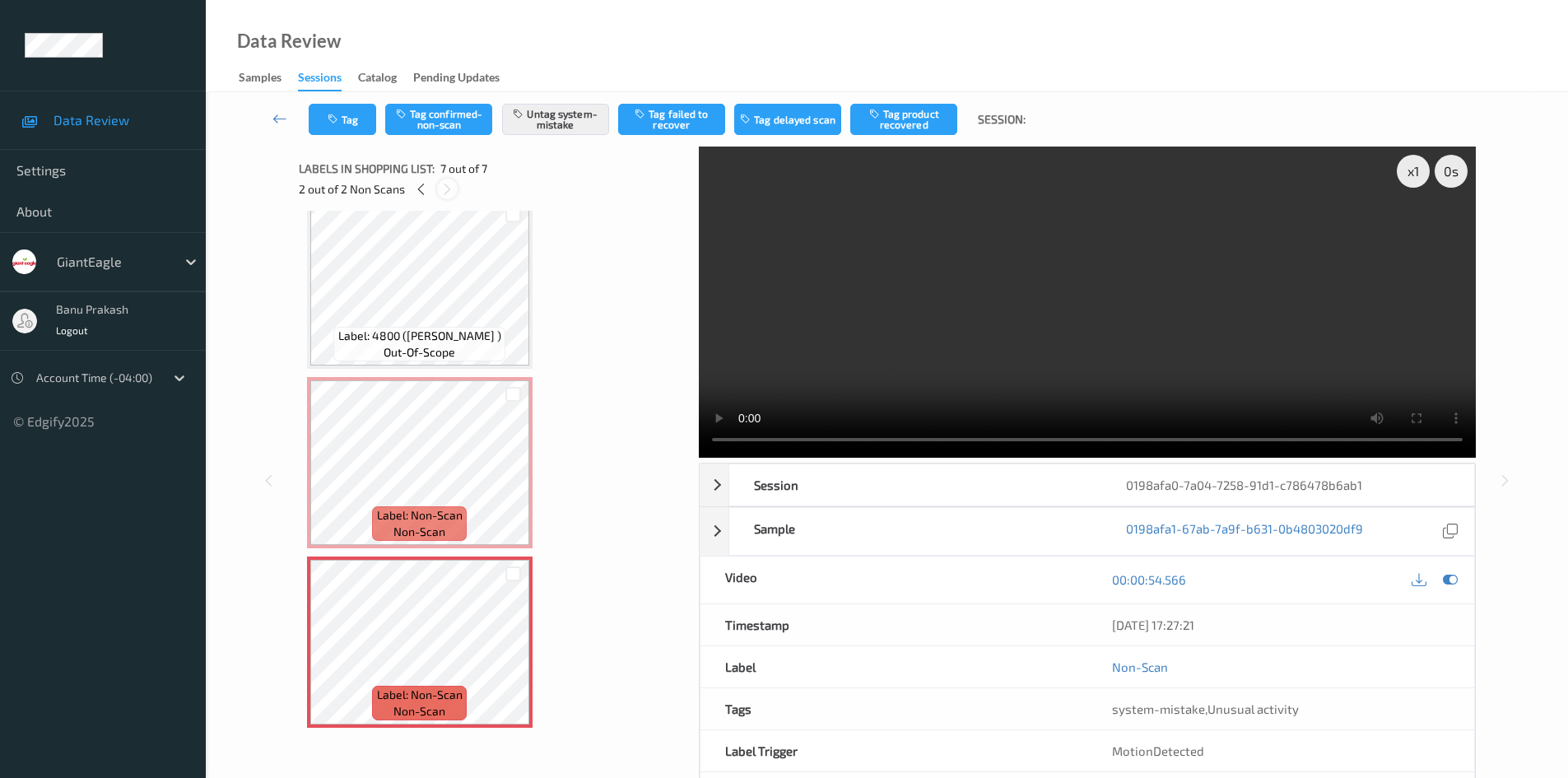
click at [437, 188] on div at bounding box center [447, 188] width 21 height 21
click at [428, 189] on icon at bounding box center [421, 189] width 14 height 15
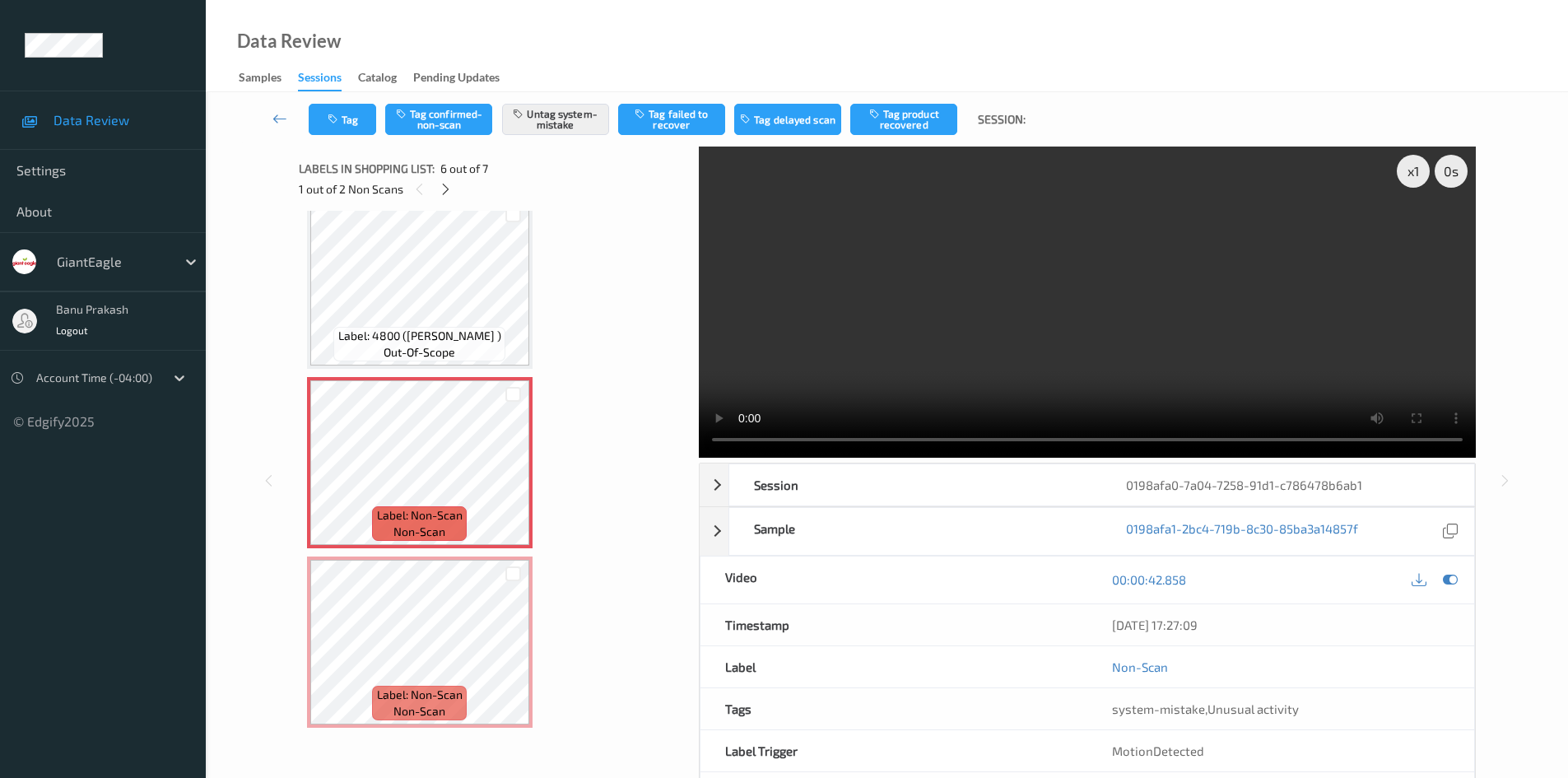
scroll to position [726, 0]
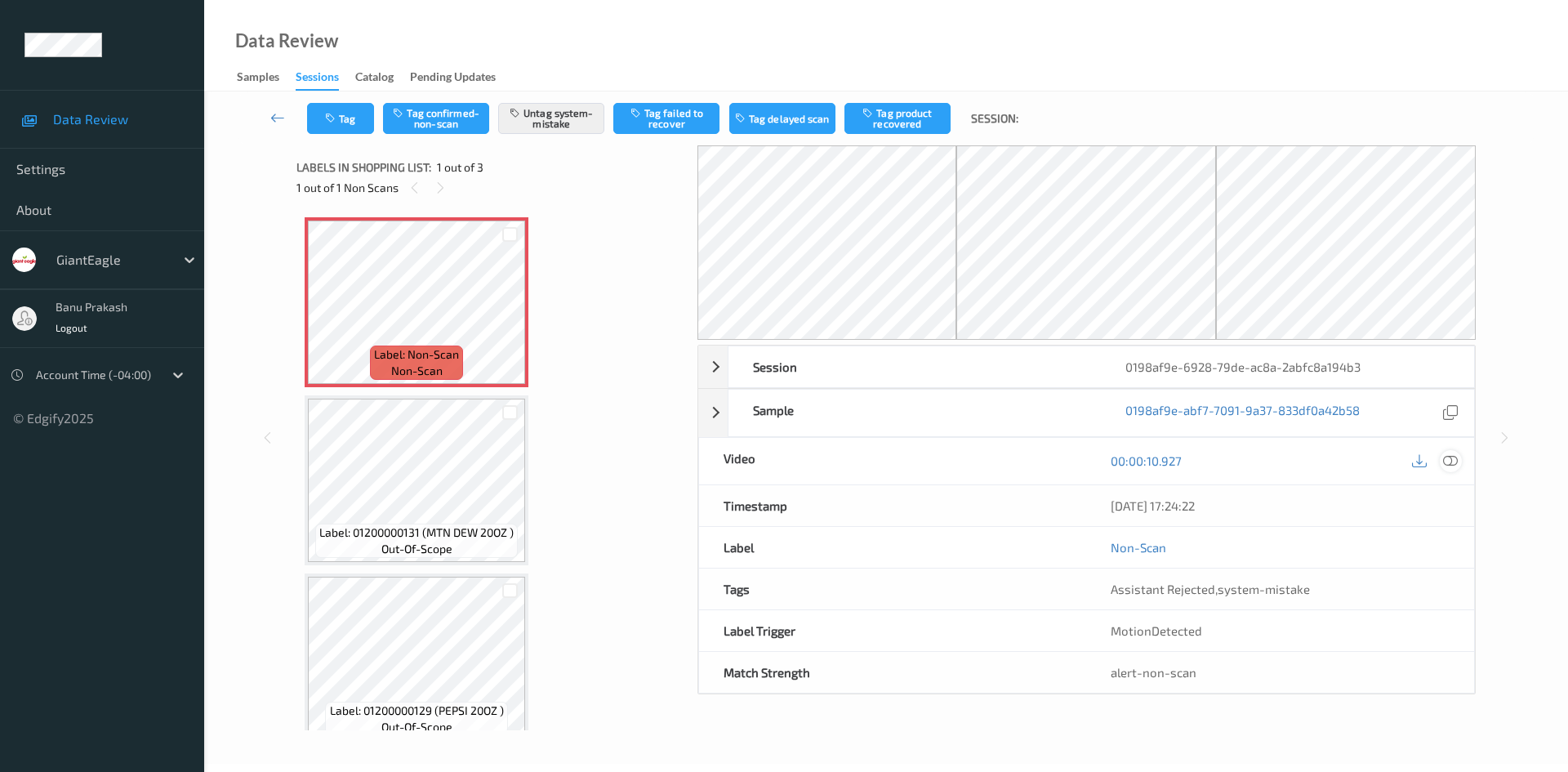
click at [1447, 456] on icon at bounding box center [1450, 461] width 15 height 15
click at [1454, 465] on icon at bounding box center [1450, 461] width 15 height 15
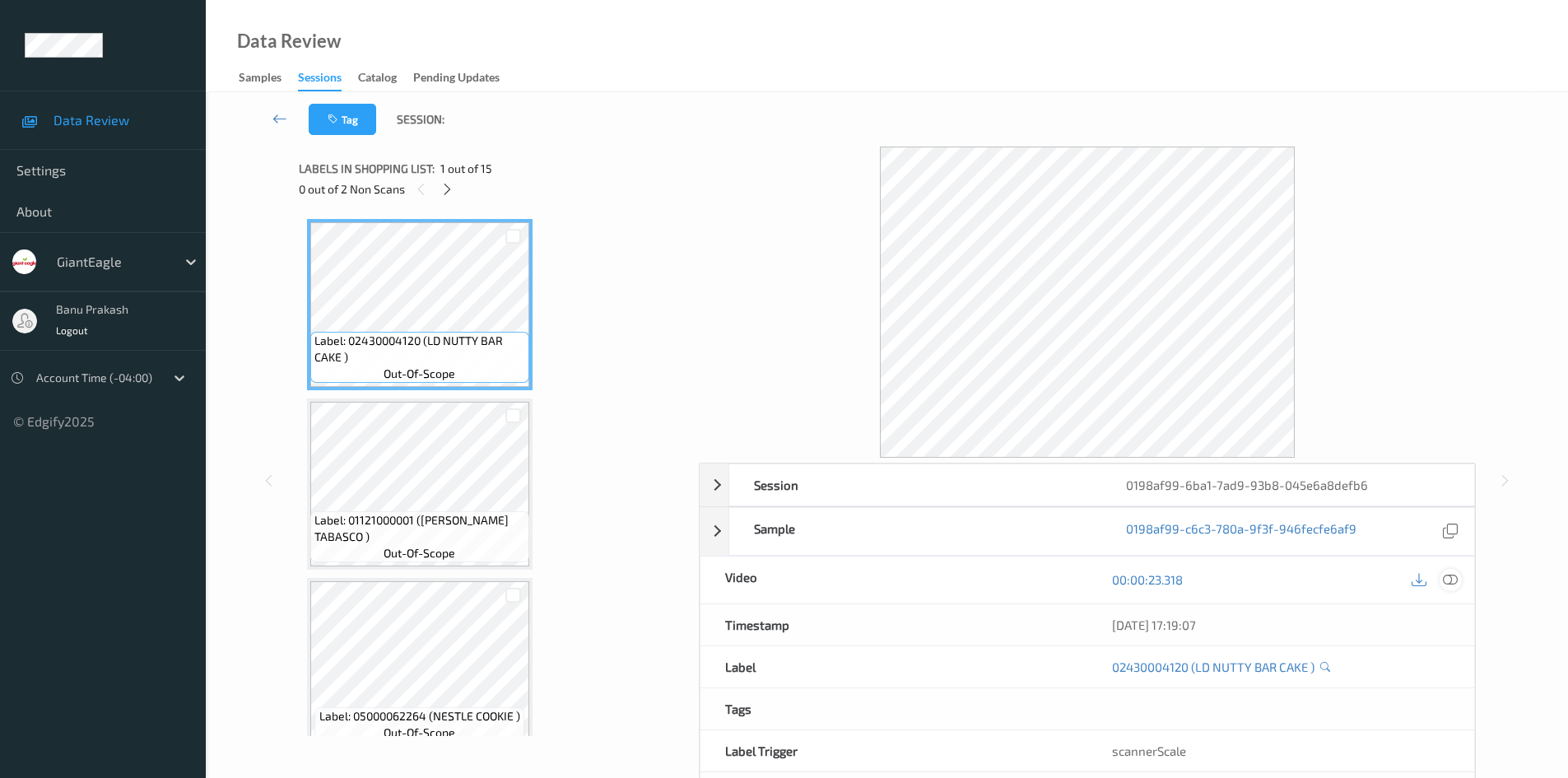
click at [1453, 578] on icon at bounding box center [1451, 580] width 15 height 15
click at [1448, 579] on icon at bounding box center [1451, 580] width 15 height 15
click at [1453, 586] on icon at bounding box center [1451, 580] width 15 height 15
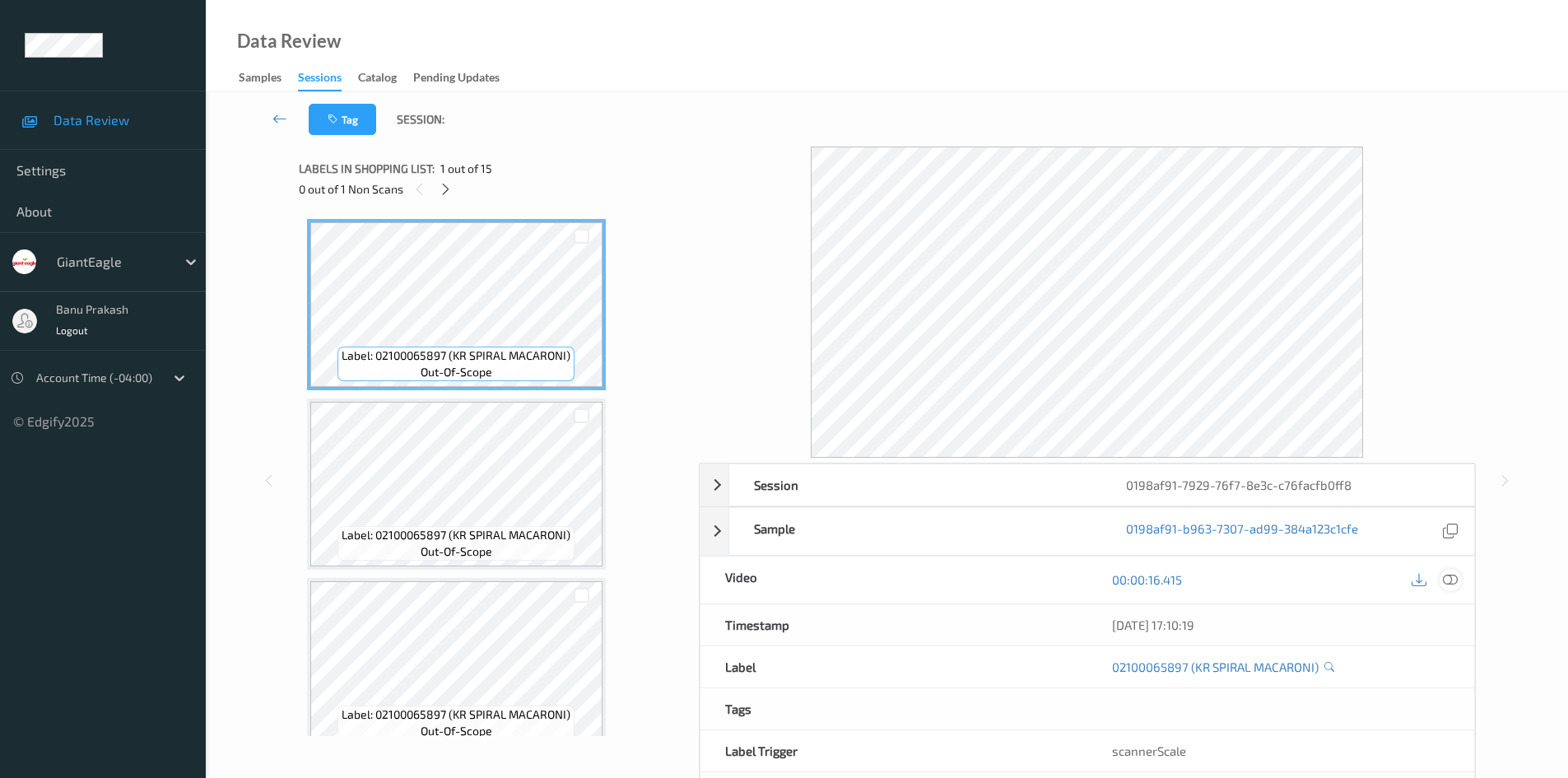
click at [1454, 576] on icon at bounding box center [1451, 580] width 15 height 15
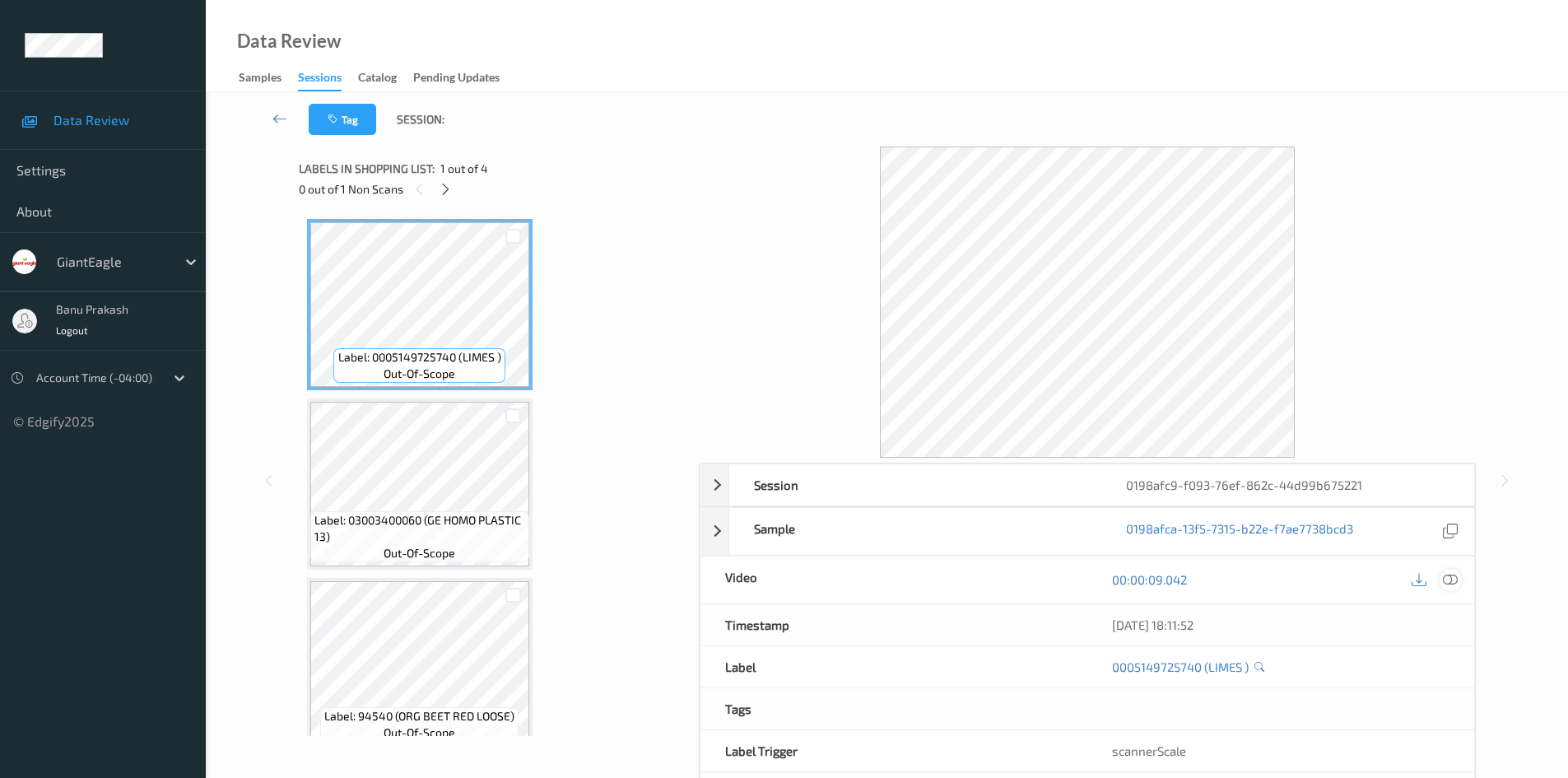
click at [1453, 581] on icon at bounding box center [1451, 580] width 15 height 15
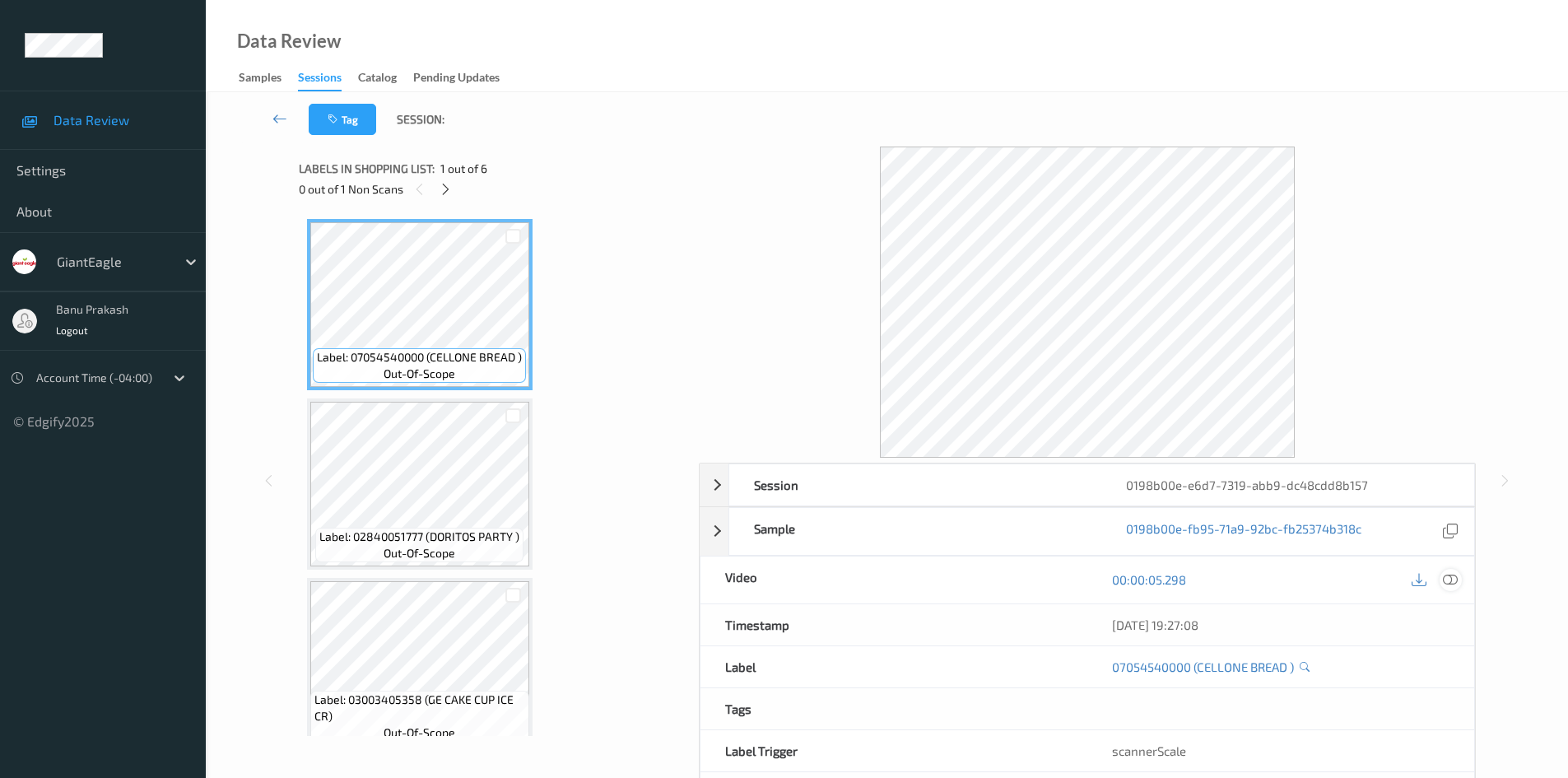
click at [1447, 581] on icon at bounding box center [1451, 580] width 15 height 15
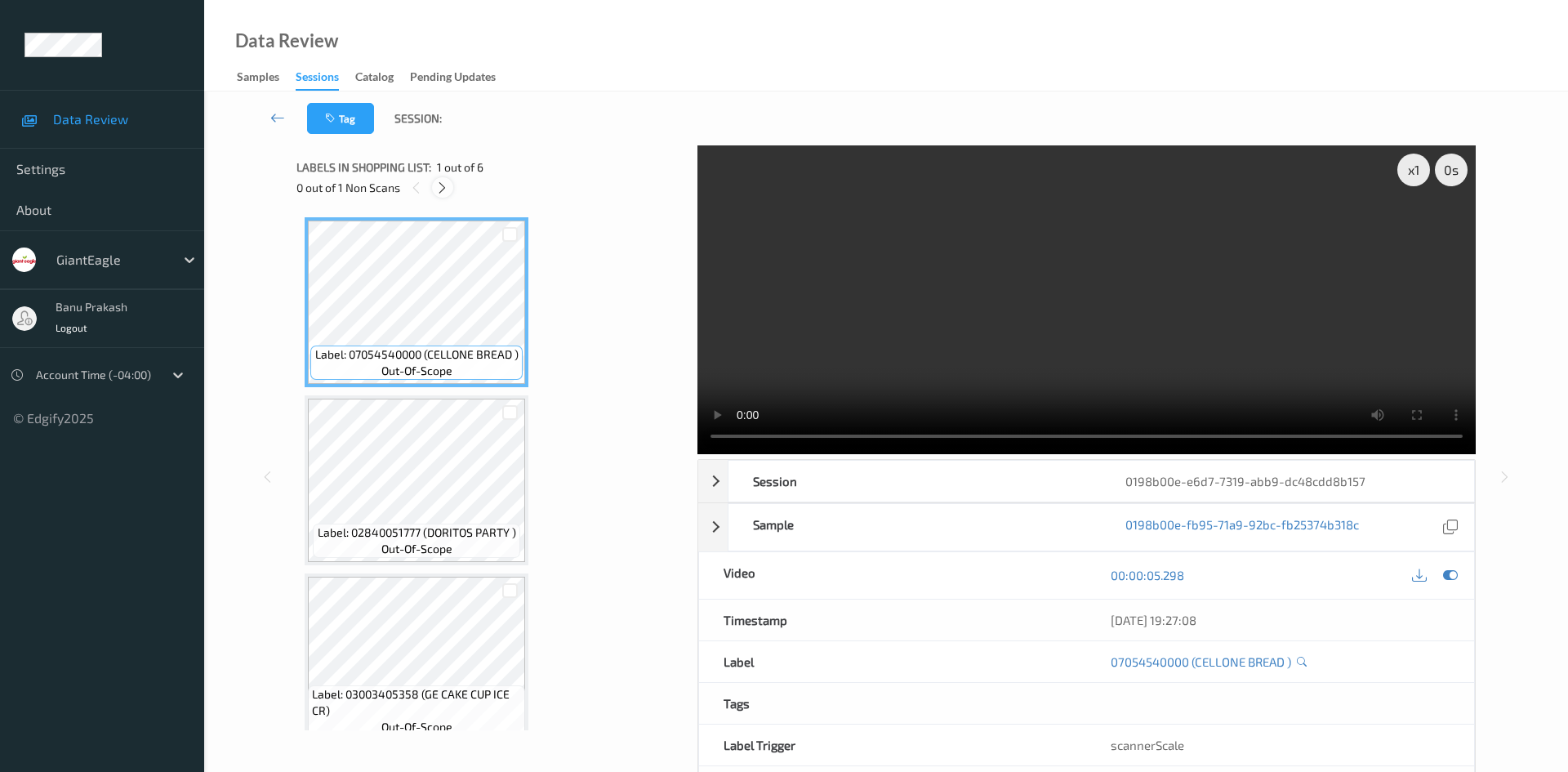
click at [445, 184] on icon at bounding box center [442, 188] width 14 height 15
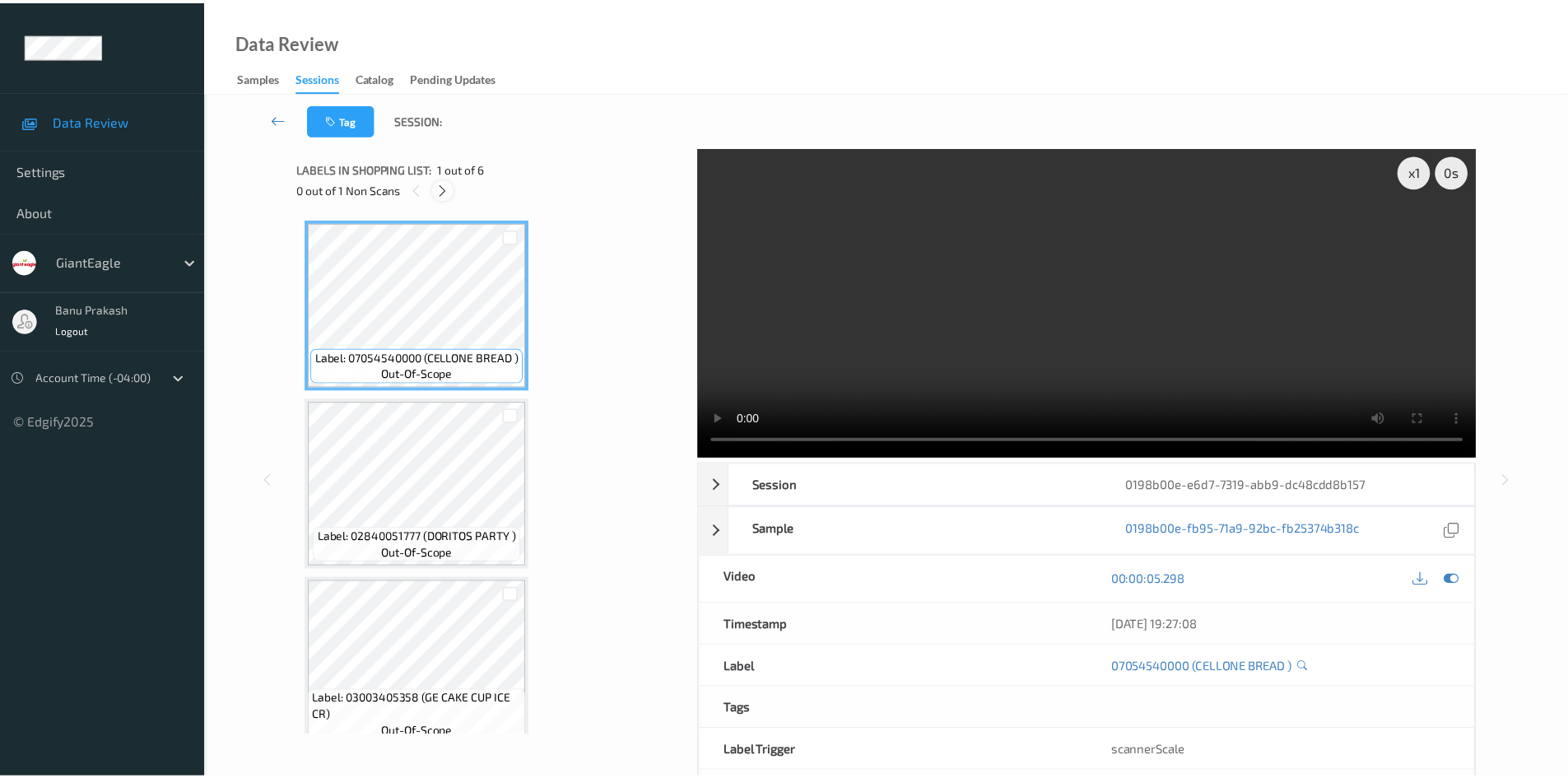
scroll to position [546, 0]
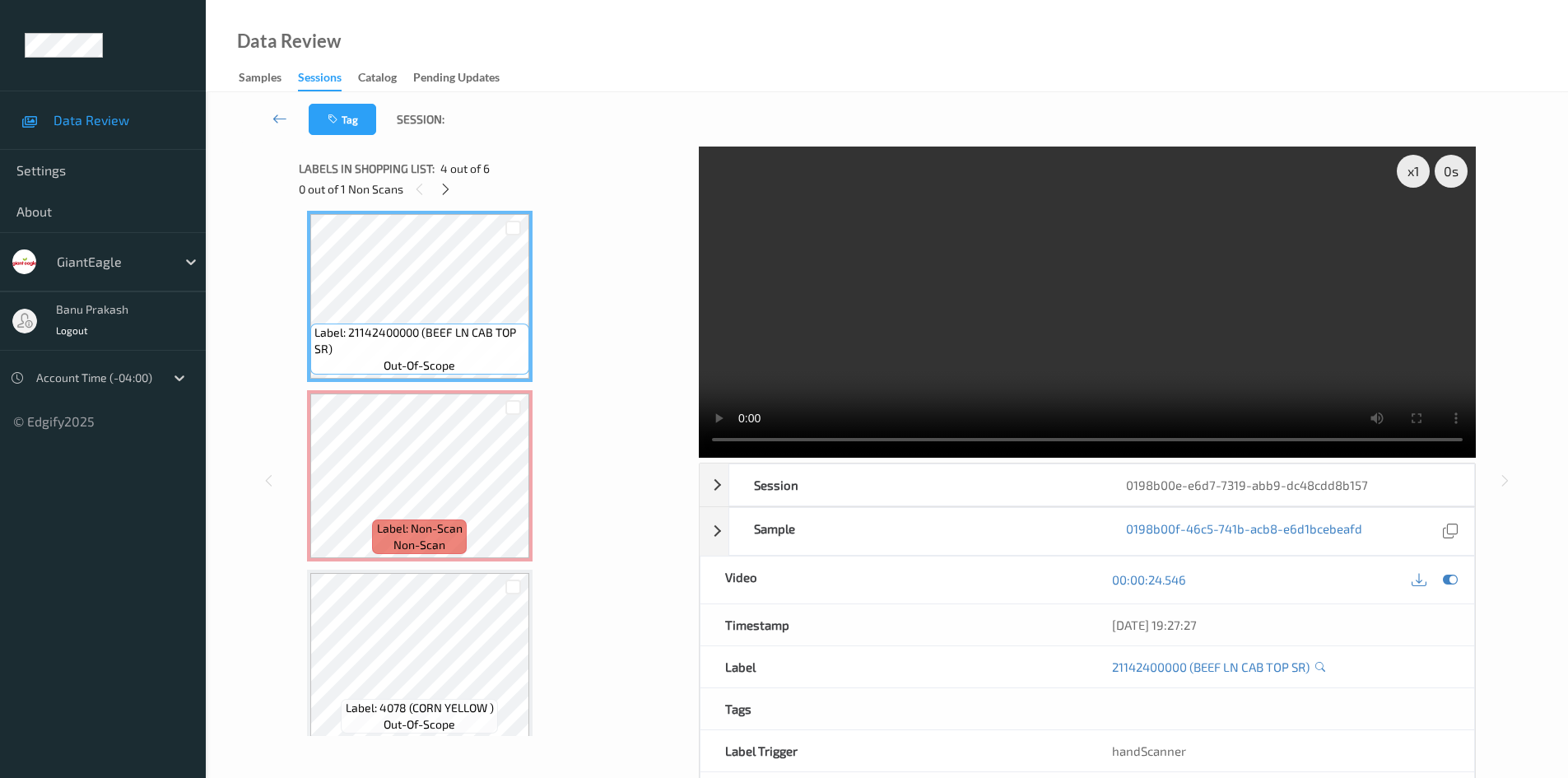
click at [892, 273] on video at bounding box center [1087, 302] width 777 height 311
click at [828, 365] on video at bounding box center [1087, 302] width 777 height 311
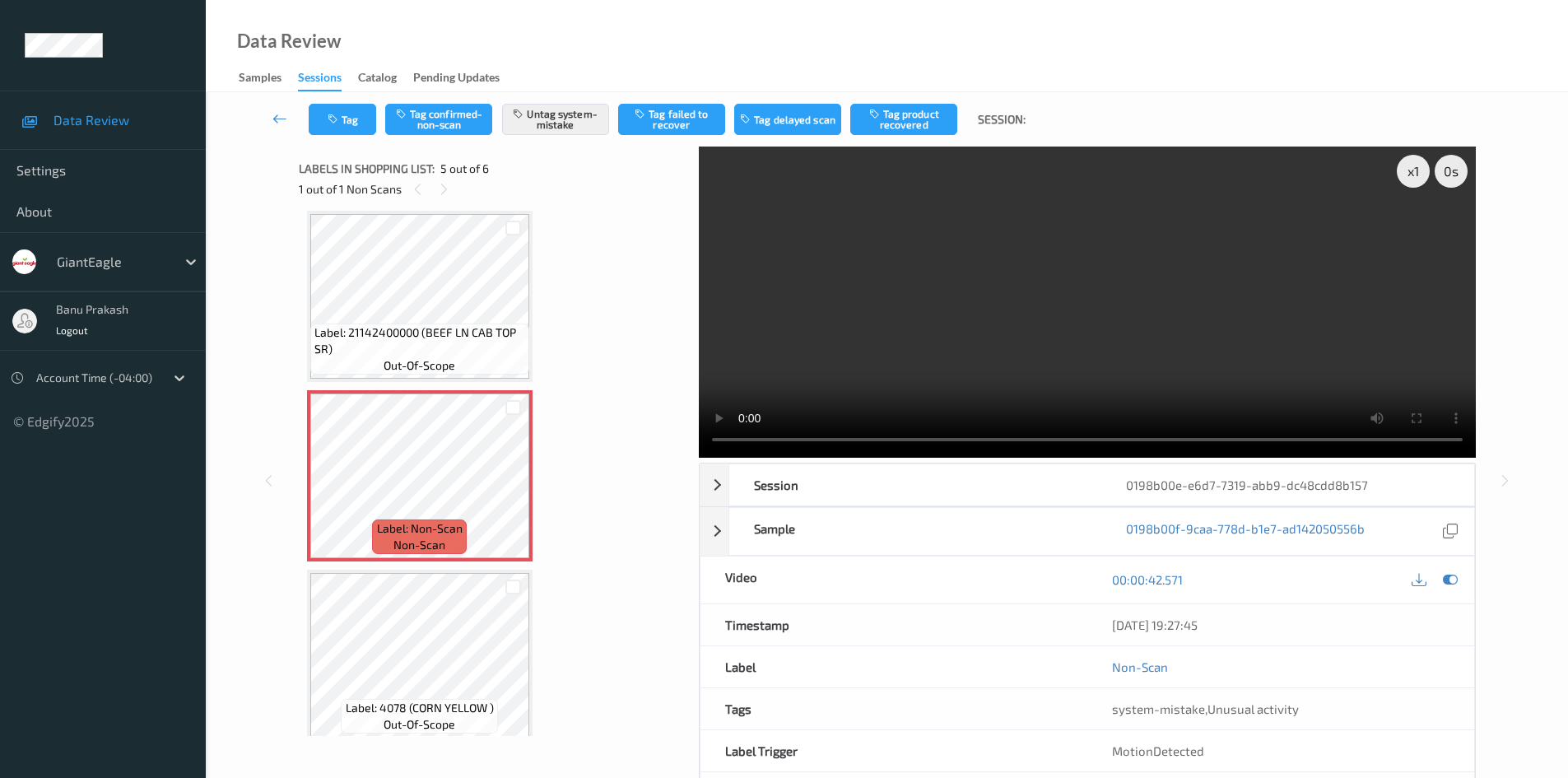
click at [955, 296] on video at bounding box center [1087, 302] width 777 height 311
click at [1038, 241] on video at bounding box center [1087, 302] width 777 height 311
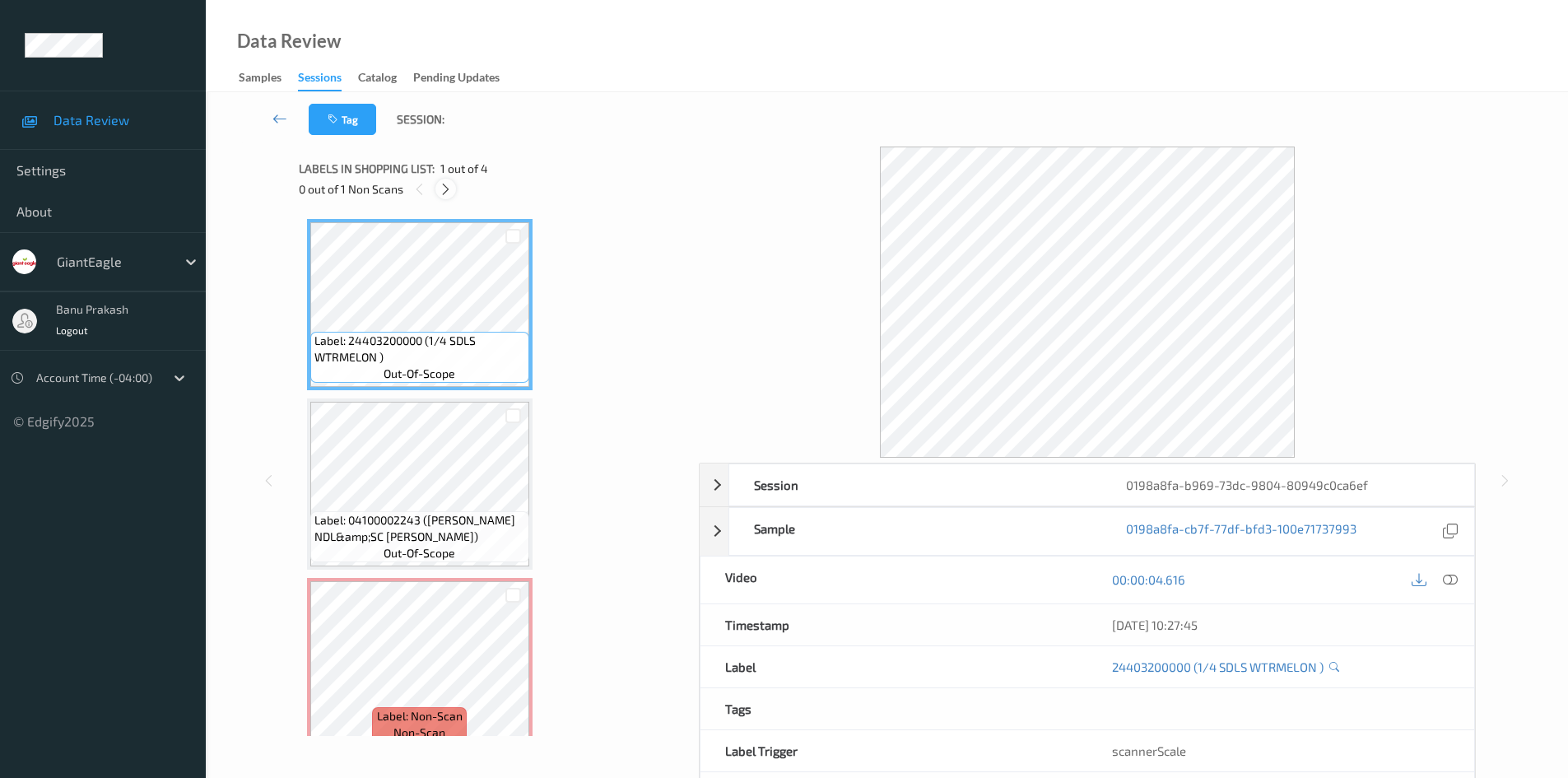
click at [442, 195] on icon at bounding box center [445, 189] width 14 height 15
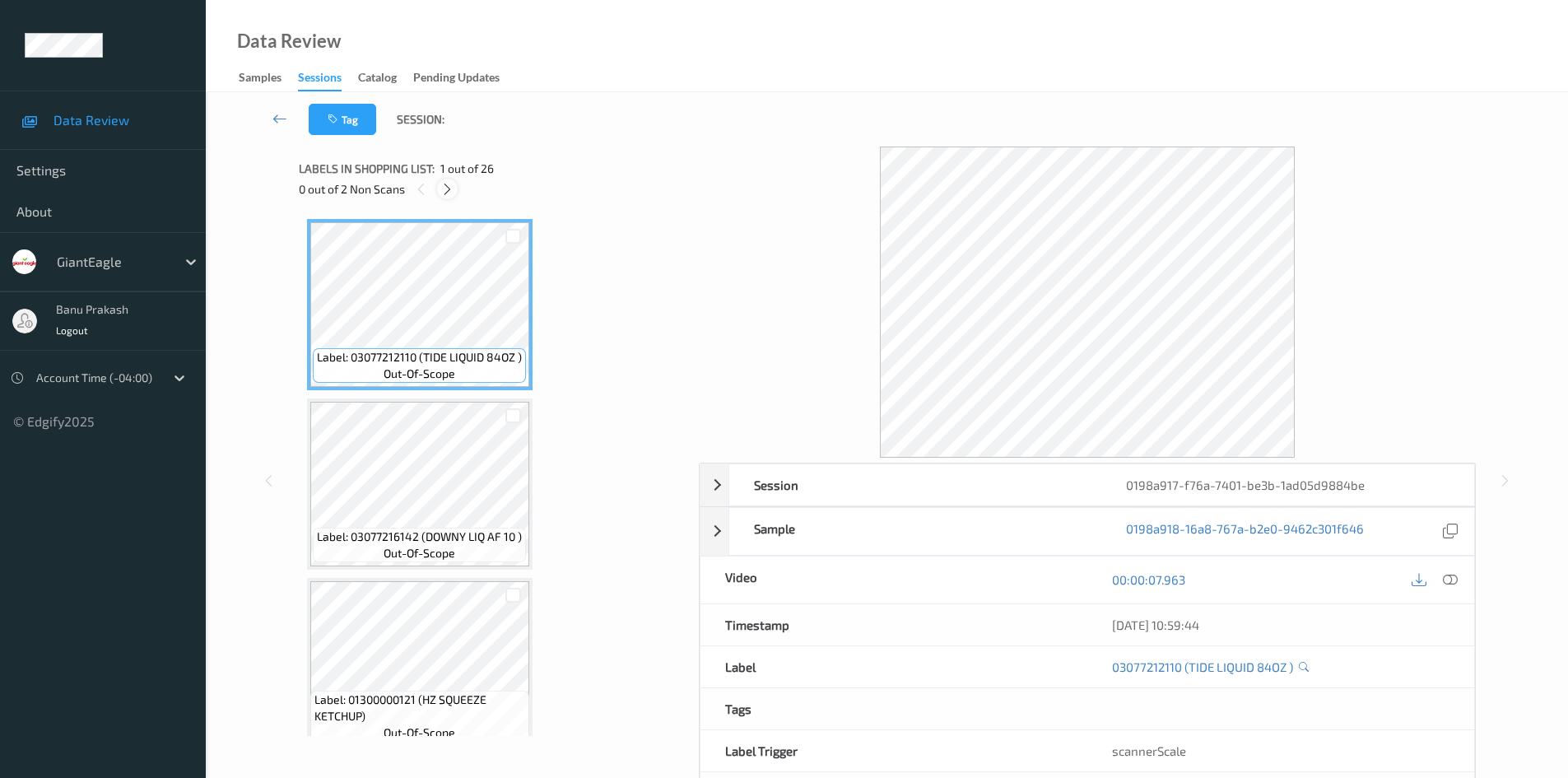
click at [451, 189] on icon at bounding box center [447, 189] width 14 height 15
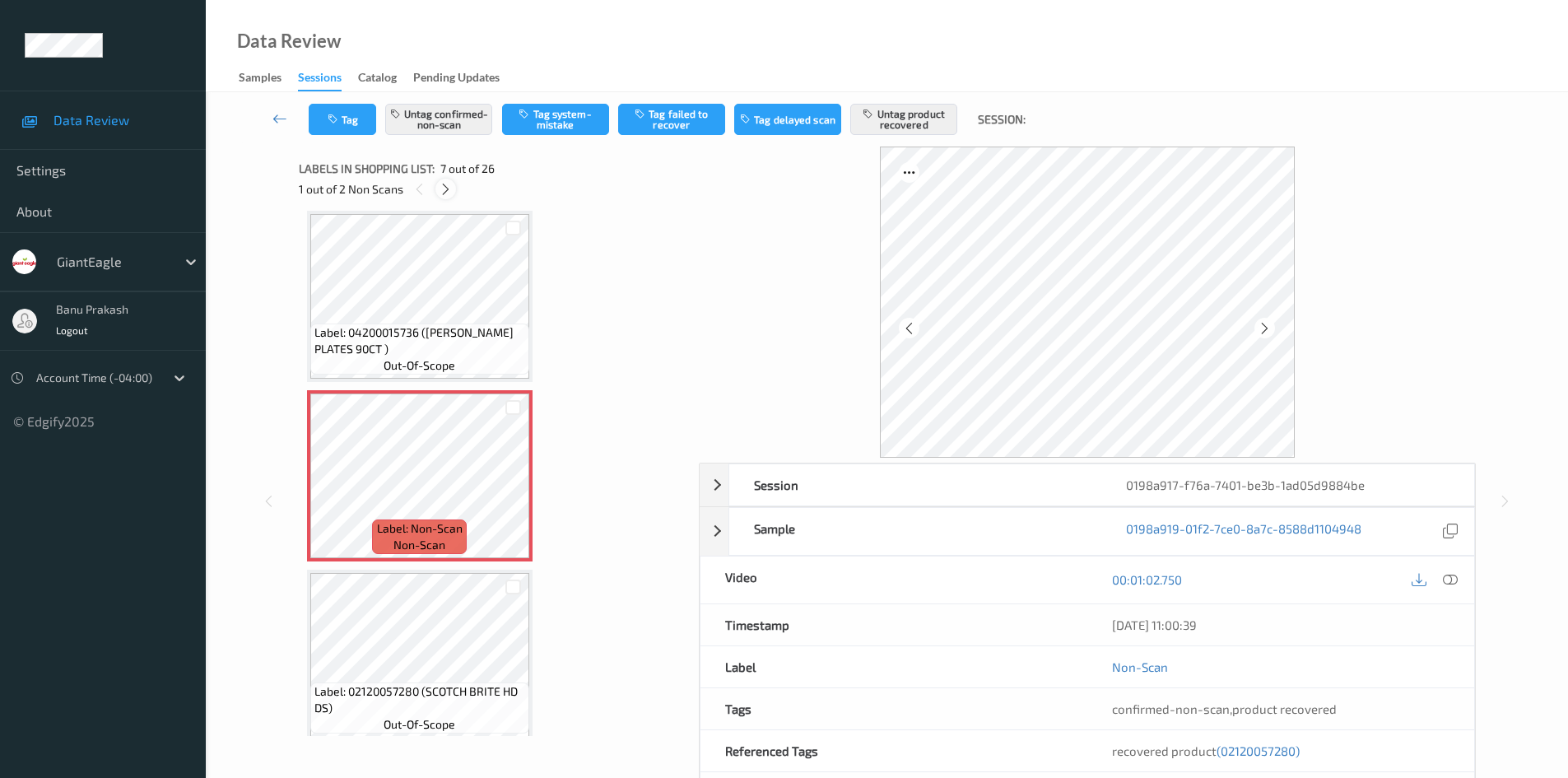
click at [451, 189] on icon at bounding box center [445, 189] width 14 height 15
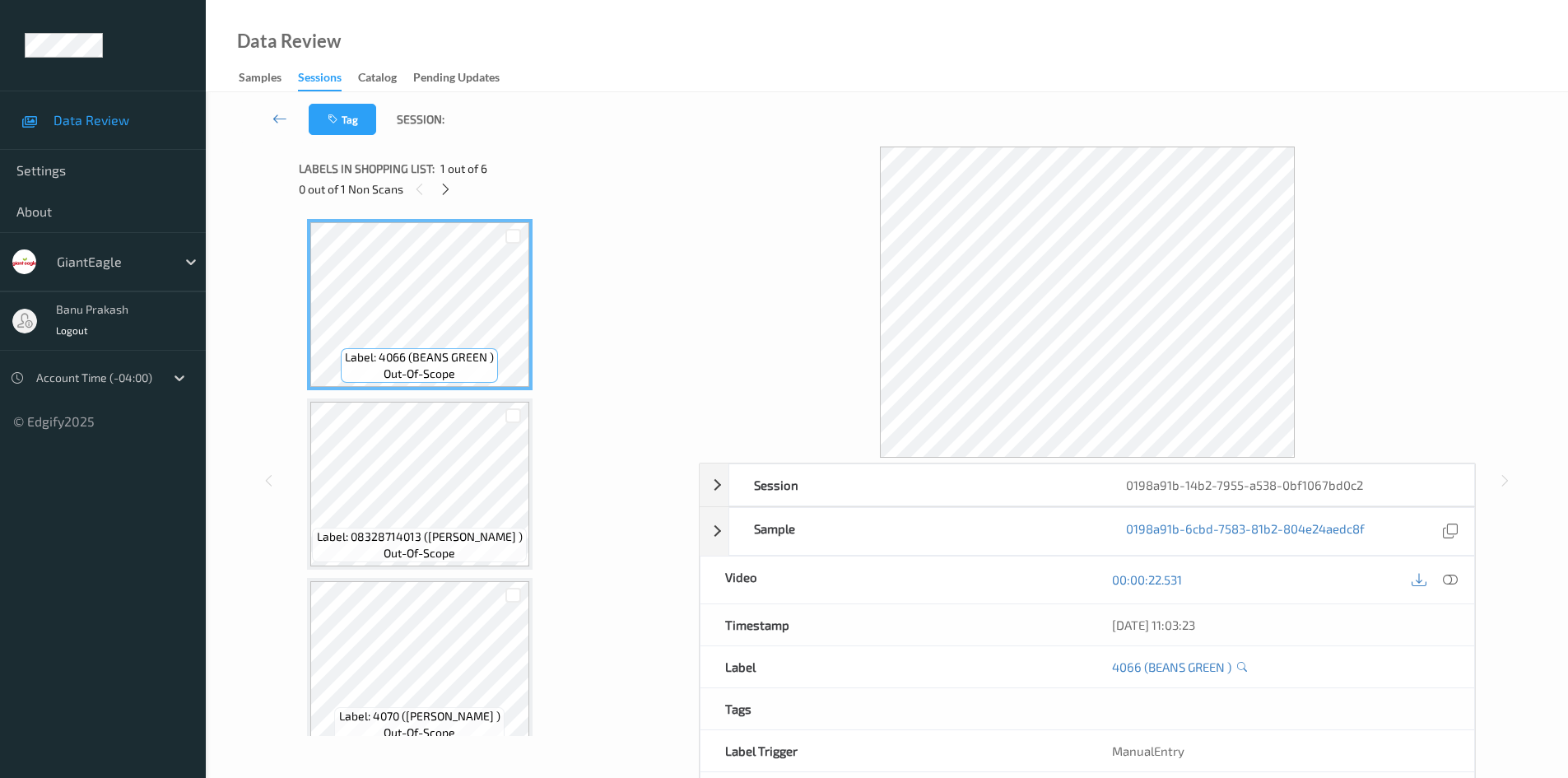
click at [438, 201] on div "Labels in shopping list: 1 out of 6 0 out of 1 Non Scans" at bounding box center [493, 178] width 388 height 64
click at [438, 191] on icon at bounding box center [445, 189] width 14 height 15
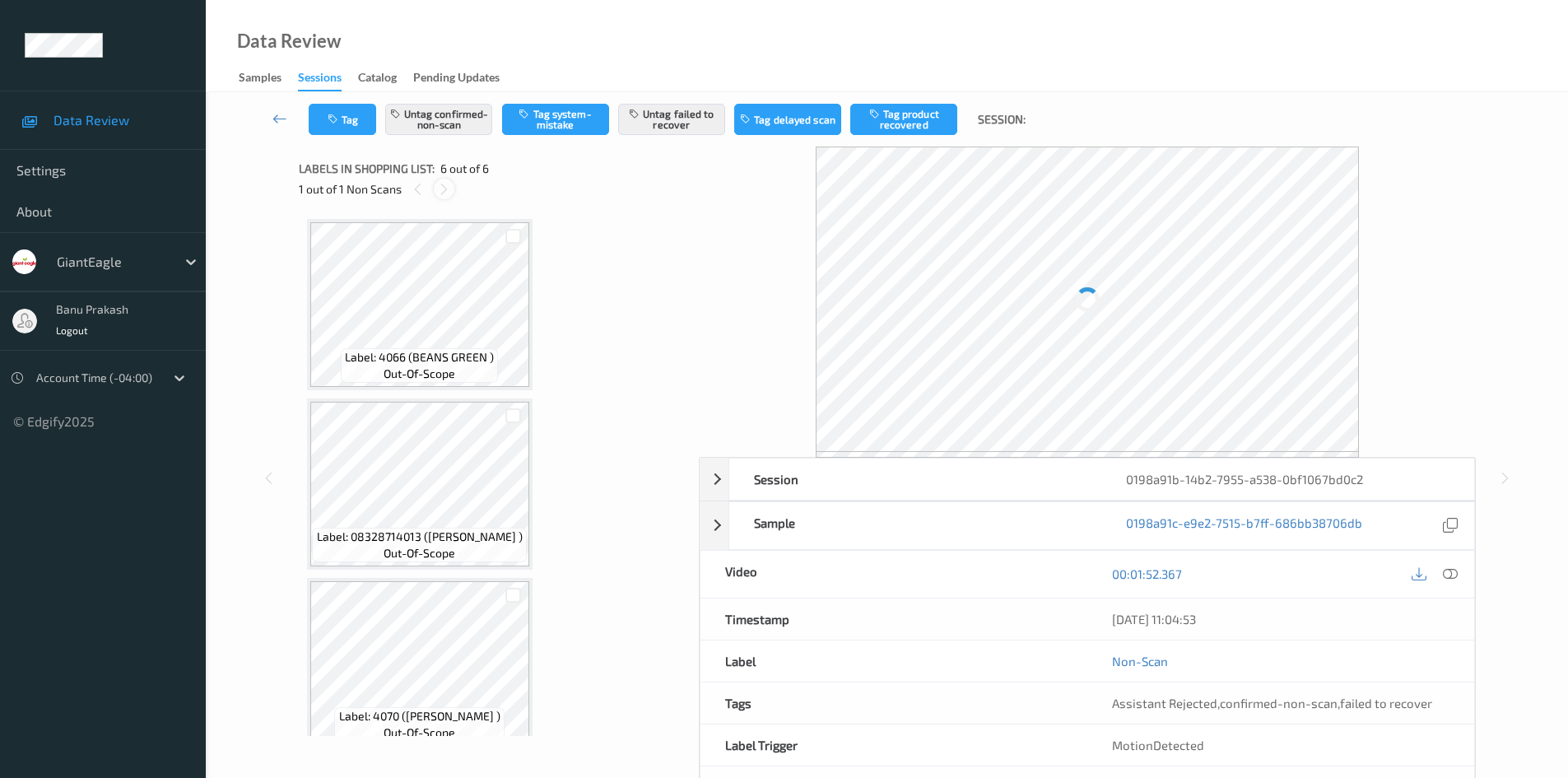
scroll to position [560, 0]
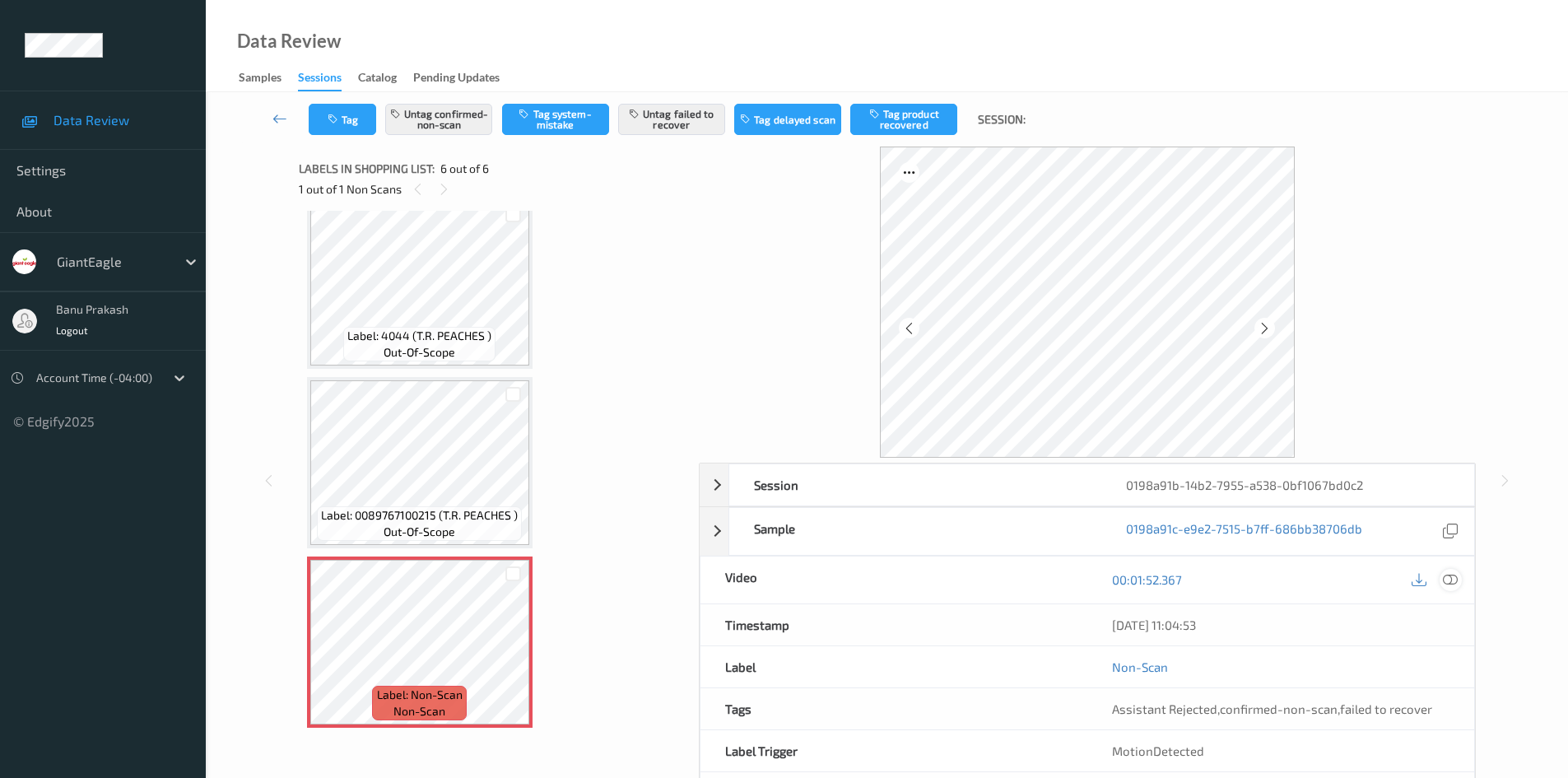
click at [1453, 586] on icon at bounding box center [1451, 580] width 15 height 15
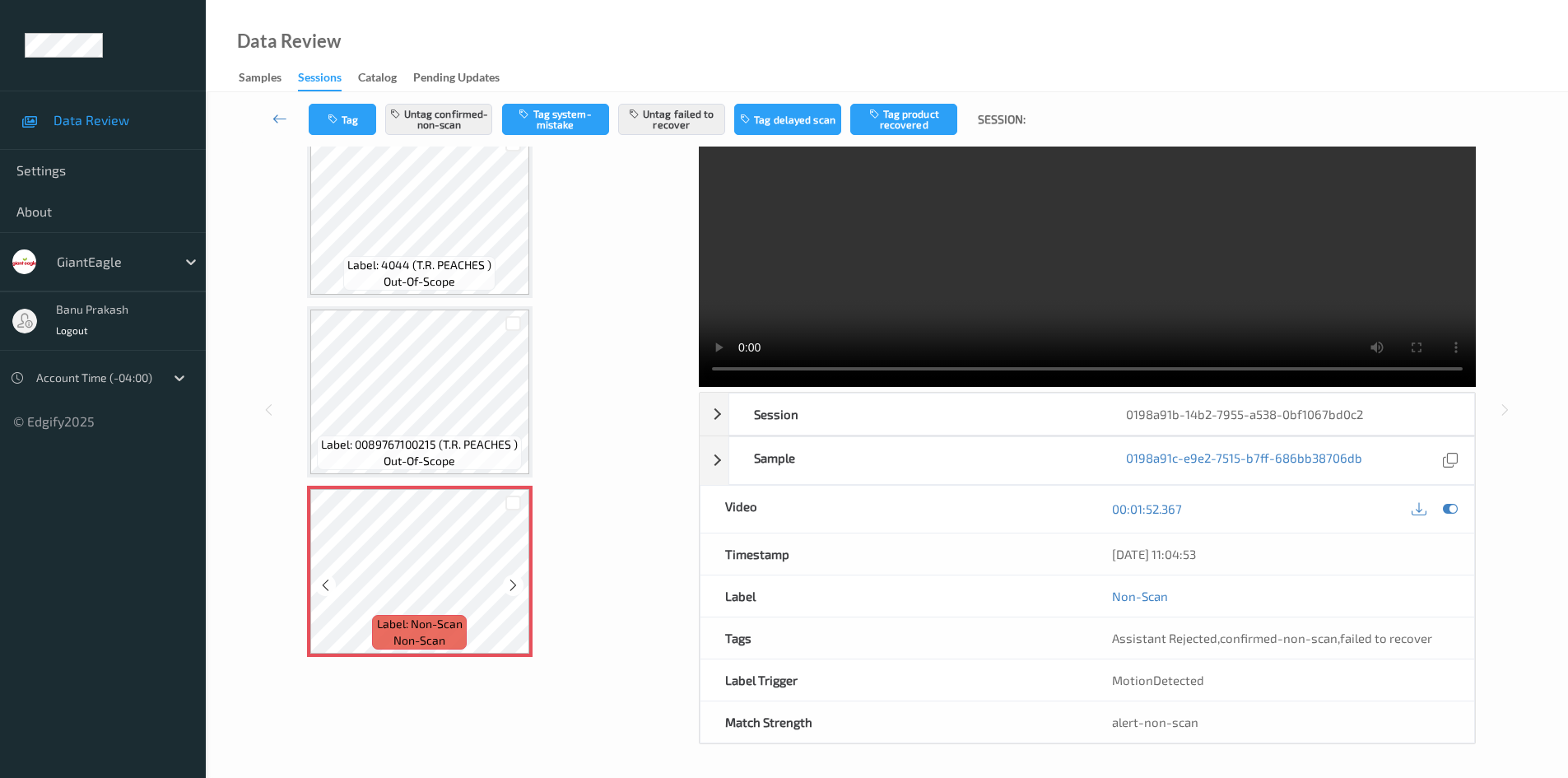
click at [457, 452] on span "Label: 0089767100215 (T.R. PEACHES )" at bounding box center [419, 444] width 197 height 17
click at [916, 306] on video at bounding box center [1087, 232] width 777 height 311
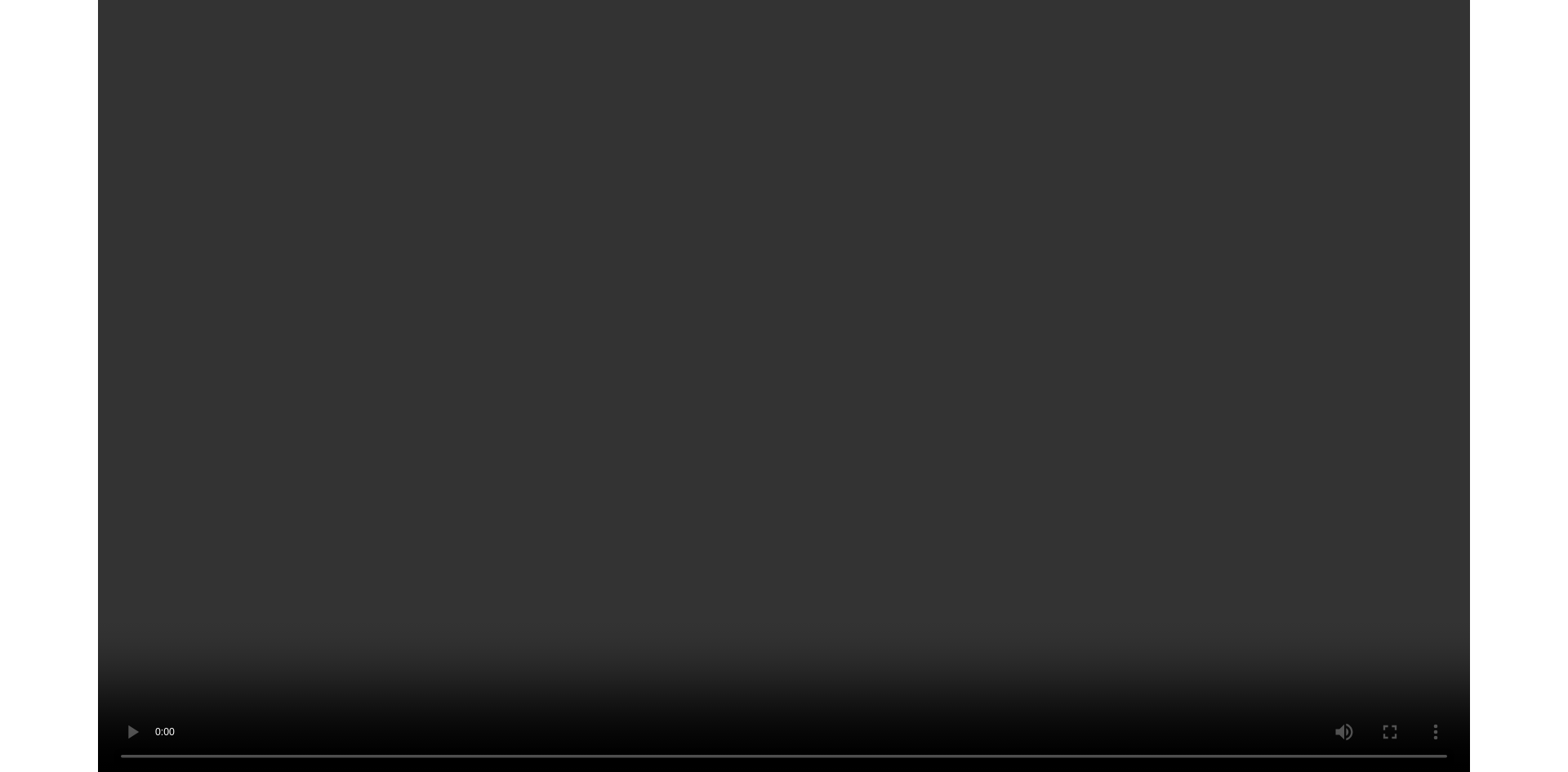
scroll to position [445, 0]
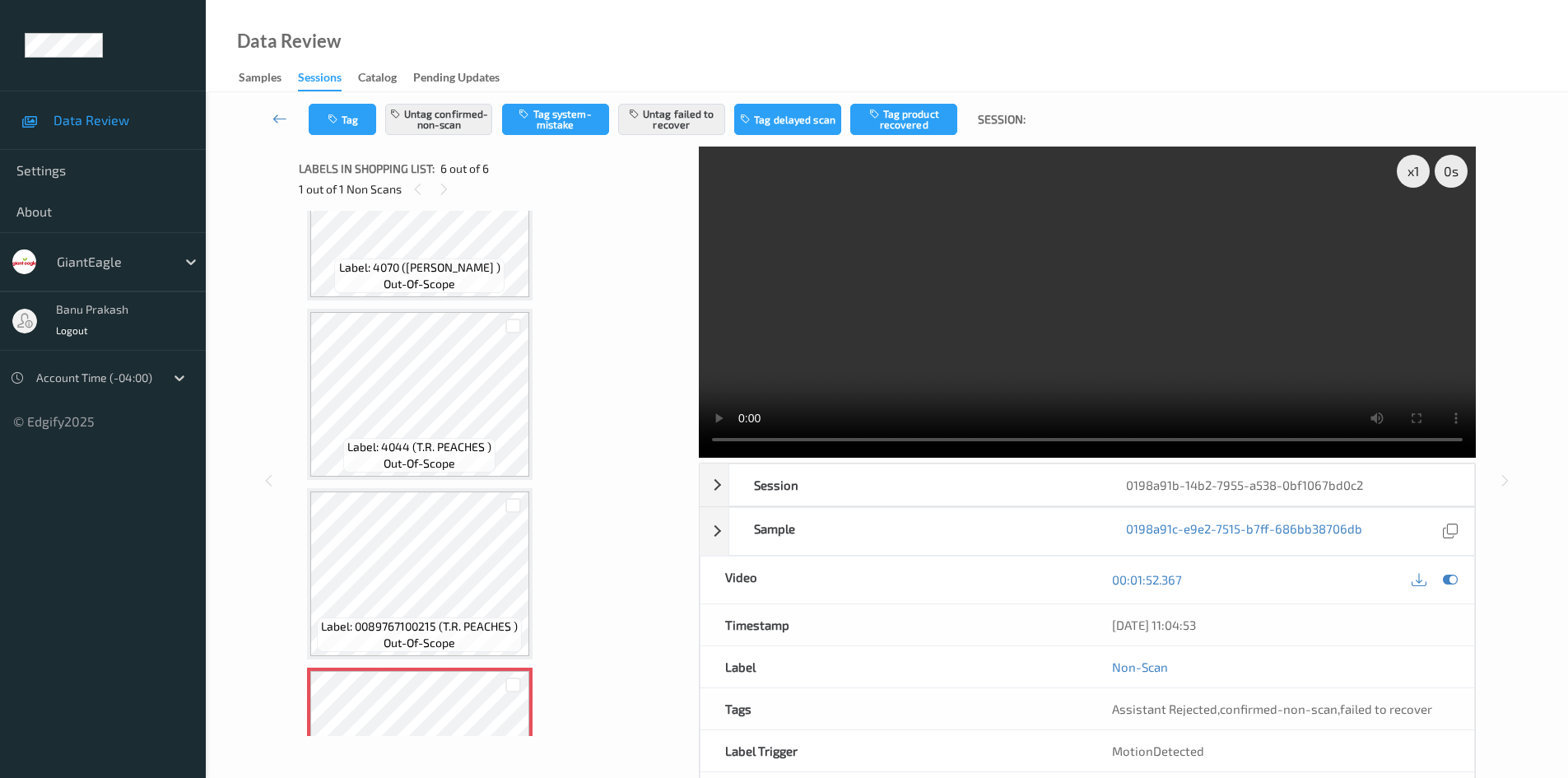
click at [1100, 366] on video at bounding box center [1087, 302] width 777 height 311
click at [453, 126] on button "Untag confirmed-non-scan" at bounding box center [438, 119] width 107 height 31
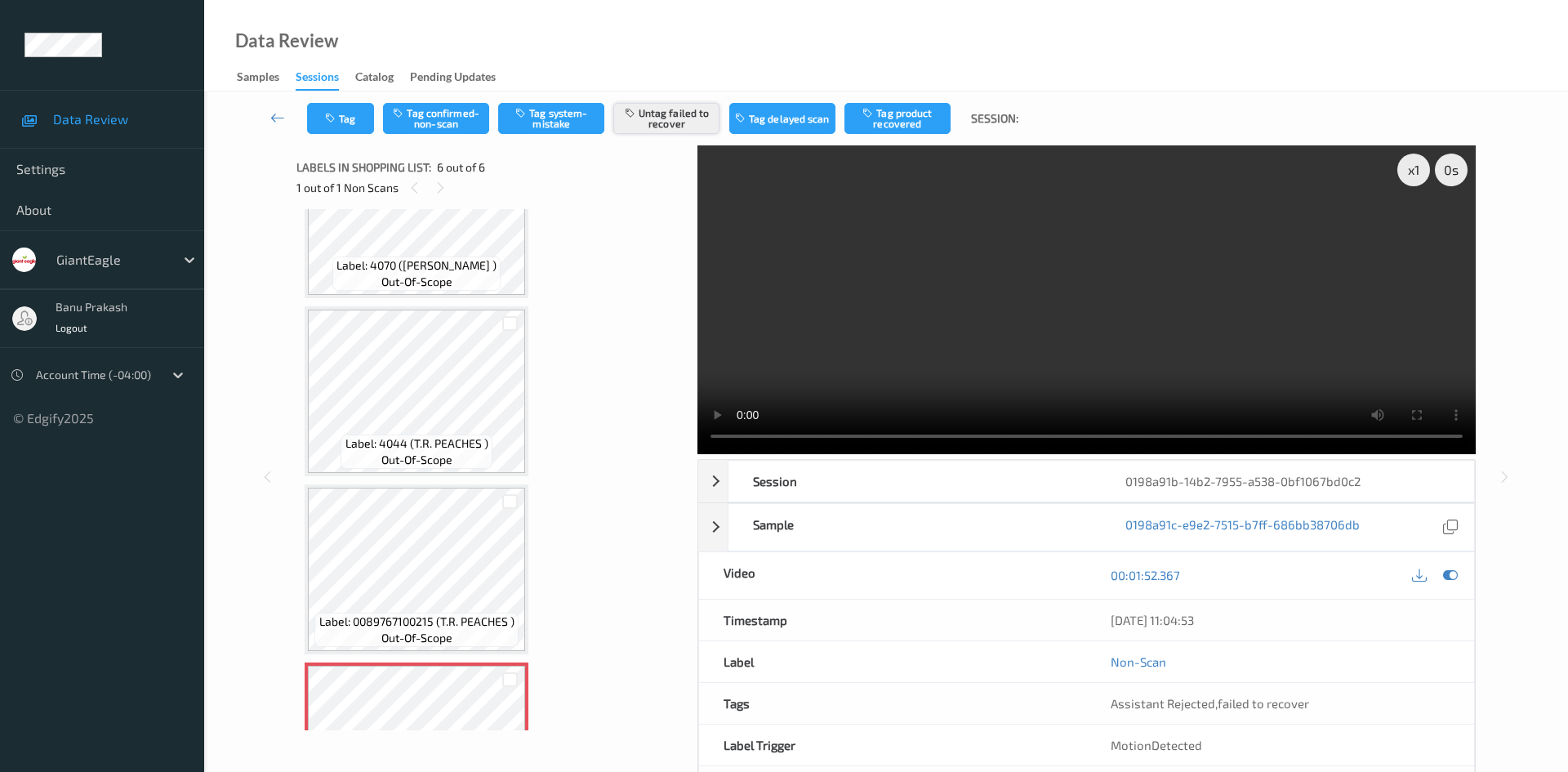
click at [669, 115] on button "Untag failed to recover" at bounding box center [667, 118] width 106 height 31
click at [561, 120] on button "Tag system-mistake" at bounding box center [551, 118] width 106 height 31
click at [332, 125] on button "Tag" at bounding box center [340, 118] width 67 height 31
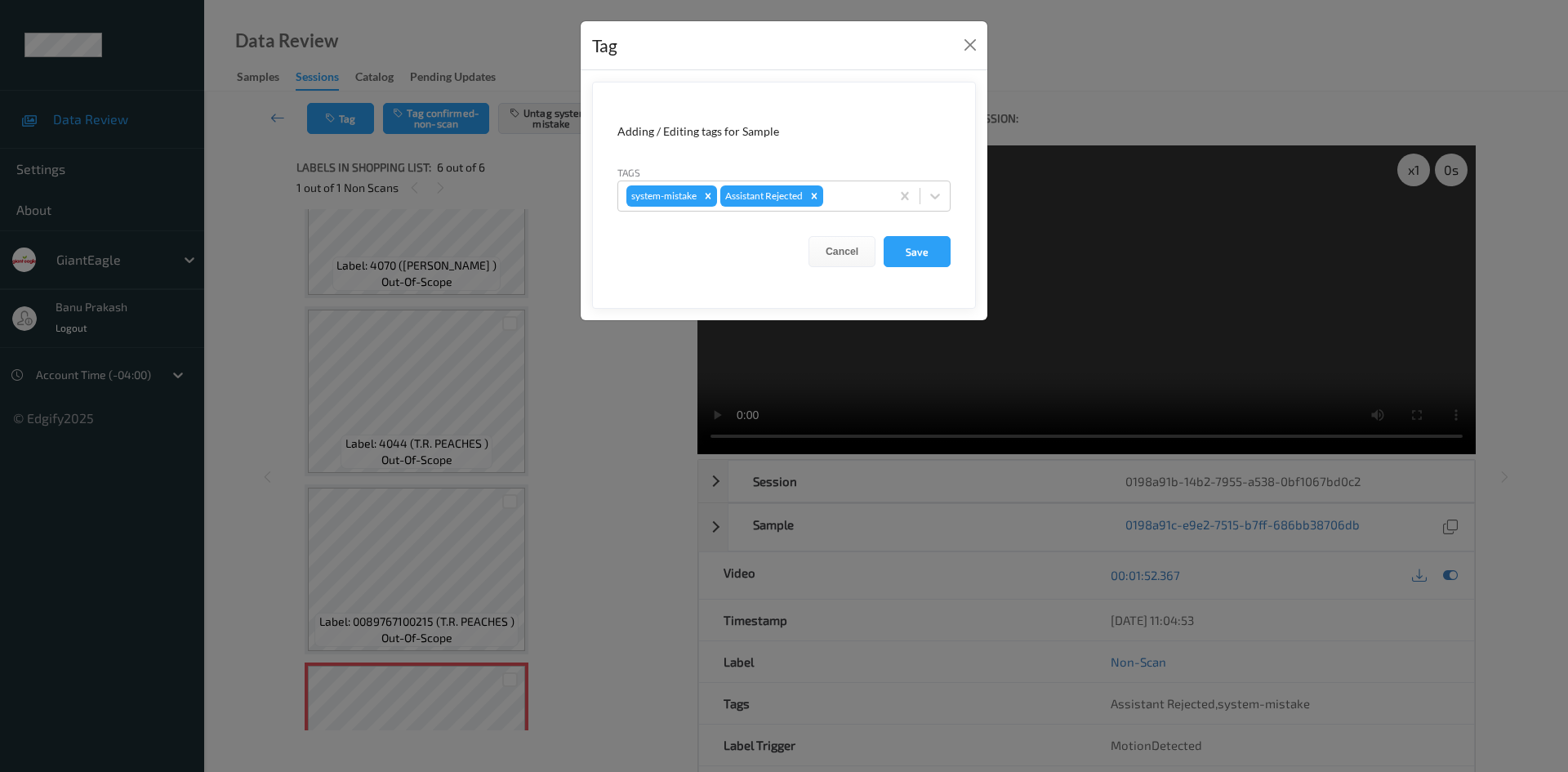
click at [956, 193] on form "Adding / Editing tags for Sample Tags system-mistake Assistant Rejected Cancel …" at bounding box center [784, 195] width 383 height 227
click at [945, 201] on div at bounding box center [935, 195] width 29 height 29
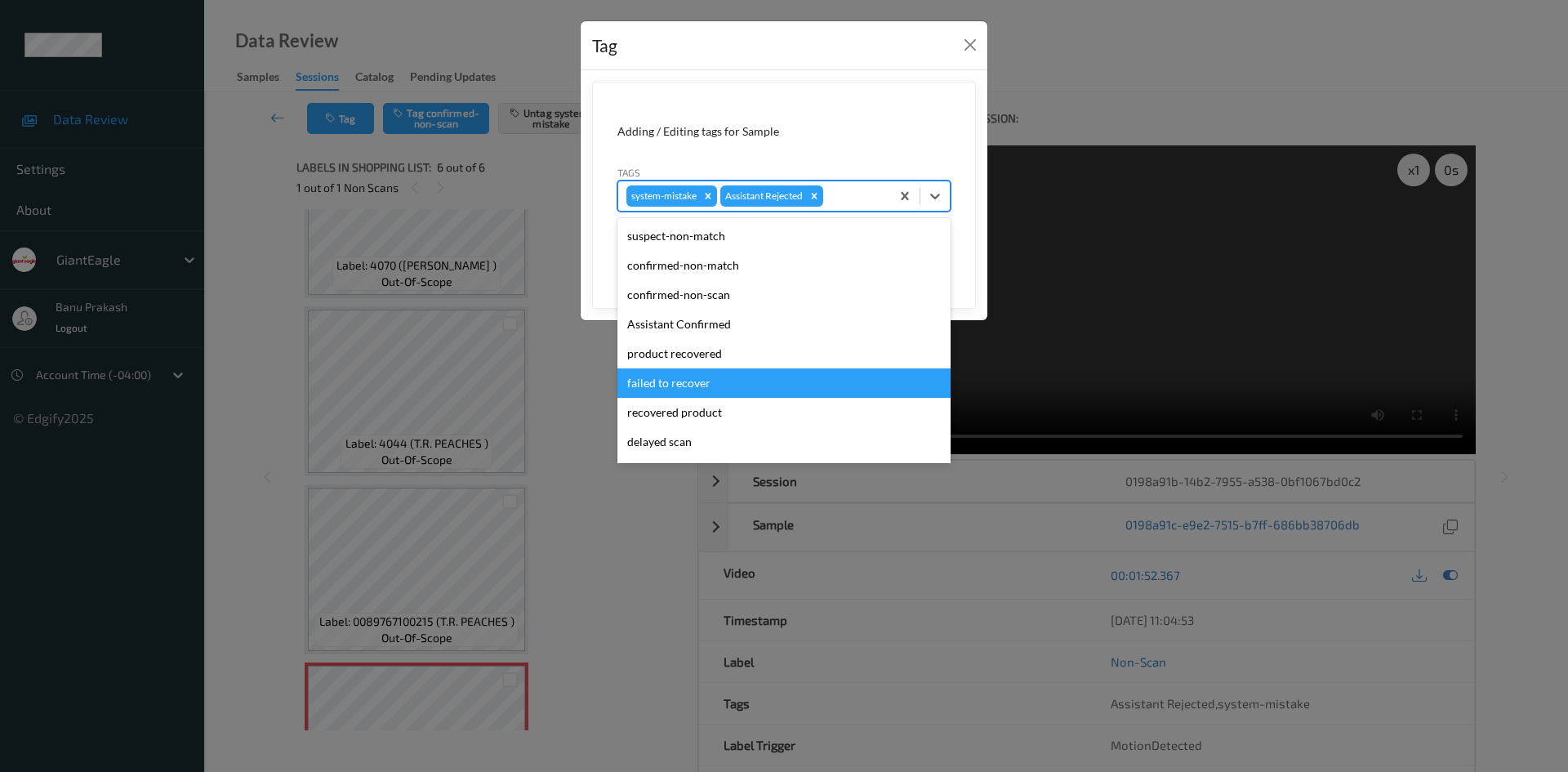
scroll to position [144, 0]
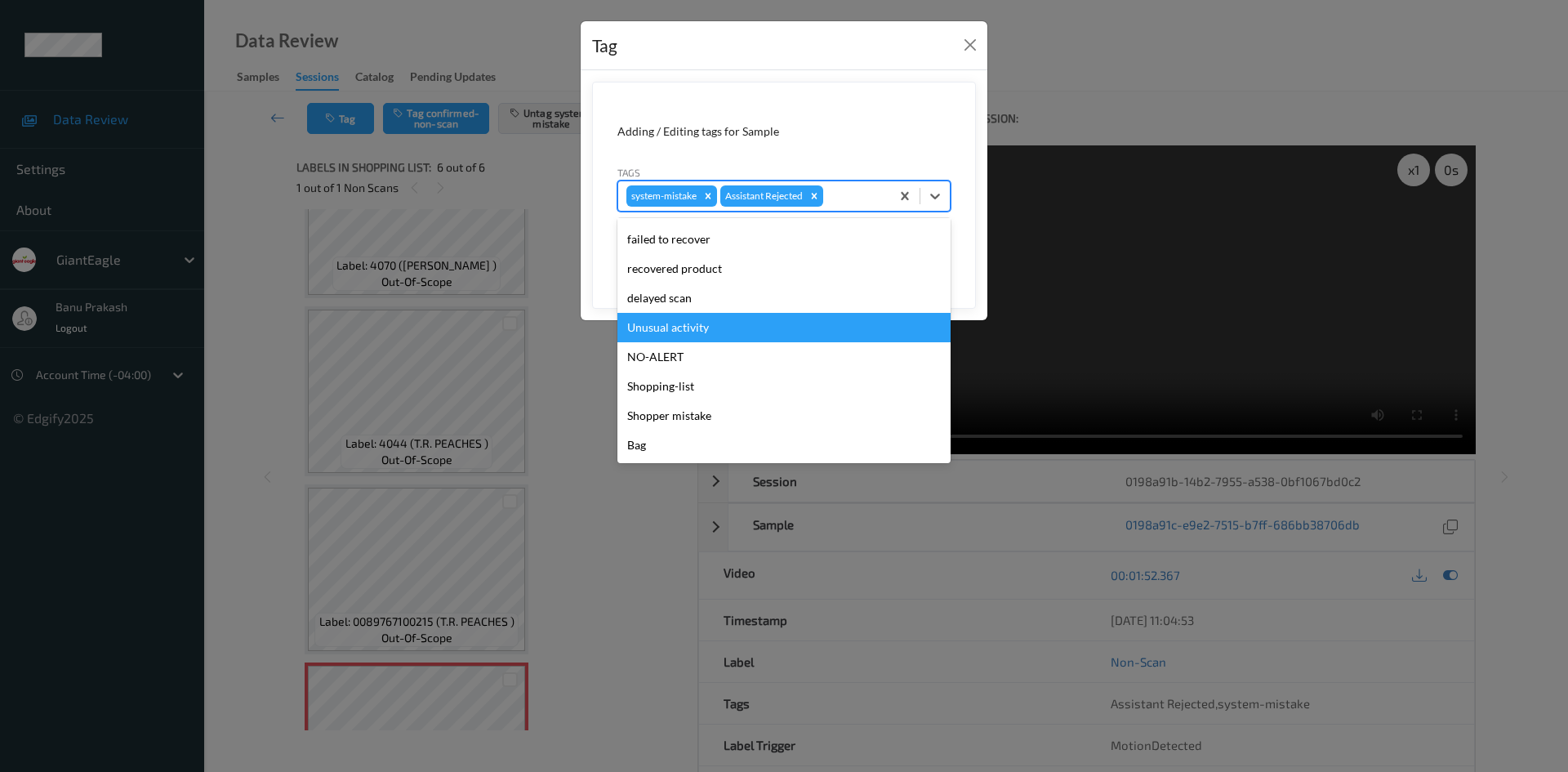
click at [726, 320] on div "Unusual activity" at bounding box center [784, 327] width 333 height 29
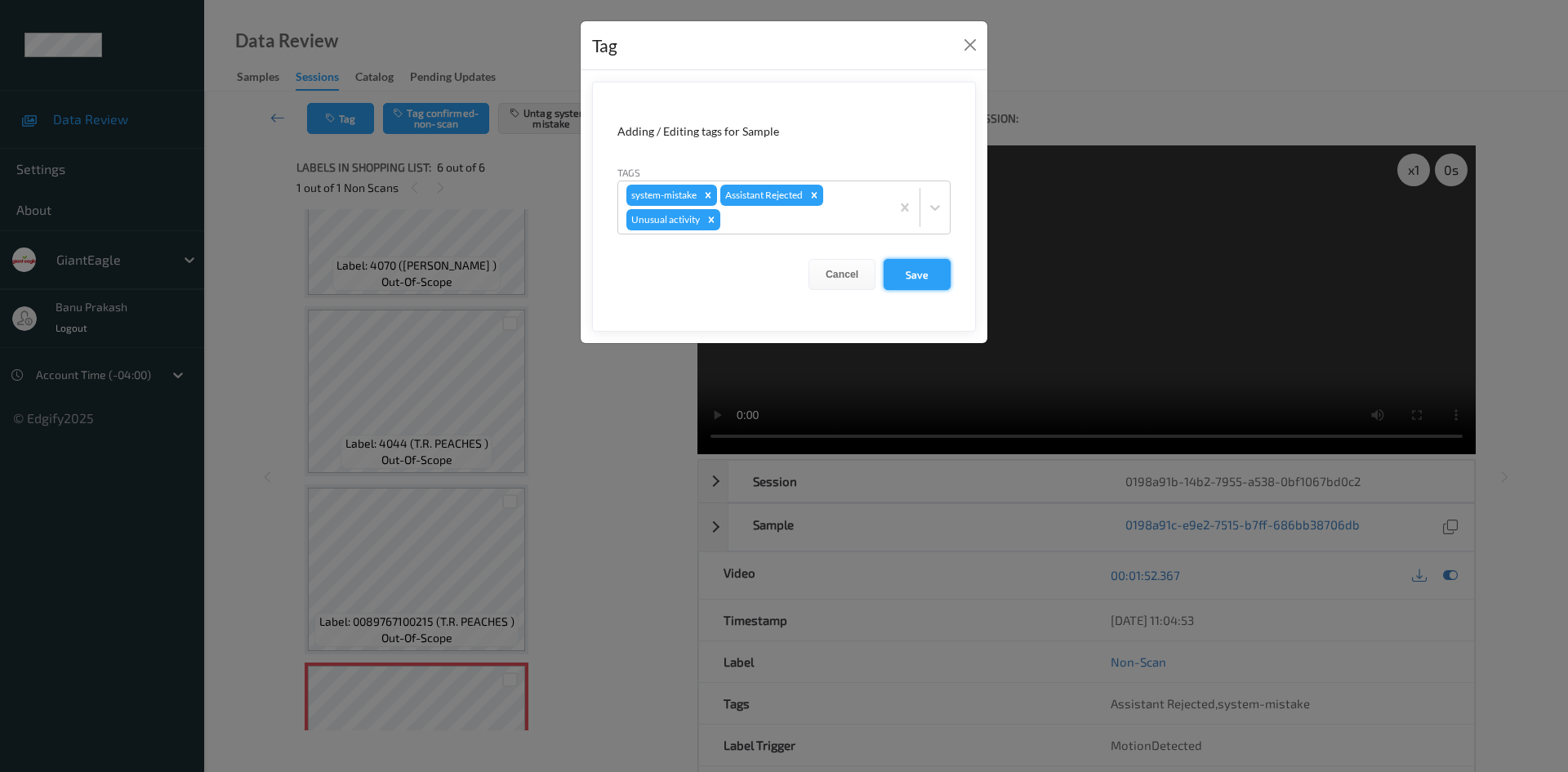
click at [906, 263] on button "Save" at bounding box center [917, 274] width 67 height 31
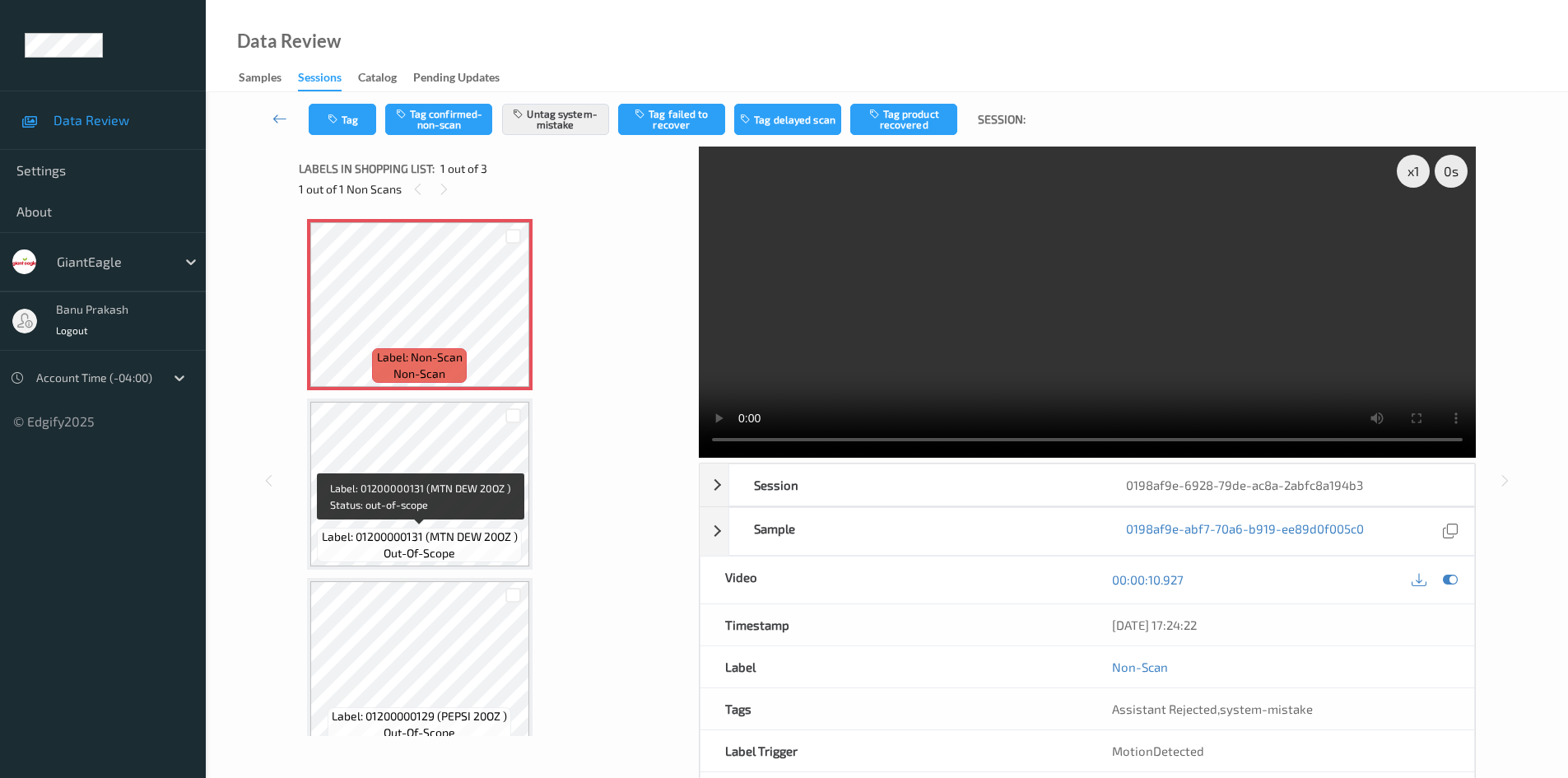
click at [433, 540] on span "Label: 01200000131 (MTN DEW 20OZ )" at bounding box center [420, 537] width 196 height 17
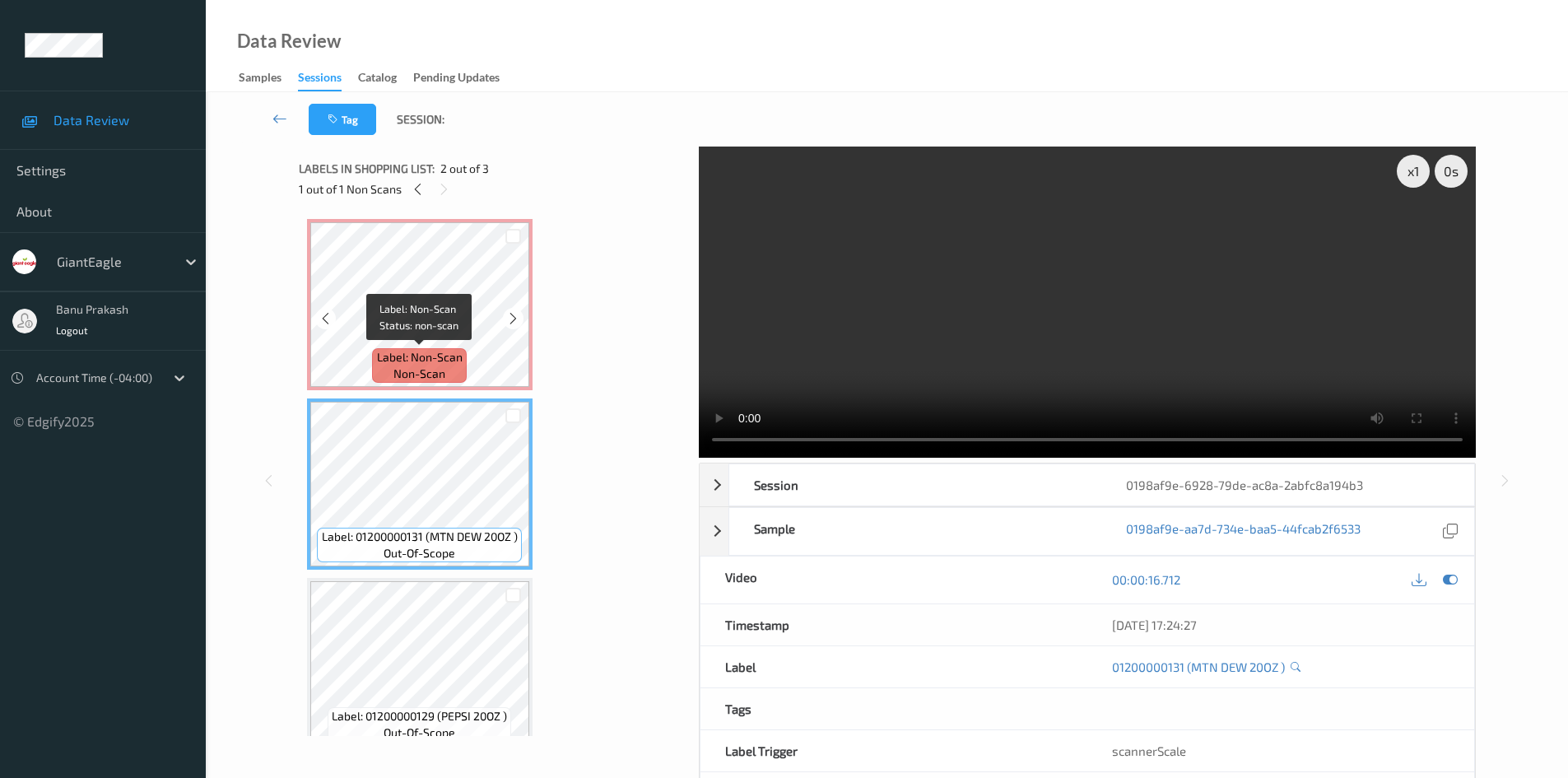
click at [436, 364] on span "Label: Non-Scan" at bounding box center [420, 357] width 85 height 17
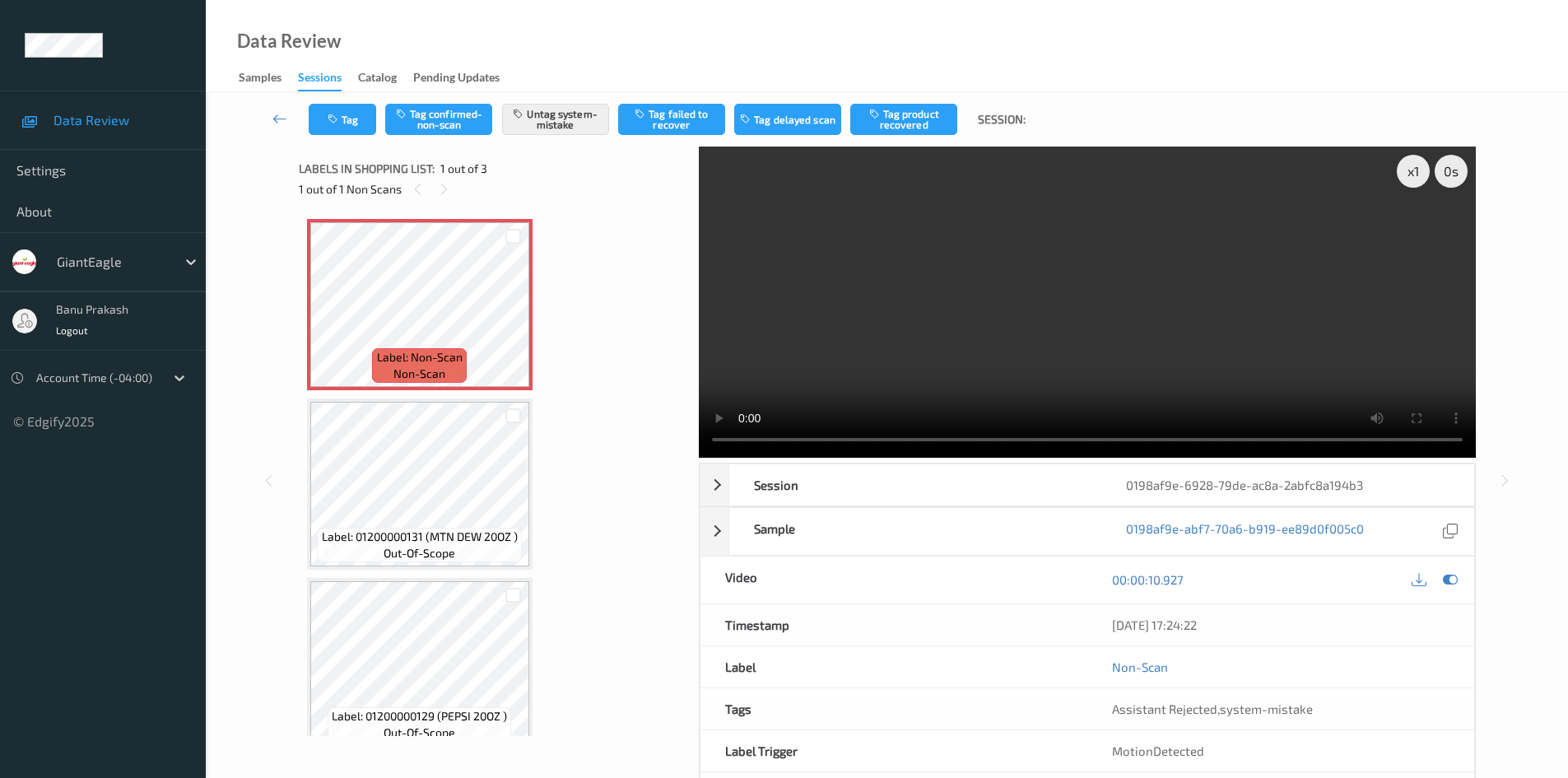
click at [919, 324] on video at bounding box center [1087, 302] width 777 height 311
click at [1124, 367] on video at bounding box center [1087, 302] width 777 height 311
click at [363, 122] on button "Tag" at bounding box center [342, 119] width 68 height 31
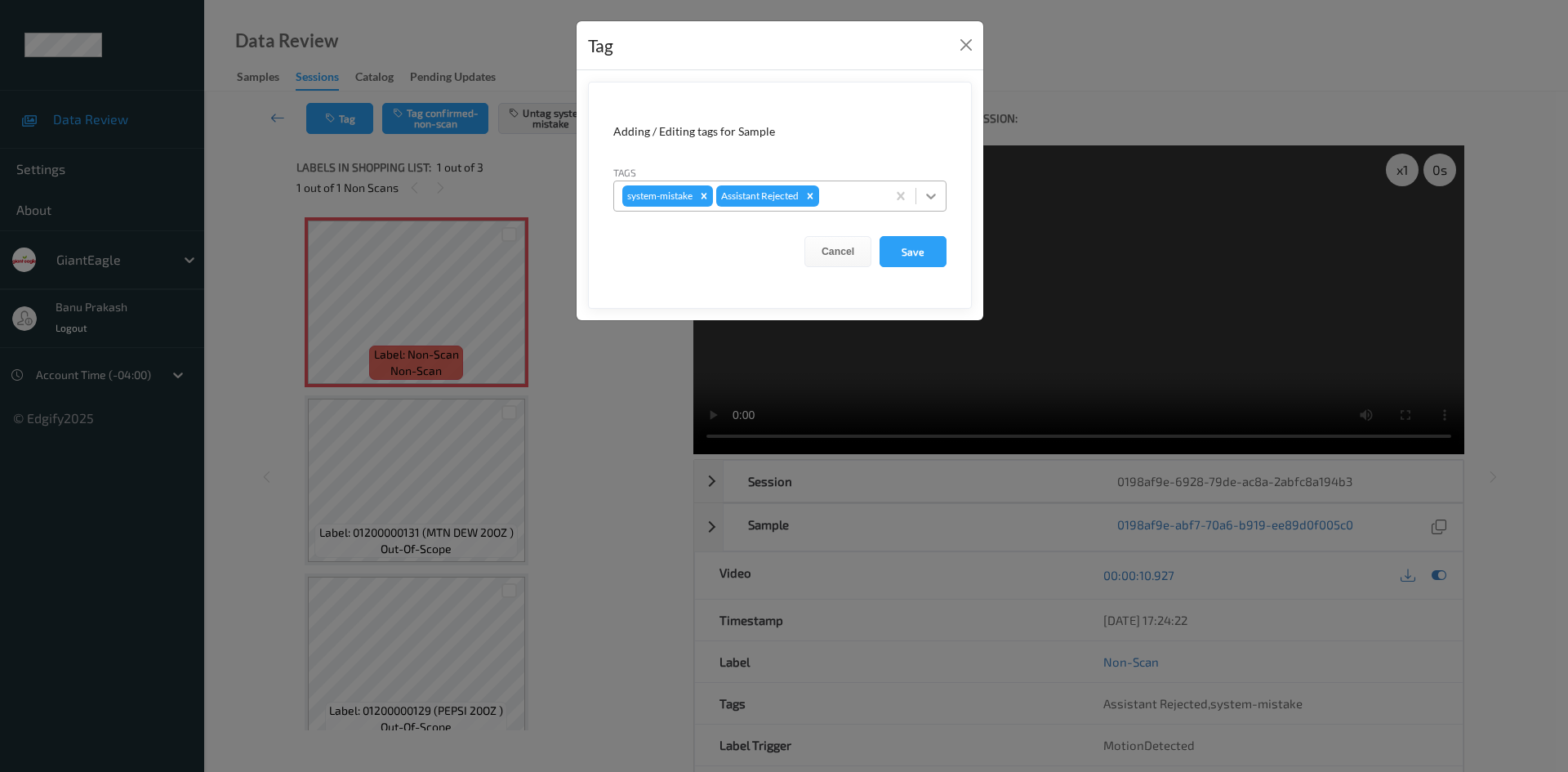
click at [935, 195] on icon at bounding box center [931, 196] width 10 height 6
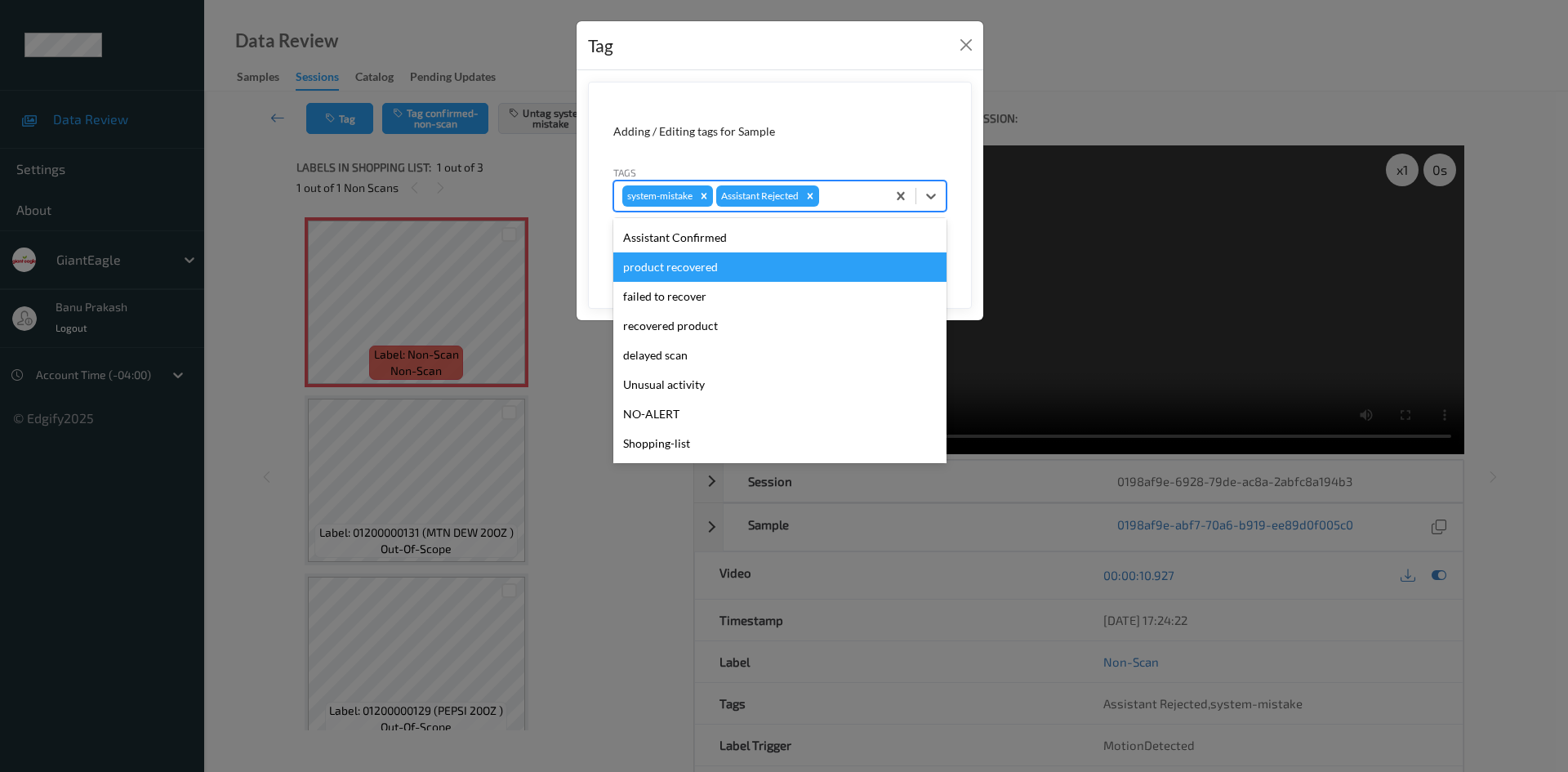
scroll to position [144, 0]
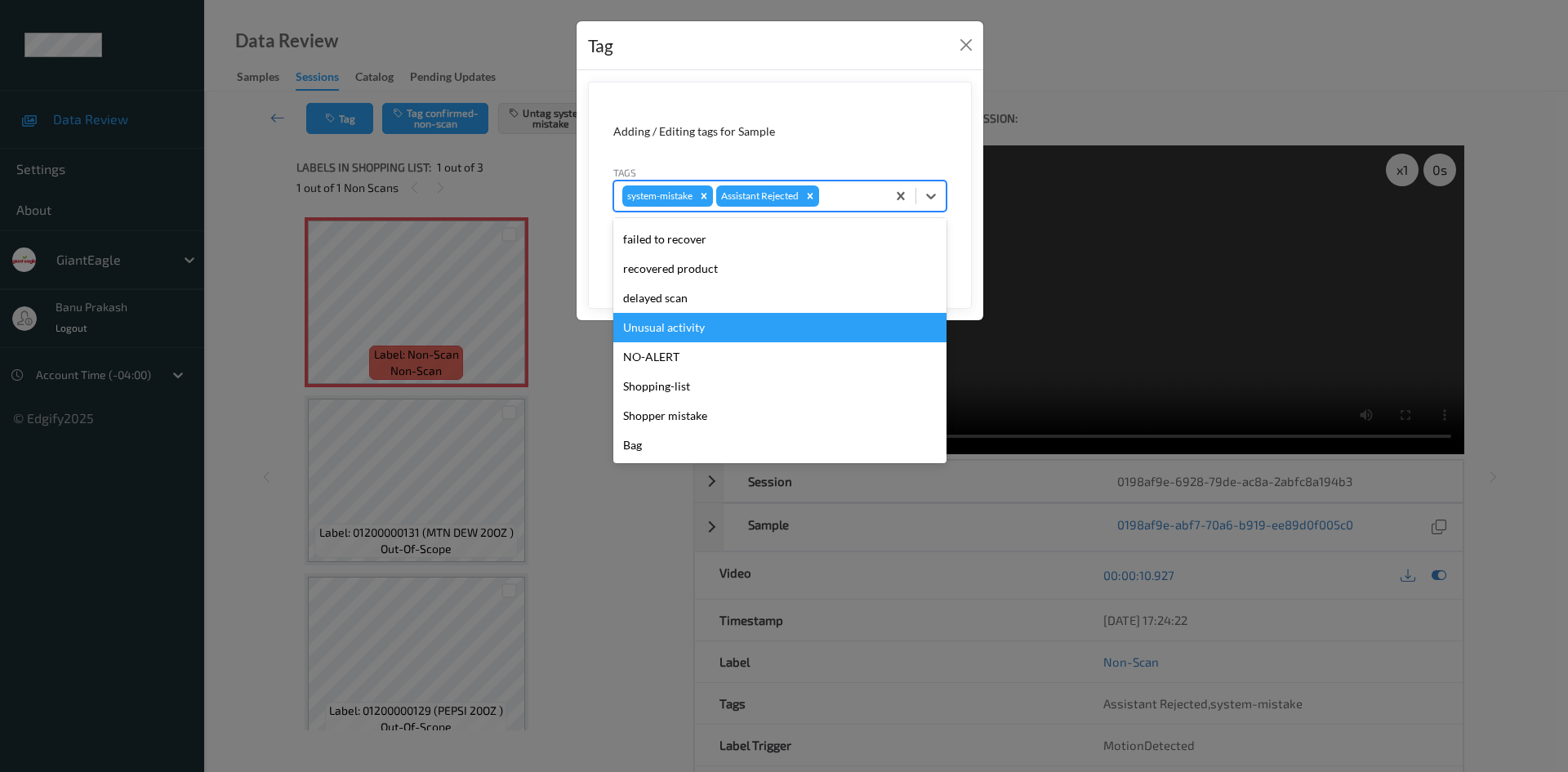
click at [710, 323] on div "Unusual activity" at bounding box center [779, 327] width 333 height 29
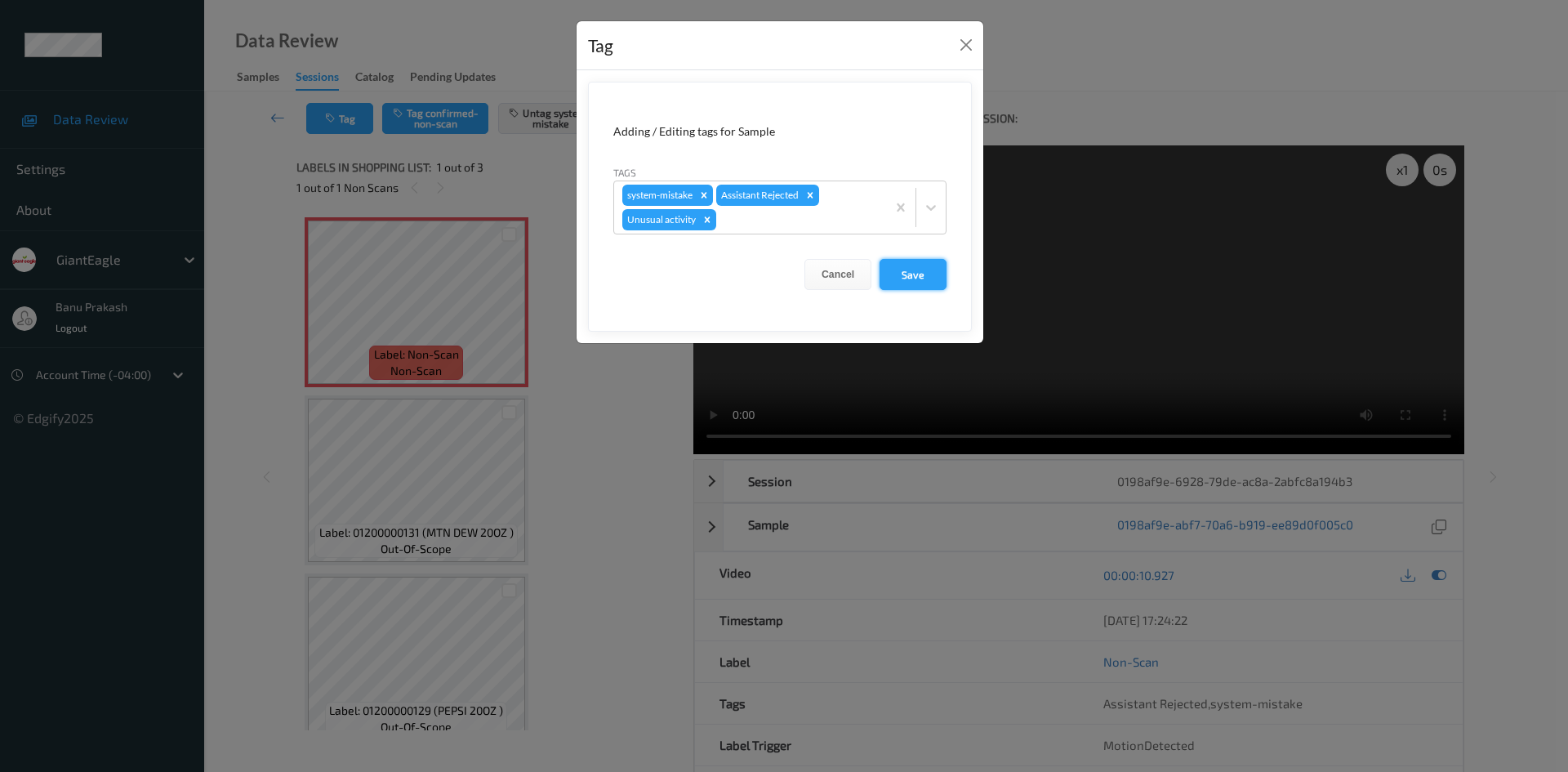
click at [911, 273] on button "Save" at bounding box center [913, 274] width 67 height 31
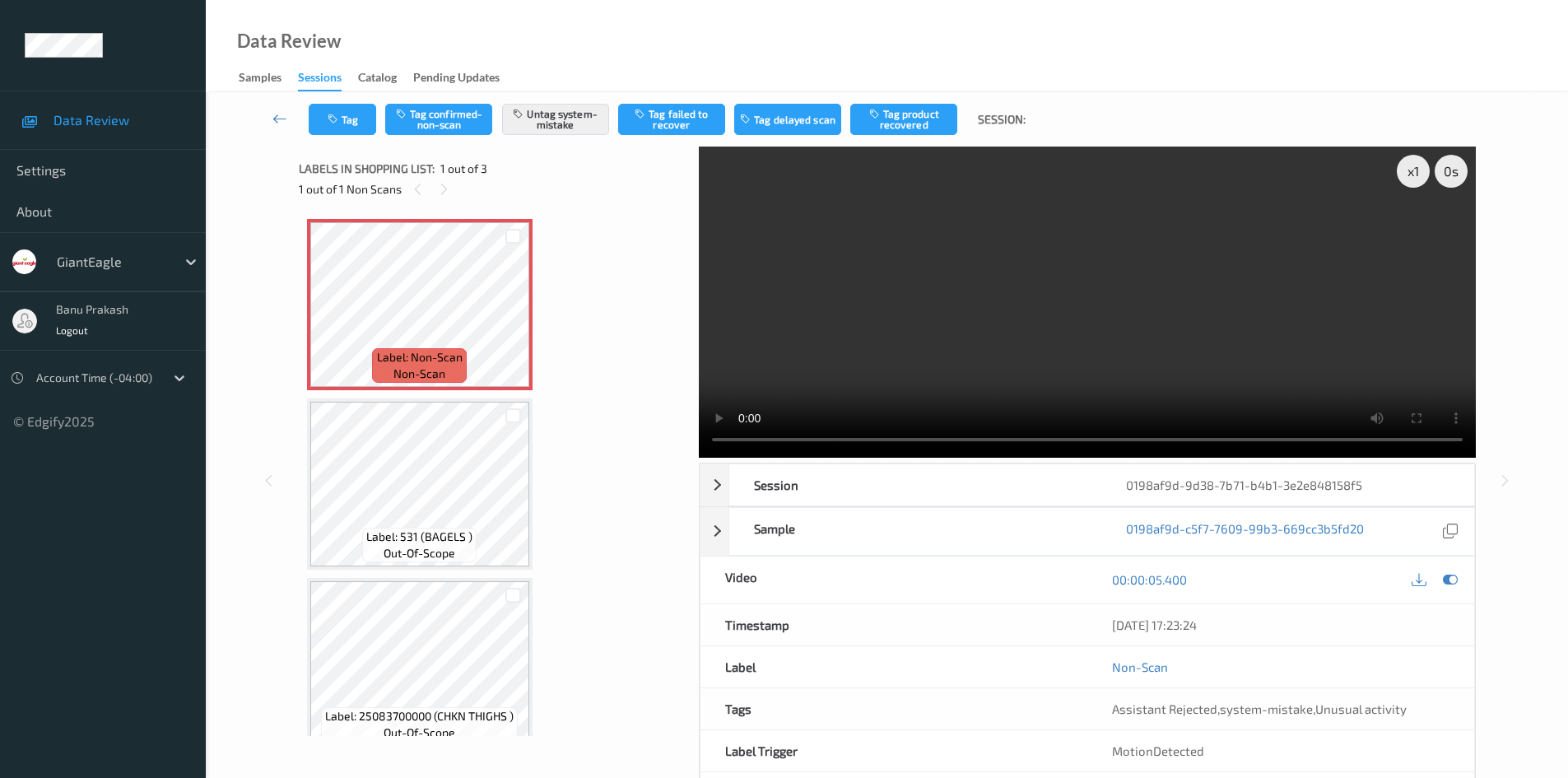
click at [1043, 255] on video at bounding box center [1087, 302] width 777 height 311
click at [1151, 323] on video at bounding box center [1087, 302] width 777 height 311
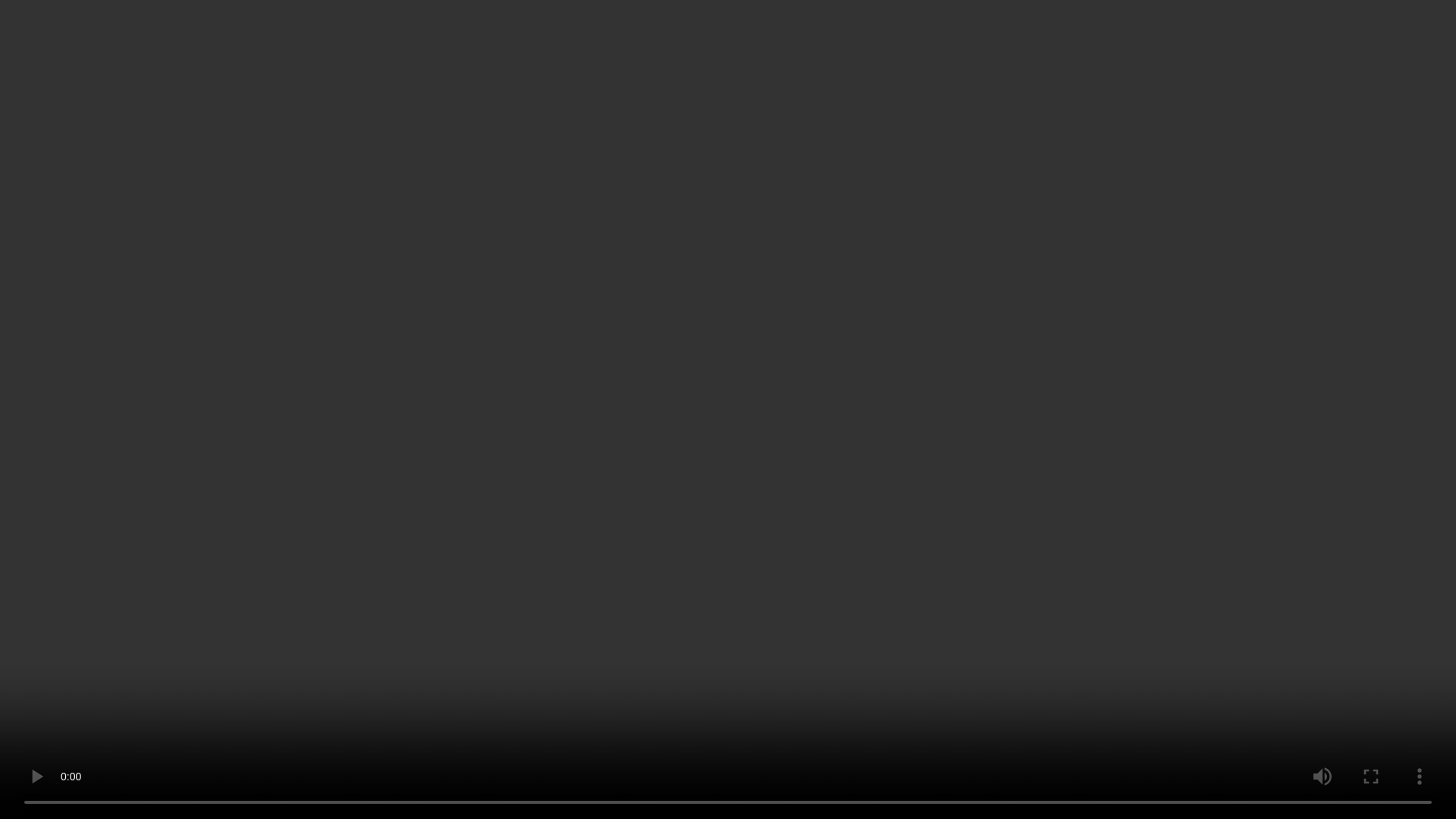
click at [1093, 342] on video at bounding box center [728, 409] width 1456 height 819
click at [997, 253] on video at bounding box center [728, 409] width 1456 height 819
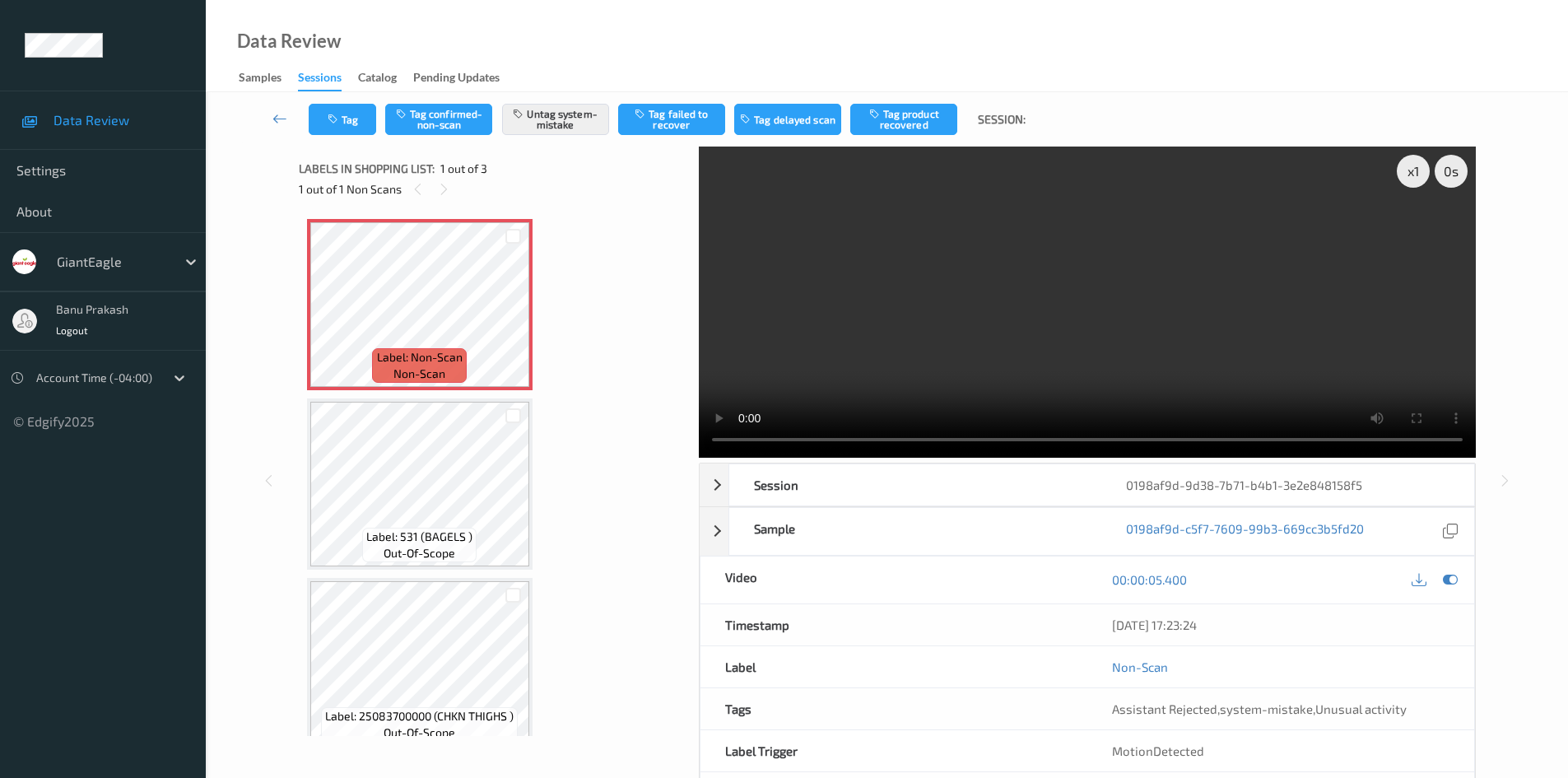
click at [1042, 319] on video at bounding box center [1087, 302] width 777 height 311
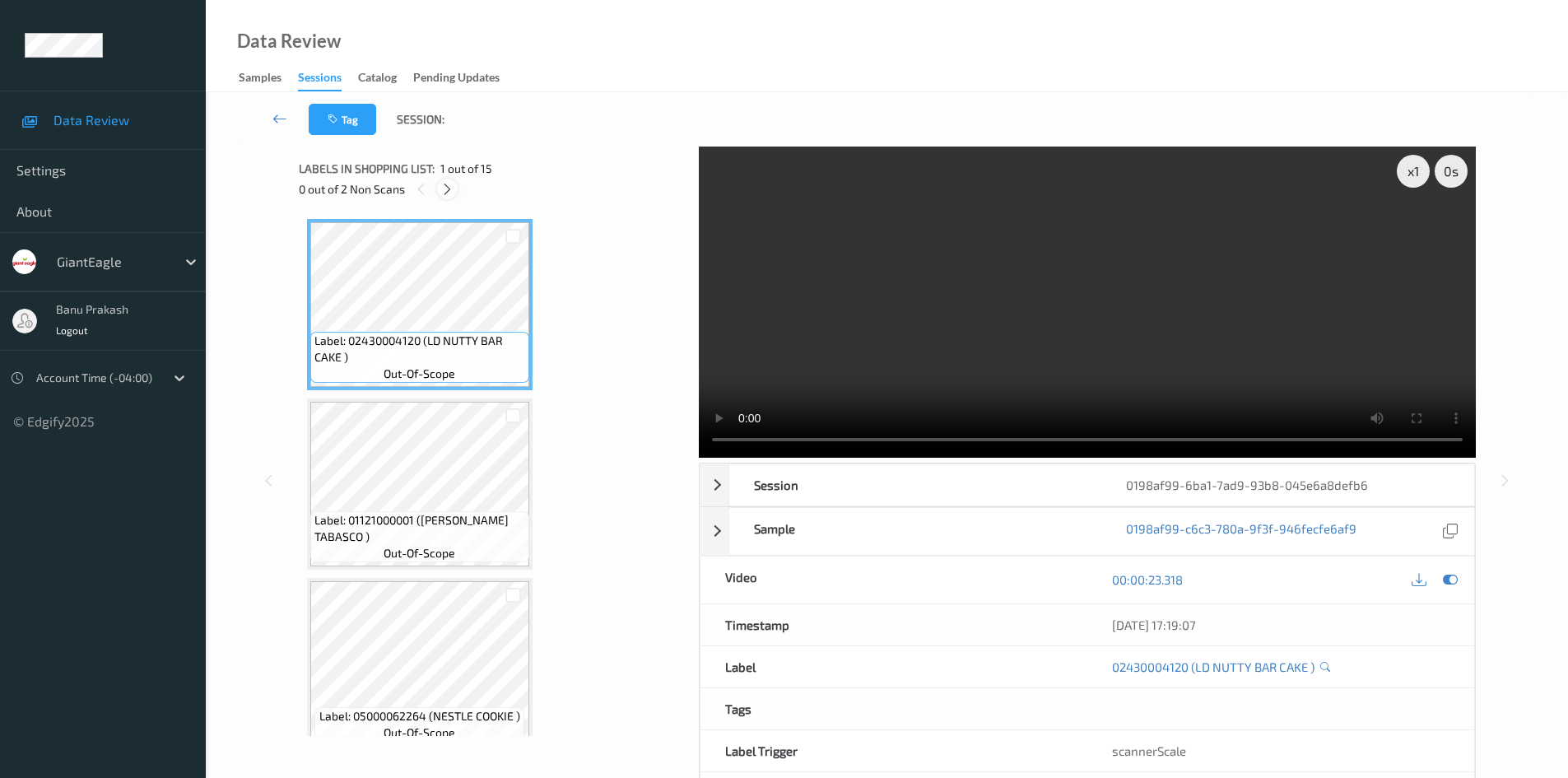
click at [449, 196] on icon at bounding box center [447, 189] width 14 height 15
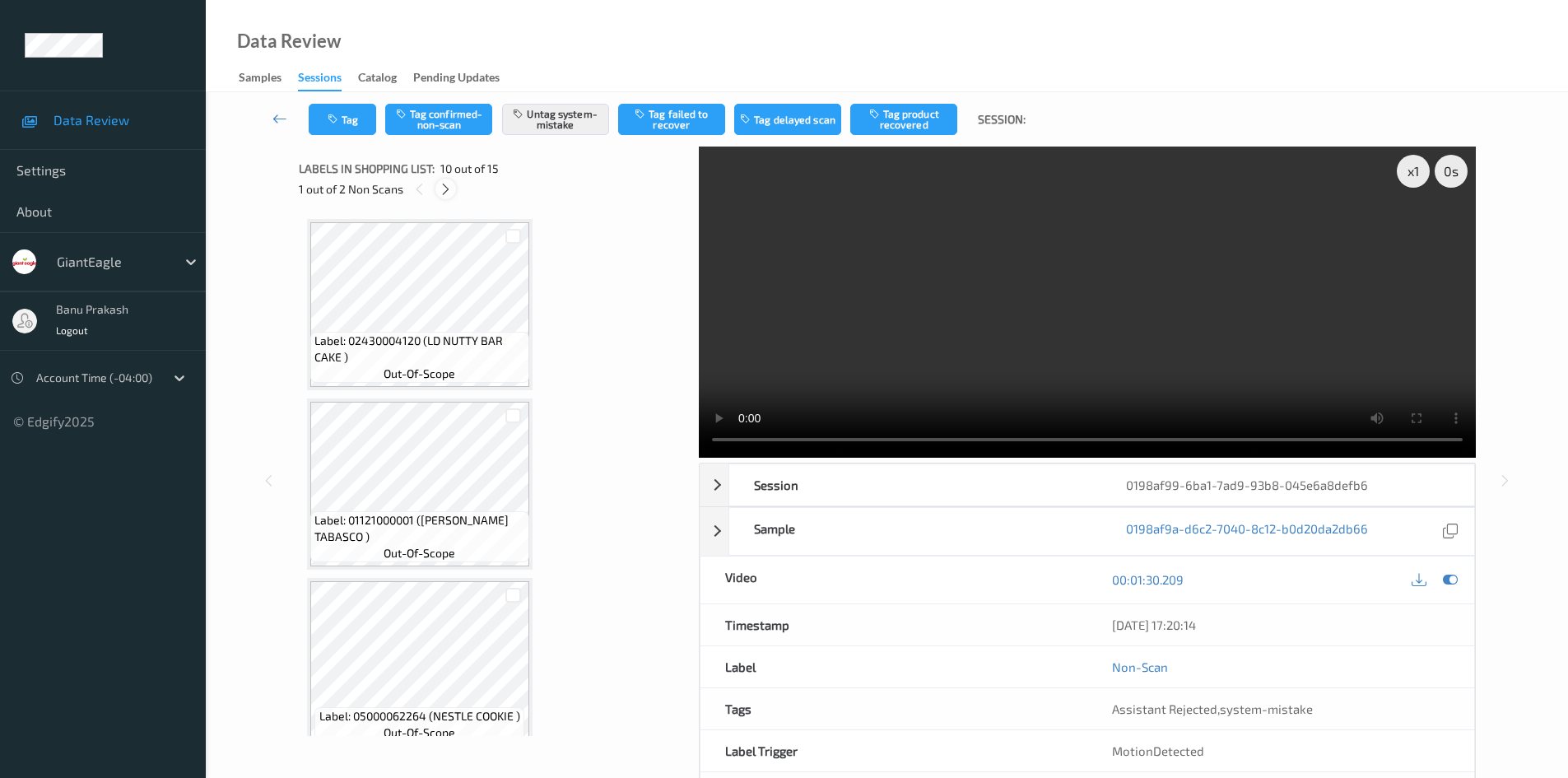
scroll to position [1444, 0]
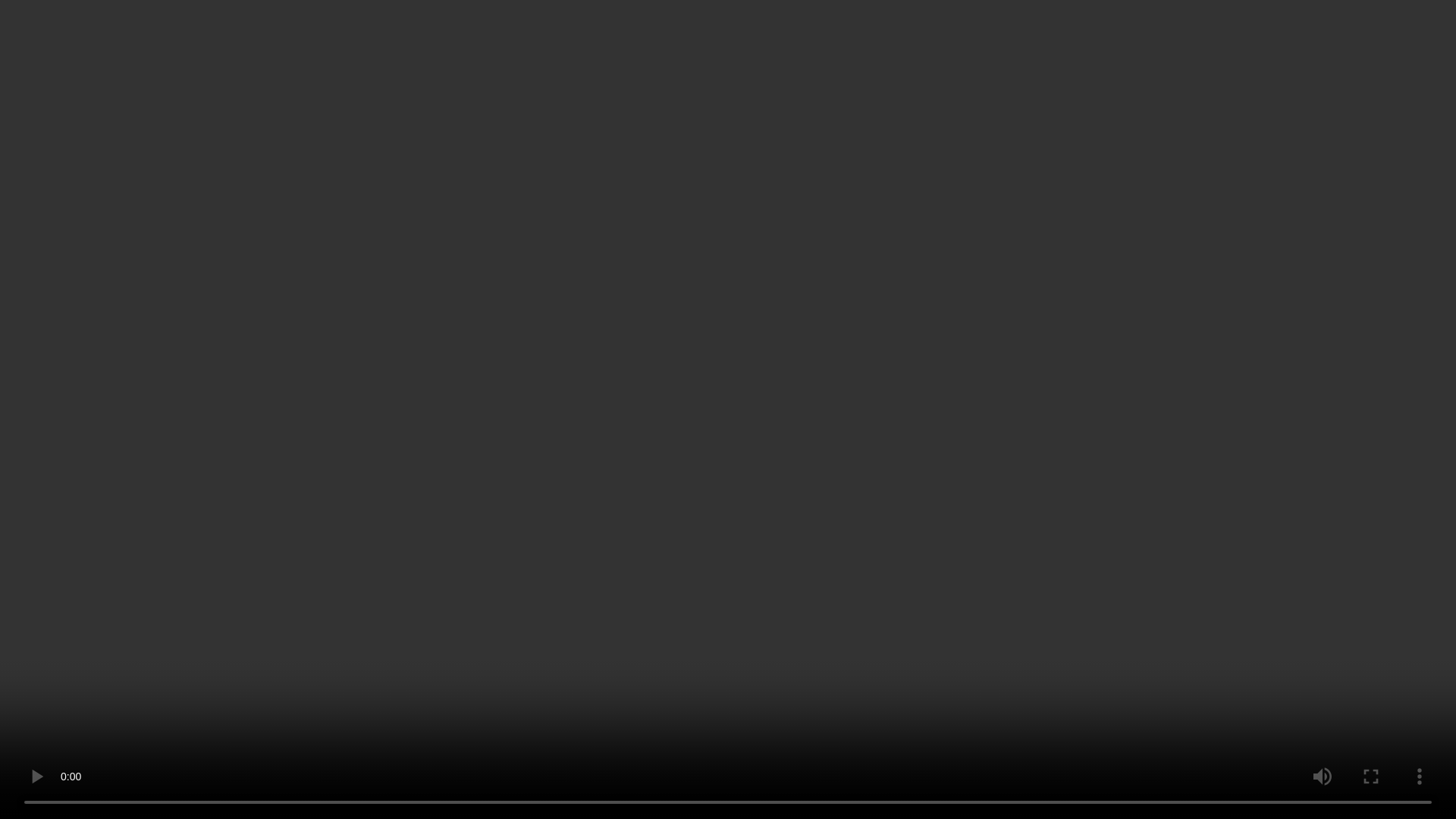
click at [883, 498] on video at bounding box center [728, 409] width 1456 height 819
click at [1034, 603] on video at bounding box center [728, 409] width 1456 height 819
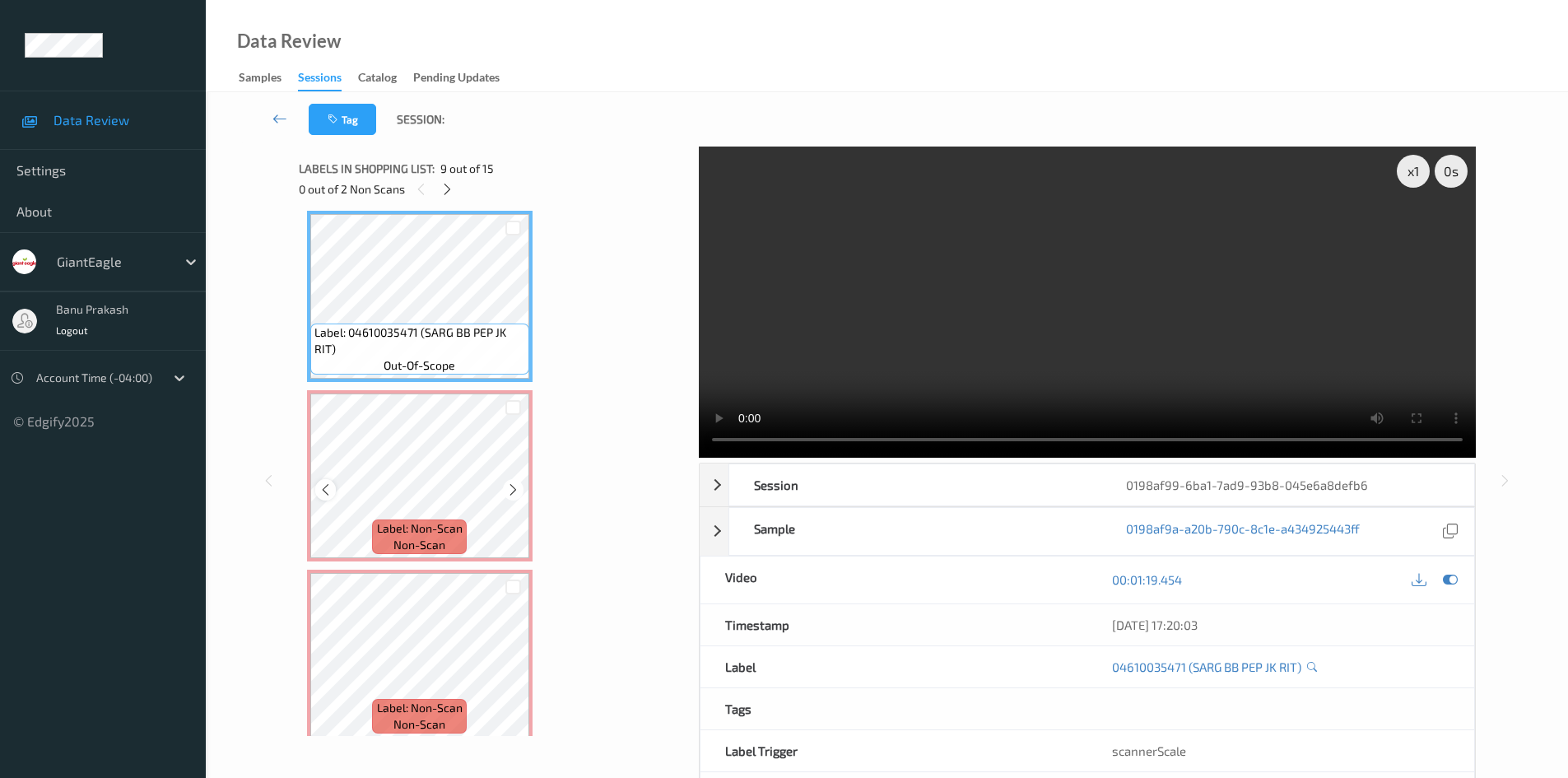
click at [320, 486] on icon at bounding box center [325, 490] width 14 height 15
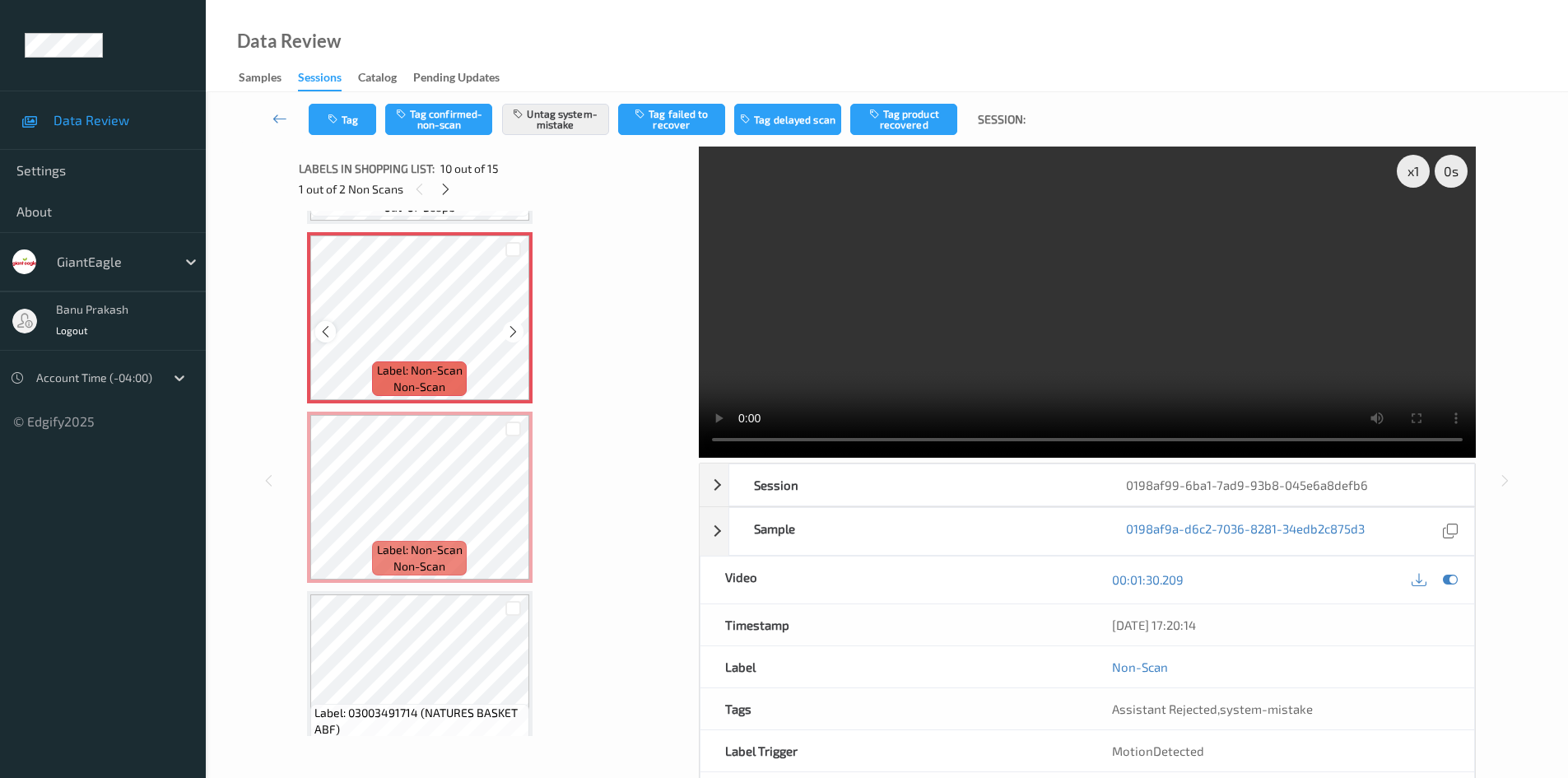
scroll to position [1608, 0]
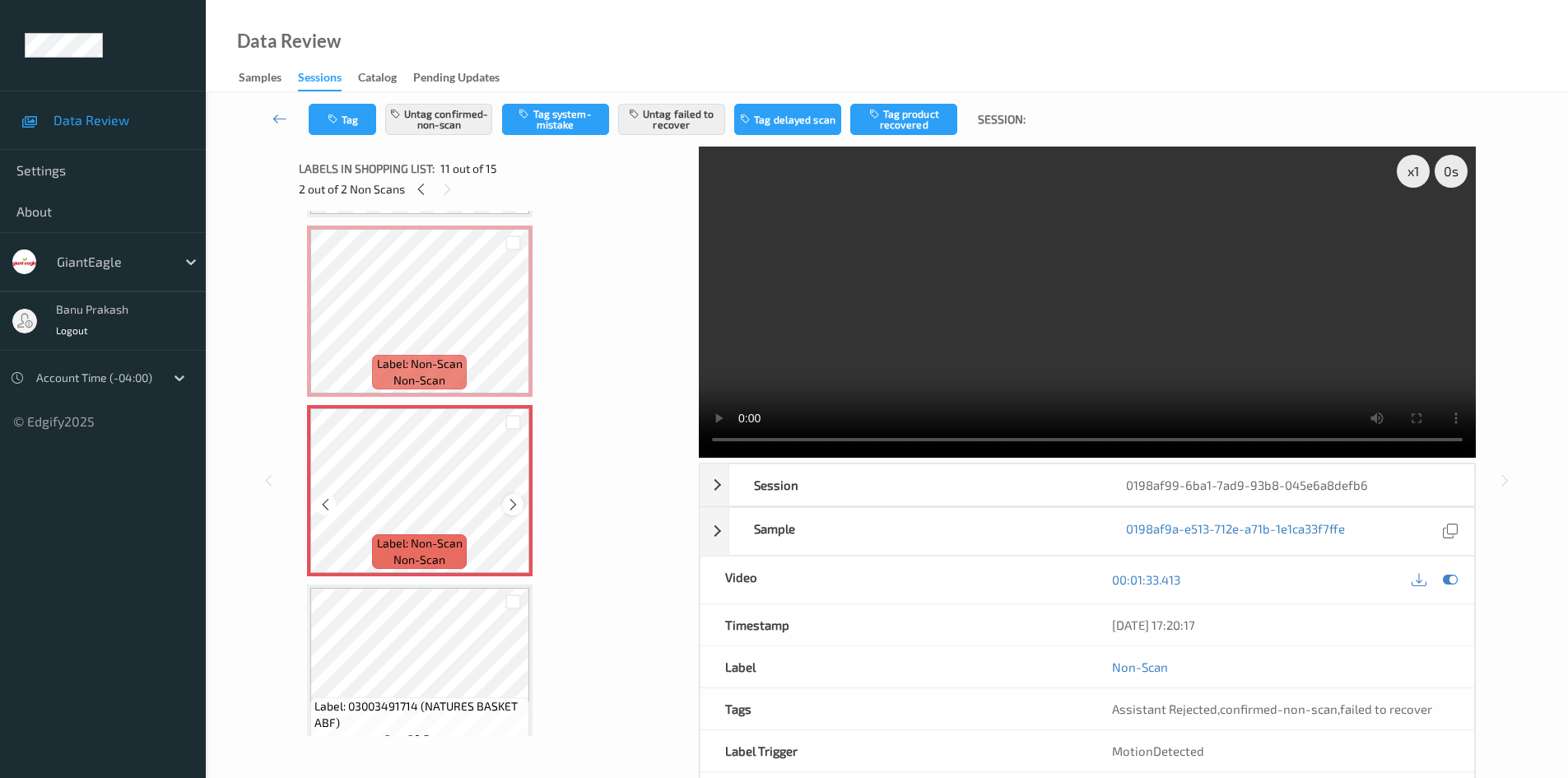
click at [510, 505] on icon at bounding box center [513, 504] width 14 height 15
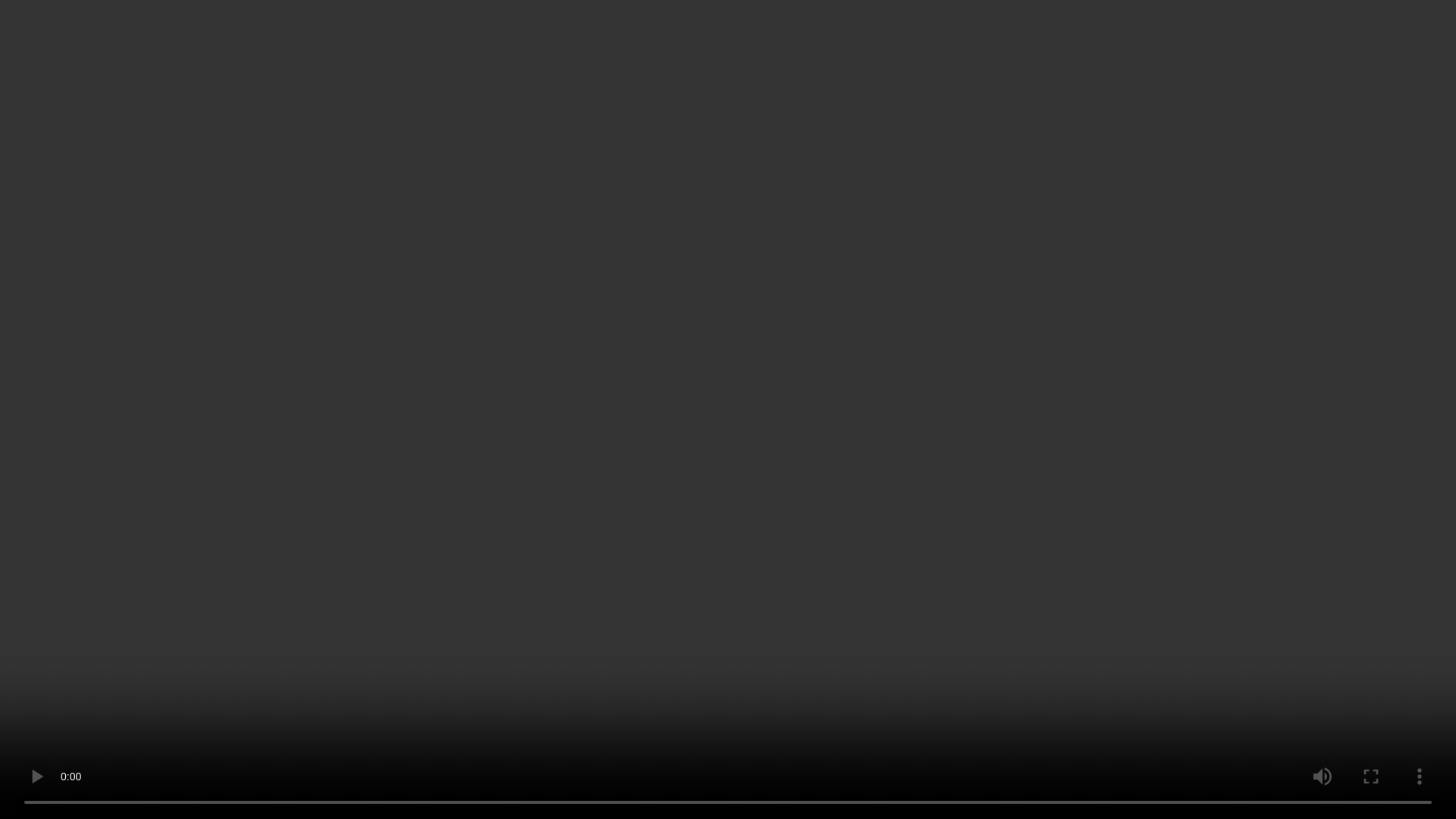
click at [956, 683] on video at bounding box center [728, 409] width 1456 height 819
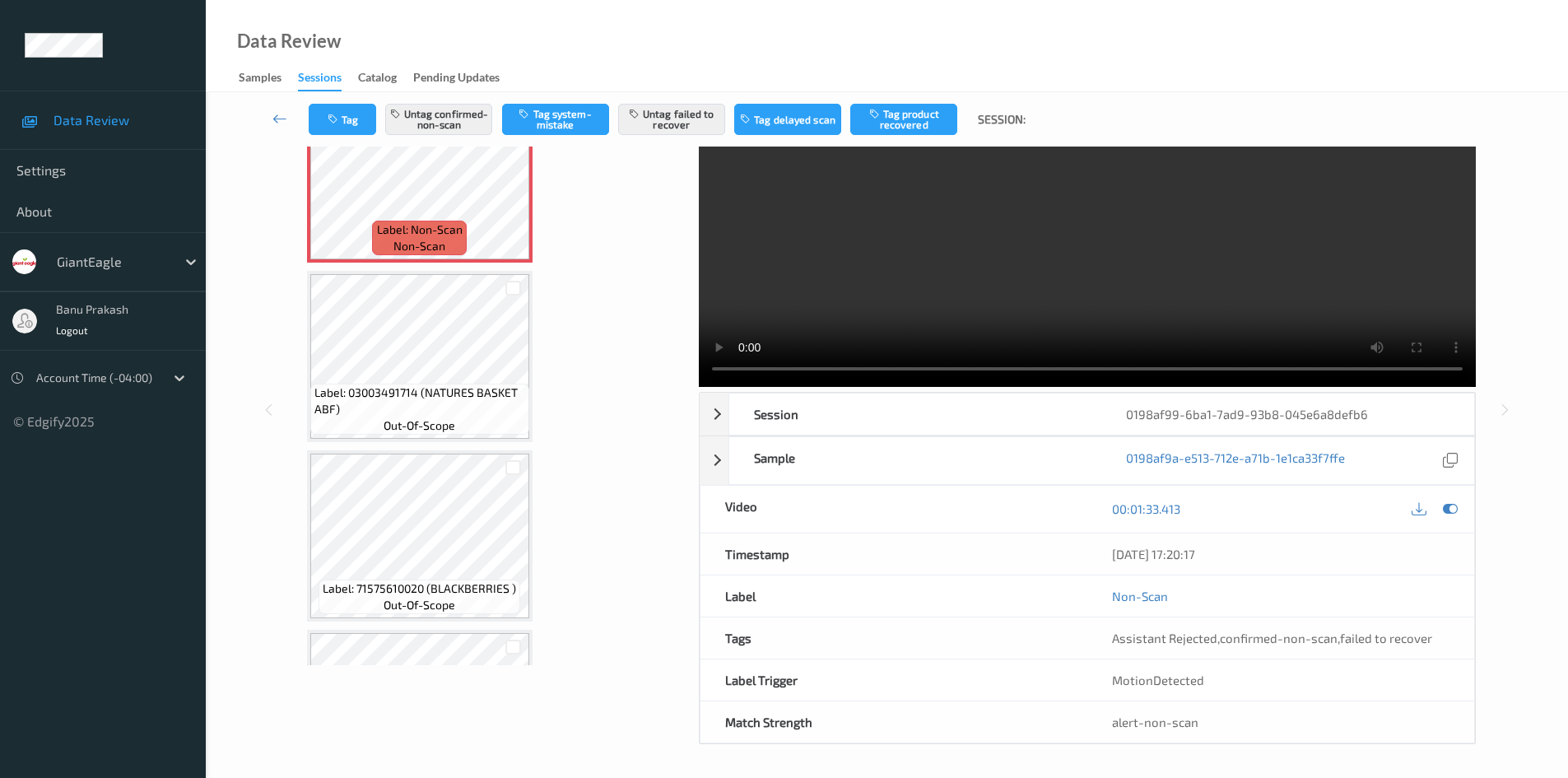
scroll to position [1855, 0]
click at [1186, 269] on video at bounding box center [1087, 232] width 777 height 311
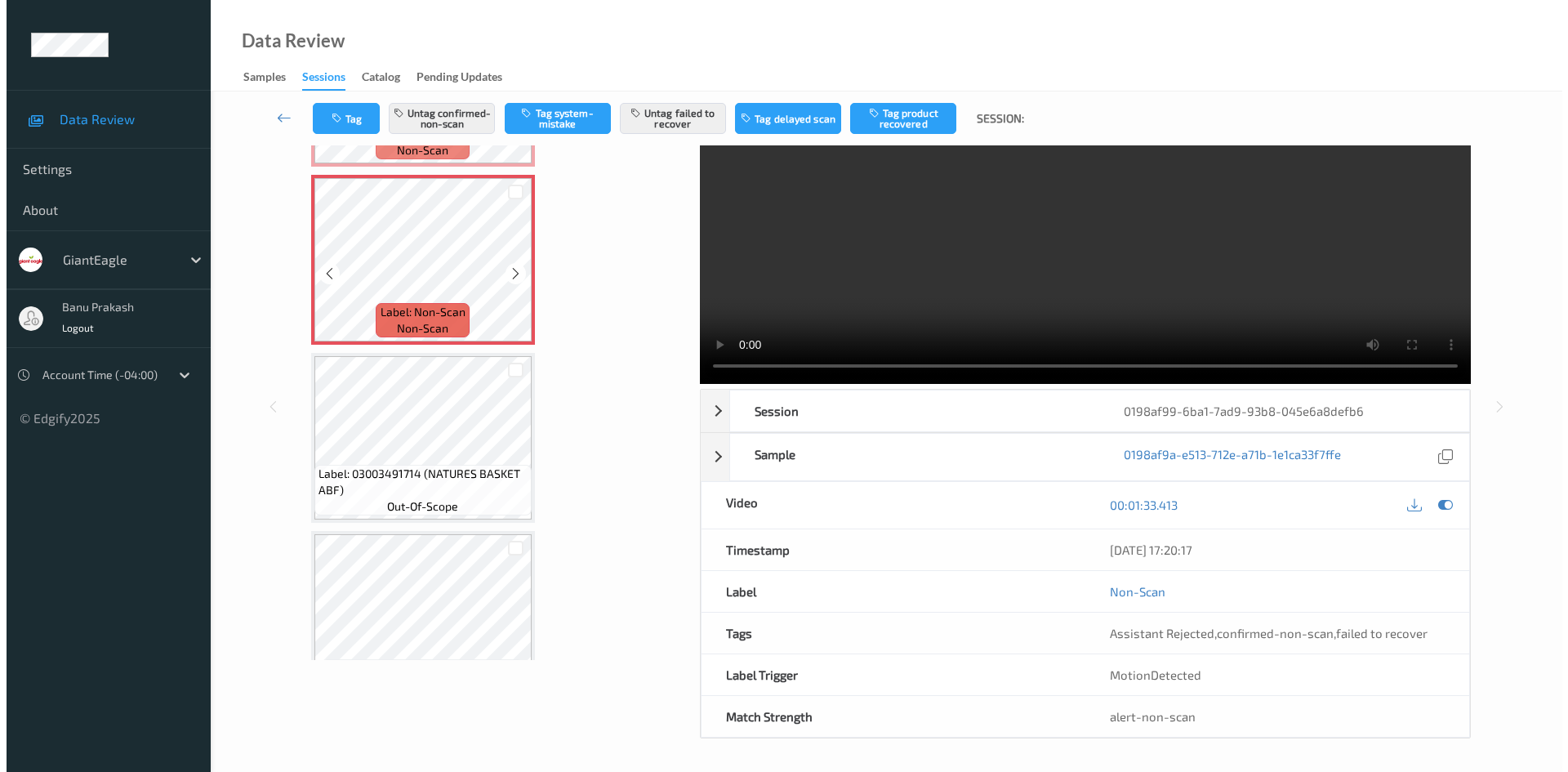
scroll to position [1595, 0]
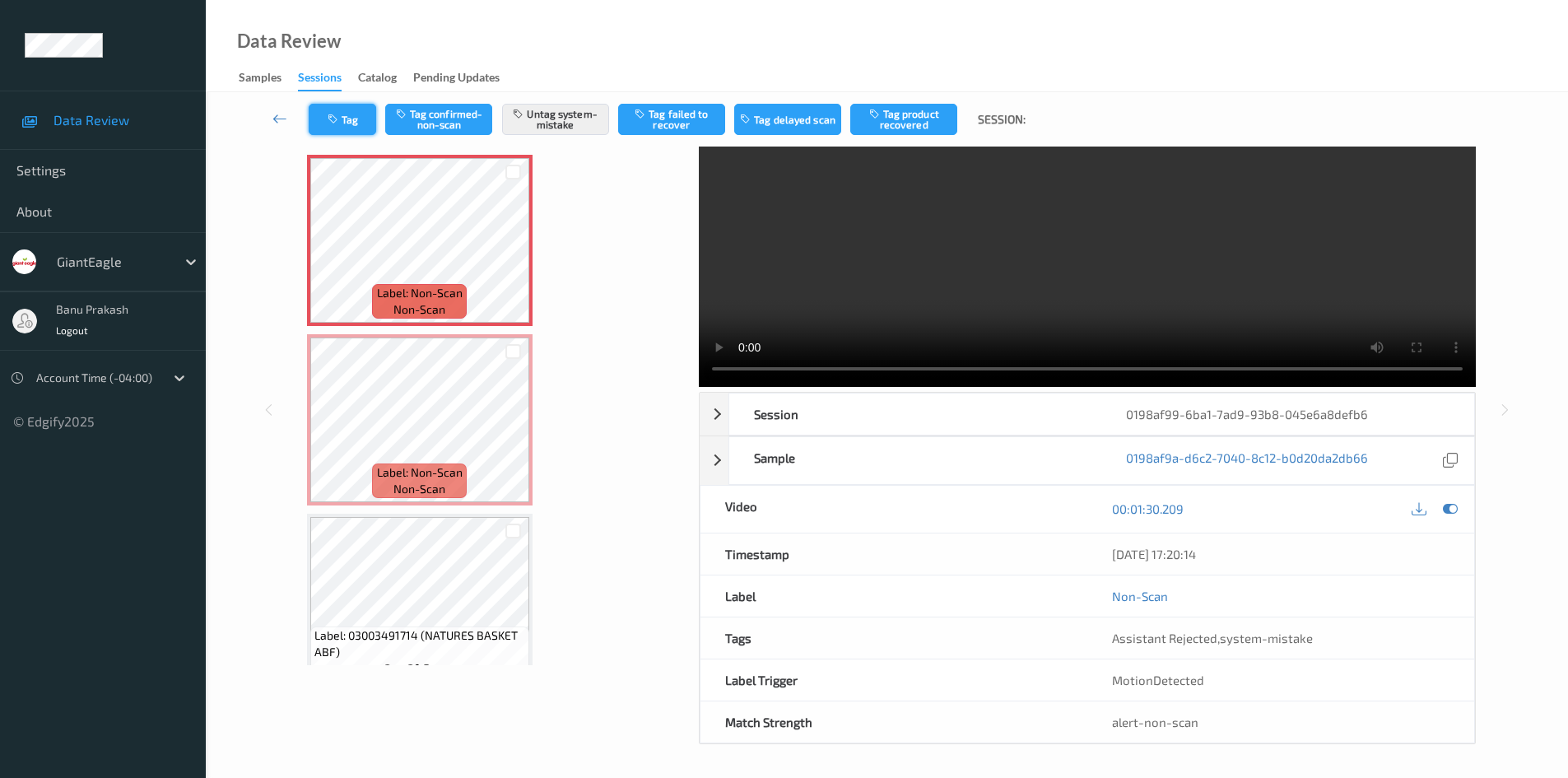
click at [331, 118] on icon "button" at bounding box center [335, 120] width 14 height 12
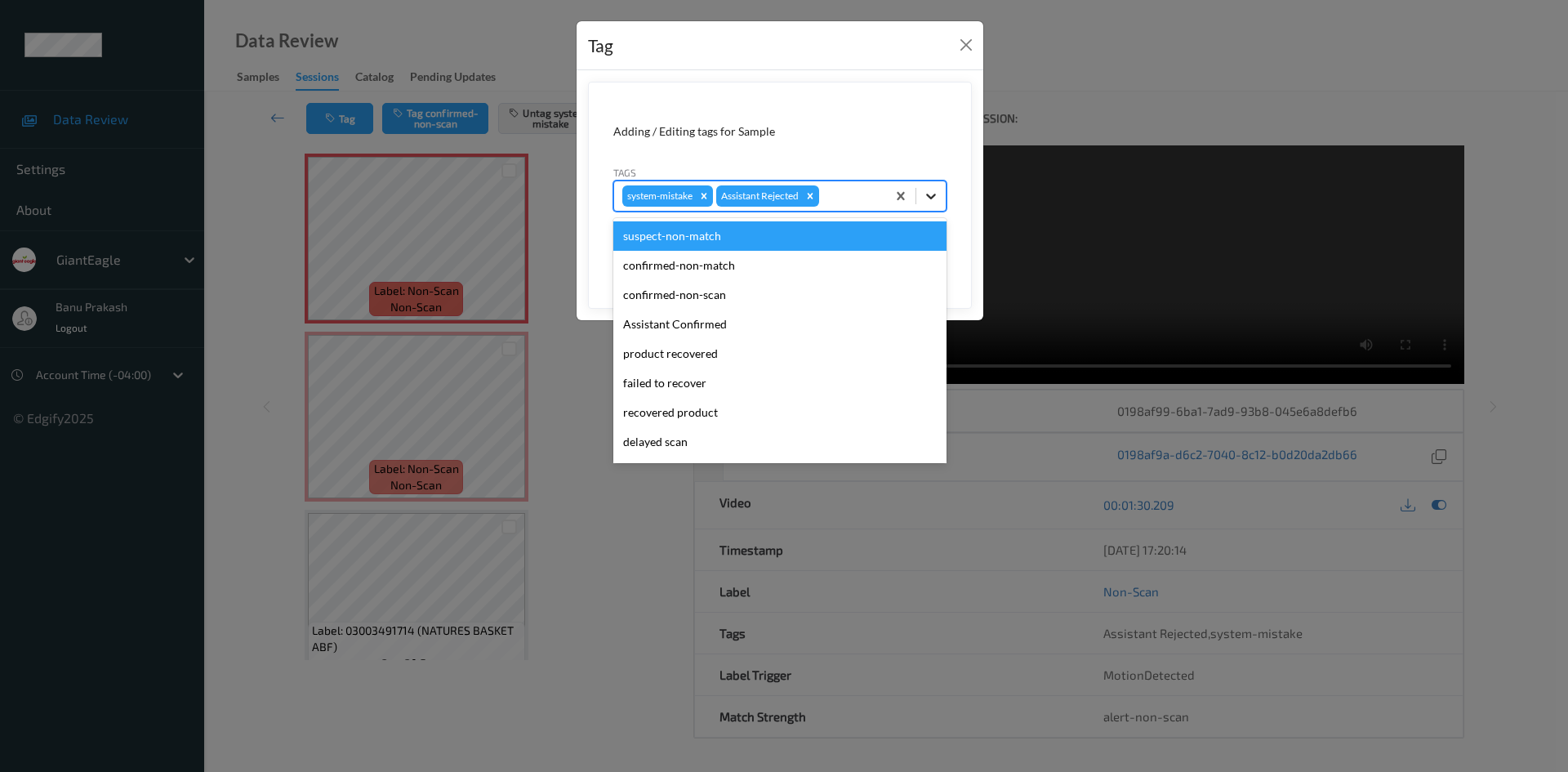
click at [939, 194] on div at bounding box center [931, 195] width 29 height 29
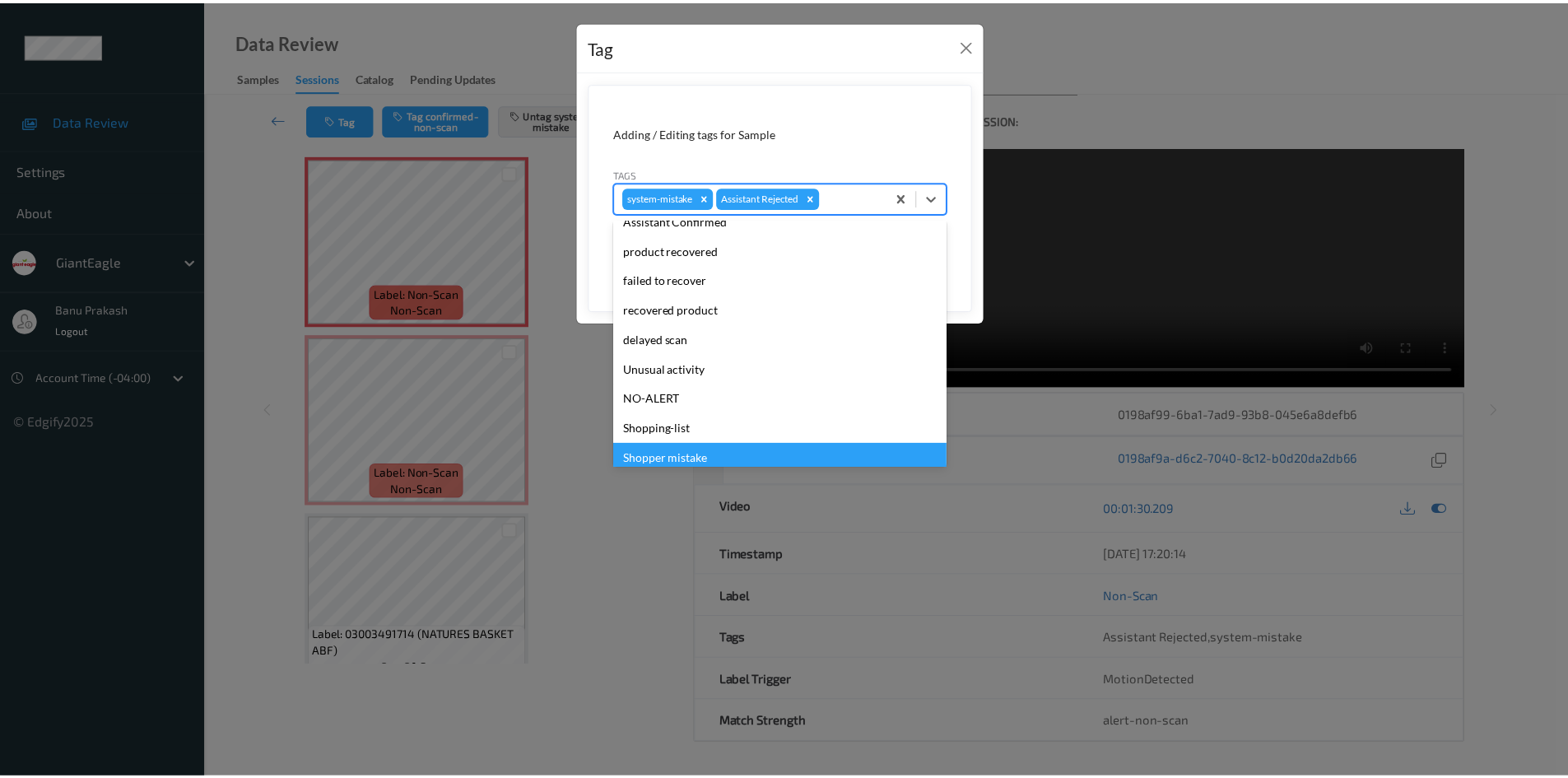
scroll to position [145, 0]
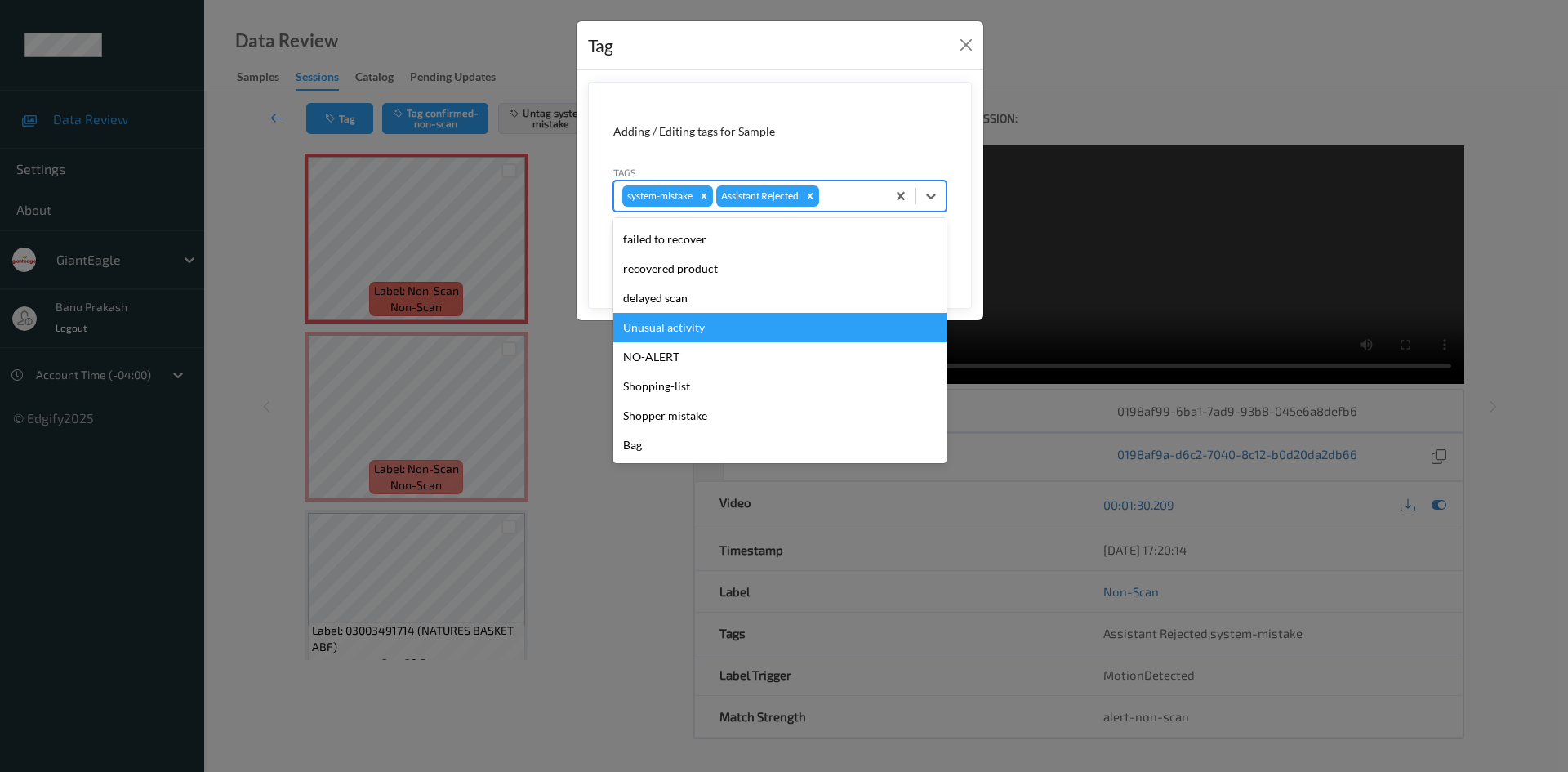
click at [683, 331] on div "Unusual activity" at bounding box center [779, 327] width 333 height 29
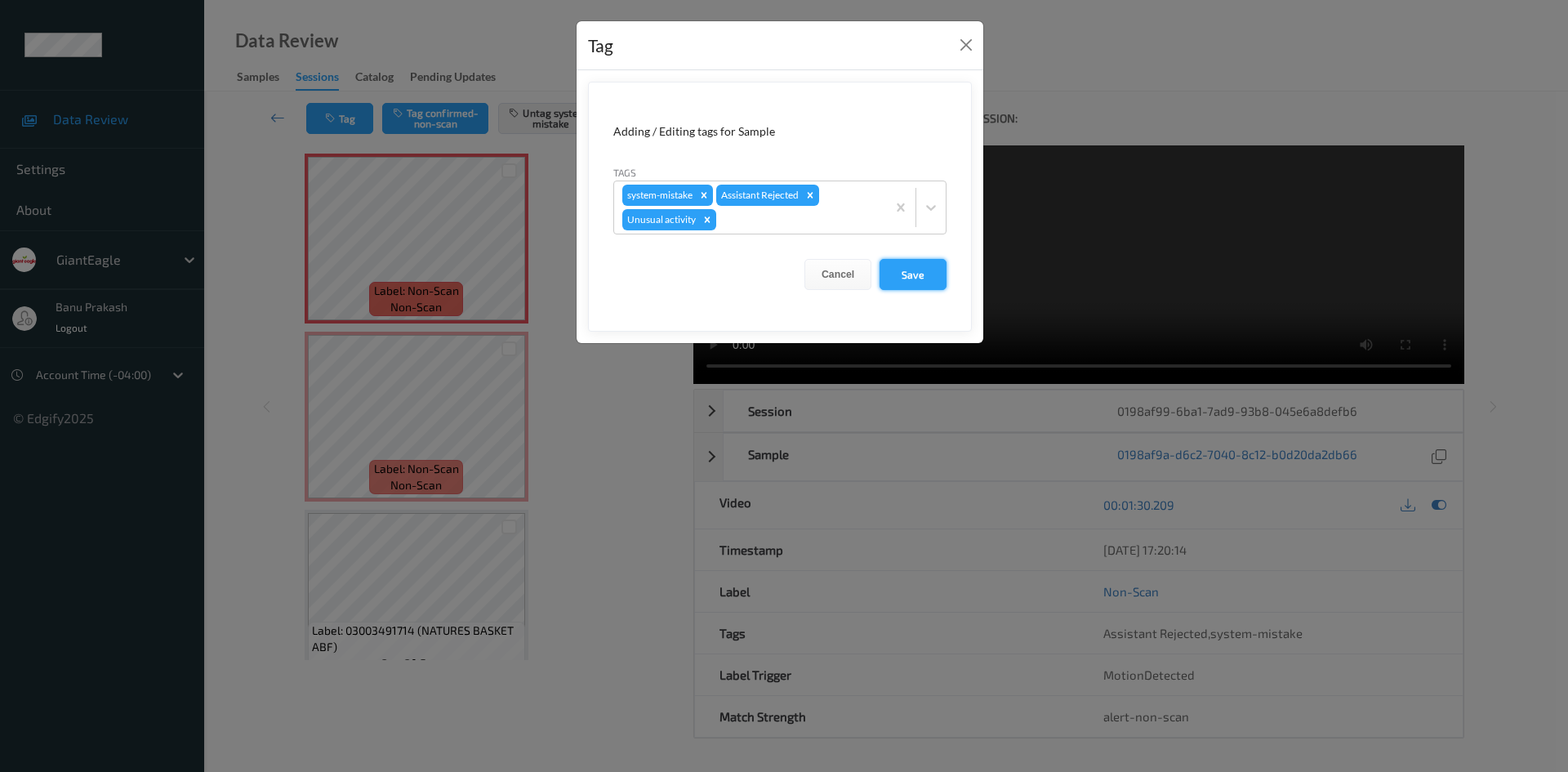
click at [910, 271] on button "Save" at bounding box center [913, 274] width 67 height 31
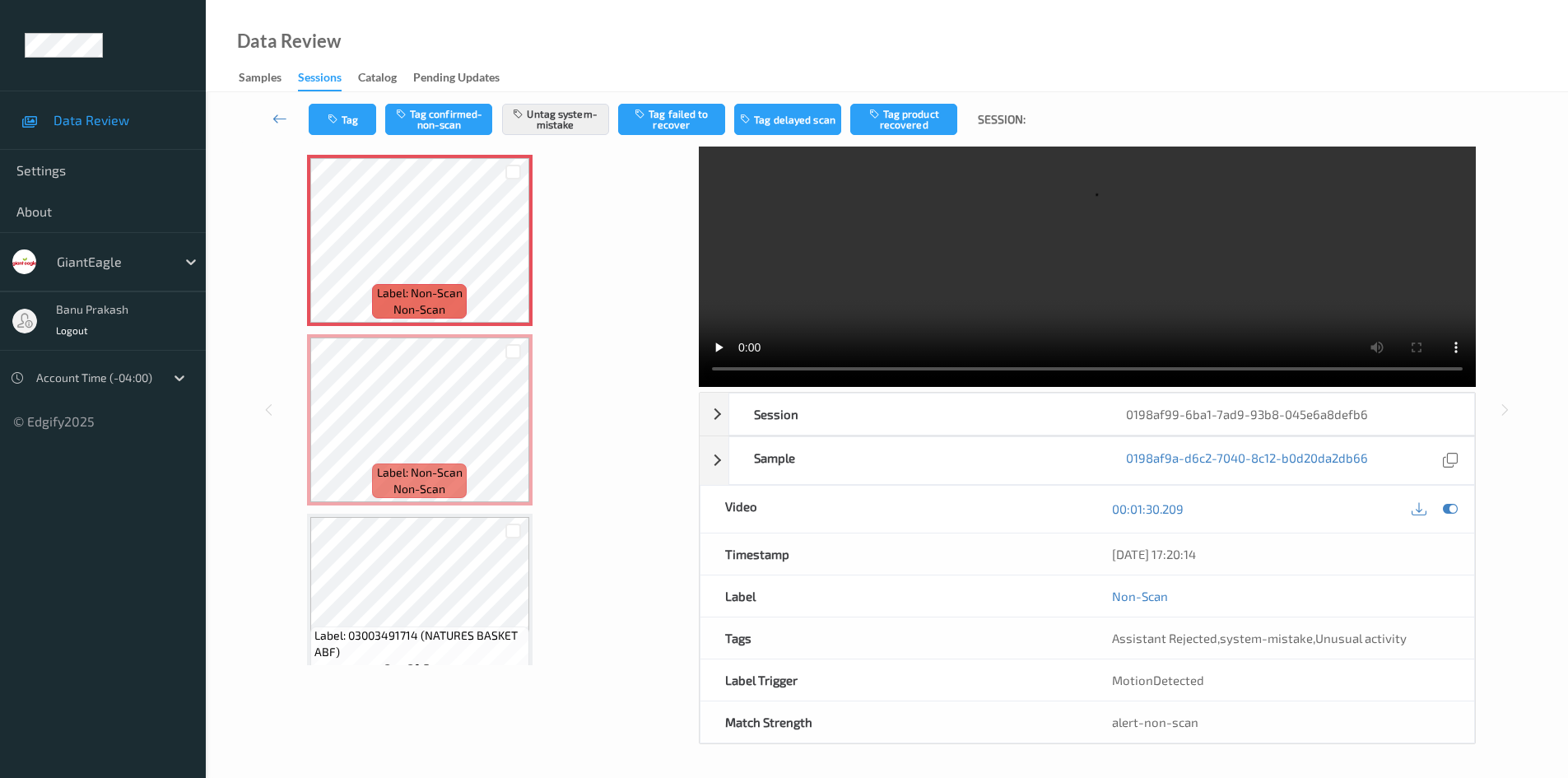
scroll to position [0, 0]
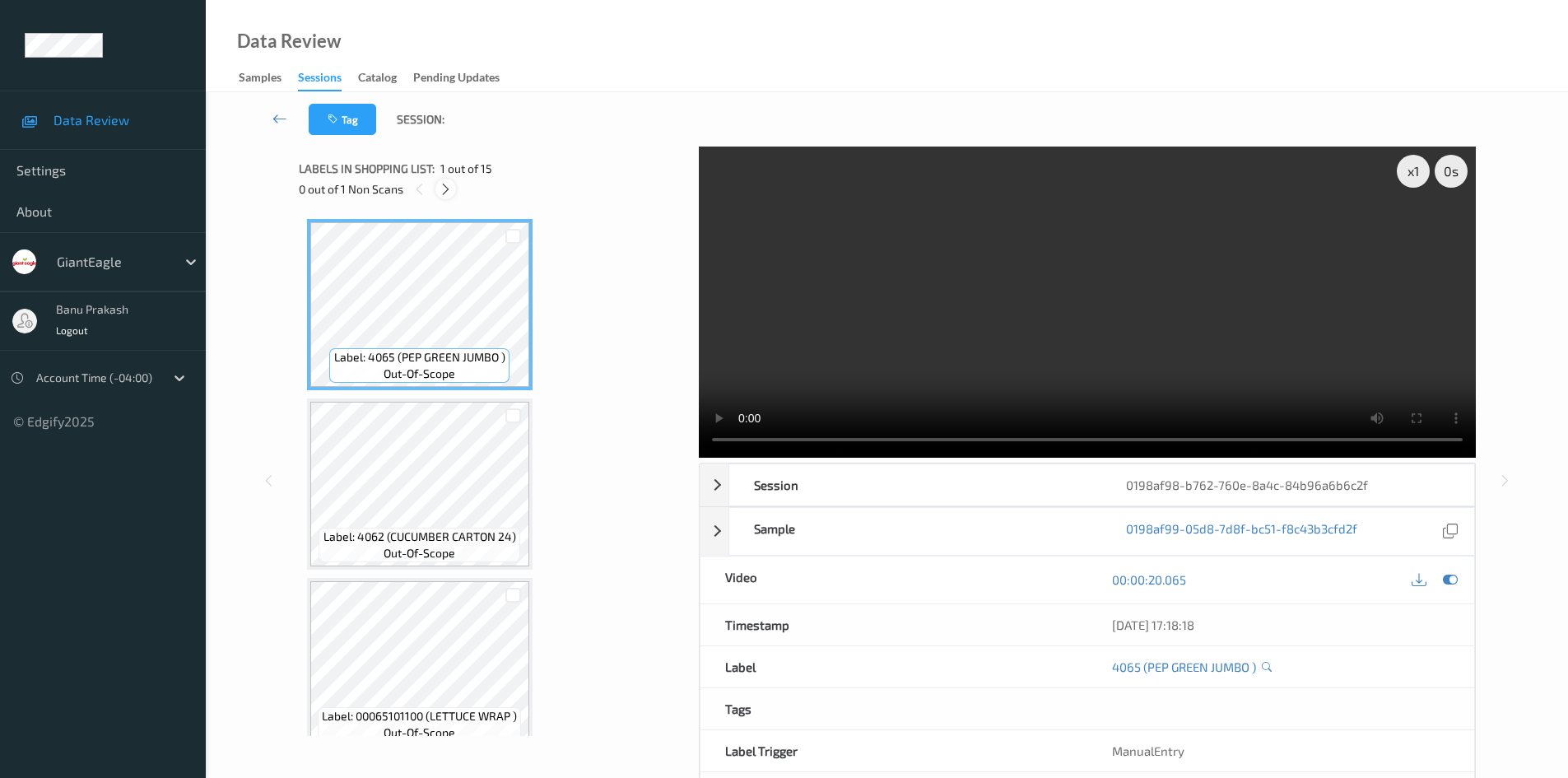
click at [440, 190] on icon at bounding box center [445, 189] width 14 height 15
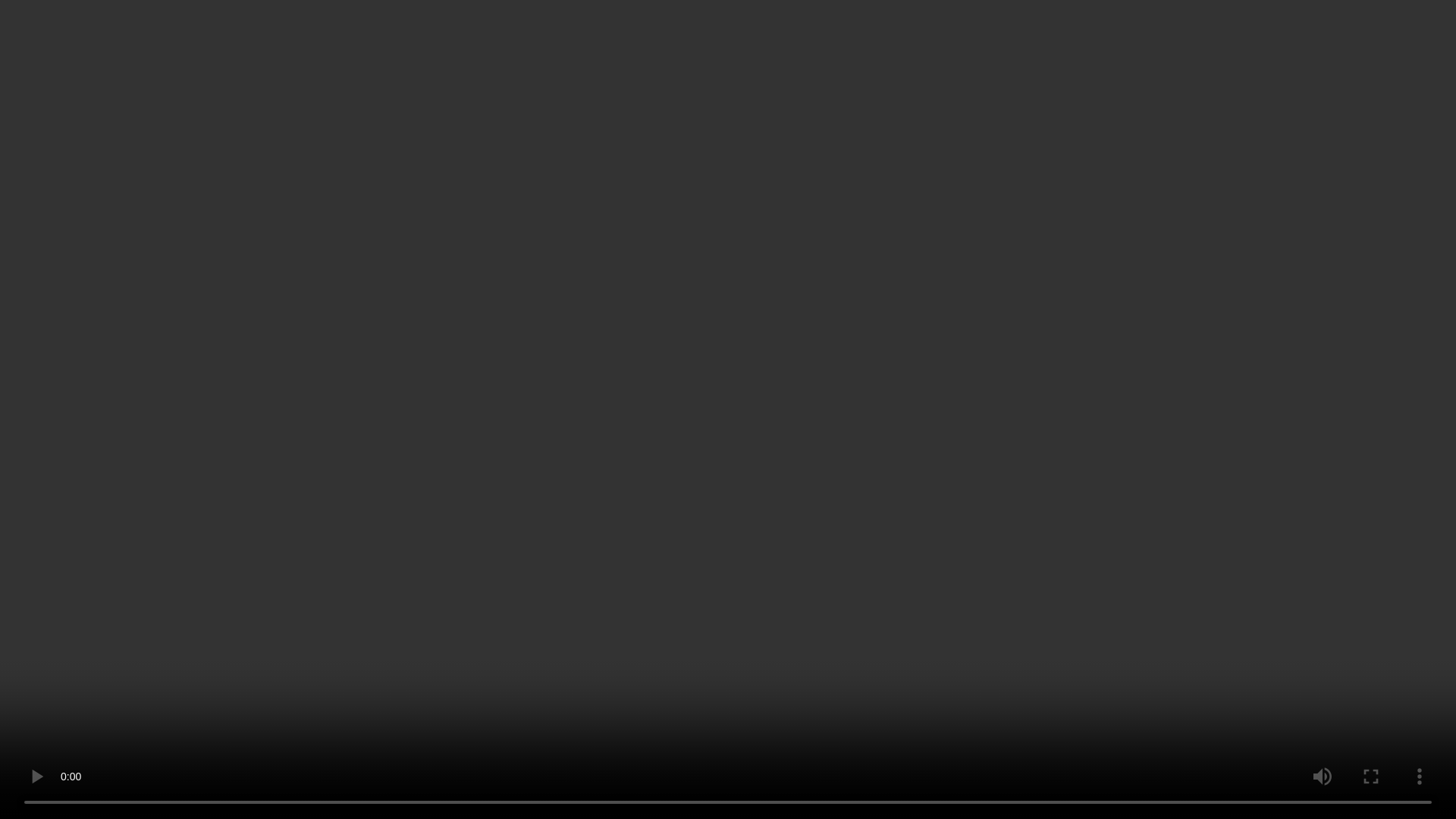
click at [318, 538] on video at bounding box center [728, 409] width 1456 height 819
click at [506, 560] on video at bounding box center [728, 409] width 1456 height 819
click at [506, 576] on video at bounding box center [728, 409] width 1456 height 819
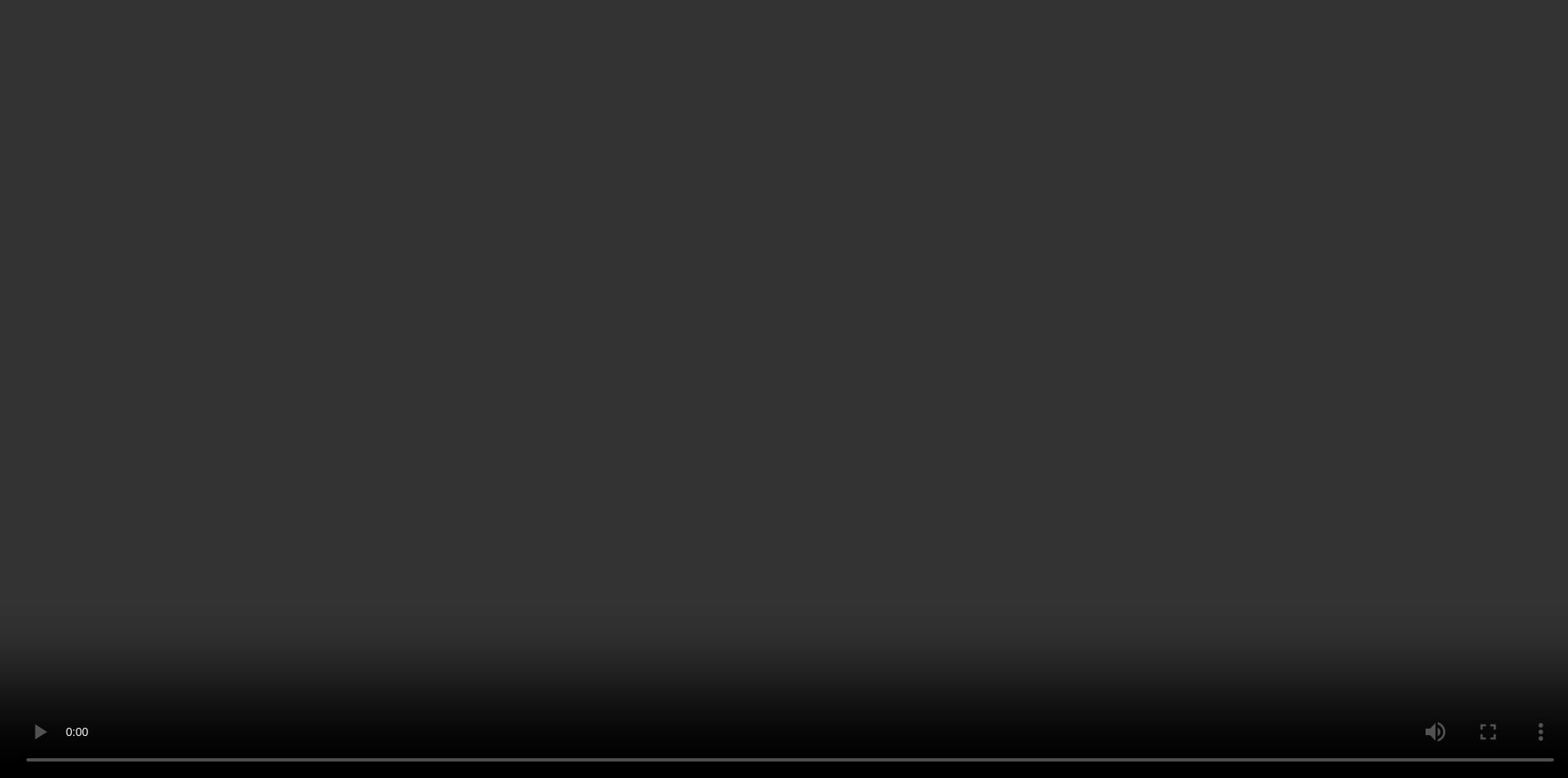
scroll to position [232, 0]
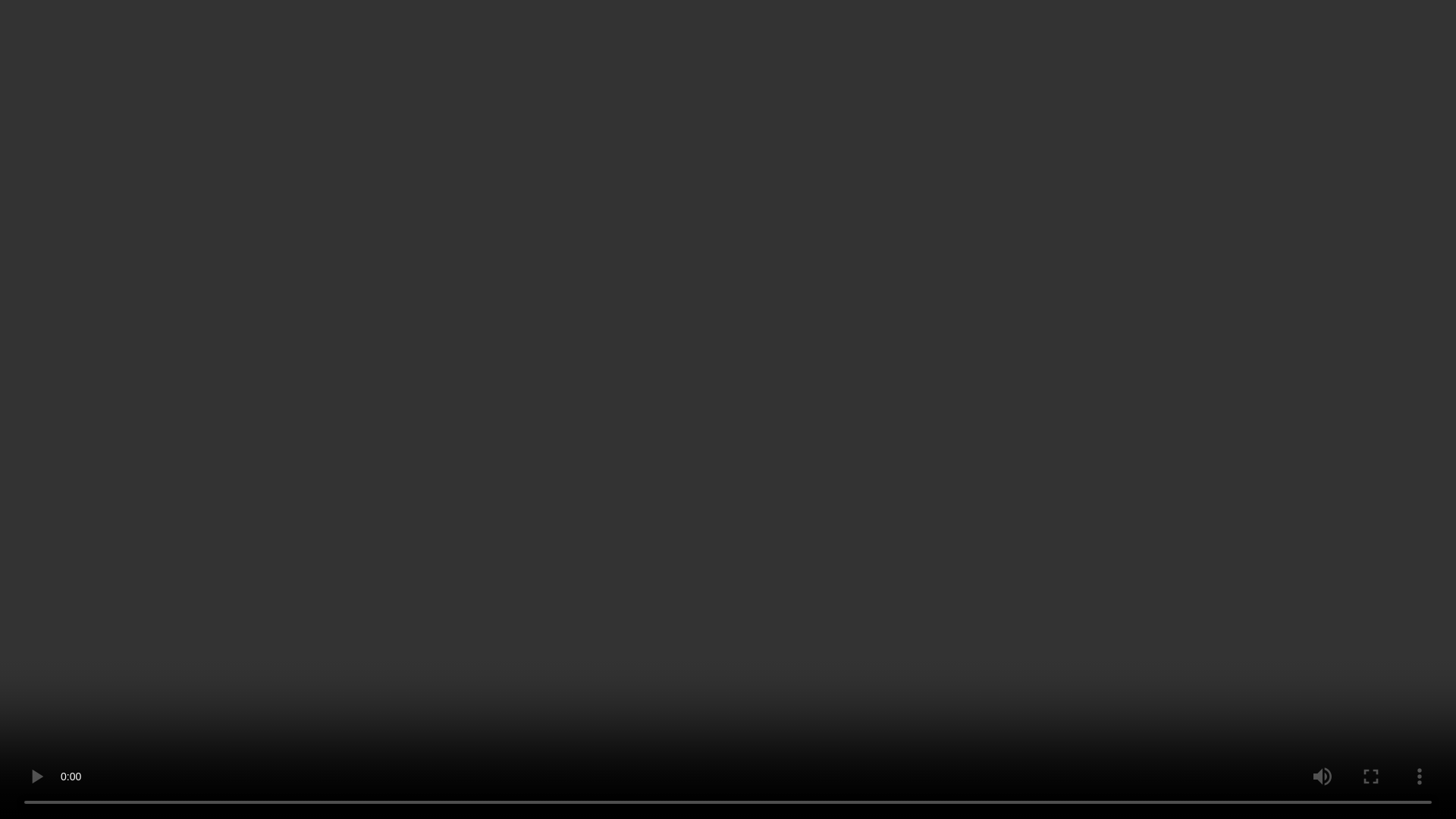
click at [364, 545] on video at bounding box center [728, 409] width 1456 height 819
click at [424, 608] on video at bounding box center [728, 409] width 1456 height 819
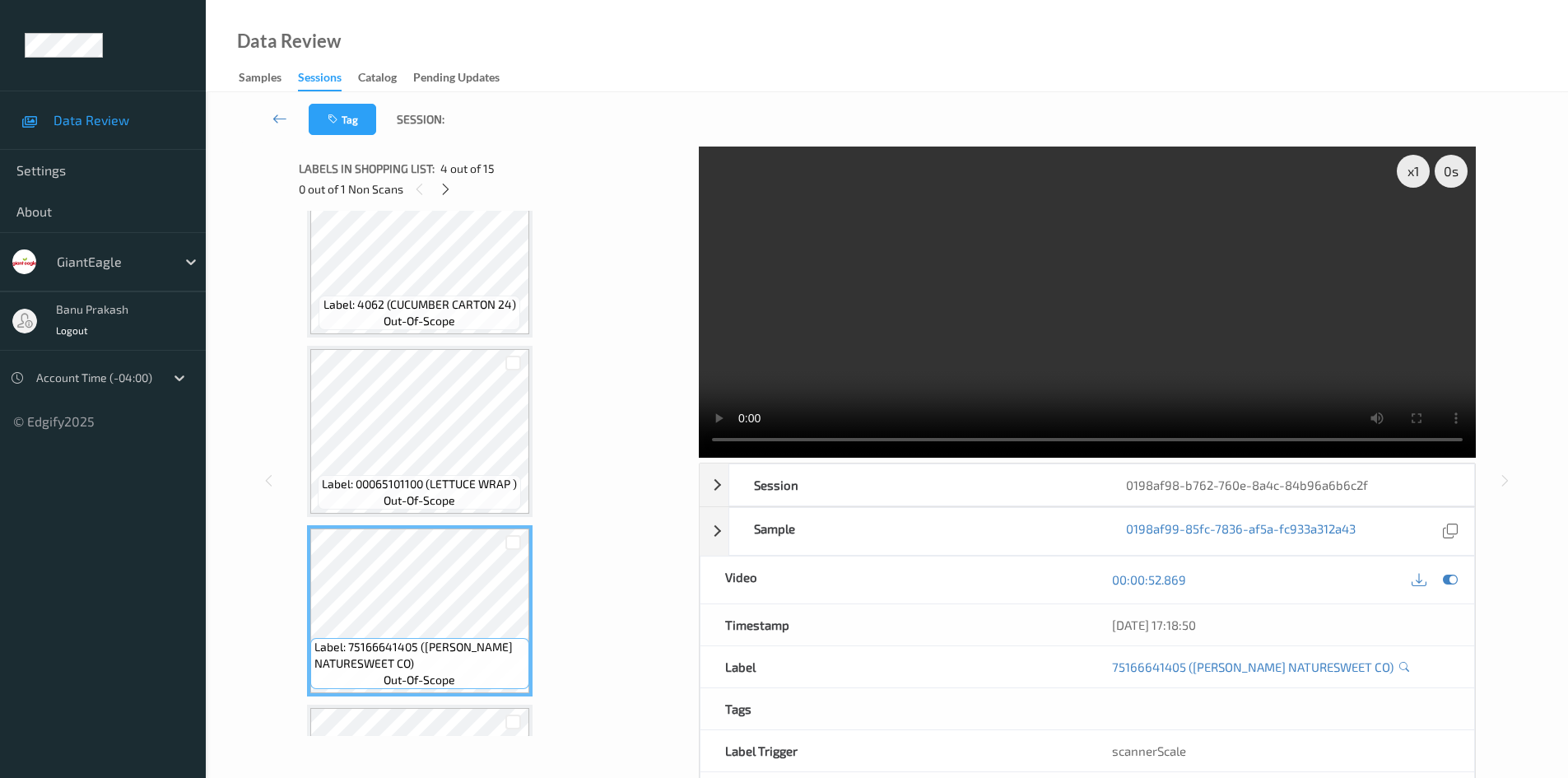
click at [1022, 316] on video at bounding box center [1087, 302] width 777 height 311
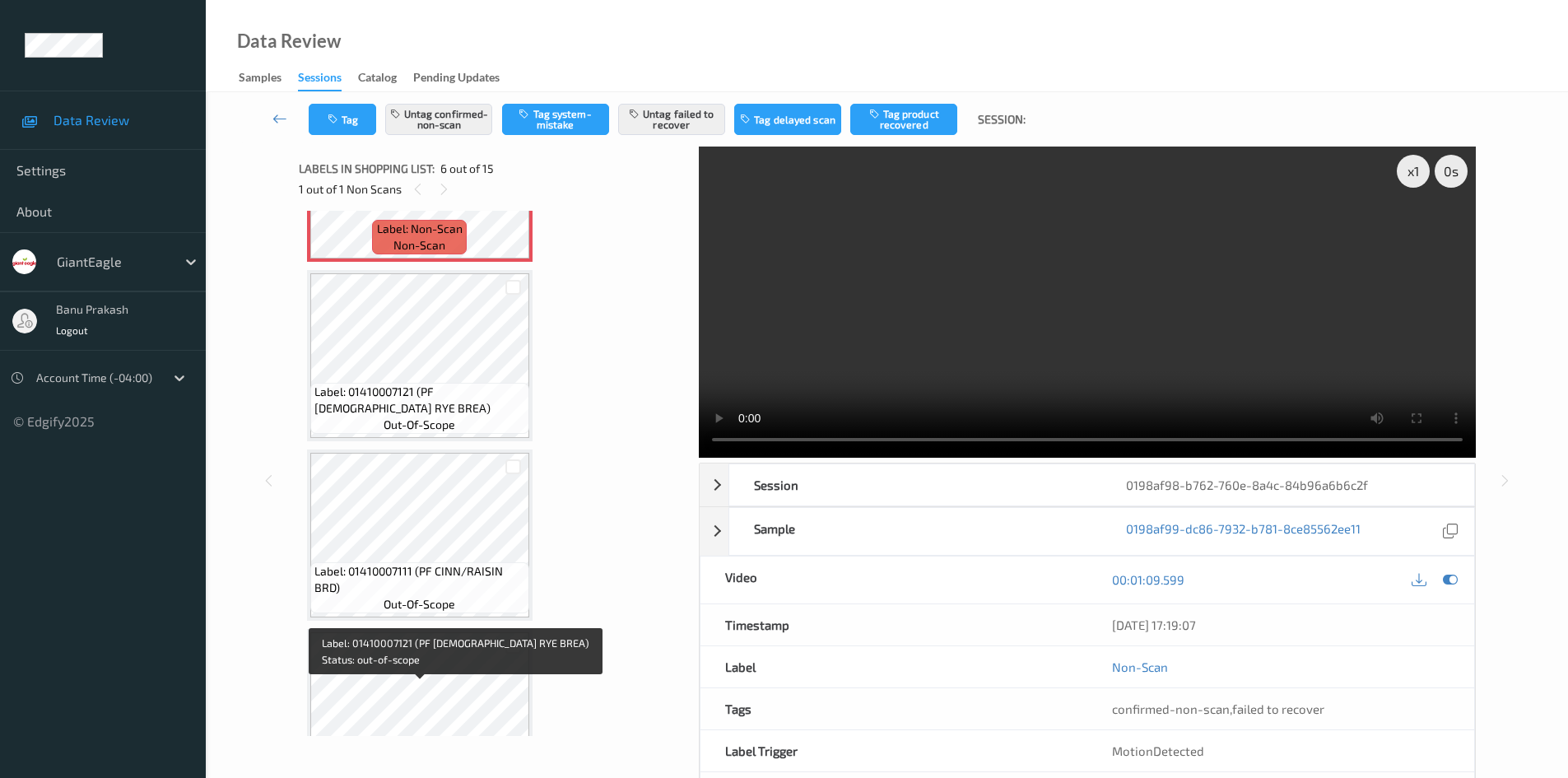
scroll to position [1055, 0]
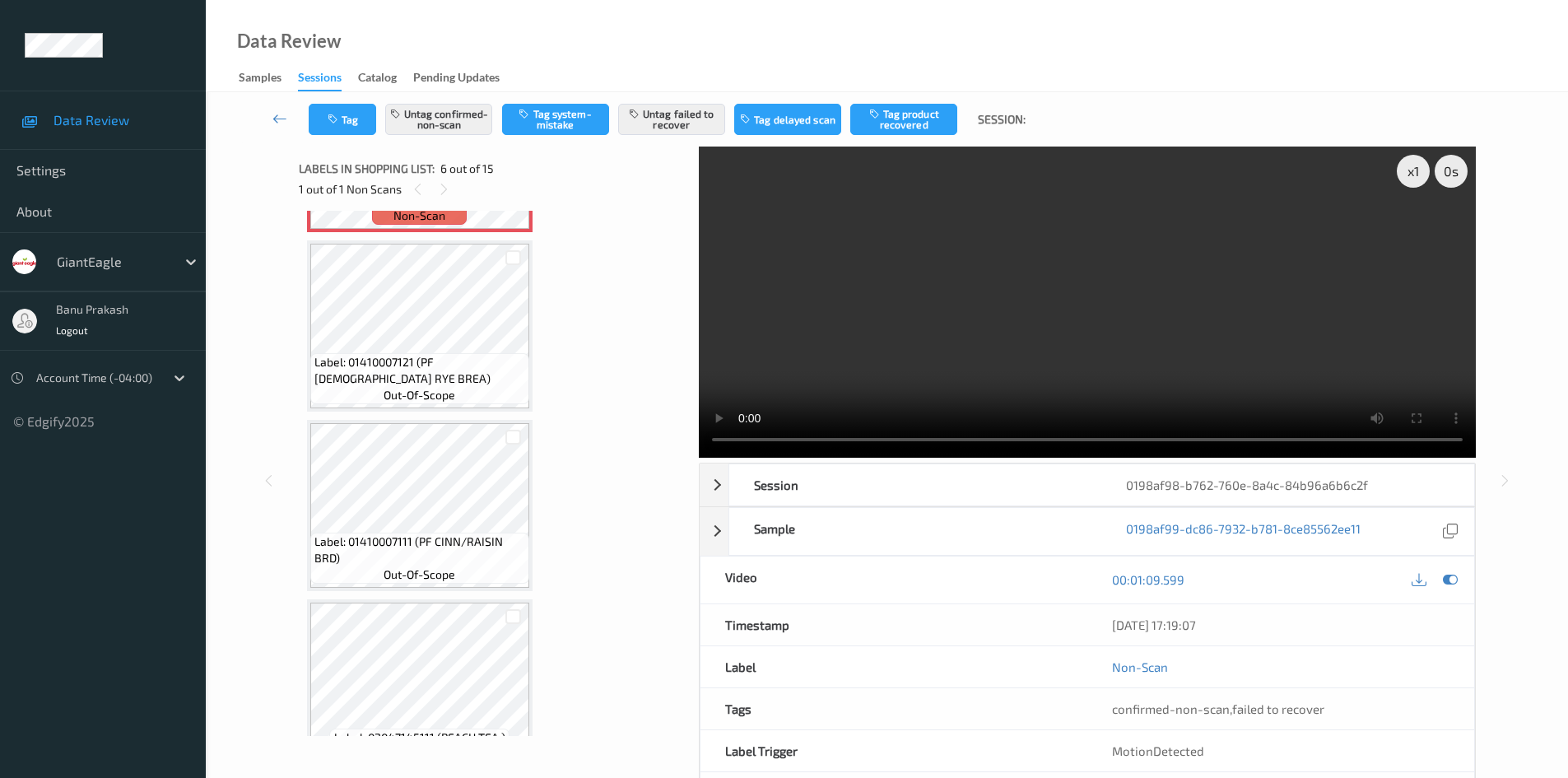
click at [1035, 291] on video at bounding box center [1087, 302] width 777 height 311
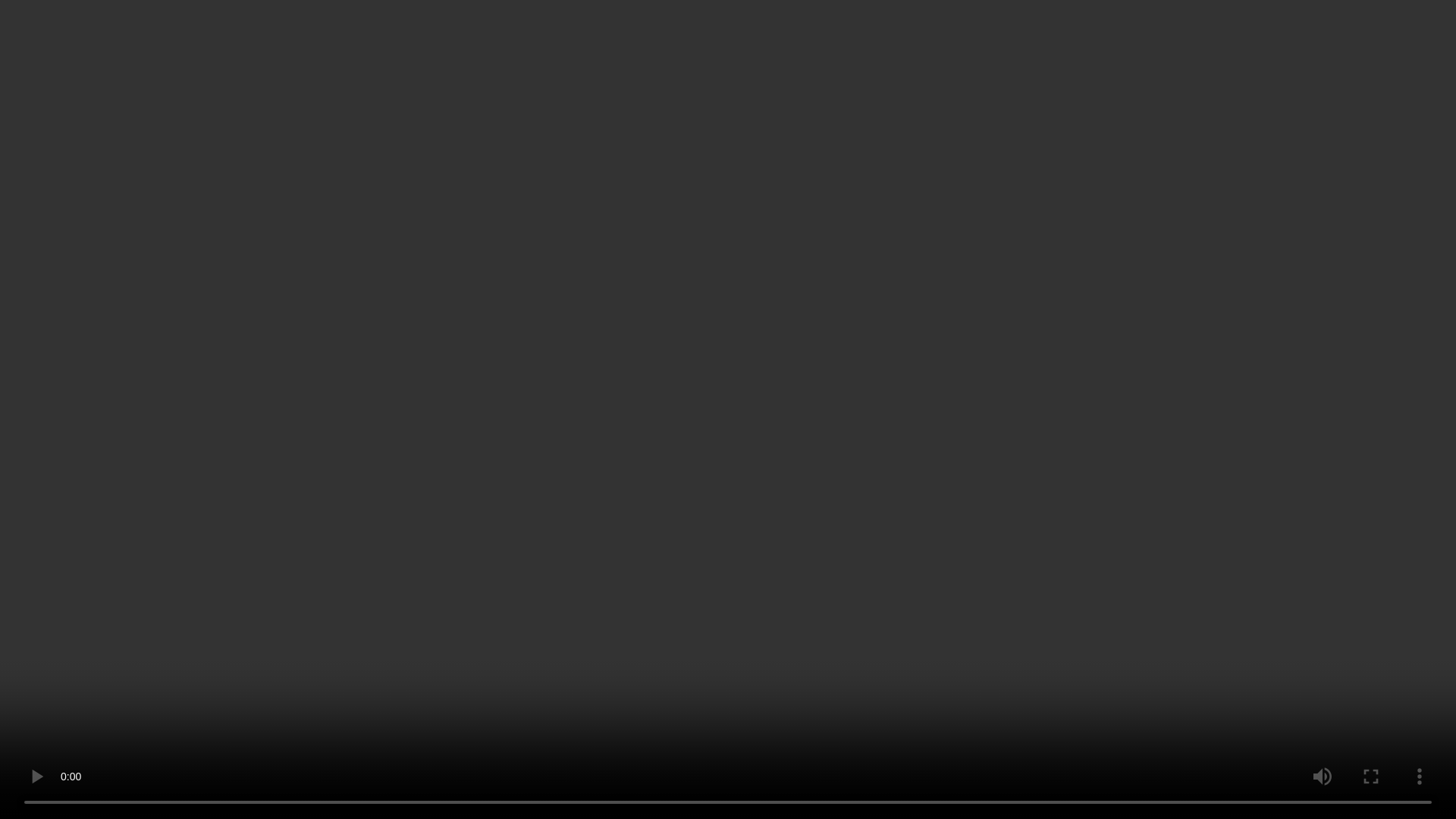
click at [832, 438] on video at bounding box center [728, 409] width 1456 height 819
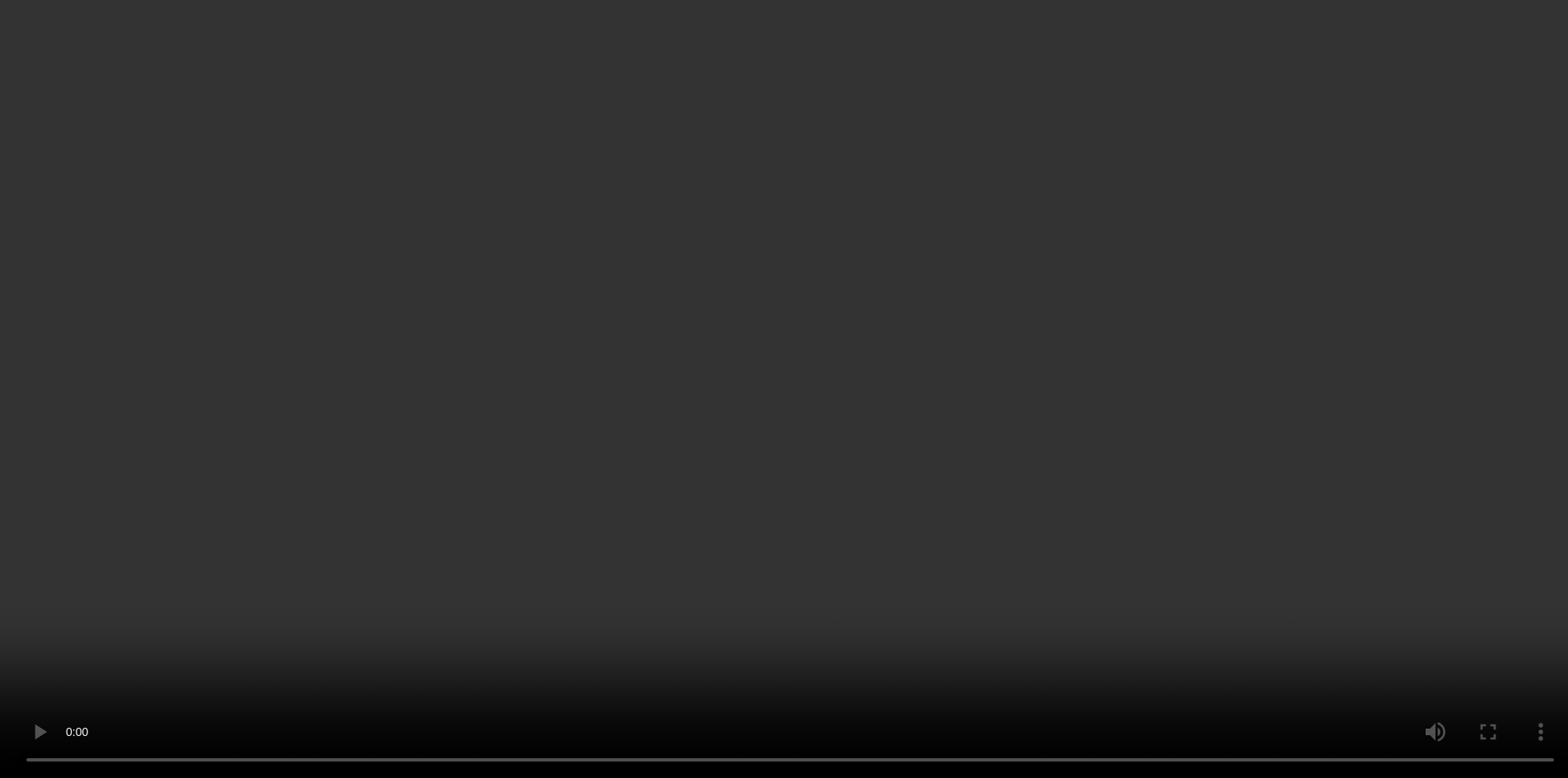
scroll to position [775, 0]
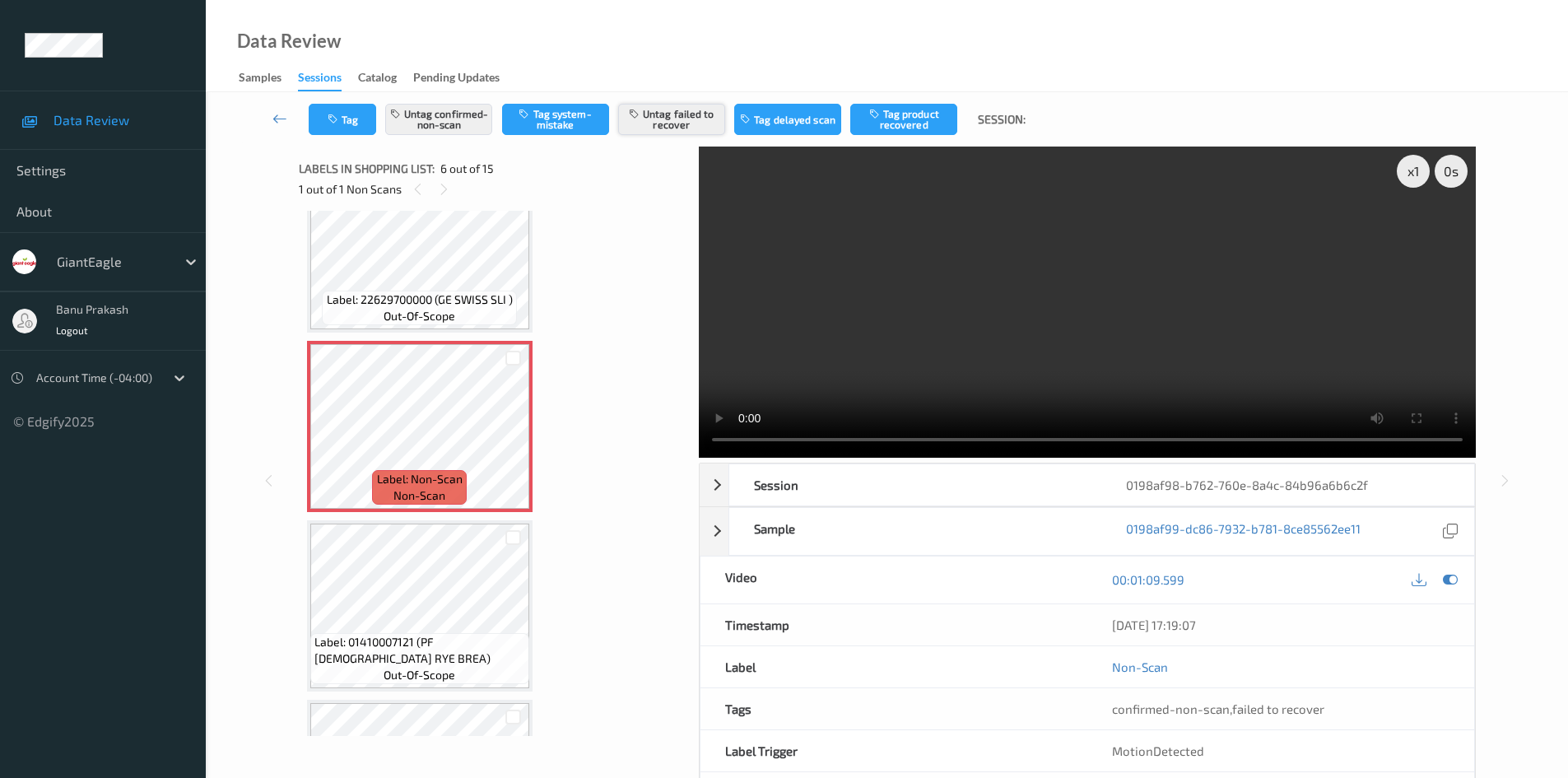
click at [667, 116] on button "Untag failed to recover" at bounding box center [672, 119] width 107 height 31
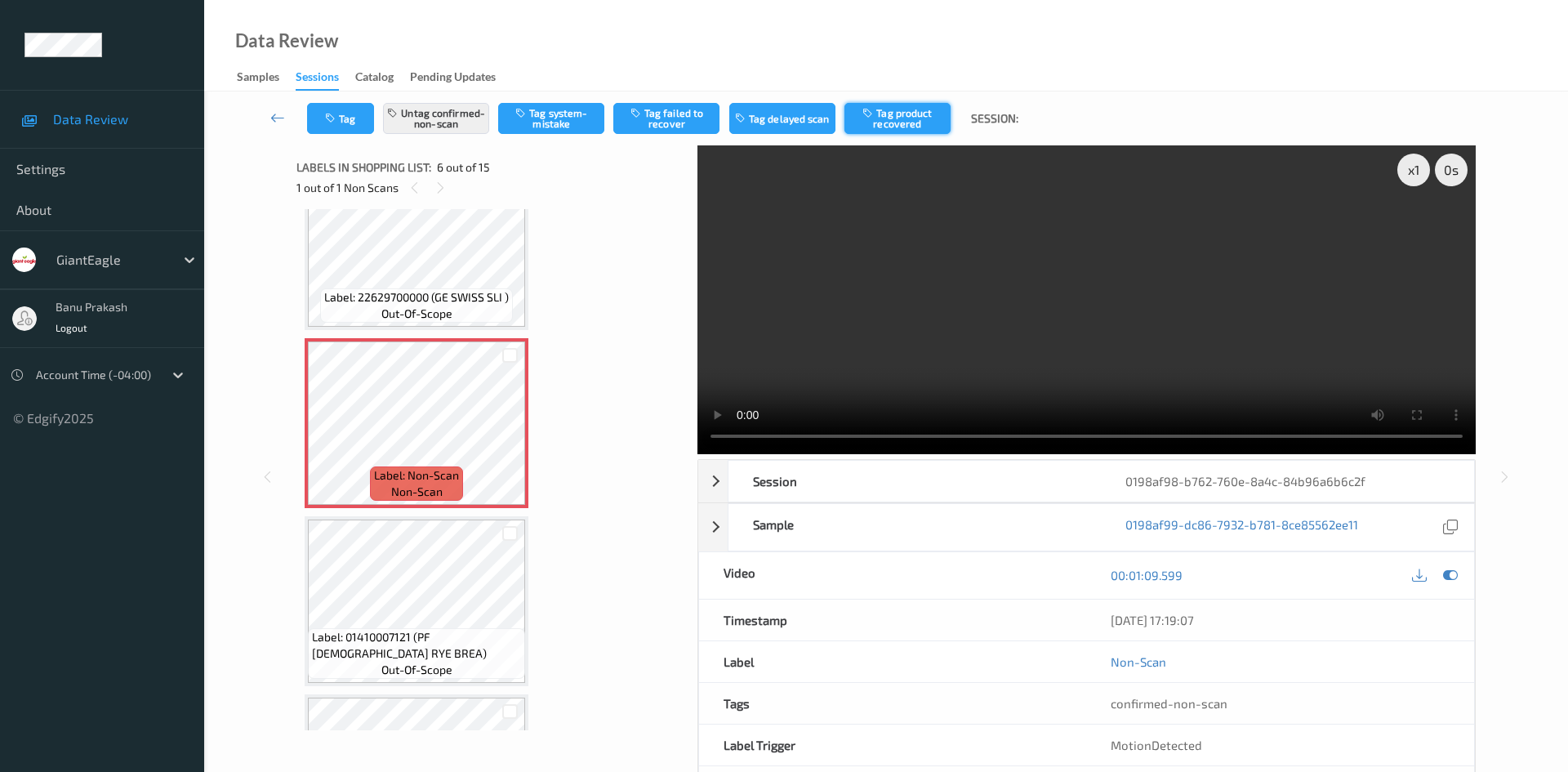
click at [886, 122] on button "Tag product recovered" at bounding box center [897, 118] width 106 height 31
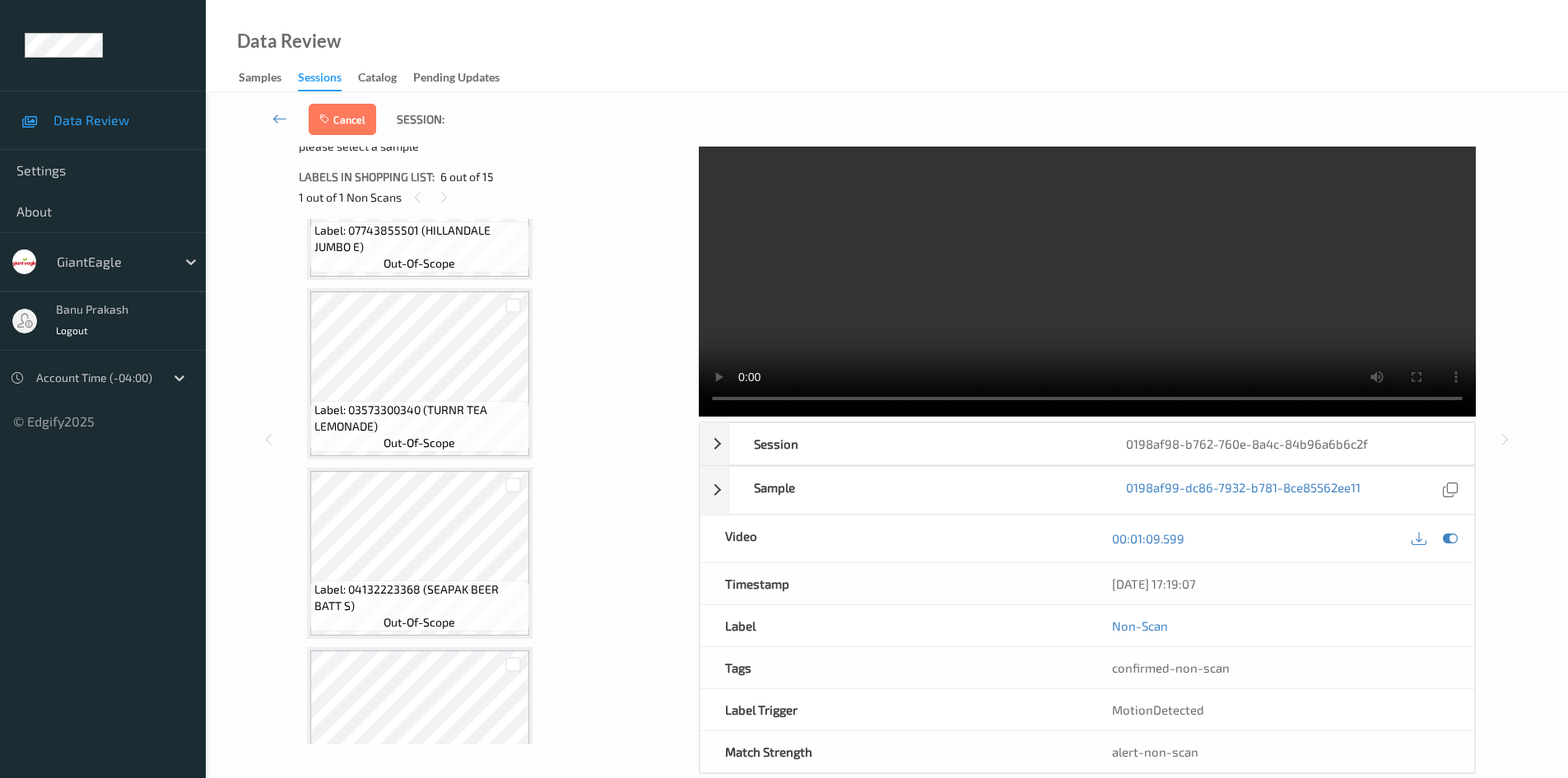
scroll to position [2174, 0]
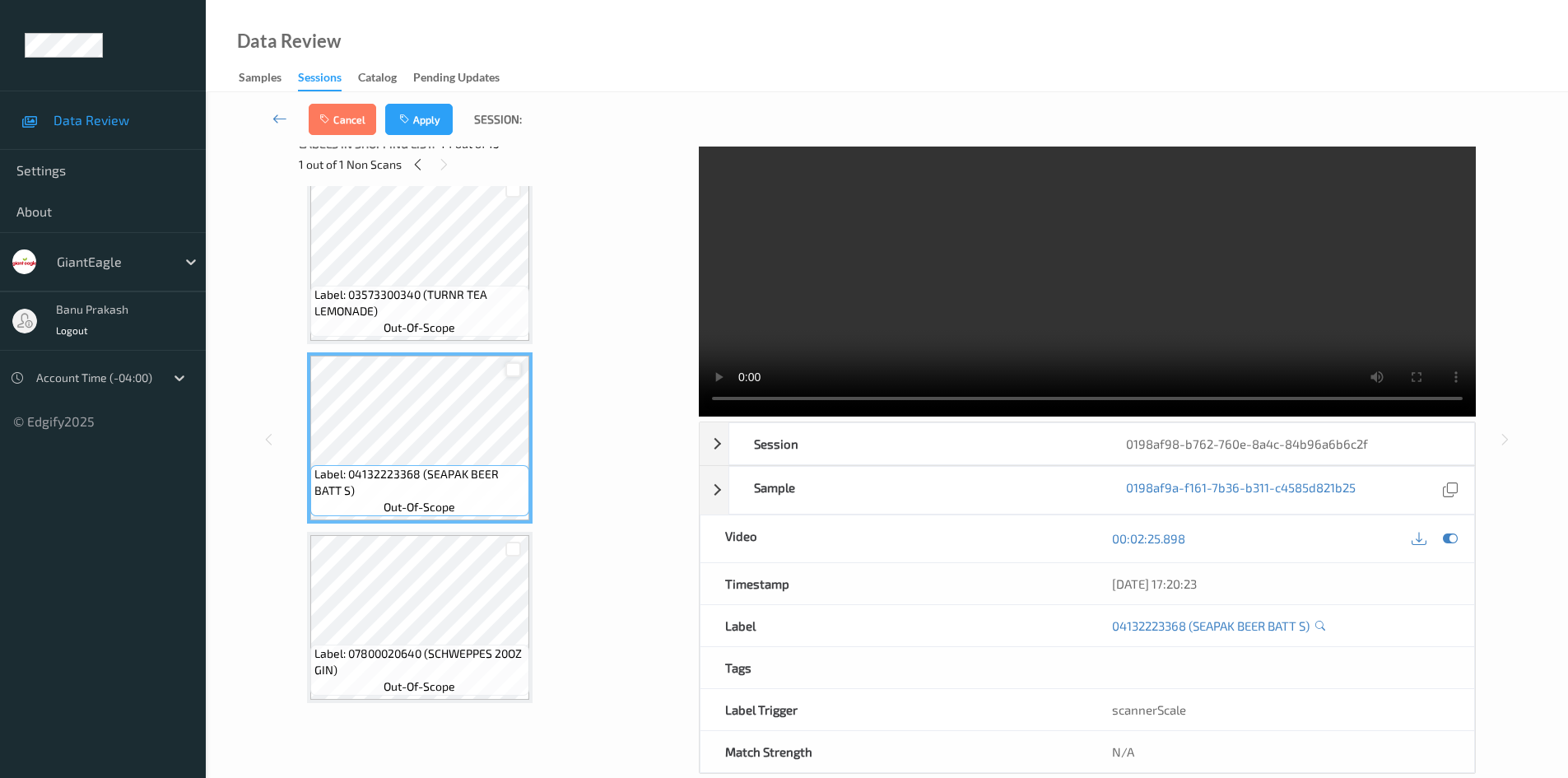
click at [513, 367] on div at bounding box center [513, 370] width 16 height 16
click at [423, 114] on button "Apply" at bounding box center [418, 119] width 68 height 31
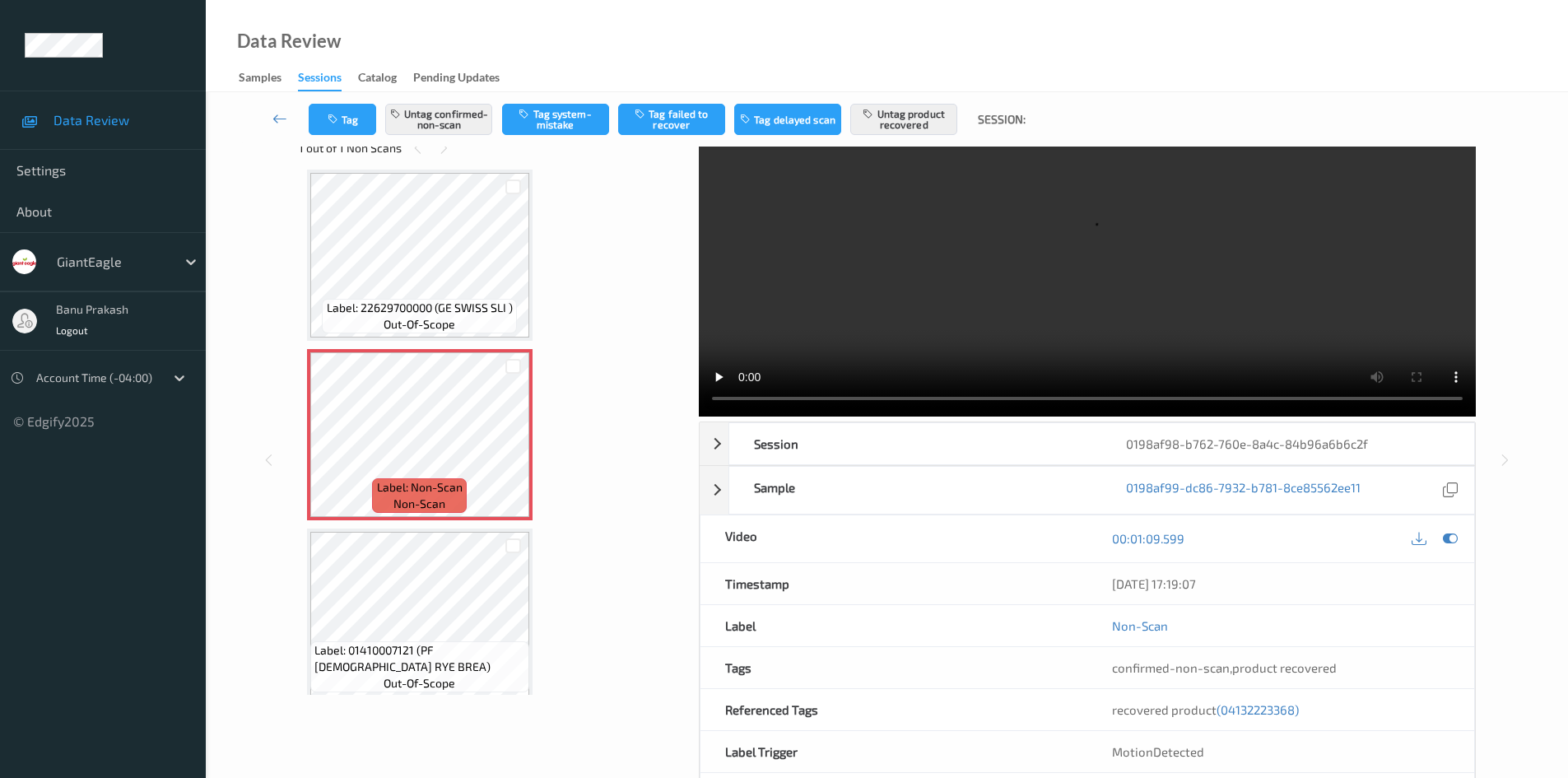
scroll to position [0, 0]
